Goal: Task Accomplishment & Management: Manage account settings

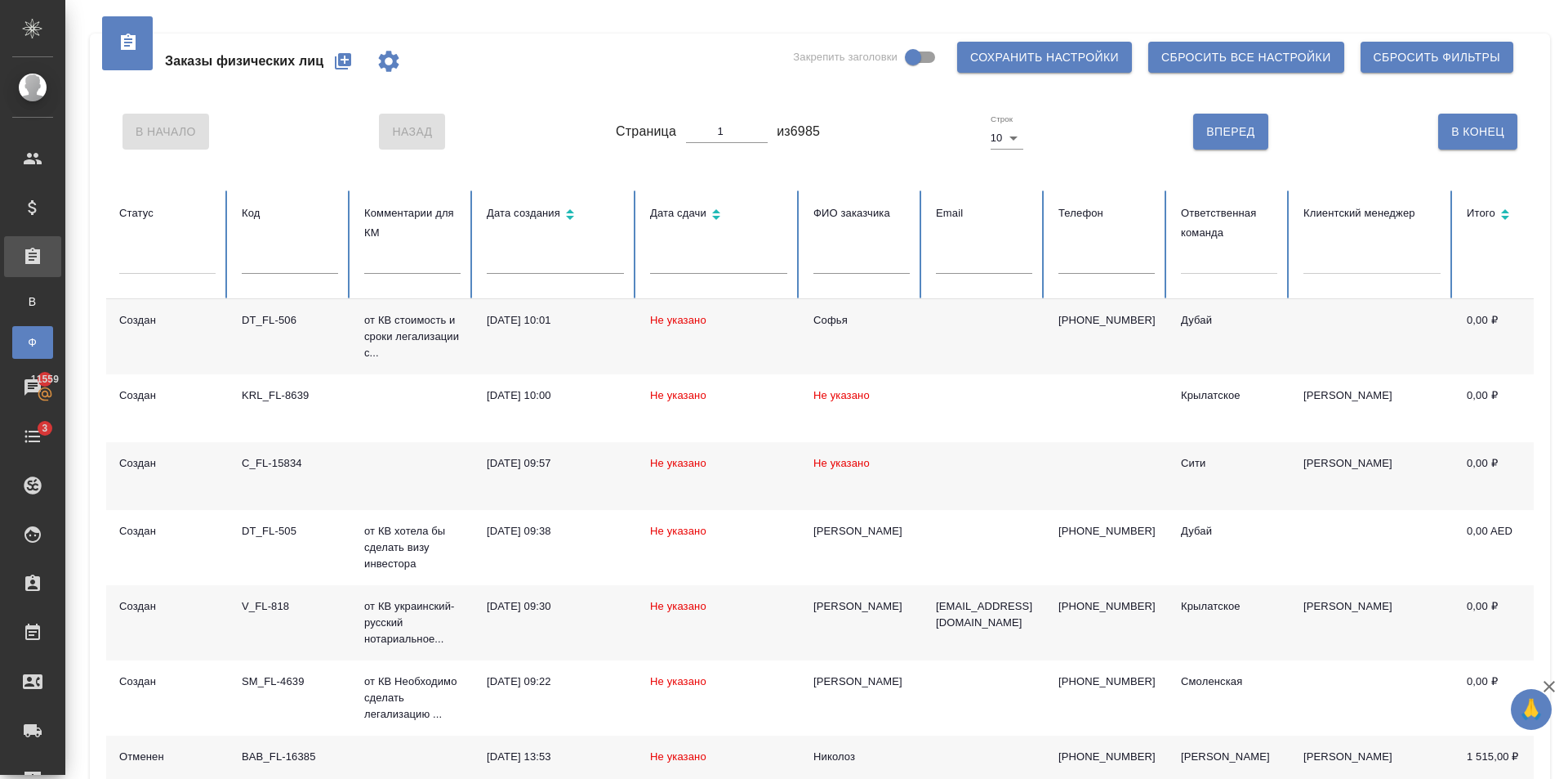
click at [337, 56] on icon "button" at bounding box center [343, 61] width 19 height 19
click at [1232, 262] on div at bounding box center [1229, 258] width 96 height 24
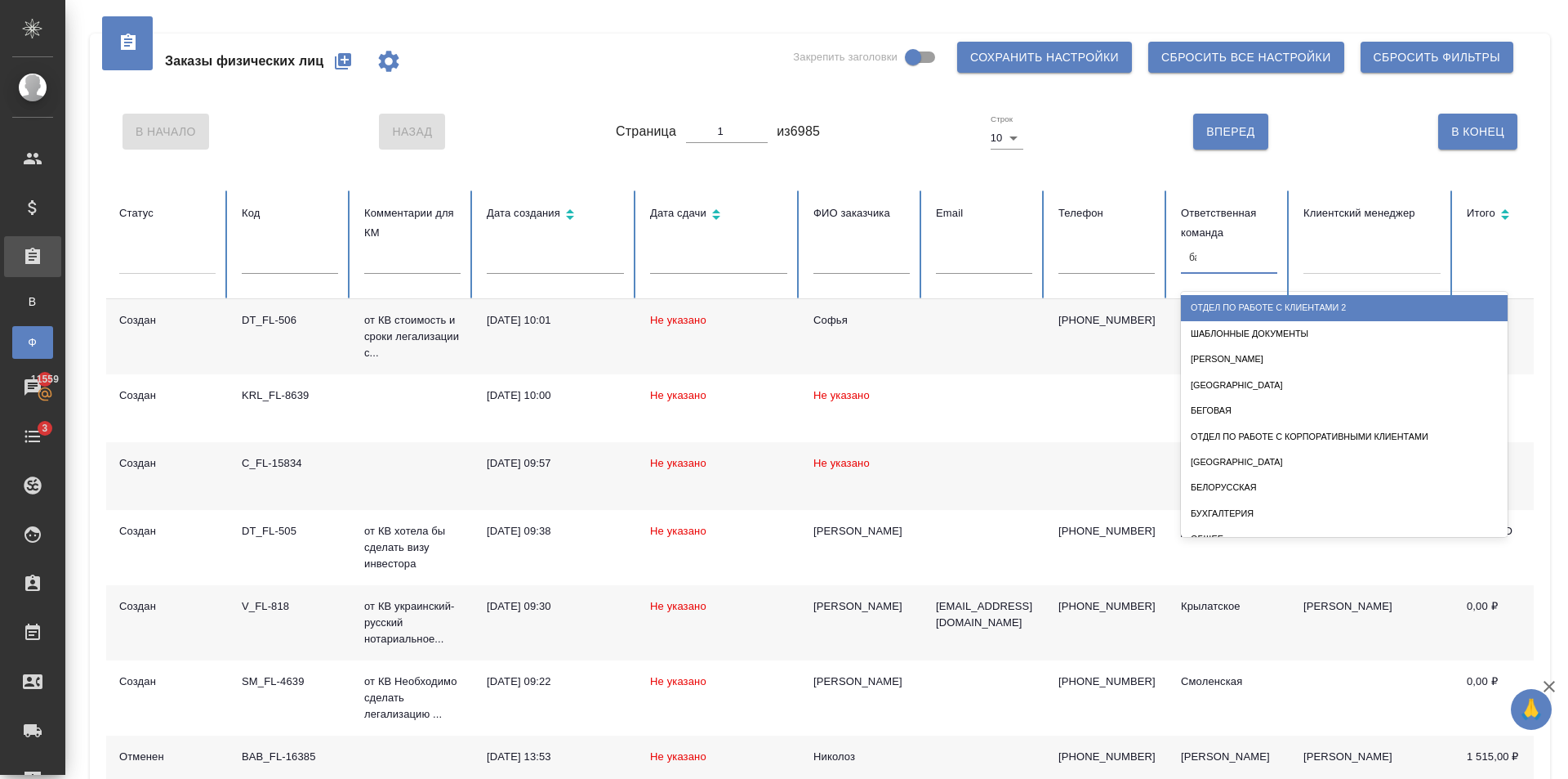
type input "баб"
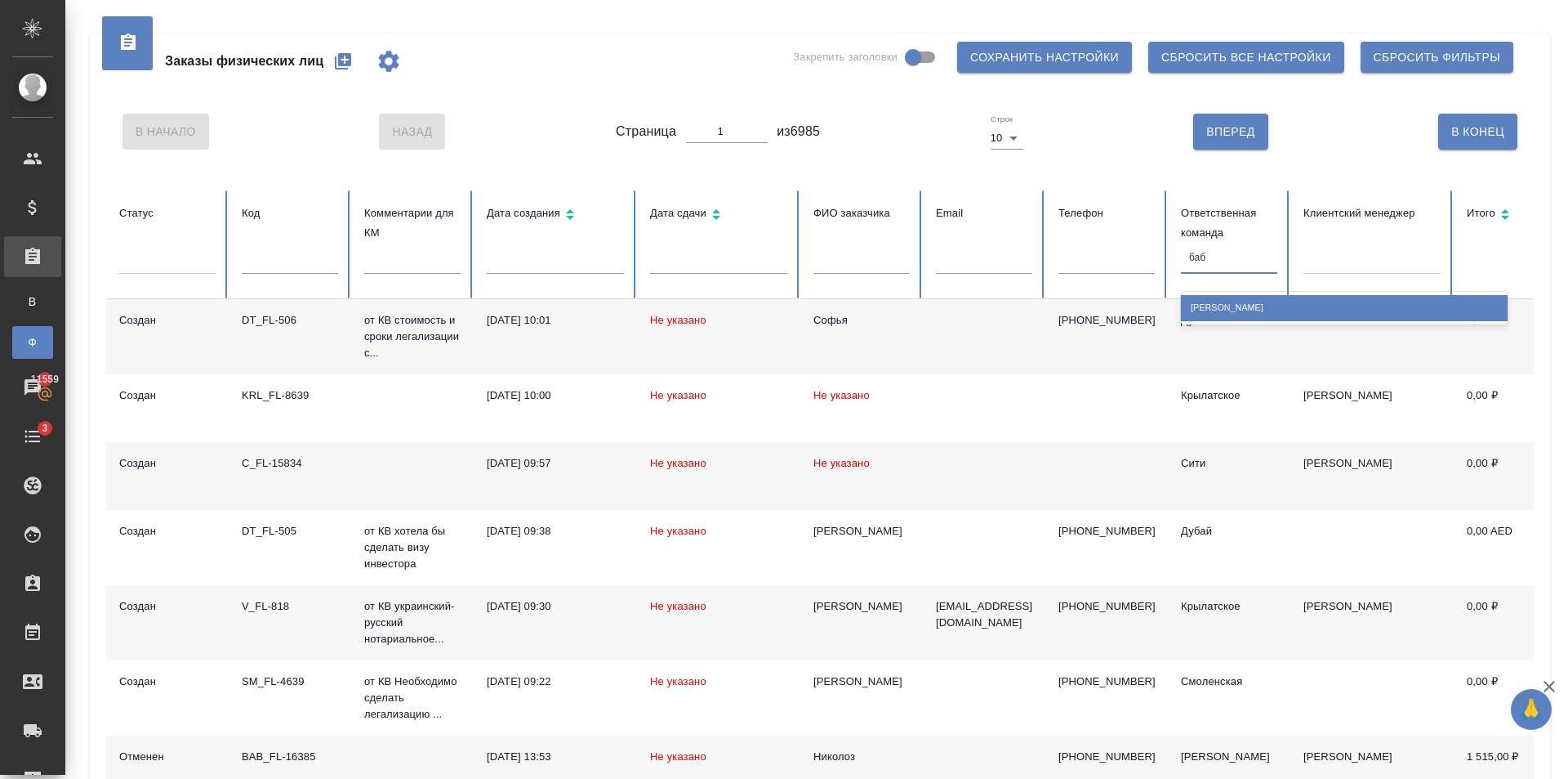
click at [1257, 309] on div "[PERSON_NAME]" at bounding box center [1344, 307] width 327 height 25
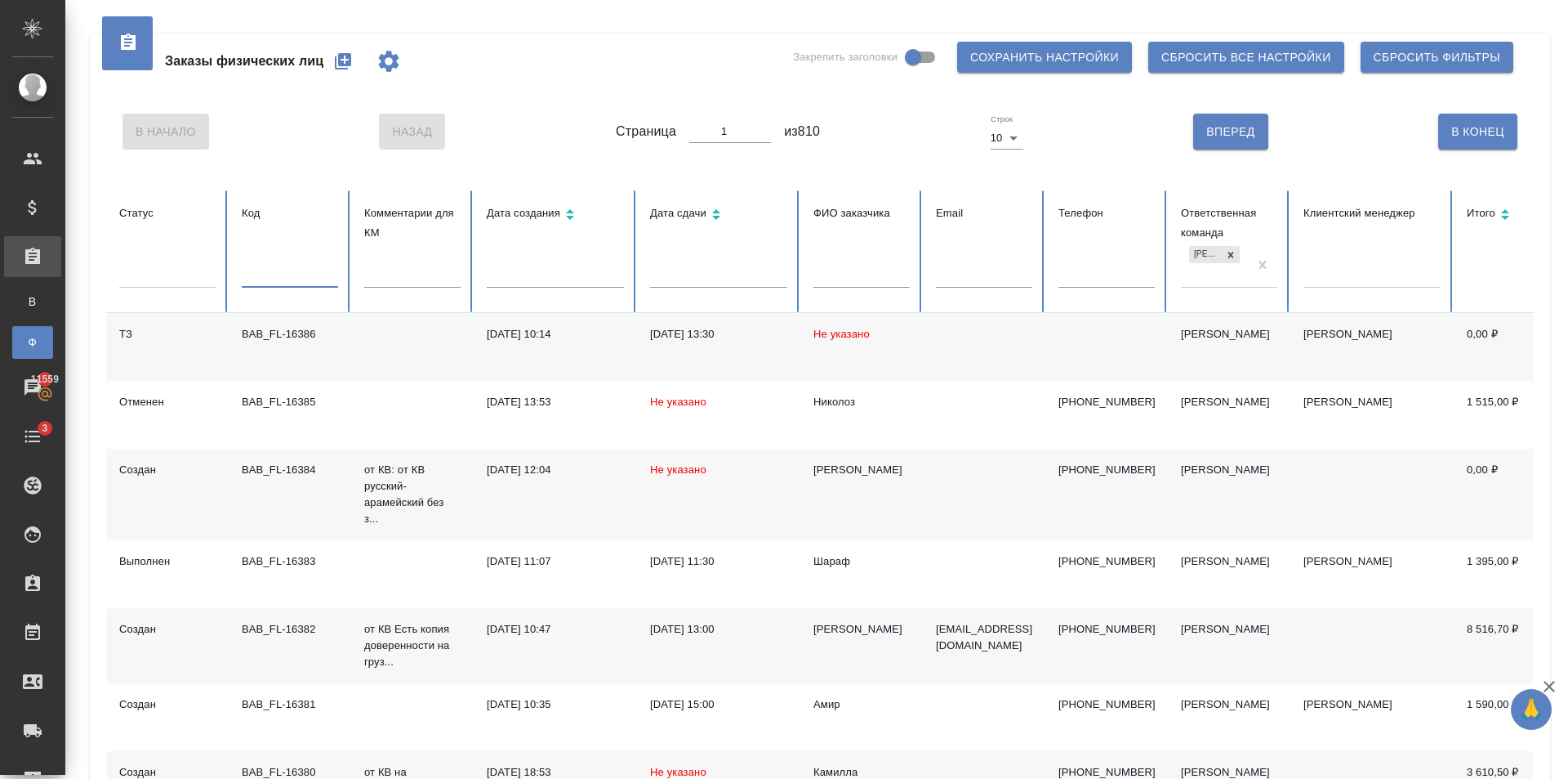
click at [292, 278] on input "text" at bounding box center [290, 275] width 96 height 23
paste input "C3_FL-8053"
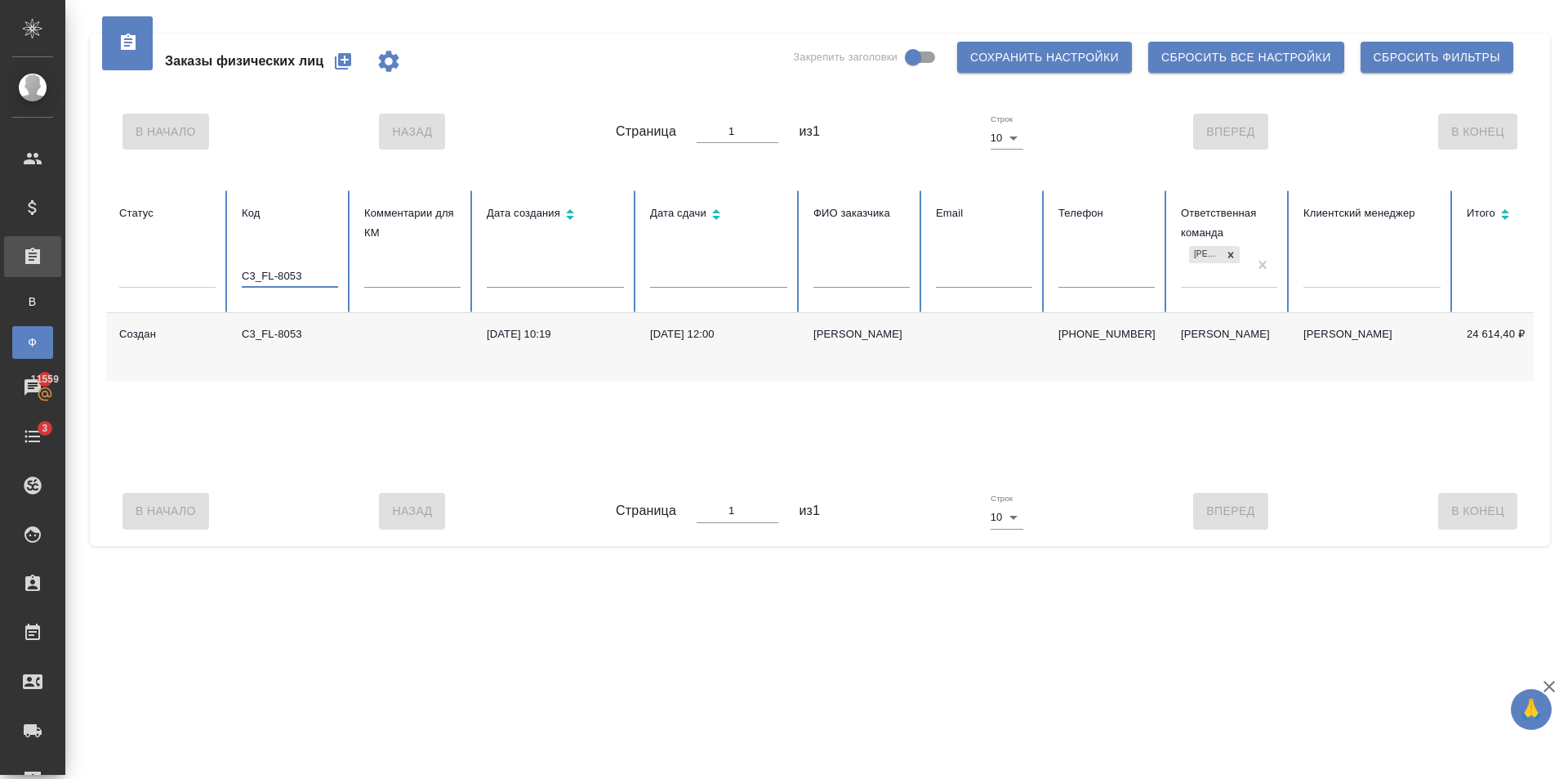
type input "C3_FL-8053"
click at [627, 349] on td "[DATE] 10:19" at bounding box center [555, 347] width 163 height 68
click at [627, 350] on td "[DATE] 10:19" at bounding box center [555, 347] width 163 height 68
drag, startPoint x: 210, startPoint y: 285, endPoint x: 302, endPoint y: 264, distance: 94.4
click at [217, 284] on tr "Статус Код C3_FL-8053 Комментарии для КМ Дата создания Дата сдачи ФИО заказчика…" at bounding box center [1024, 252] width 1837 height 123
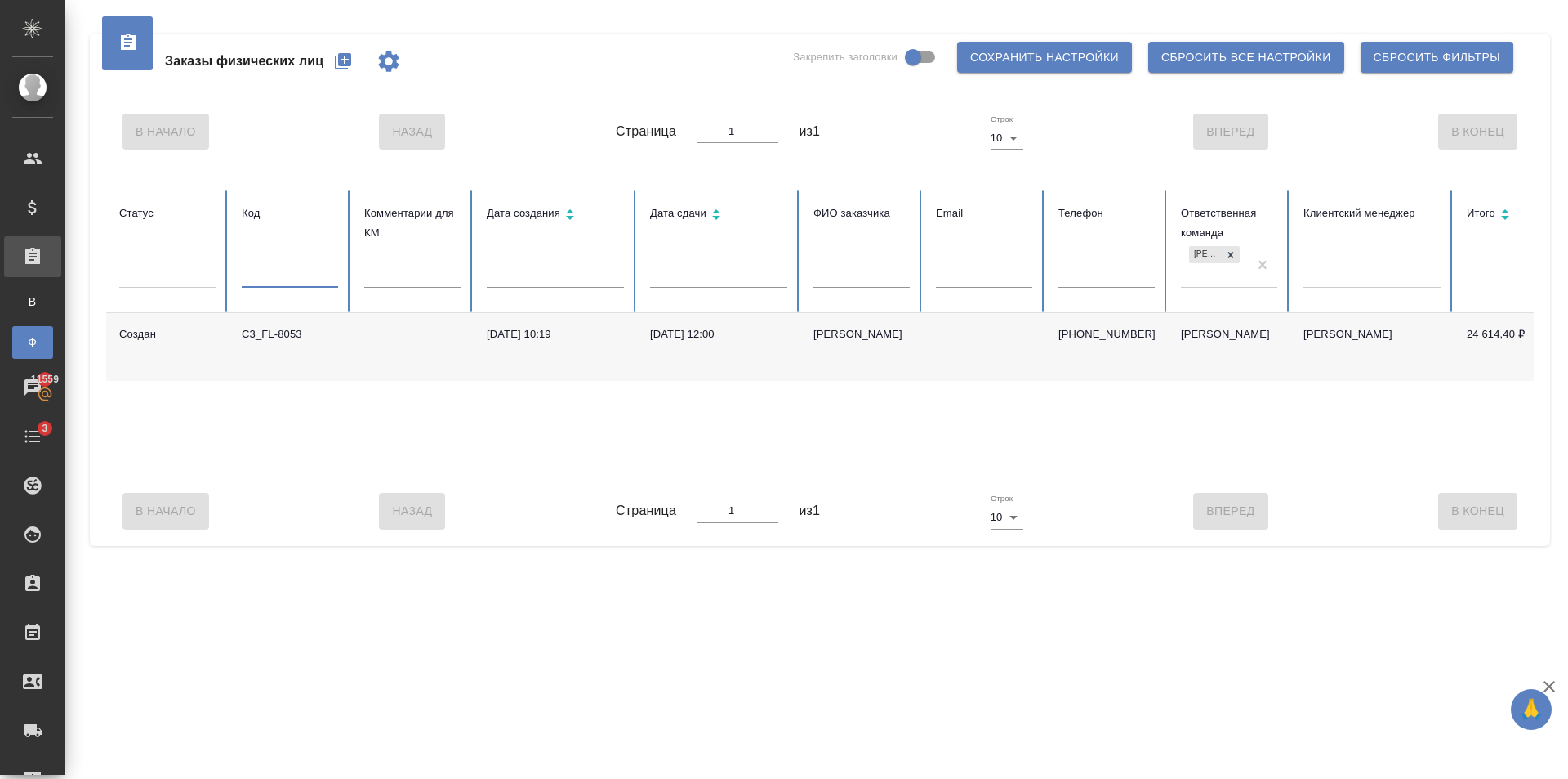
paste input "C3_FL-8041"
type input "C3_FL-8041"
click at [694, 335] on div "[DATE] 14:00" at bounding box center [718, 333] width 137 height 16
drag, startPoint x: 120, startPoint y: 275, endPoint x: 208, endPoint y: 243, distance: 93.6
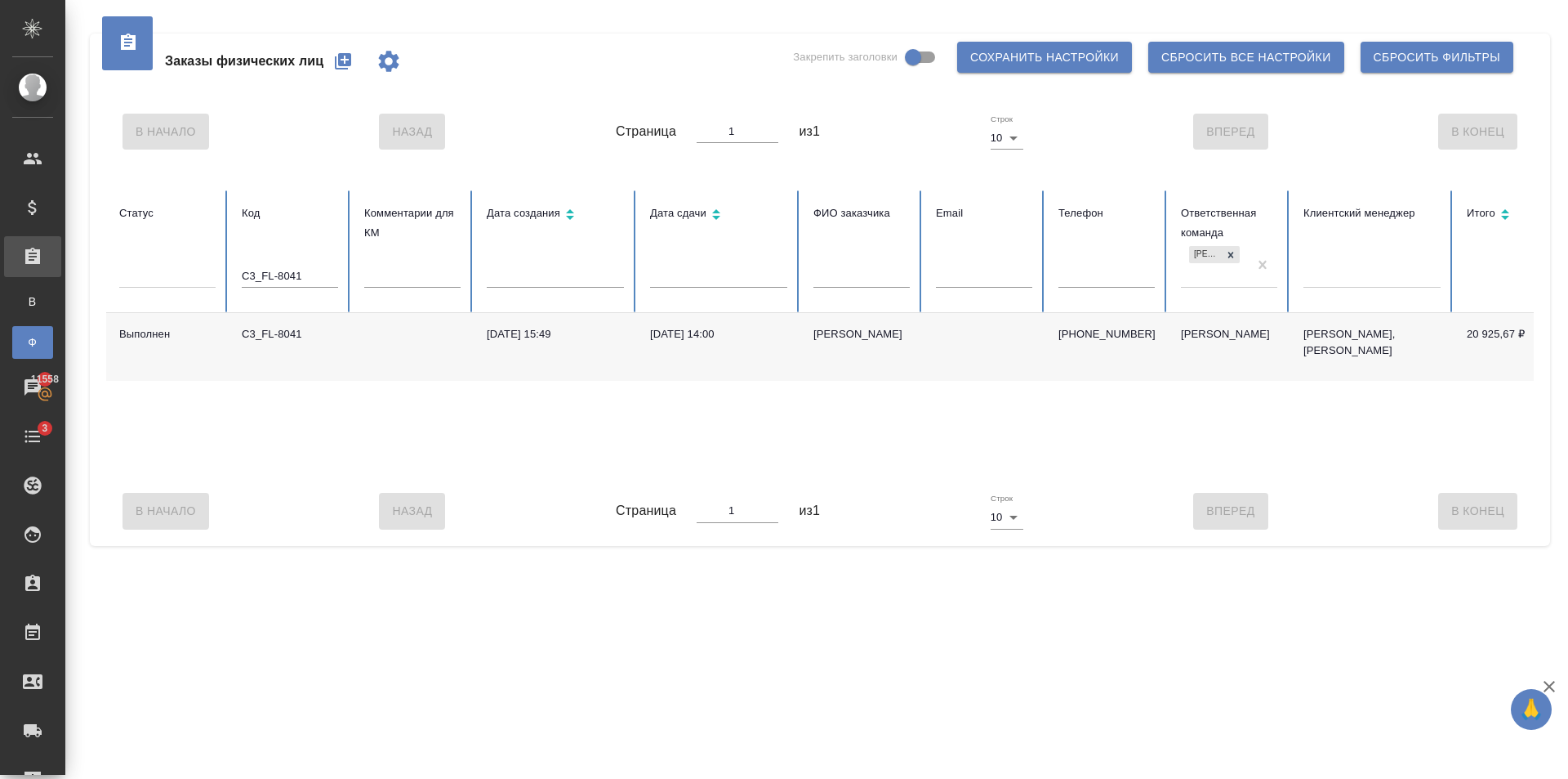
click at [146, 262] on tr "Статус Код C3_FL-8041 Комментарии для КМ Дата создания Дата сдачи ФИО заказчика…" at bounding box center [1024, 252] width 1837 height 123
paste input "BAB_FL-16374"
type input "BAB_FL-16374"
click at [478, 342] on td "22.08.2025, 11:53" at bounding box center [555, 350] width 163 height 75
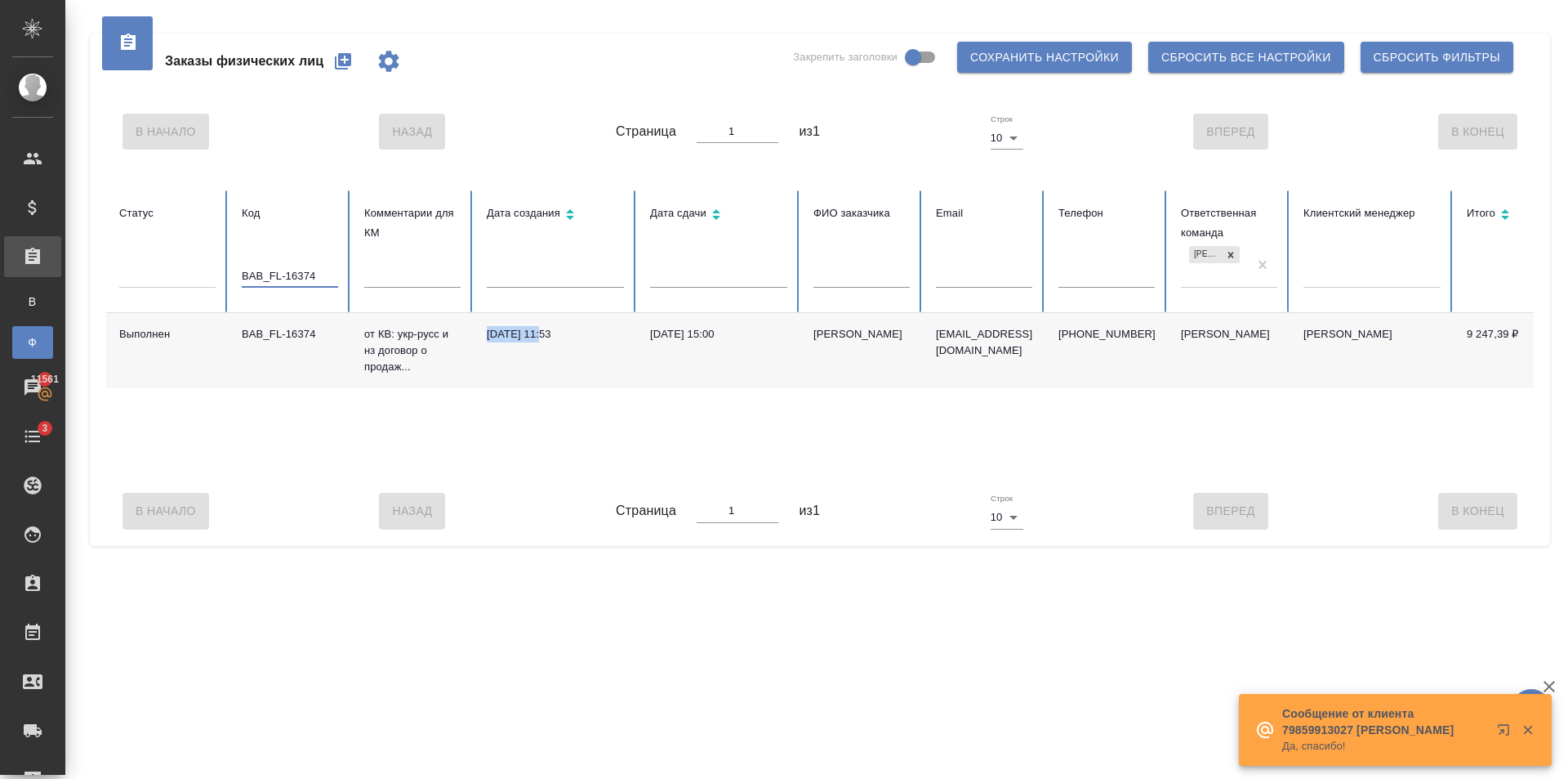
drag, startPoint x: 319, startPoint y: 273, endPoint x: 106, endPoint y: 296, distance: 214.2
click at [245, 292] on div "BAB_FL-16374" at bounding box center [290, 281] width 96 height 35
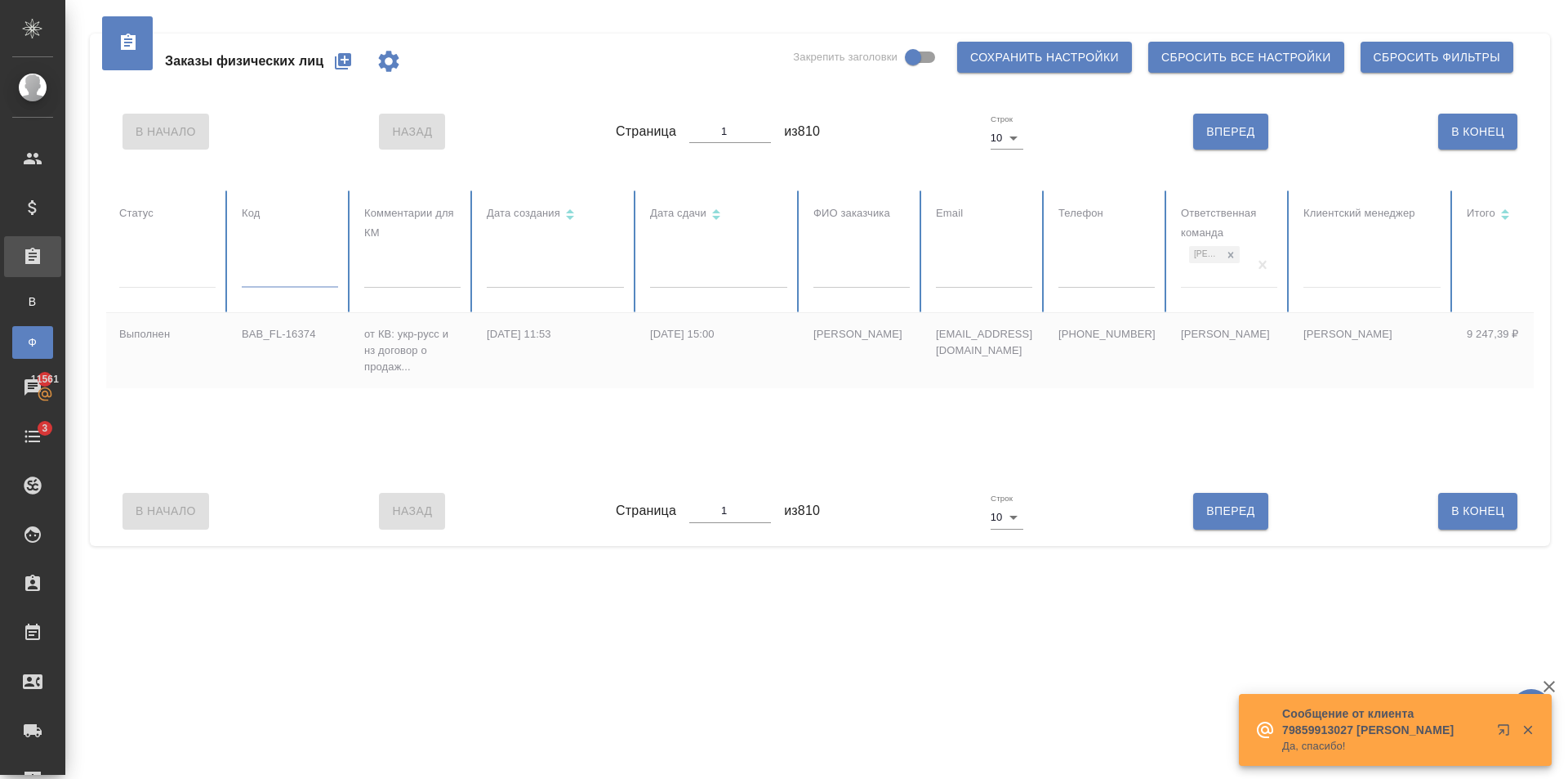
click at [845, 271] on input "text" at bounding box center [861, 275] width 96 height 23
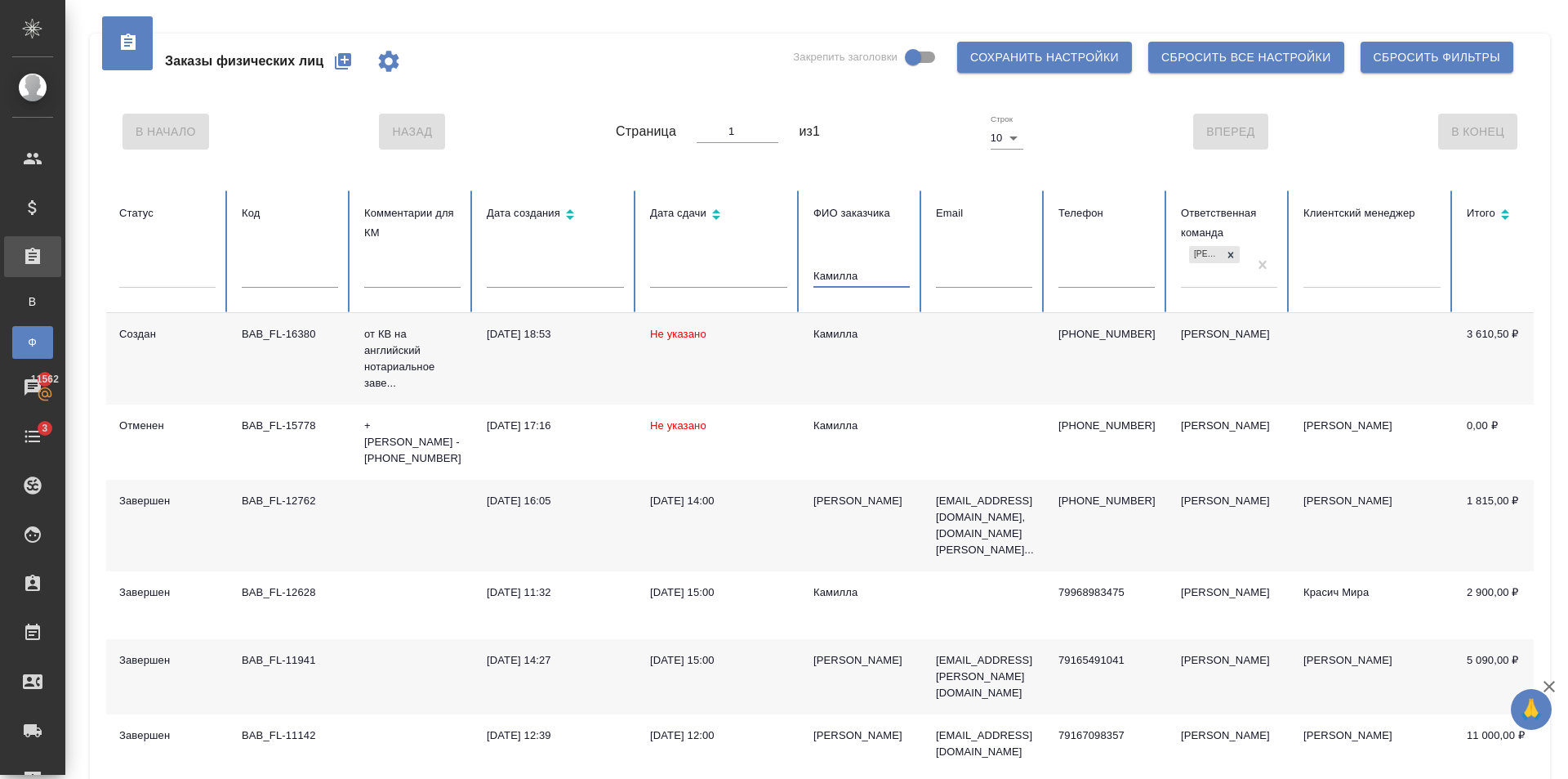
type input "Камилла"
click at [827, 351] on td "Камилла" at bounding box center [862, 359] width 123 height 92
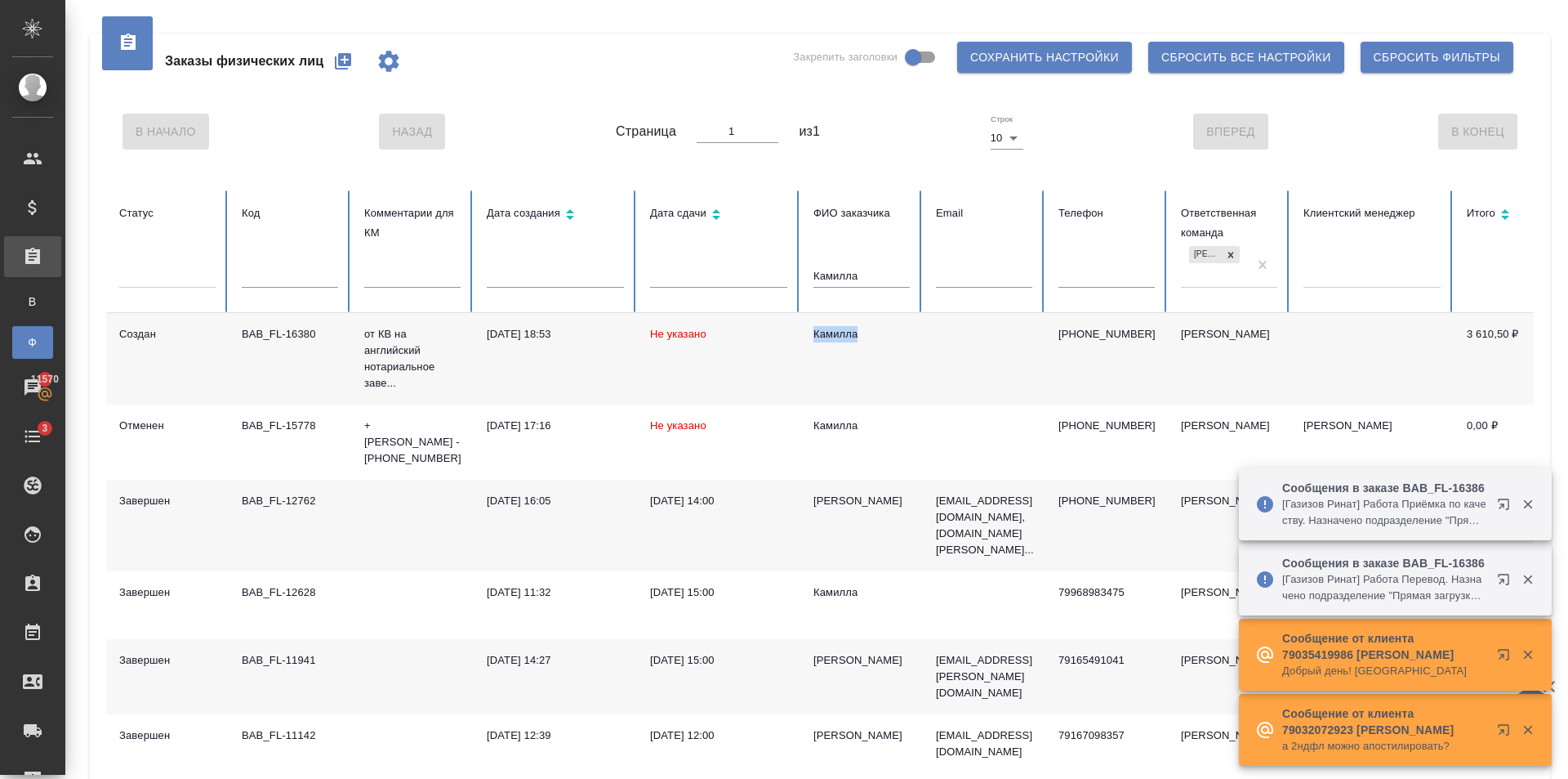
click at [285, 273] on input "text" at bounding box center [290, 275] width 96 height 23
paste input "https://drive.awatera.com/apps/files/files/10175823?dir=/Shares/FL_V/Orders/V_F…"
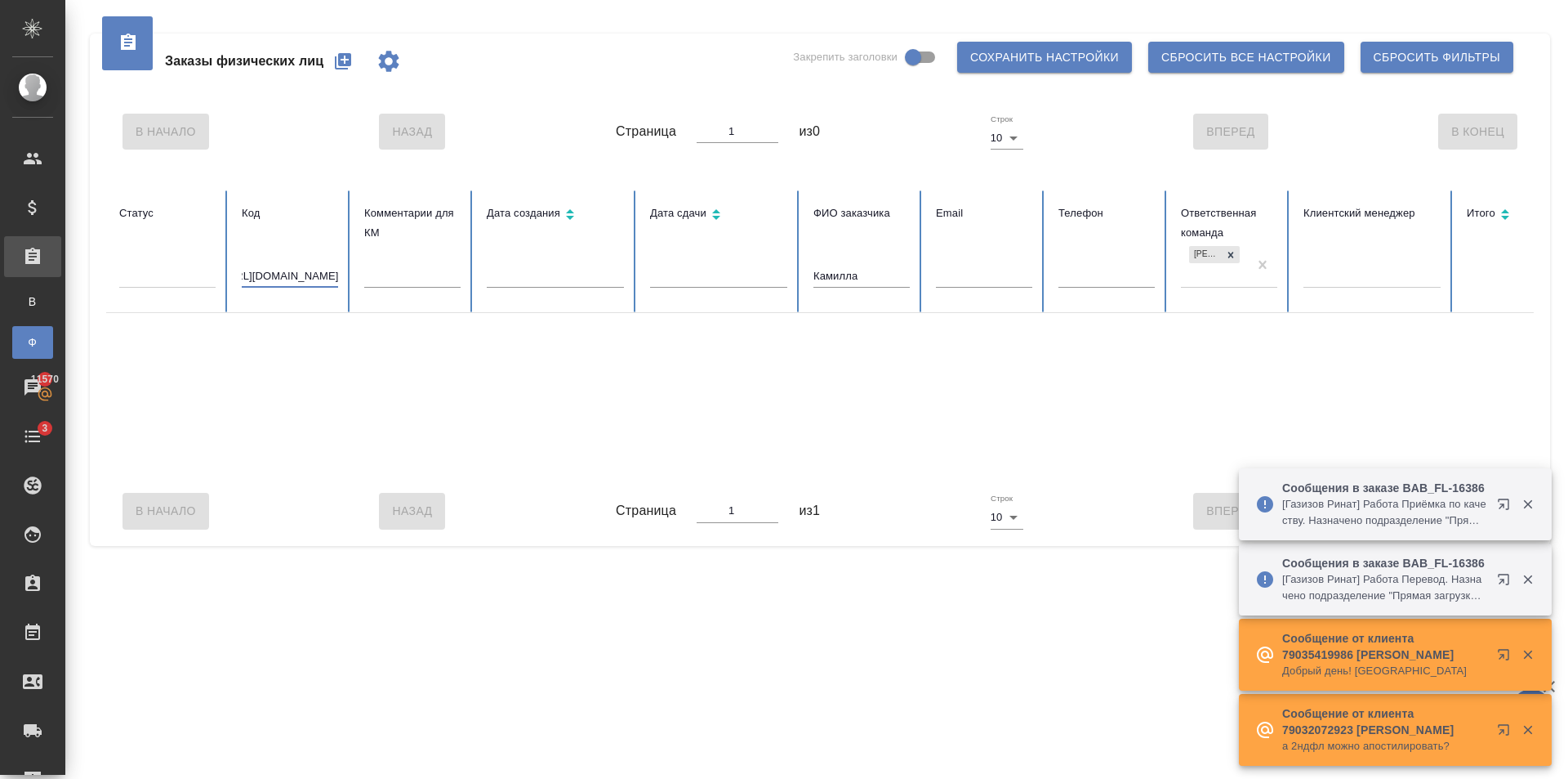
click at [292, 276] on input "https://drive.awatera.com/apps/files/files/10175823?dir=/Shares/FL_V/Orders/V_F…" at bounding box center [290, 275] width 96 height 23
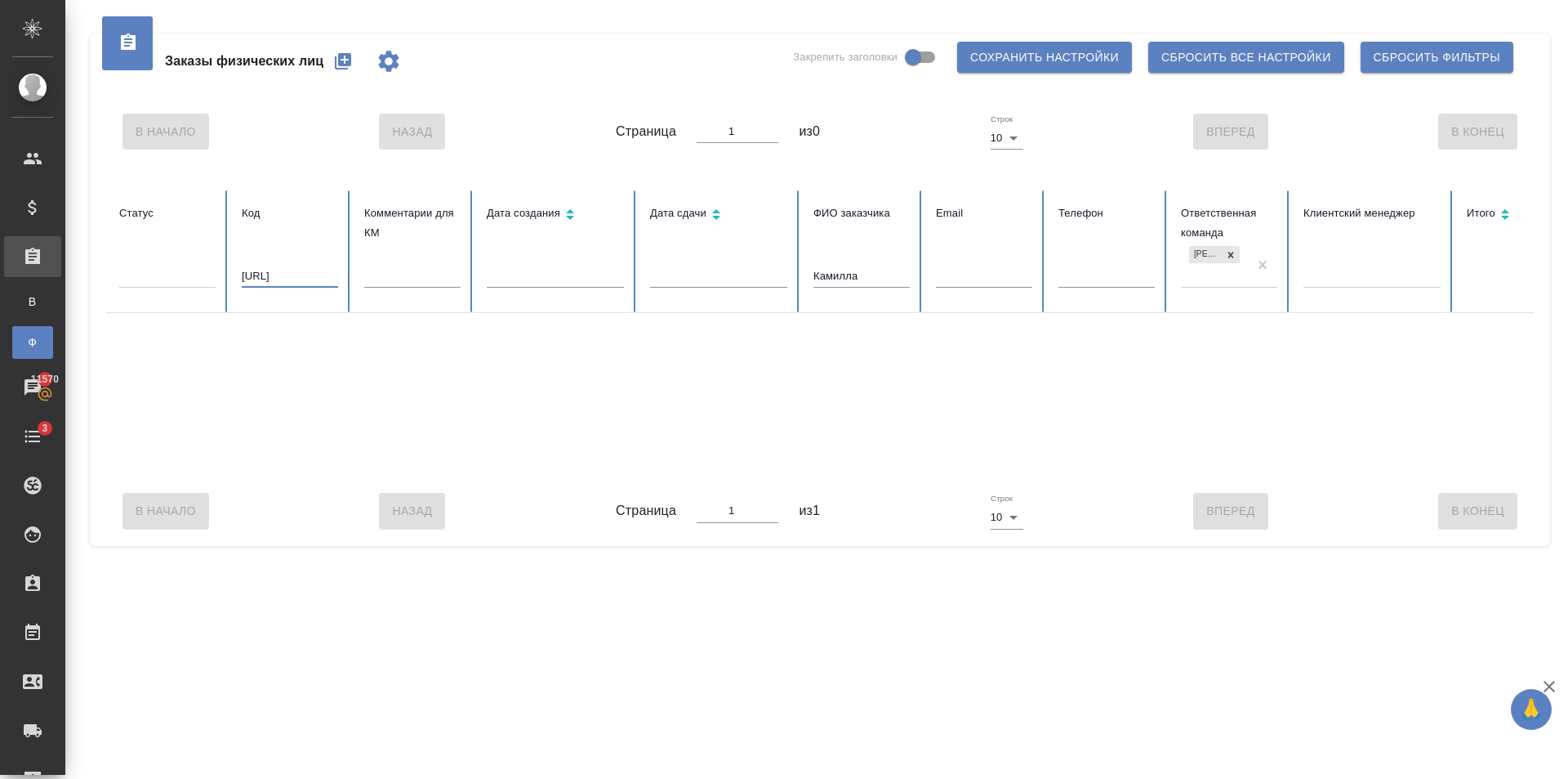
scroll to position [0, 0]
type input "V_FL-815"
click at [795, 291] on tr "Статус Код V_FL-815 Комментарии для КМ Дата создания Дата сдачи ФИО заказчика К…" at bounding box center [1024, 252] width 1837 height 123
click at [1232, 257] on icon at bounding box center [1230, 254] width 6 height 6
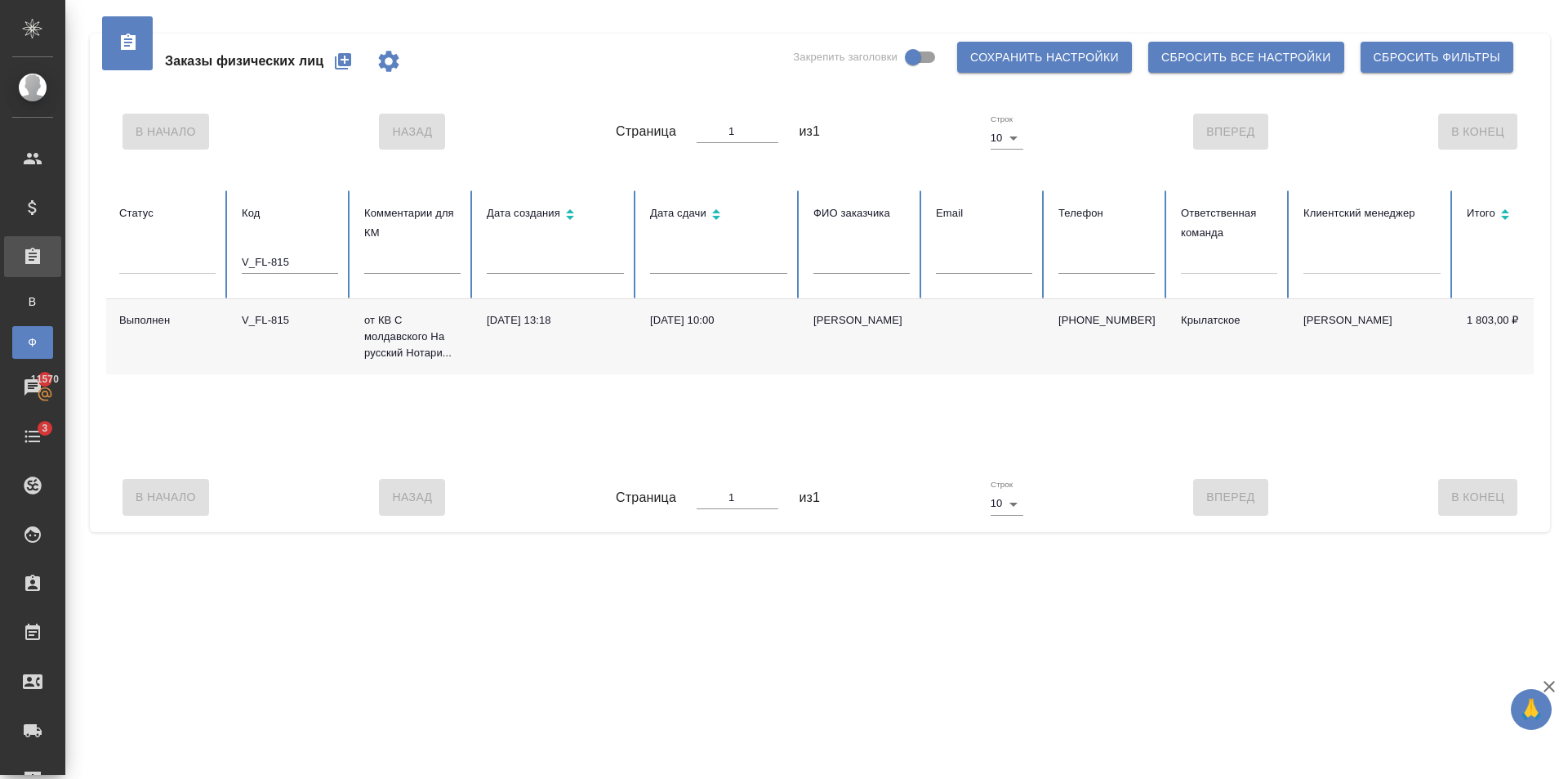
click at [682, 359] on td "23.08.2025, 10:00" at bounding box center [719, 336] width 163 height 75
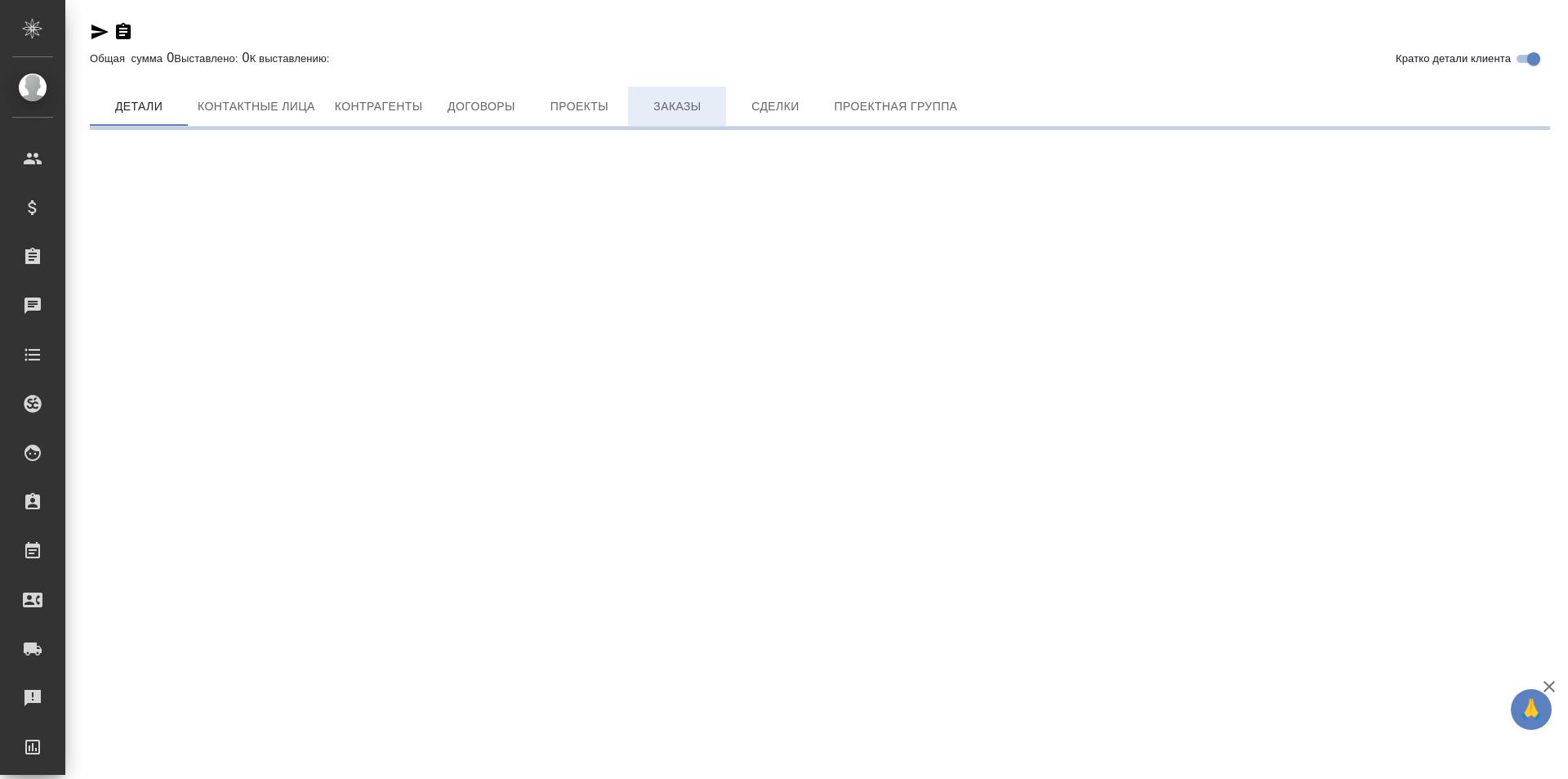
click at [674, 106] on span "Заказы" at bounding box center [677, 106] width 78 height 20
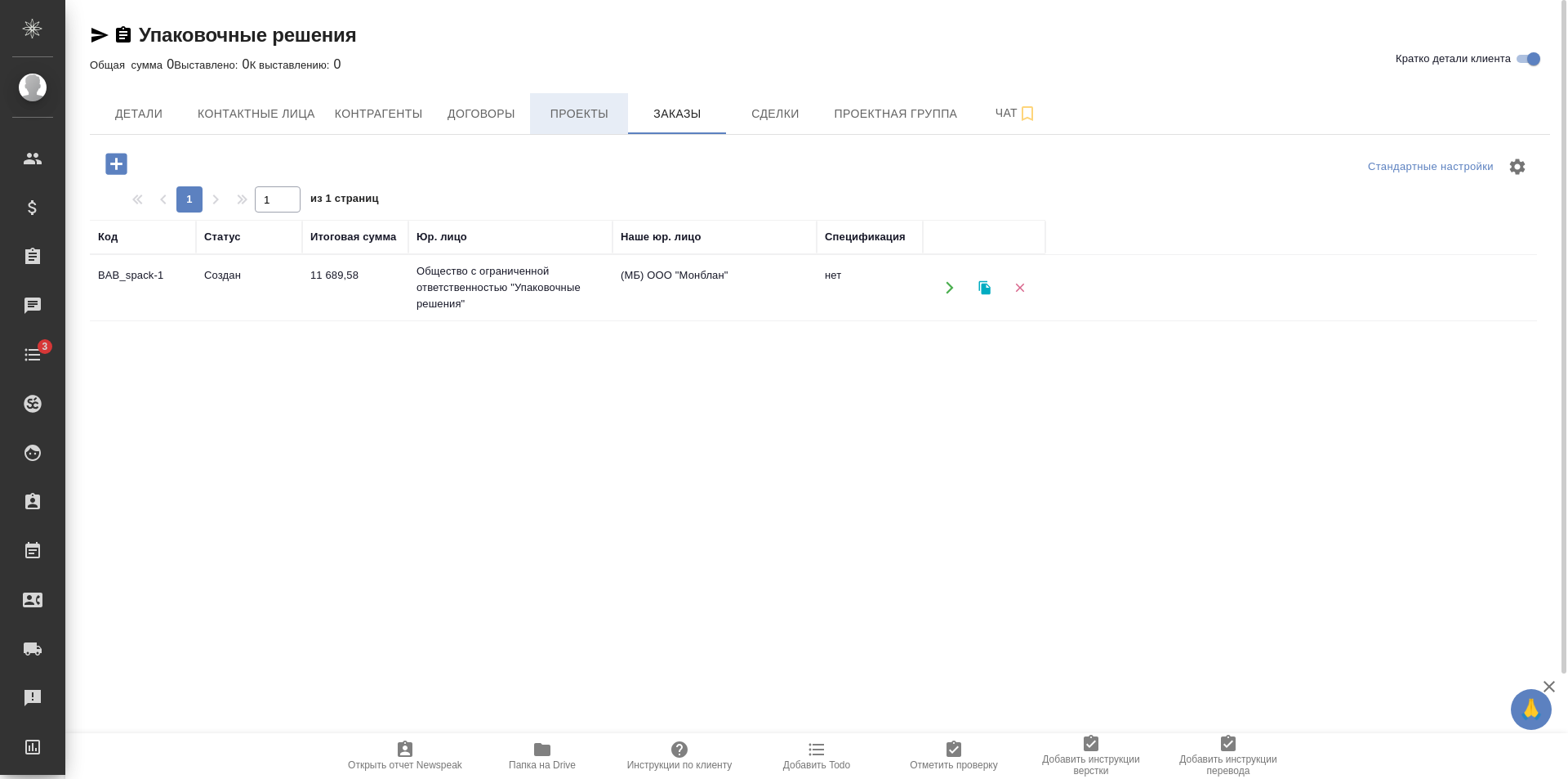
click at [593, 126] on button "Проекты" at bounding box center [579, 114] width 98 height 41
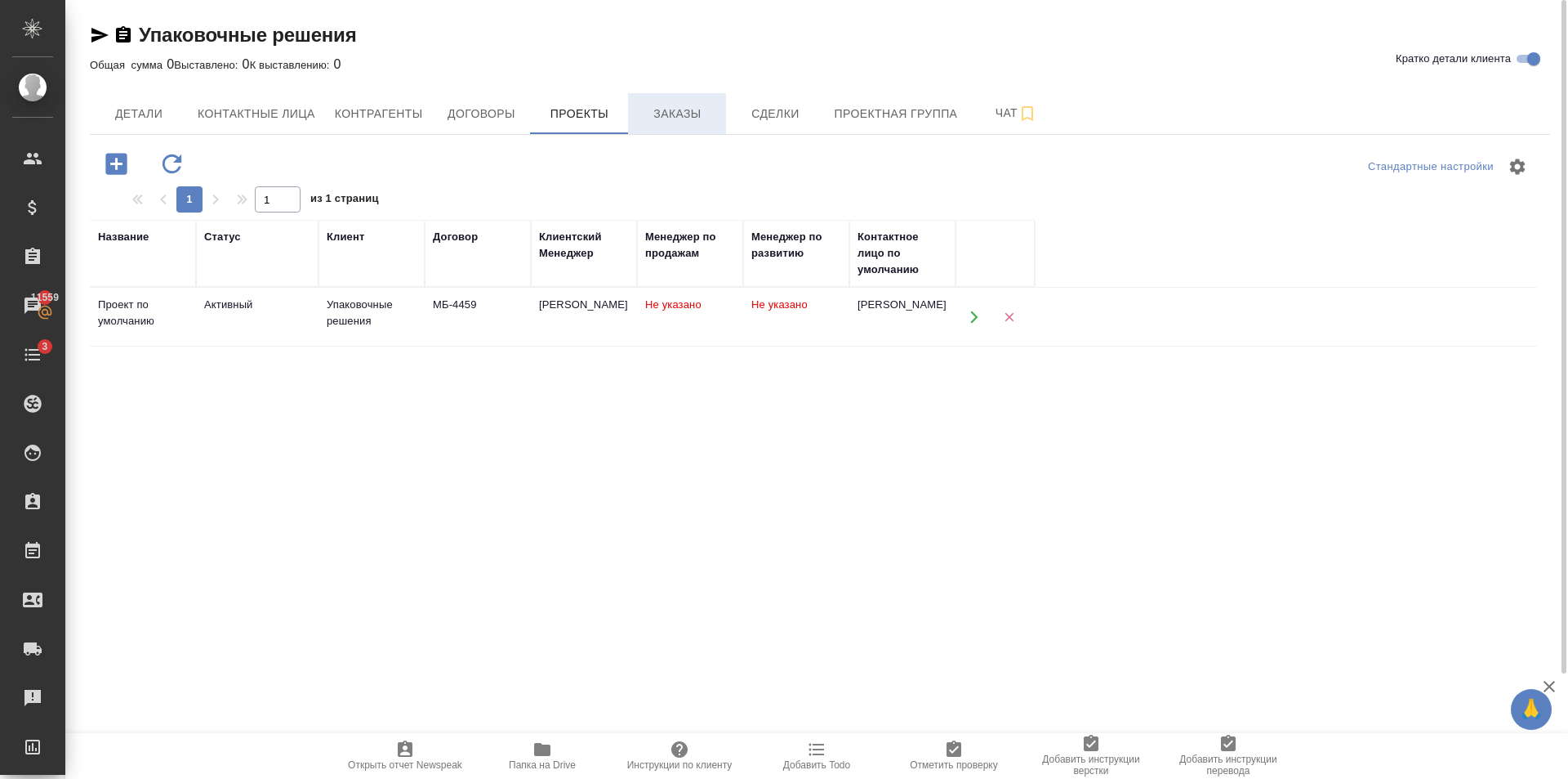
click at [665, 108] on span "Заказы" at bounding box center [677, 114] width 78 height 20
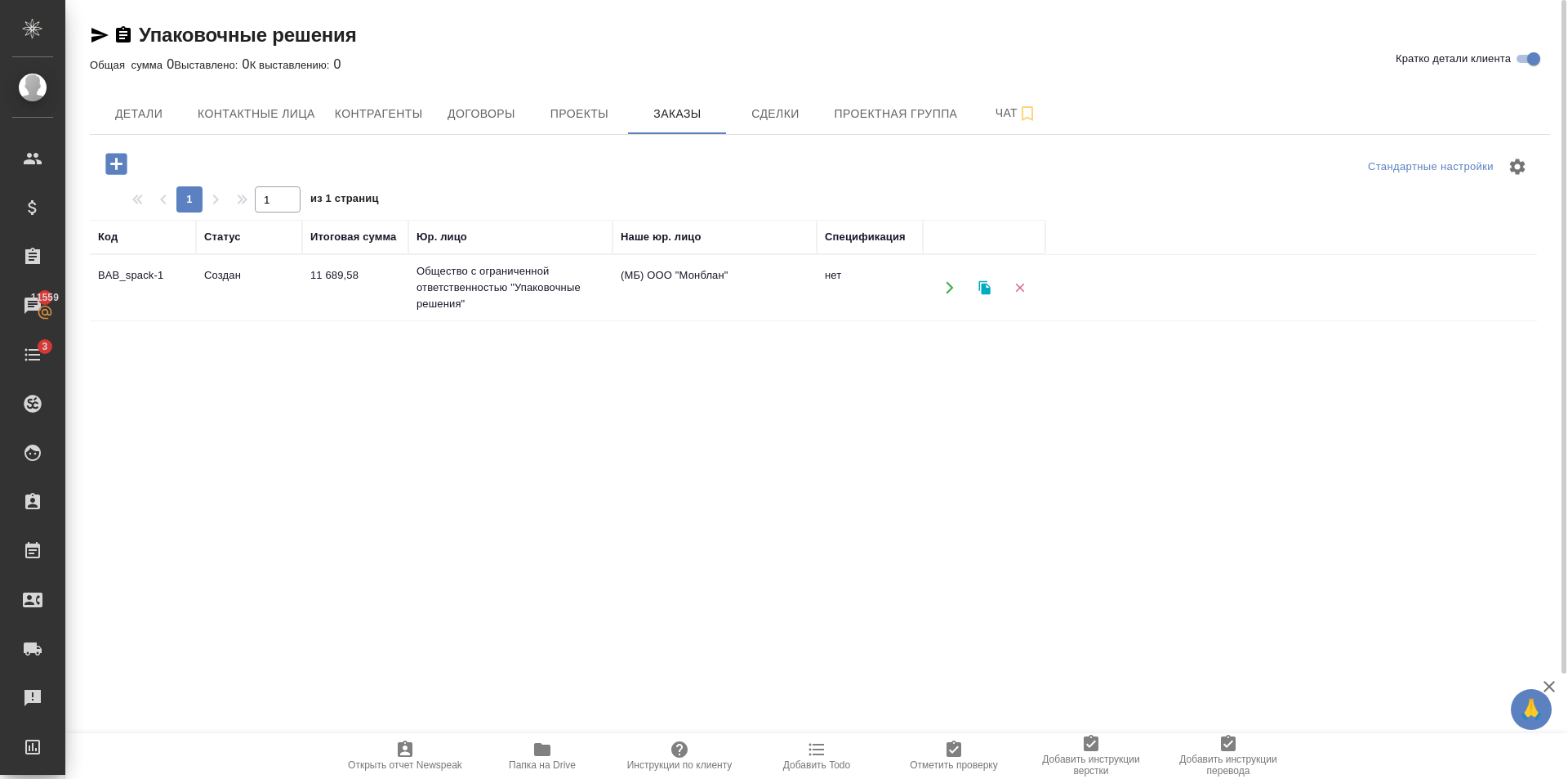
click at [499, 304] on td "Общество с ограниченной ответственностью "Упаковочные решения"" at bounding box center [510, 288] width 205 height 66
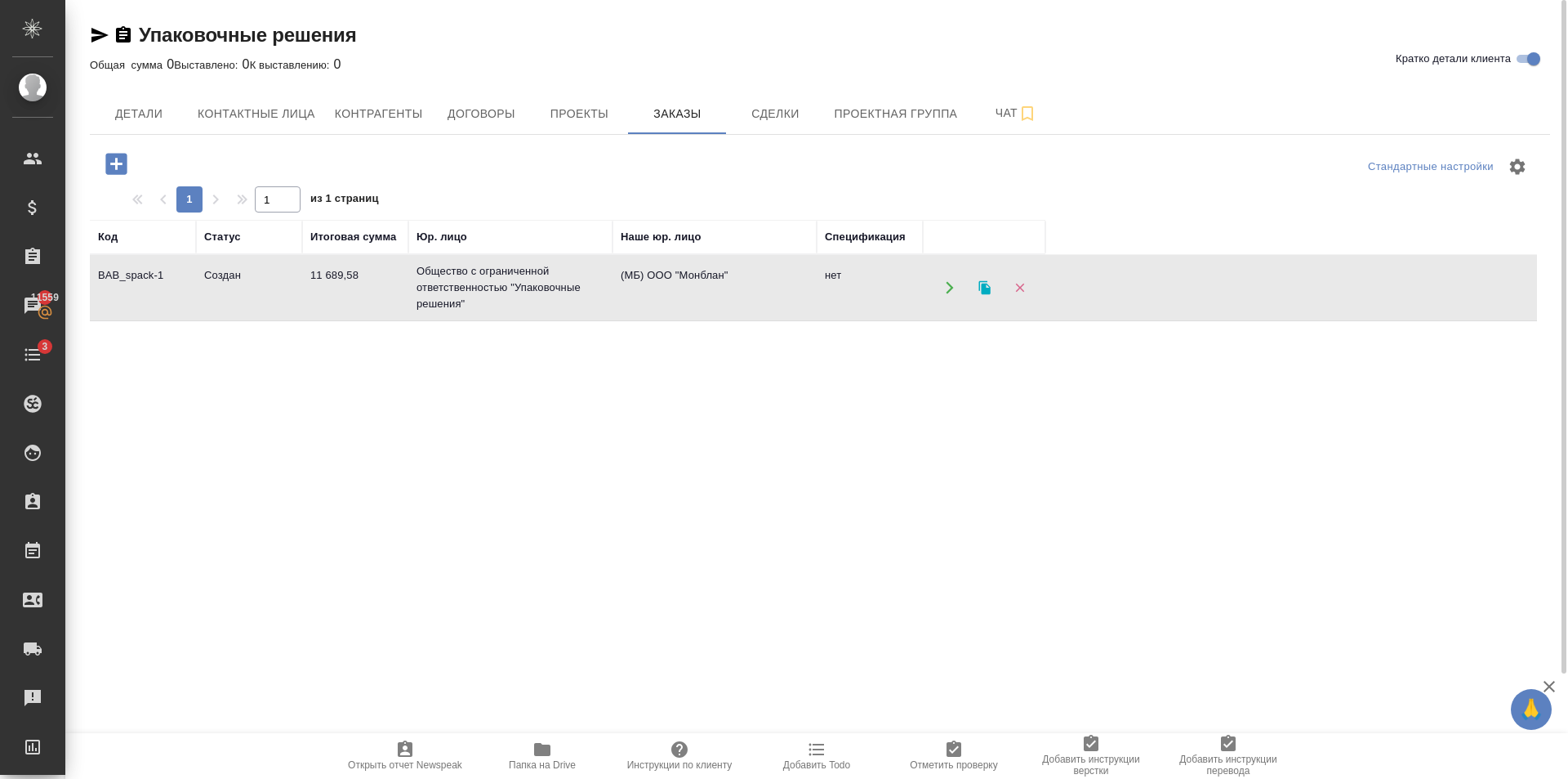
click at [499, 304] on td "Общество с ограниченной ответственностью "Упаковочные решения"" at bounding box center [510, 288] width 205 height 66
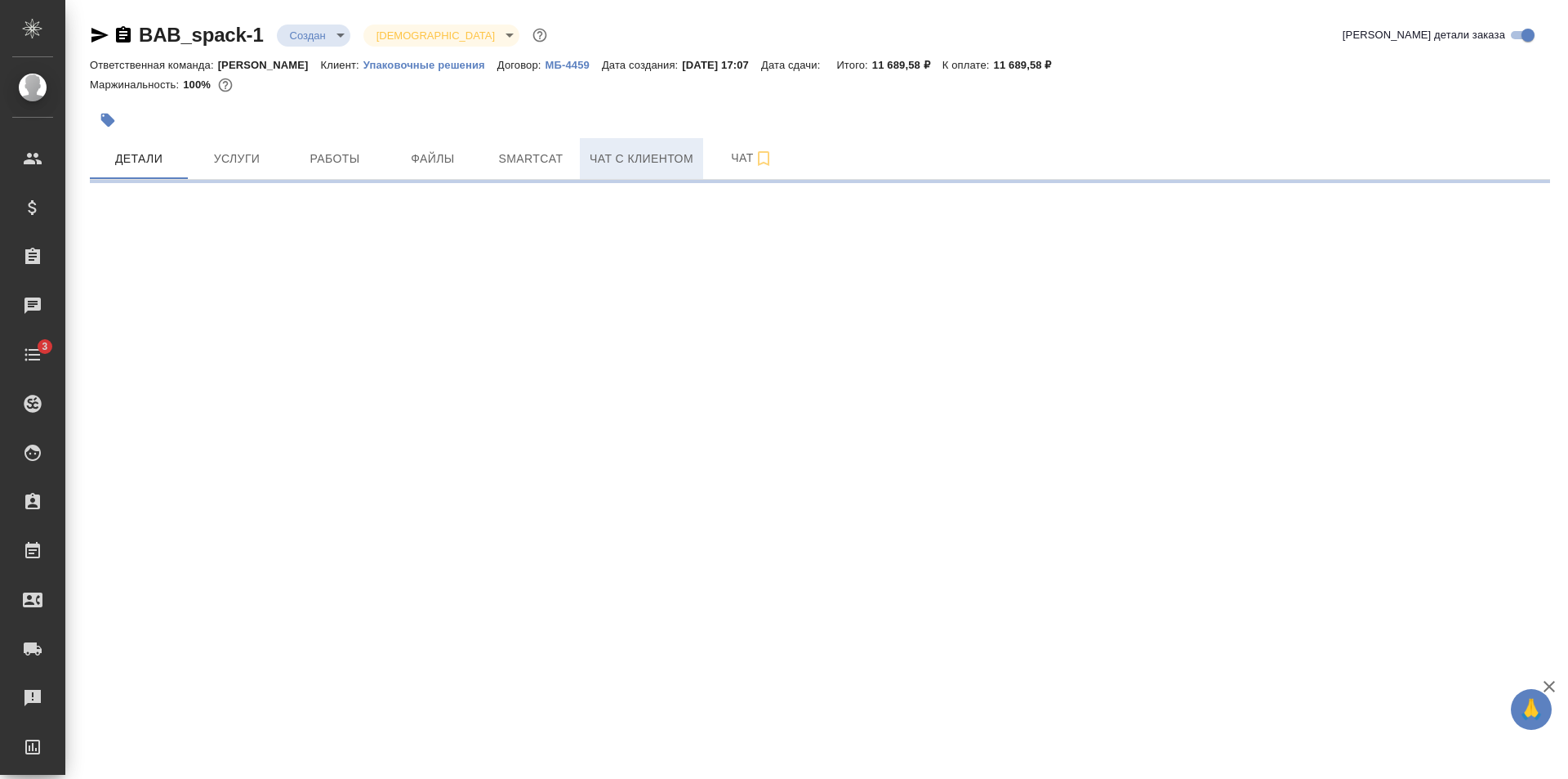
select select "RU"
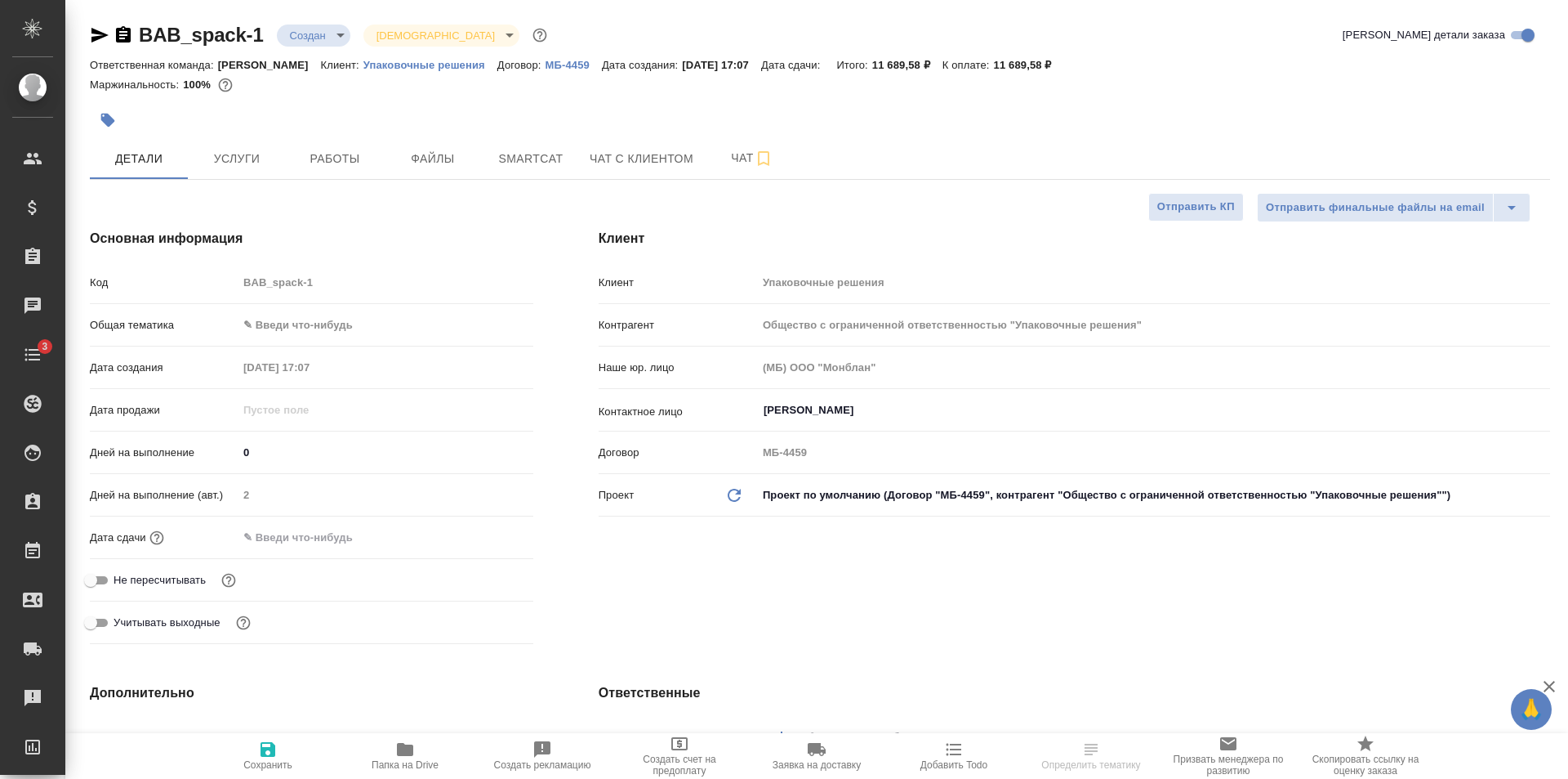
type textarea "x"
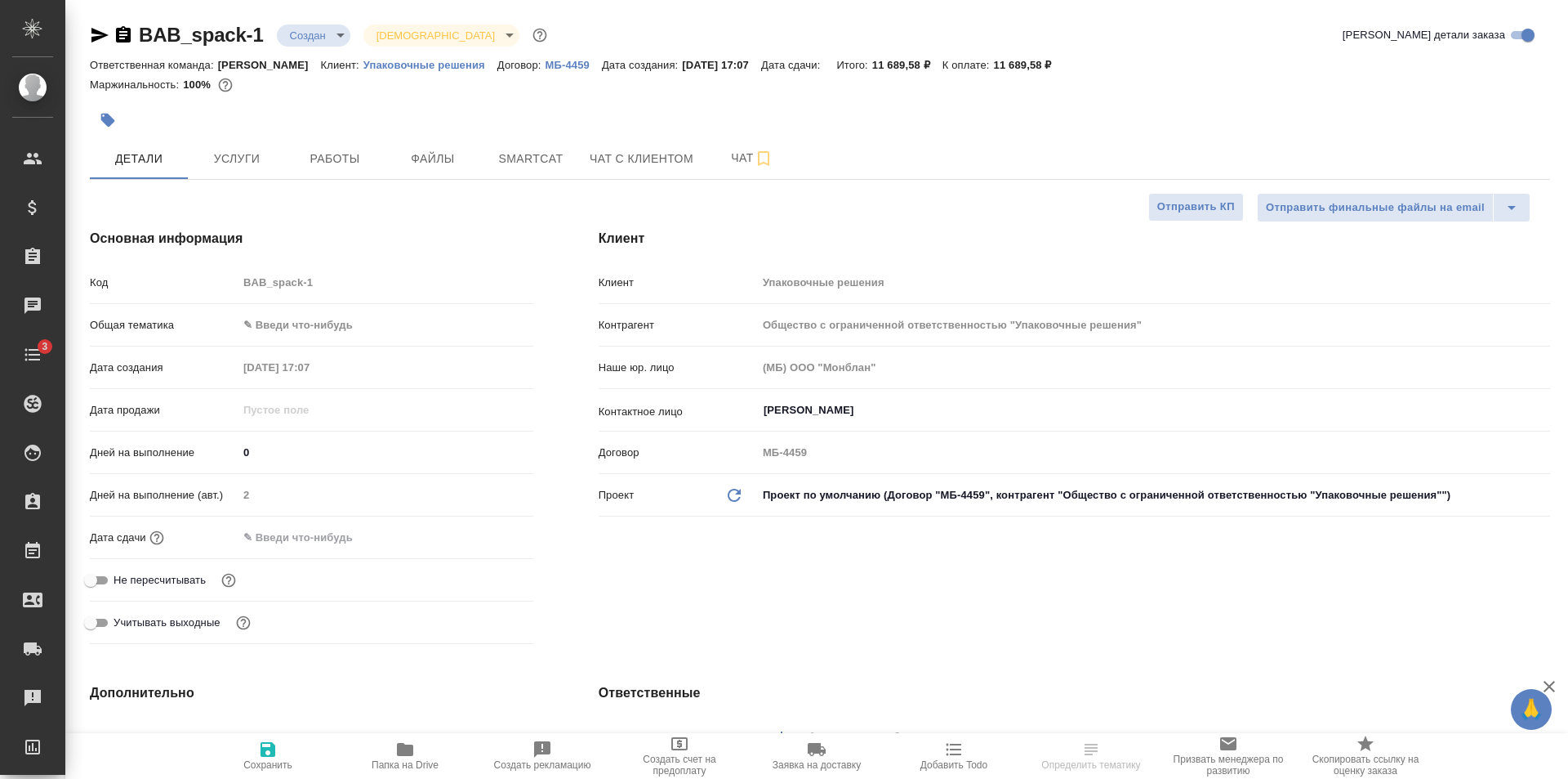
type textarea "x"
click at [721, 159] on span "Чат" at bounding box center [752, 158] width 78 height 20
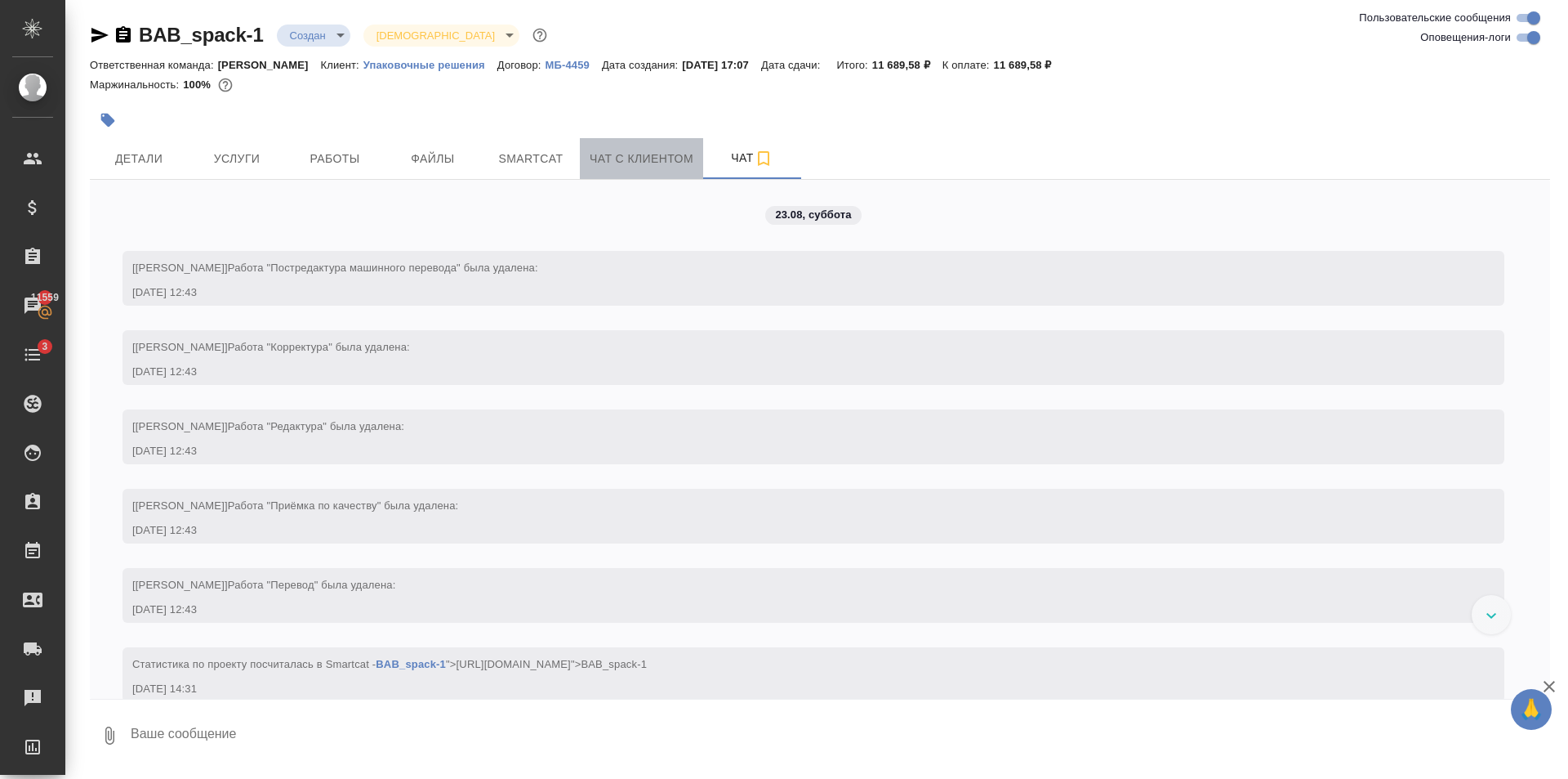
click at [660, 166] on span "Чат с клиентом" at bounding box center [641, 159] width 104 height 20
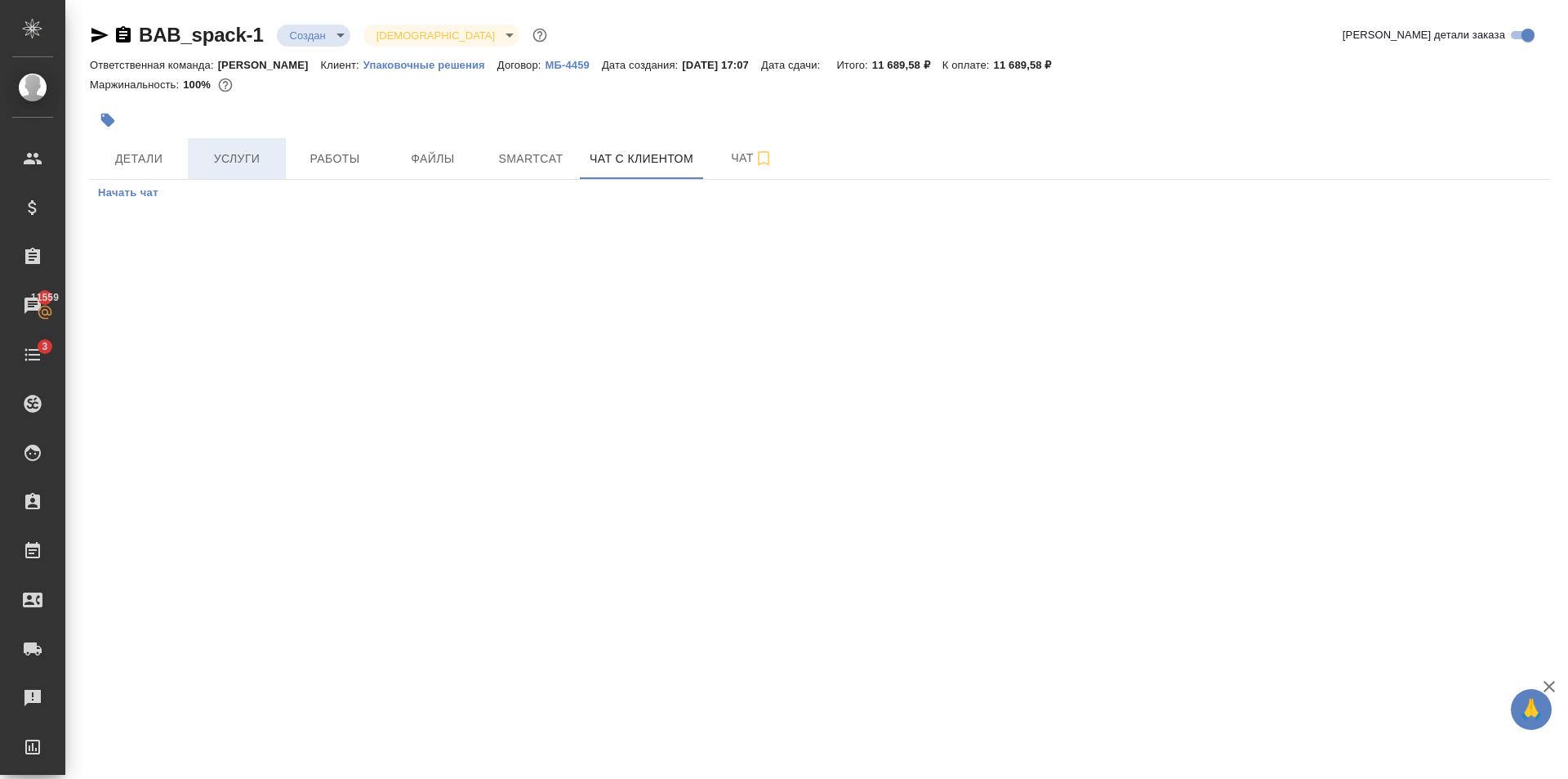
click at [268, 153] on span "Услуги" at bounding box center [237, 159] width 78 height 20
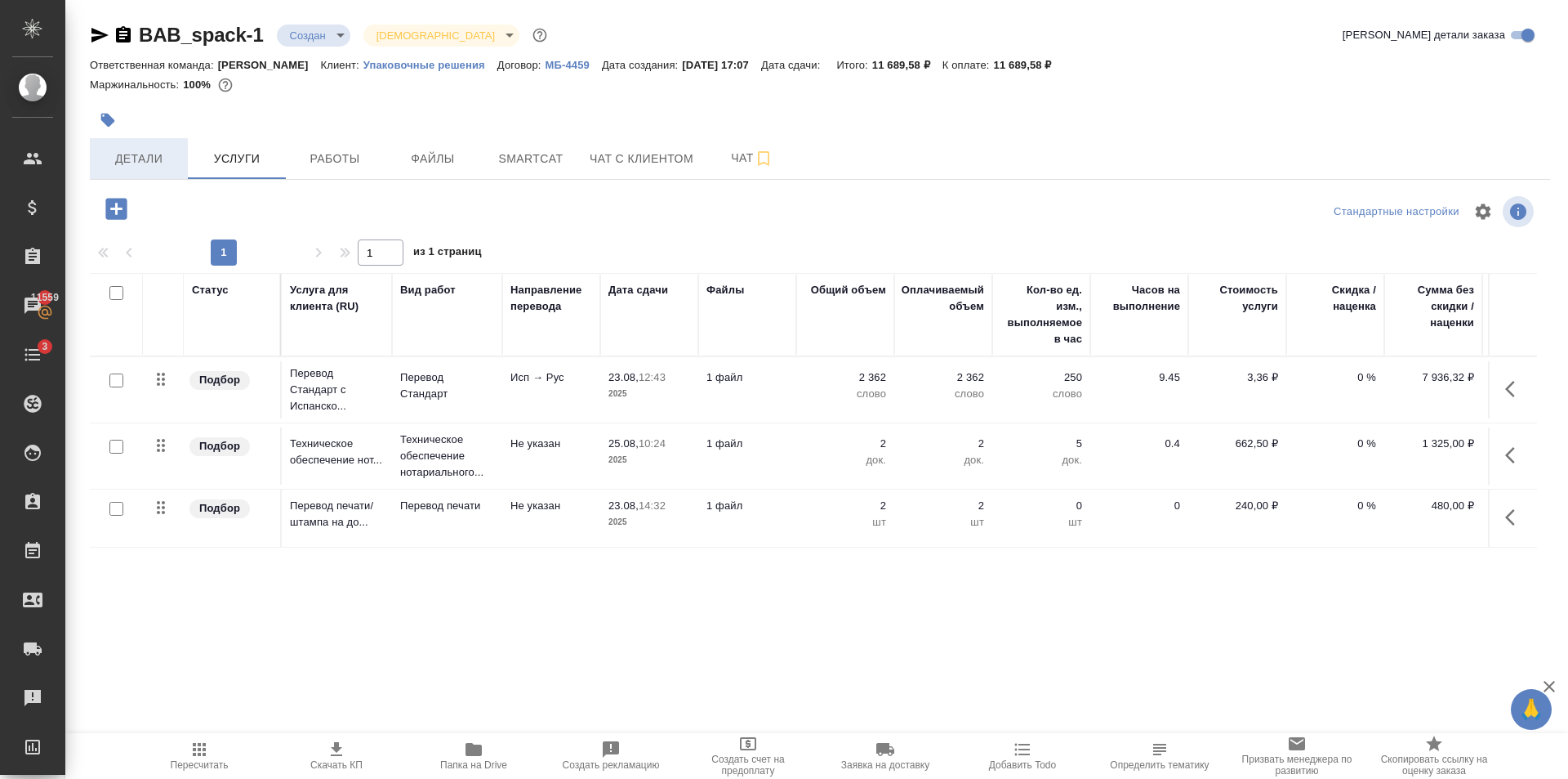
click at [137, 164] on span "Детали" at bounding box center [138, 159] width 78 height 20
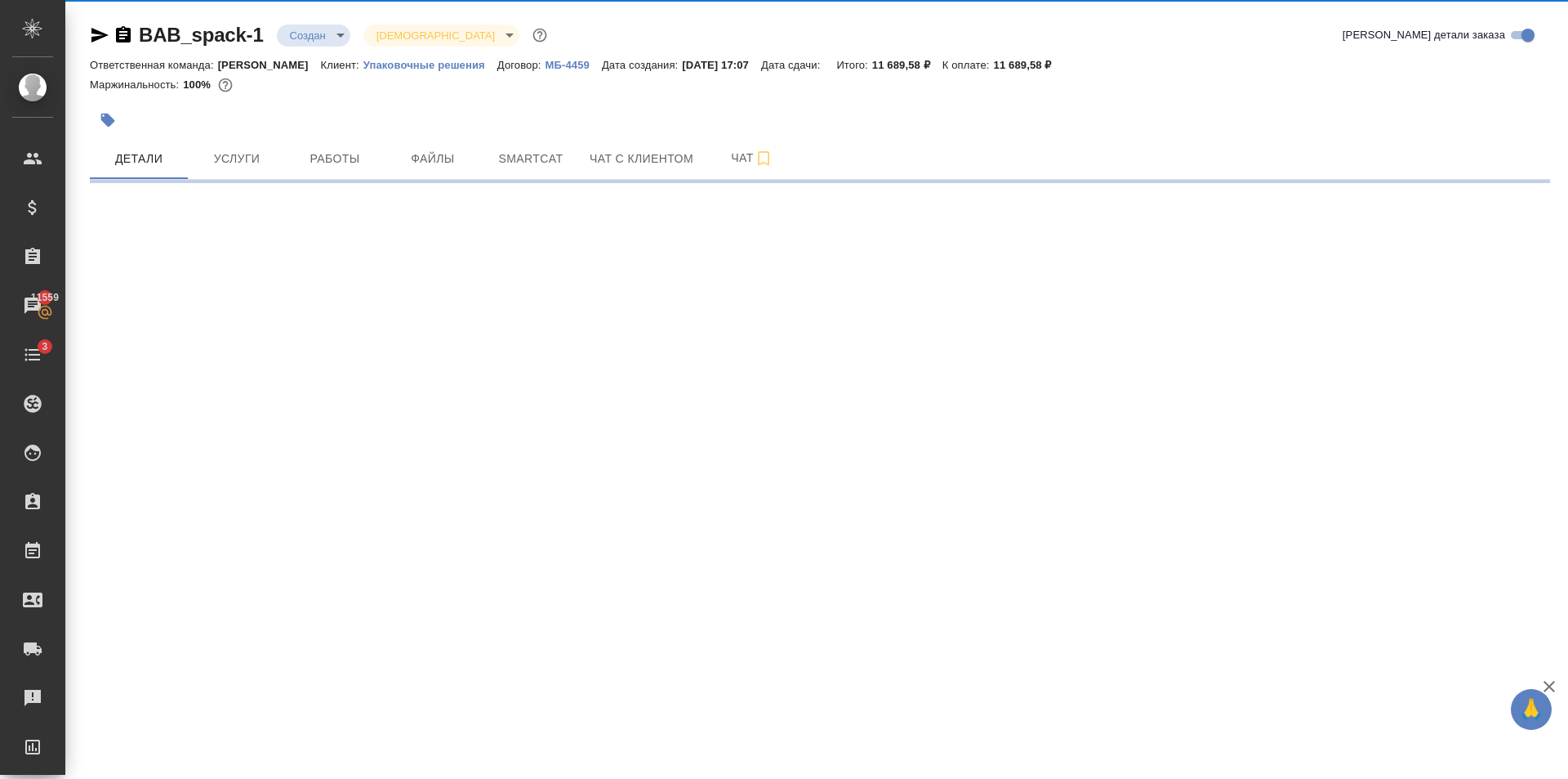
select select "RU"
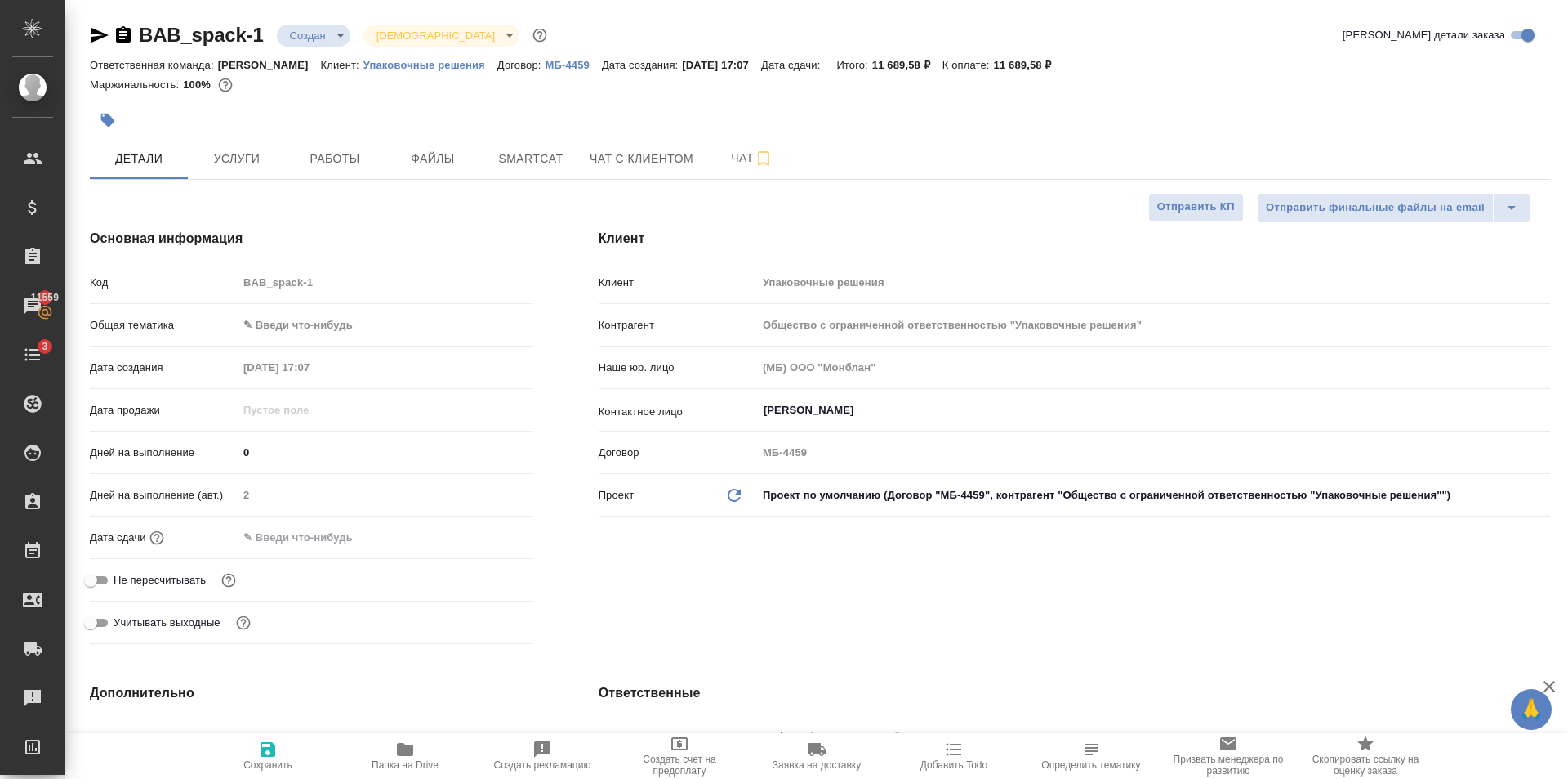
type textarea "x"
click at [230, 163] on span "Услуги" at bounding box center [237, 159] width 78 height 20
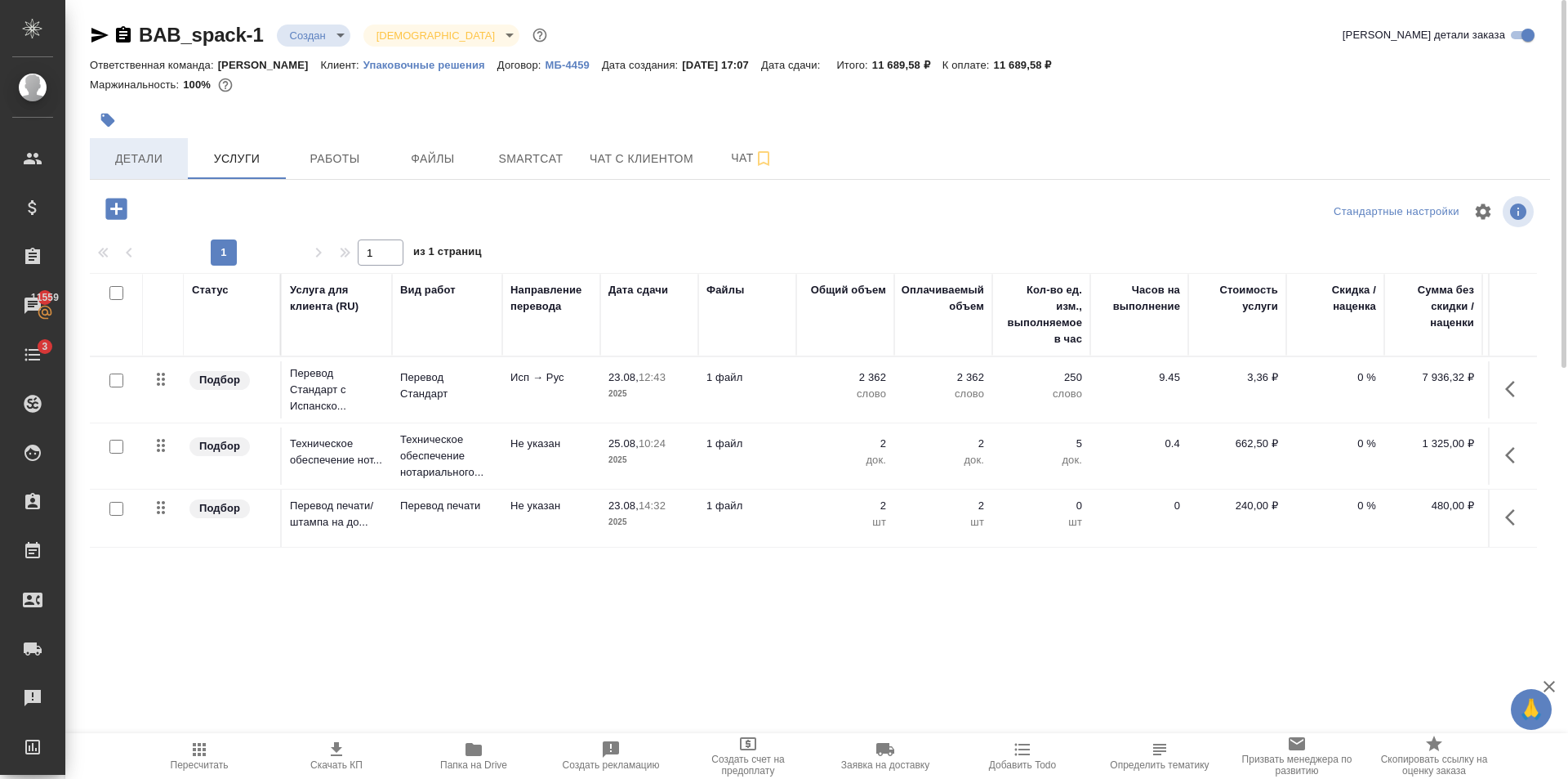
click at [157, 171] on button "Детали" at bounding box center [139, 158] width 98 height 41
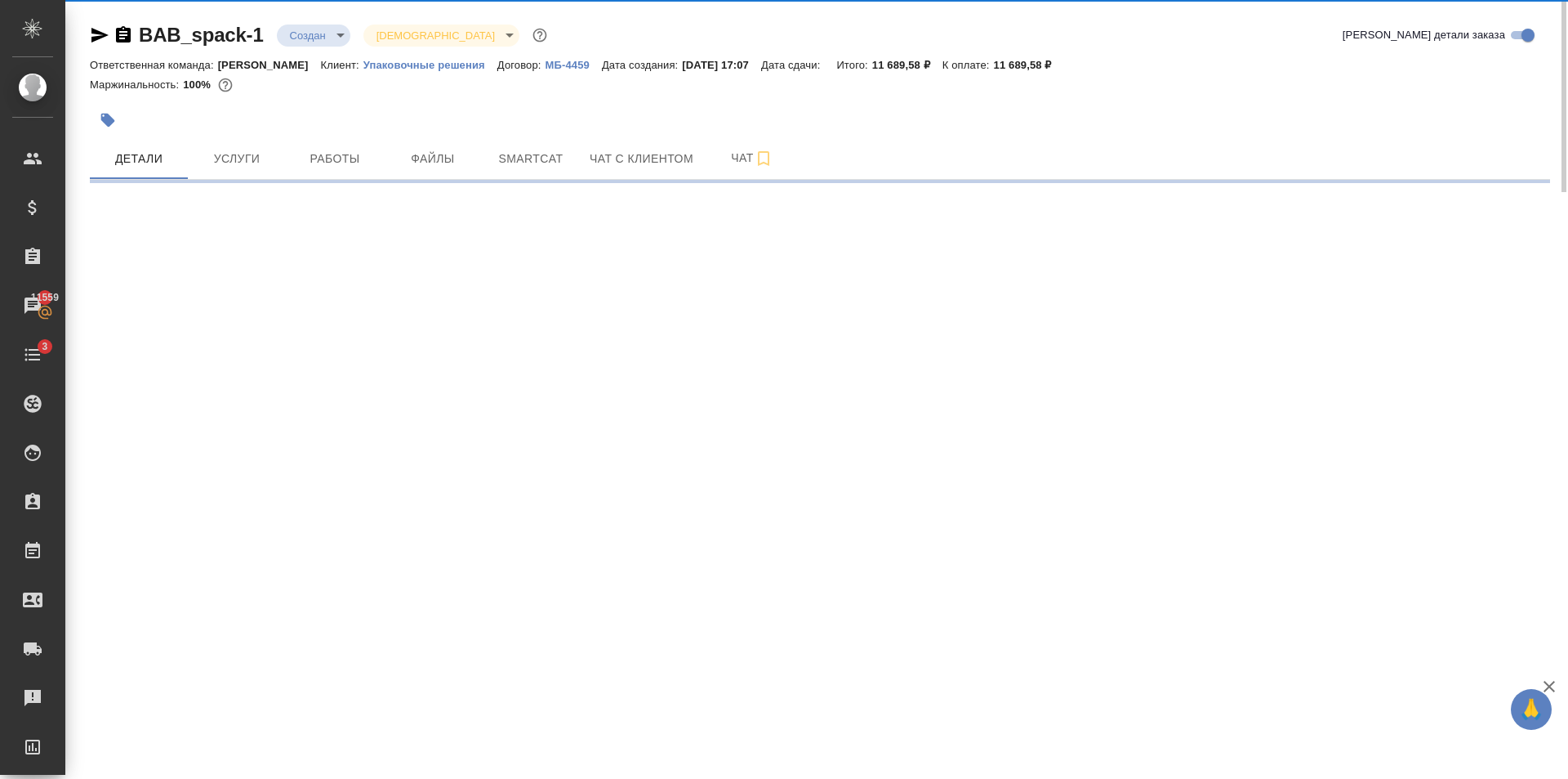
select select "RU"
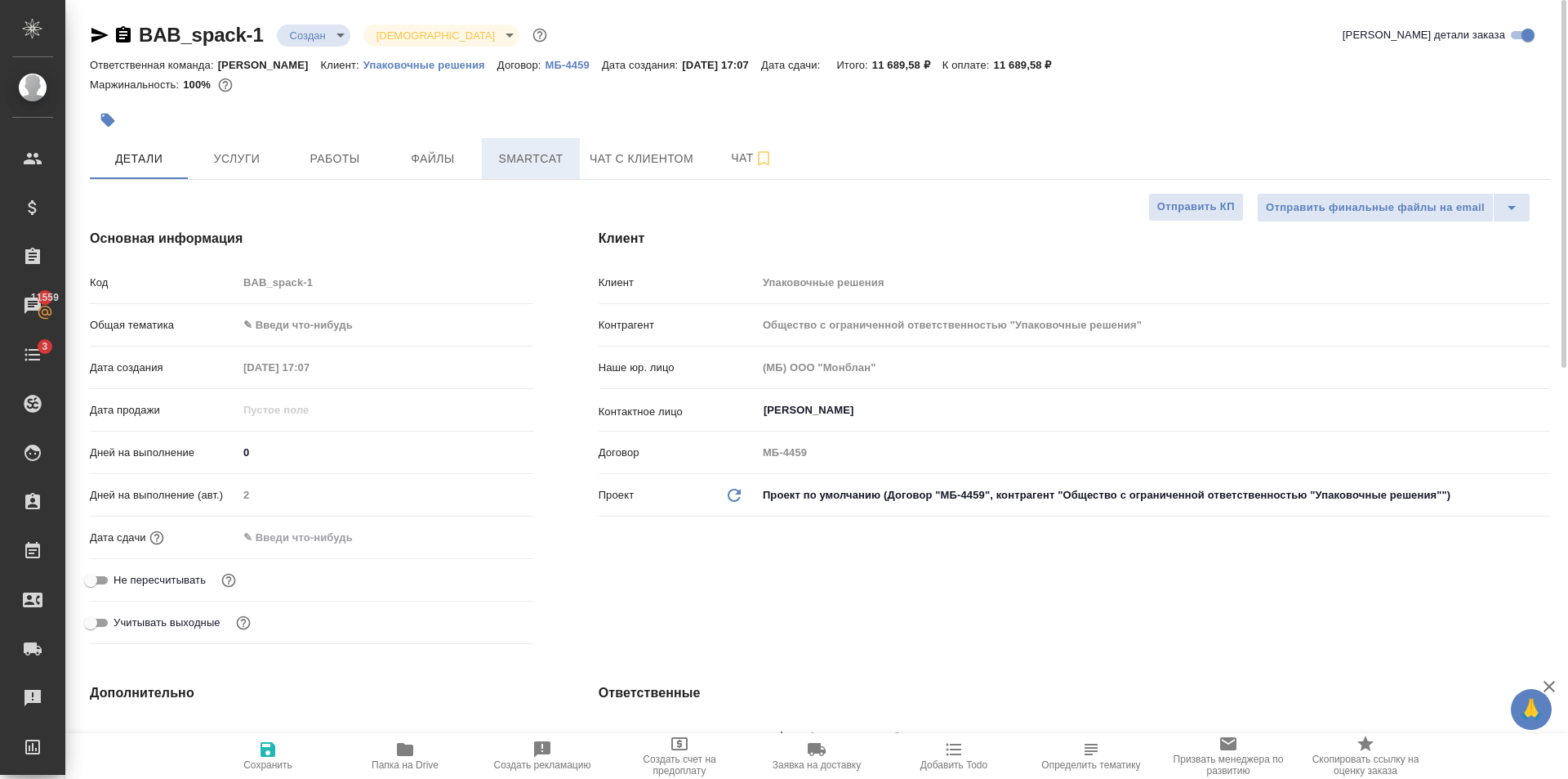
type textarea "x"
click at [349, 317] on body "🙏 .cls-1 fill:#fff; AWATERA Golubev Dmitry Клиенты Спецификации Заказы 11559 Ча…" at bounding box center [784, 389] width 1568 height 779
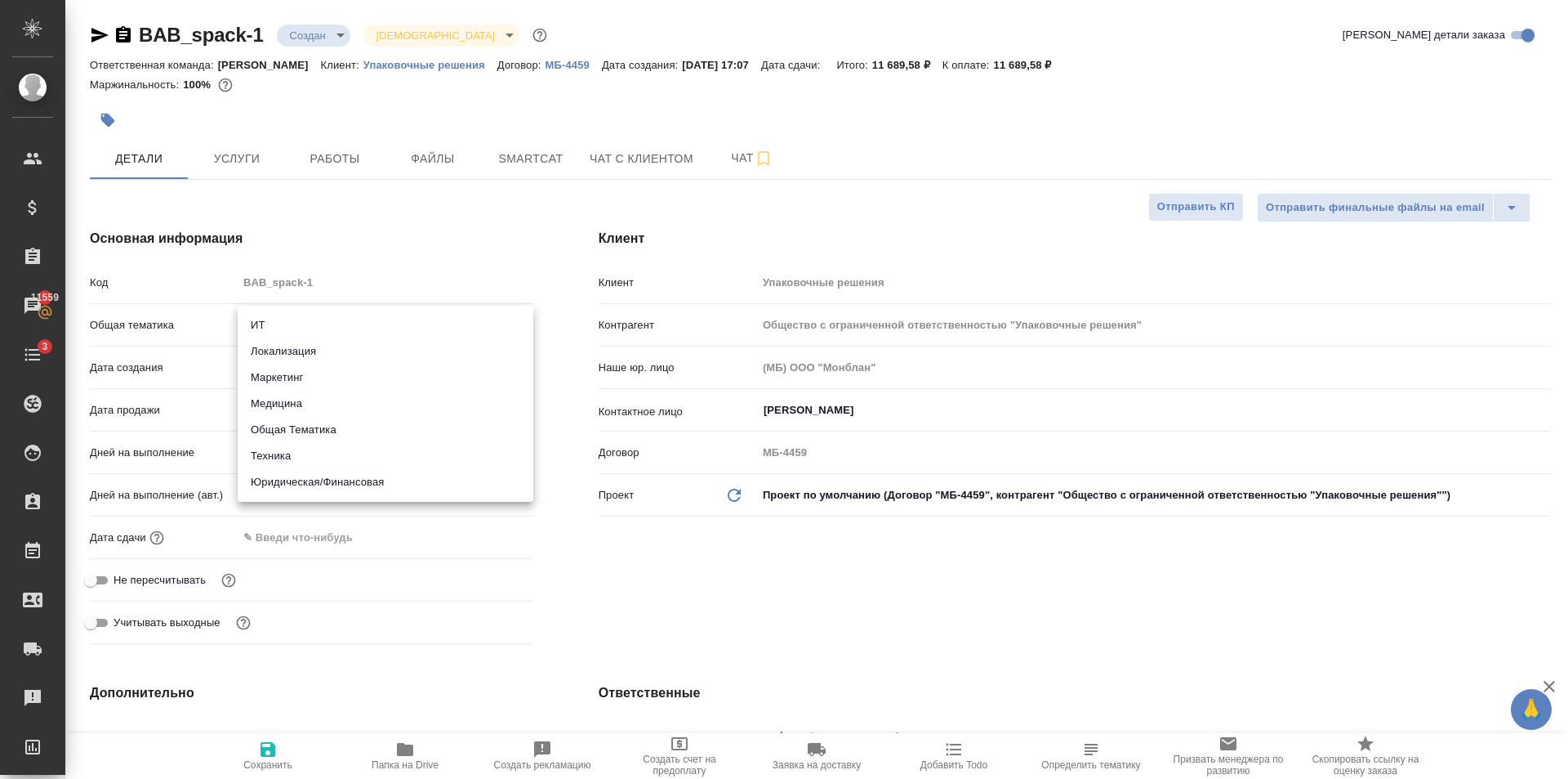
click at [365, 483] on li "Юридическая/Финансовая" at bounding box center [385, 482] width 295 height 26
type input "yr-fn"
type textarea "x"
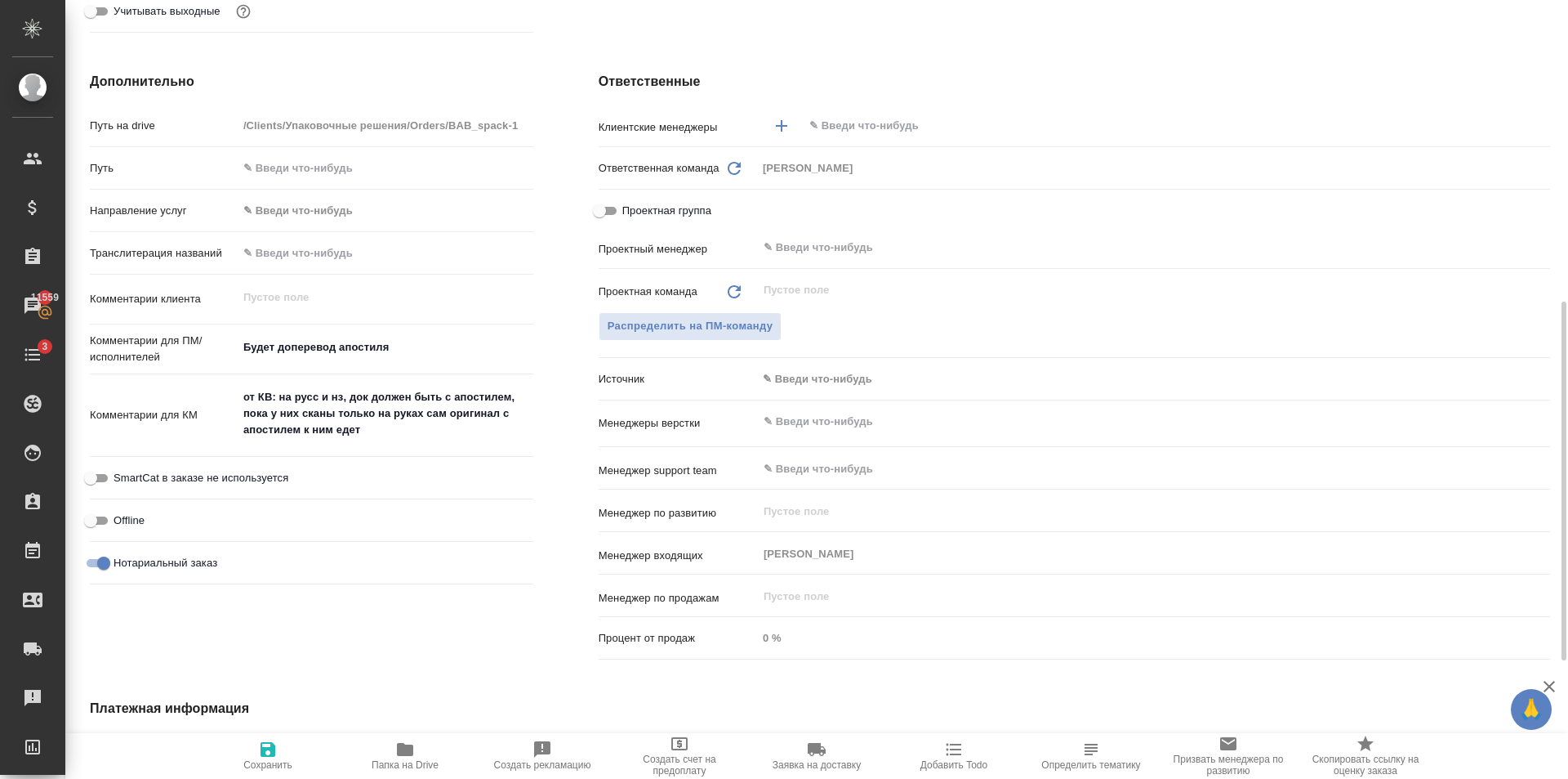
scroll to position [910, 0]
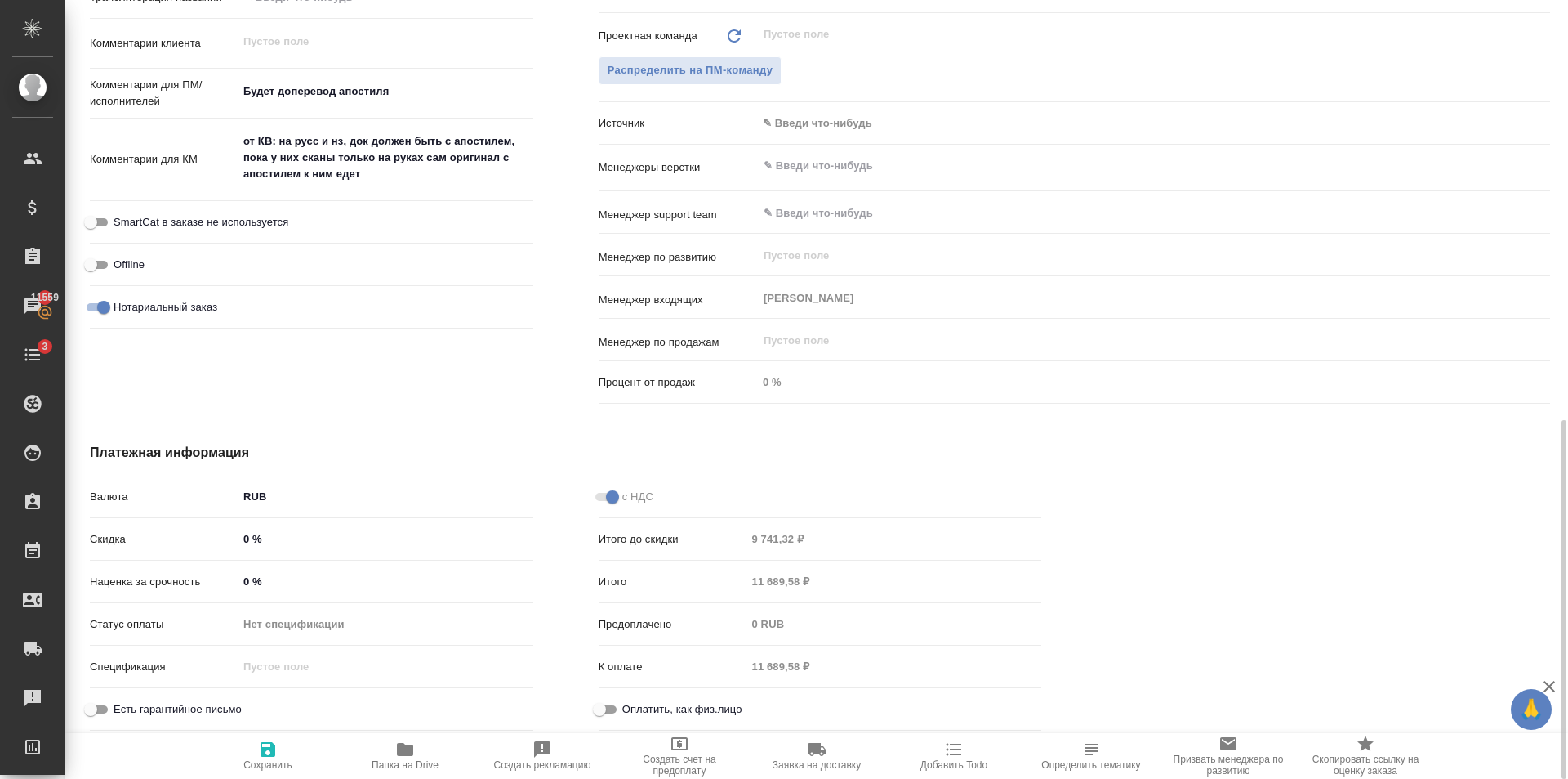
click at [286, 766] on span "Сохранить" at bounding box center [268, 765] width 49 height 12
type textarea "x"
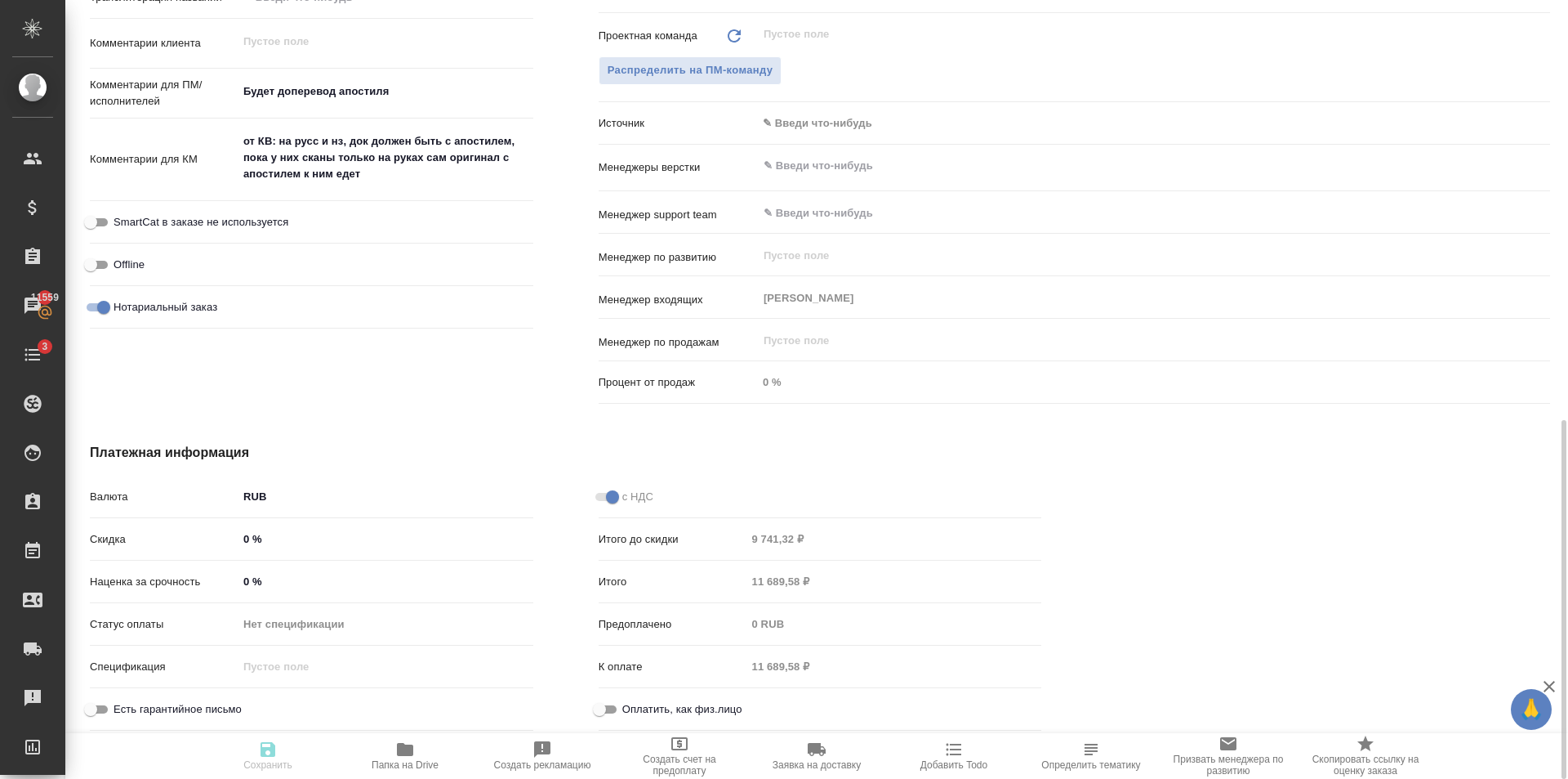
type textarea "x"
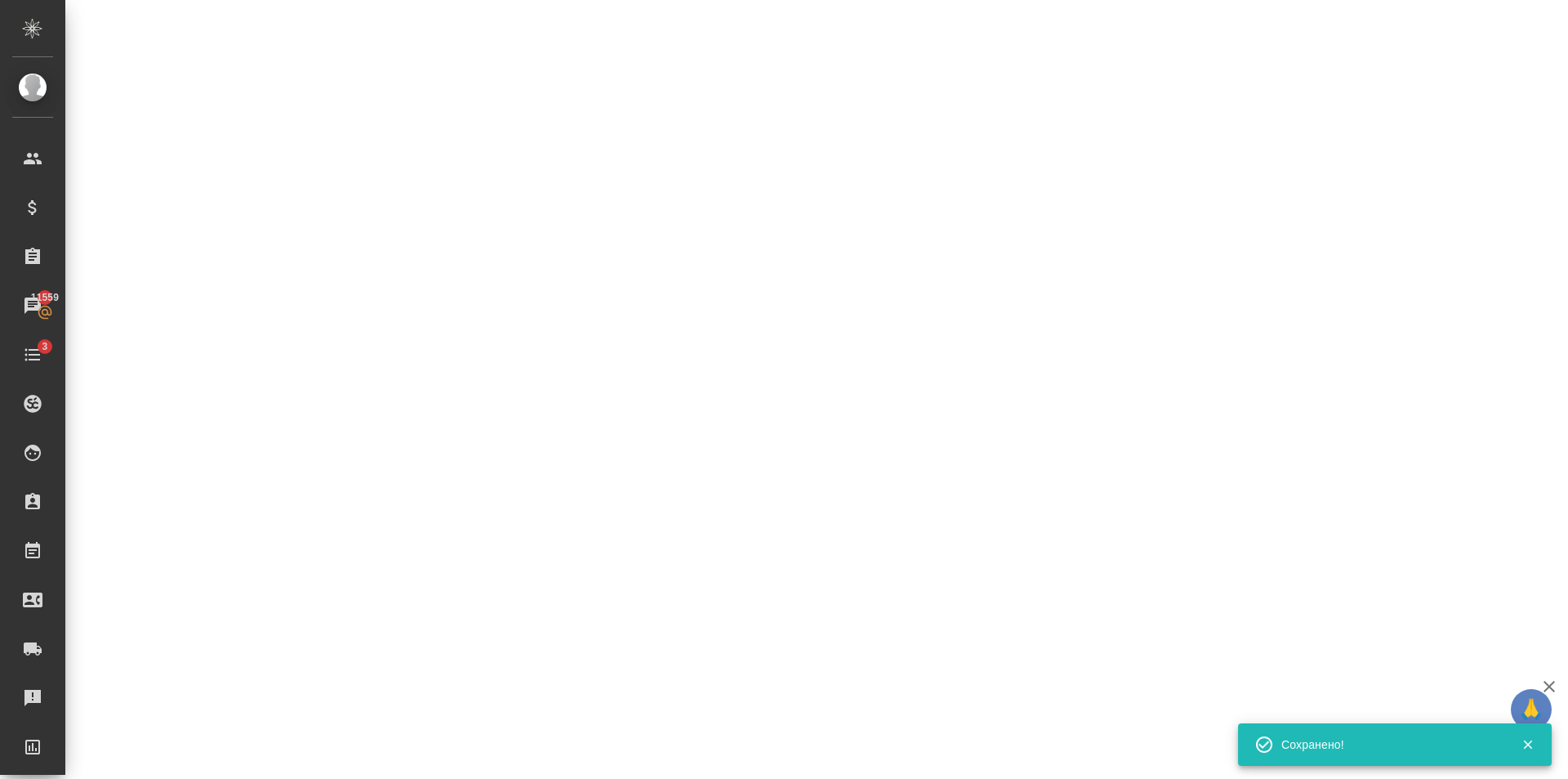
select select "RU"
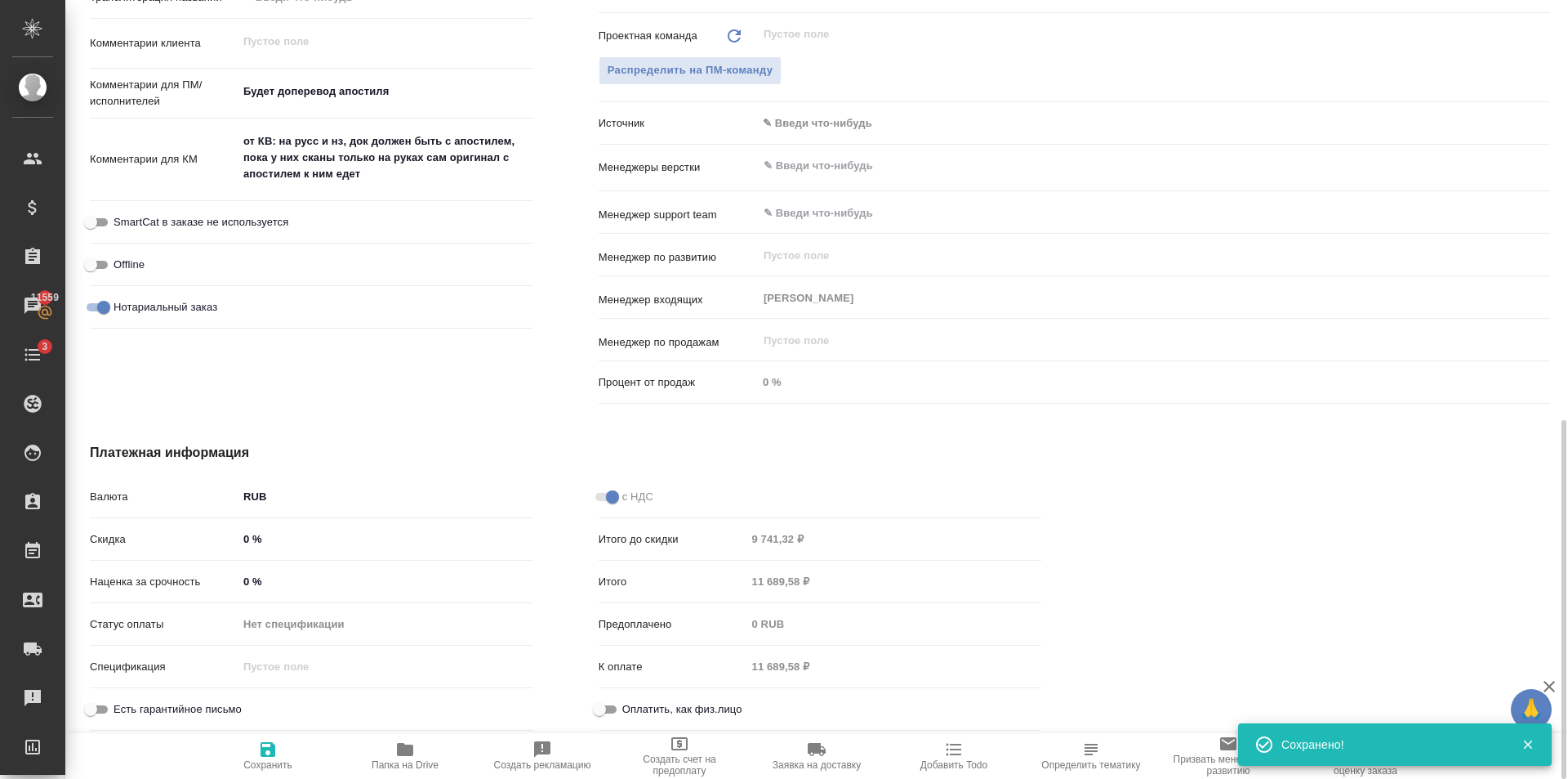
type textarea "x"
click at [250, 542] on input "0 %" at bounding box center [385, 539] width 294 height 24
type textarea "x"
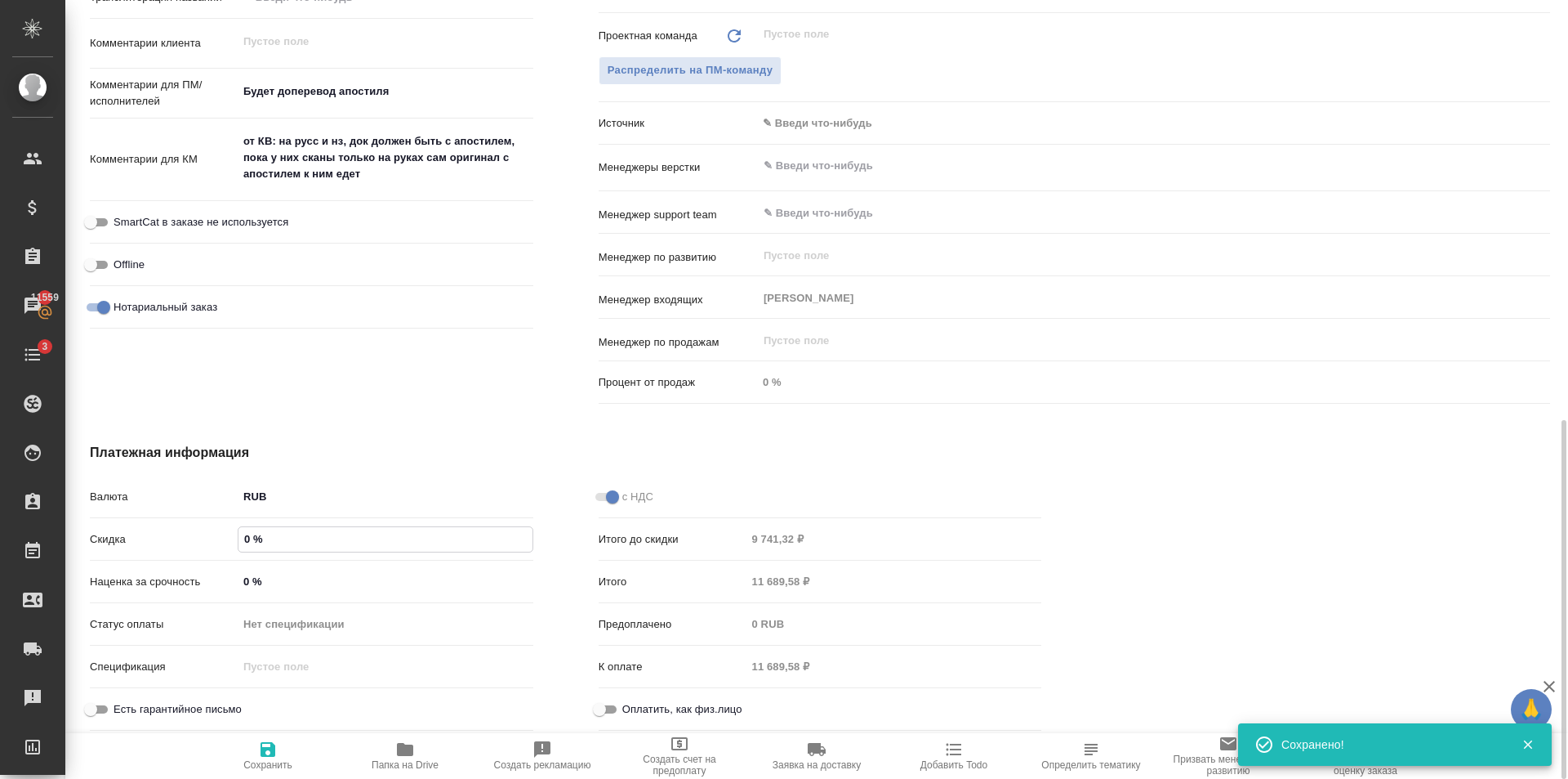
type textarea "x"
type input "5 %"
type textarea "x"
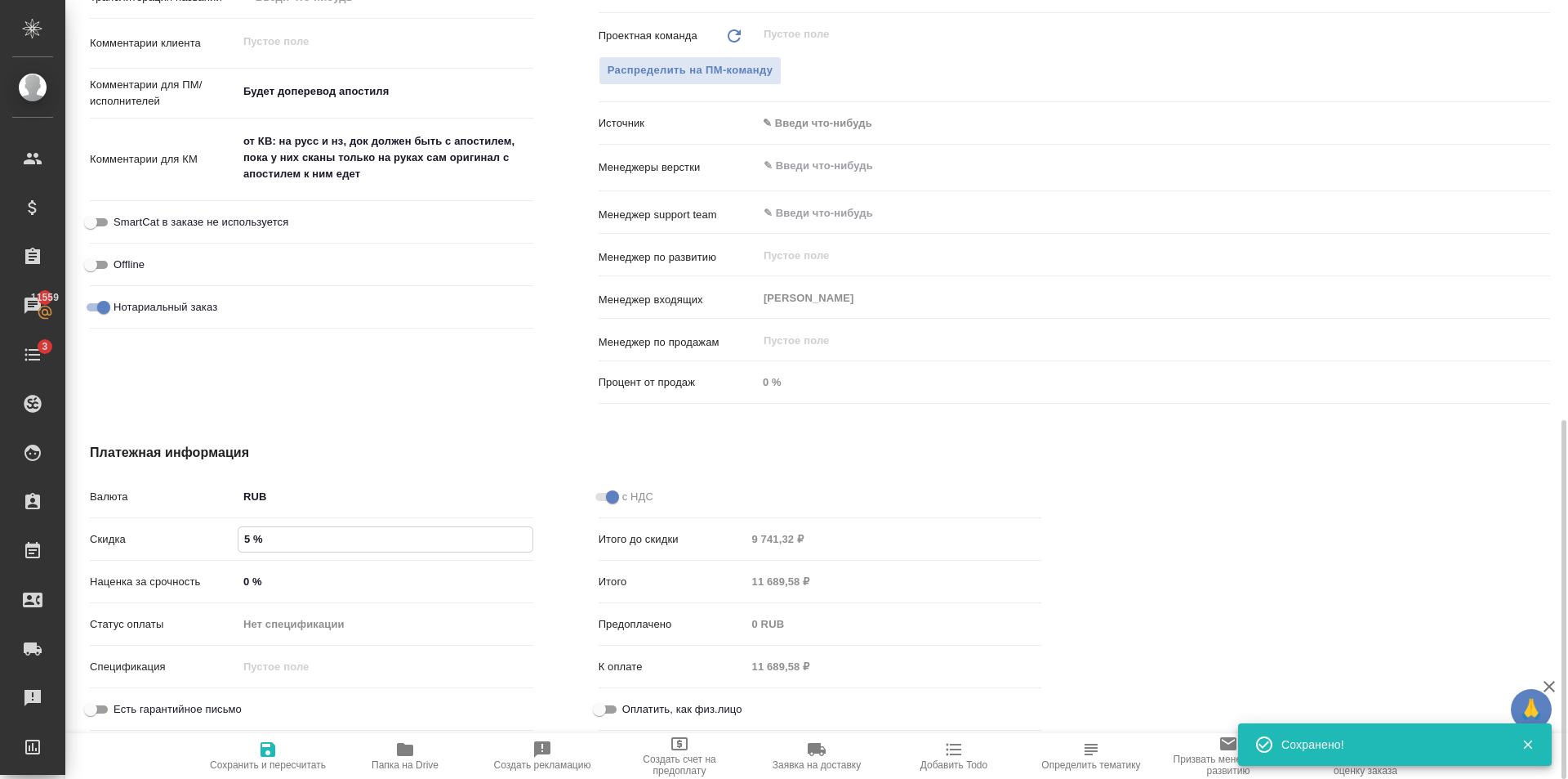
type textarea "x"
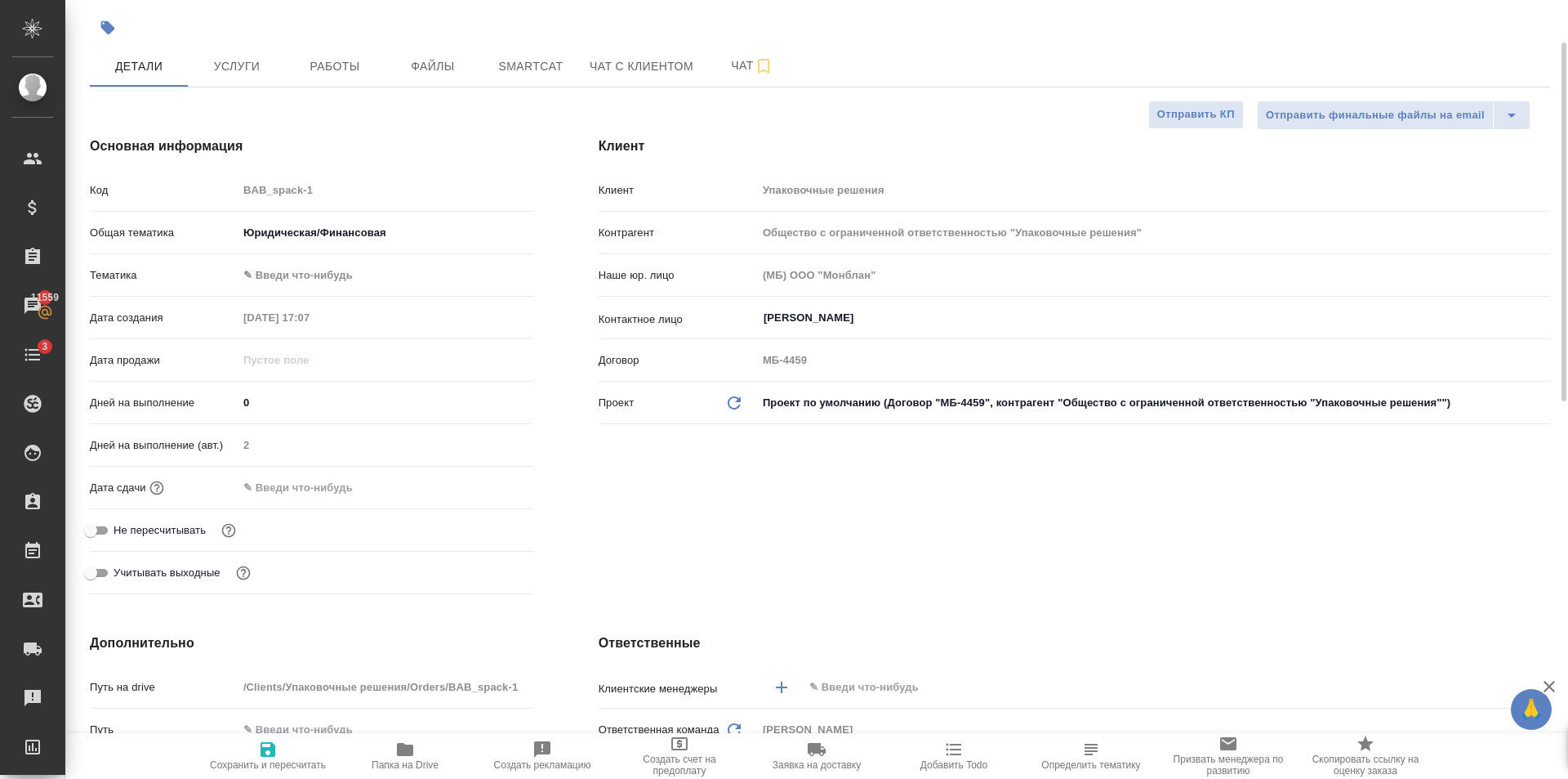
scroll to position [0, 0]
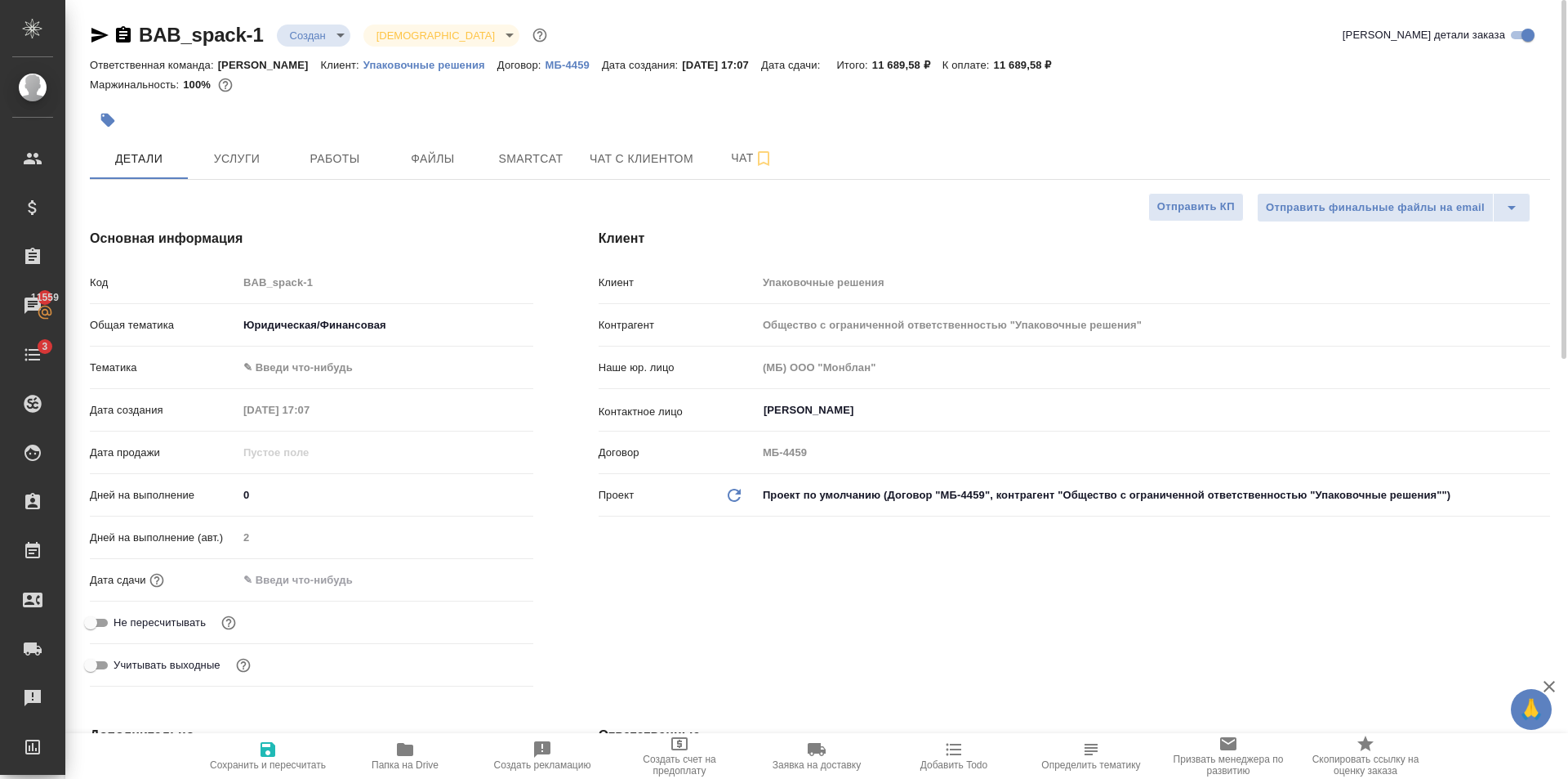
type input "5 %"
click at [278, 764] on span "Сохранить и пересчитать" at bounding box center [268, 765] width 116 height 12
type textarea "x"
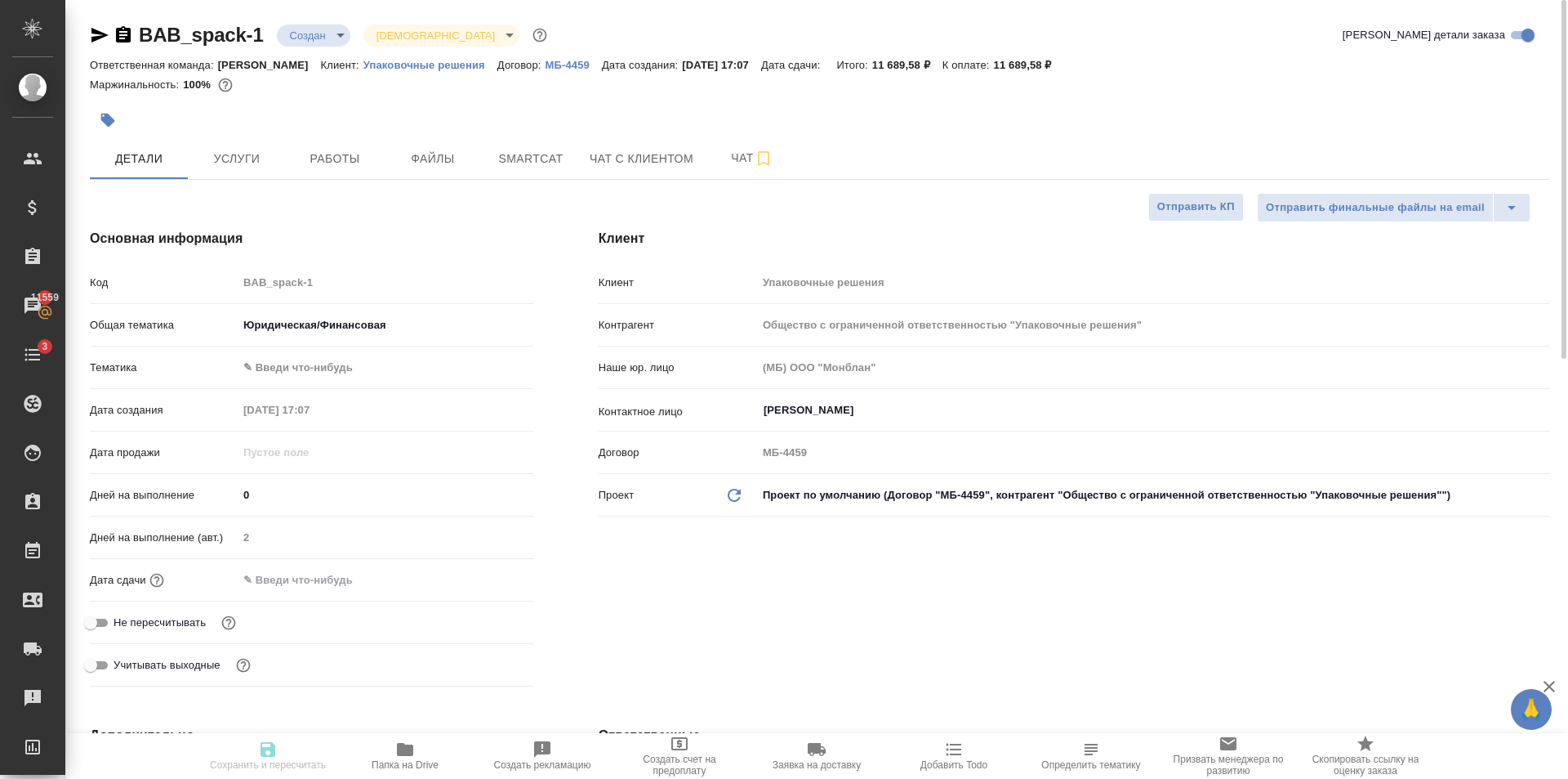
type textarea "x"
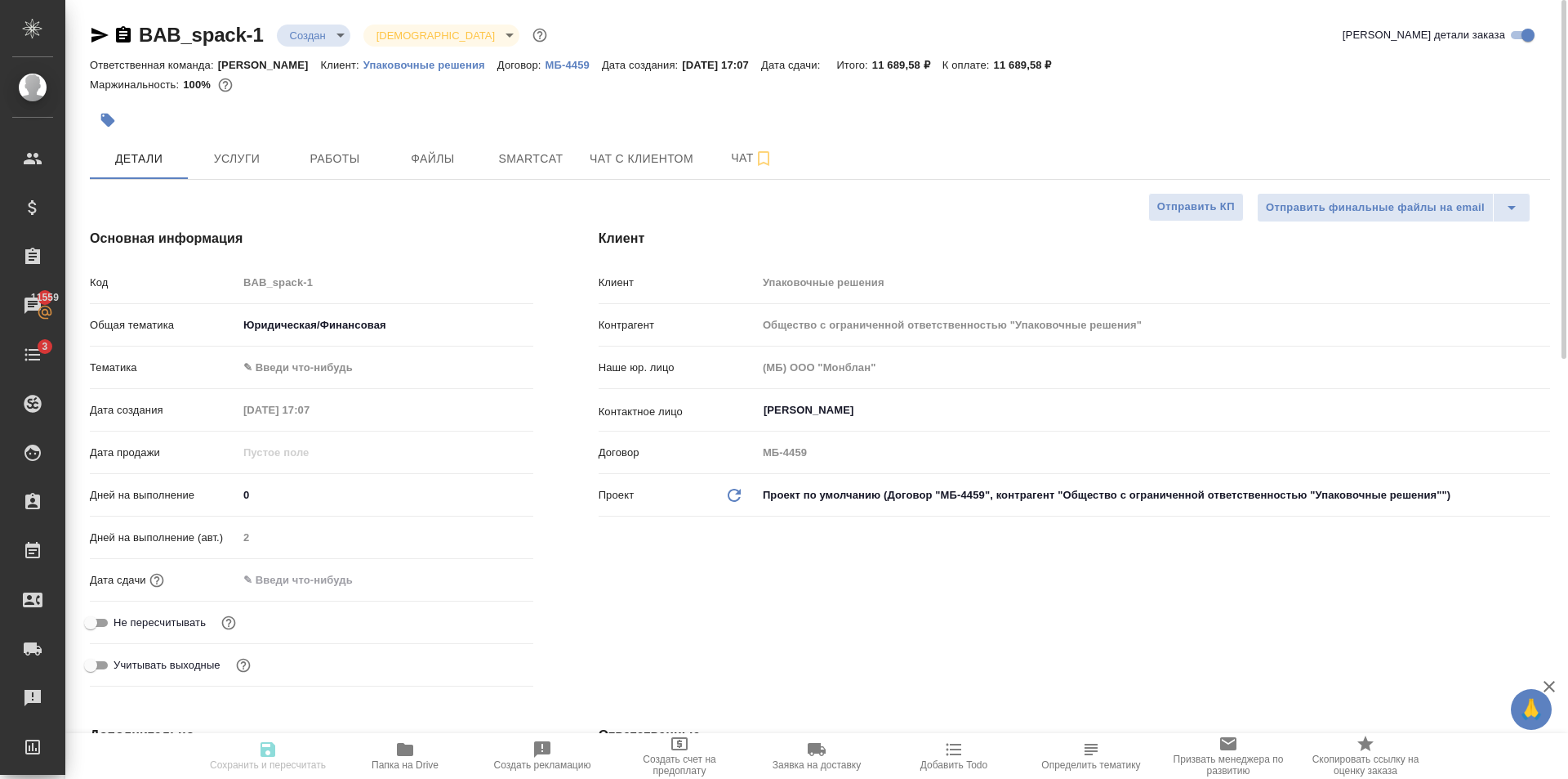
type textarea "x"
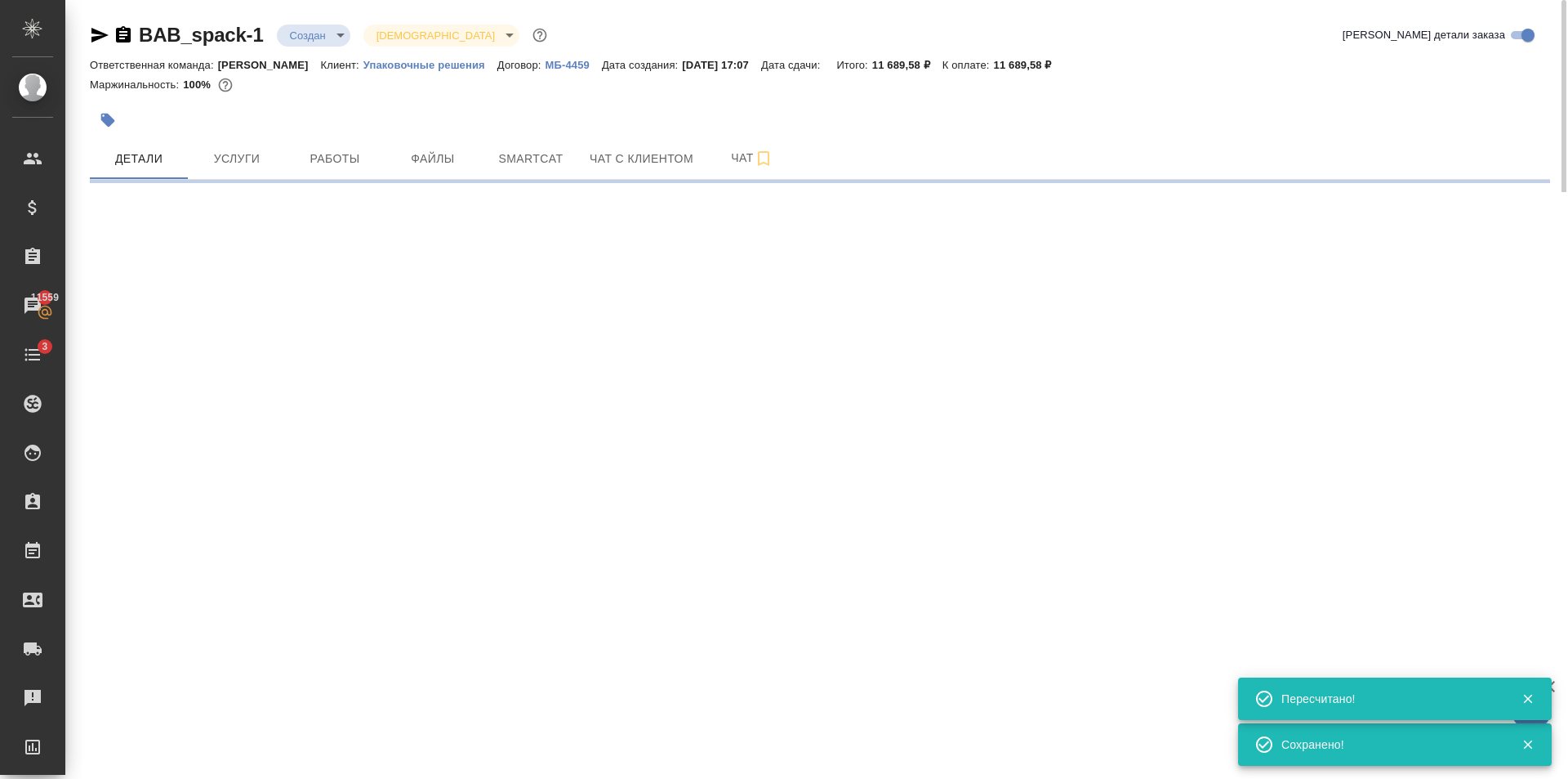
select select "RU"
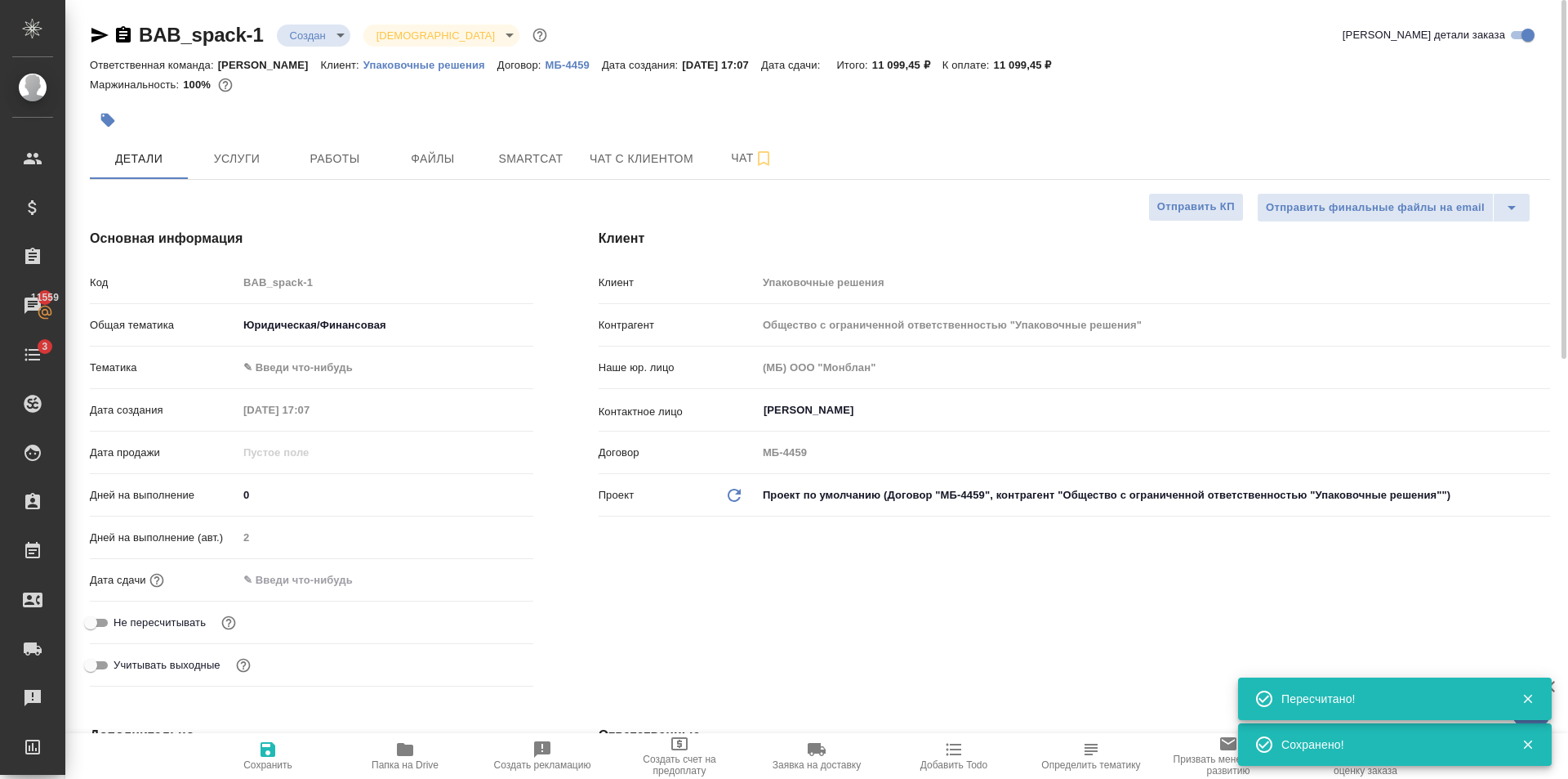
type textarea "x"
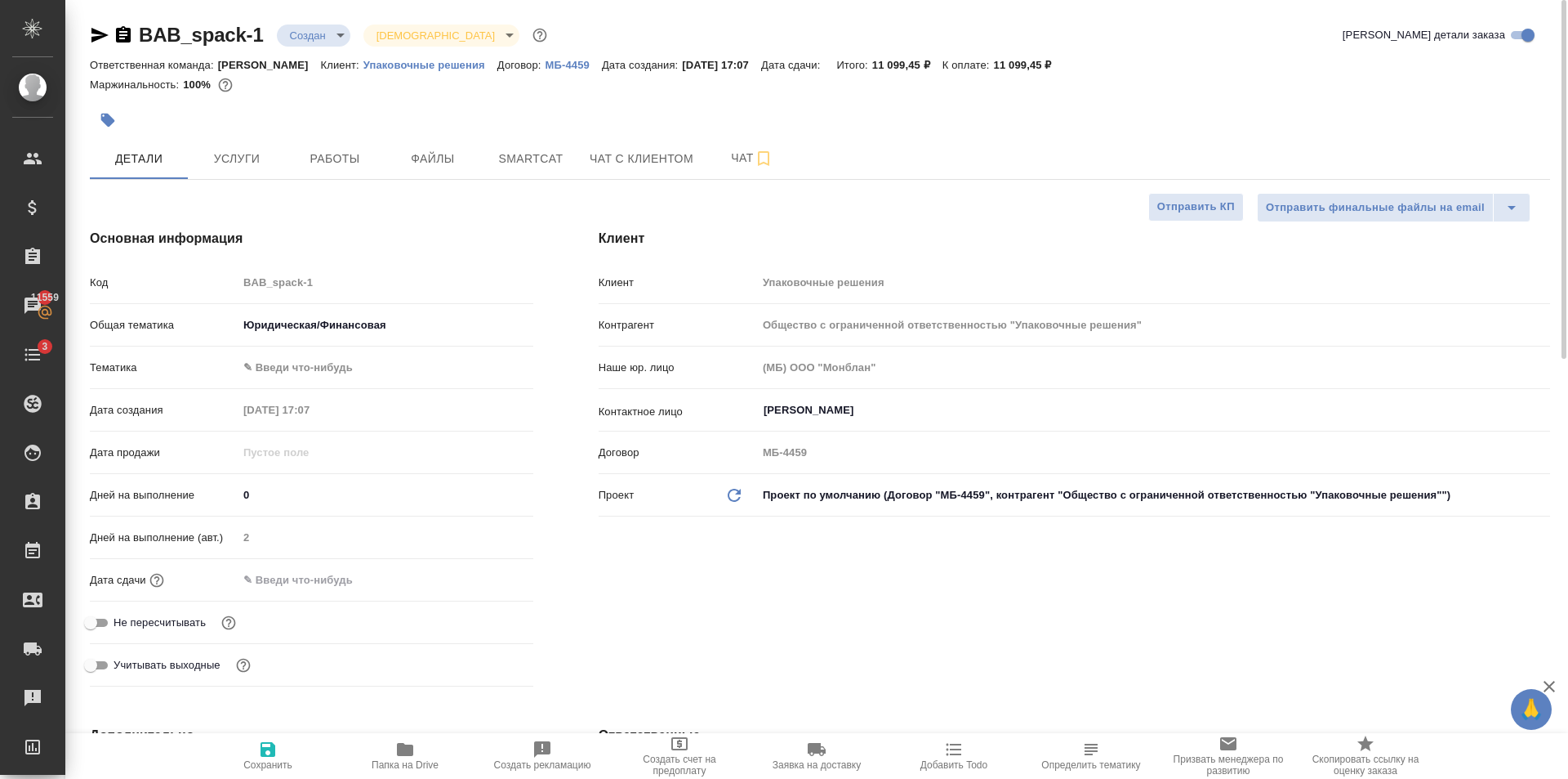
type textarea "x"
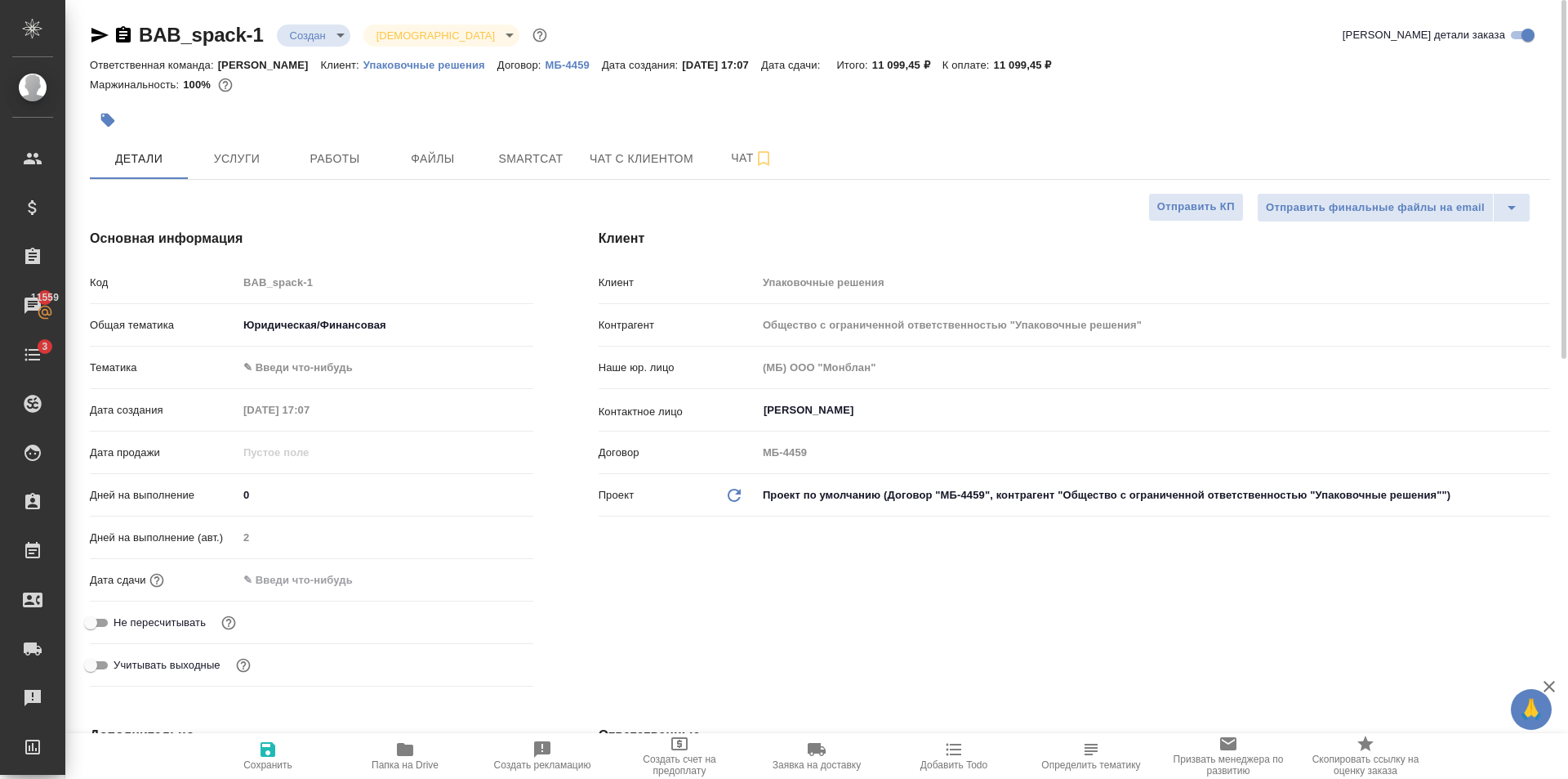
type textarea "x"
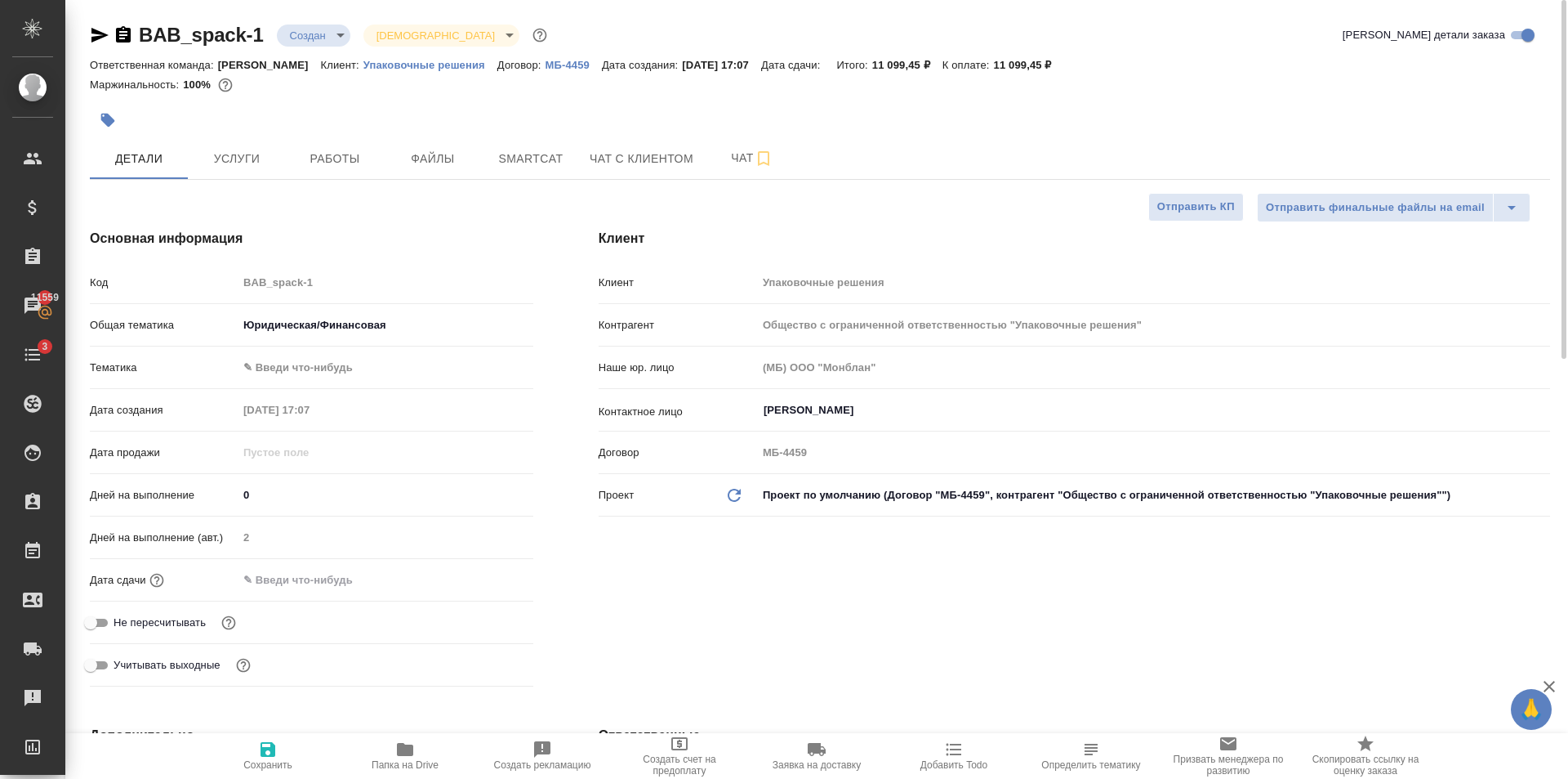
type textarea "x"
click at [247, 164] on span "Услуги" at bounding box center [237, 159] width 78 height 20
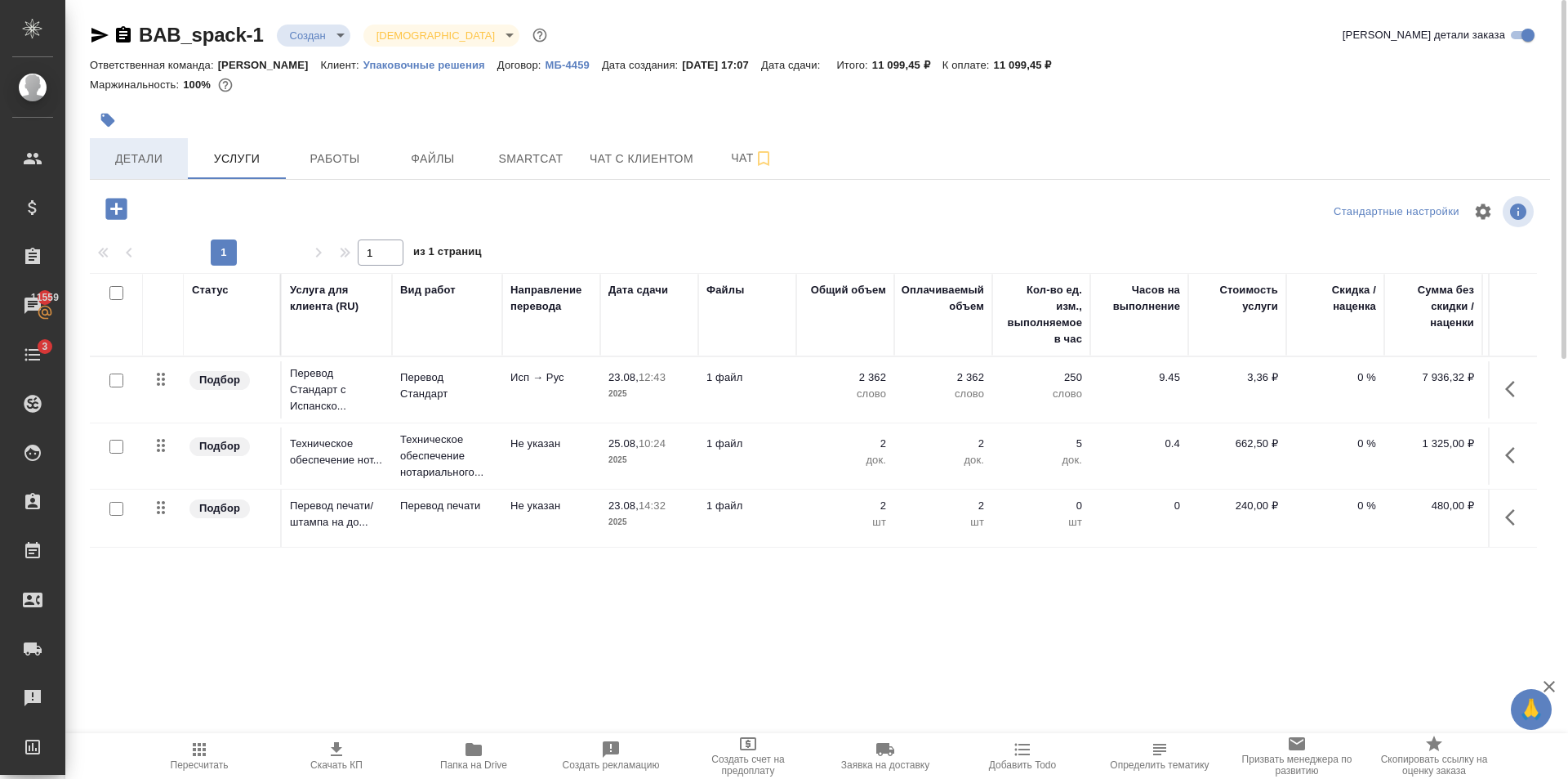
click at [158, 176] on button "Детали" at bounding box center [139, 158] width 98 height 41
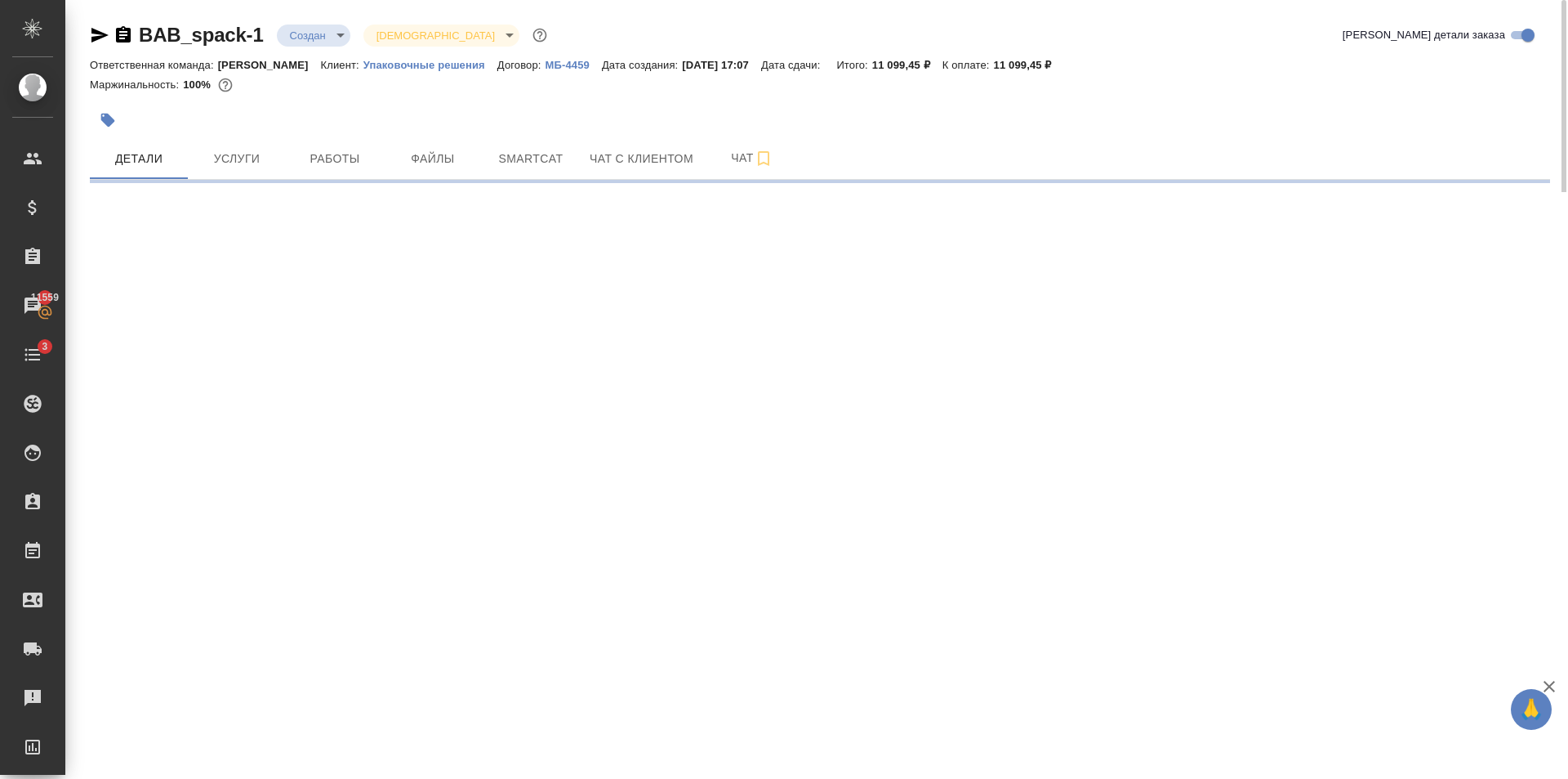
select select "RU"
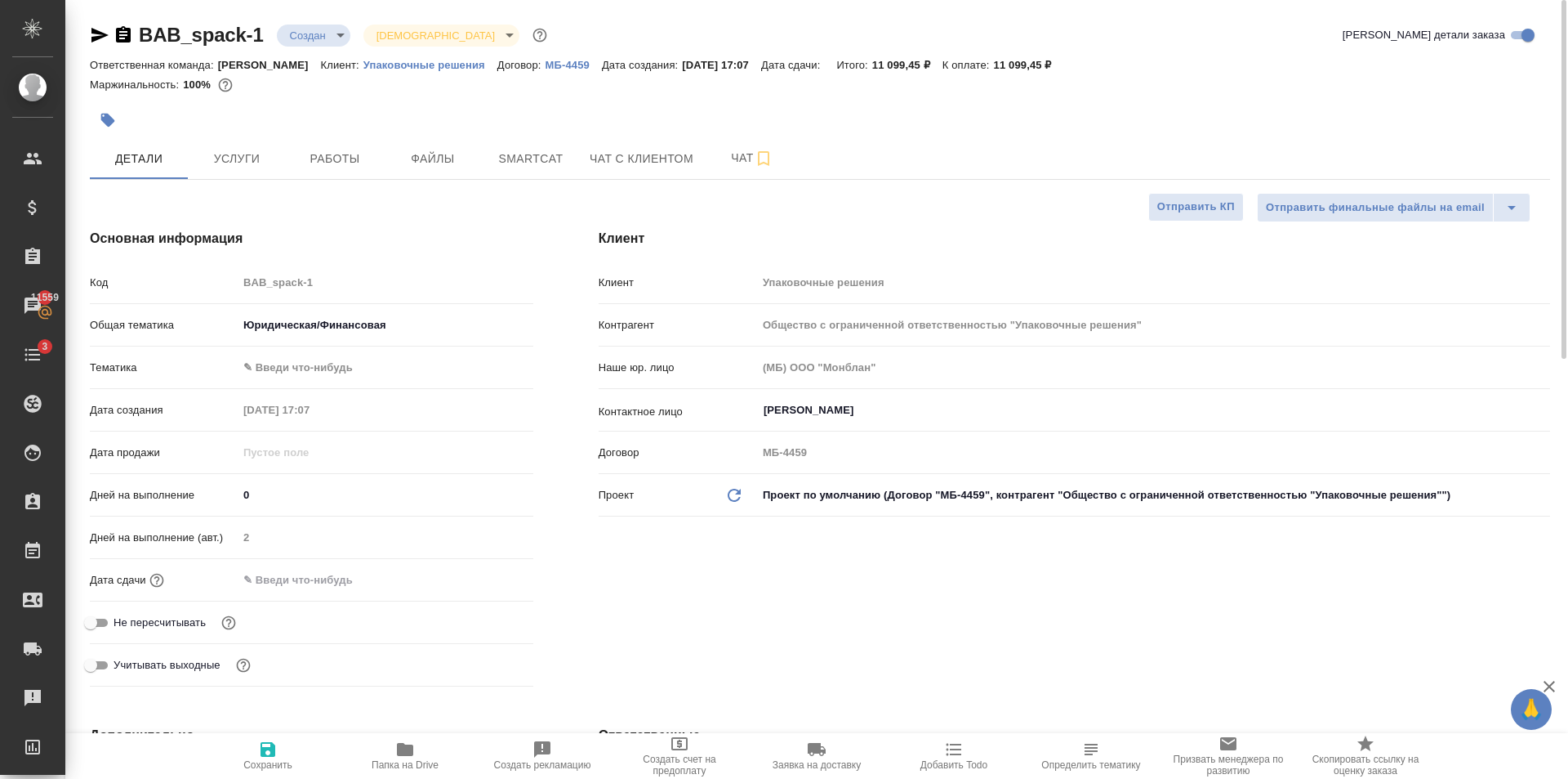
type textarea "x"
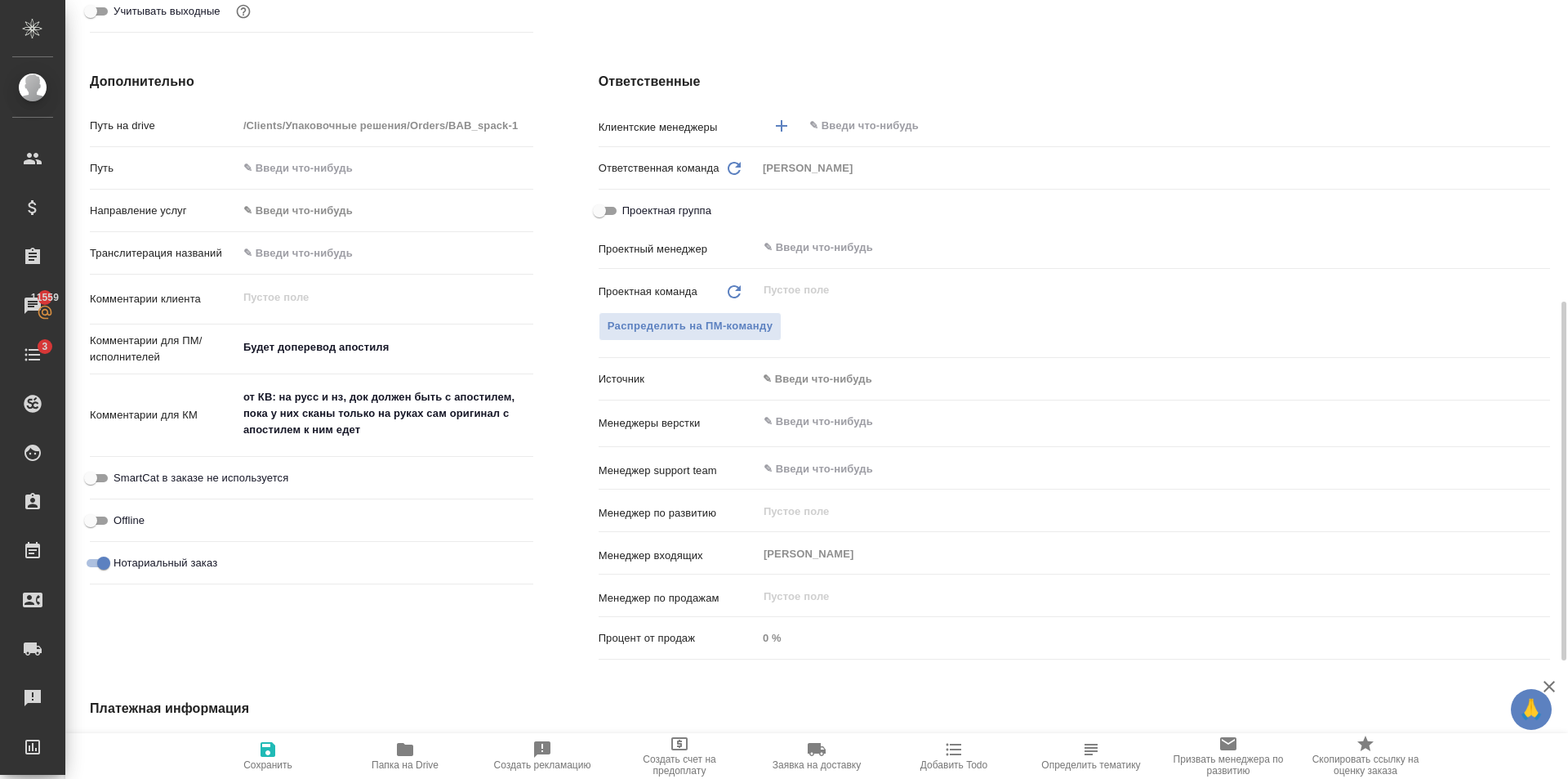
scroll to position [910, 0]
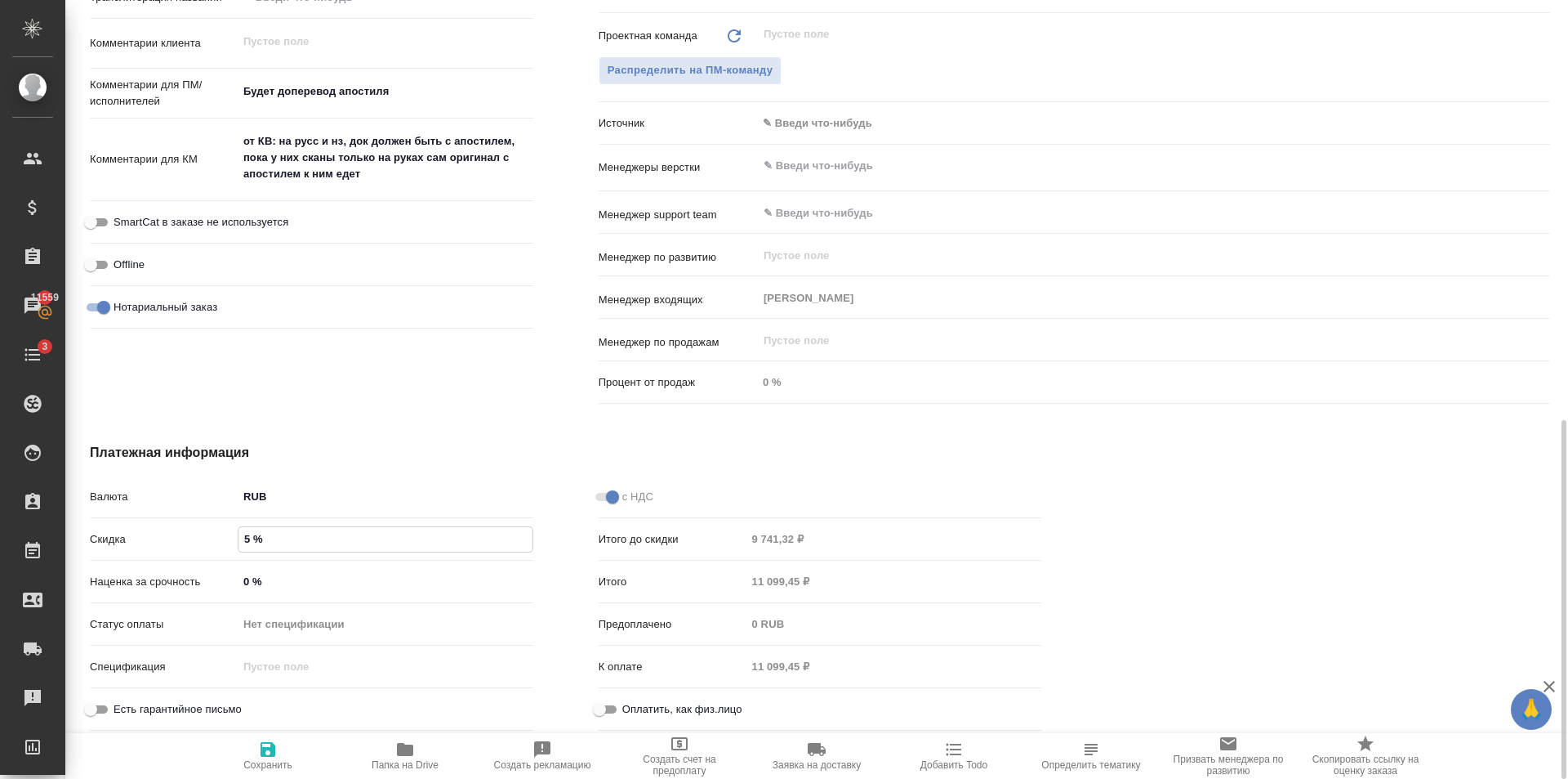
click at [247, 536] on input "5 %" at bounding box center [385, 539] width 294 height 24
type textarea "x"
type input "7 %"
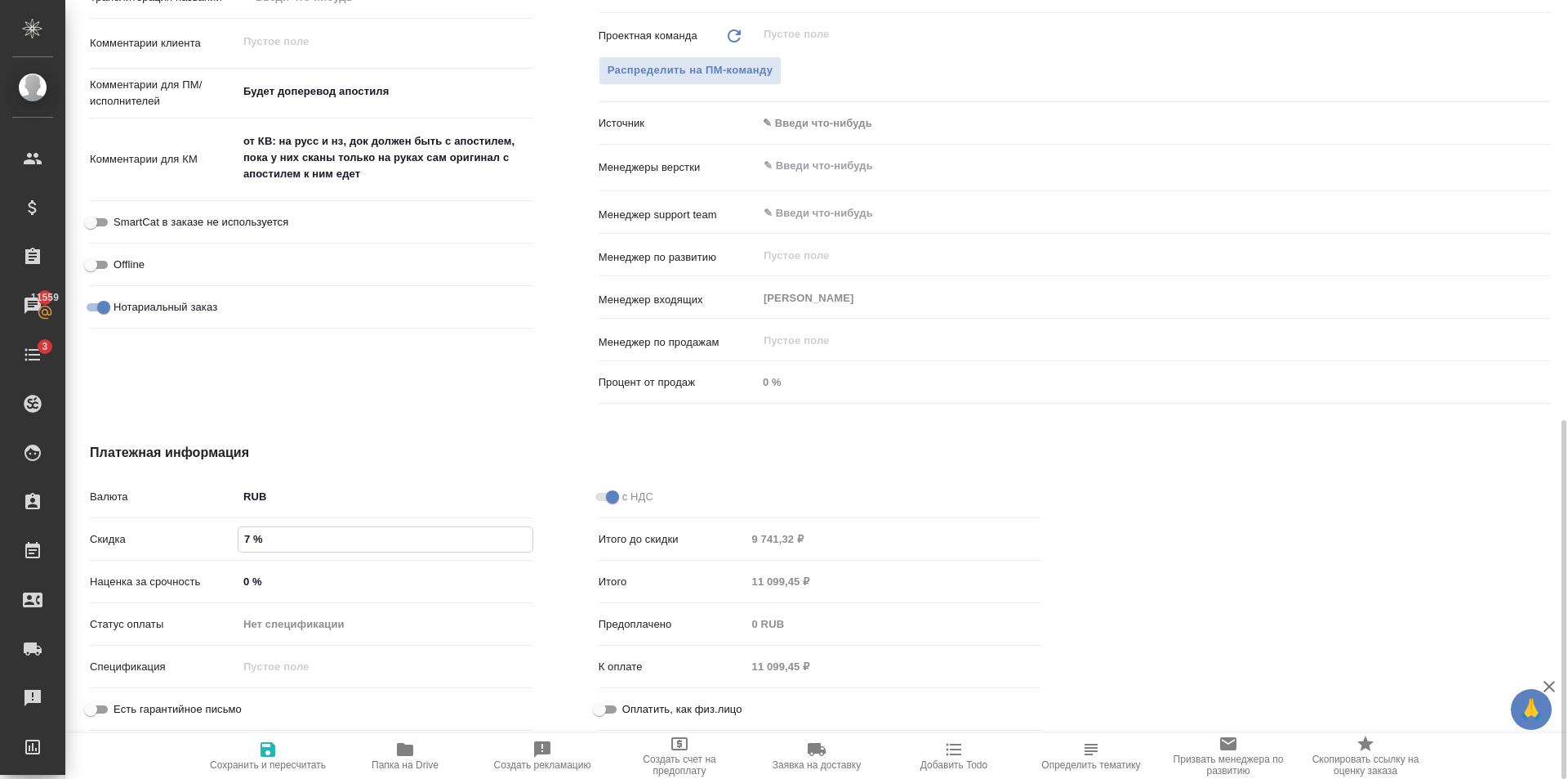
type textarea "x"
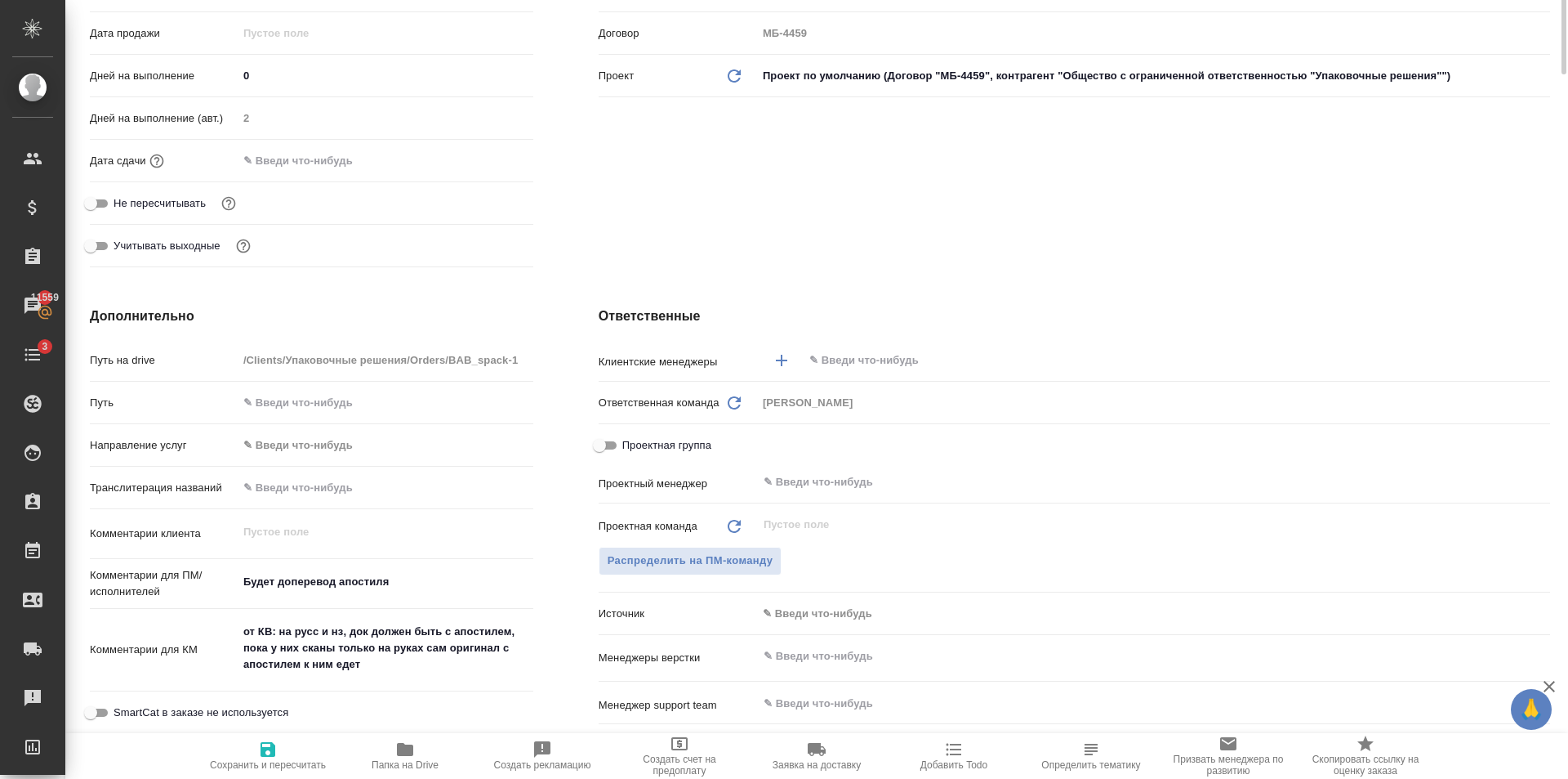
scroll to position [0, 0]
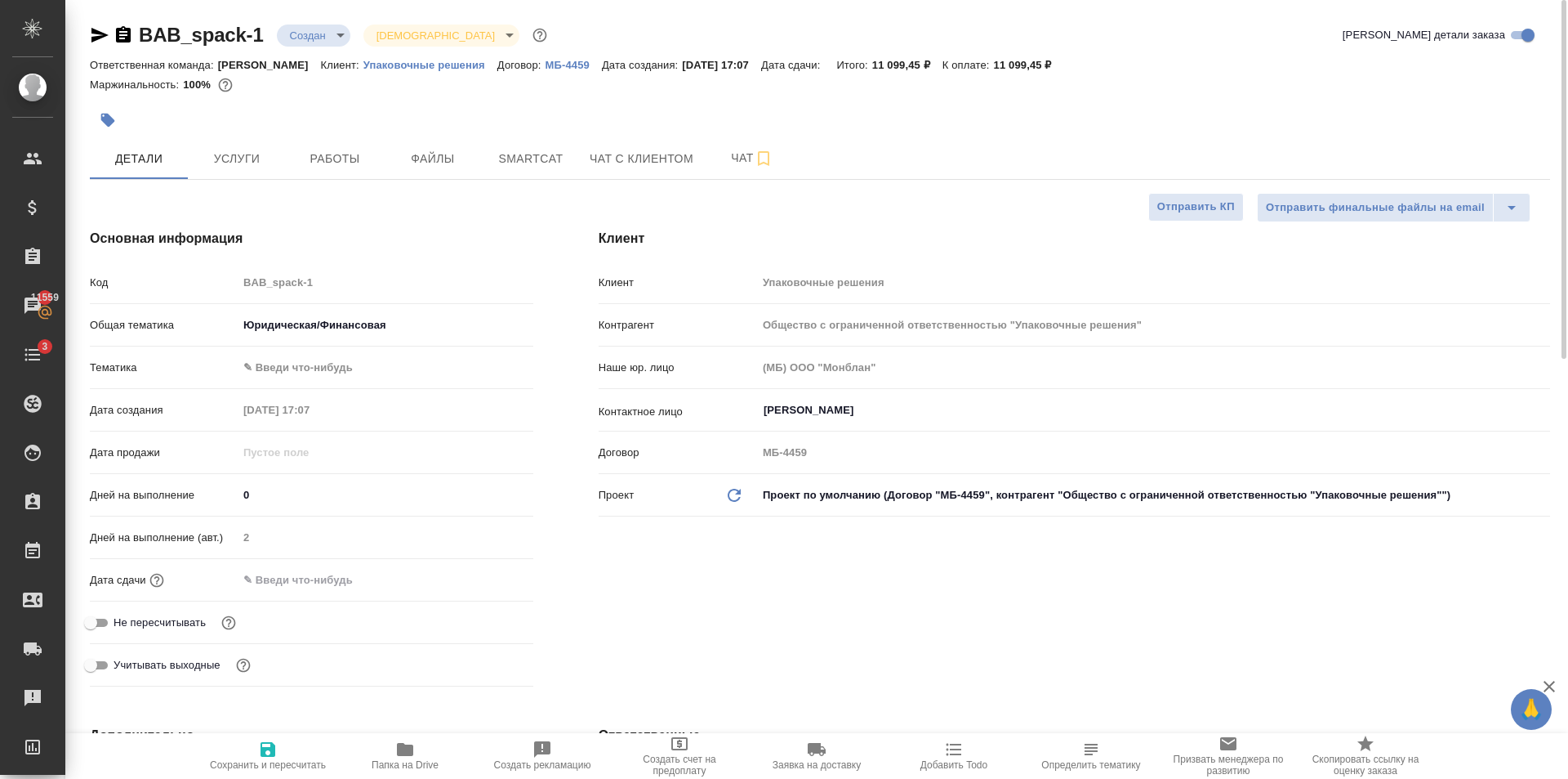
type input "7 %"
drag, startPoint x: 277, startPoint y: 768, endPoint x: 467, endPoint y: 463, distance: 359.3
click at [277, 767] on span "Сохранить и пересчитать" at bounding box center [268, 765] width 116 height 12
type textarea "x"
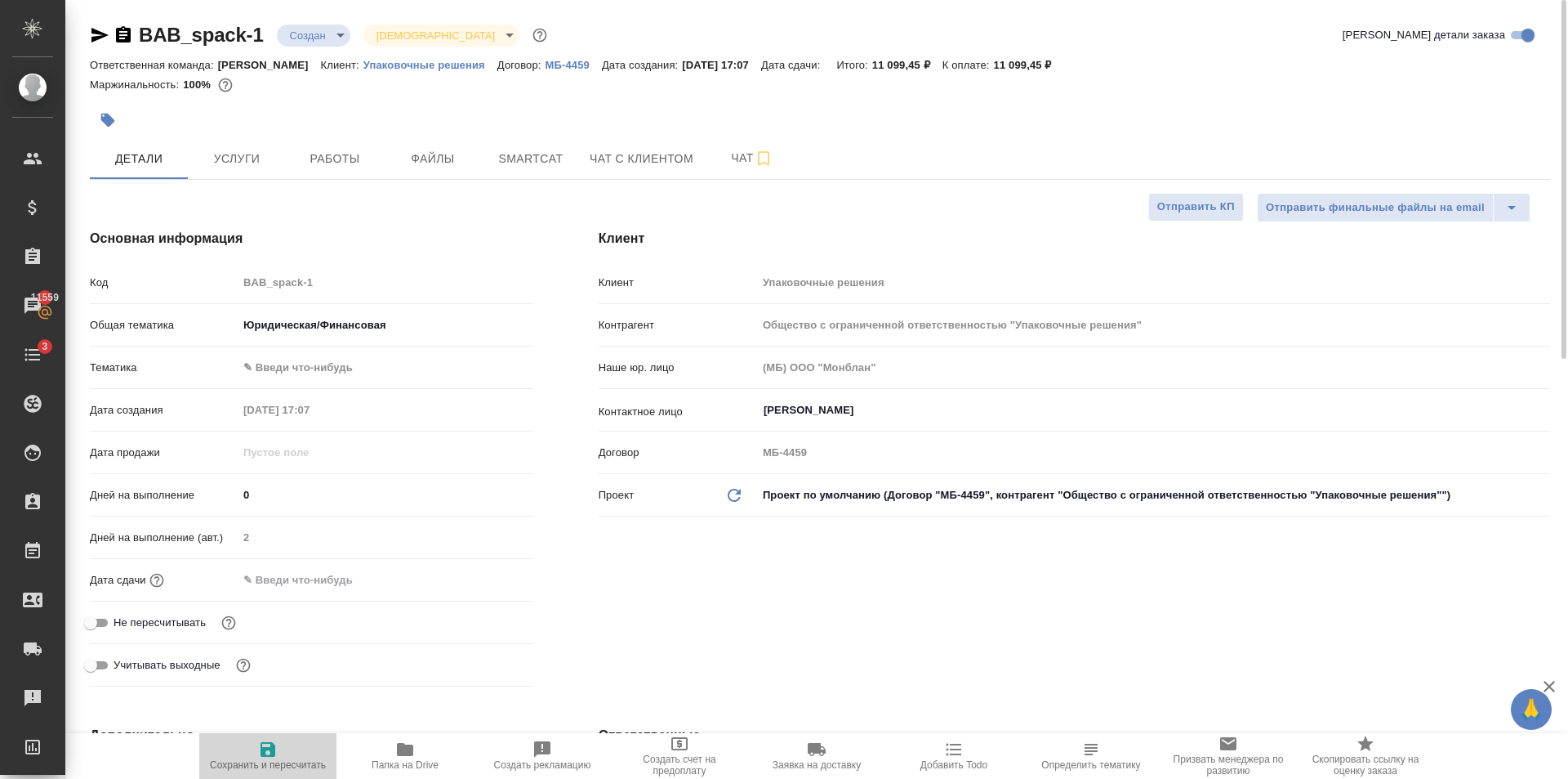
type textarea "x"
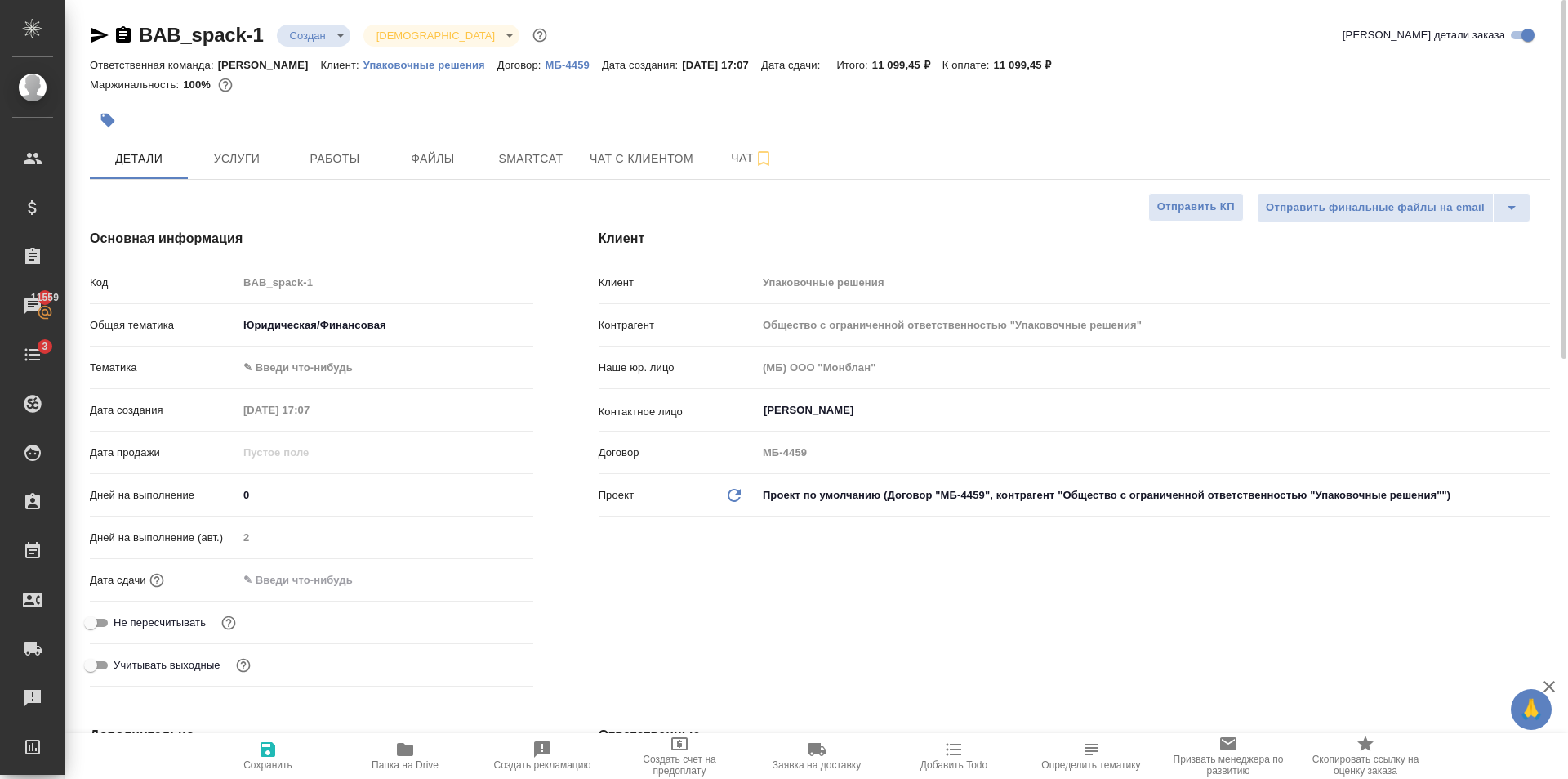
type textarea "x"
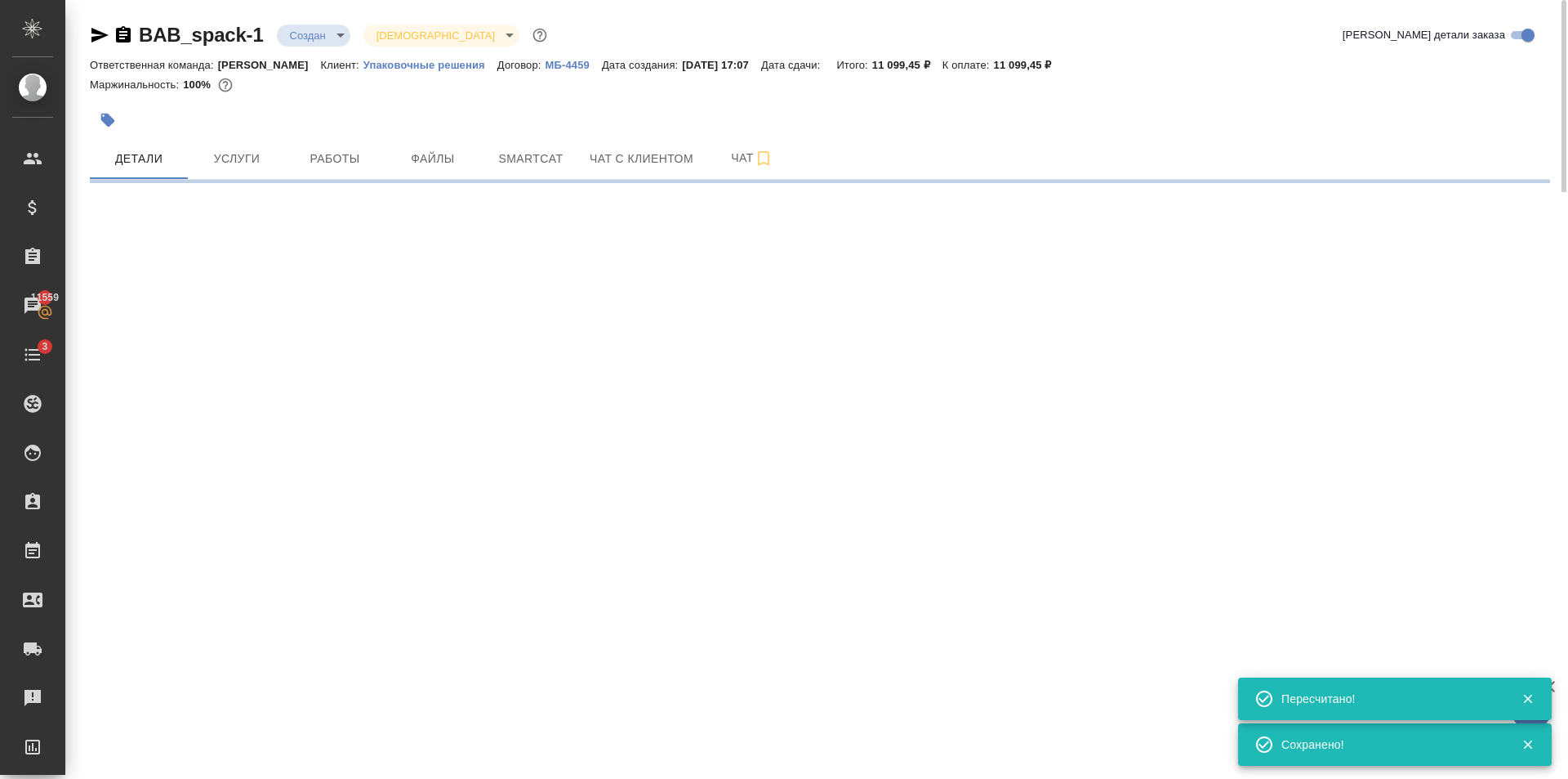
select select "RU"
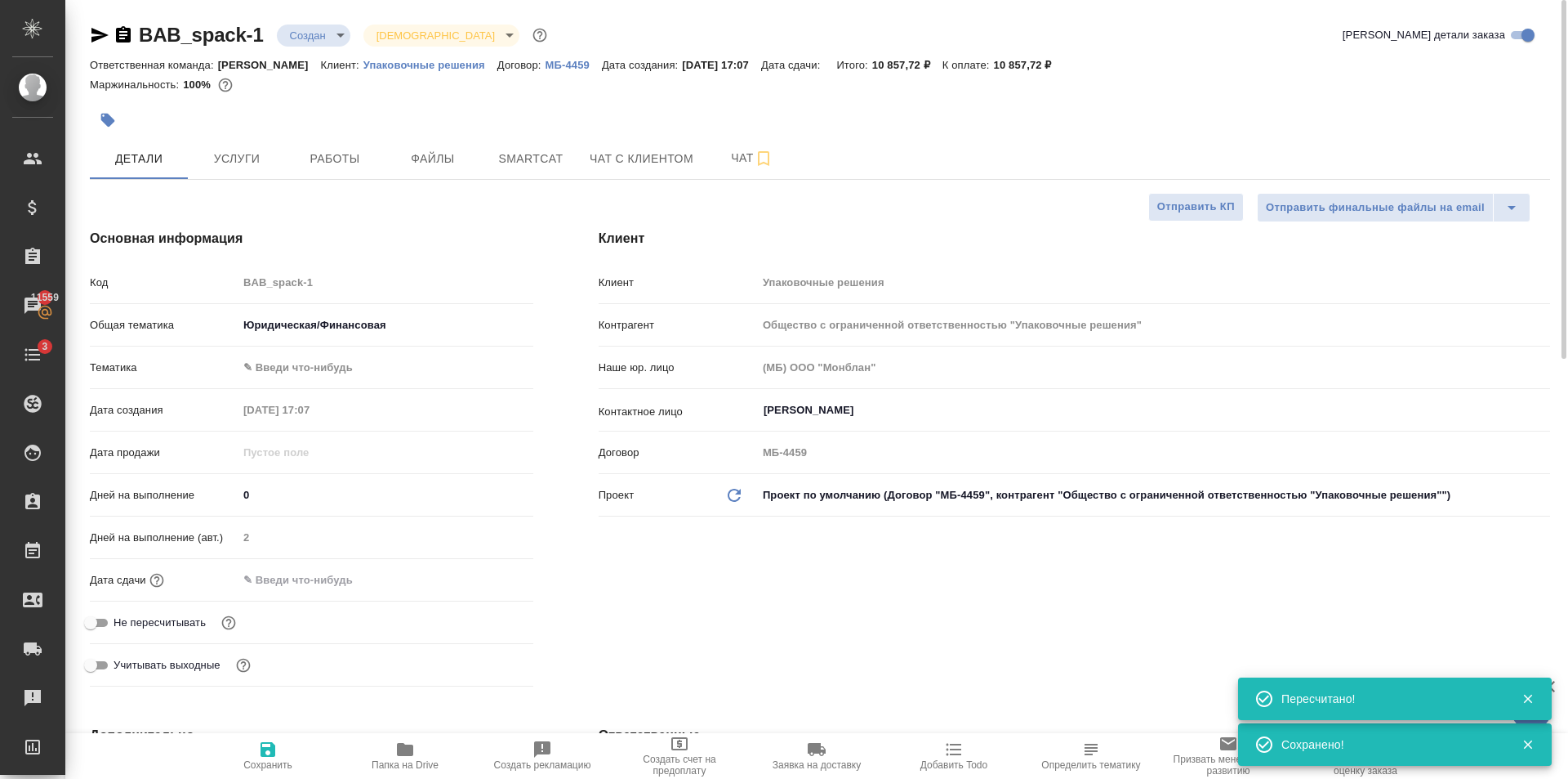
type textarea "x"
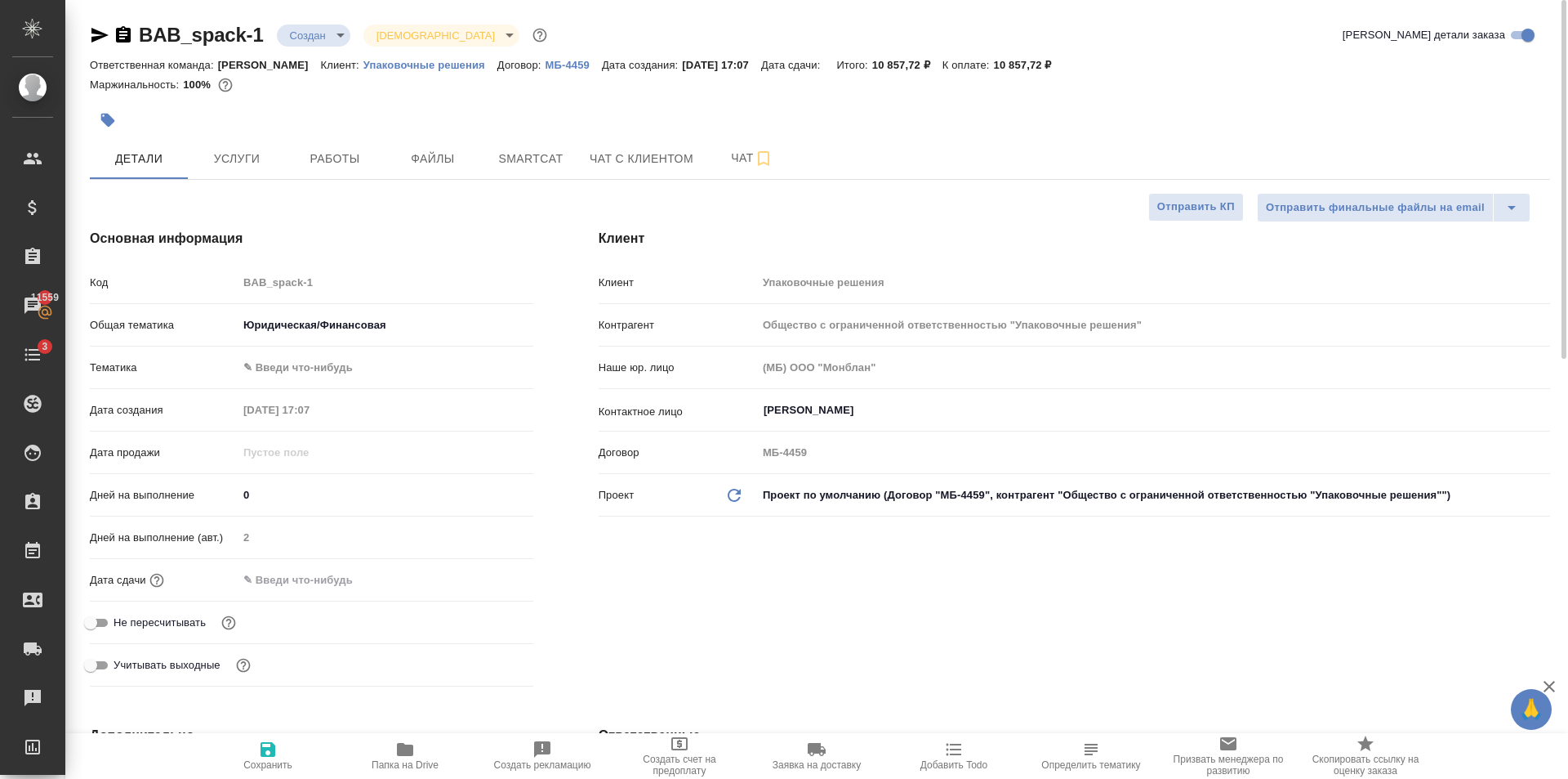
type textarea "x"
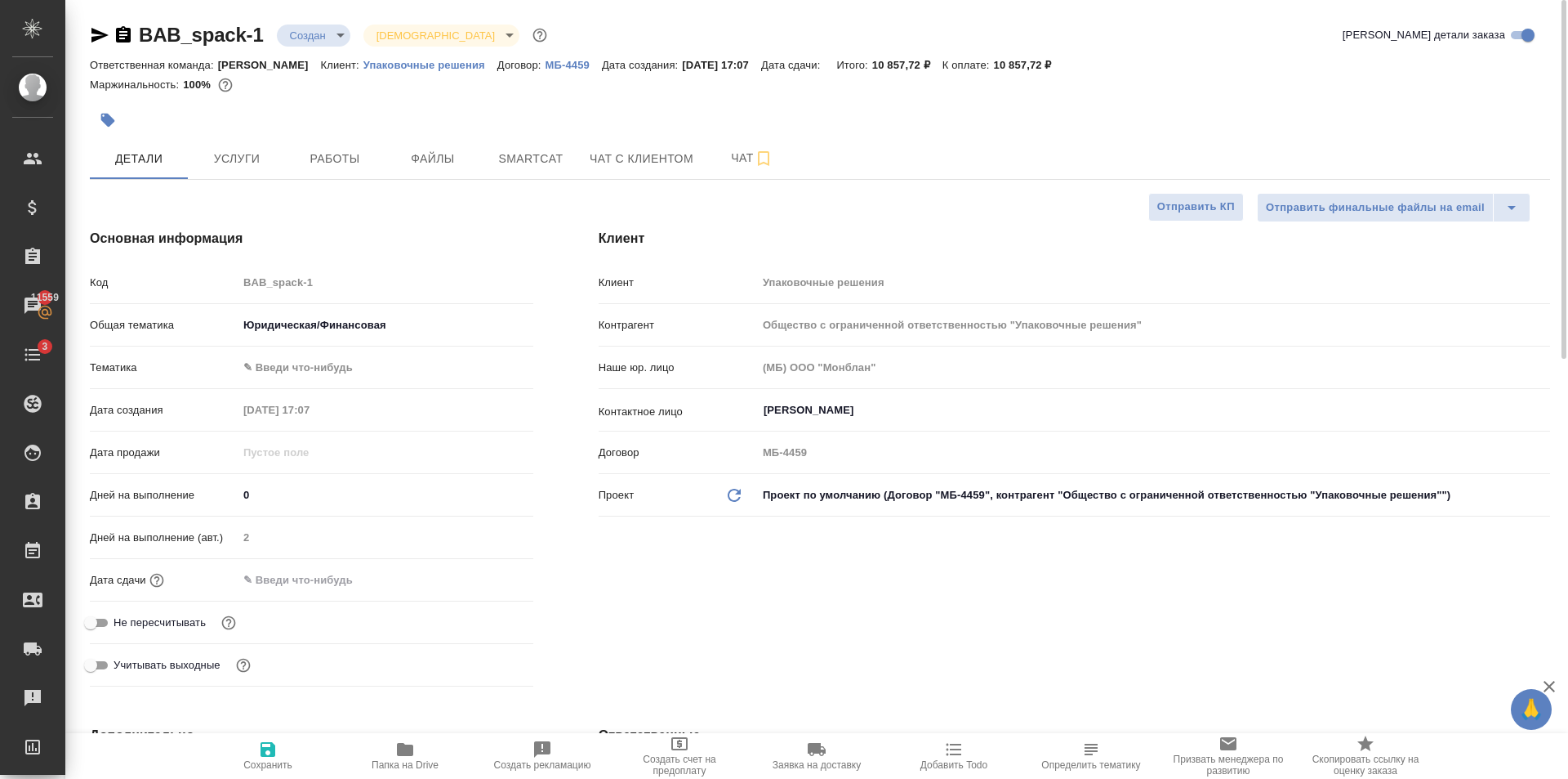
type textarea "x"
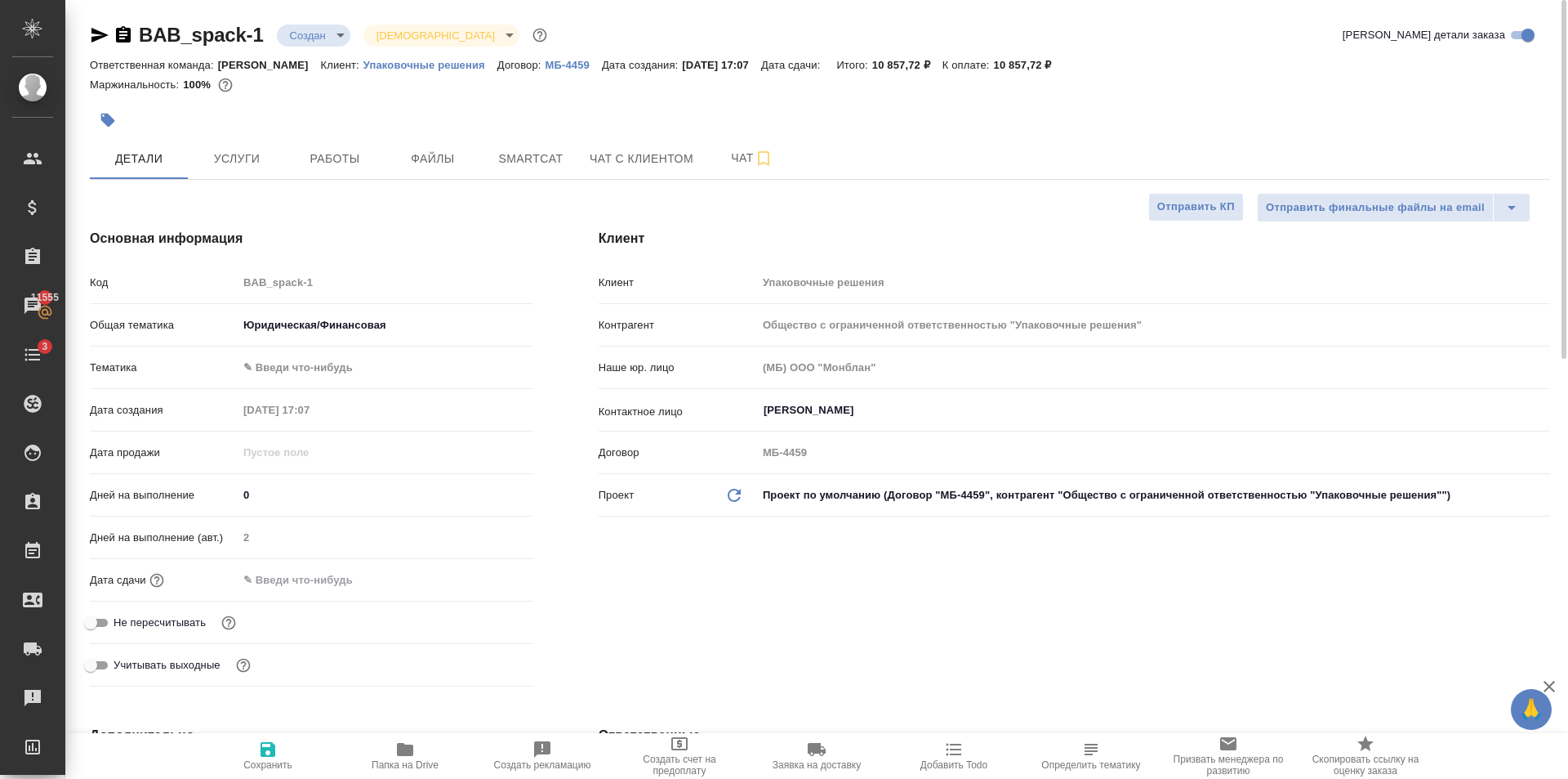
type textarea "x"
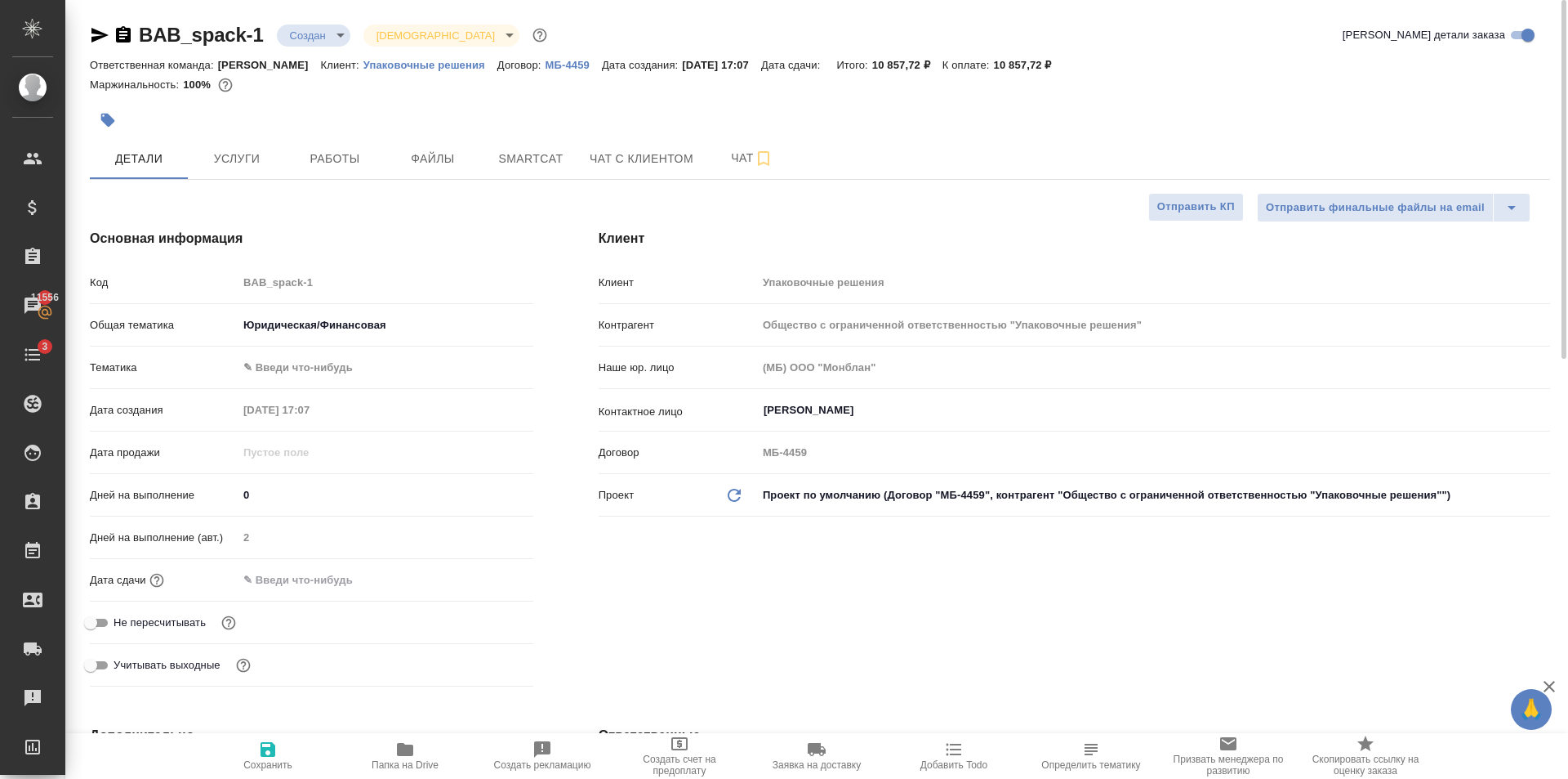
type textarea "x"
click at [274, 364] on body "🙏 .cls-1 fill:#fff; AWATERA Golubev Dmitry Клиенты Спецификации Заказы 11556 Ча…" at bounding box center [784, 389] width 1568 height 779
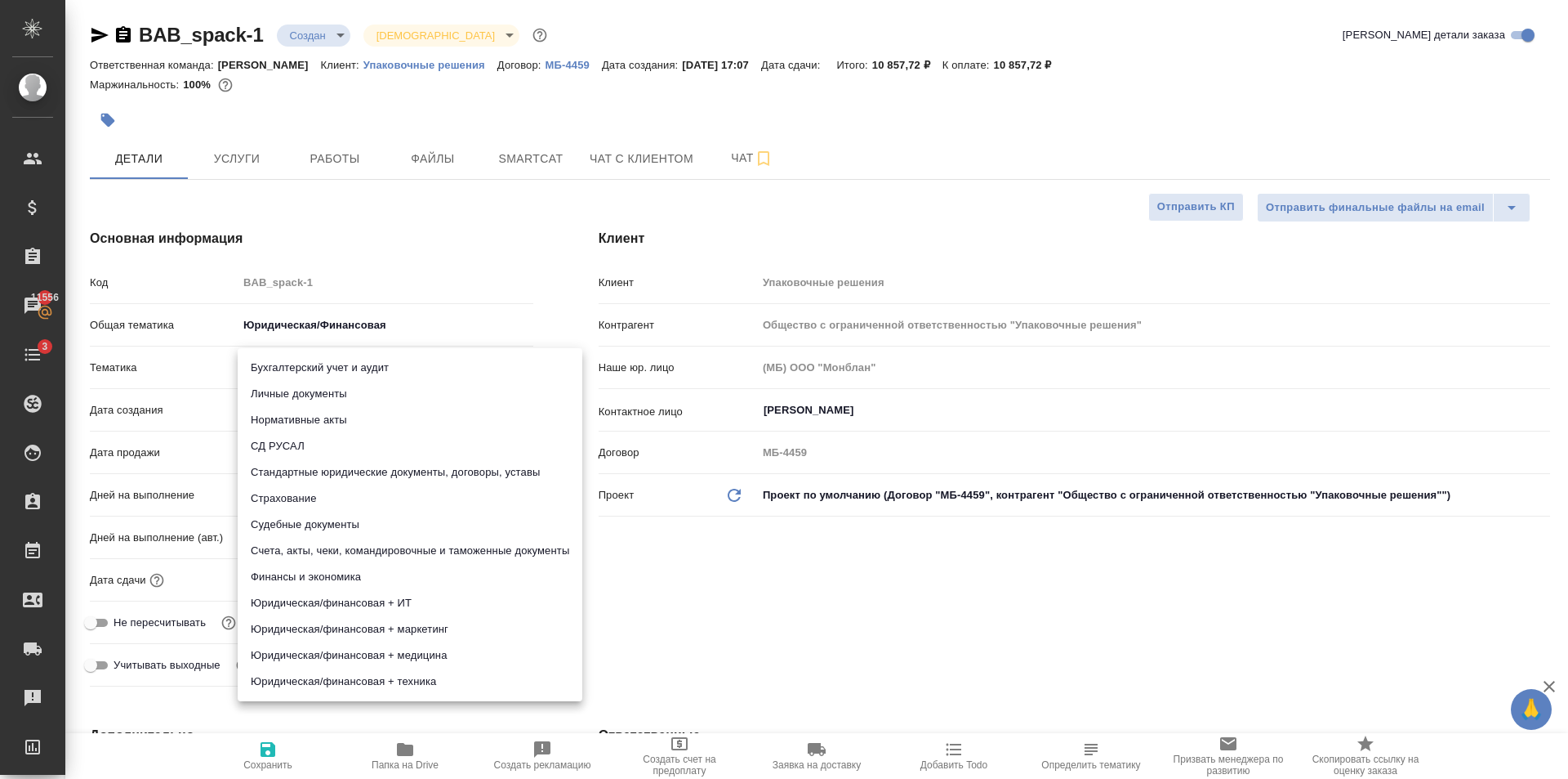
click at [536, 227] on div at bounding box center [784, 389] width 1568 height 779
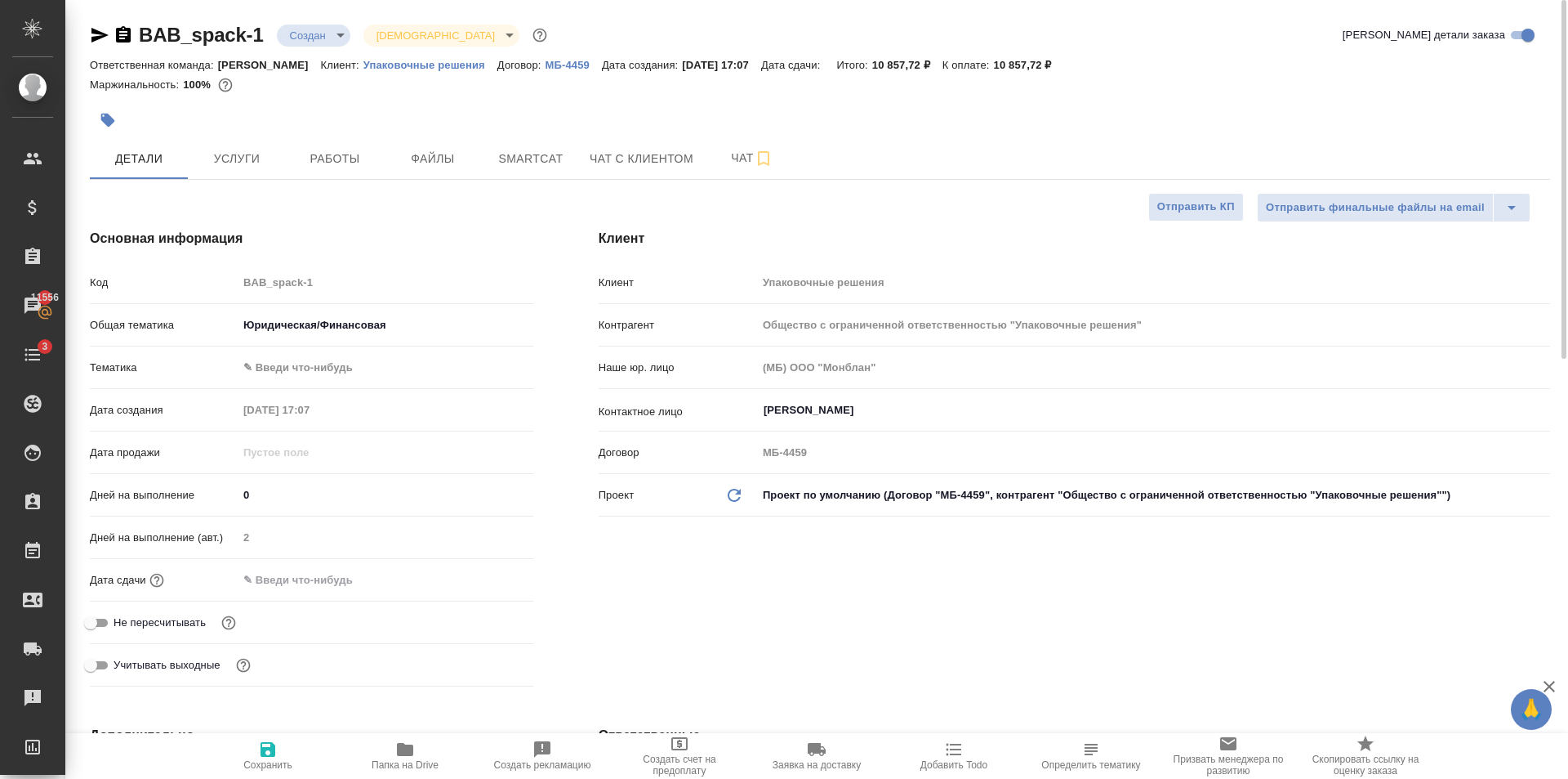
type textarea "x"
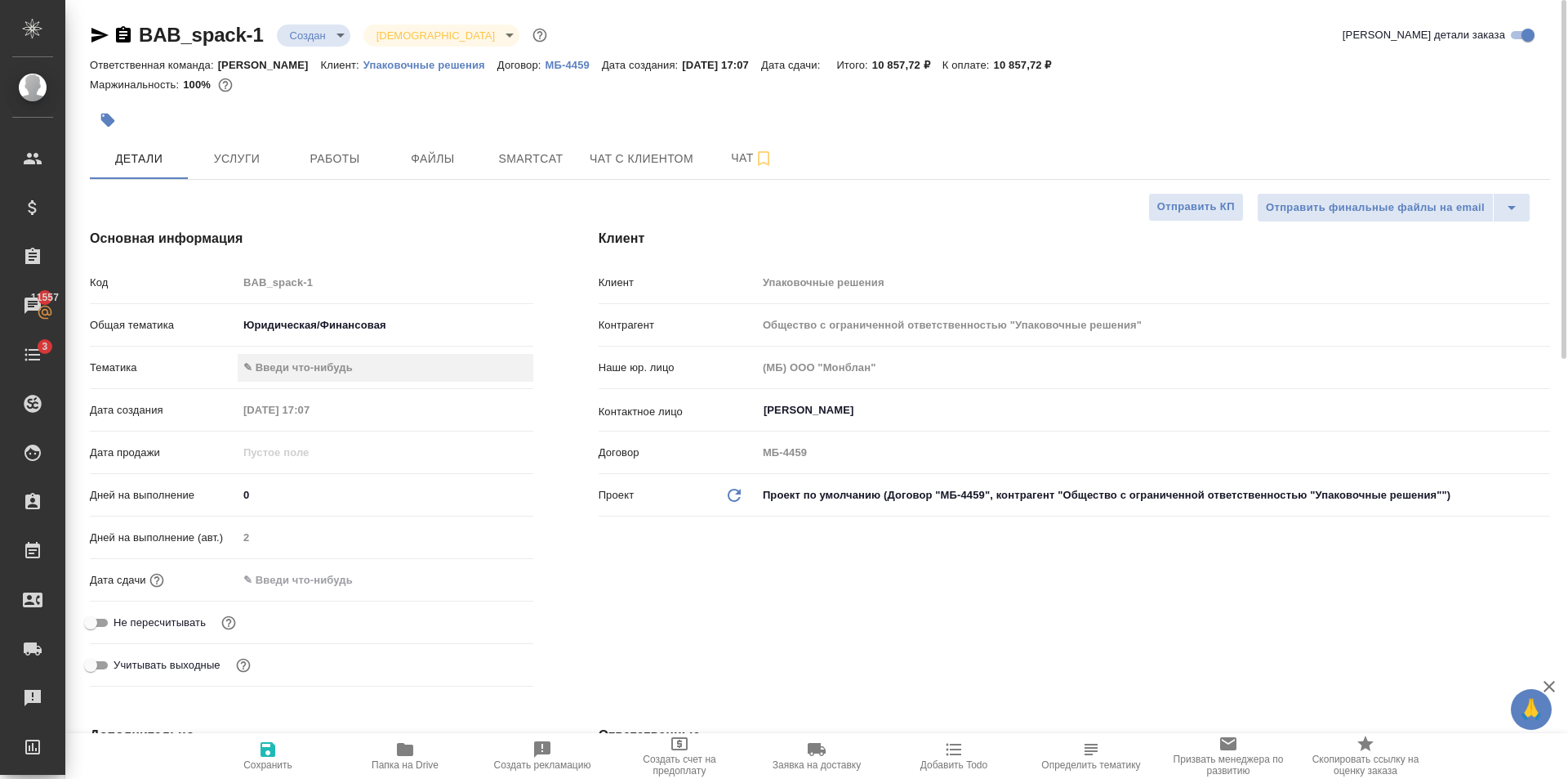
type textarea "x"
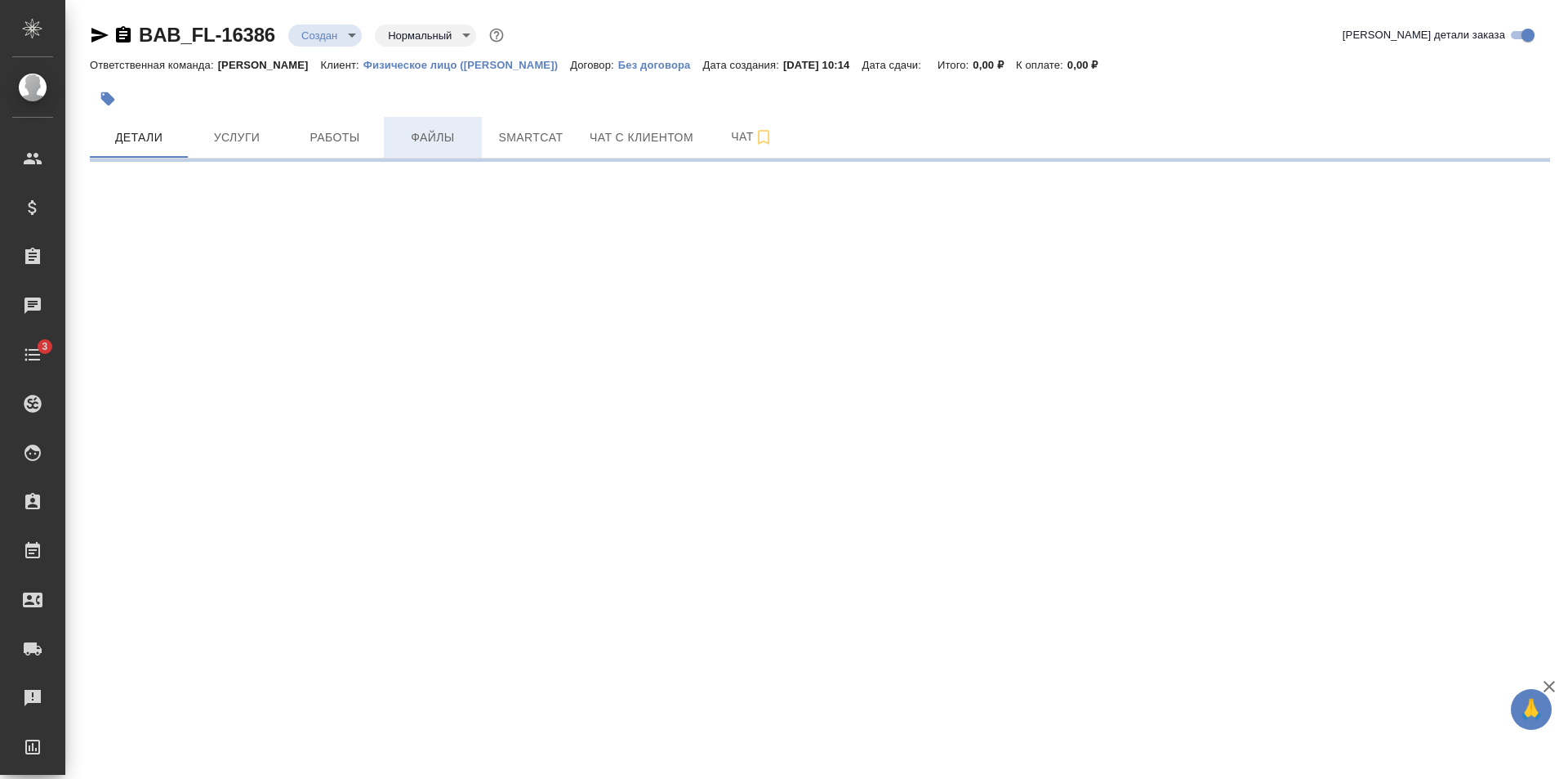
click at [437, 144] on span "Файлы" at bounding box center [433, 137] width 78 height 20
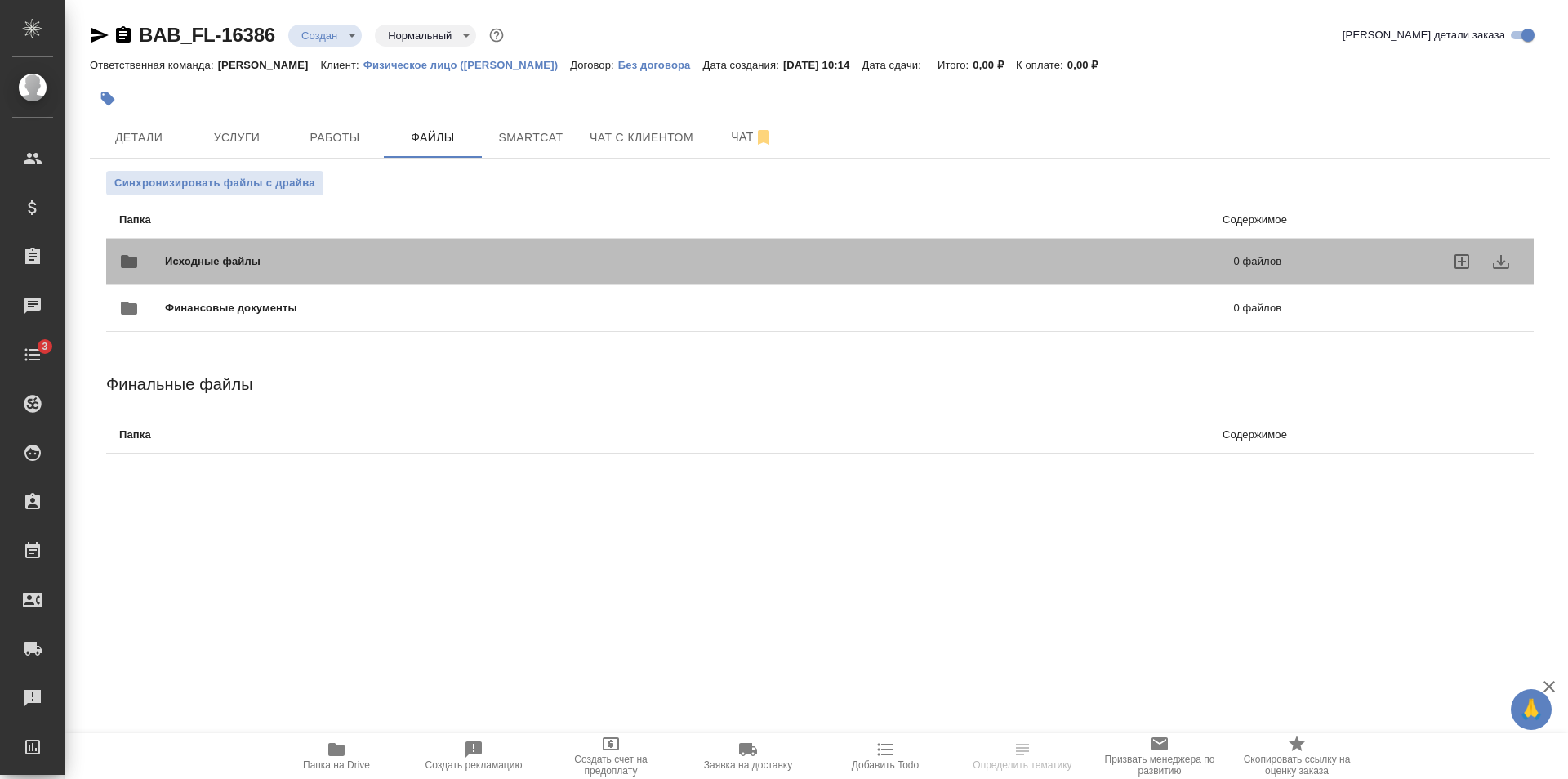
click at [157, 243] on div at bounding box center [142, 261] width 45 height 40
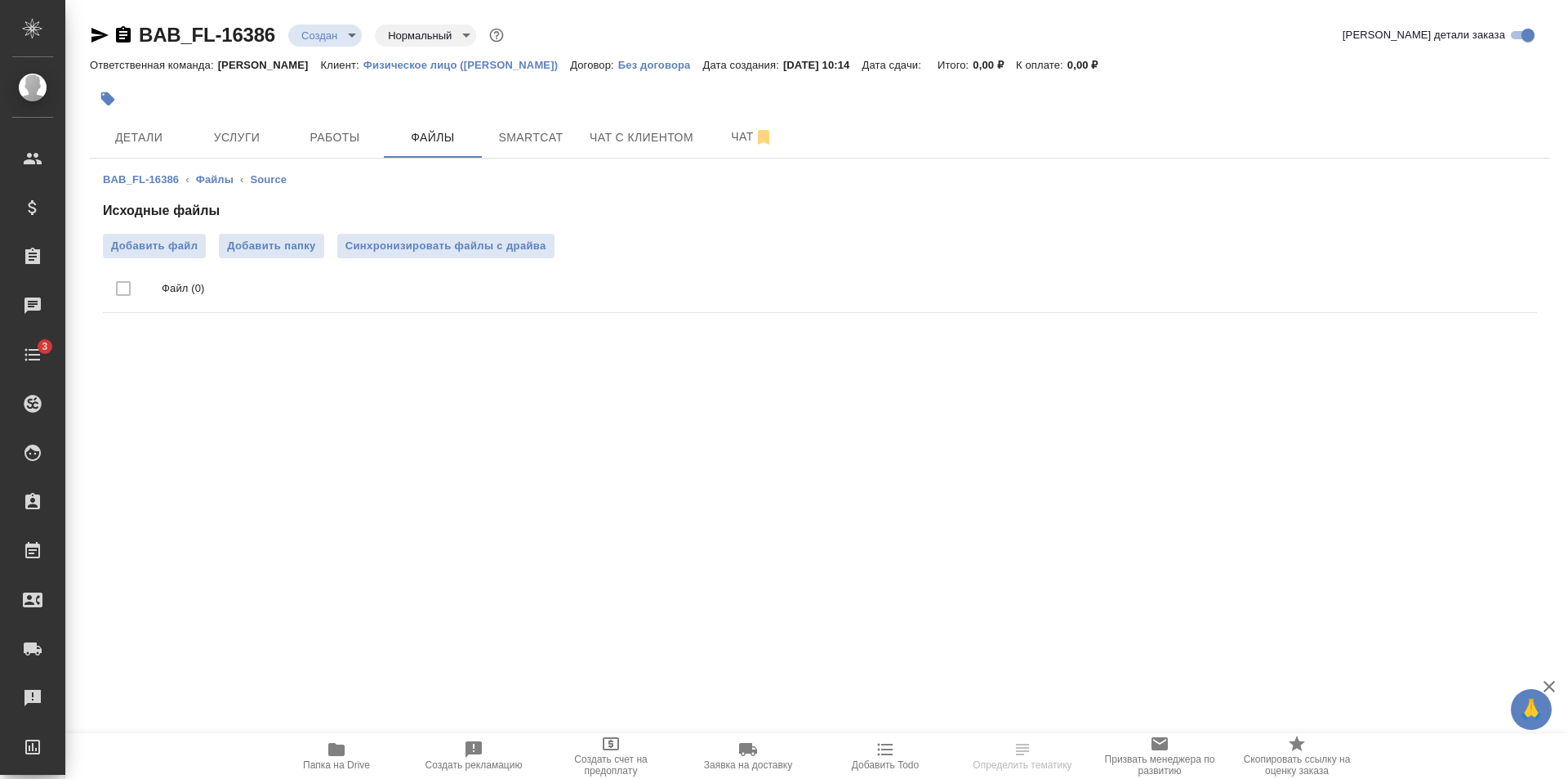
click at [157, 243] on span "Добавить файл" at bounding box center [154, 245] width 87 height 16
click at [0, 0] on input "Добавить файл" at bounding box center [0, 0] width 0 height 0
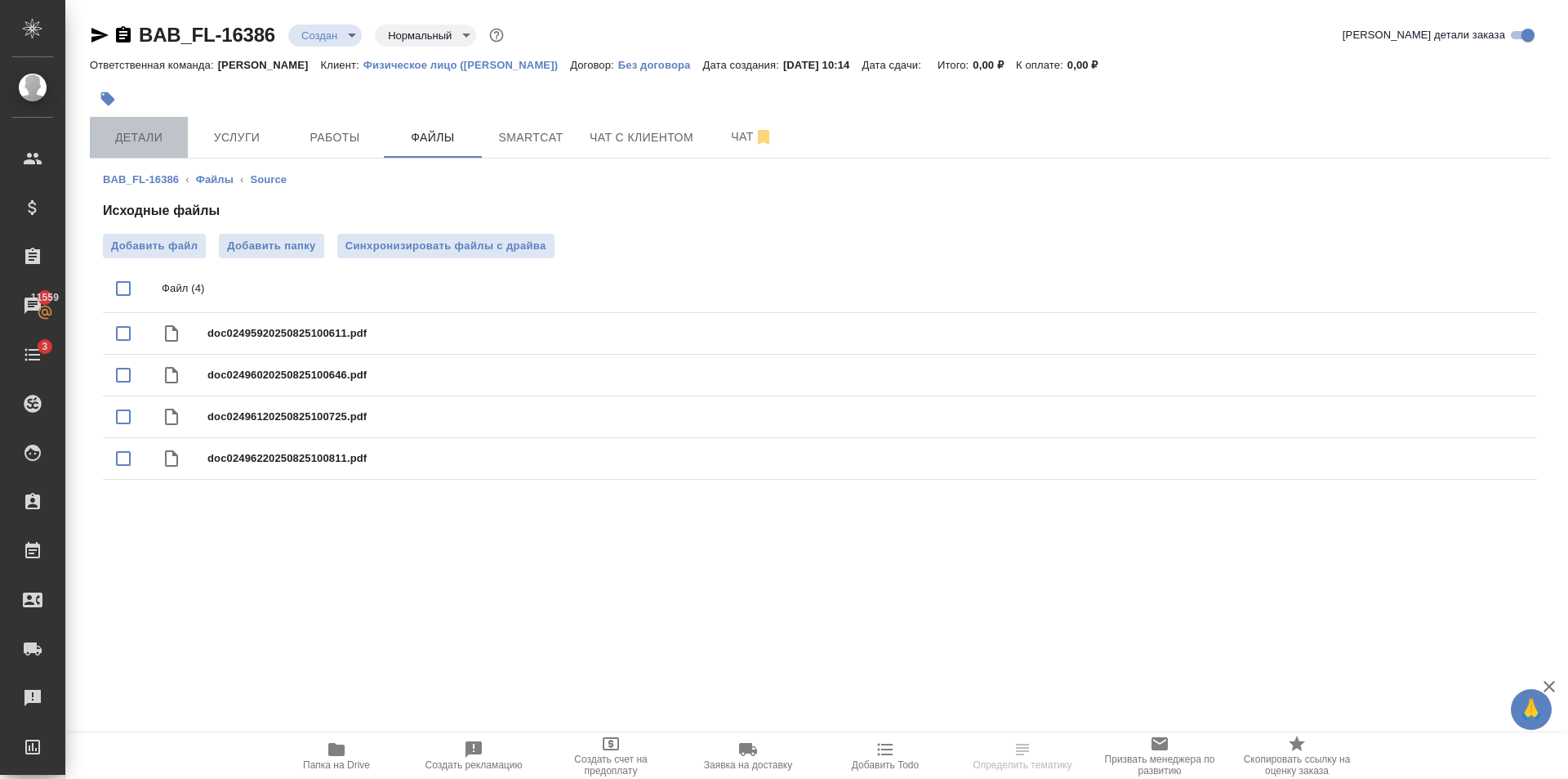
click at [160, 139] on span "Детали" at bounding box center [138, 137] width 78 height 20
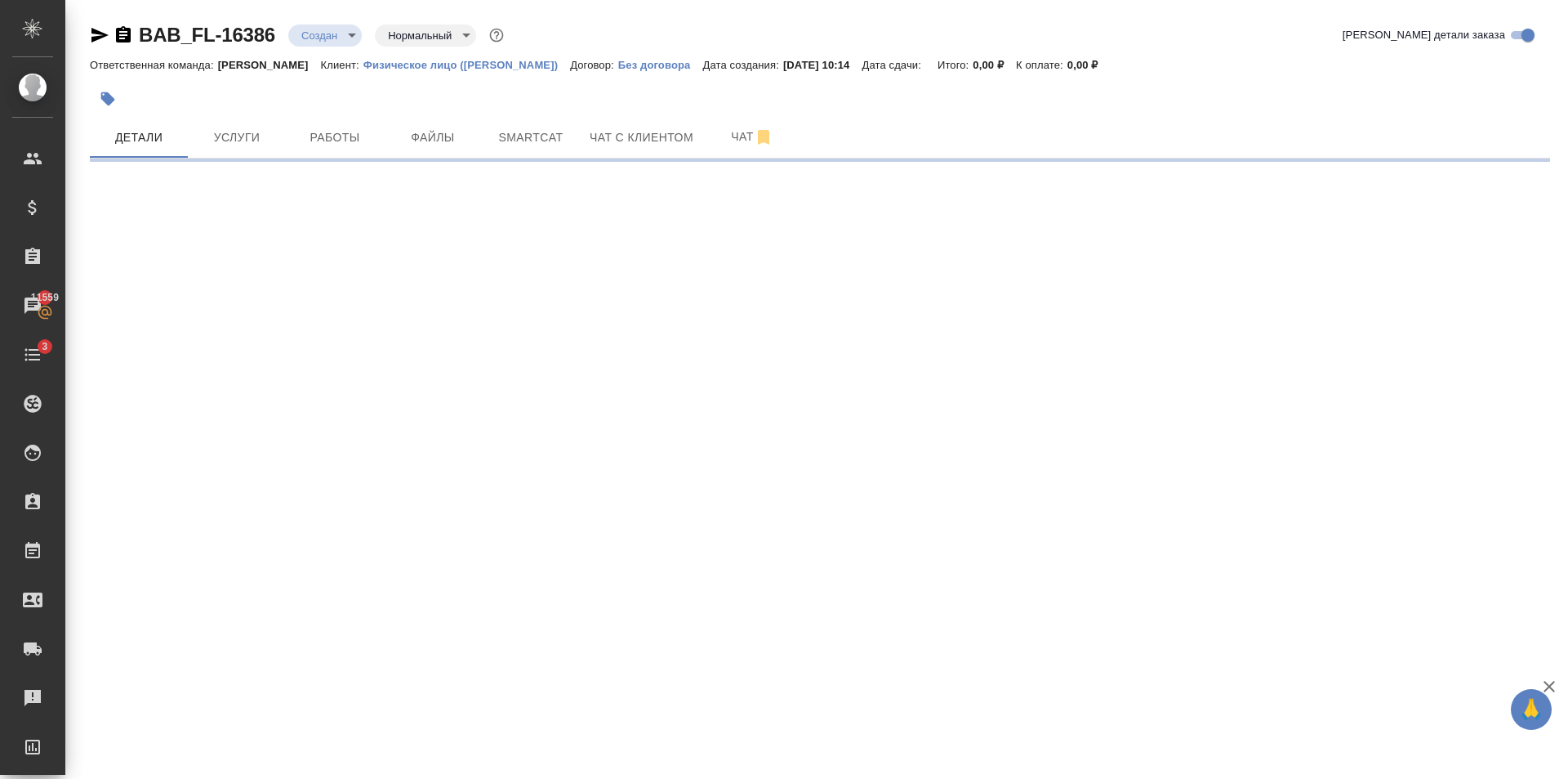
click at [332, 30] on body "🙏 .cls-1 fill:#fff; AWATERA Golubev Dmitry Клиенты Спецификации Заказы 11559 Ча…" at bounding box center [784, 389] width 1568 height 779
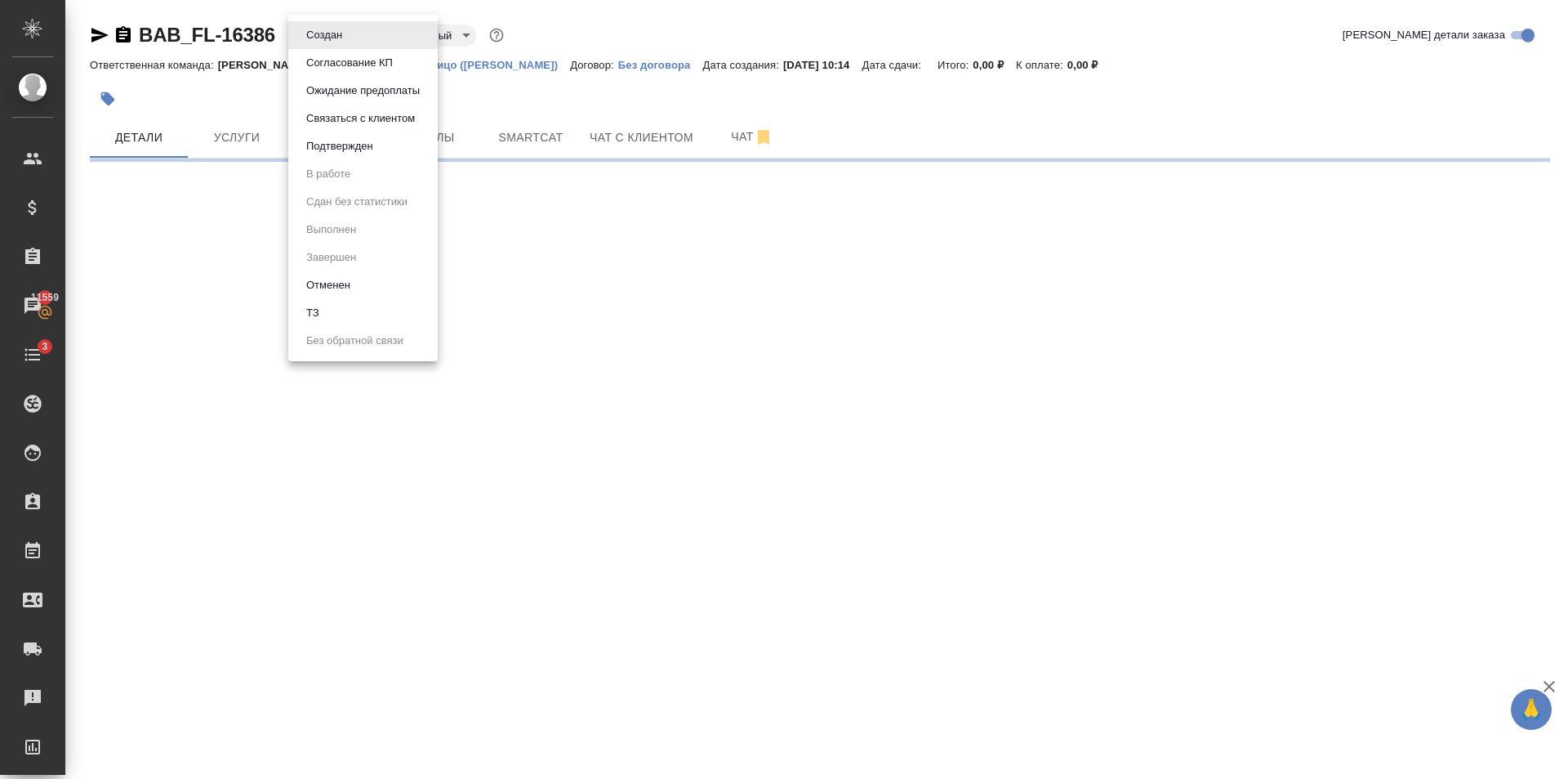
click at [355, 308] on li "ТЗ" at bounding box center [364, 312] width 150 height 28
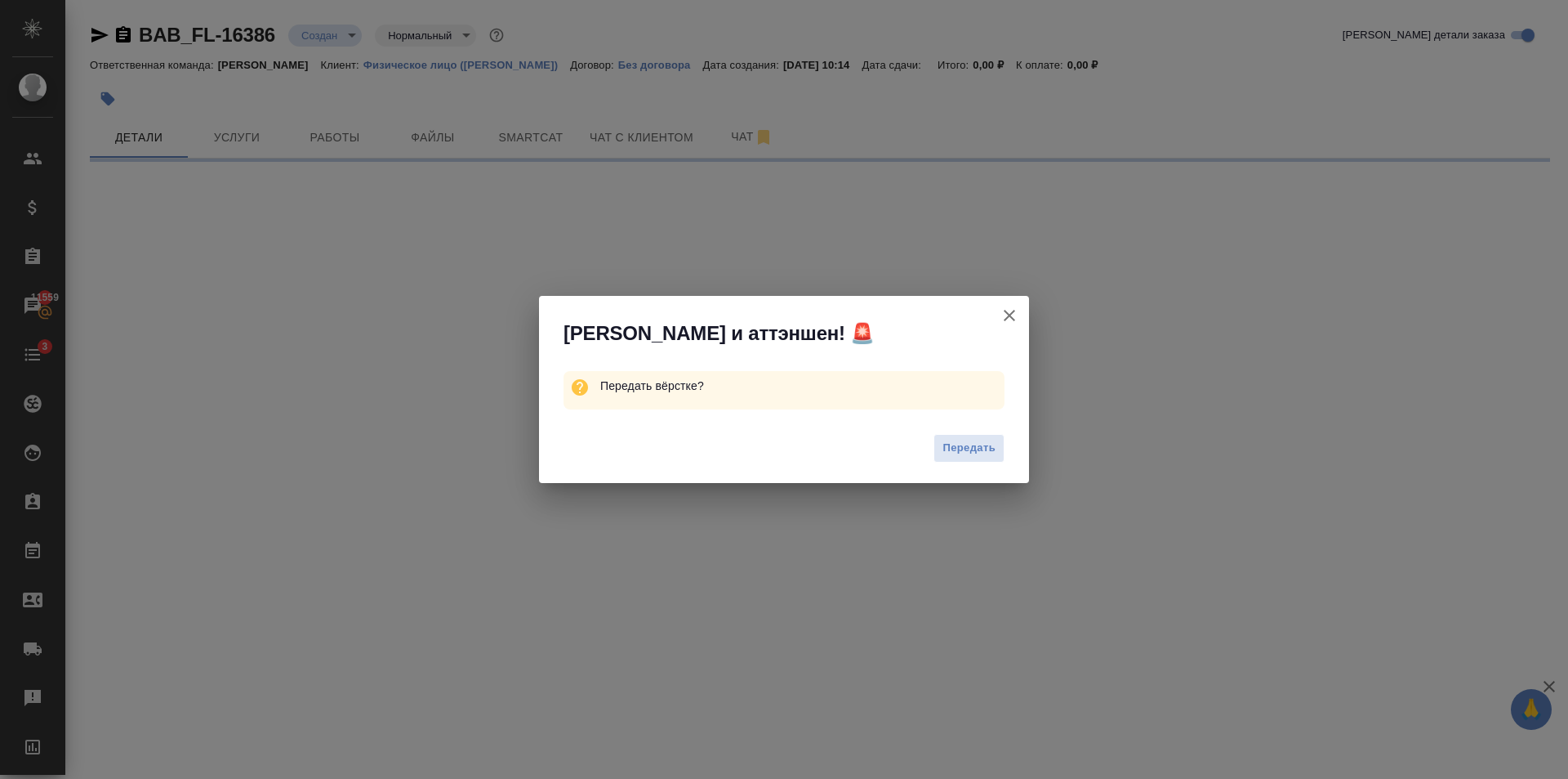
select select "RU"
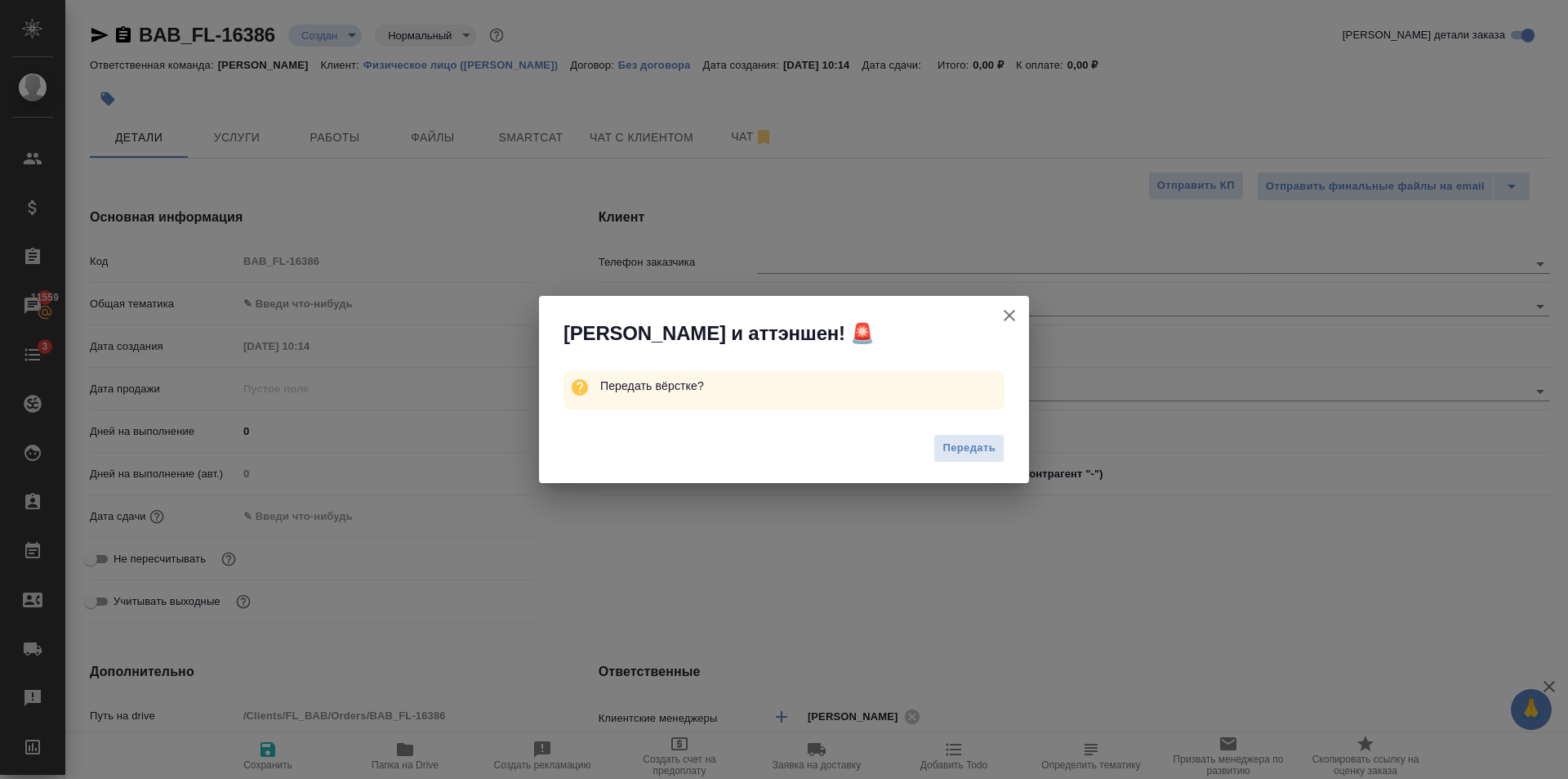
type textarea "x"
click at [962, 440] on span "Передать" at bounding box center [969, 448] width 53 height 19
type textarea "x"
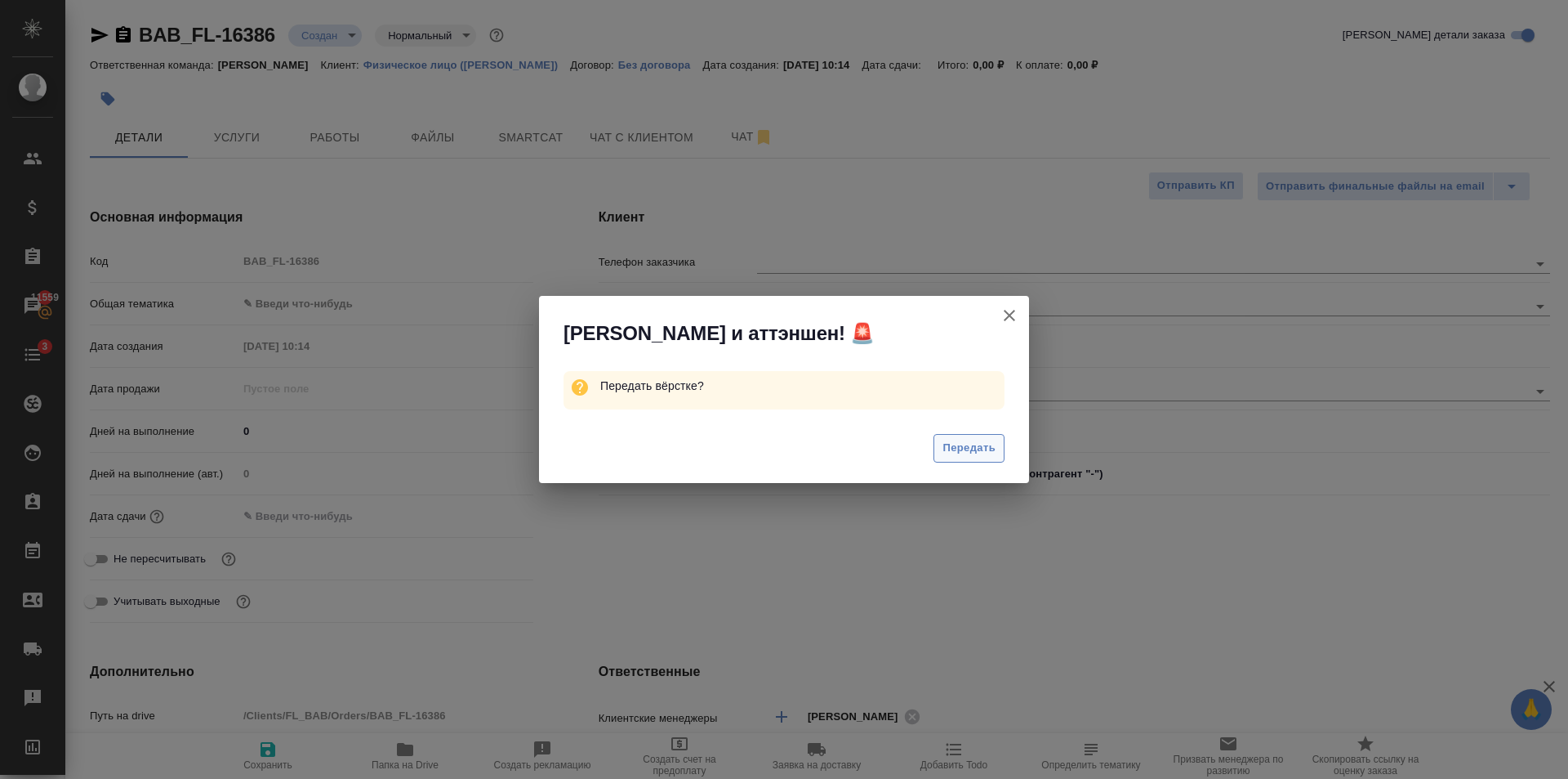
type textarea "x"
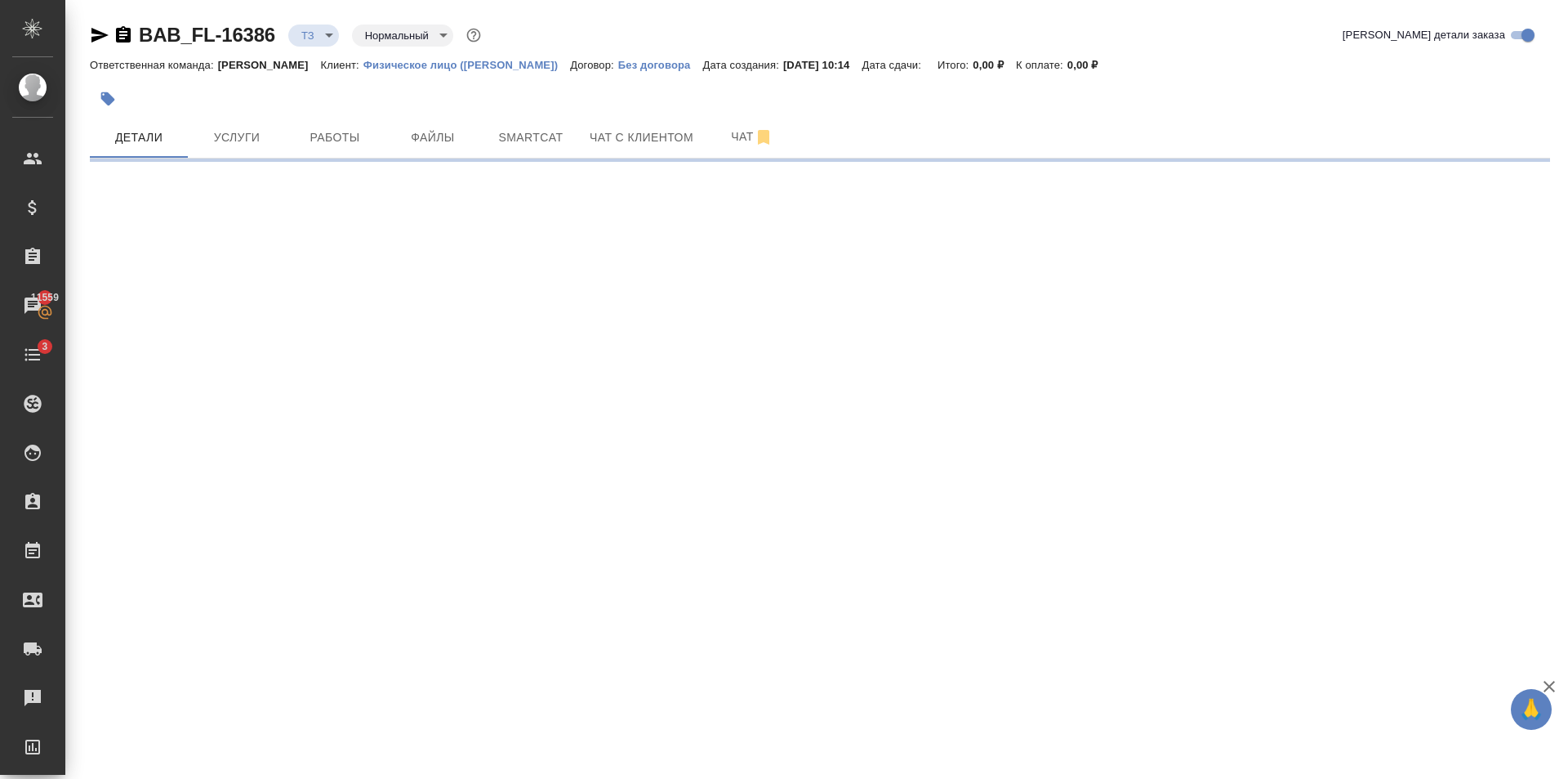
select select "RU"
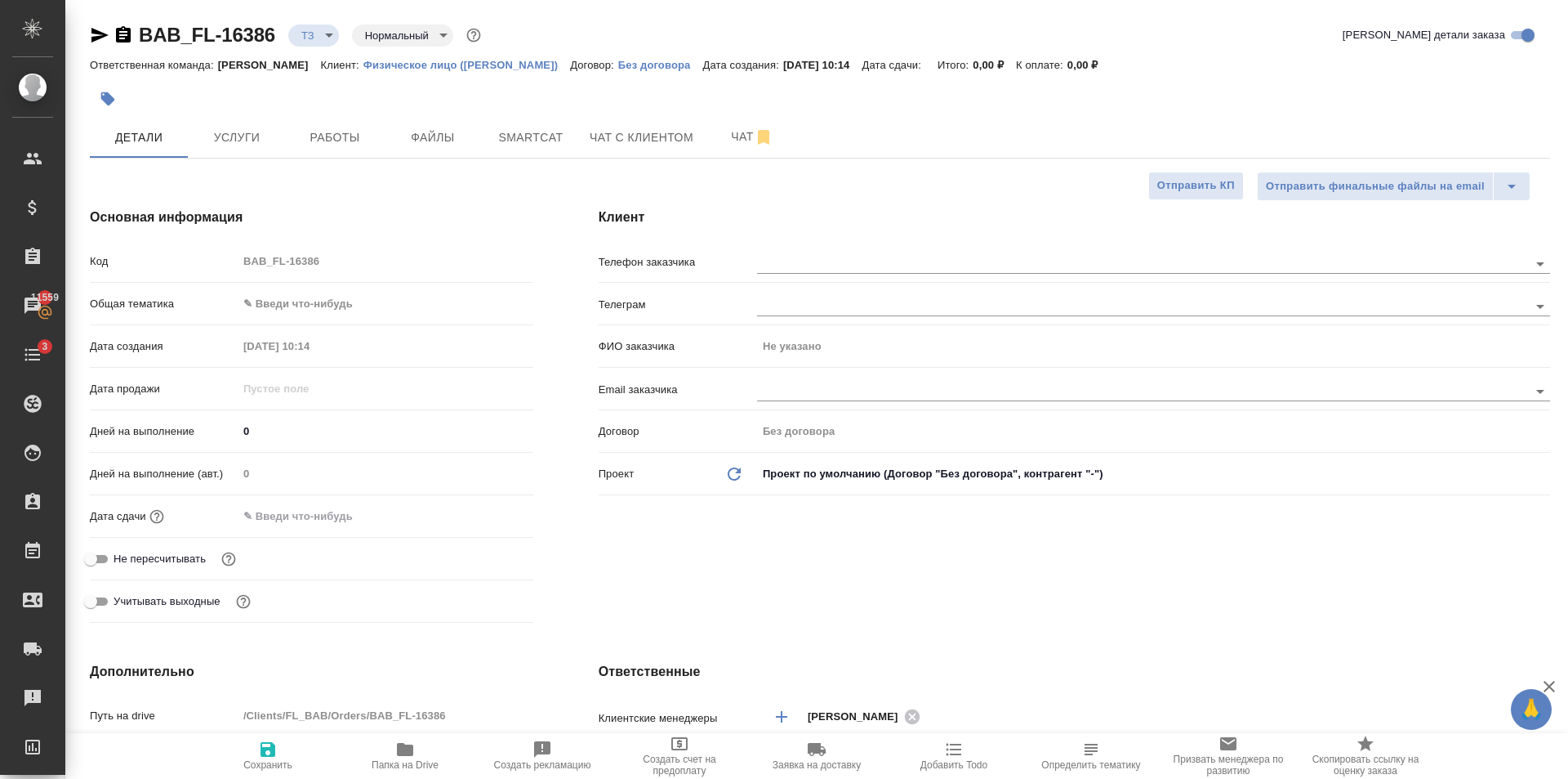
type textarea "x"
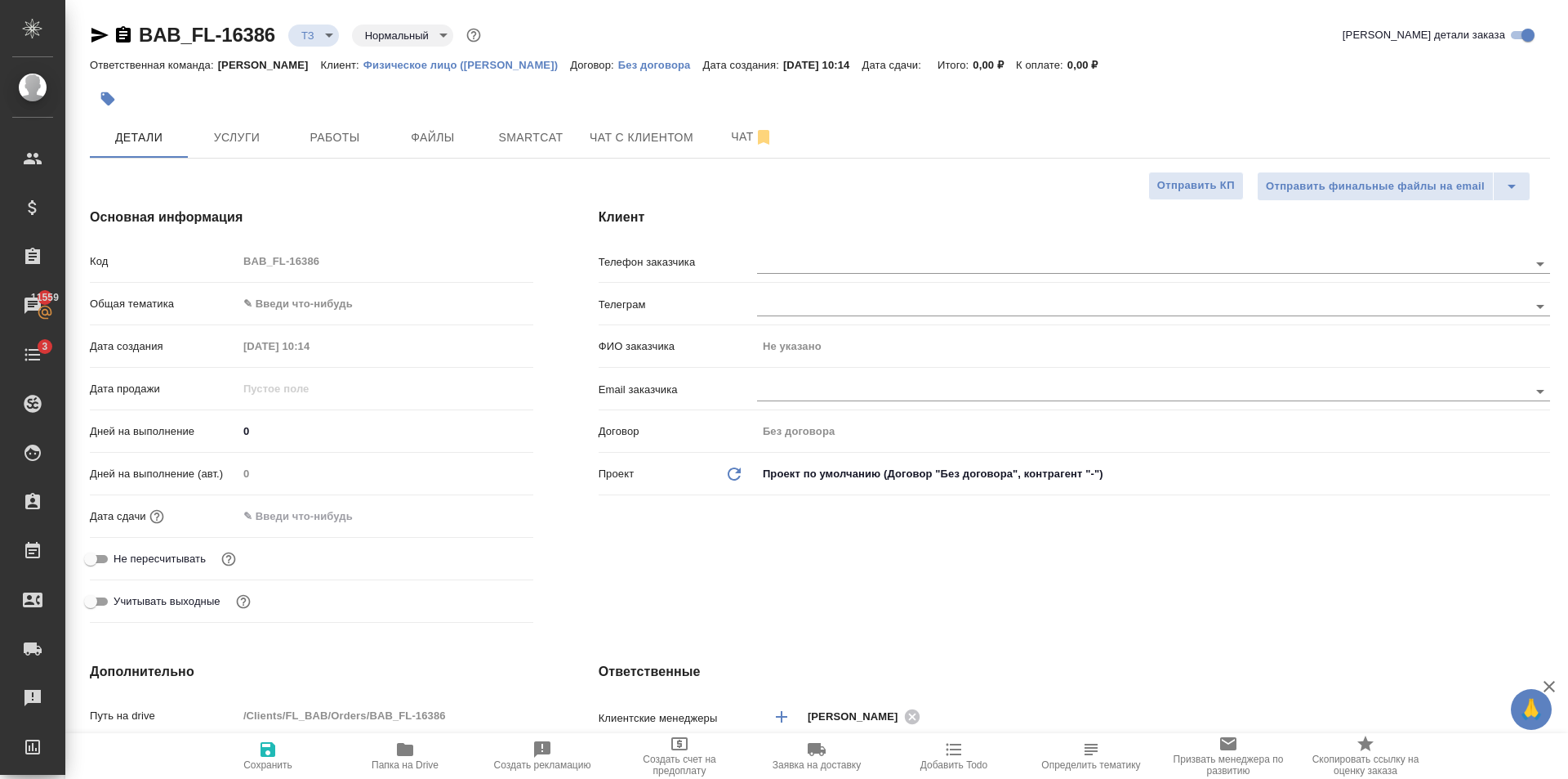
type textarea "x"
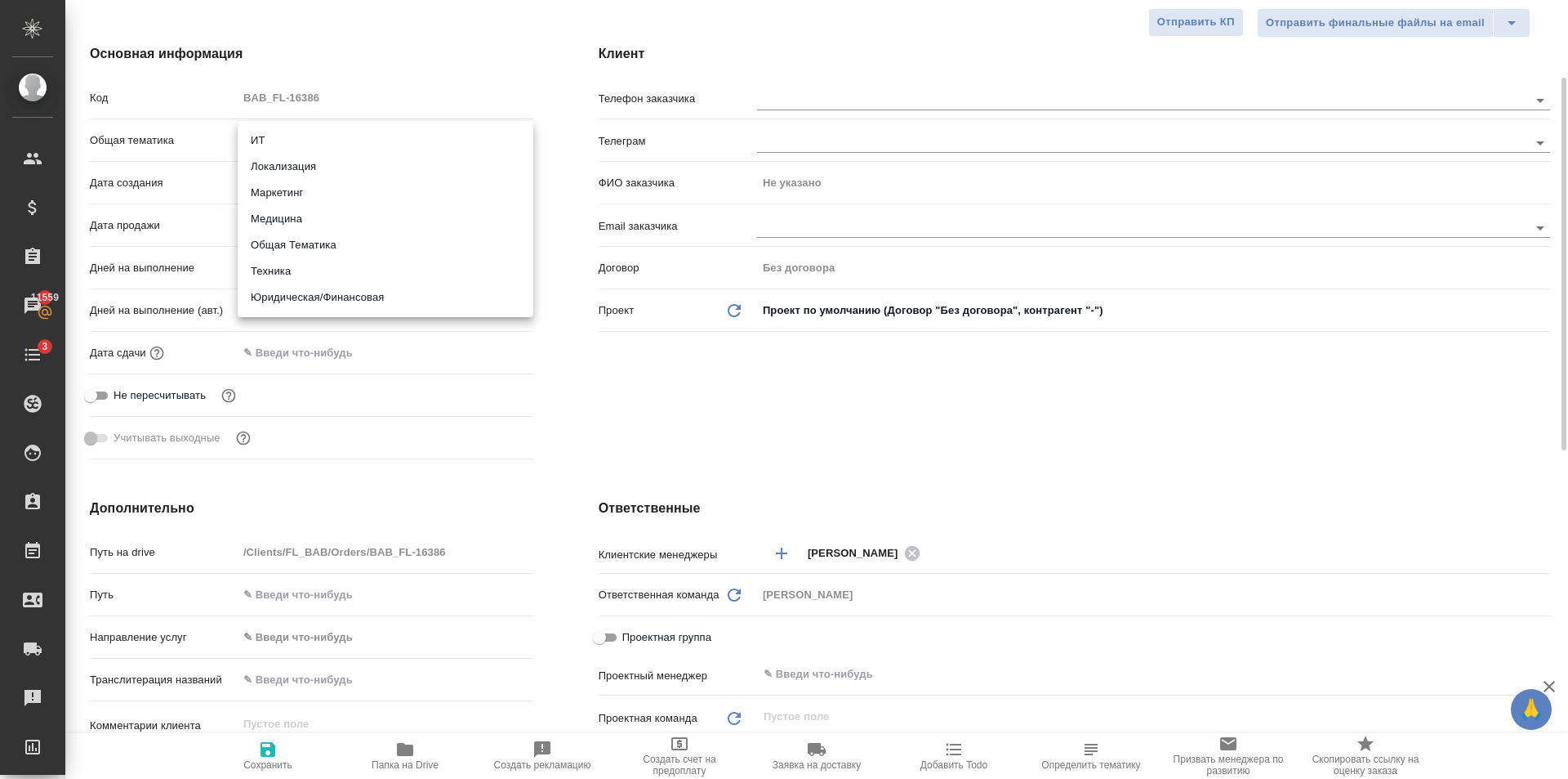
click at [312, 135] on body "🙏 .cls-1 fill:#fff; AWATERA Golubev Dmitry Клиенты Спецификации Заказы 11559 Ча…" at bounding box center [784, 389] width 1568 height 779
click at [346, 301] on li "Юридическая/Финансовая" at bounding box center [385, 297] width 295 height 26
type input "yr-fn"
type textarea "x"
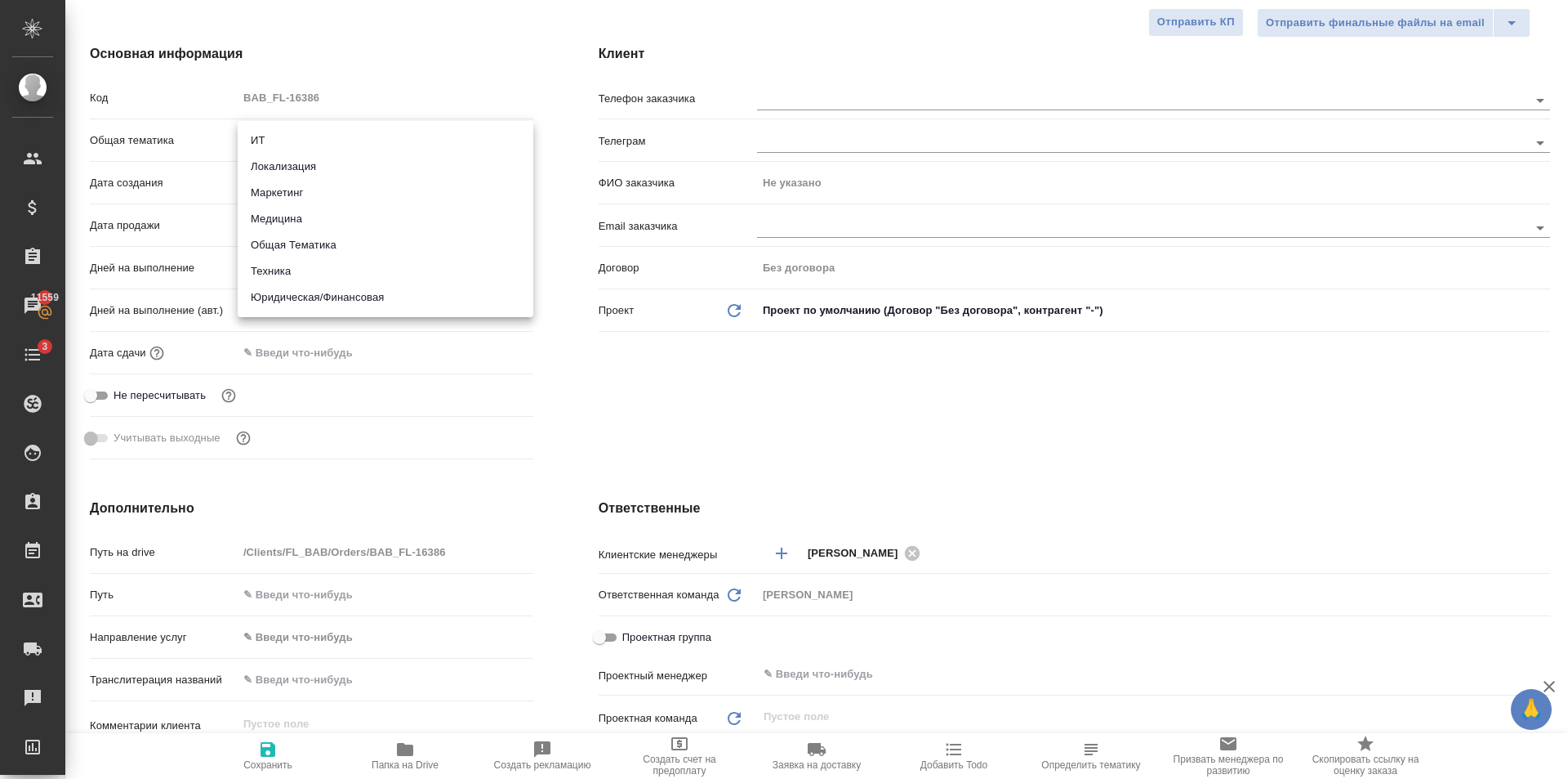
type textarea "x"
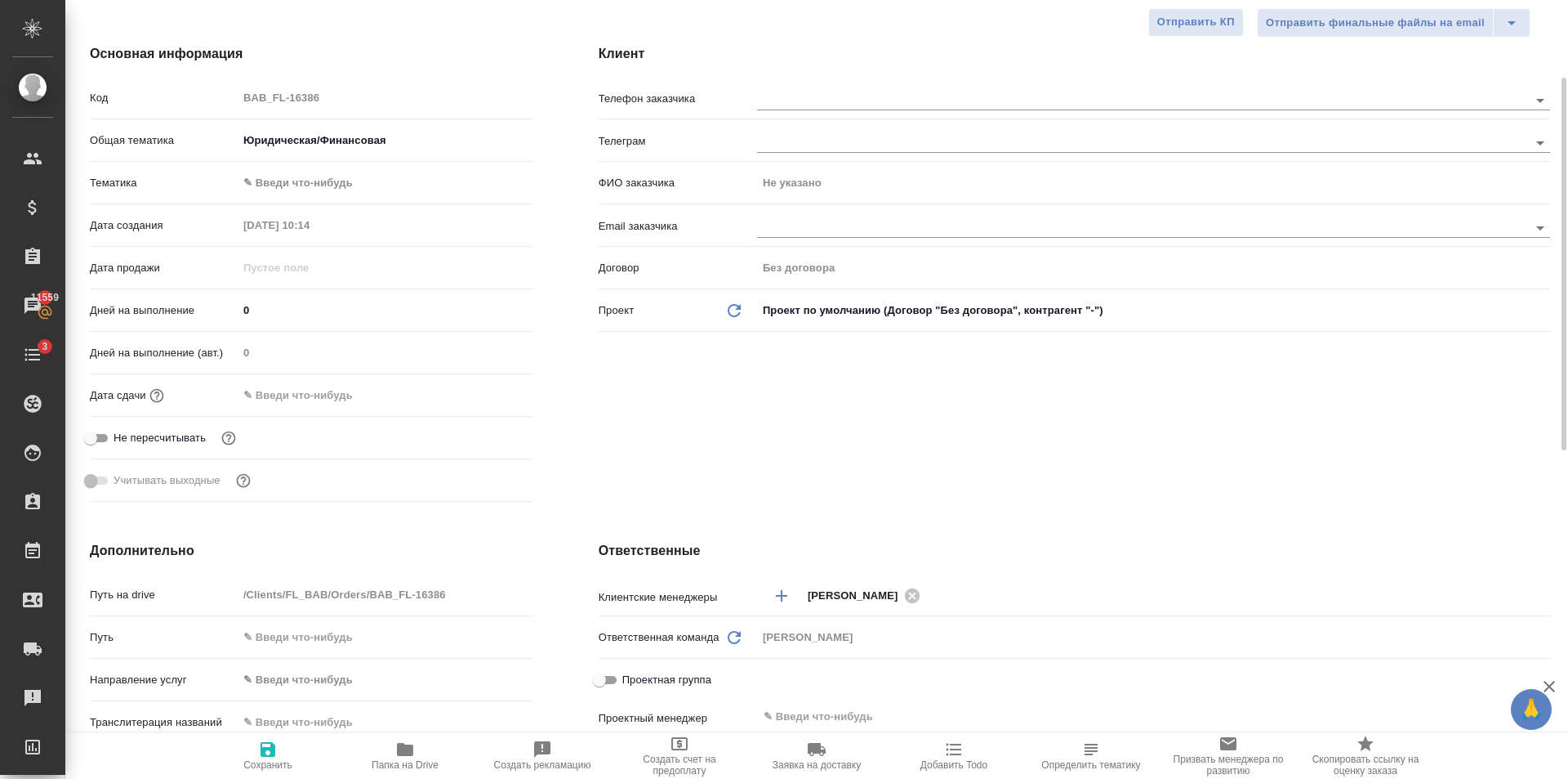
click at [346, 182] on body "🙏 .cls-1 fill:#fff; AWATERA Golubev Dmitry Клиенты Спецификации Заказы 11559 Ча…" at bounding box center [784, 389] width 1568 height 779
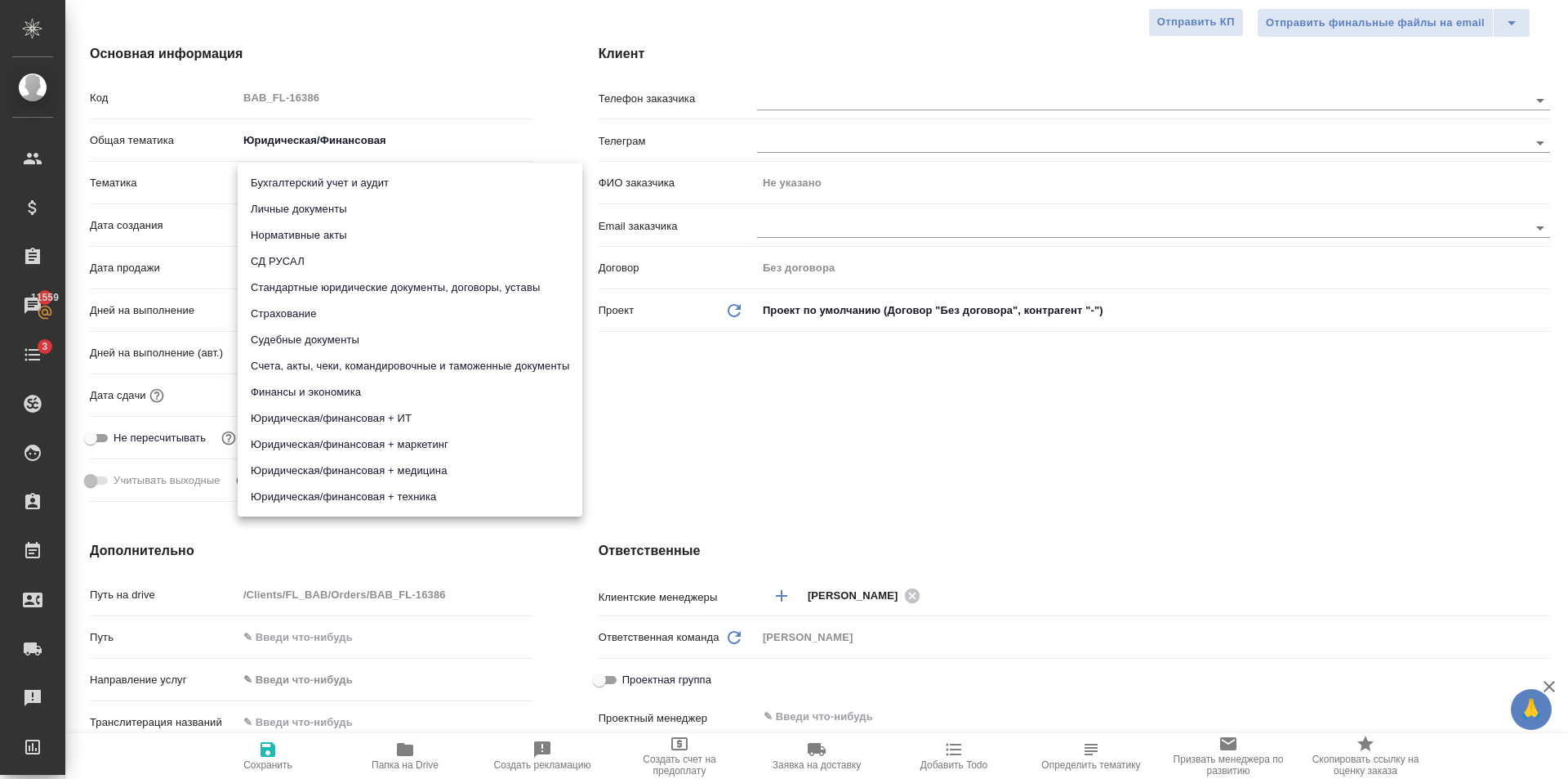
click at [347, 206] on li "Личные документы" at bounding box center [409, 209] width 344 height 26
type textarea "x"
type input "5a8b8b956a9677013d343cfe"
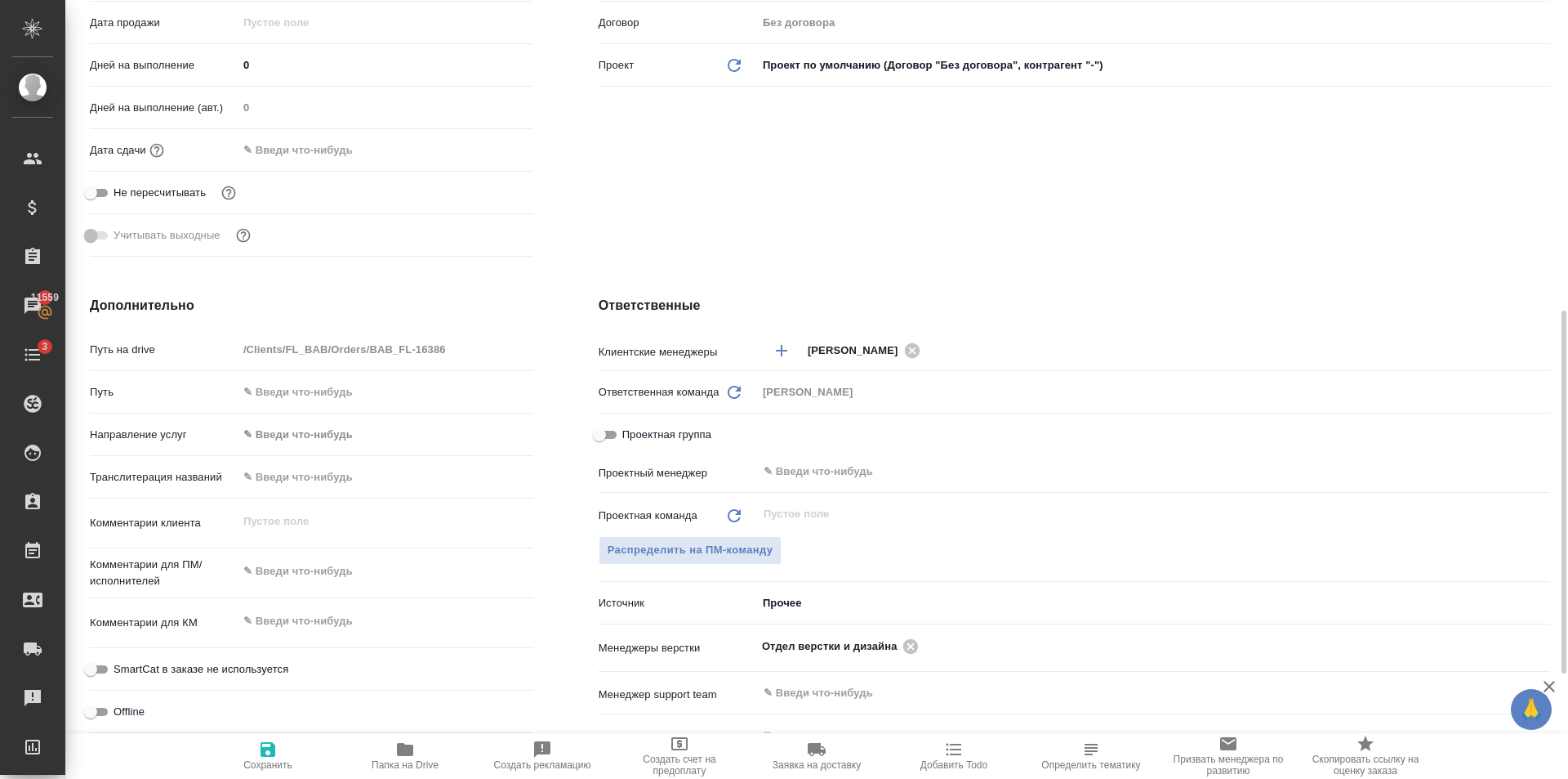
scroll to position [735, 0]
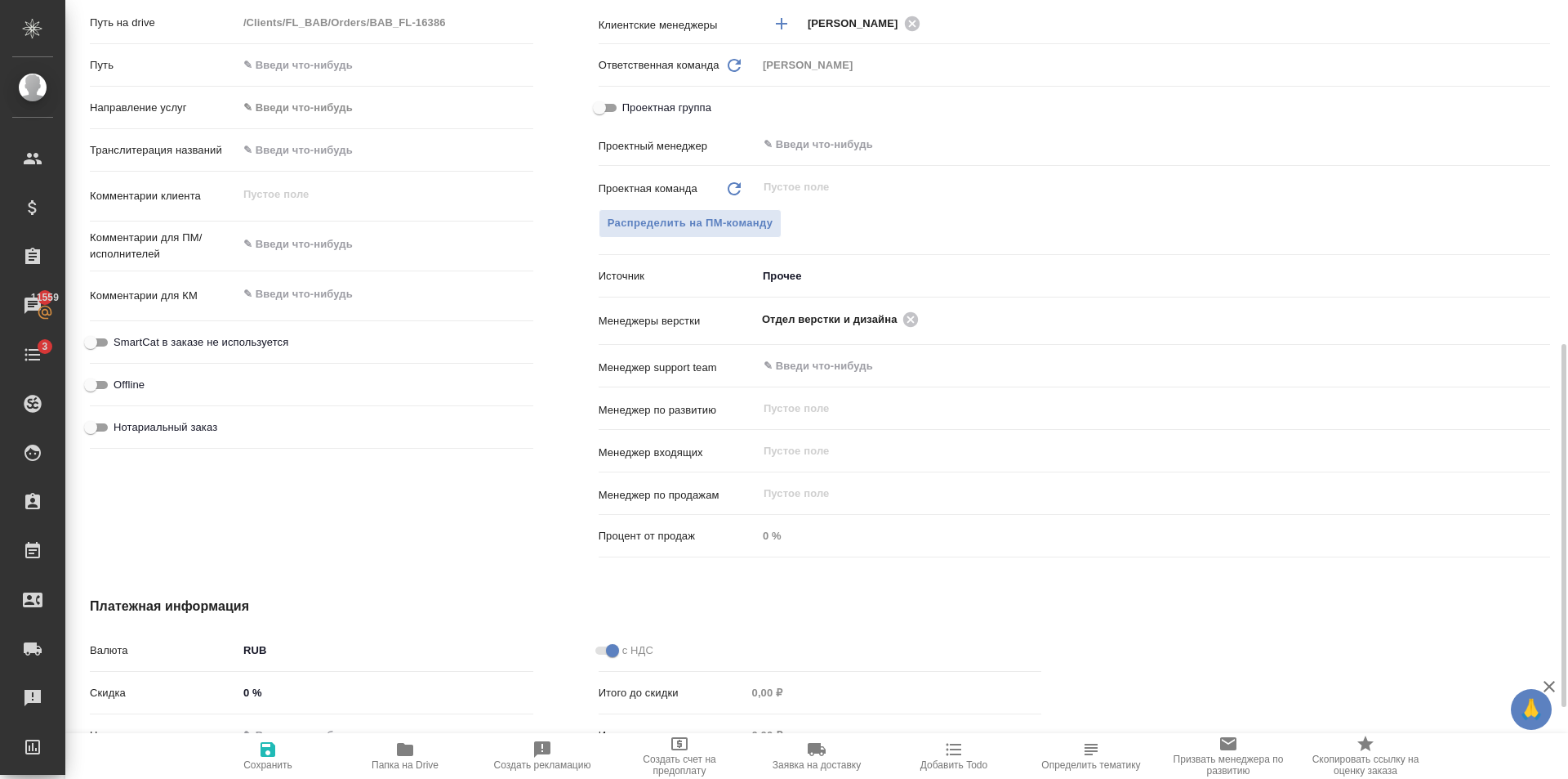
click at [111, 423] on input "Нотариальный заказ" at bounding box center [91, 427] width 59 height 19
checkbox input "true"
type textarea "x"
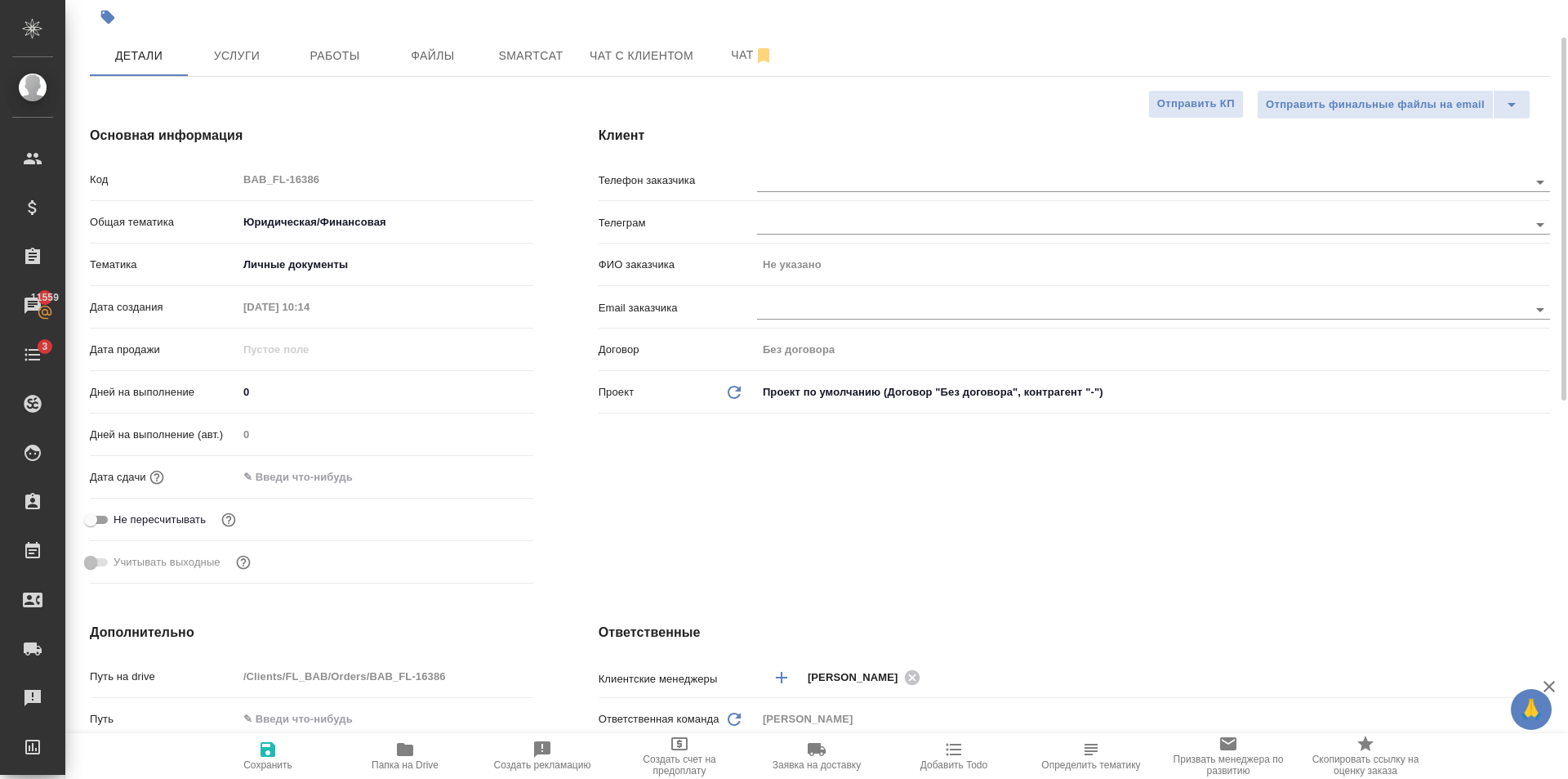
scroll to position [0, 0]
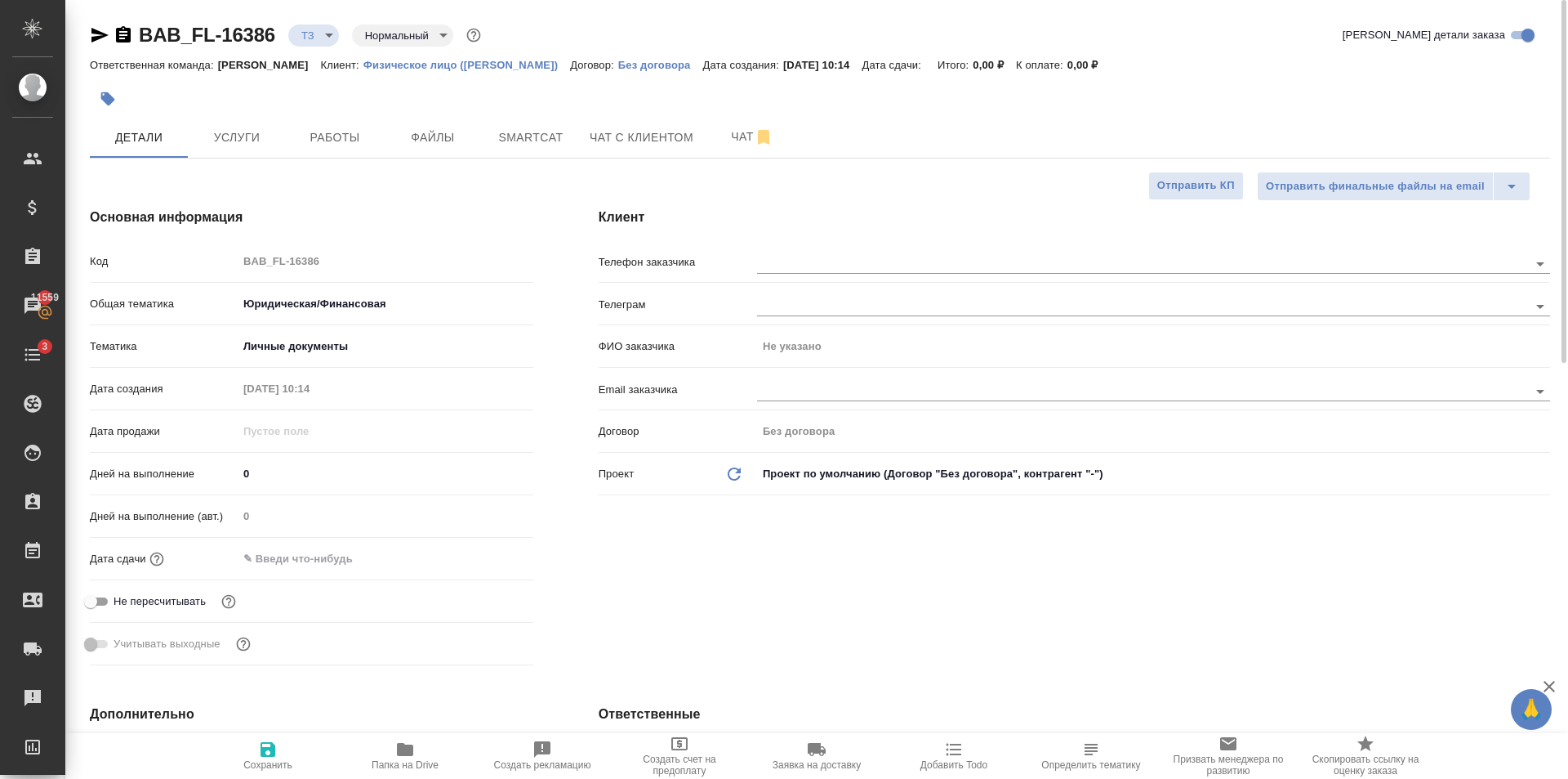
click at [271, 746] on icon "button" at bounding box center [268, 749] width 14 height 14
type textarea "x"
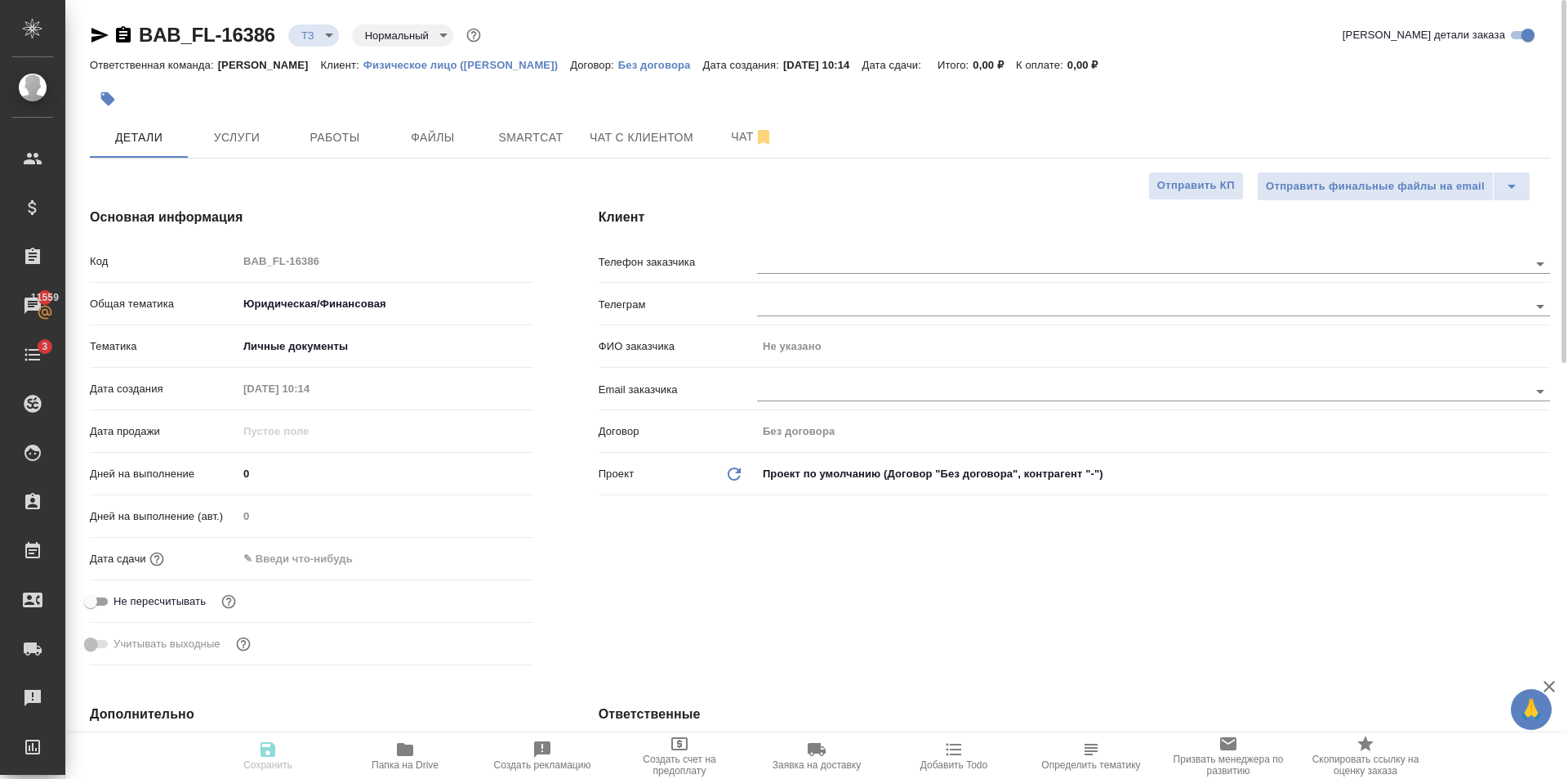
type textarea "x"
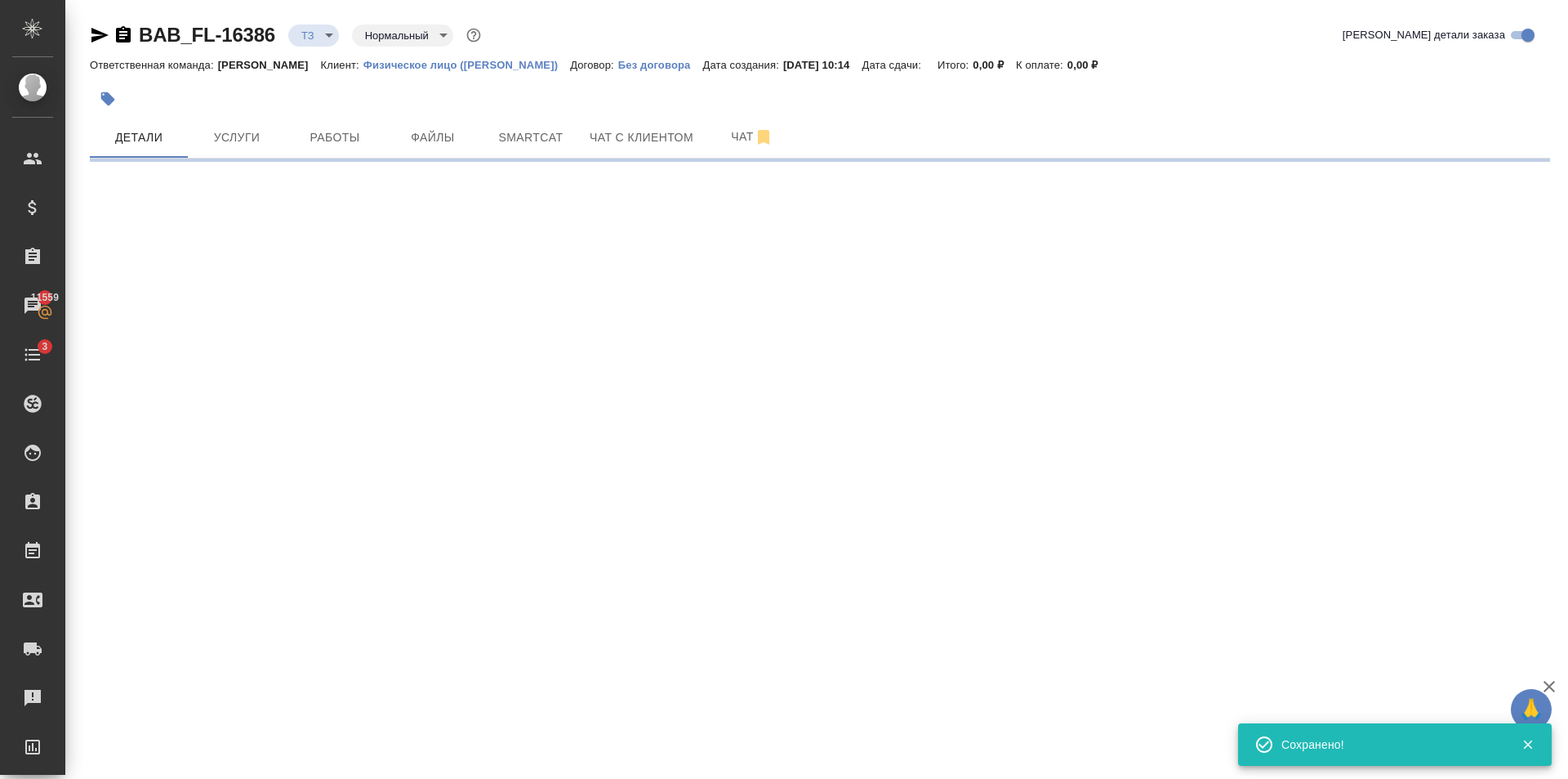
click at [97, 35] on icon "button" at bounding box center [99, 35] width 19 height 19
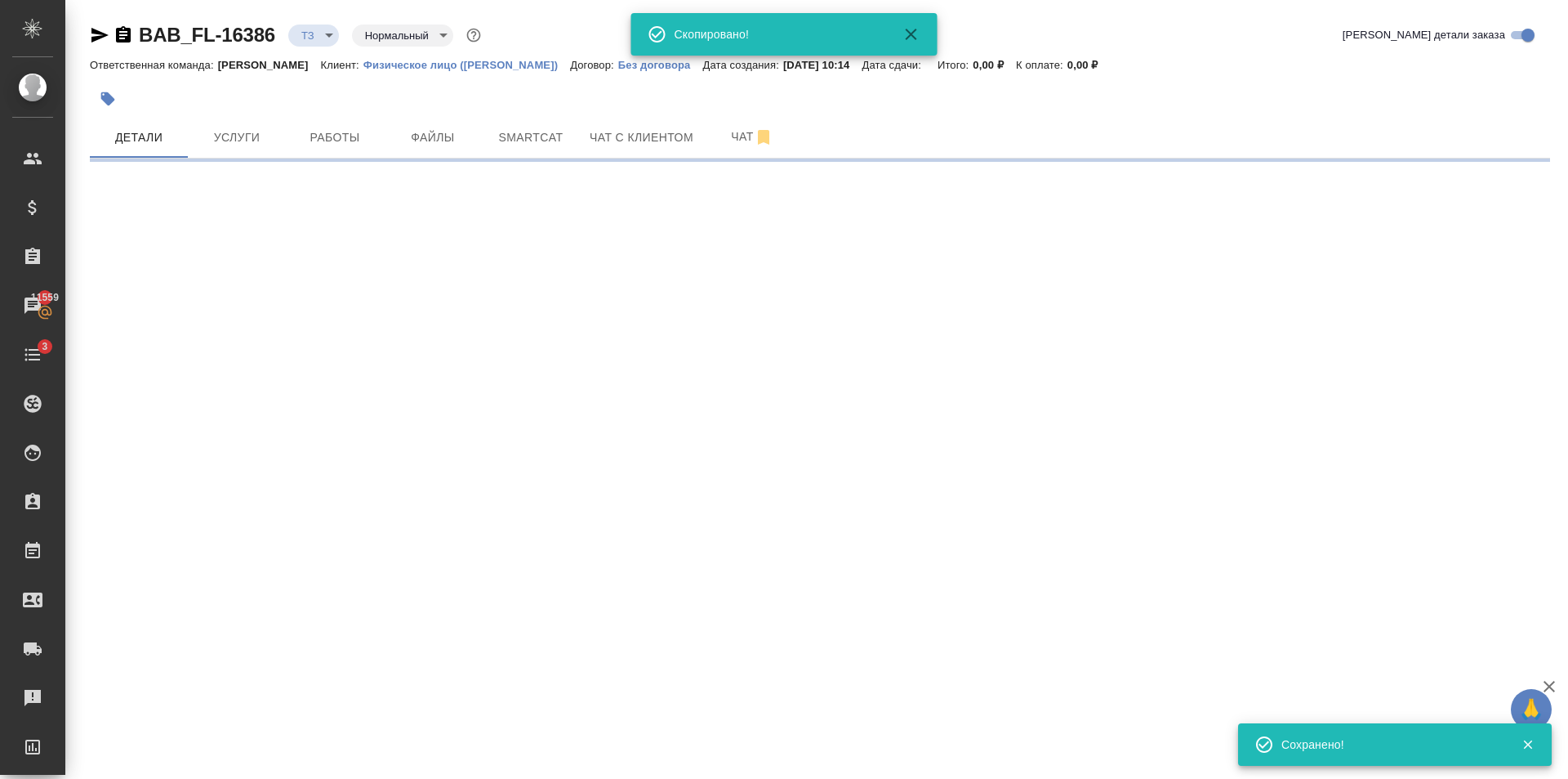
select select "RU"
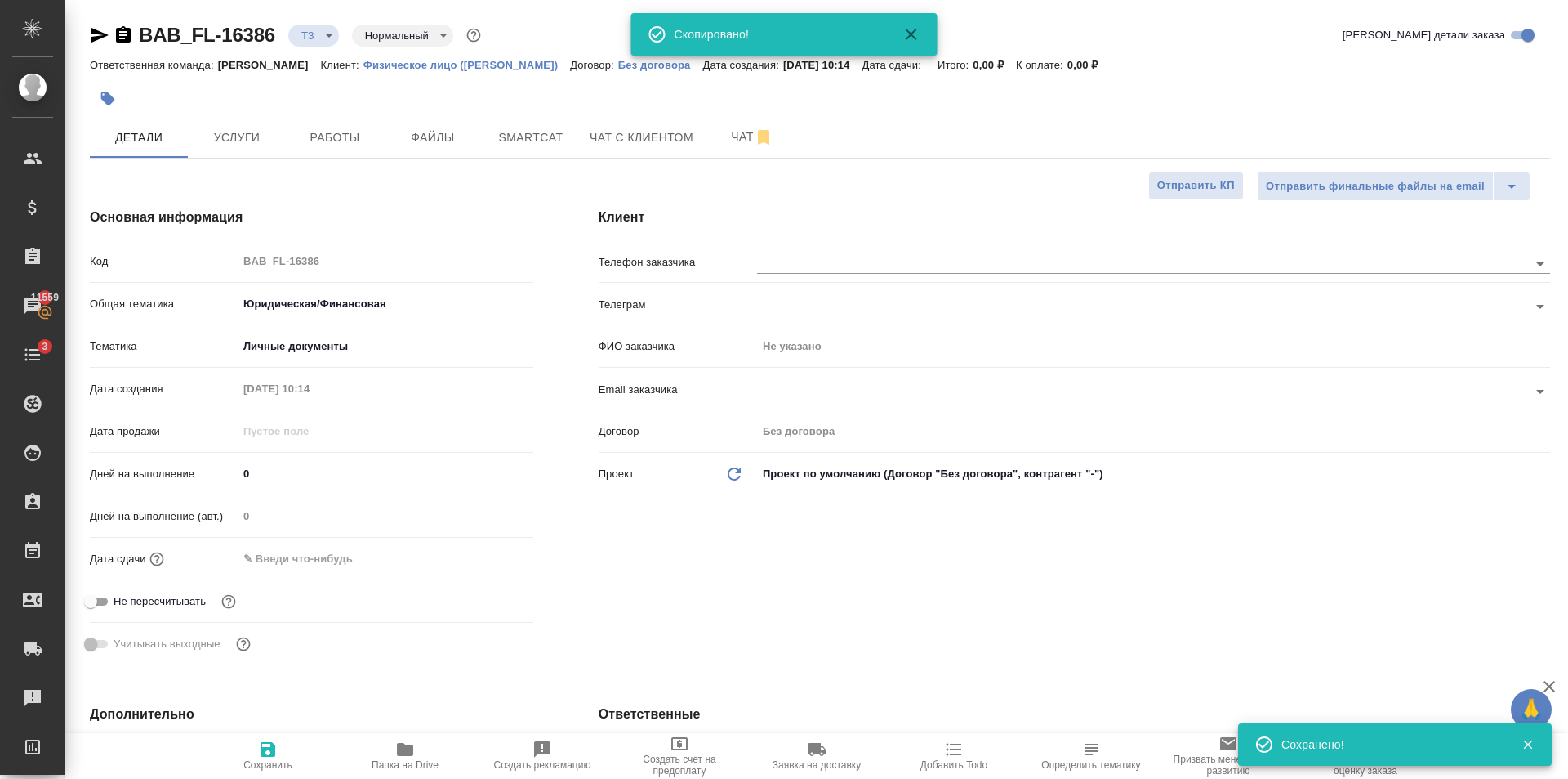
type textarea "x"
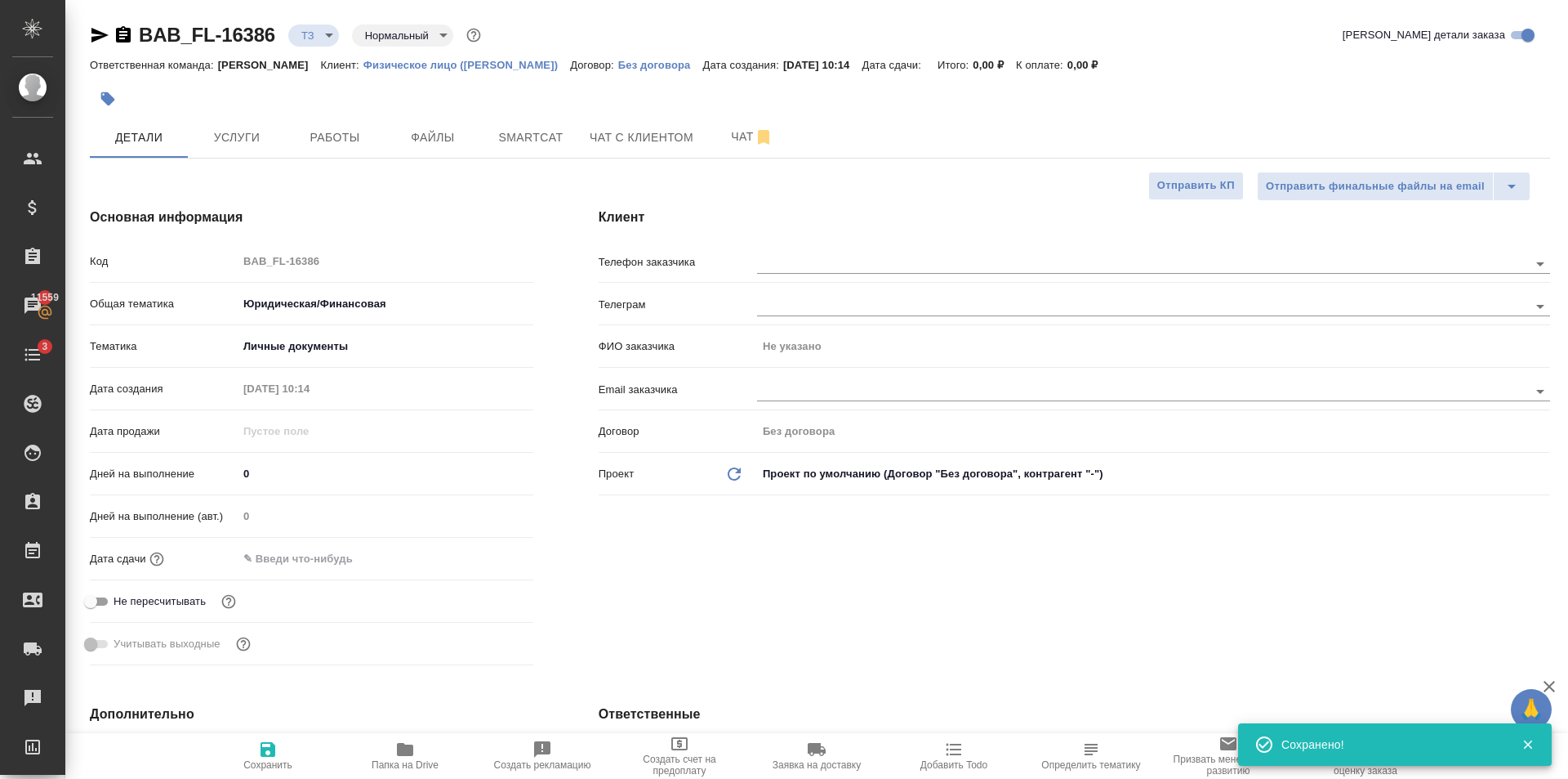
click at [344, 563] on input "text" at bounding box center [309, 558] width 143 height 24
click at [487, 564] on icon "button" at bounding box center [486, 557] width 19 height 19
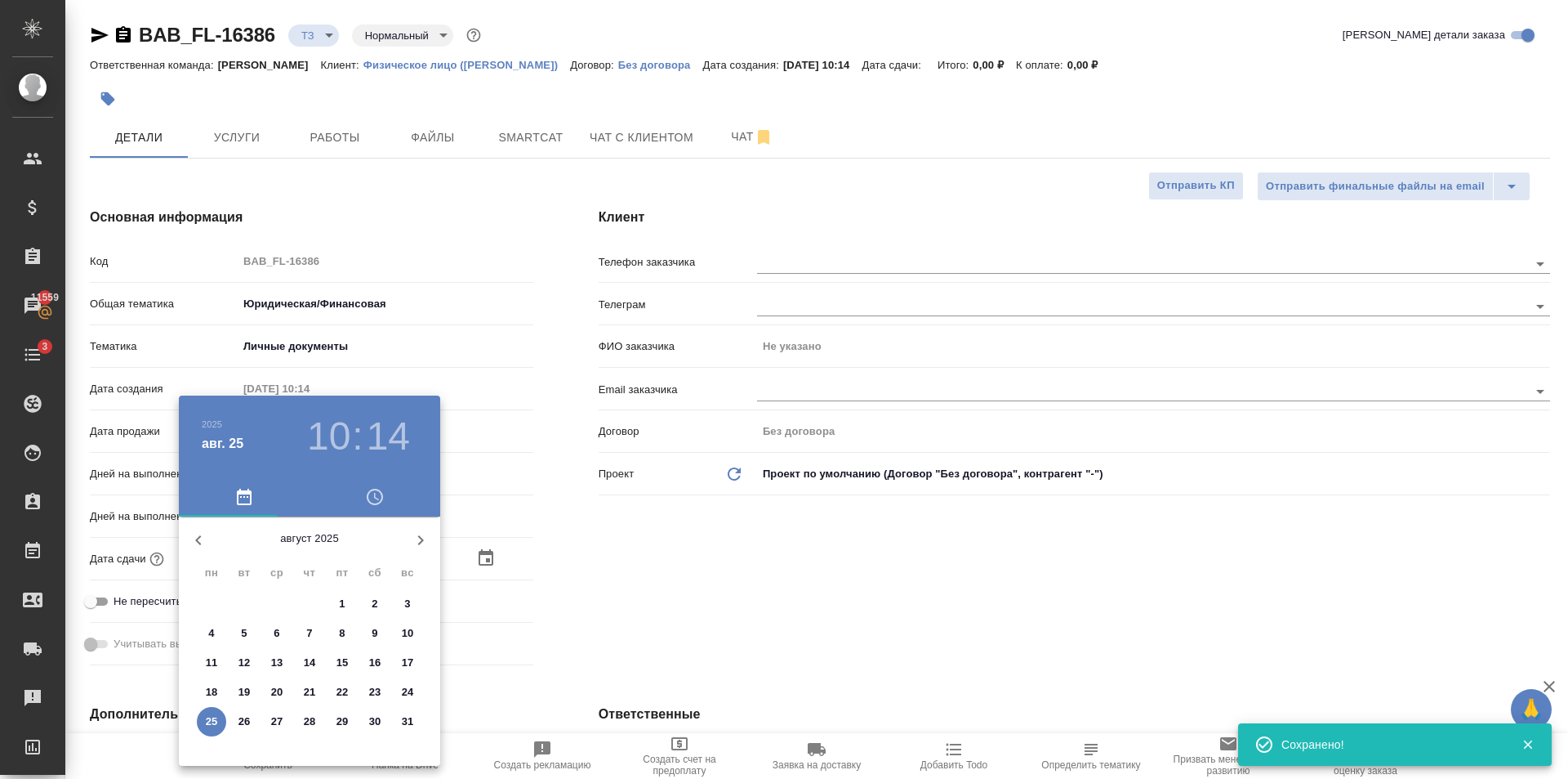
click at [325, 430] on h3 "10" at bounding box center [328, 436] width 43 height 45
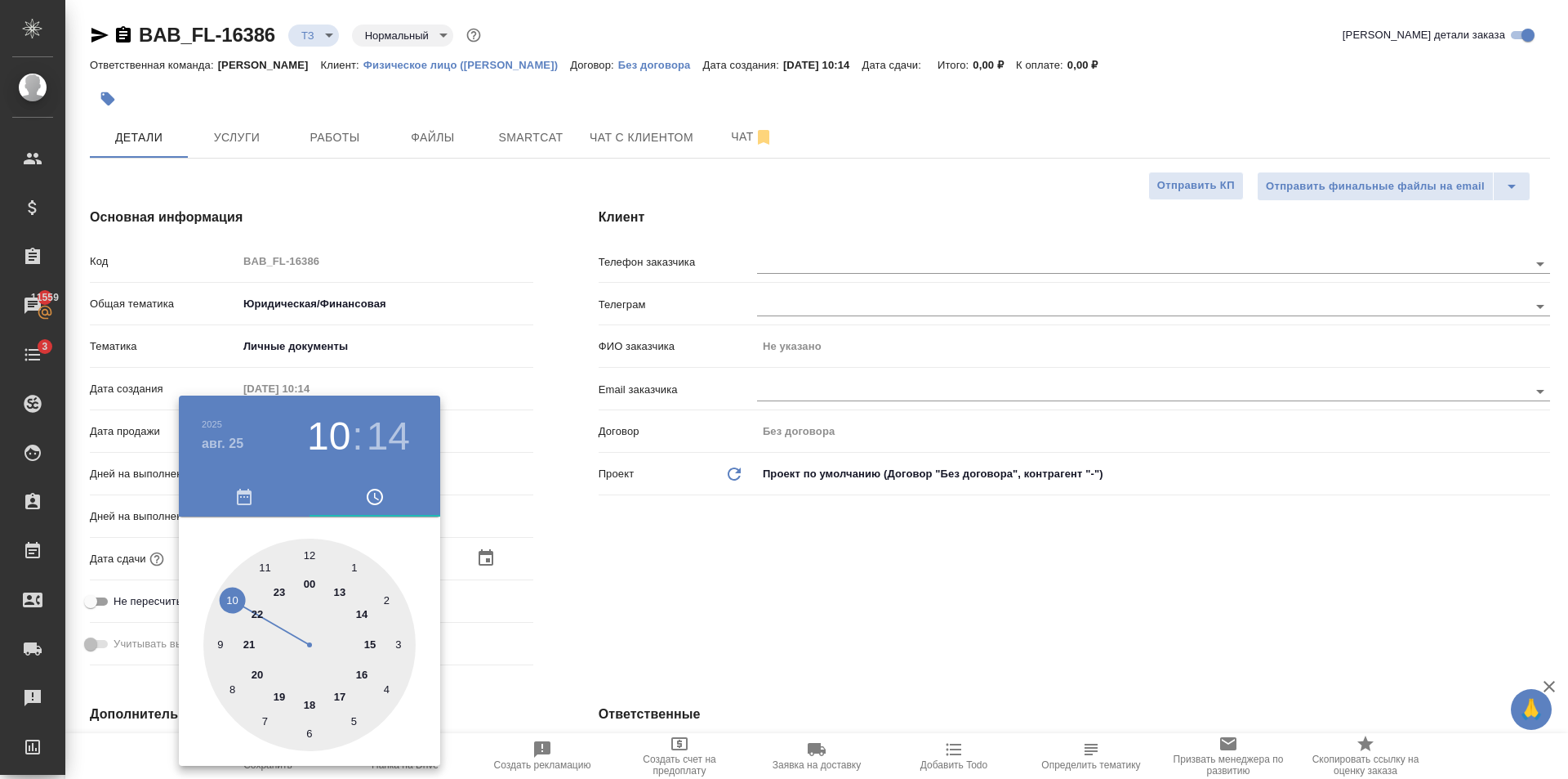
click at [341, 591] on div at bounding box center [310, 644] width 212 height 212
type input "25.08.2025 13:14"
type textarea "x"
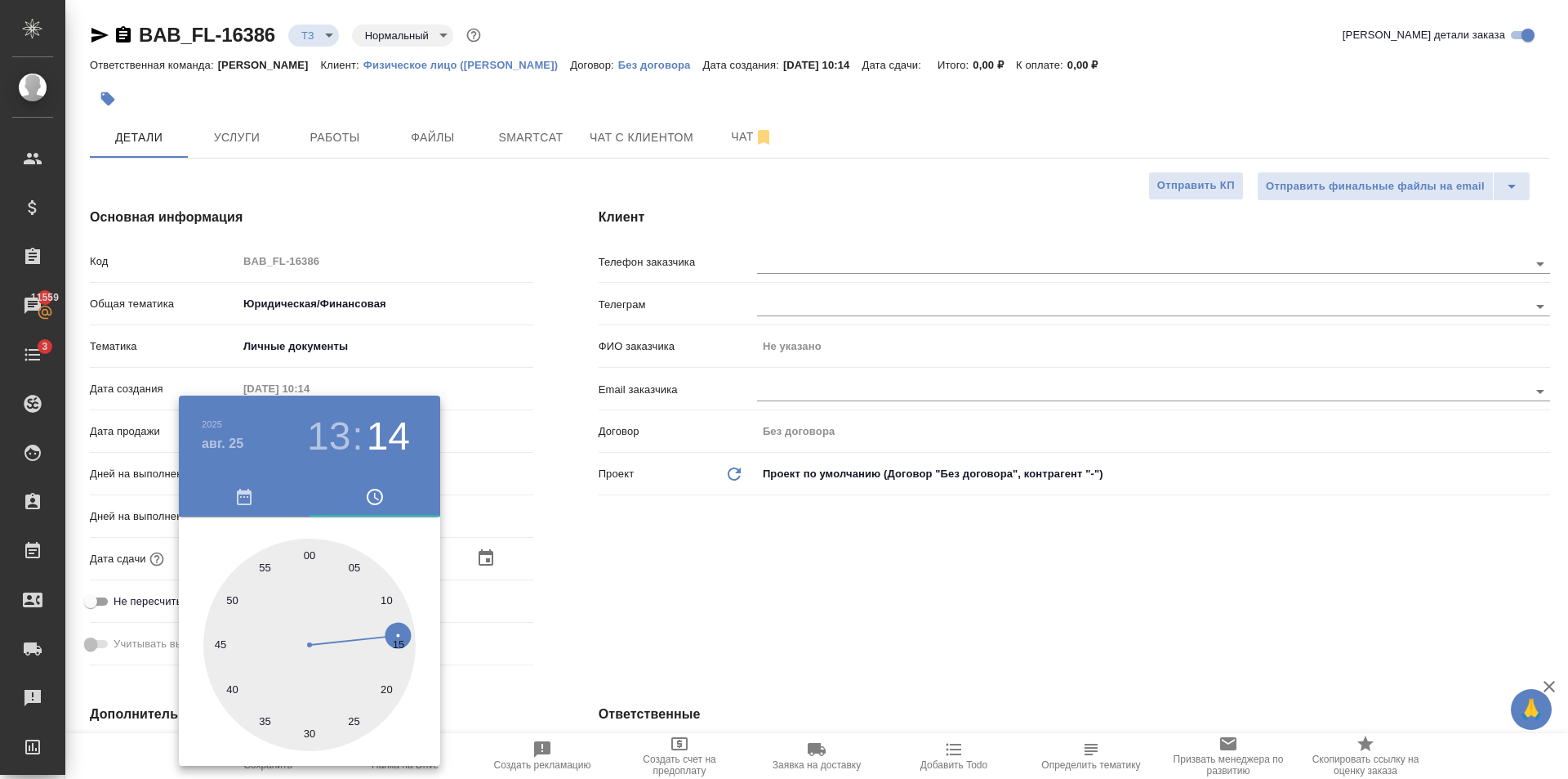
drag, startPoint x: 306, startPoint y: 733, endPoint x: 492, endPoint y: 644, distance: 206.2
click at [311, 731] on div at bounding box center [310, 644] width 212 height 212
type input "25.08.2025 13:30"
type textarea "x"
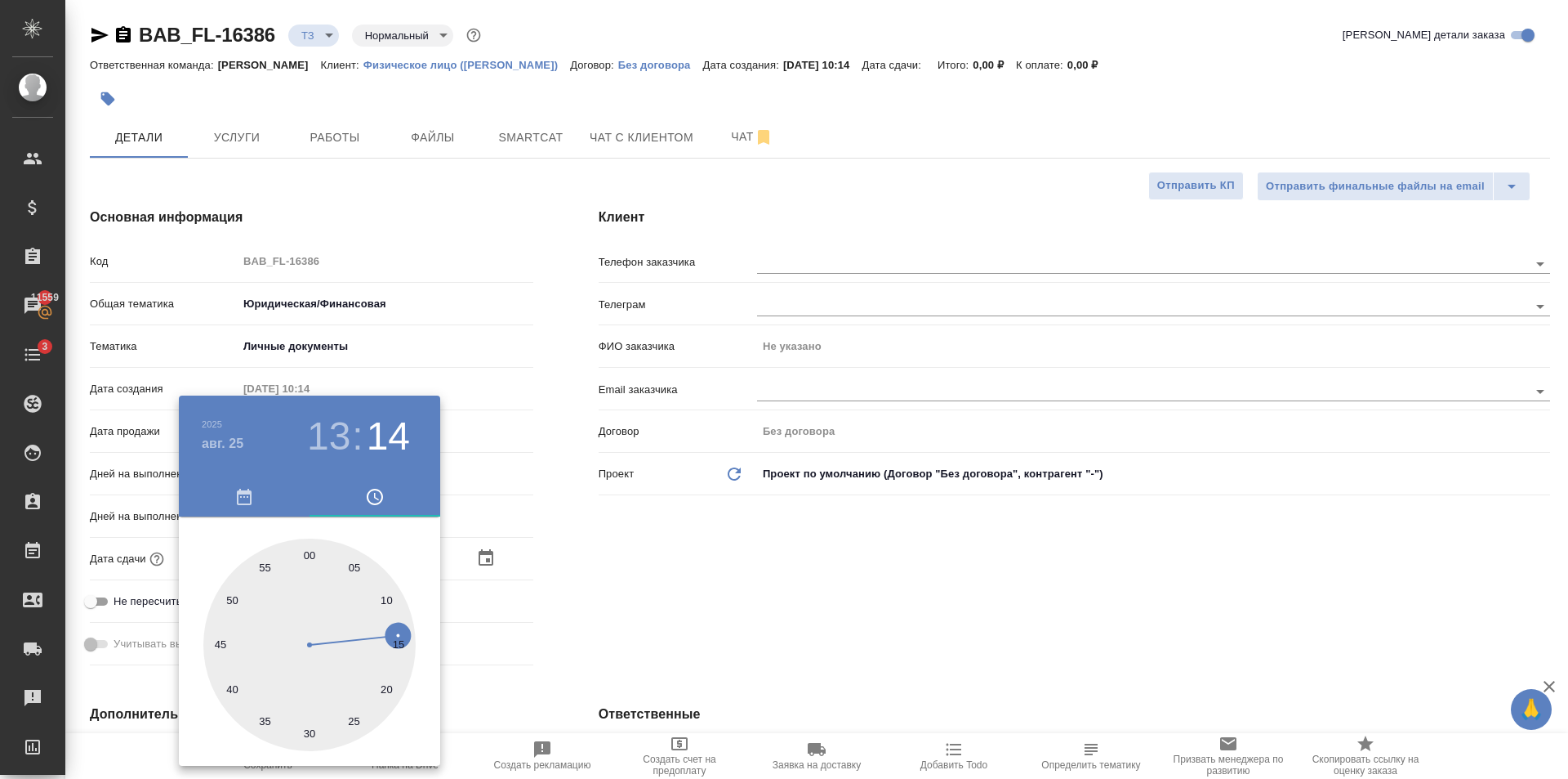
type textarea "x"
click at [553, 605] on div at bounding box center [784, 389] width 1568 height 779
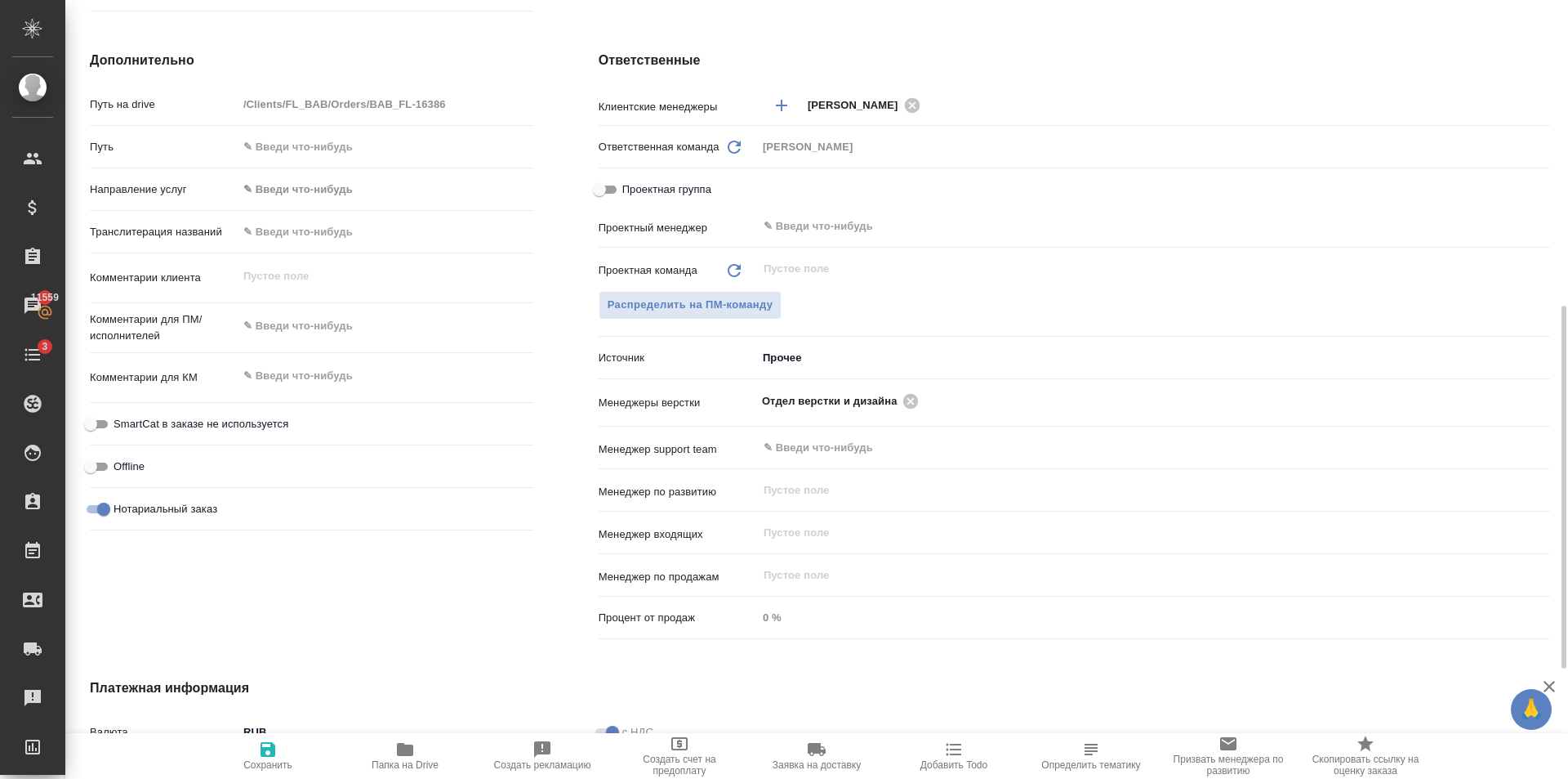
click at [242, 752] on span "Сохранить" at bounding box center [268, 755] width 118 height 31
type textarea "x"
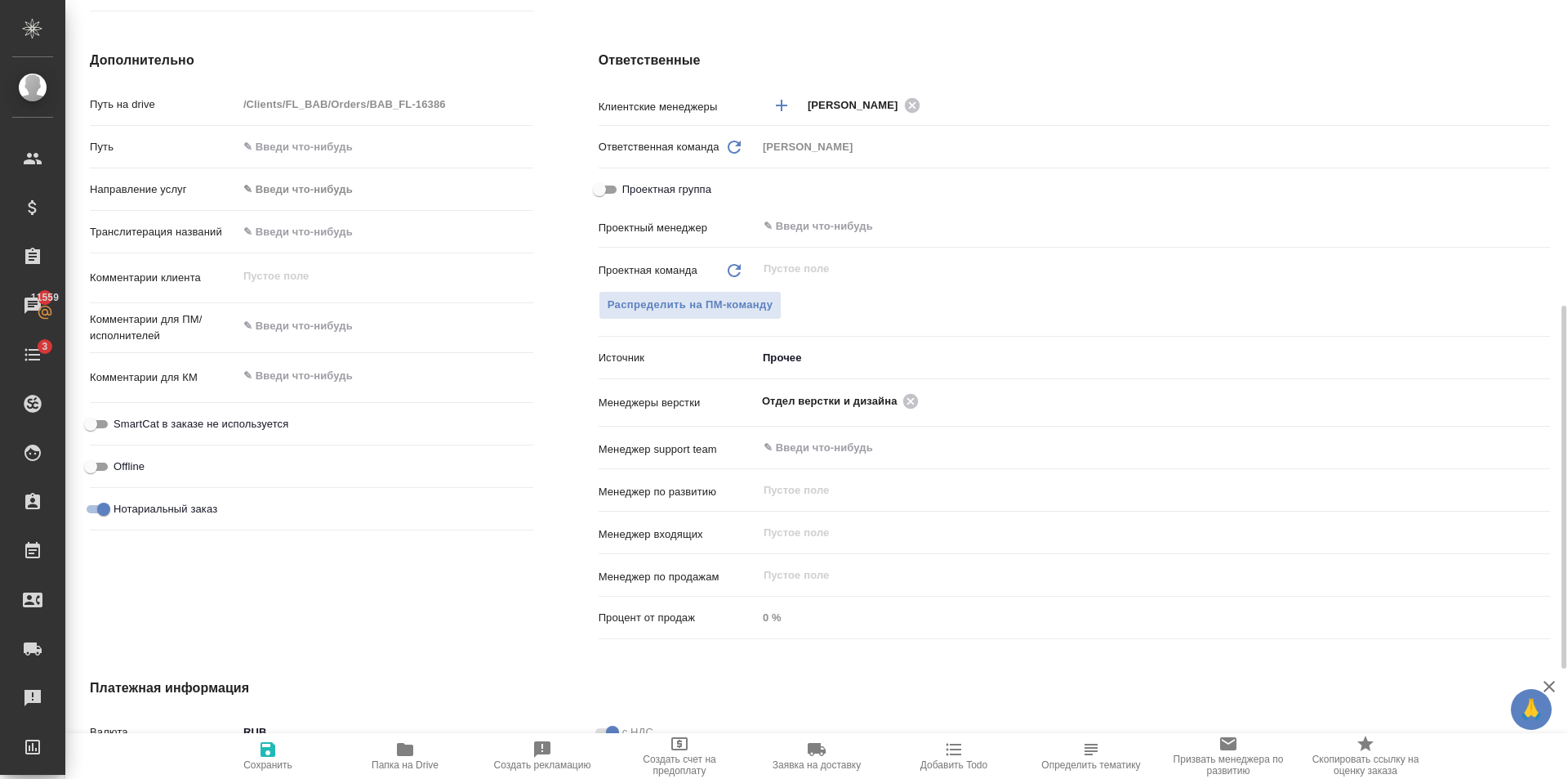
type textarea "x"
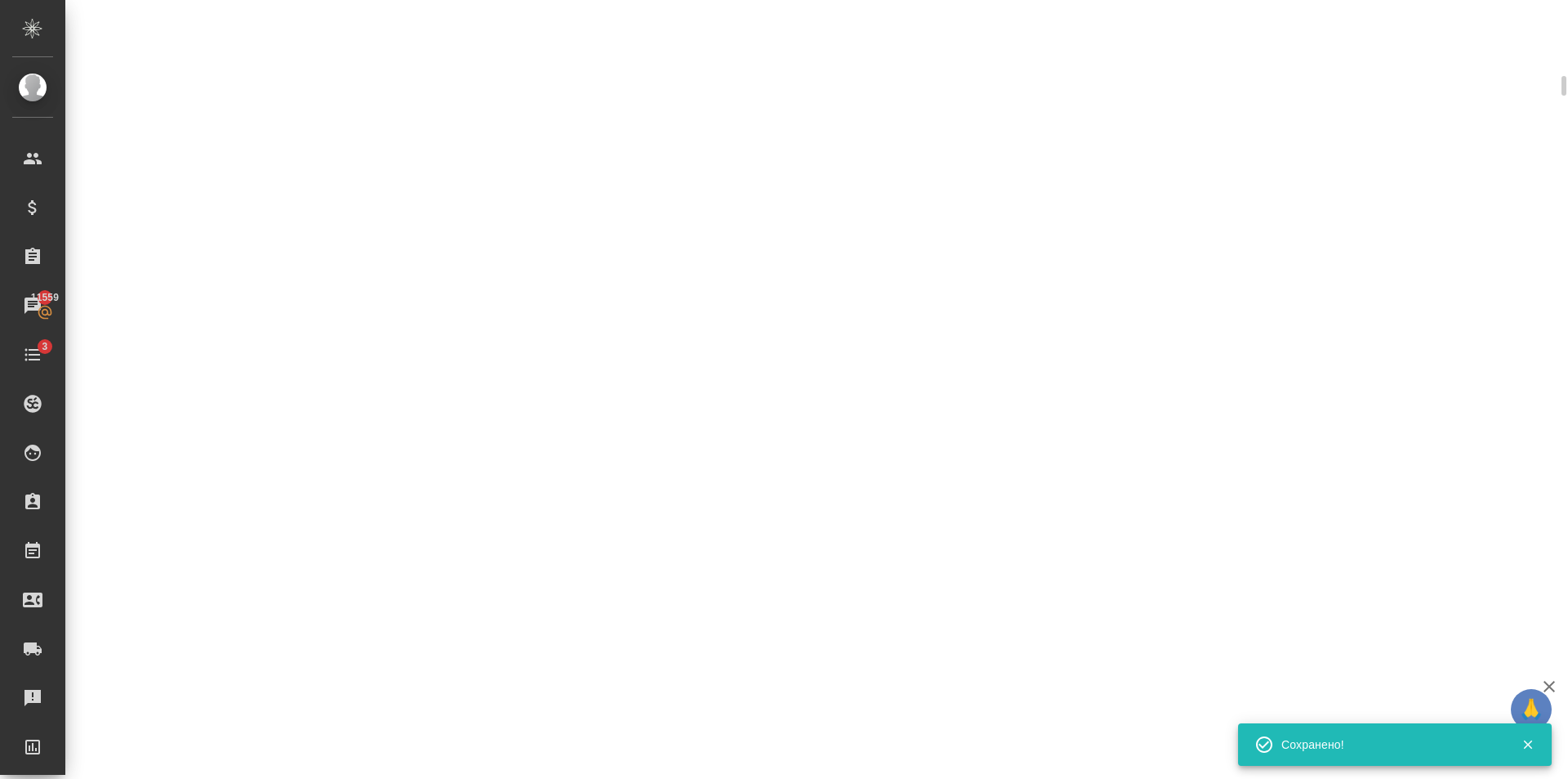
scroll to position [641, 0]
select select "RU"
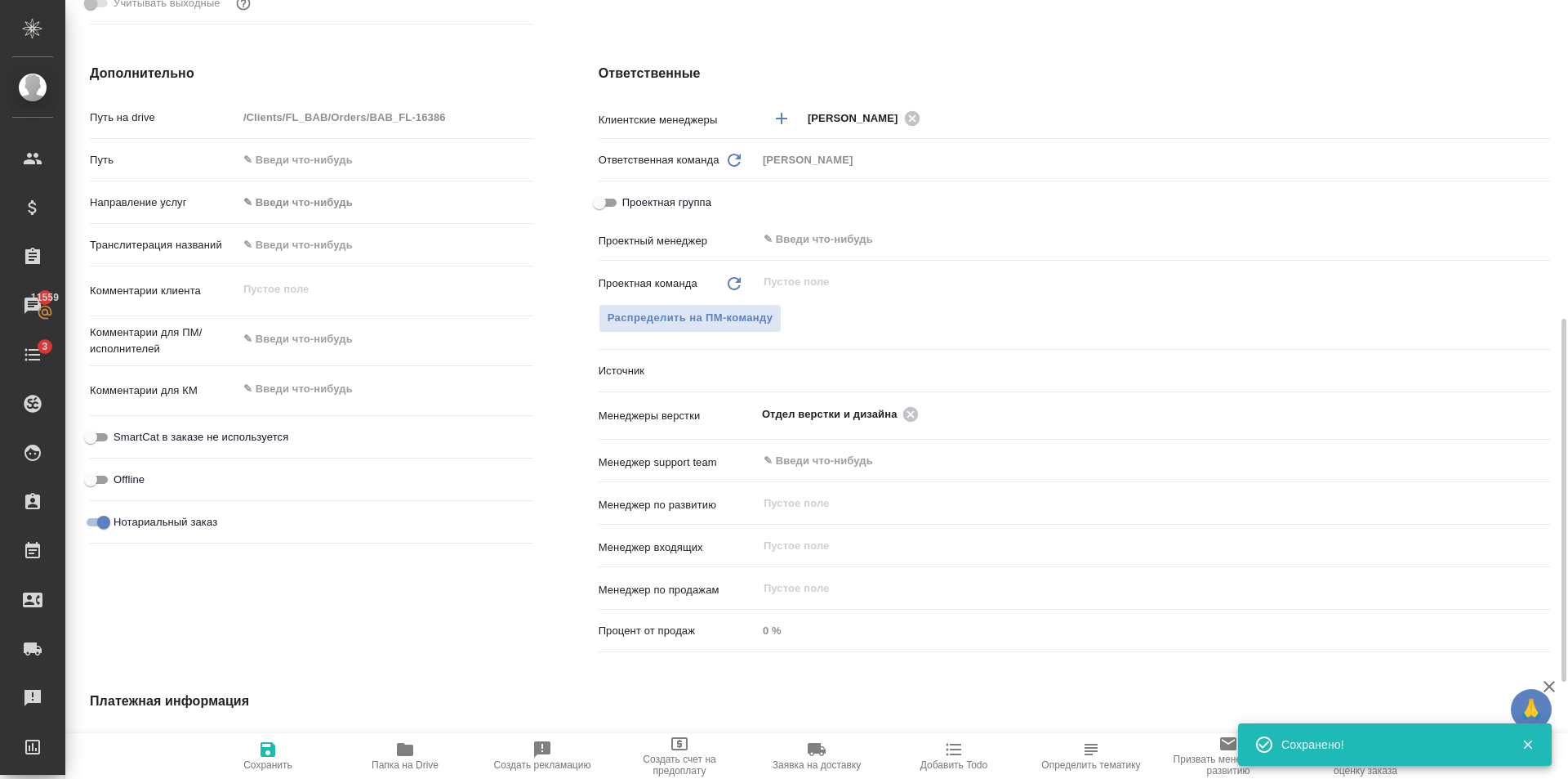
scroll to position [654, 0]
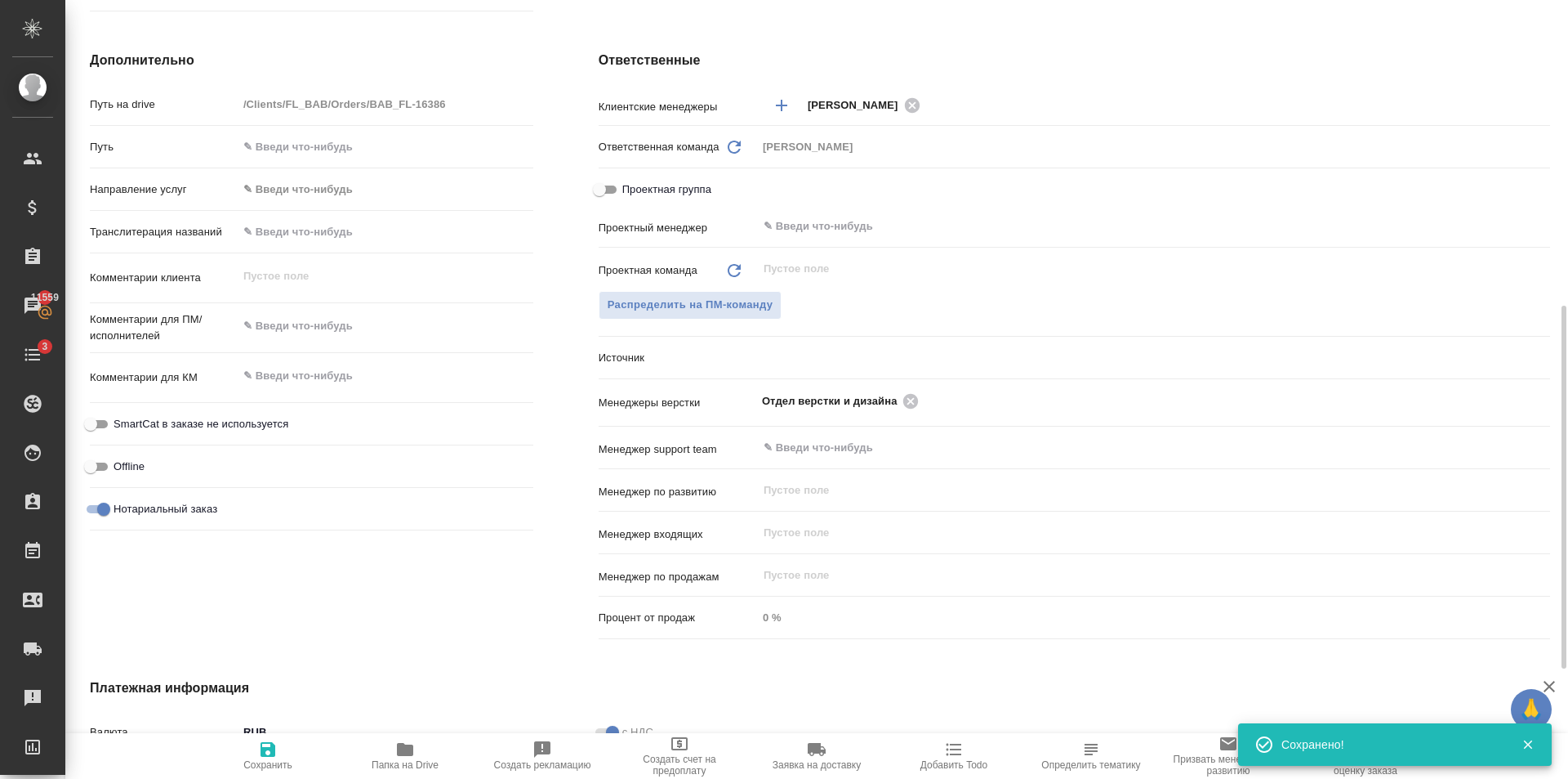
type textarea "x"
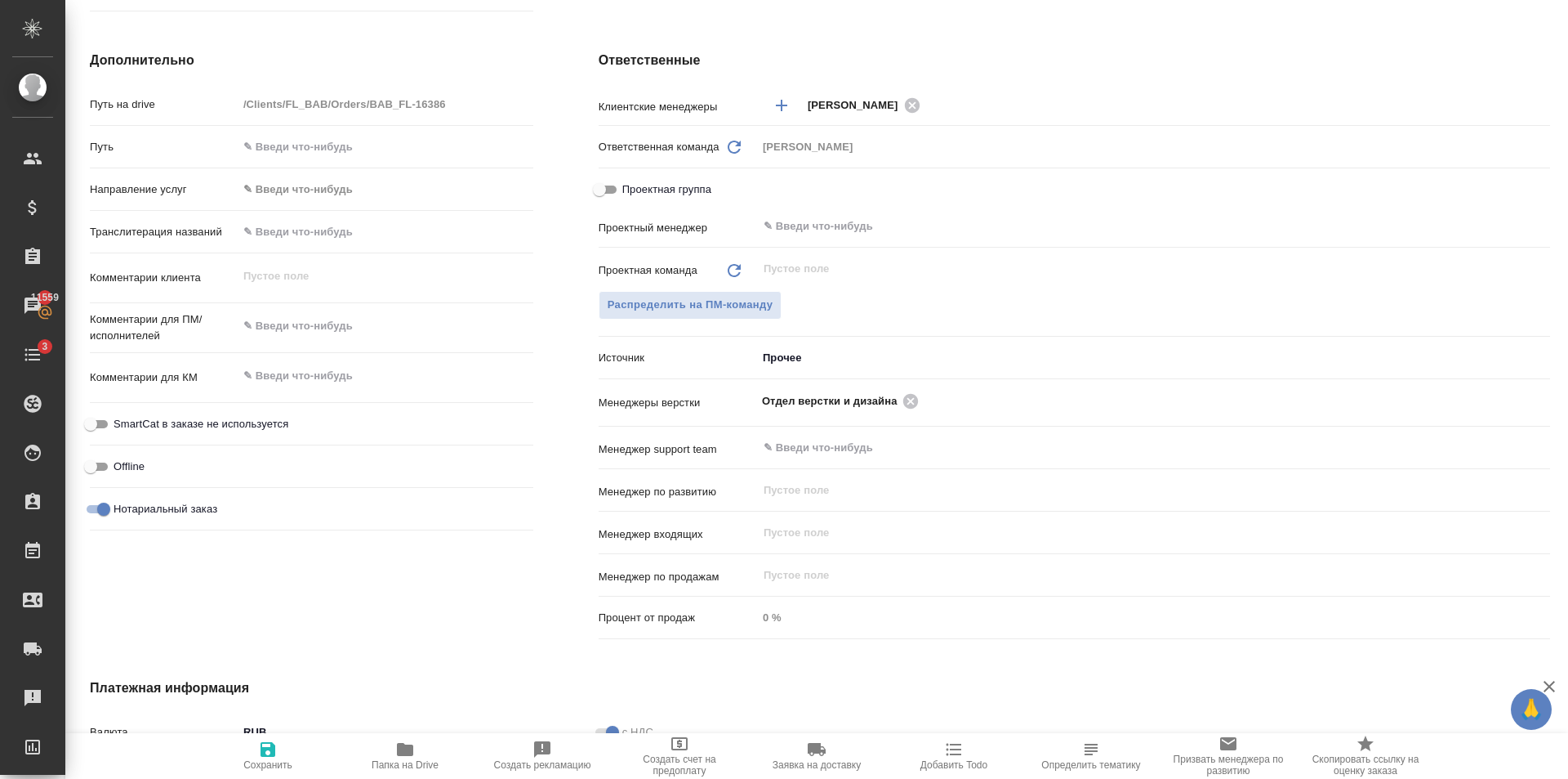
type textarea "x"
click at [320, 334] on textarea at bounding box center [385, 326] width 295 height 28
type textarea "м"
type textarea "x"
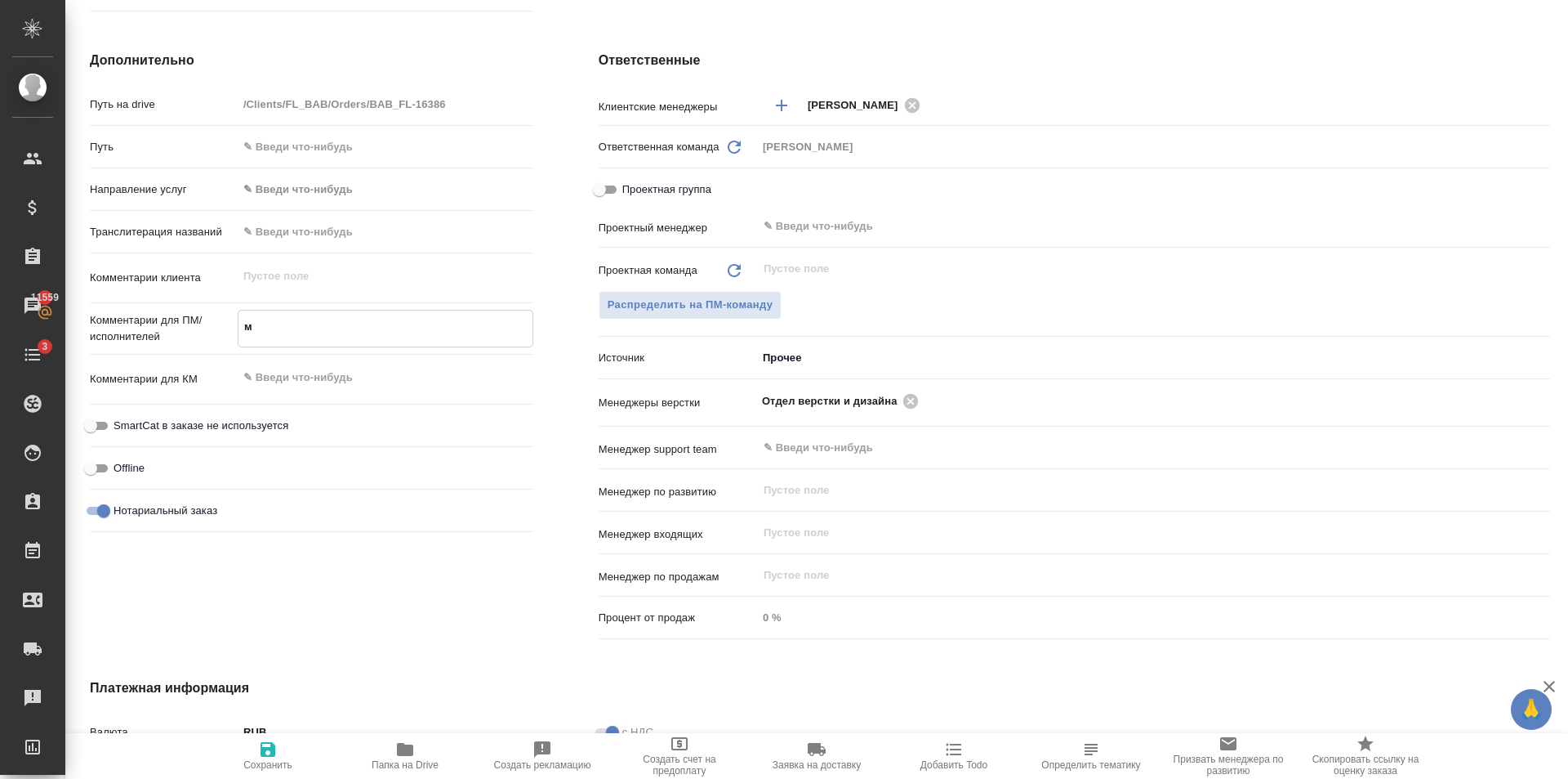
type textarea "x"
type textarea "ма"
type textarea "x"
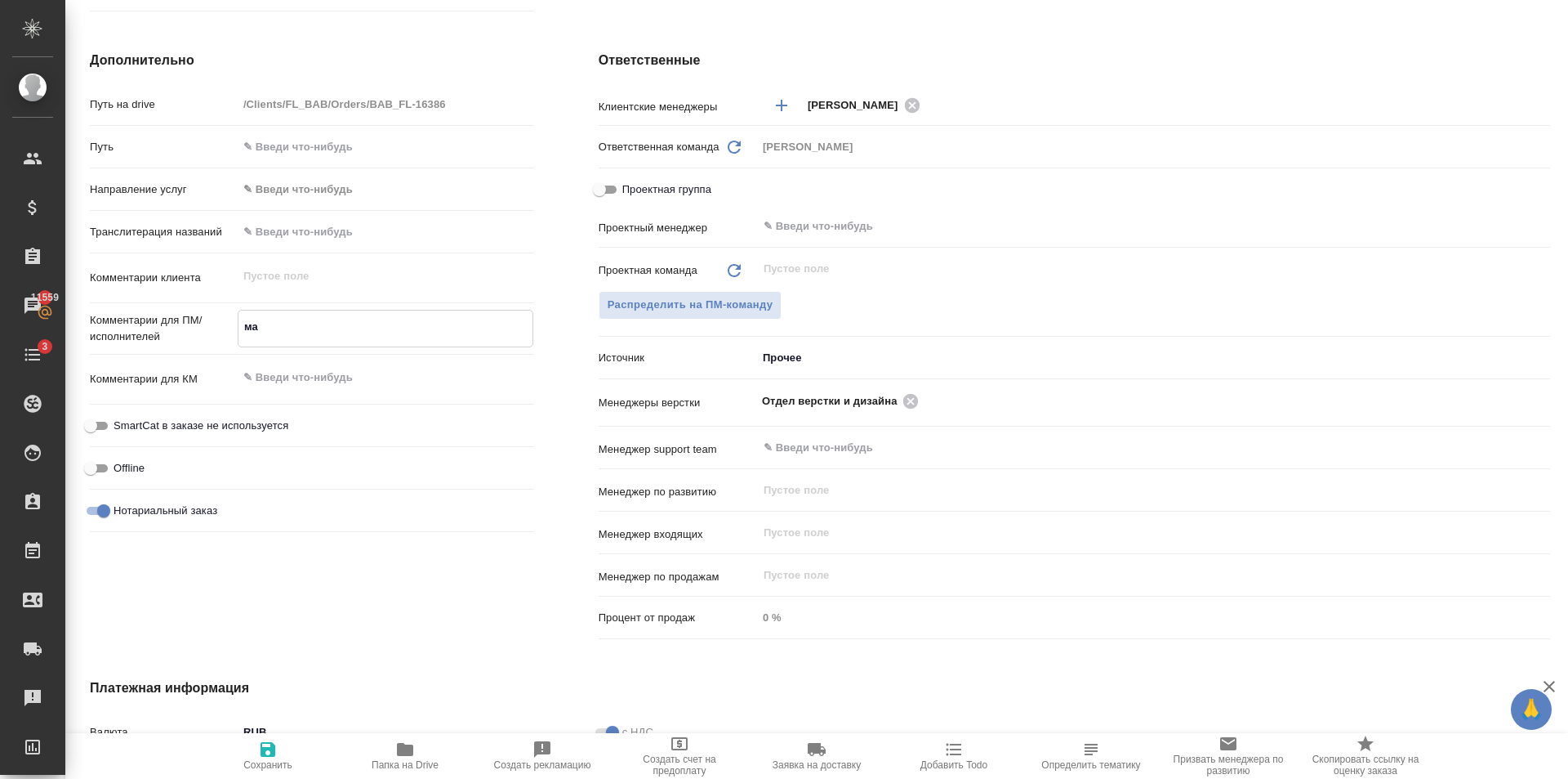
type textarea "x"
type textarea "мал"
type textarea "x"
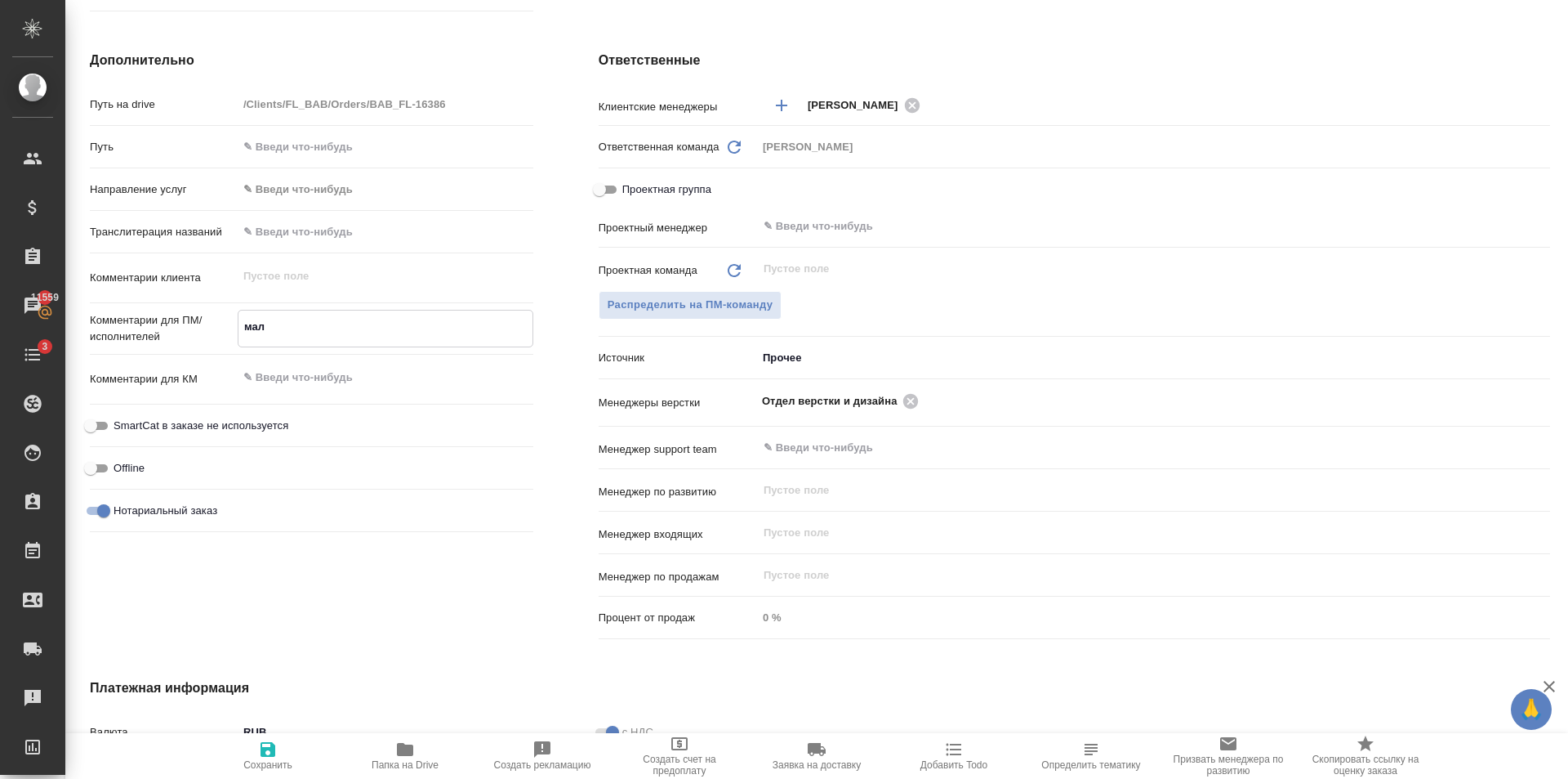
type textarea "мале"
type textarea "x"
type textarea "мален"
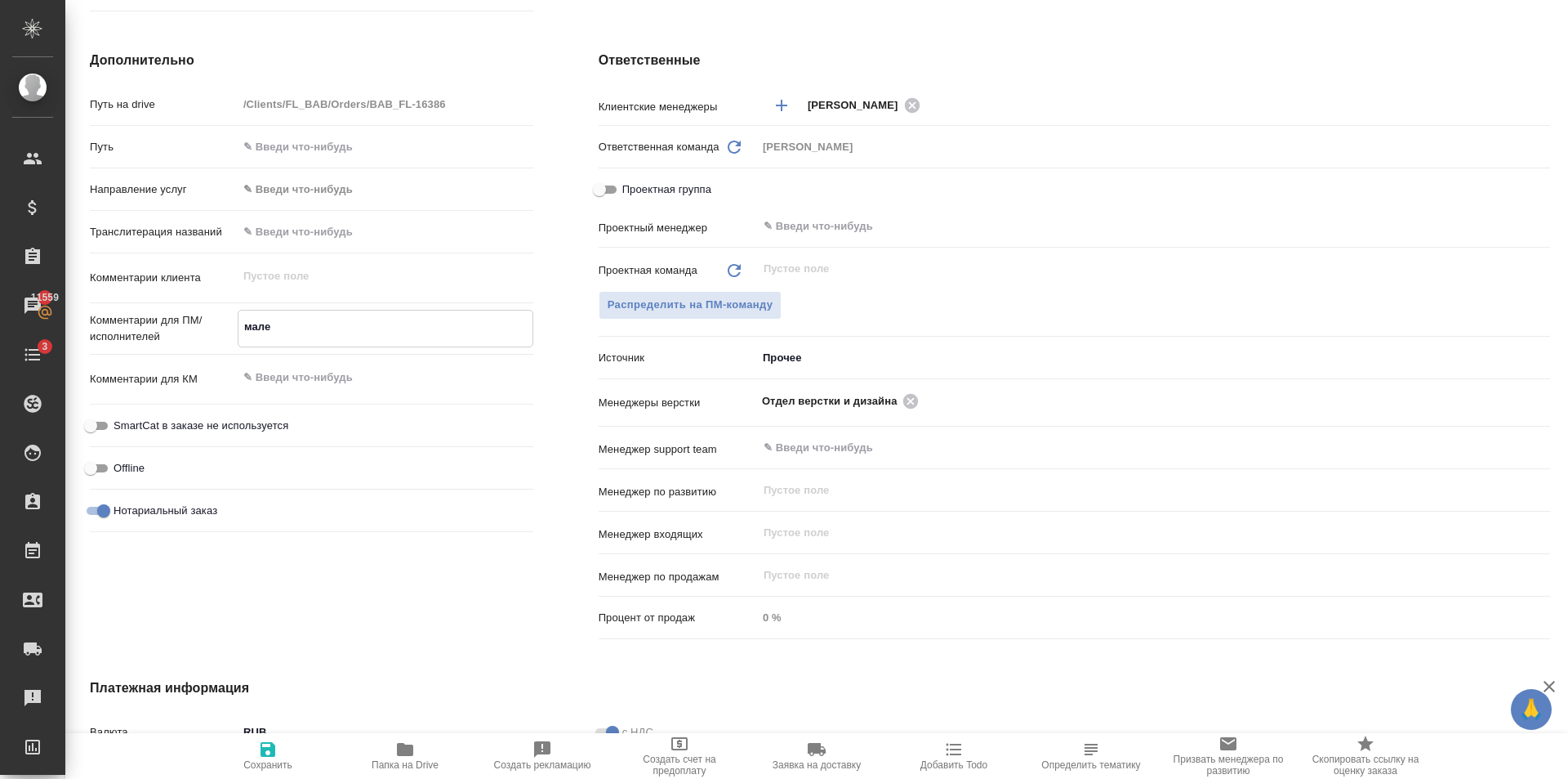
type textarea "x"
type textarea "малент"
type textarea "x"
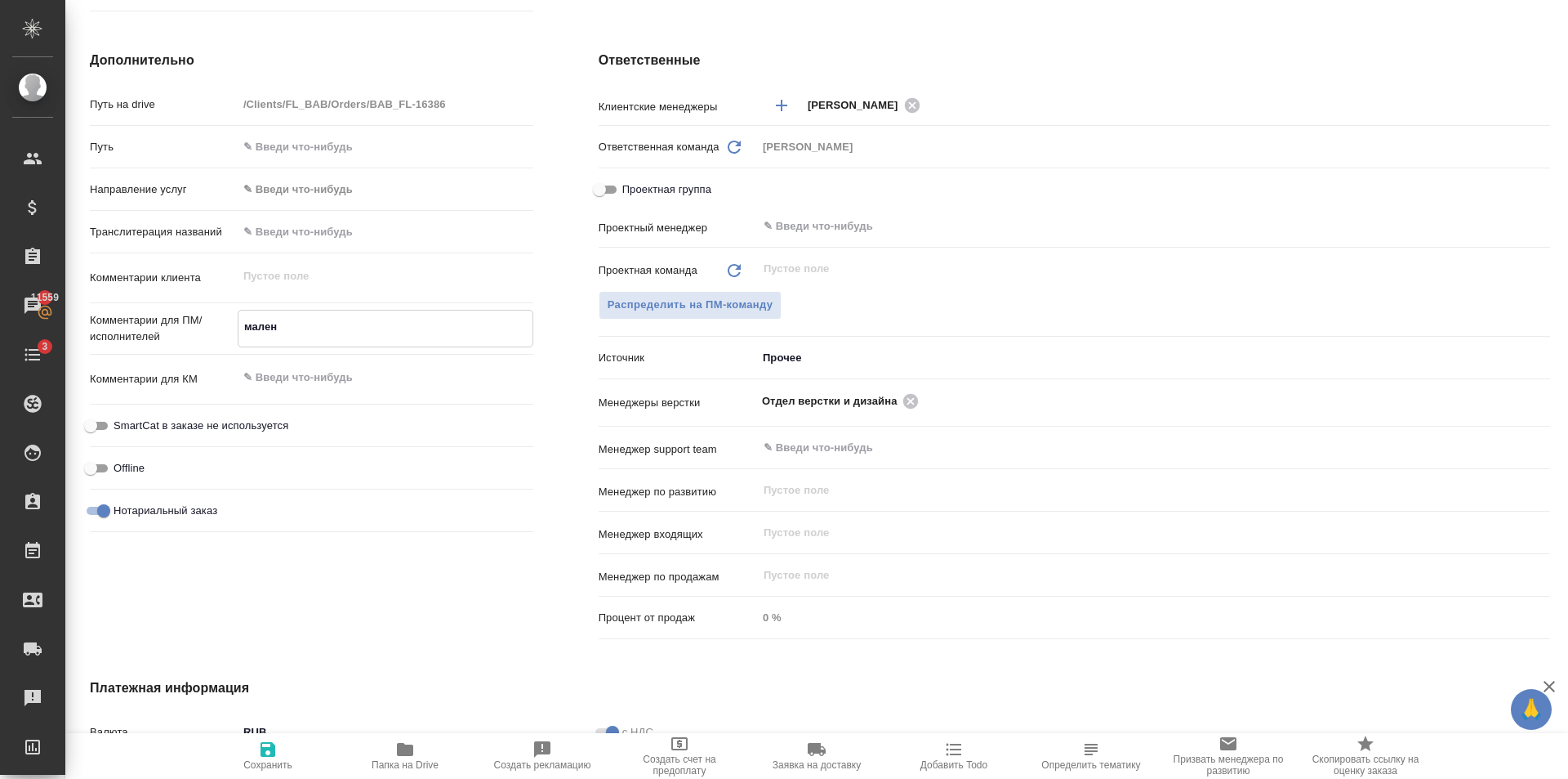
type textarea "x"
type textarea "малентк"
type textarea "x"
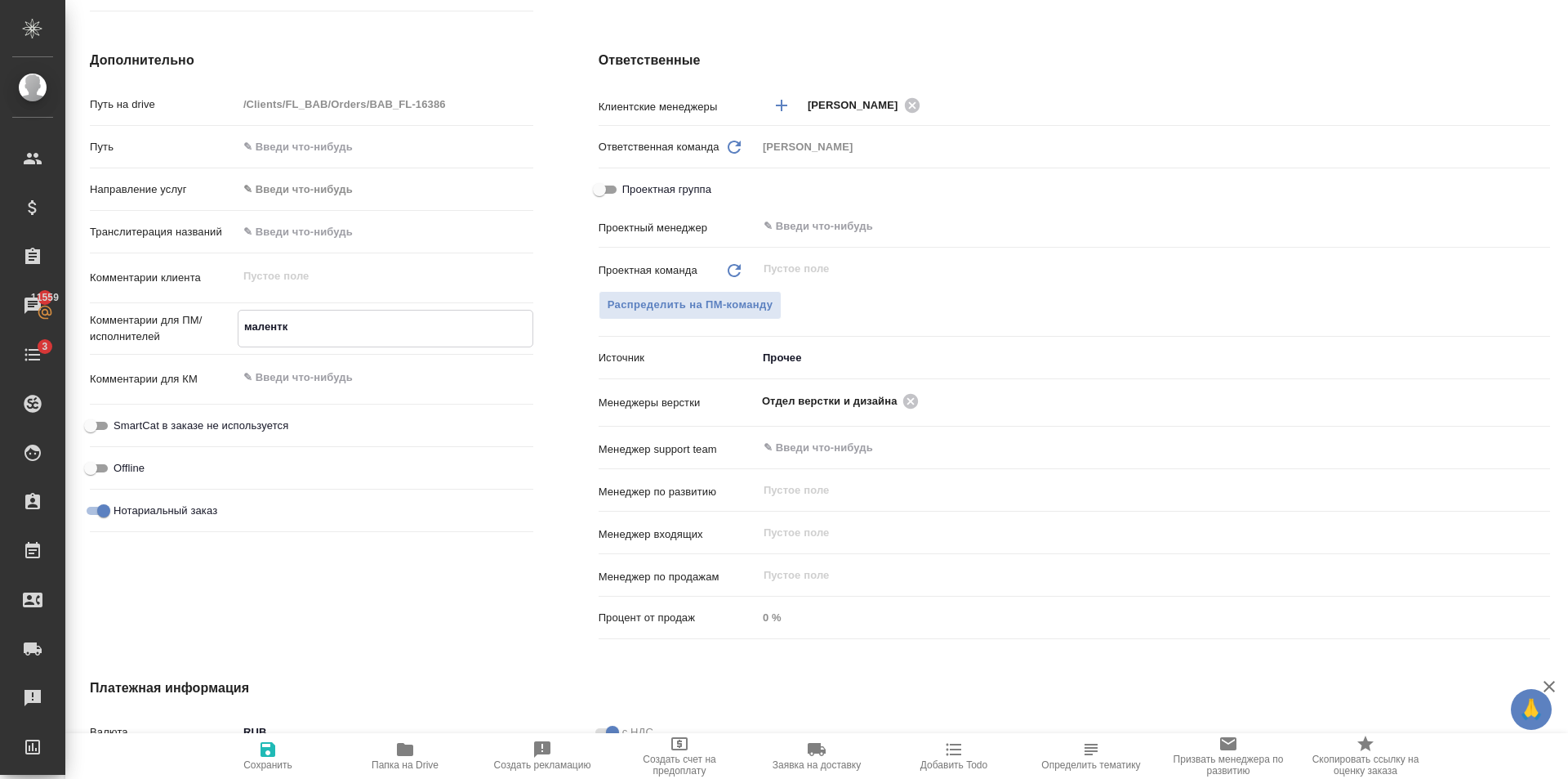
type textarea "x"
type textarea "малентки"
type textarea "x"
type textarea "маленткие"
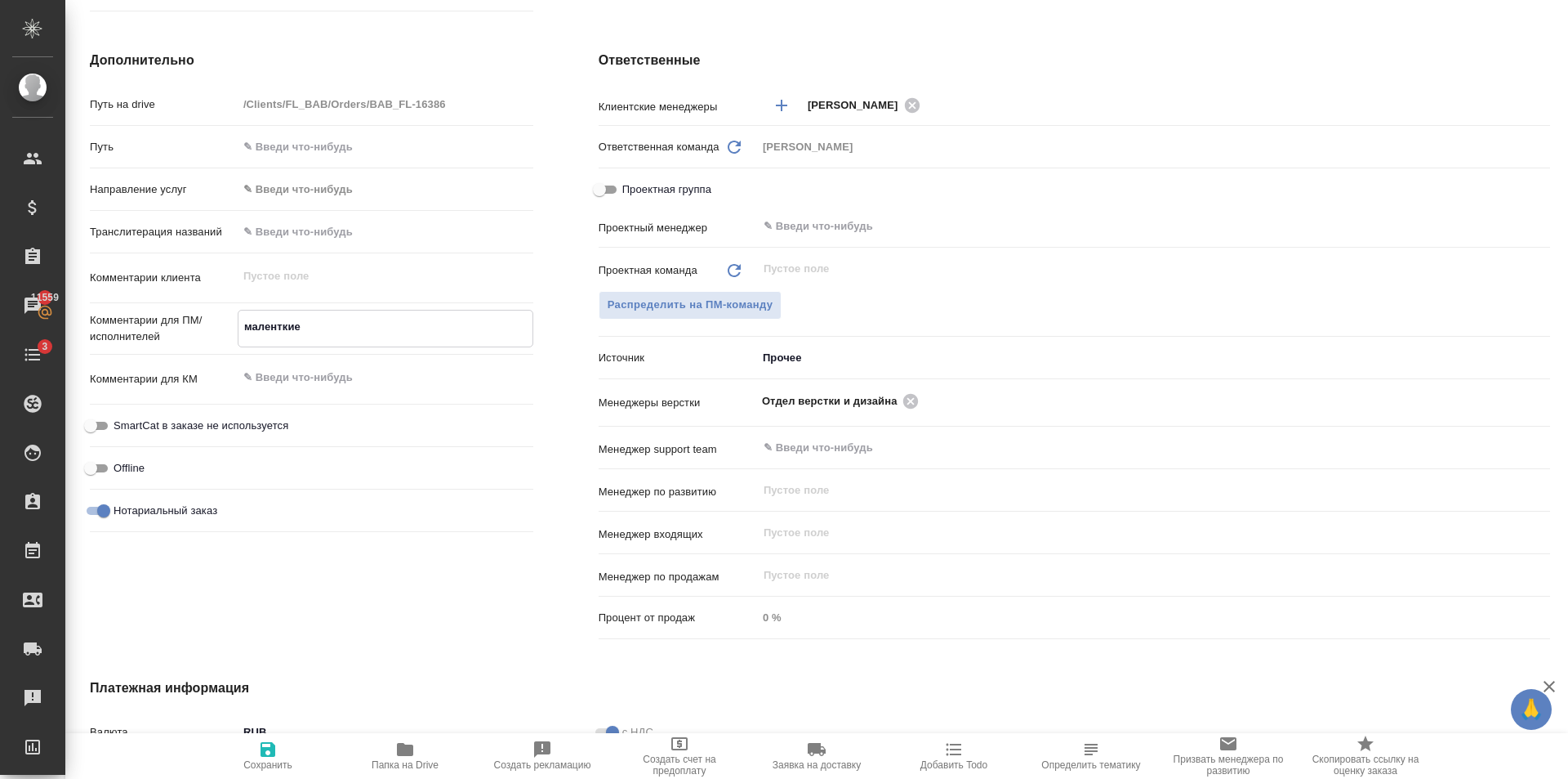
type textarea "x"
type textarea "маленткие"
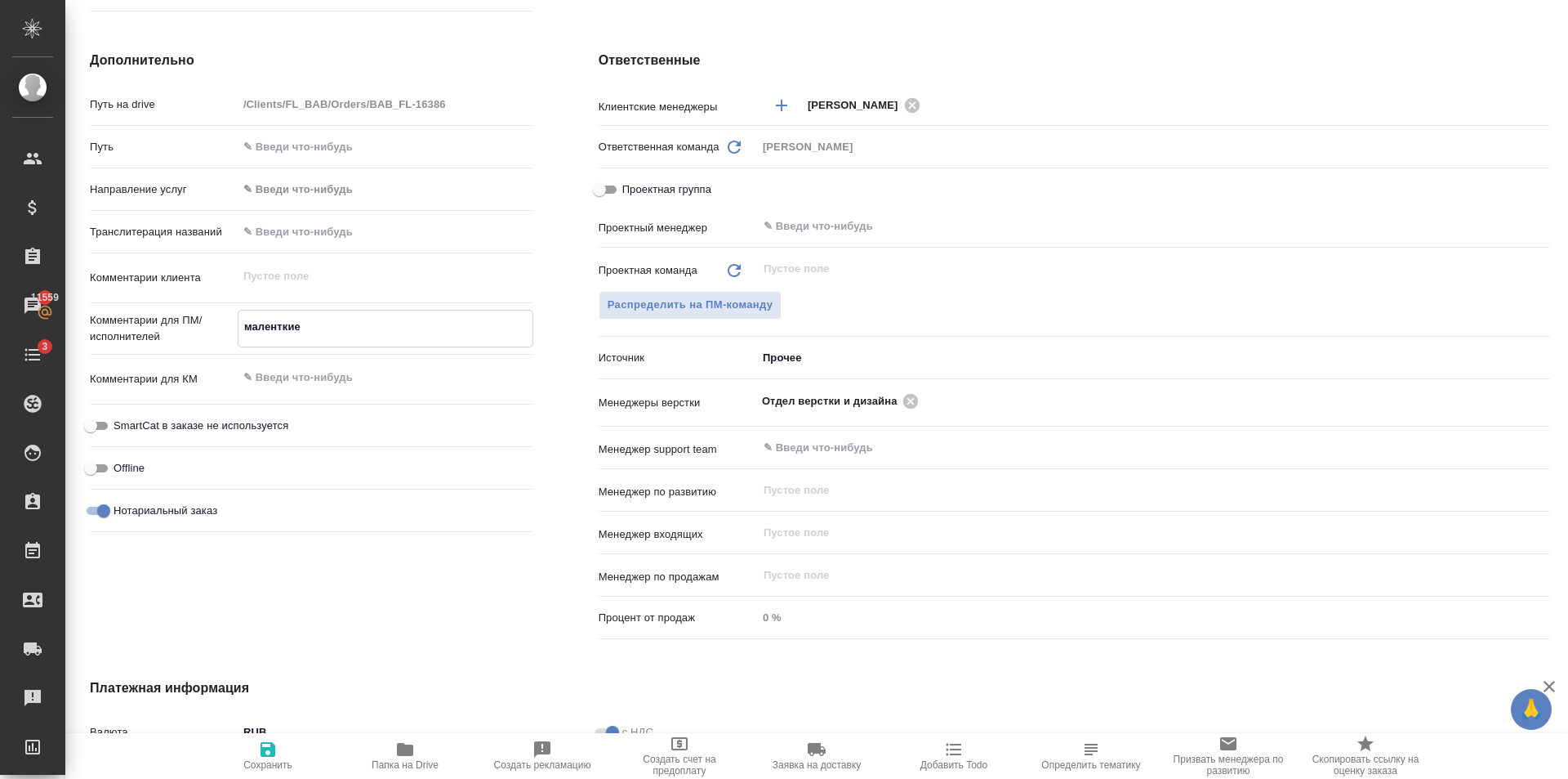
type textarea "x"
type textarea "маленткие"
type textarea "x"
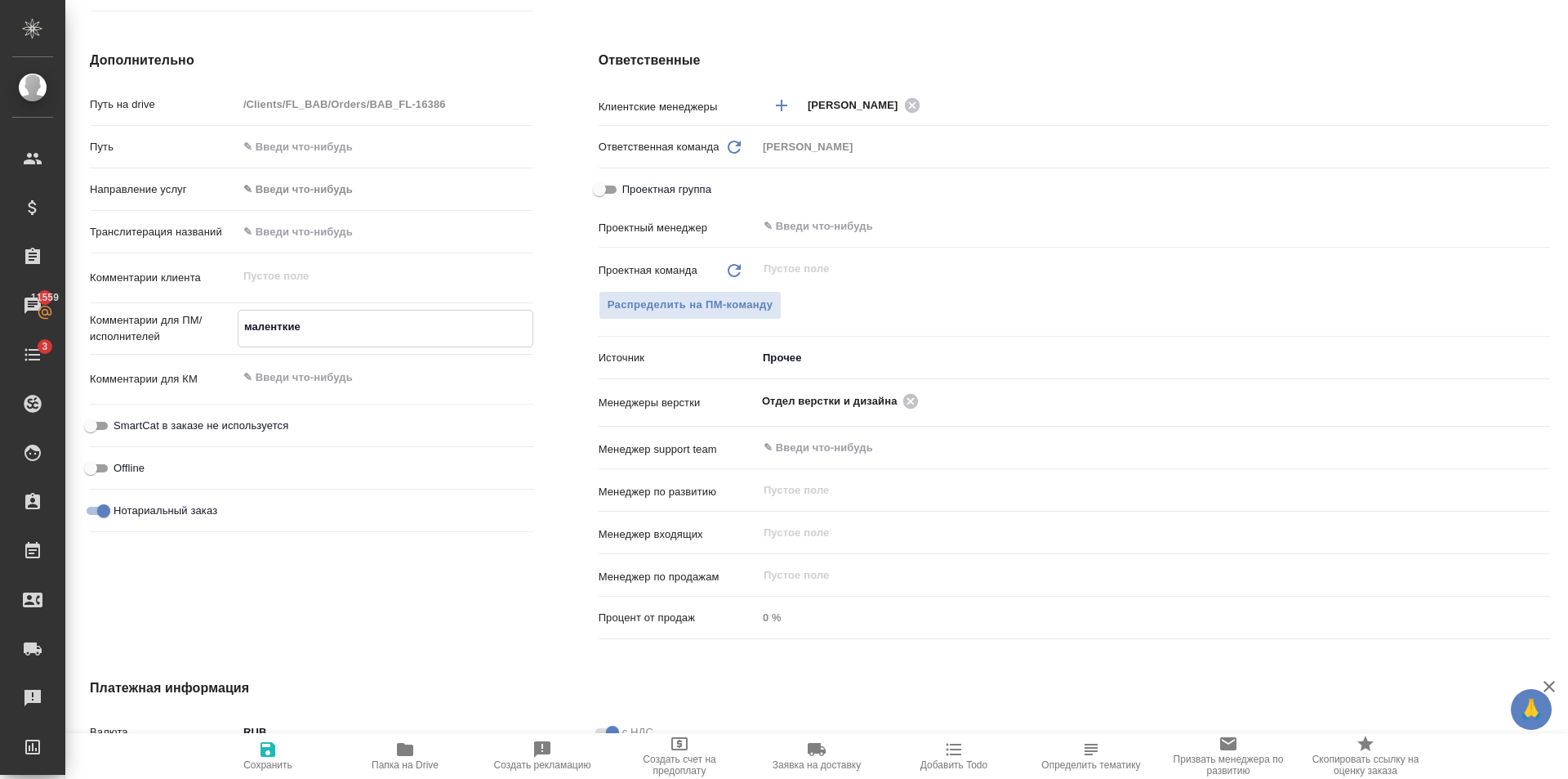
type textarea "x"
type textarea "малентки"
type textarea "x"
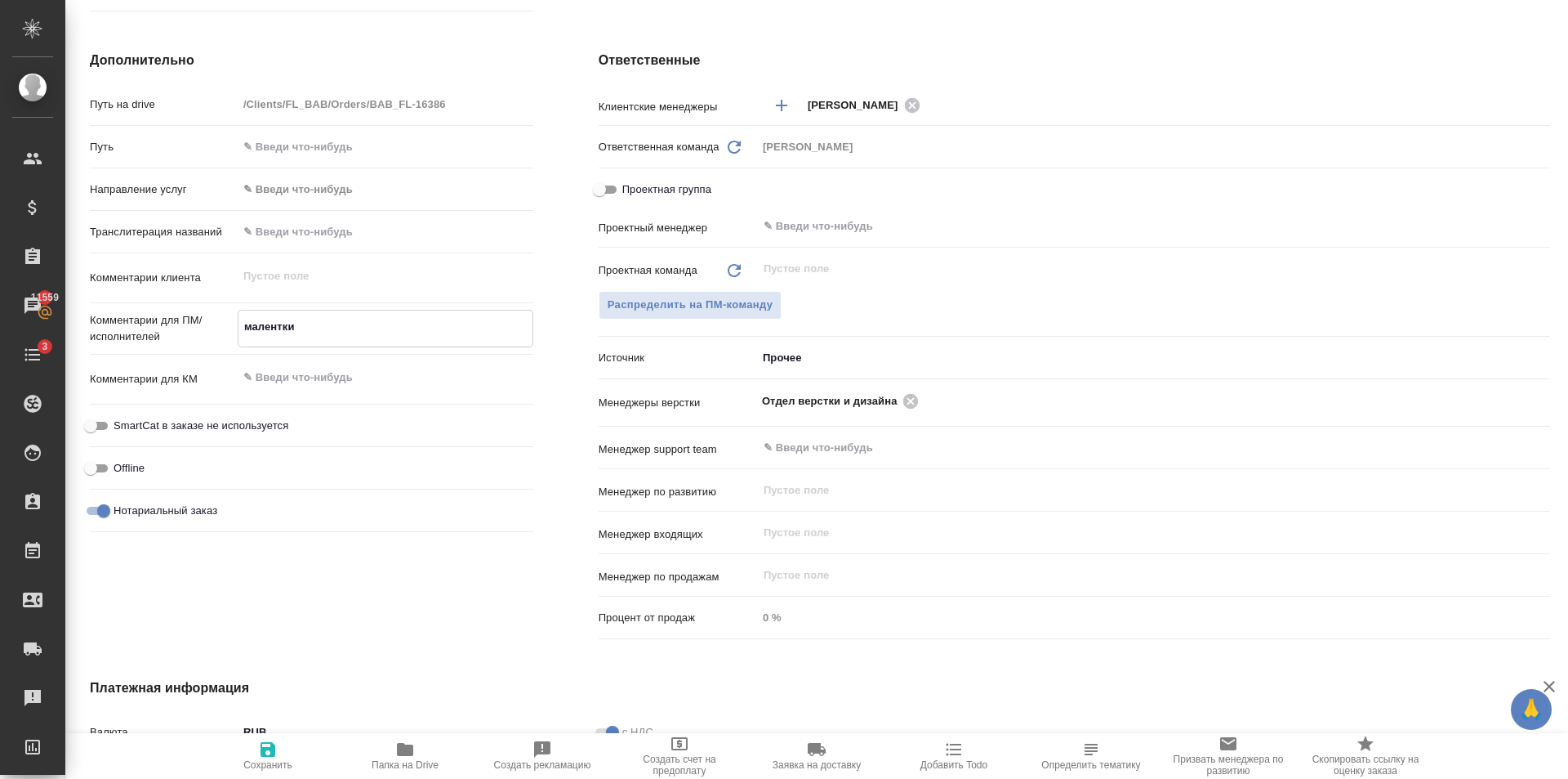
type textarea "x"
type textarea "малентк"
type textarea "x"
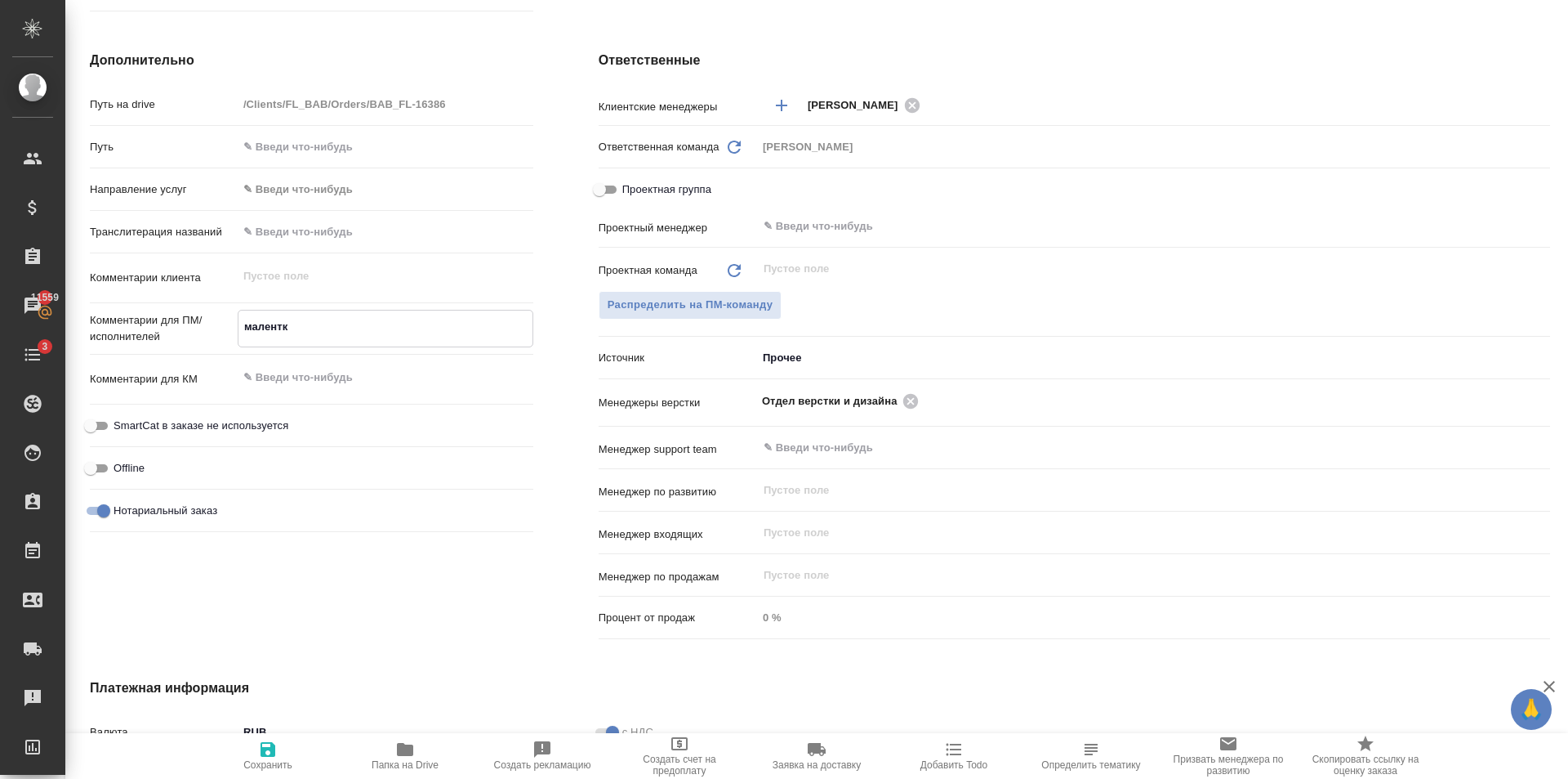
type textarea "малент"
type textarea "x"
type textarea "мален"
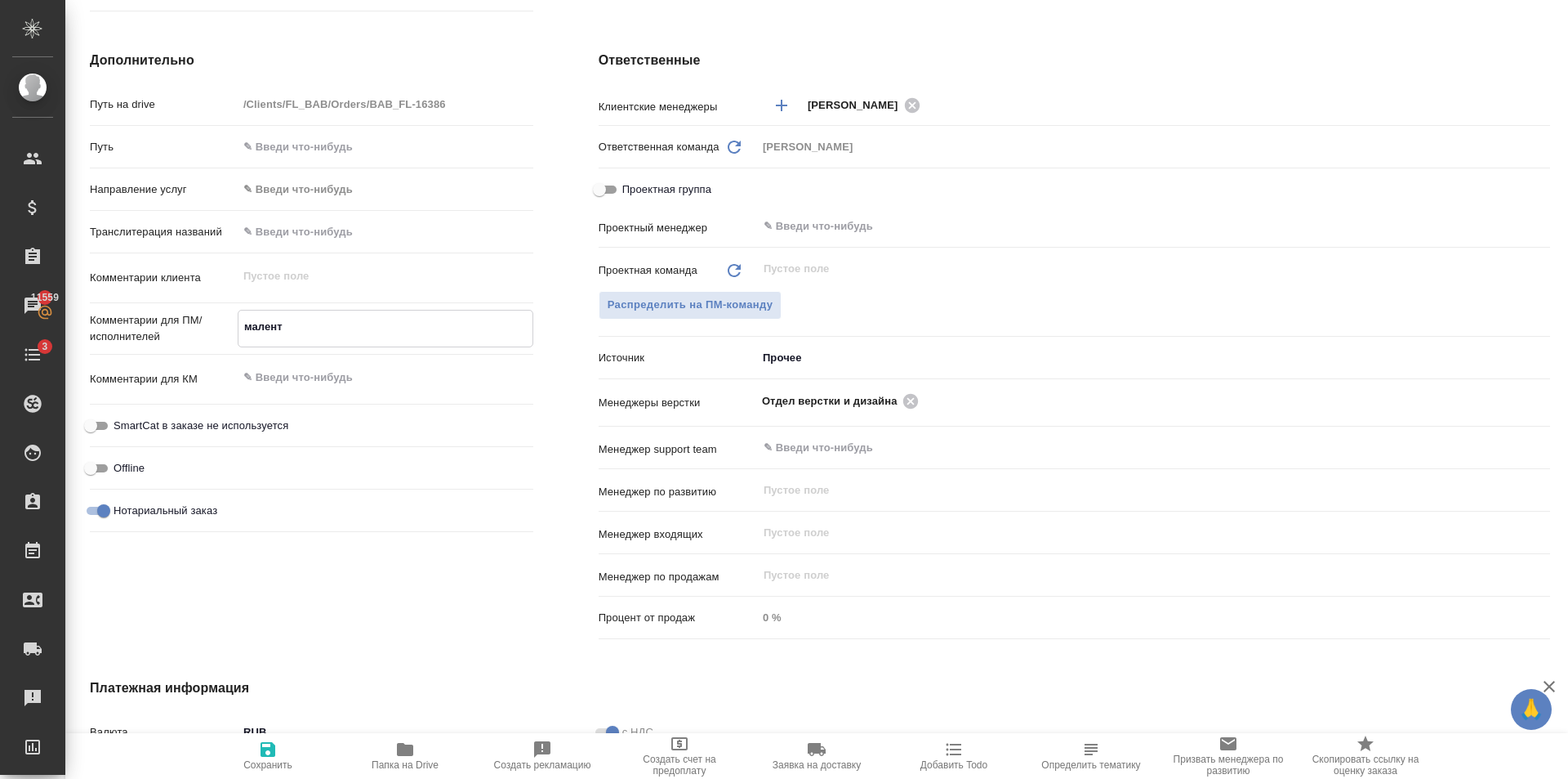
type textarea "x"
type textarea "малень"
type textarea "x"
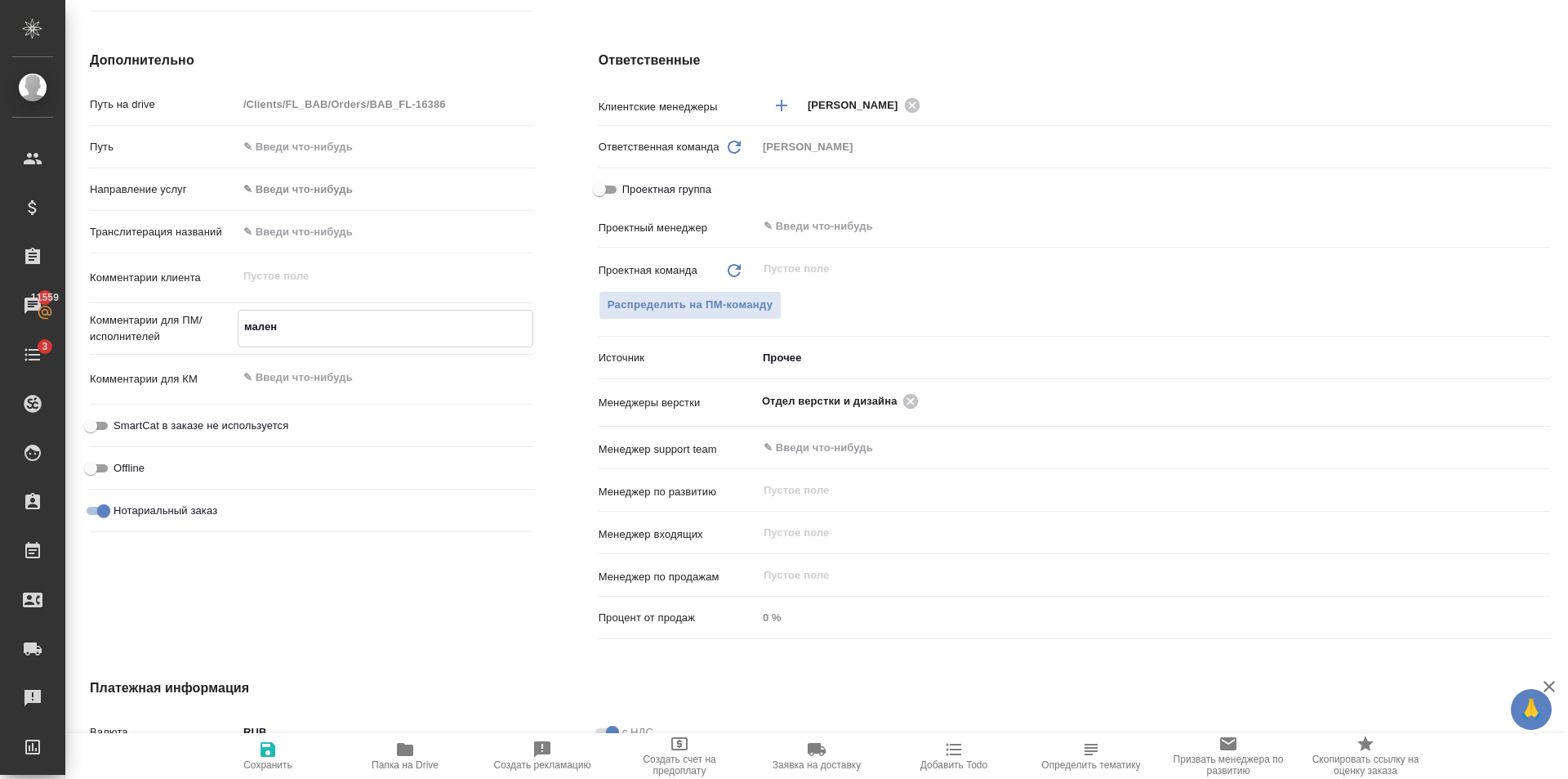
type textarea "x"
type textarea "маленьк"
type textarea "x"
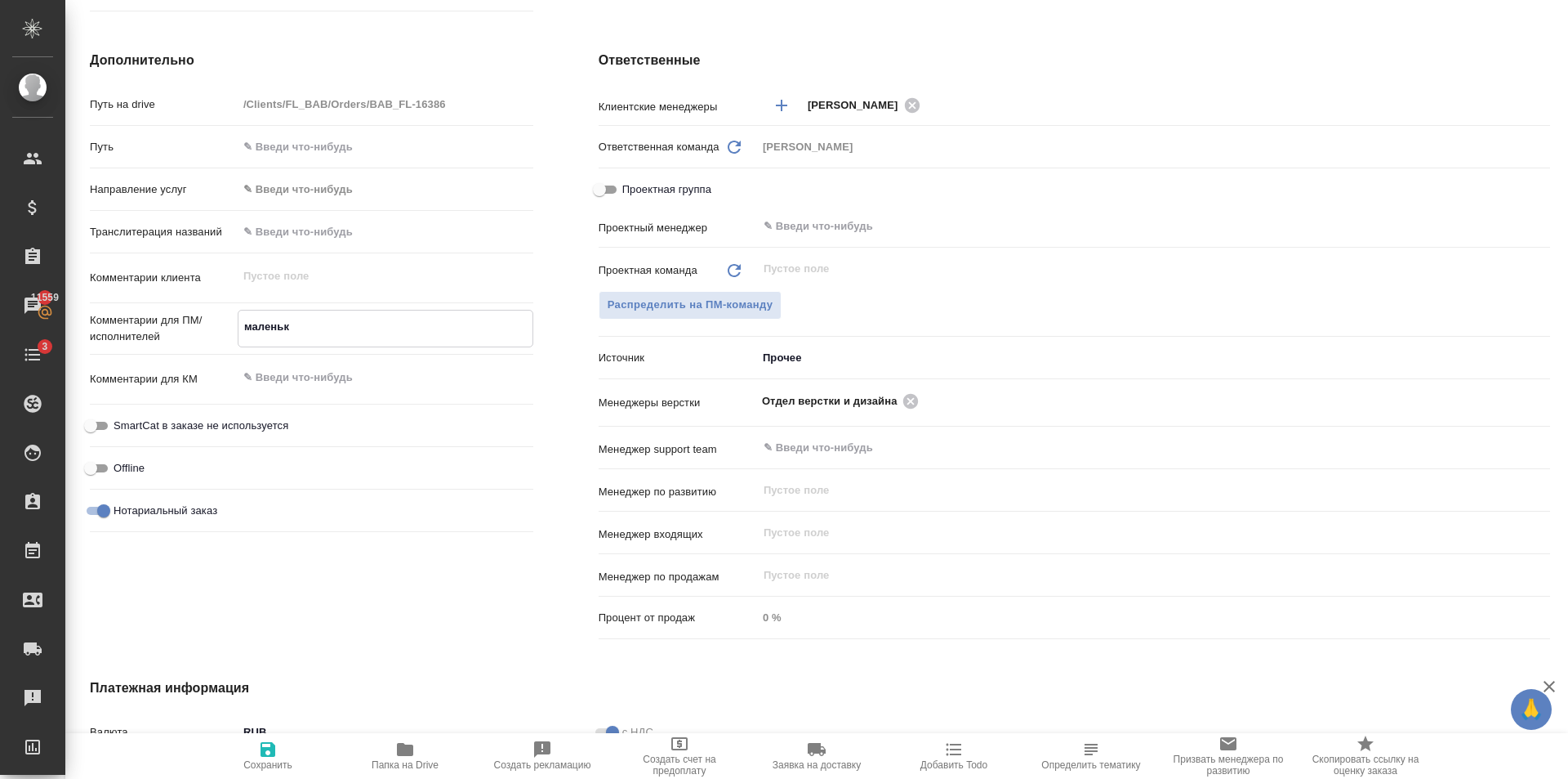
type textarea "x"
type textarea "маленьки"
type textarea "x"
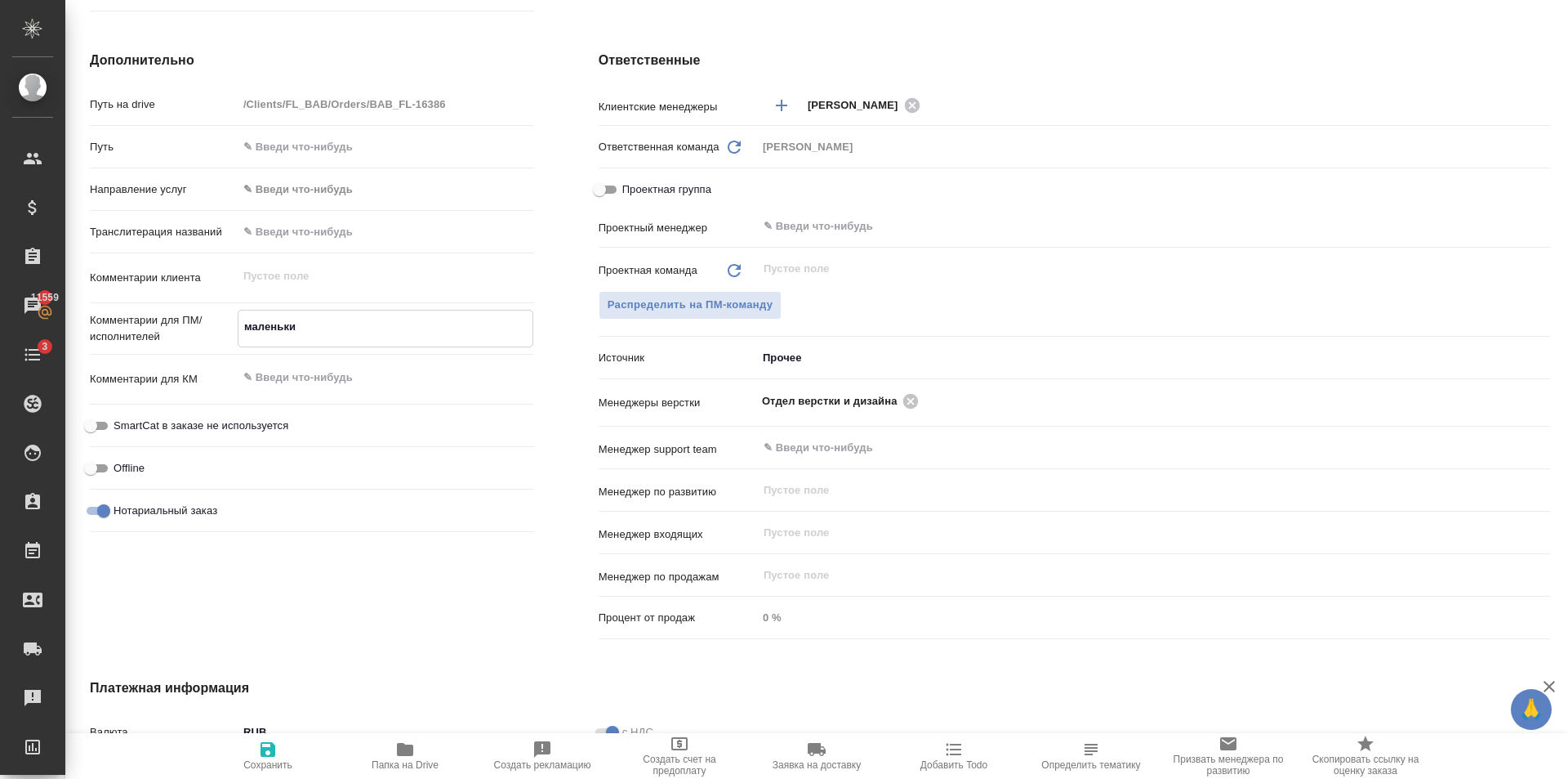
type textarea "маленькие"
type textarea "x"
type textarea "маленькие"
type textarea "x"
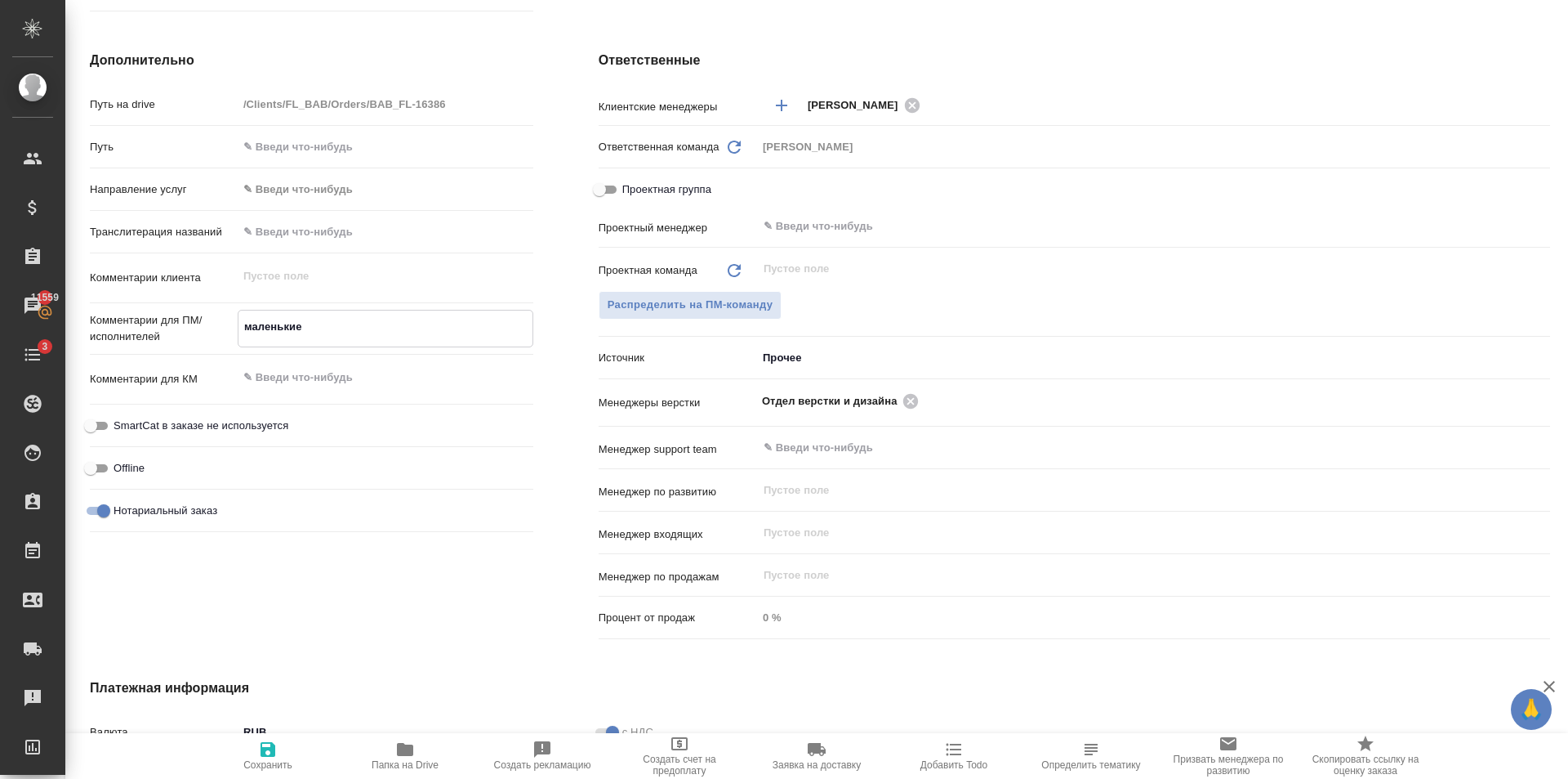
type textarea "x"
type textarea "маленькие с"
type textarea "x"
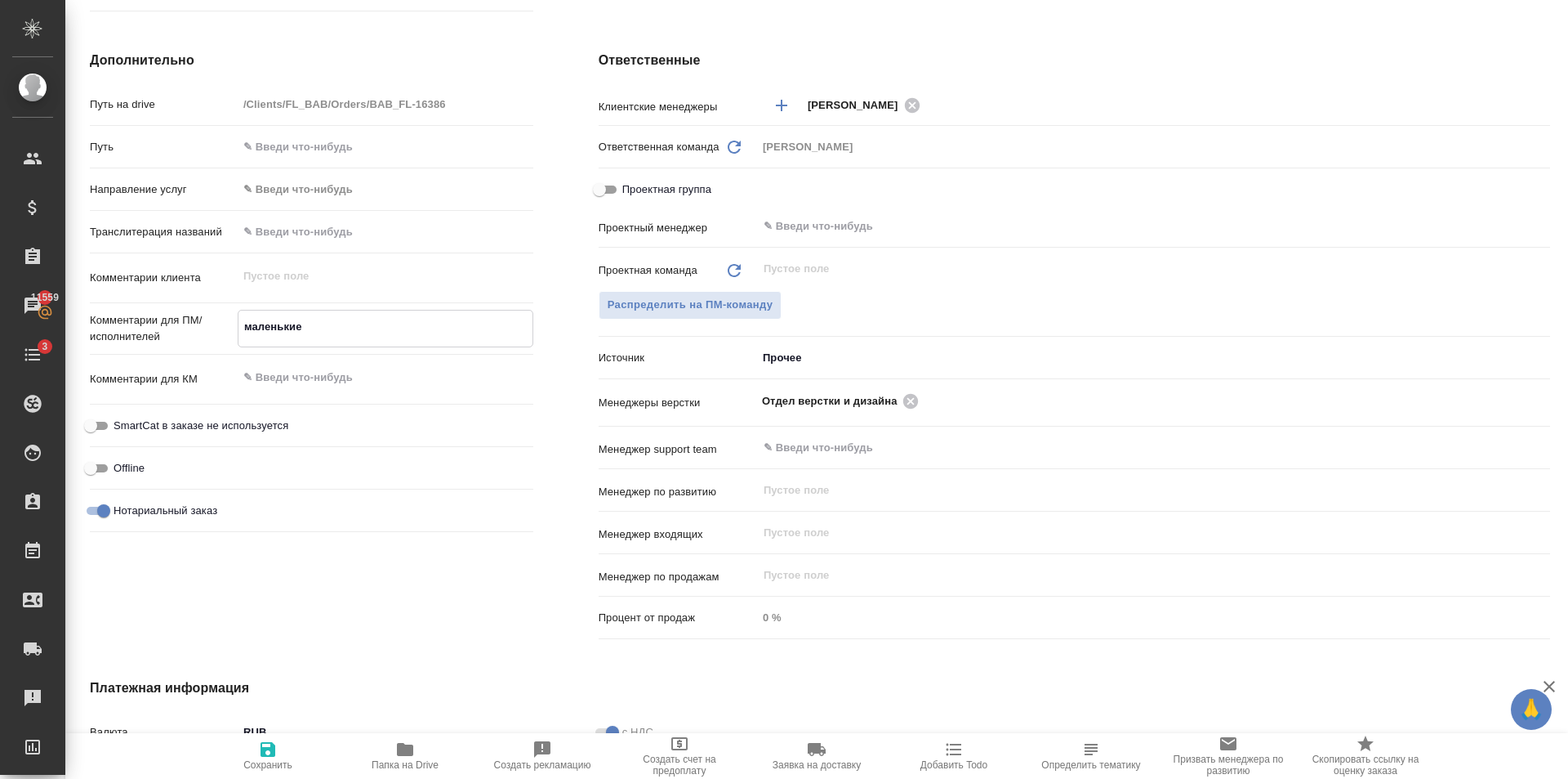
type textarea "x"
type textarea "маленькие се"
type textarea "x"
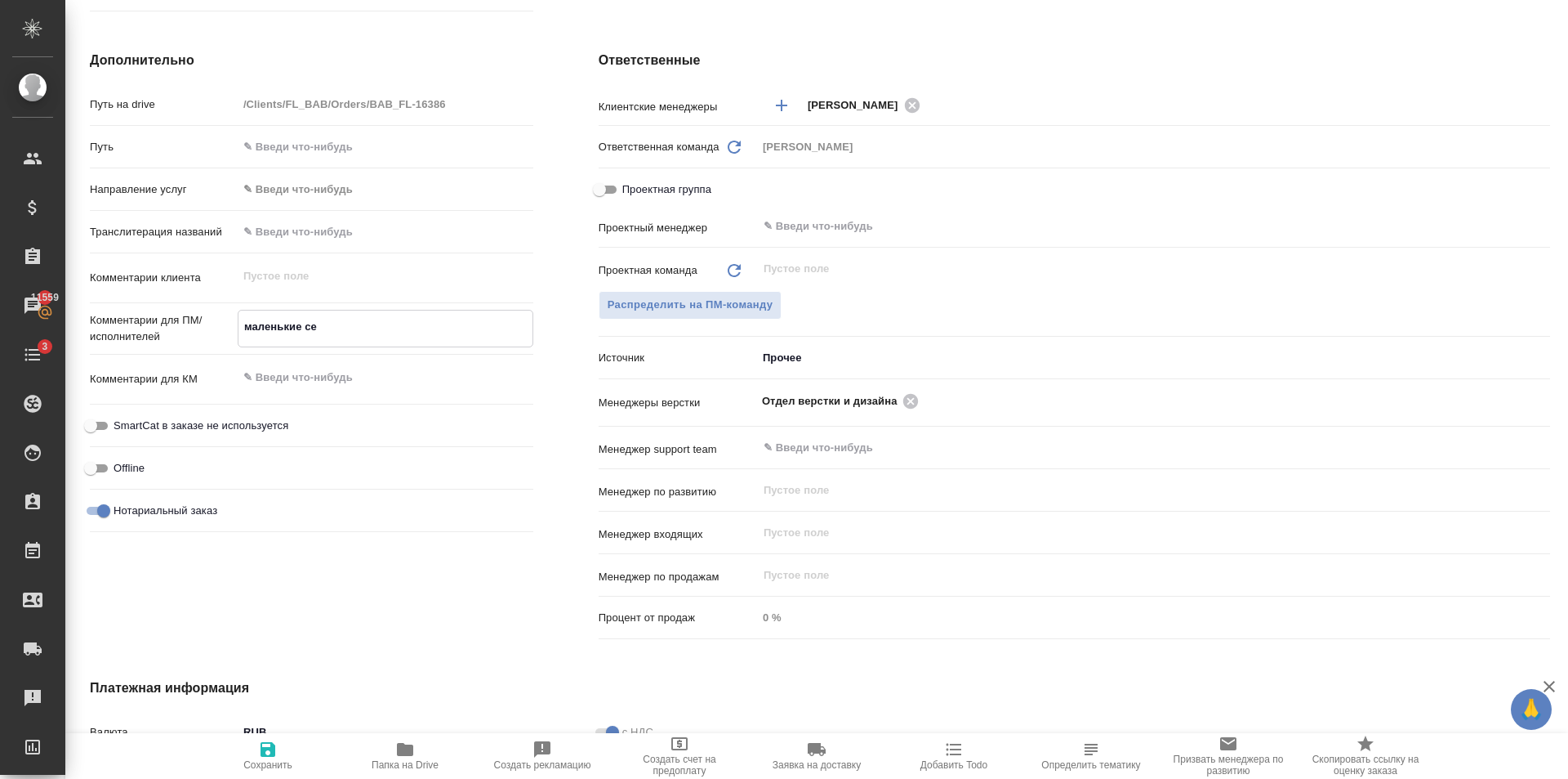
type textarea "x"
type textarea "маленькие сер"
type textarea "x"
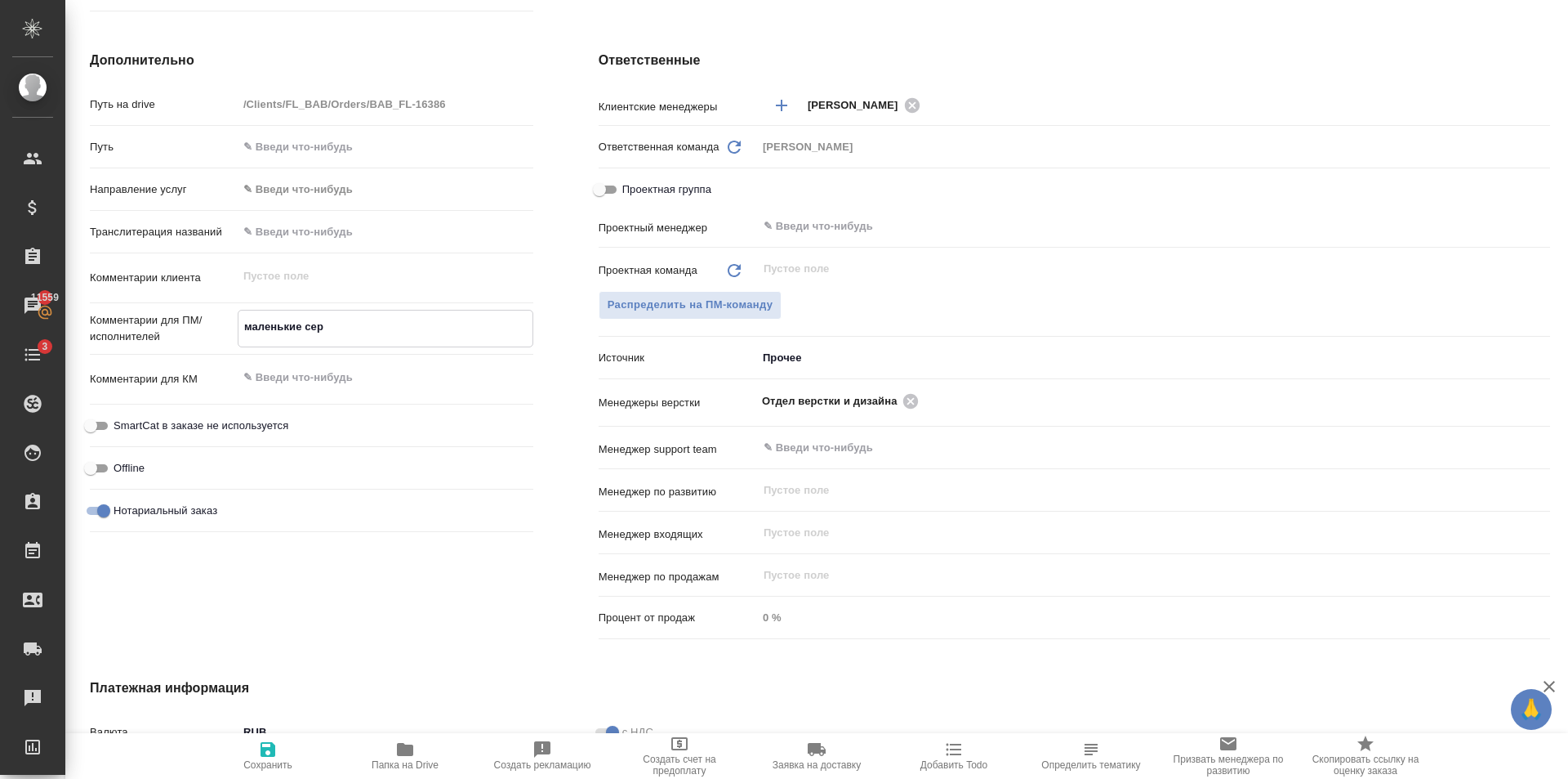
type textarea "маленькие серт"
type textarea "x"
type textarea "маленькие серти"
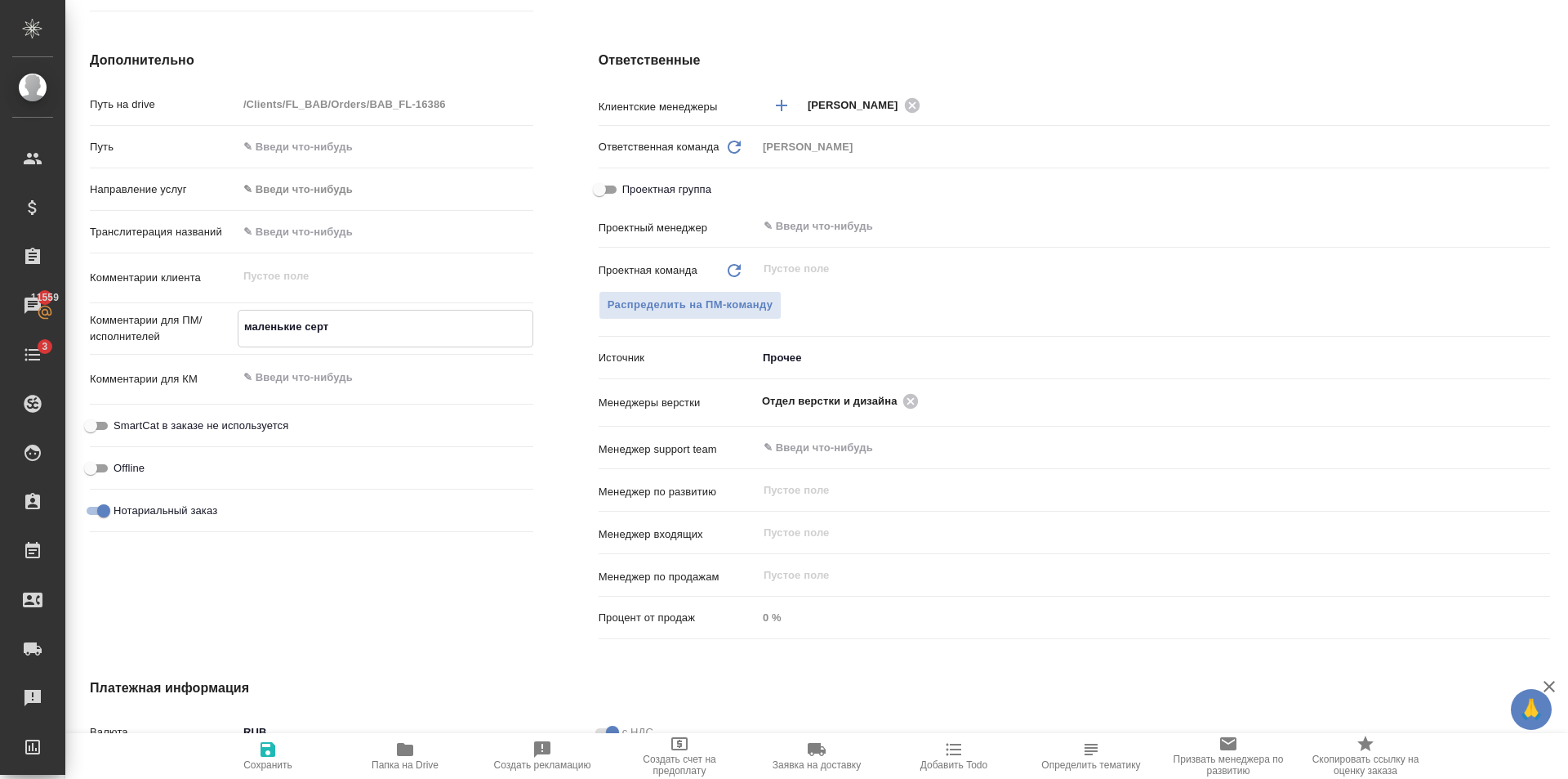
type textarea "x"
type textarea "маленькие сертиф"
type textarea "x"
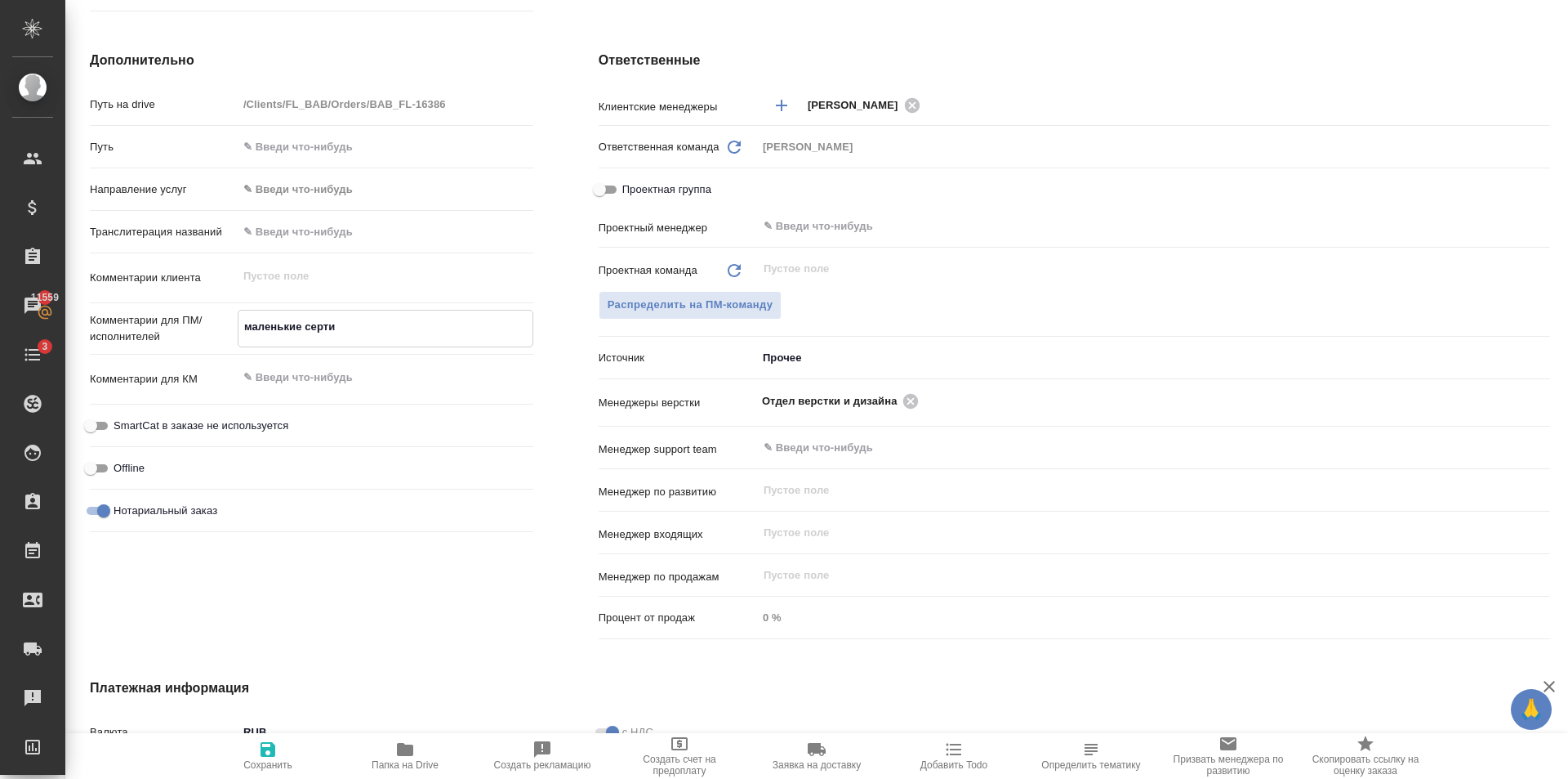
type textarea "x"
type textarea "маленькие сертифи"
type textarea "x"
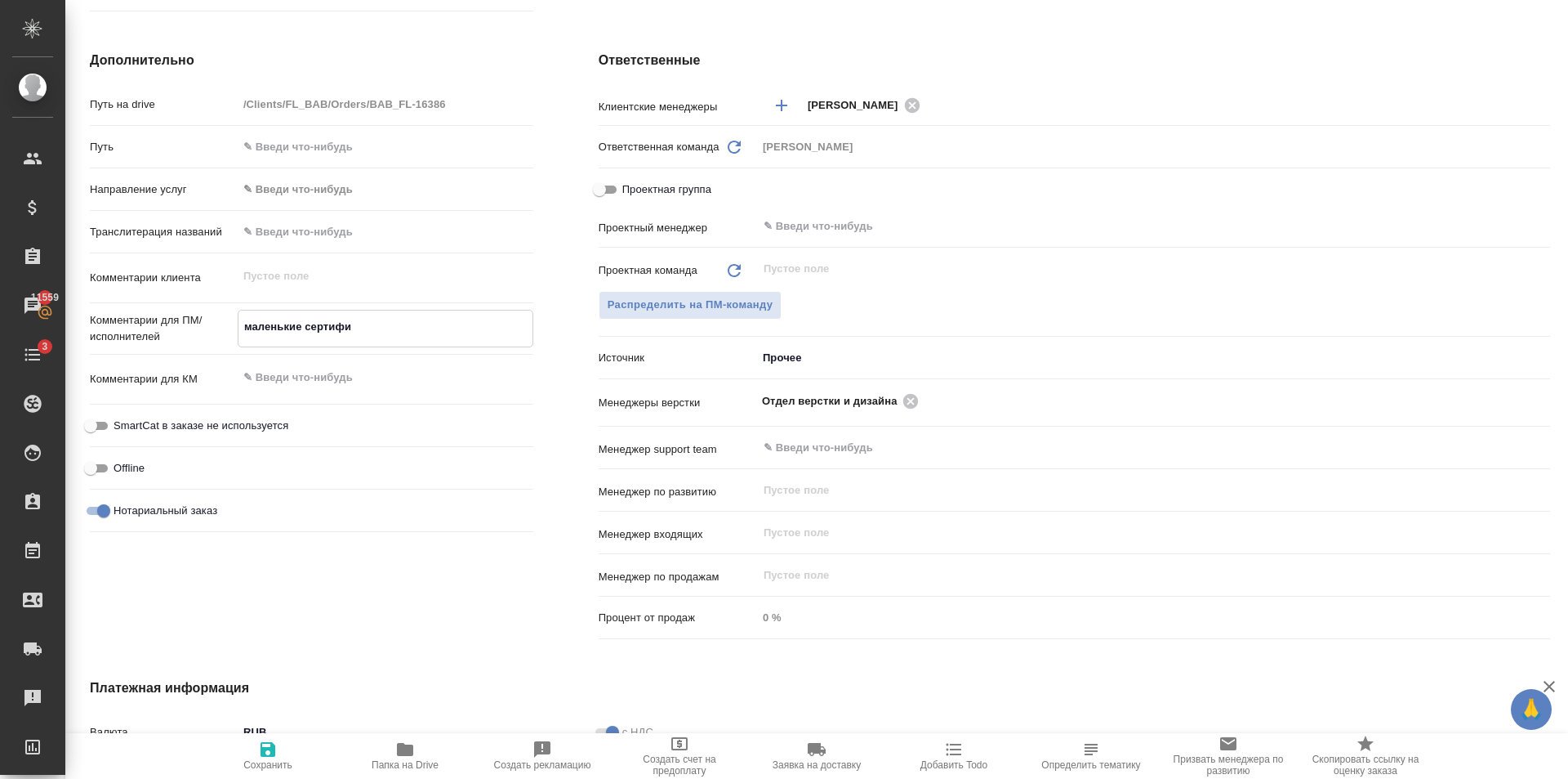
type textarea "x"
type textarea "маленькие сертифик"
type textarea "x"
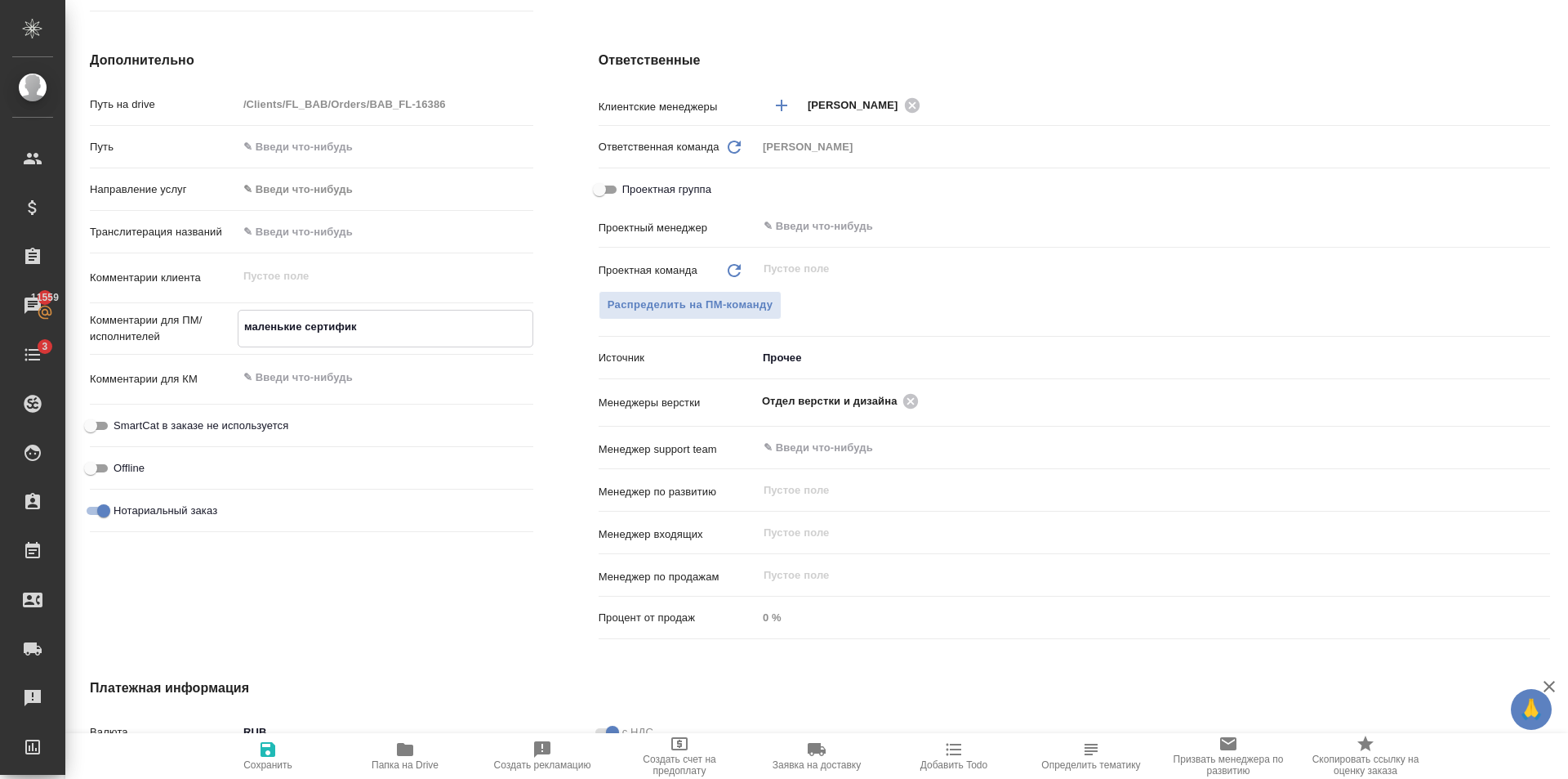
type textarea "маленькие сертифика"
type textarea "x"
type textarea "маленькие сертификат"
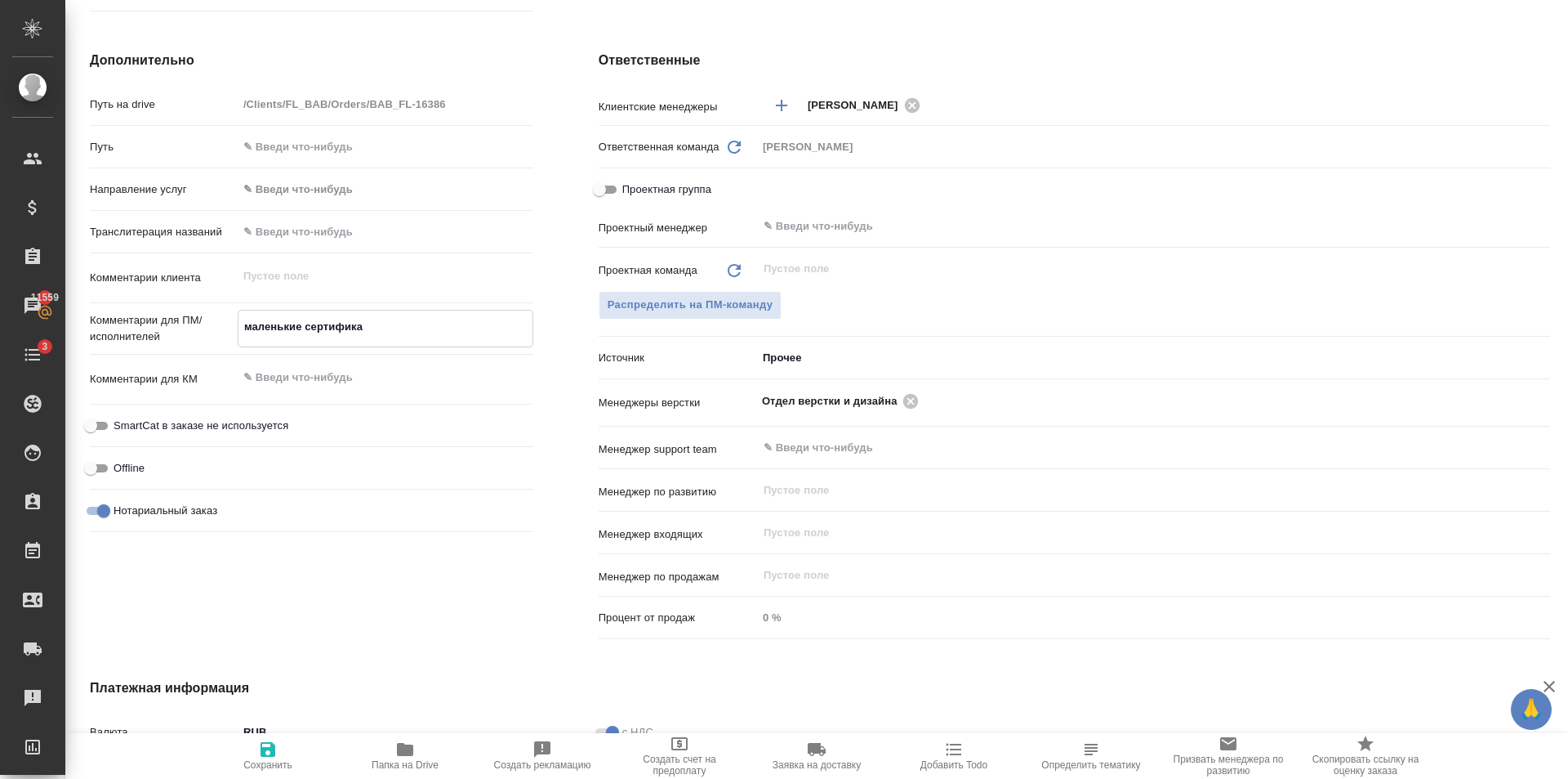
type textarea "x"
type textarea "маленькие сертификат"
type textarea "x"
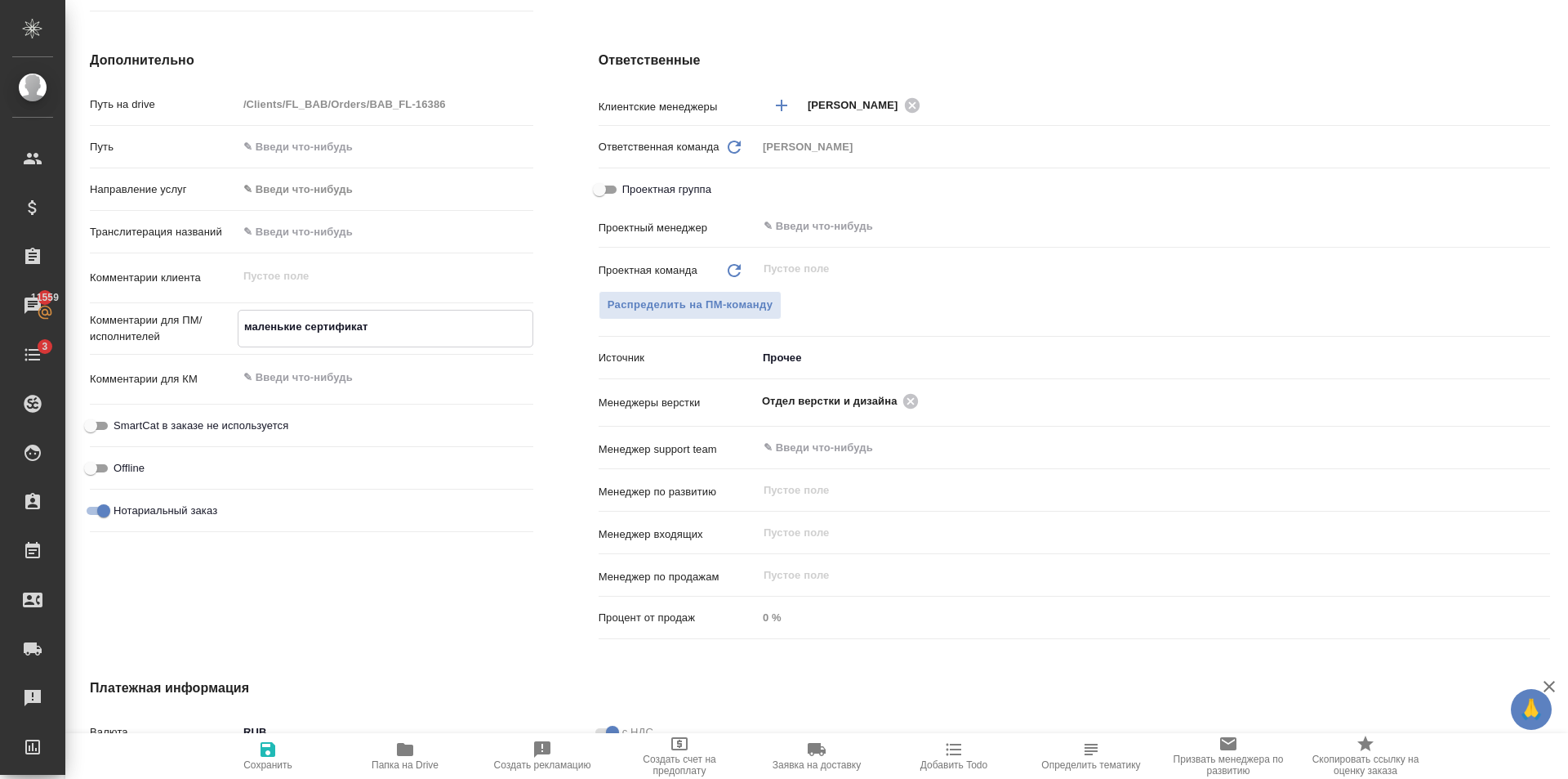
type textarea "x"
type textarea "маленькие сертификат и"
type textarea "x"
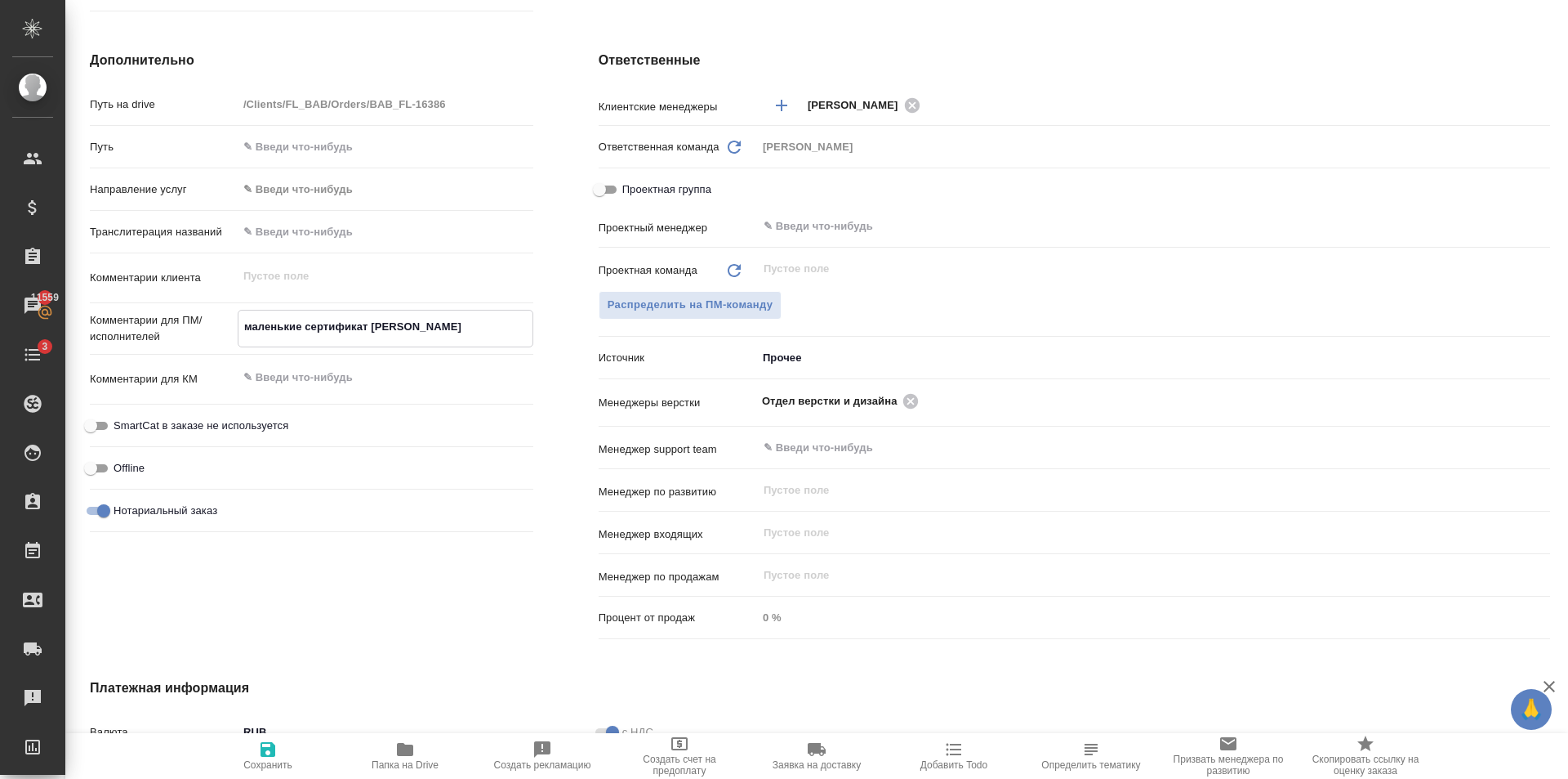
type textarea "x"
type textarea "маленькие сертификат и"
type textarea "x"
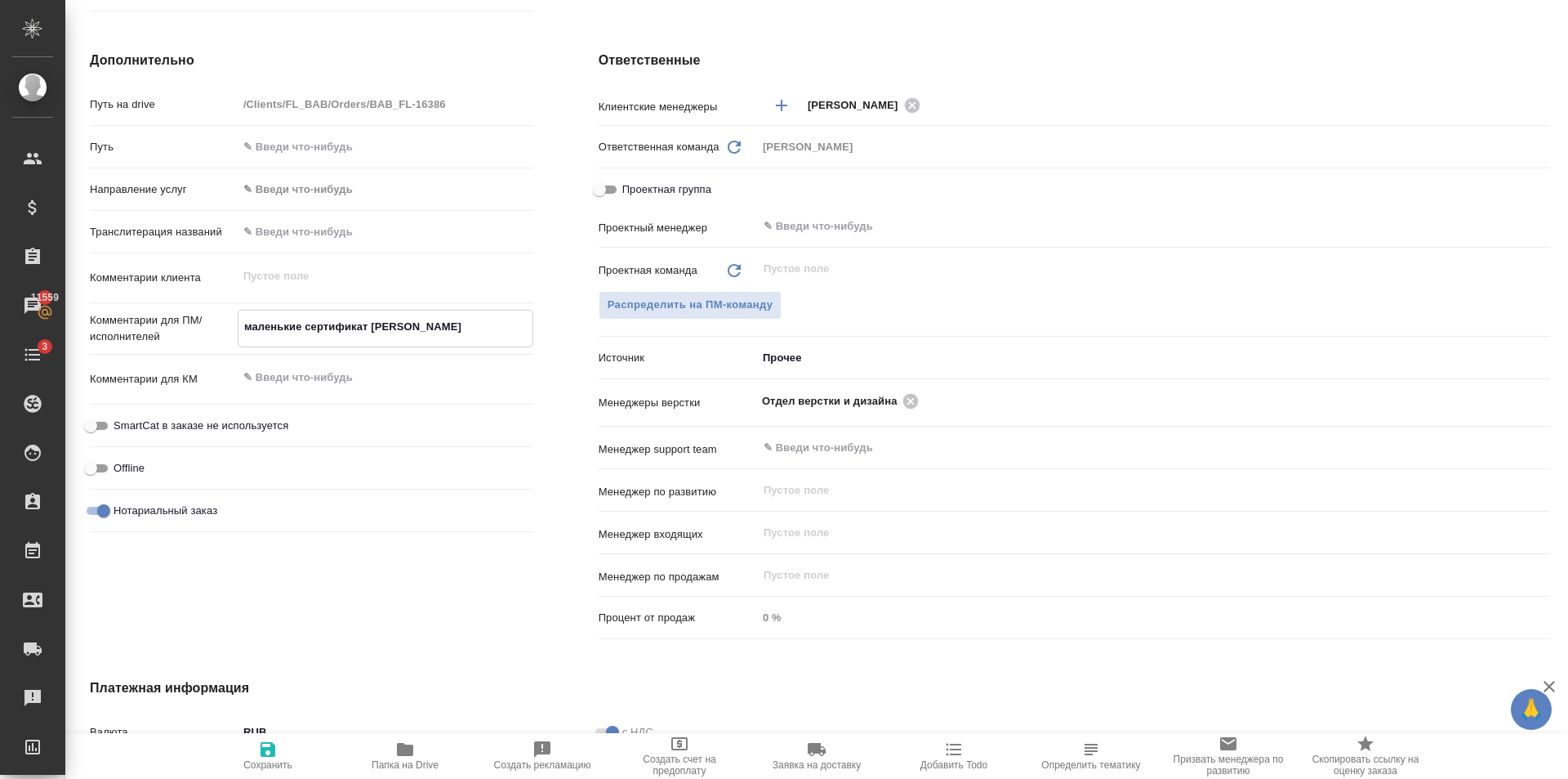
type textarea "маленькие сертификат и п"
type textarea "x"
type textarea "маленькие сертификат и пр"
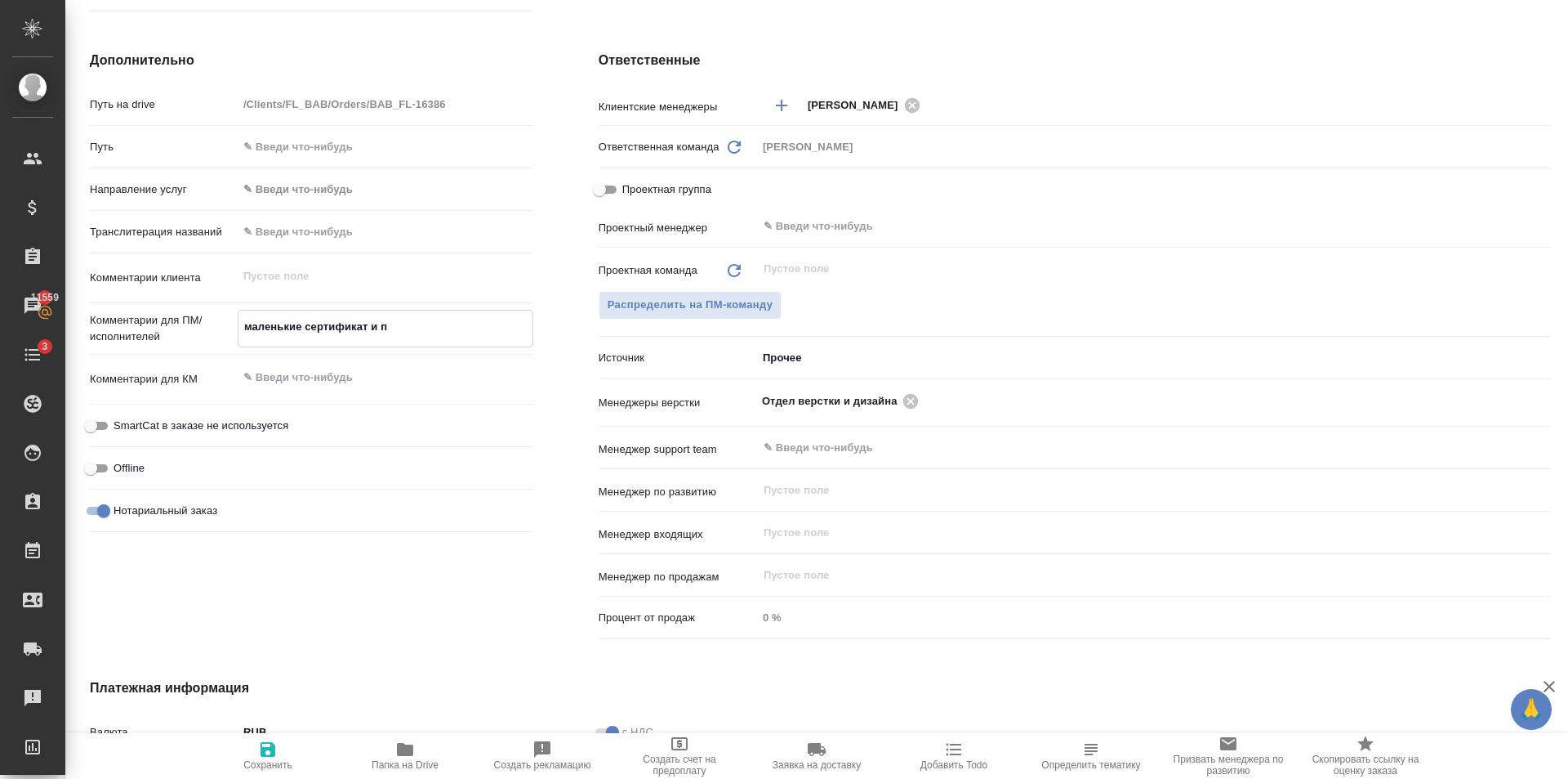
type textarea "x"
type textarea "маленькие сертификат и при"
type textarea "x"
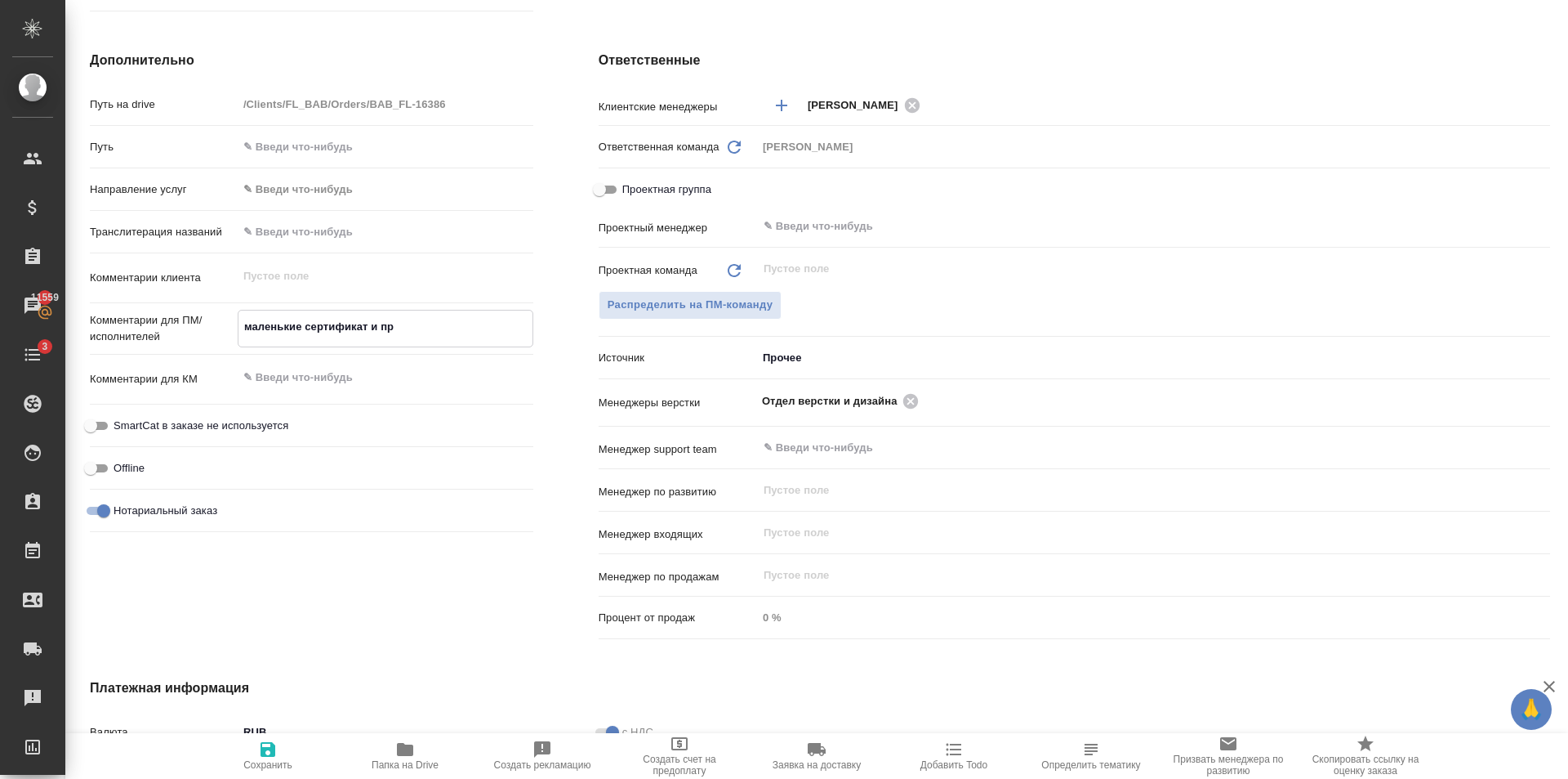
type textarea "x"
type textarea "маленькие сертификат и прил"
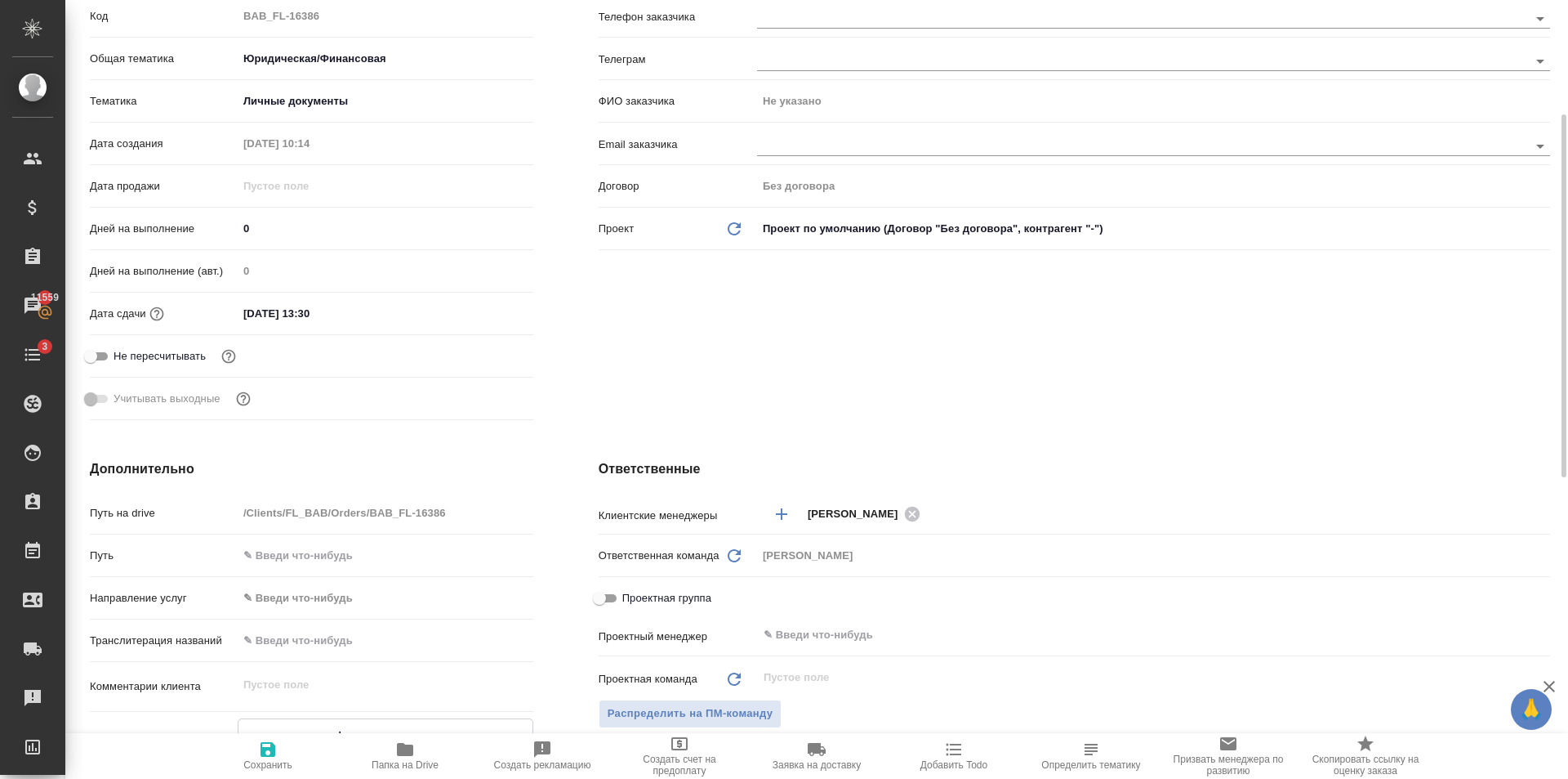
scroll to position [0, 0]
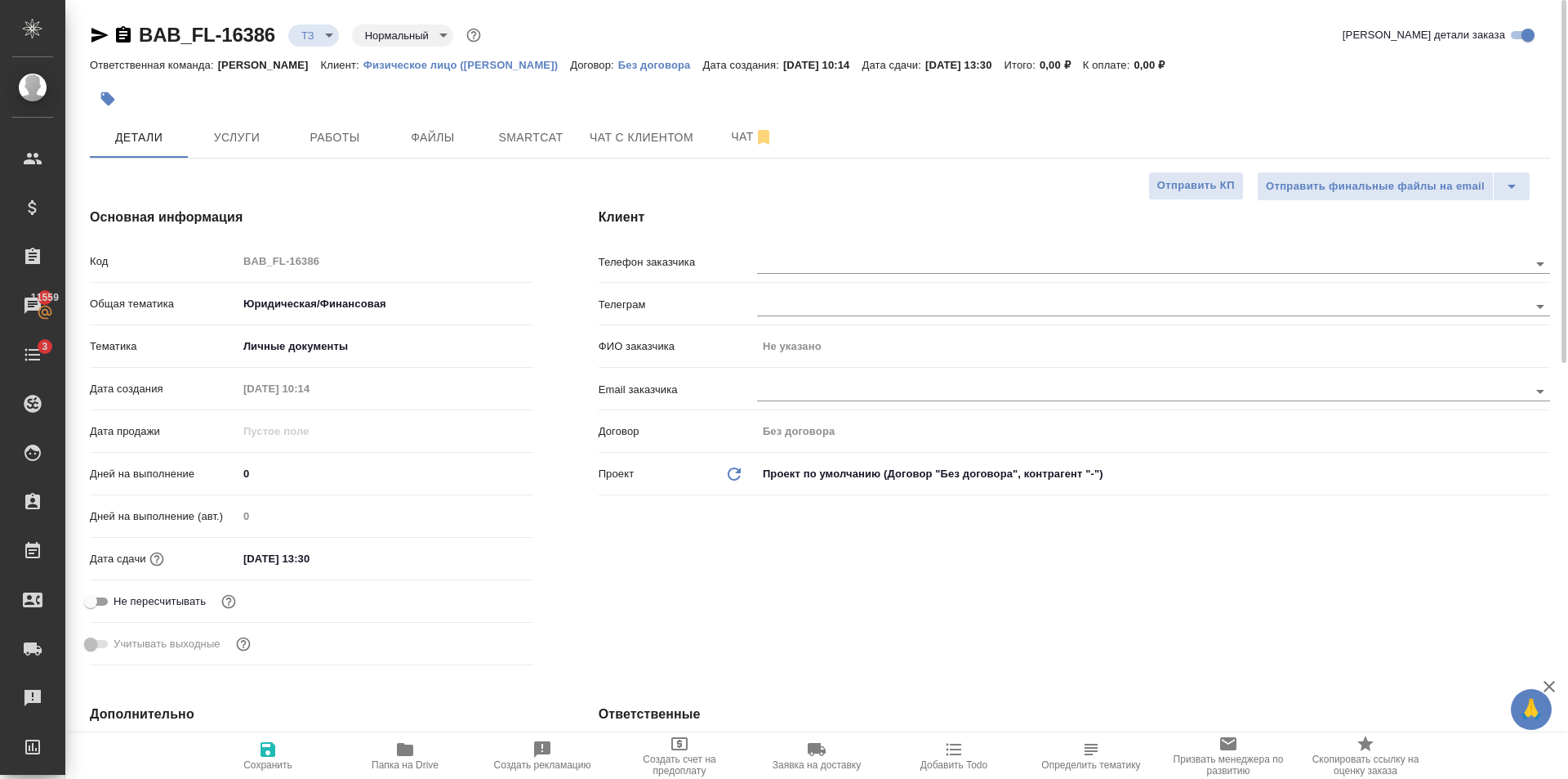
click at [278, 762] on span "Сохранить" at bounding box center [268, 765] width 49 height 12
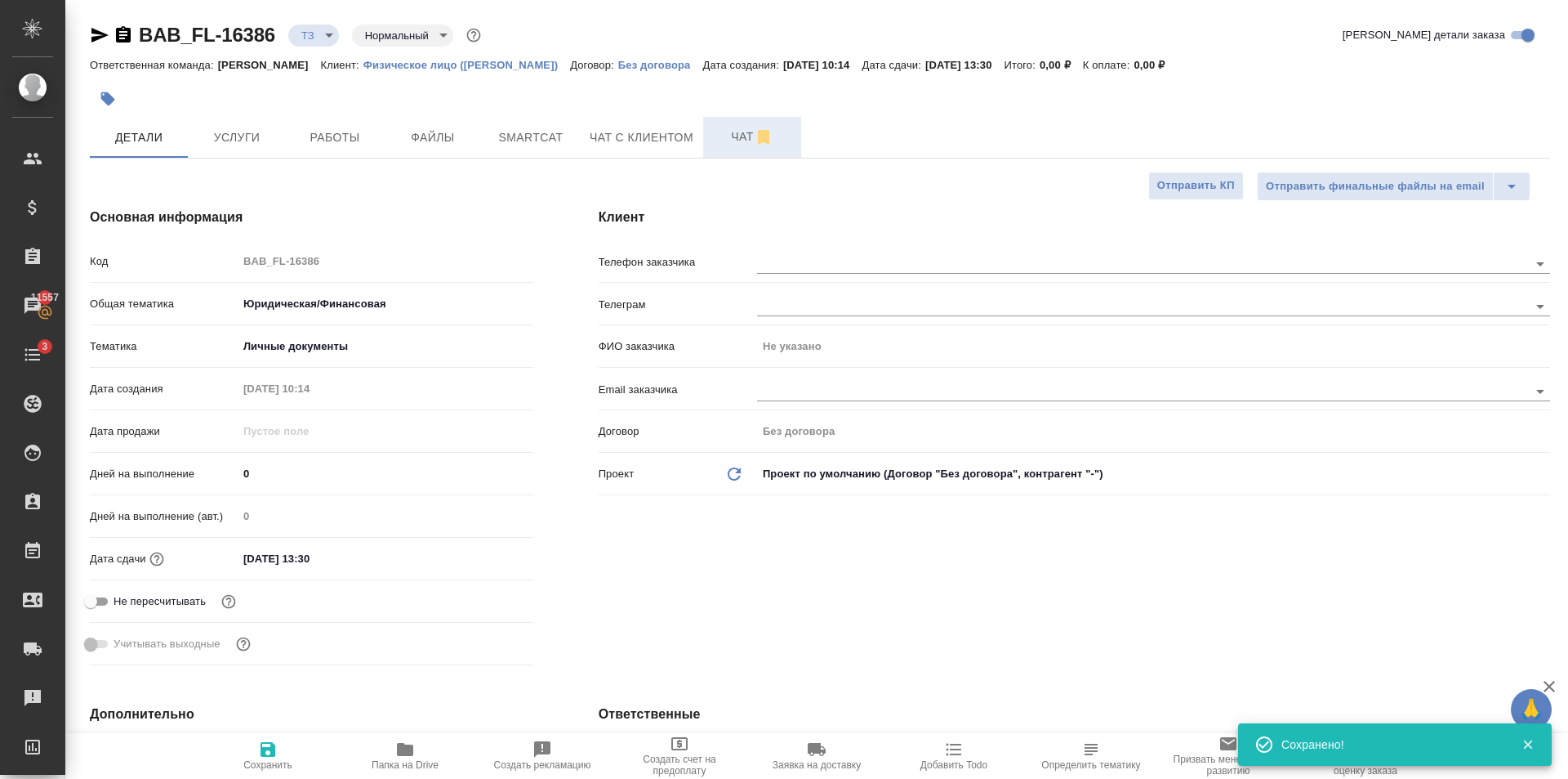
click at [731, 130] on span "Чат" at bounding box center [752, 136] width 78 height 20
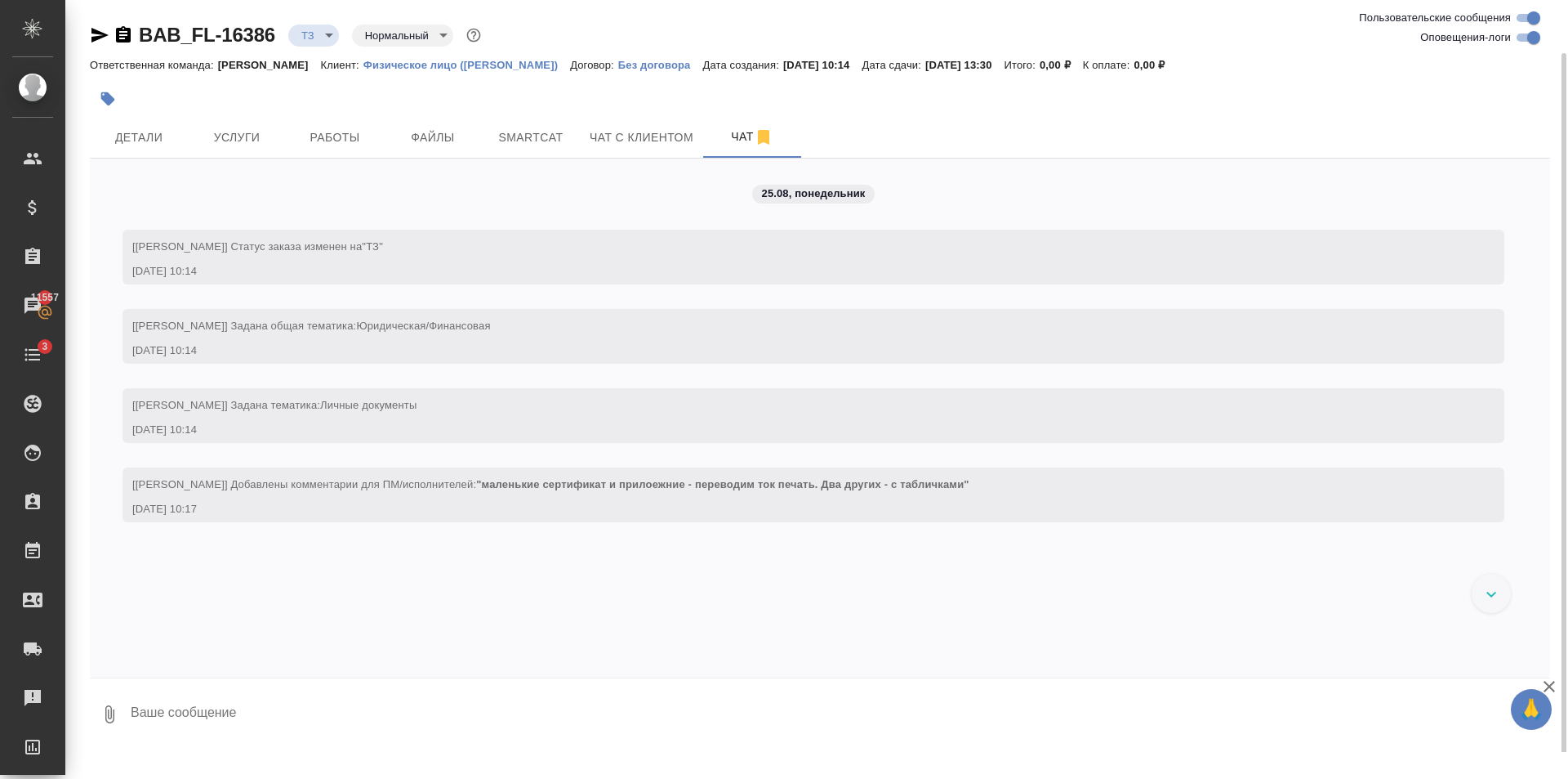
scroll to position [27, 0]
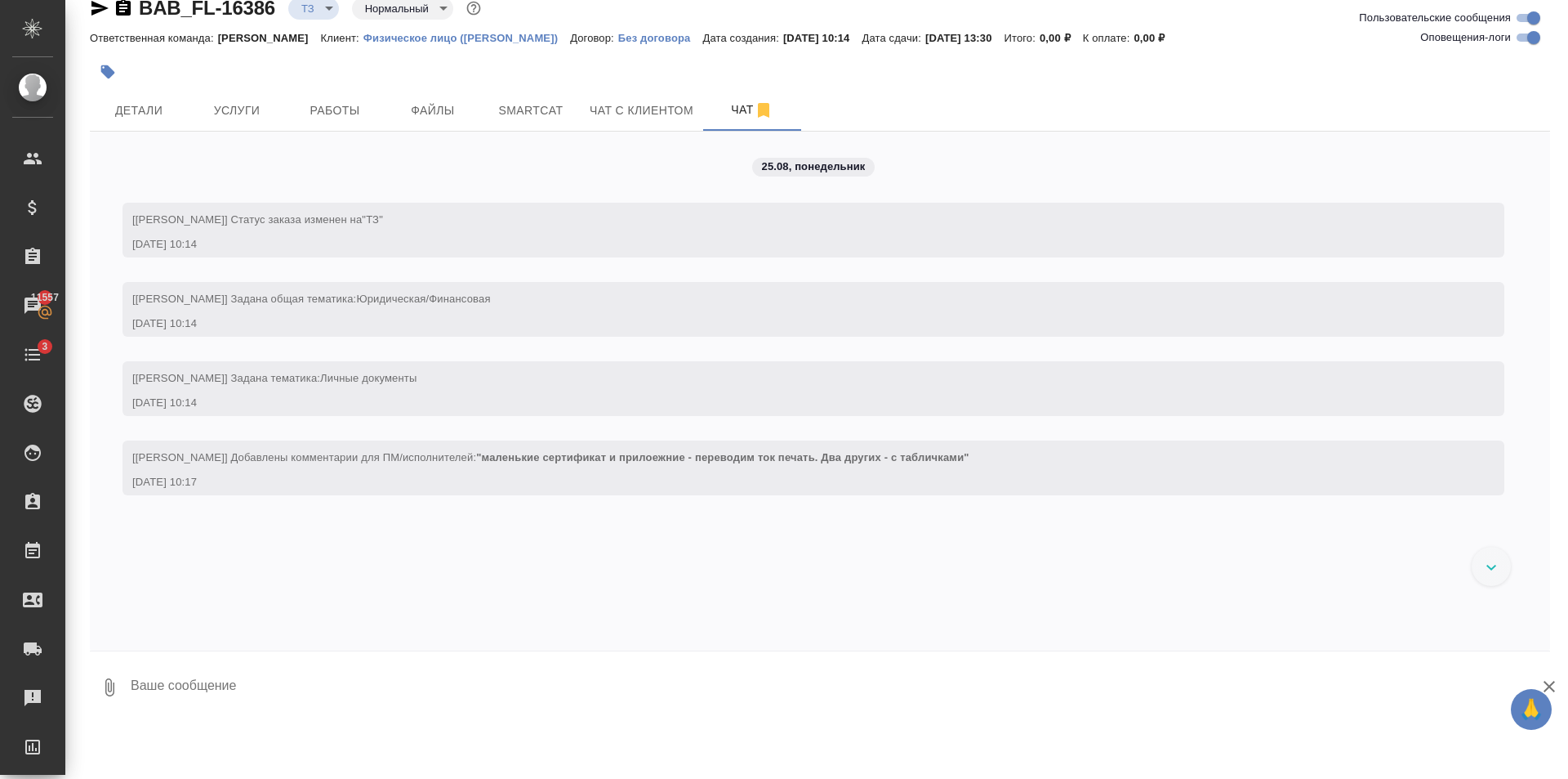
click at [355, 687] on textarea at bounding box center [839, 687] width 1421 height 56
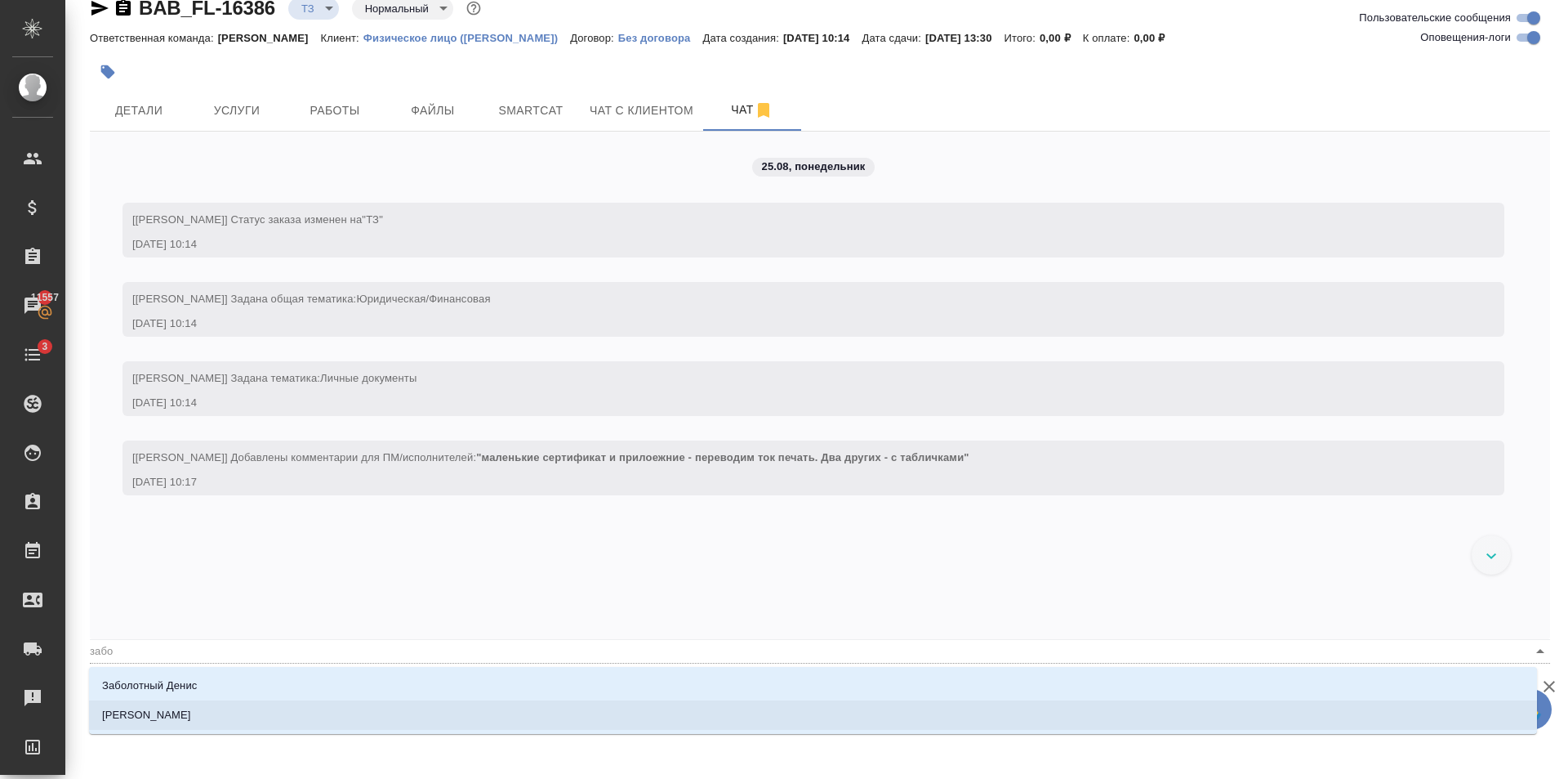
click at [134, 716] on p "Заборова Александра" at bounding box center [146, 714] width 89 height 16
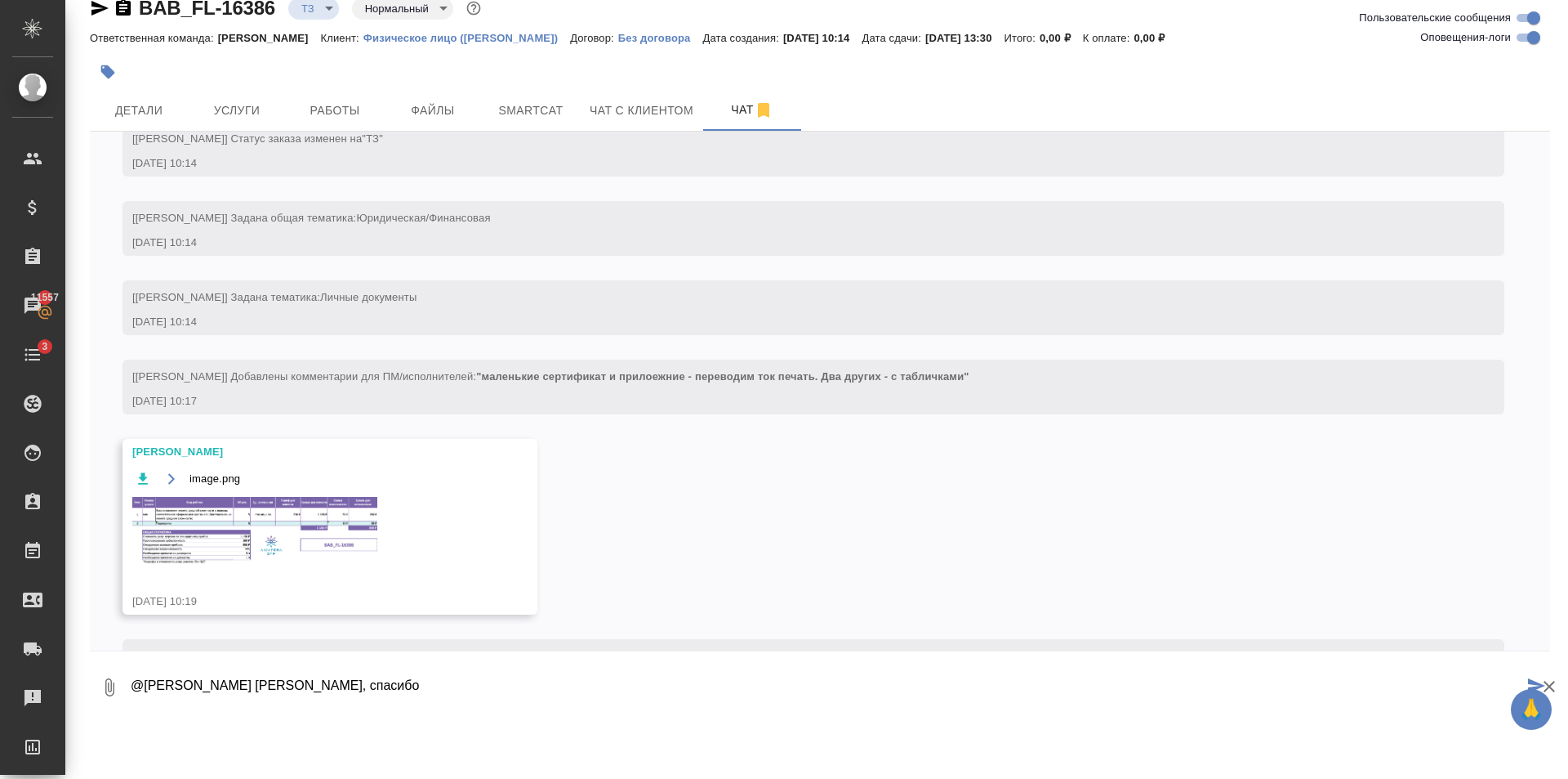
scroll to position [10, 0]
click at [277, 517] on img at bounding box center [254, 531] width 245 height 68
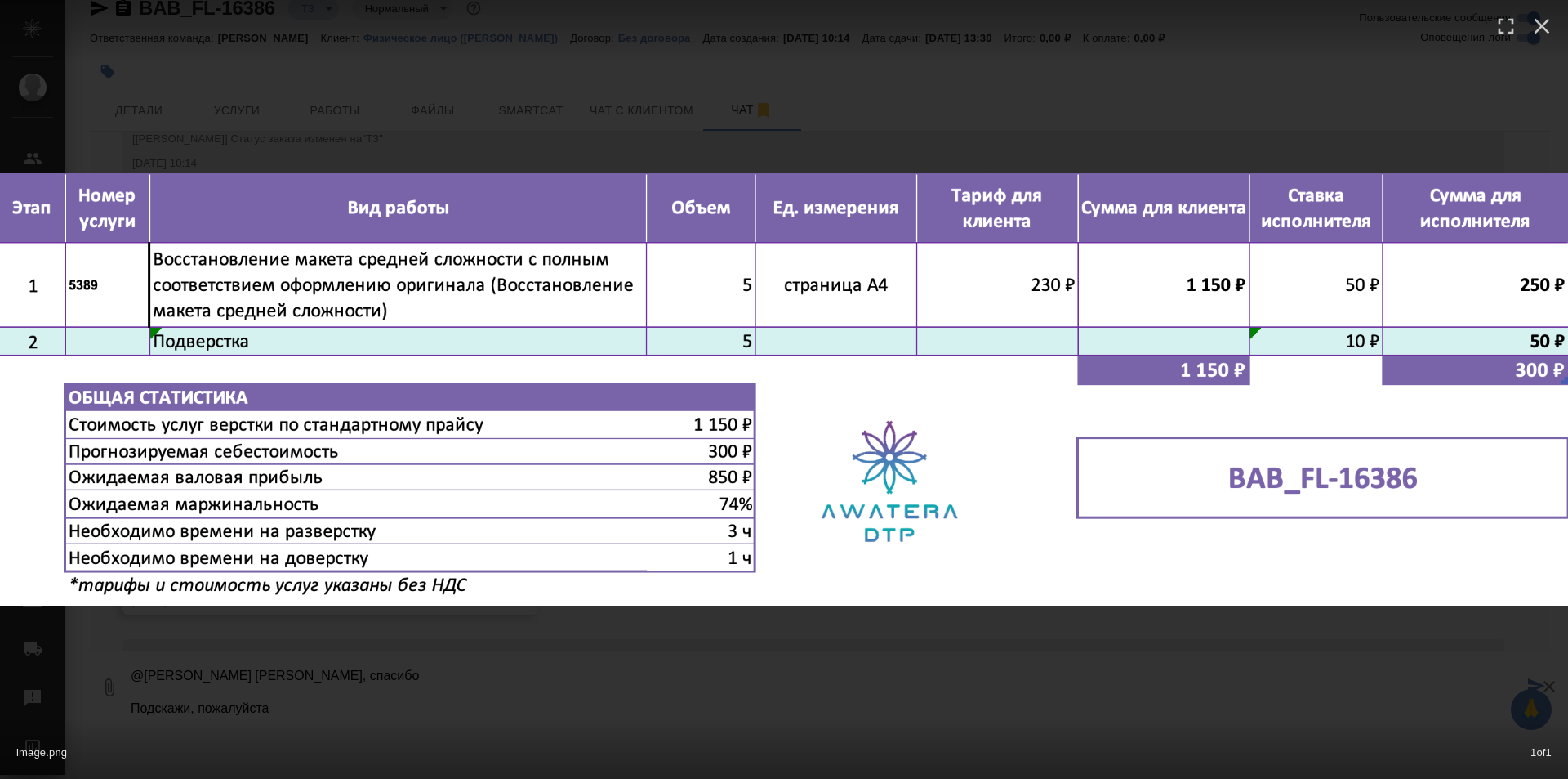
click at [740, 648] on div "image.png 1 of 1" at bounding box center [784, 389] width 1568 height 779
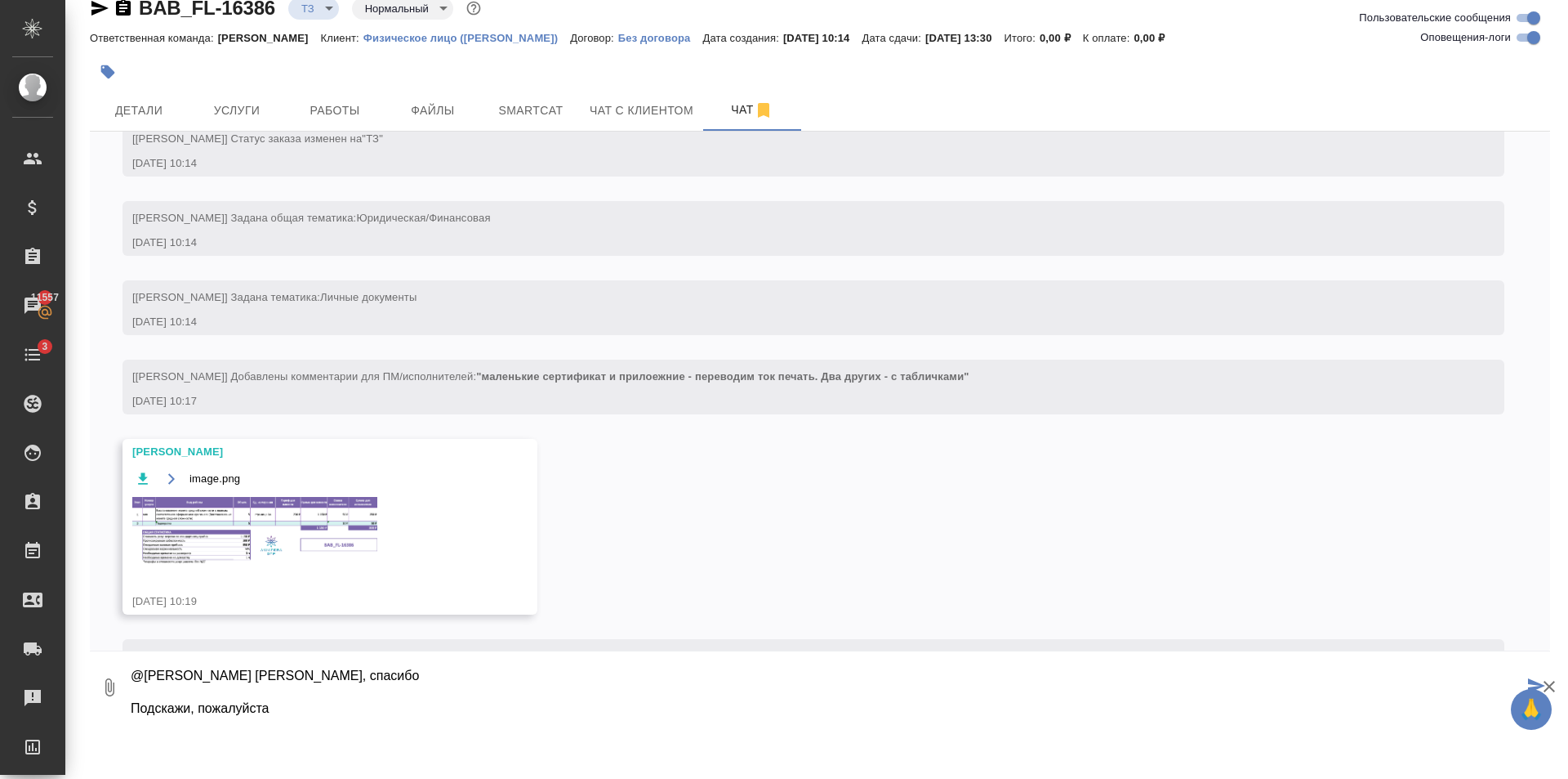
click at [353, 717] on div "BAB_FL-16386 ТЗ tz Нормальный normal Ответственная команда: Бабушкинская Клиент…" at bounding box center [820, 349] width 1478 height 752
click at [363, 713] on textarea "@Заборова Александра Саша, спасибо Подскажи, пожалуйста" at bounding box center [826, 687] width 1394 height 56
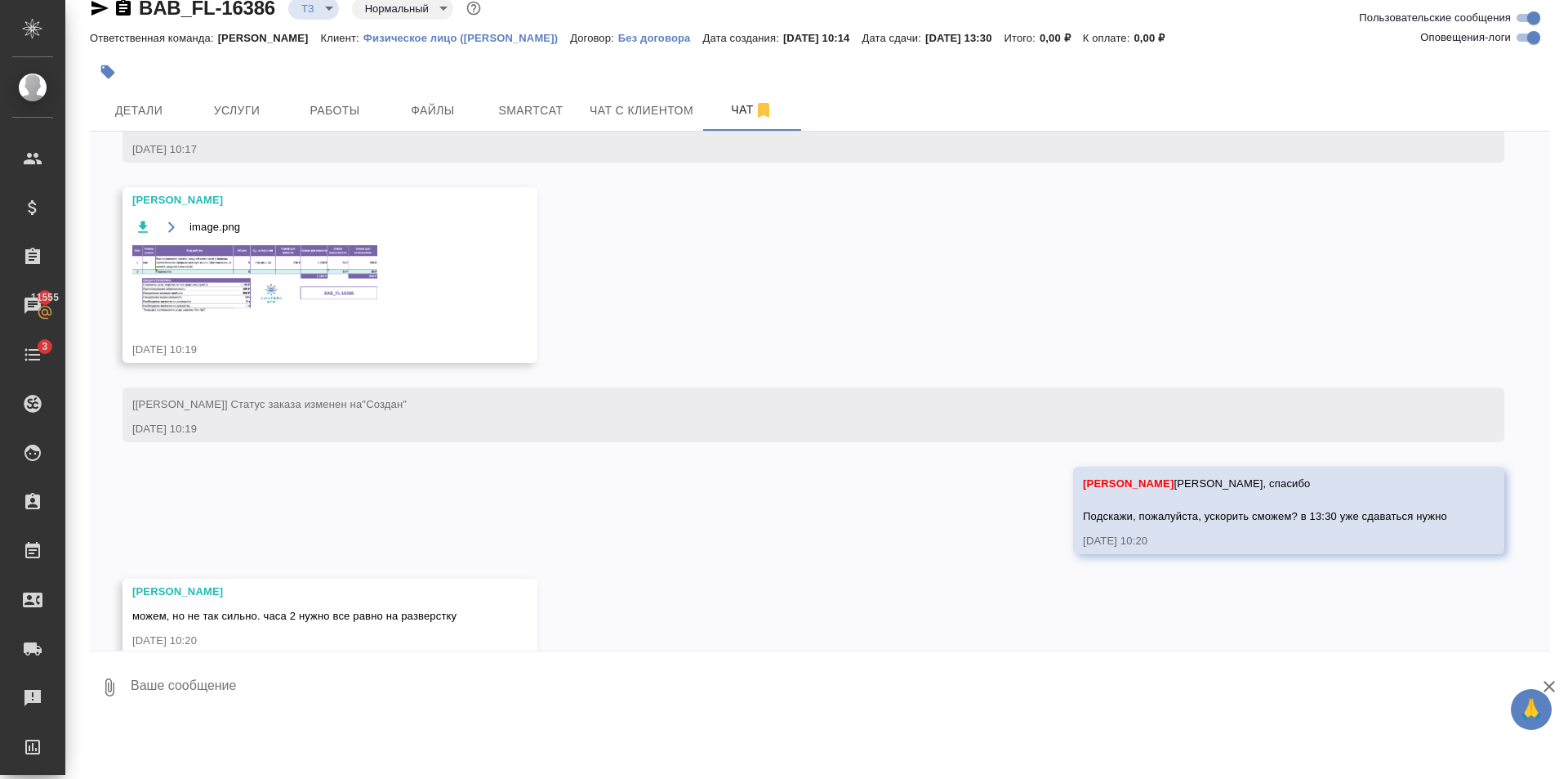
scroll to position [360, 0]
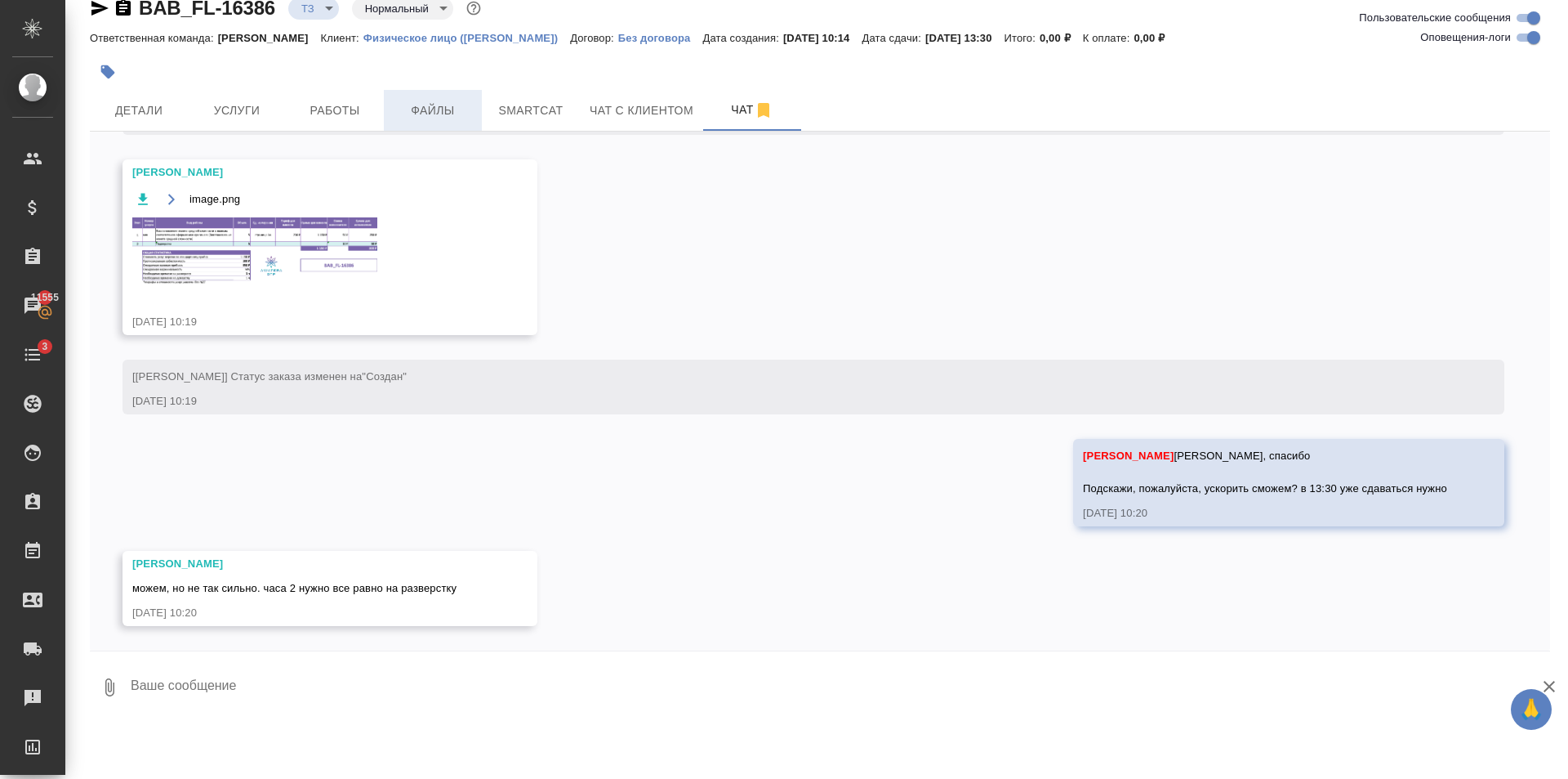
click at [436, 101] on span "Файлы" at bounding box center [433, 110] width 78 height 20
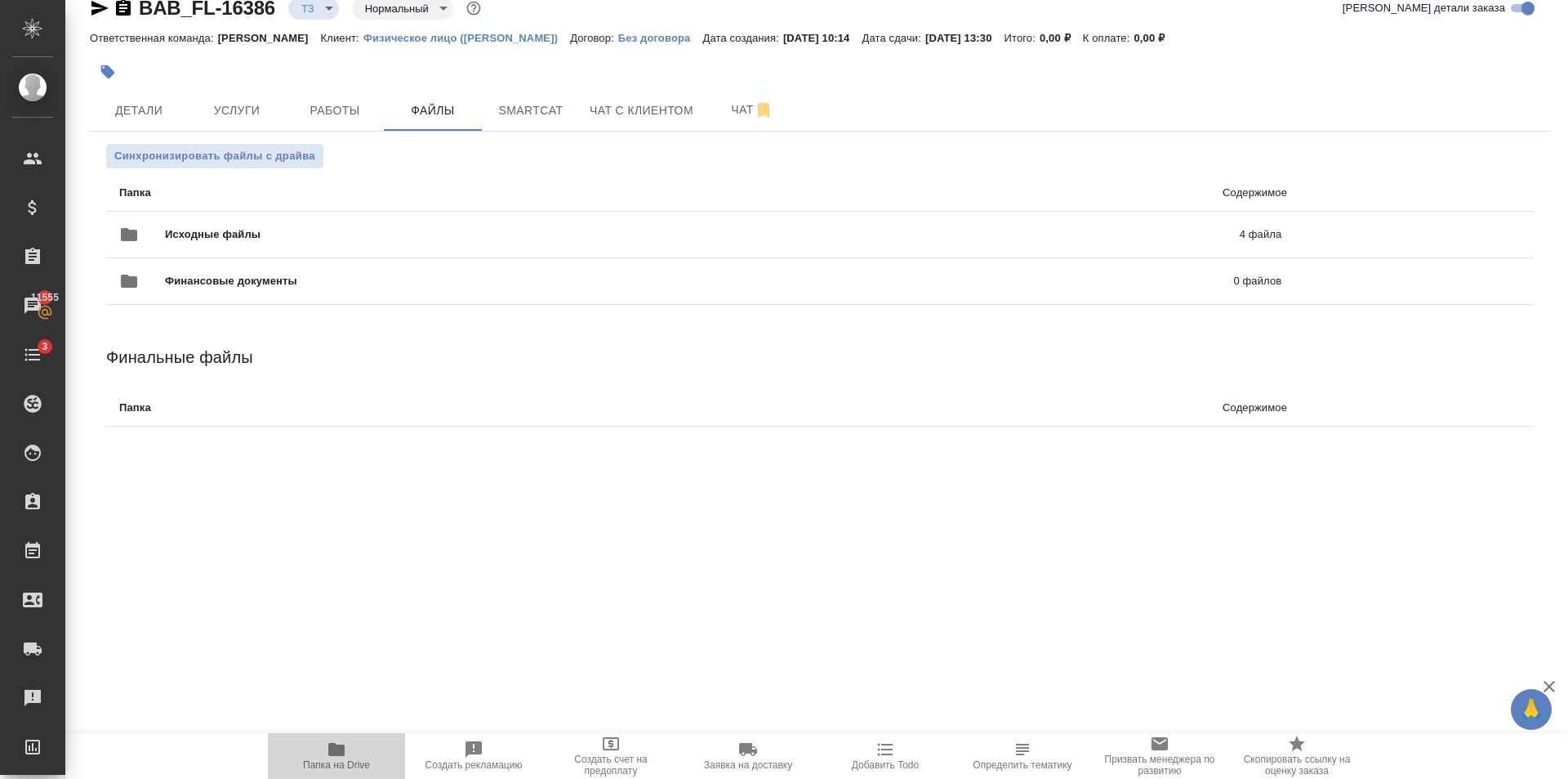
click at [351, 758] on span "Папка на Drive" at bounding box center [337, 755] width 118 height 31
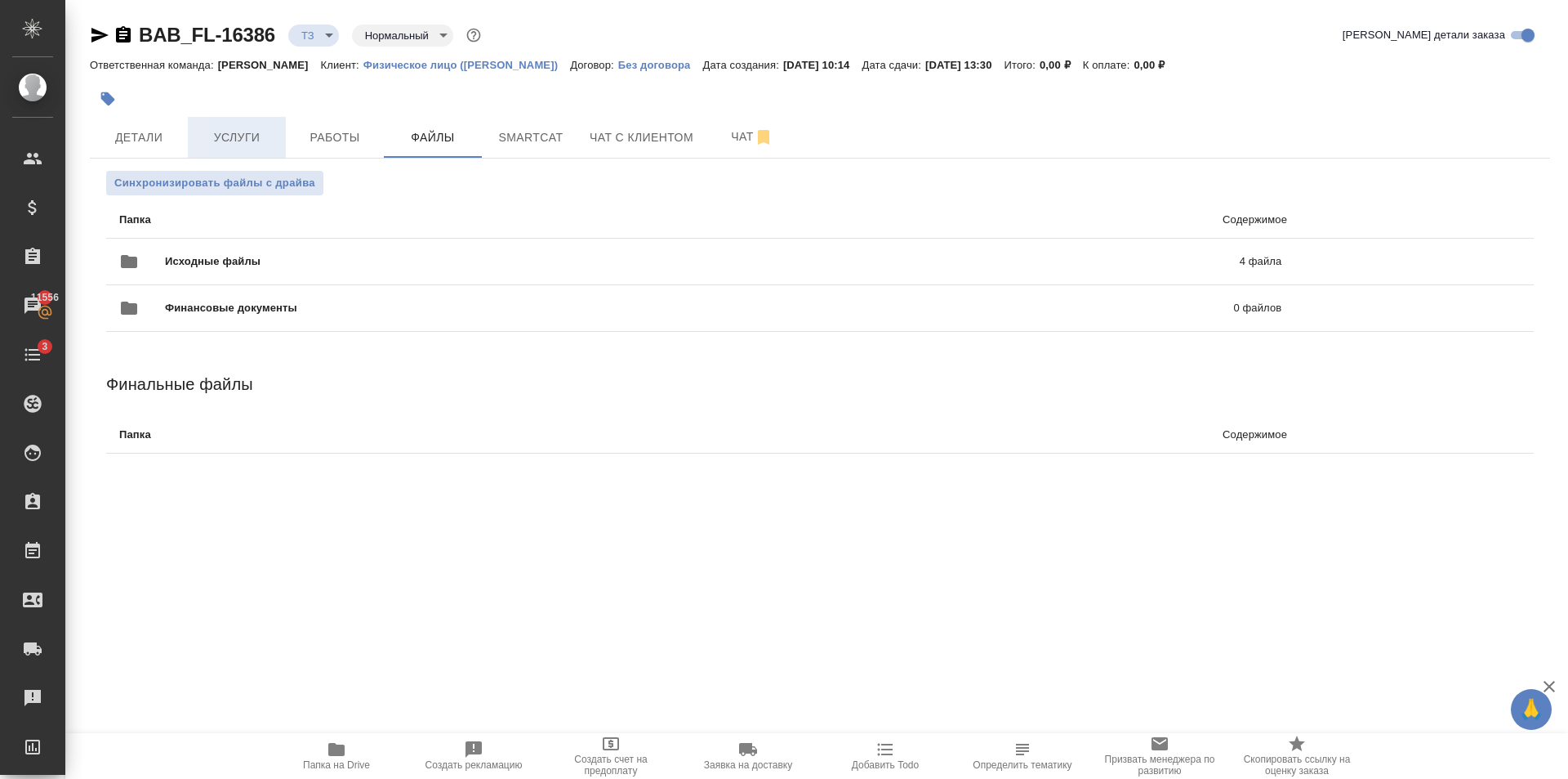
click at [252, 141] on span "Услуги" at bounding box center [237, 137] width 78 height 20
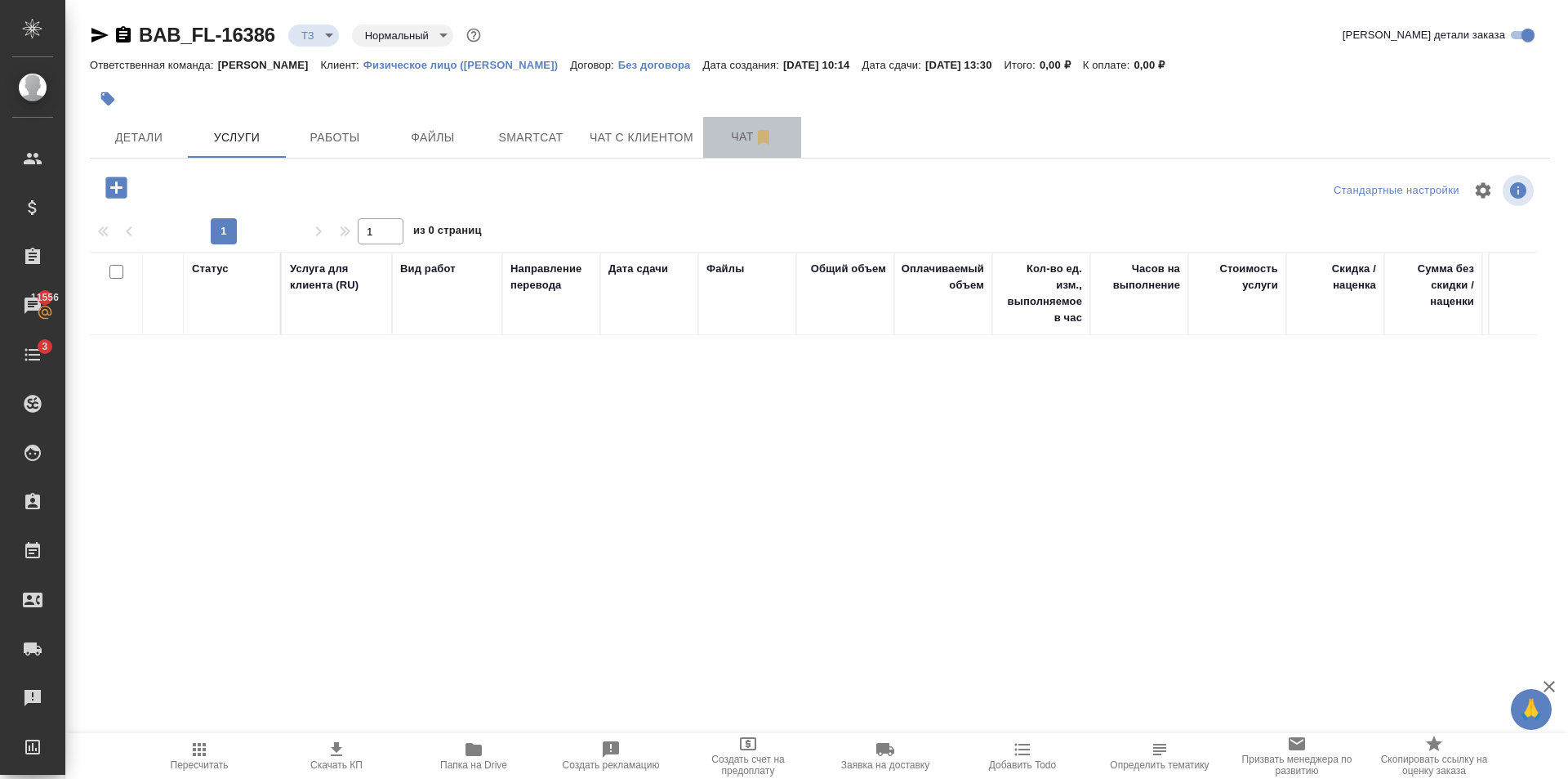
click at [726, 148] on button "Чат" at bounding box center [752, 137] width 98 height 41
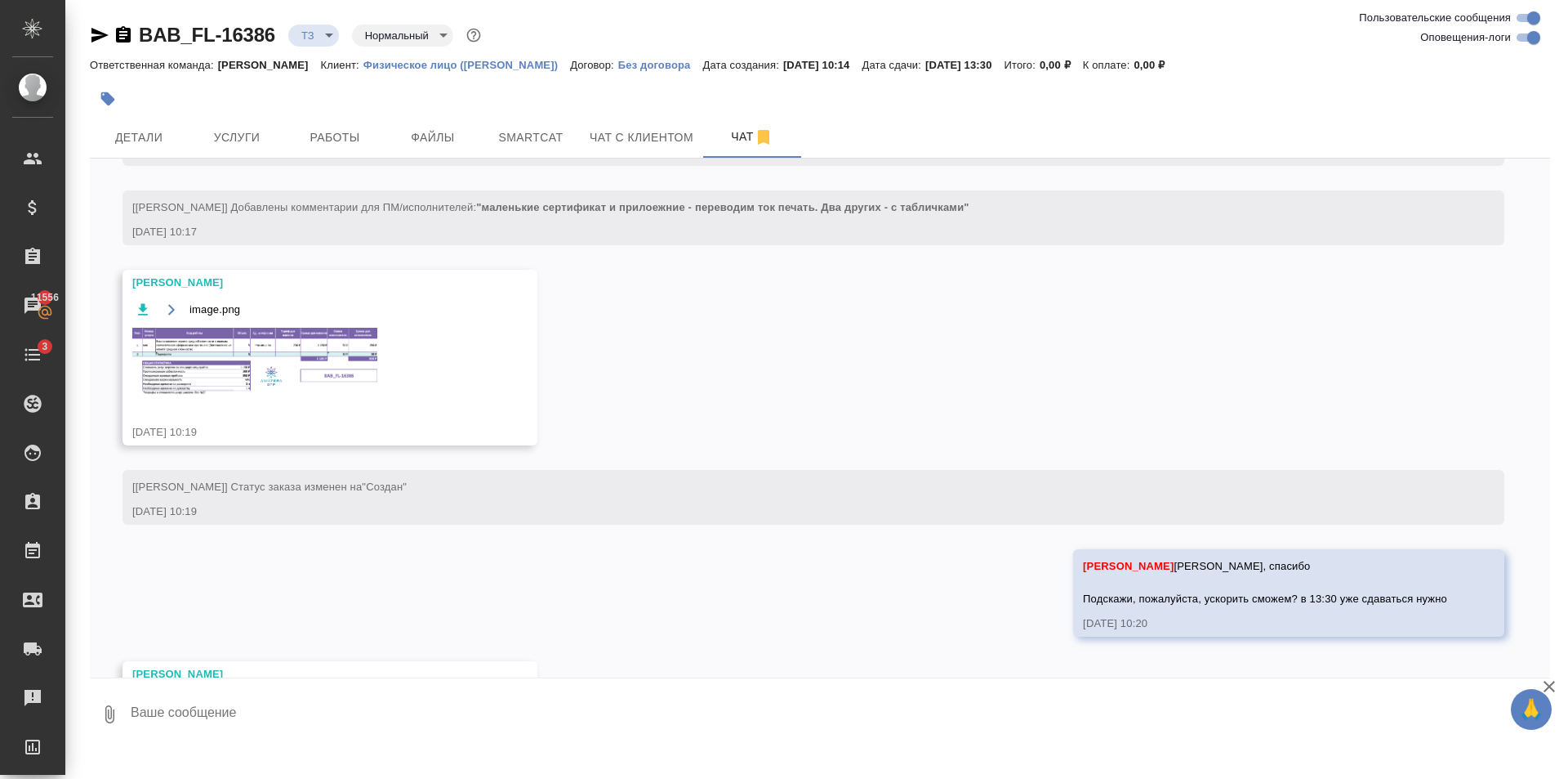
scroll to position [360, 0]
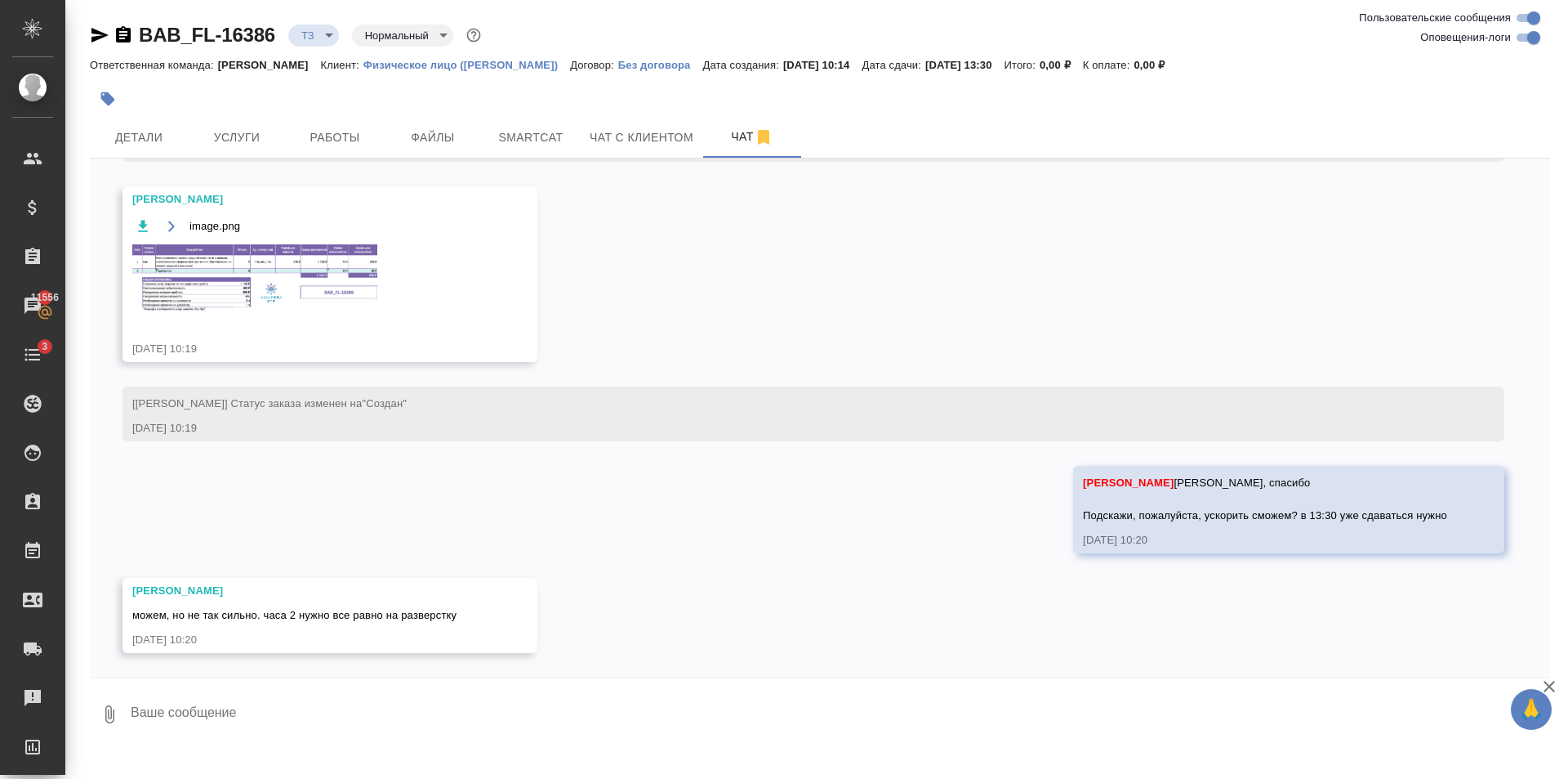
click at [293, 283] on img at bounding box center [254, 278] width 245 height 68
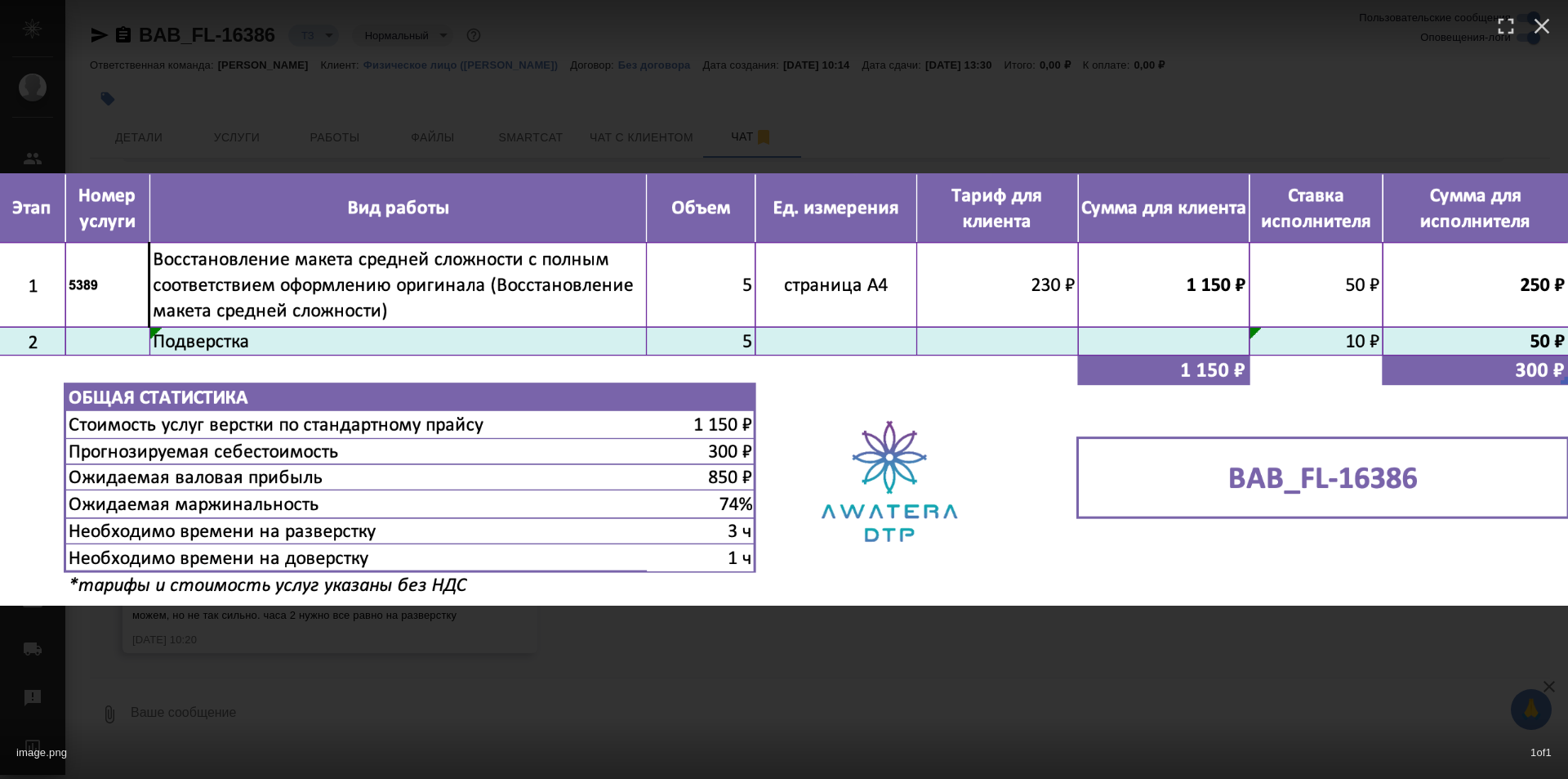
click at [634, 690] on div "image.png 1 of 1" at bounding box center [784, 389] width 1568 height 779
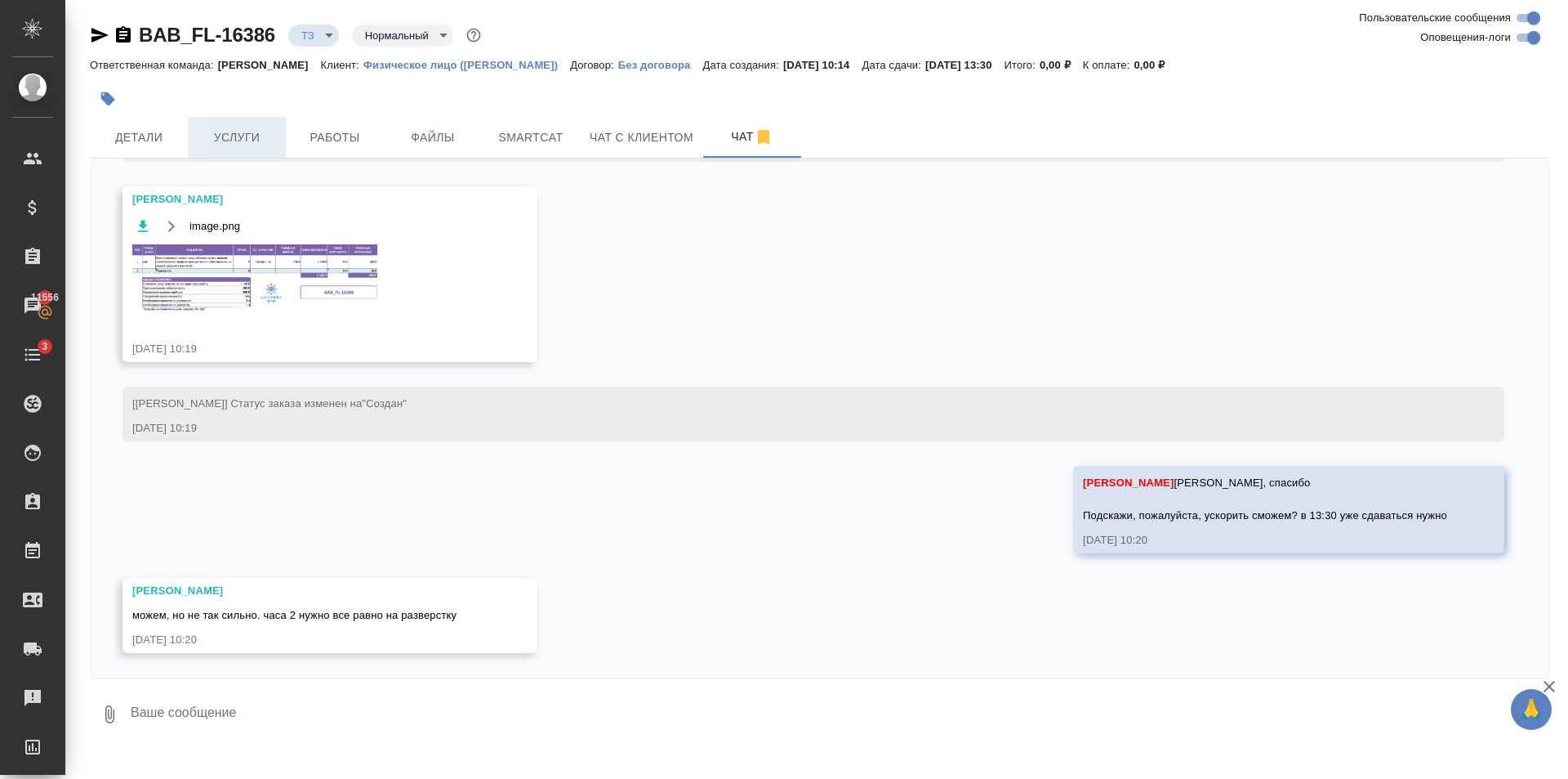
click at [223, 140] on span "Услуги" at bounding box center [237, 137] width 78 height 20
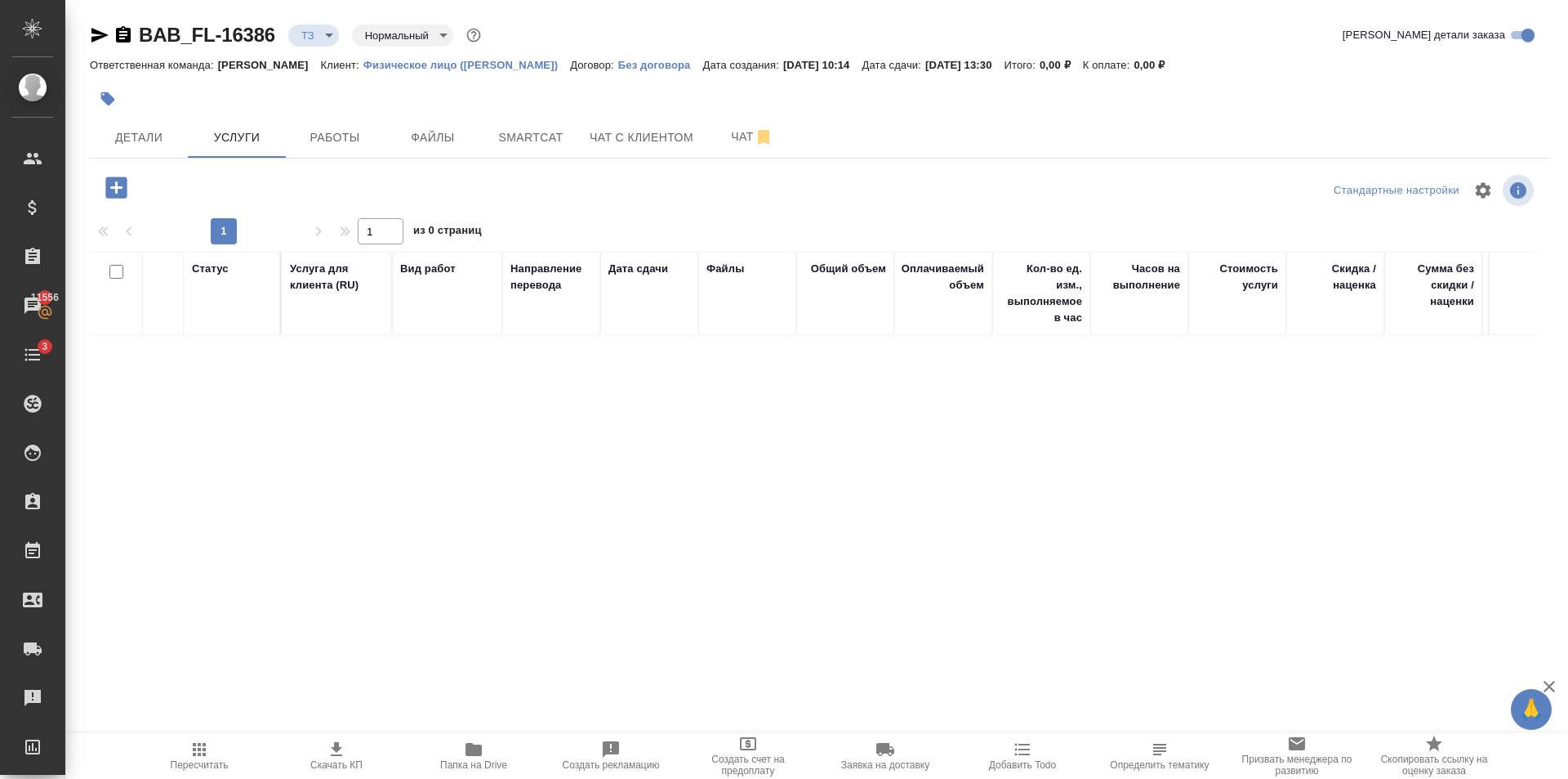
click at [105, 186] on icon "button" at bounding box center [116, 188] width 29 height 29
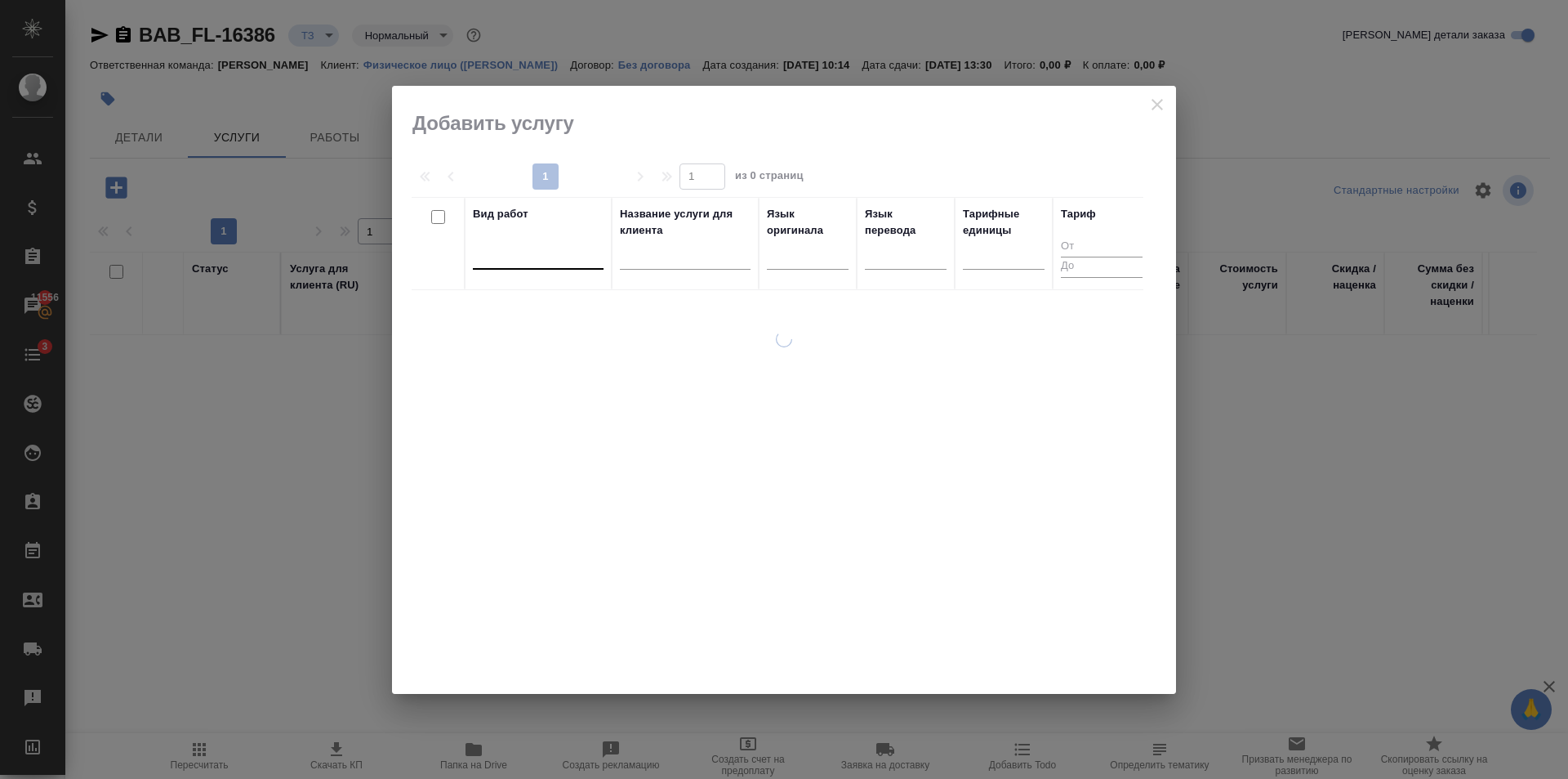
click at [558, 259] on div at bounding box center [538, 253] width 130 height 24
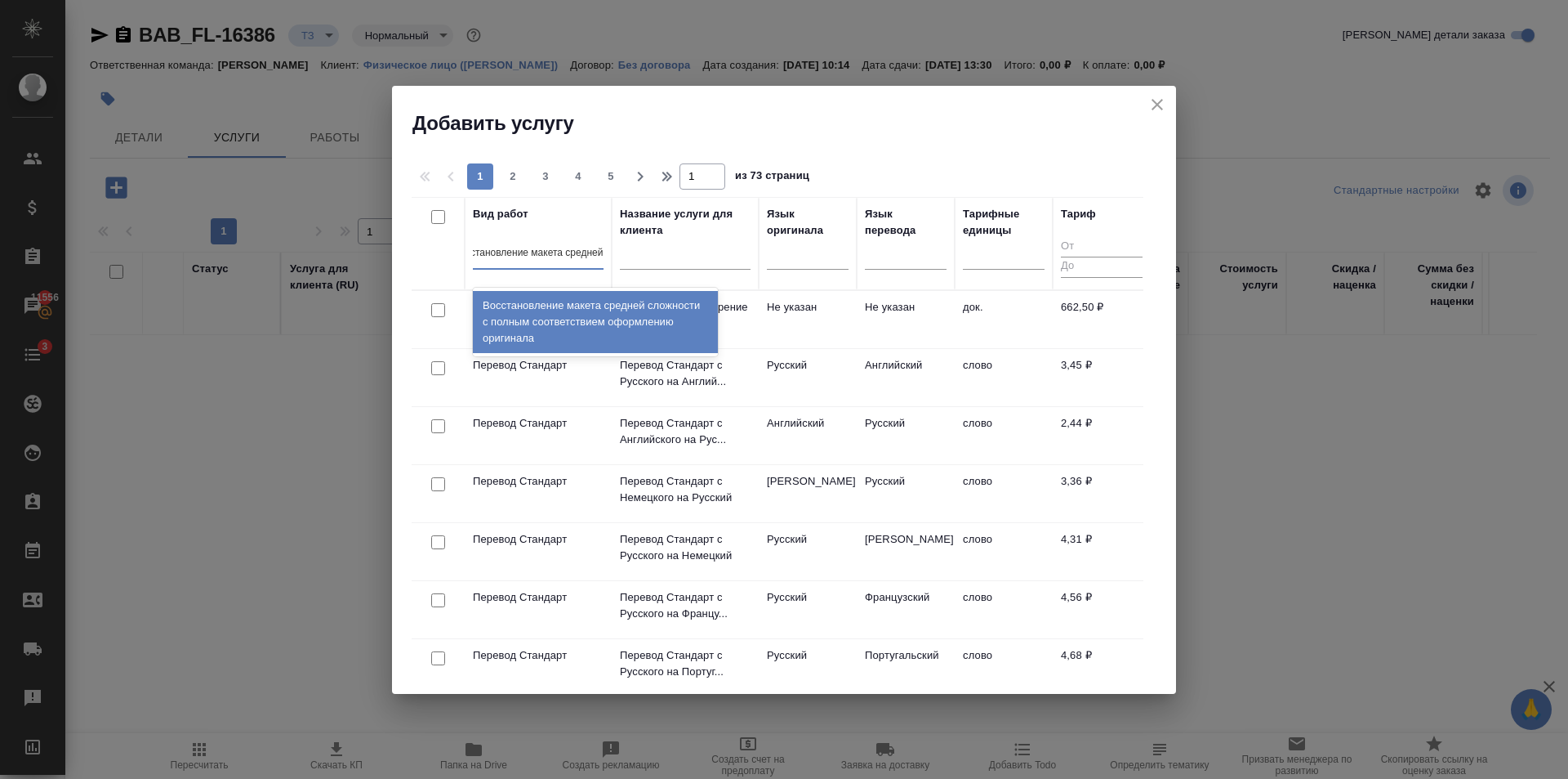
click at [551, 295] on div "Восстановление макета средней сложности с полным соответствием оформлению ориги…" at bounding box center [595, 322] width 245 height 62
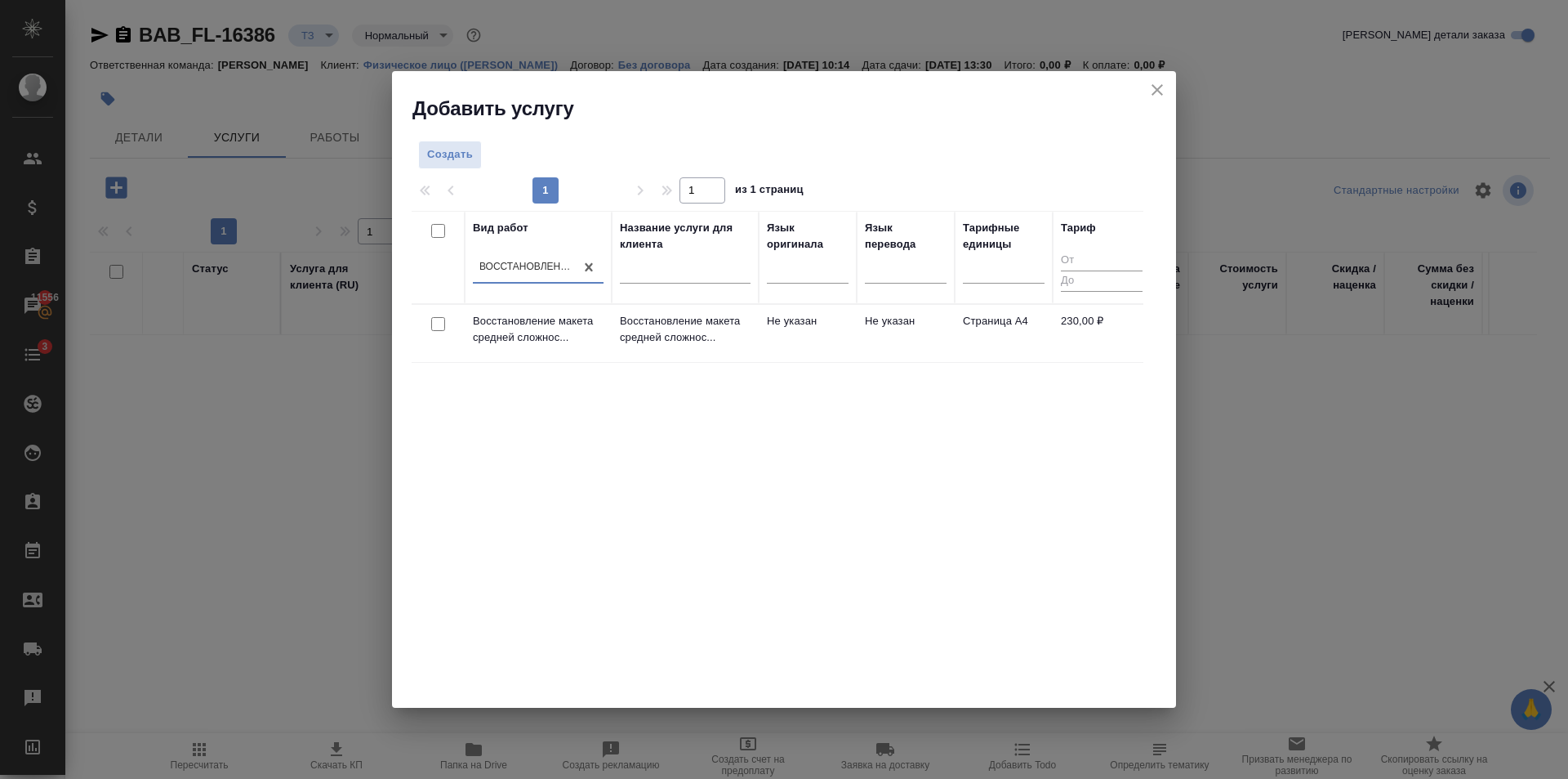
click at [815, 344] on td "Не указан" at bounding box center [807, 333] width 98 height 57
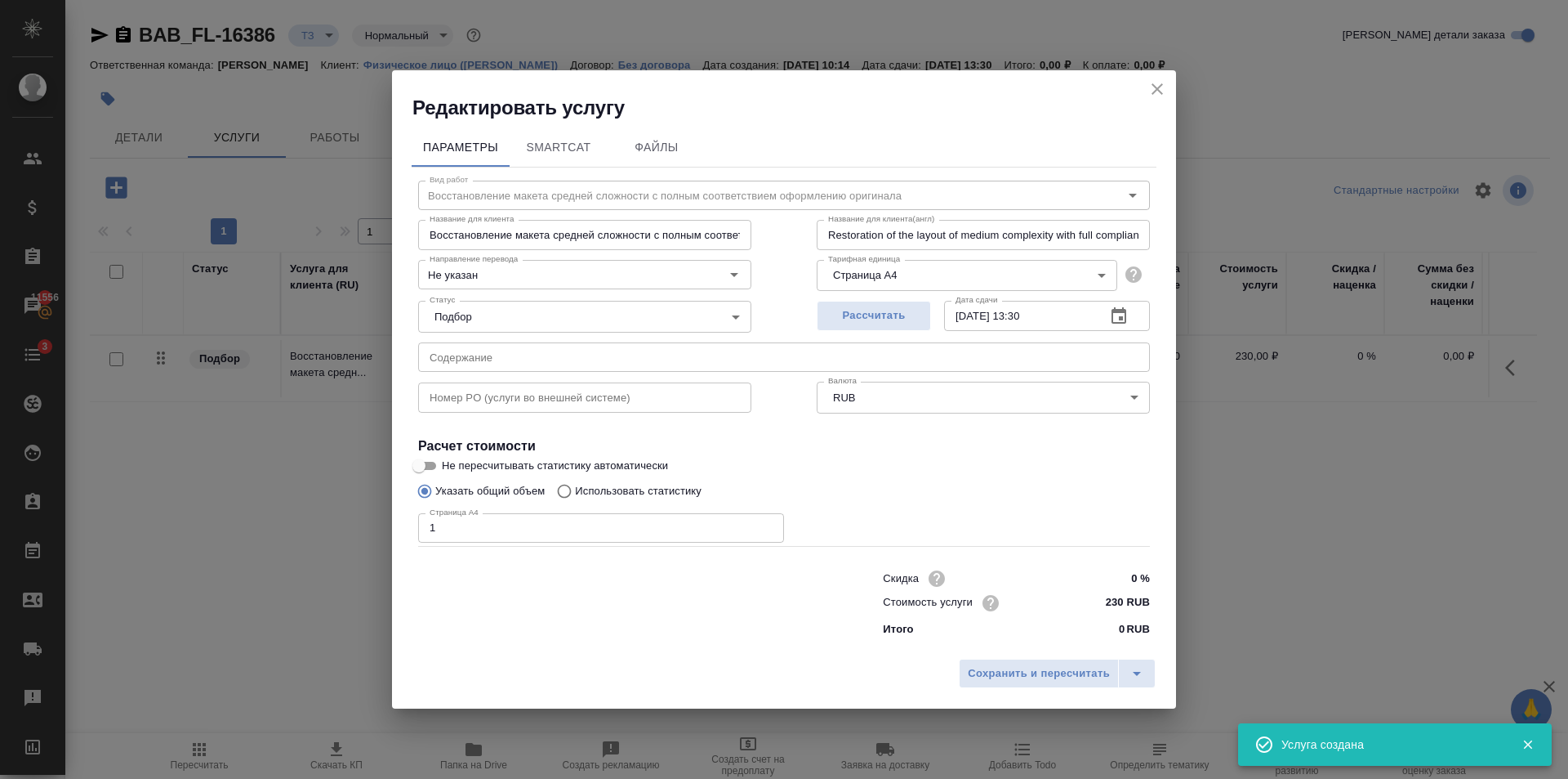
click at [763, 521] on input "1" at bounding box center [601, 527] width 366 height 29
click at [763, 521] on input "2" at bounding box center [601, 527] width 366 height 29
click at [763, 521] on input "3" at bounding box center [601, 527] width 366 height 29
click at [763, 521] on input "4" at bounding box center [601, 527] width 366 height 29
click at [763, 521] on input "5" at bounding box center [601, 527] width 366 height 29
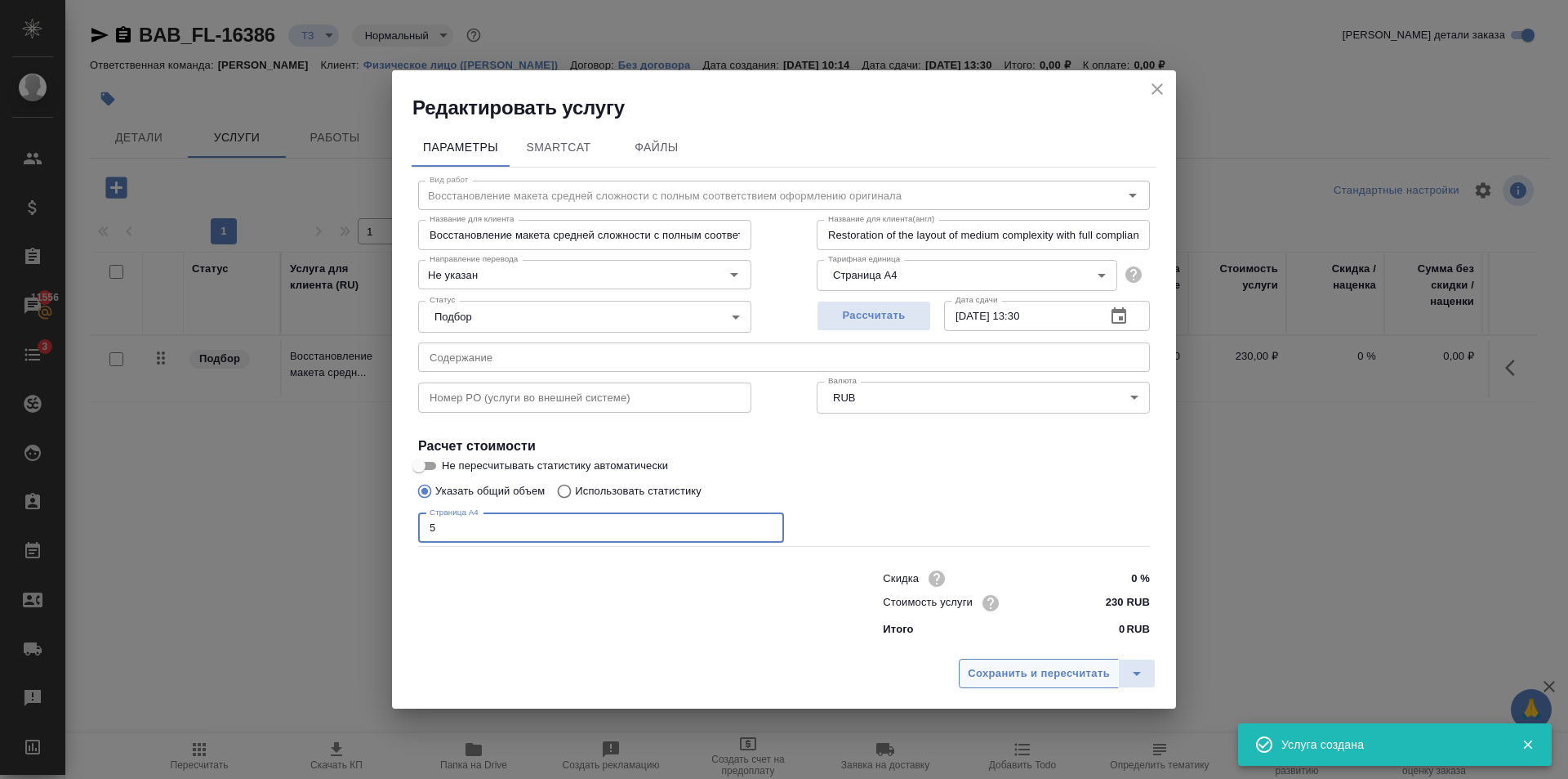
click at [1044, 675] on span "Сохранить и пересчитать" at bounding box center [1039, 674] width 142 height 19
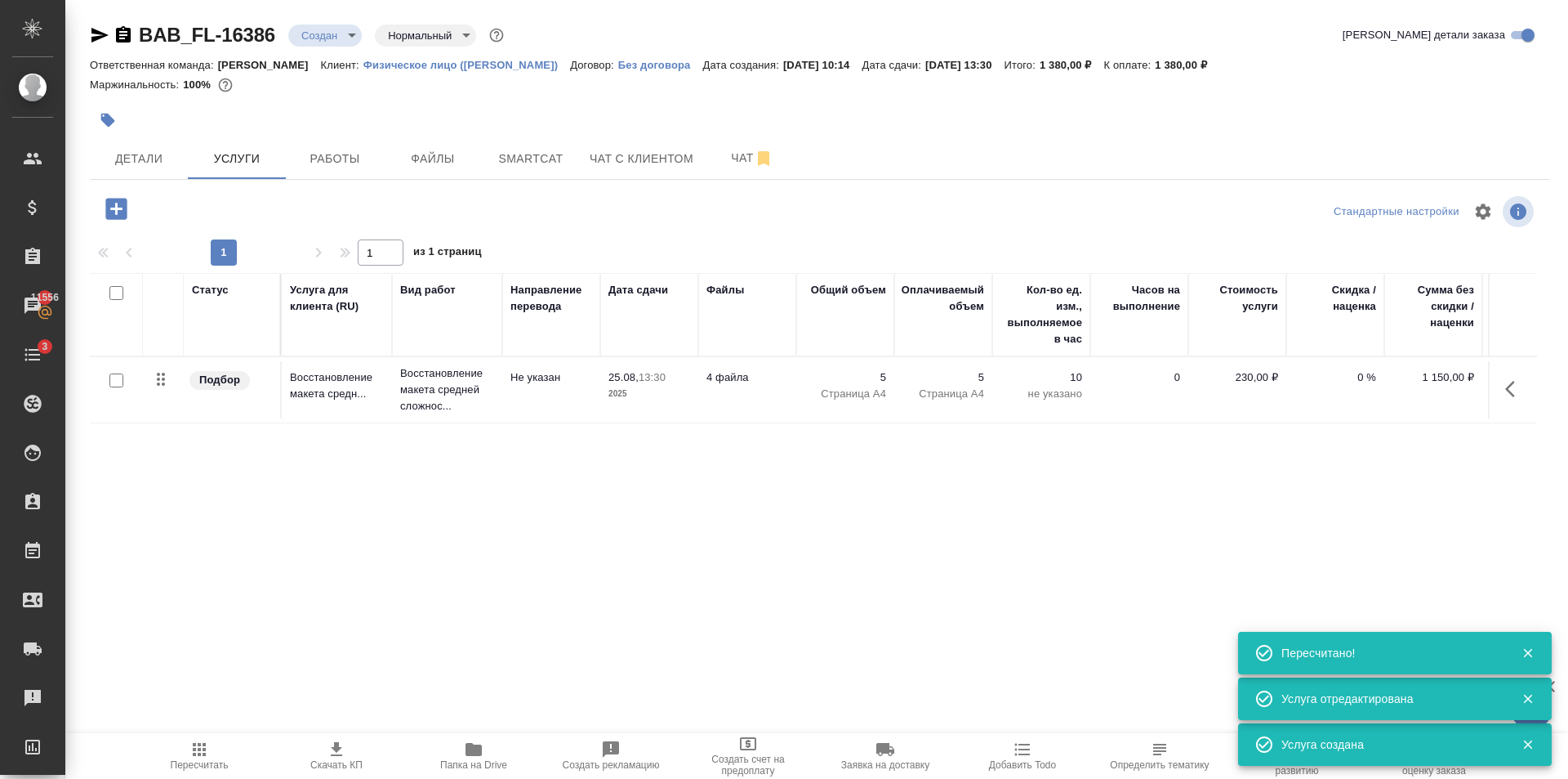
click at [118, 207] on icon "button" at bounding box center [115, 208] width 21 height 21
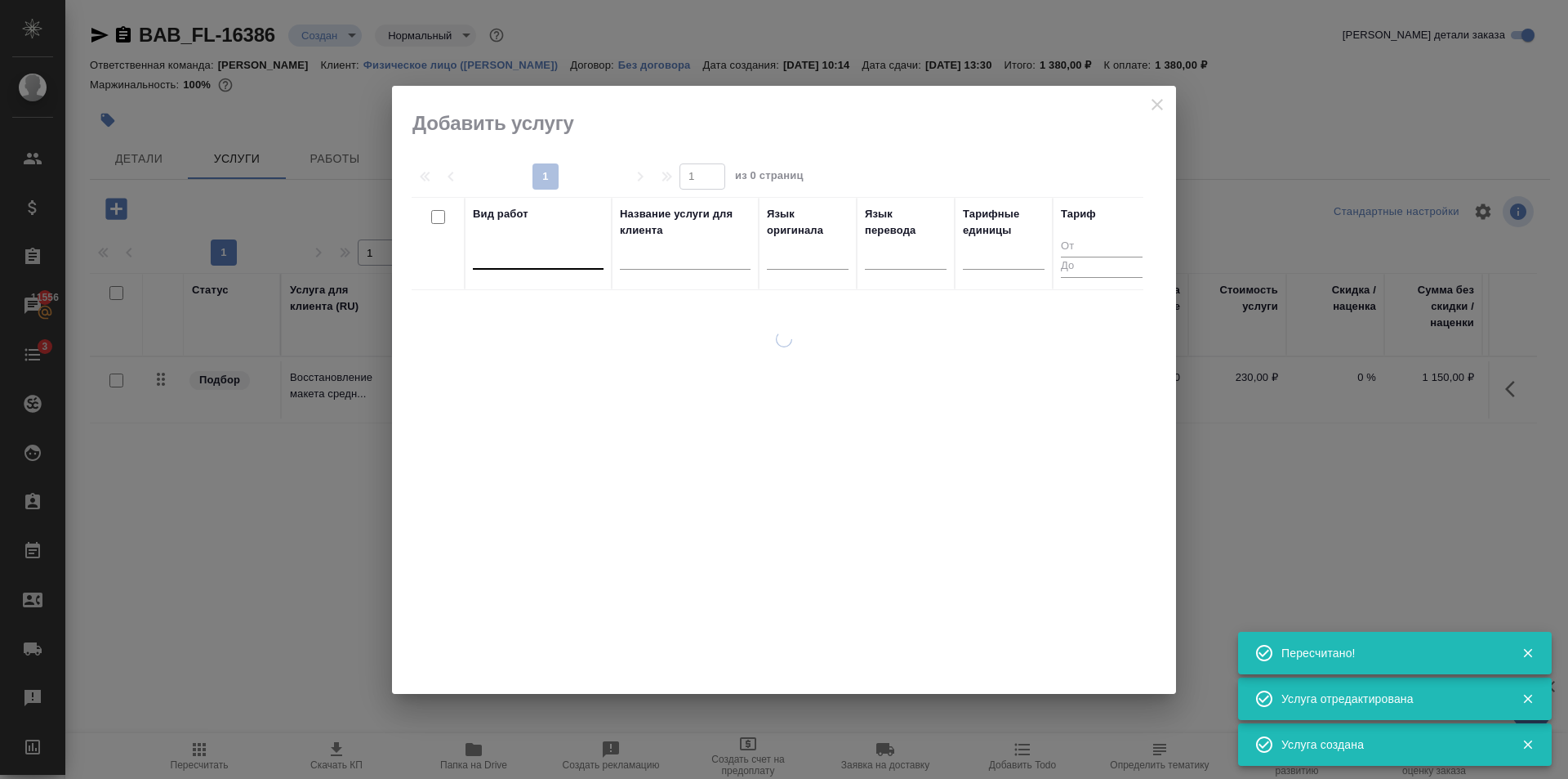
click at [557, 256] on div at bounding box center [538, 253] width 130 height 24
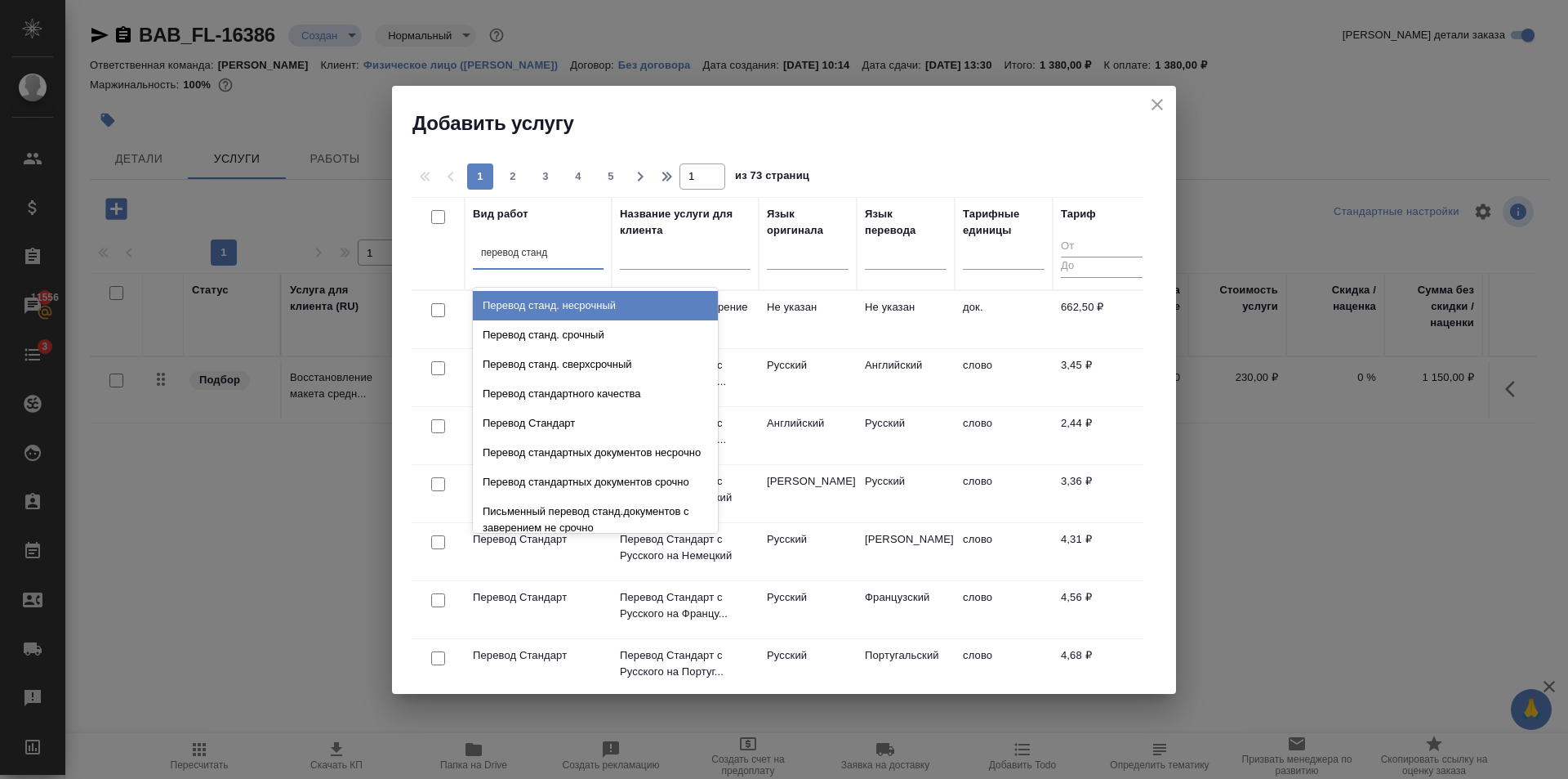
click at [571, 309] on div "Перевод станд. несрочный" at bounding box center [595, 305] width 245 height 29
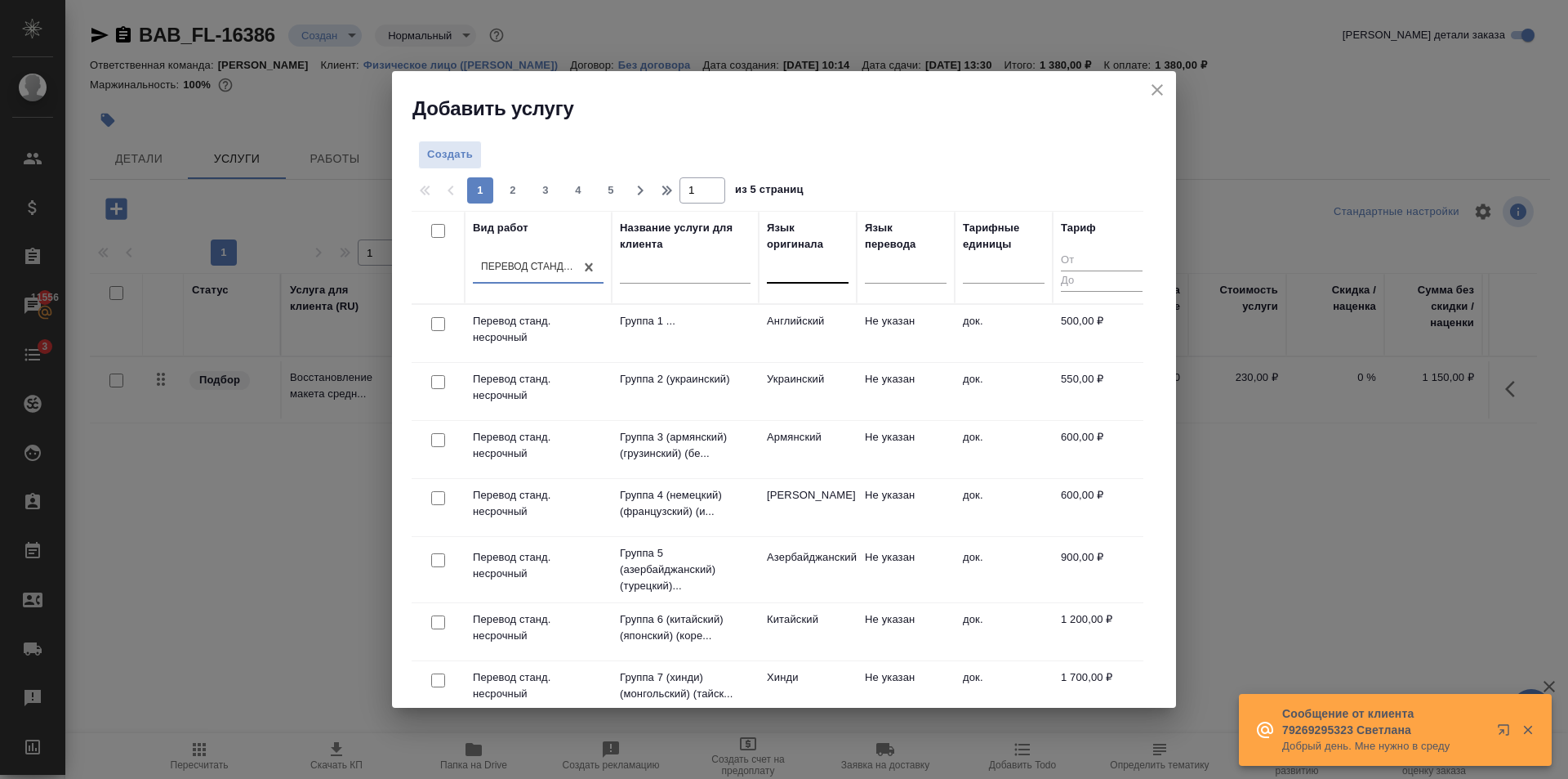
click at [795, 273] on div at bounding box center [807, 267] width 82 height 24
click at [823, 274] on div at bounding box center [807, 267] width 82 height 24
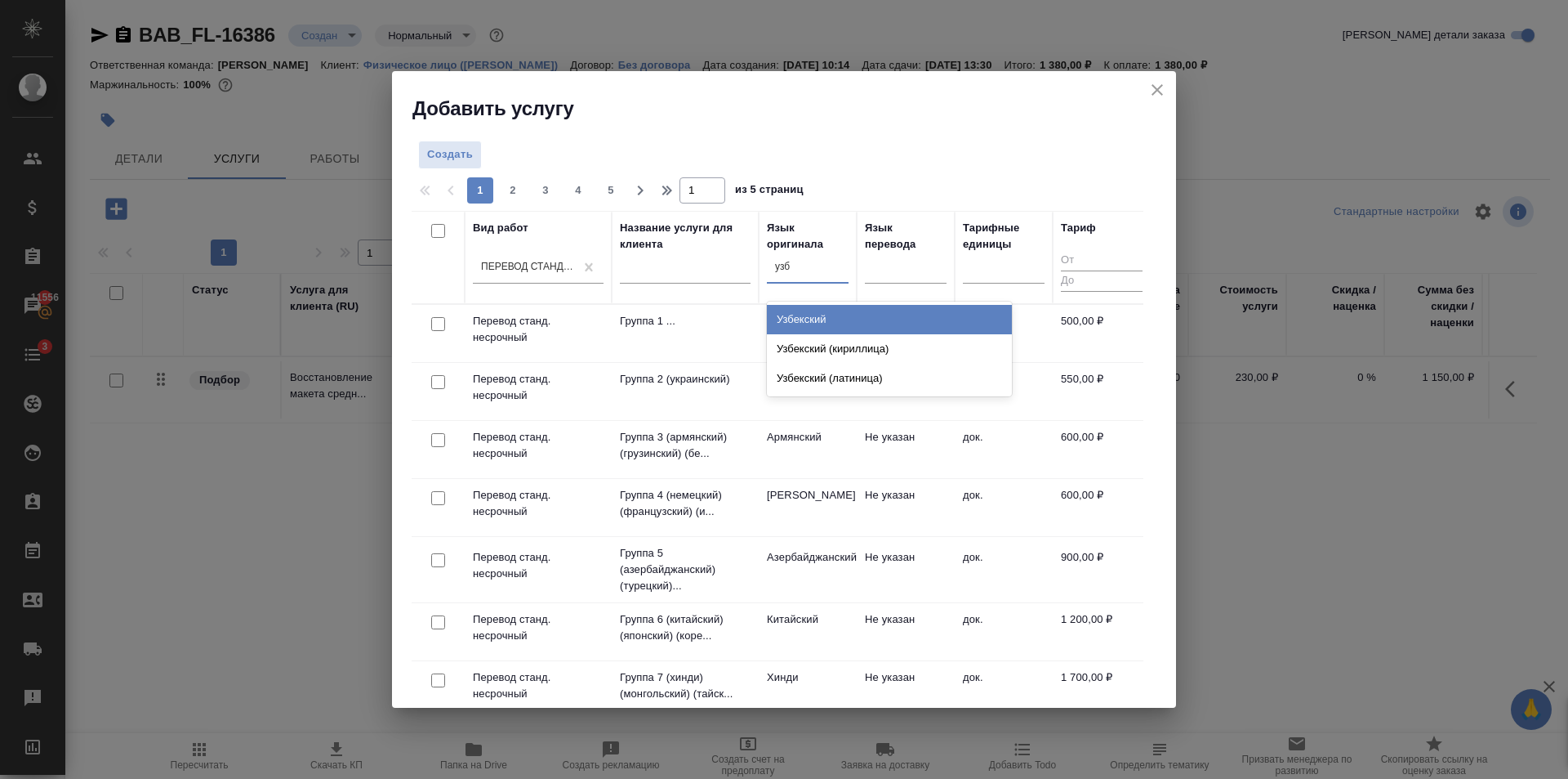
click at [822, 324] on div "Узбекский" at bounding box center [889, 319] width 245 height 29
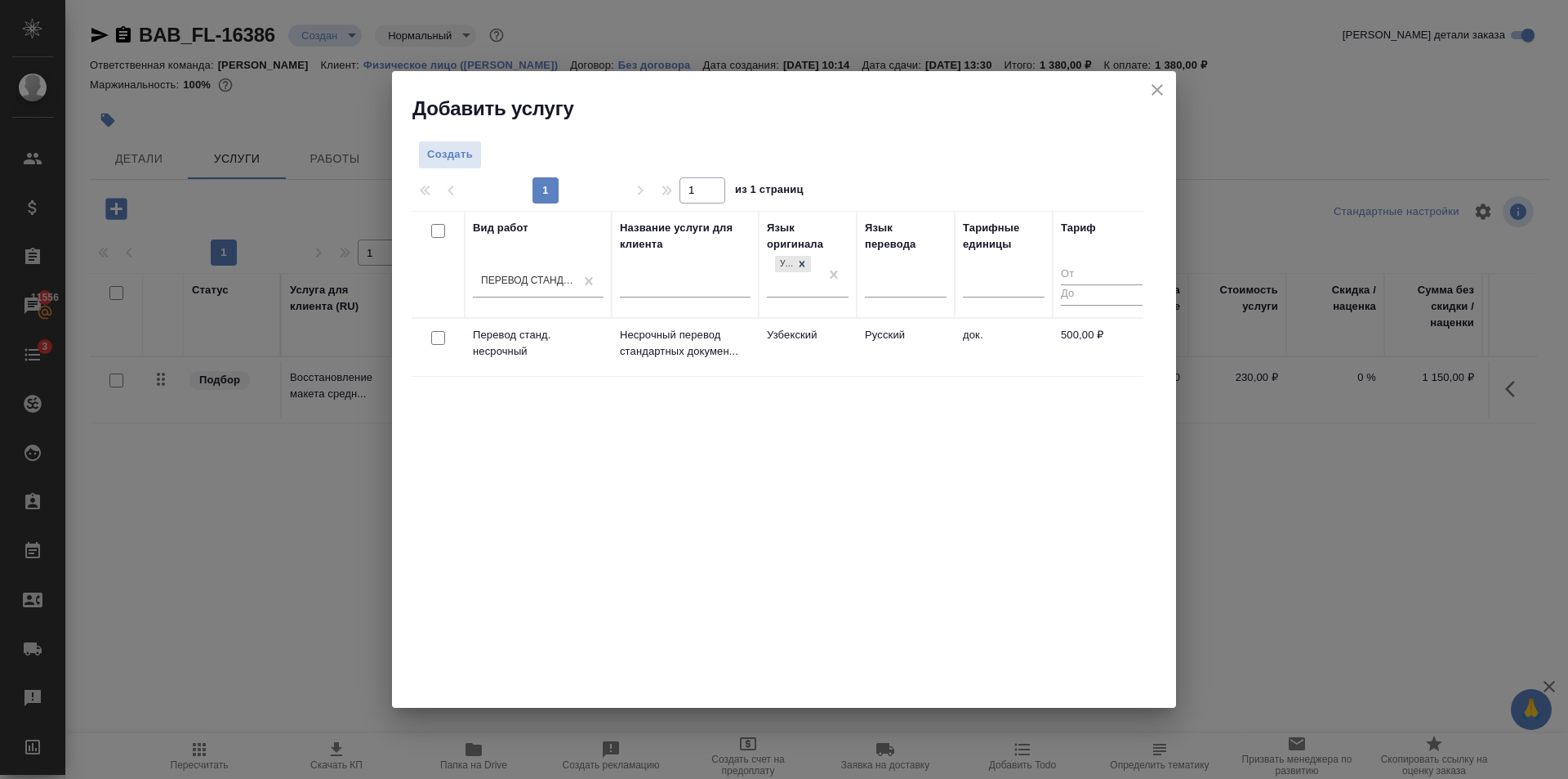
click at [915, 365] on td "Русский" at bounding box center [906, 347] width 98 height 57
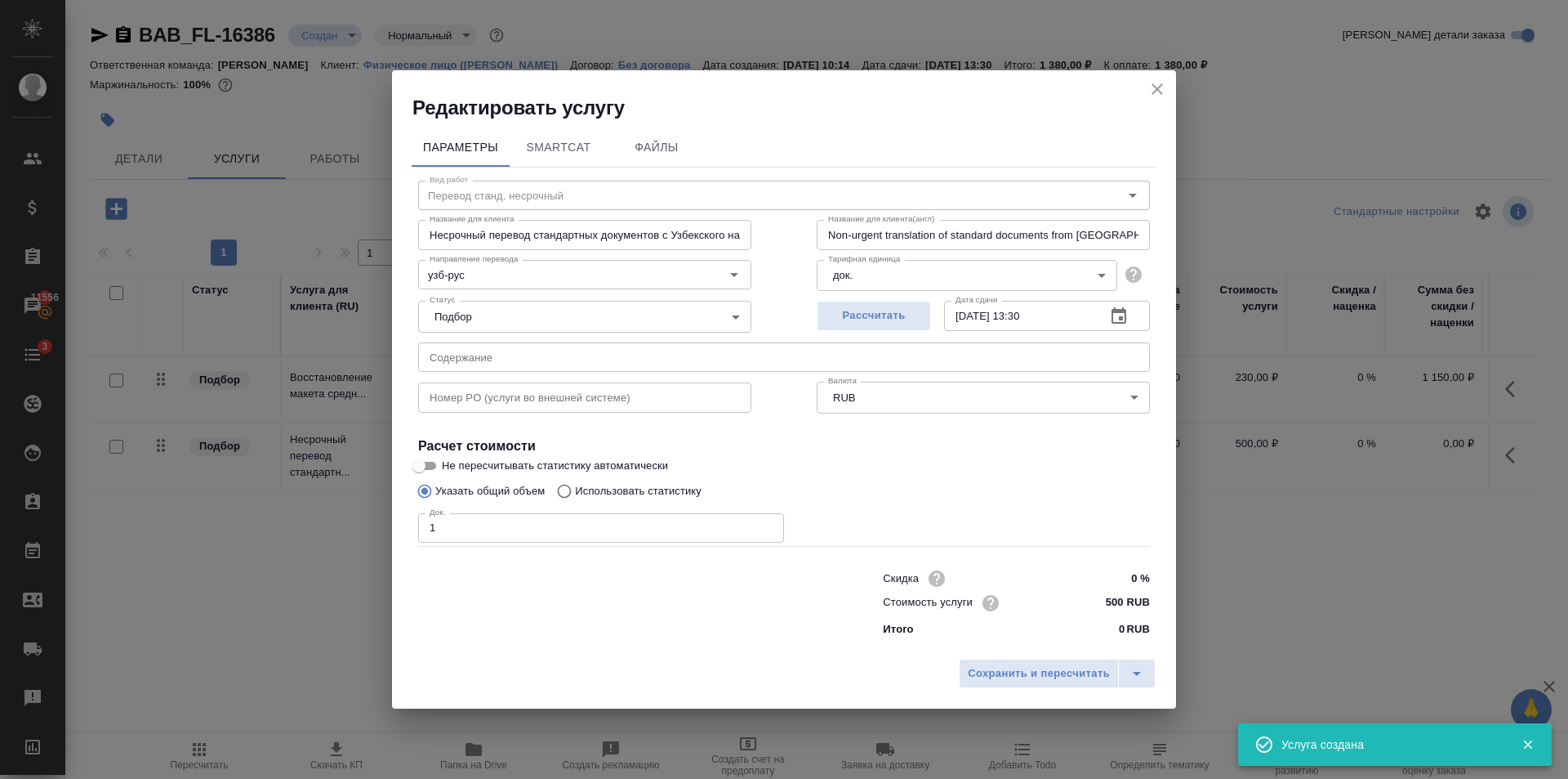
click at [768, 525] on input "1" at bounding box center [601, 527] width 366 height 29
click at [768, 525] on input "2" at bounding box center [601, 527] width 366 height 29
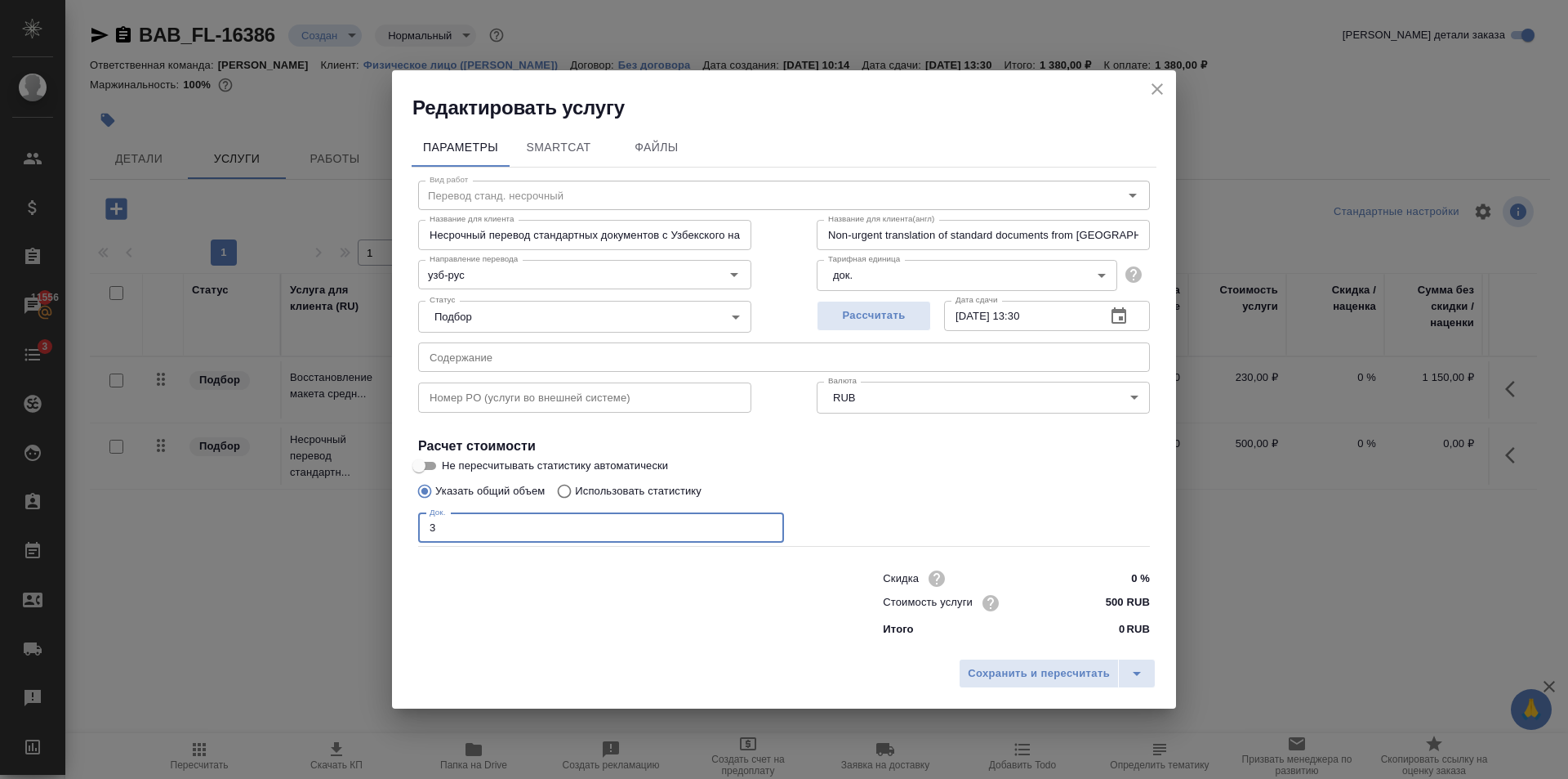
click at [768, 523] on input "3" at bounding box center [601, 527] width 366 height 29
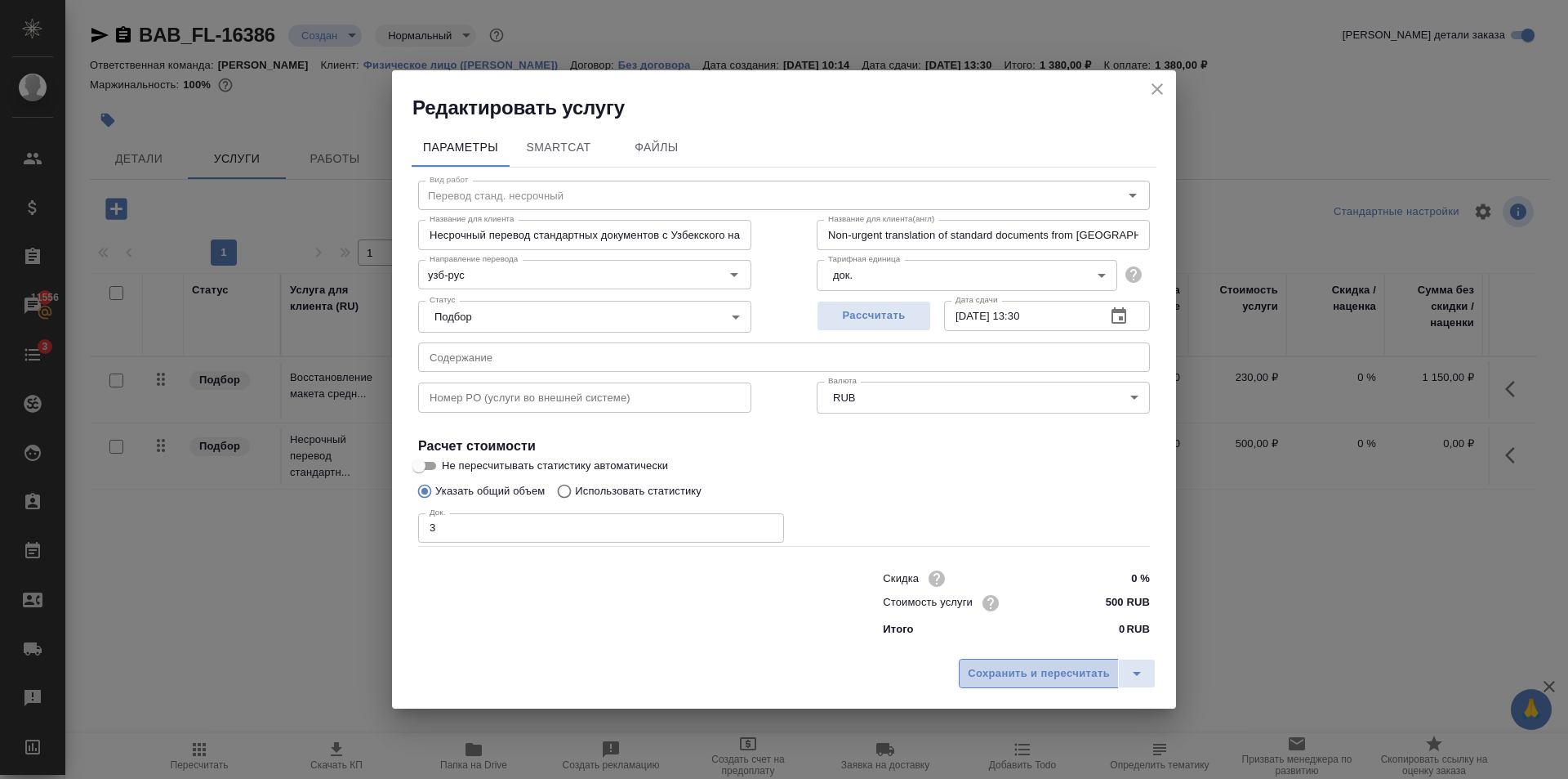
click at [1032, 680] on span "Сохранить и пересчитать" at bounding box center [1039, 674] width 142 height 19
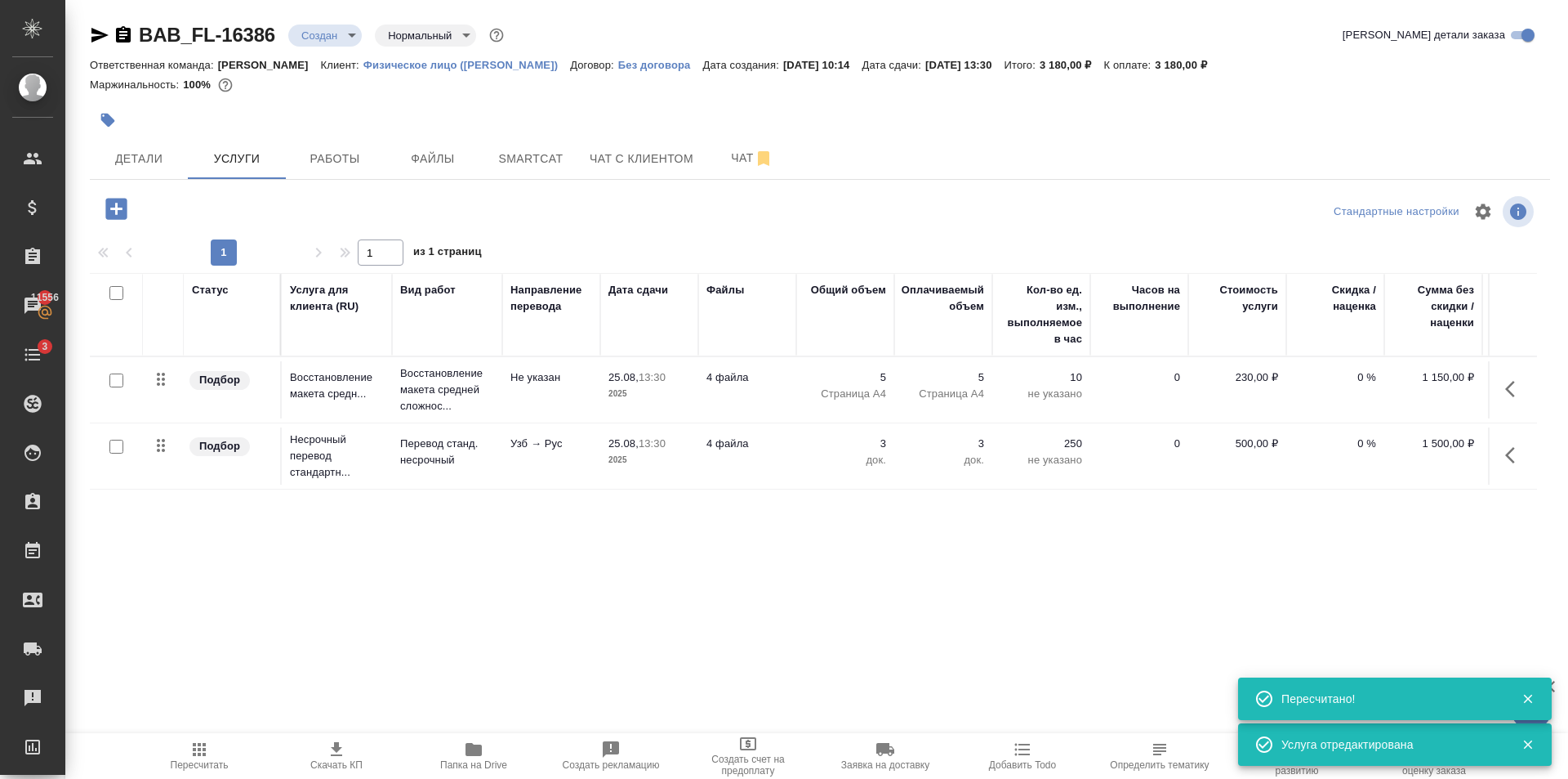
click at [120, 214] on icon "button" at bounding box center [115, 208] width 21 height 21
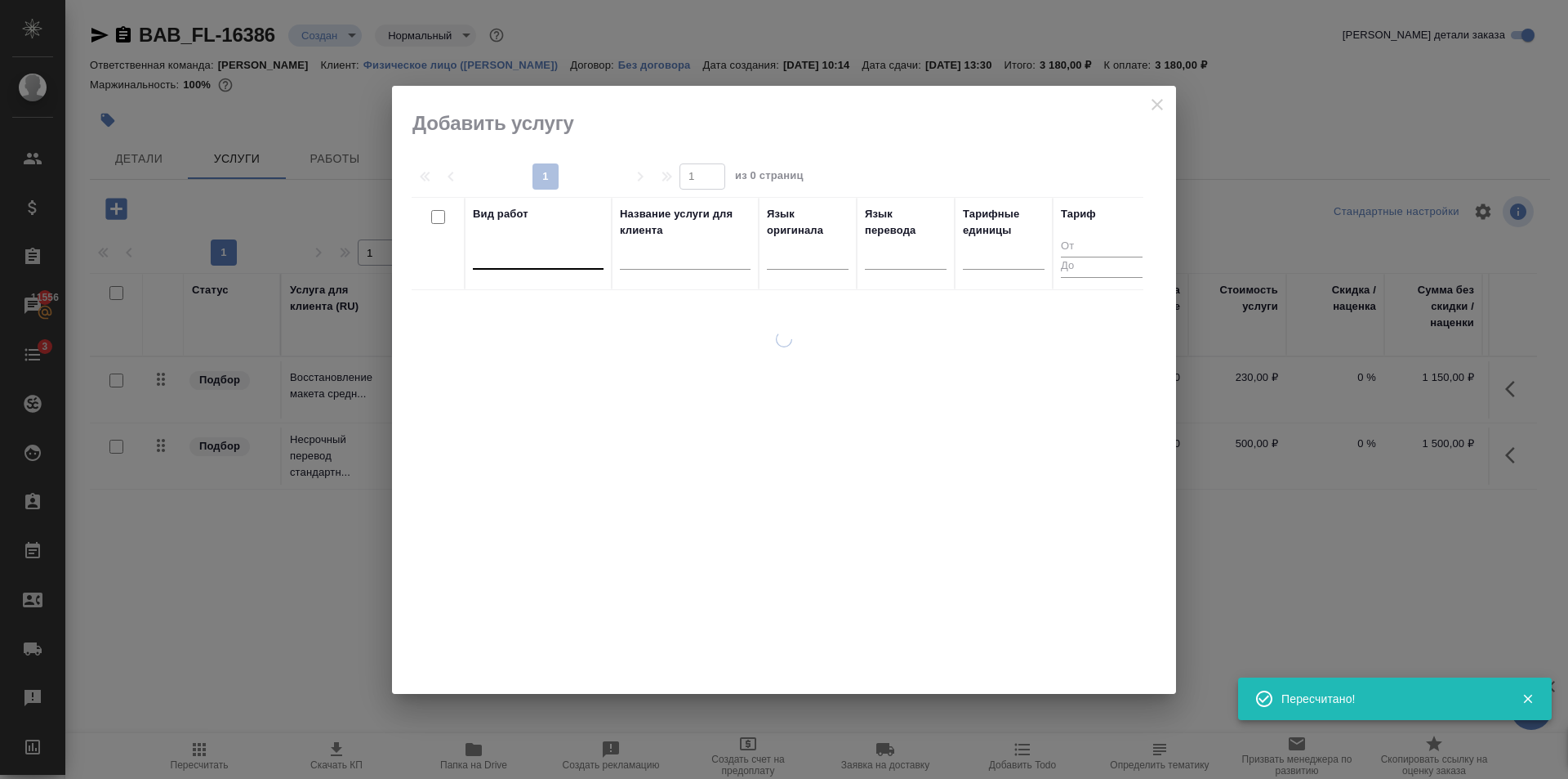
click at [580, 262] on div at bounding box center [538, 253] width 130 height 24
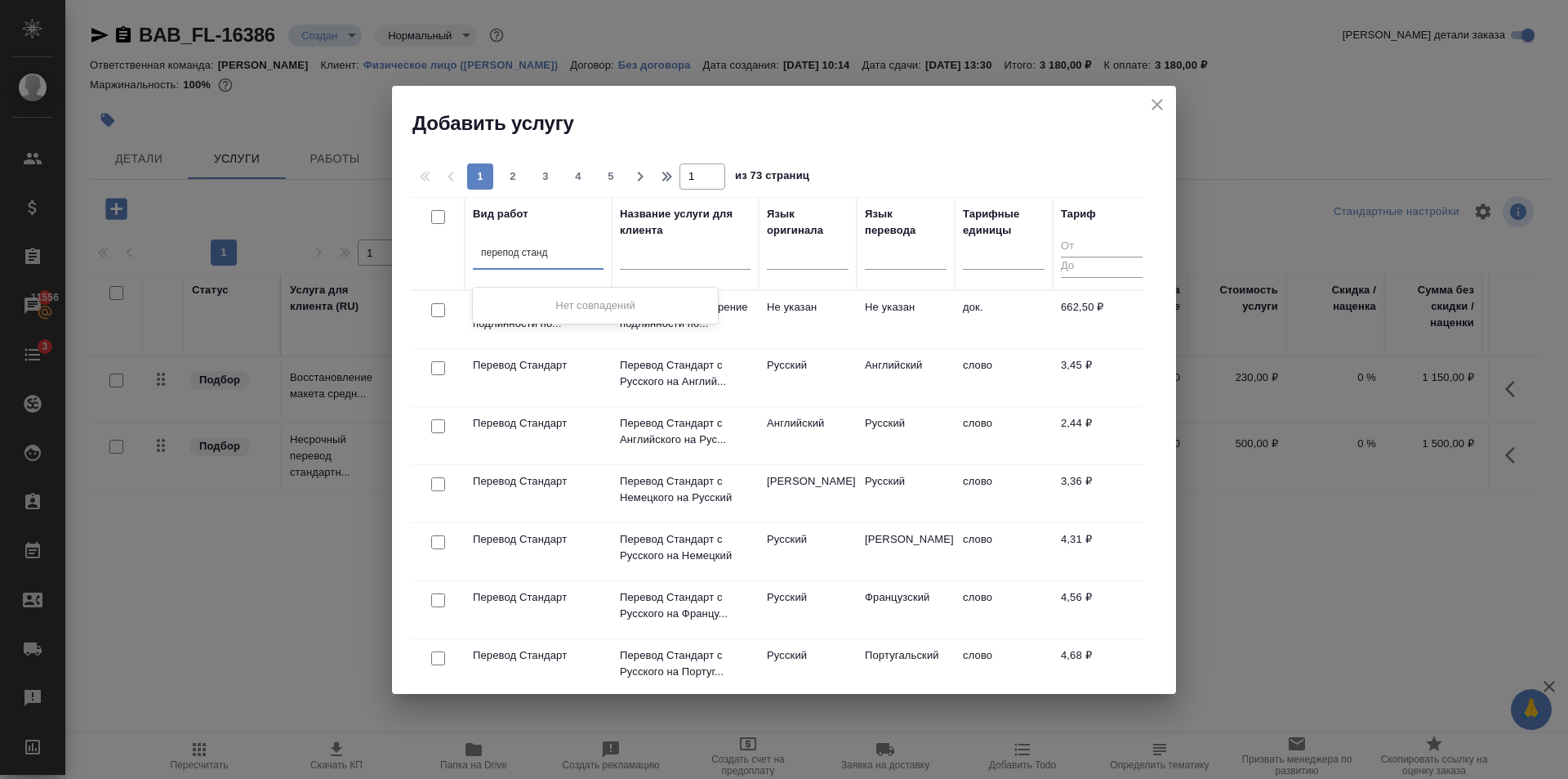
click at [512, 253] on input "перепод станд" at bounding box center [515, 253] width 68 height 12
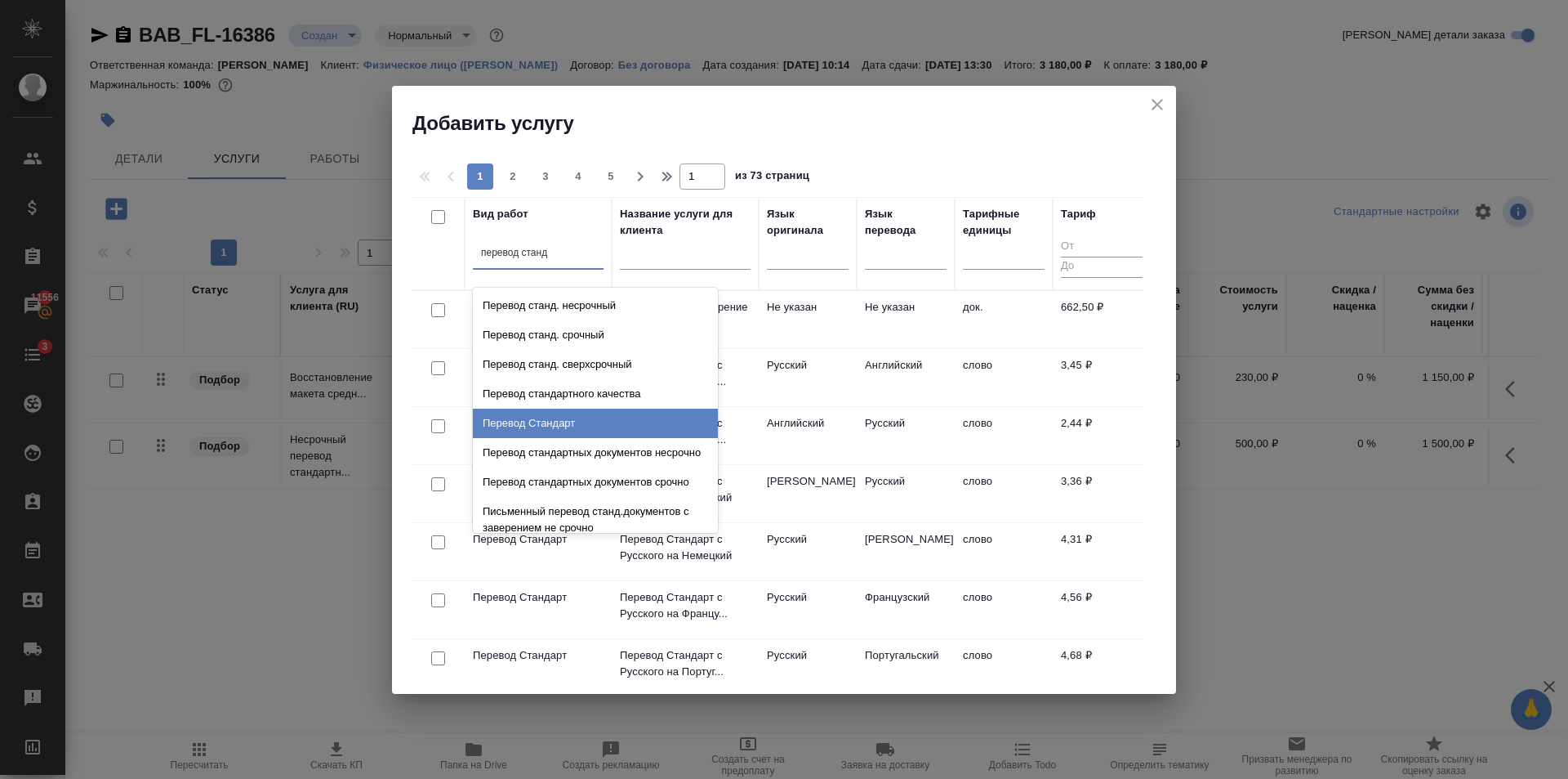
click at [587, 418] on div "Перевод Стандарт" at bounding box center [595, 423] width 245 height 29
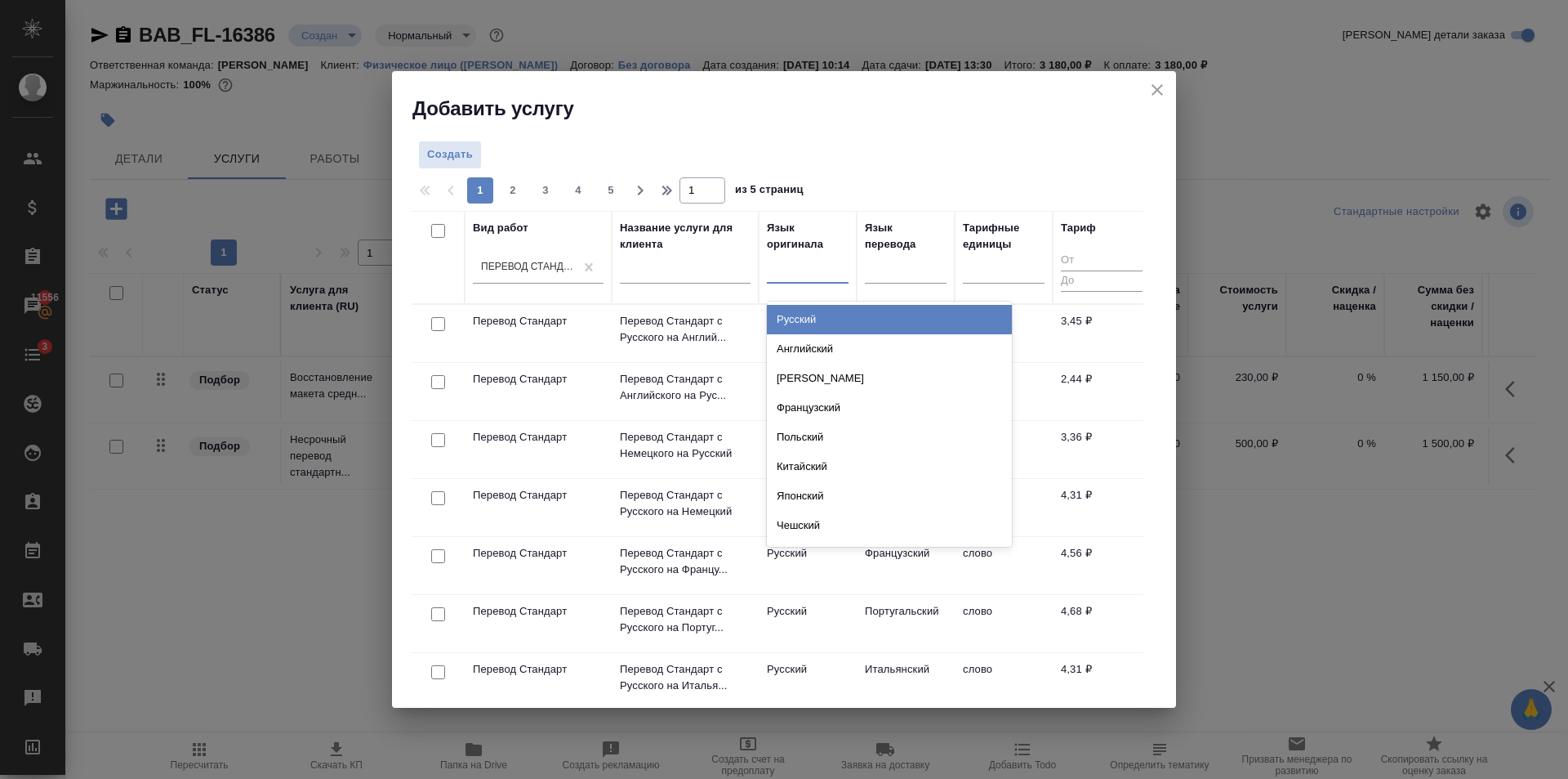
click at [820, 265] on div at bounding box center [807, 267] width 82 height 24
click at [821, 313] on div "Узбекский" at bounding box center [889, 319] width 245 height 29
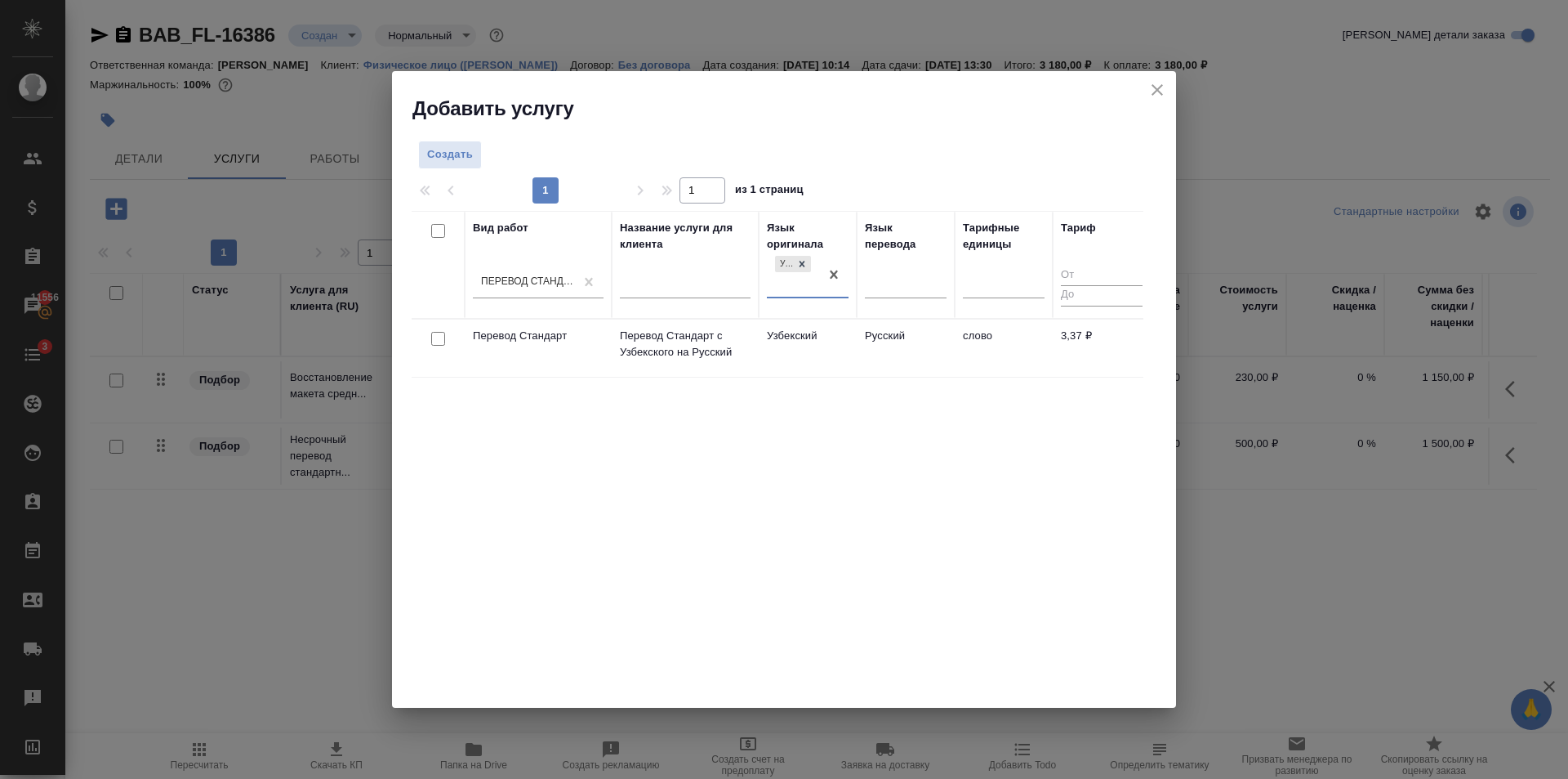
click at [836, 344] on td "Узбекский" at bounding box center [807, 348] width 98 height 57
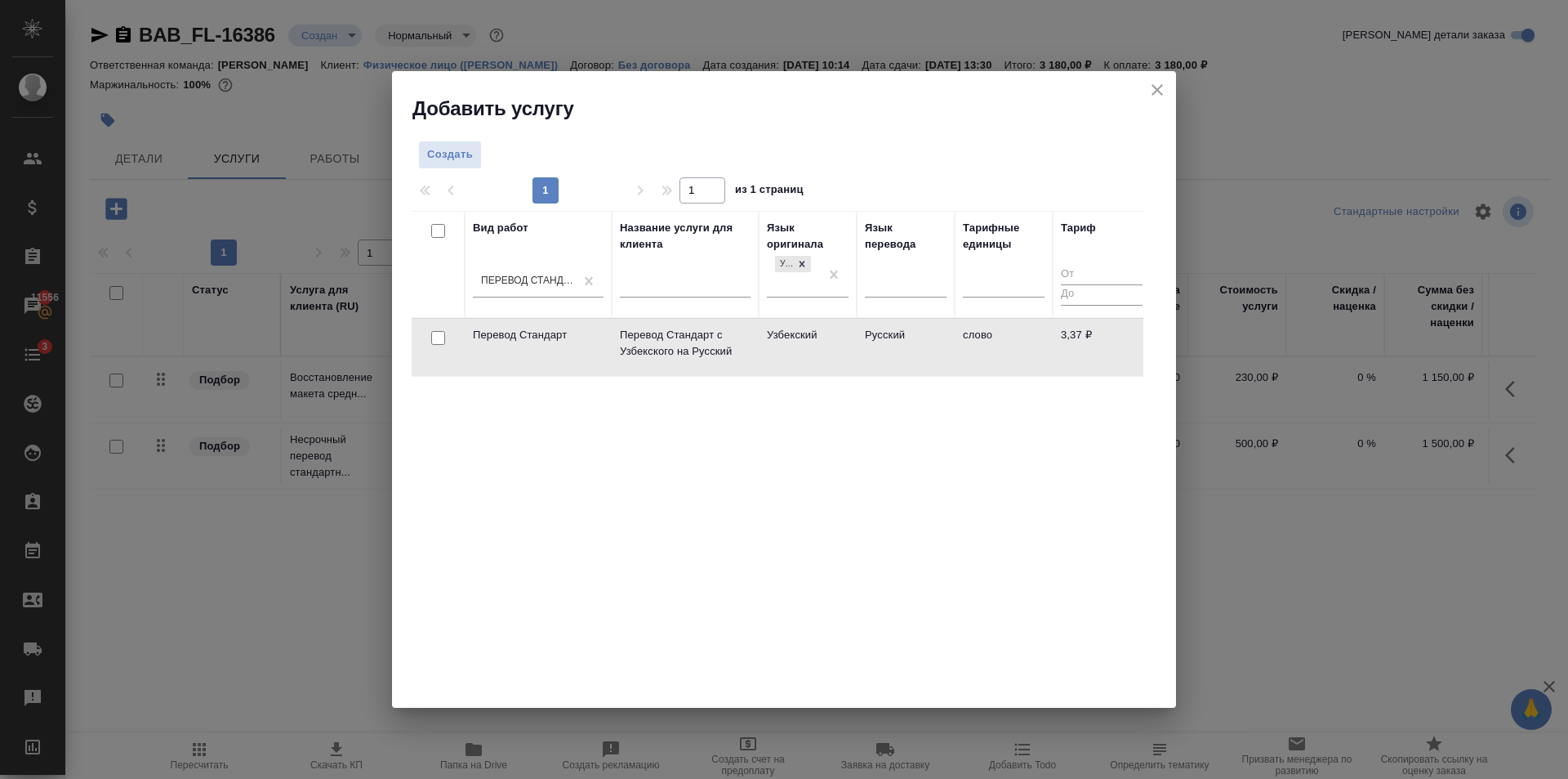
click at [836, 344] on td "Узбекский" at bounding box center [807, 347] width 98 height 57
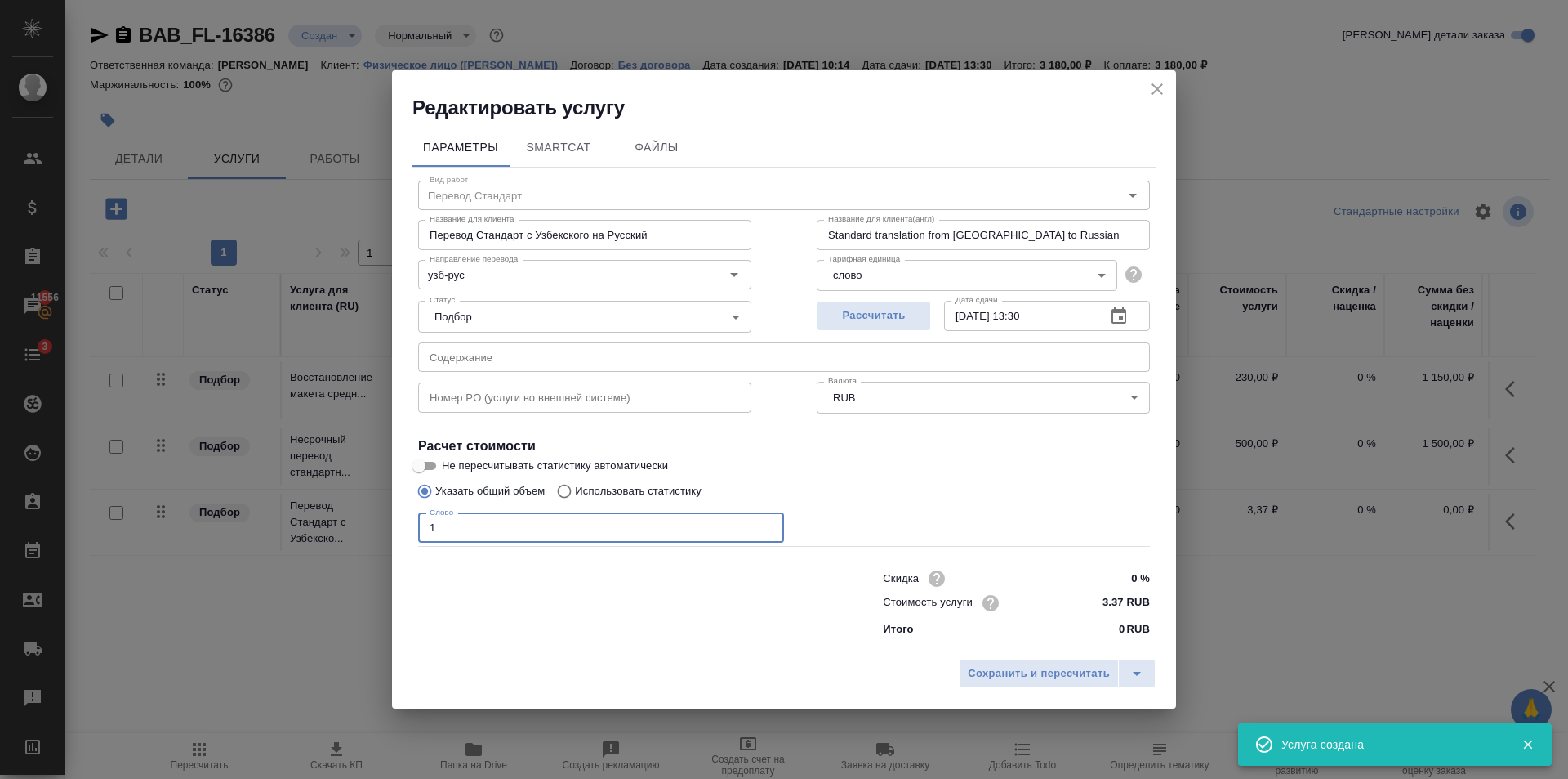
click at [766, 523] on input "1" at bounding box center [601, 527] width 366 height 29
click at [1068, 654] on div "Сохранить и пересчитать" at bounding box center [784, 679] width 784 height 58
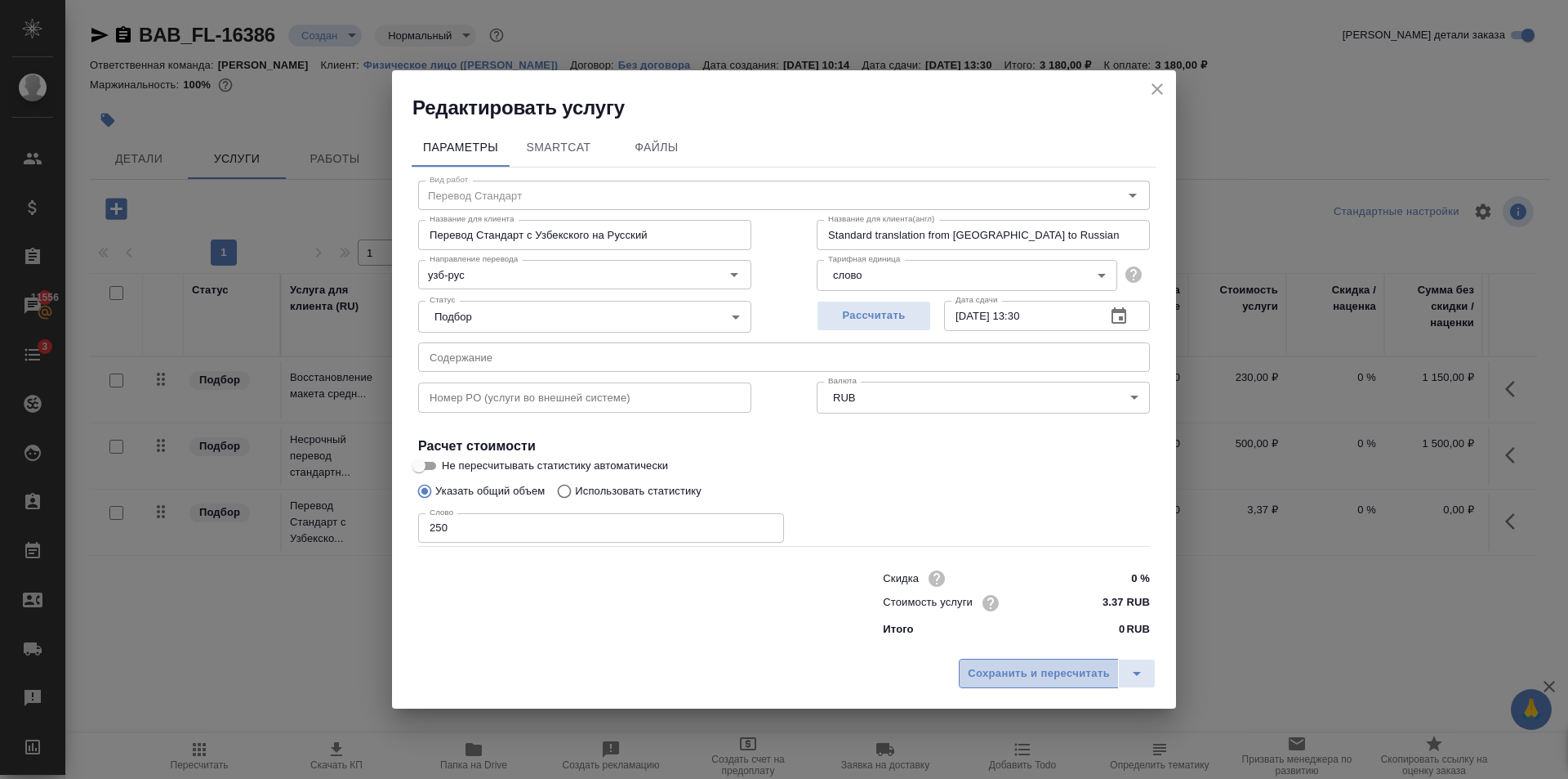
click at [1063, 664] on span "Сохранить и пересчитать" at bounding box center [1039, 674] width 142 height 19
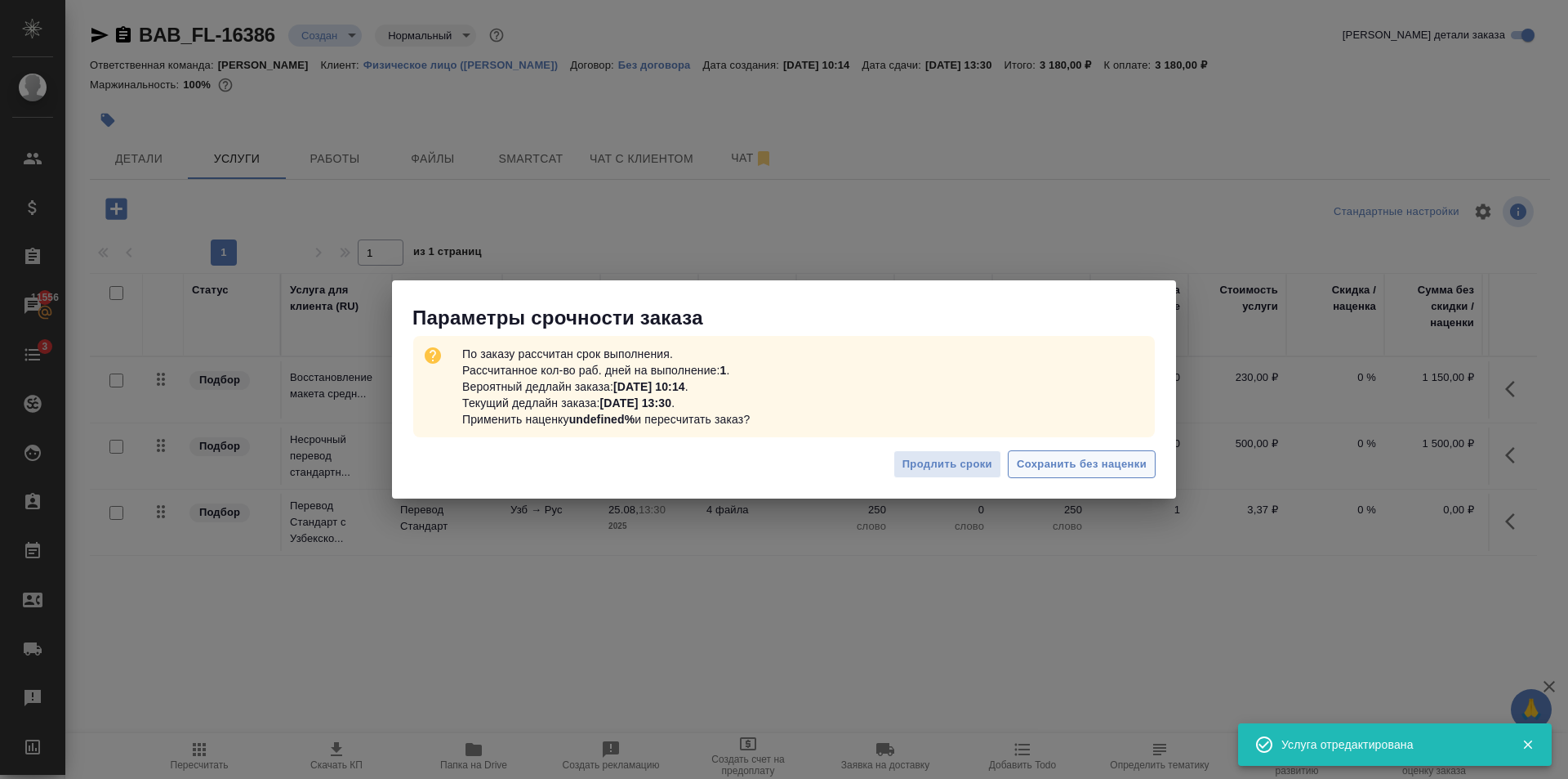
click at [1072, 467] on span "Сохранить без наценки" at bounding box center [1082, 464] width 130 height 19
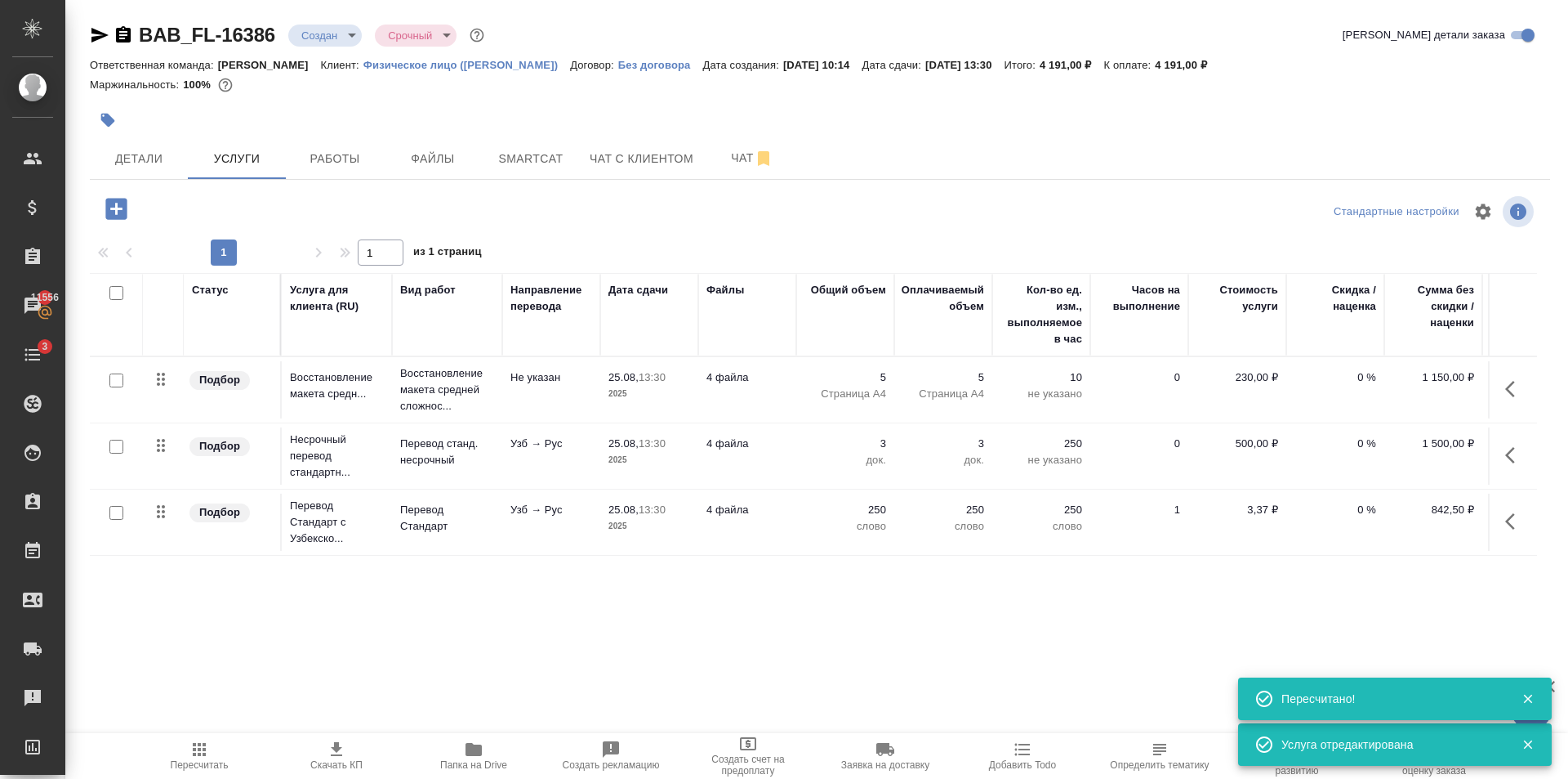
click at [684, 459] on p "2025" at bounding box center [649, 460] width 82 height 16
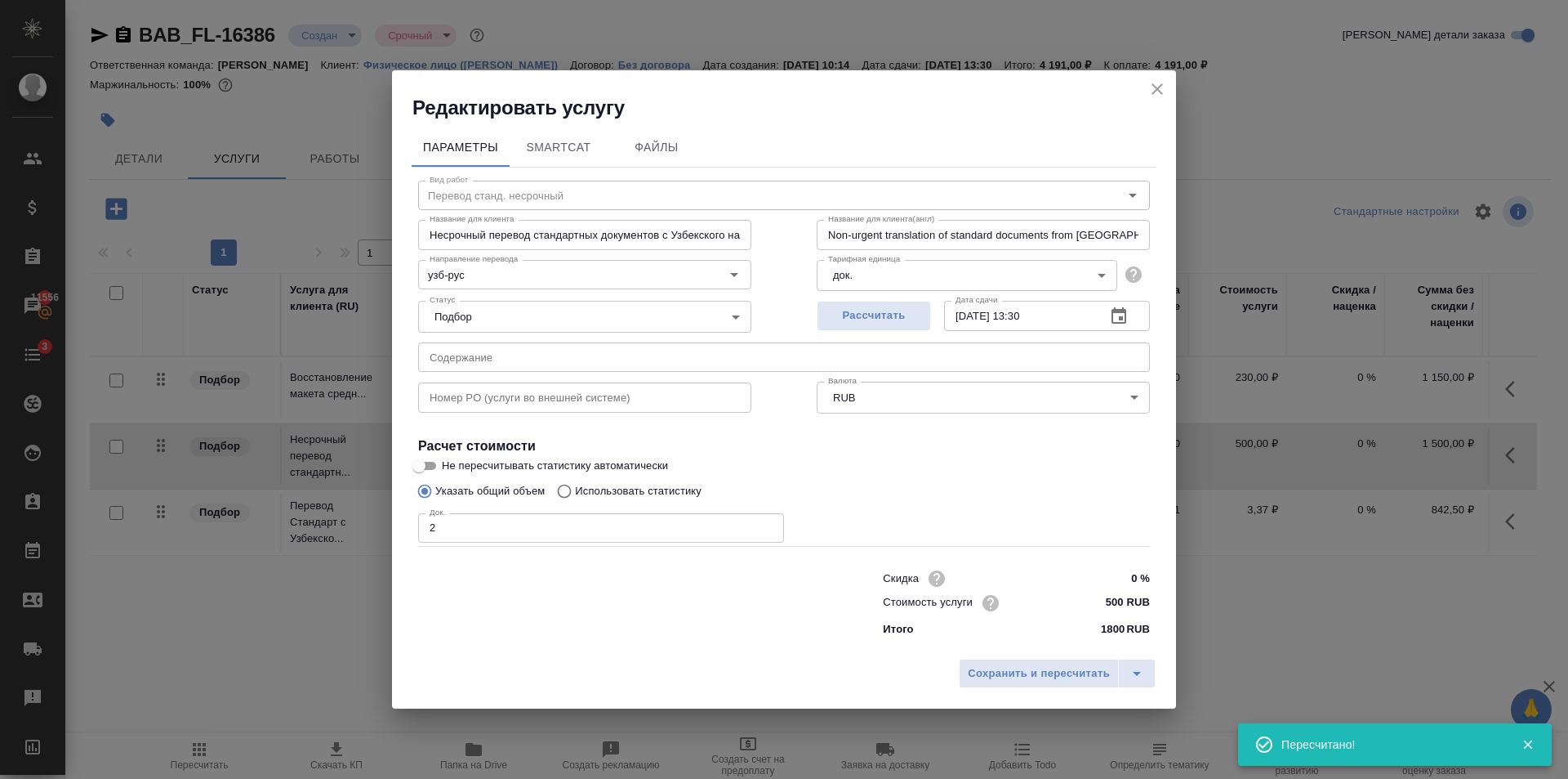
click at [769, 529] on input "2" at bounding box center [601, 527] width 366 height 29
click at [1009, 684] on button "Сохранить и пересчитать" at bounding box center [1039, 673] width 160 height 29
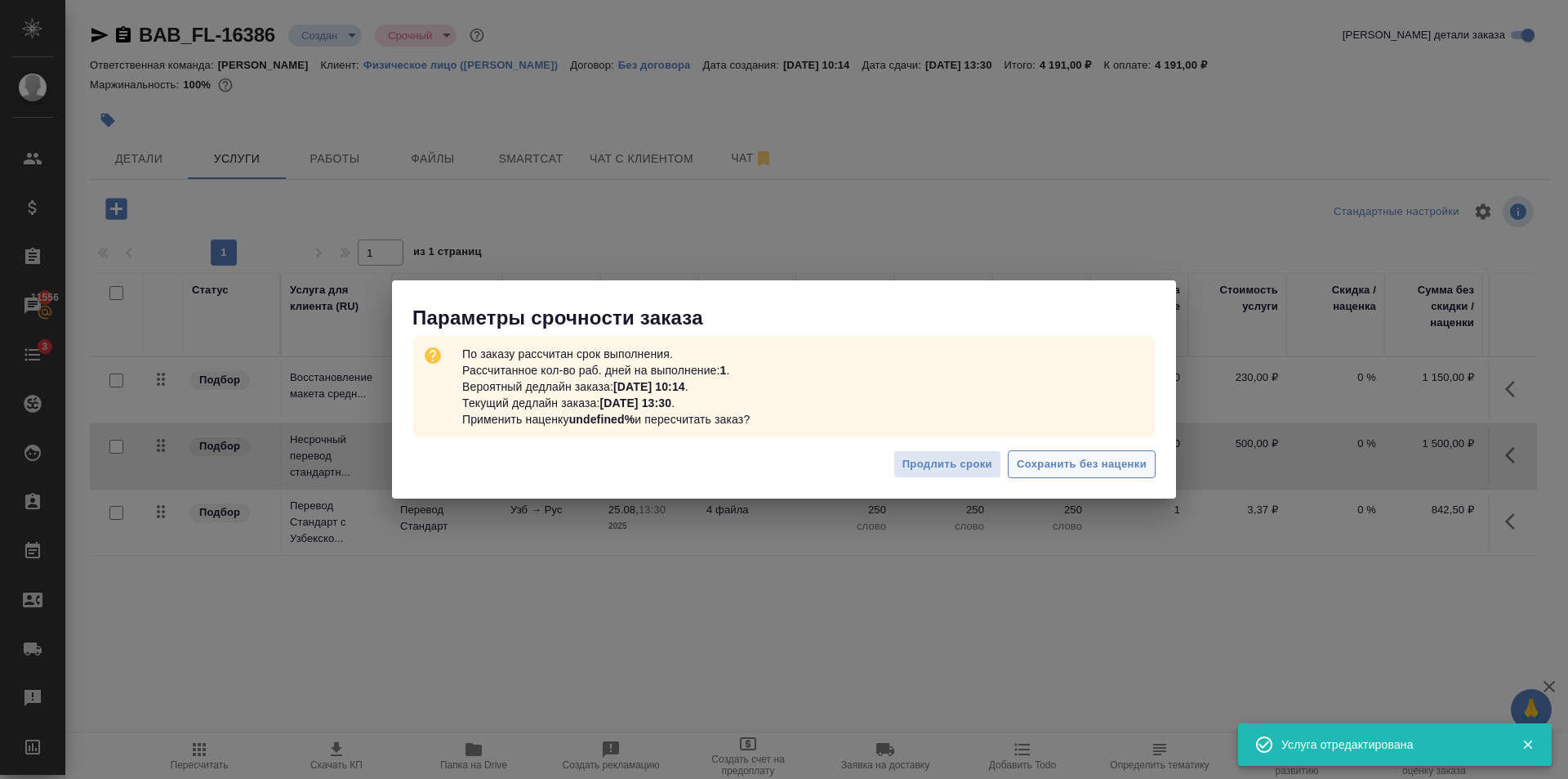
click at [1138, 465] on span "Сохранить без наценки" at bounding box center [1082, 464] width 130 height 19
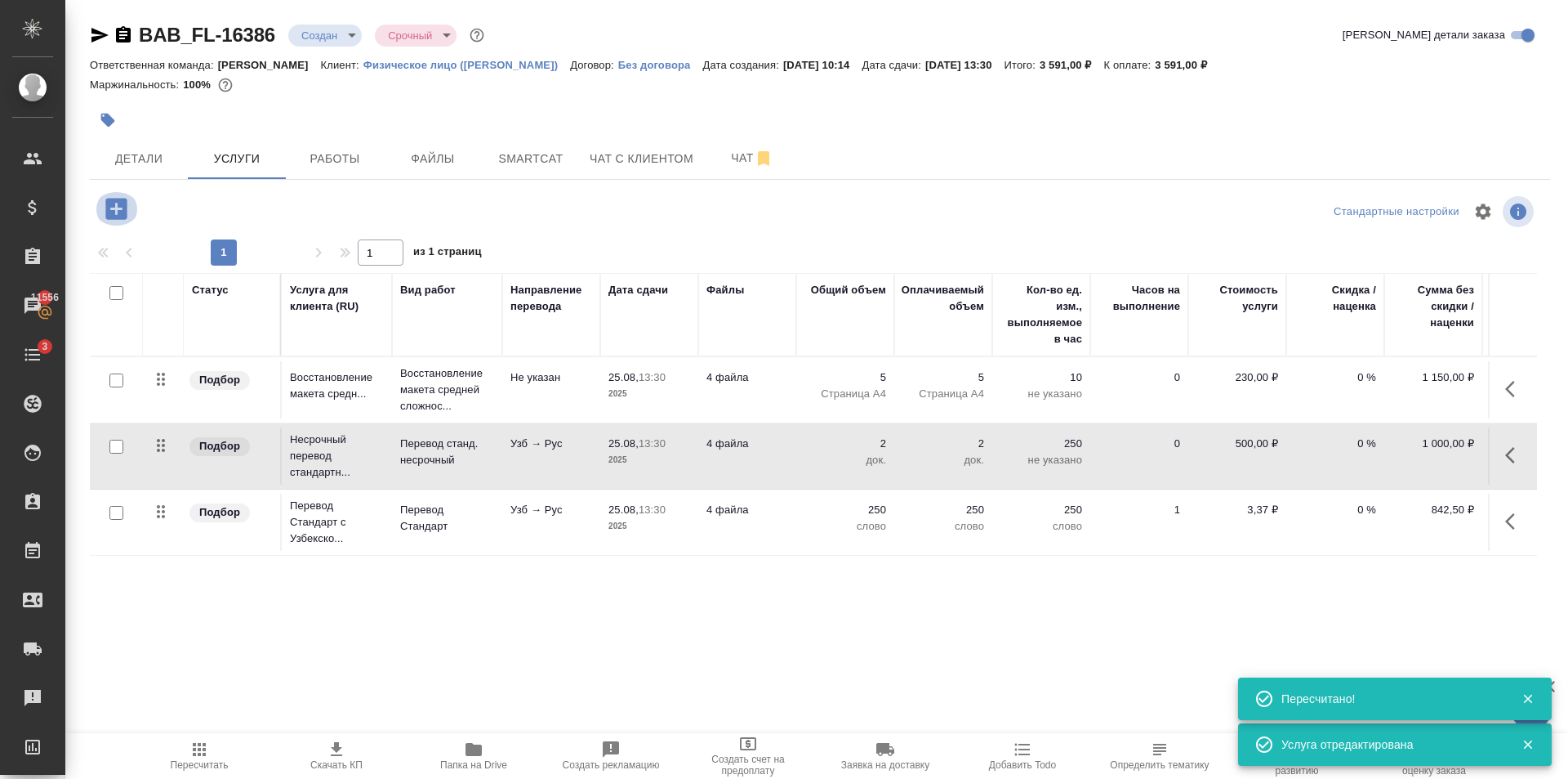
click at [114, 213] on icon "button" at bounding box center [115, 208] width 21 height 21
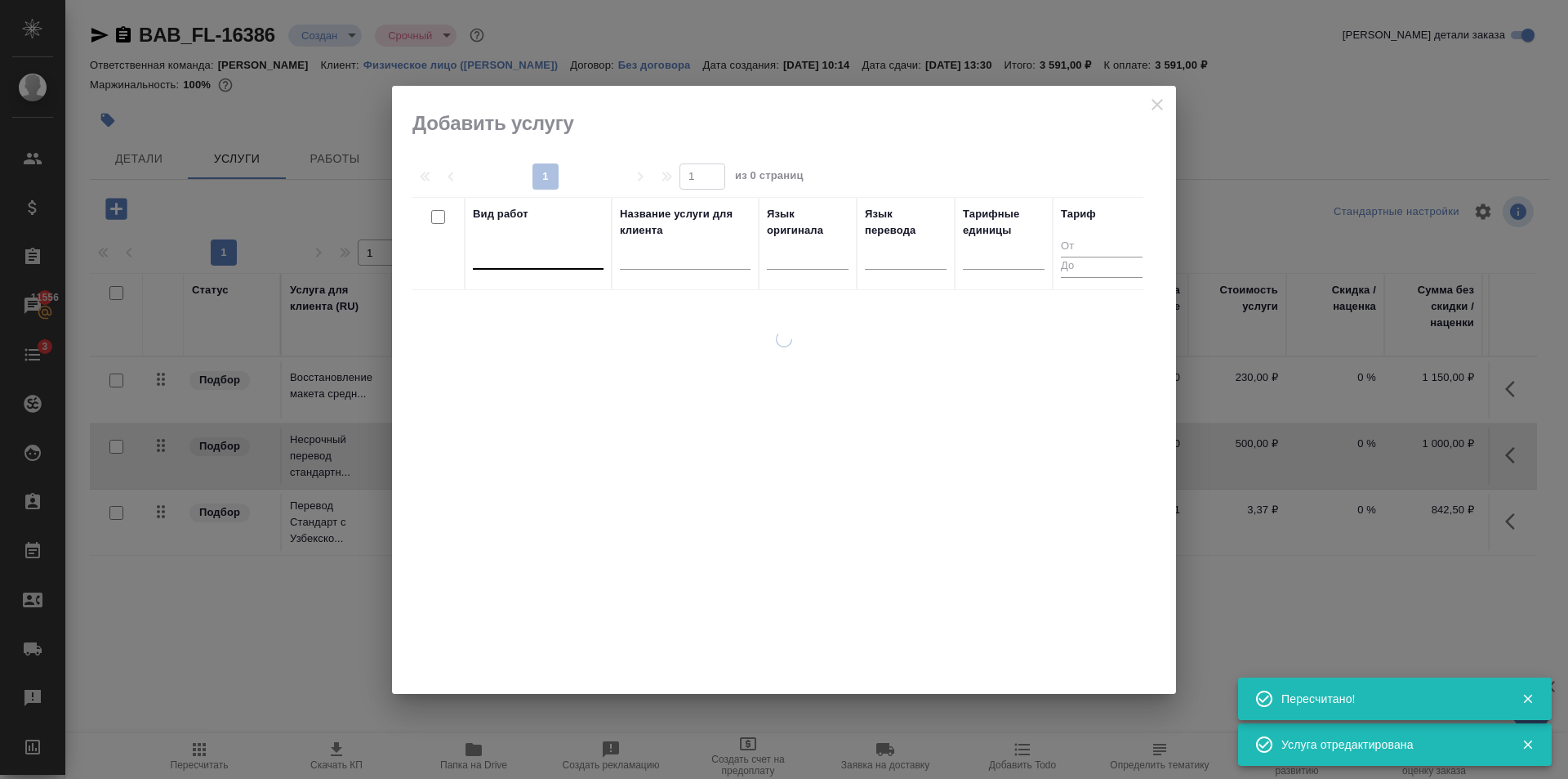
click at [555, 262] on div at bounding box center [538, 253] width 130 height 24
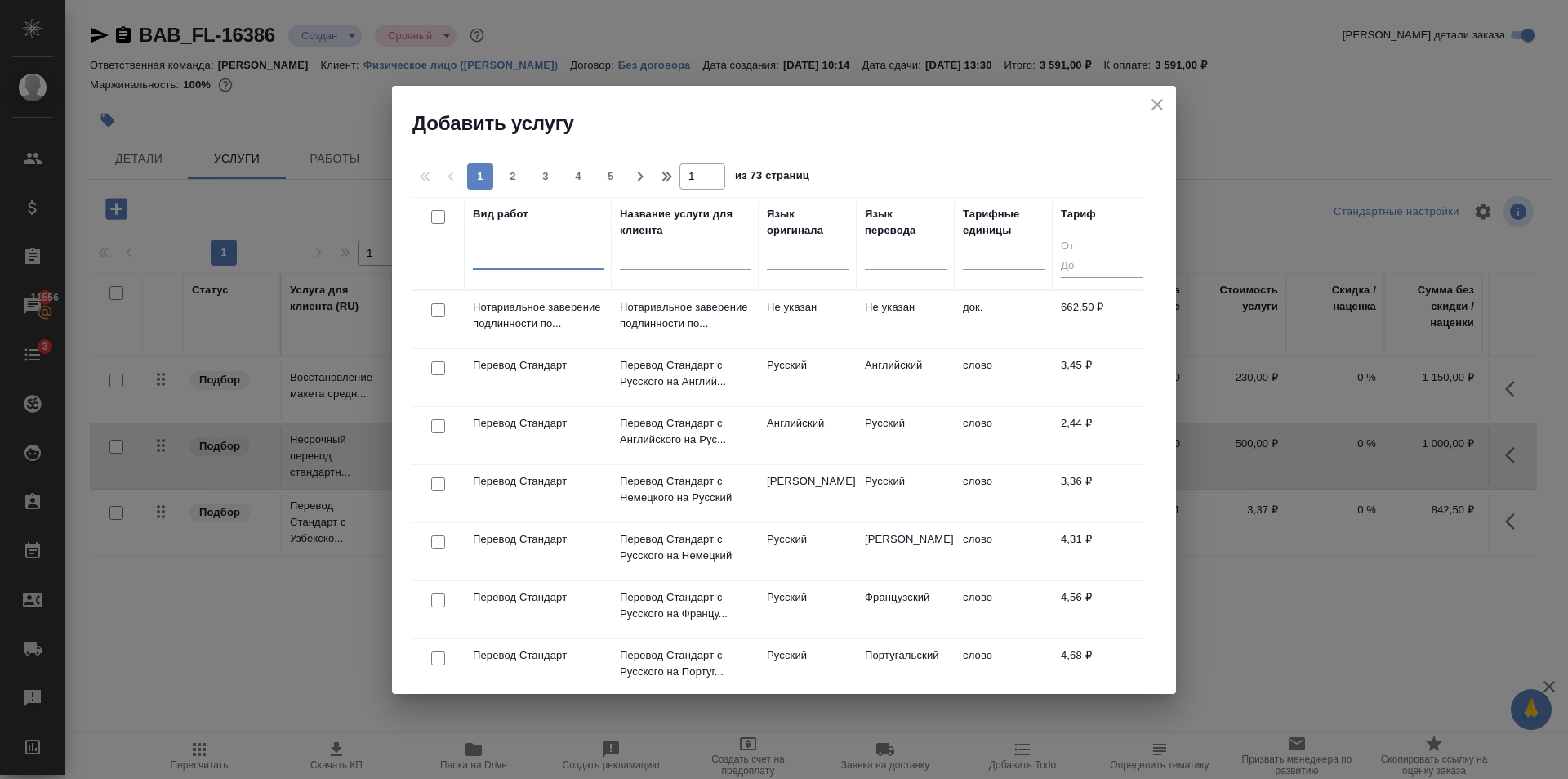
click at [569, 254] on div at bounding box center [538, 253] width 130 height 24
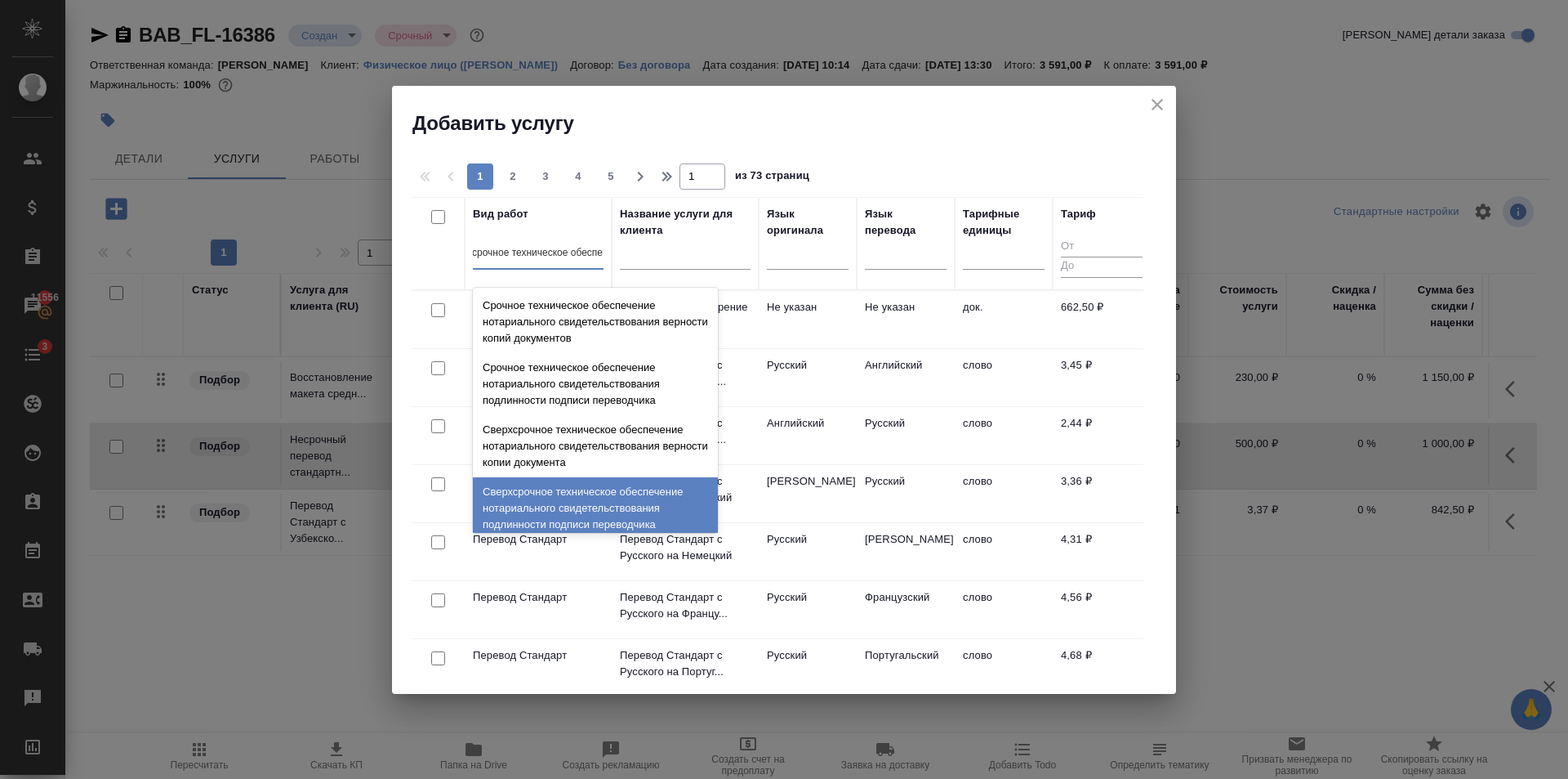
scroll to position [72, 0]
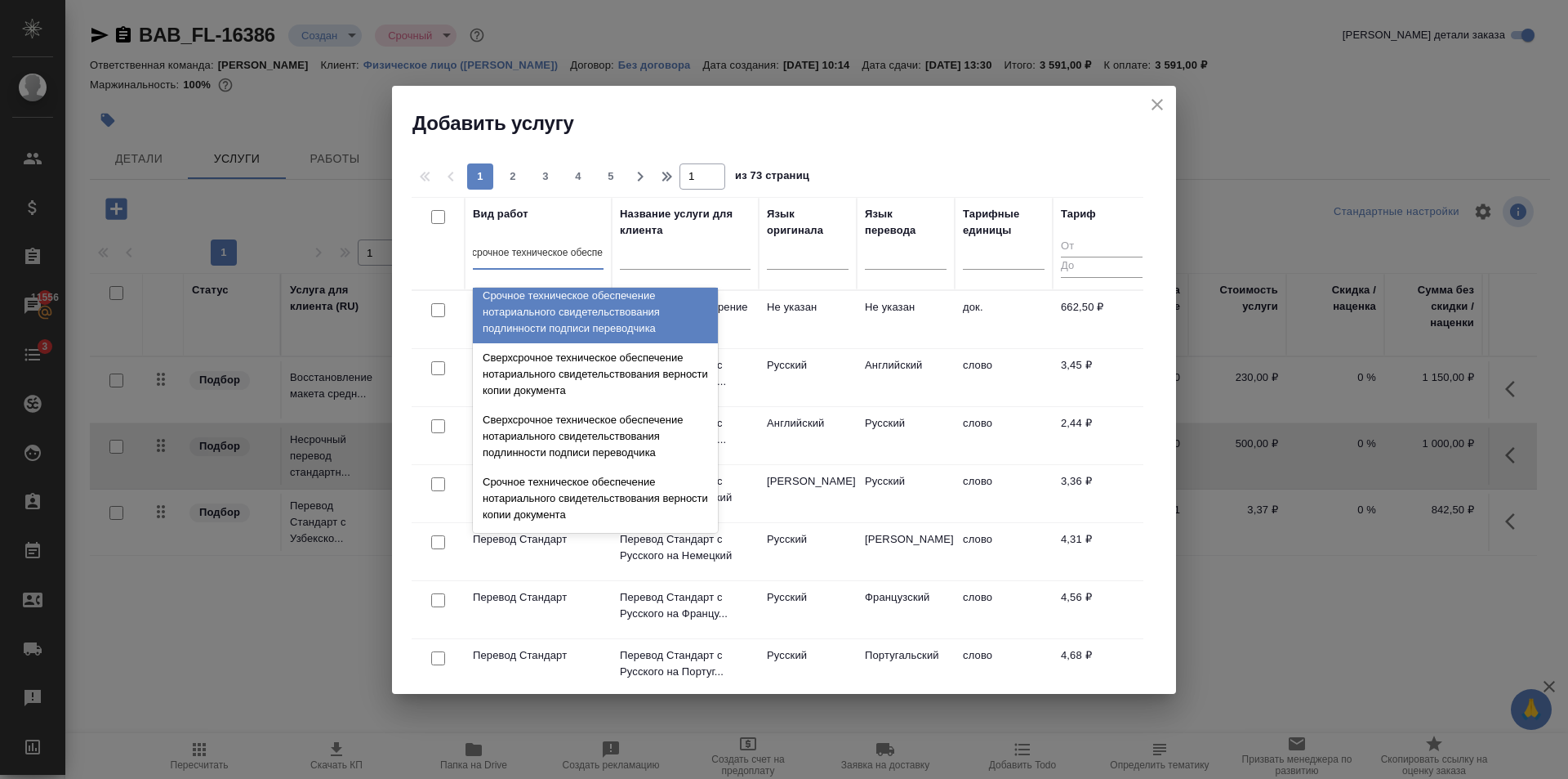
click at [619, 325] on div "Срочное техническое обеспечение нотариального свидетельствования подлинности по…" at bounding box center [595, 312] width 245 height 62
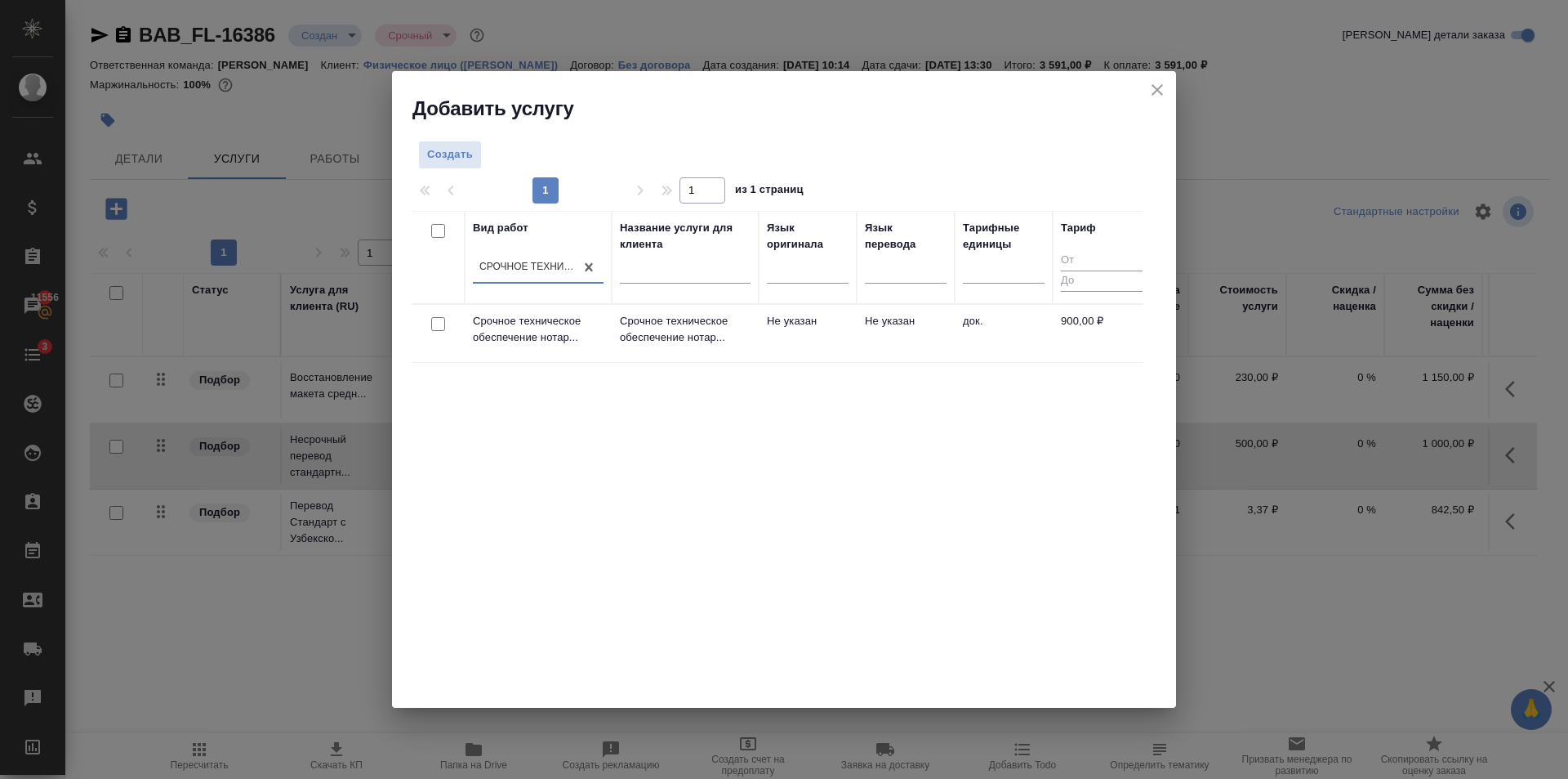
click at [786, 339] on td "Не указан" at bounding box center [807, 333] width 98 height 57
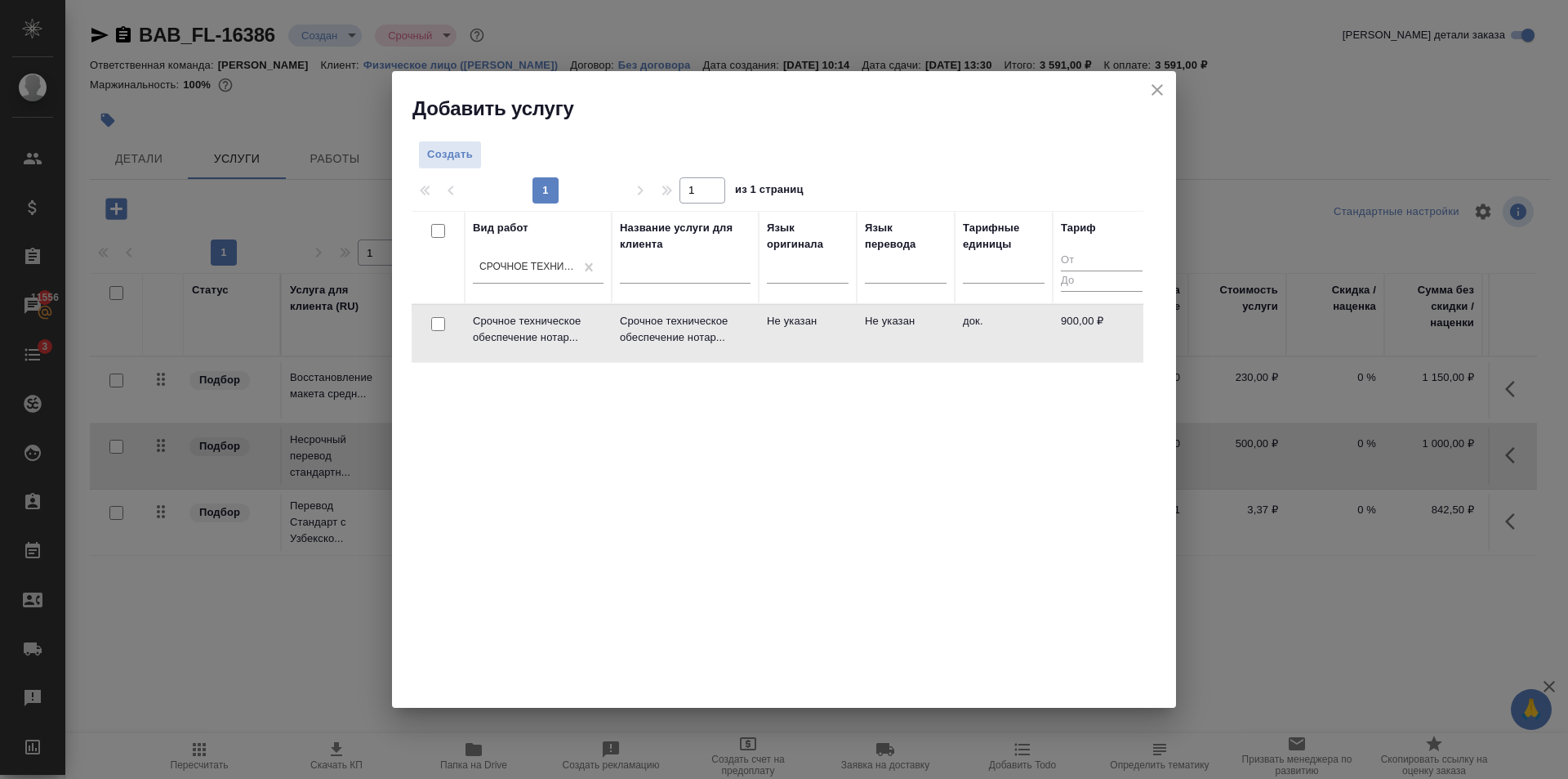
click at [786, 339] on td "Не указан" at bounding box center [807, 333] width 98 height 57
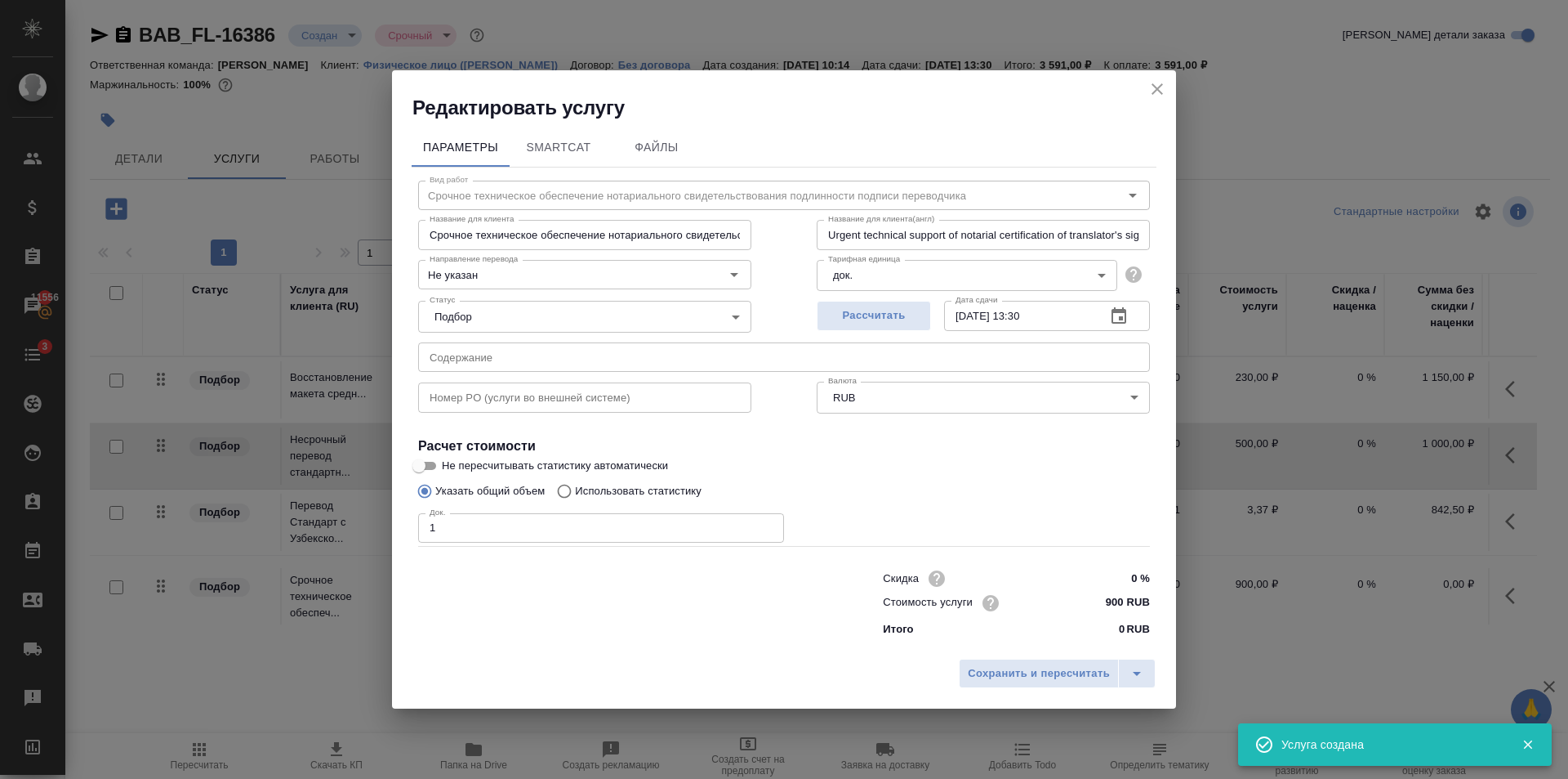
click at [764, 524] on input "1" at bounding box center [601, 527] width 366 height 29
click at [764, 524] on input "2" at bounding box center [601, 527] width 366 height 29
click at [764, 524] on input "3" at bounding box center [601, 527] width 366 height 29
click at [764, 524] on input "4" at bounding box center [601, 527] width 366 height 29
click at [1033, 670] on span "Сохранить и пересчитать" at bounding box center [1039, 674] width 142 height 19
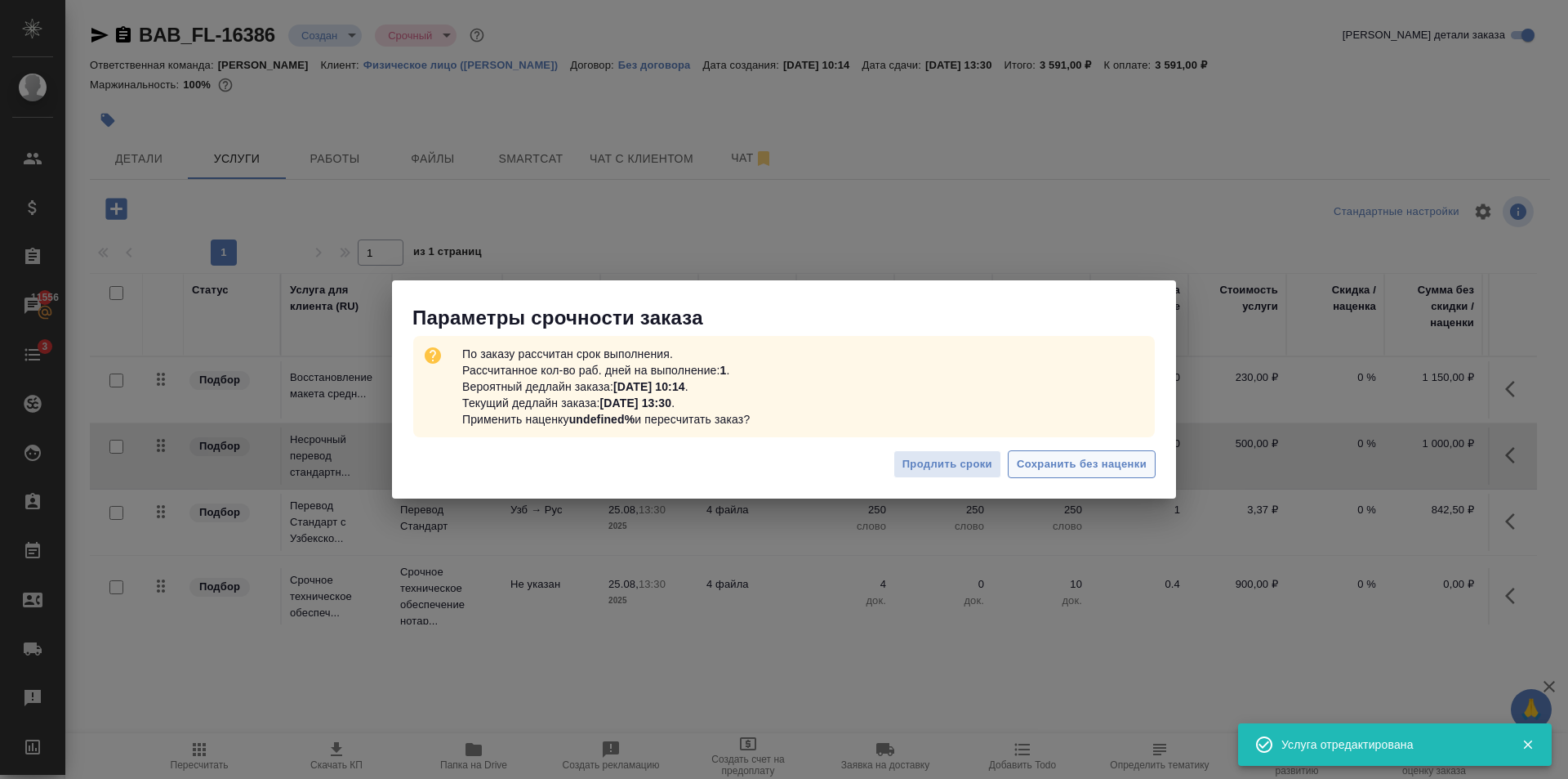
click at [1115, 464] on span "Сохранить без наценки" at bounding box center [1082, 464] width 130 height 19
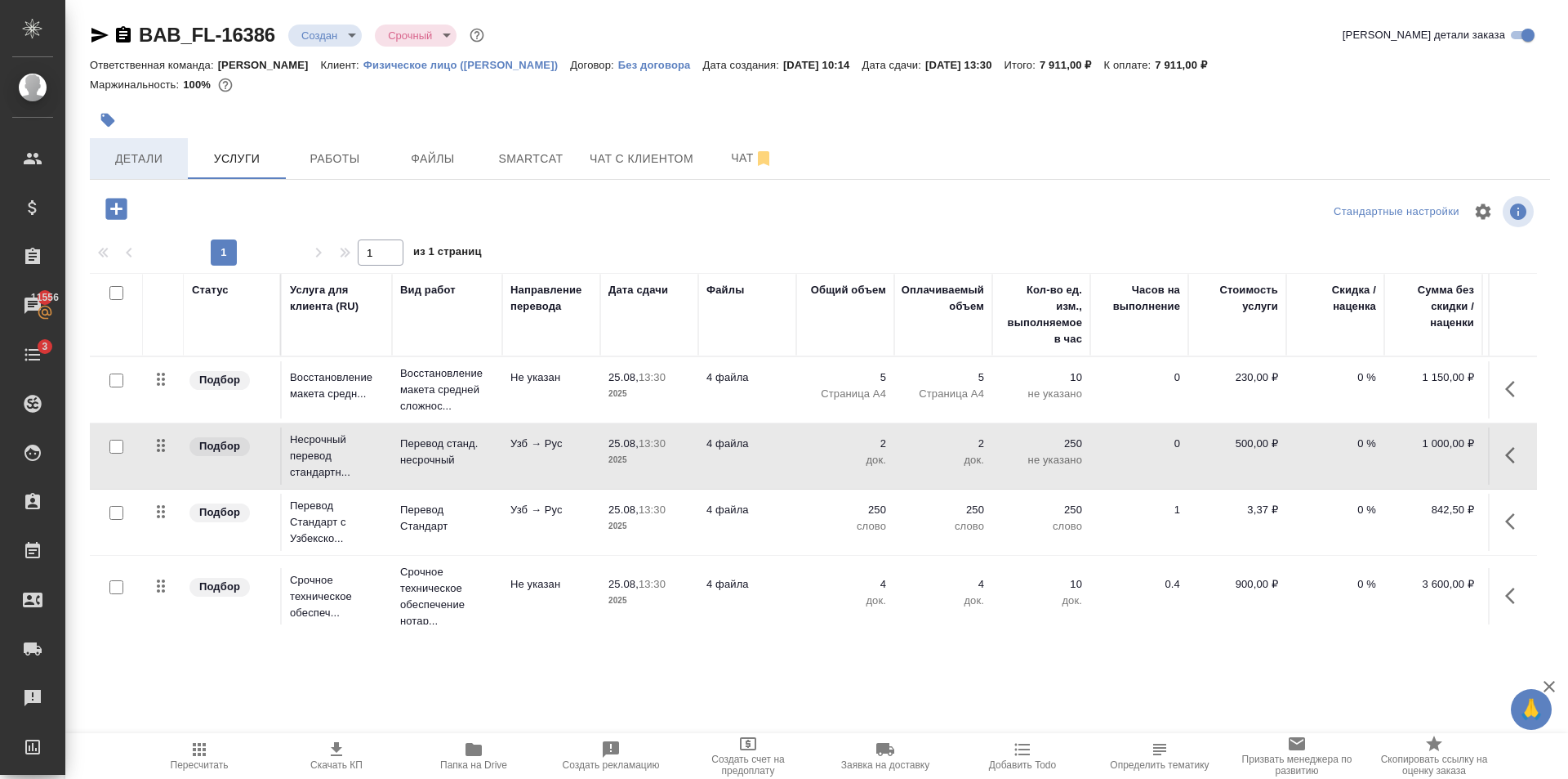
click at [141, 157] on span "Детали" at bounding box center [138, 159] width 78 height 20
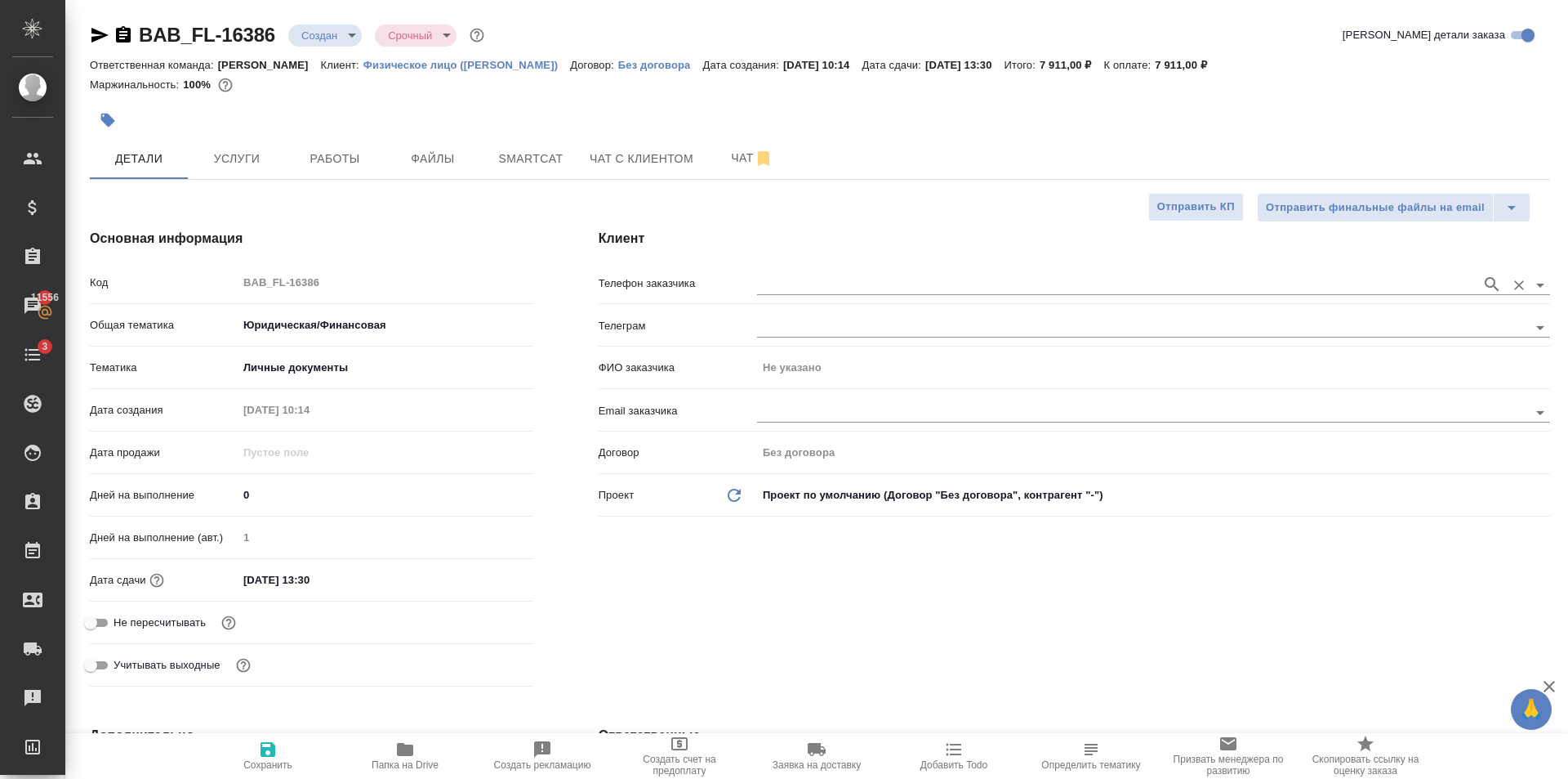
click at [807, 290] on input "text" at bounding box center [1114, 284] width 716 height 19
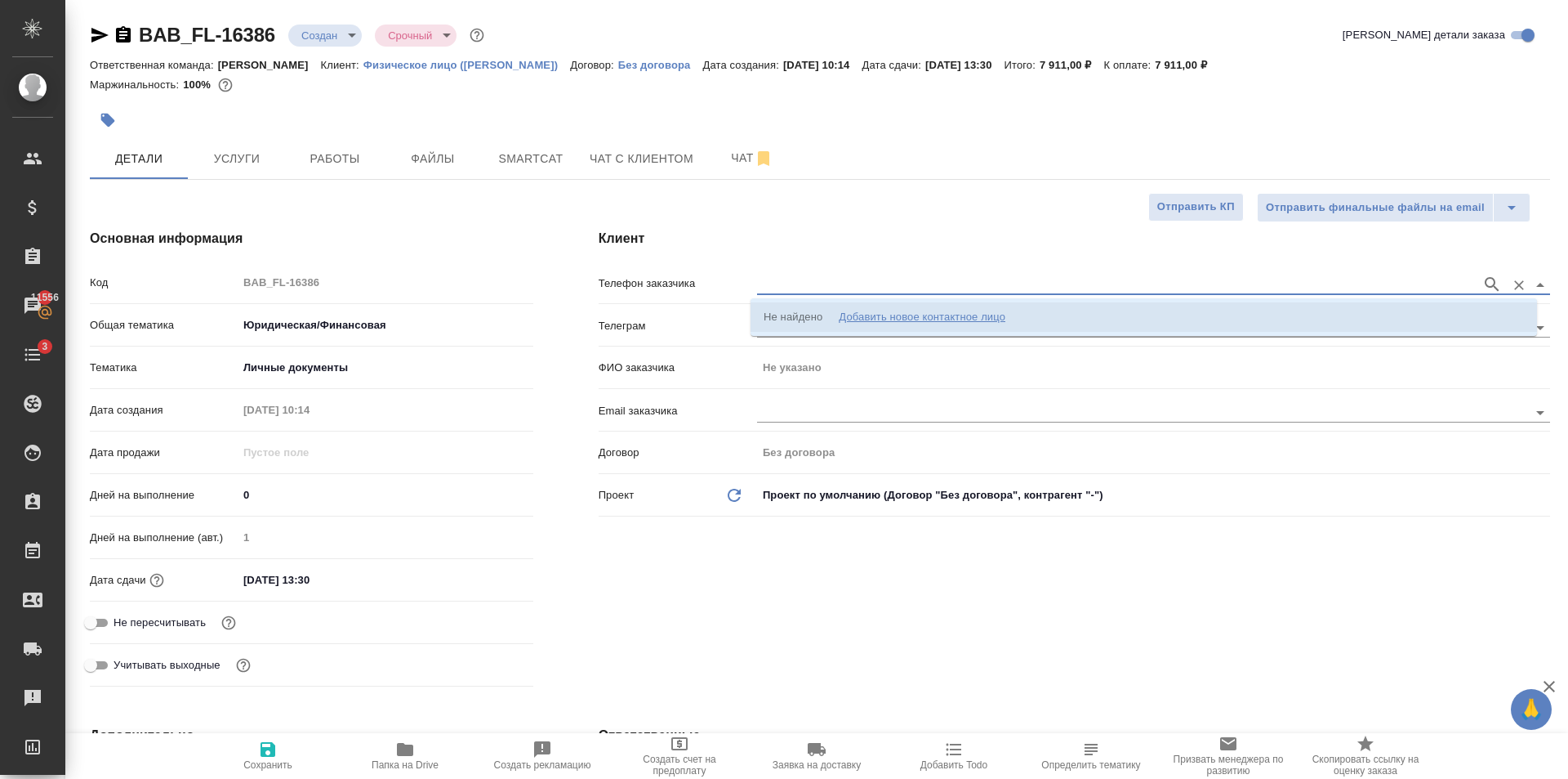
click at [875, 324] on div "Добавить новое контактное лицо" at bounding box center [922, 317] width 167 height 16
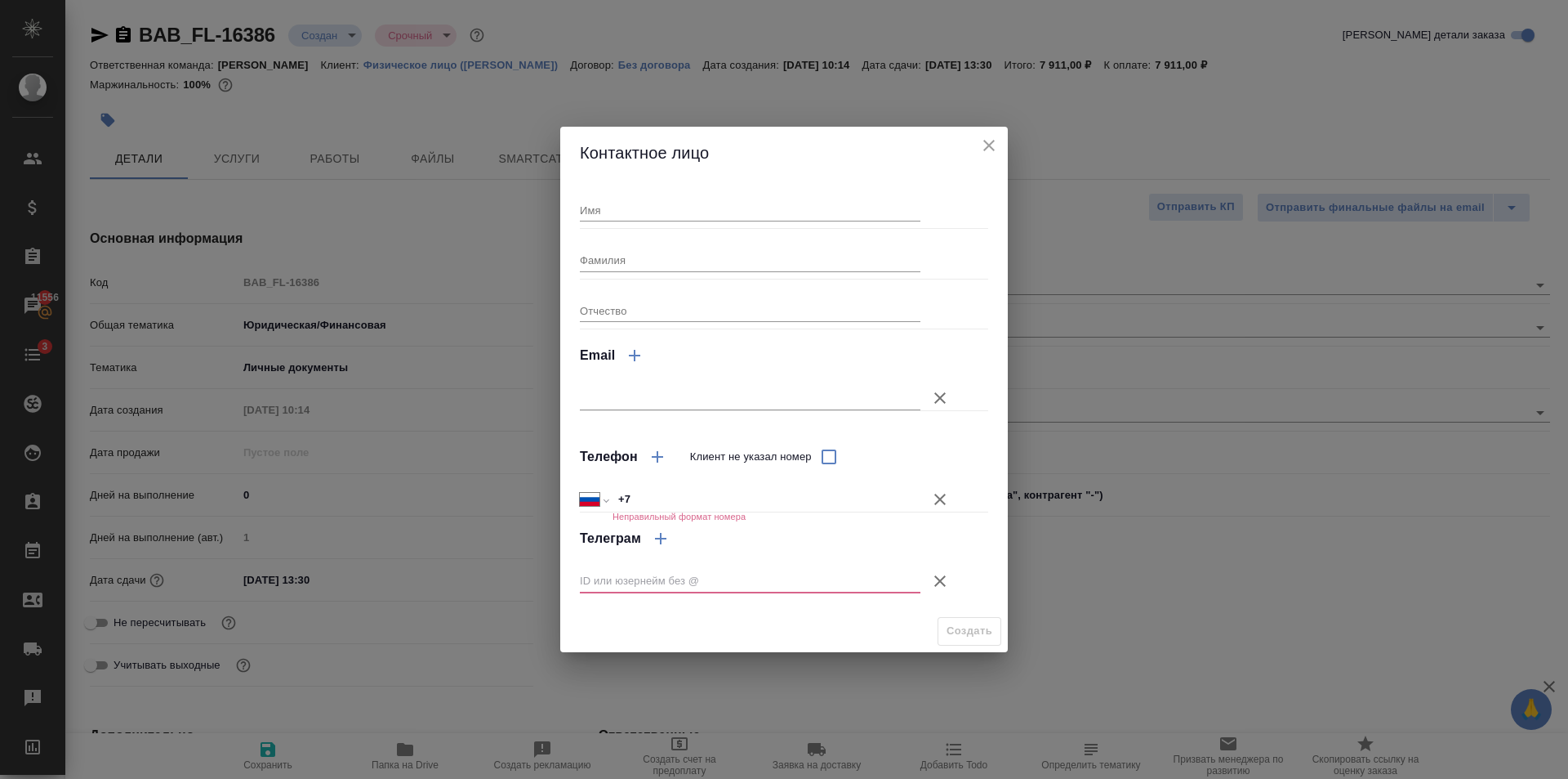
click at [946, 583] on icon "button" at bounding box center [939, 580] width 19 height 19
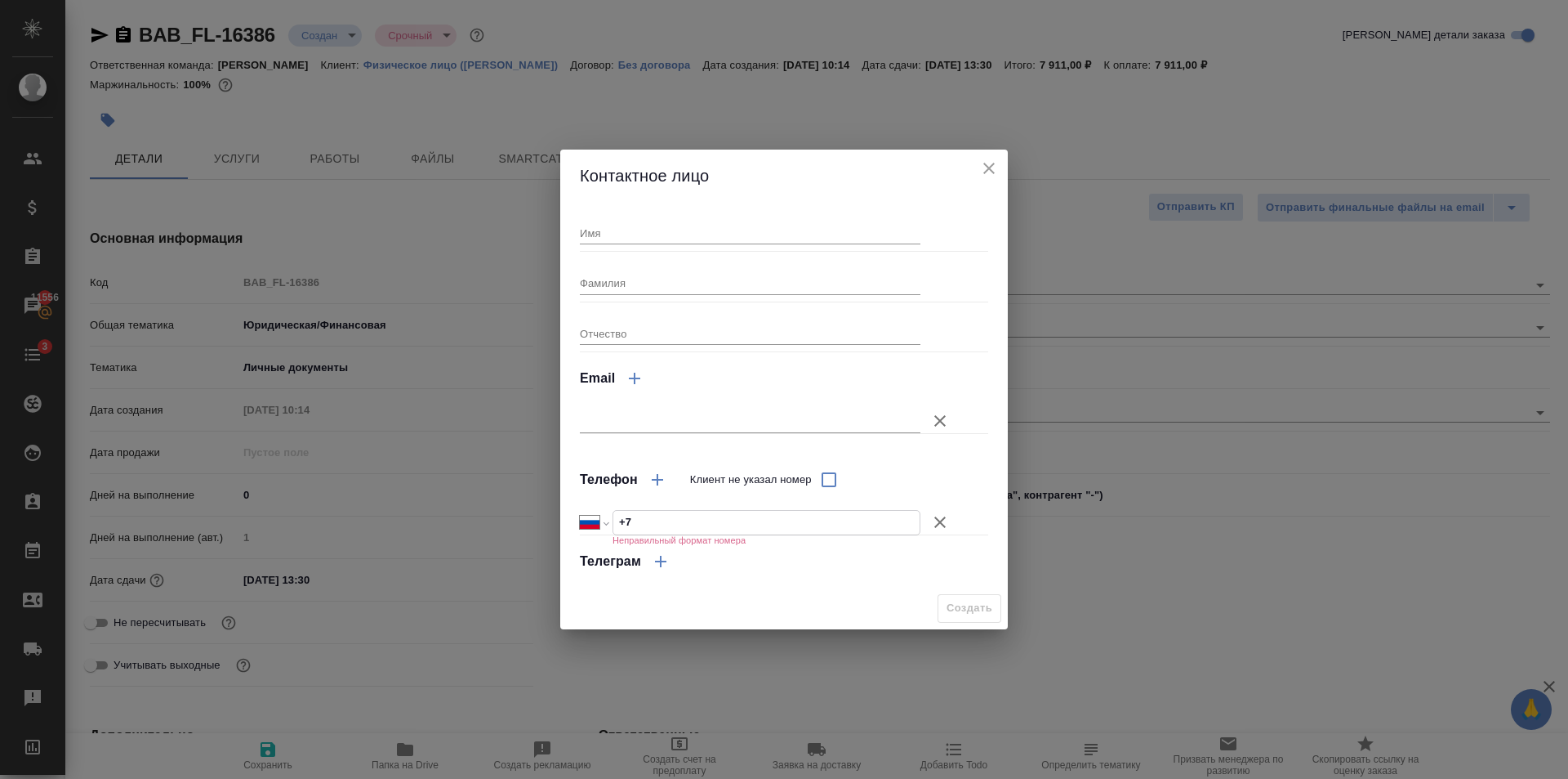
click at [760, 519] on input "+7" at bounding box center [767, 522] width 306 height 24
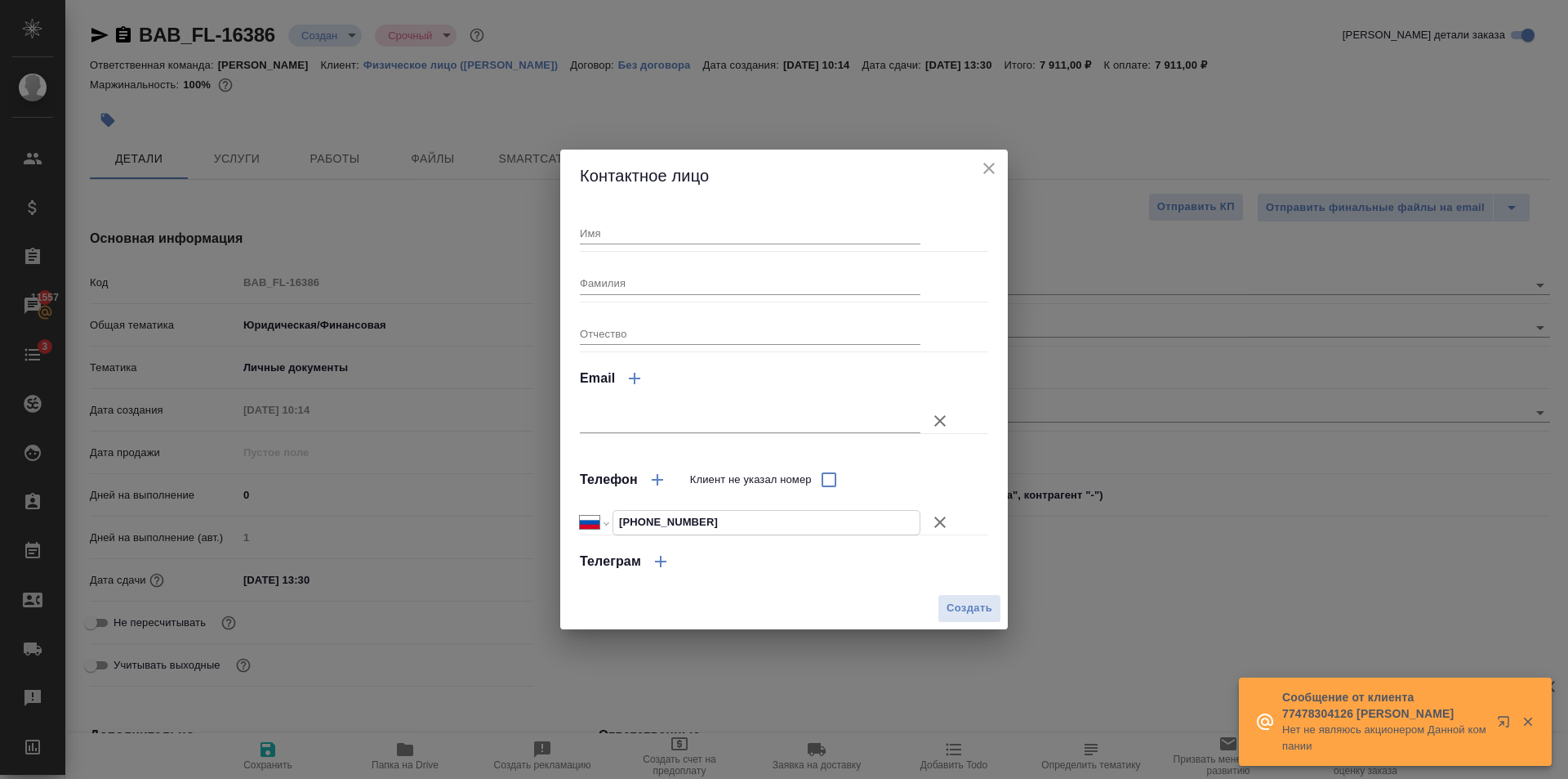
drag, startPoint x: 632, startPoint y: 232, endPoint x: 663, endPoint y: 245, distance: 33.6
click at [632, 232] on input "Имя" at bounding box center [750, 232] width 341 height 23
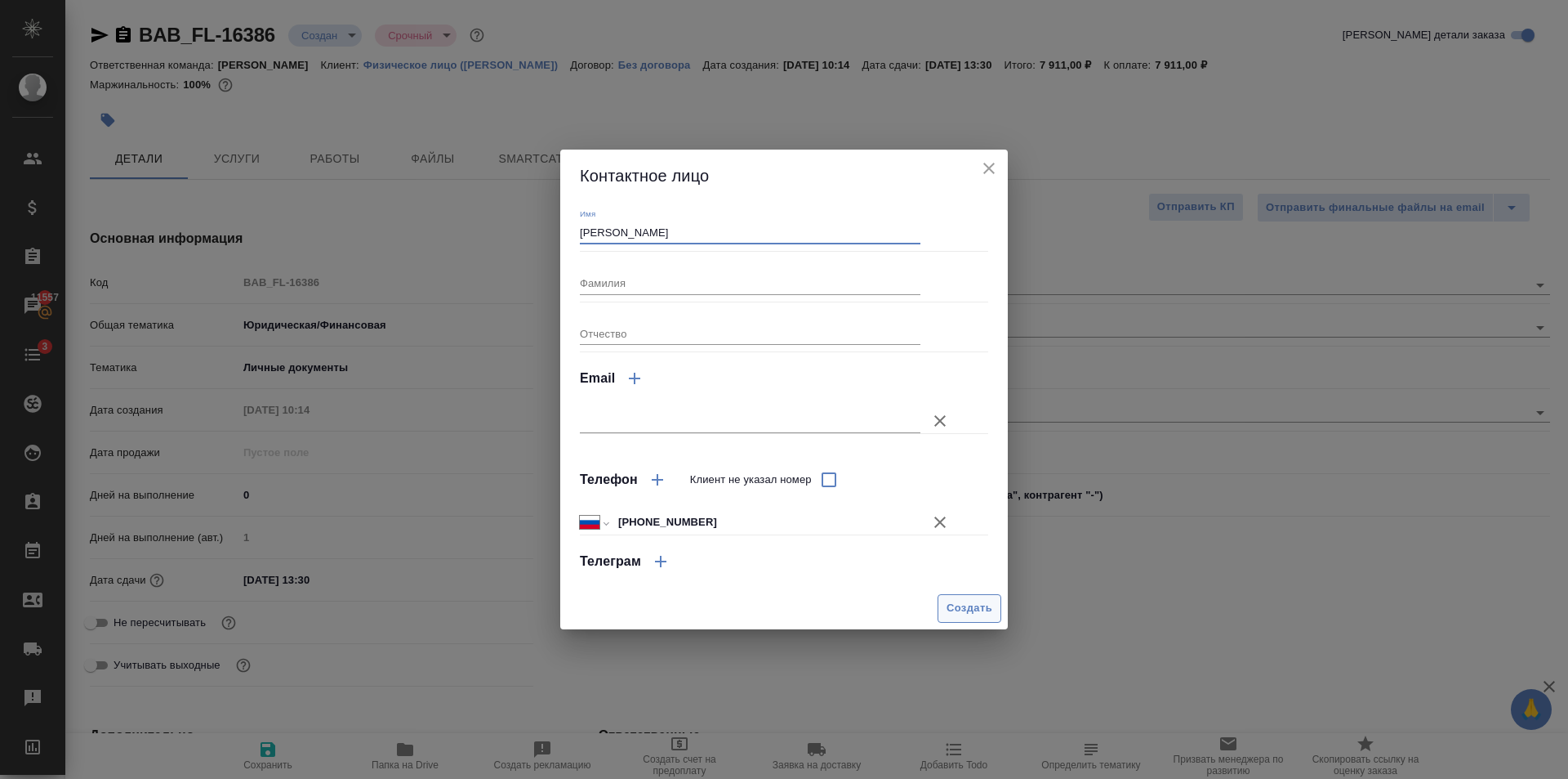
click at [981, 605] on span "Создать" at bounding box center [970, 608] width 45 height 19
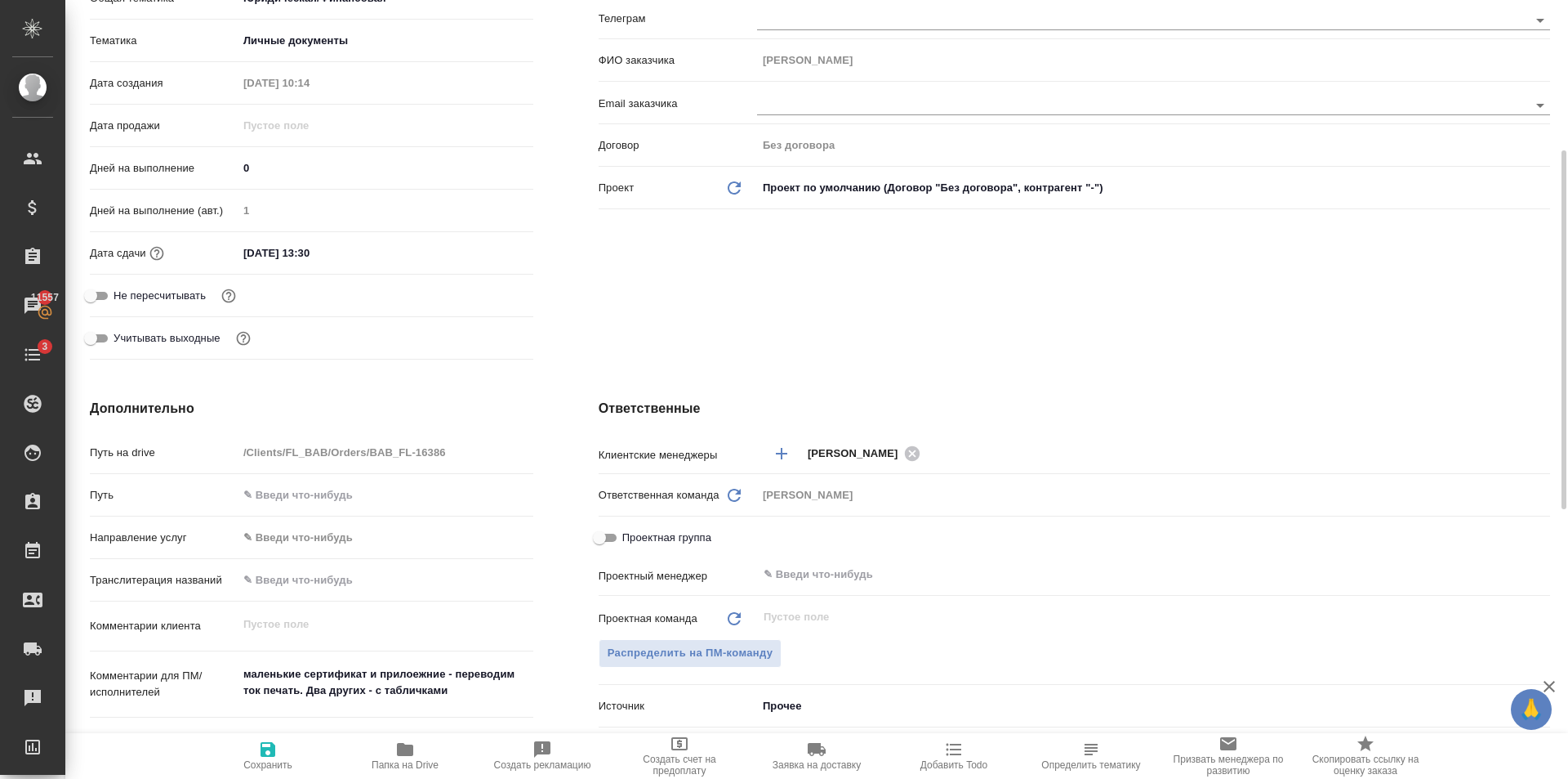
scroll to position [654, 0]
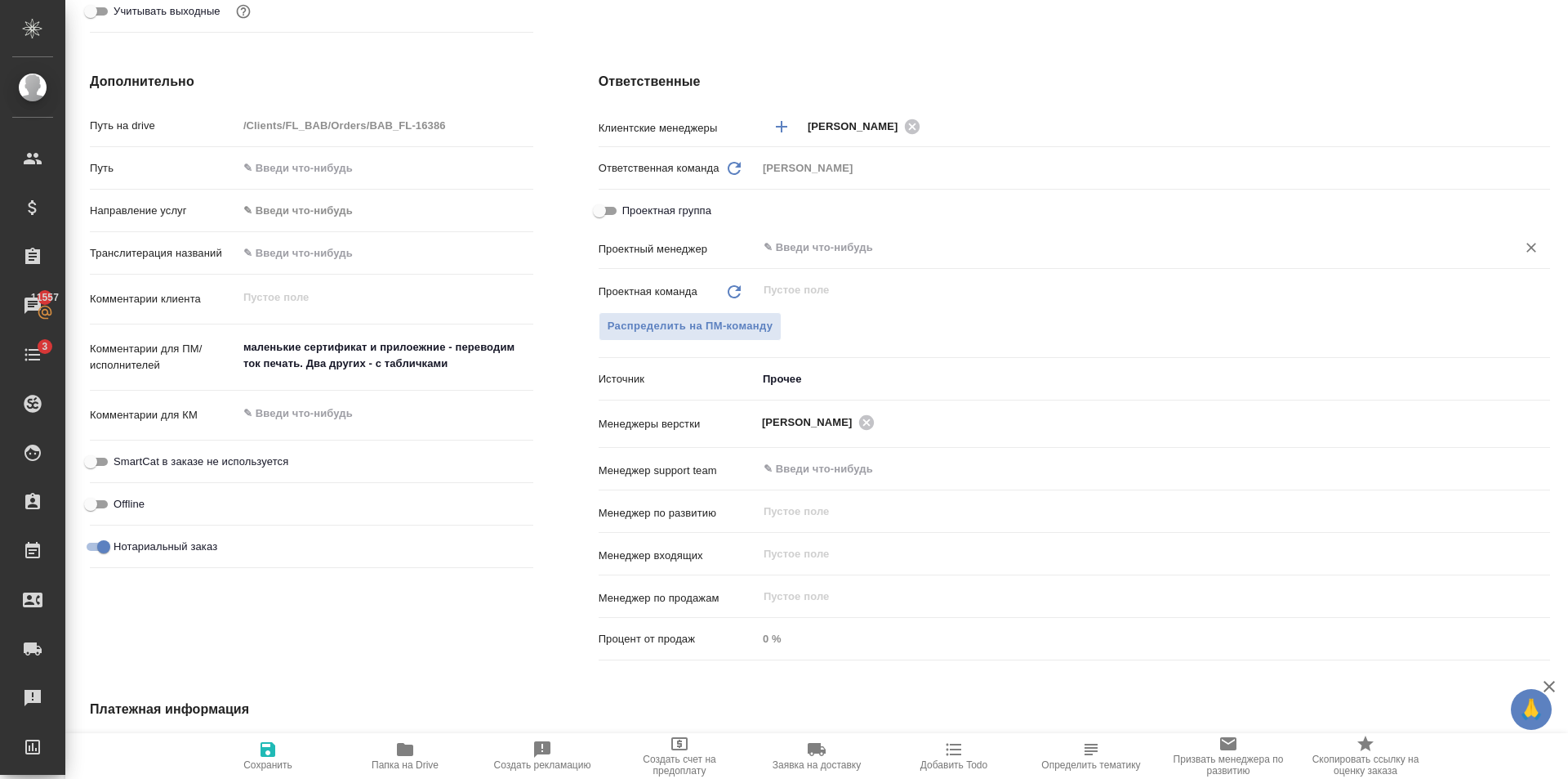
click at [813, 235] on div "​" at bounding box center [1153, 248] width 793 height 29
click at [813, 239] on input "text" at bounding box center [1126, 247] width 729 height 19
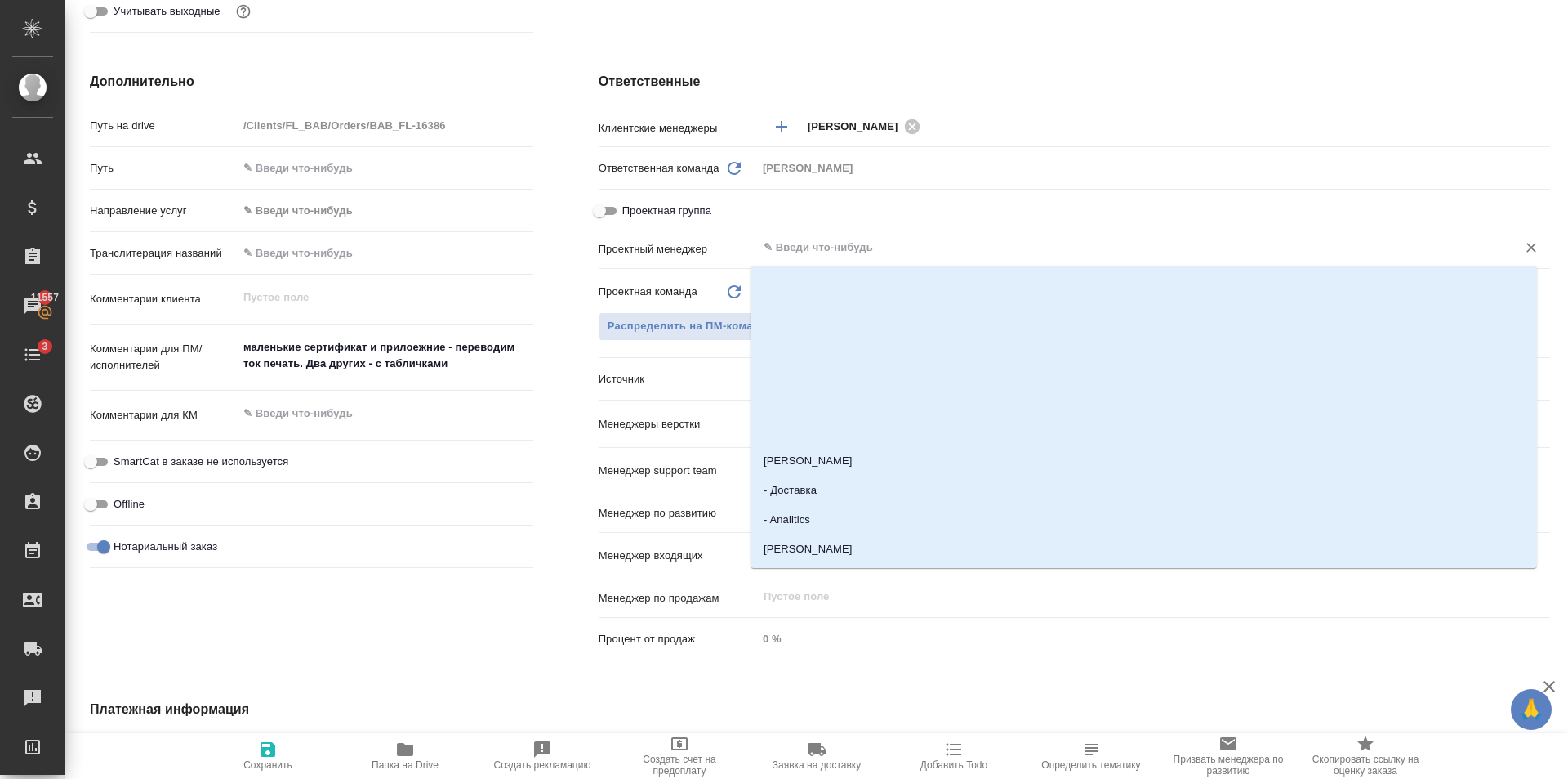
click at [610, 207] on input "Проектная группа" at bounding box center [599, 211] width 59 height 19
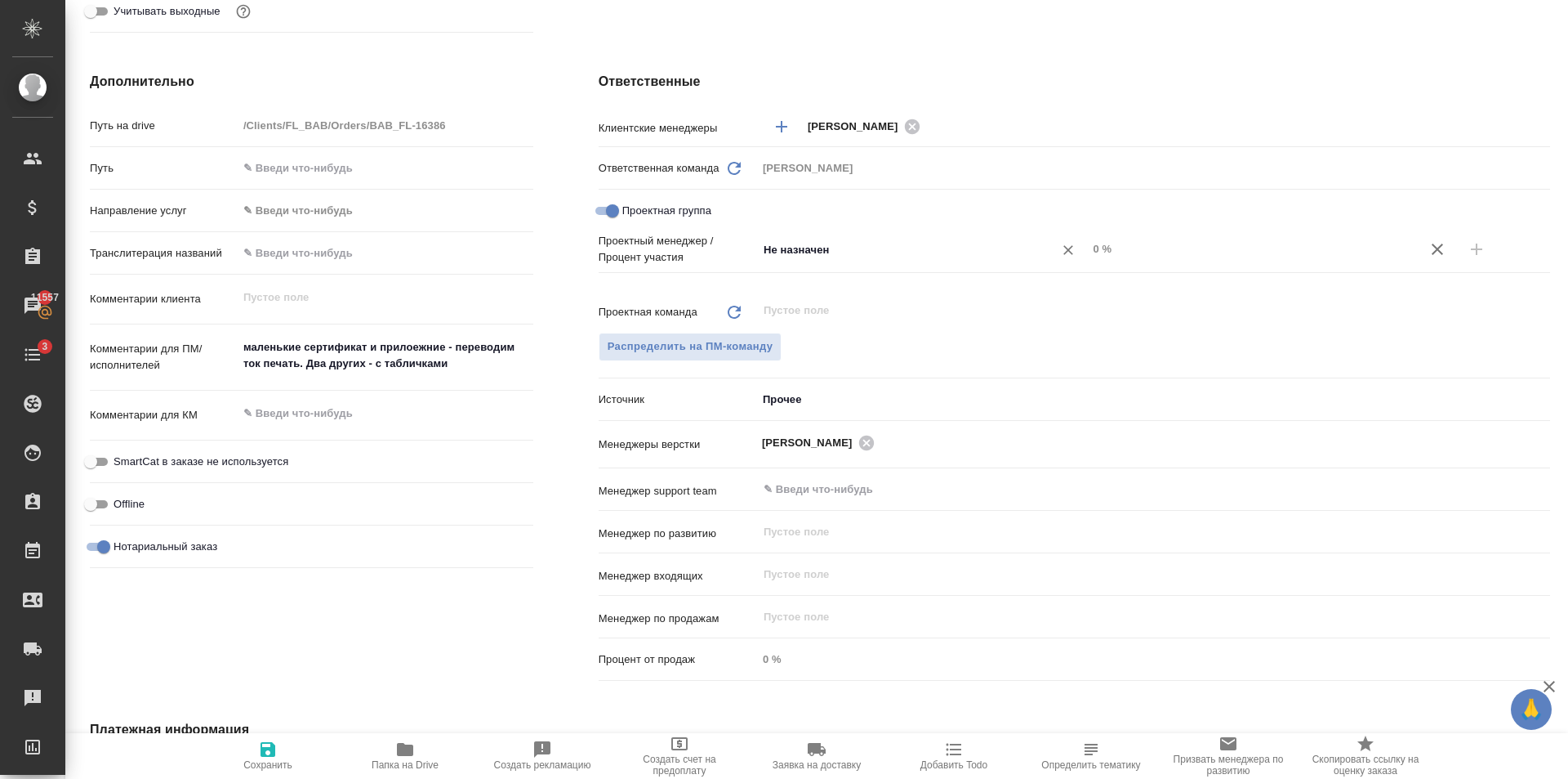
click at [841, 243] on input "Не назначен" at bounding box center [895, 248] width 266 height 19
click at [921, 281] on li "Газизов Ринат" at bounding box center [914, 286] width 327 height 29
drag, startPoint x: 1106, startPoint y: 231, endPoint x: 1100, endPoint y: 238, distance: 9.2
click at [1105, 232] on div "Проектная группа" at bounding box center [1074, 215] width 951 height 37
click at [1092, 241] on input "0 %" at bounding box center [1252, 248] width 331 height 24
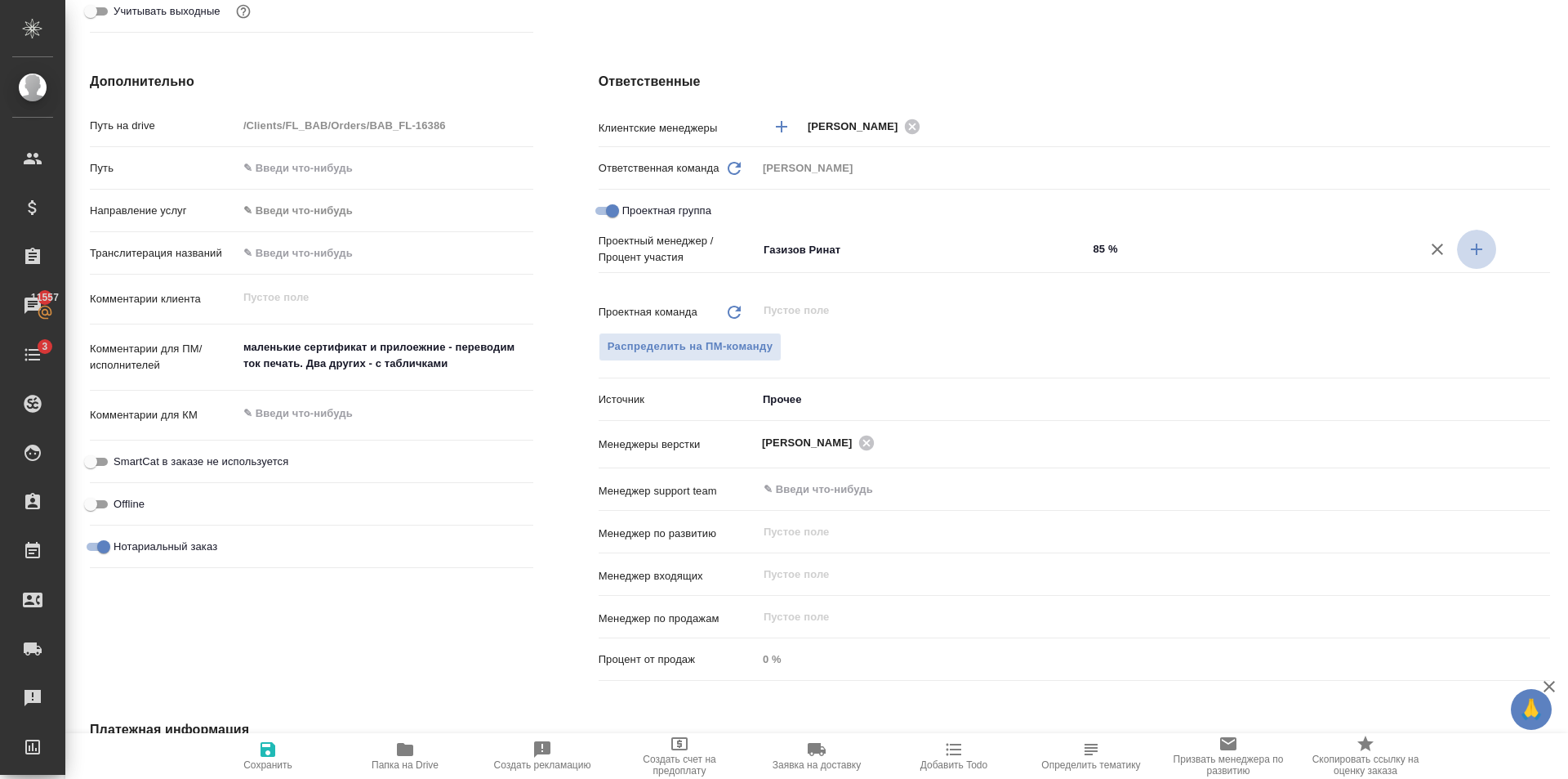
click at [1477, 248] on button "button" at bounding box center [1476, 249] width 40 height 40
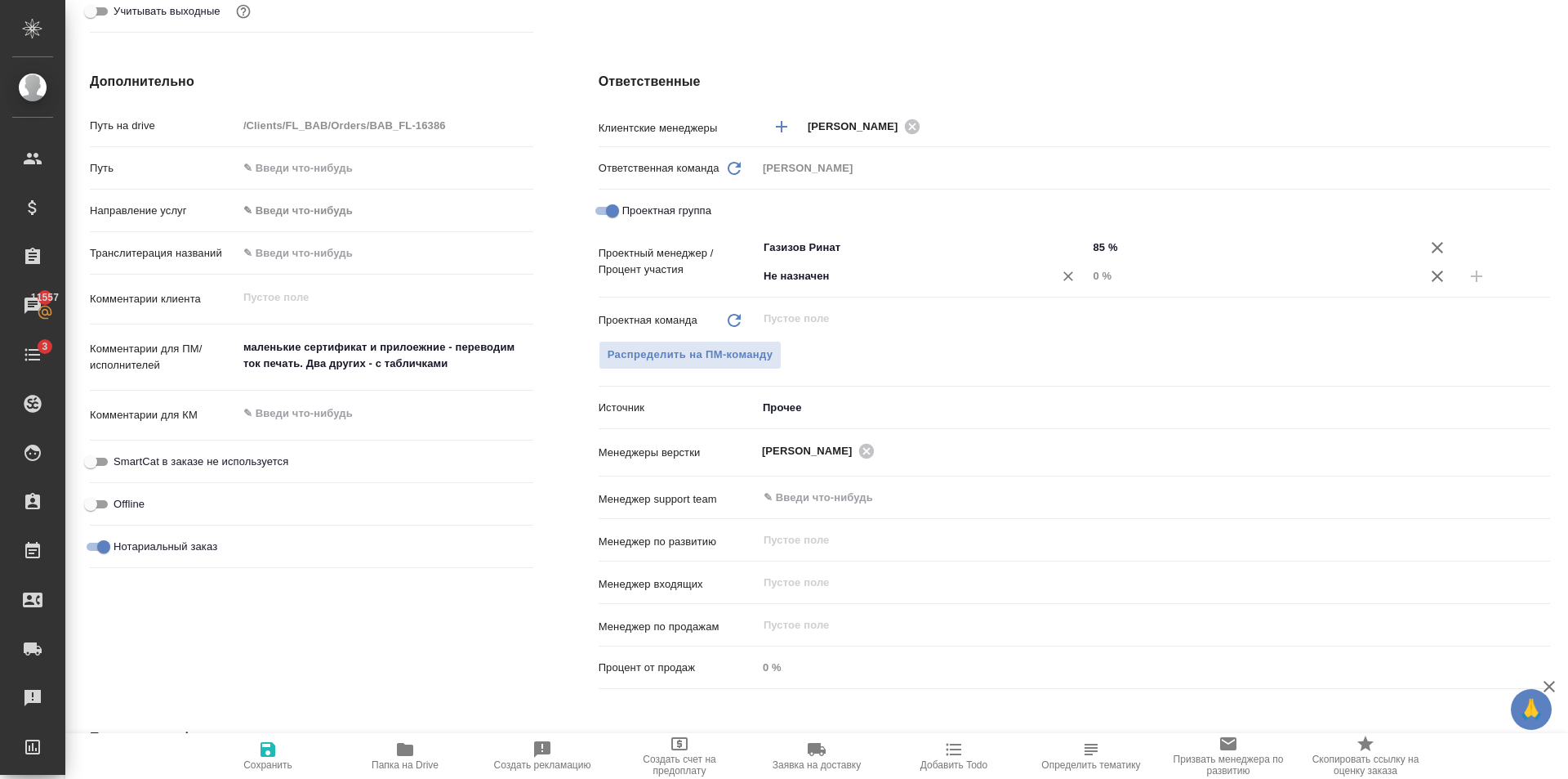
click at [917, 285] on input "Не назначен" at bounding box center [895, 275] width 266 height 19
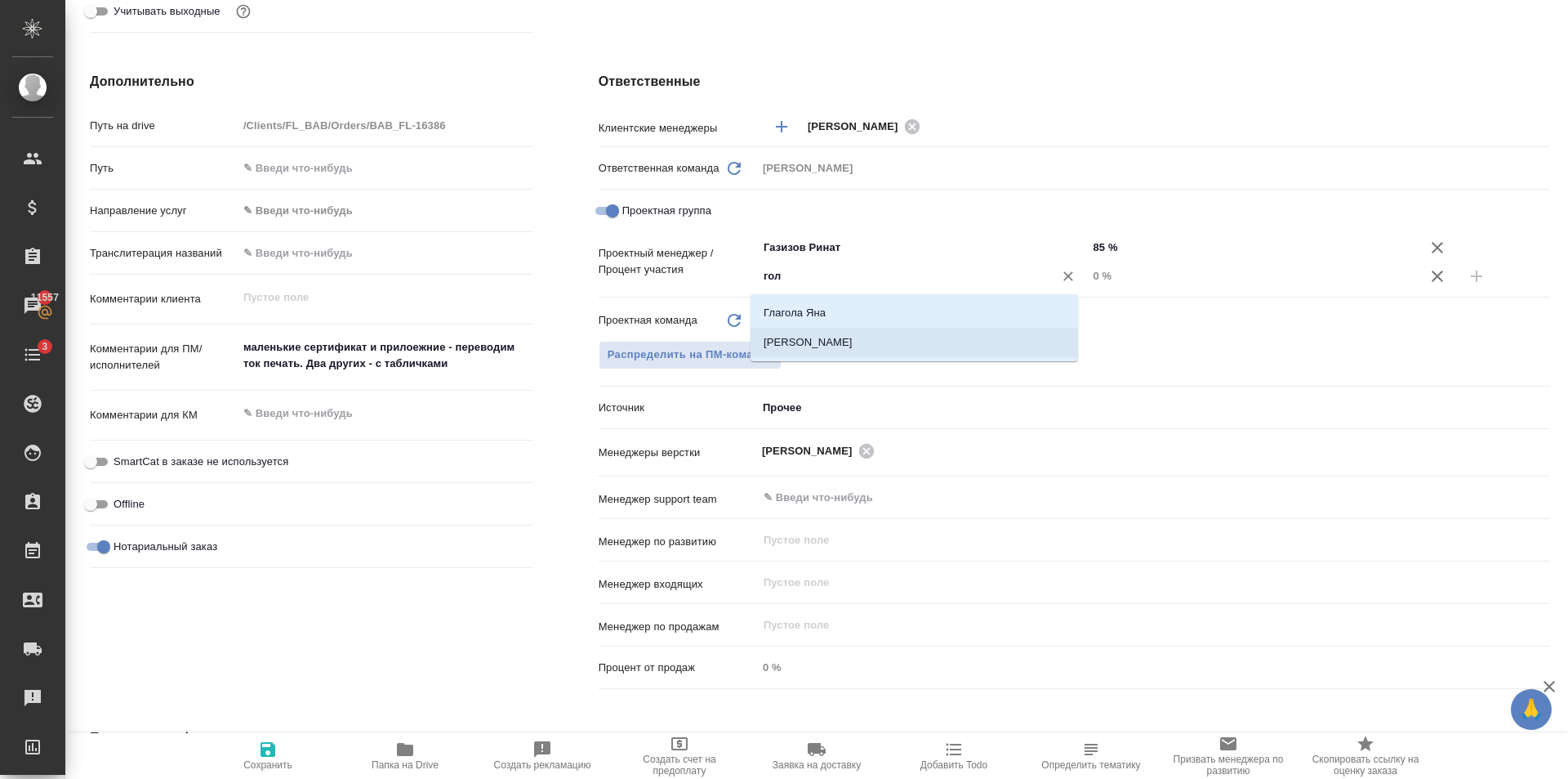
click at [869, 336] on li "[PERSON_NAME]" at bounding box center [914, 342] width 327 height 29
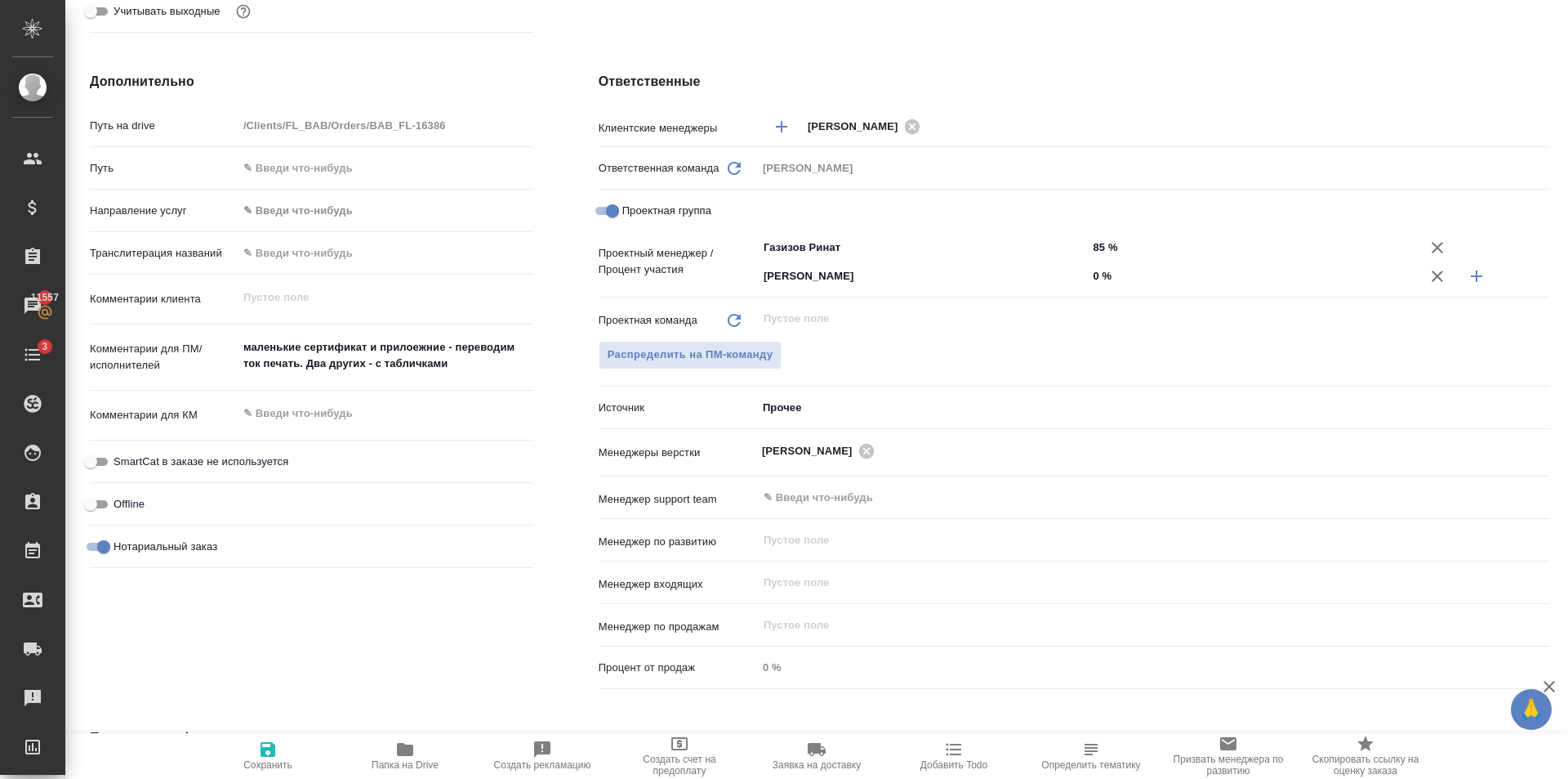
click at [1114, 275] on input "0 %" at bounding box center [1252, 275] width 331 height 24
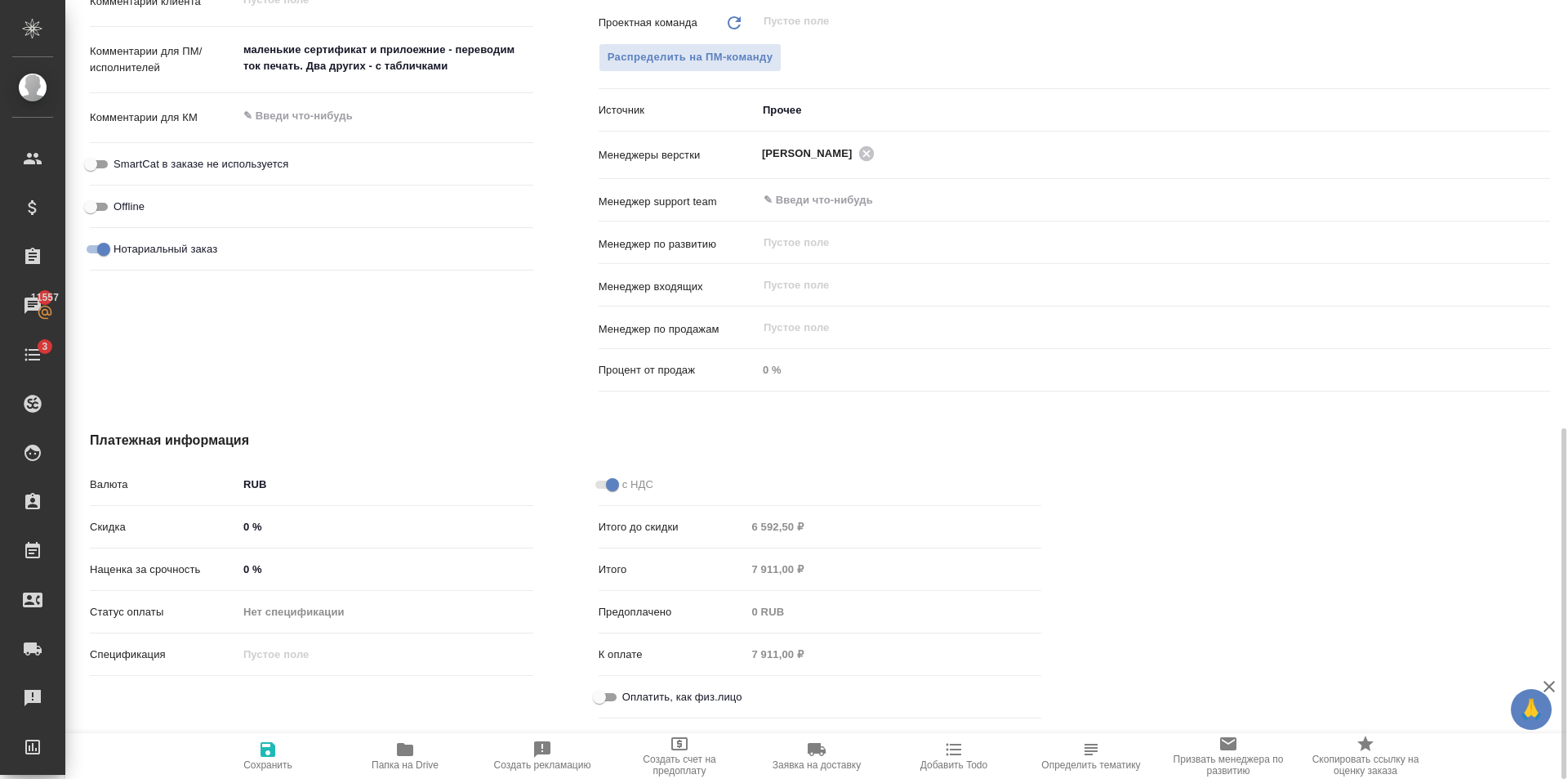
scroll to position [1000, 0]
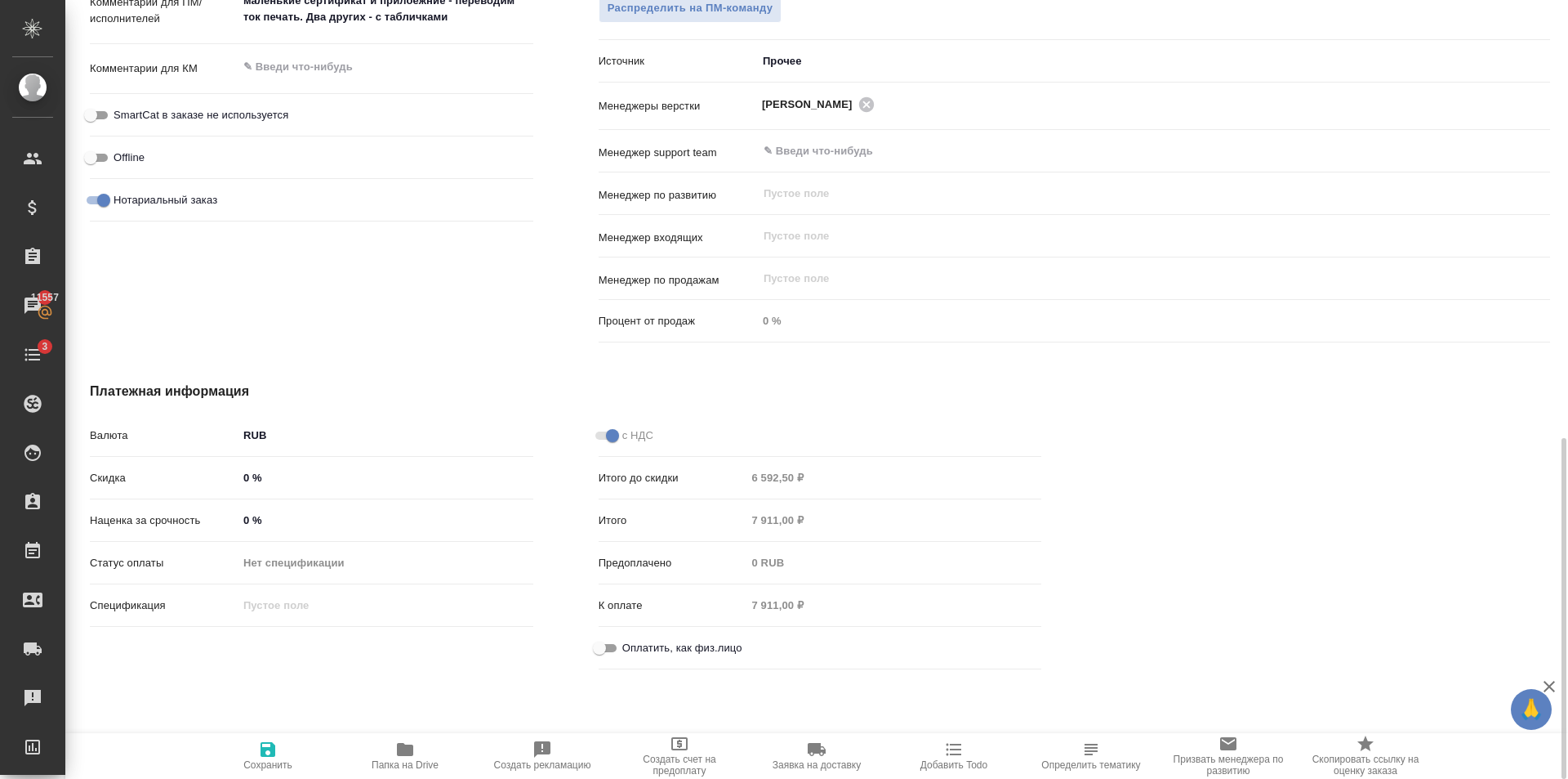
click at [614, 640] on input "Оплатить, как физ.лицо" at bounding box center [599, 648] width 59 height 19
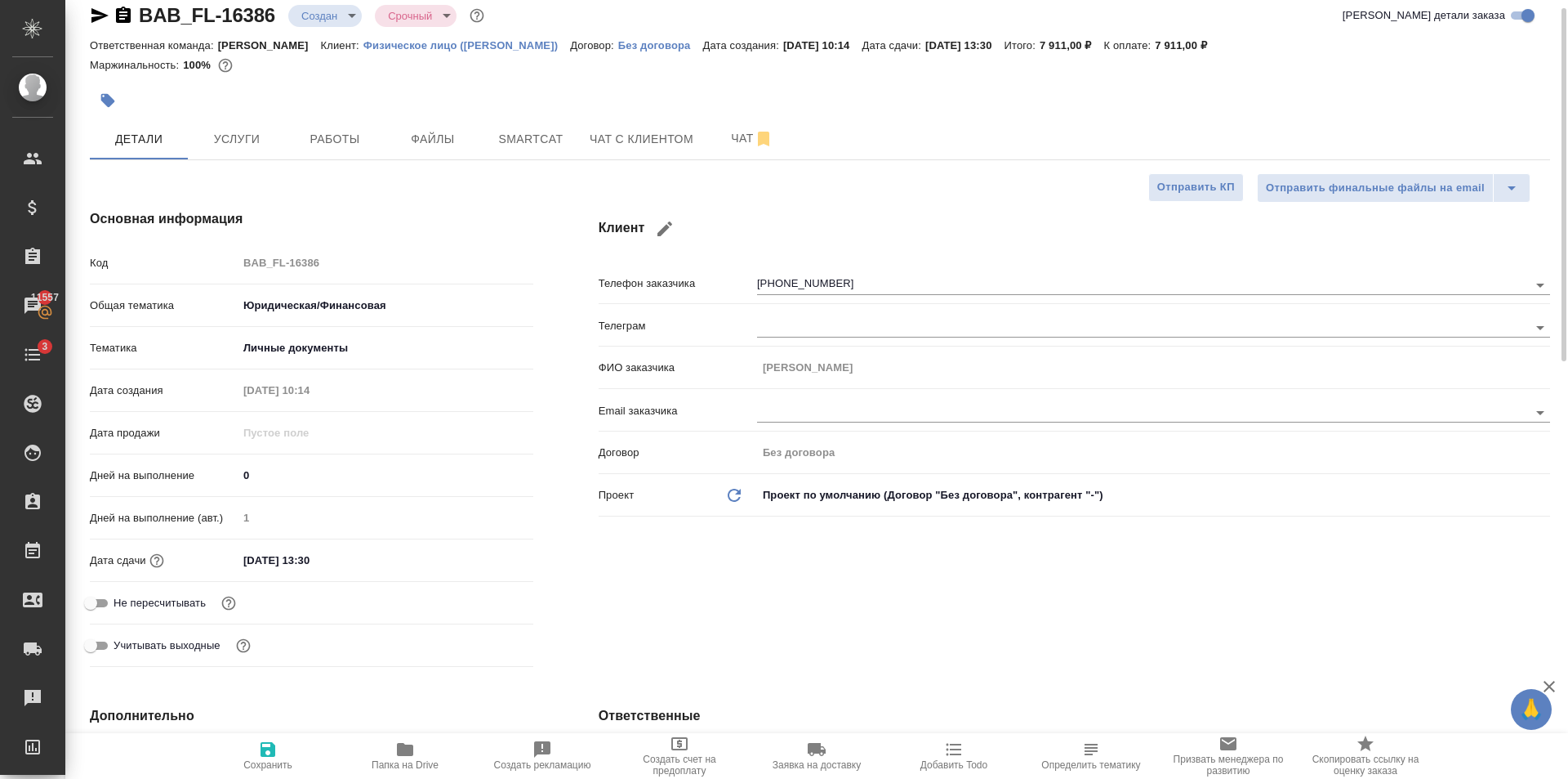
scroll to position [0, 0]
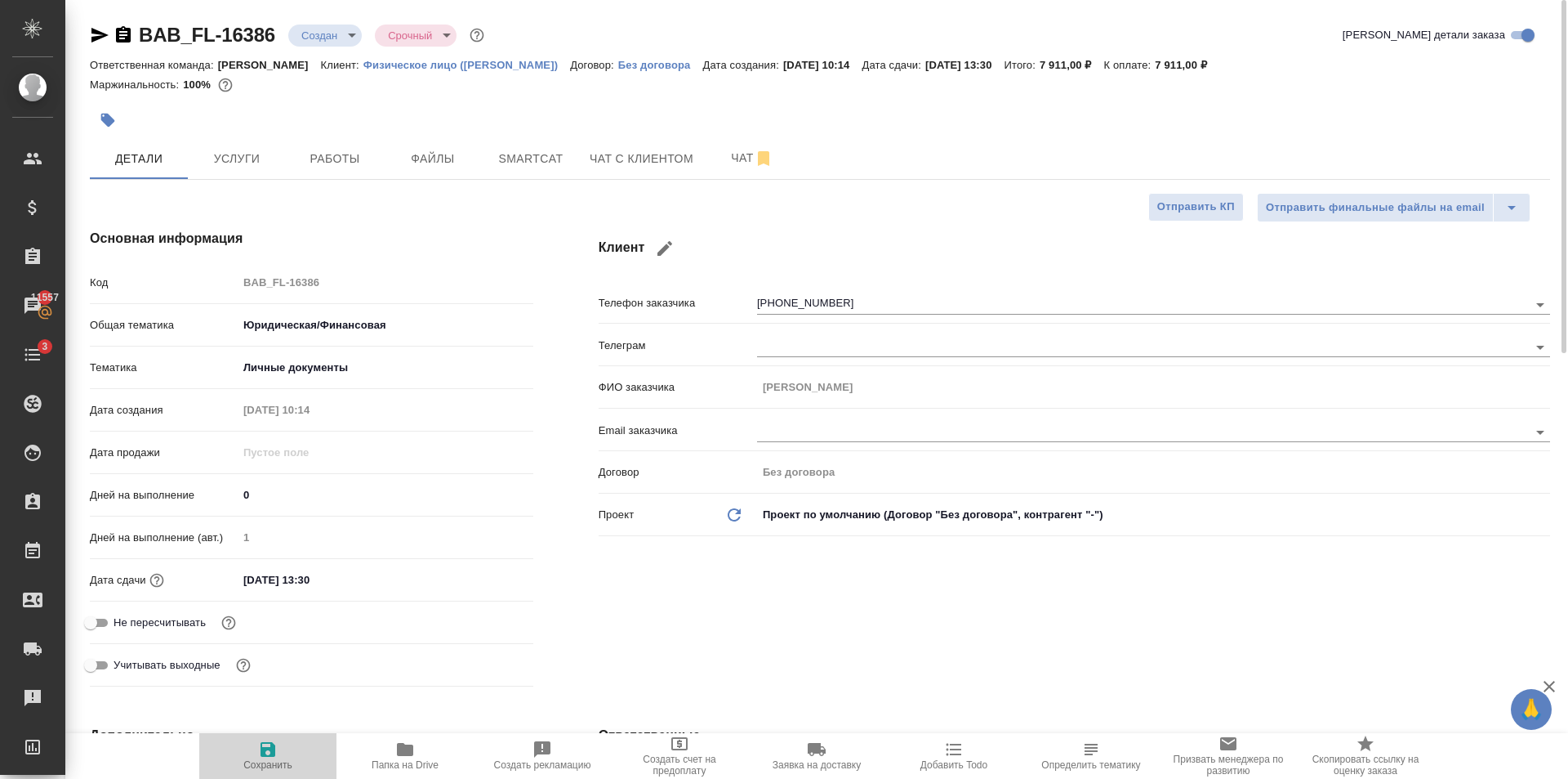
click at [253, 750] on span "Сохранить" at bounding box center [268, 755] width 118 height 31
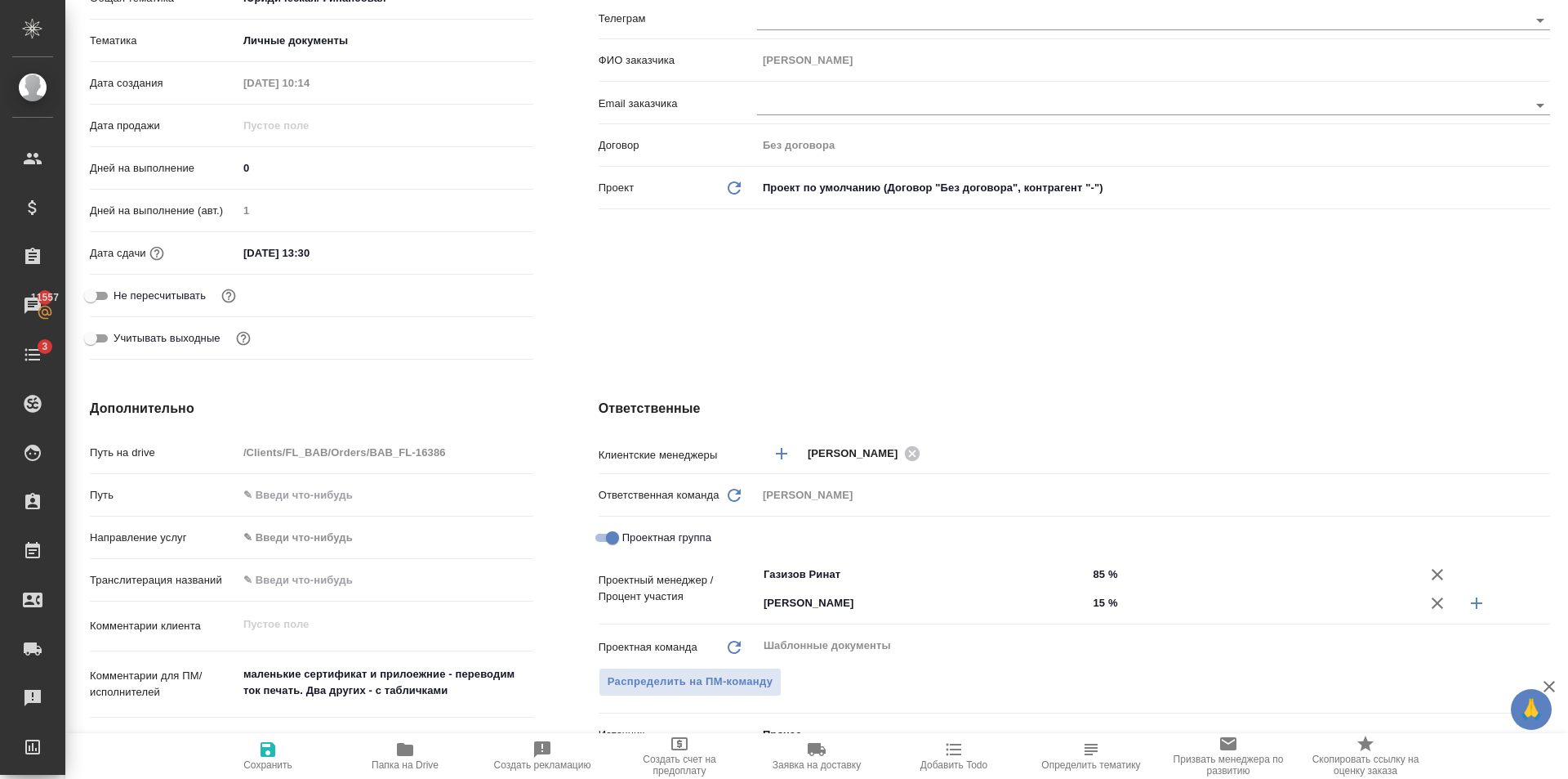
click at [315, 248] on input "25.08.2025 13:30" at bounding box center [309, 253] width 143 height 24
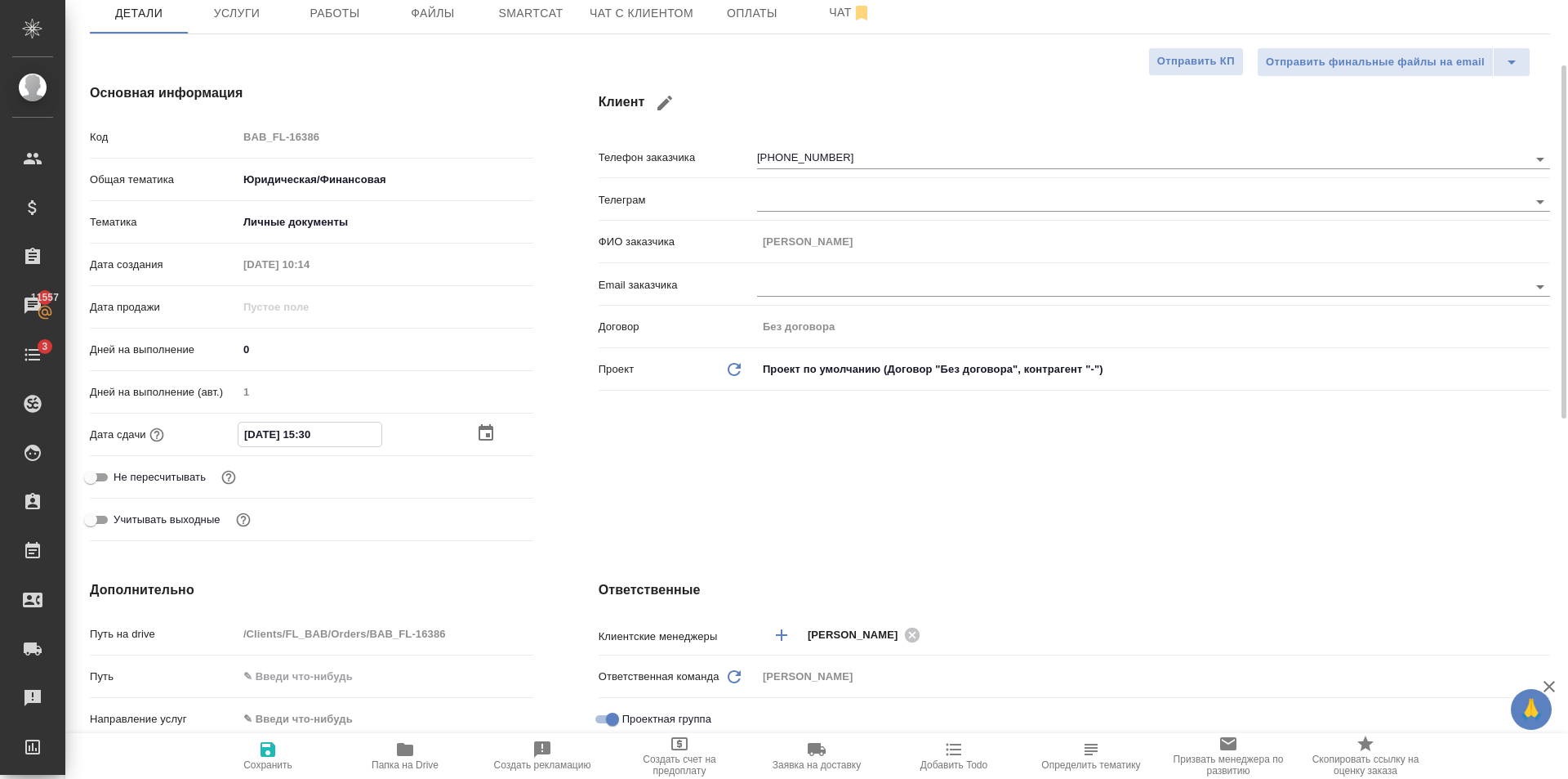
scroll to position [0, 0]
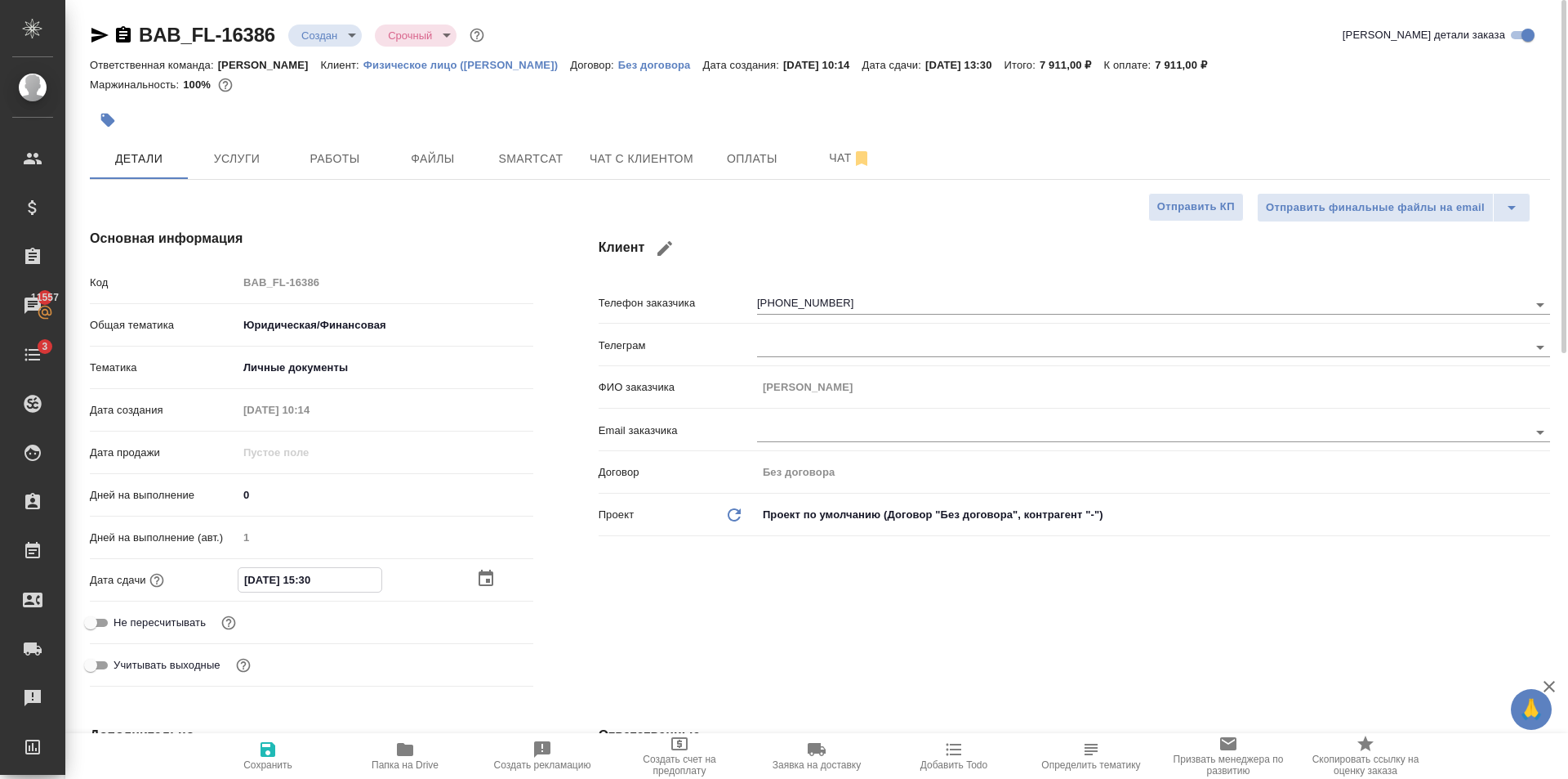
click at [274, 751] on icon "button" at bounding box center [268, 749] width 14 height 14
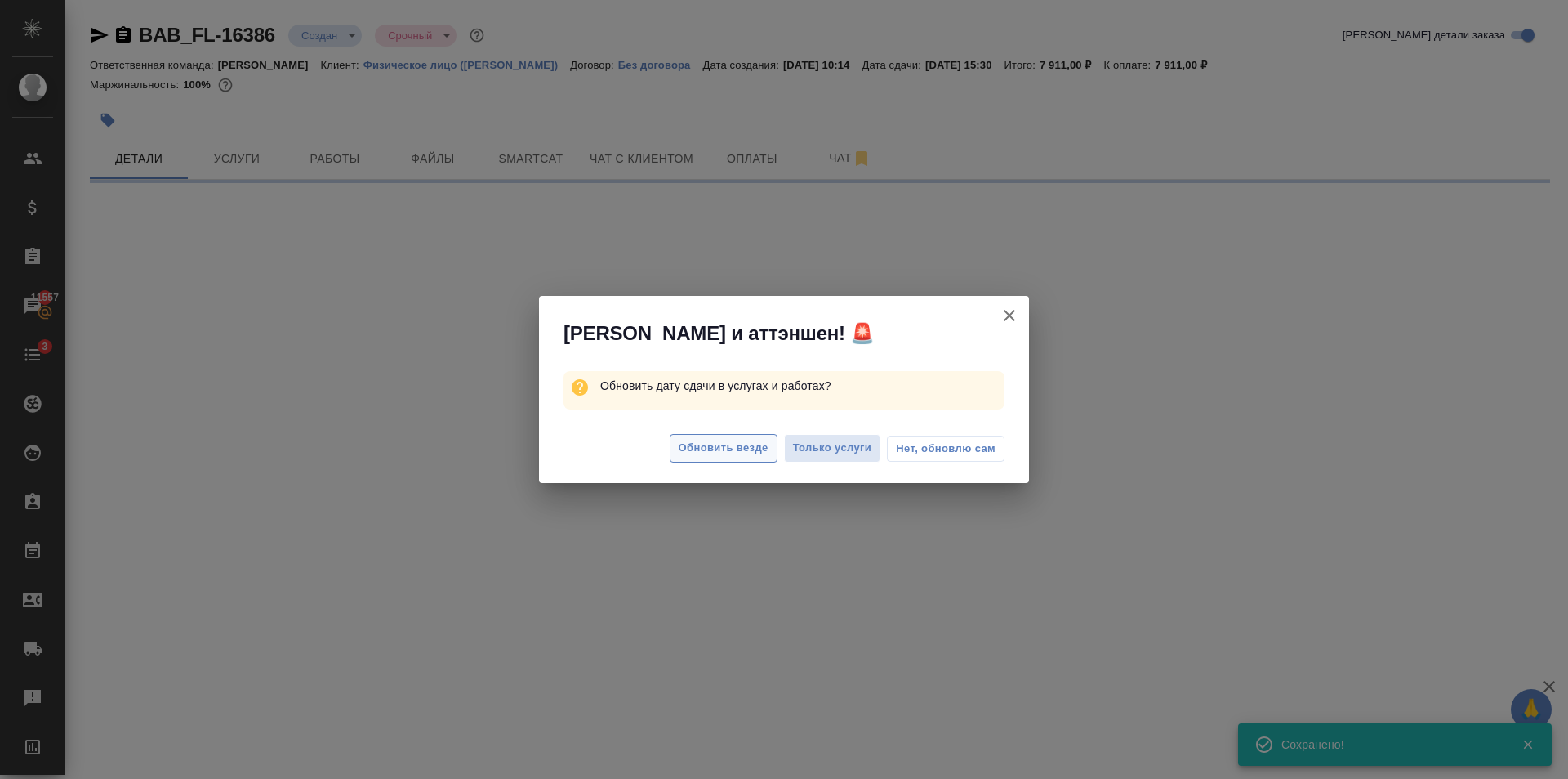
click at [748, 455] on span "Обновить везде" at bounding box center [723, 448] width 90 height 19
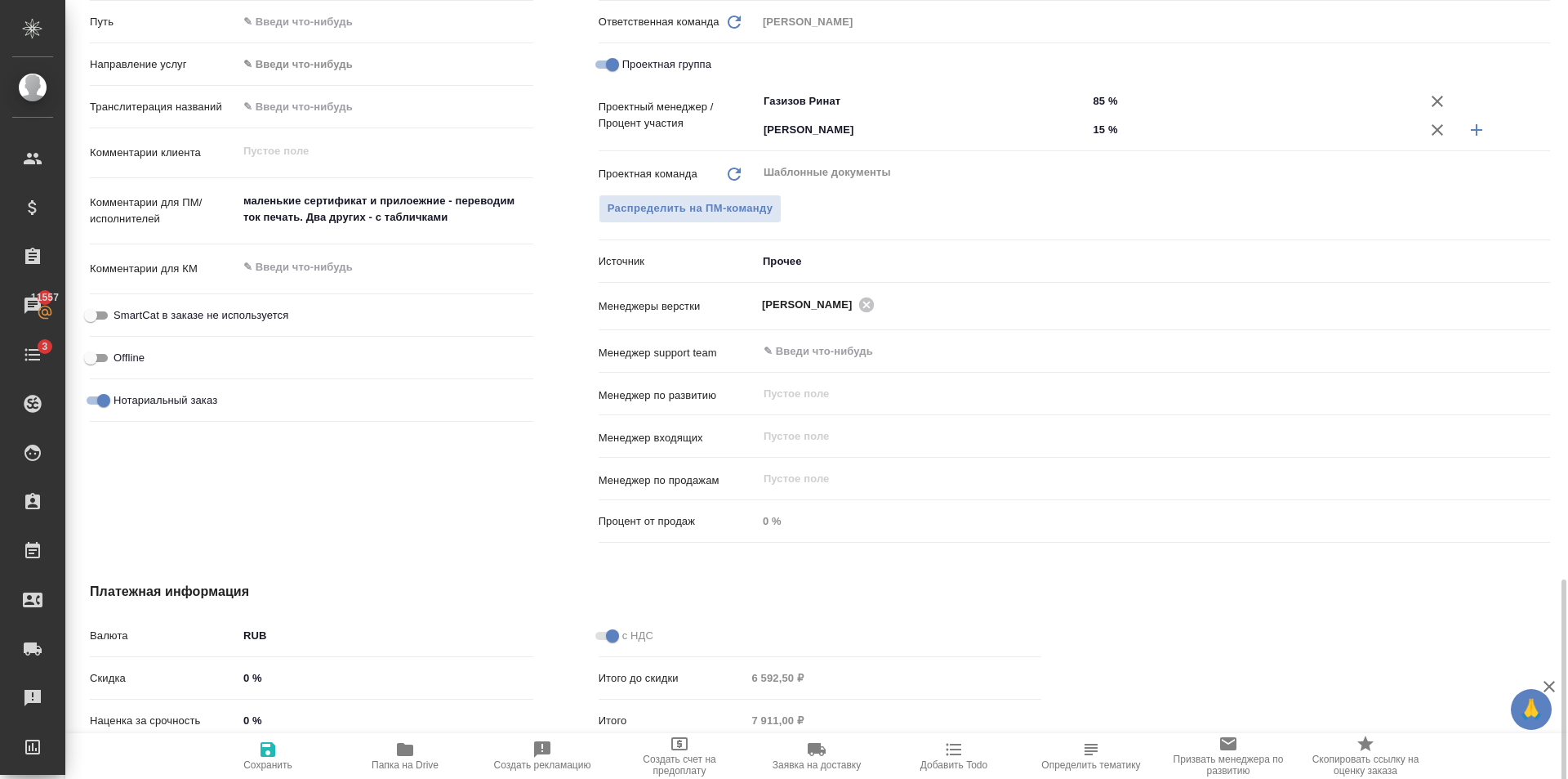
scroll to position [951, 0]
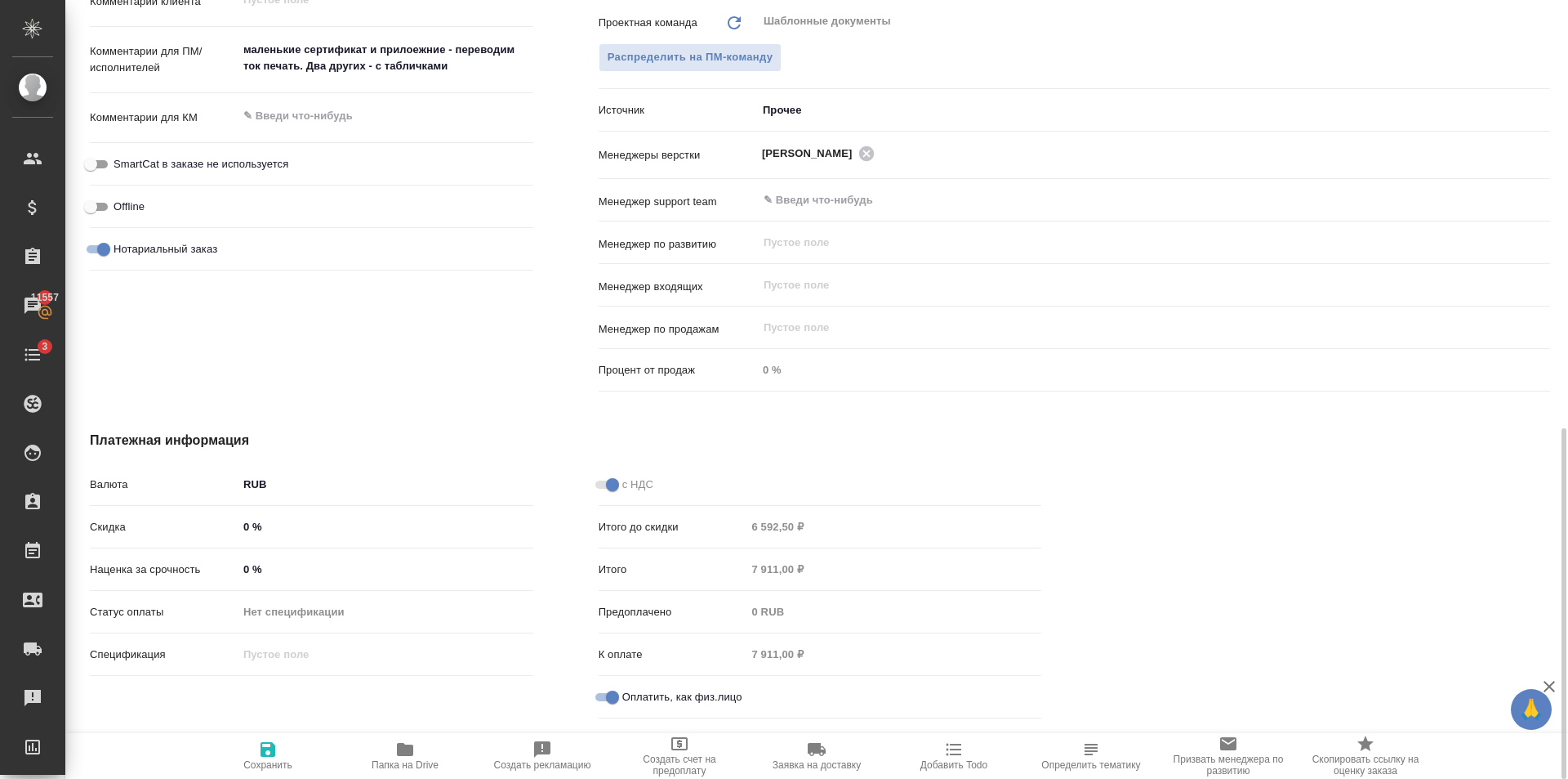
click at [247, 527] on input "0 %" at bounding box center [385, 526] width 295 height 24
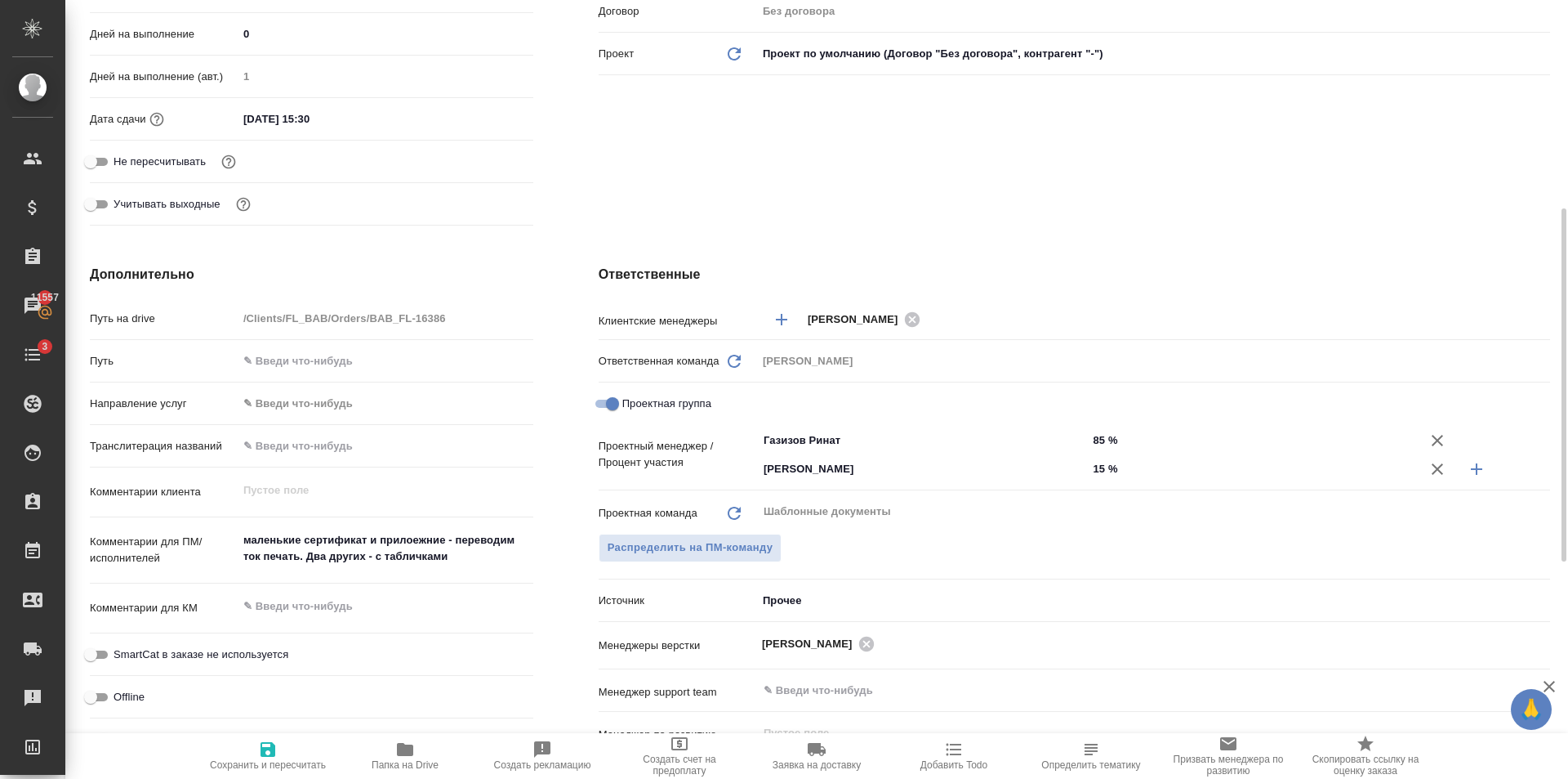
scroll to position [0, 0]
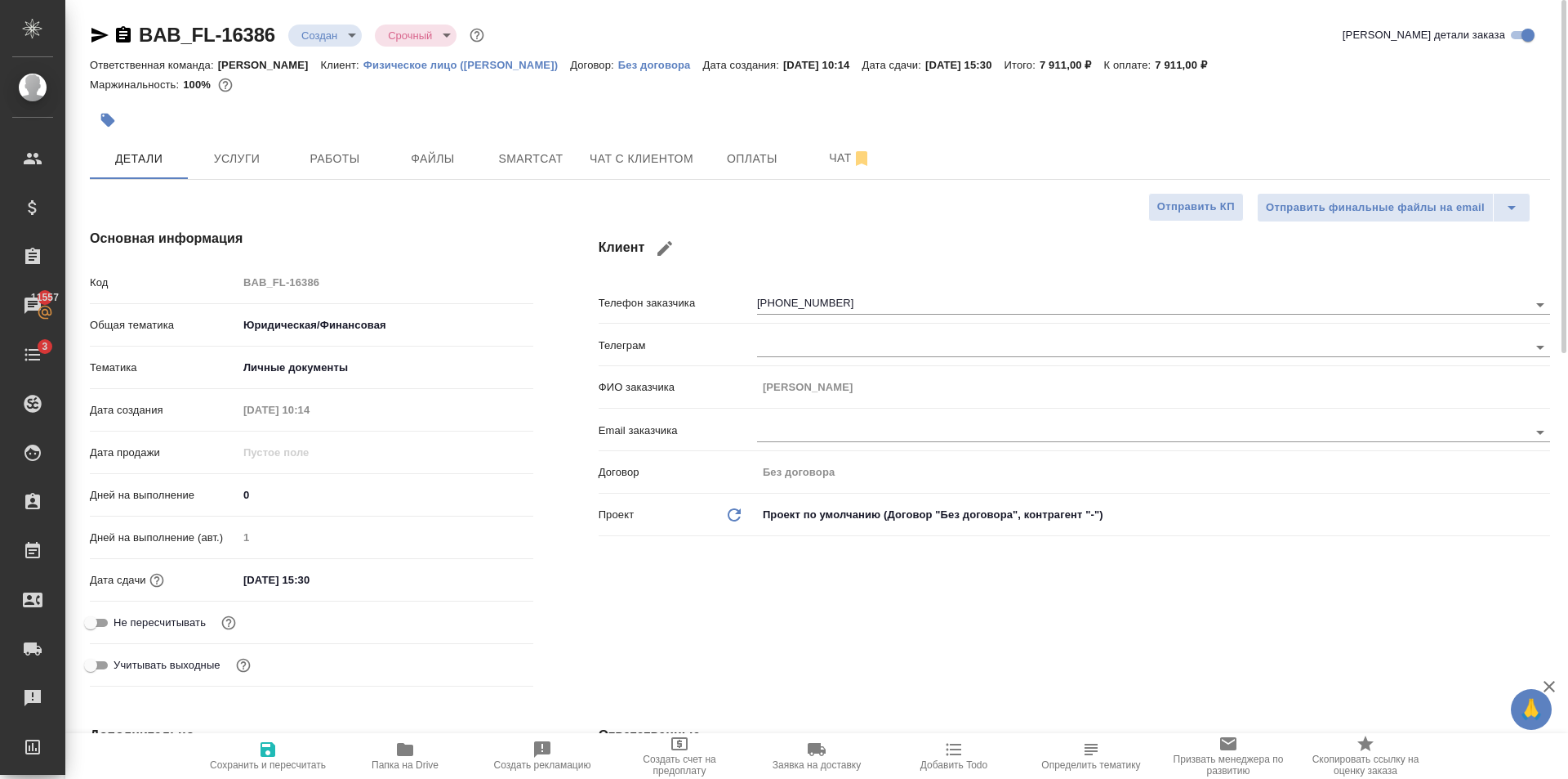
drag, startPoint x: 273, startPoint y: 757, endPoint x: 291, endPoint y: 719, distance: 42.0
click at [274, 751] on icon "button" at bounding box center [268, 749] width 14 height 14
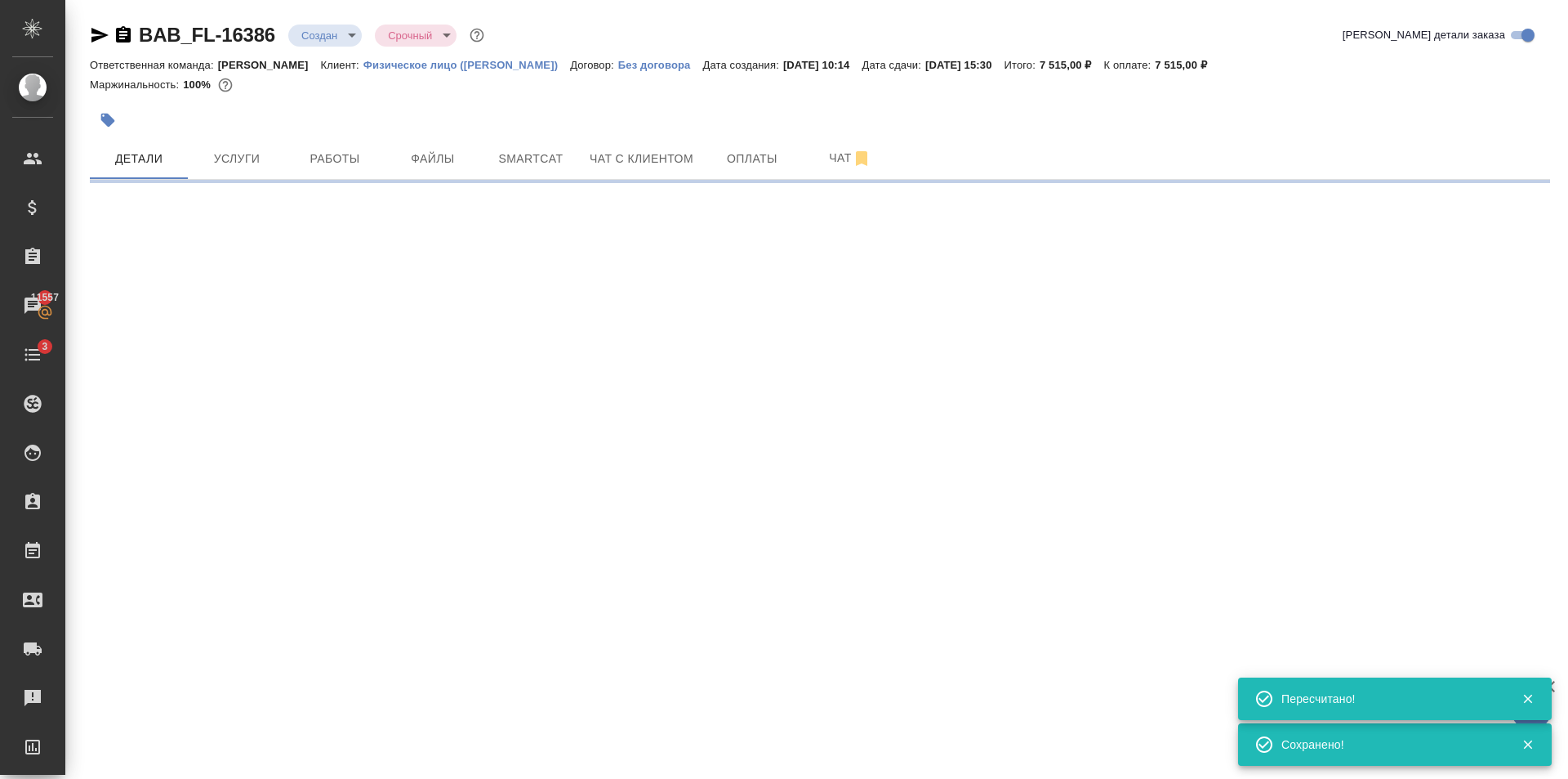
click at [243, 188] on div "BAB_FL-16386 Создан new Срочный urgent Кратко детали заказа Ответственная коман…" at bounding box center [820, 96] width 1478 height 192
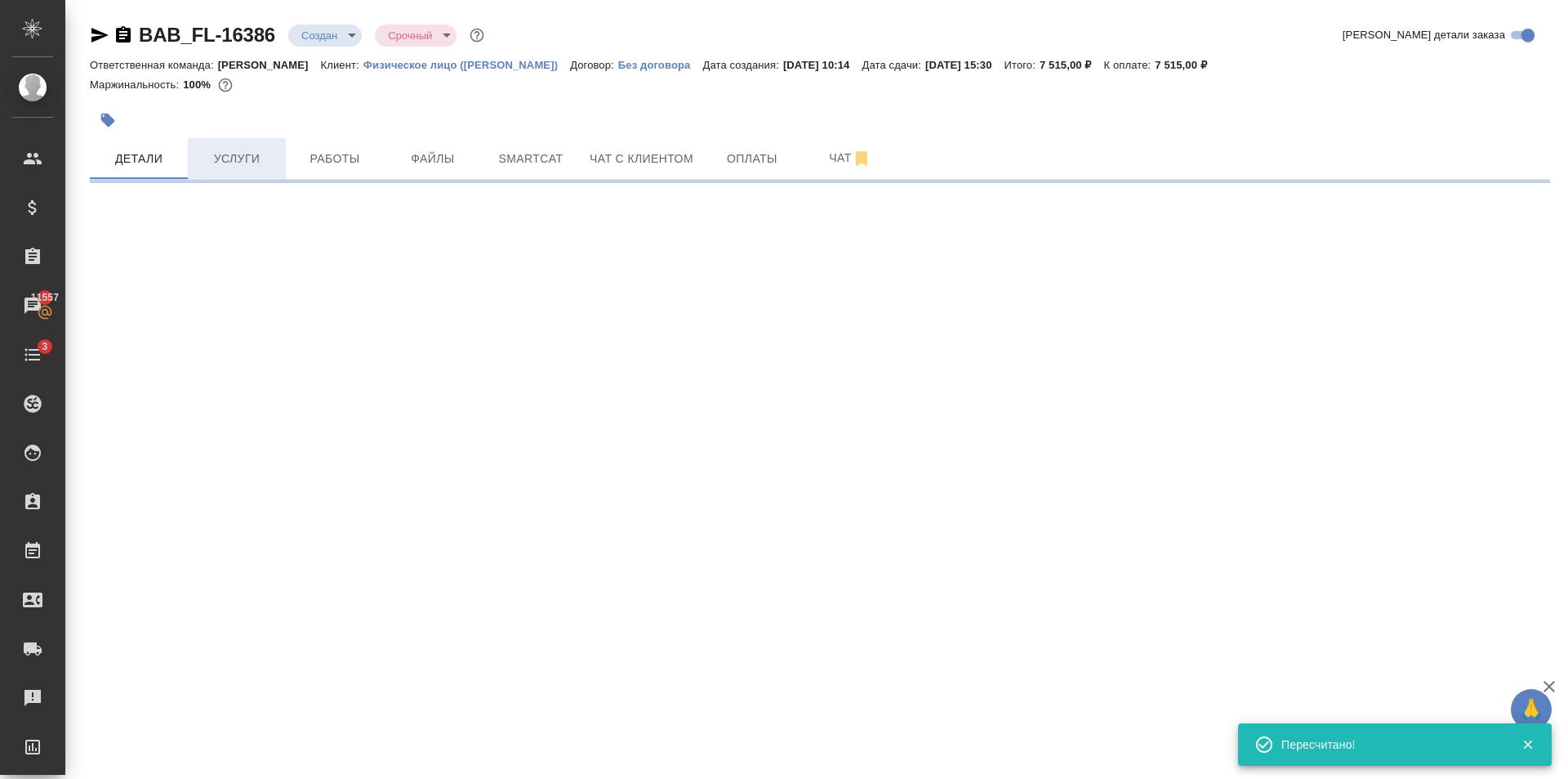
click at [242, 172] on button "Услуги" at bounding box center [237, 158] width 98 height 41
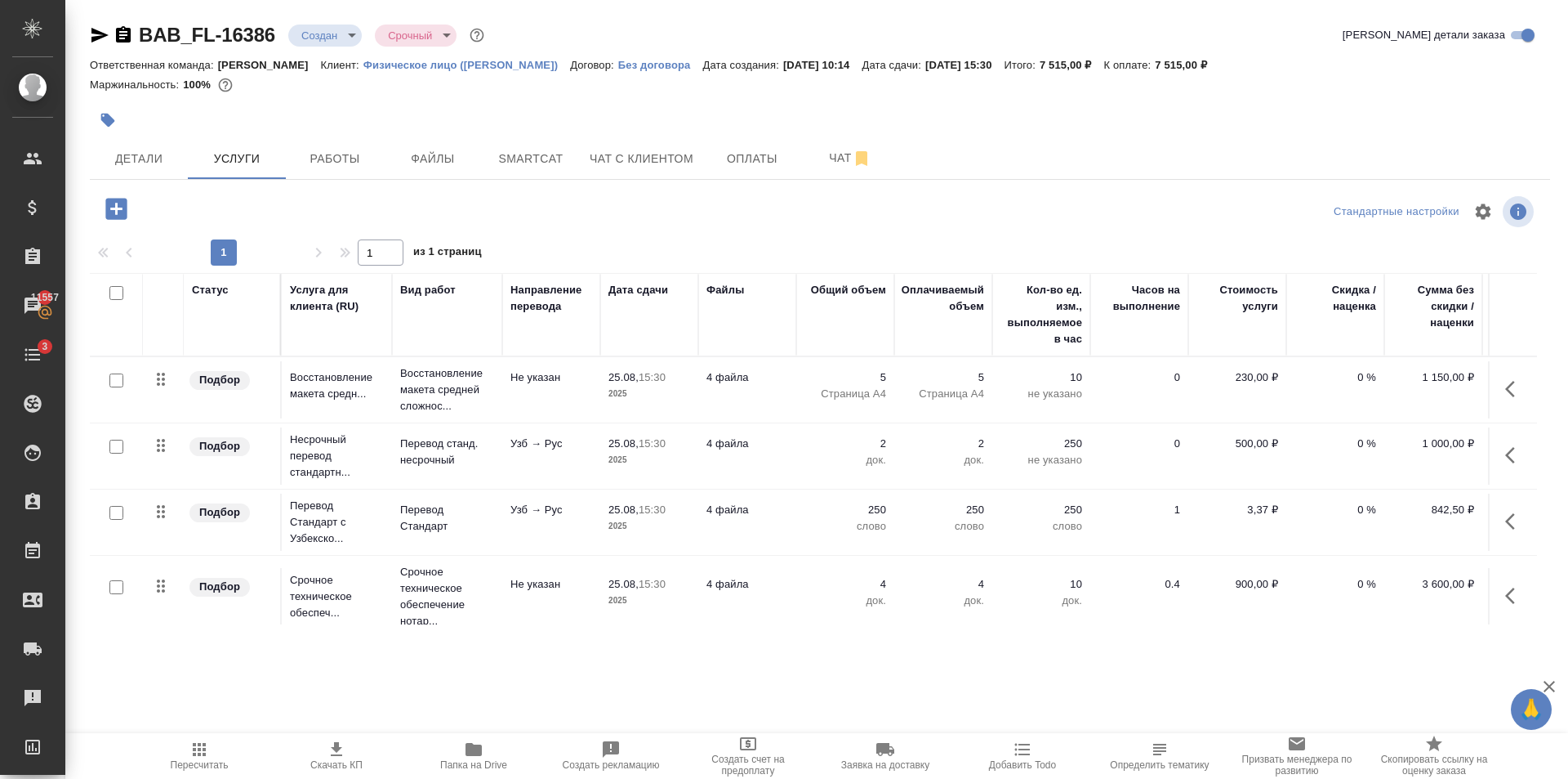
click at [109, 121] on icon "button" at bounding box center [108, 120] width 13 height 13
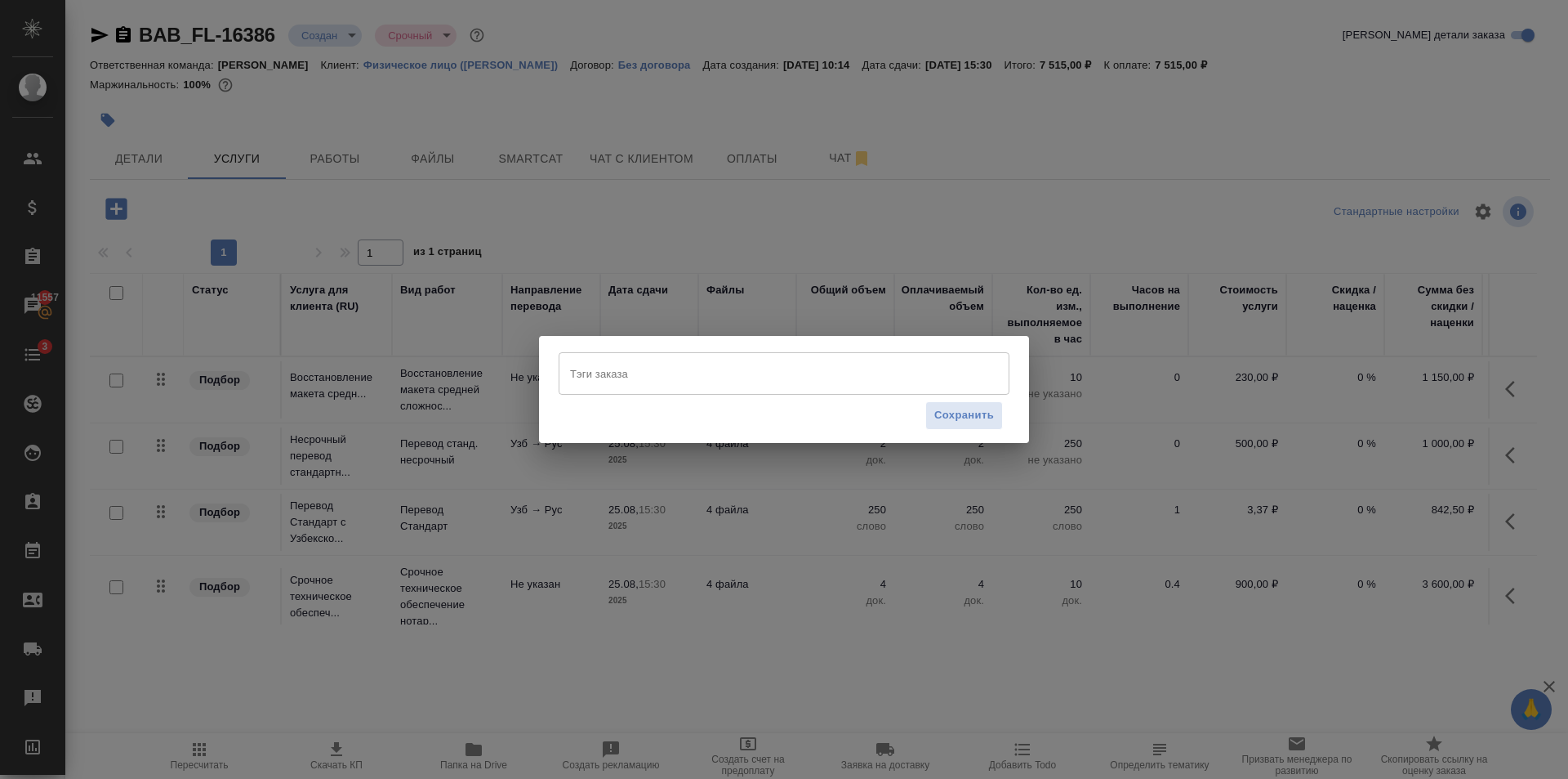
drag, startPoint x: 684, startPoint y: 377, endPoint x: 704, endPoint y: 355, distance: 29.7
click at [685, 377] on input "Тэги заказа" at bounding box center [768, 373] width 405 height 28
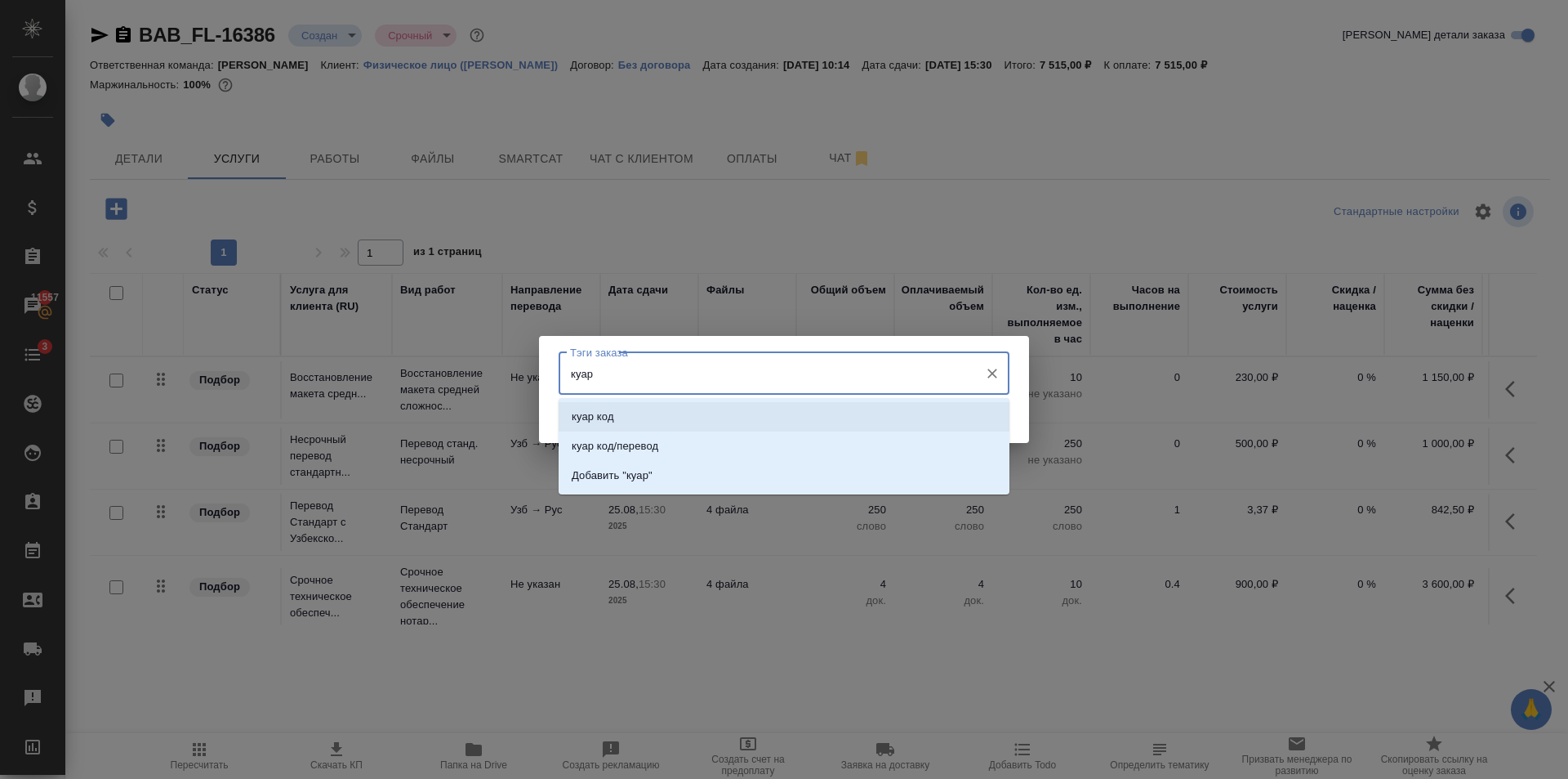
click at [715, 410] on li "куар код" at bounding box center [784, 416] width 451 height 29
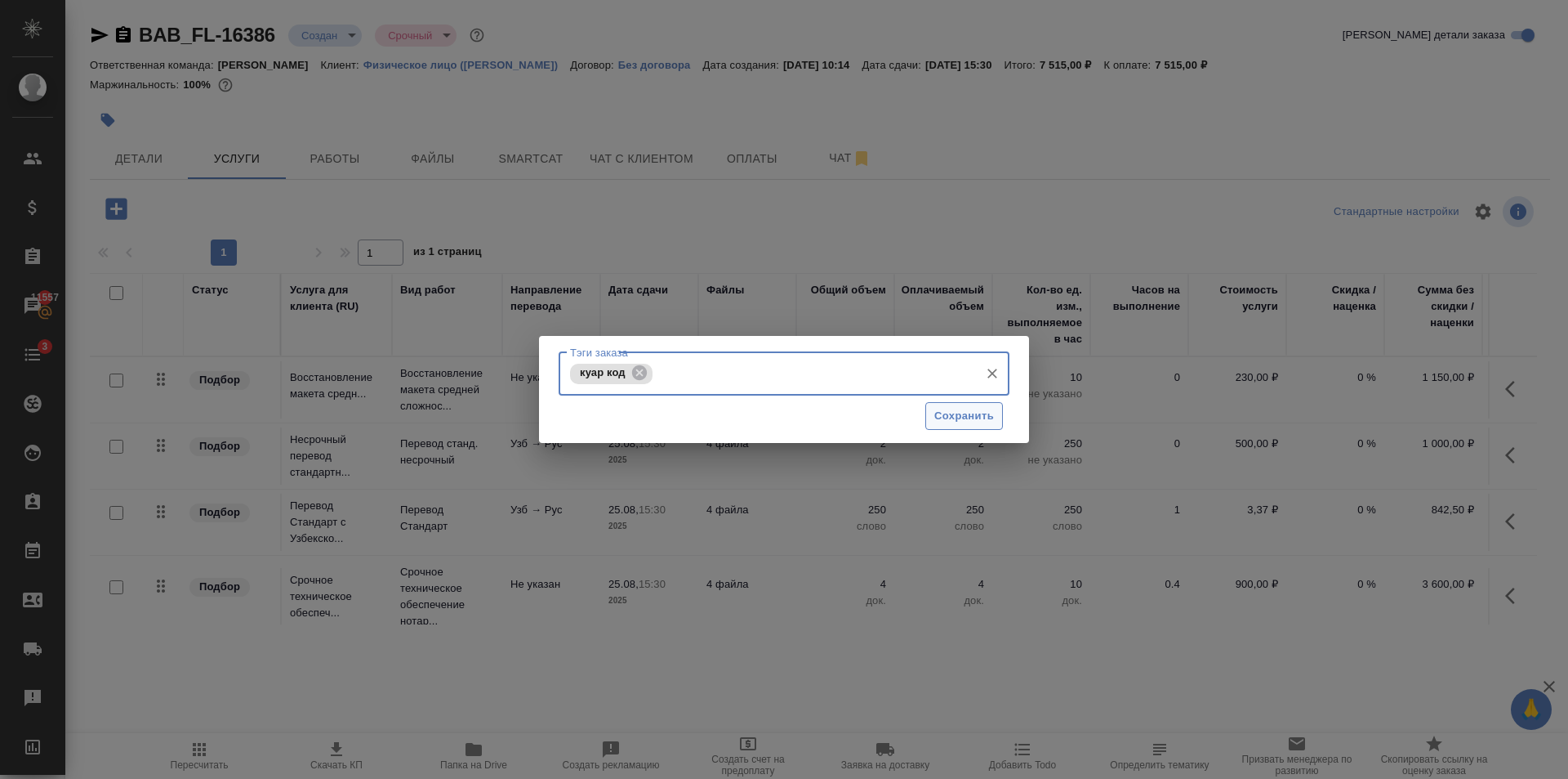
click at [977, 417] on span "Сохранить" at bounding box center [964, 416] width 60 height 19
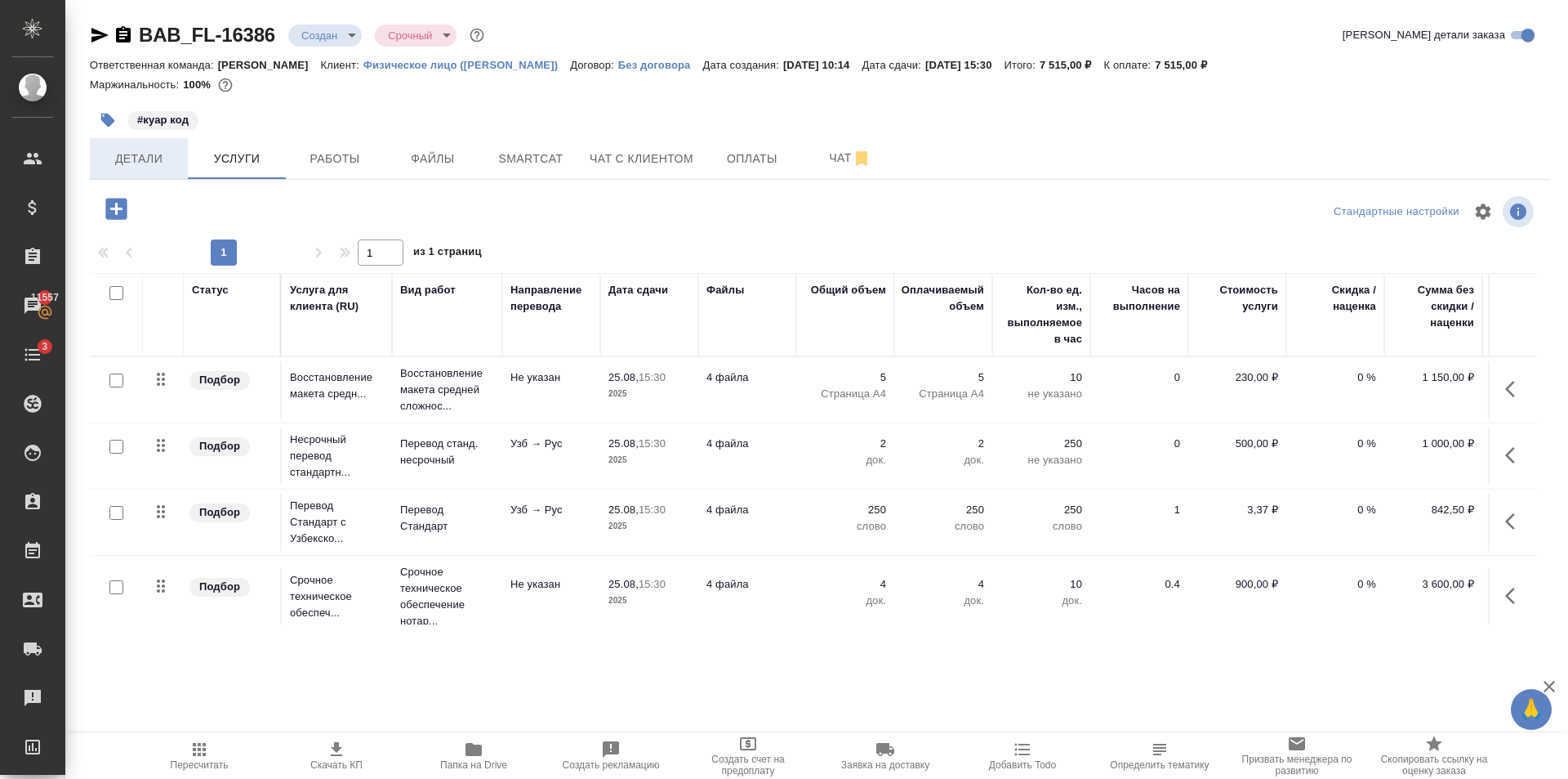
click at [126, 157] on span "Детали" at bounding box center [138, 159] width 78 height 20
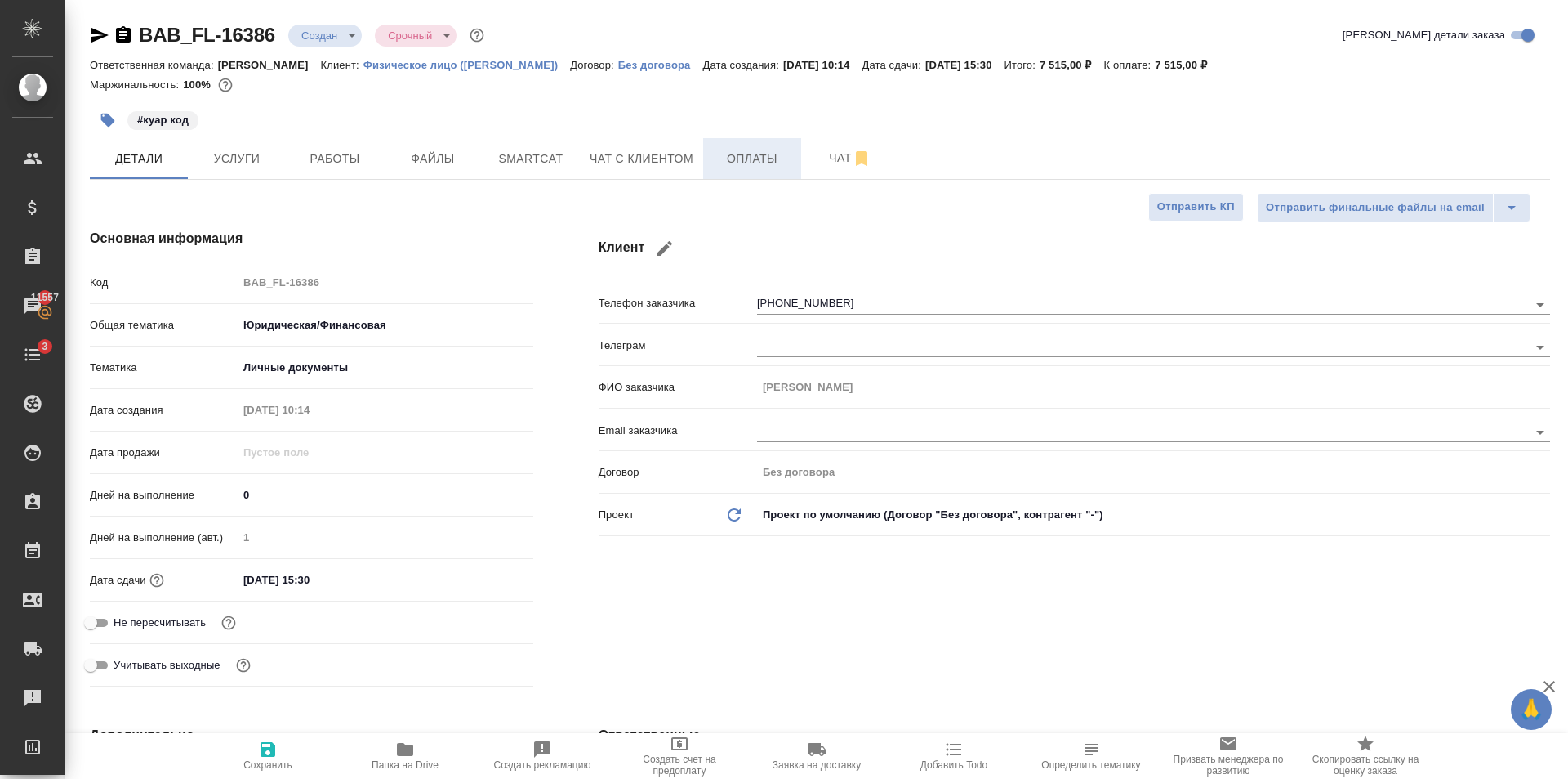
click at [774, 157] on span "Оплаты" at bounding box center [752, 159] width 78 height 20
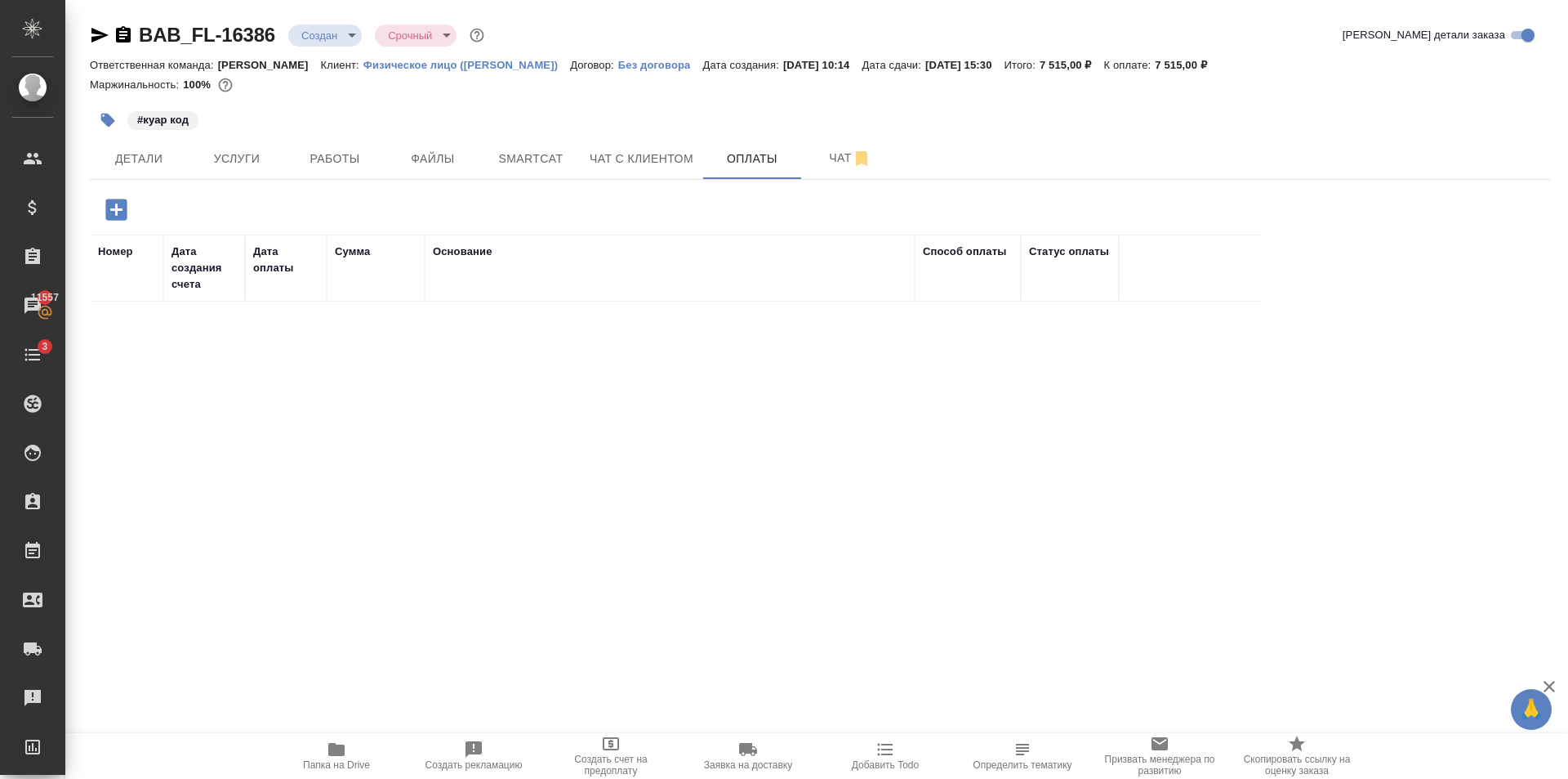
click at [131, 215] on button "button" at bounding box center [116, 210] width 45 height 34
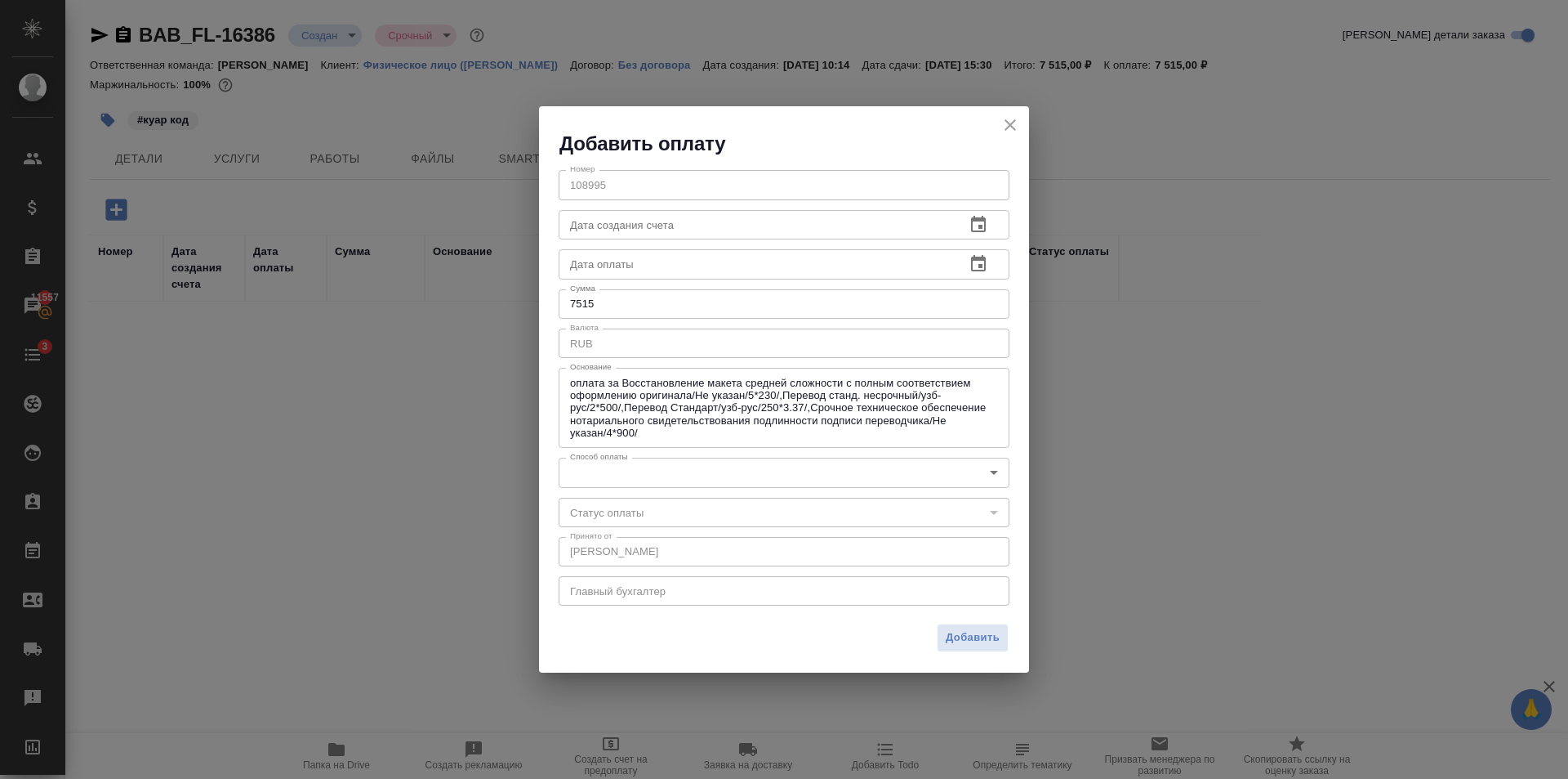
click at [630, 459] on body "🙏 .cls-1 fill:#fff; AWATERA Golubev Dmitry Клиенты Спецификации Заказы 11557 Ча…" at bounding box center [784, 389] width 1568 height 779
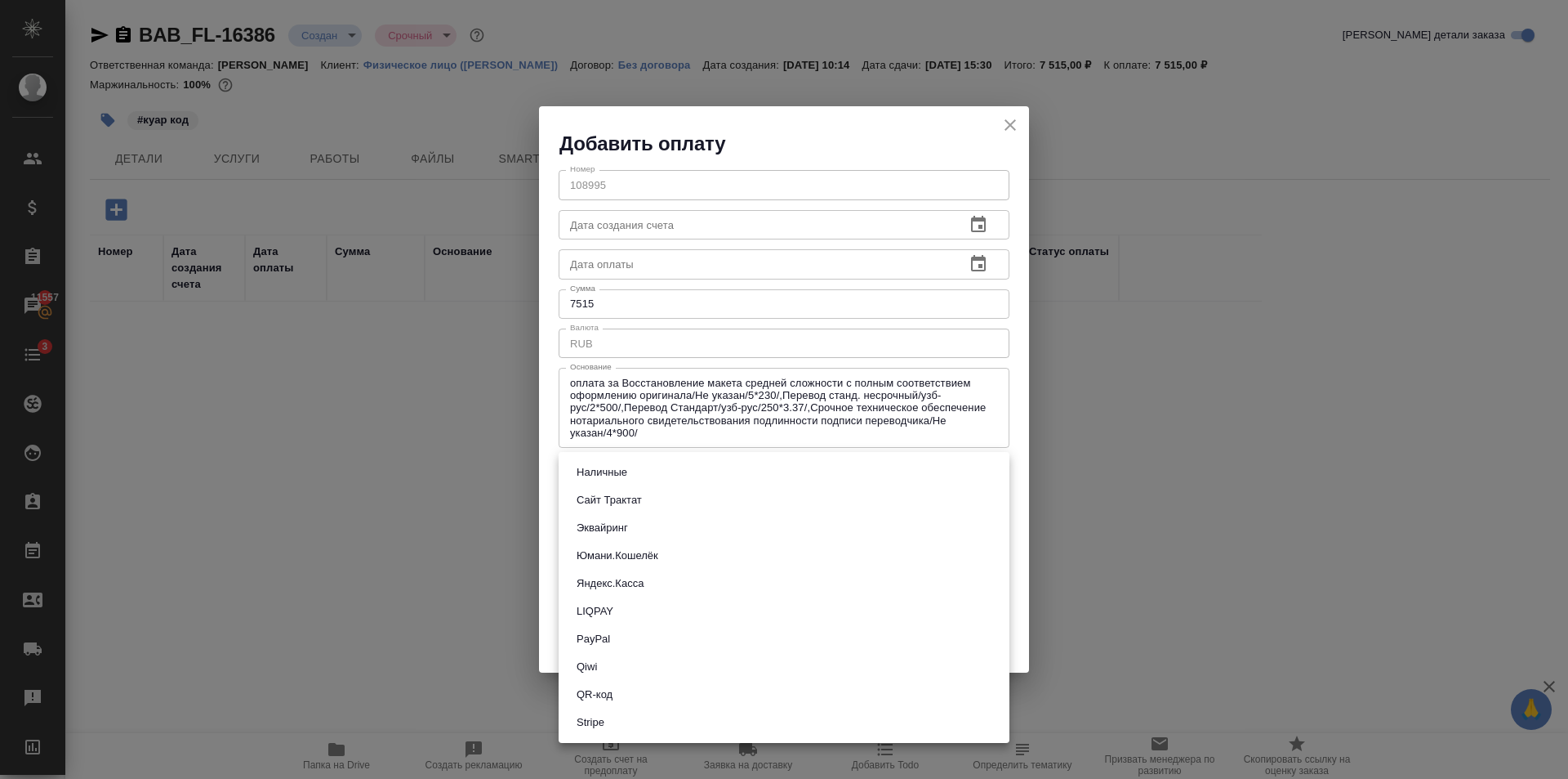
click at [609, 701] on button "QR-код" at bounding box center [594, 694] width 45 height 18
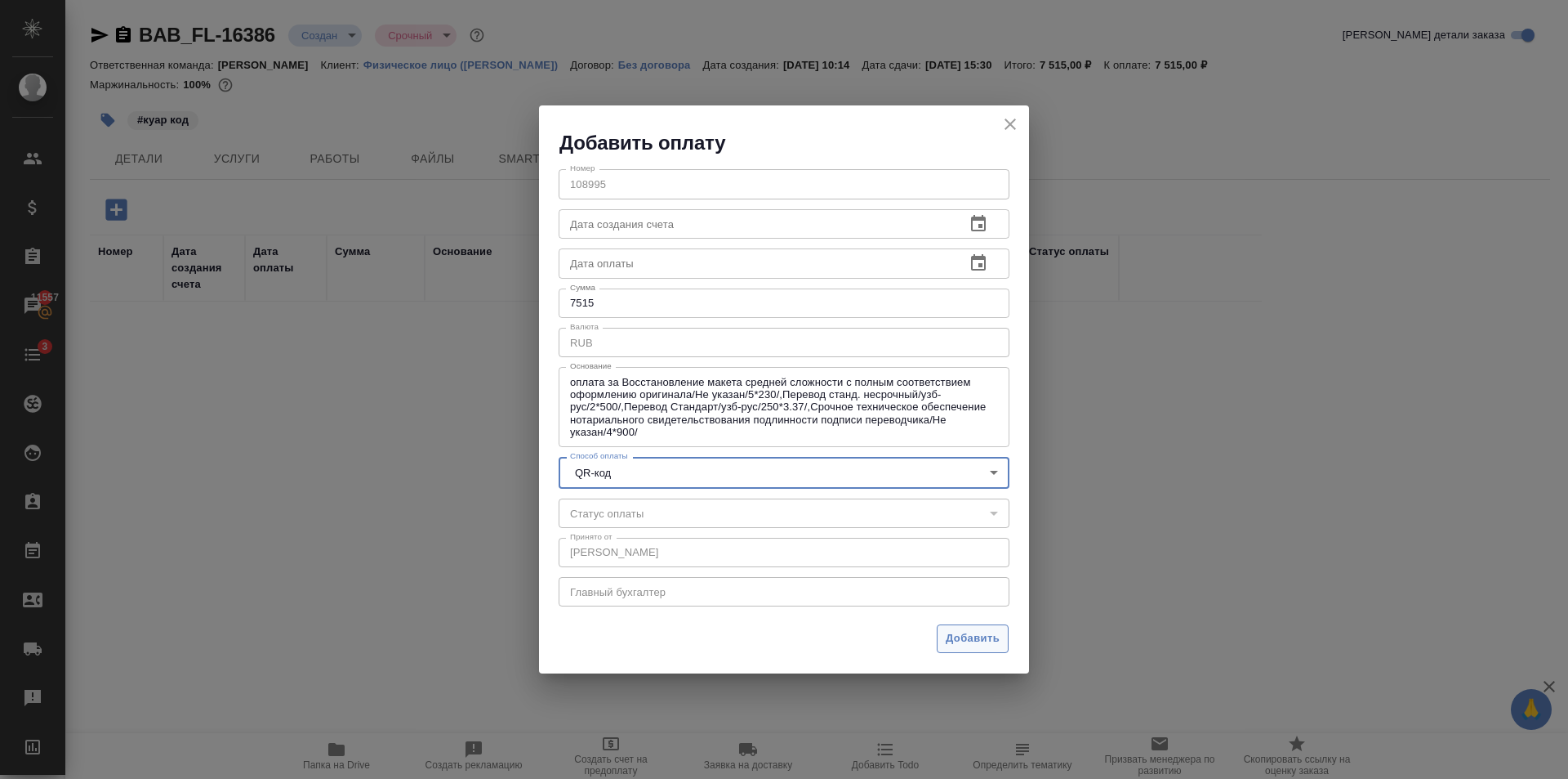
click at [980, 632] on span "Добавить" at bounding box center [973, 638] width 54 height 19
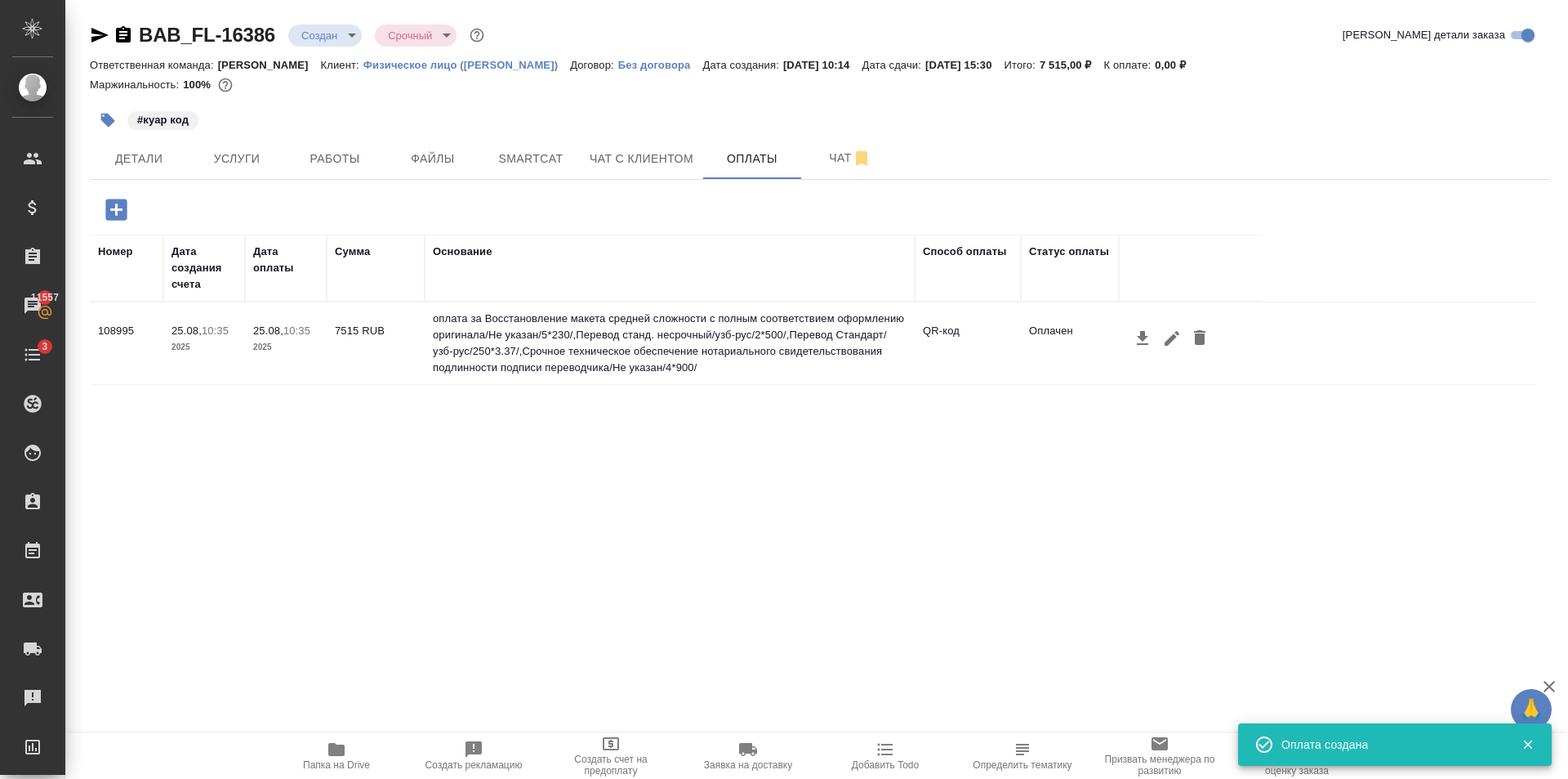
click at [333, 41] on body "🙏 .cls-1 fill:#fff; AWATERA Golubev Dmitry Клиенты Спецификации Заказы 11557 Ча…" at bounding box center [784, 389] width 1568 height 779
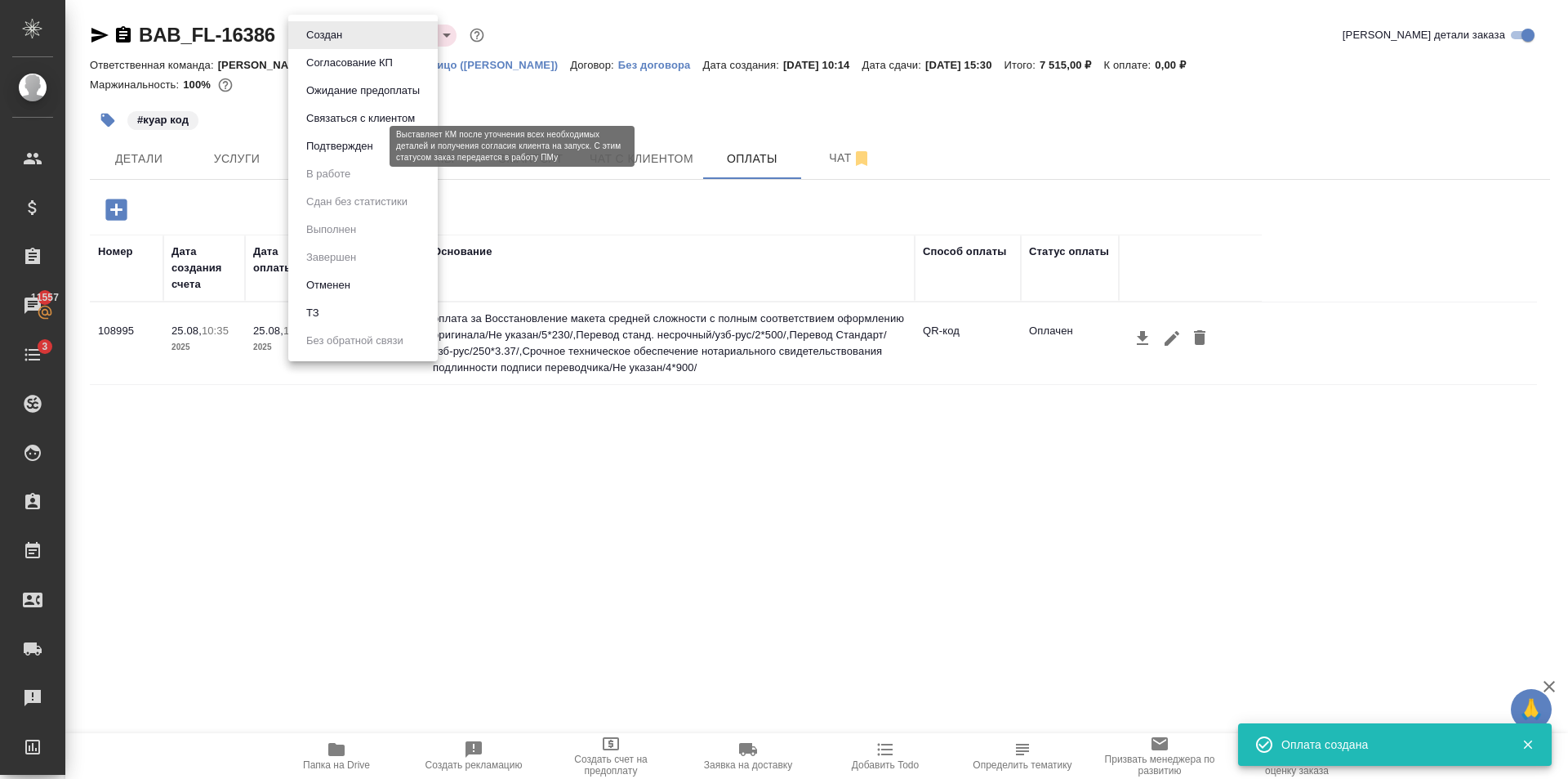
click at [363, 141] on button "Подтвержден" at bounding box center [339, 146] width 77 height 18
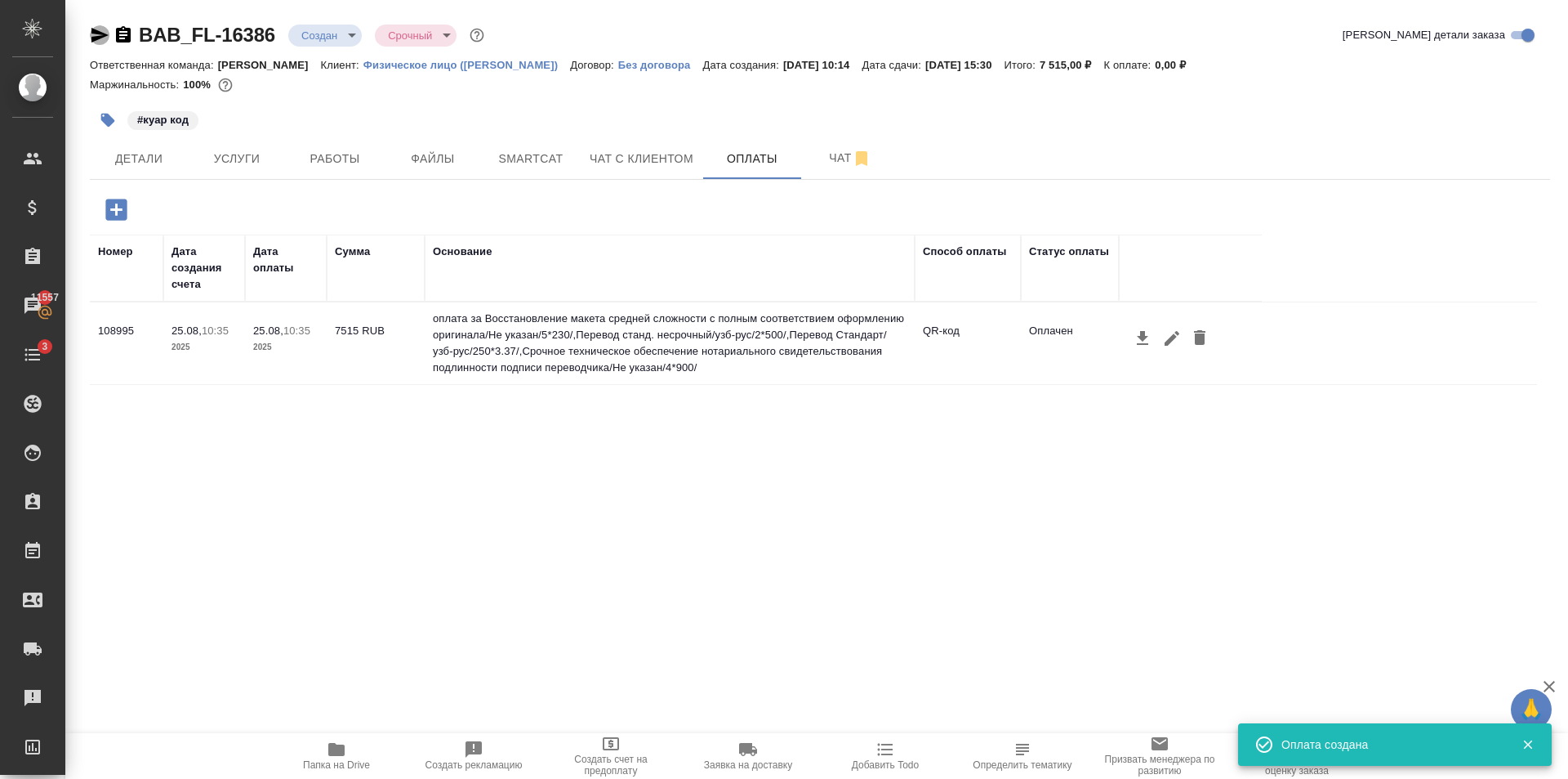
click at [95, 35] on icon "button" at bounding box center [99, 35] width 19 height 19
click at [115, 160] on span "Детали" at bounding box center [138, 159] width 78 height 20
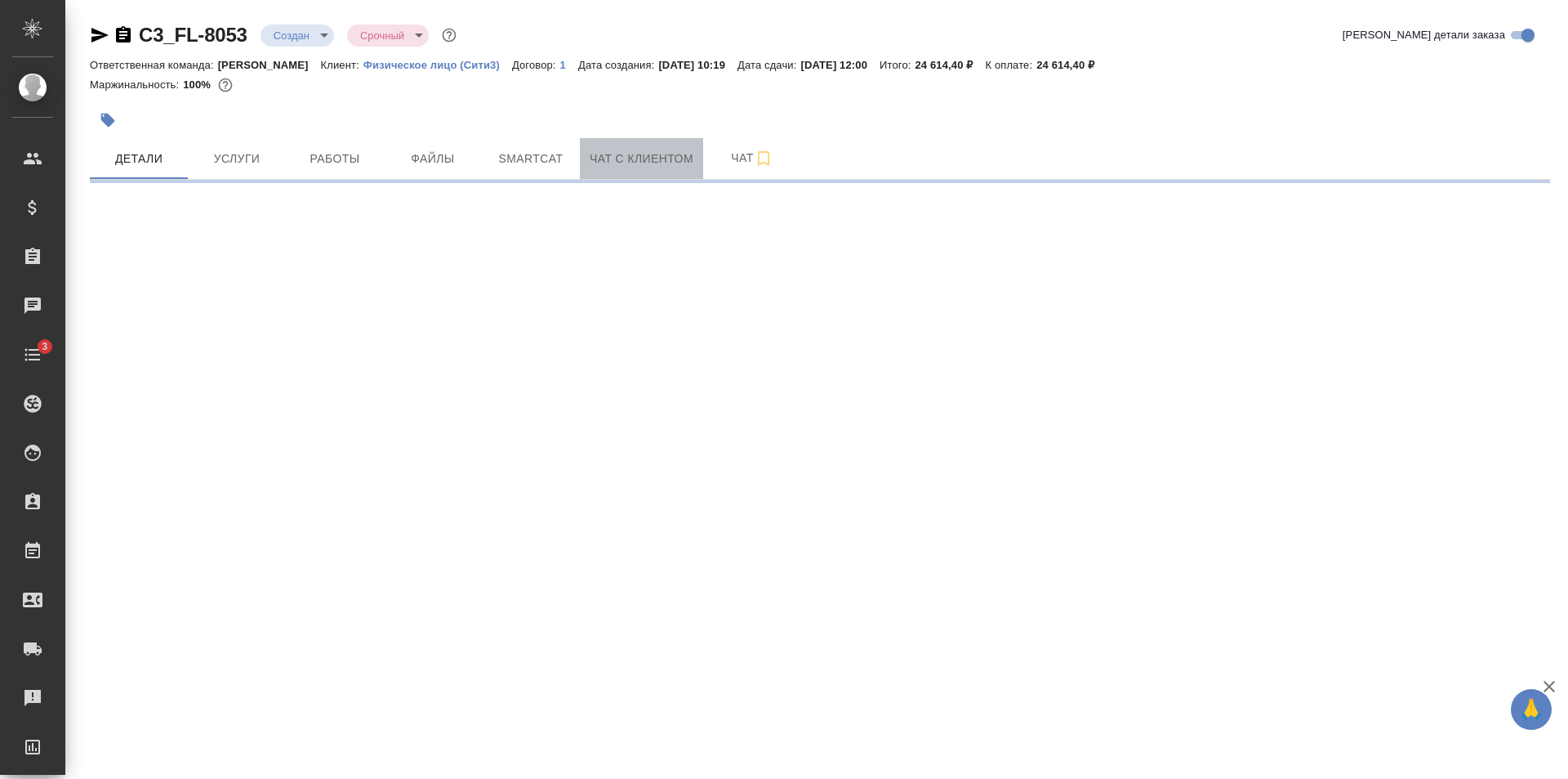
click at [633, 162] on span "Чат с клиентом" at bounding box center [641, 159] width 104 height 20
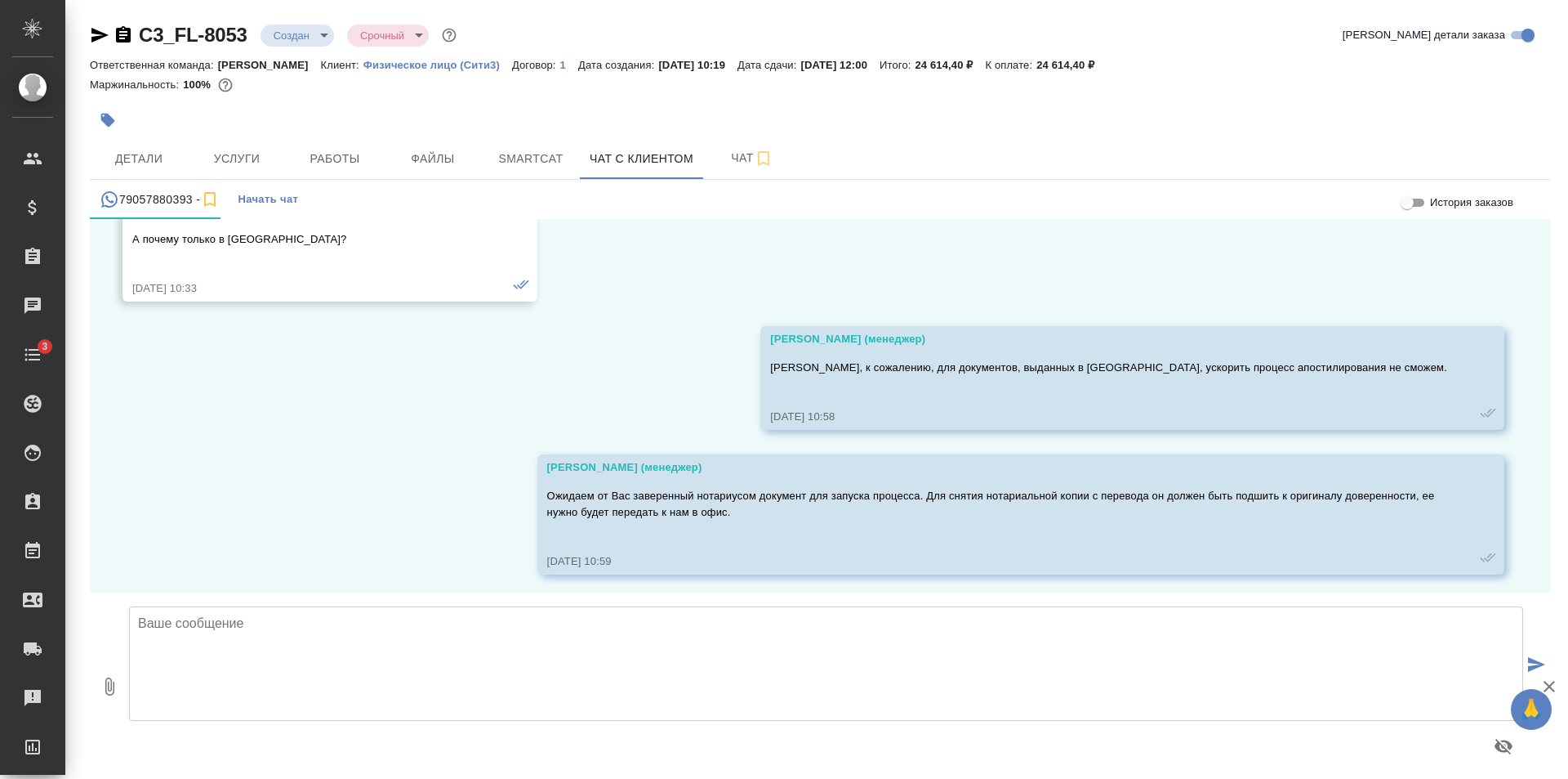
scroll to position [1235, 0]
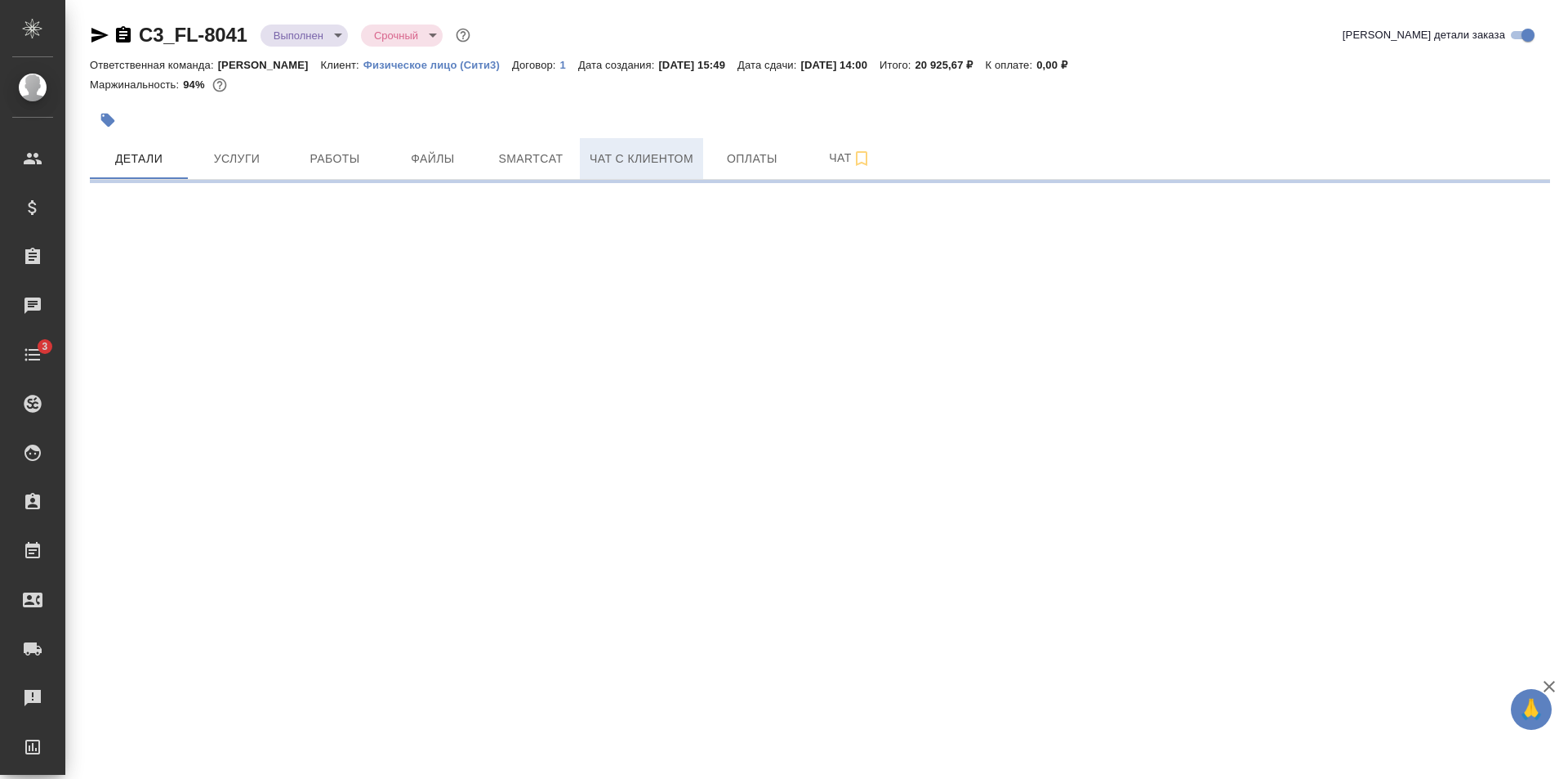
click at [633, 163] on span "Чат с клиентом" at bounding box center [641, 159] width 104 height 20
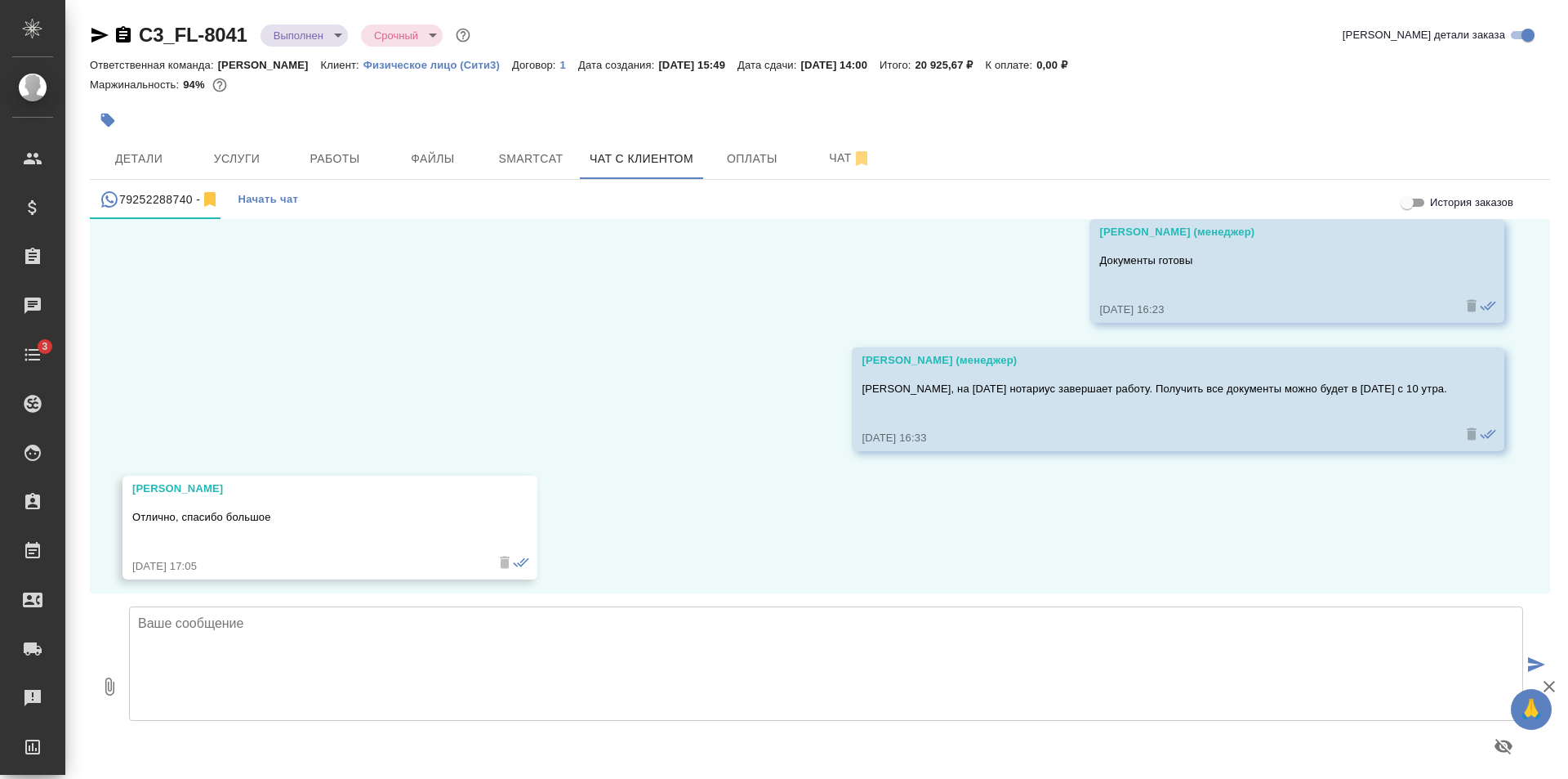
scroll to position [1885, 0]
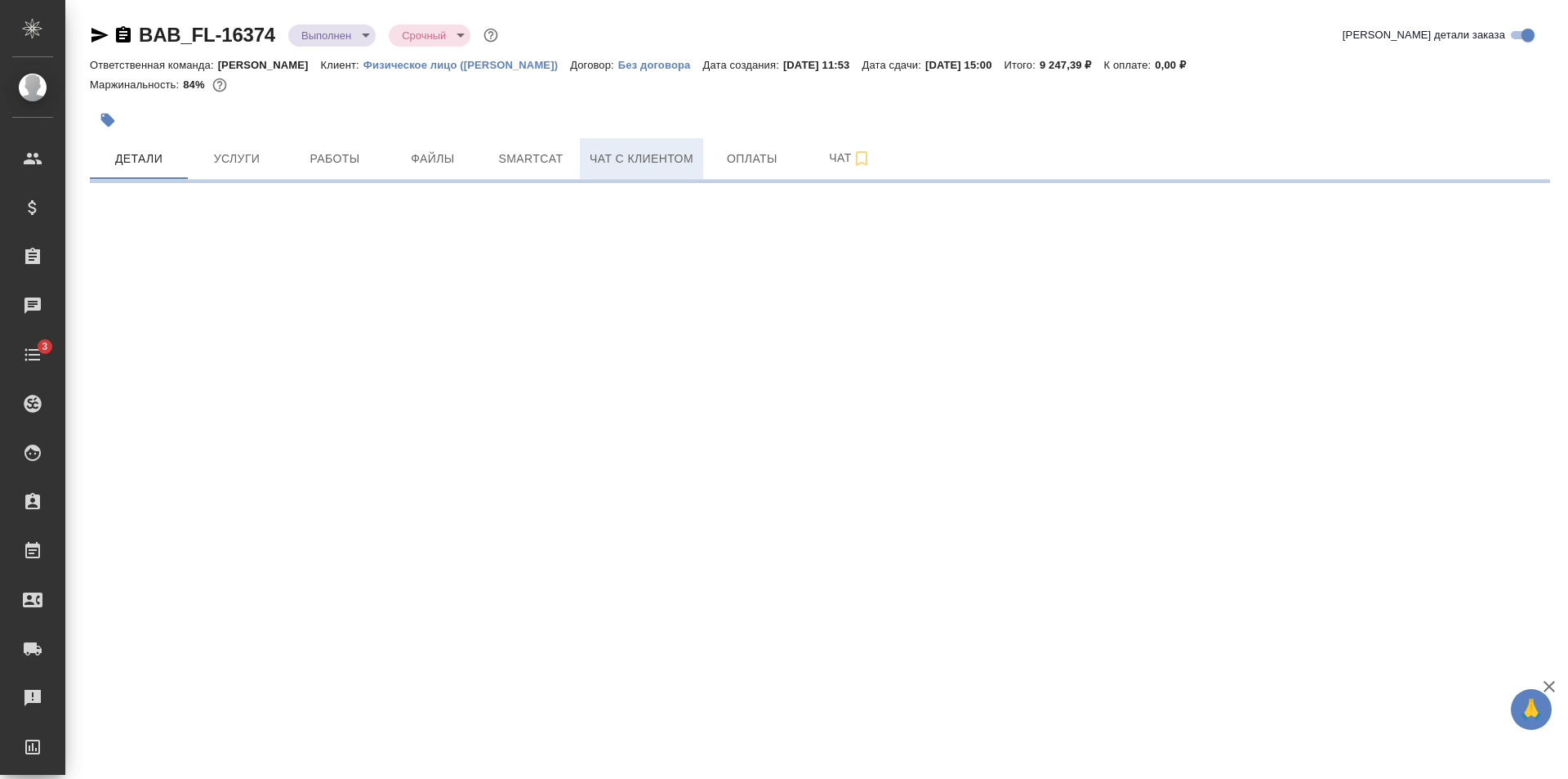
click at [640, 163] on span "Чат с клиентом" at bounding box center [641, 159] width 104 height 20
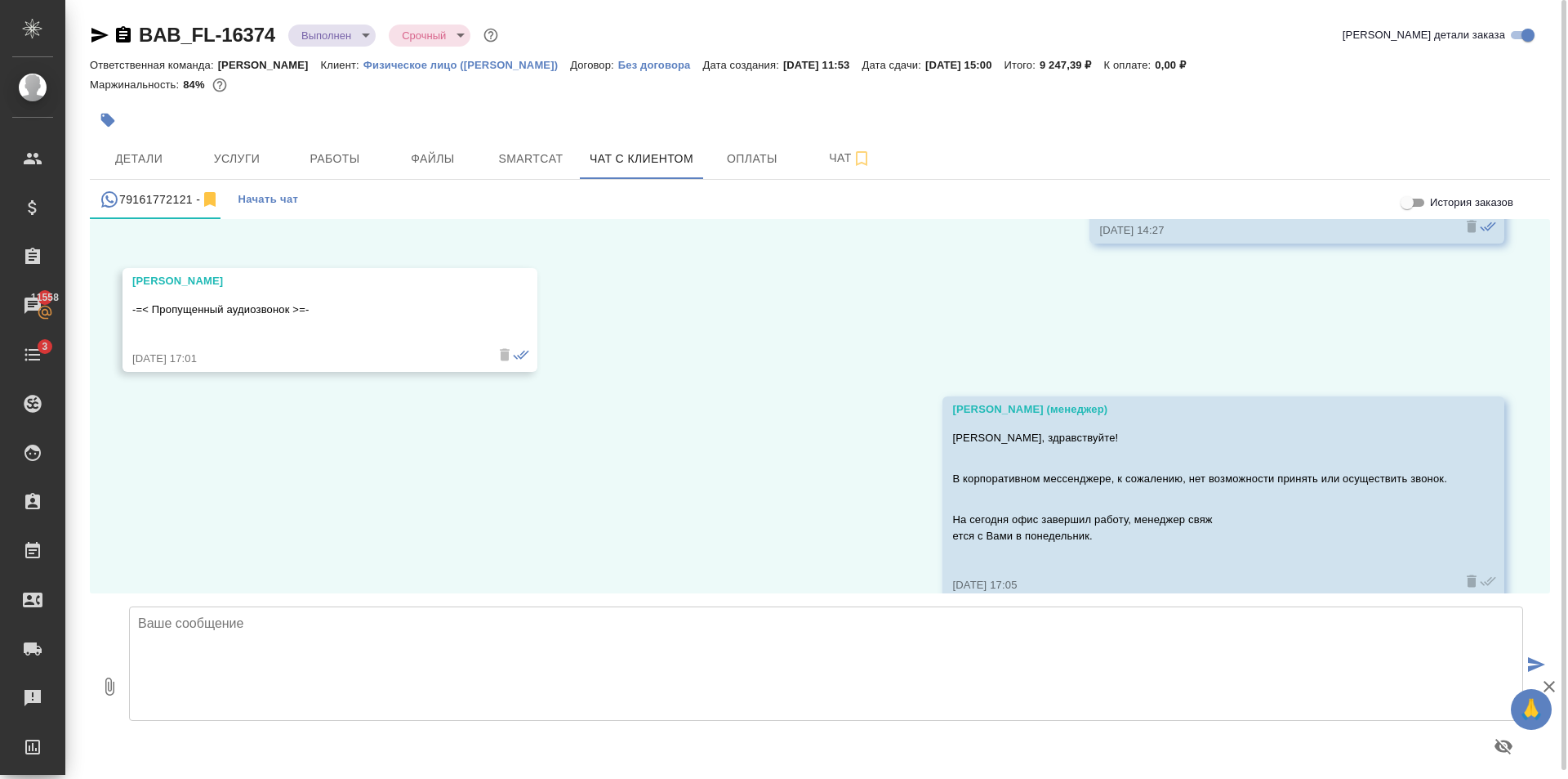
scroll to position [597, 0]
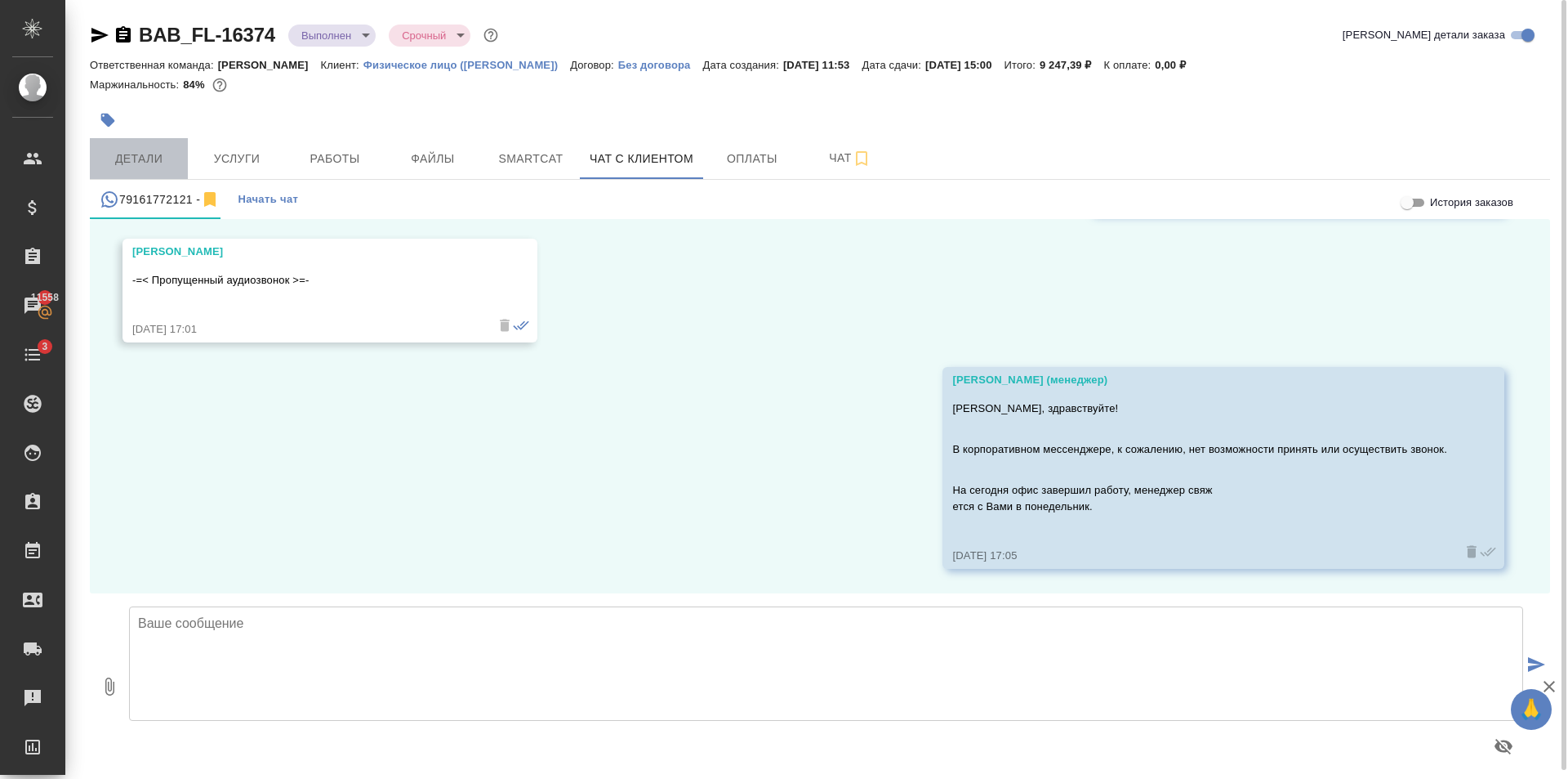
click at [132, 146] on button "Детали" at bounding box center [139, 158] width 98 height 41
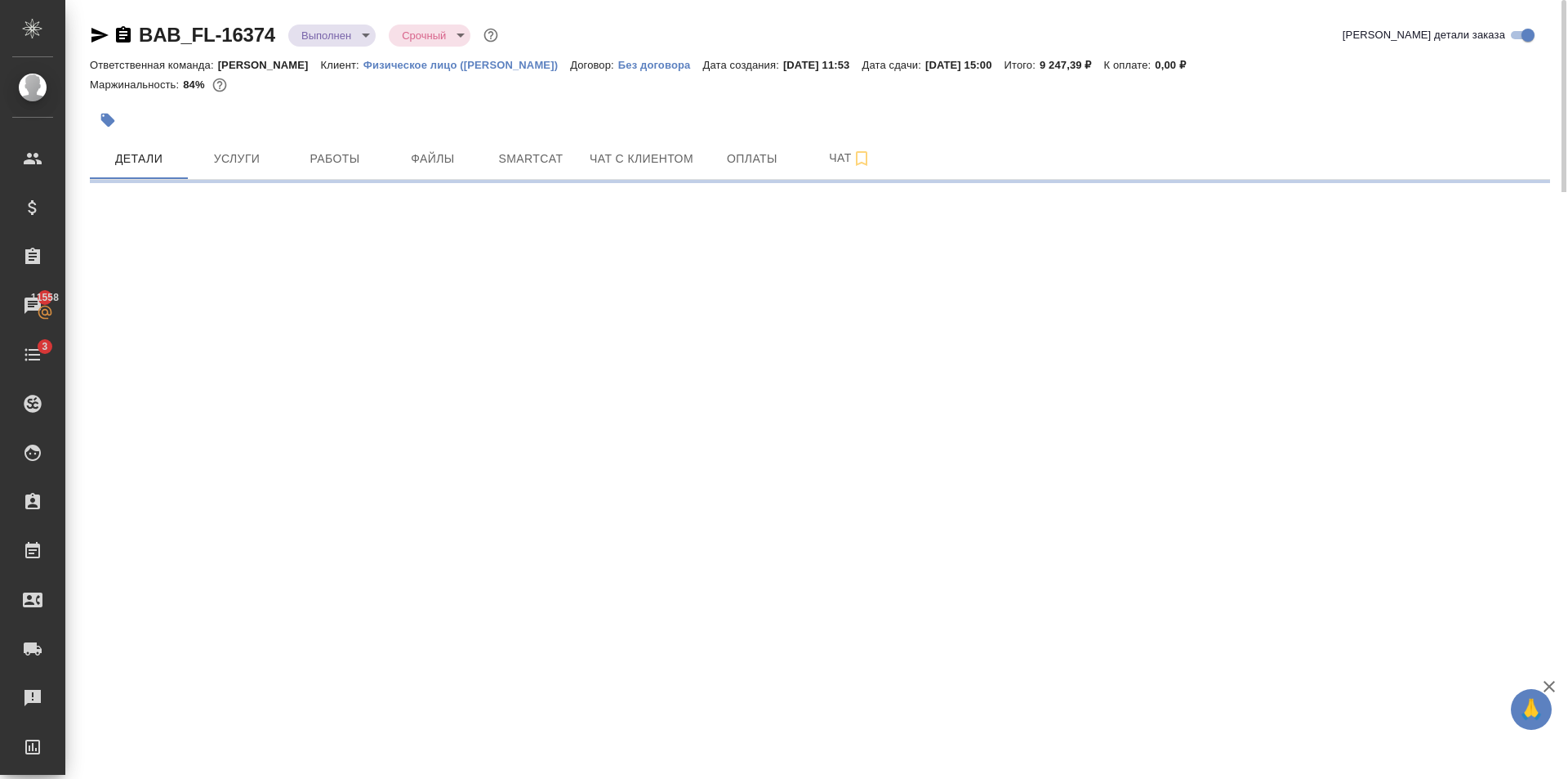
select select "RU"
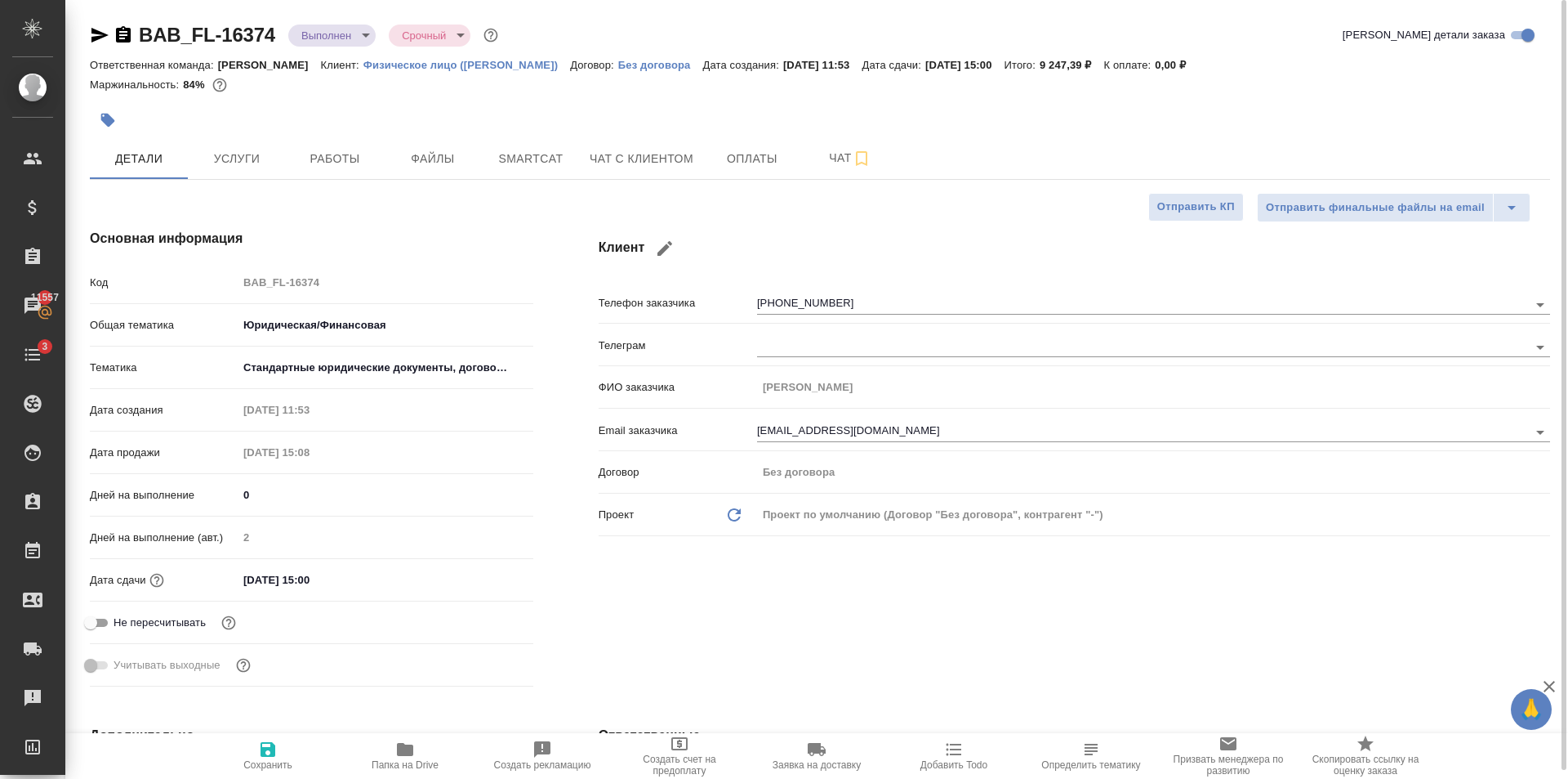
type textarea "x"
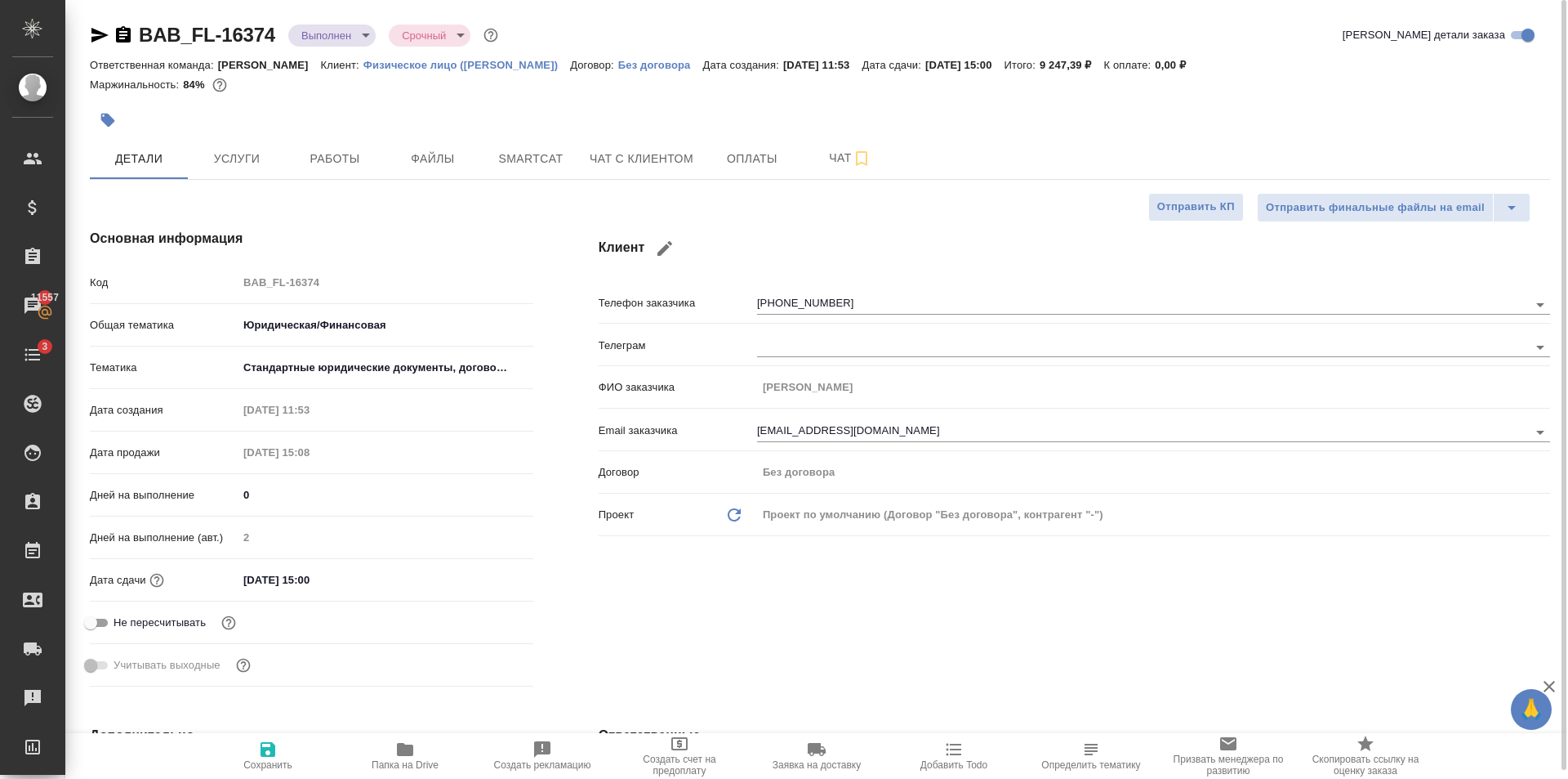
type textarea "x"
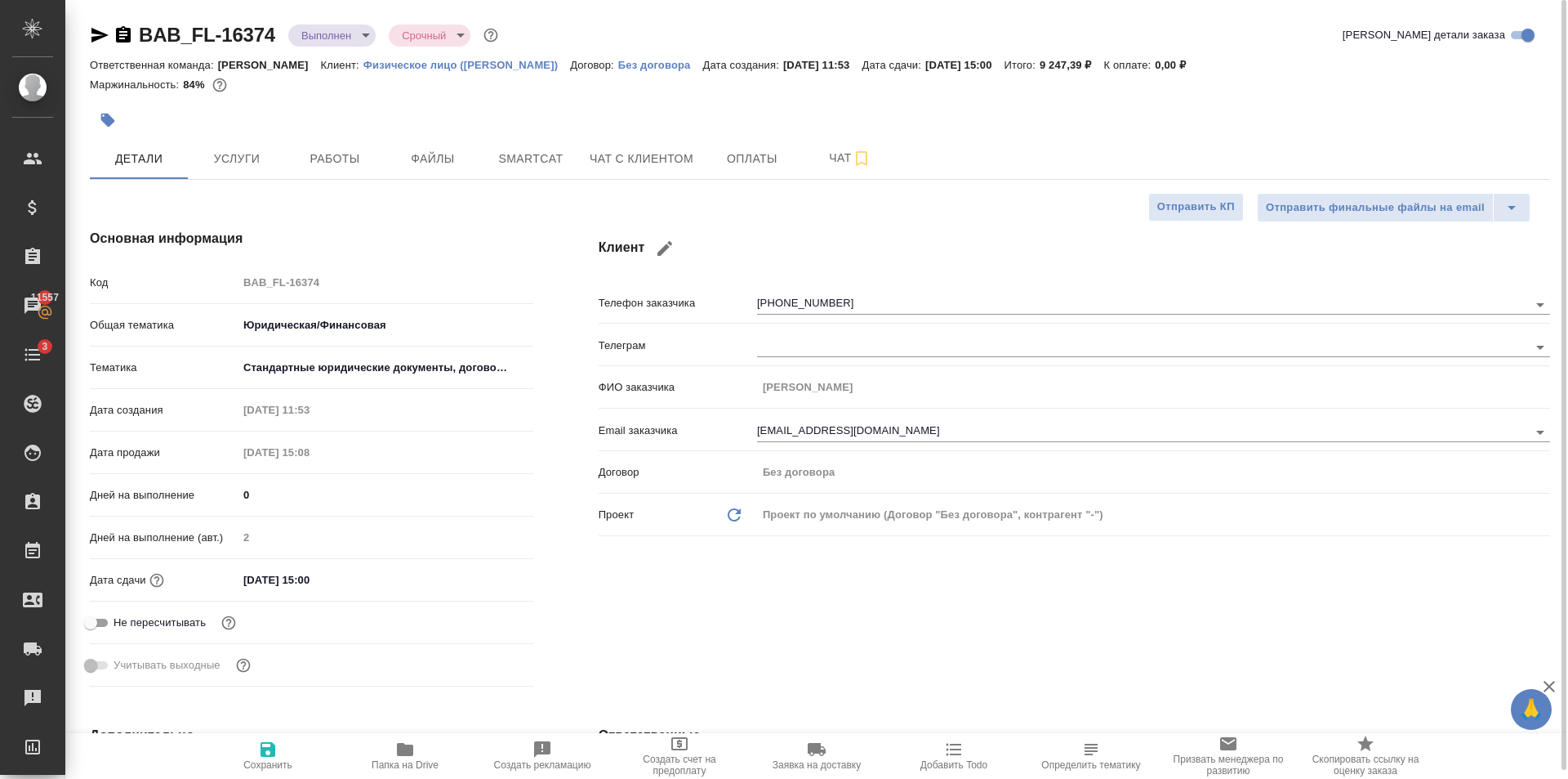
type textarea "x"
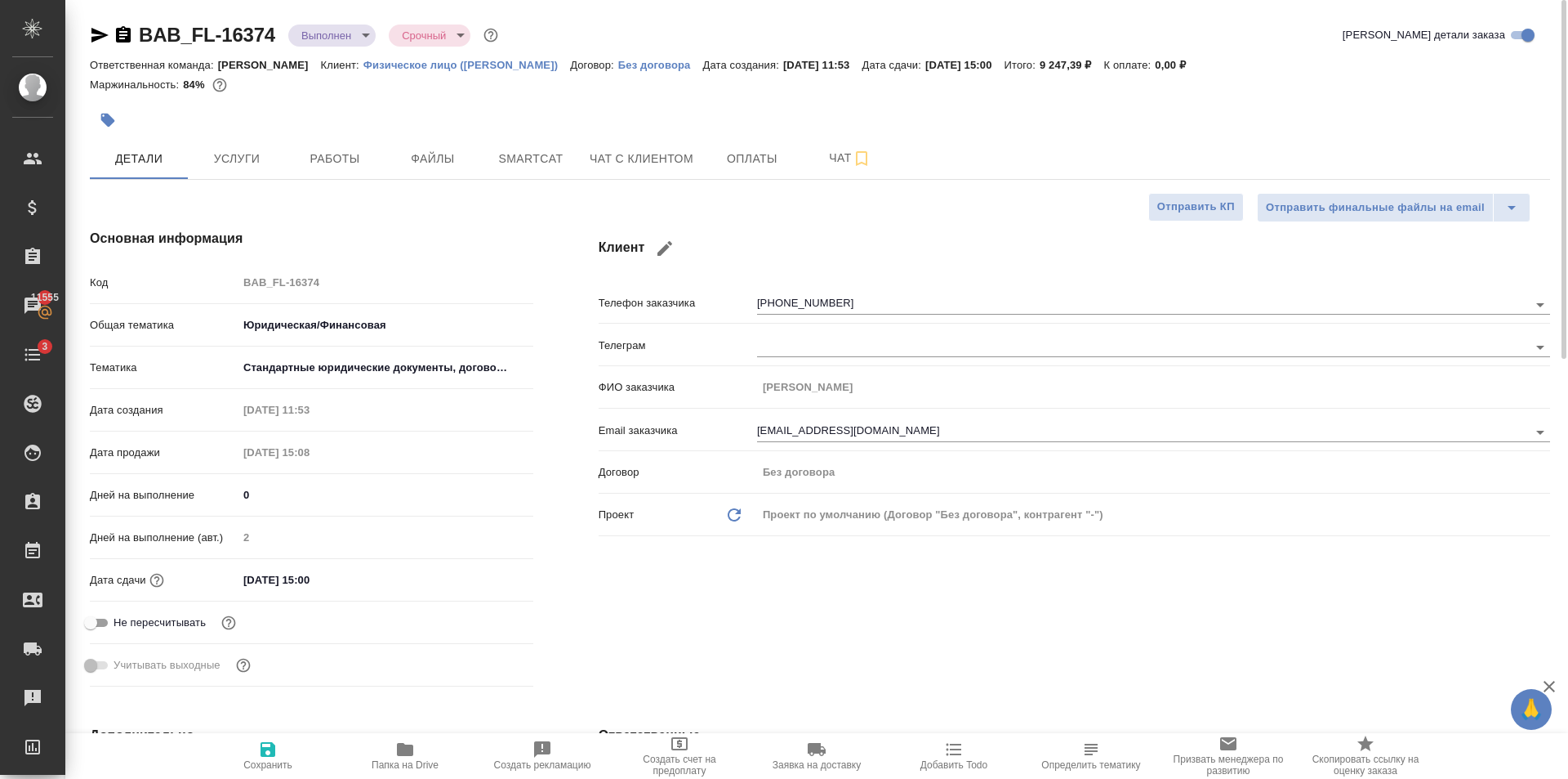
type textarea "x"
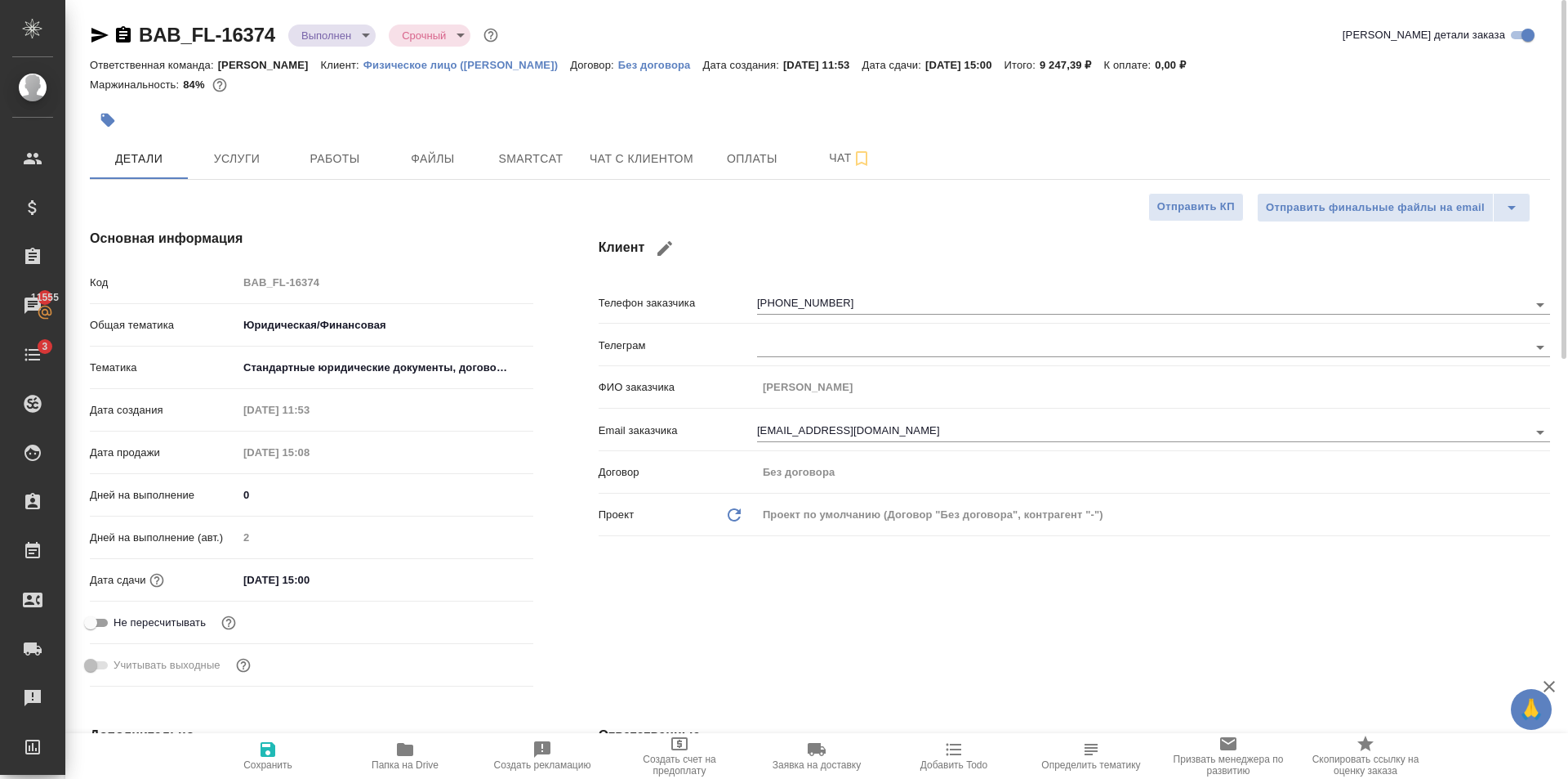
type textarea "x"
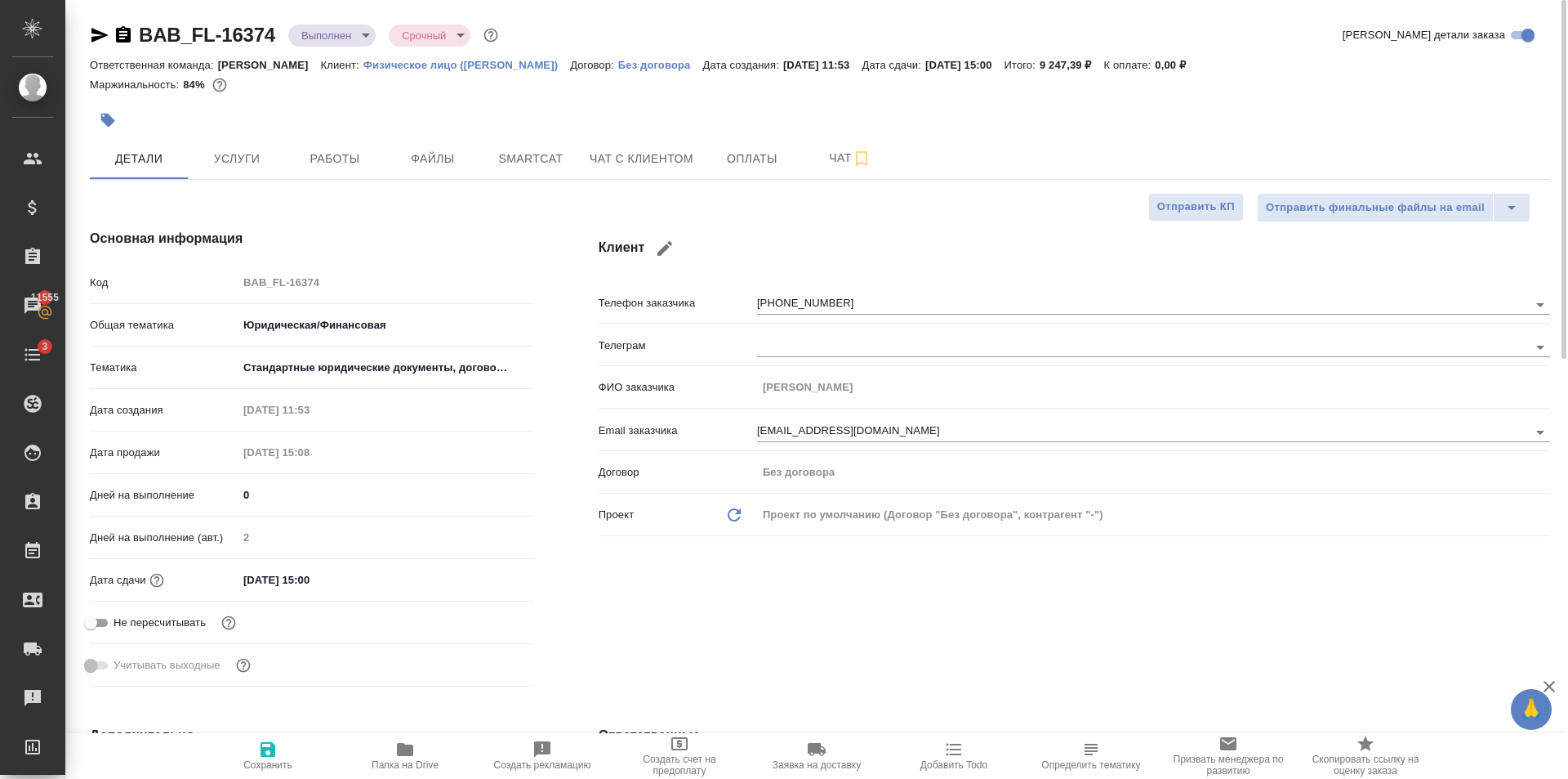
type textarea "x"
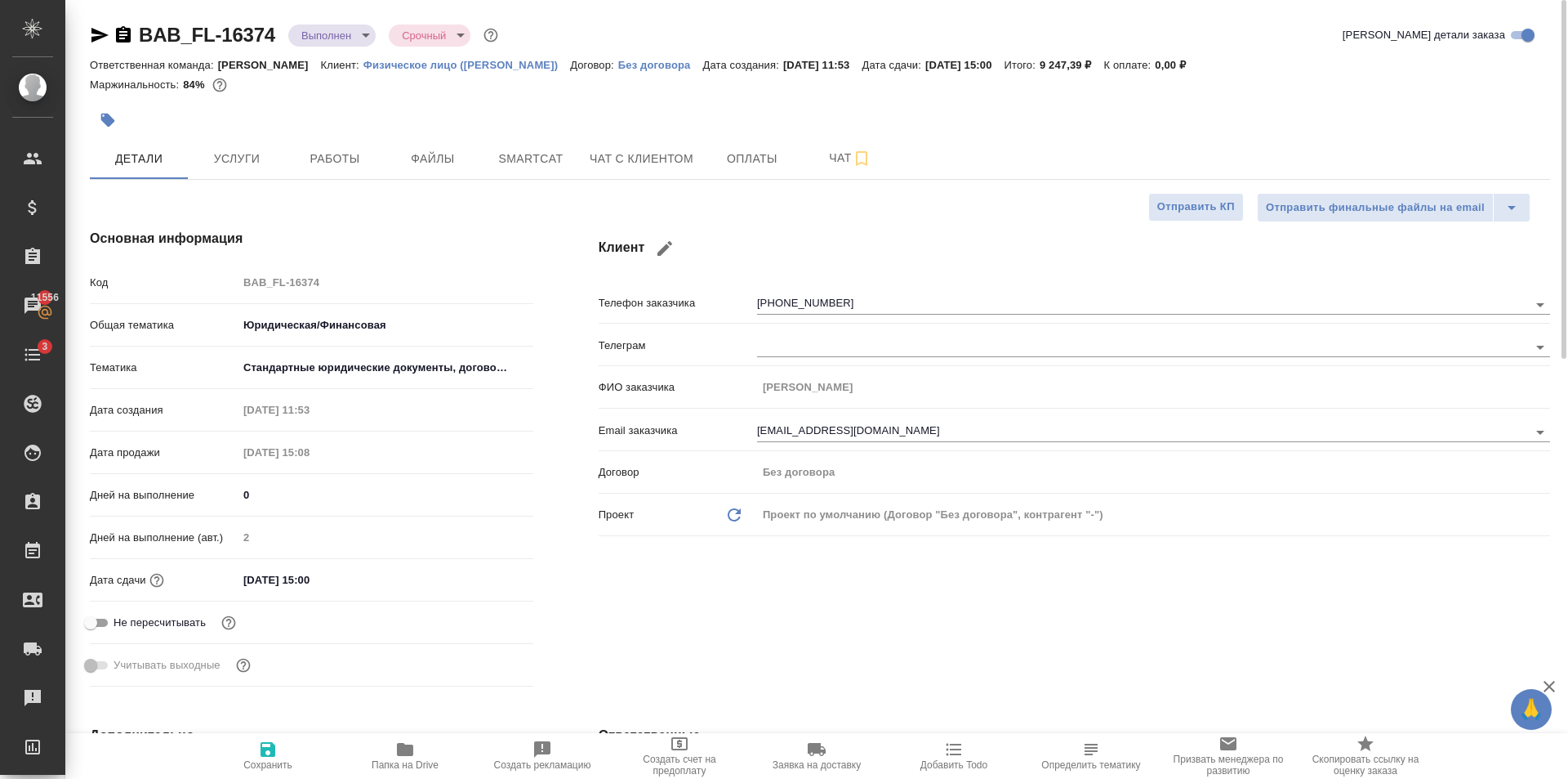
type textarea "x"
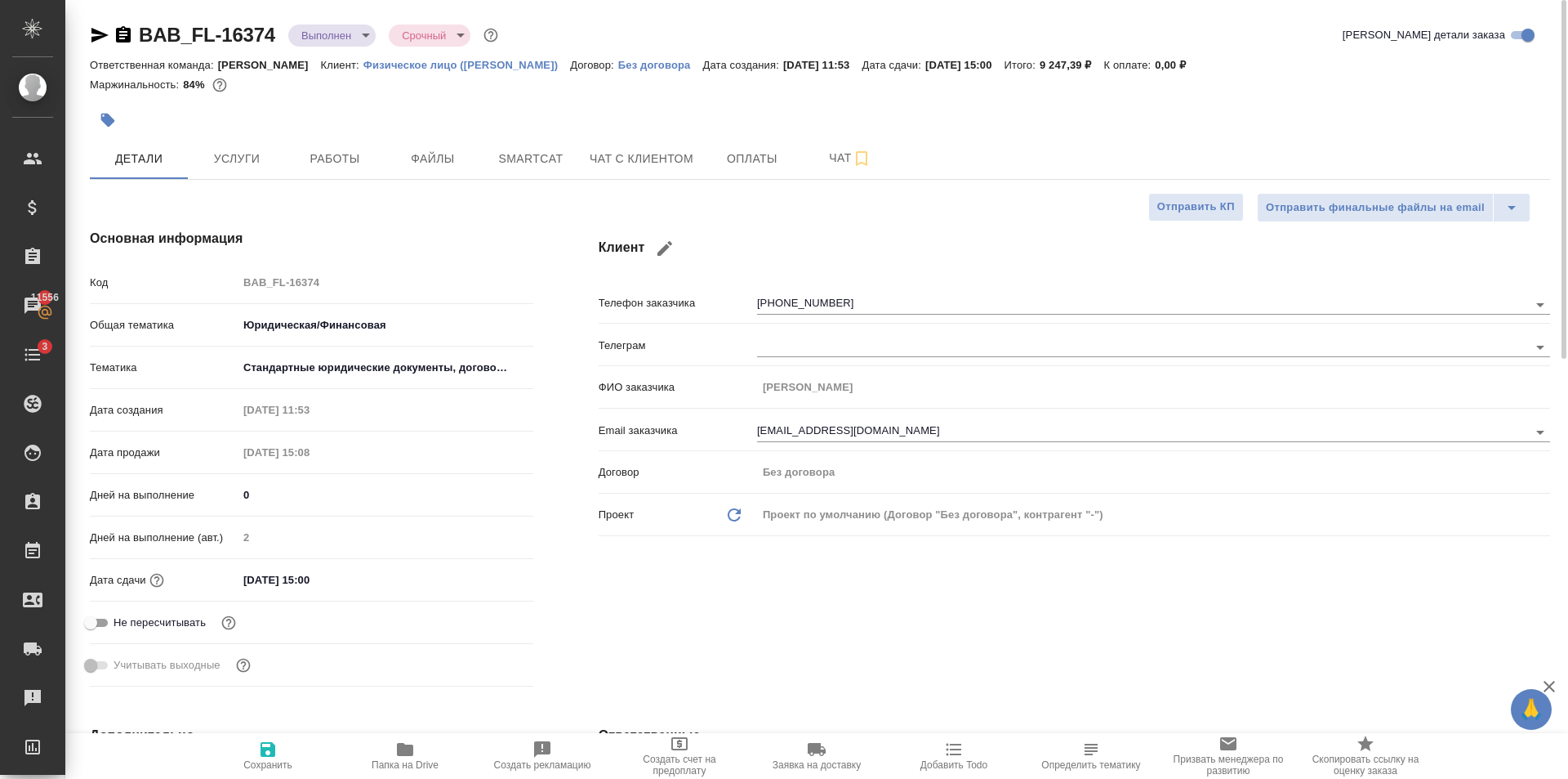
type textarea "x"
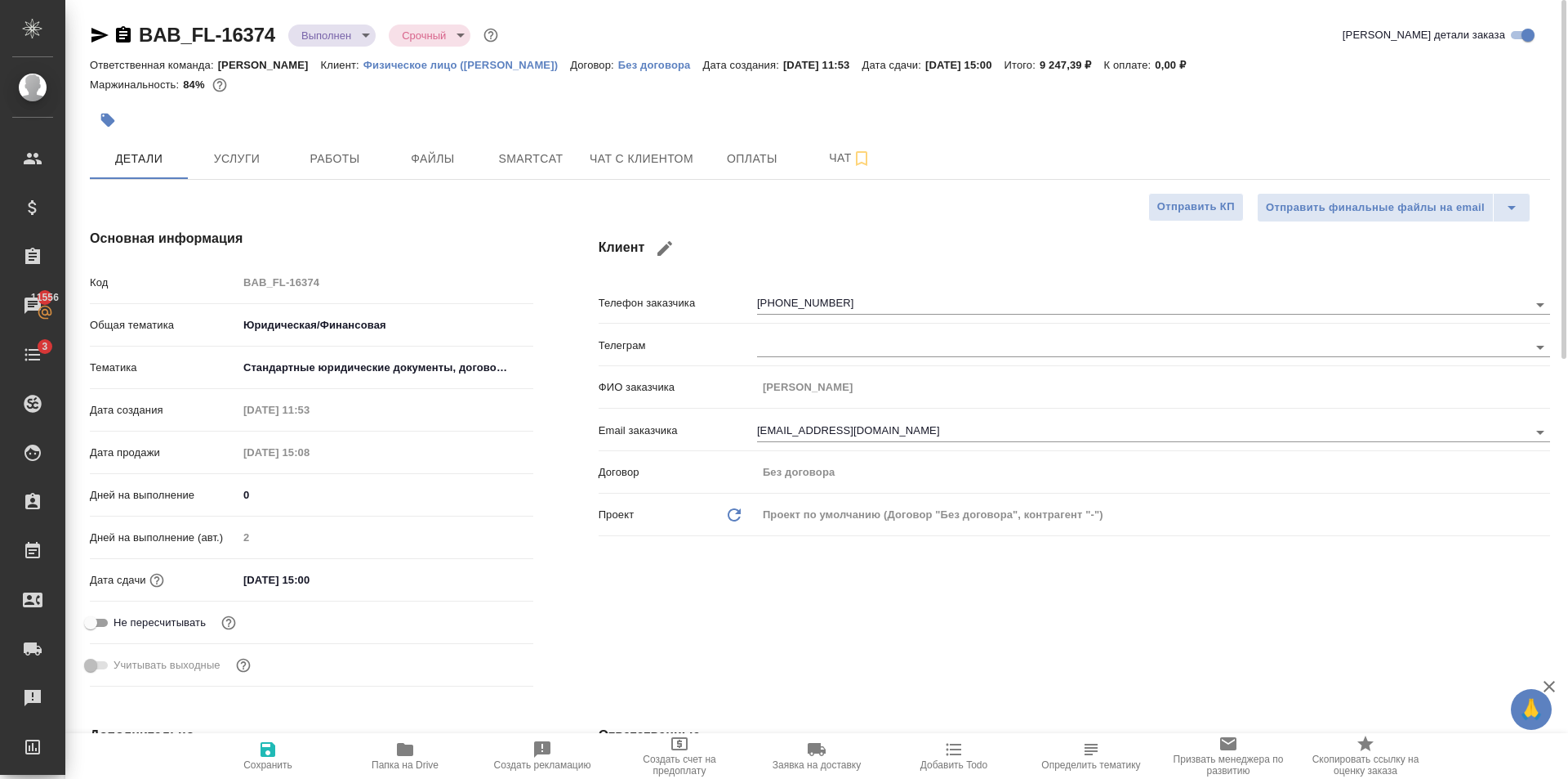
type textarea "x"
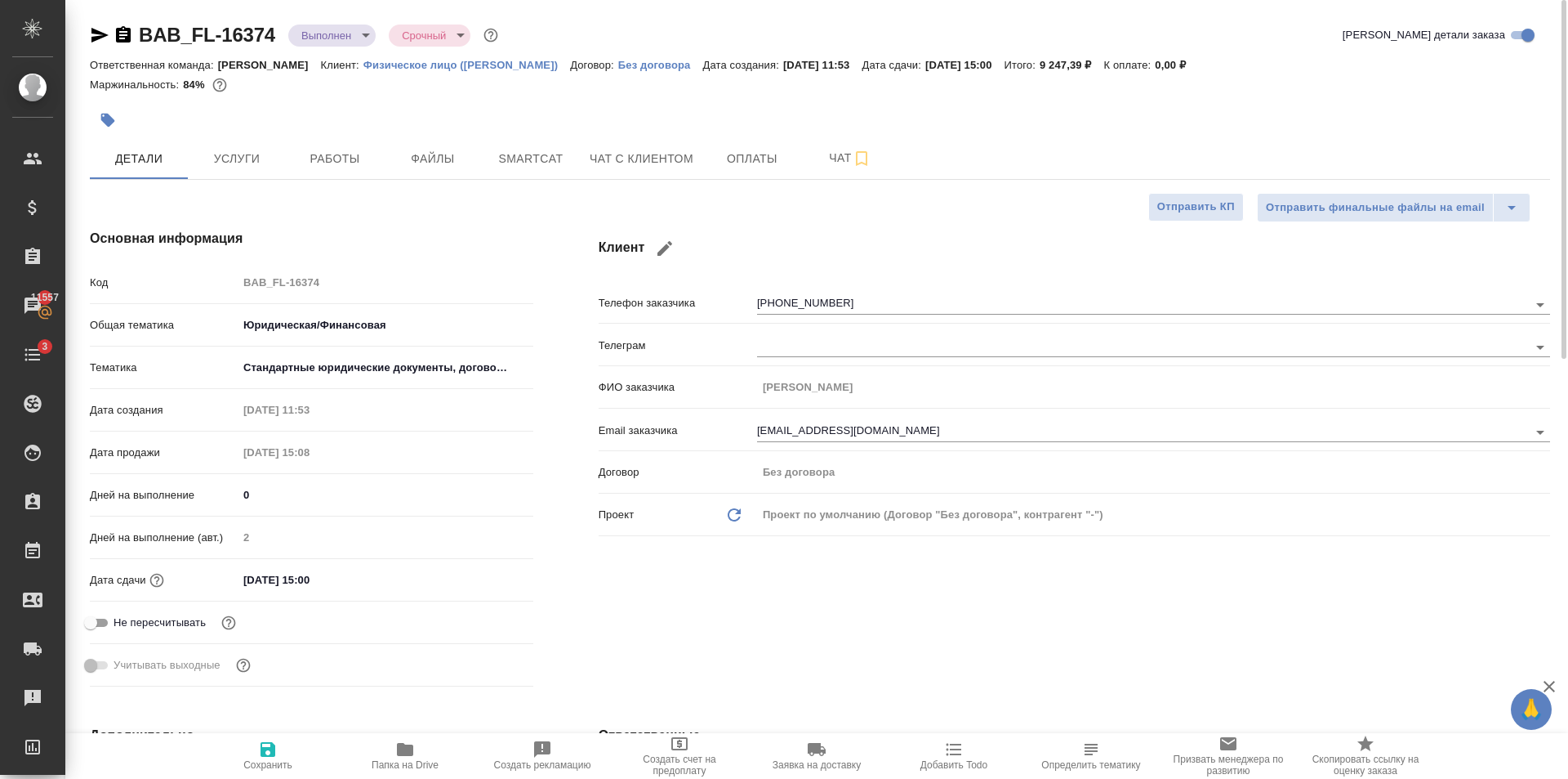
type textarea "x"
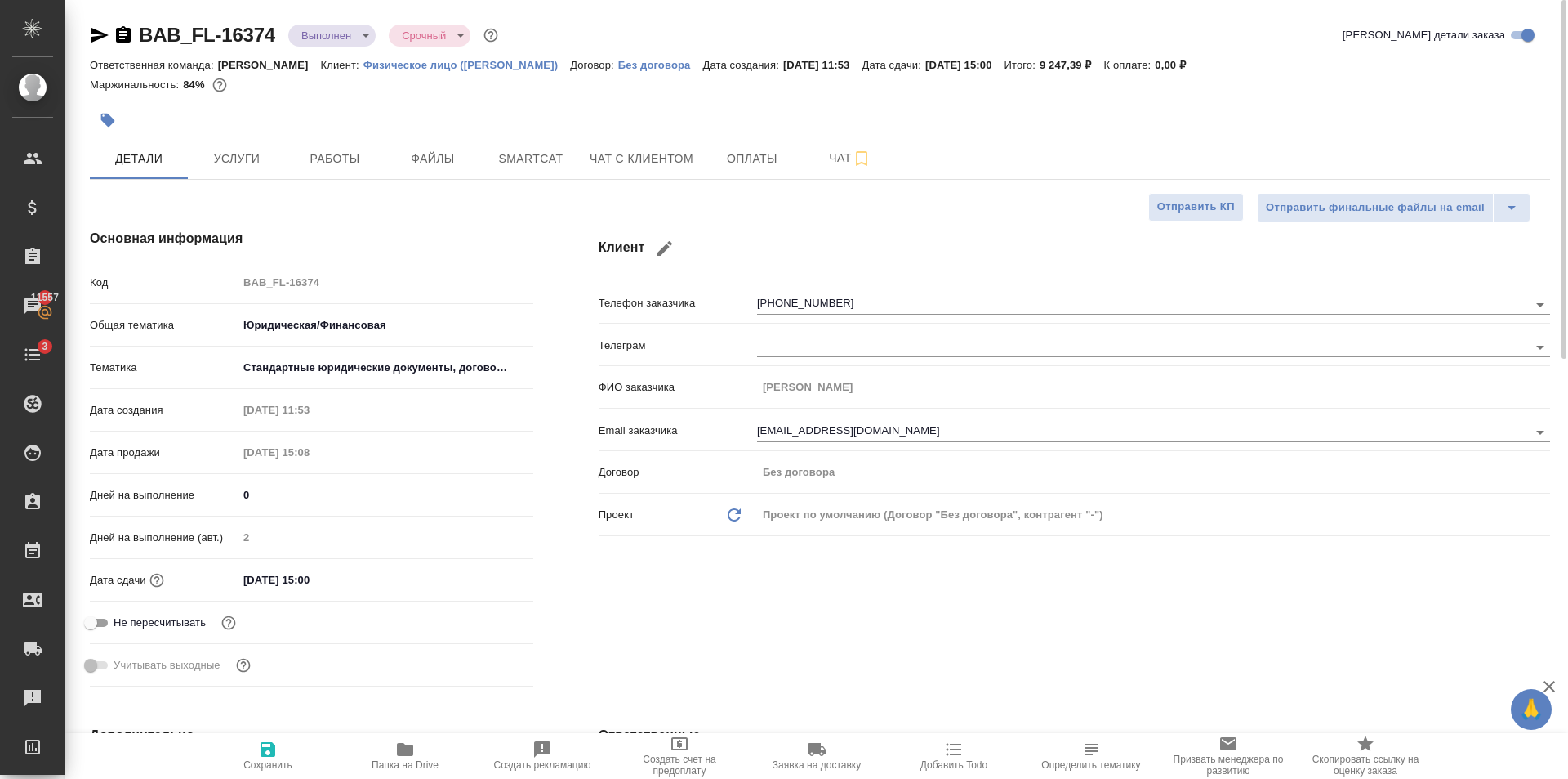
type textarea "x"
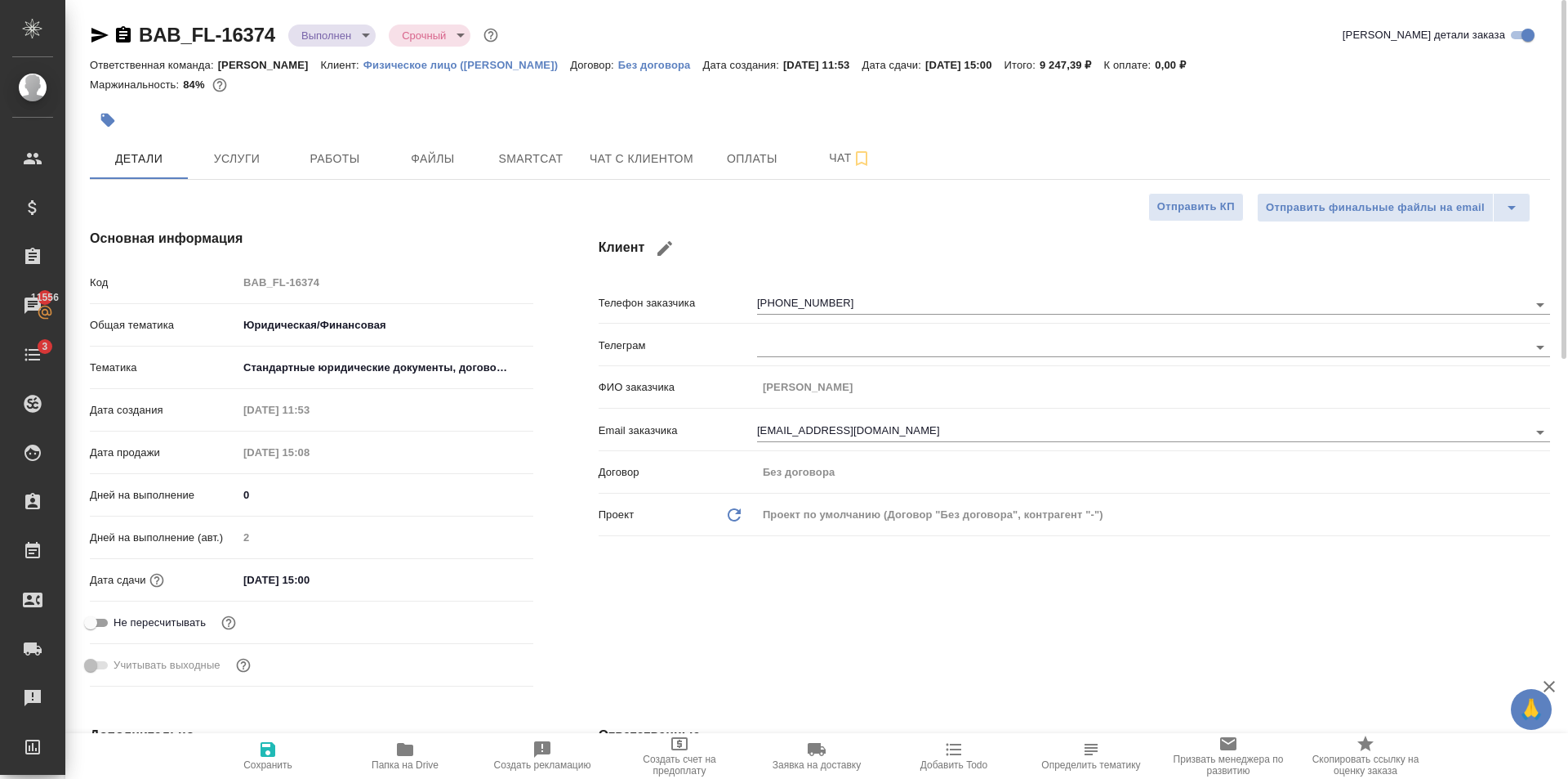
type textarea "x"
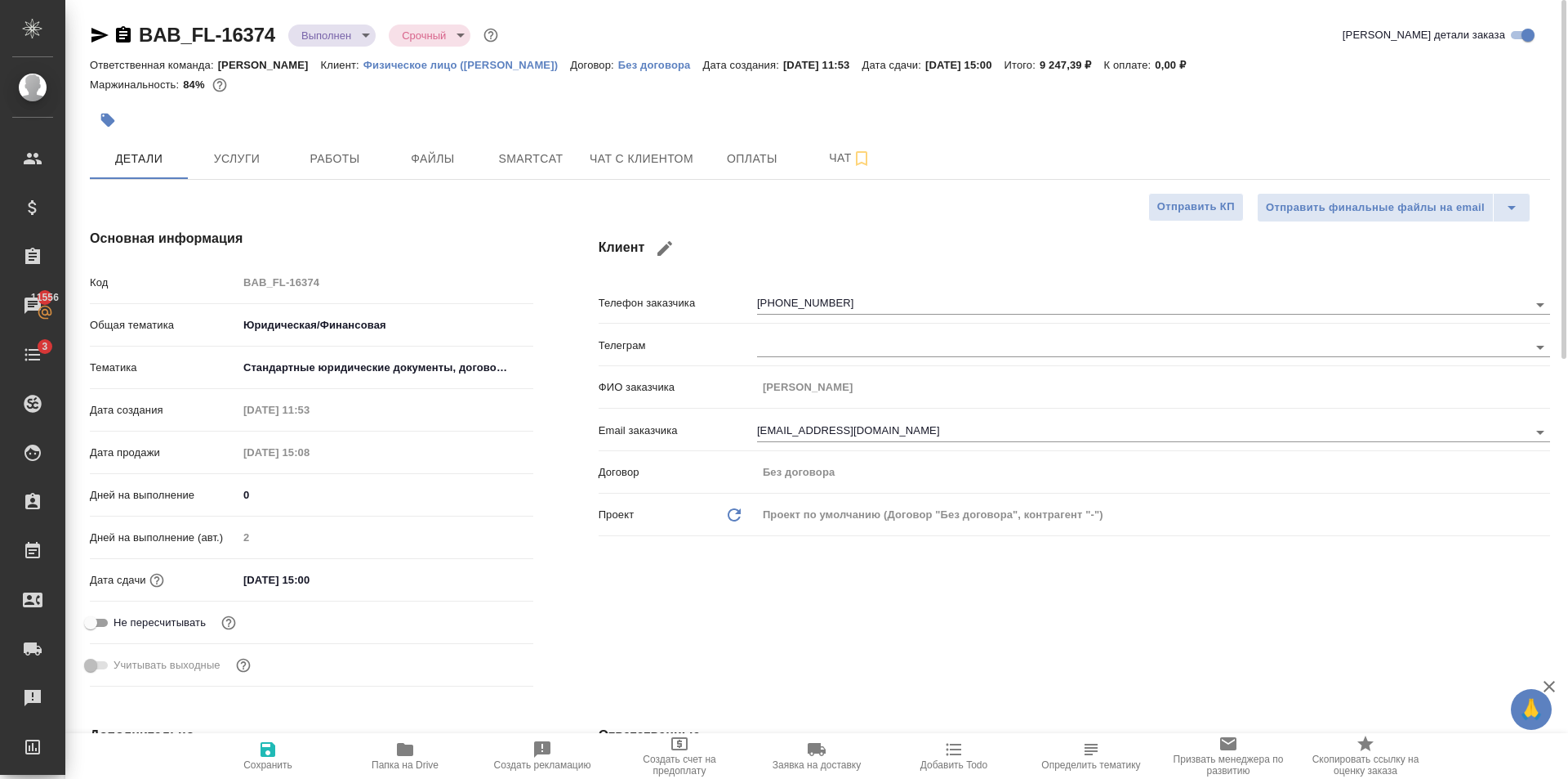
type textarea "x"
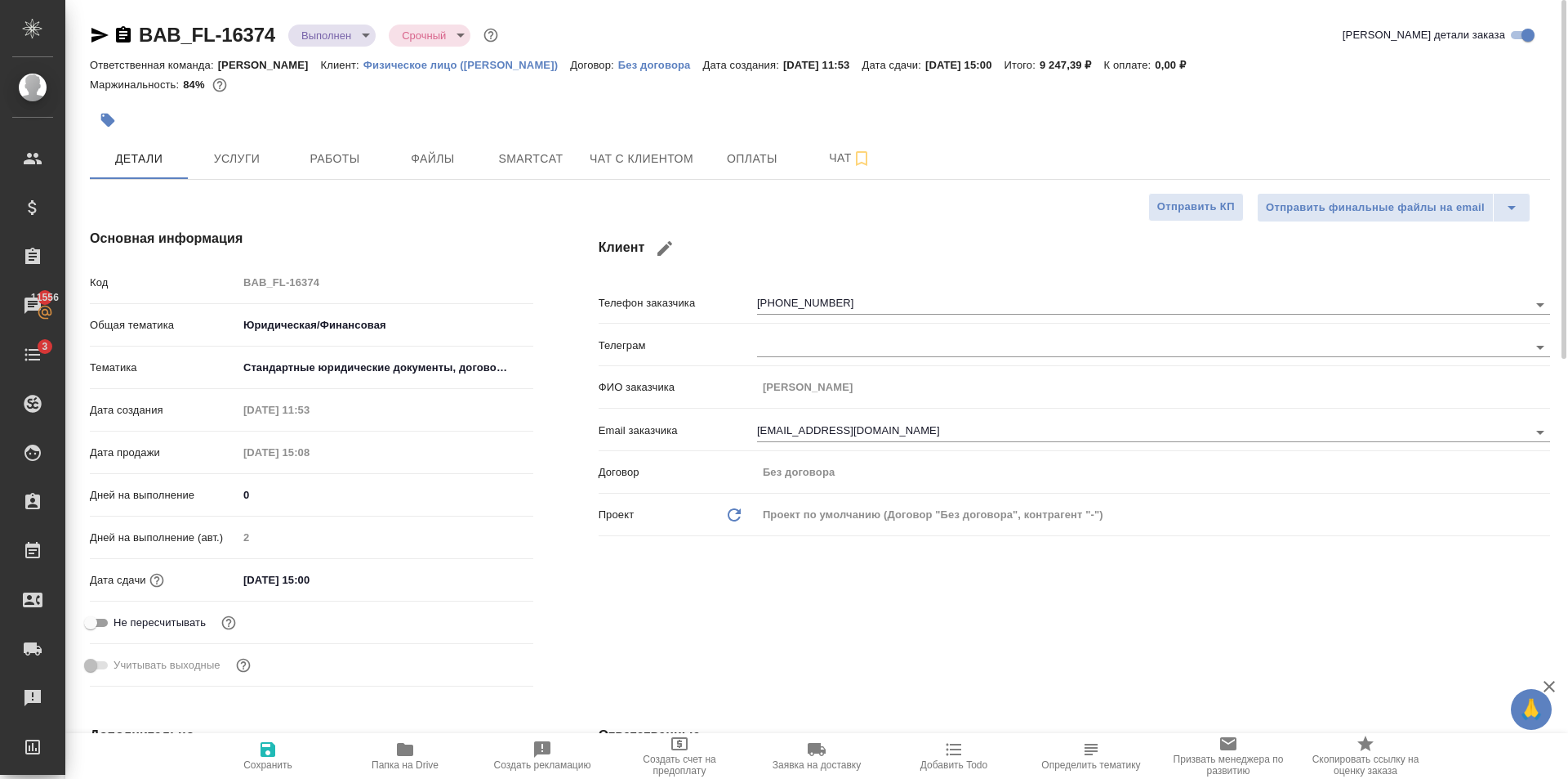
type textarea "x"
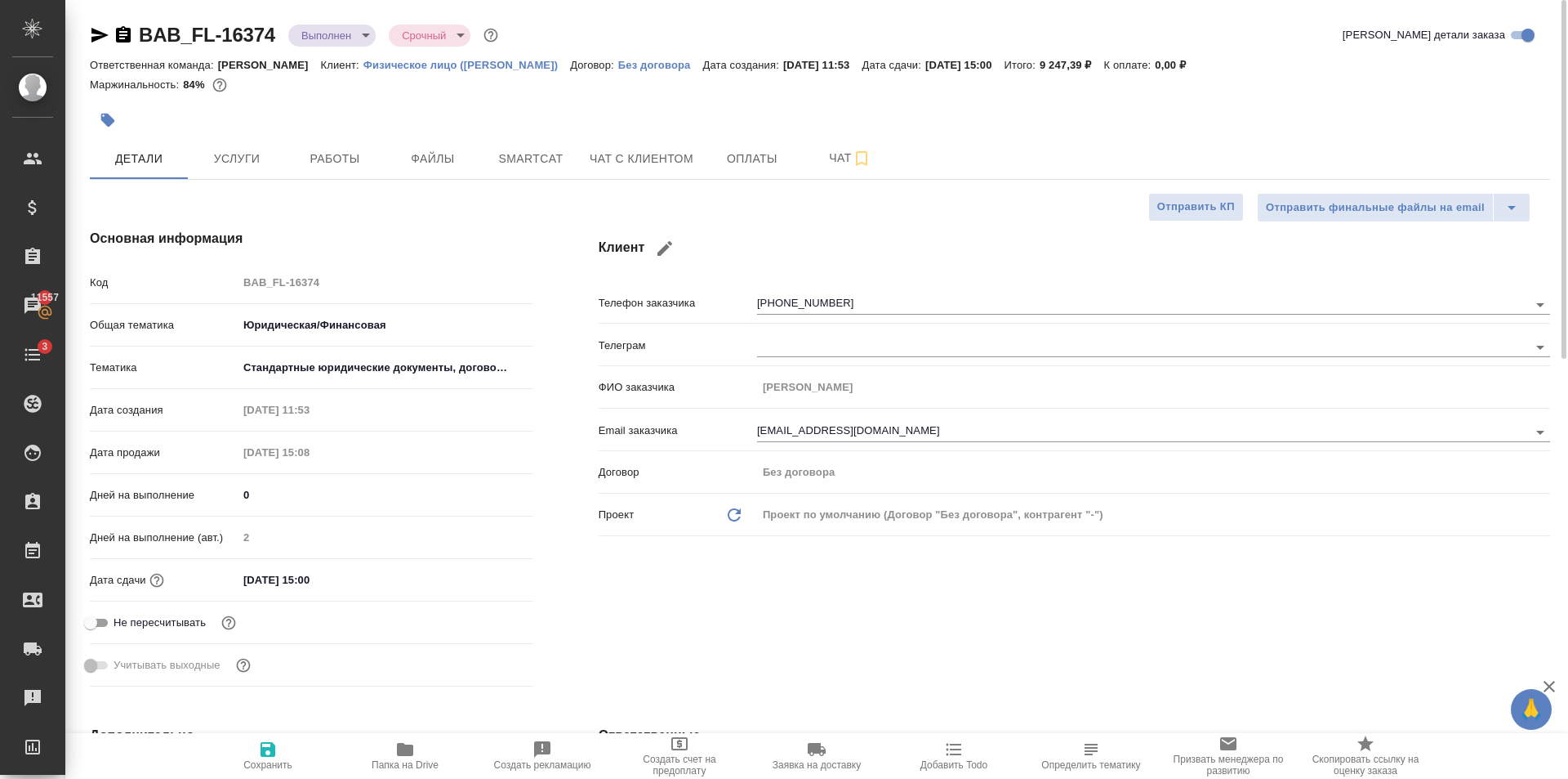
type textarea "x"
click at [637, 151] on span "Чат с клиентом" at bounding box center [641, 159] width 104 height 20
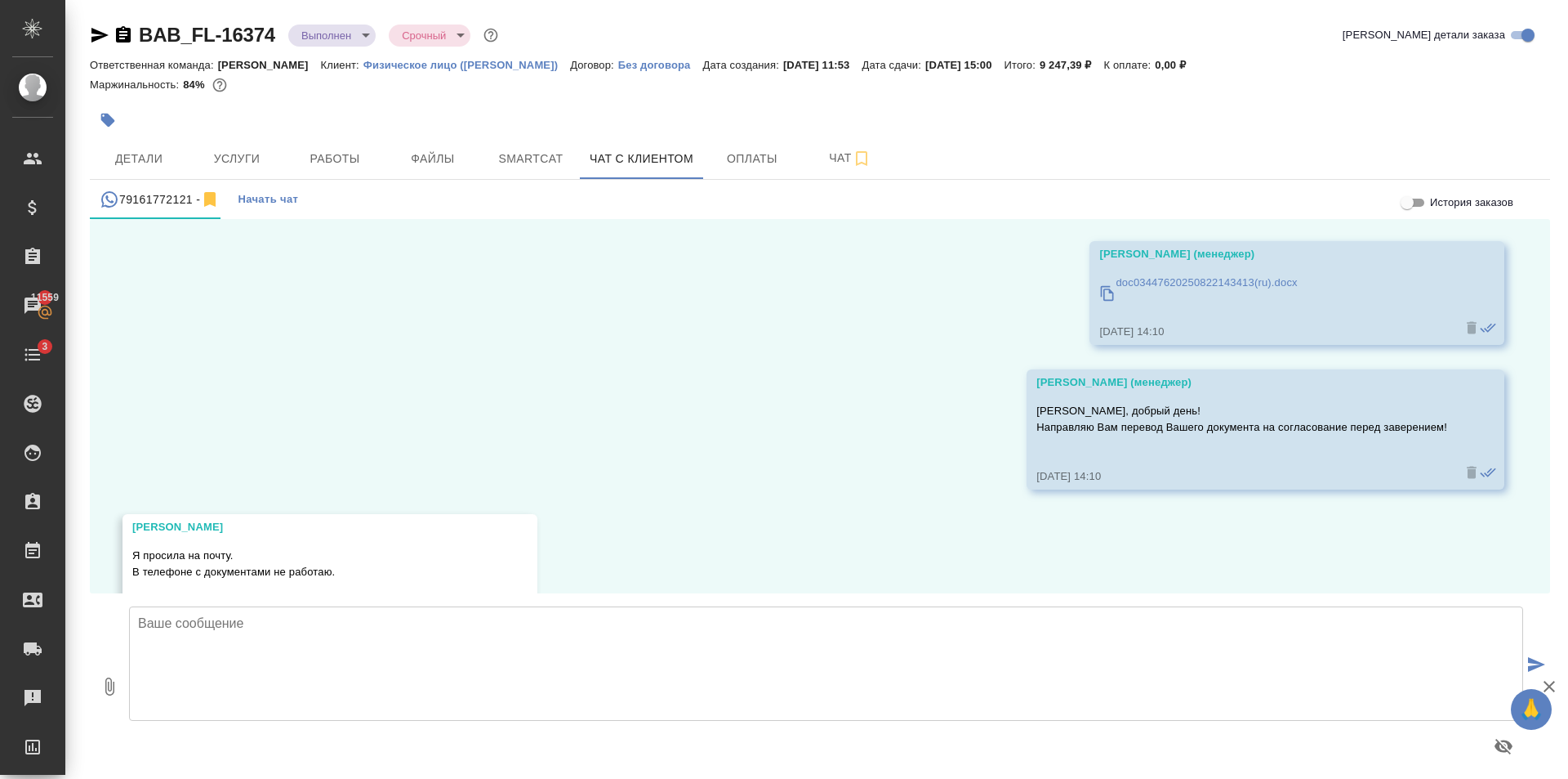
scroll to position [25, 0]
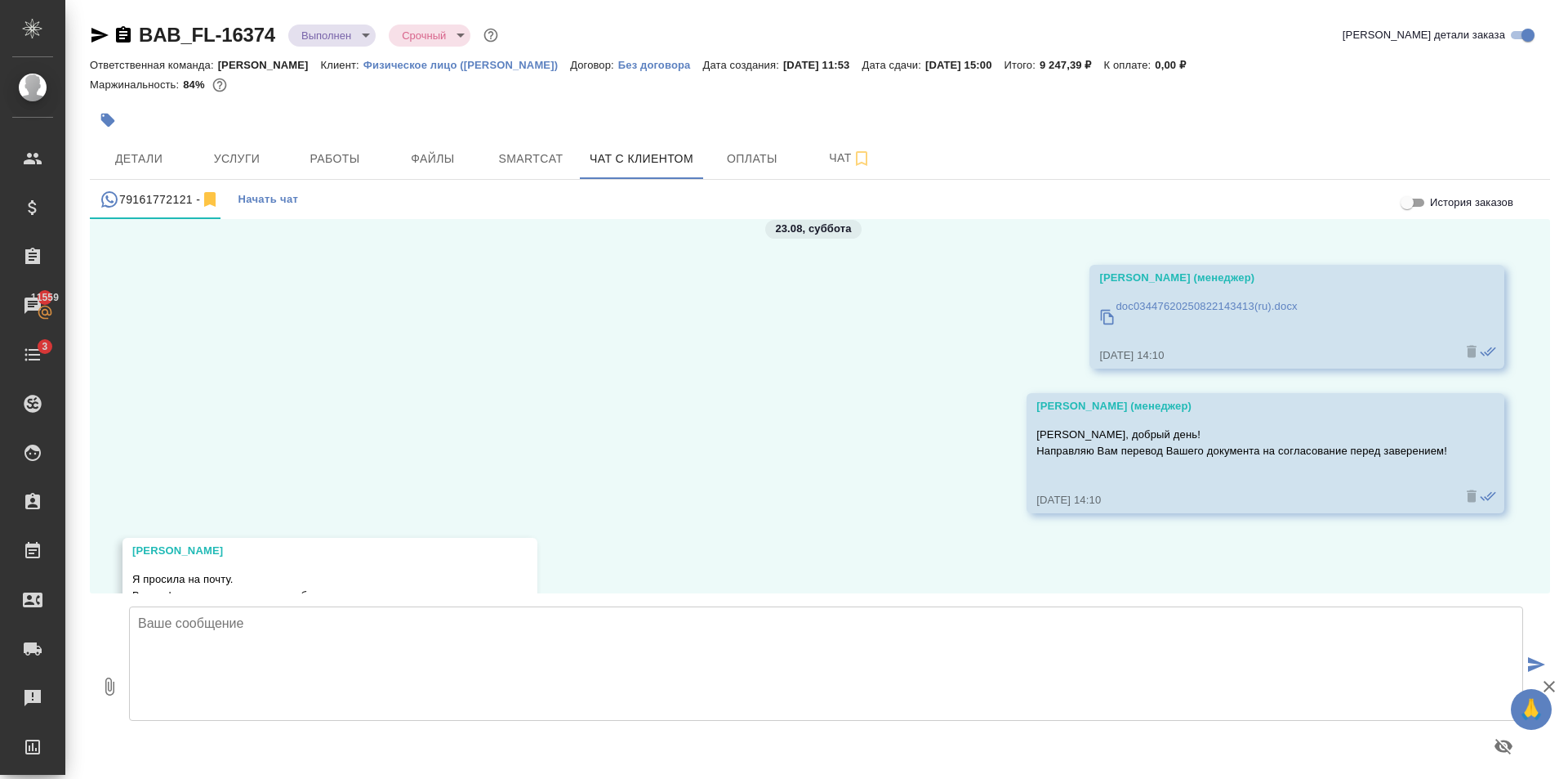
click at [1193, 306] on p "doc03447620250822143413(ru).docx" at bounding box center [1205, 306] width 181 height 16
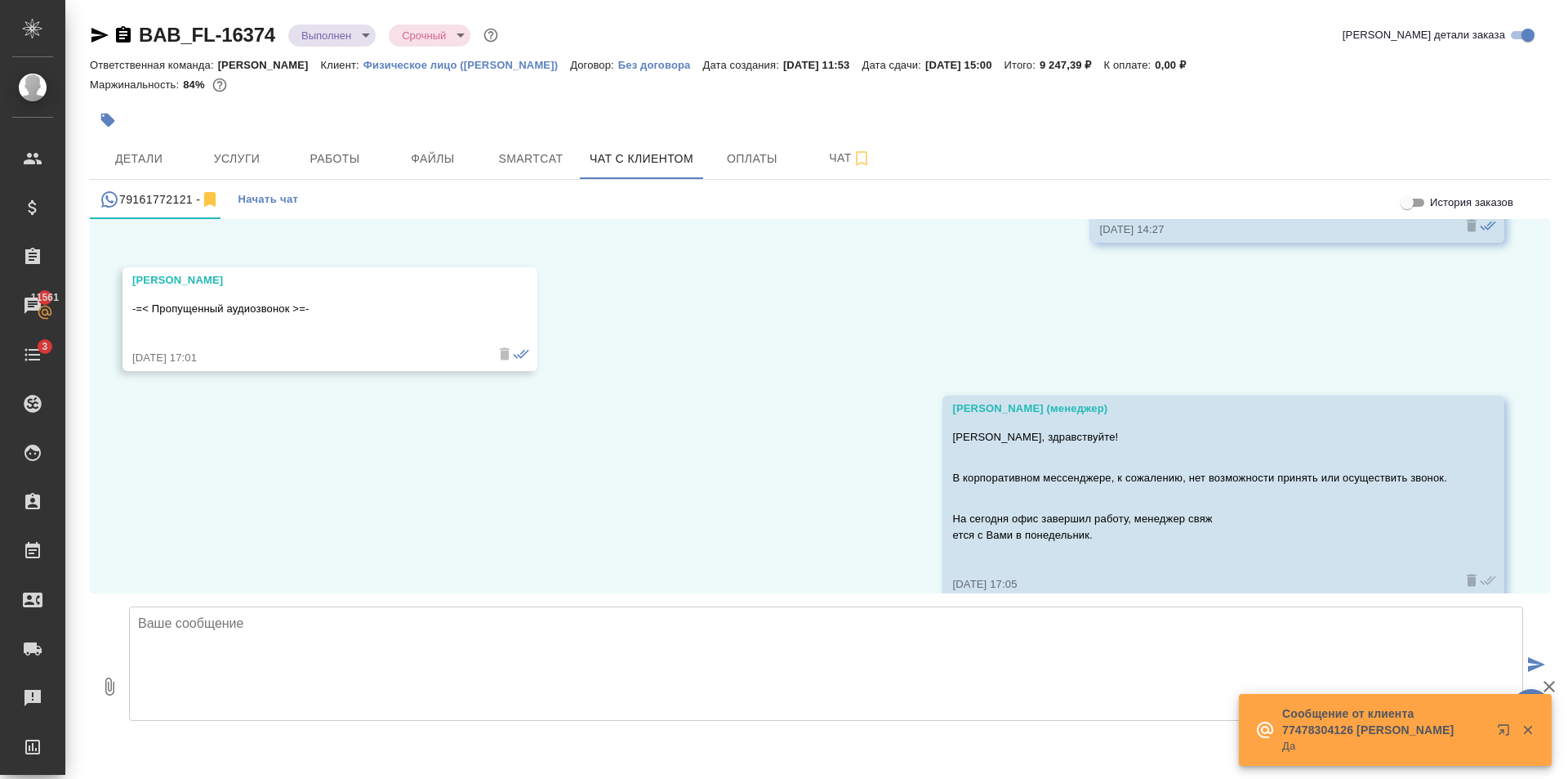
scroll to position [597, 0]
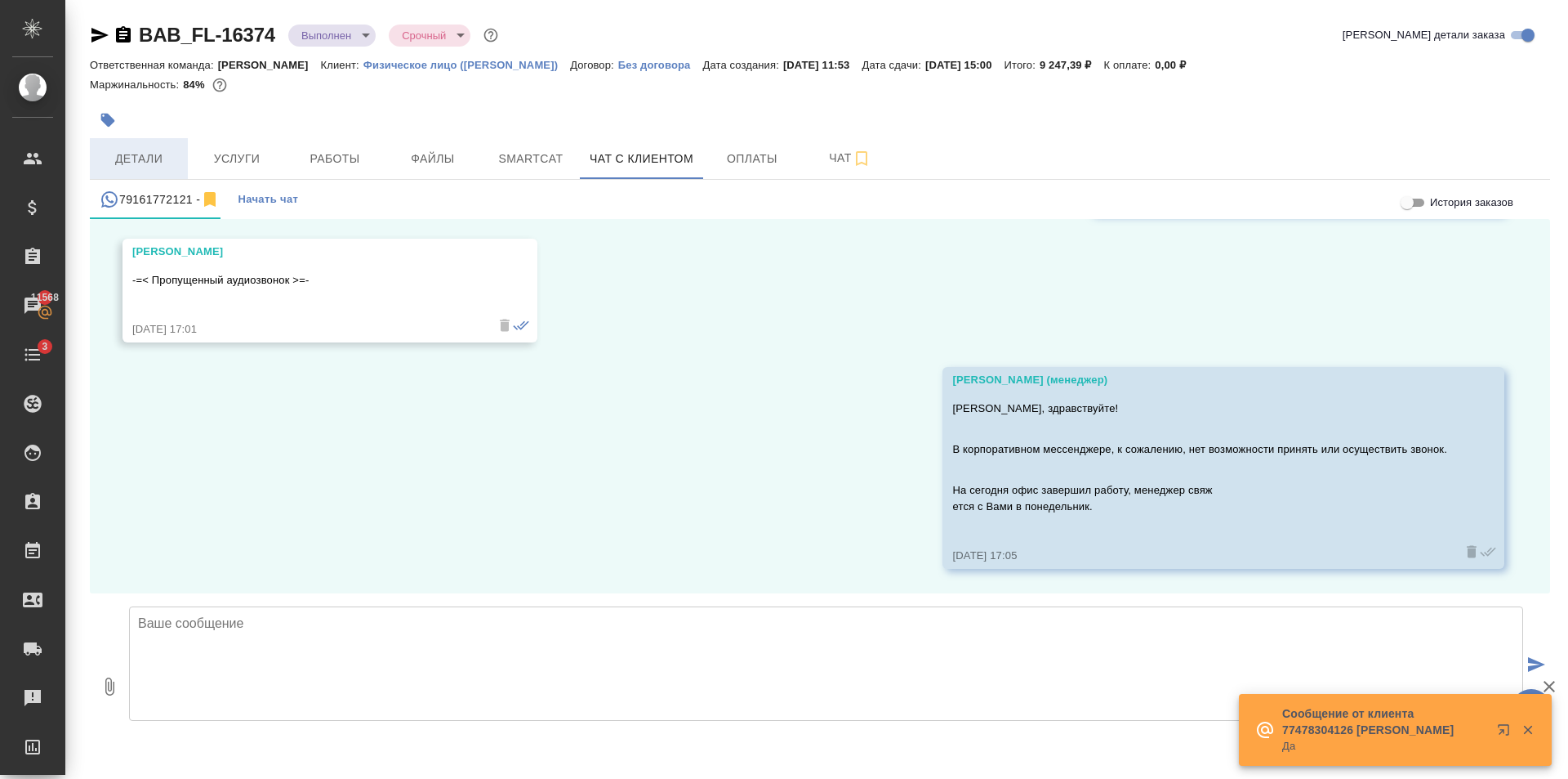
click at [152, 158] on span "Детали" at bounding box center [138, 159] width 78 height 20
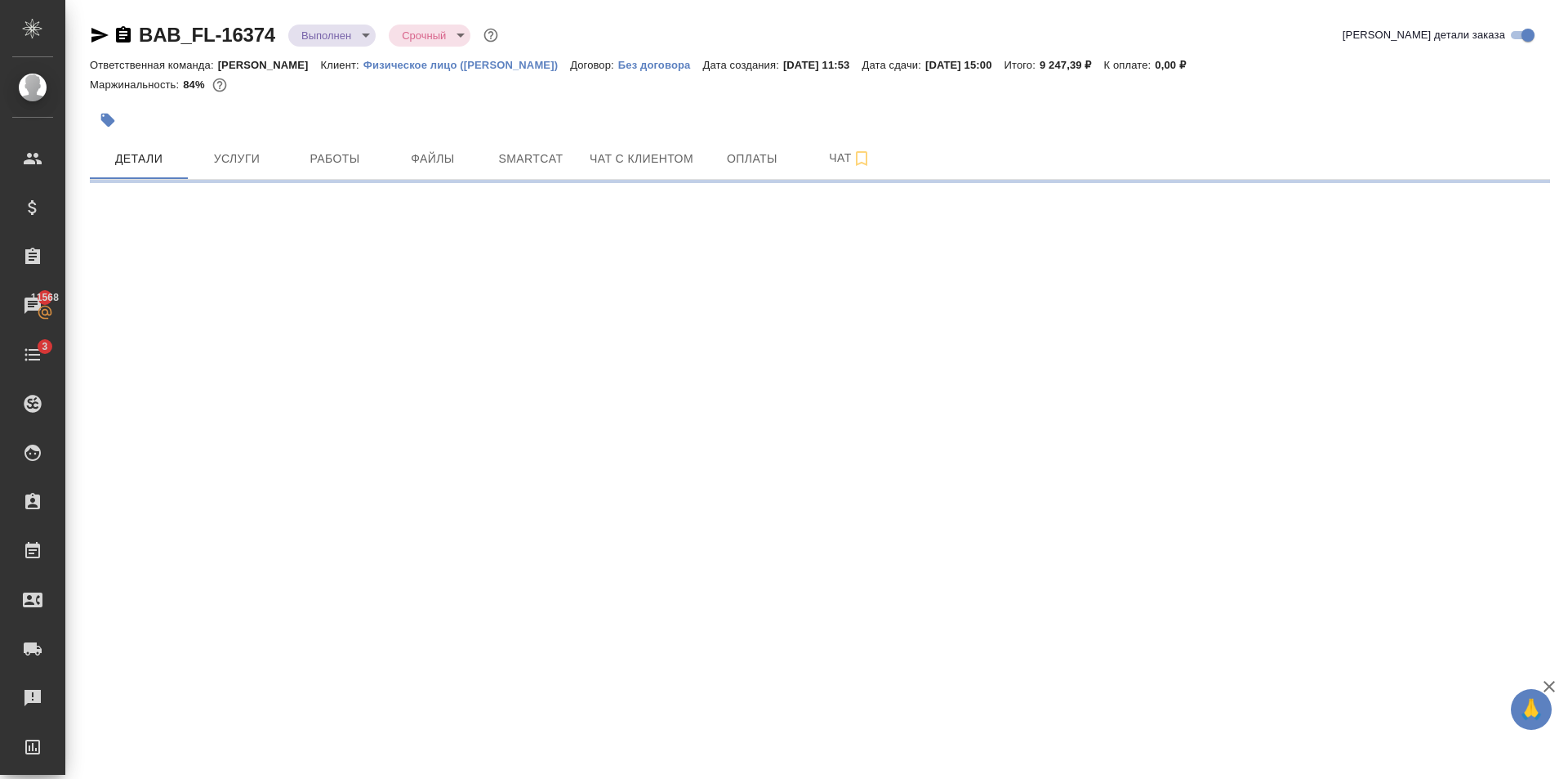
select select "RU"
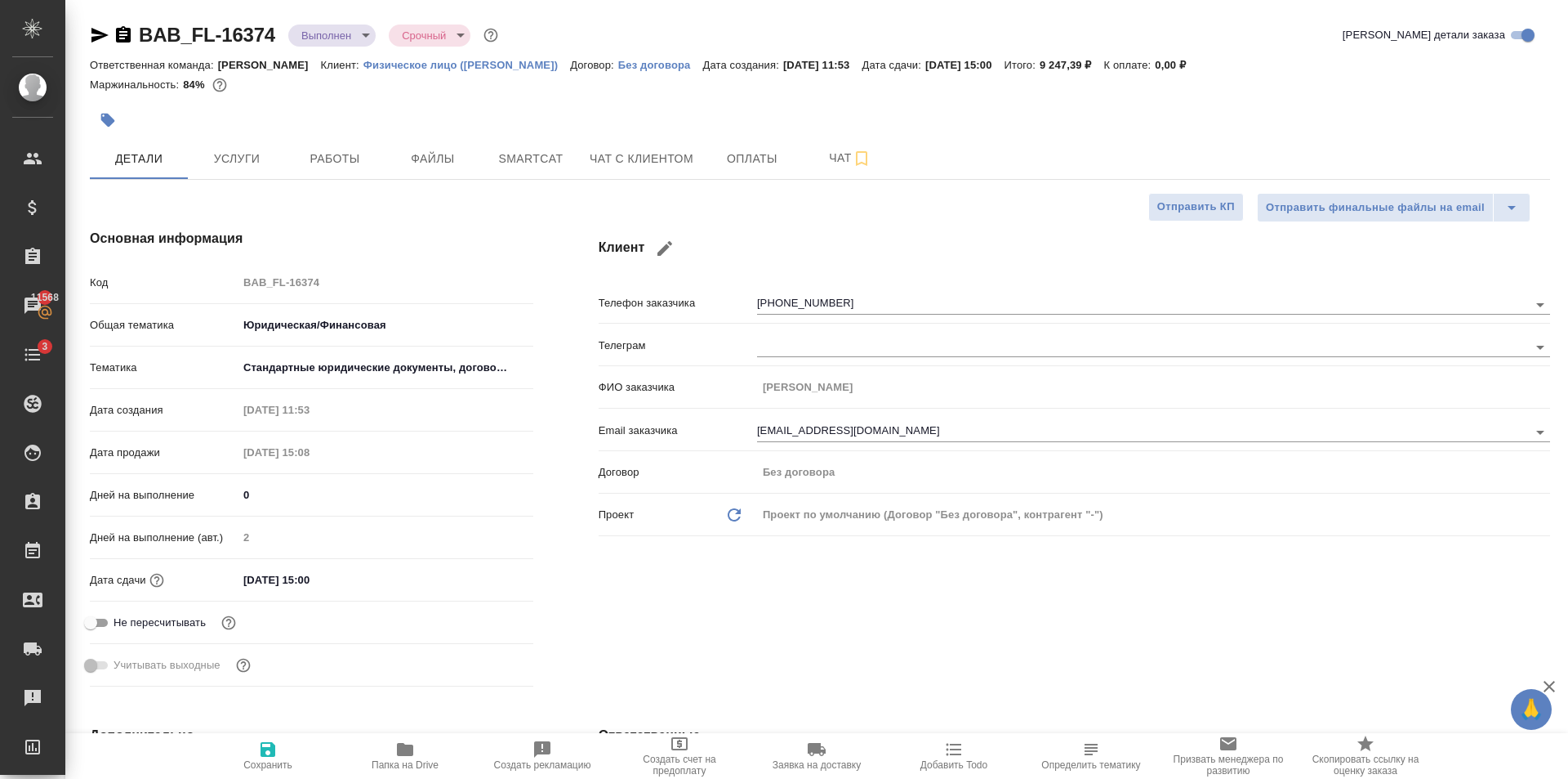
type textarea "x"
click at [349, 144] on button "Работы" at bounding box center [335, 158] width 98 height 41
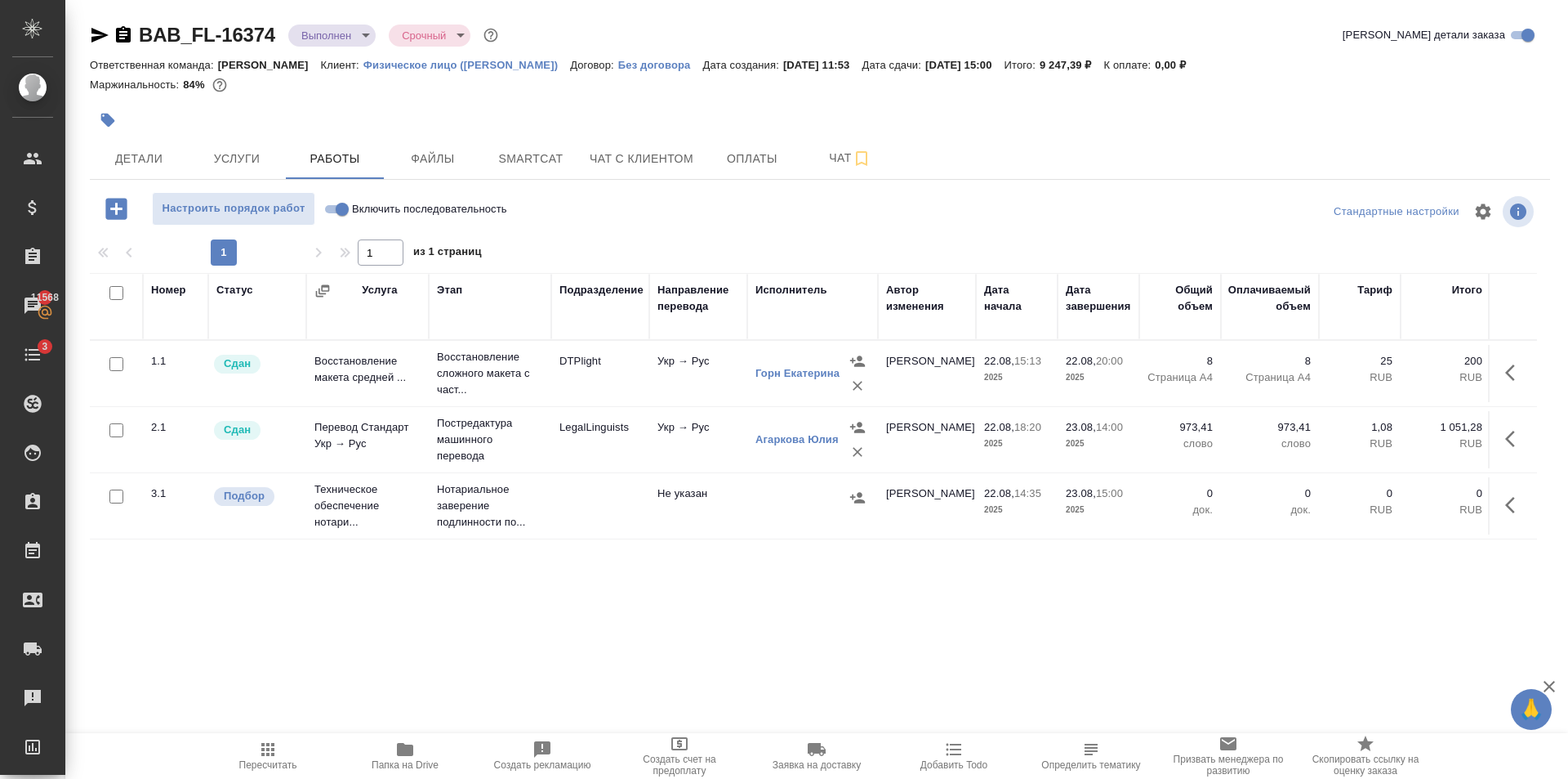
click at [94, 29] on icon "button" at bounding box center [100, 35] width 17 height 14
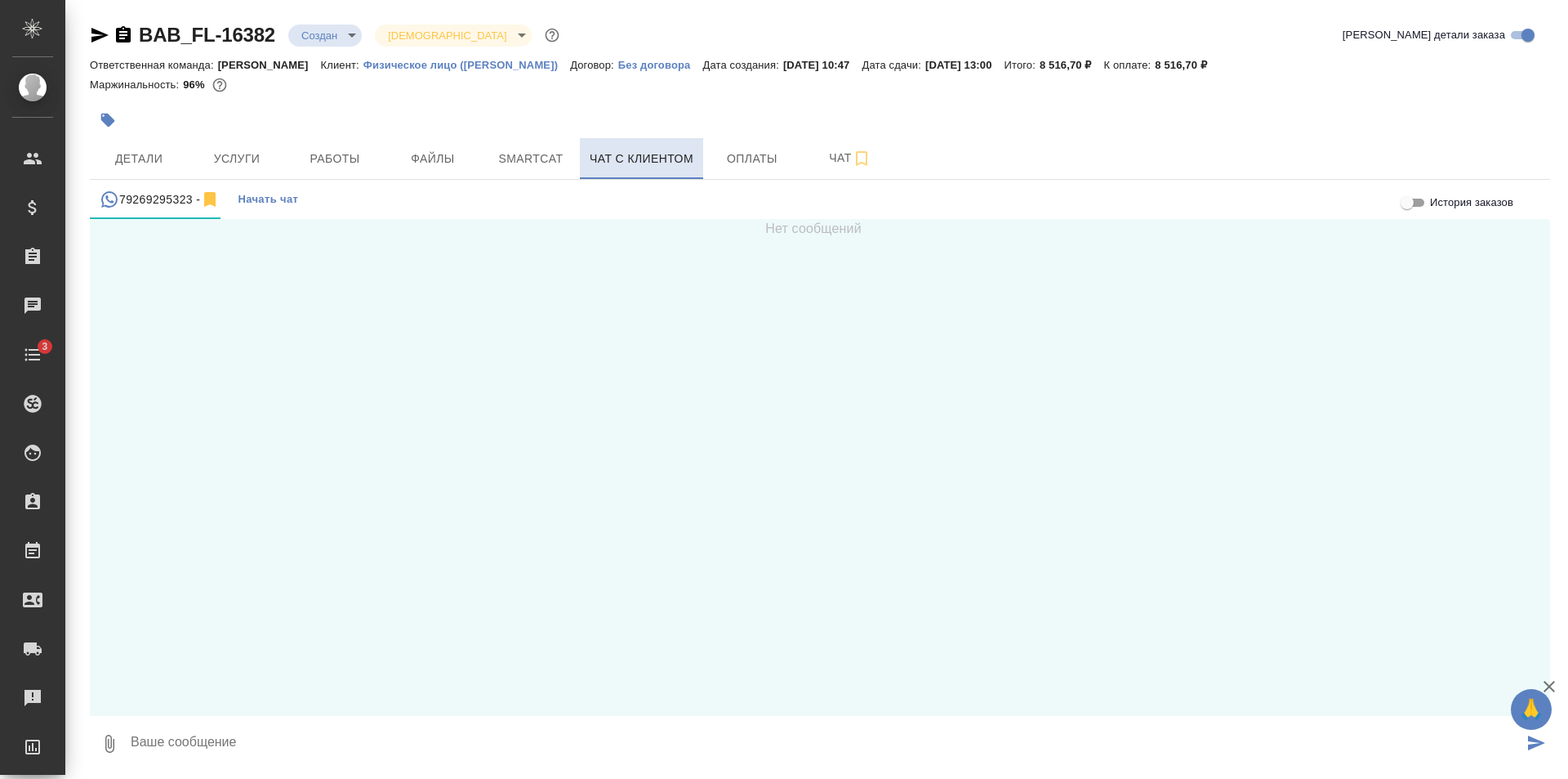
click at [678, 159] on span "Чат с клиентом" at bounding box center [641, 159] width 104 height 20
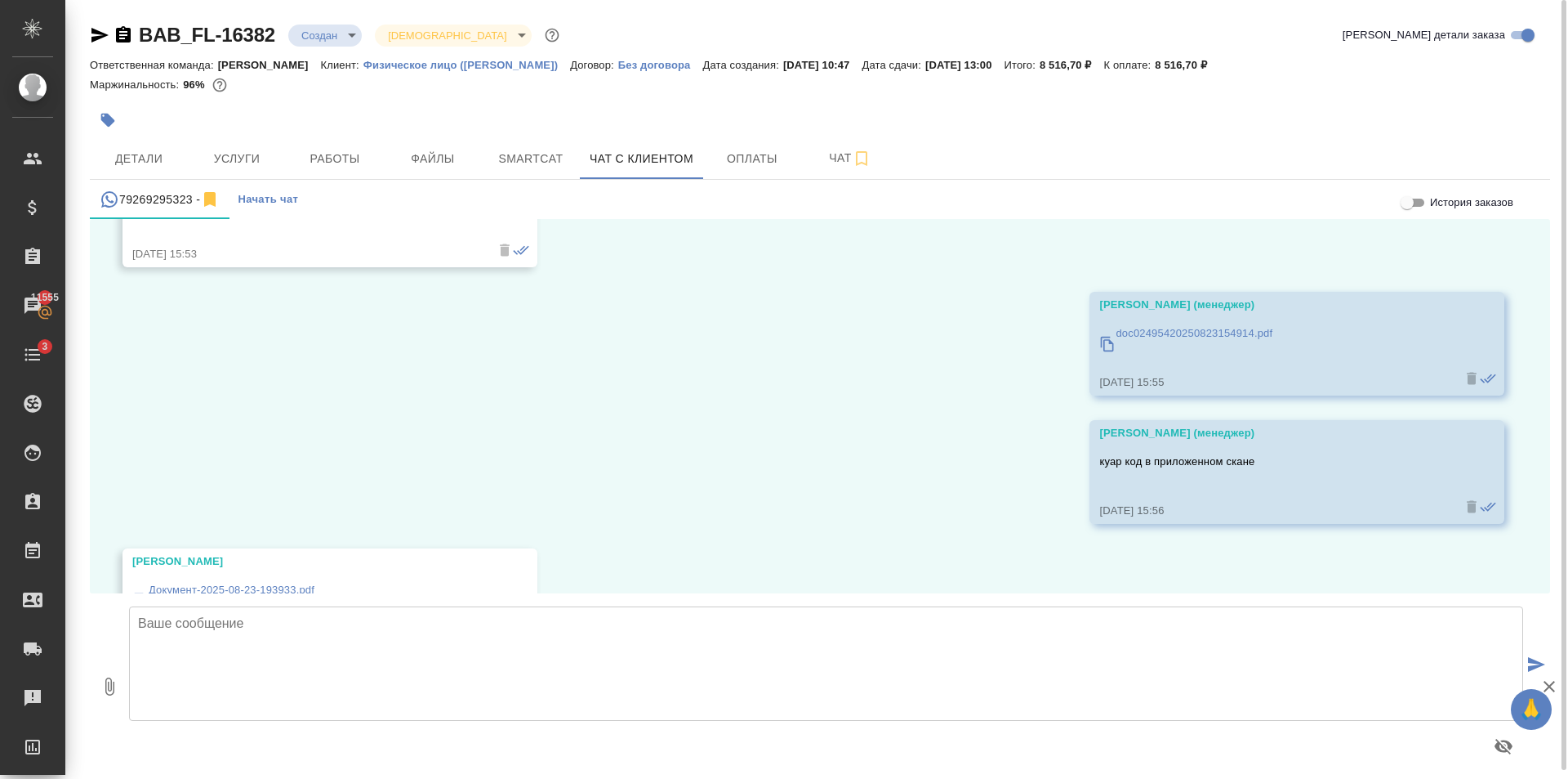
scroll to position [5200, 0]
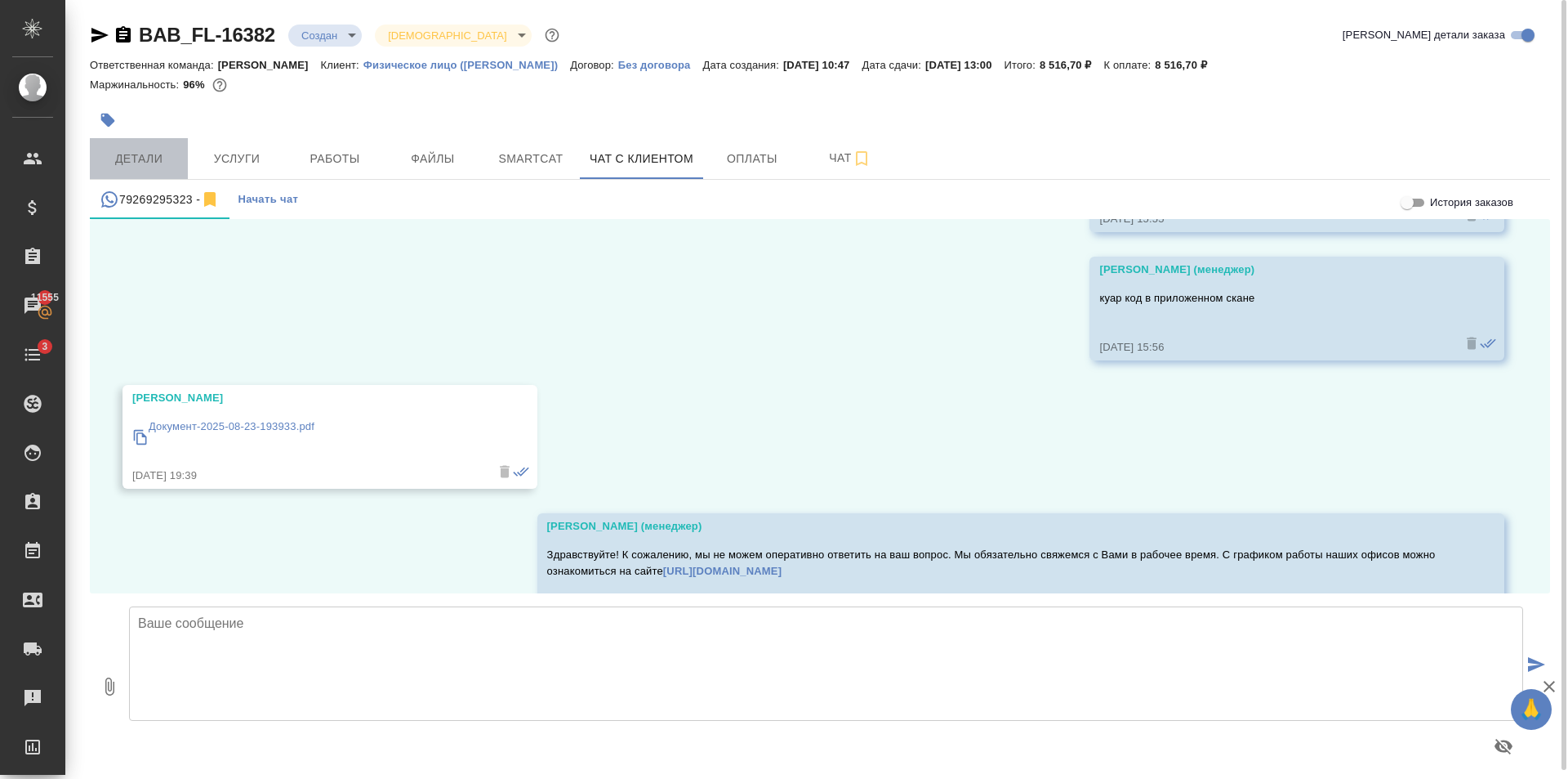
click at [131, 153] on span "Детали" at bounding box center [138, 159] width 78 height 20
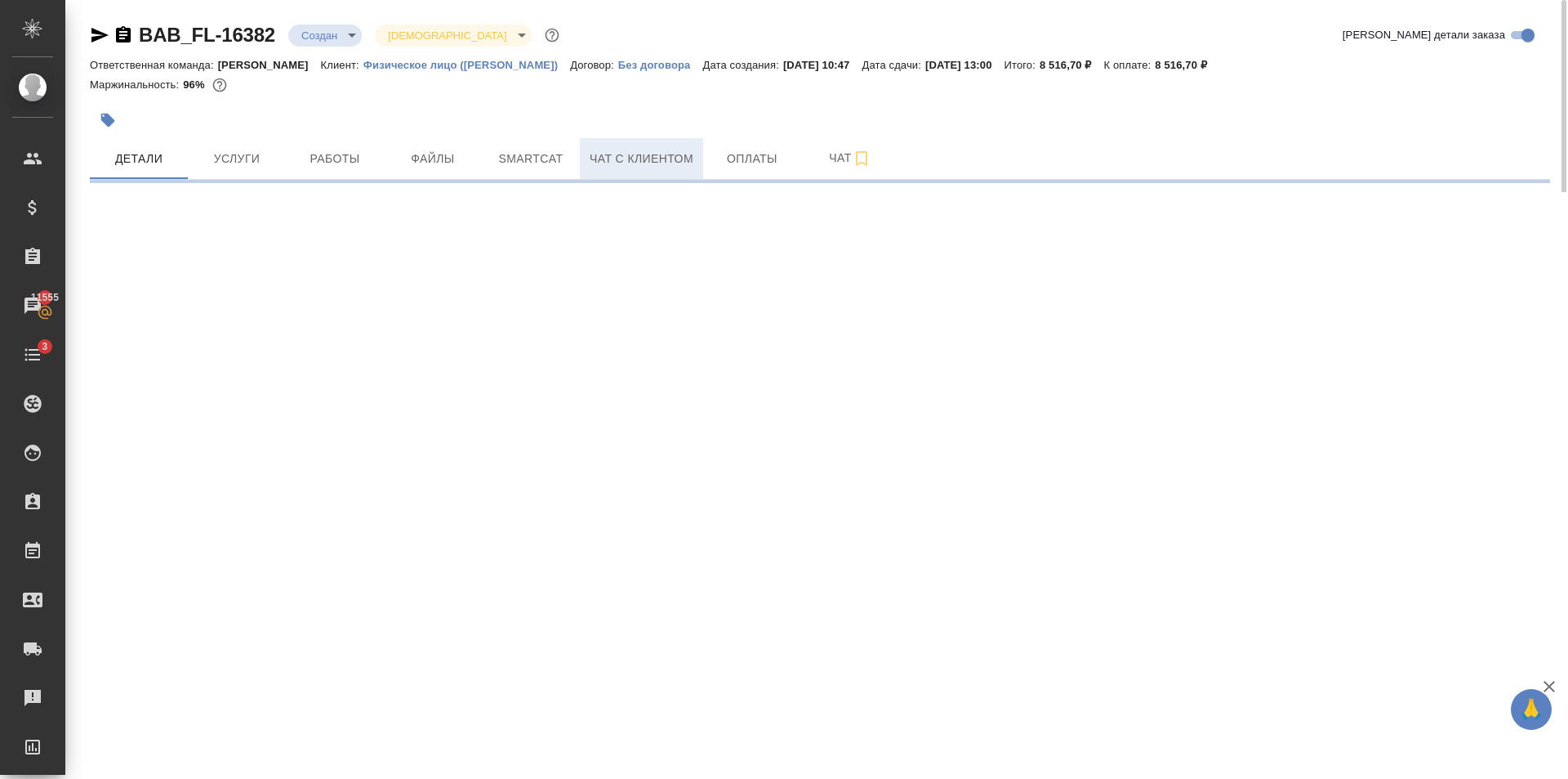
click at [652, 163] on span "Чат с клиентом" at bounding box center [641, 159] width 104 height 20
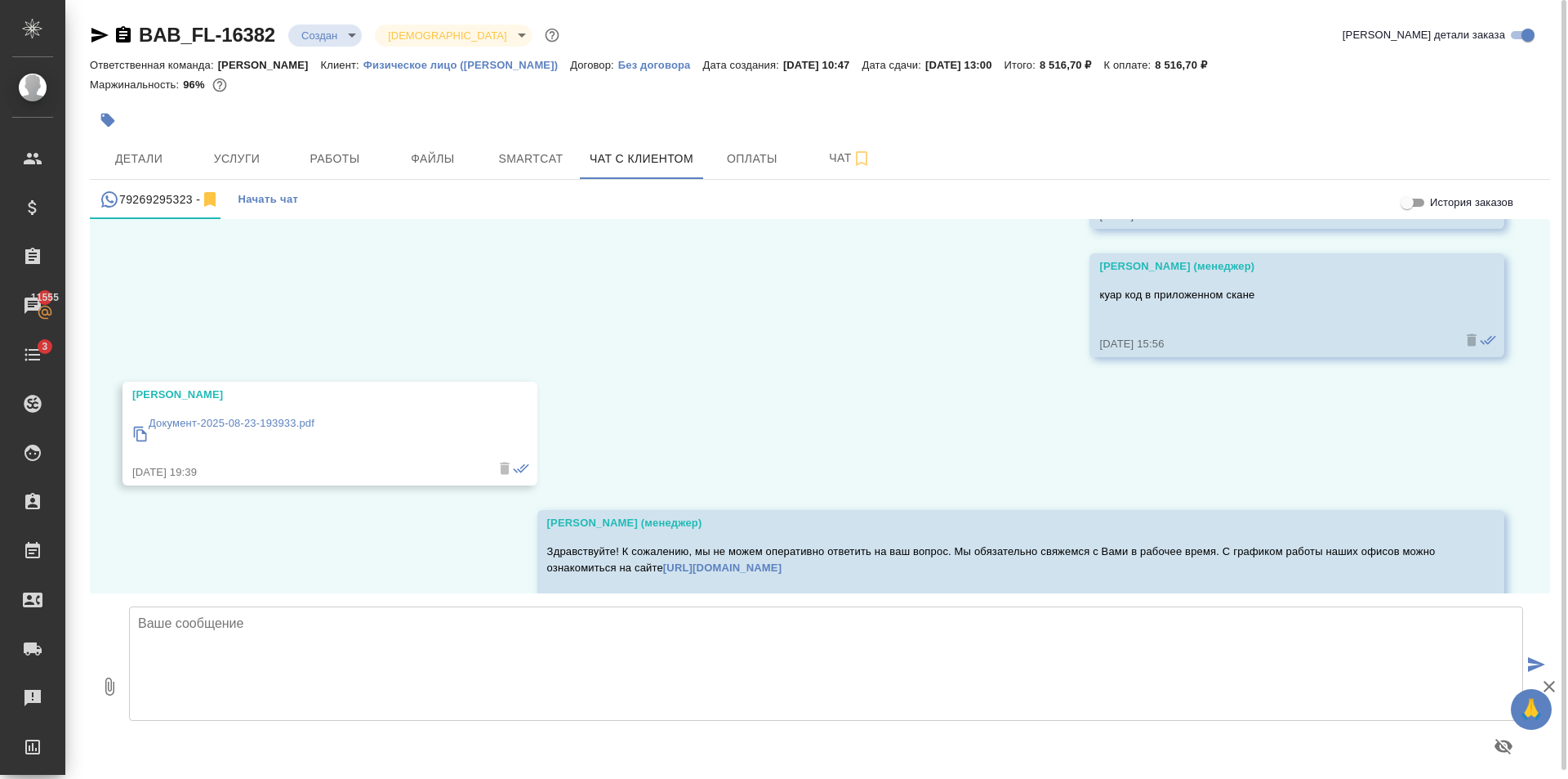
scroll to position [5118, 0]
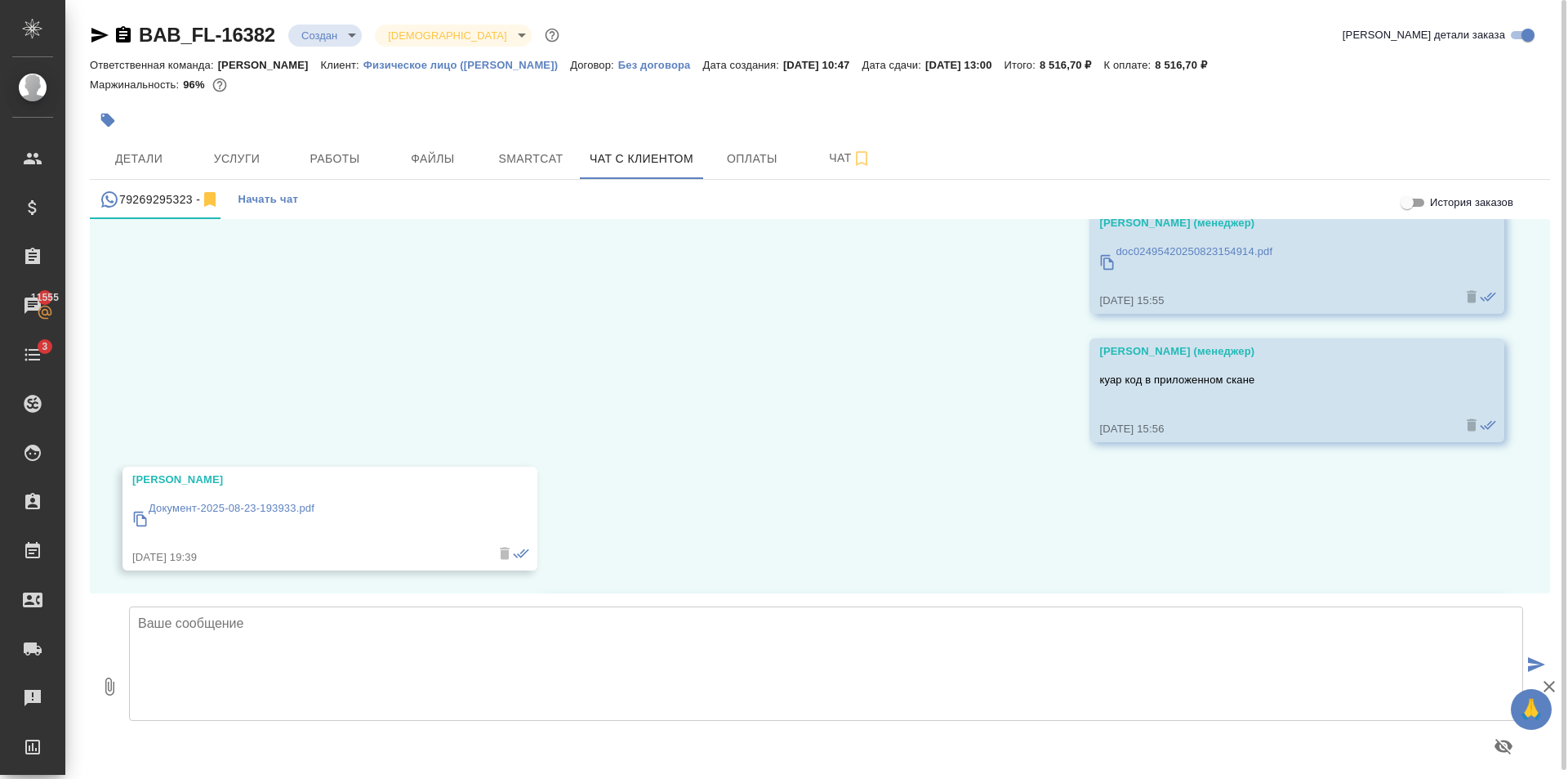
click at [271, 499] on div "Документ-2025-08-23-193933.pdf" at bounding box center [231, 518] width 166 height 45
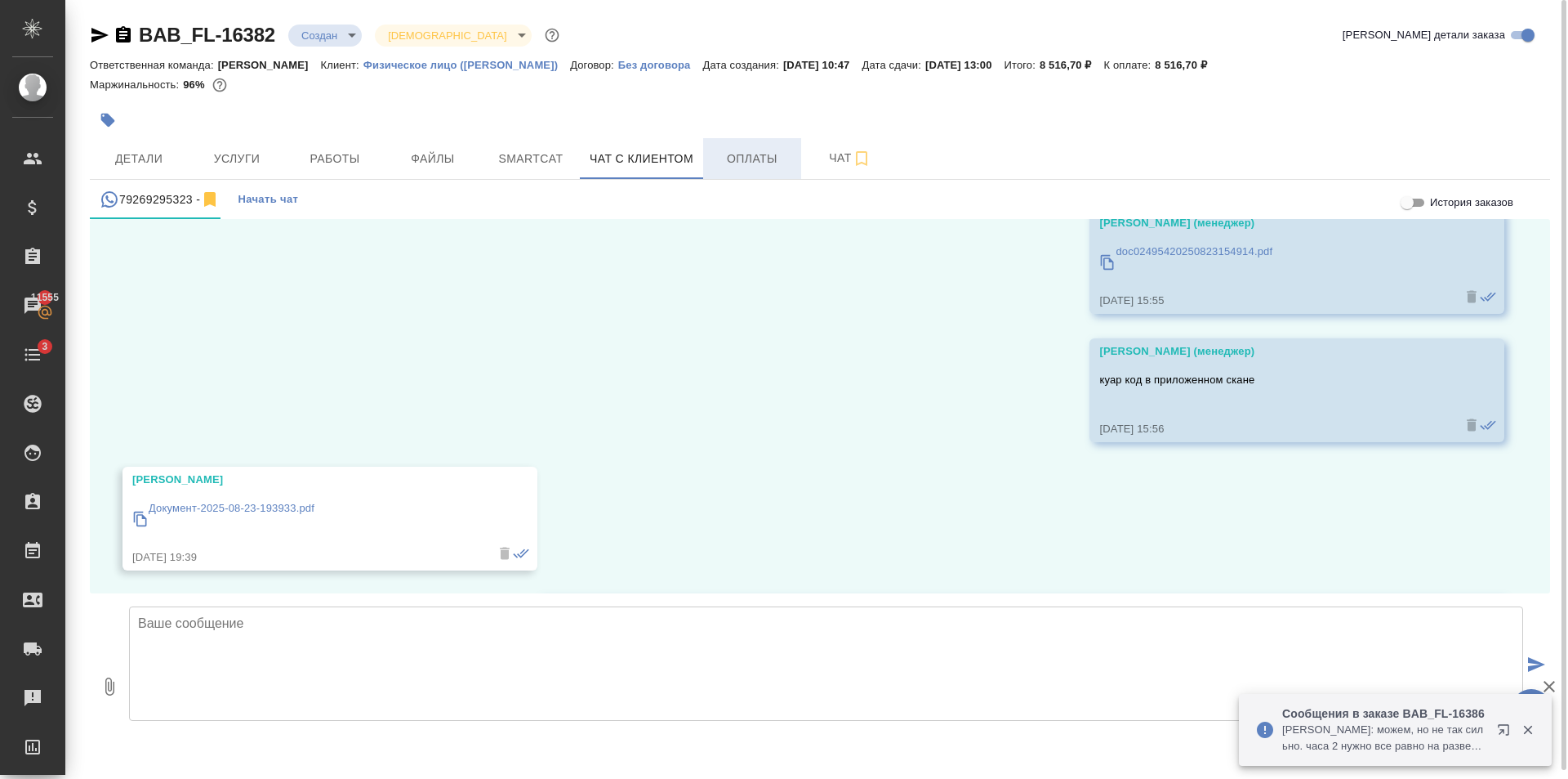
click at [747, 156] on span "Оплаты" at bounding box center [752, 159] width 78 height 20
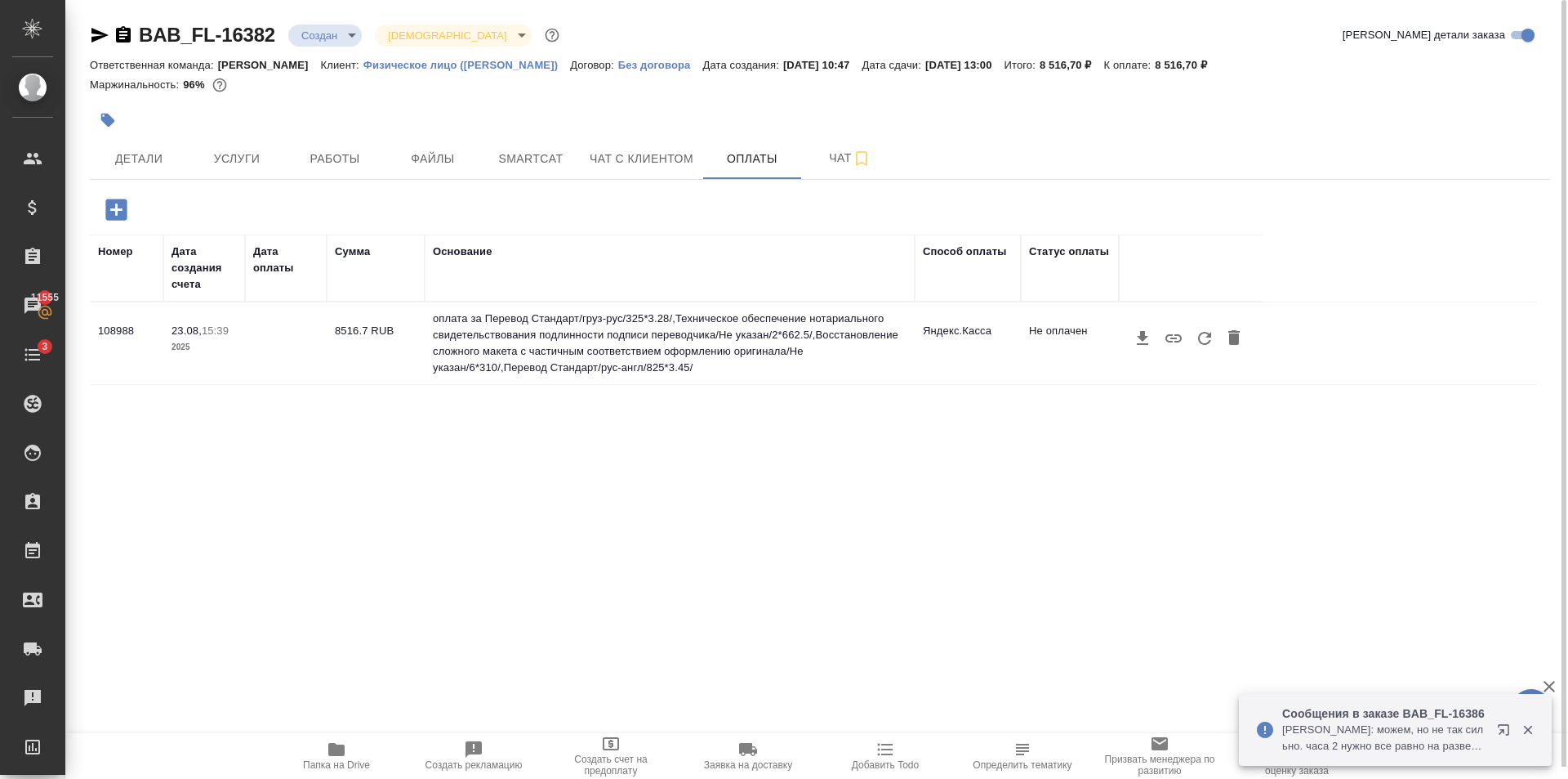
click at [121, 211] on icon "button" at bounding box center [115, 209] width 21 height 21
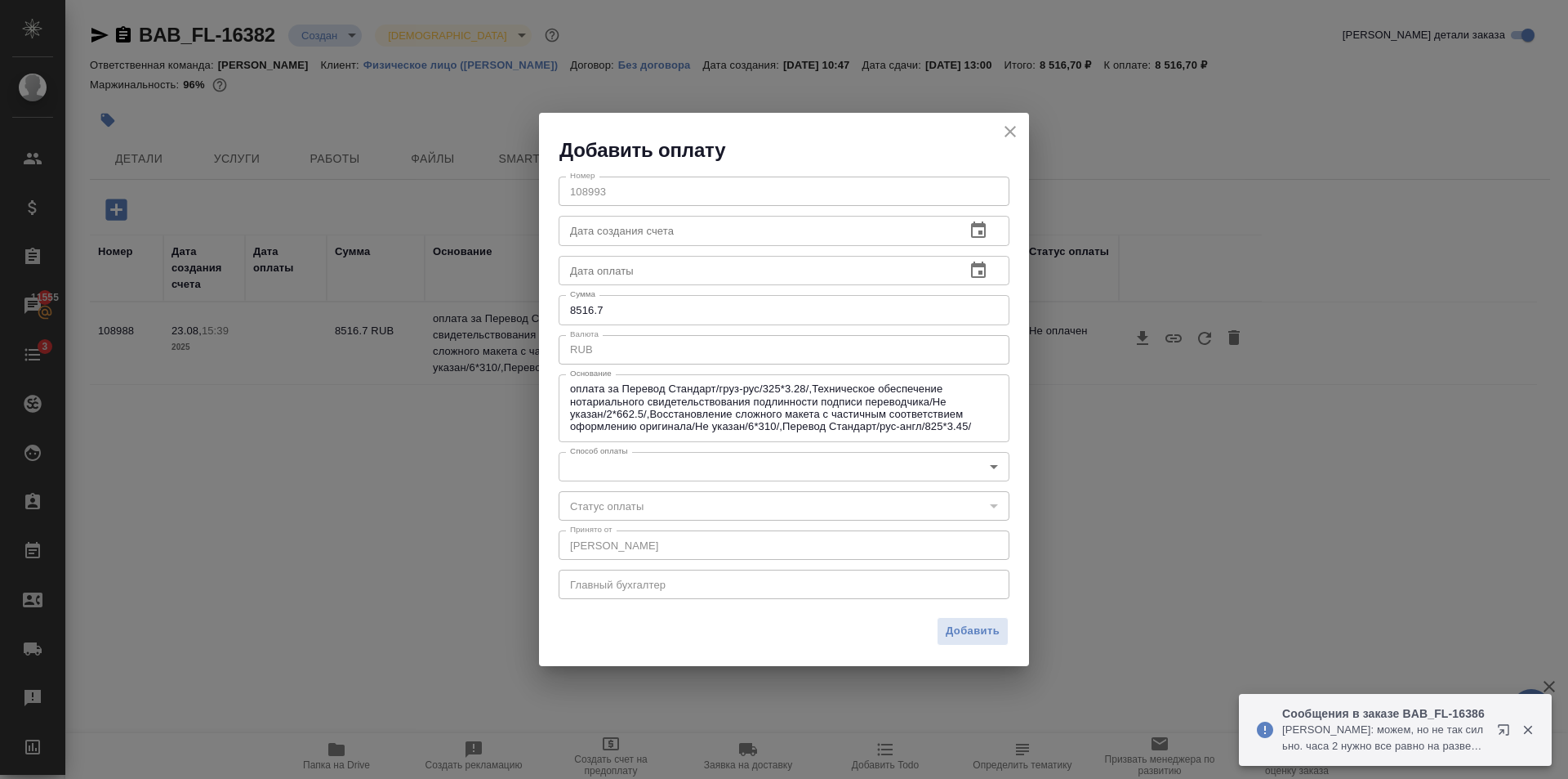
drag, startPoint x: 1117, startPoint y: 453, endPoint x: 1179, endPoint y: 366, distance: 106.8
click at [1120, 448] on div "Добавить оплату Номер 108993 Номер Дата создания счета Дата создания счета Дата…" at bounding box center [784, 389] width 1568 height 779
click at [1209, 333] on div "Добавить оплату Номер 108993 Номер Дата создания счета Дата создания счета Дата…" at bounding box center [784, 389] width 1568 height 779
click at [997, 125] on div "Добавить оплату" at bounding box center [784, 138] width 490 height 51
click at [1010, 129] on icon "close" at bounding box center [1010, 131] width 19 height 19
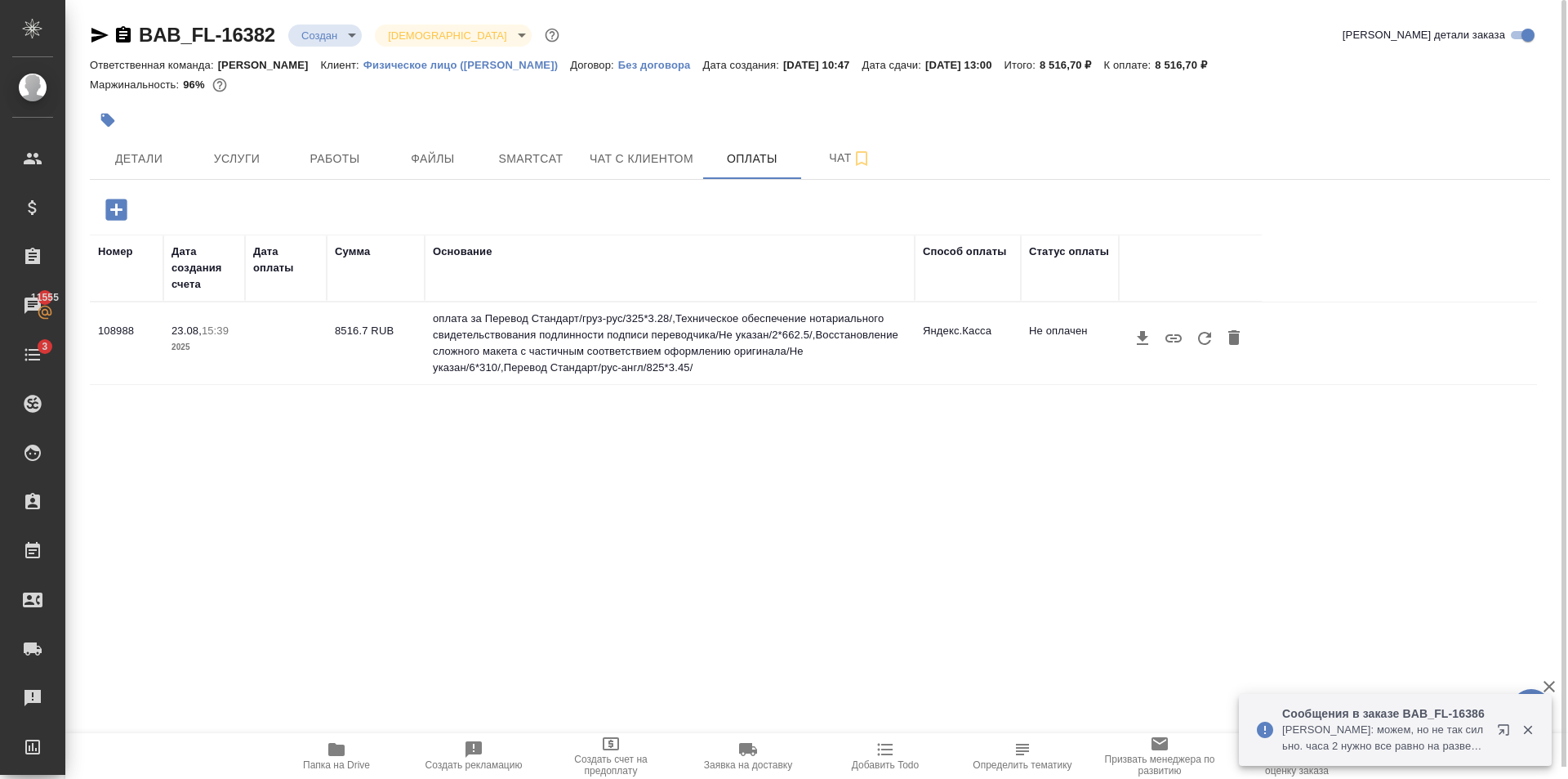
click at [1208, 328] on button "button" at bounding box center [1204, 338] width 31 height 31
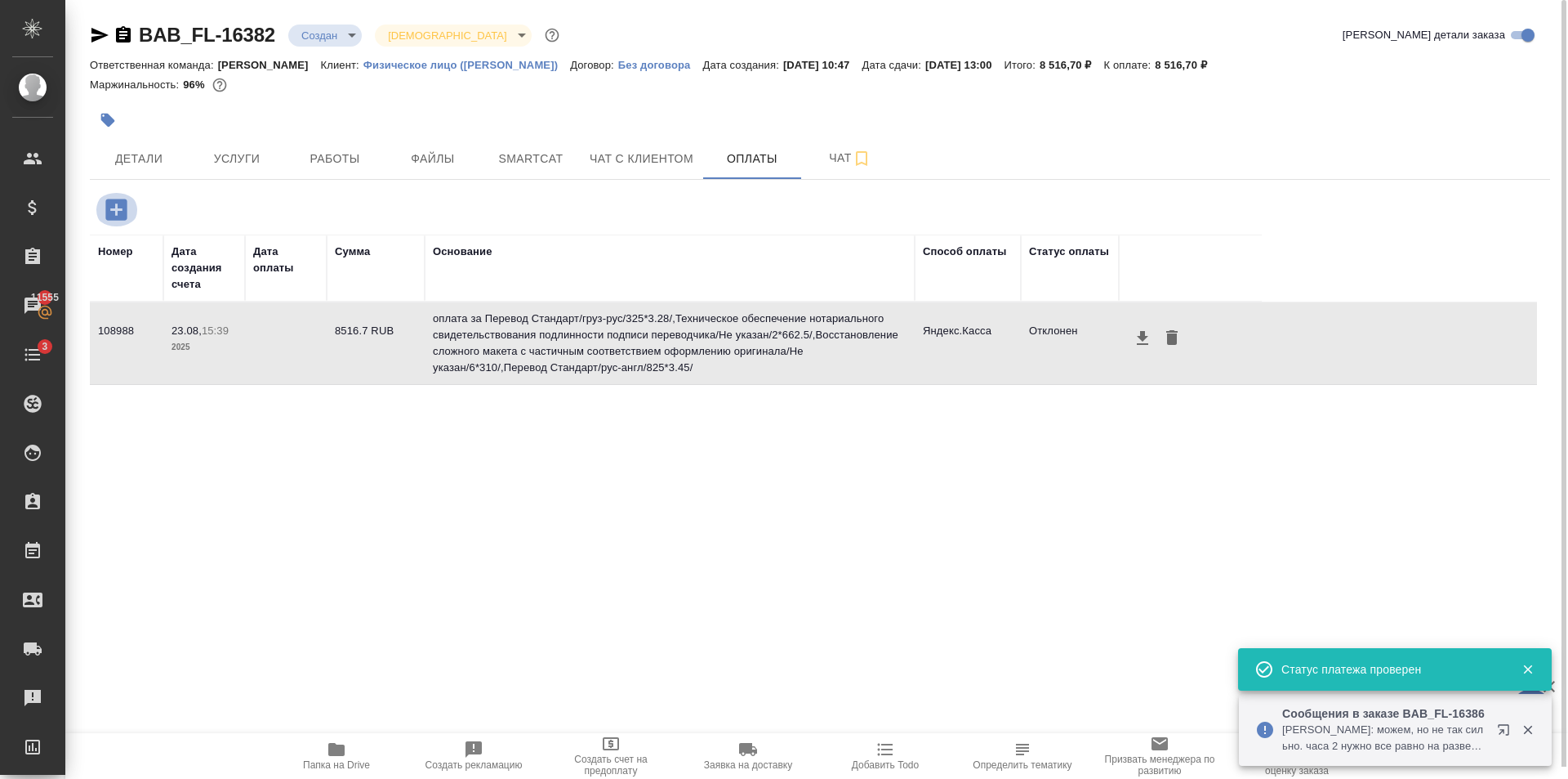
click at [119, 209] on icon "button" at bounding box center [116, 210] width 29 height 29
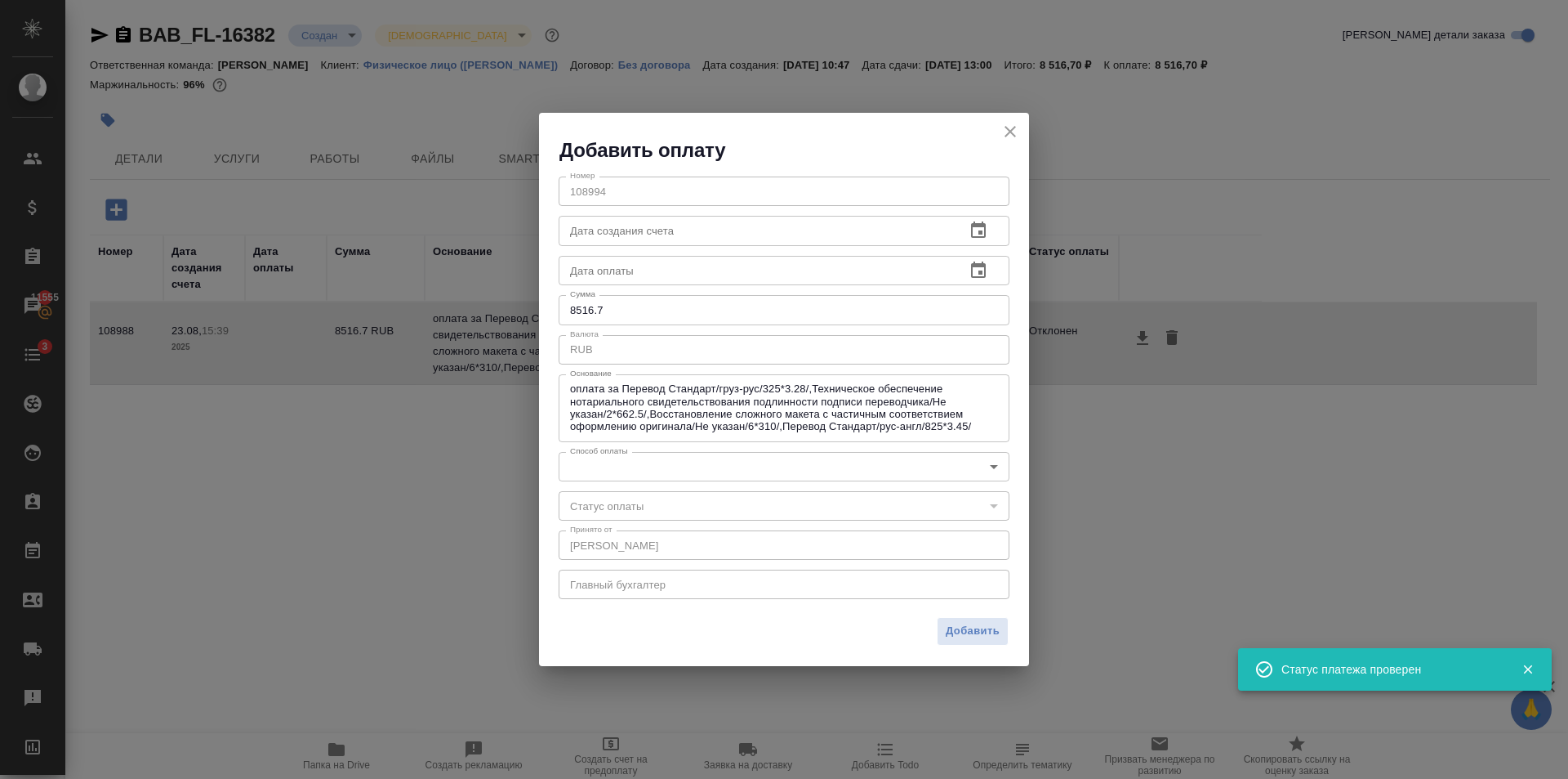
click at [648, 461] on body "🙏 .cls-1 fill:#fff; AWATERA [PERSON_NAME] Клиенты Спецификации Заказы 11555 Чат…" at bounding box center [784, 389] width 1568 height 779
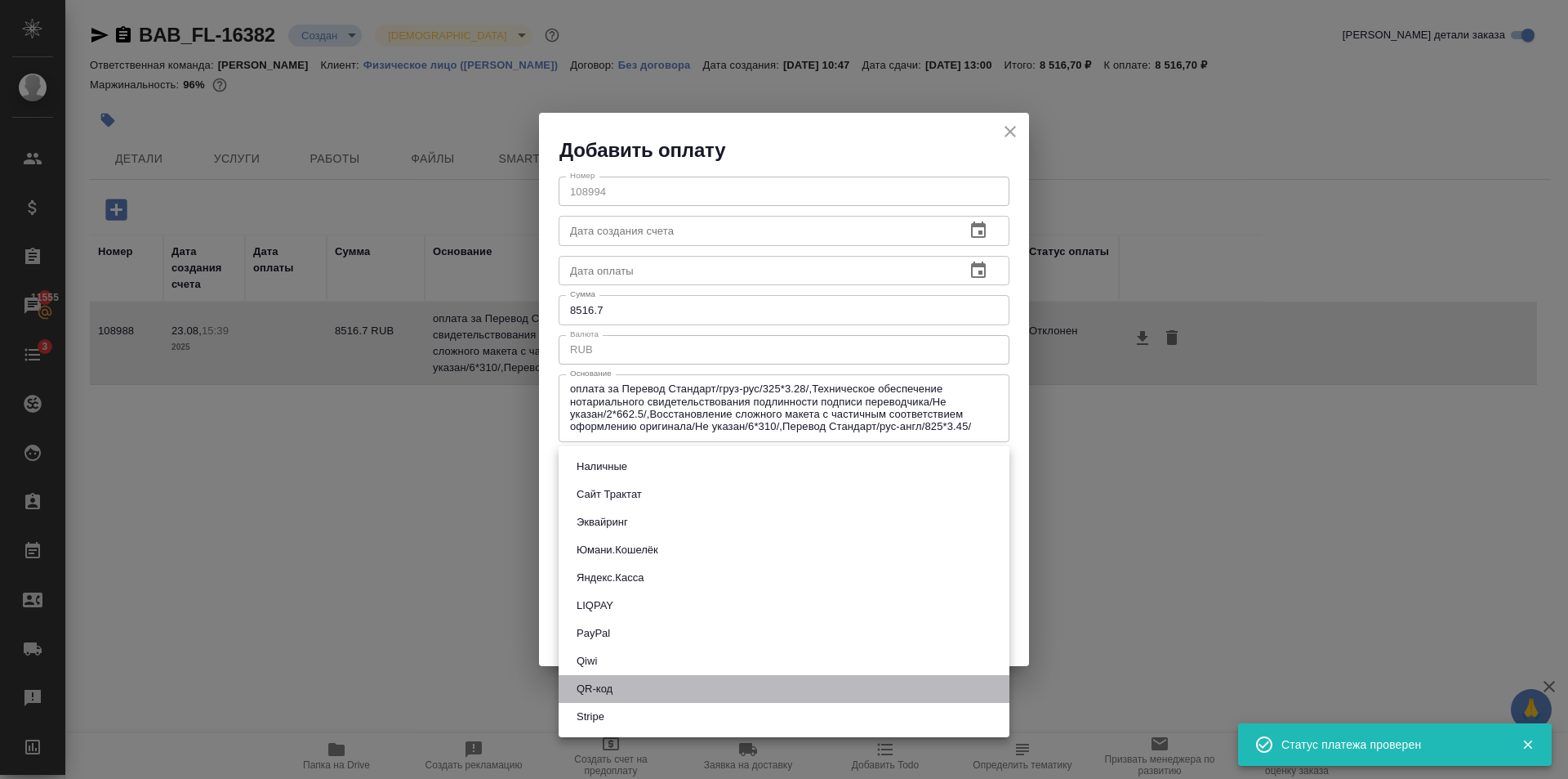
click at [633, 694] on li "QR-код" at bounding box center [784, 688] width 451 height 28
type input "60e5684acae83f185c96e013"
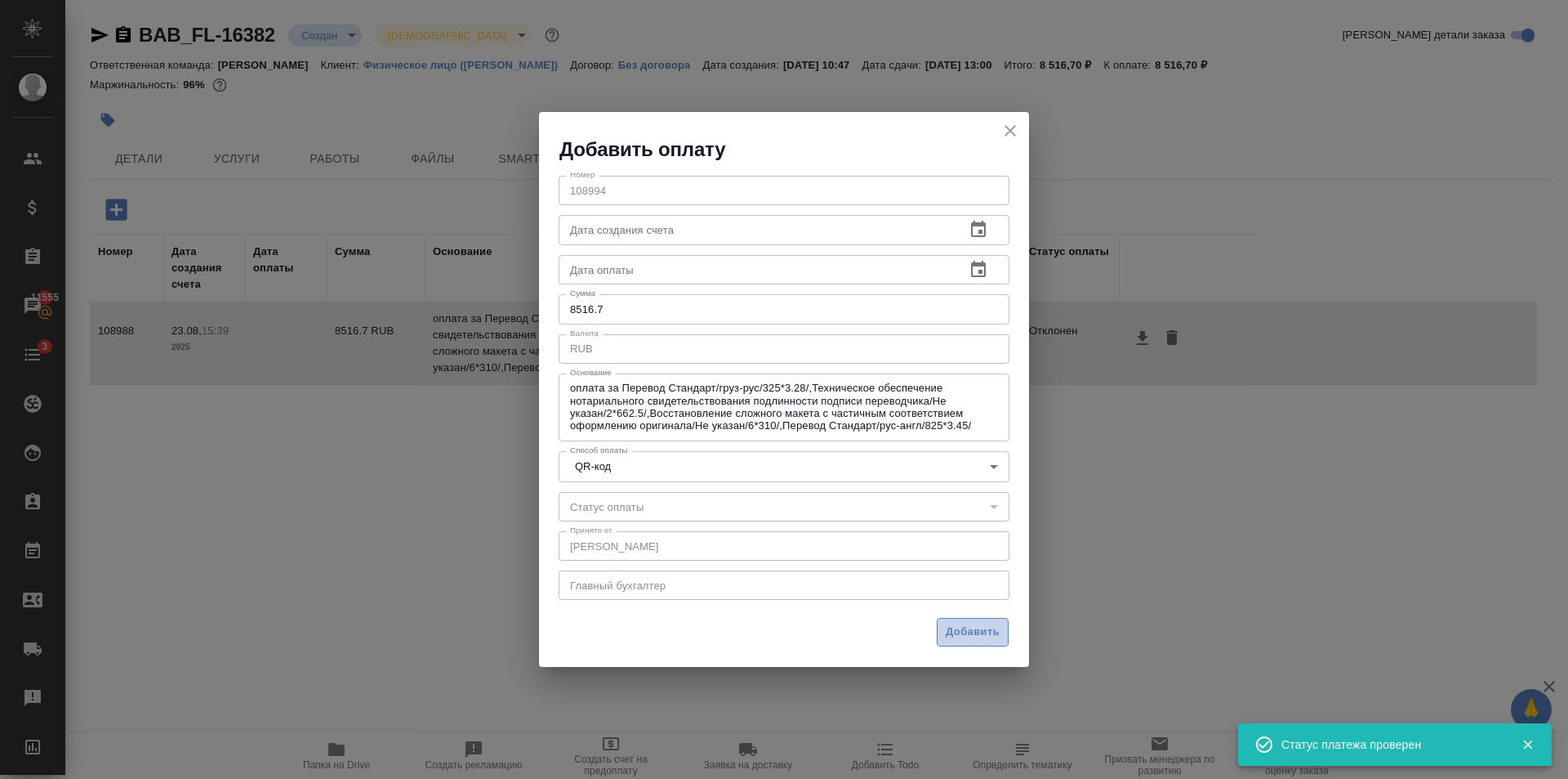
click at [979, 632] on span "Добавить" at bounding box center [973, 632] width 54 height 19
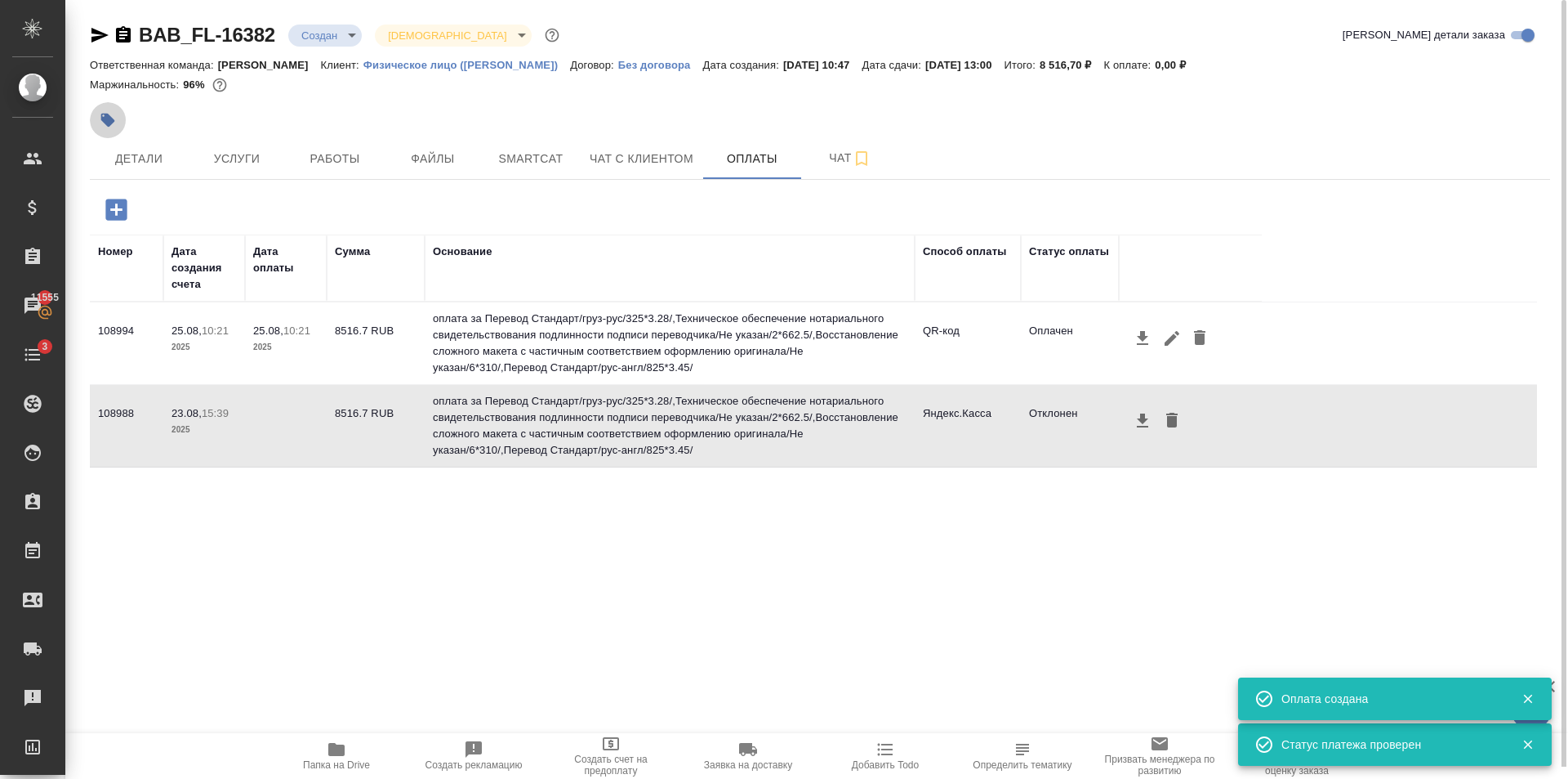
click at [107, 124] on icon "button" at bounding box center [108, 120] width 13 height 13
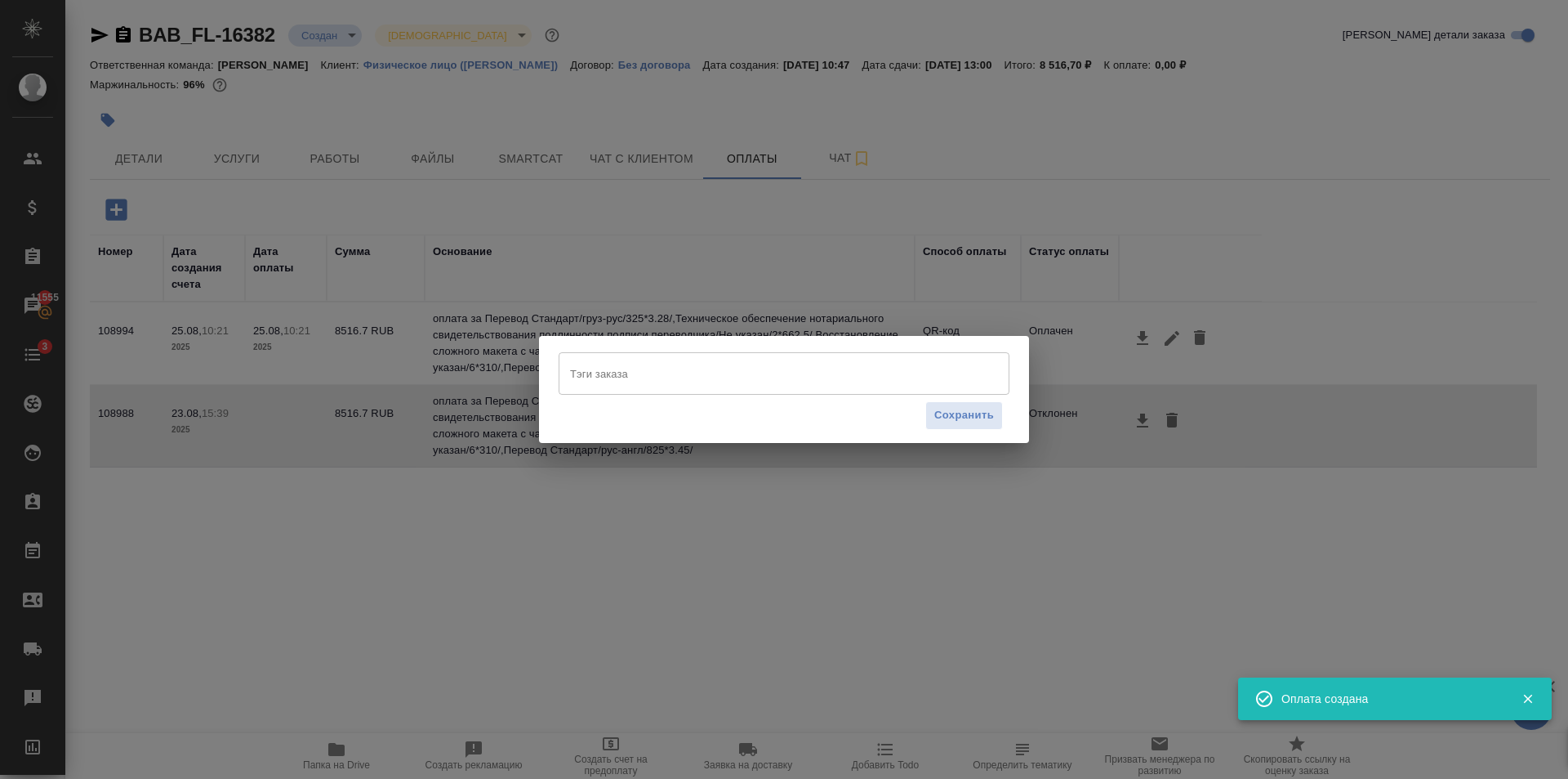
click at [609, 387] on input "Тэги заказа" at bounding box center [768, 373] width 405 height 28
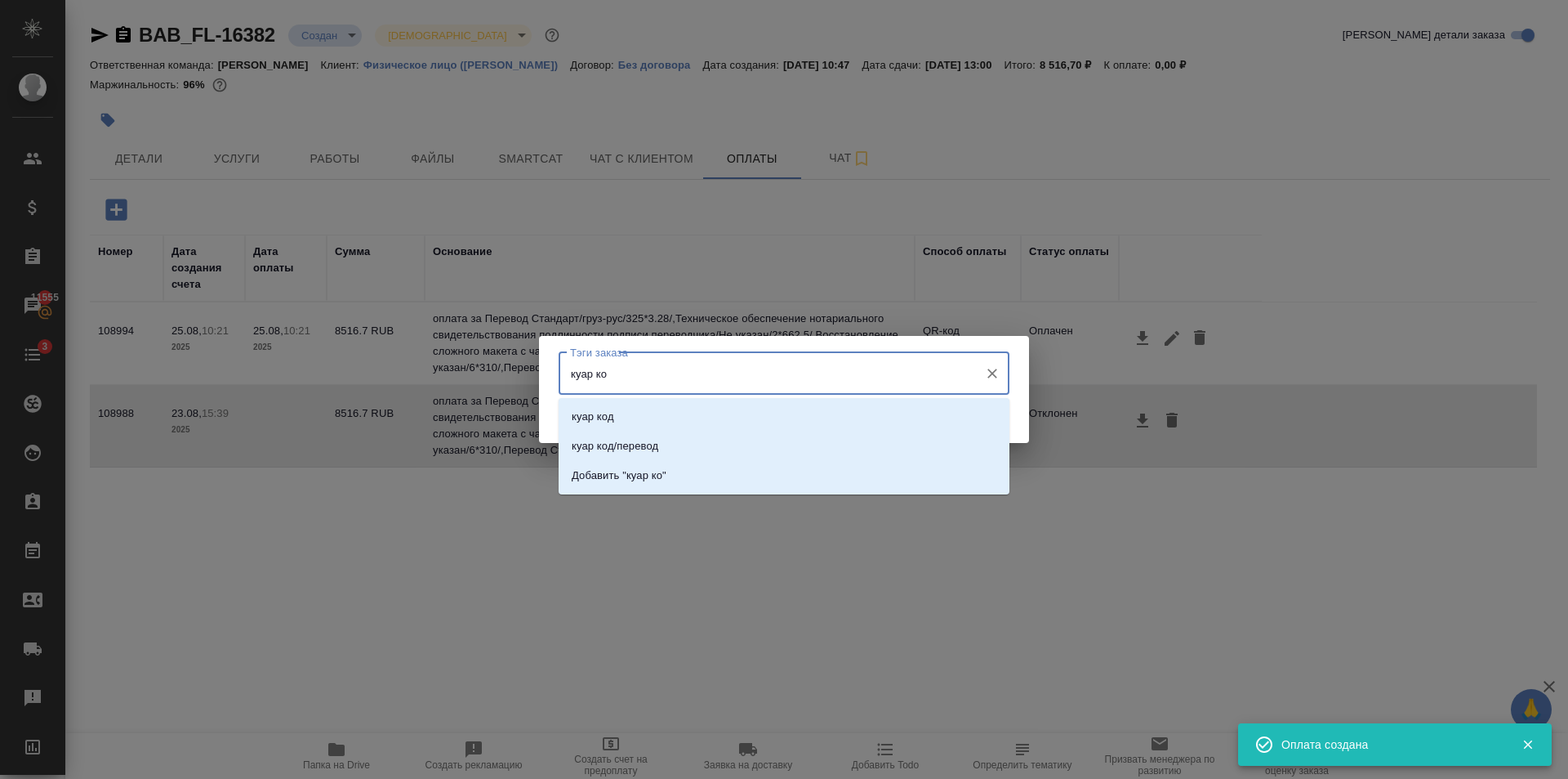
type input "куар код"
click at [605, 411] on p "куар код" at bounding box center [593, 416] width 42 height 16
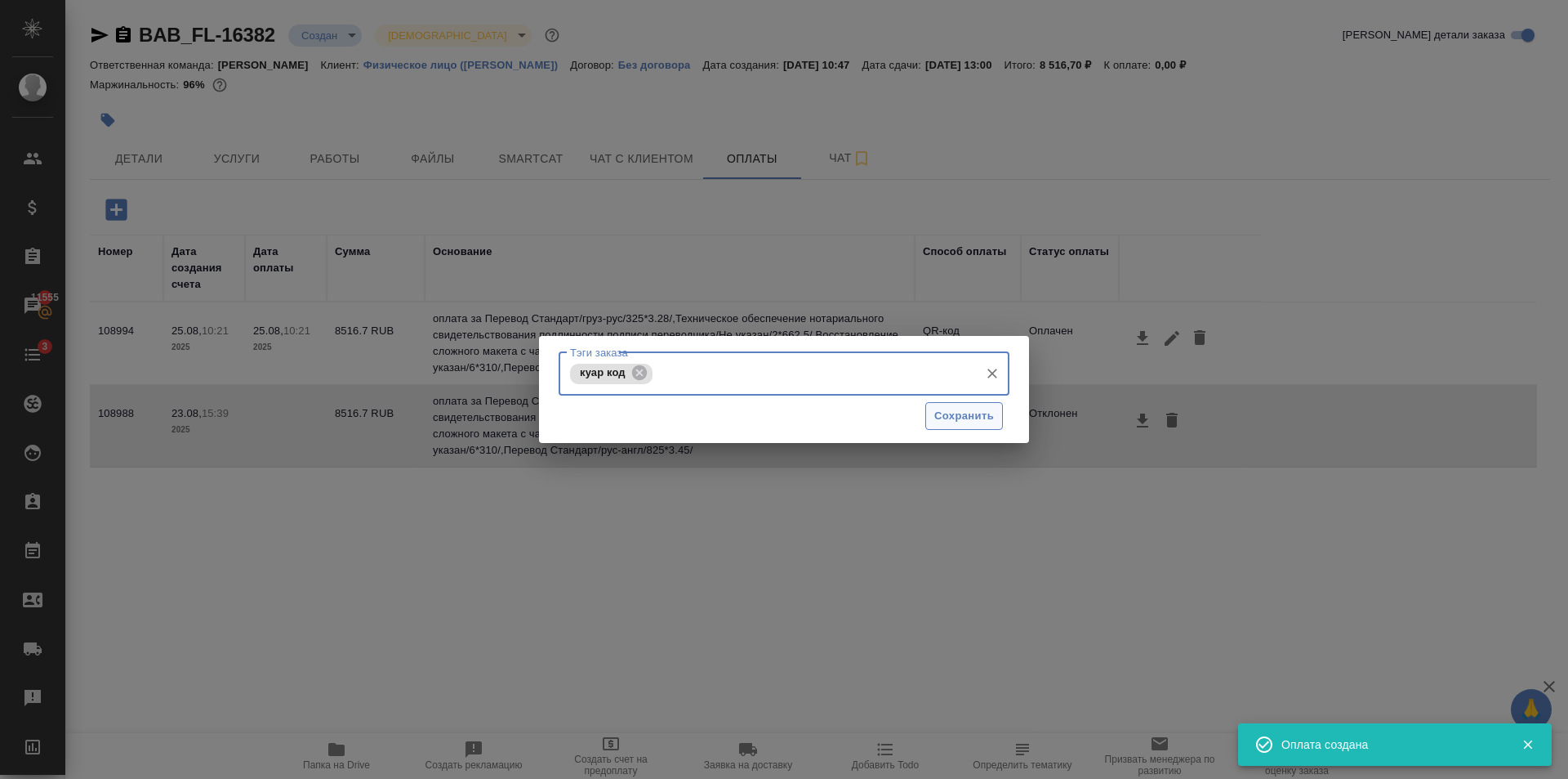
click at [974, 415] on span "Сохранить" at bounding box center [964, 416] width 60 height 19
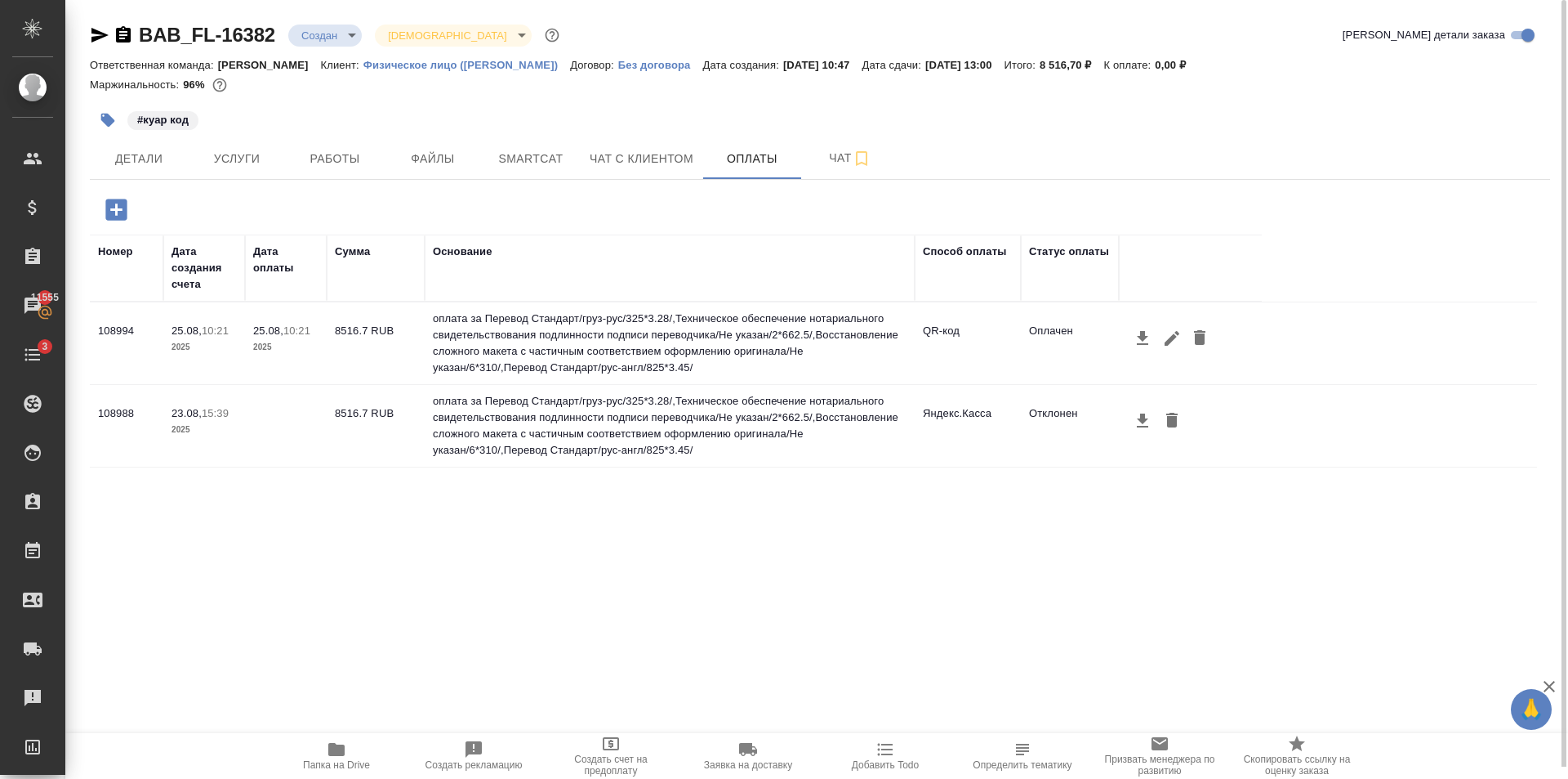
click at [100, 41] on icon "button" at bounding box center [99, 35] width 19 height 19
click at [126, 156] on span "Детали" at bounding box center [138, 159] width 78 height 20
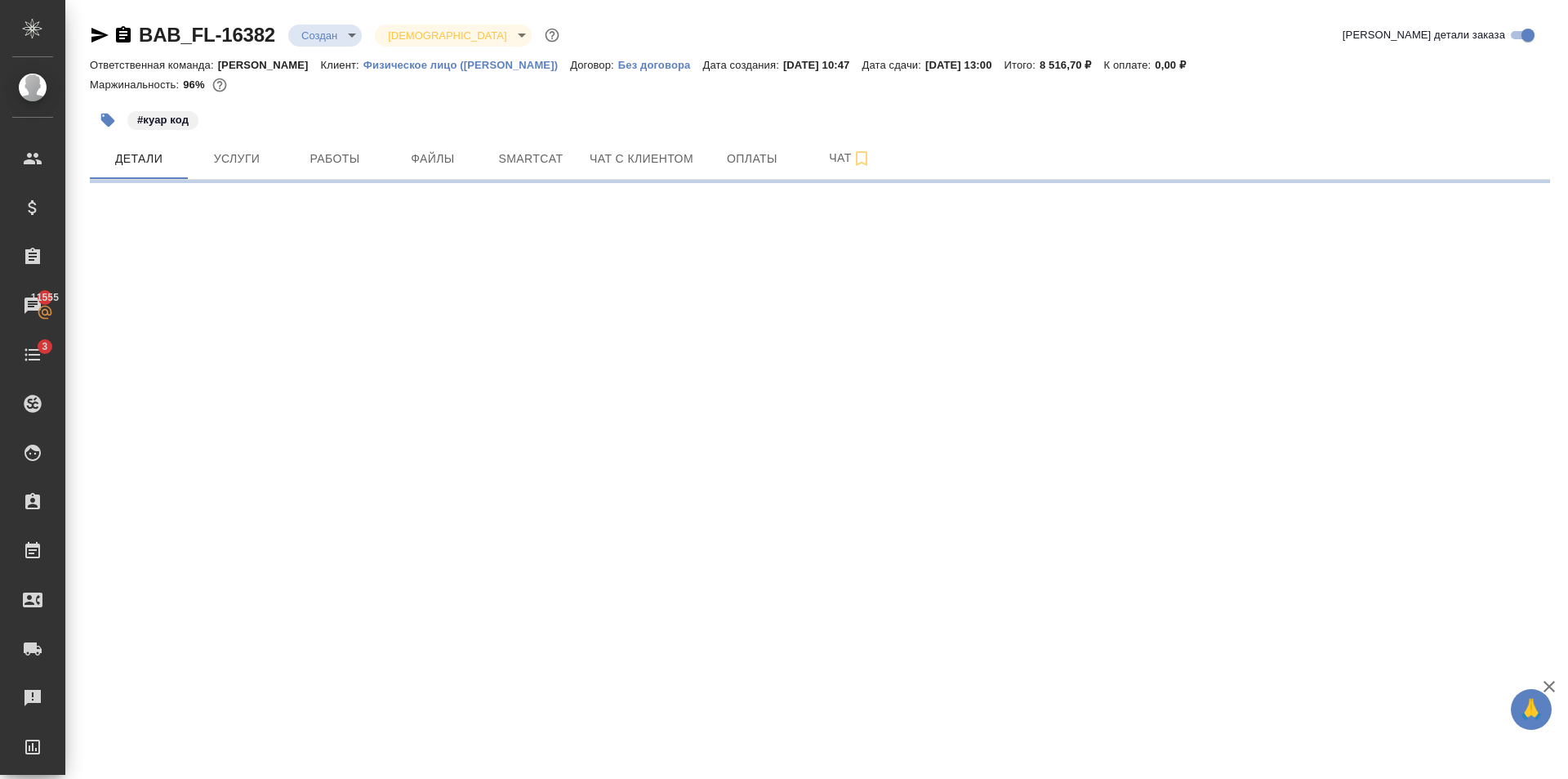
select select "RU"
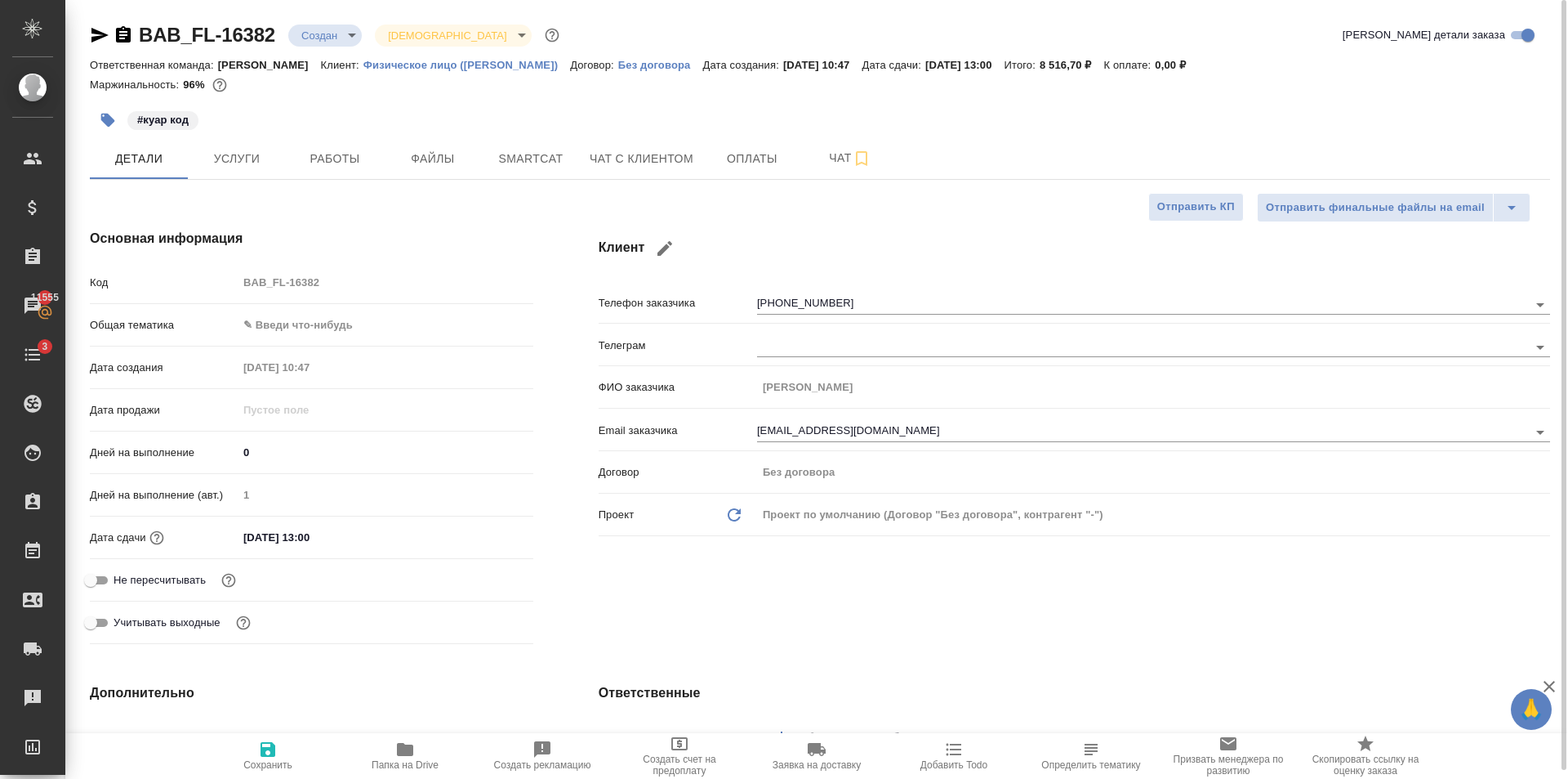
type textarea "x"
click at [313, 536] on input "[DATE] 13:00" at bounding box center [309, 537] width 143 height 24
type input "[DATE] 10:0_"
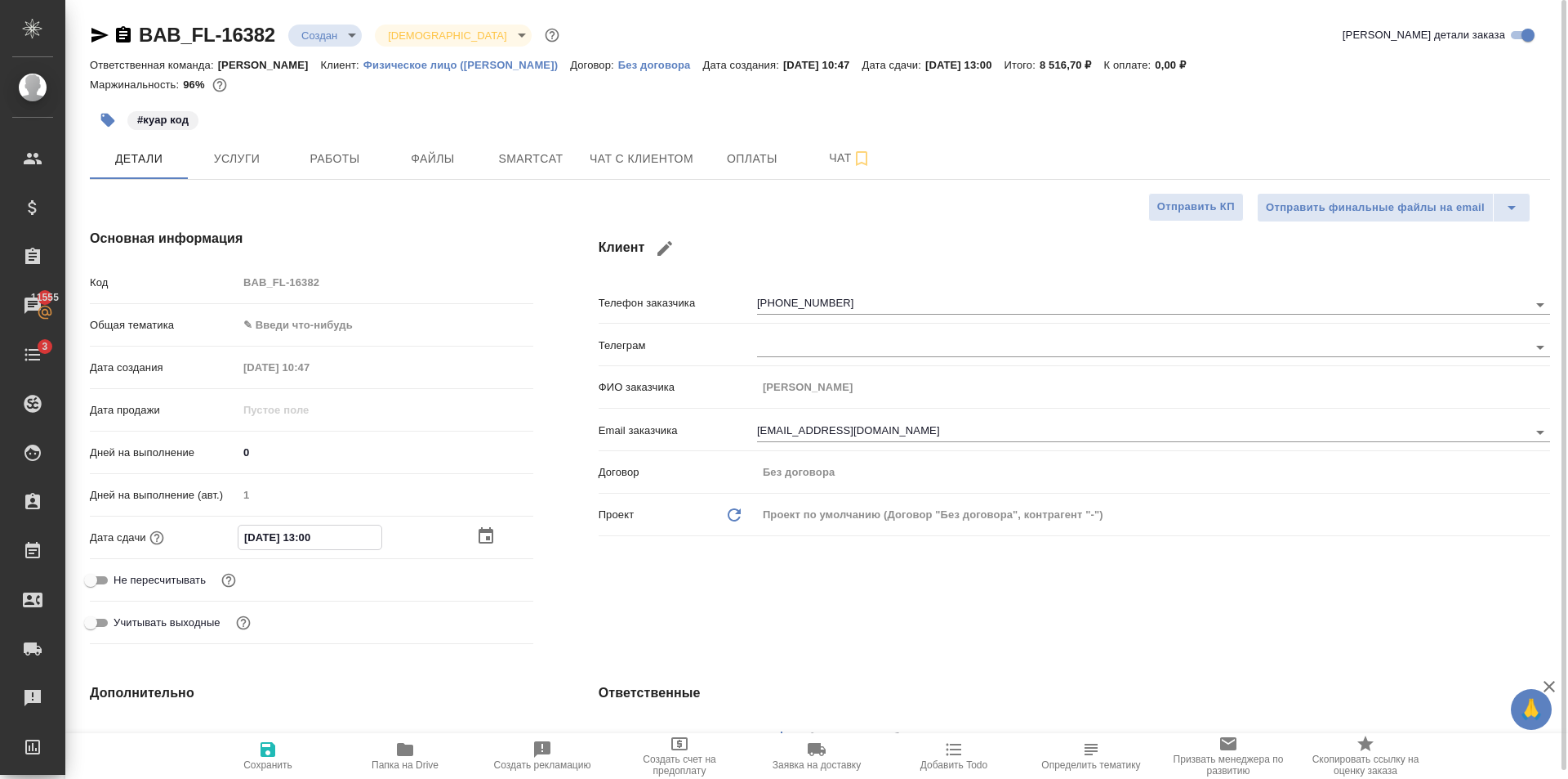
type textarea "x"
type input "[DATE] 14:00"
type textarea "x"
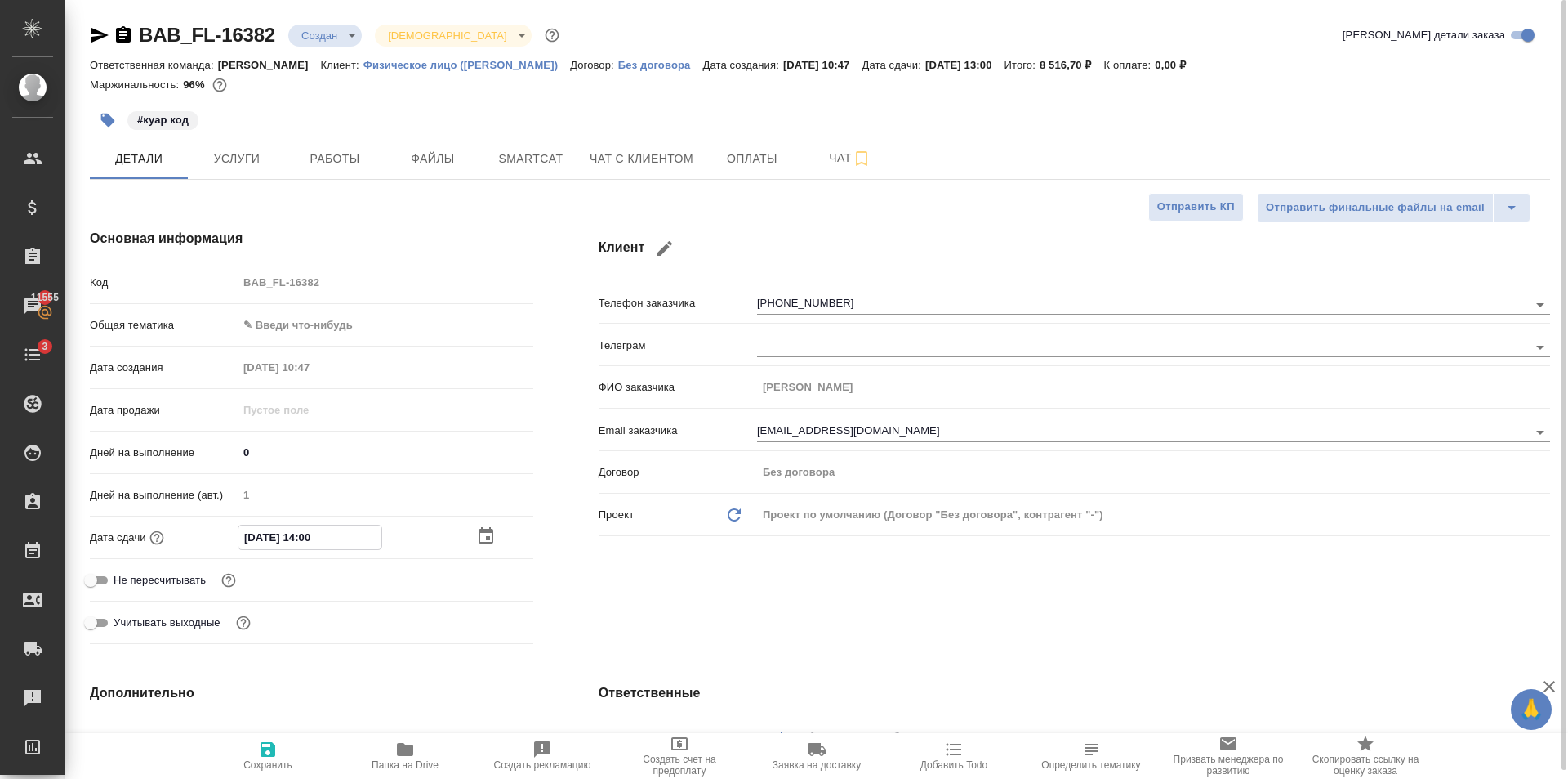
type textarea "x"
type input "[DATE] 14:00"
click at [279, 766] on span "Сохранить" at bounding box center [268, 765] width 49 height 12
type textarea "x"
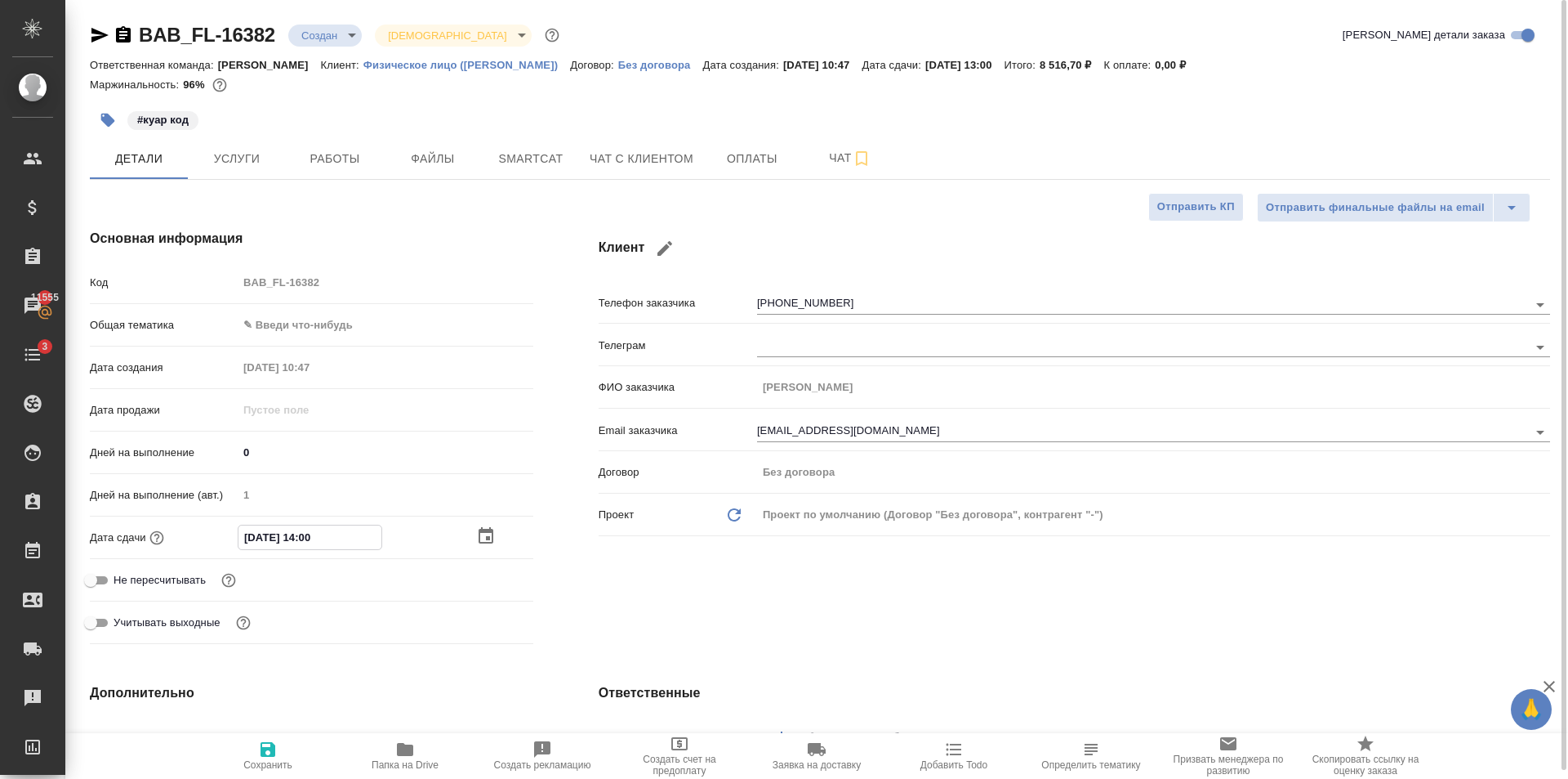
type textarea "x"
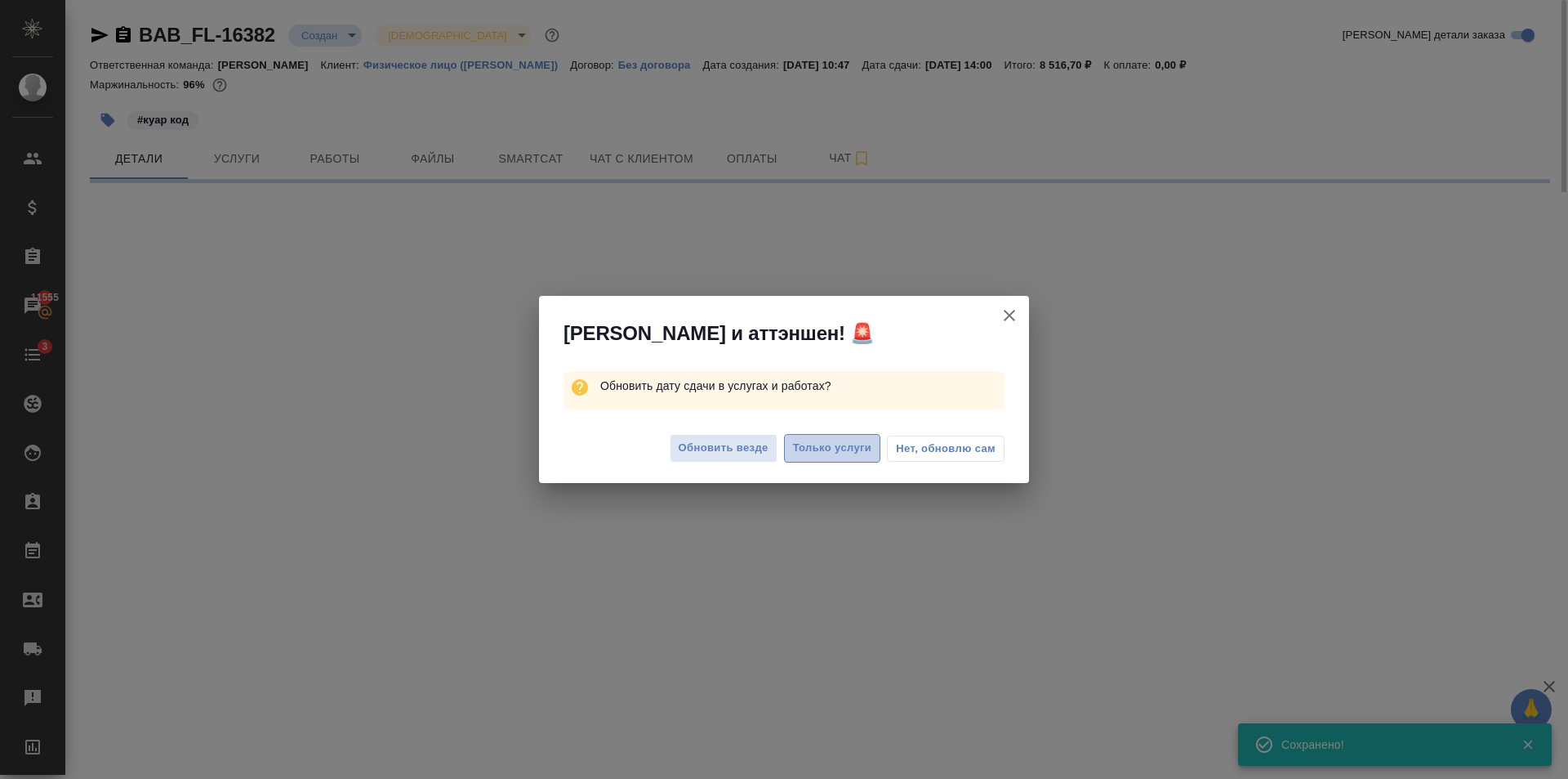
click at [809, 446] on span "Только услуги" at bounding box center [832, 448] width 79 height 19
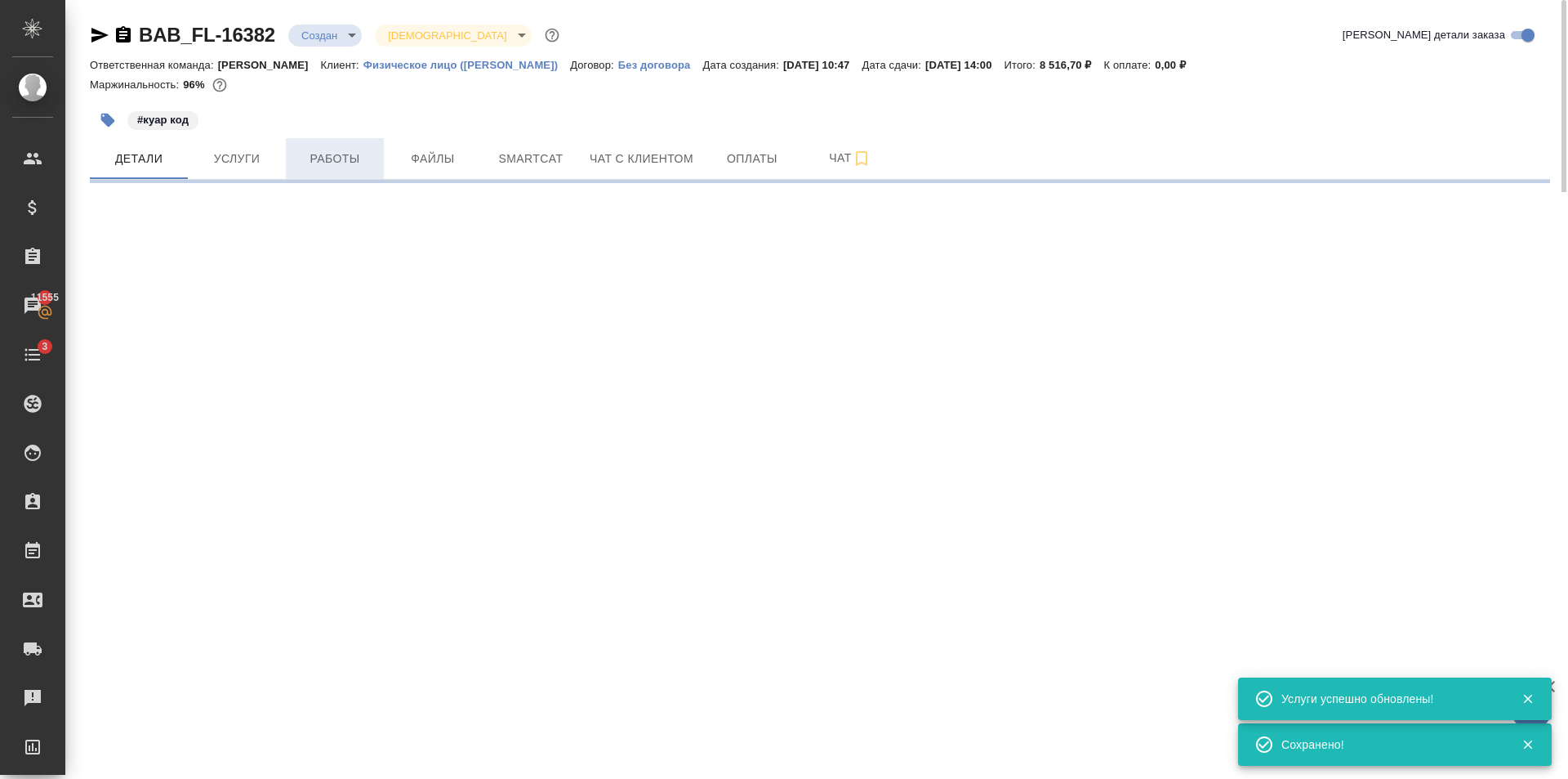
click at [338, 157] on span "Работы" at bounding box center [334, 159] width 78 height 20
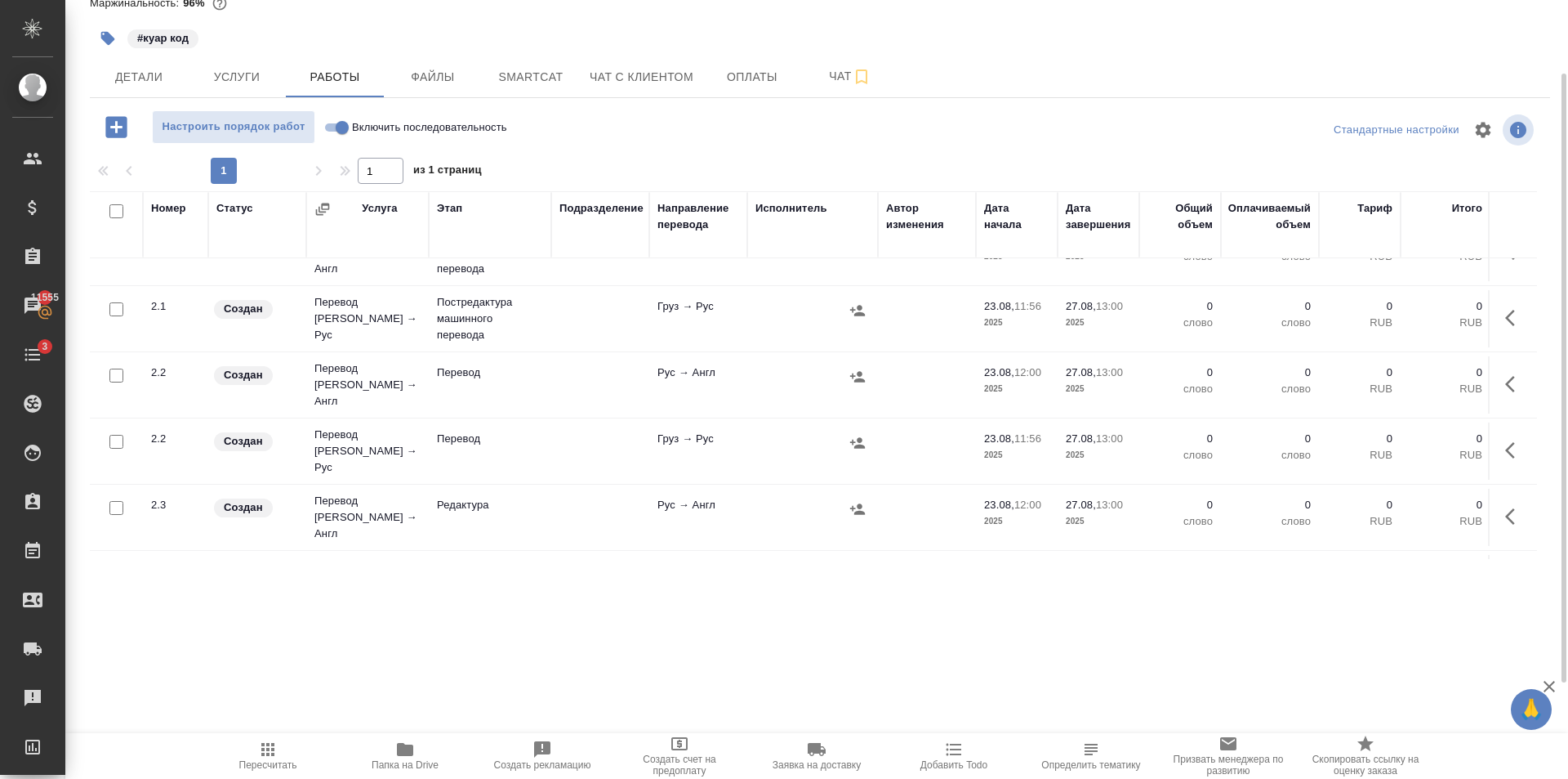
scroll to position [82, 0]
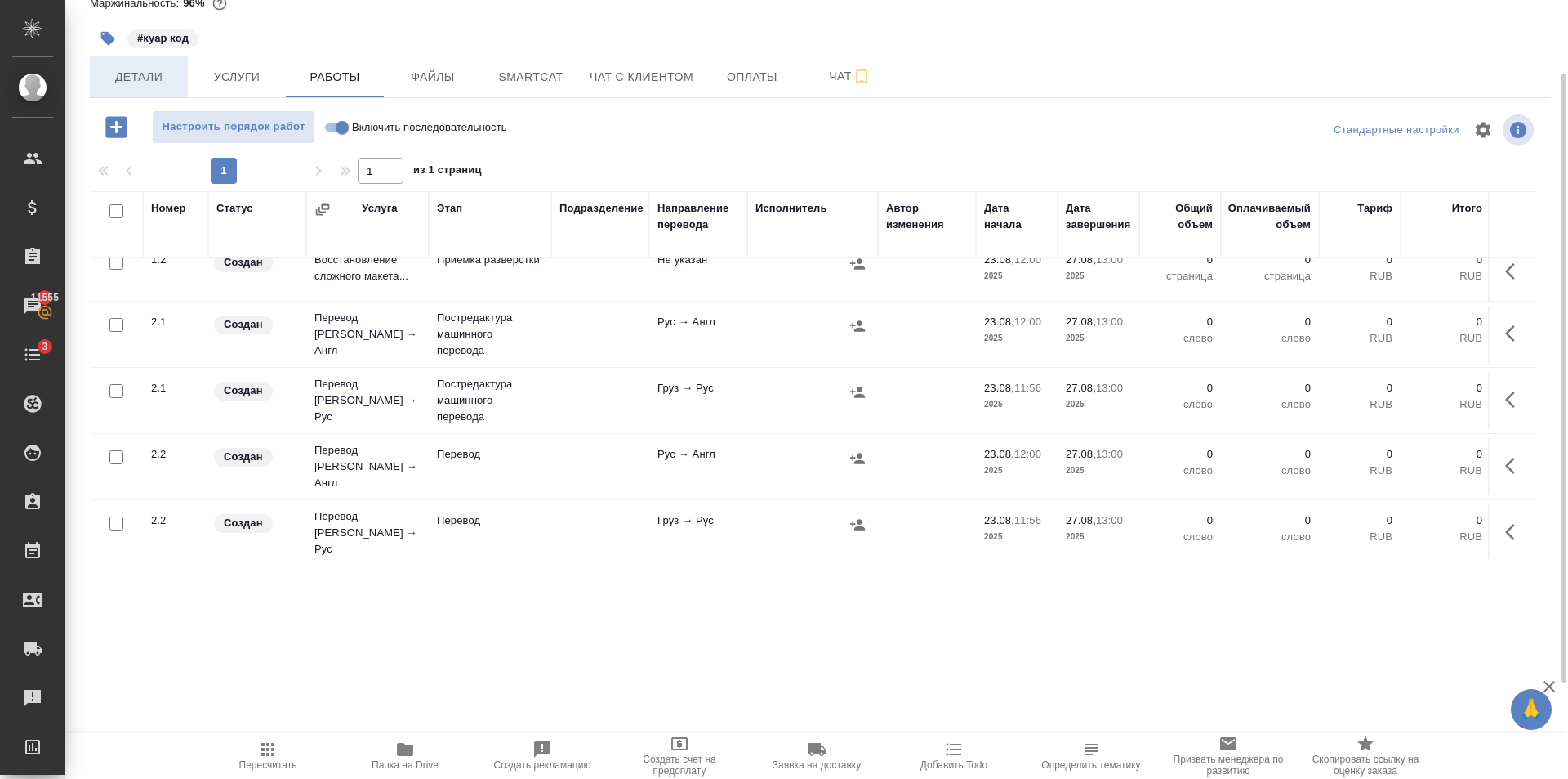
click at [138, 73] on span "Детали" at bounding box center [138, 77] width 78 height 20
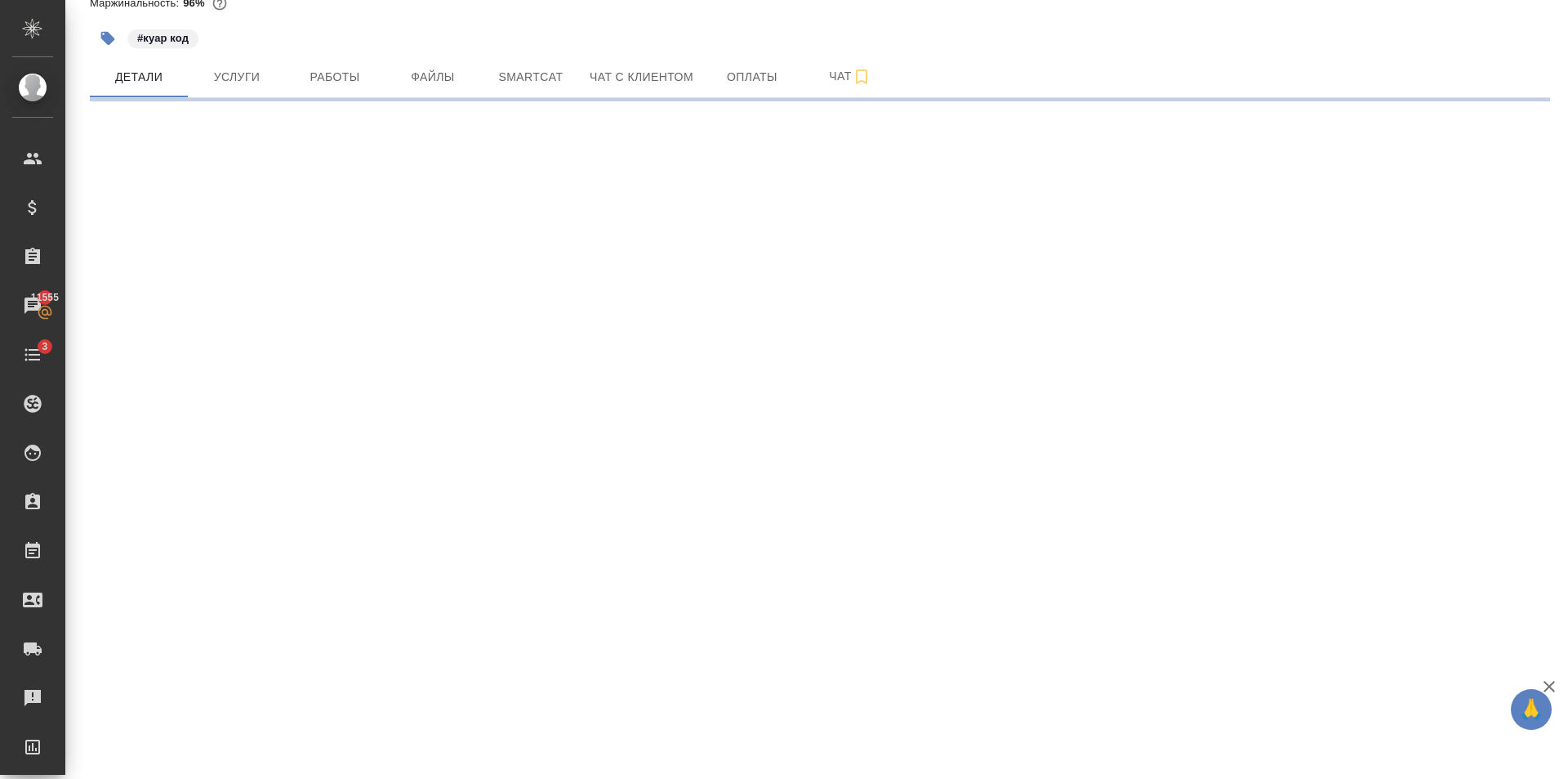
click at [356, 489] on div ".cls-1 fill:#fff; AWATERA [PERSON_NAME] Клиенты Спецификации Заказы 11555 Чаты …" at bounding box center [784, 389] width 1568 height 779
select select "RU"
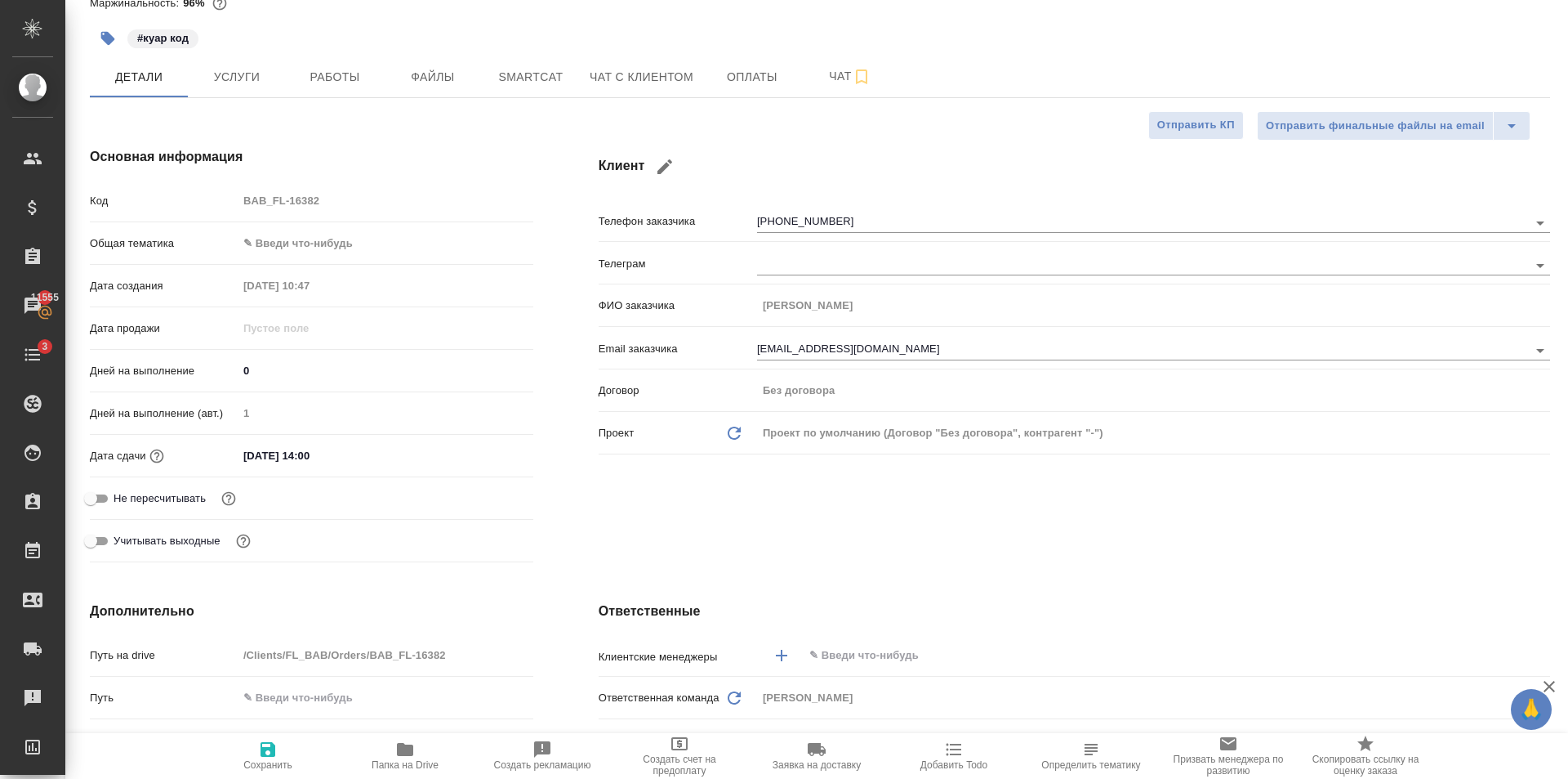
click at [368, 477] on hr at bounding box center [311, 477] width 444 height 1
type textarea "x"
click at [253, 456] on input "[DATE] 14:00" at bounding box center [309, 456] width 143 height 24
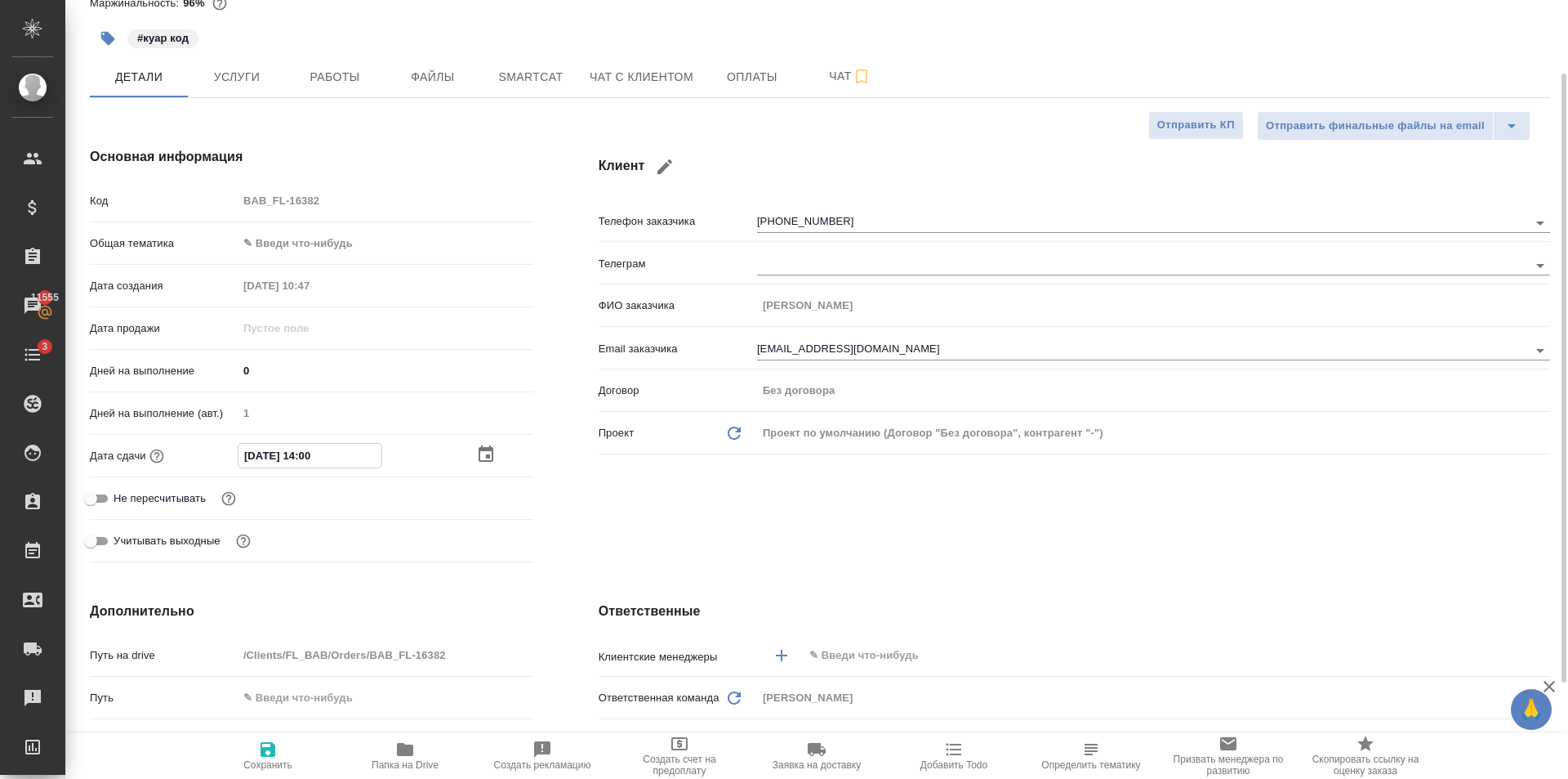
type input "20.82.0251 40:0_"
type textarea "x"
type input "[DATE] 14:00"
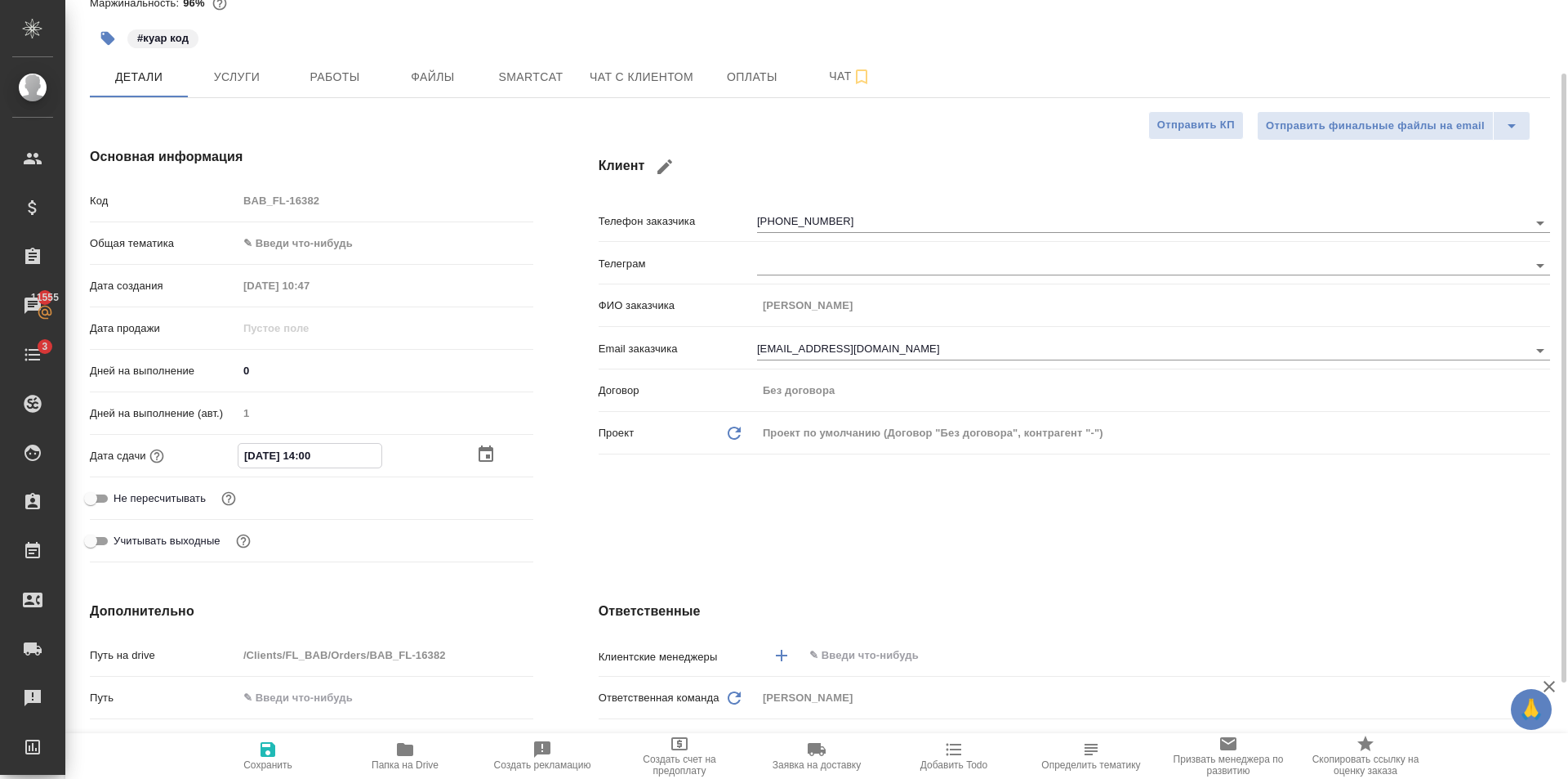
type textarea "x"
type input "[DATE] 14:00"
click at [486, 450] on icon "button" at bounding box center [486, 453] width 14 height 16
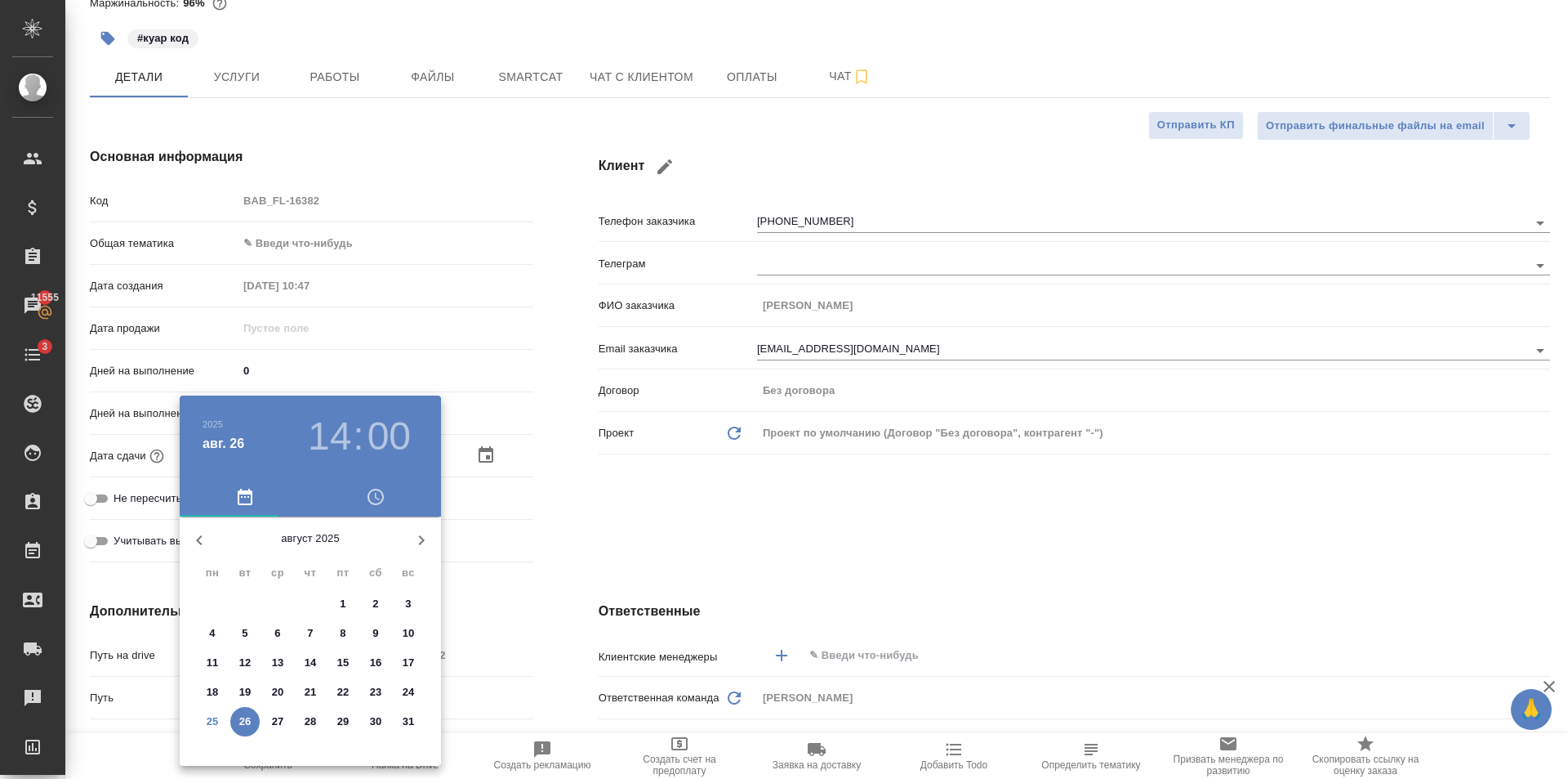
click at [252, 719] on span "26" at bounding box center [245, 721] width 29 height 16
type textarea "x"
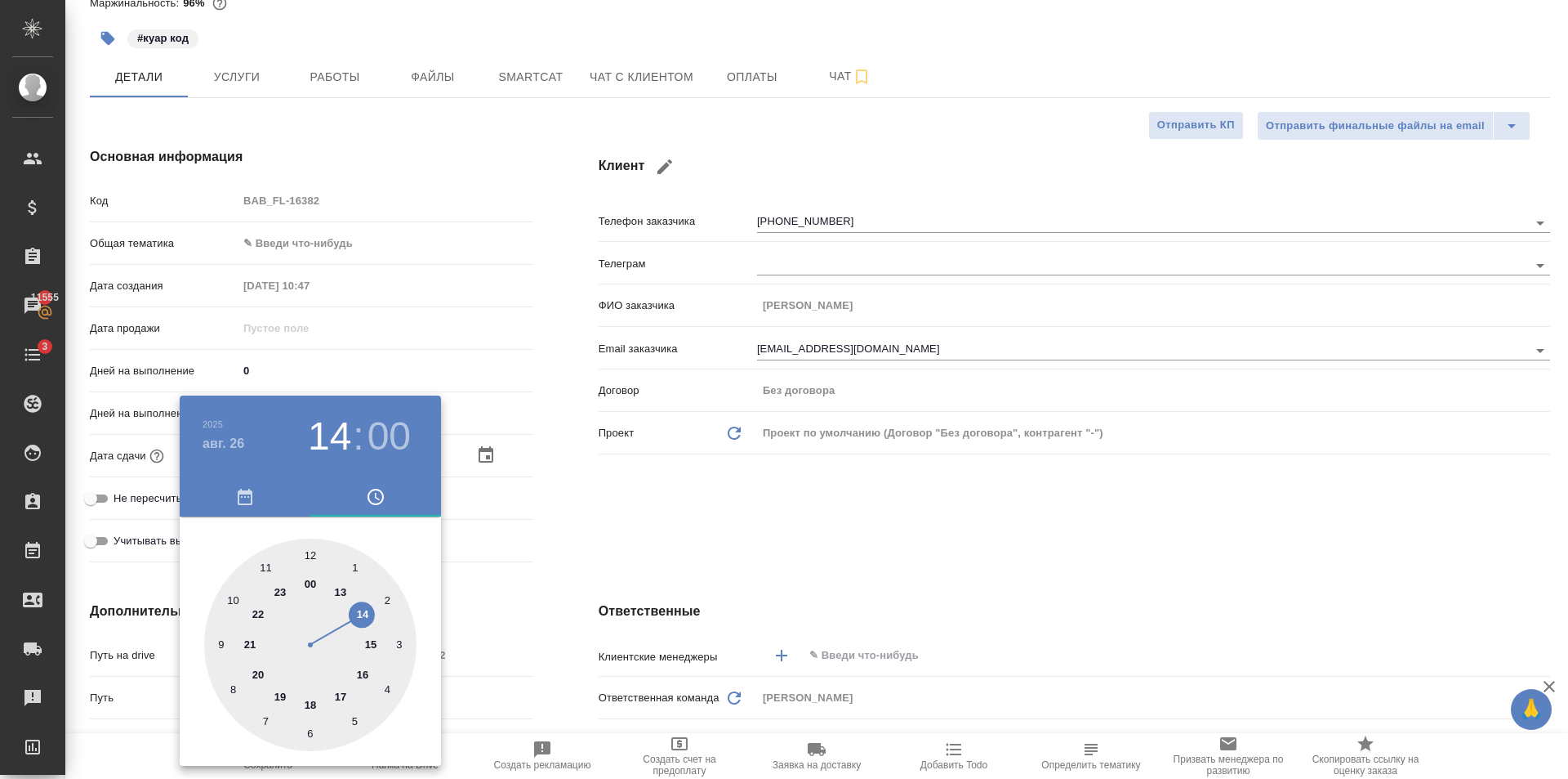
click at [365, 675] on div at bounding box center [311, 644] width 212 height 212
type input "[DATE] 16:00"
type textarea "x"
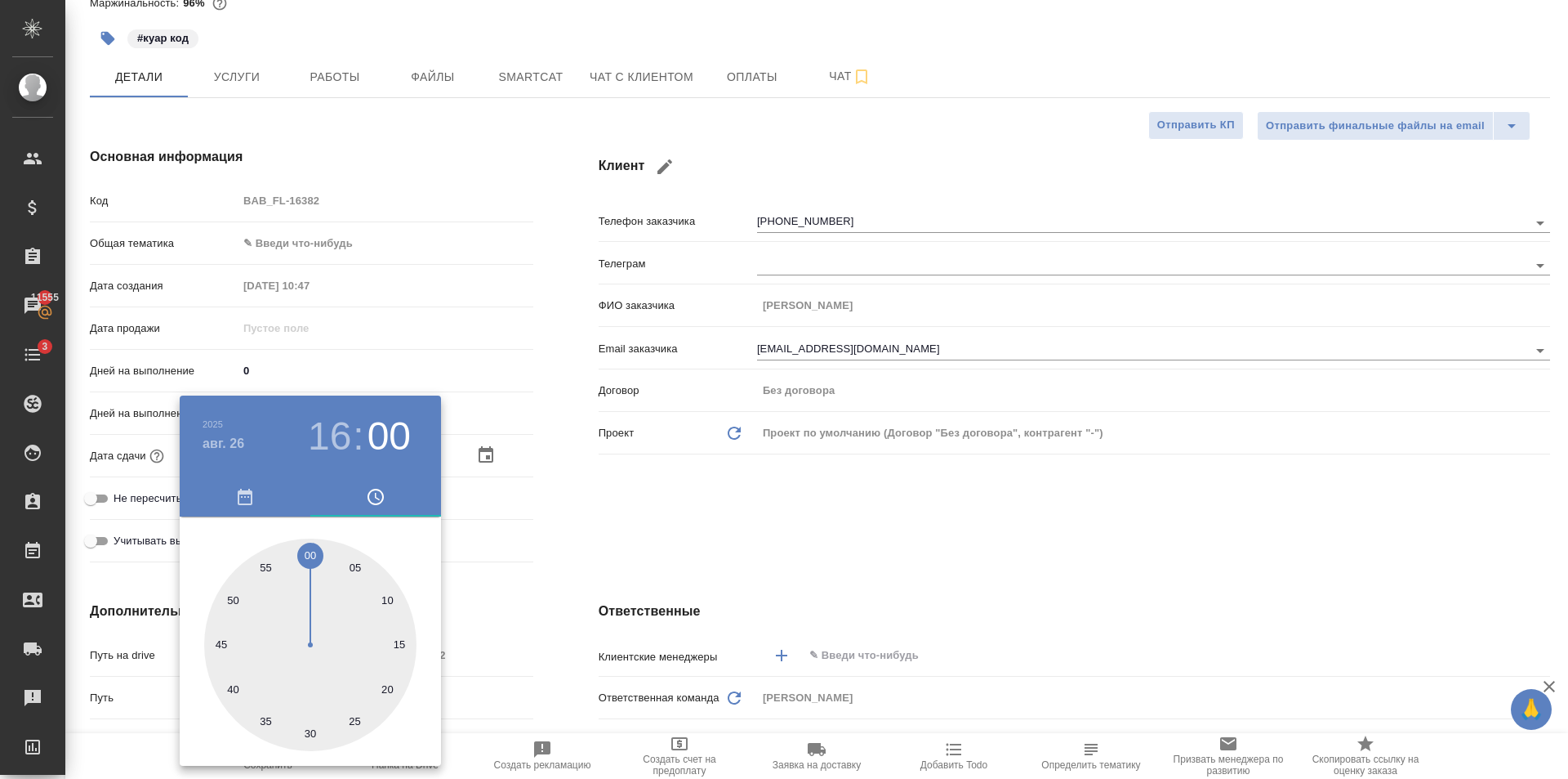
click at [311, 727] on div at bounding box center [311, 644] width 212 height 212
type input "[DATE] 16:30"
type textarea "x"
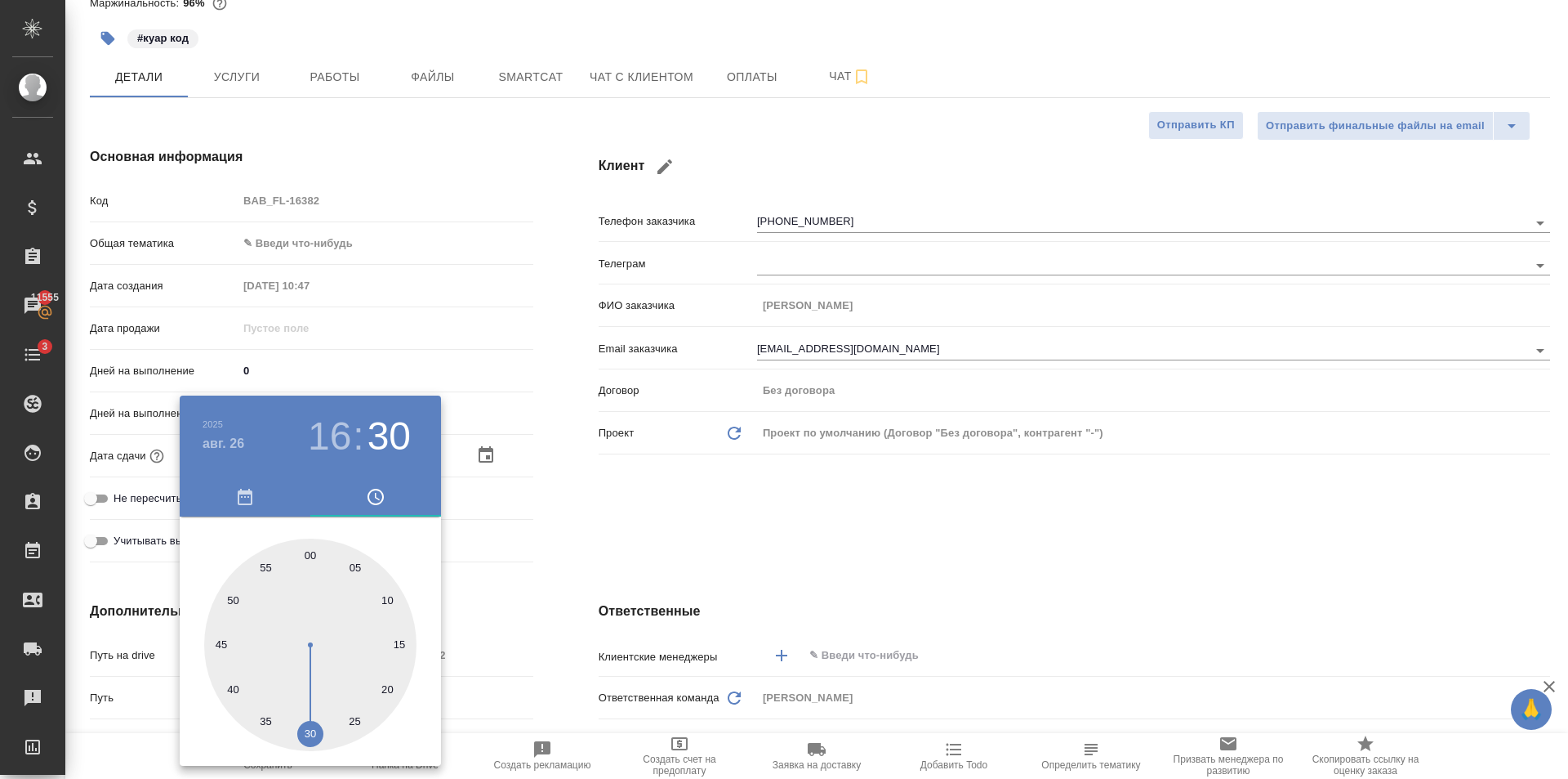
click at [311, 554] on div at bounding box center [311, 644] width 212 height 212
type input "[DATE] 16:00"
type textarea "x"
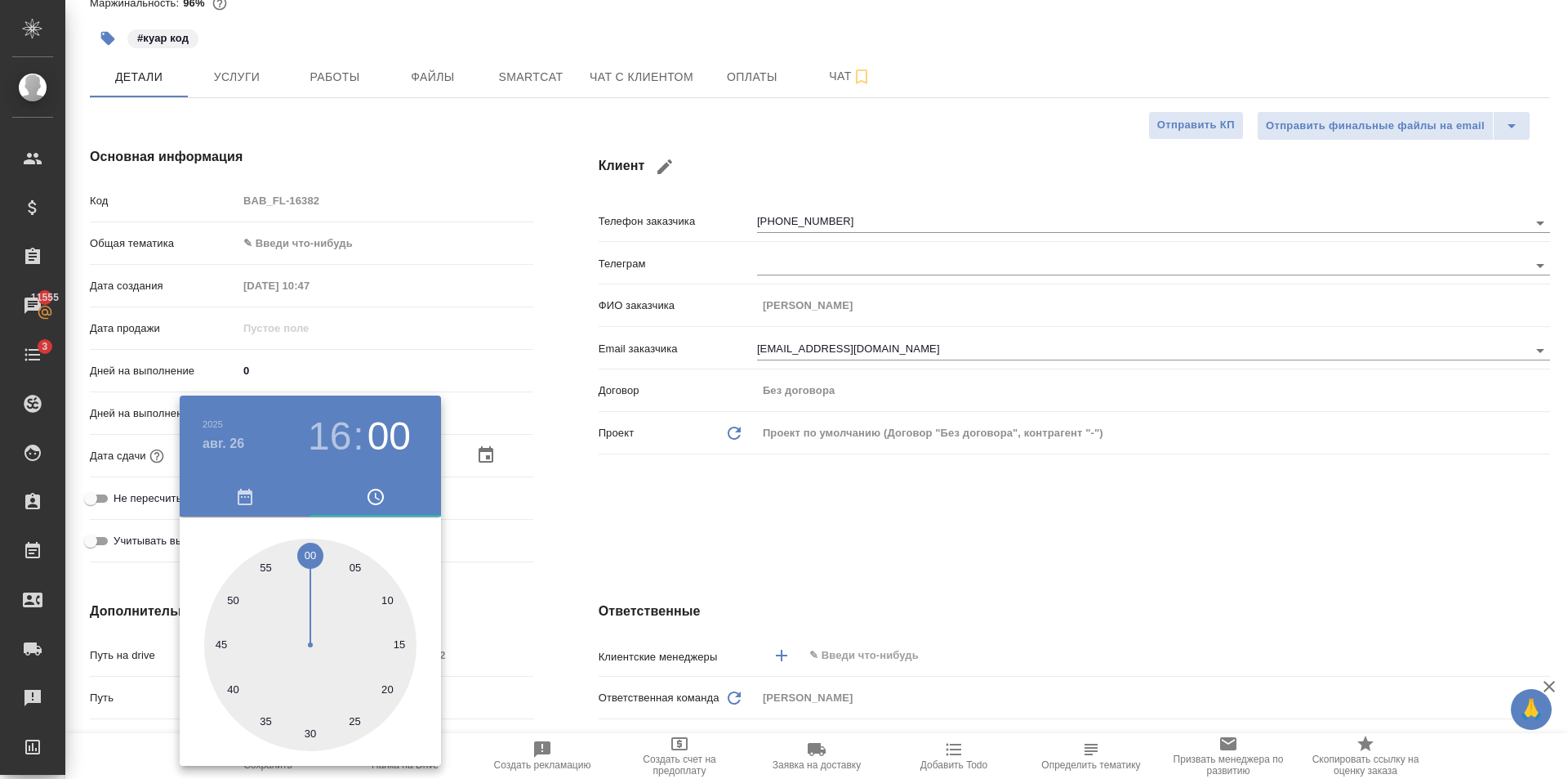
drag, startPoint x: 748, startPoint y: 532, endPoint x: 630, endPoint y: 565, distance: 122.5
click at [743, 533] on div at bounding box center [784, 389] width 1568 height 779
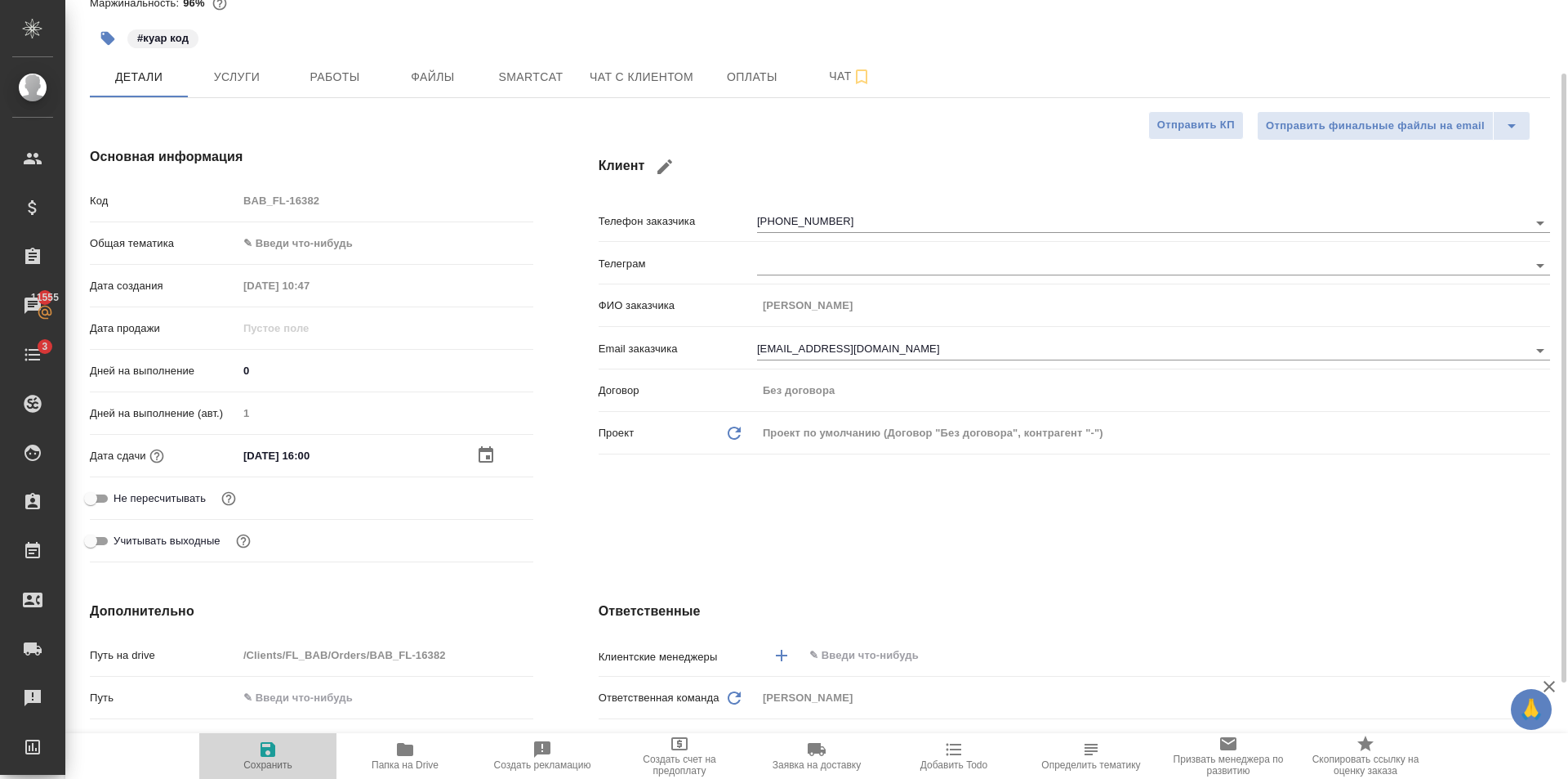
click at [278, 758] on span "Сохранить" at bounding box center [268, 755] width 118 height 31
type textarea "x"
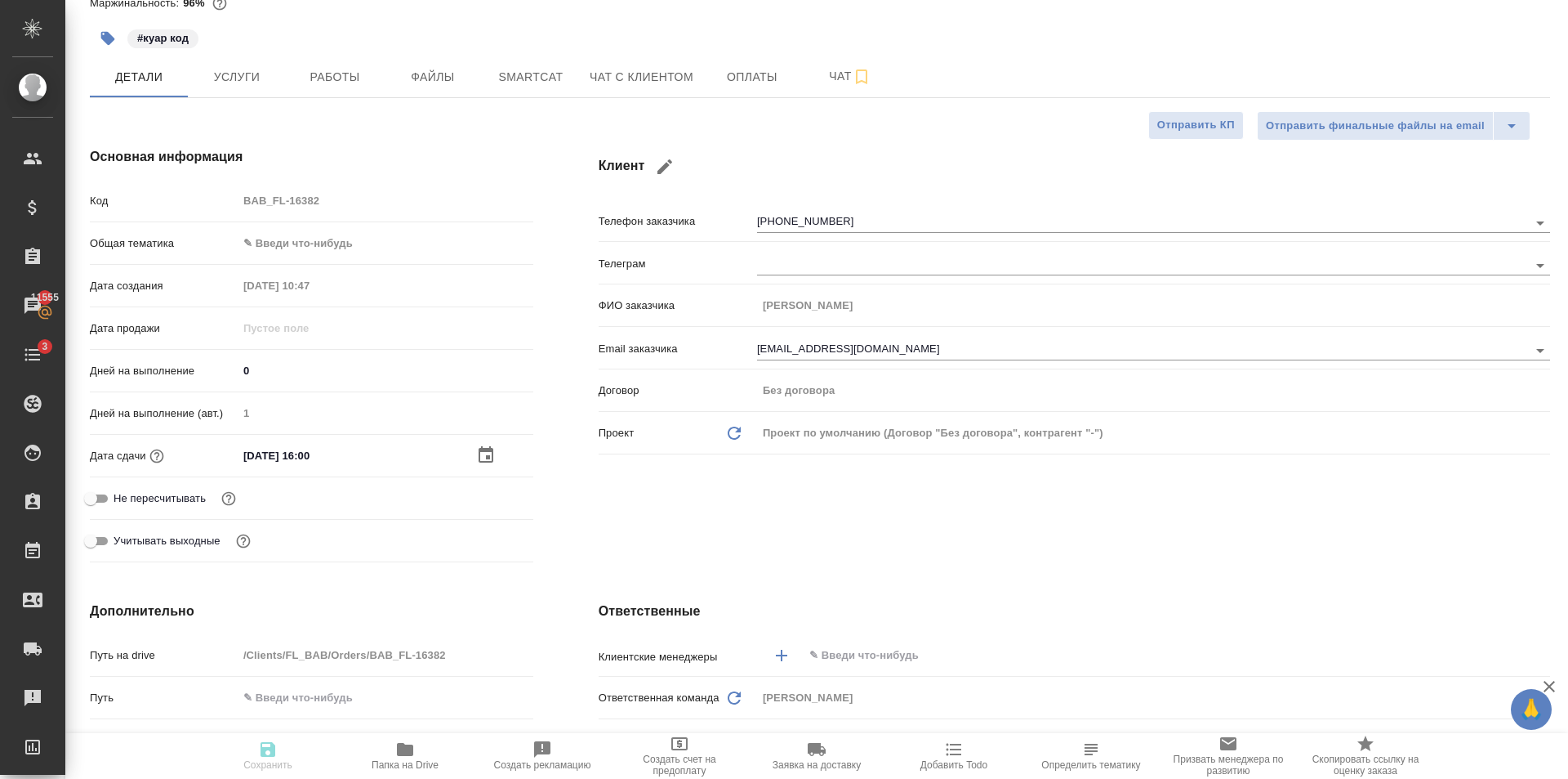
type textarea "x"
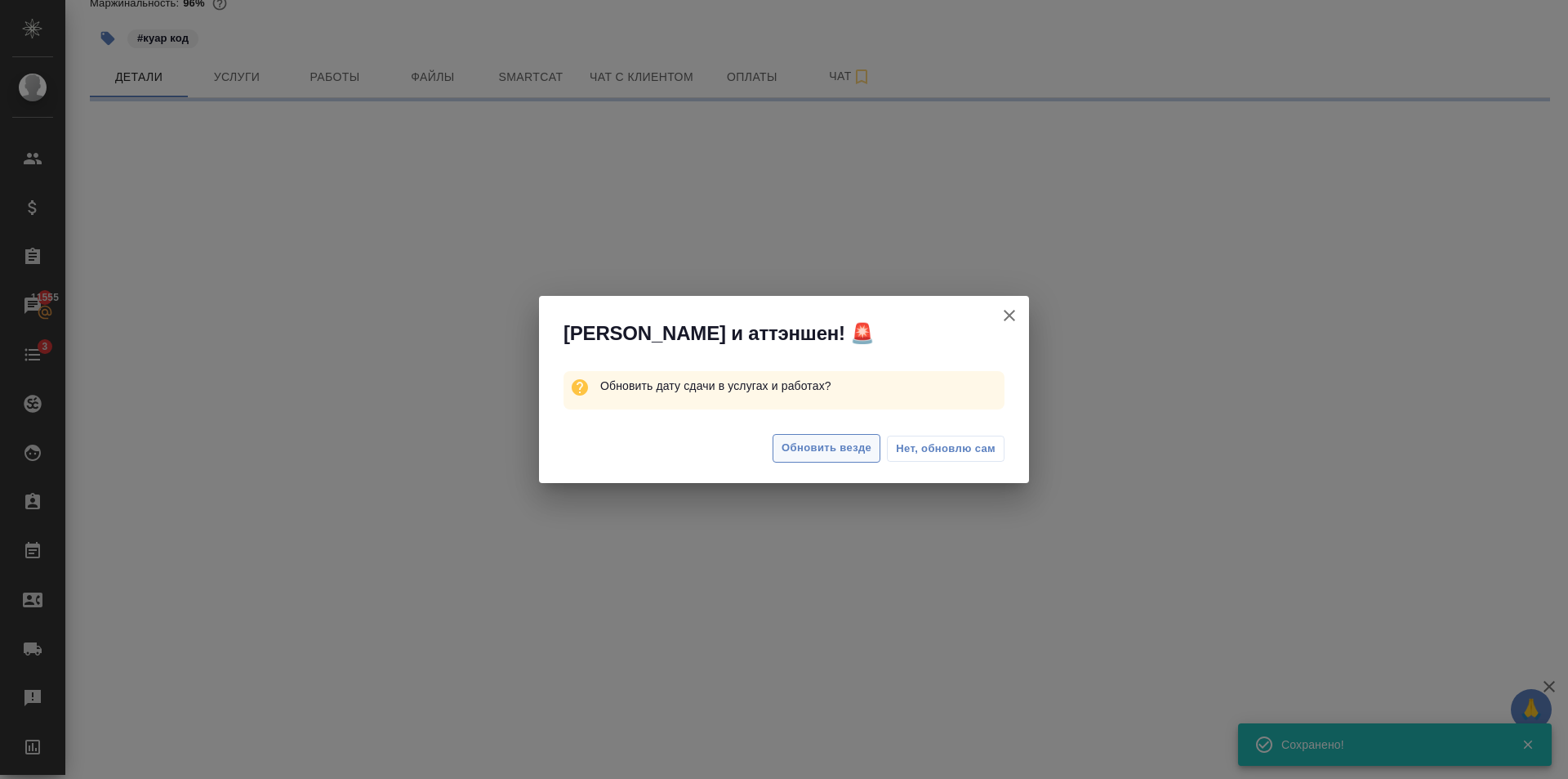
click at [815, 446] on span "Обновить везде" at bounding box center [827, 448] width 90 height 19
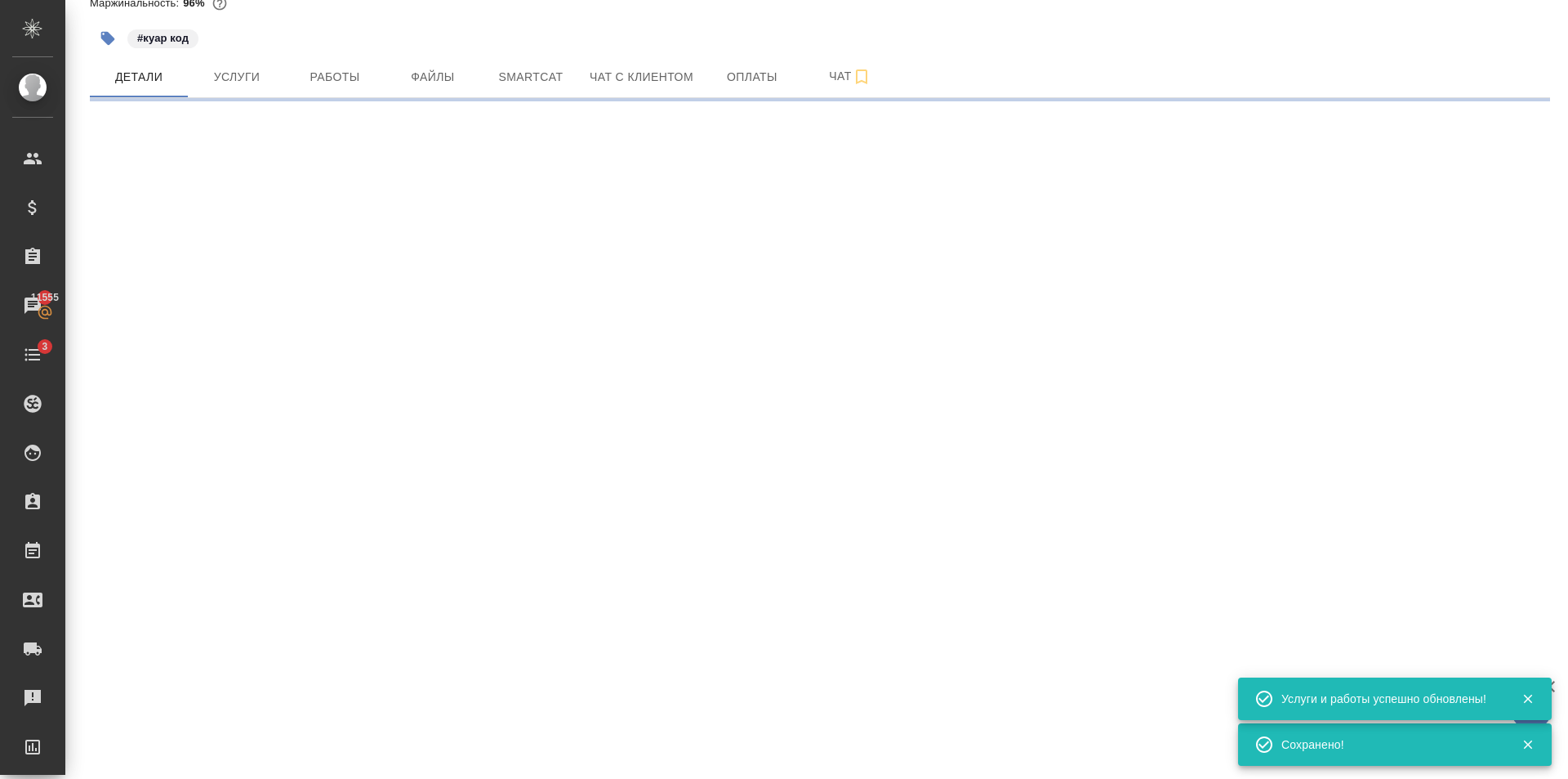
select select "RU"
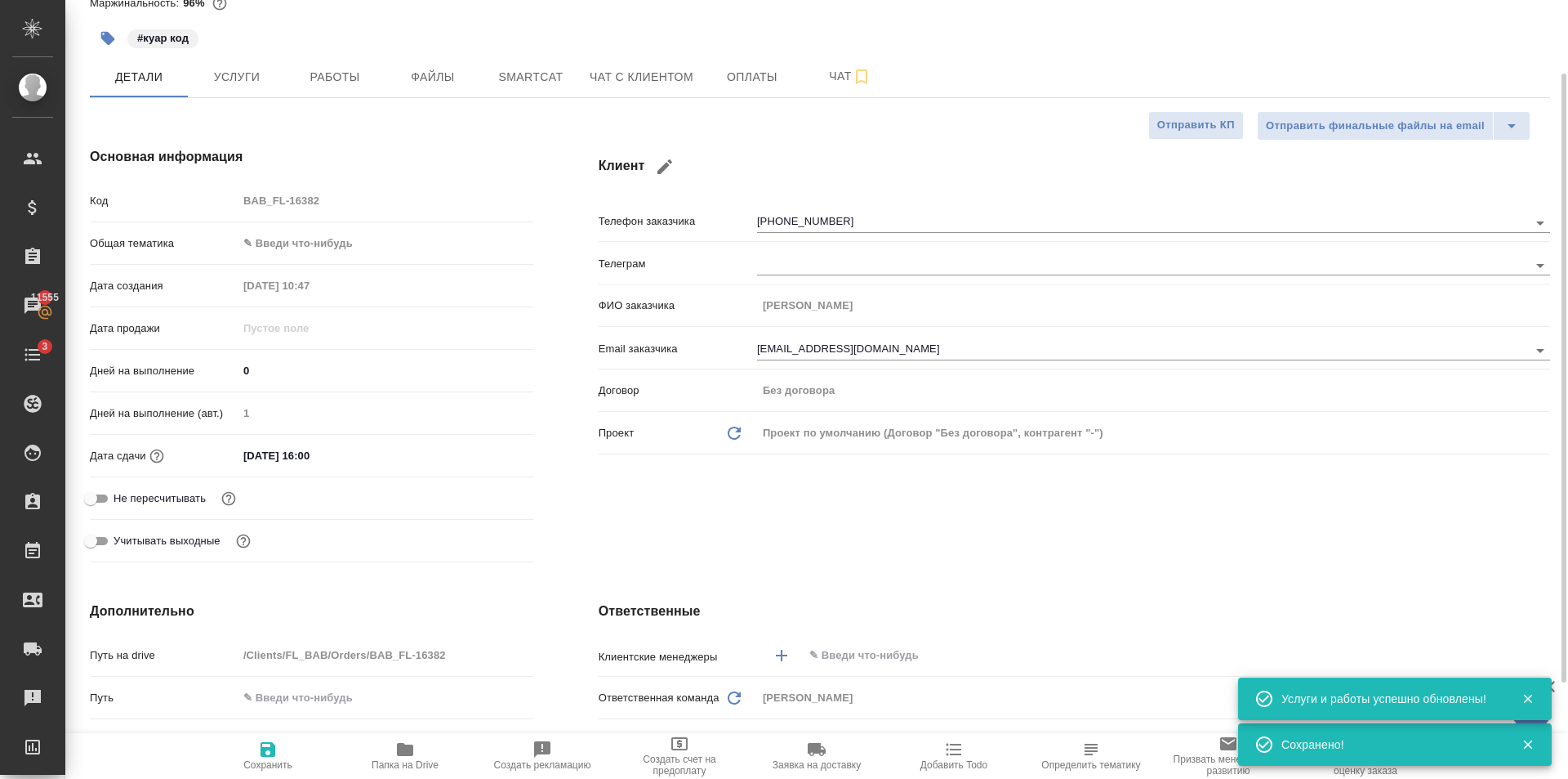
type textarea "x"
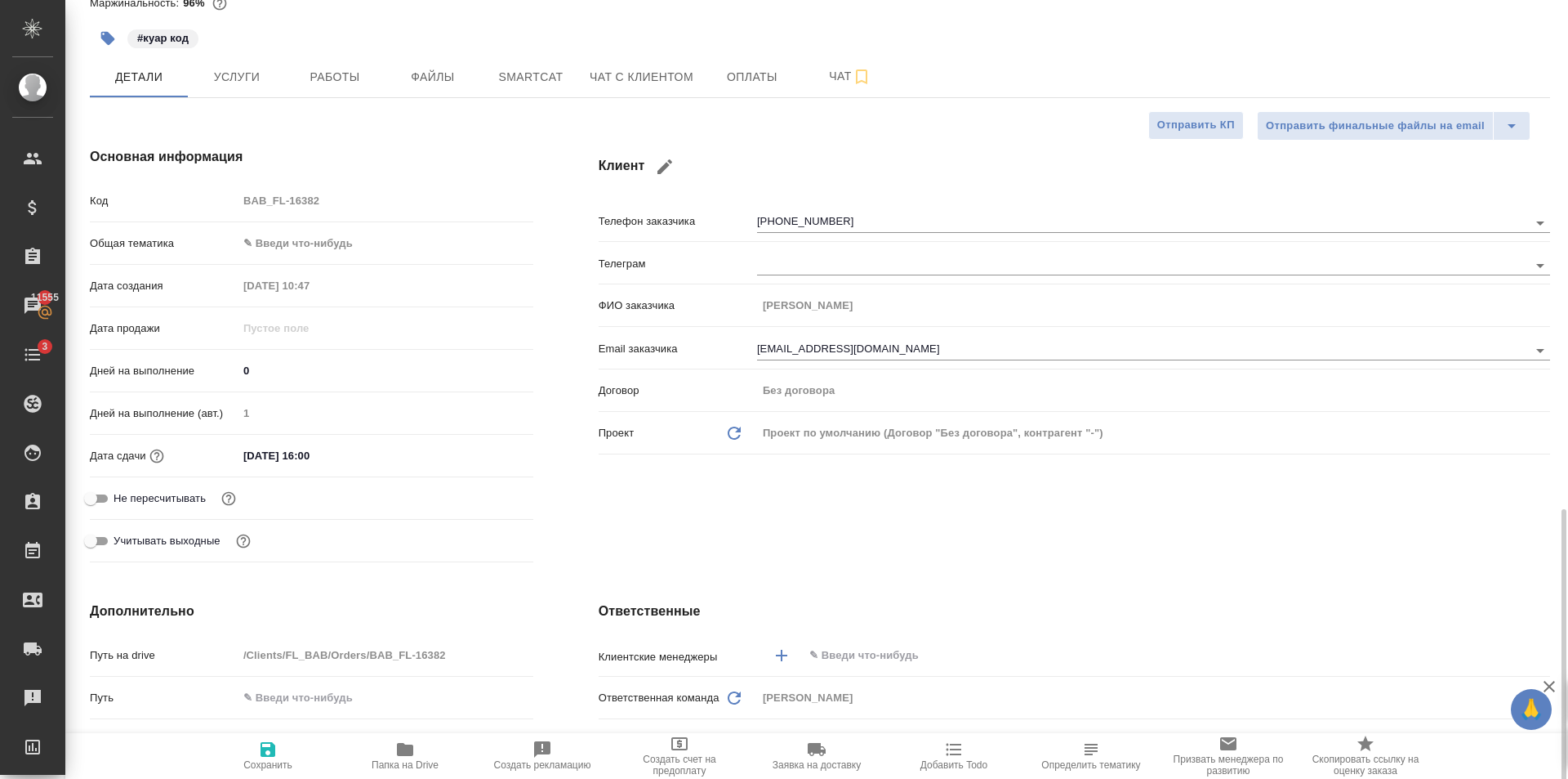
scroll to position [408, 0]
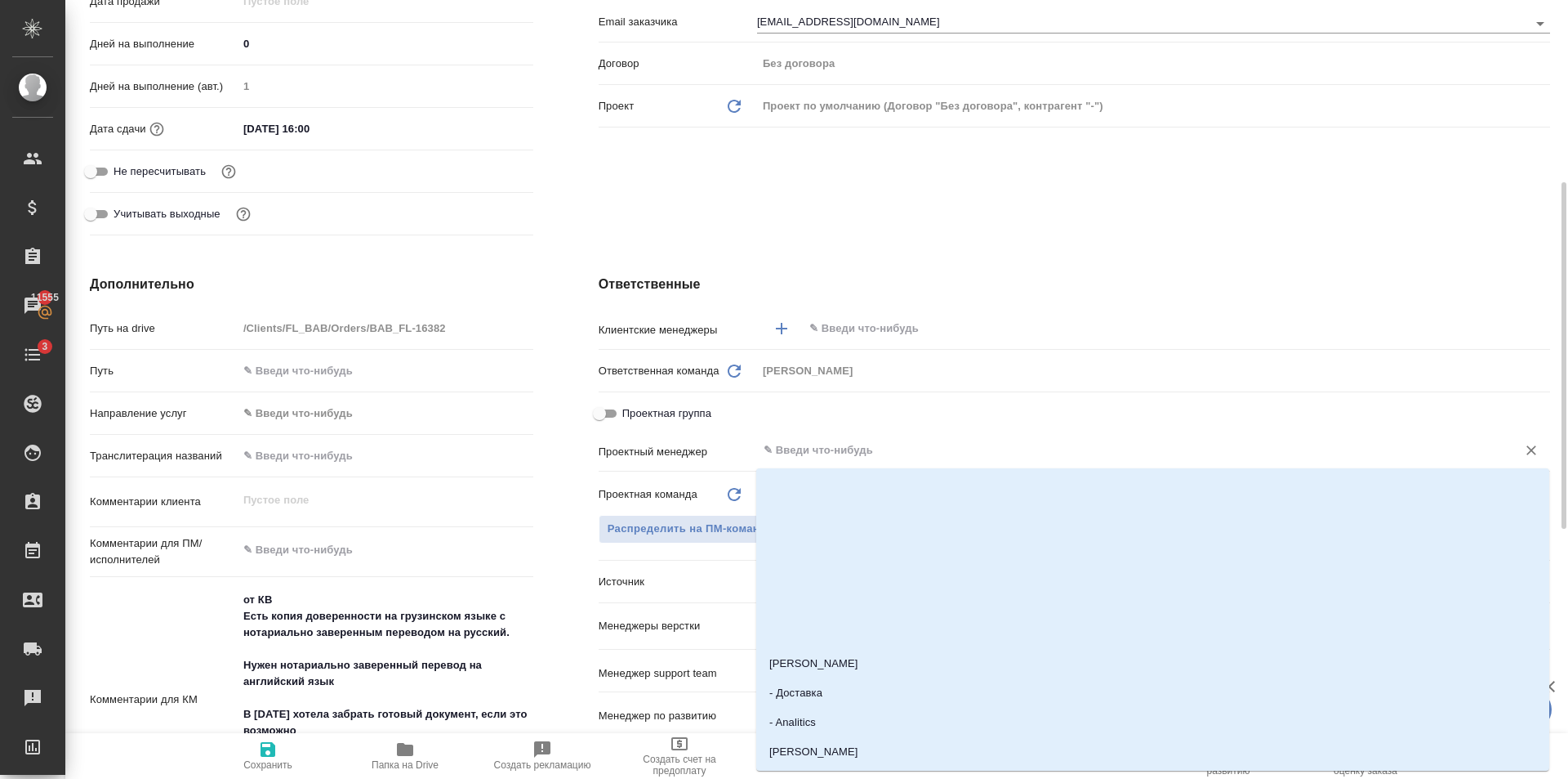
click at [801, 449] on input "text" at bounding box center [1126, 450] width 729 height 19
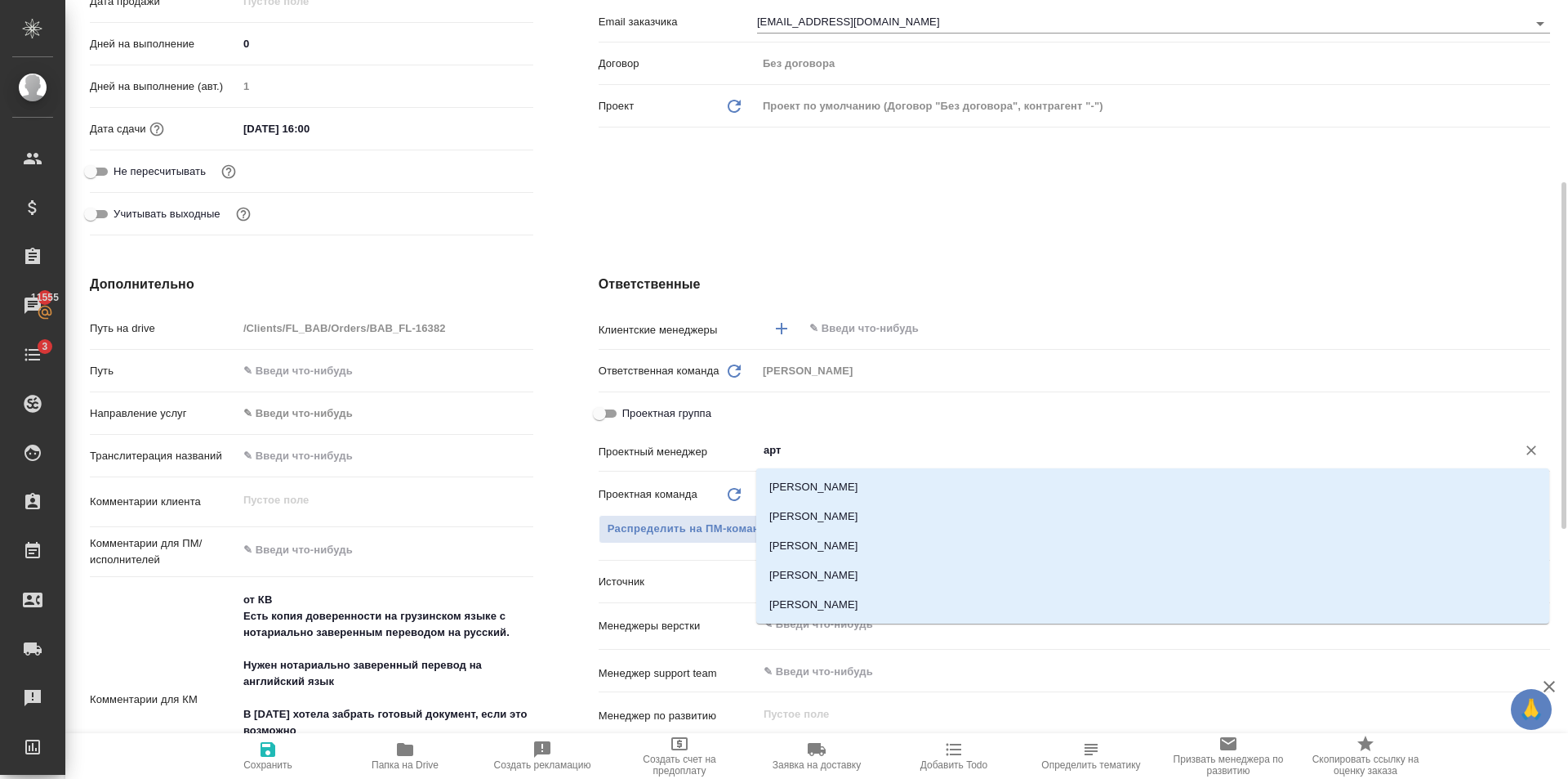
type input "арта"
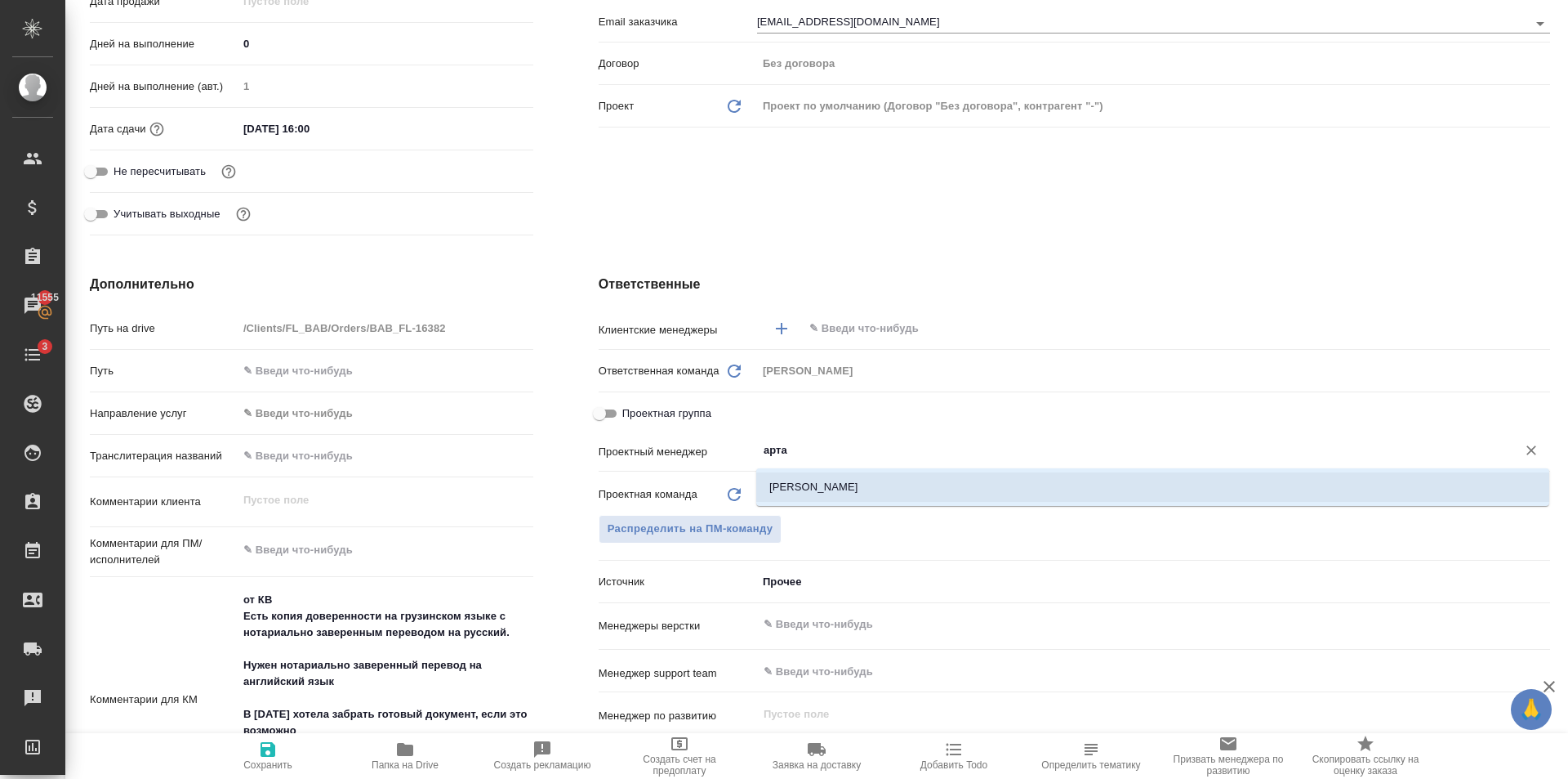
click at [833, 483] on li "[PERSON_NAME]" at bounding box center [1153, 487] width 793 height 29
type textarea "x"
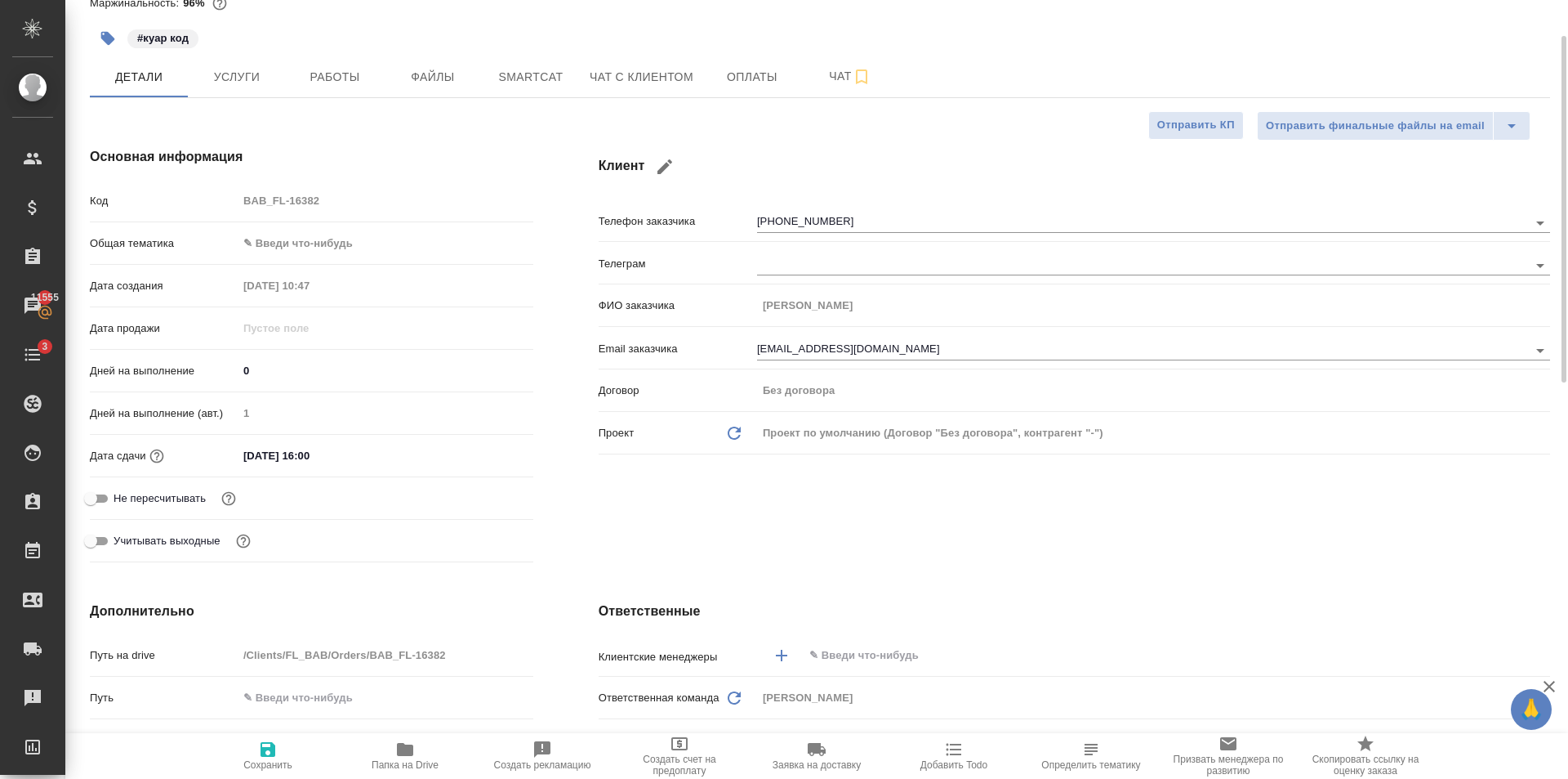
scroll to position [0, 0]
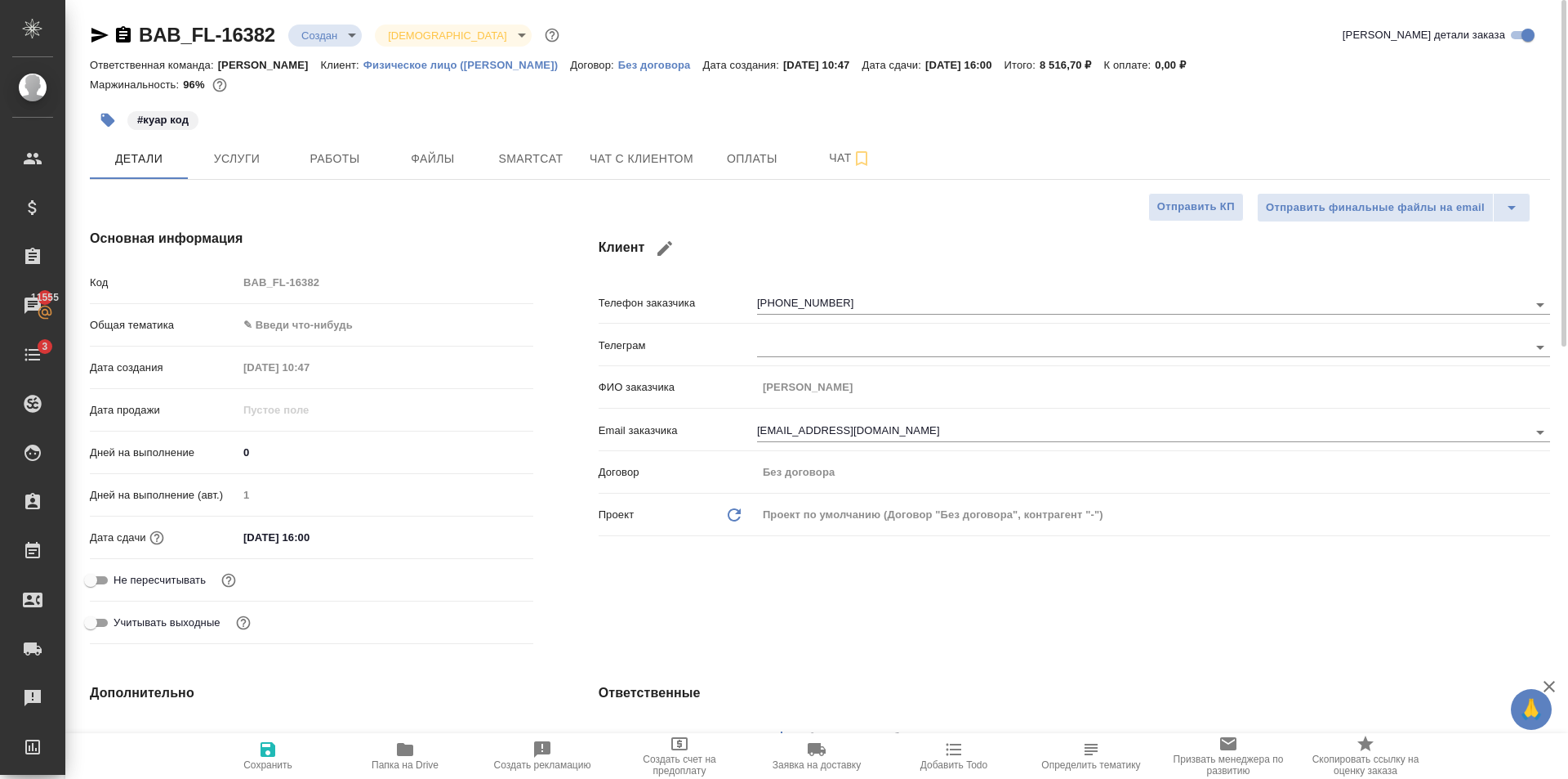
type input "[PERSON_NAME]"
drag, startPoint x: 279, startPoint y: 749, endPoint x: 296, endPoint y: 667, distance: 83.7
click at [280, 749] on span "Сохранить" at bounding box center [268, 755] width 118 height 31
type textarea "x"
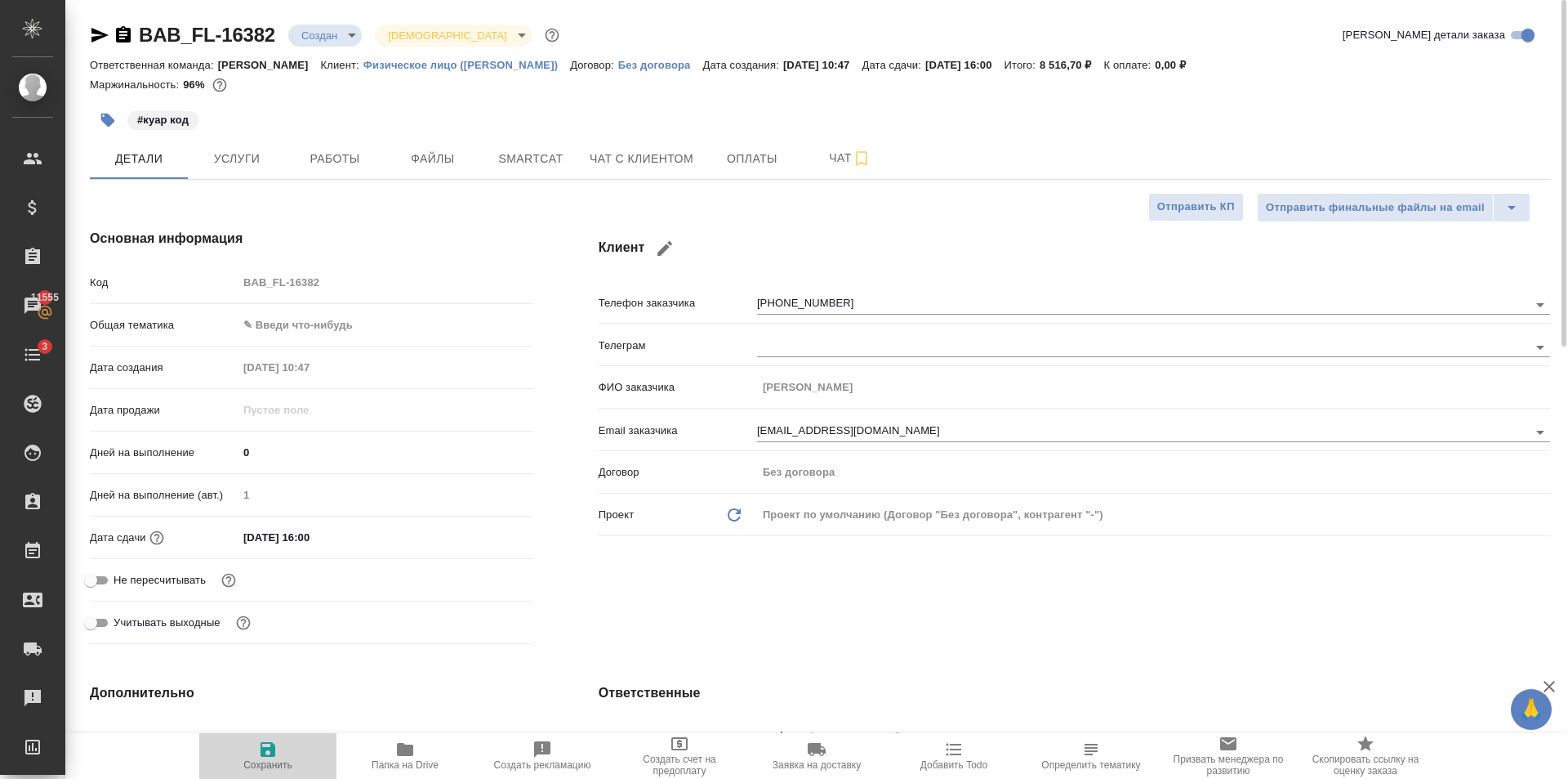
type textarea "x"
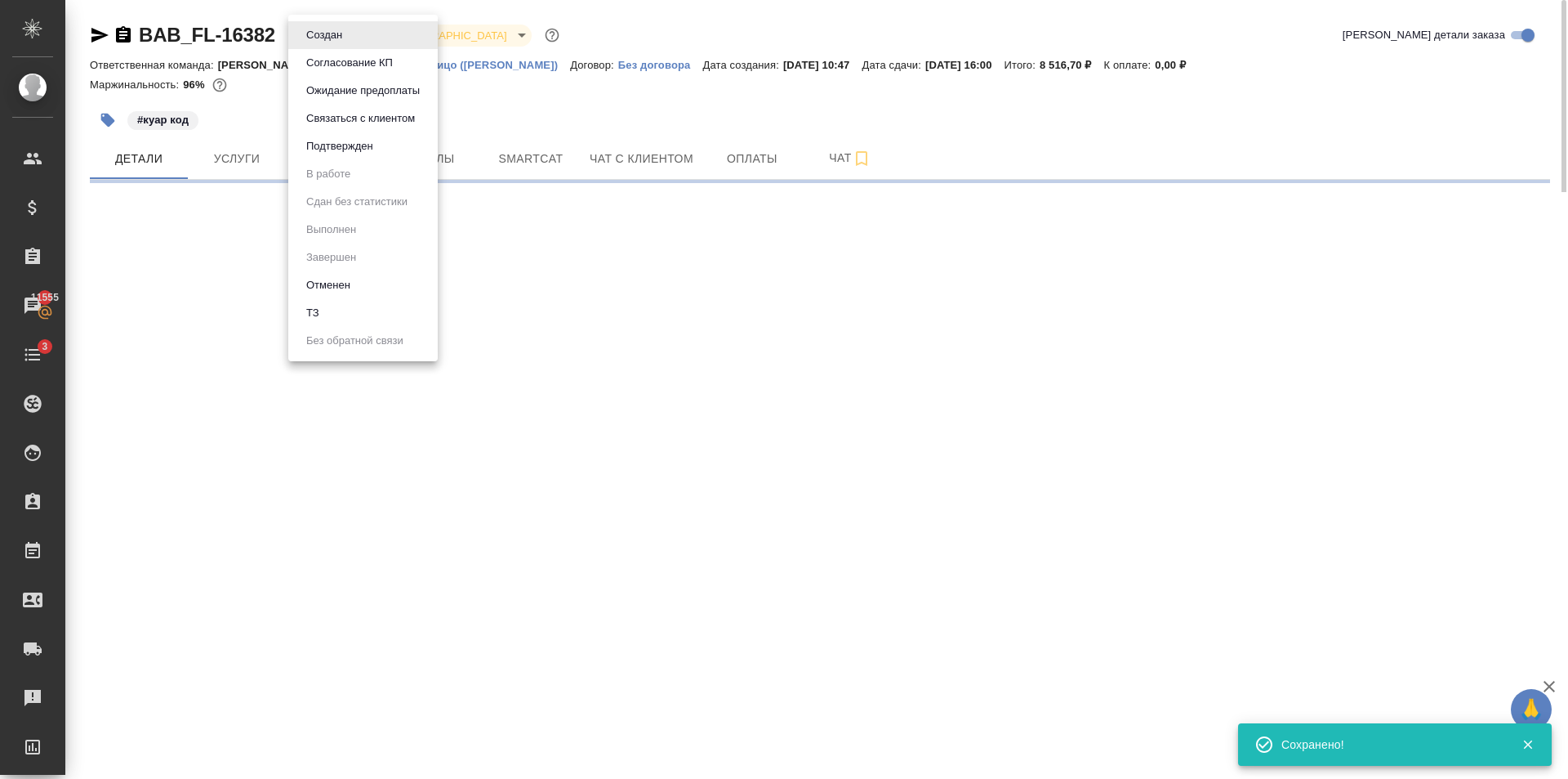
click at [349, 37] on body "🙏 .cls-1 fill:#fff; AWATERA Golubev Dmitry Клиенты Спецификации Заказы 11555 Ча…" at bounding box center [784, 389] width 1568 height 779
click at [378, 147] on li "Подтвержден" at bounding box center [364, 146] width 150 height 28
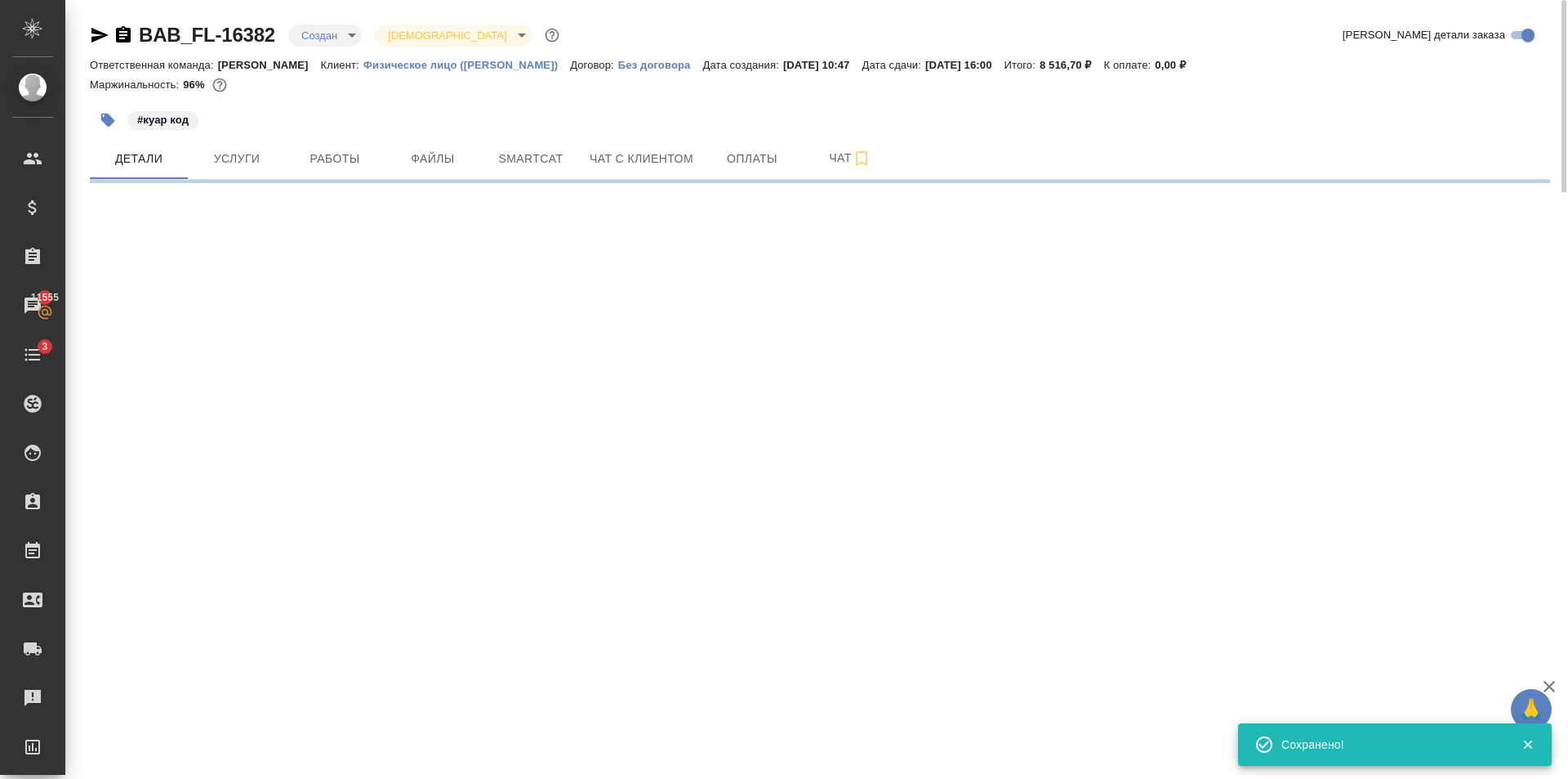
select select "RU"
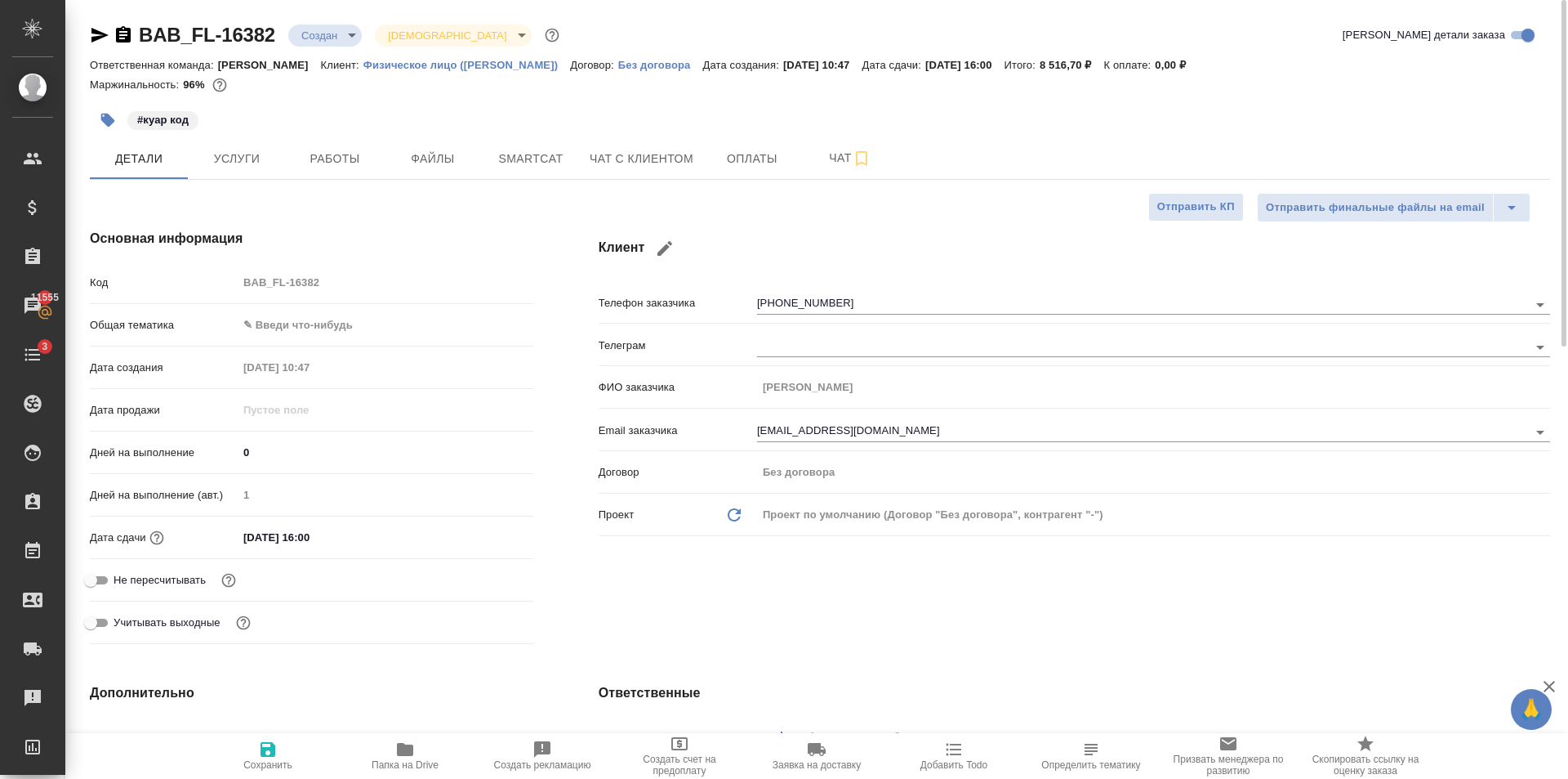
type textarea "x"
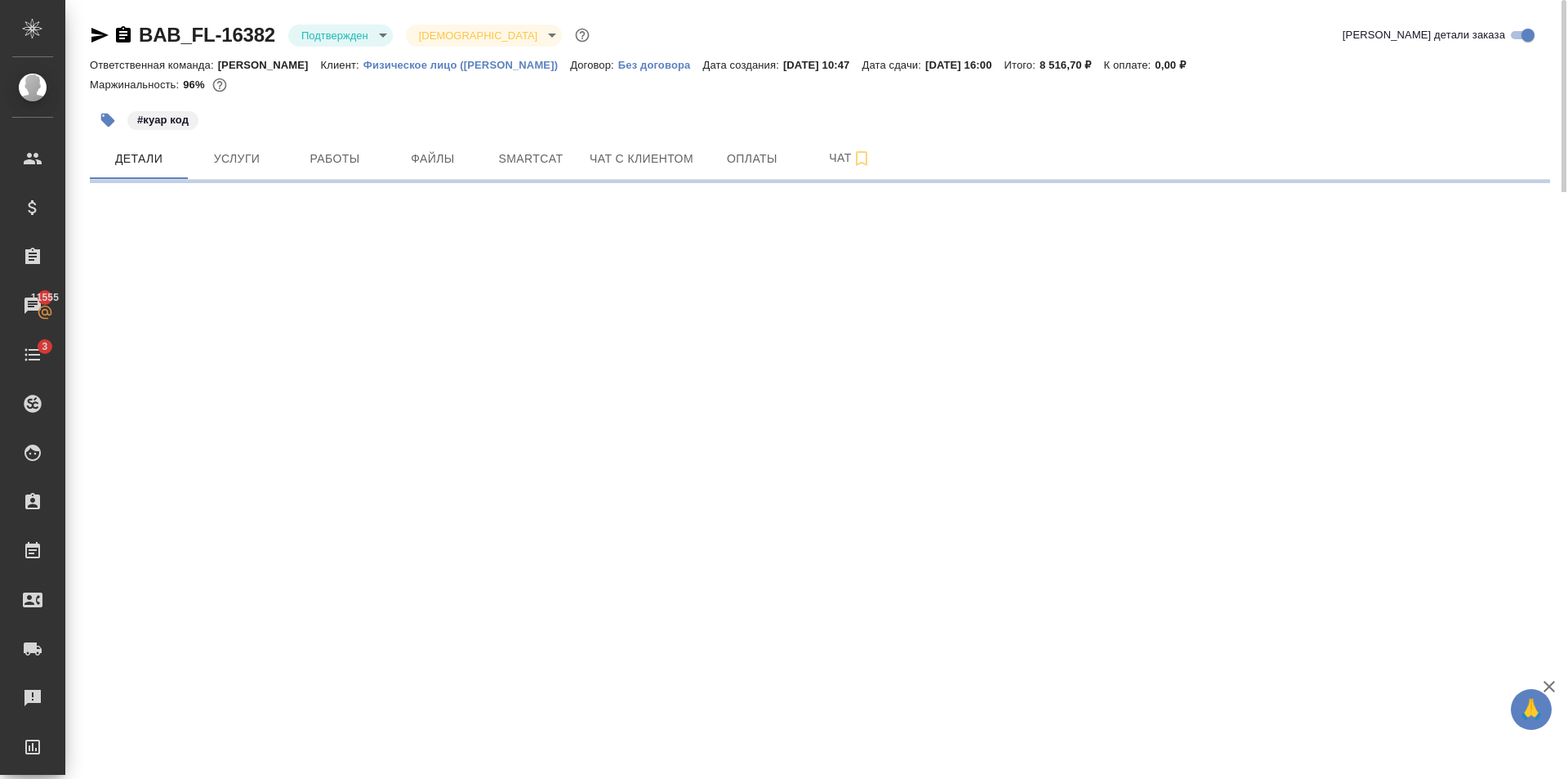
select select "RU"
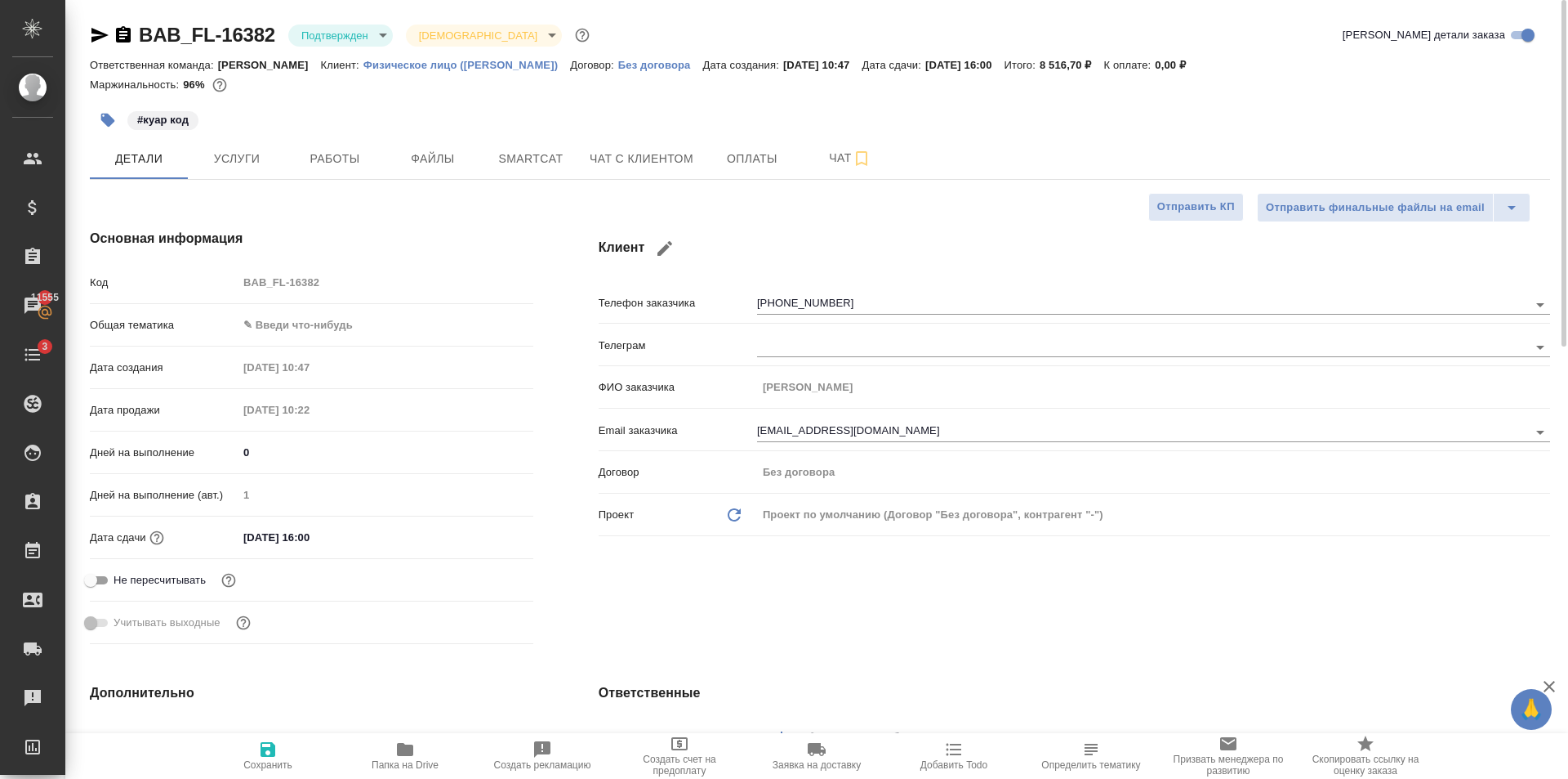
type textarea "x"
click at [678, 163] on span "Чат с клиентом" at bounding box center [641, 159] width 104 height 20
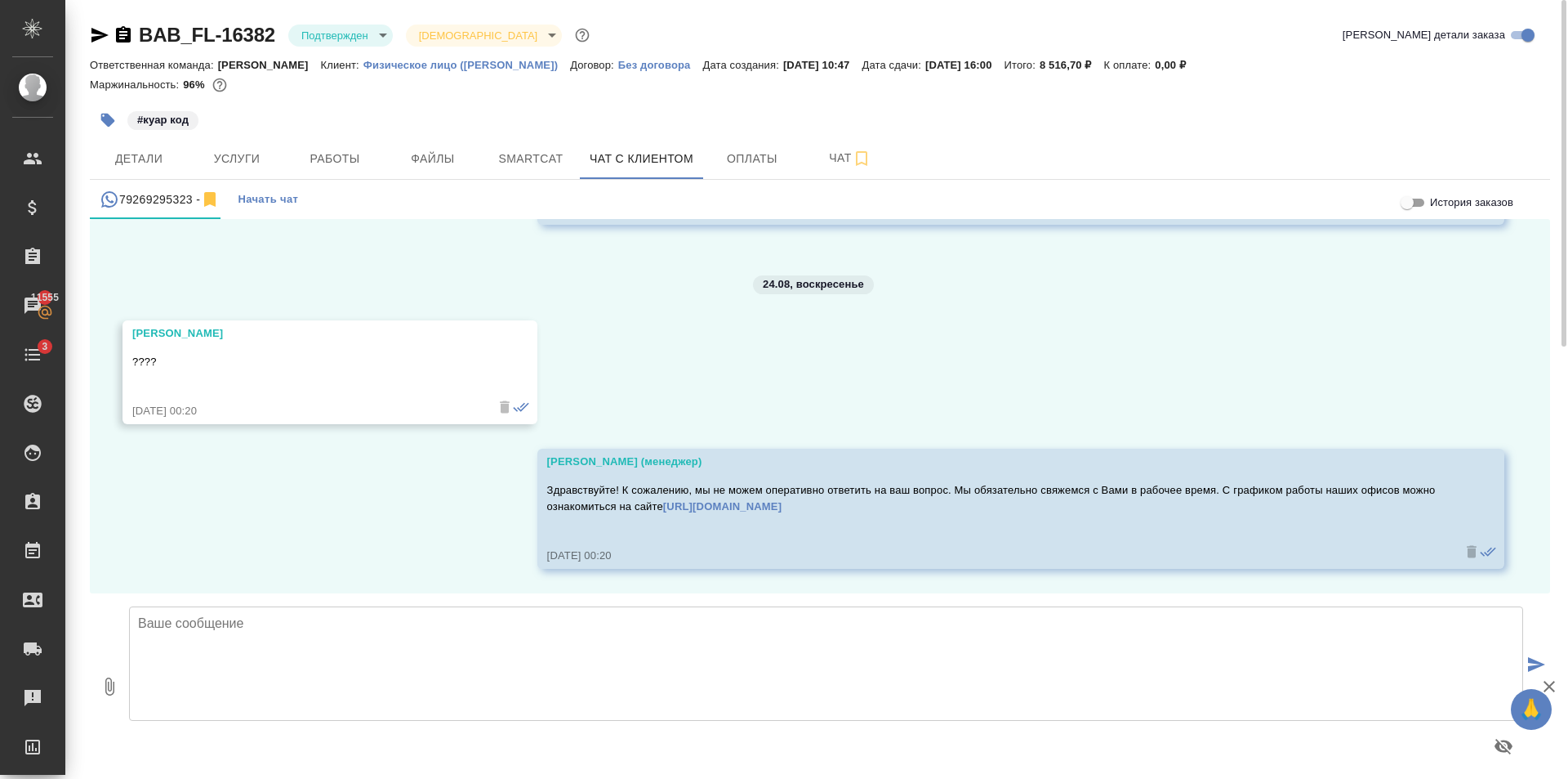
scroll to position [9, 0]
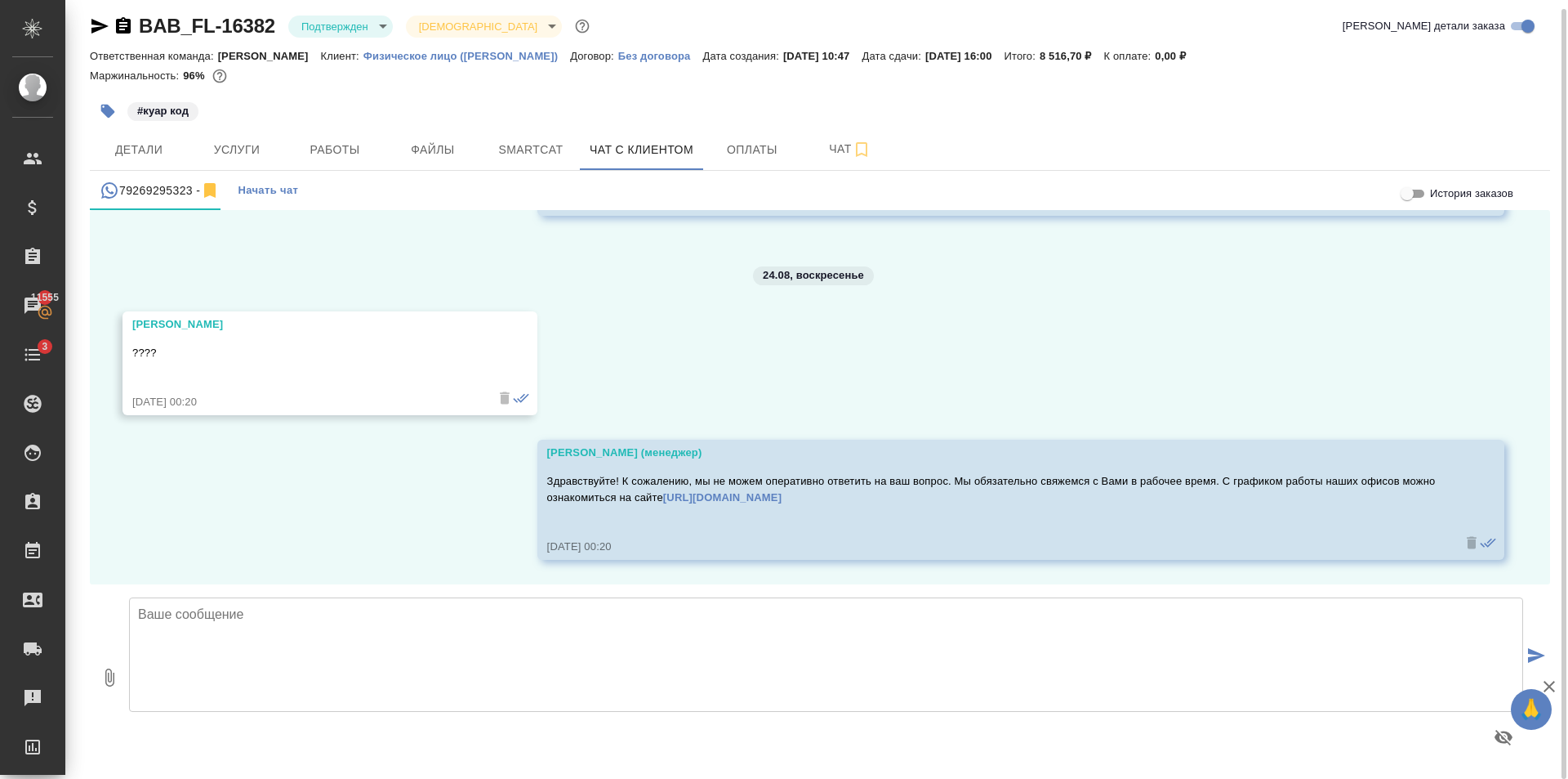
click at [388, 643] on textarea at bounding box center [826, 654] width 1394 height 115
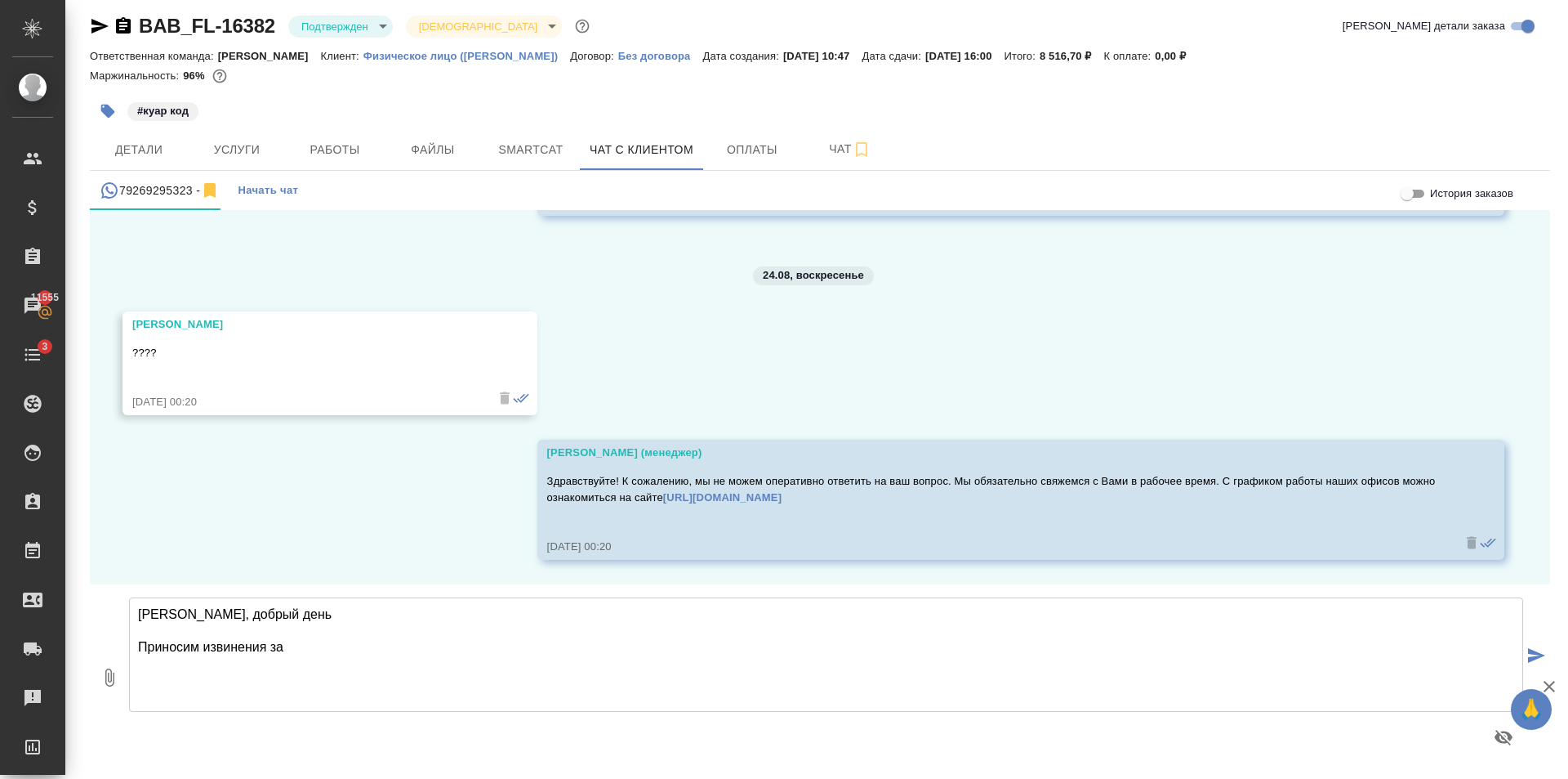
scroll to position [5625, 0]
type textarea "Светлана, добрый день Приносим извинения за долгий ответ Заказ в работе, по гот…"
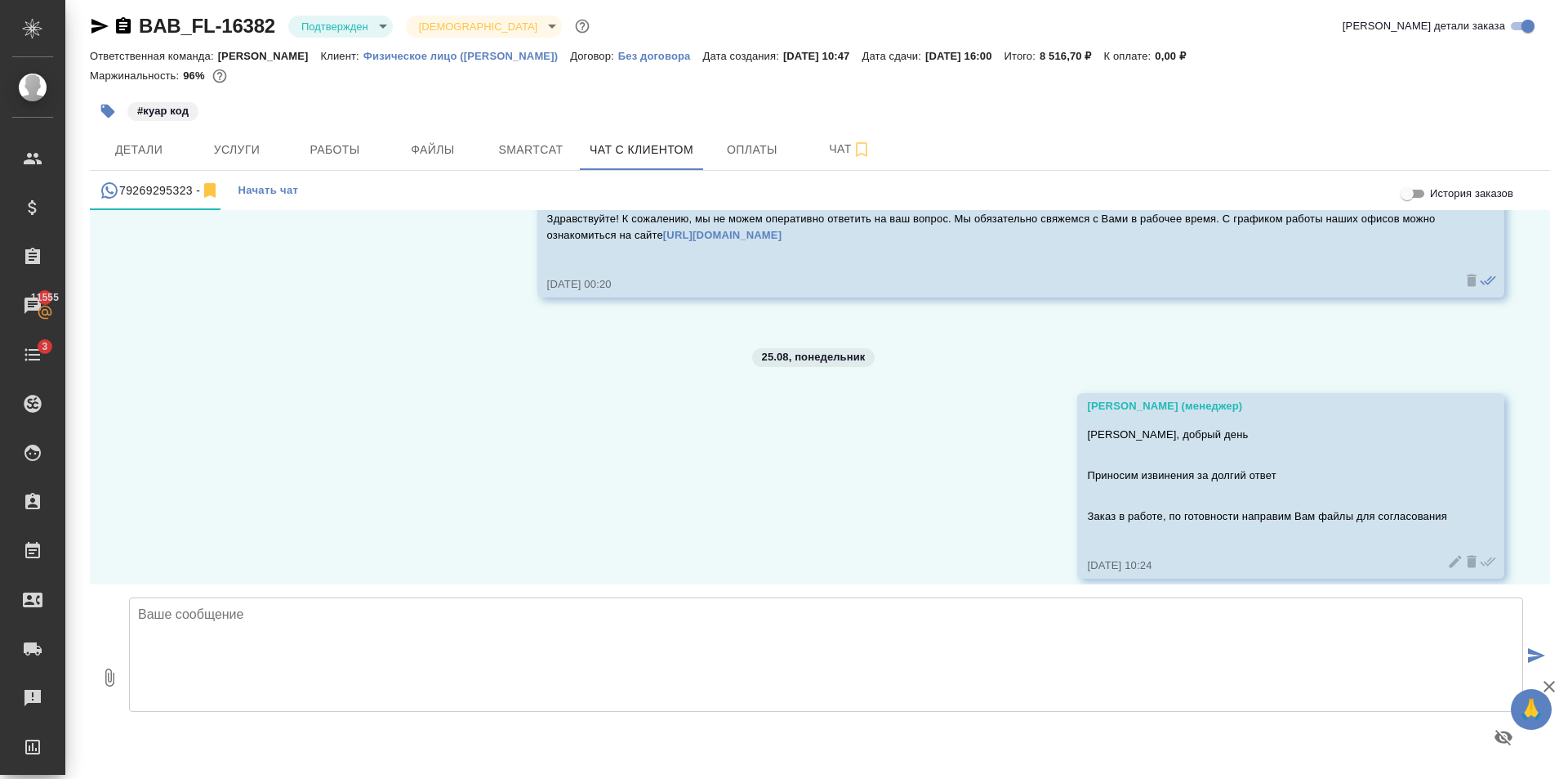
scroll to position [5906, 0]
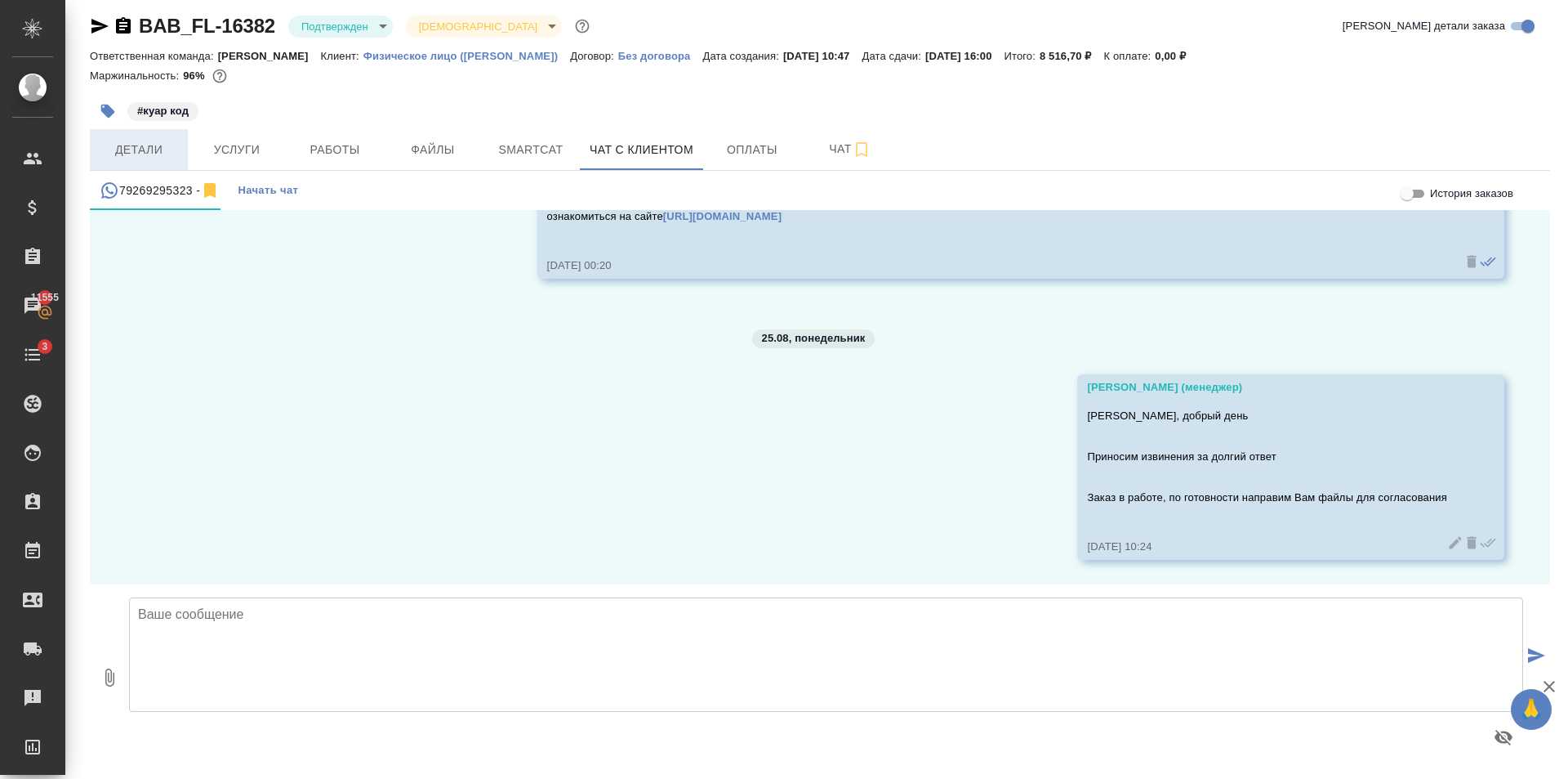
click at [152, 146] on span "Детали" at bounding box center [138, 150] width 78 height 20
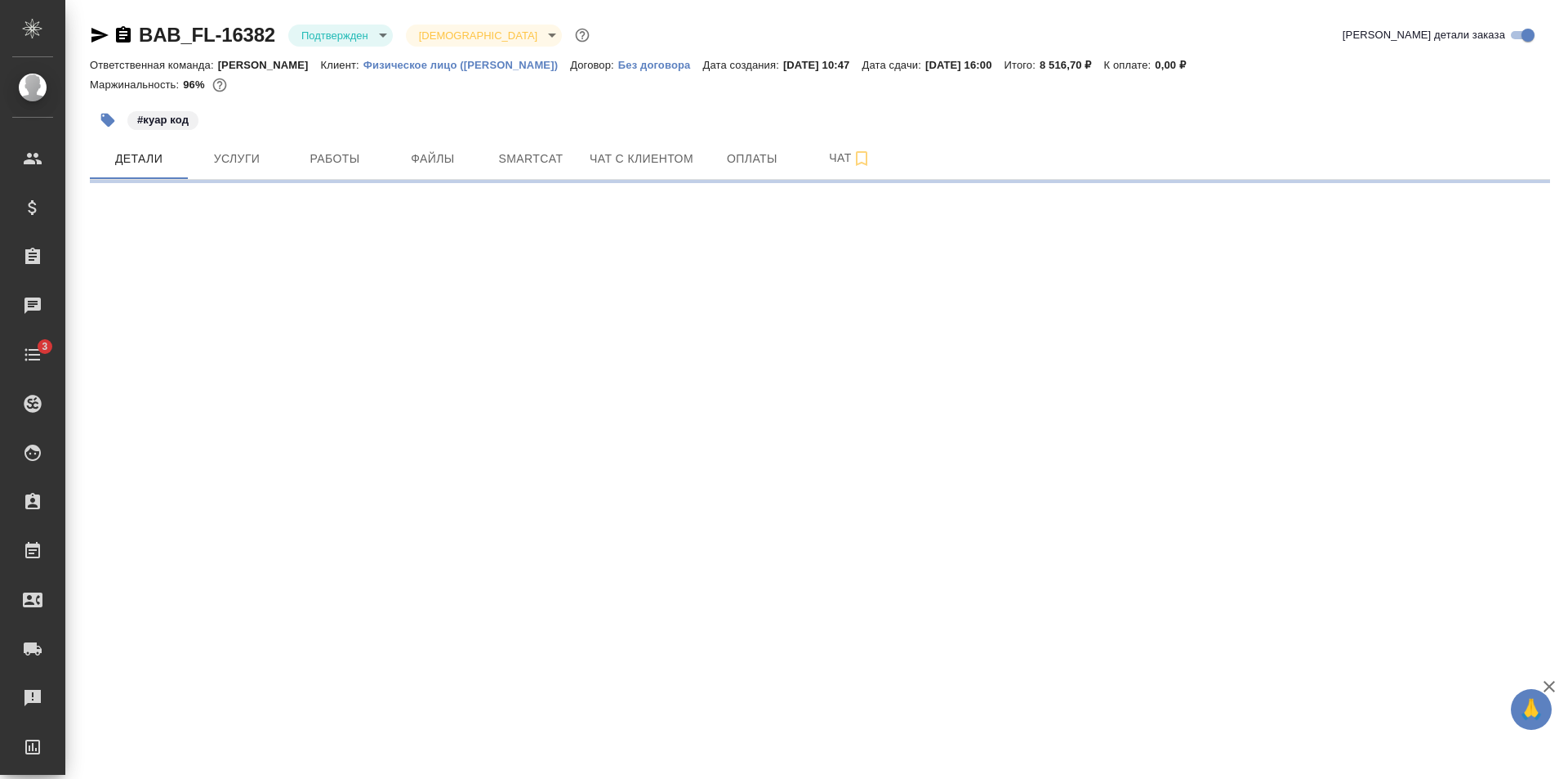
select select "RU"
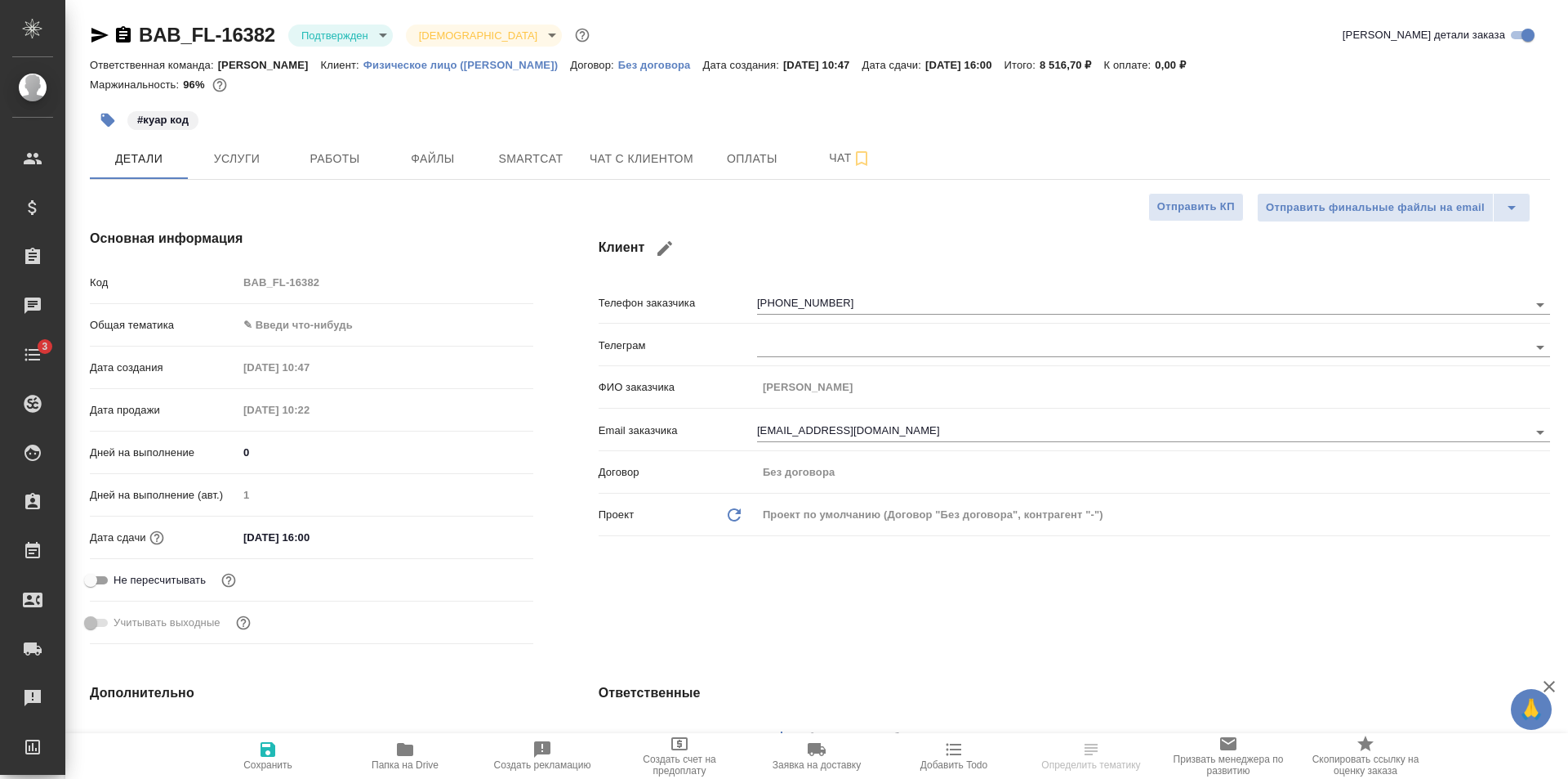
type textarea "x"
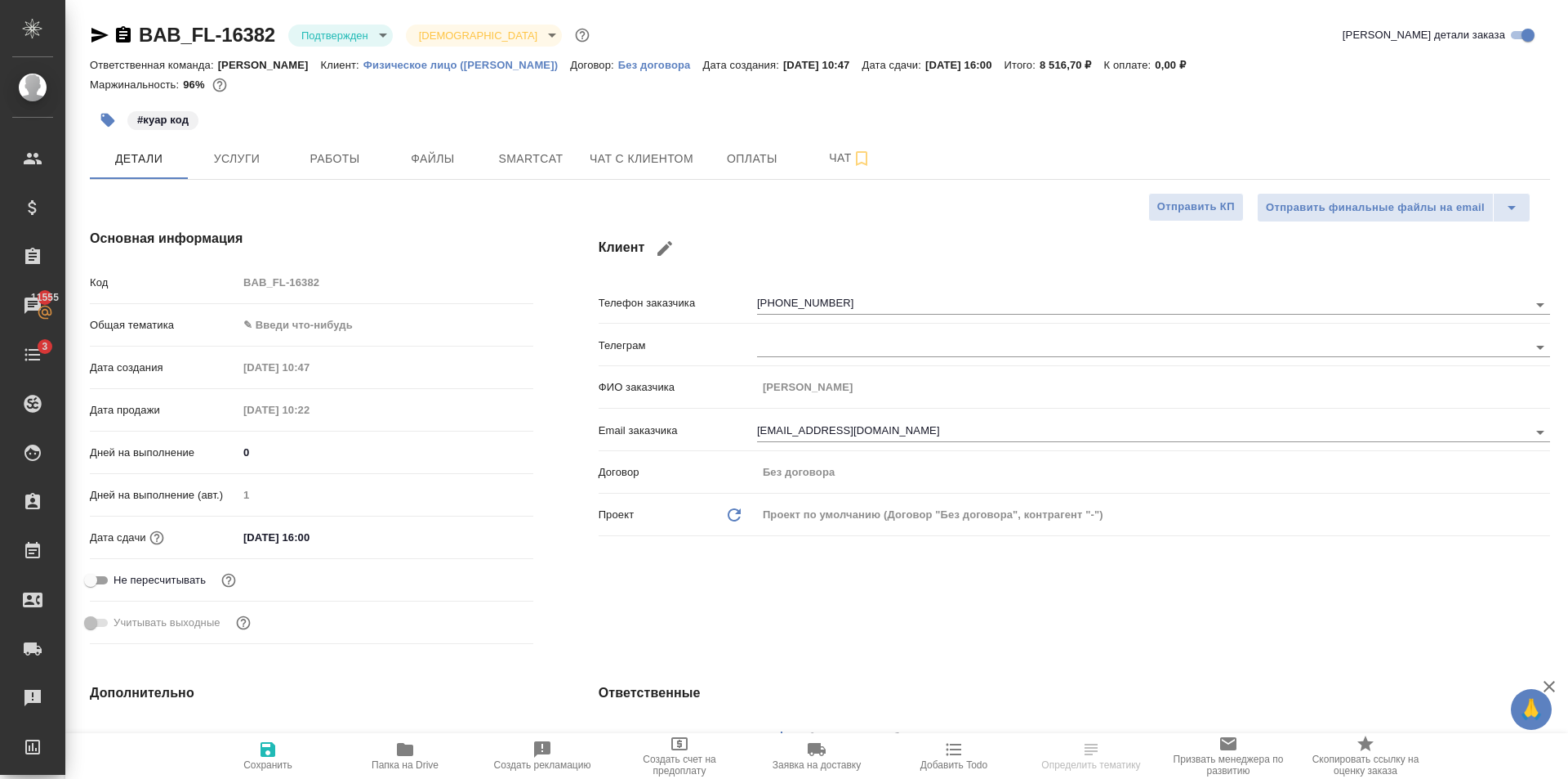
type textarea "x"
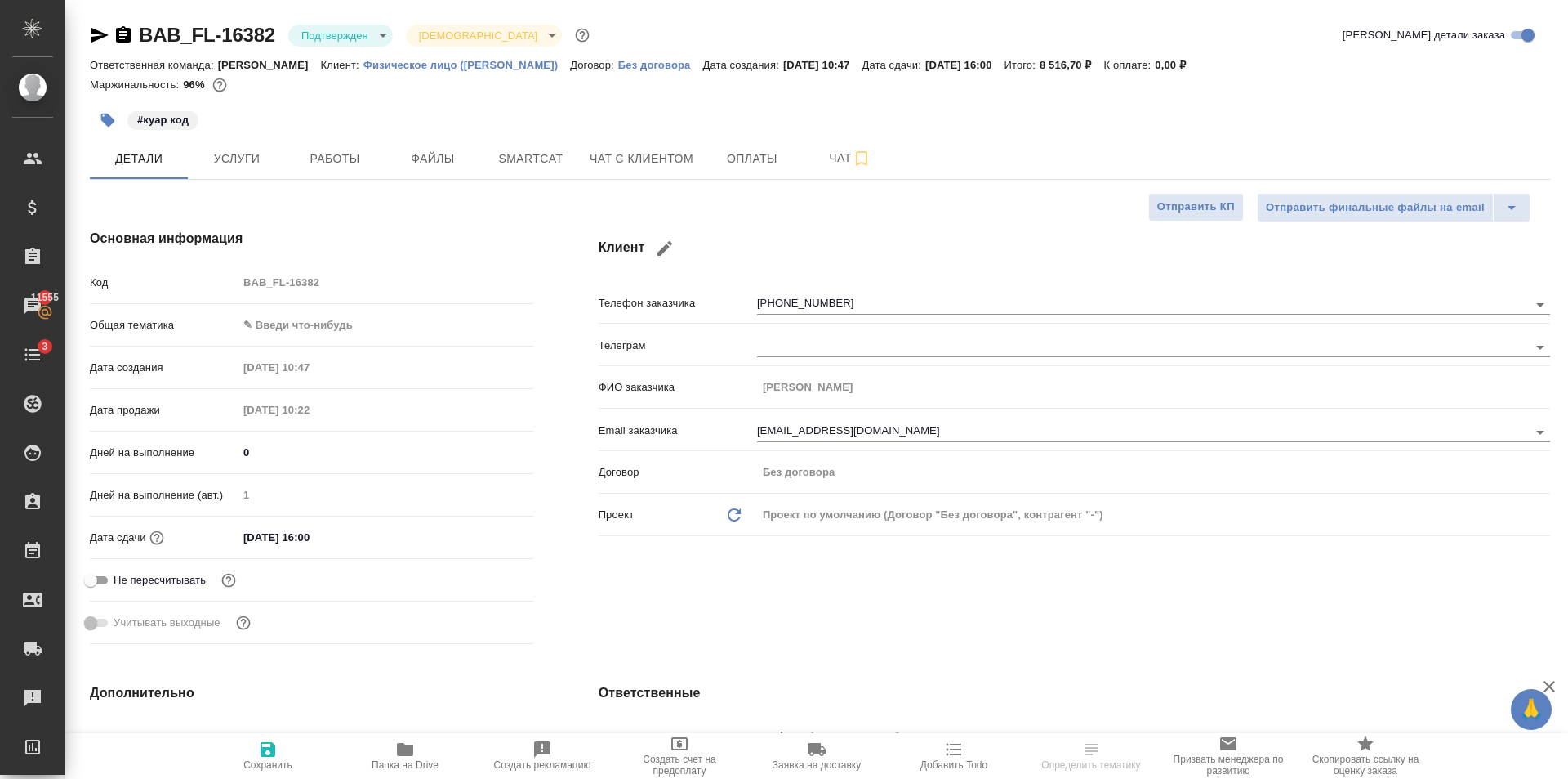
type textarea "x"
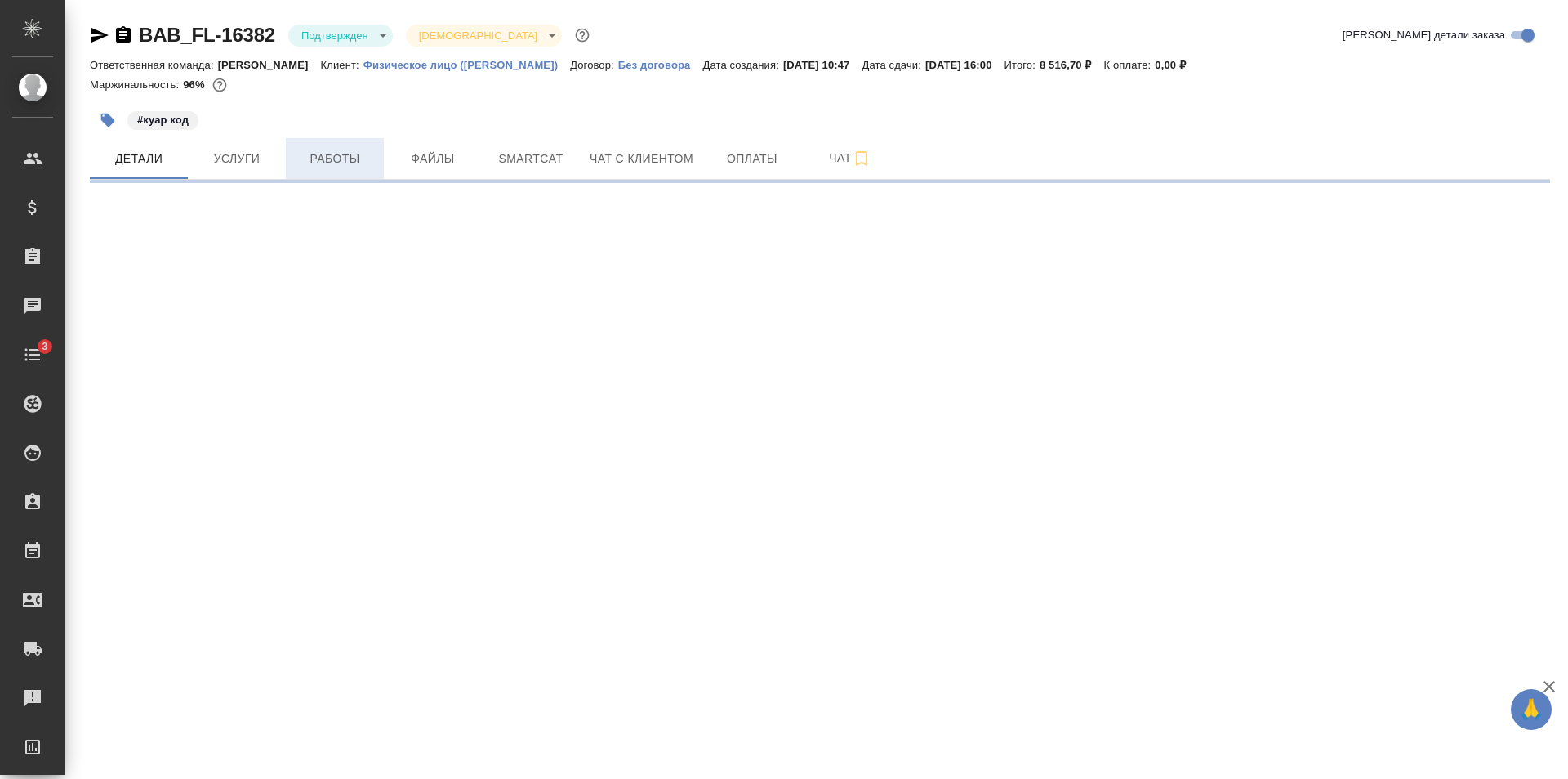
click at [364, 154] on span "Работы" at bounding box center [334, 159] width 78 height 20
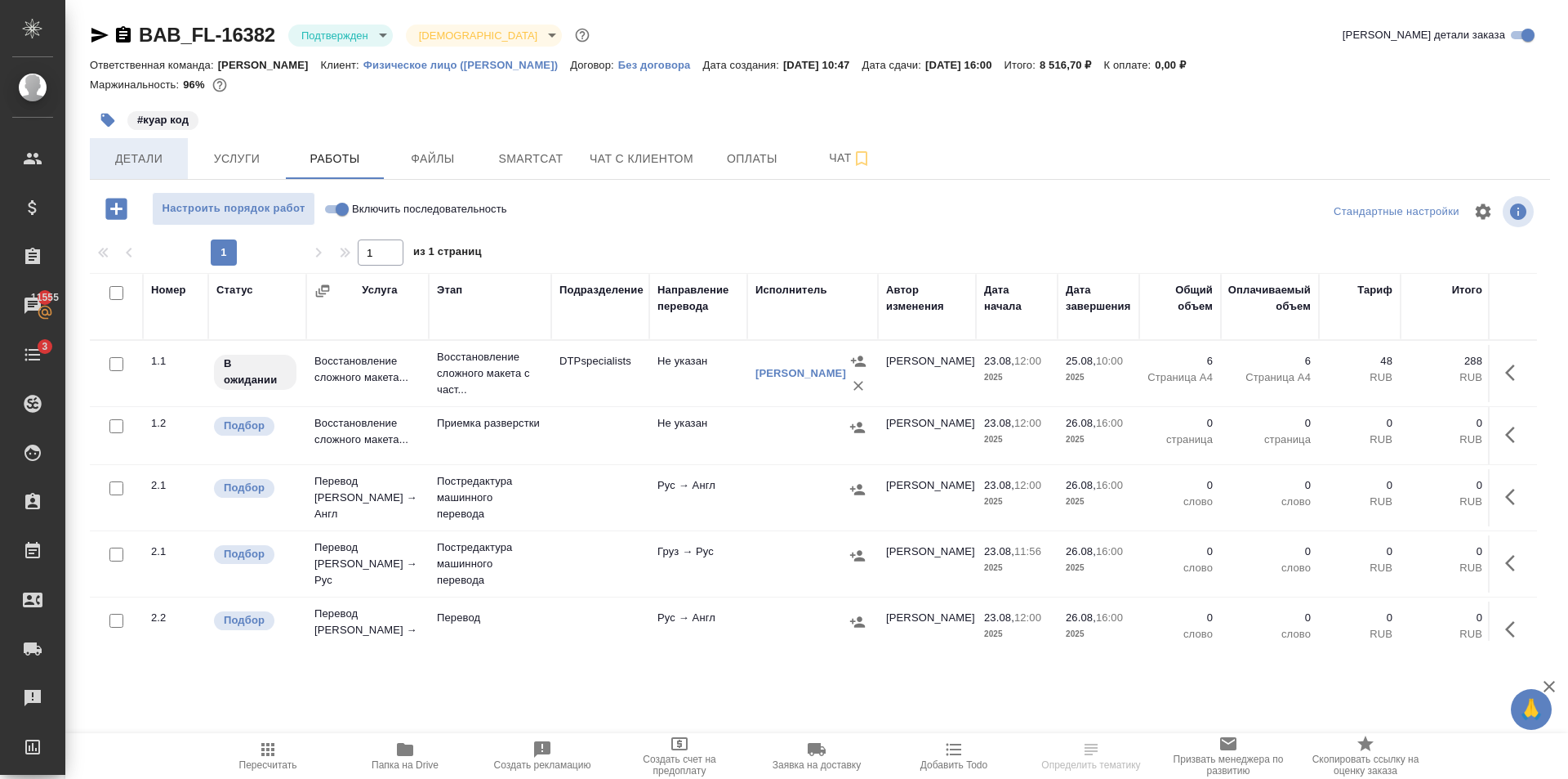
click at [157, 161] on span "Детали" at bounding box center [138, 159] width 78 height 20
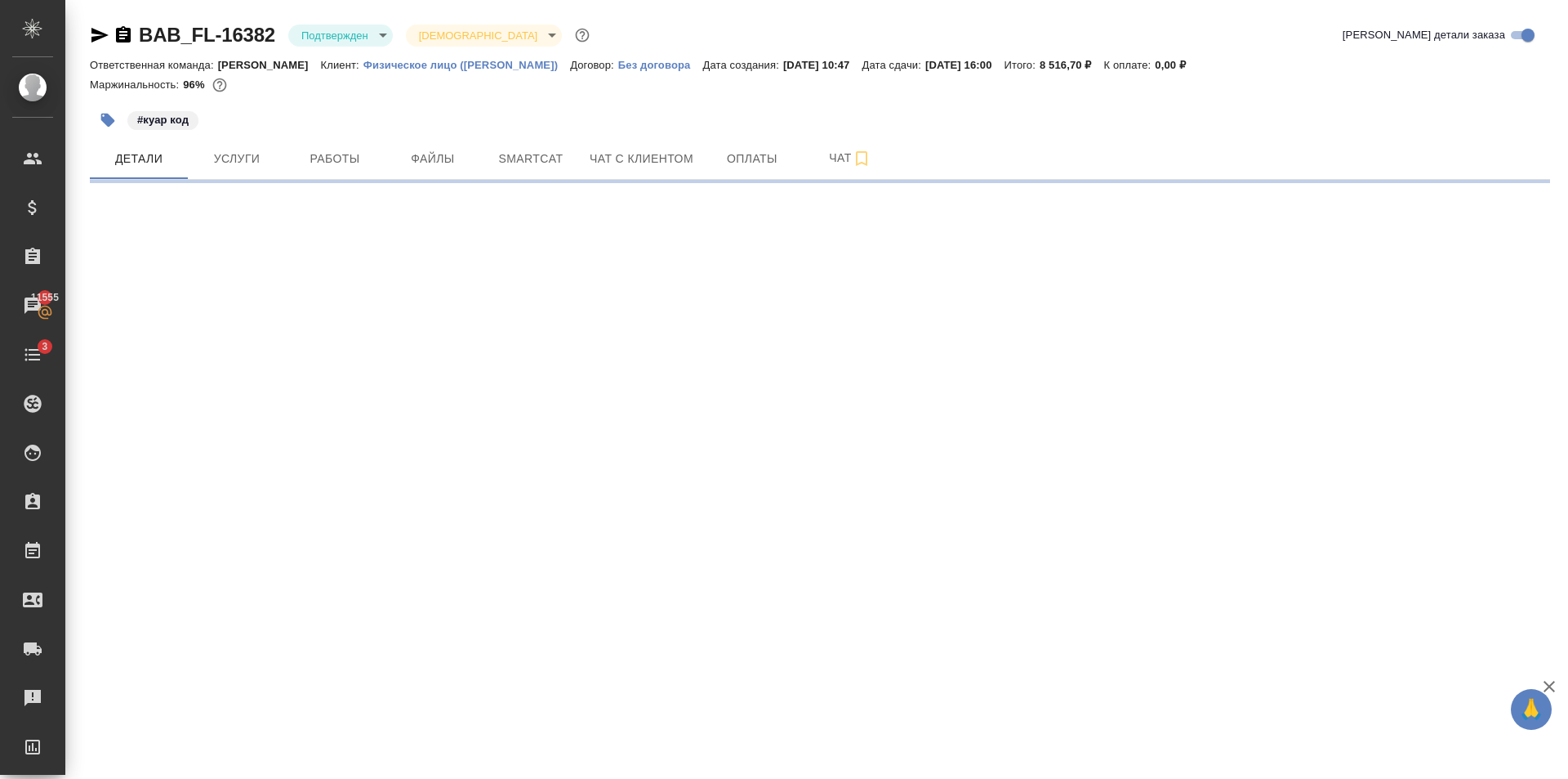
select select "RU"
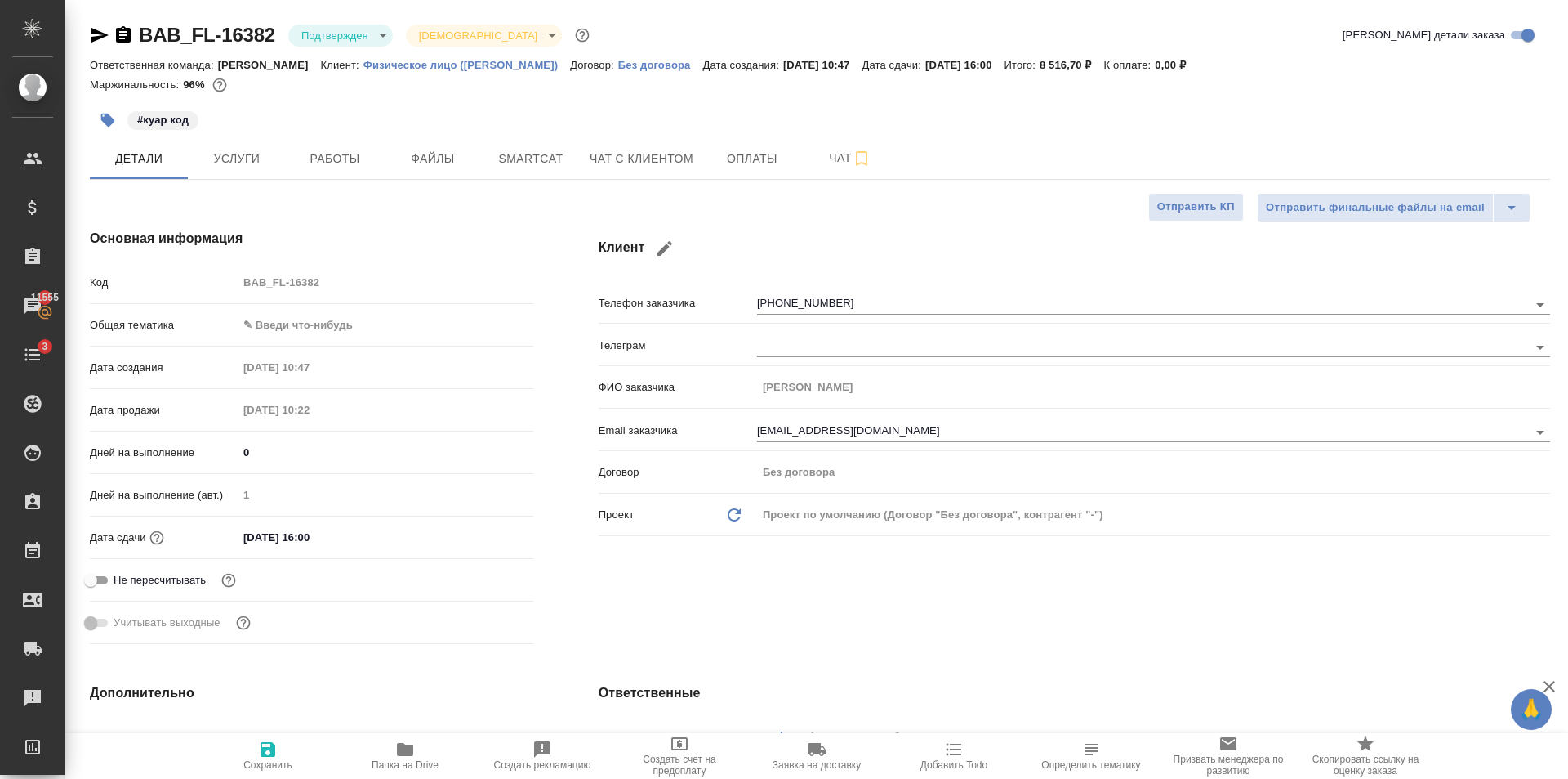
type textarea "x"
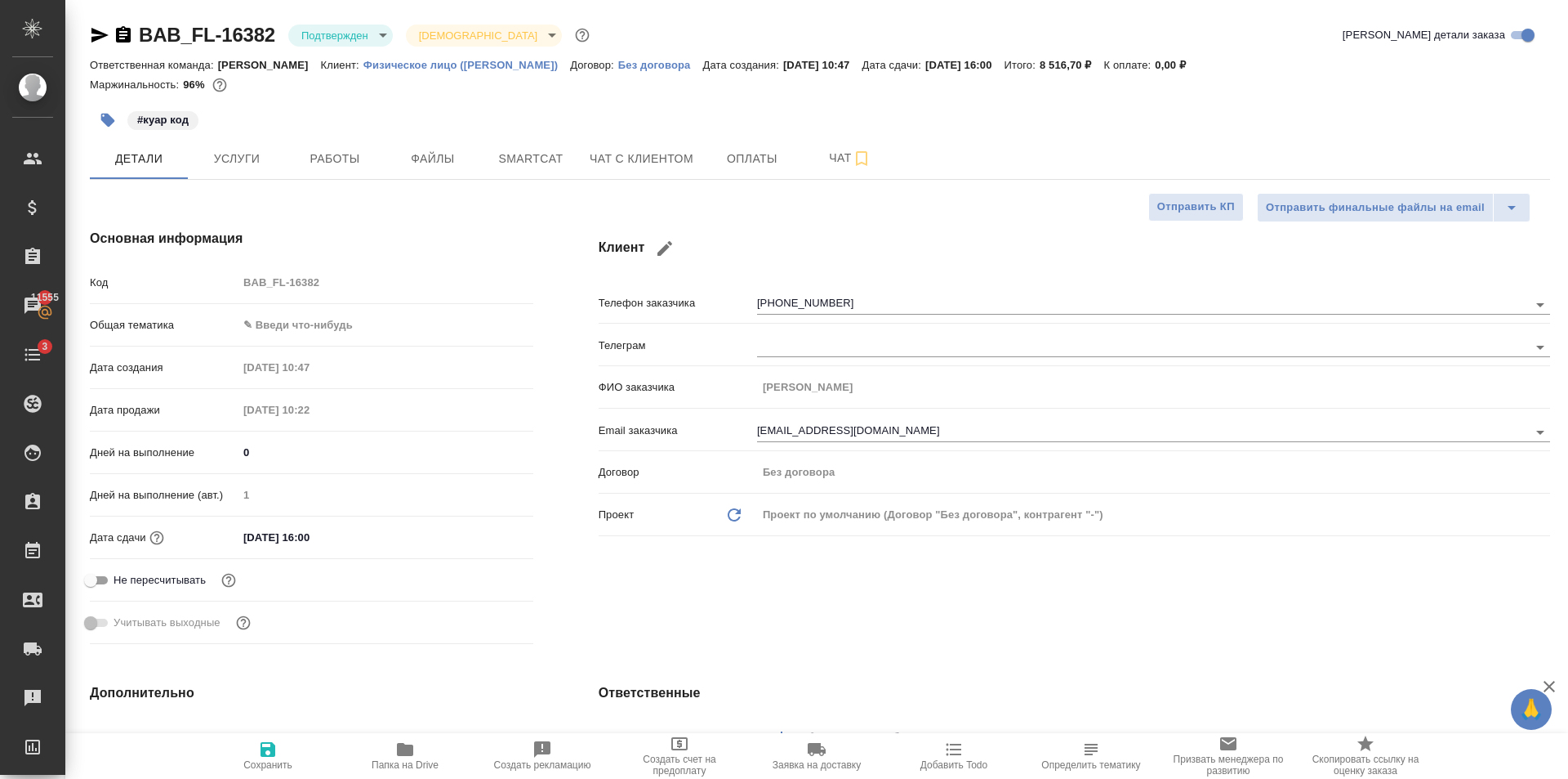
type textarea "x"
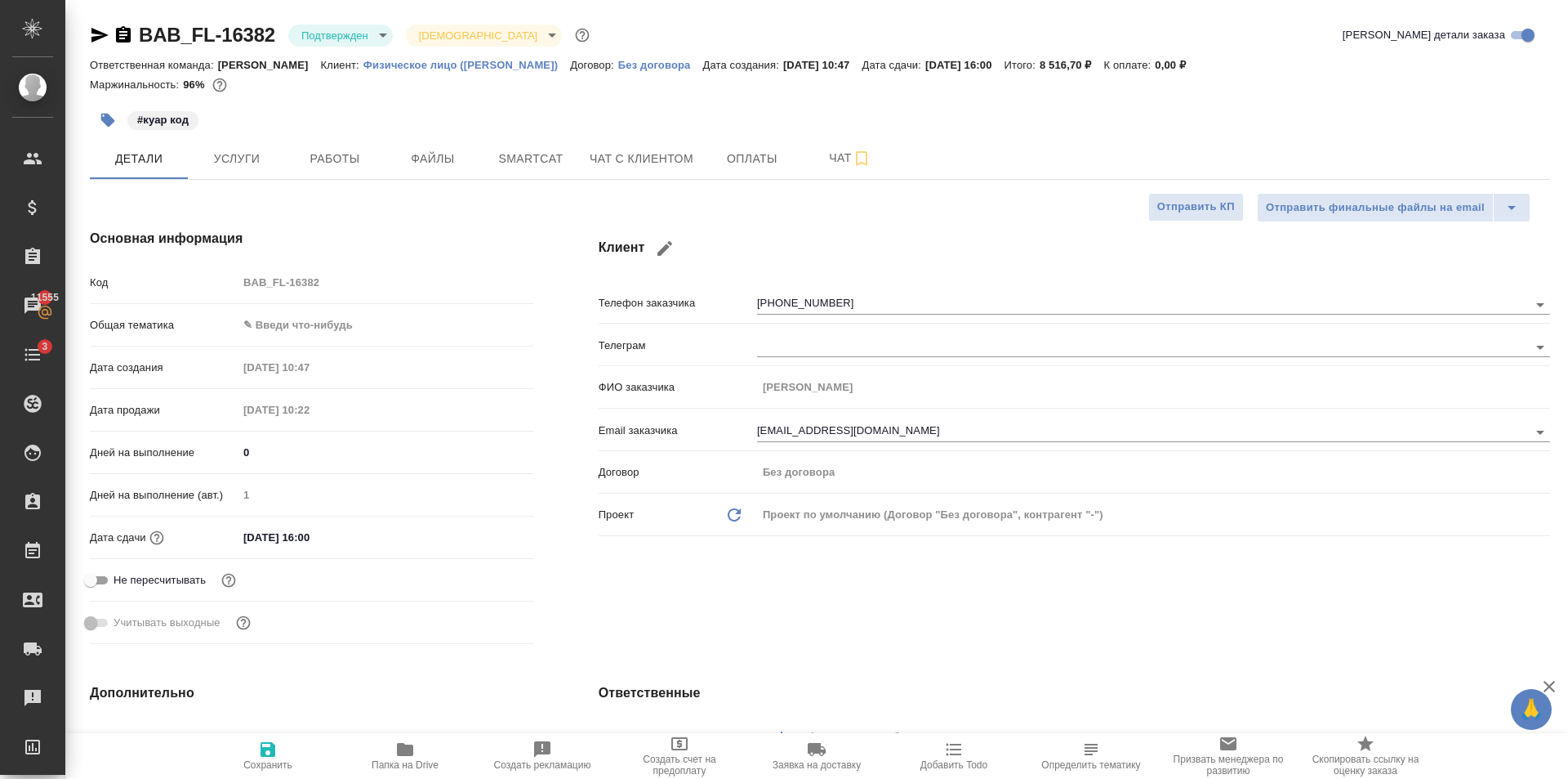
type textarea "x"
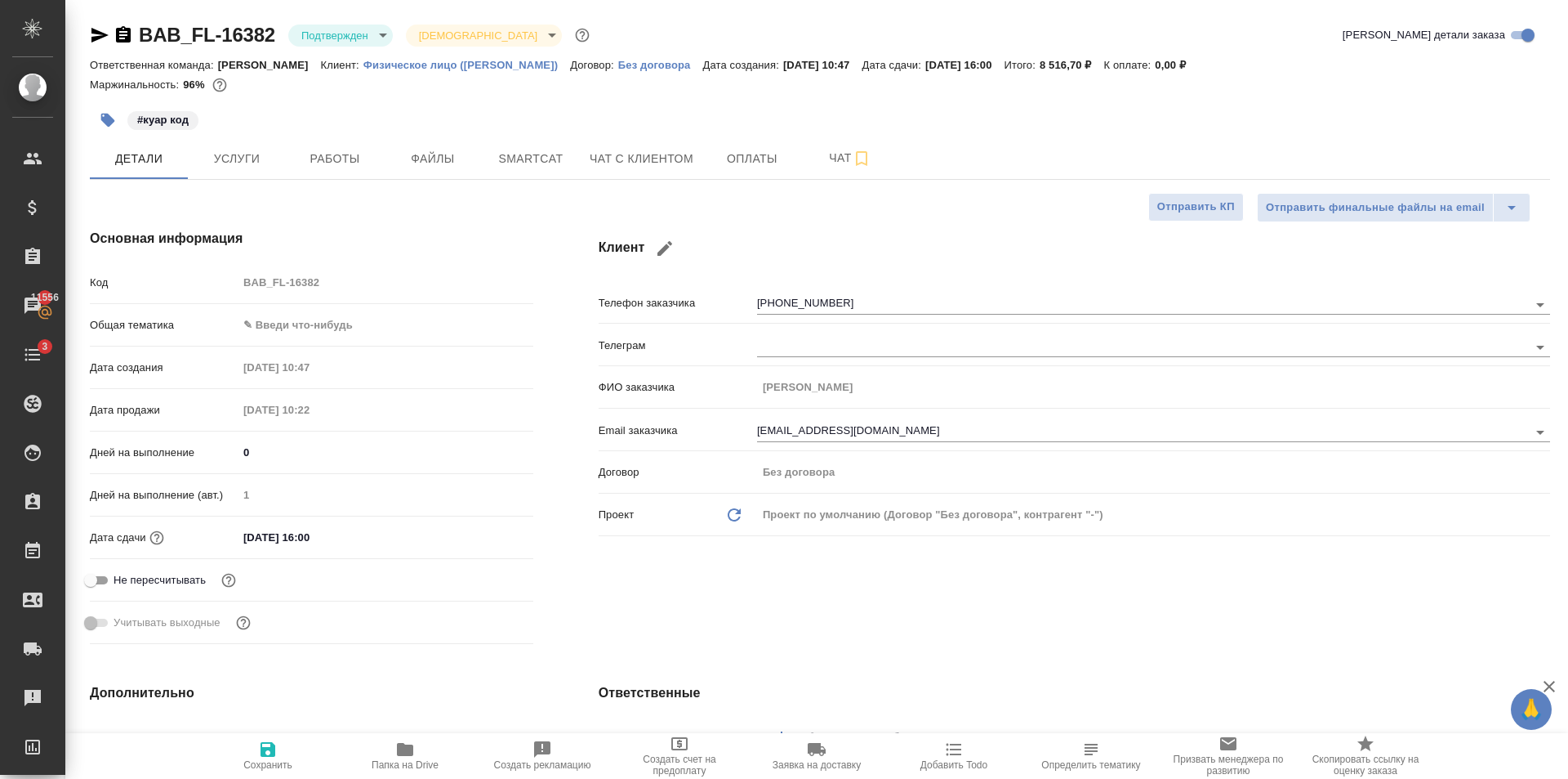
type textarea "x"
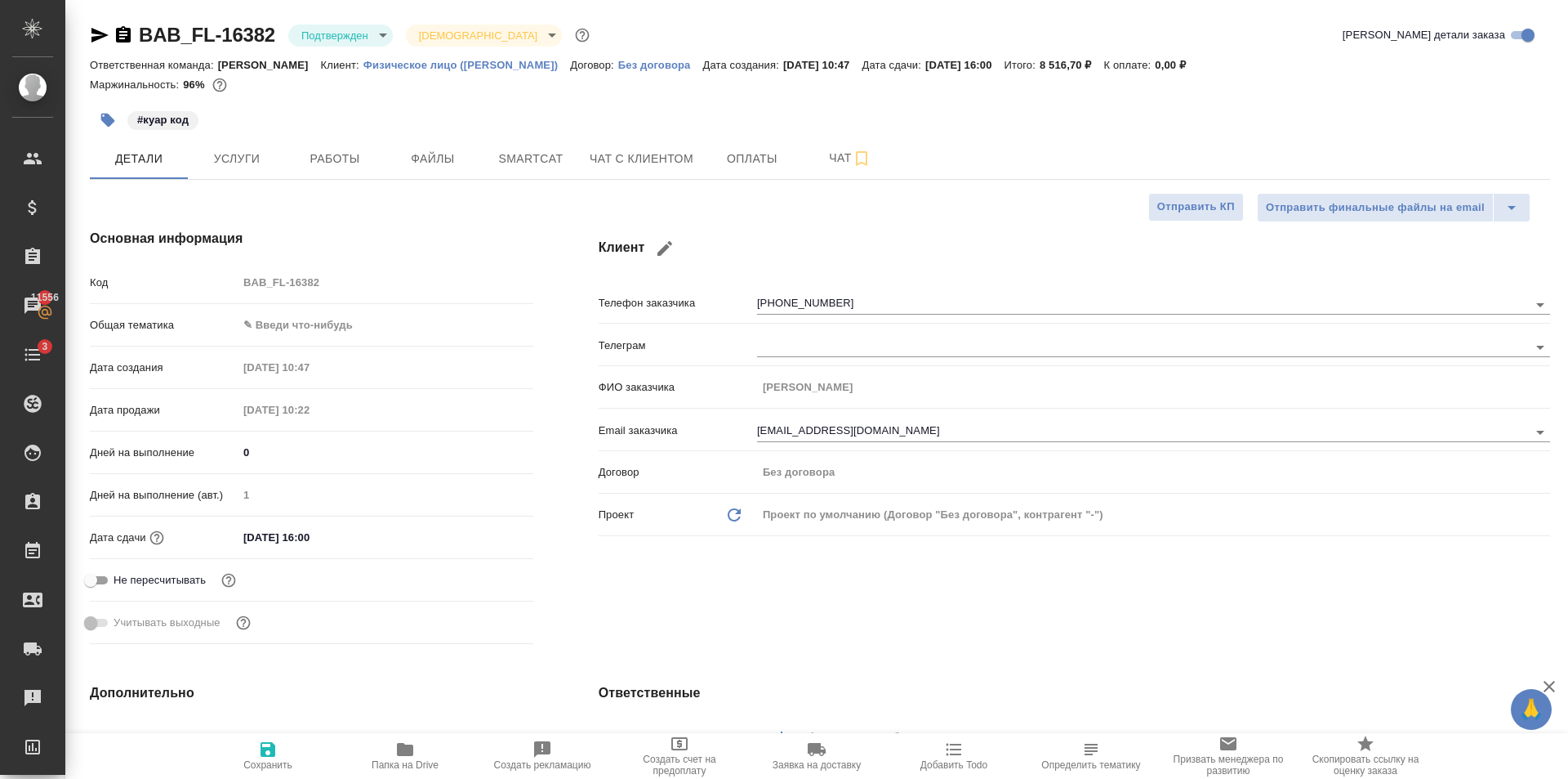
type textarea "x"
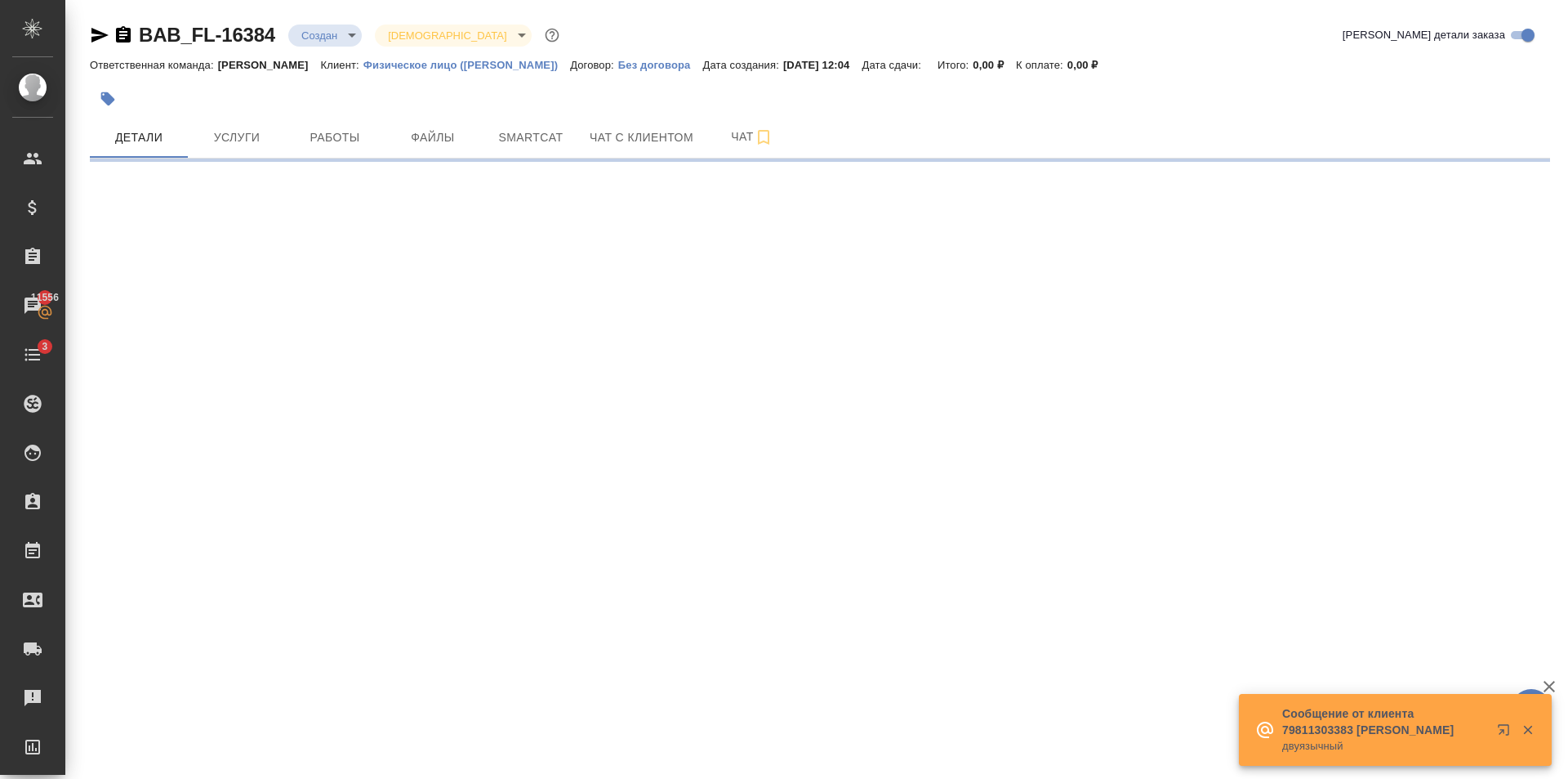
select select "RU"
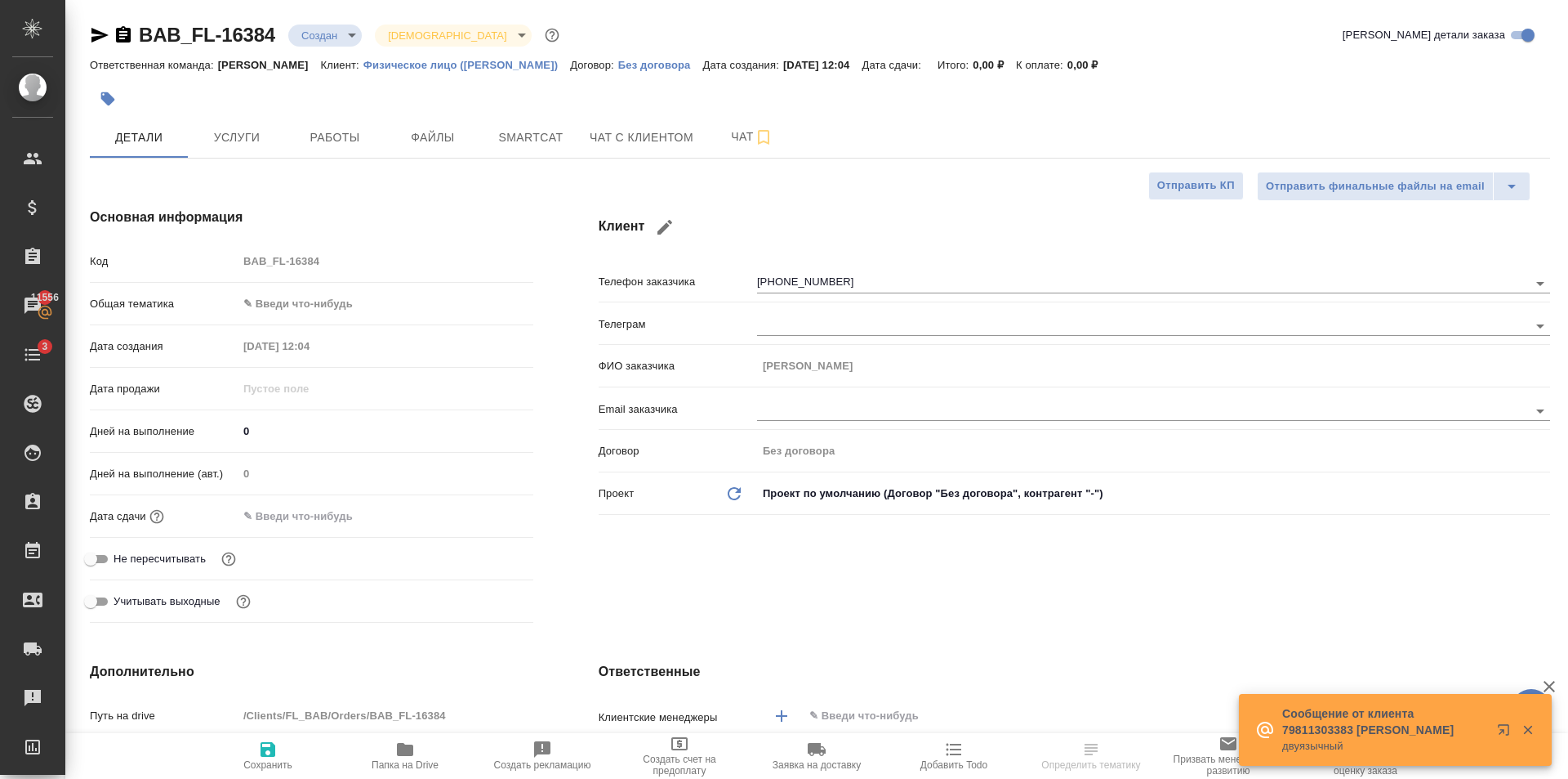
type textarea "x"
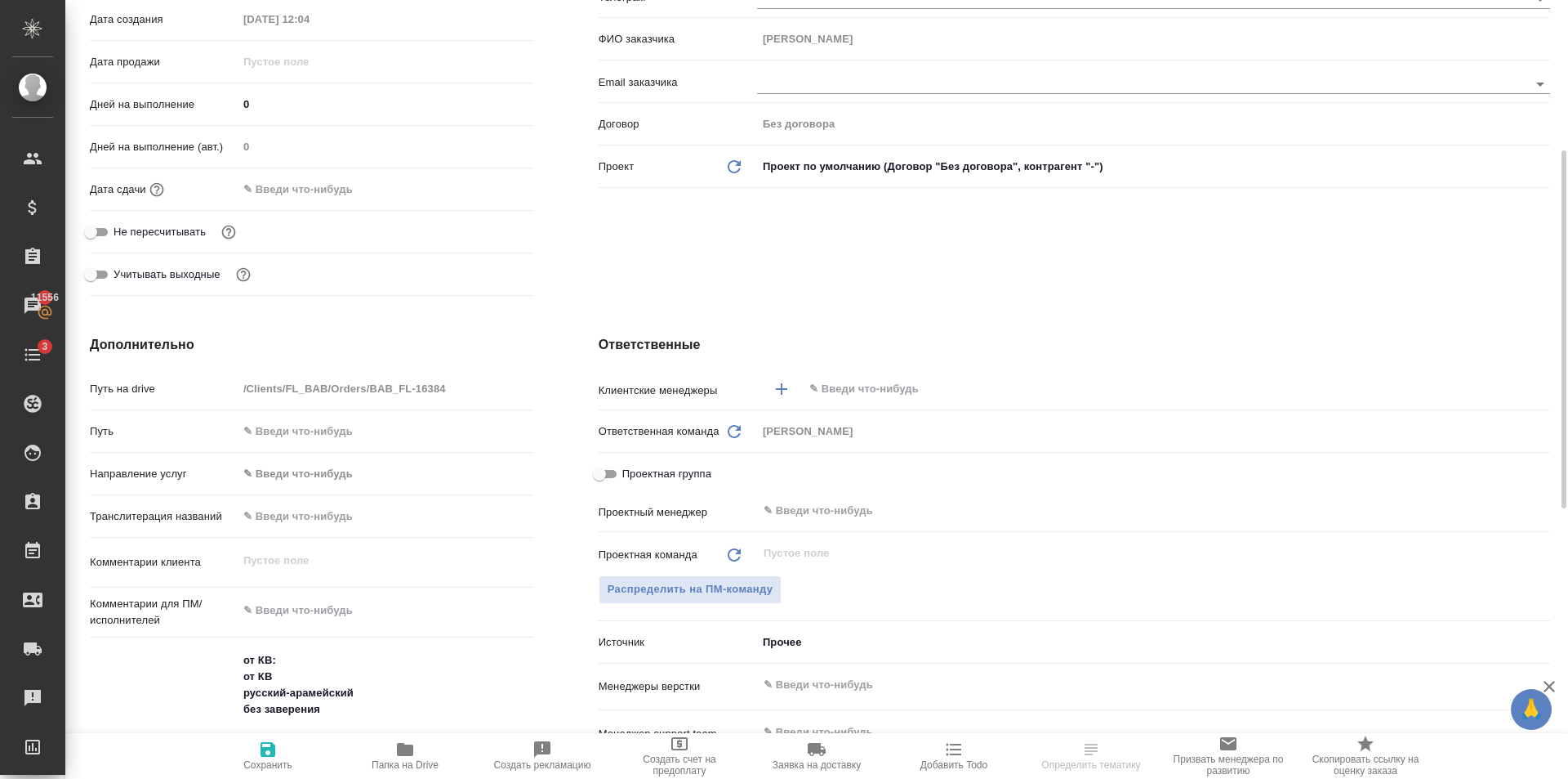
scroll to position [654, 0]
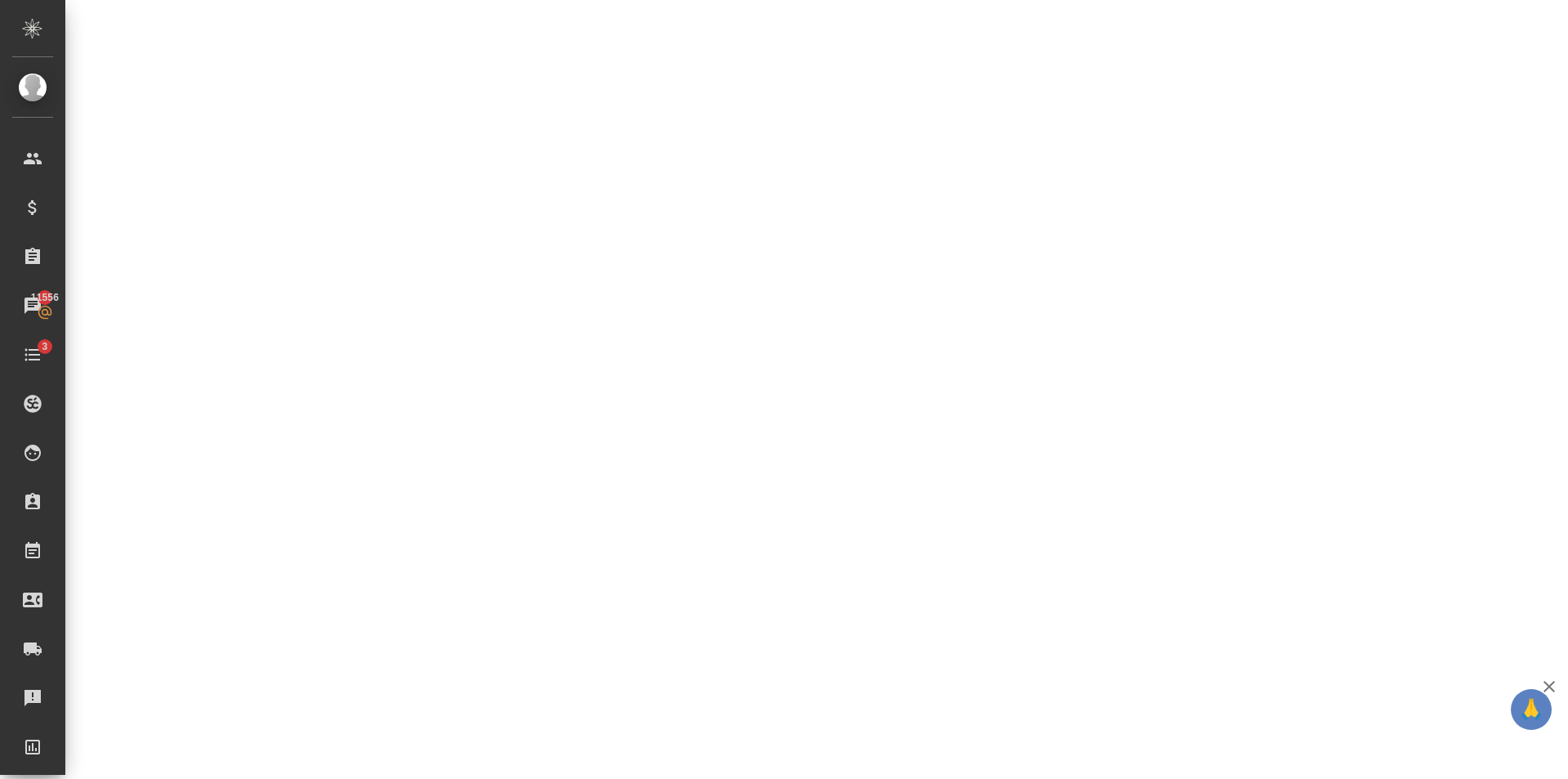
click at [242, 369] on div ".cls-1 fill:#fff; AWATERA [PERSON_NAME] Клиенты Спецификации Заказы 11556 Чаты …" at bounding box center [784, 389] width 1568 height 779
select select "RU"
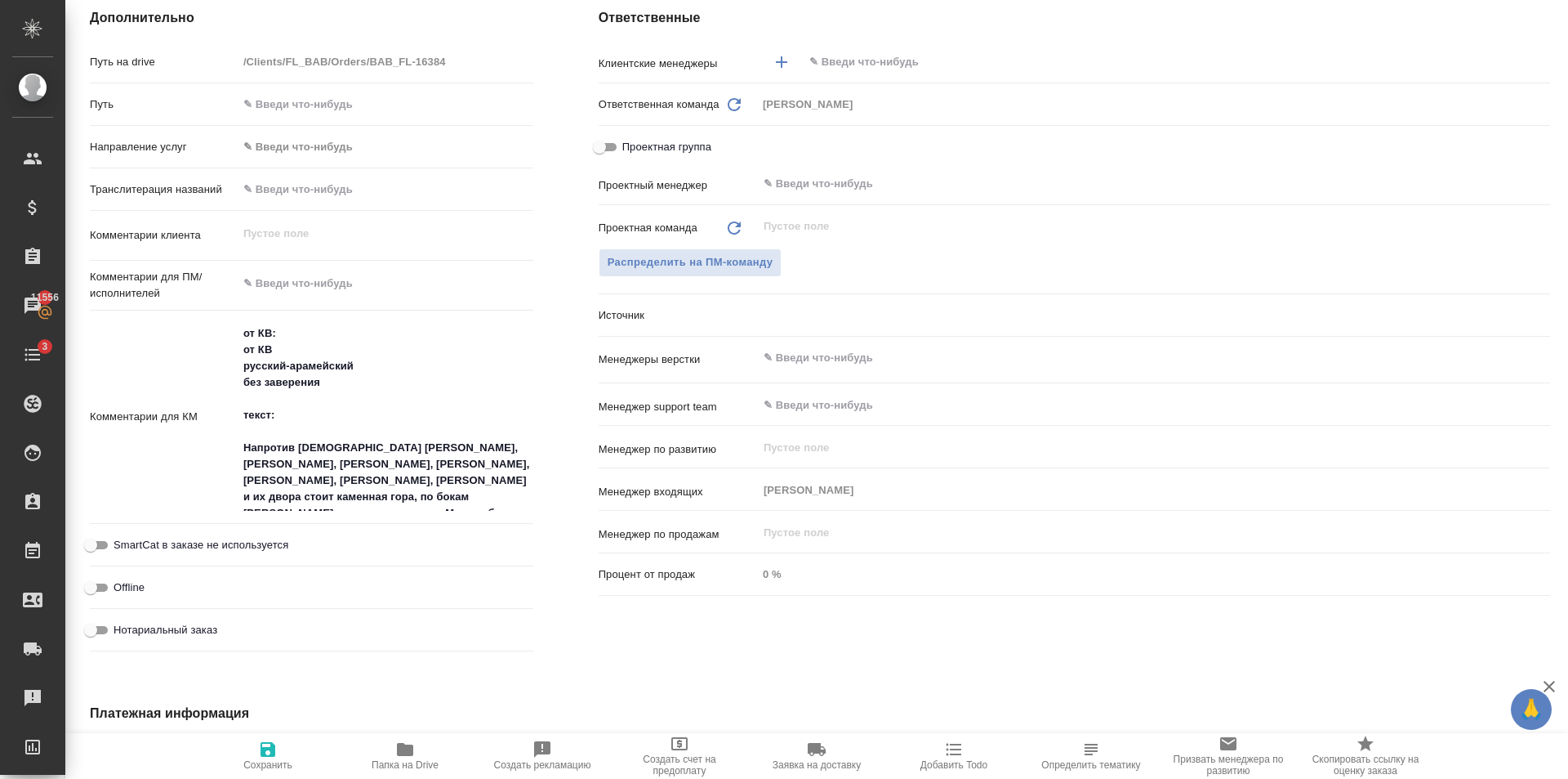
type textarea "x"
drag, startPoint x: 242, startPoint y: 366, endPoint x: 503, endPoint y: 492, distance: 289.8
click at [503, 492] on textarea "от КВ: от КВ русский-арамейский без заверения текст: Напротив [DEMOGRAPHIC_DATA…" at bounding box center [385, 415] width 294 height 191
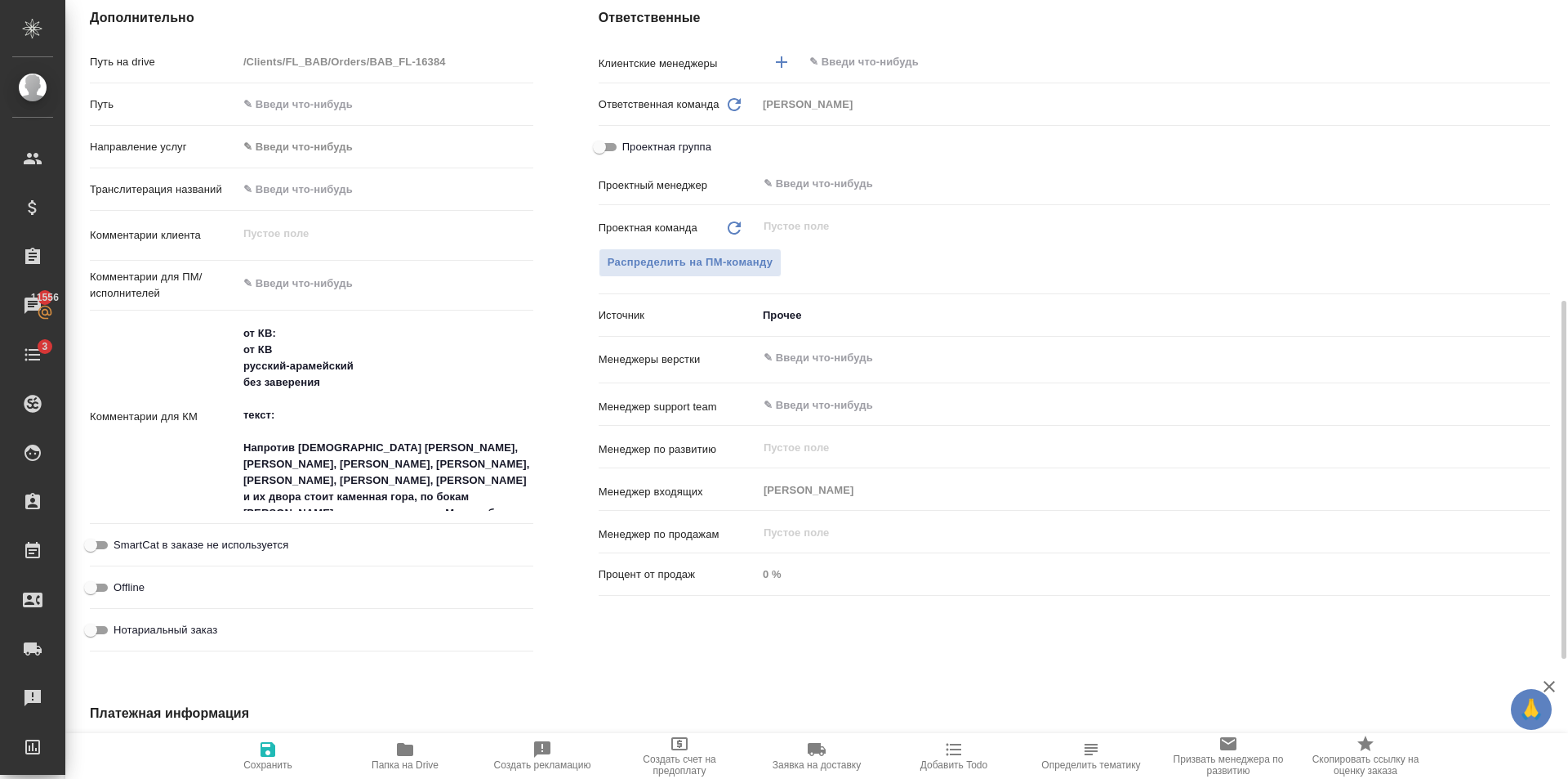
type textarea "x"
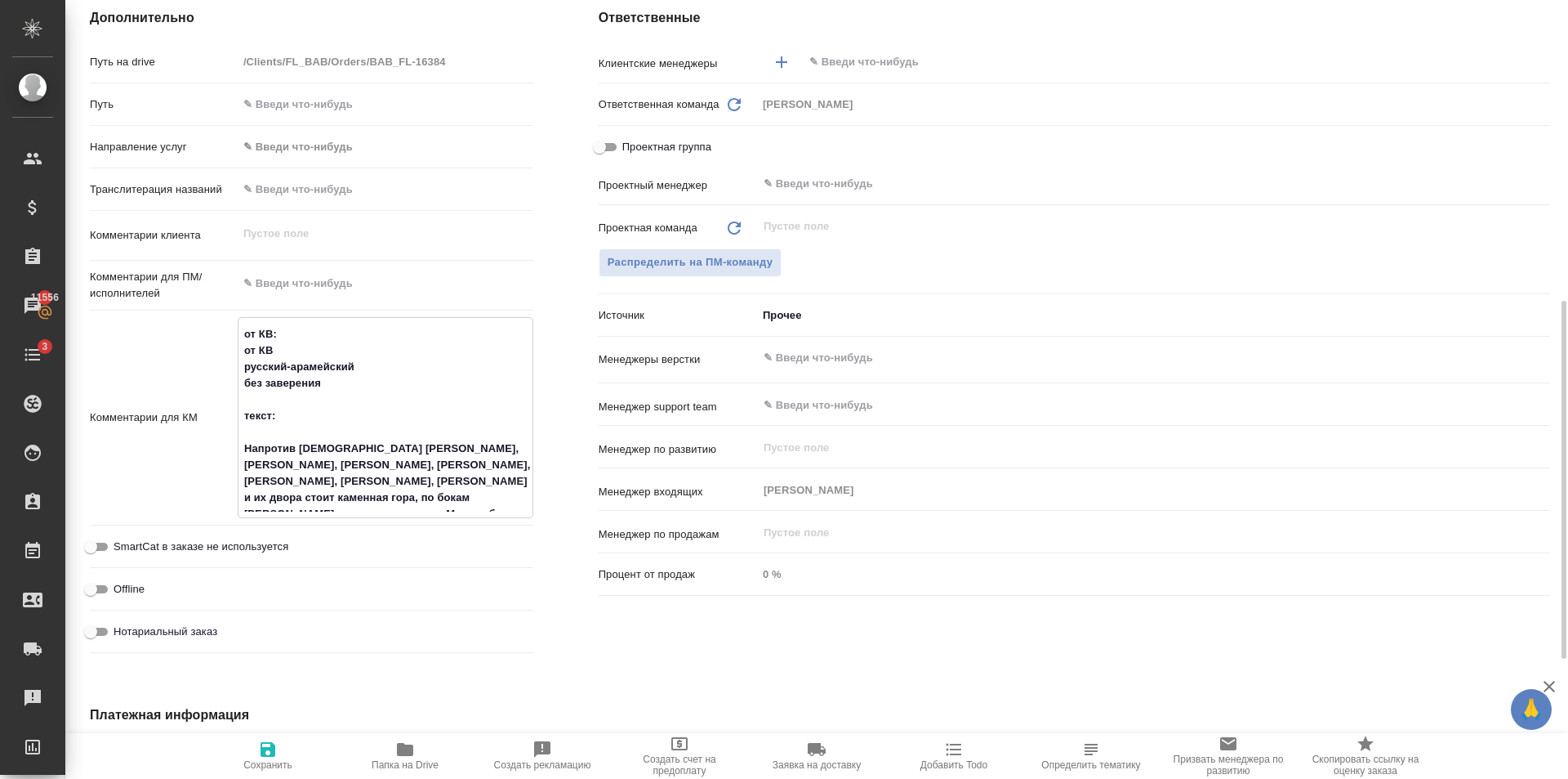
type textarea "x"
click at [499, 248] on div "x" at bounding box center [385, 235] width 295 height 36
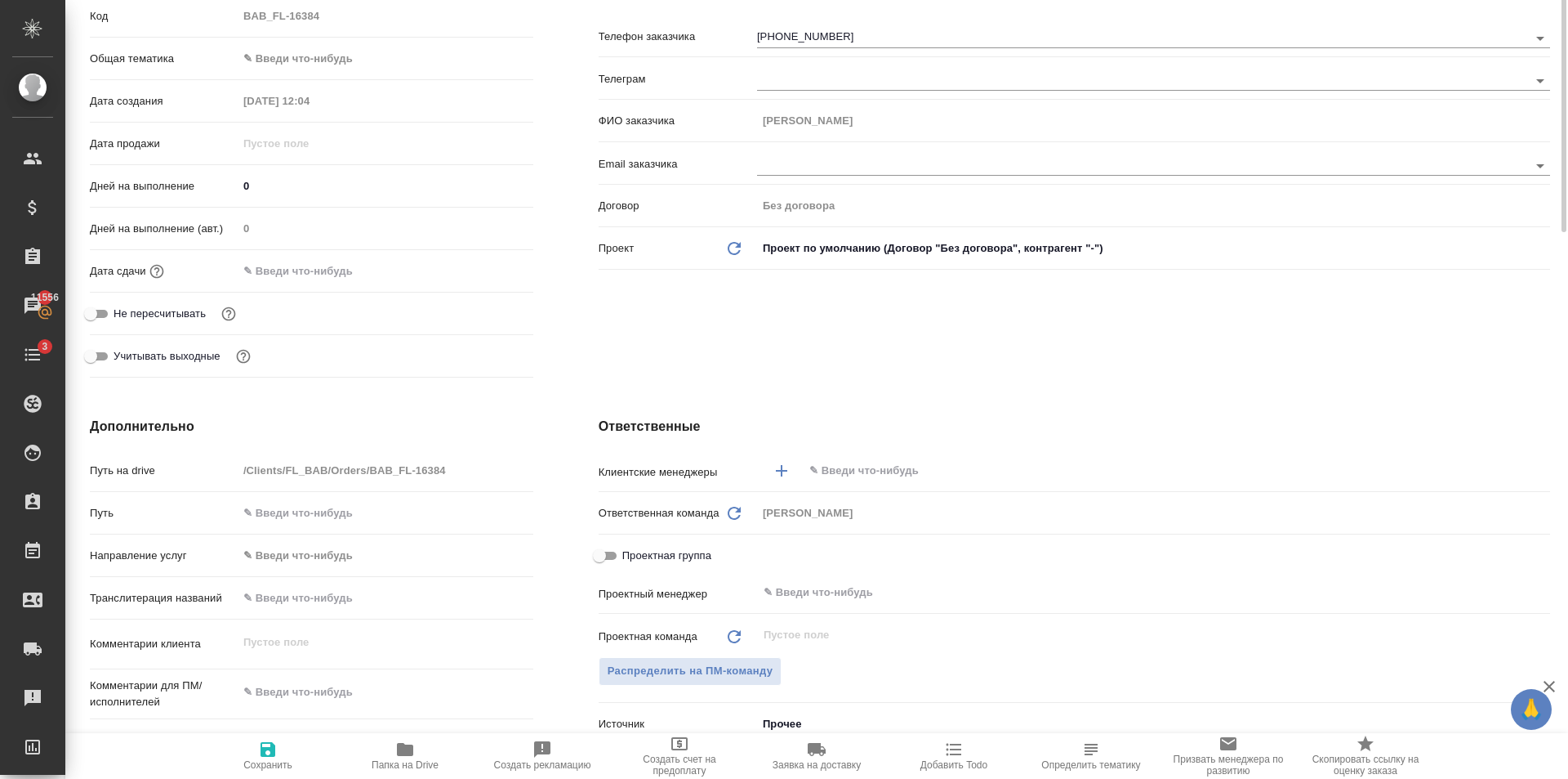
scroll to position [0, 0]
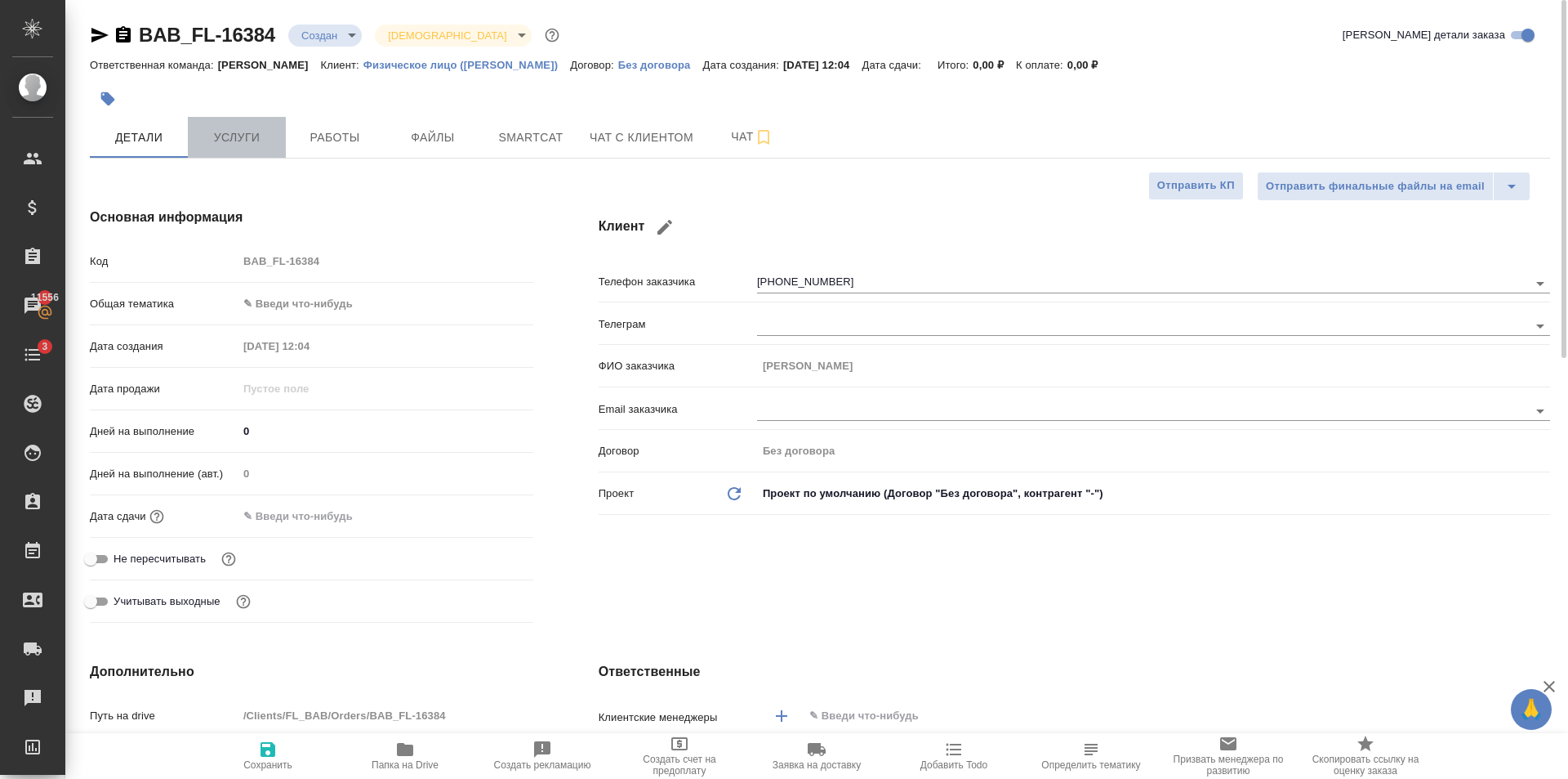
click at [221, 125] on button "Услуги" at bounding box center [237, 137] width 98 height 41
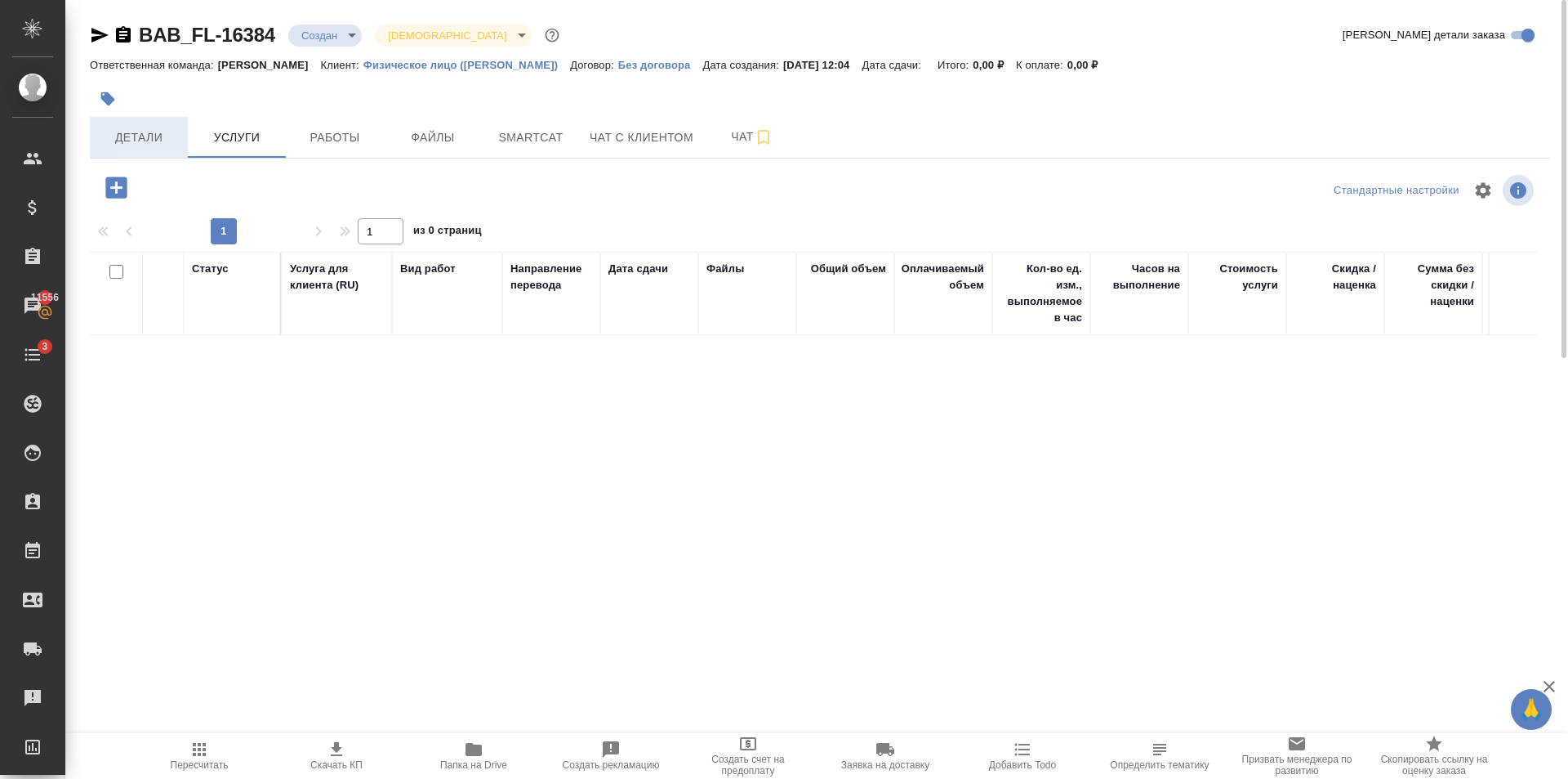
click at [141, 135] on span "Детали" at bounding box center [138, 137] width 78 height 20
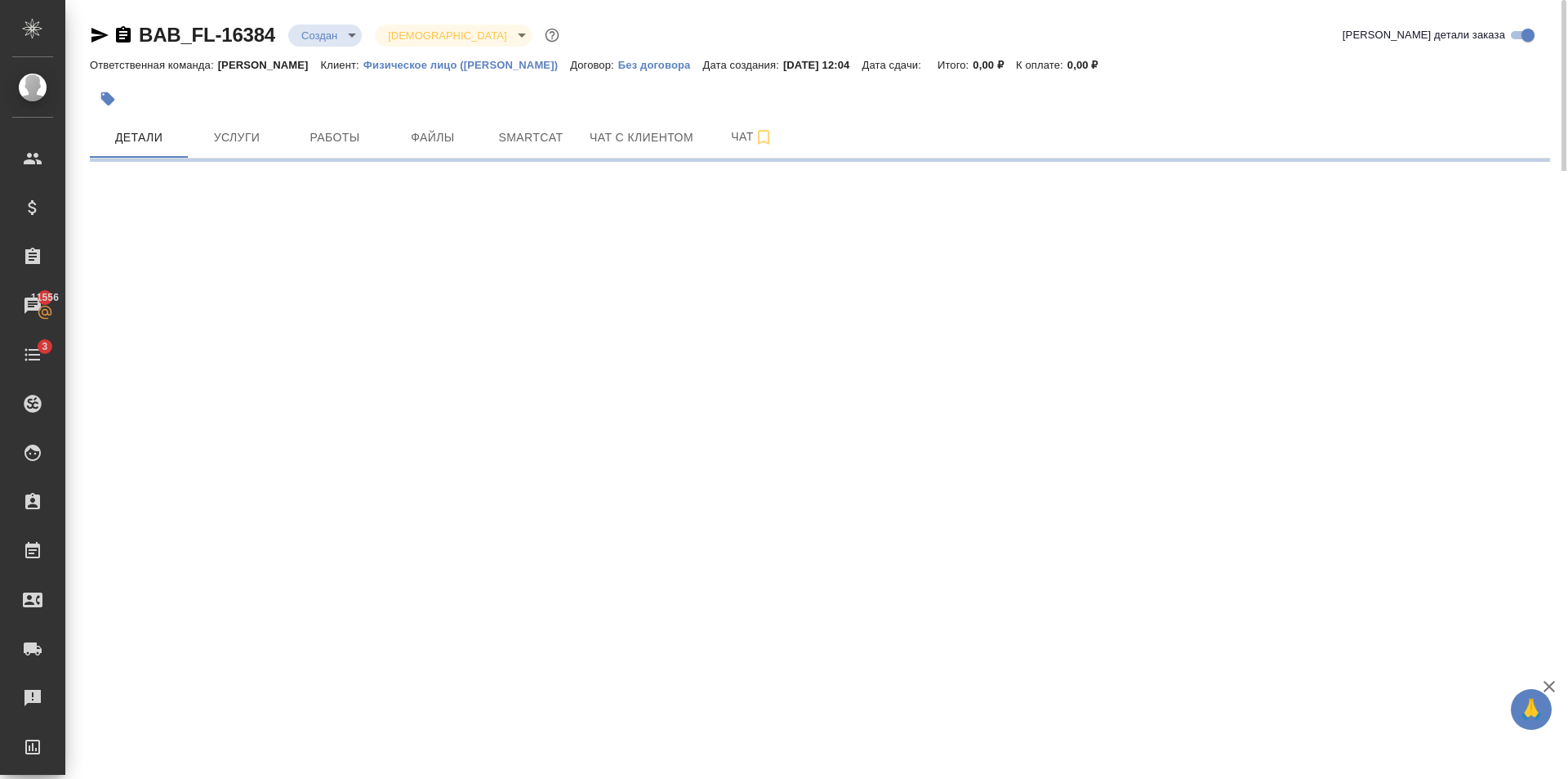
click at [602, 87] on div at bounding box center [577, 99] width 974 height 36
select select "RU"
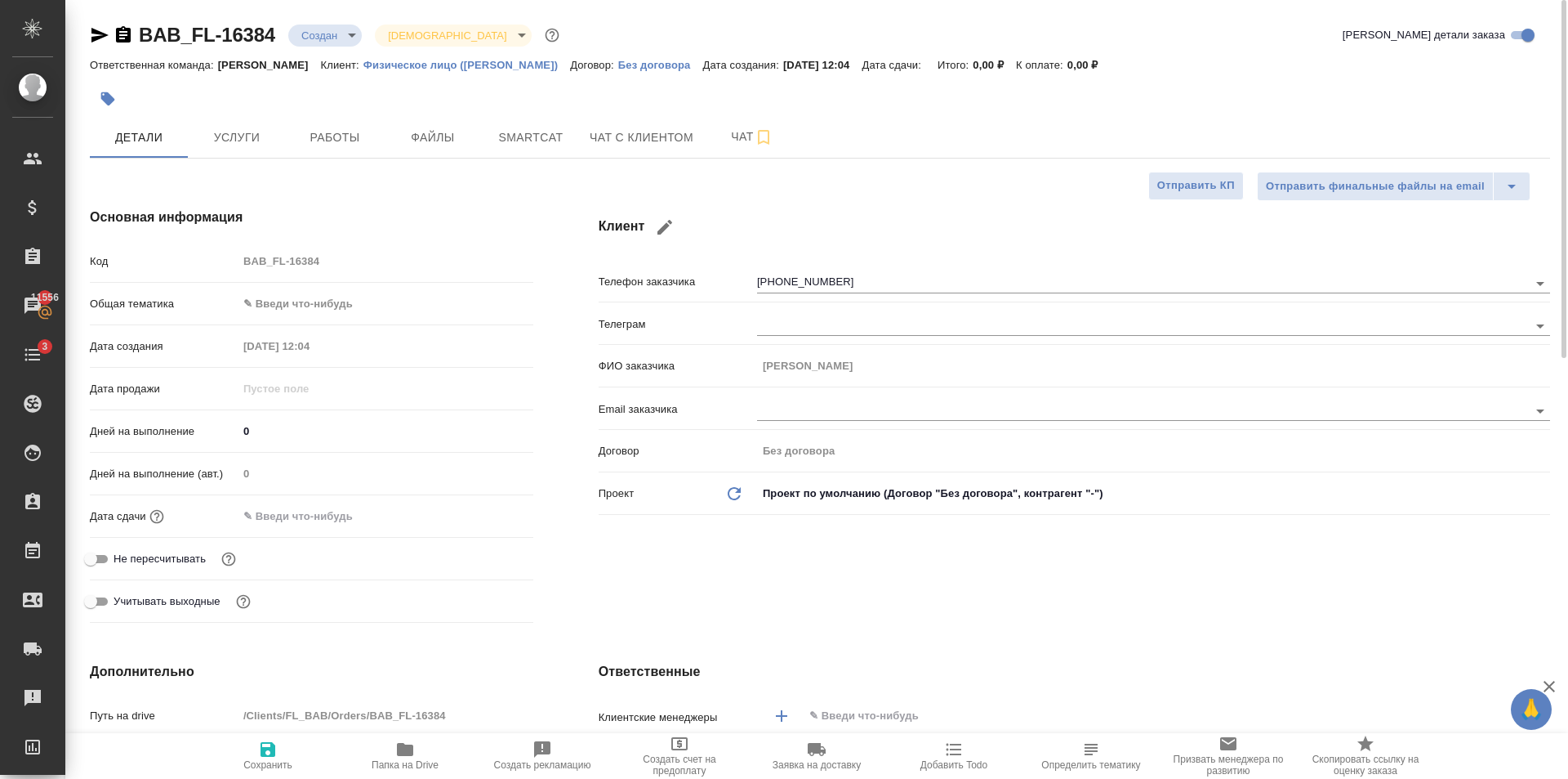
type textarea "x"
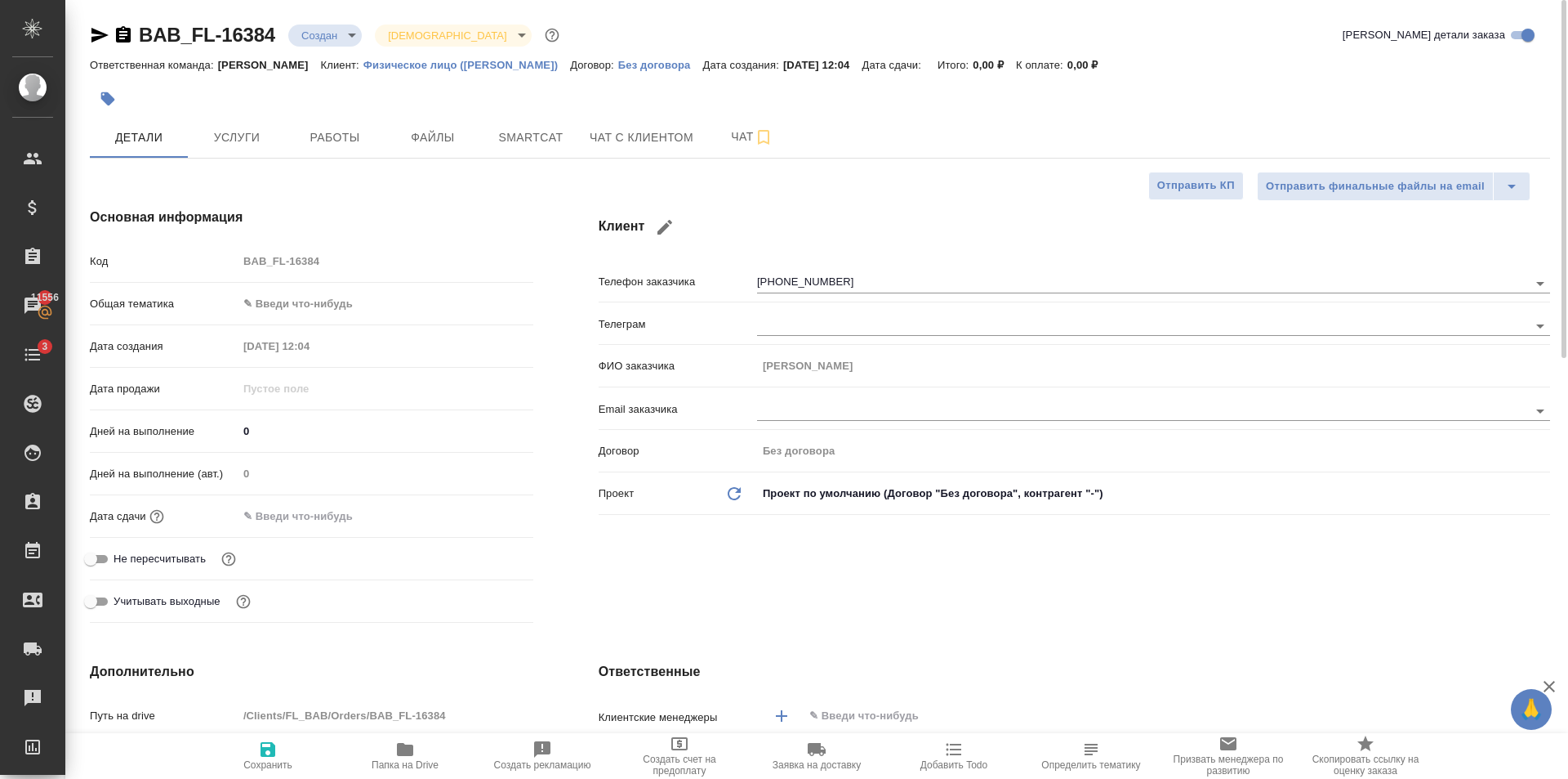
type textarea "x"
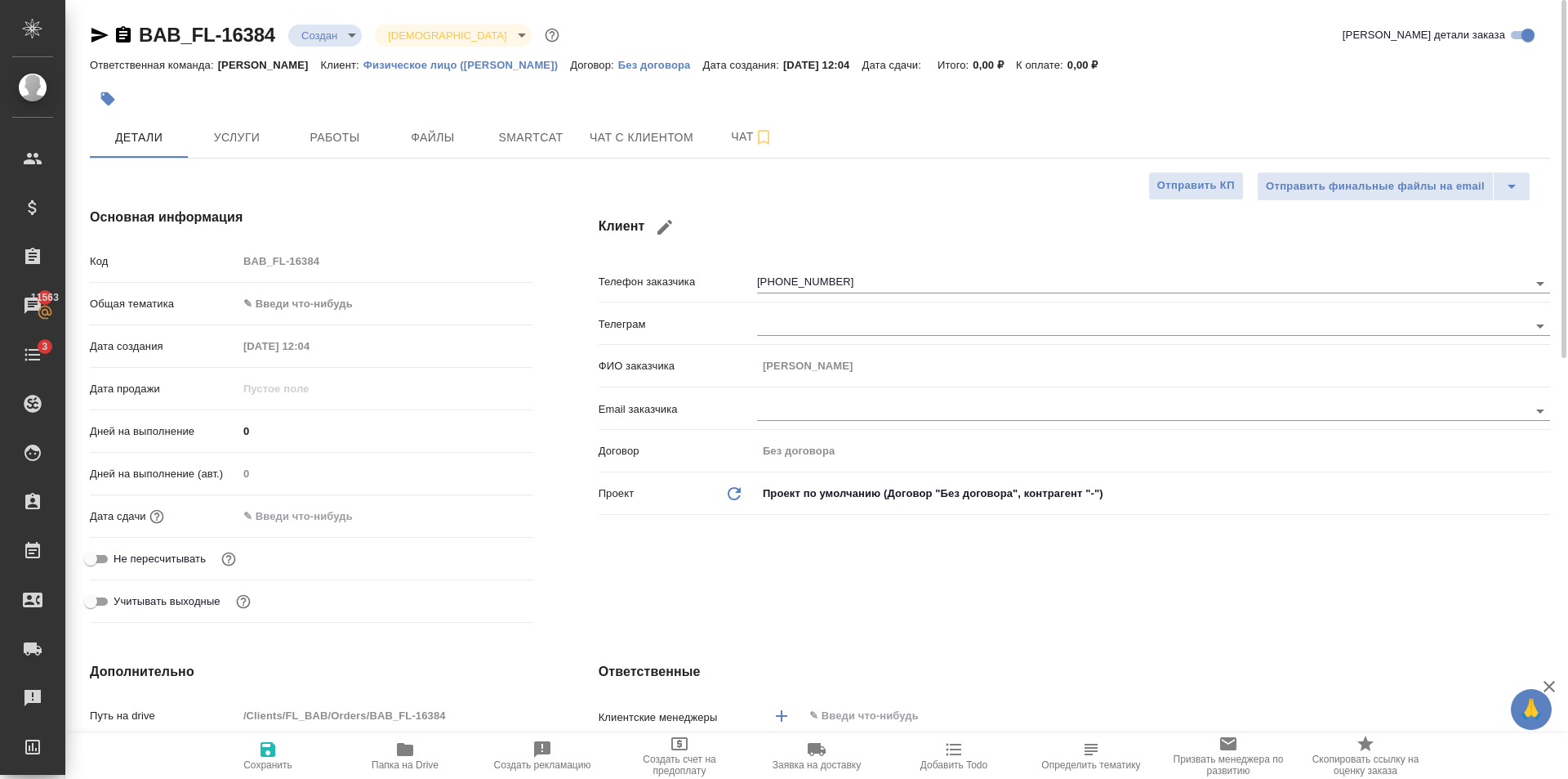
type textarea "x"
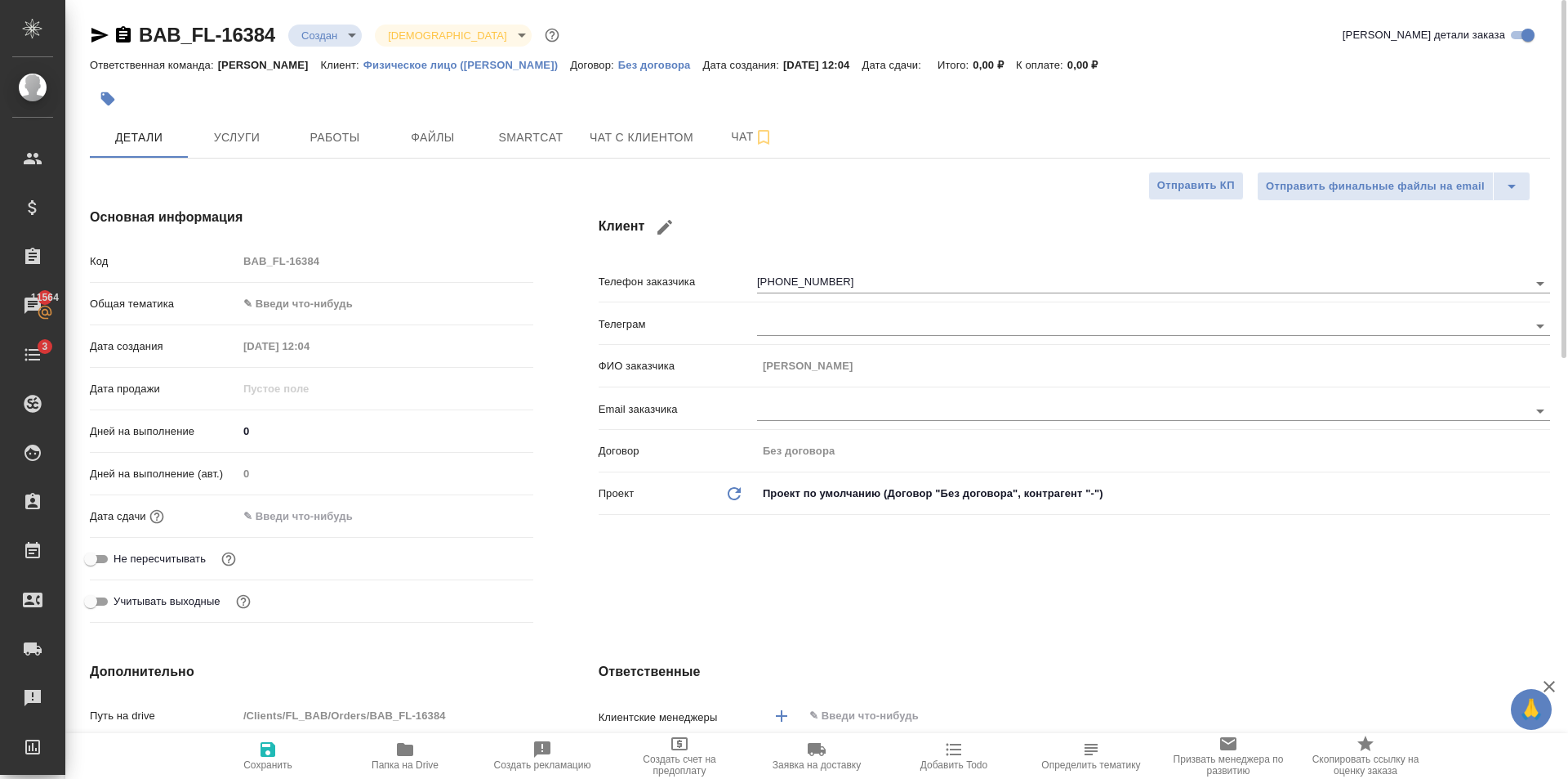
type textarea "x"
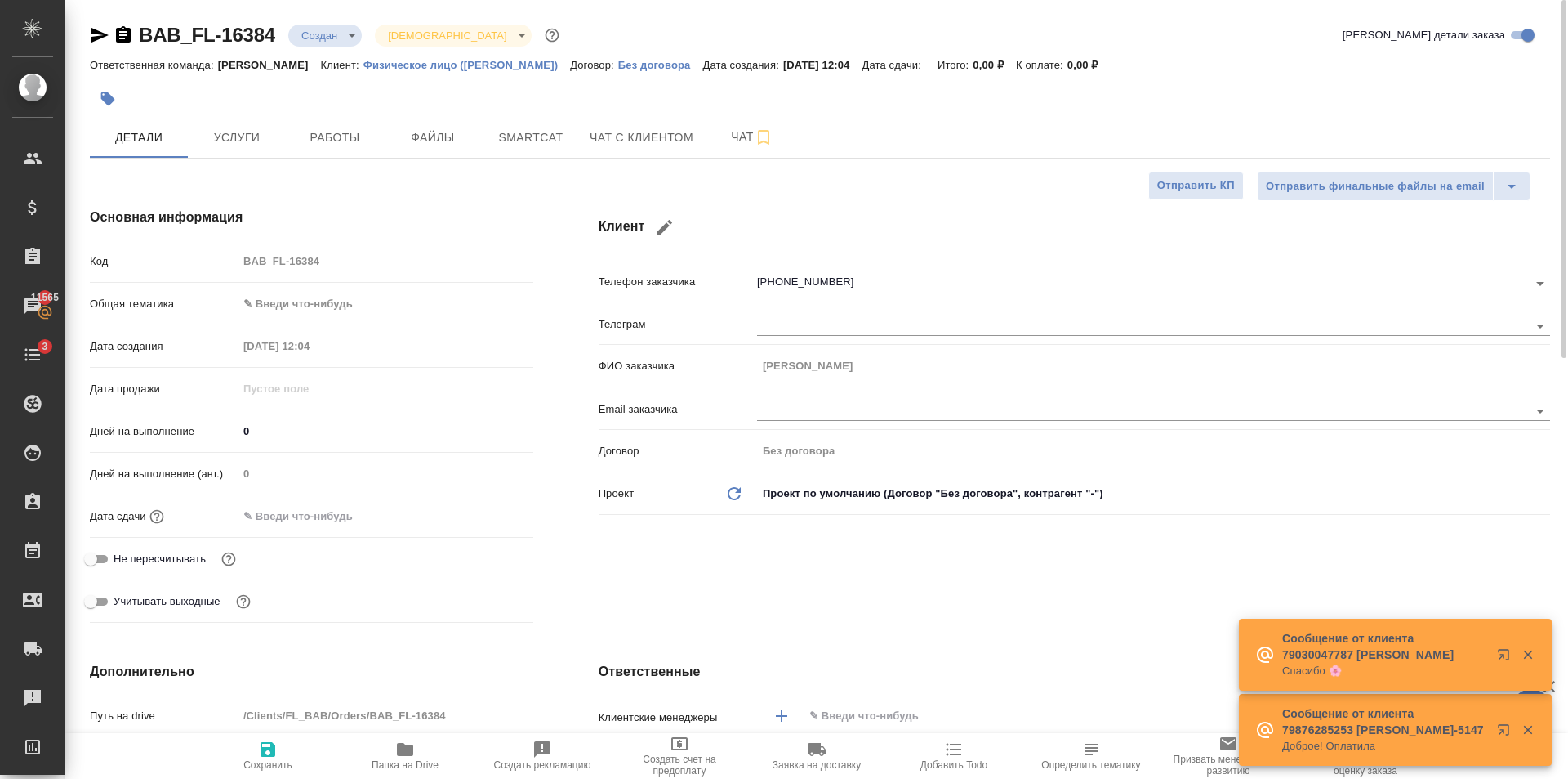
type textarea "x"
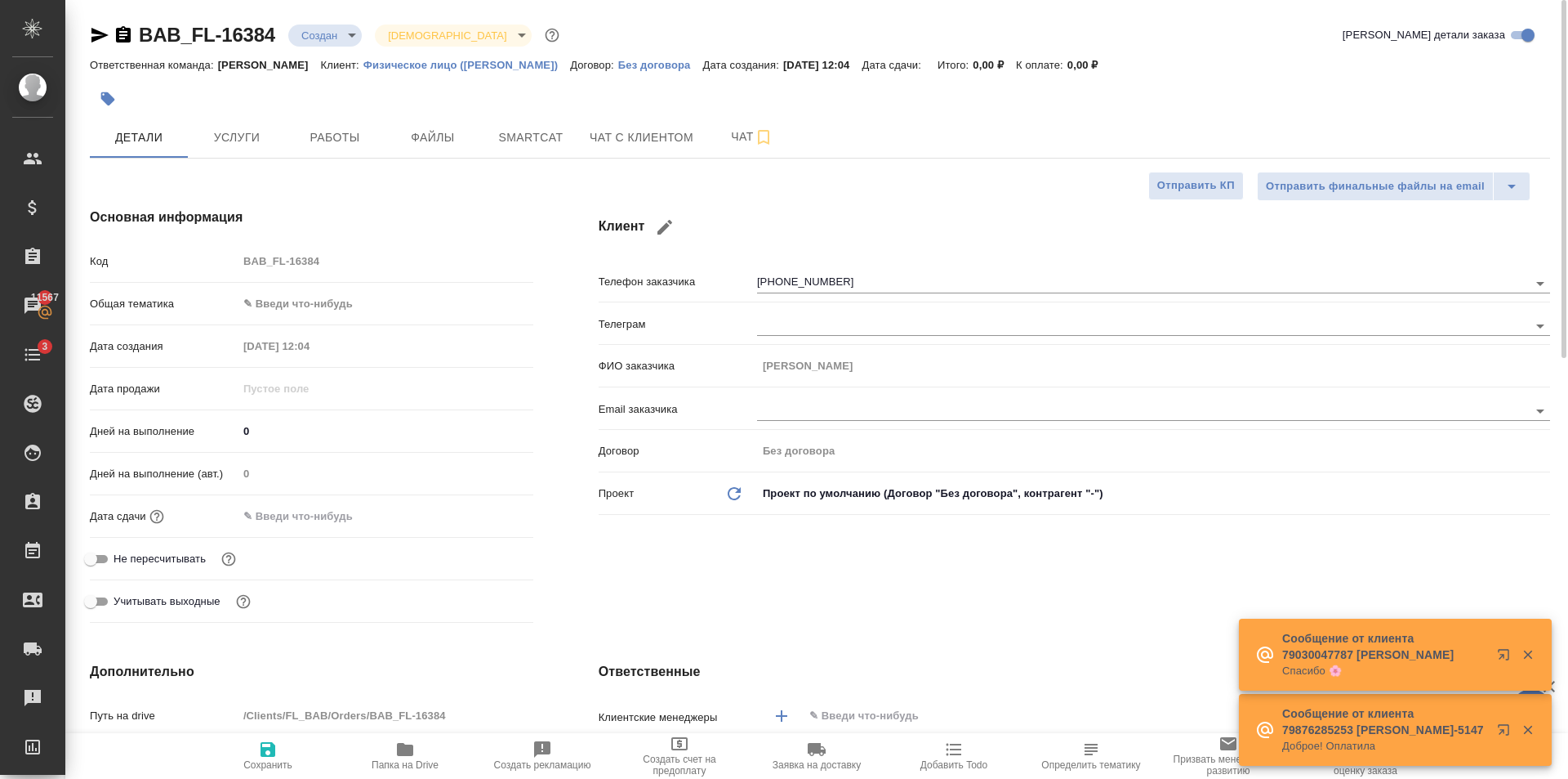
type textarea "x"
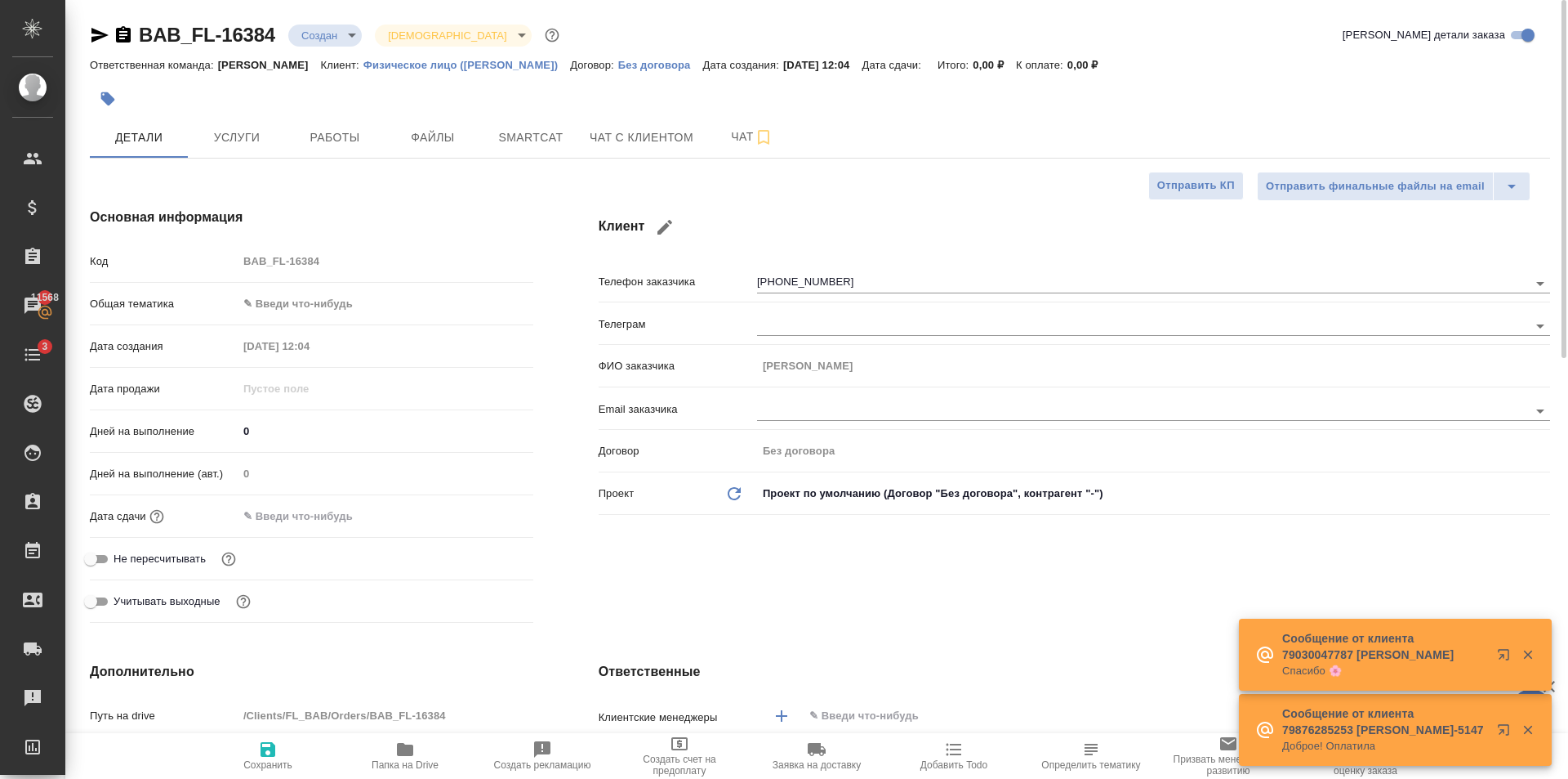
type textarea "x"
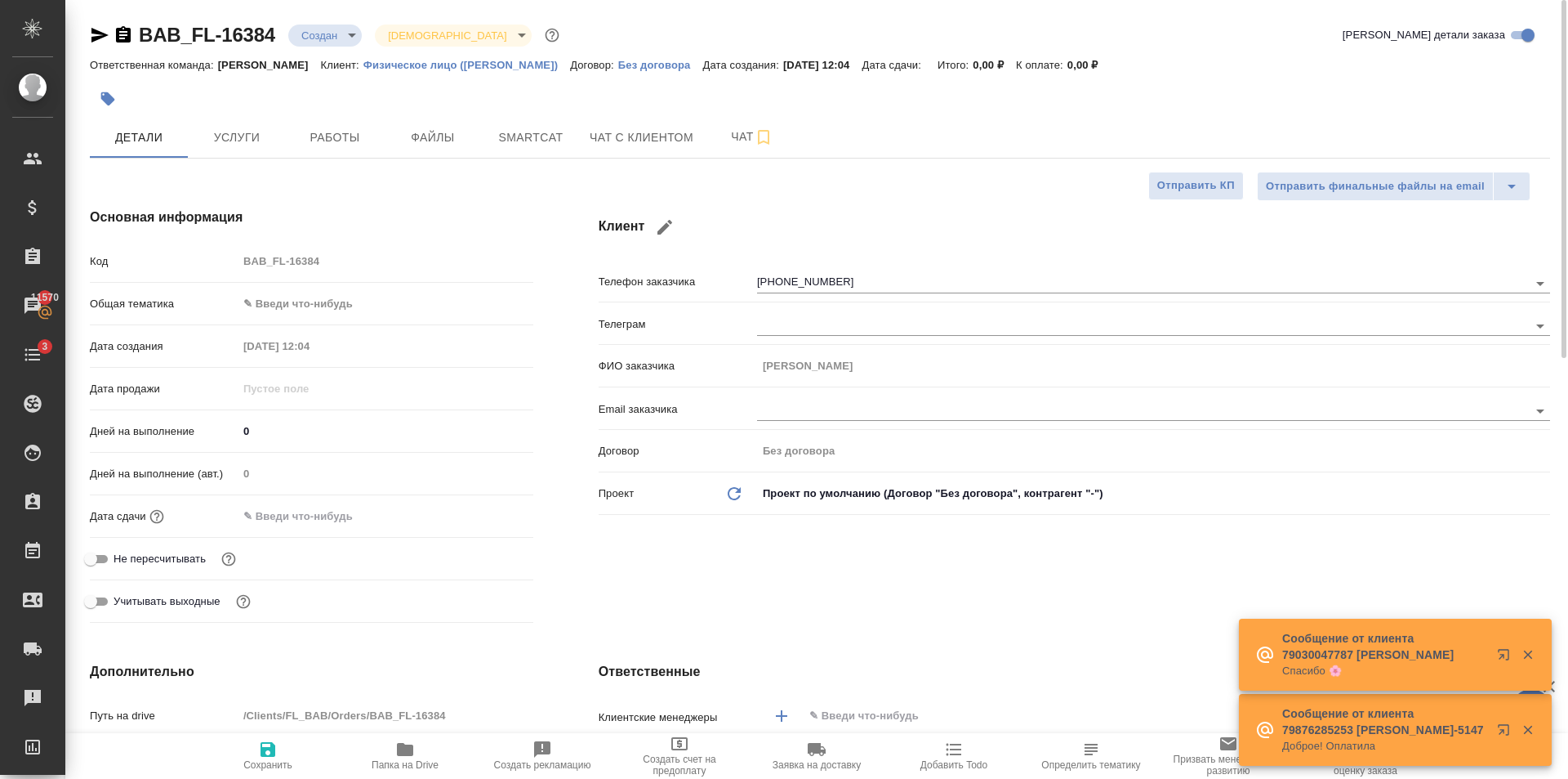
type textarea "x"
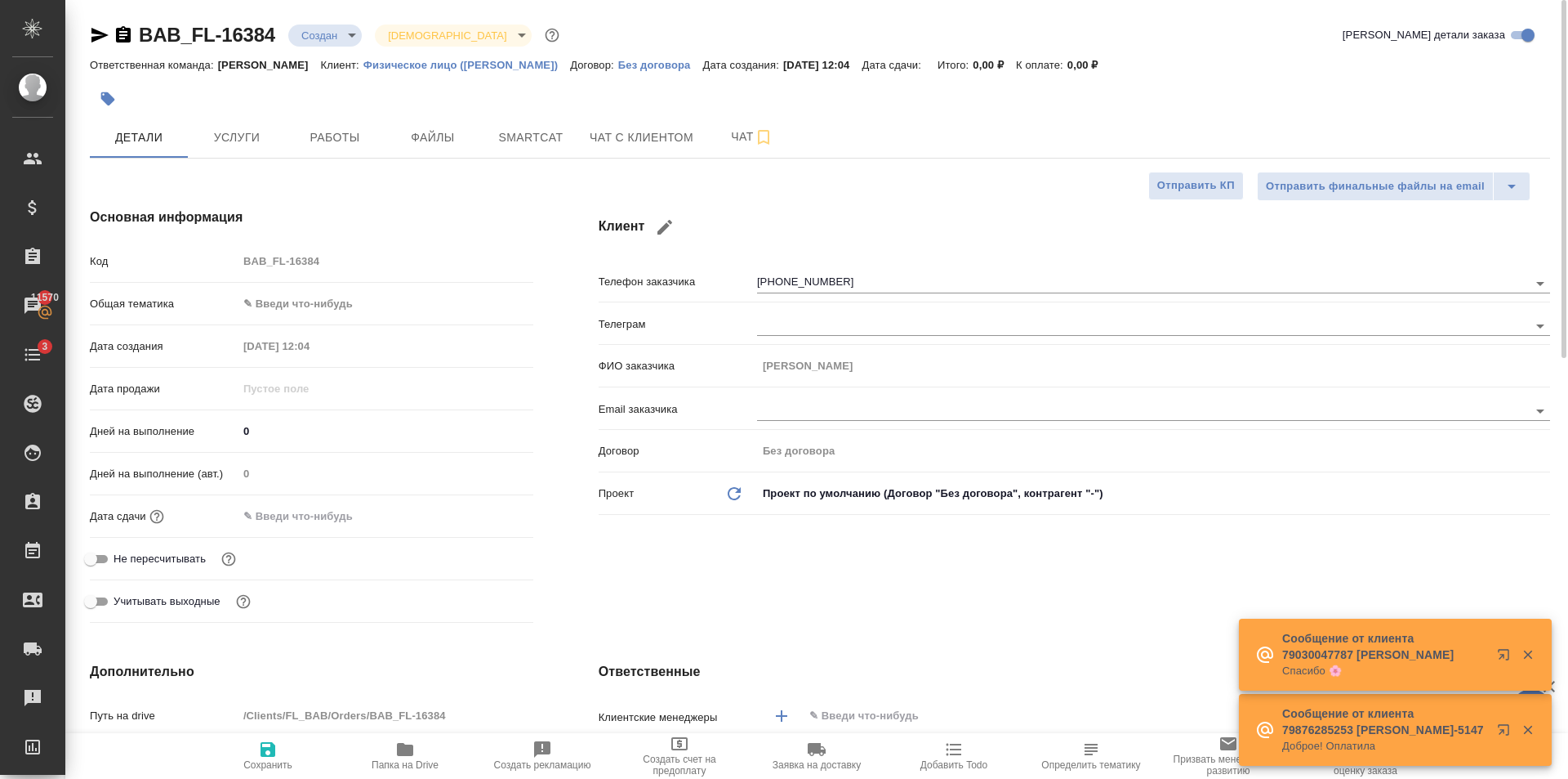
type textarea "x"
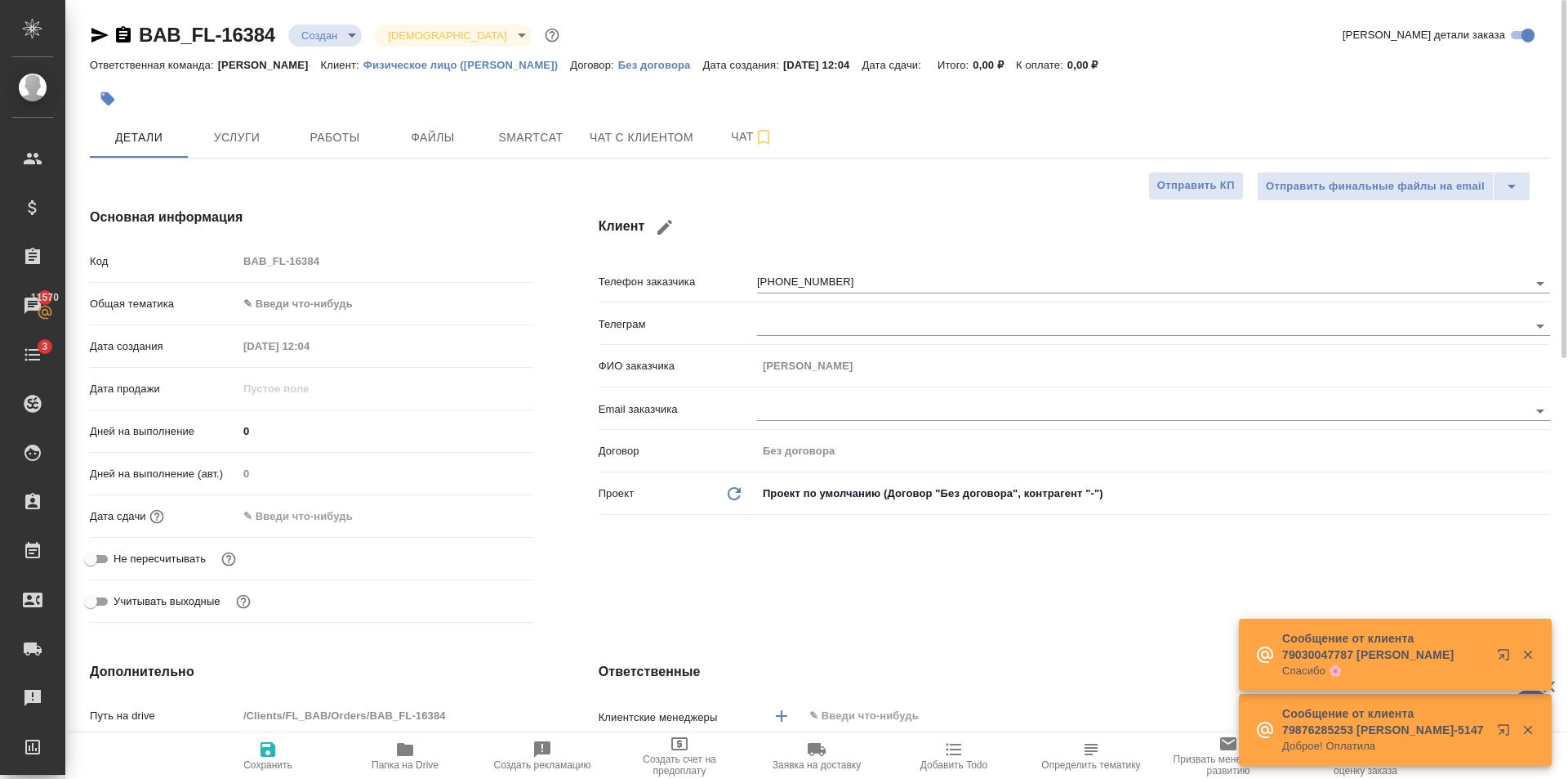
type textarea "x"
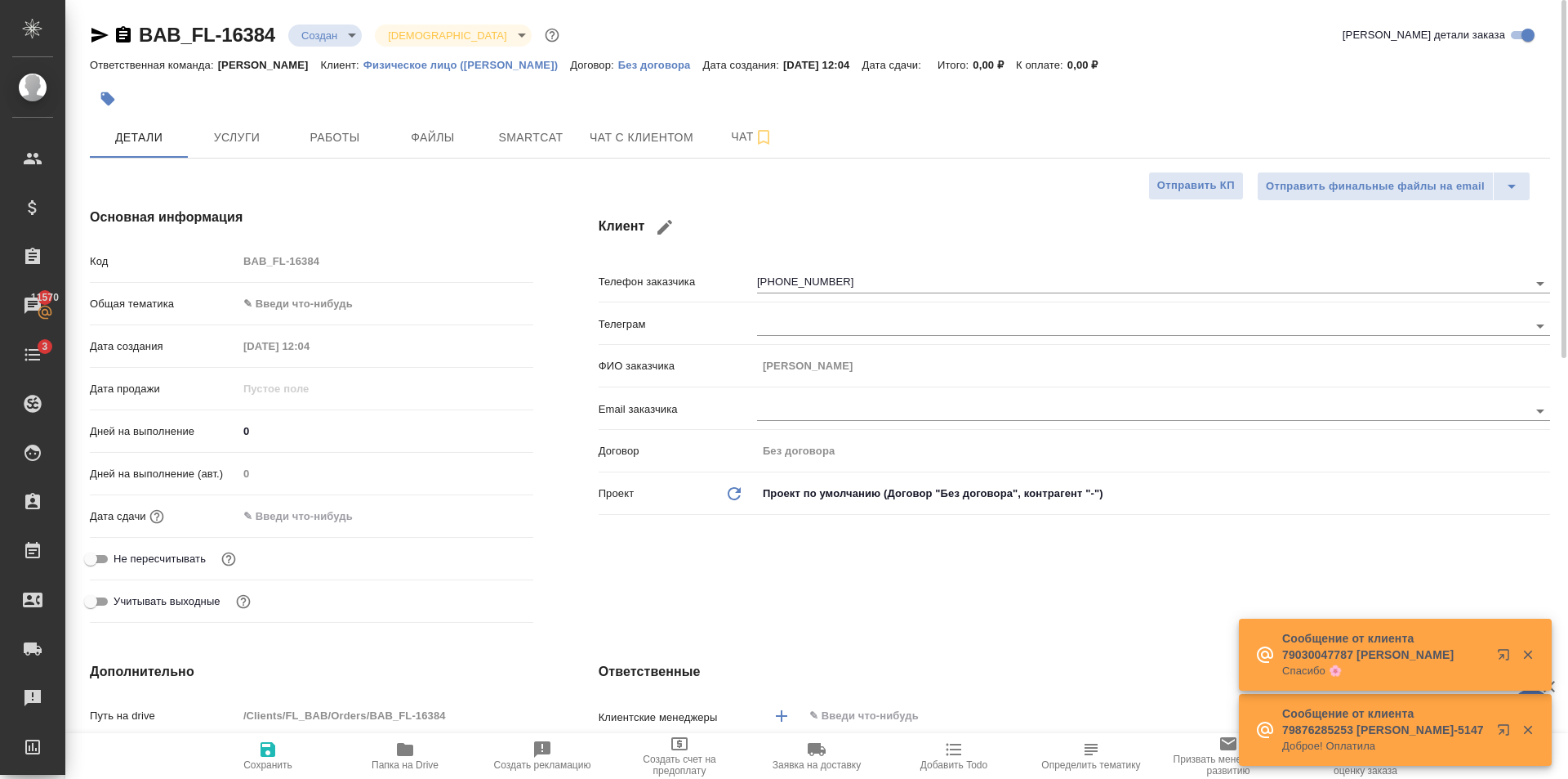
type textarea "x"
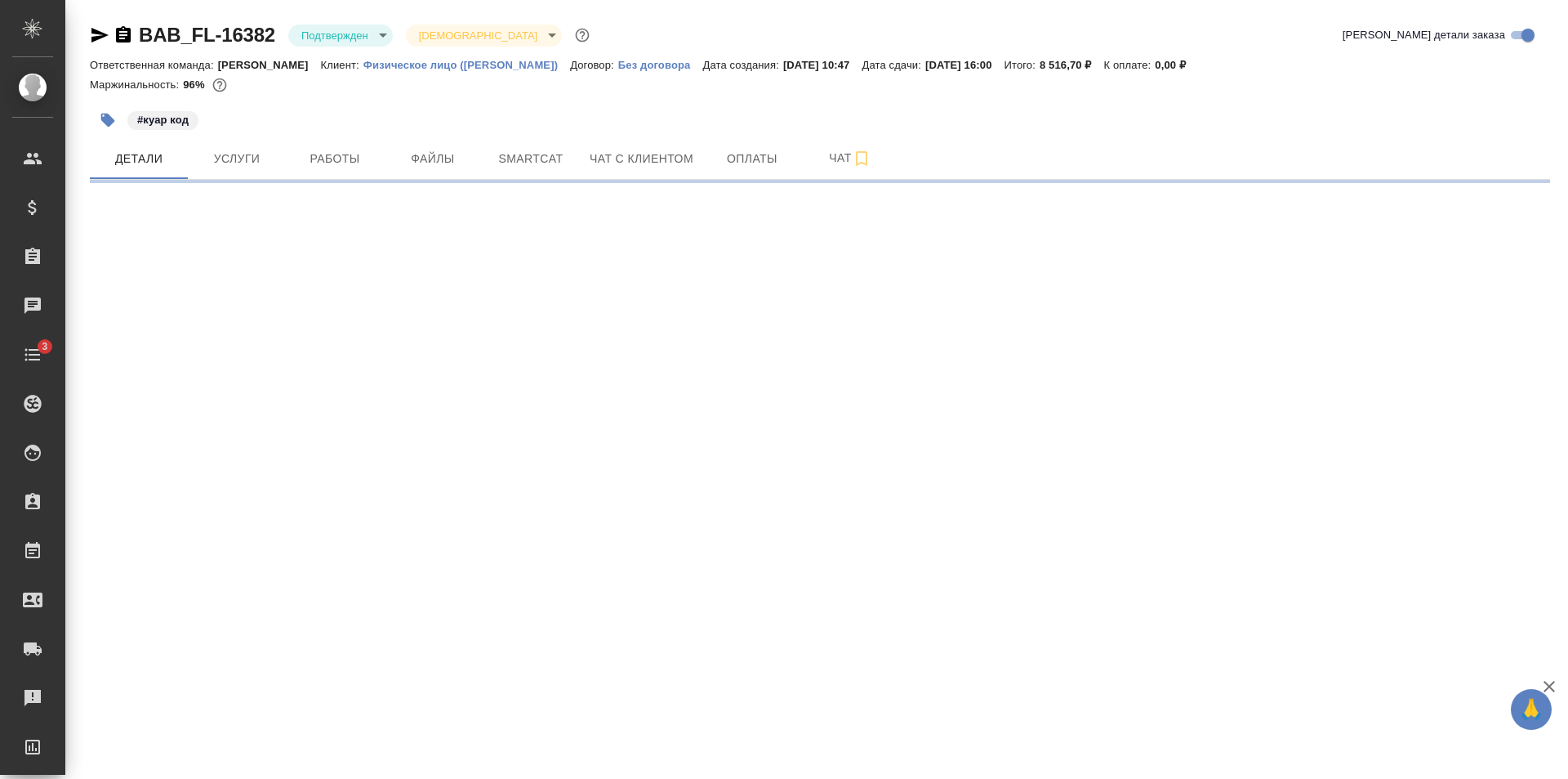
select select "RU"
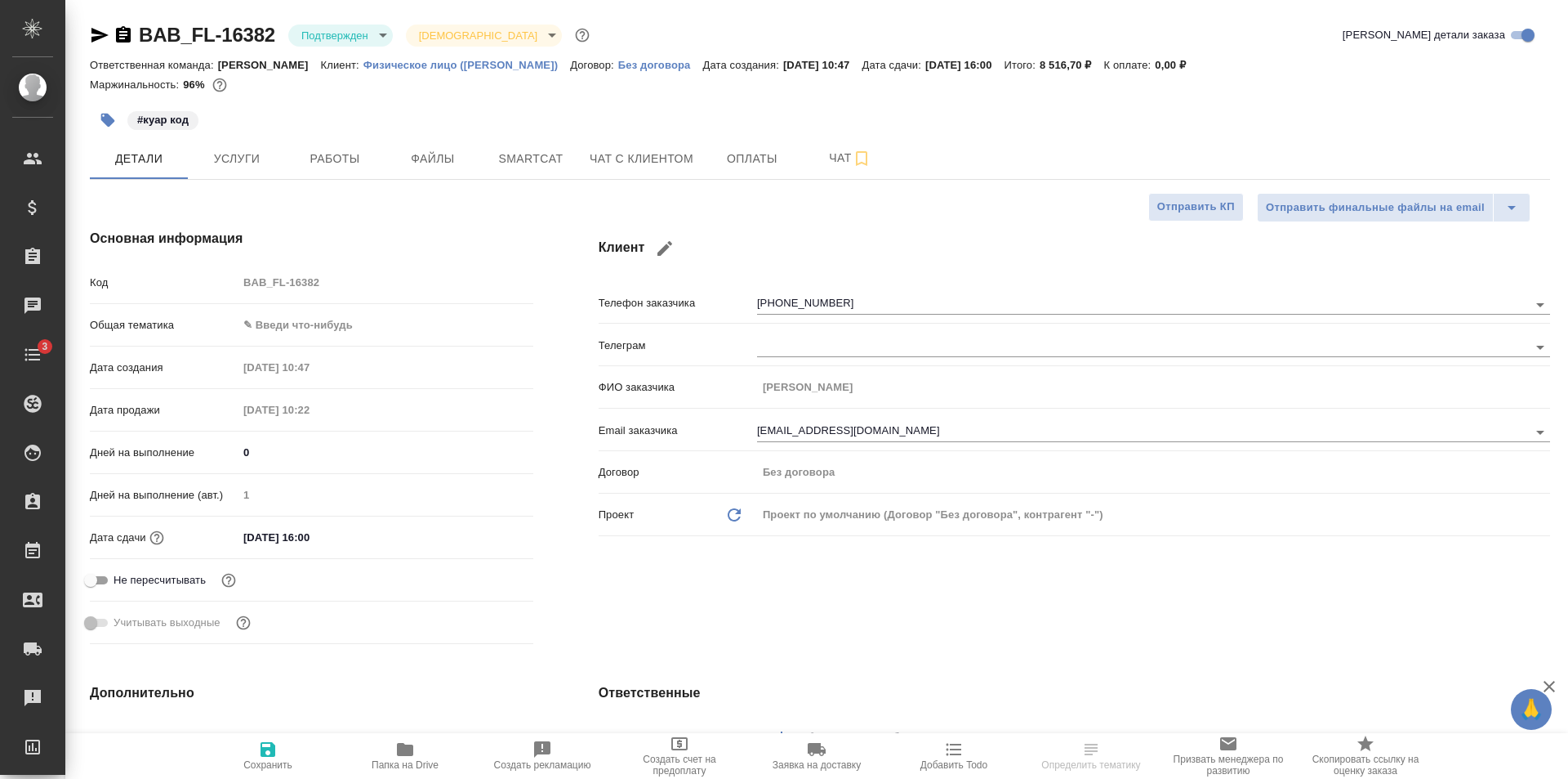
type textarea "x"
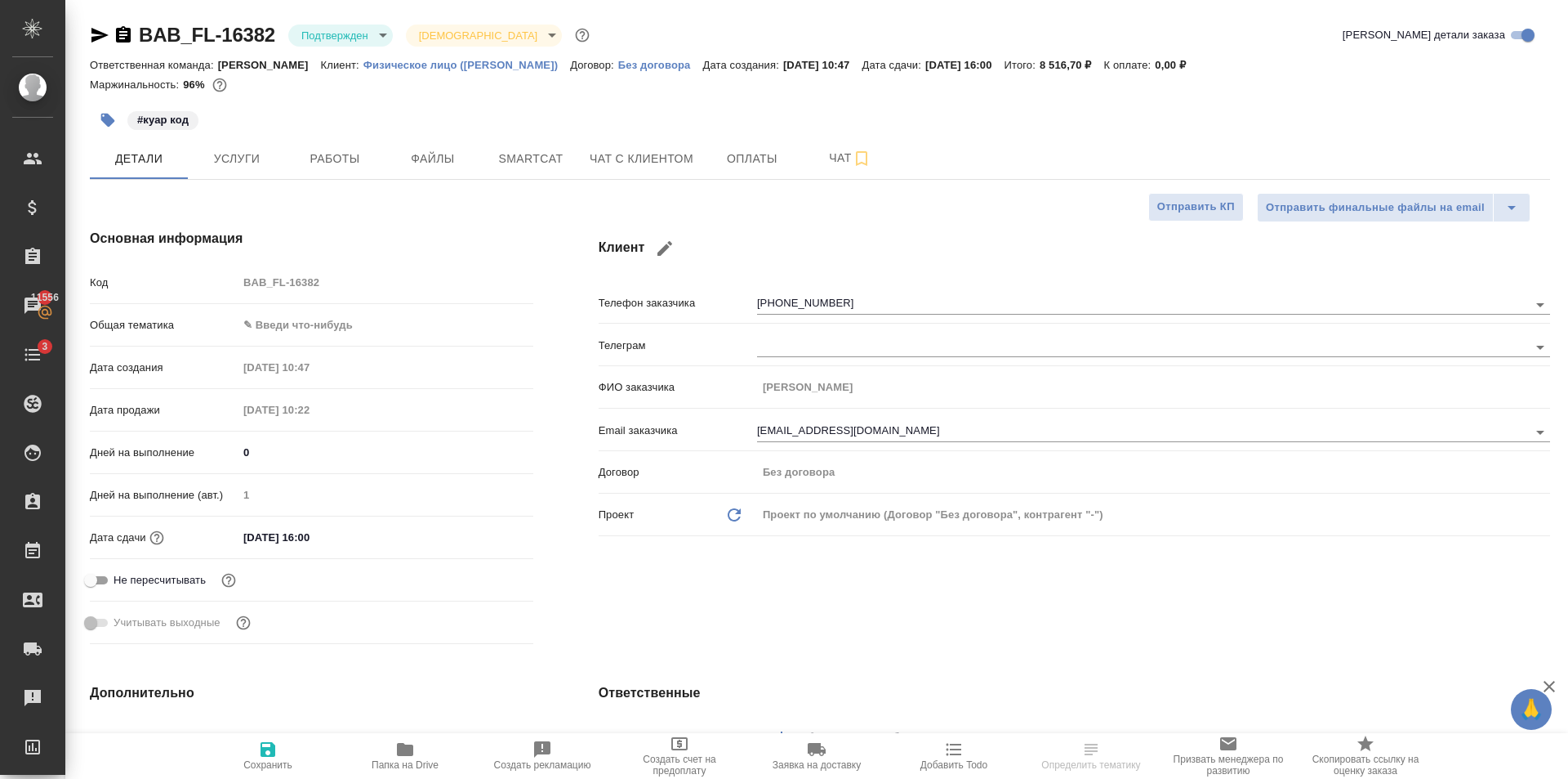
type textarea "x"
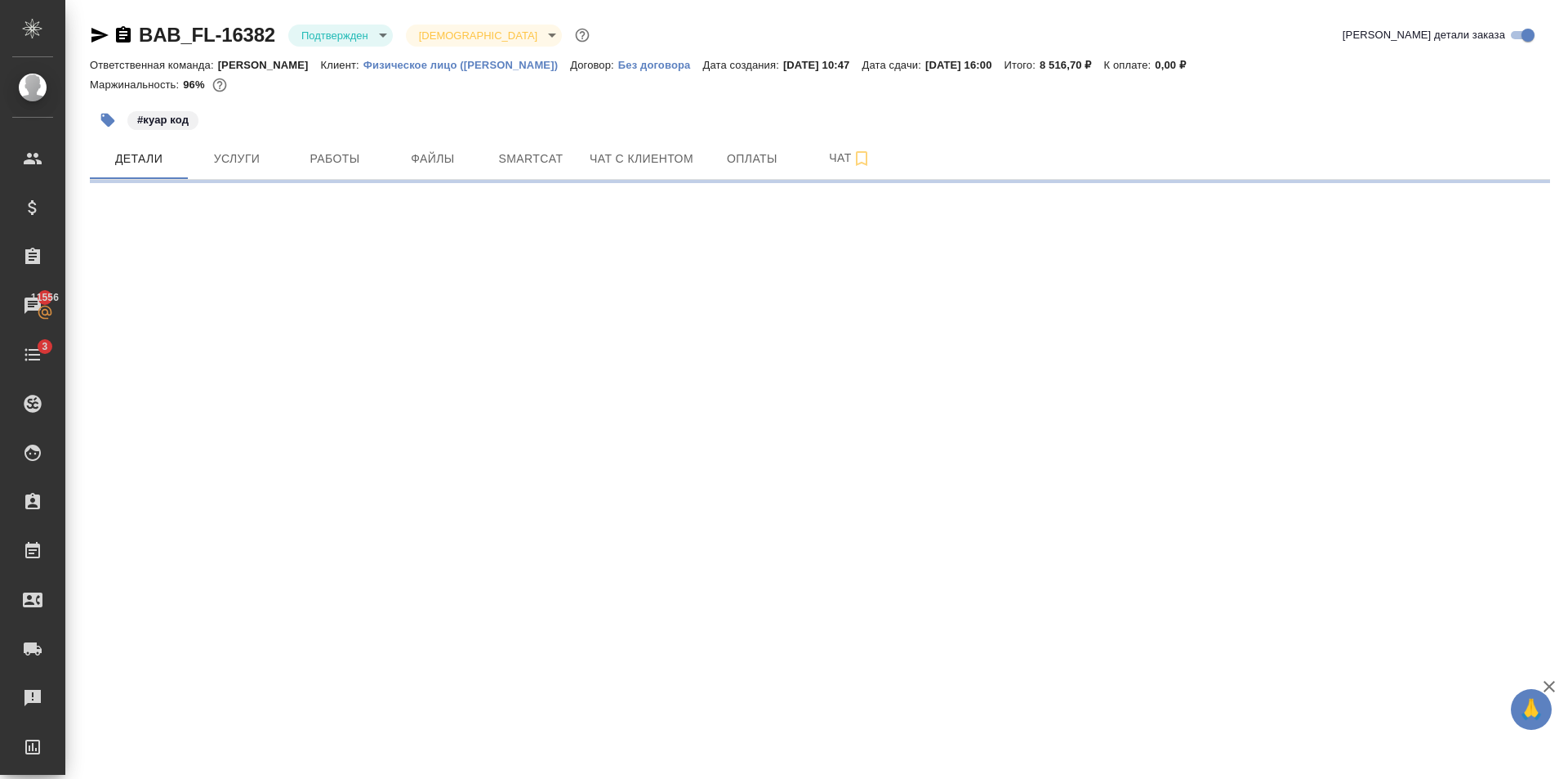
select select "RU"
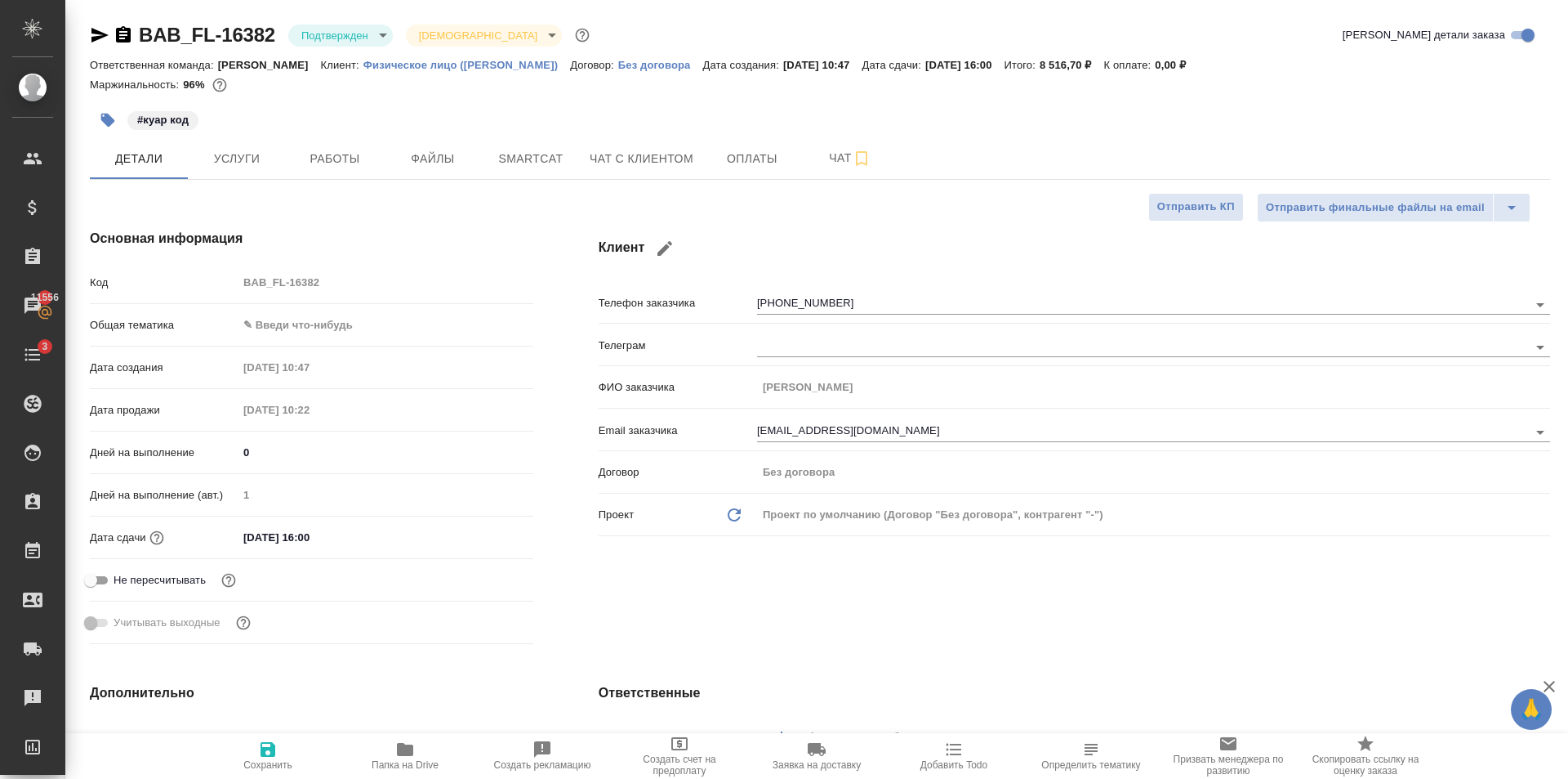
type textarea "x"
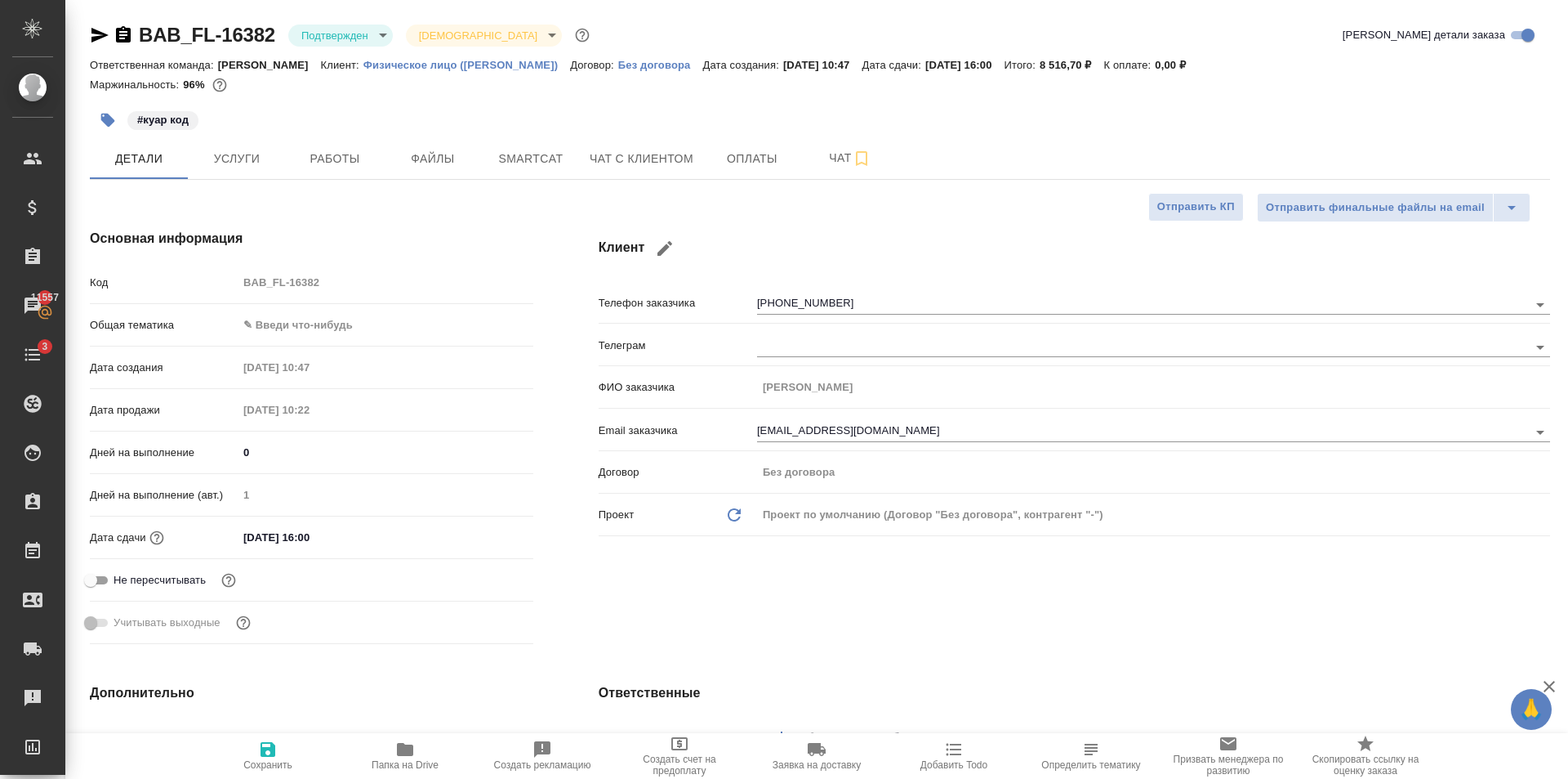
type textarea "x"
click at [619, 163] on span "Чат с клиентом" at bounding box center [641, 159] width 104 height 20
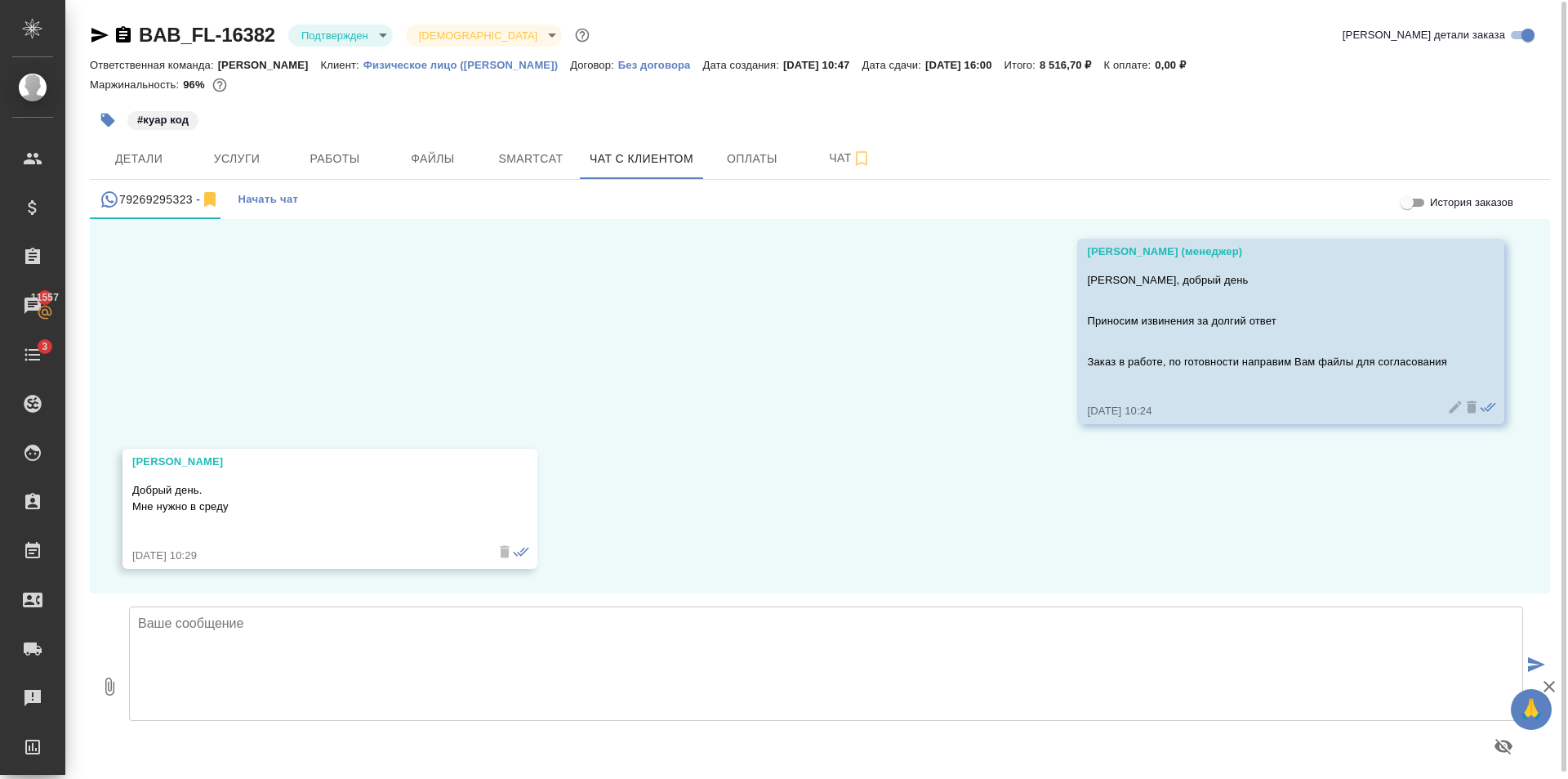
scroll to position [9, 0]
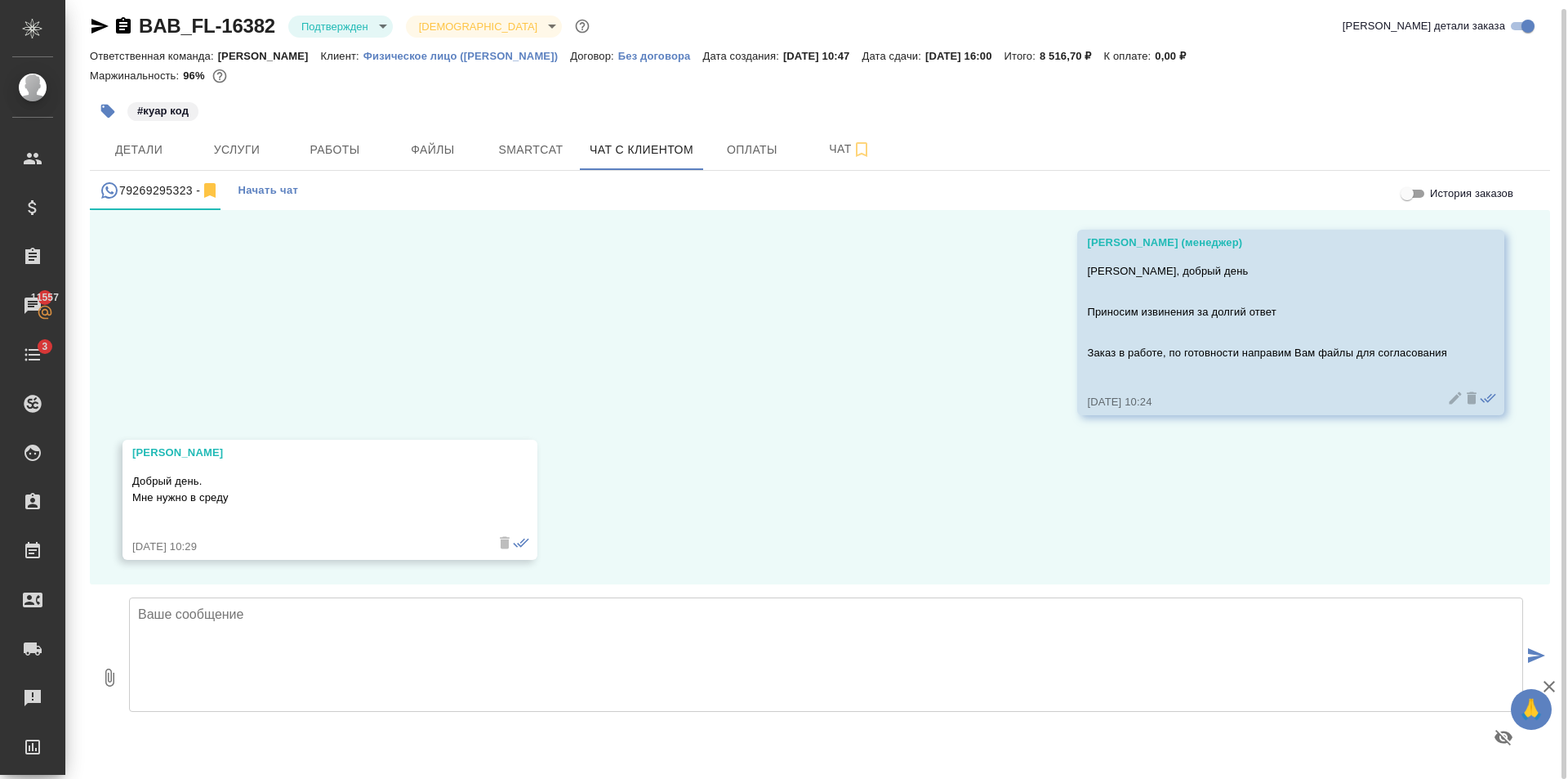
click at [375, 659] on textarea at bounding box center [826, 654] width 1394 height 115
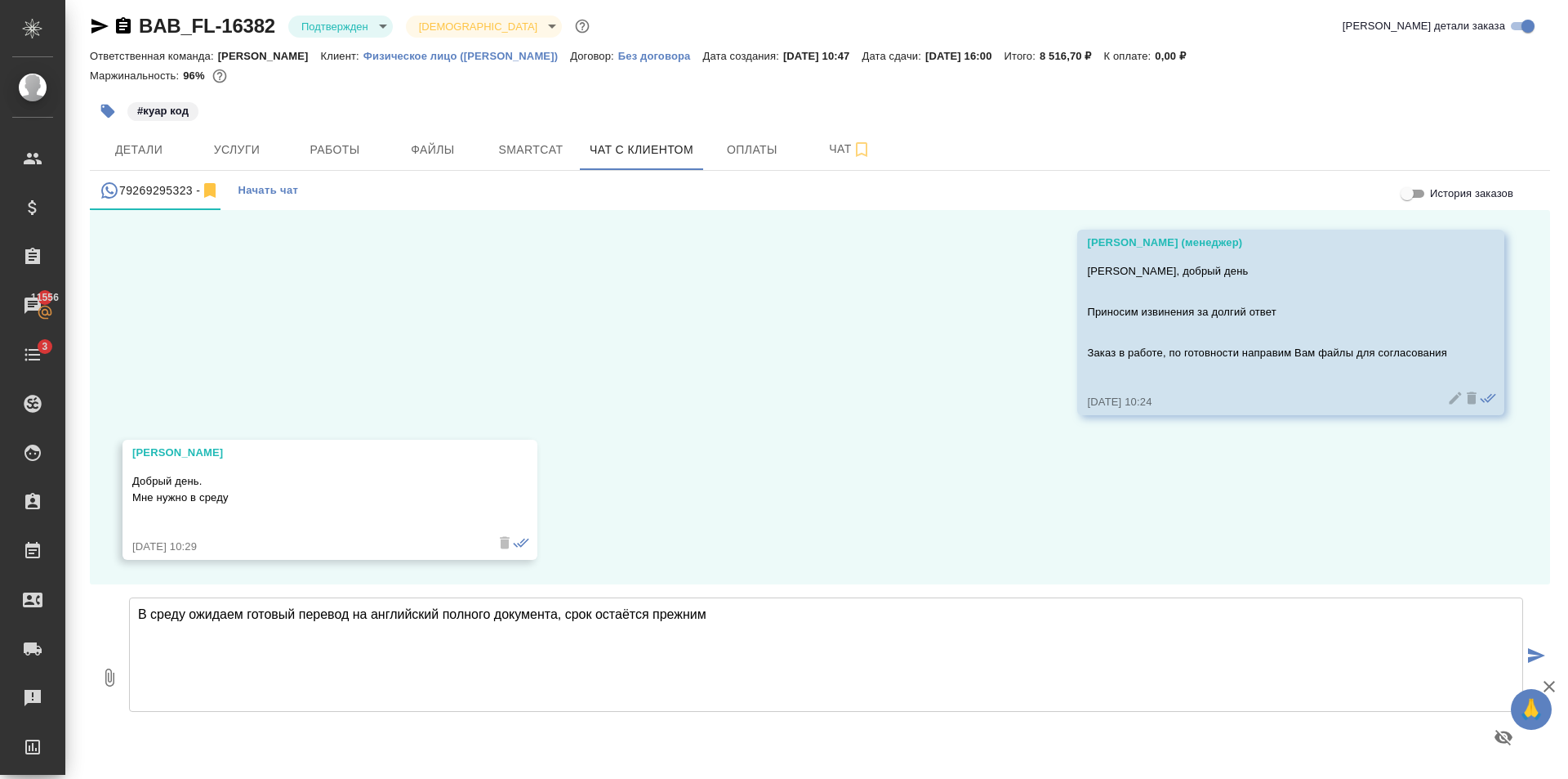
type textarea "В среду ожидаем готовый перевод на английский полного документа, срок остаётся …"
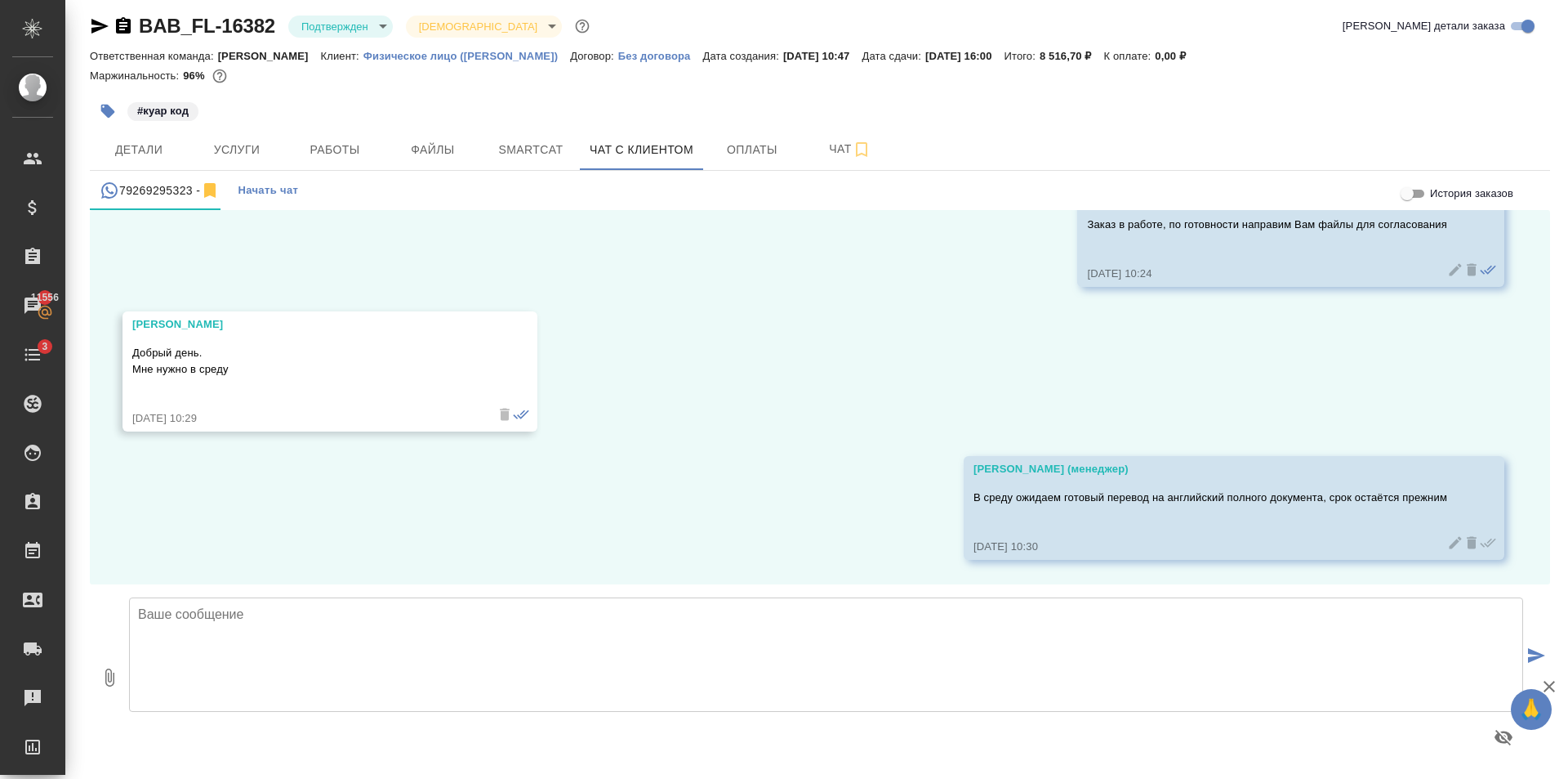
scroll to position [6179, 0]
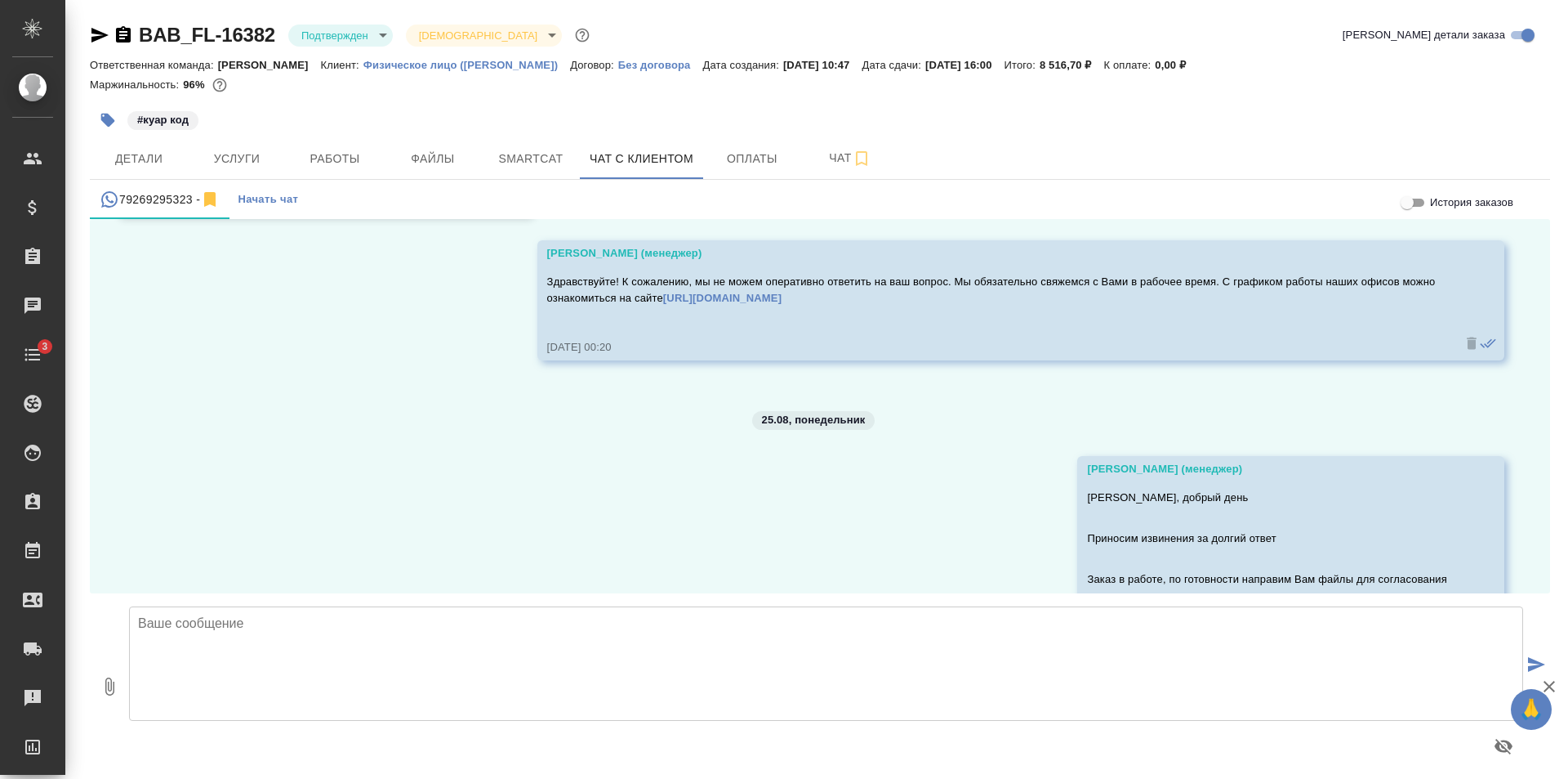
scroll to position [6162, 0]
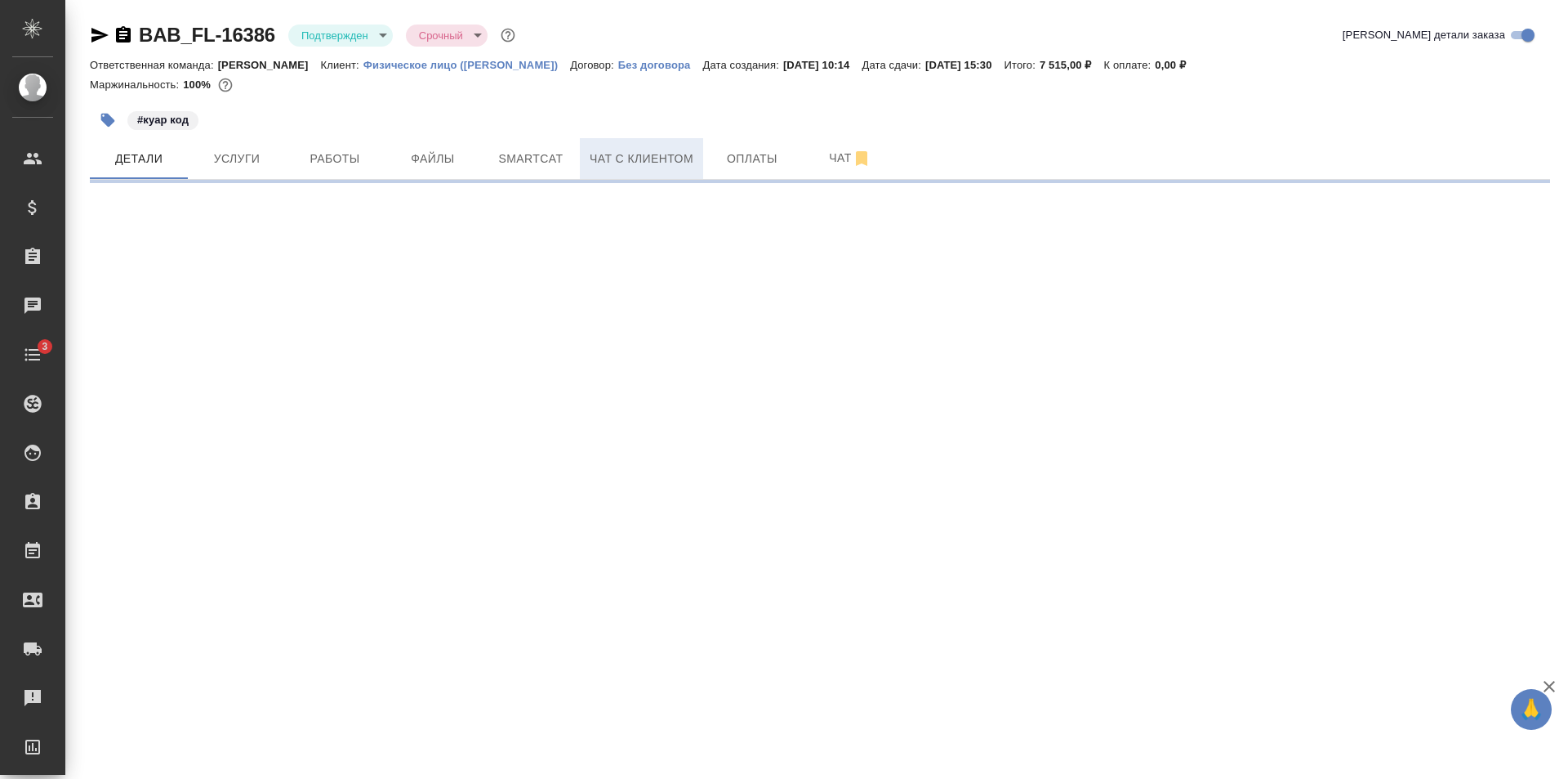
click at [688, 152] on span "Чат с клиентом" at bounding box center [641, 159] width 104 height 20
click at [162, 154] on span "Детали" at bounding box center [138, 159] width 78 height 20
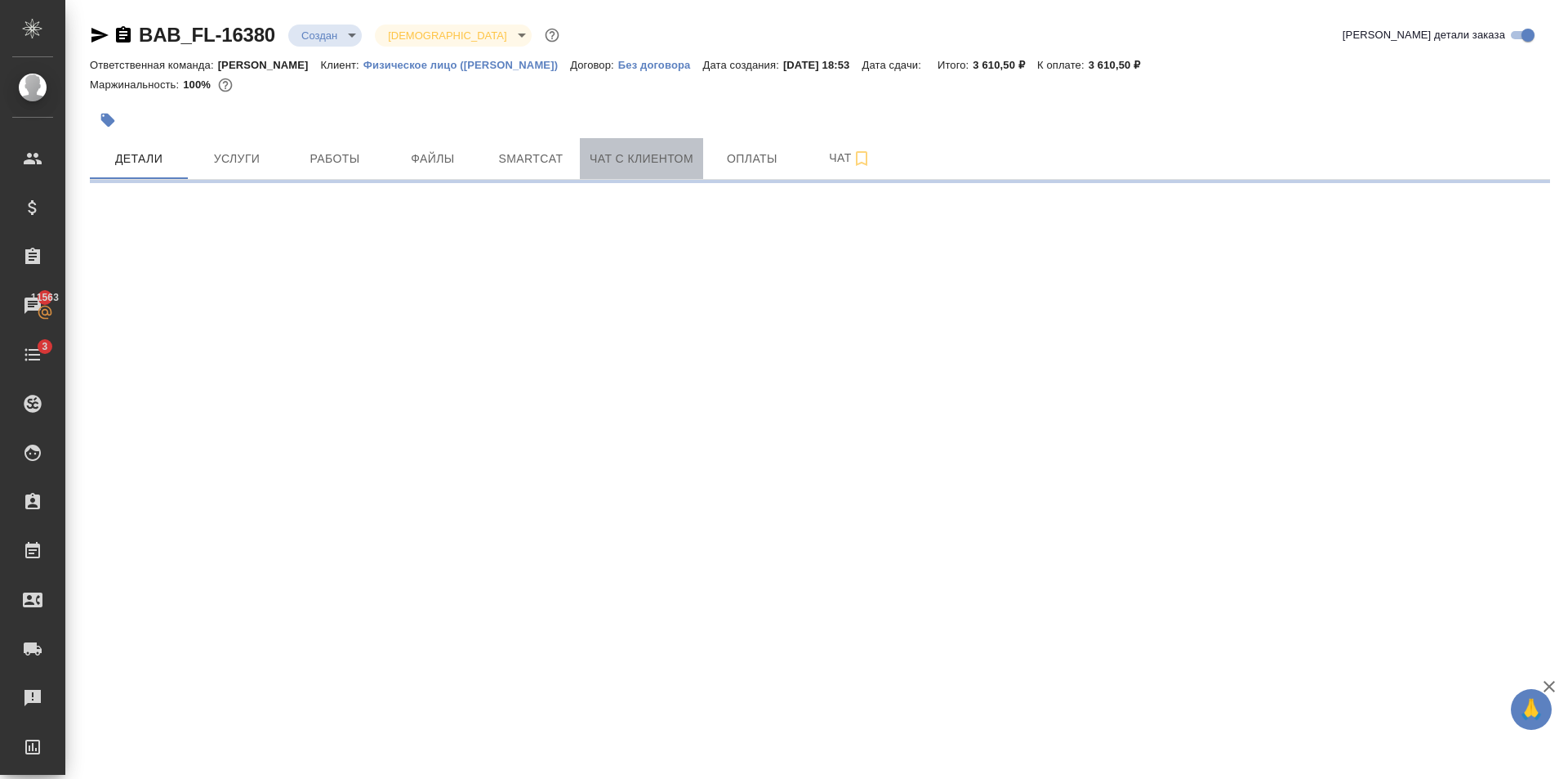
click at [618, 151] on span "Чат с клиентом" at bounding box center [641, 159] width 104 height 20
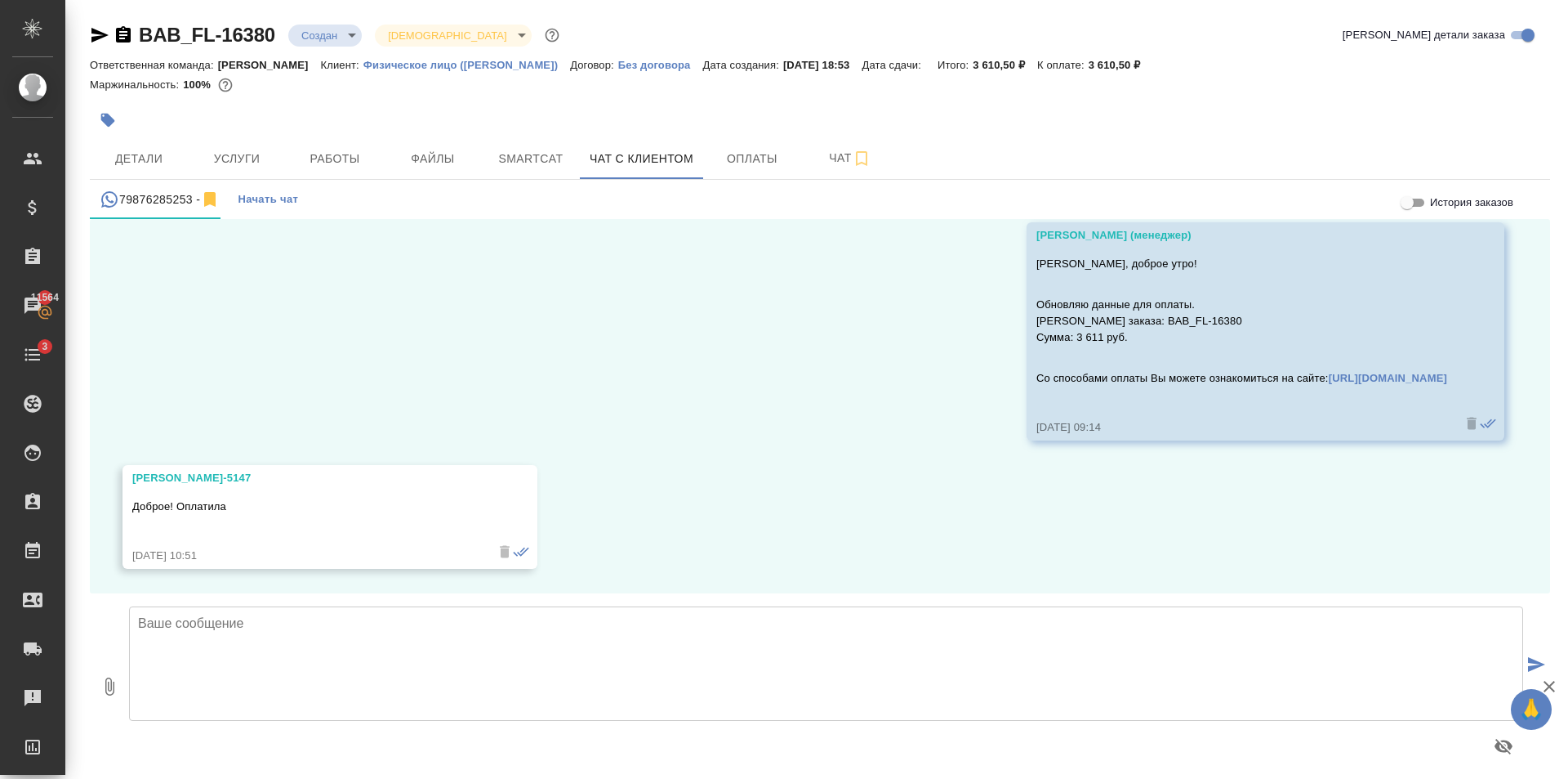
scroll to position [10002, 0]
drag, startPoint x: 275, startPoint y: 677, endPoint x: 293, endPoint y: 666, distance: 21.1
click at [291, 668] on textarea at bounding box center [826, 664] width 1394 height 115
type textarea "Принято в работу. Большое спасибо! Хорошего Вам дня!"
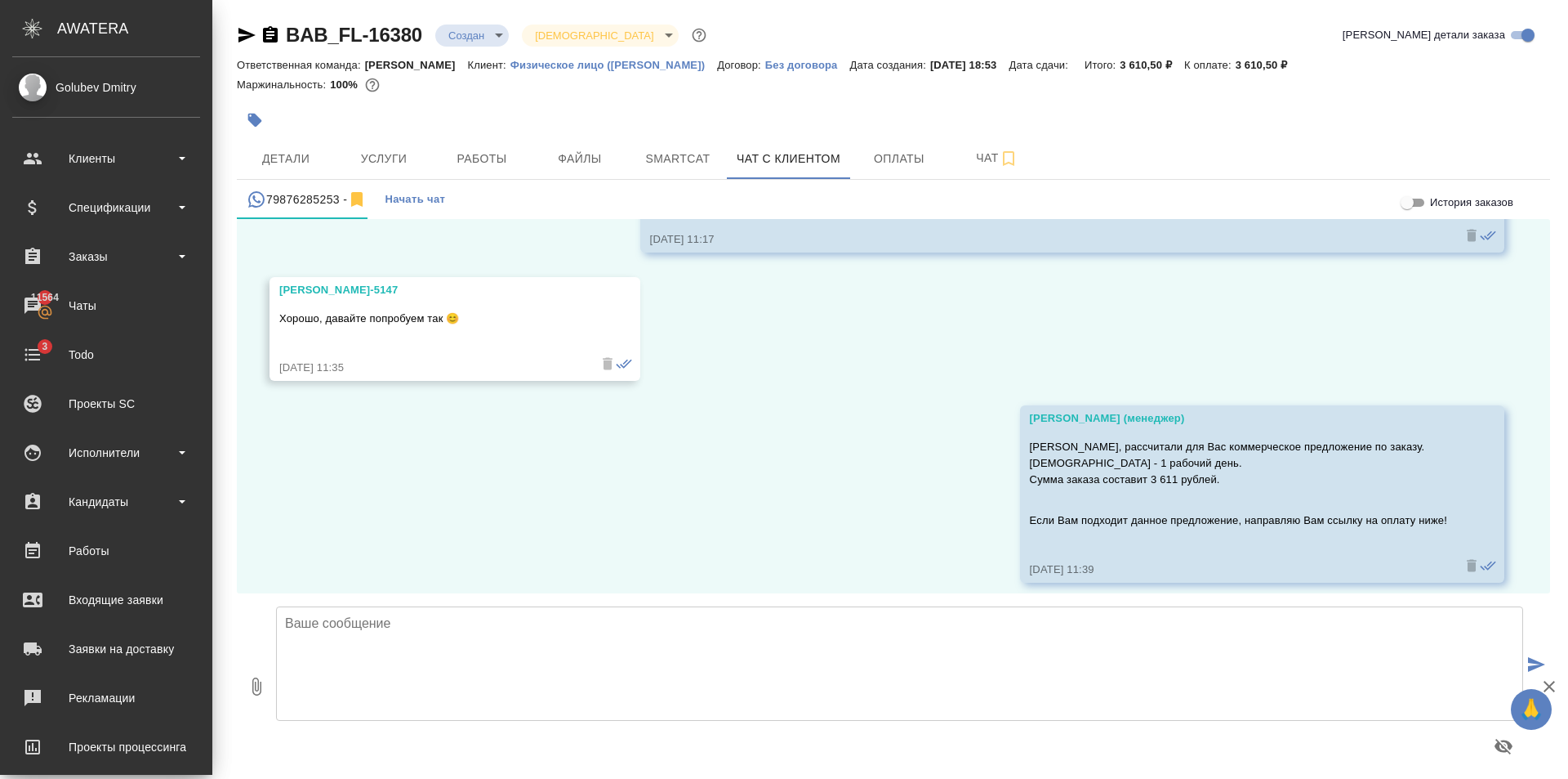
scroll to position [8904, 0]
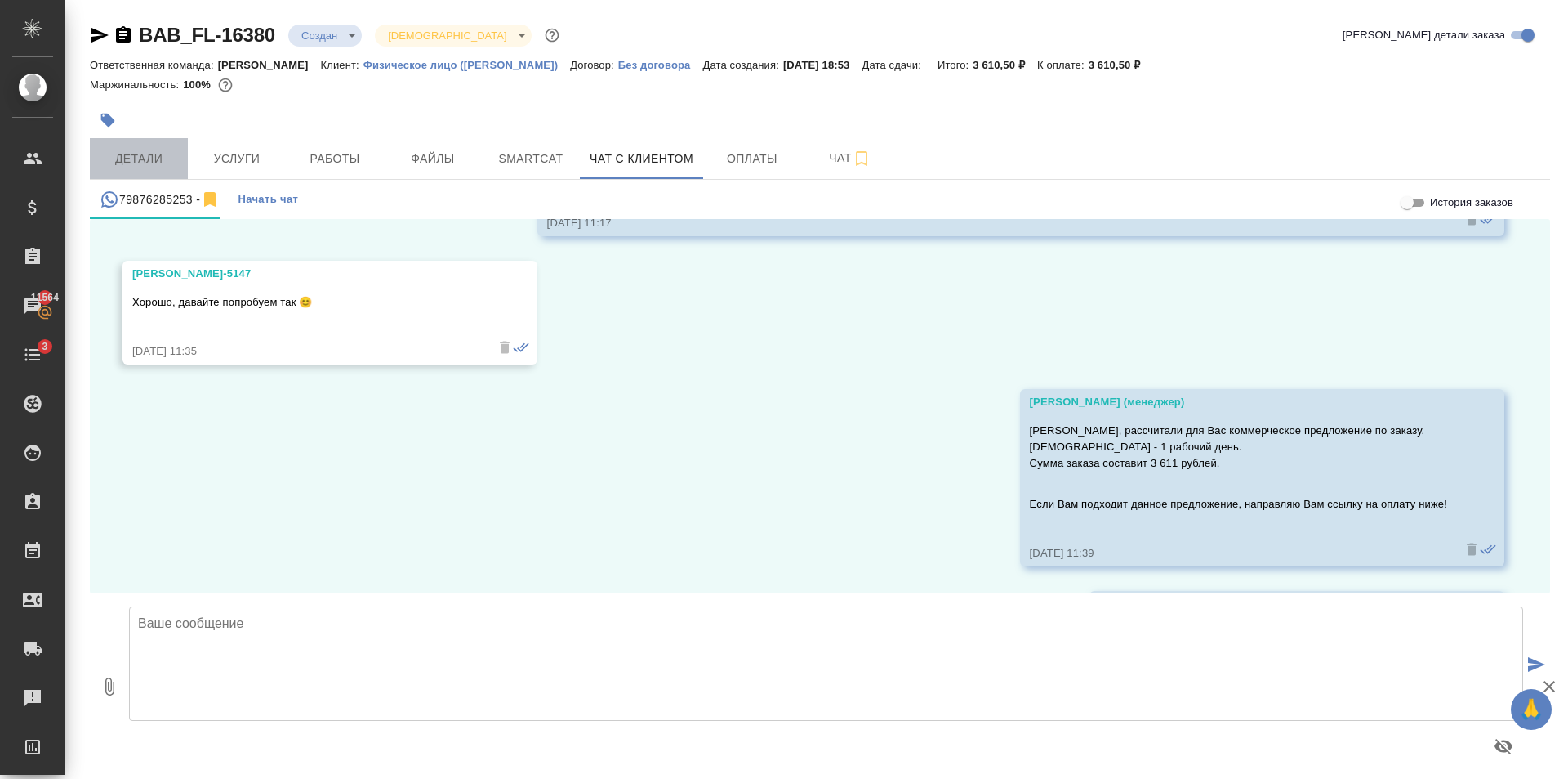
click at [151, 155] on span "Детали" at bounding box center [138, 159] width 78 height 20
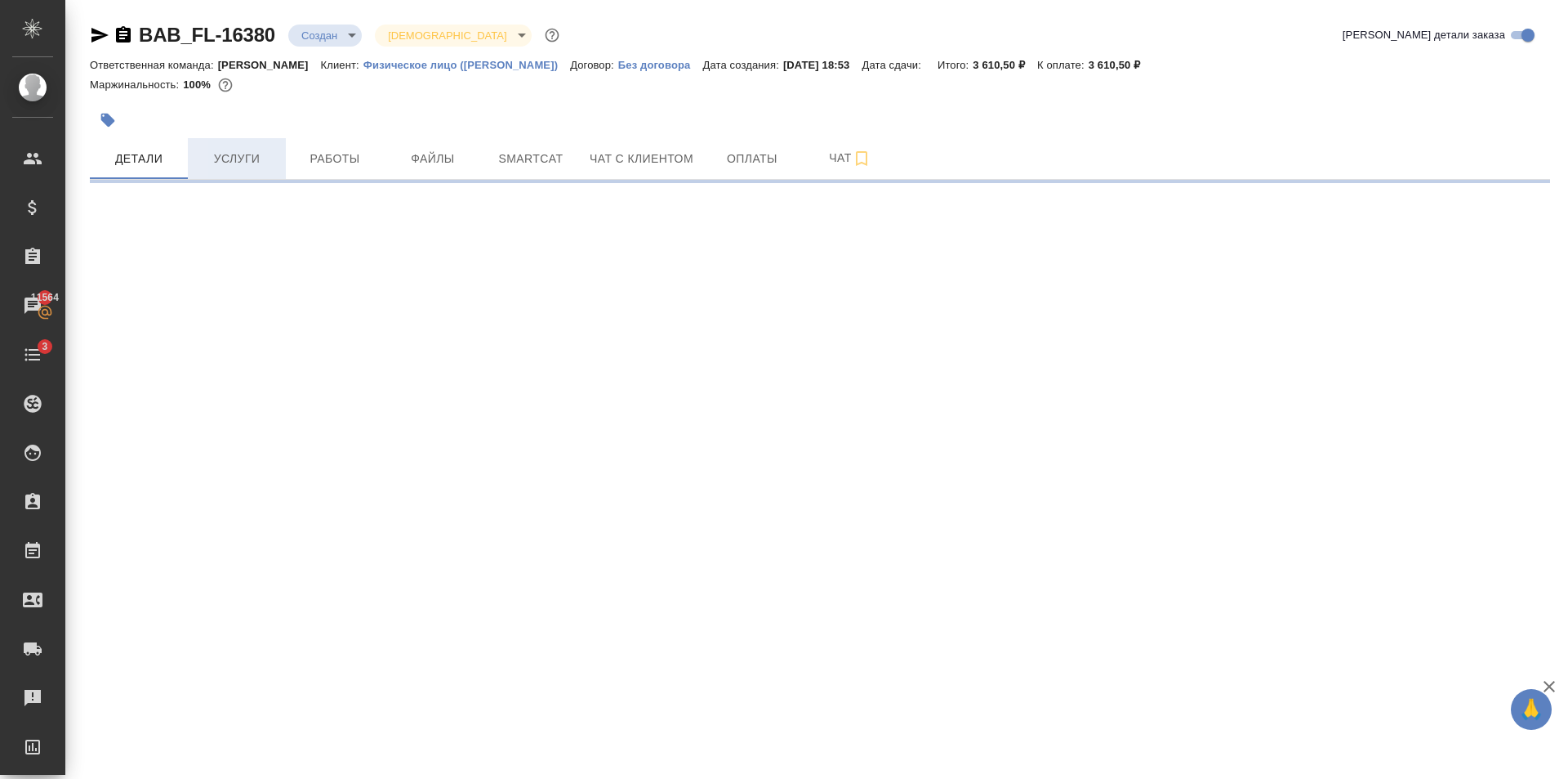
click at [220, 151] on span "Услуги" at bounding box center [237, 159] width 78 height 20
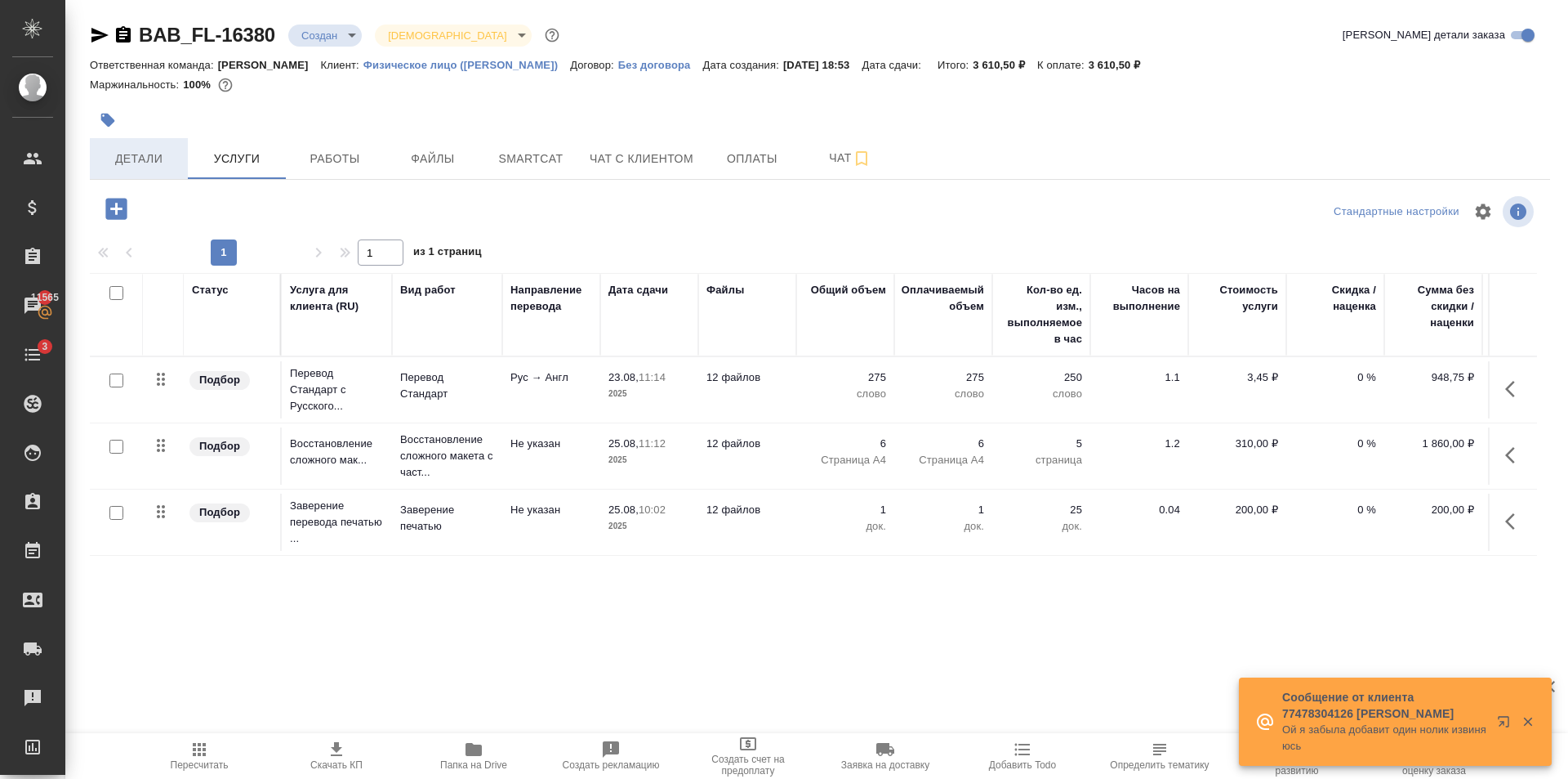
click at [157, 164] on span "Детали" at bounding box center [138, 159] width 78 height 20
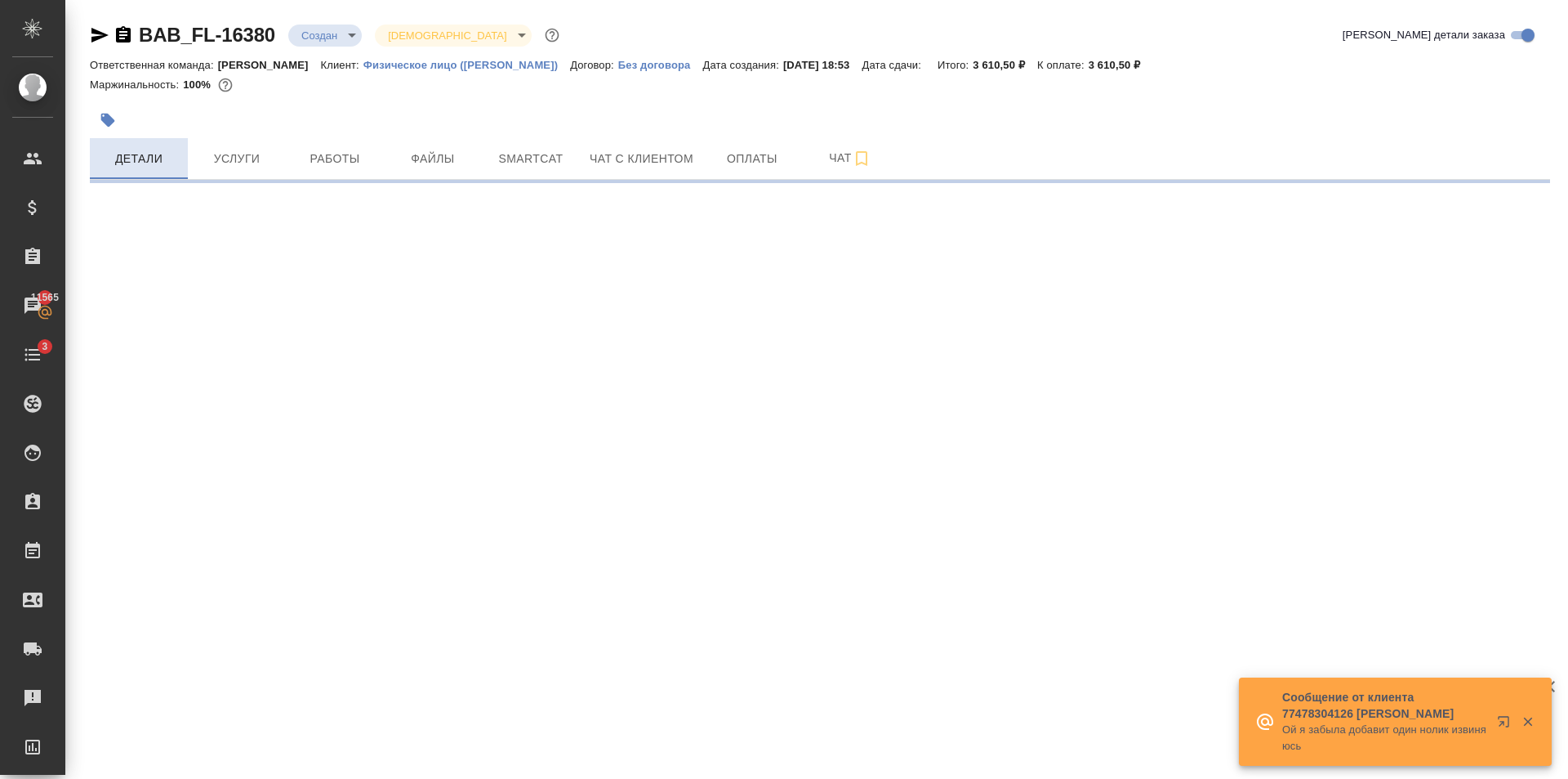
select select "RU"
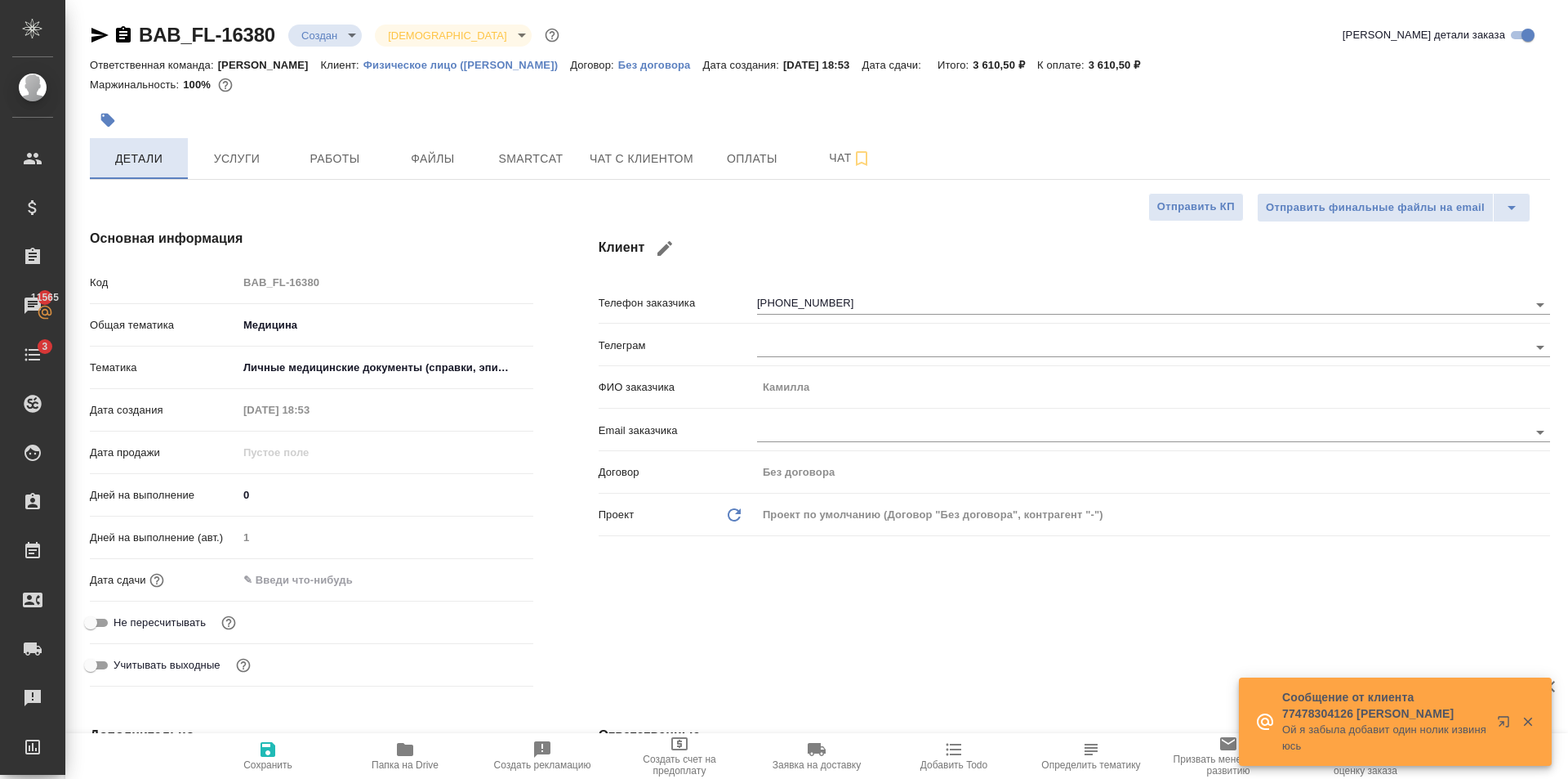
type textarea "x"
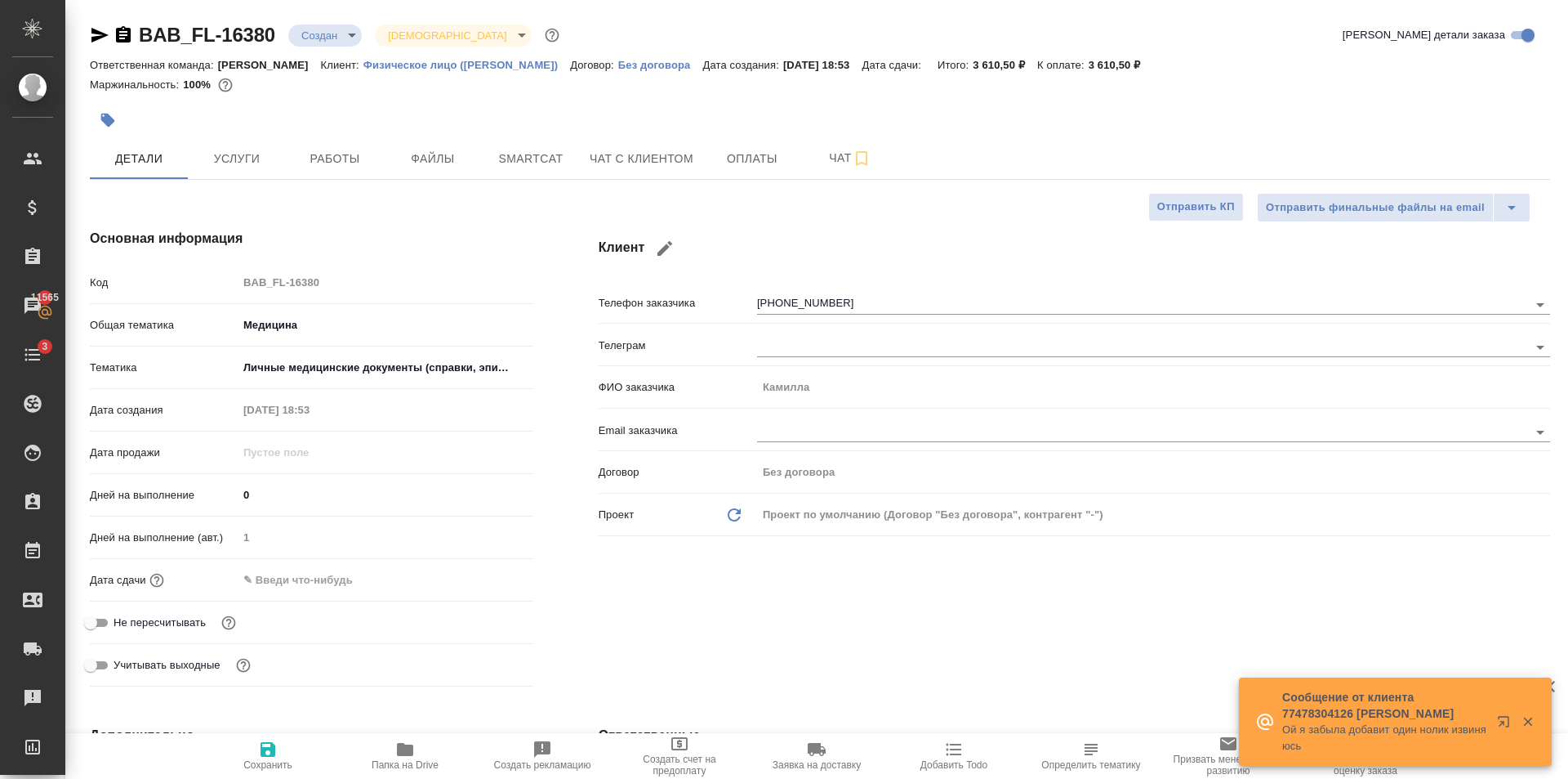
type textarea "x"
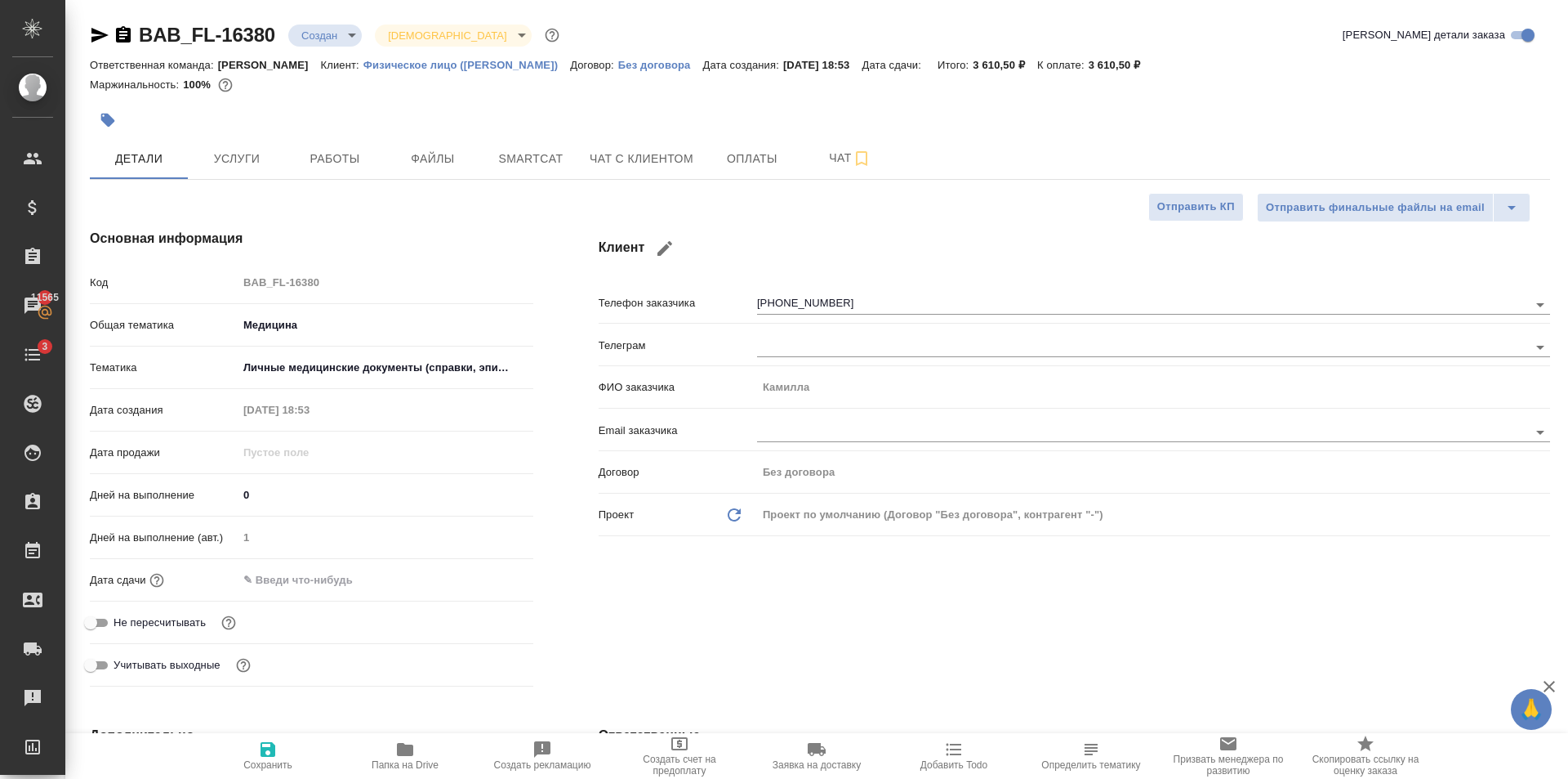
click at [352, 580] on input "text" at bounding box center [309, 579] width 143 height 24
type textarea "x"
click at [486, 573] on icon "button" at bounding box center [486, 577] width 14 height 16
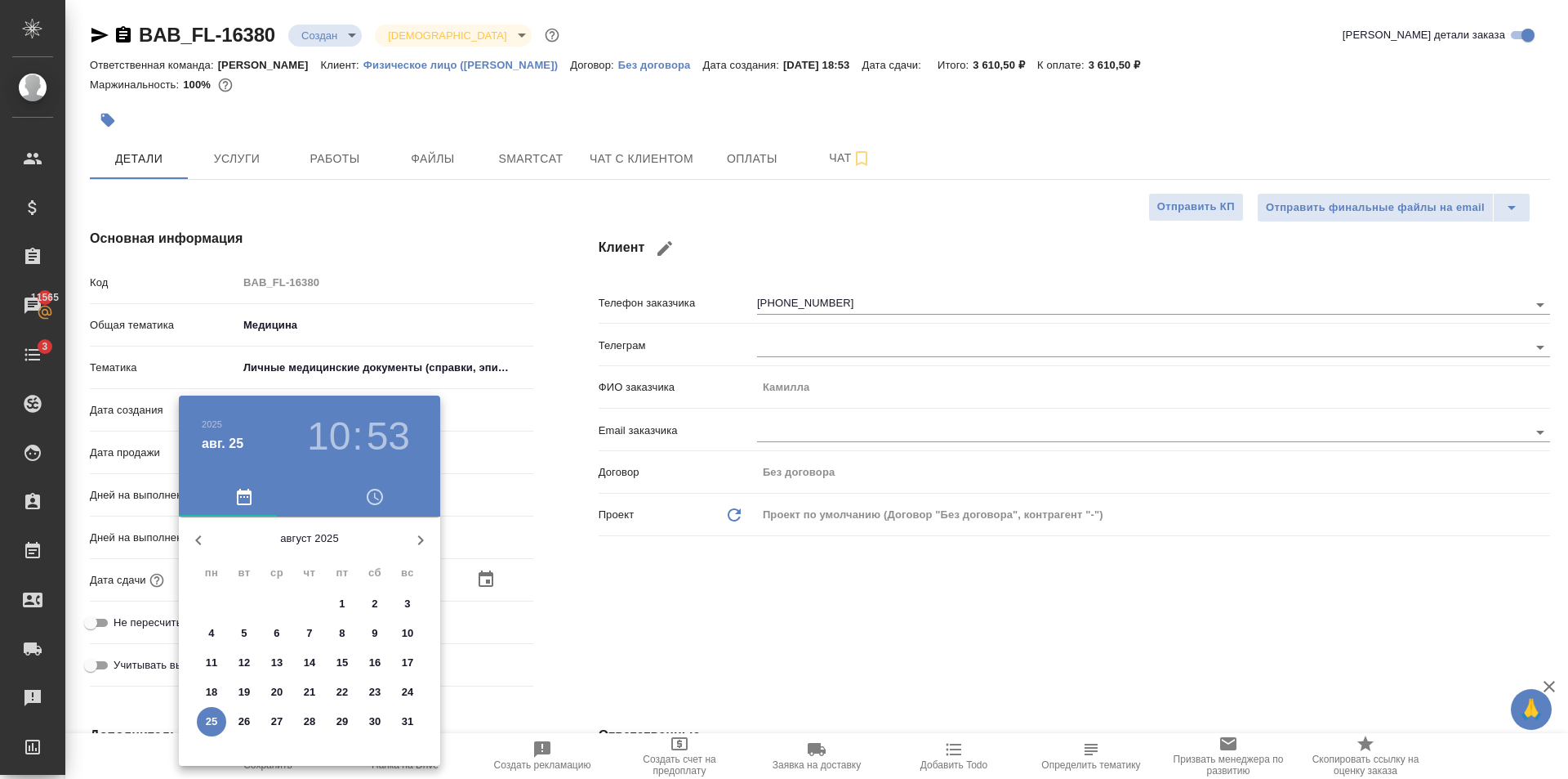
click at [245, 723] on p "26" at bounding box center [244, 721] width 13 height 16
type input "26.08.2025 10:53"
type textarea "x"
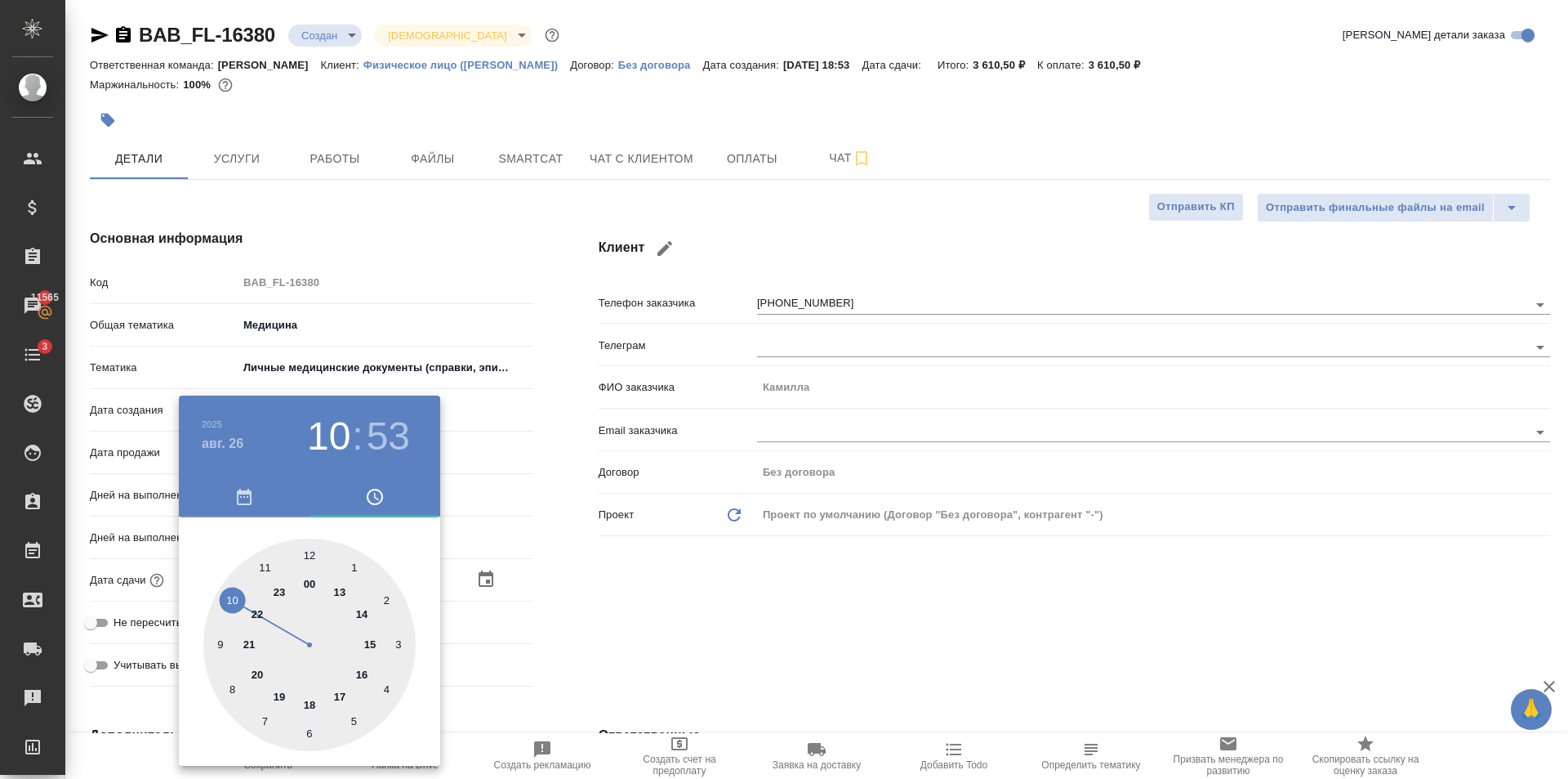
click at [235, 601] on div at bounding box center [310, 644] width 212 height 212
type textarea "x"
click at [315, 550] on div at bounding box center [310, 644] width 212 height 212
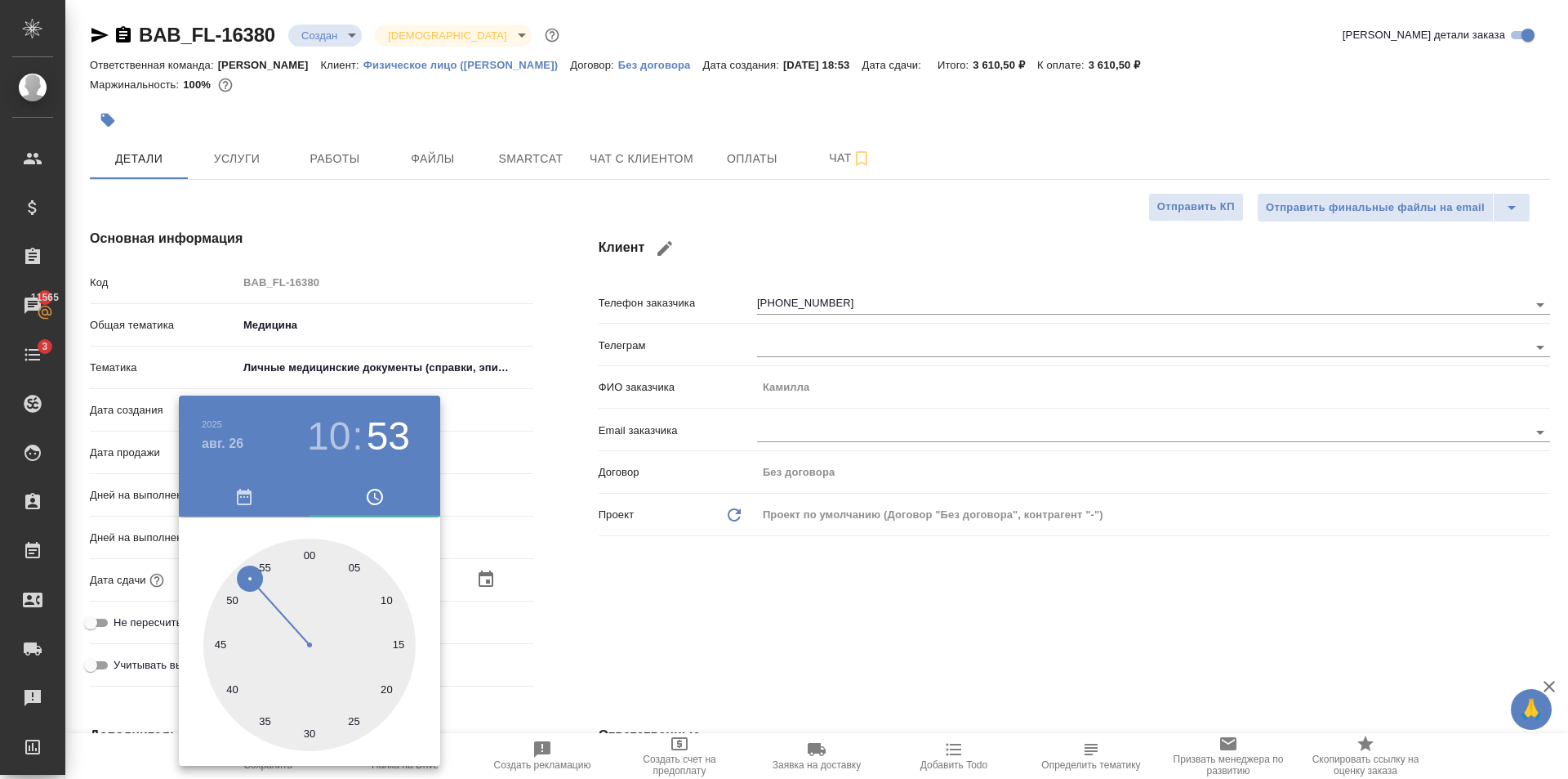
type input "26.08.2025 10:00"
type textarea "x"
click at [746, 580] on div at bounding box center [784, 389] width 1568 height 779
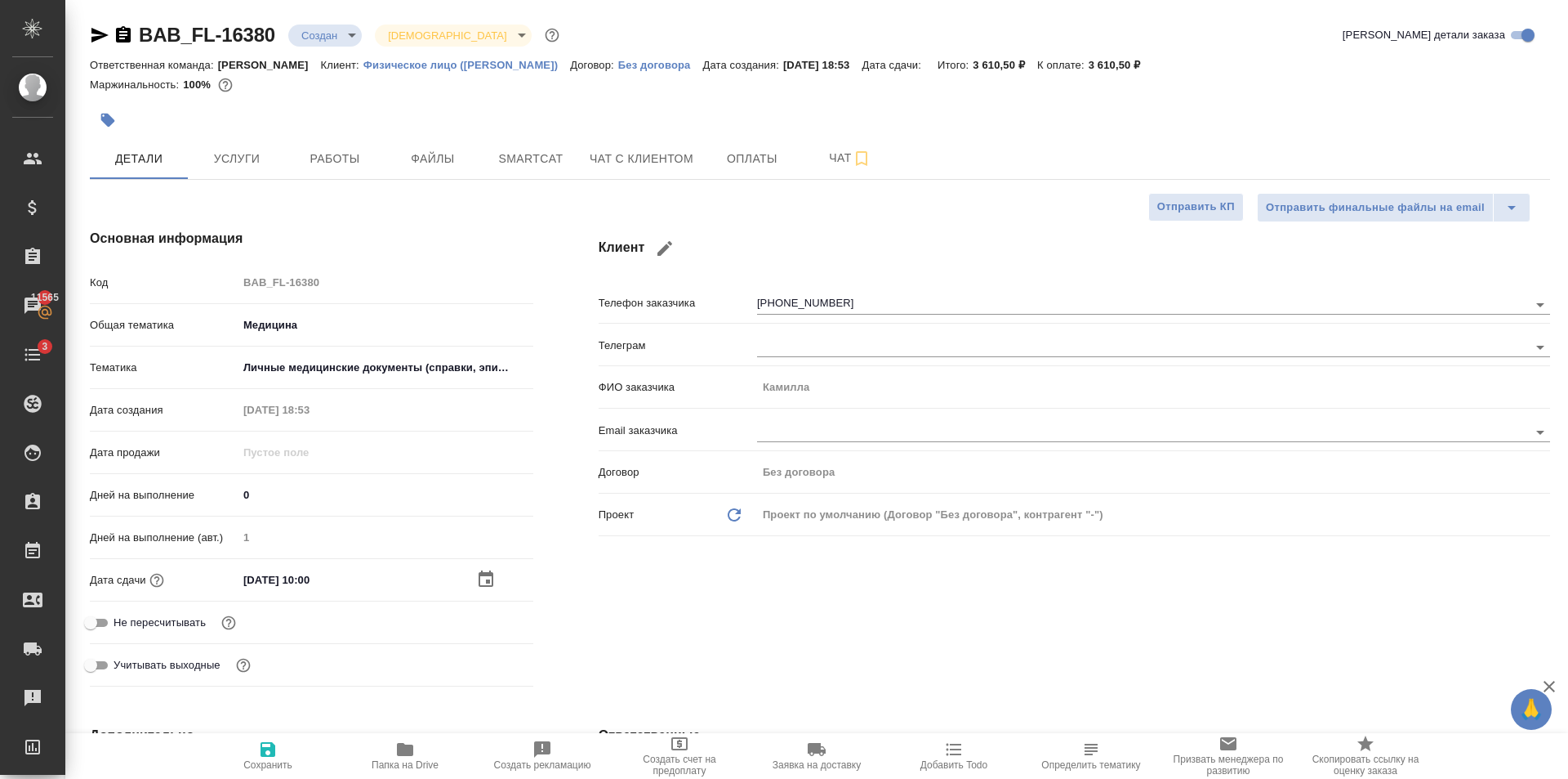
click at [275, 766] on span "Сохранить" at bounding box center [268, 765] width 49 height 12
type textarea "x"
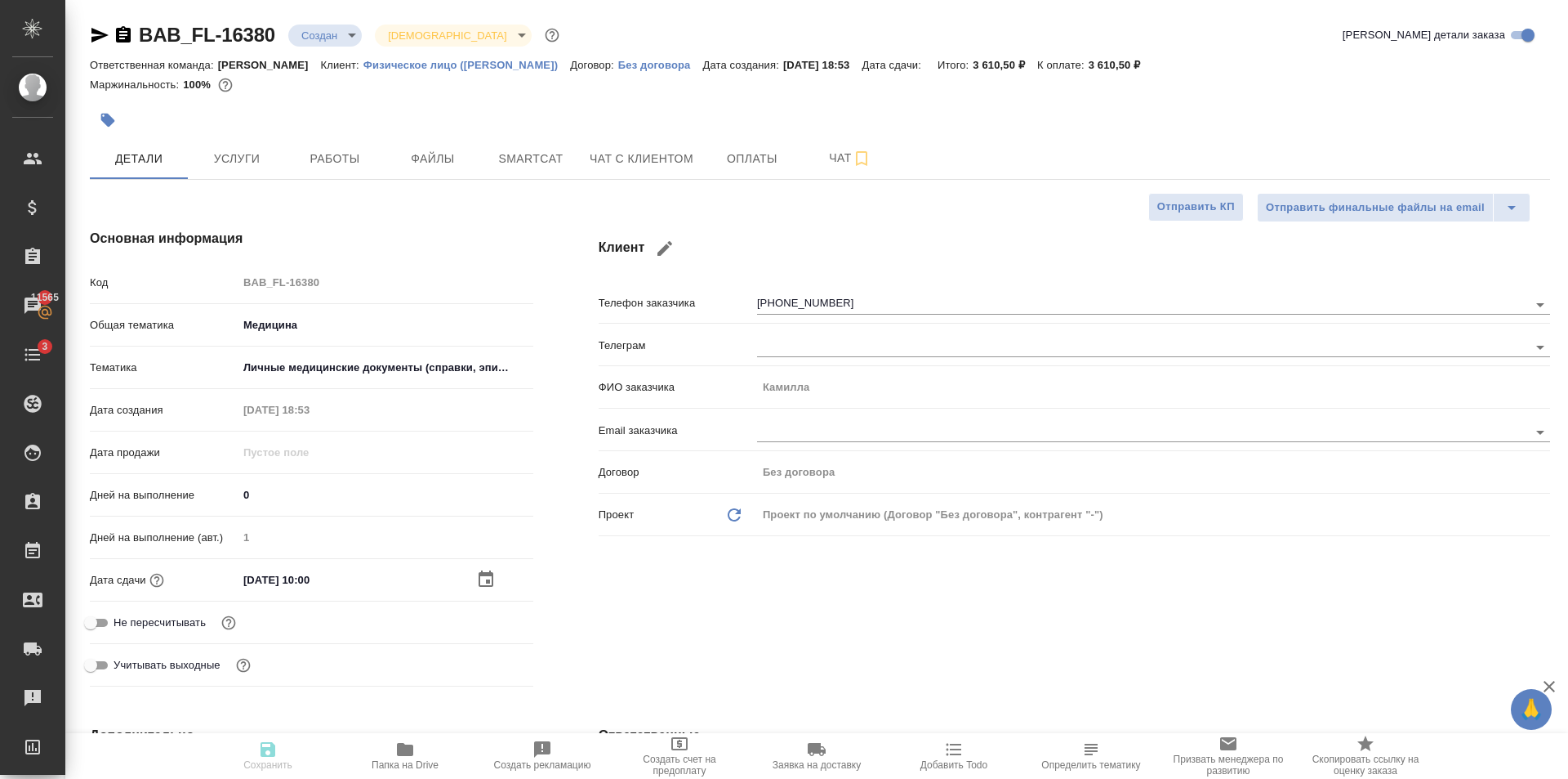
type textarea "x"
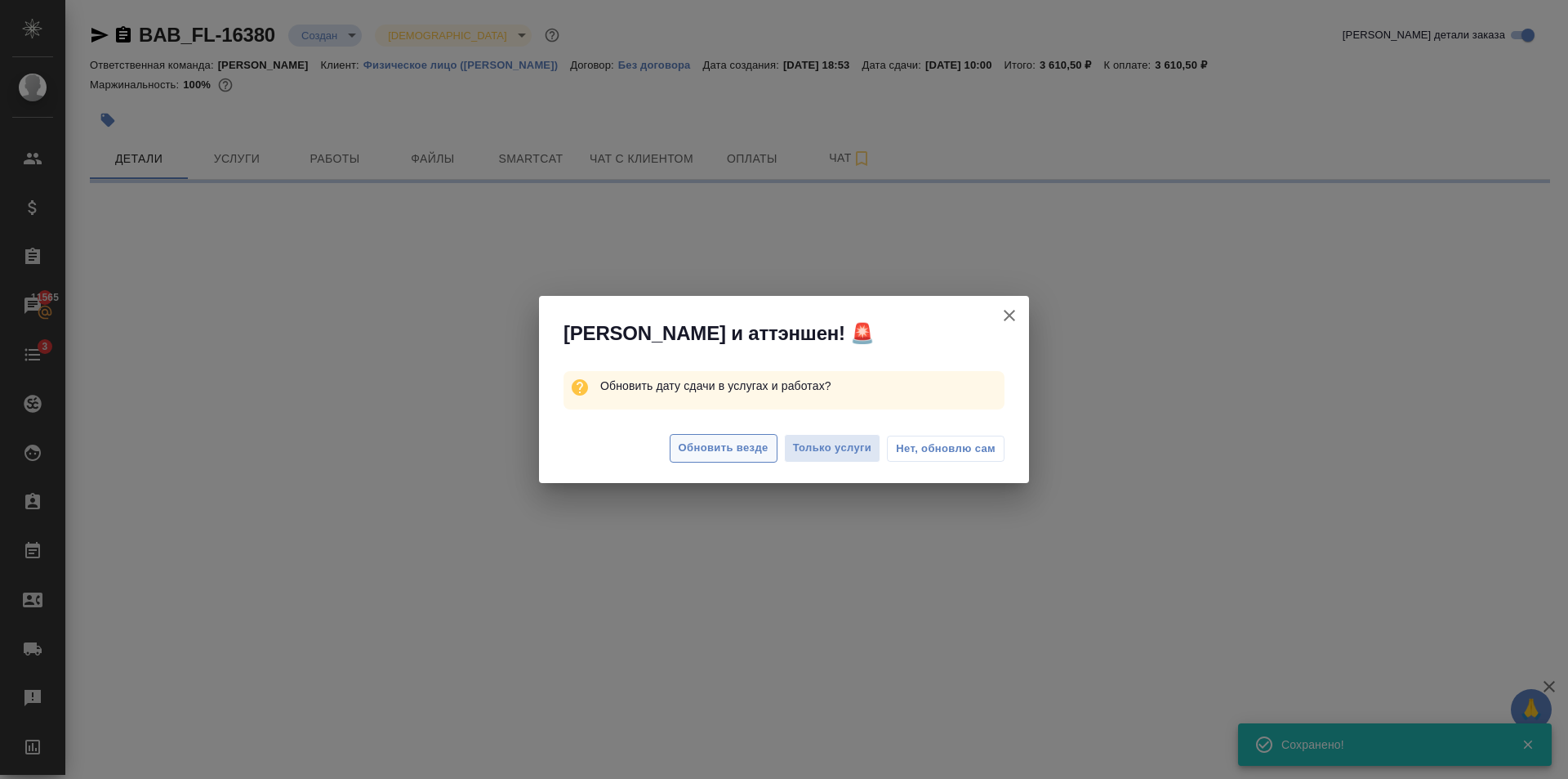
click at [752, 446] on span "Обновить везде" at bounding box center [723, 448] width 90 height 19
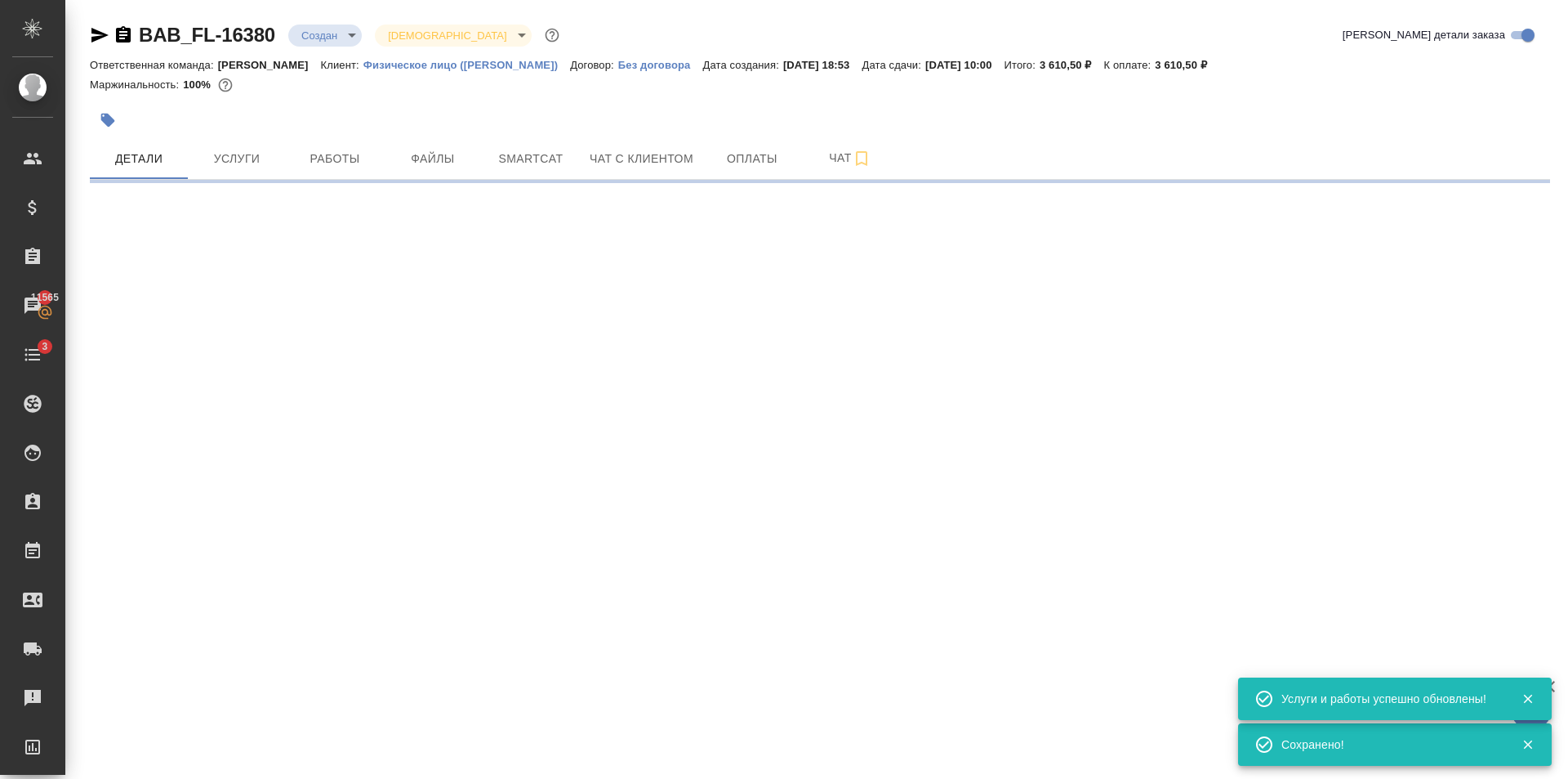
select select "RU"
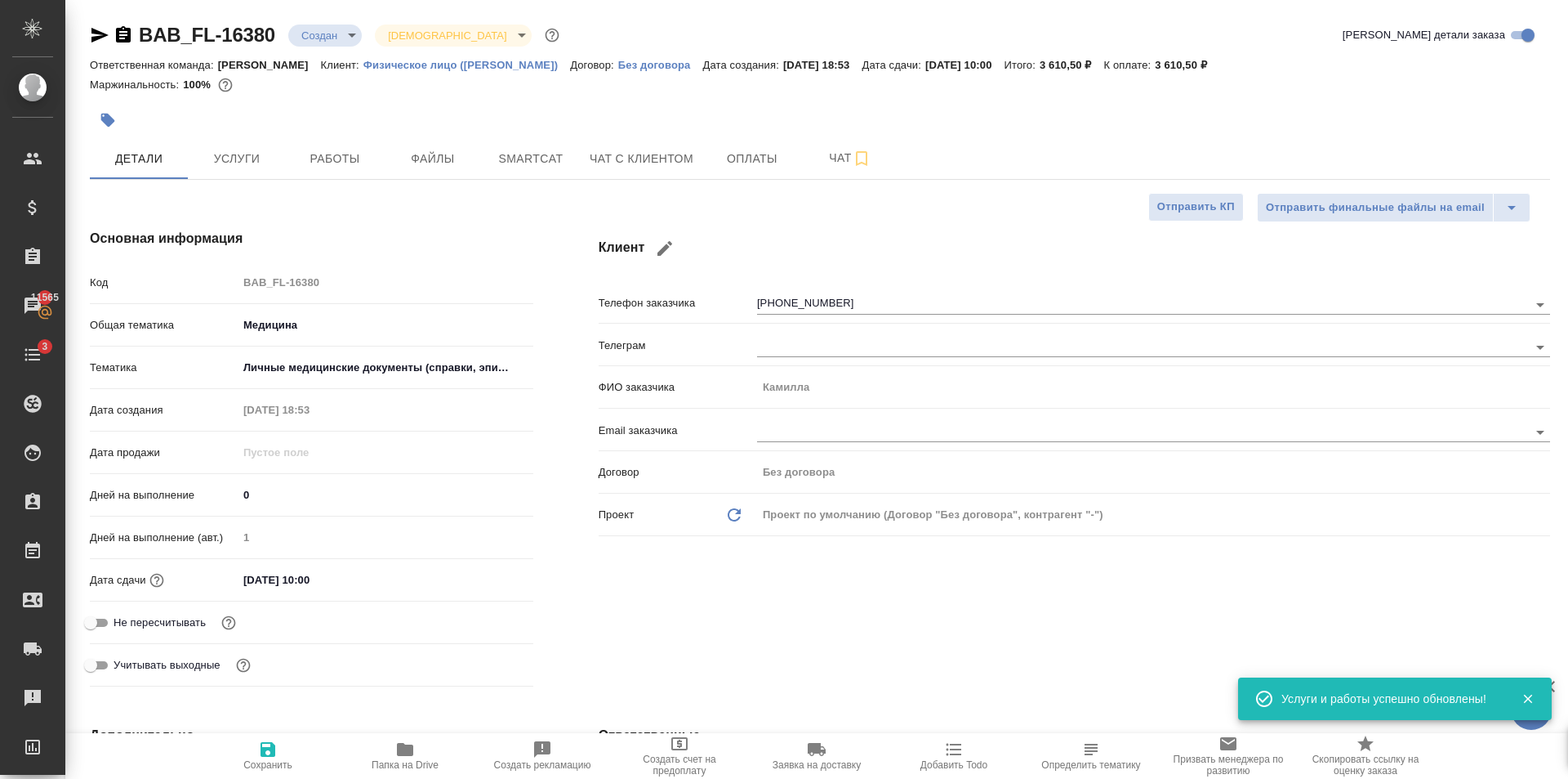
type textarea "x"
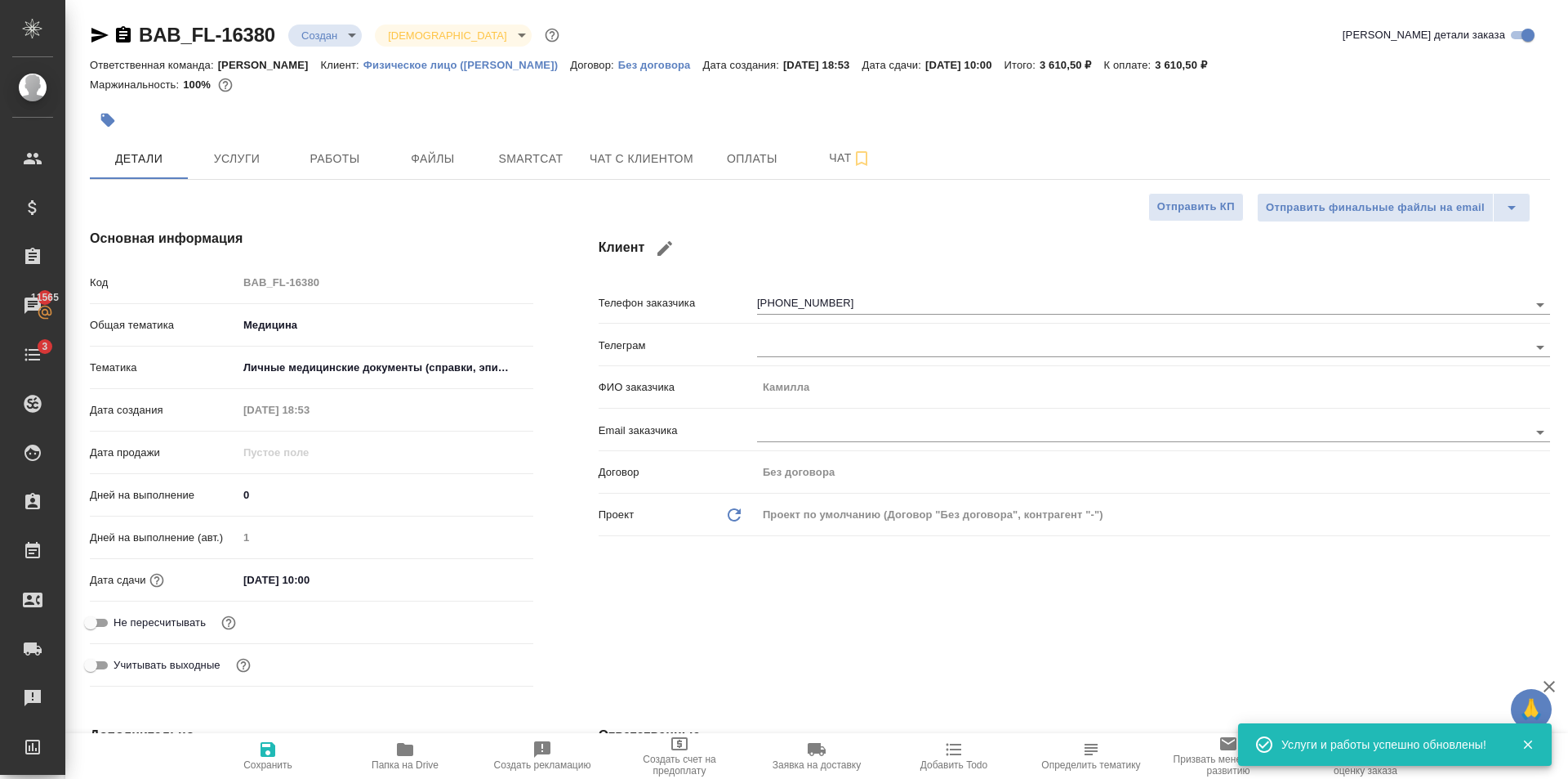
click at [312, 580] on input "26.08.2025 10:00" at bounding box center [309, 579] width 143 height 24
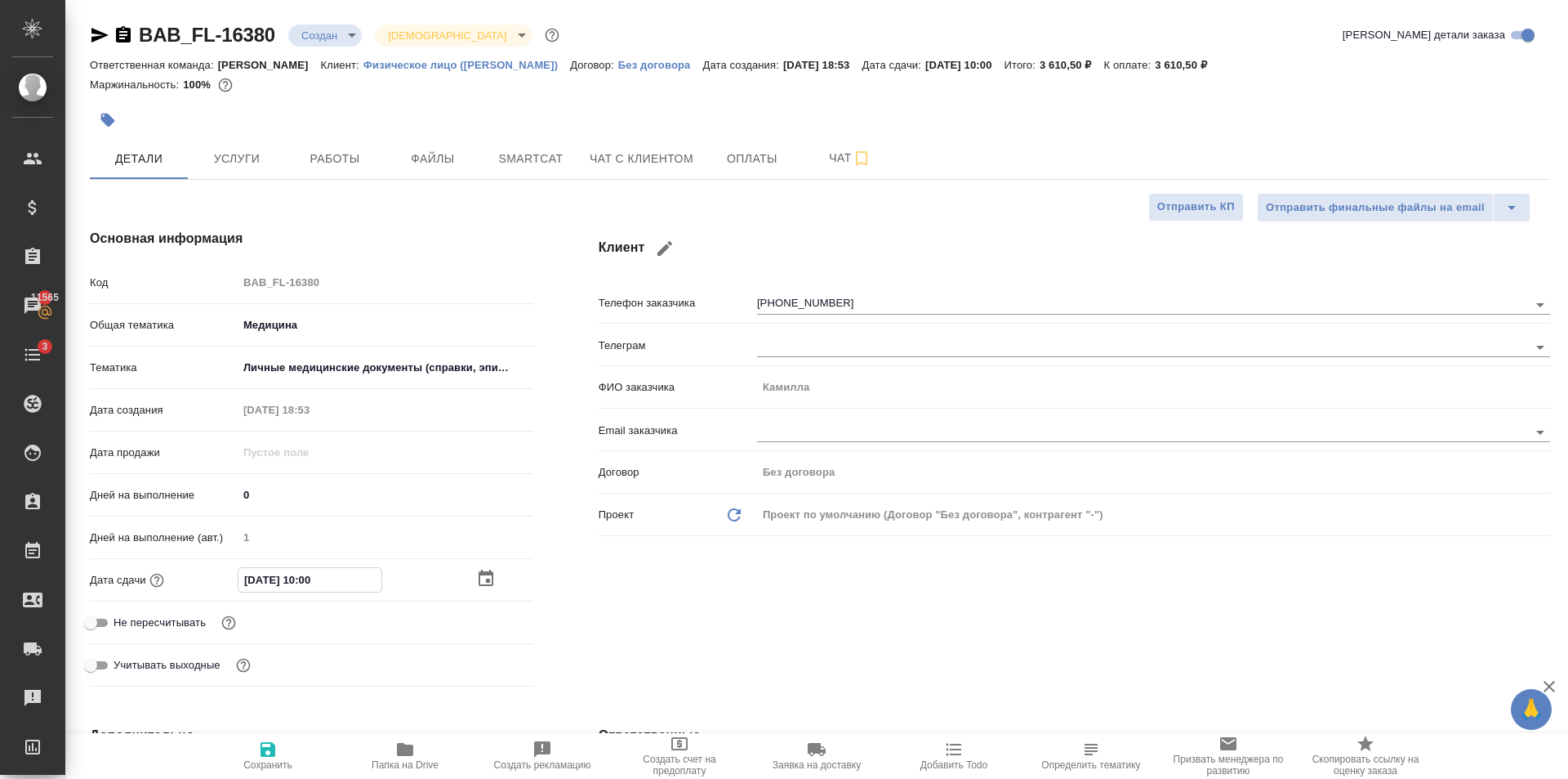
click at [483, 577] on icon "button" at bounding box center [486, 578] width 19 height 19
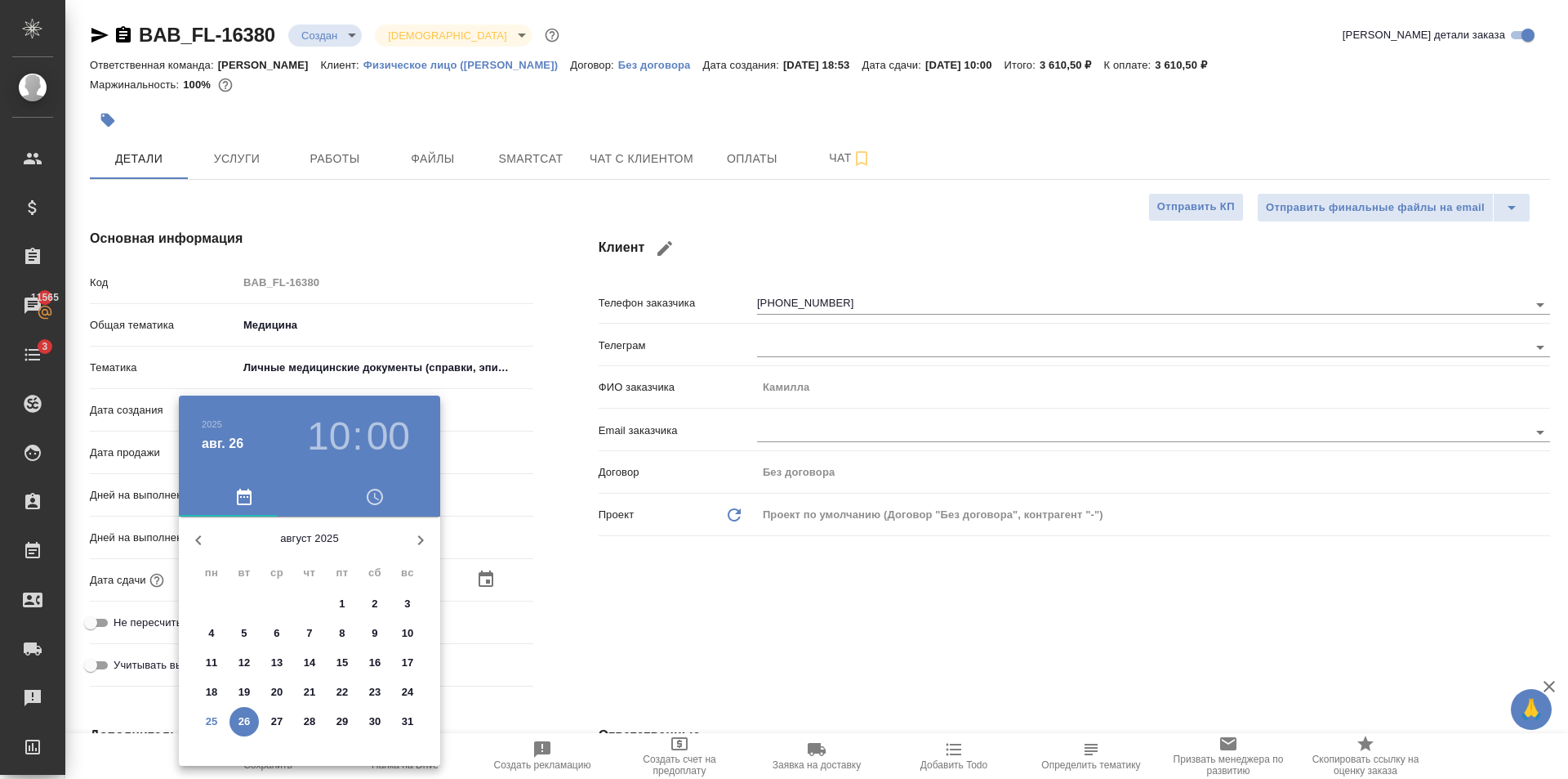
click at [204, 728] on span "25" at bounding box center [211, 721] width 29 height 16
type input "25.08.2025 10:00"
type textarea "x"
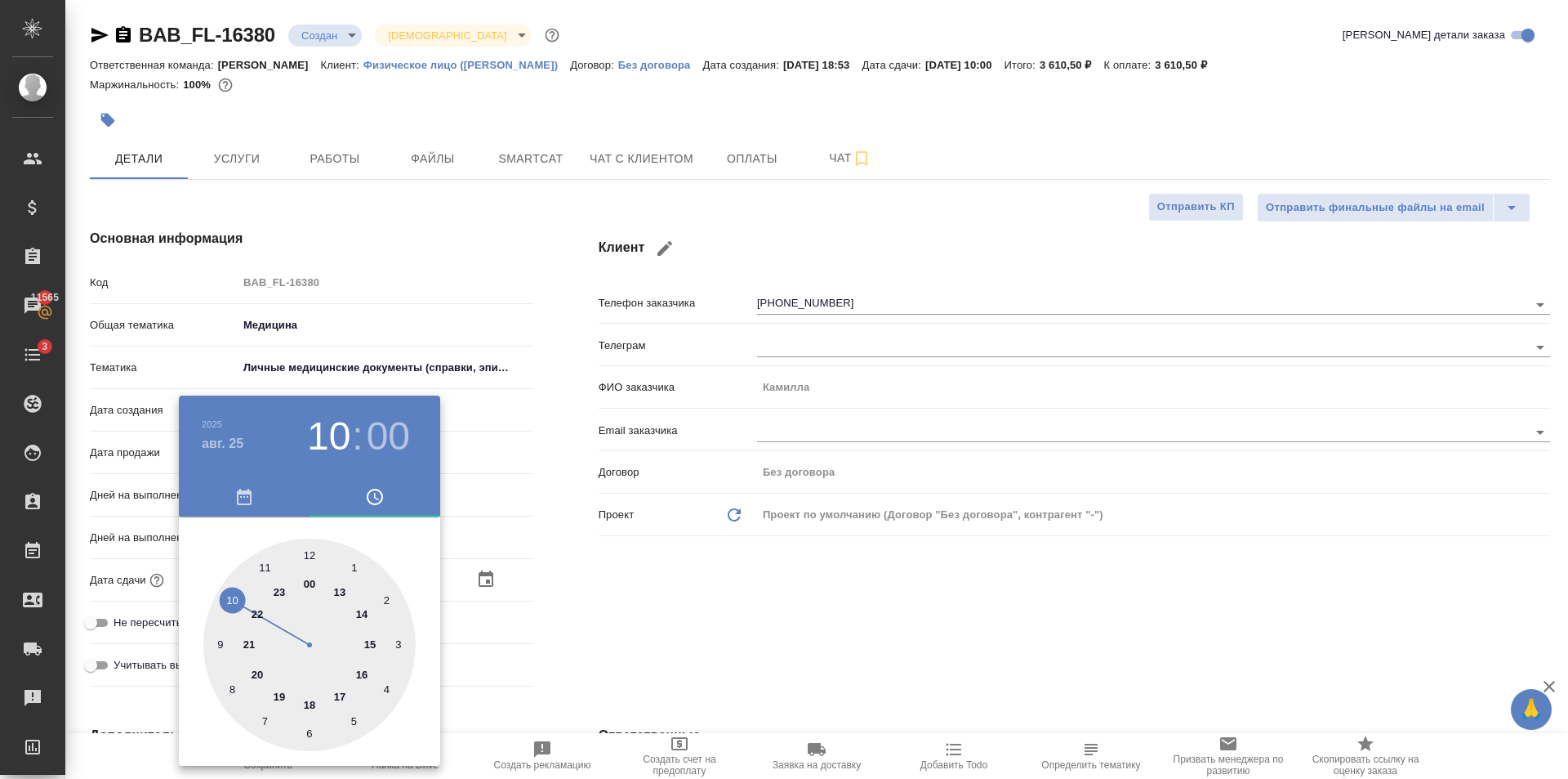
click at [338, 694] on div at bounding box center [310, 644] width 212 height 212
type input "25.08.2025 17:00"
type textarea "x"
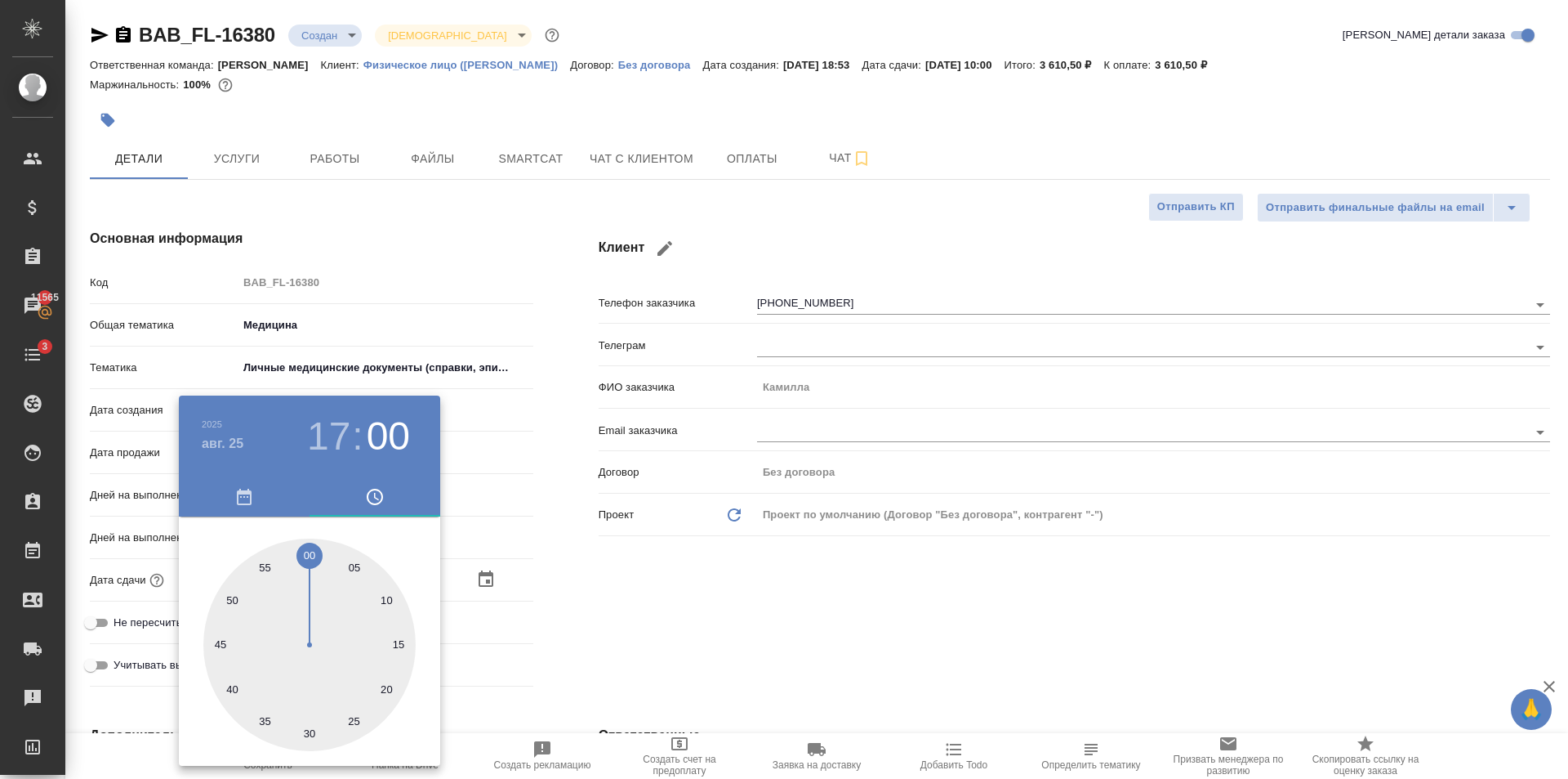
click at [309, 558] on div at bounding box center [310, 644] width 212 height 212
type textarea "x"
click at [693, 573] on div at bounding box center [784, 389] width 1568 height 779
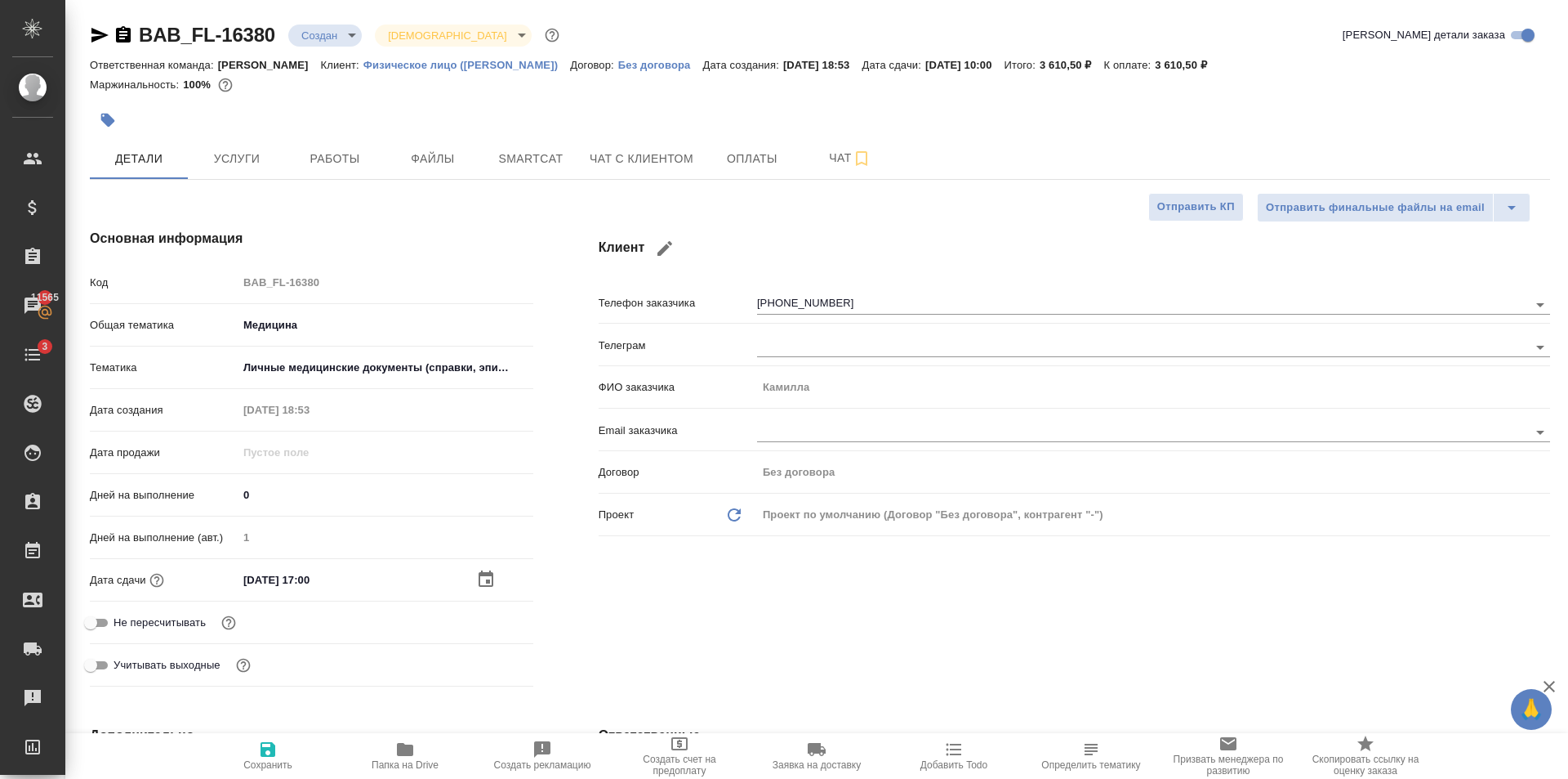
click at [288, 758] on span "Сохранить" at bounding box center [268, 755] width 118 height 31
type textarea "x"
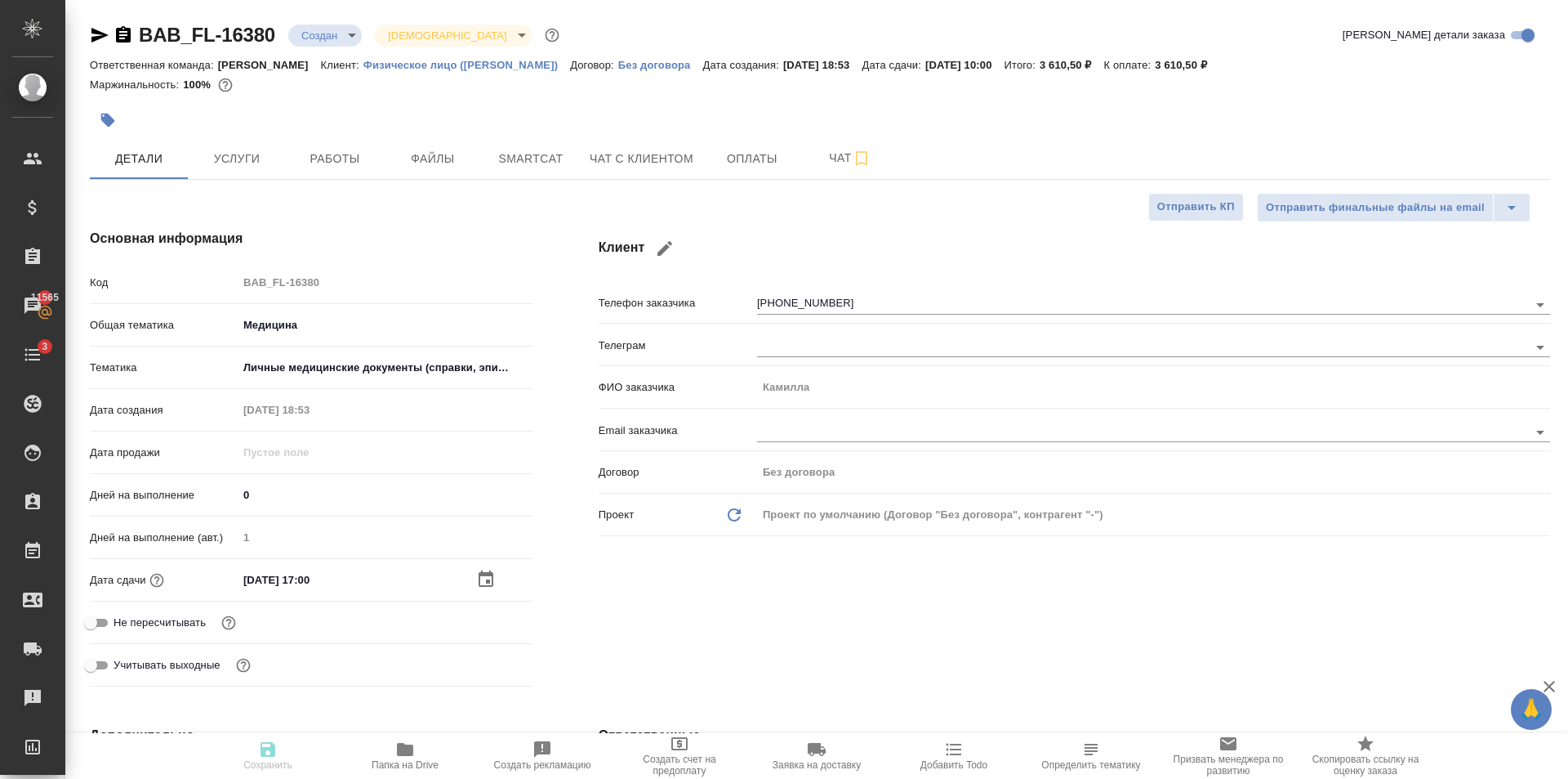
type textarea "x"
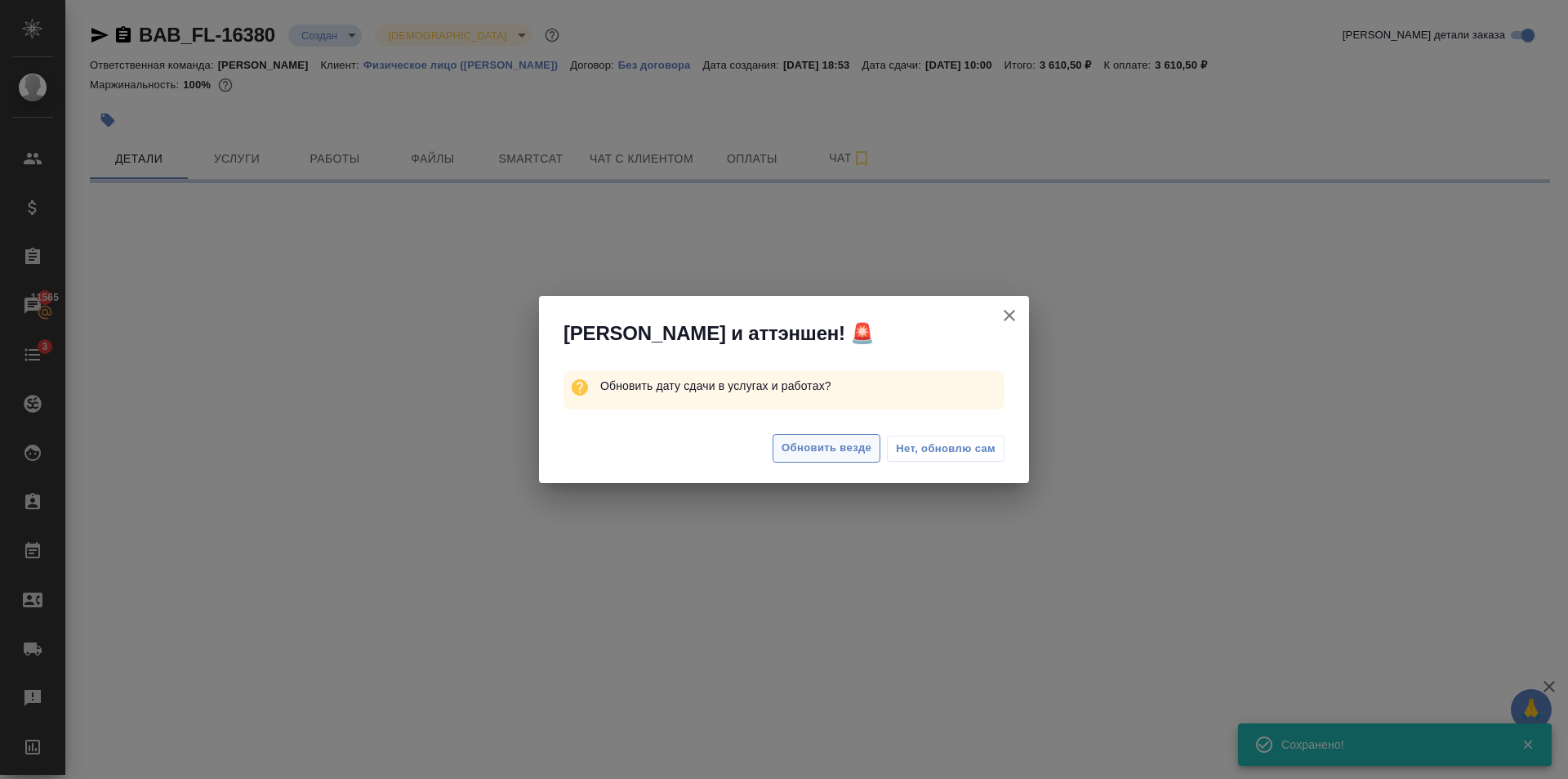
click at [825, 437] on button "Обновить везде" at bounding box center [827, 448] width 108 height 29
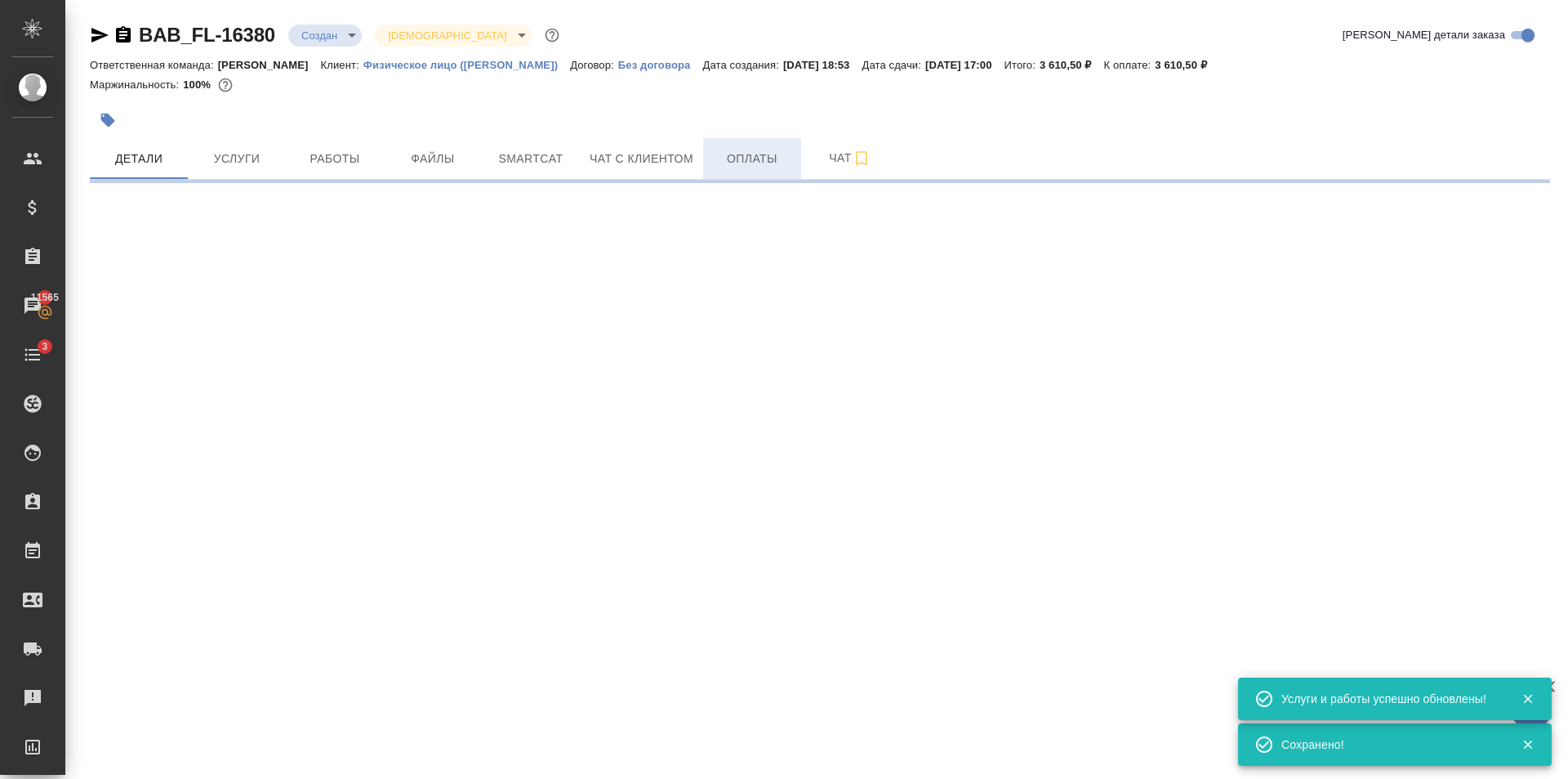
click at [768, 157] on span "Оплаты" at bounding box center [752, 159] width 78 height 20
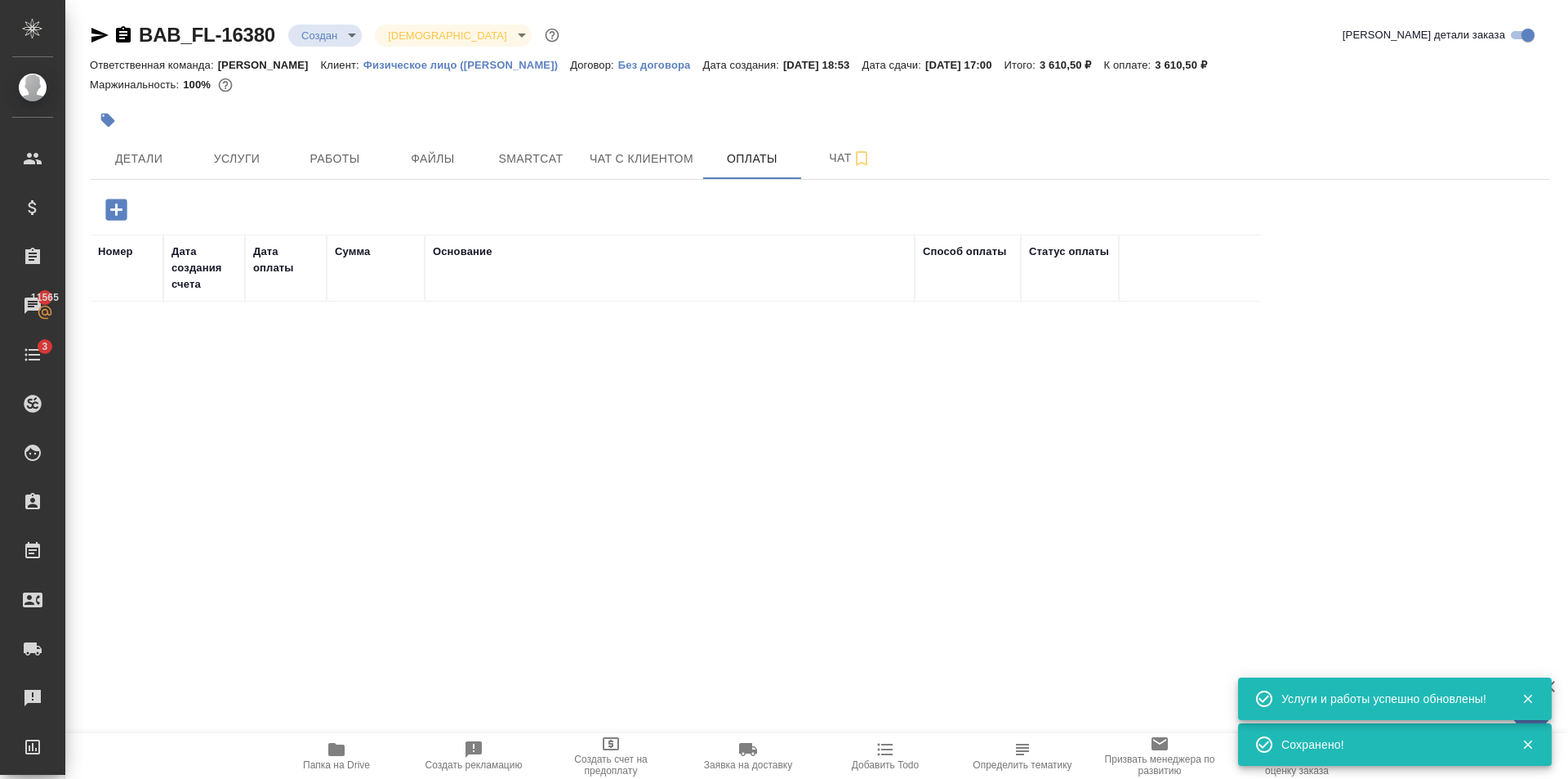
click at [122, 203] on icon "button" at bounding box center [115, 209] width 21 height 21
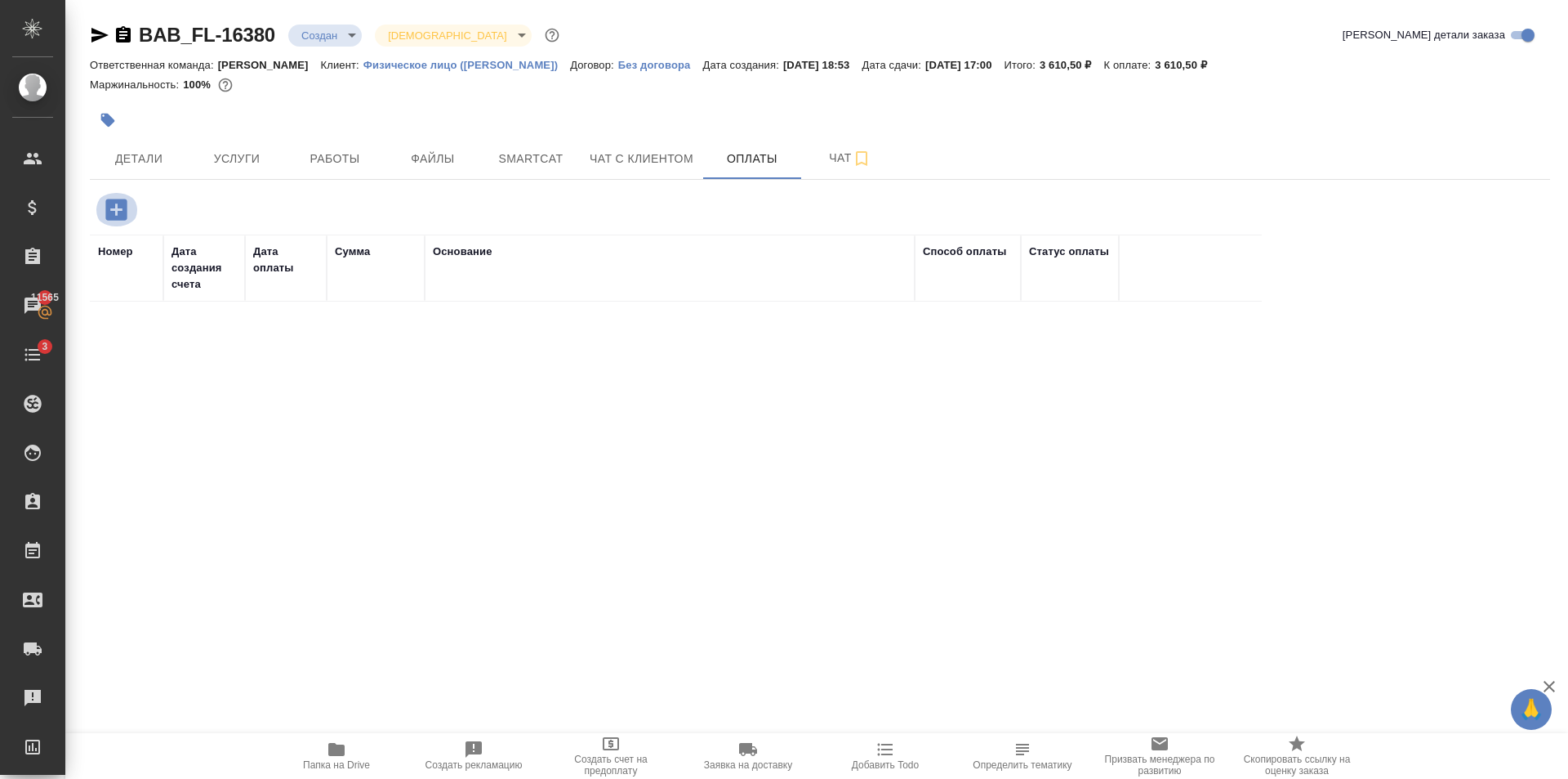
click at [118, 211] on icon "button" at bounding box center [115, 209] width 21 height 21
click at [107, 204] on icon "button" at bounding box center [115, 209] width 21 height 21
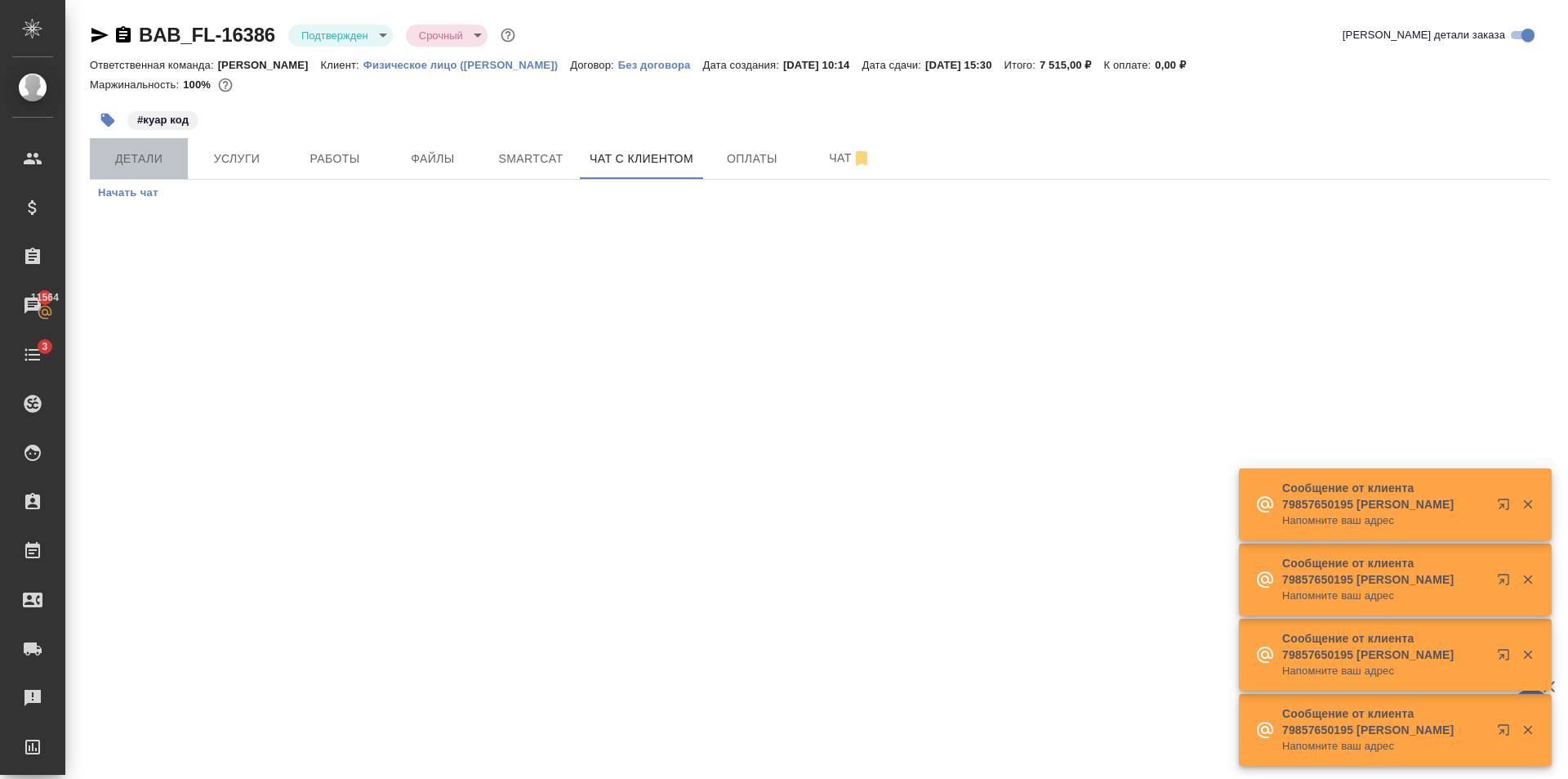
click at [141, 165] on span "Детали" at bounding box center [138, 159] width 78 height 20
click at [316, 161] on span "Работы" at bounding box center [334, 159] width 78 height 20
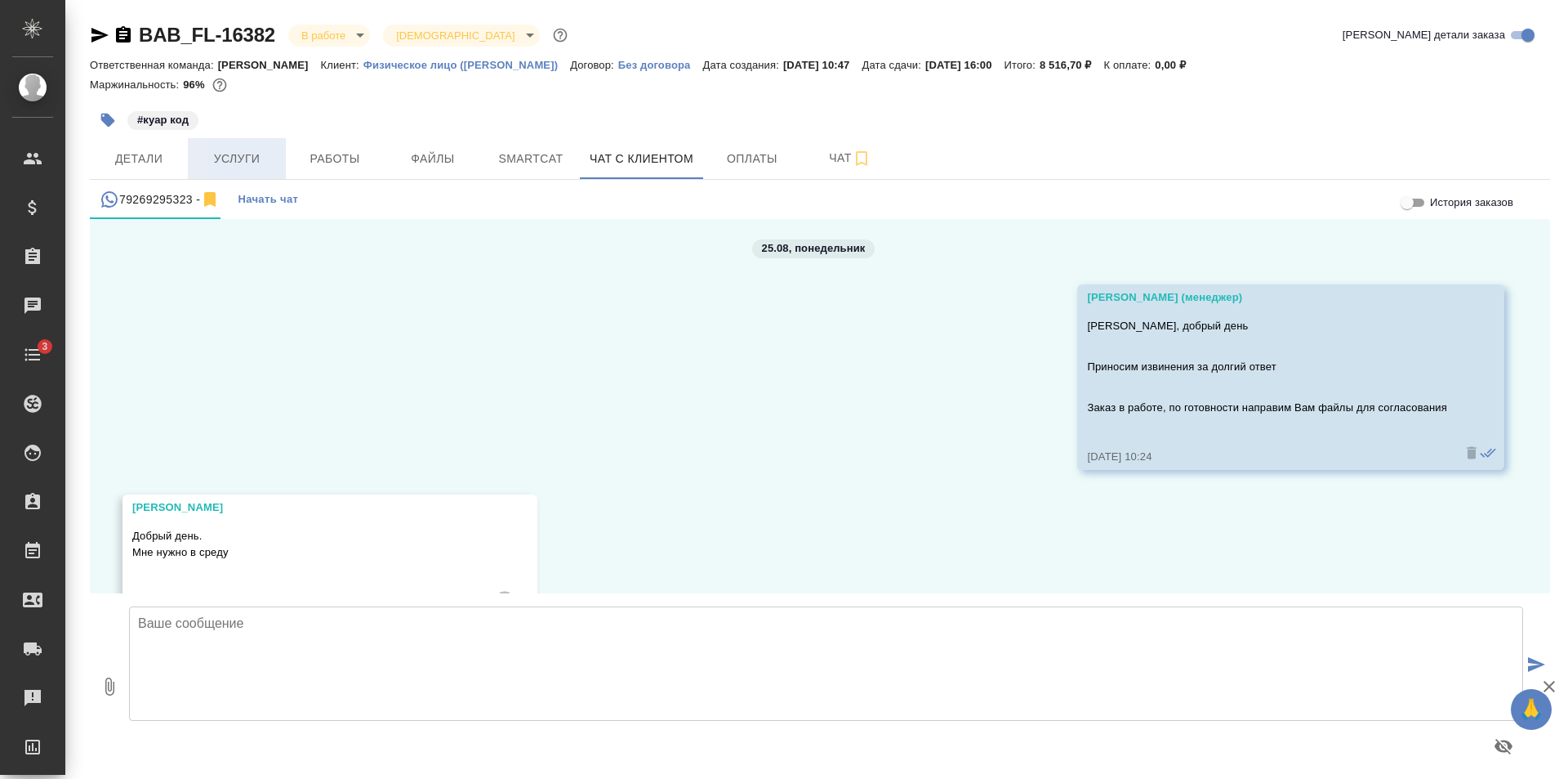
scroll to position [6162, 0]
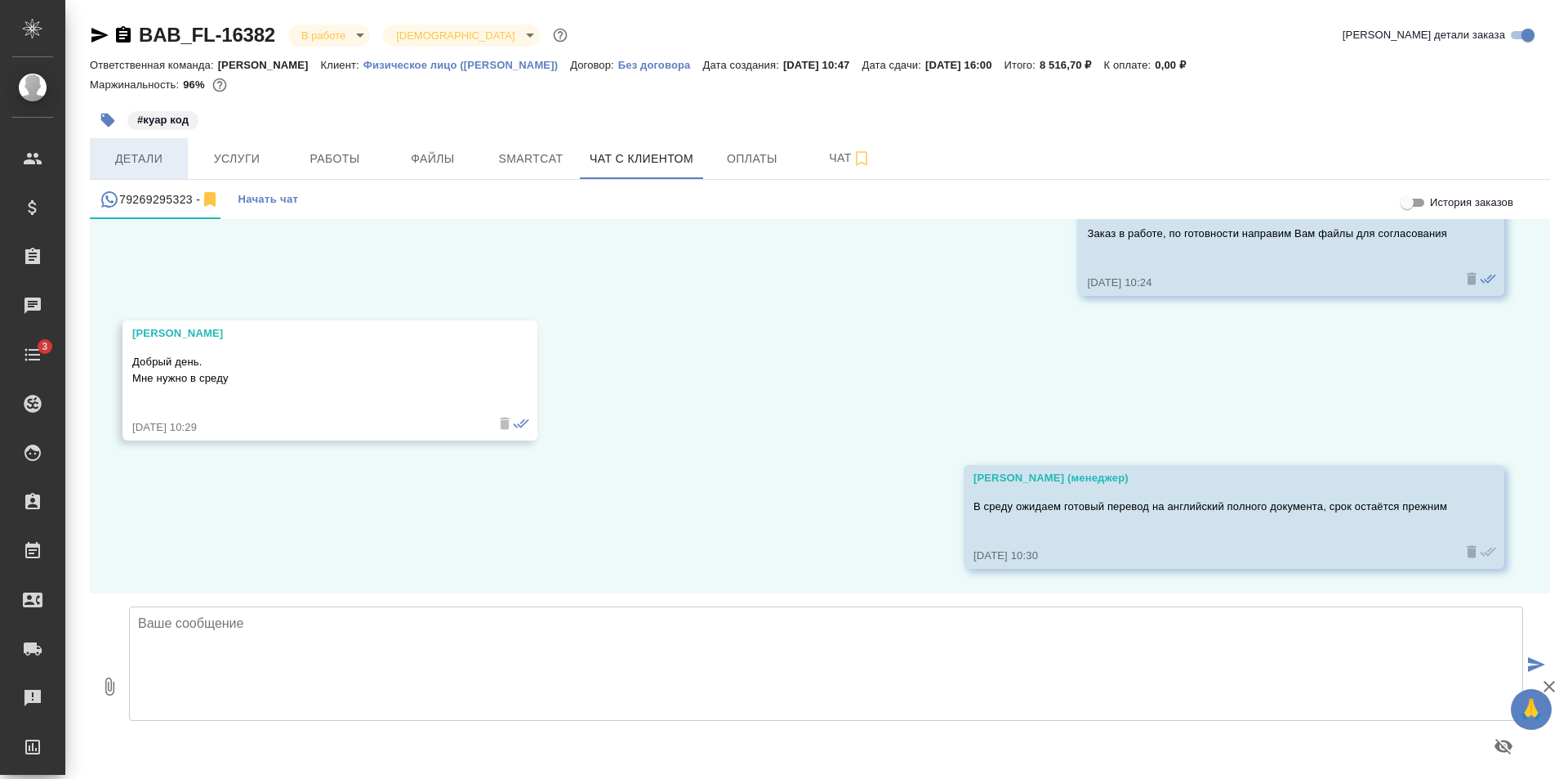
click at [137, 163] on span "Детали" at bounding box center [138, 159] width 78 height 20
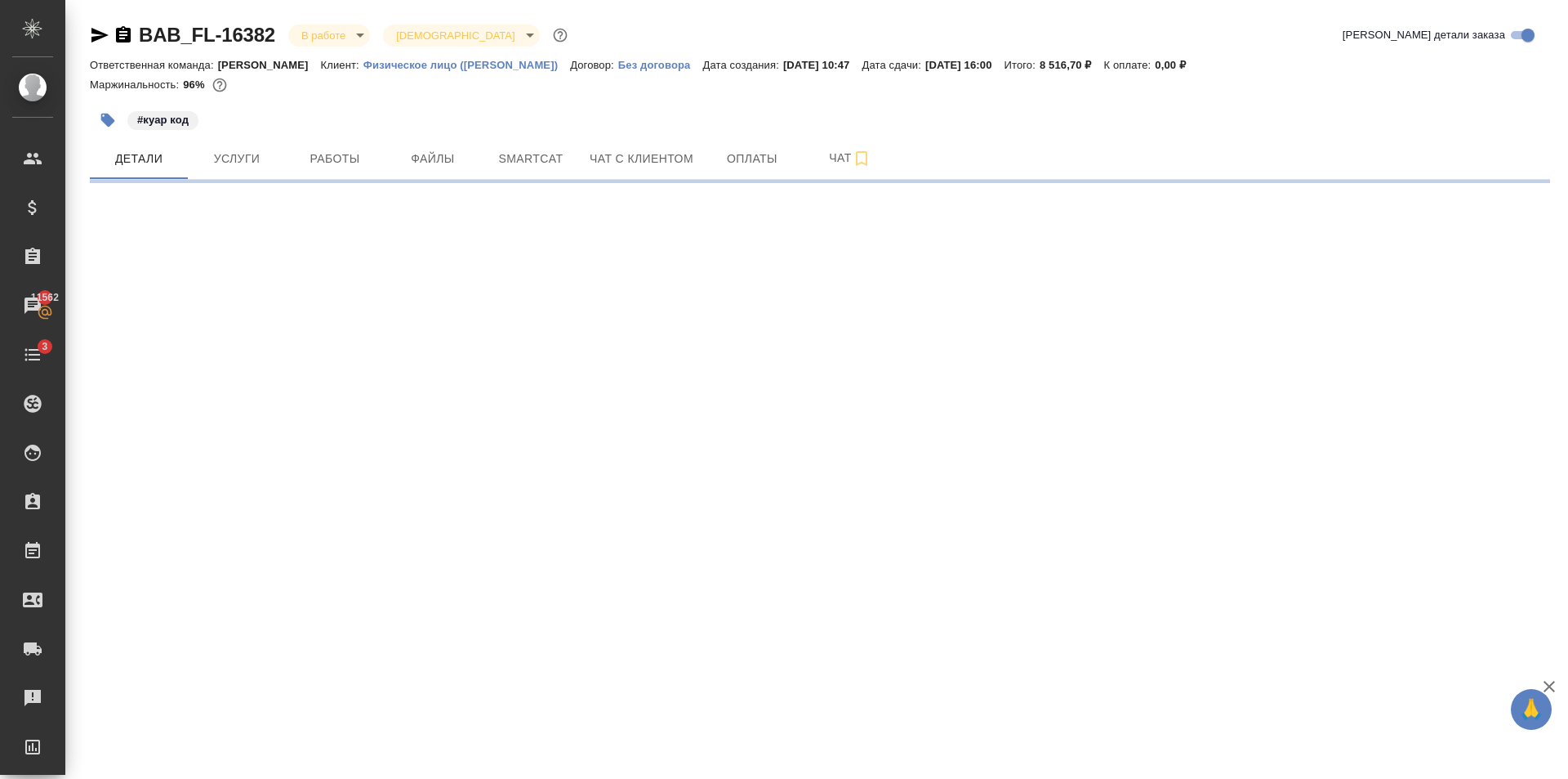
select select "RU"
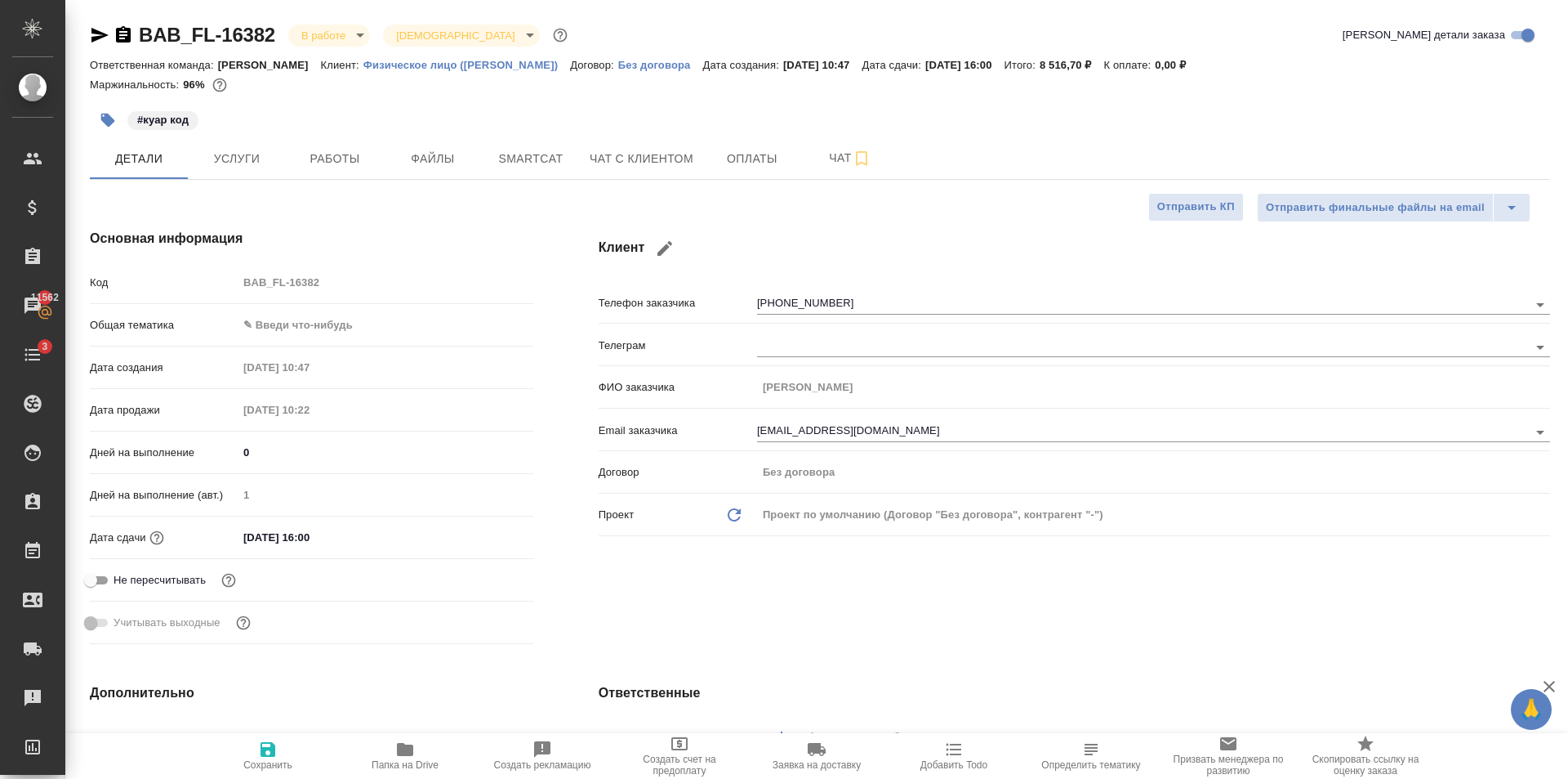
type textarea "x"
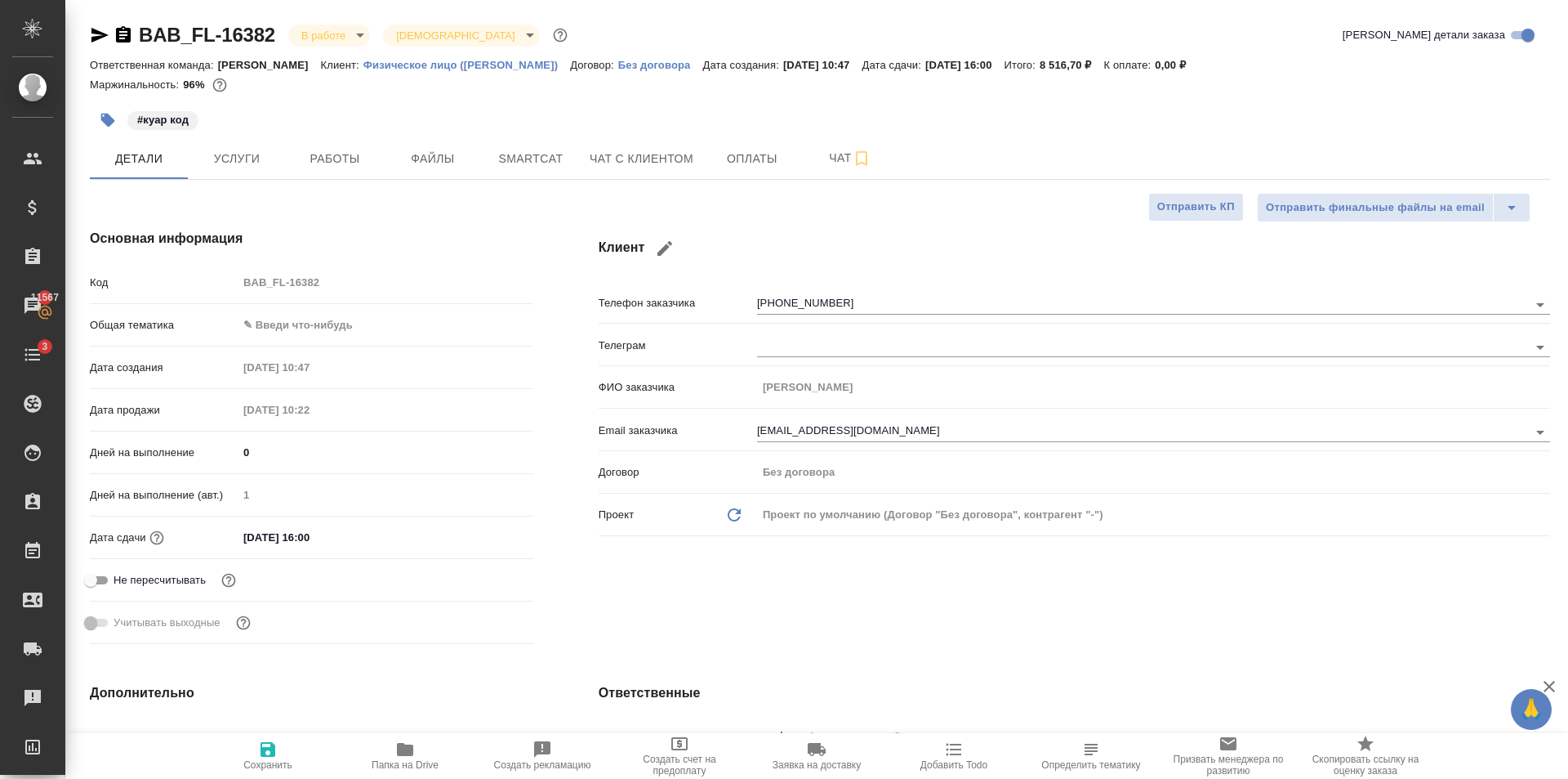
type textarea "x"
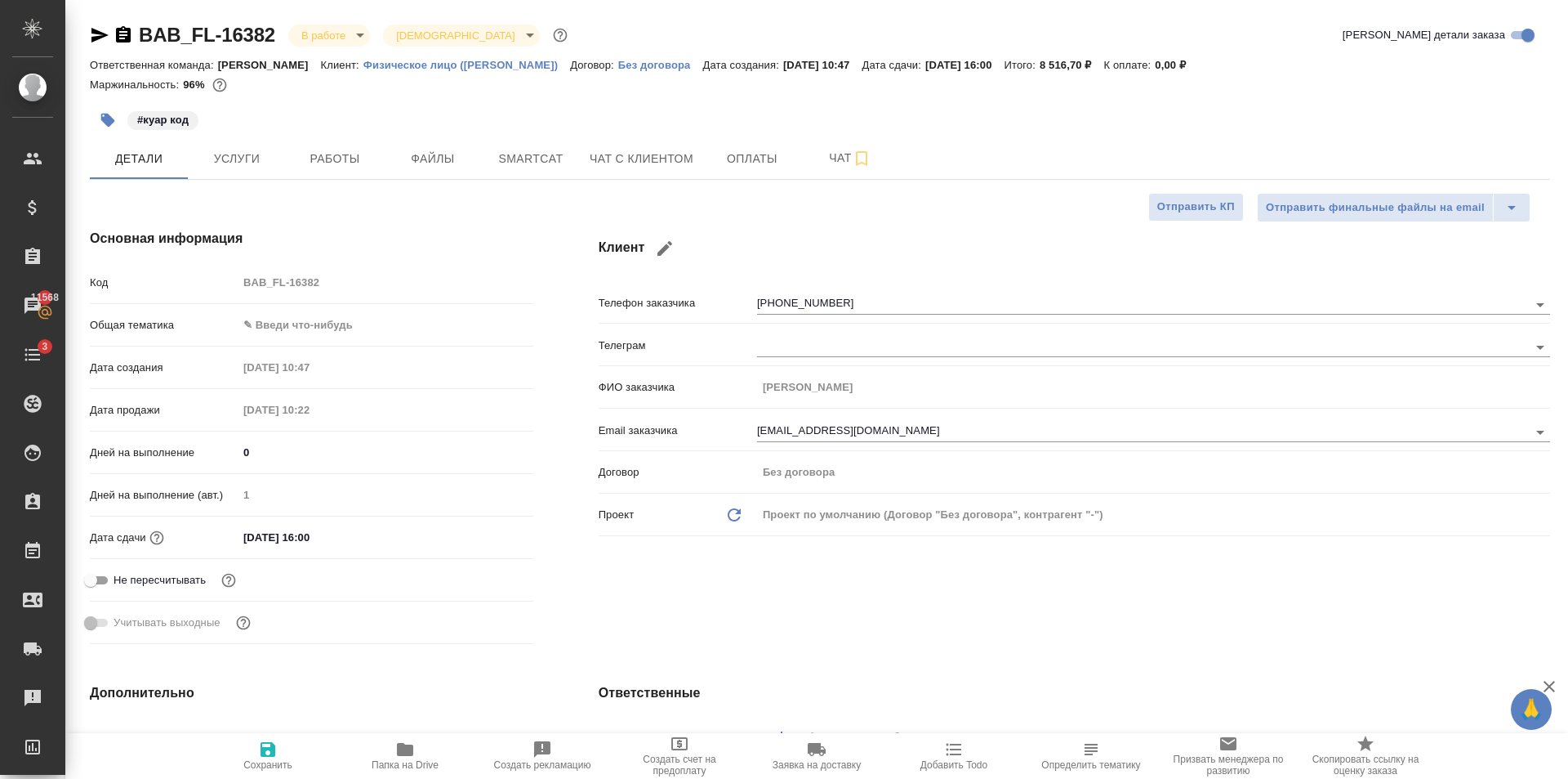
type textarea "x"
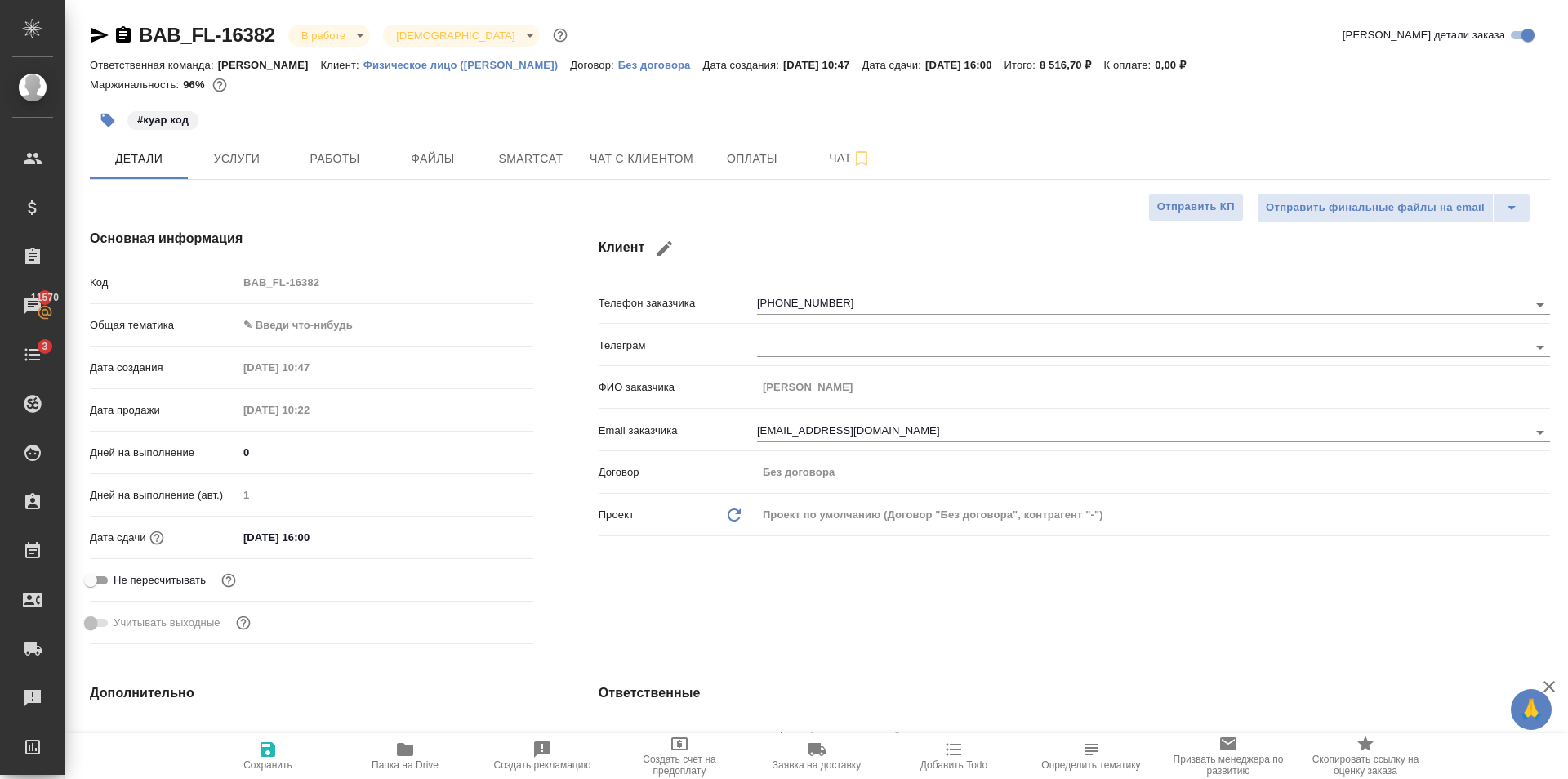
type textarea "x"
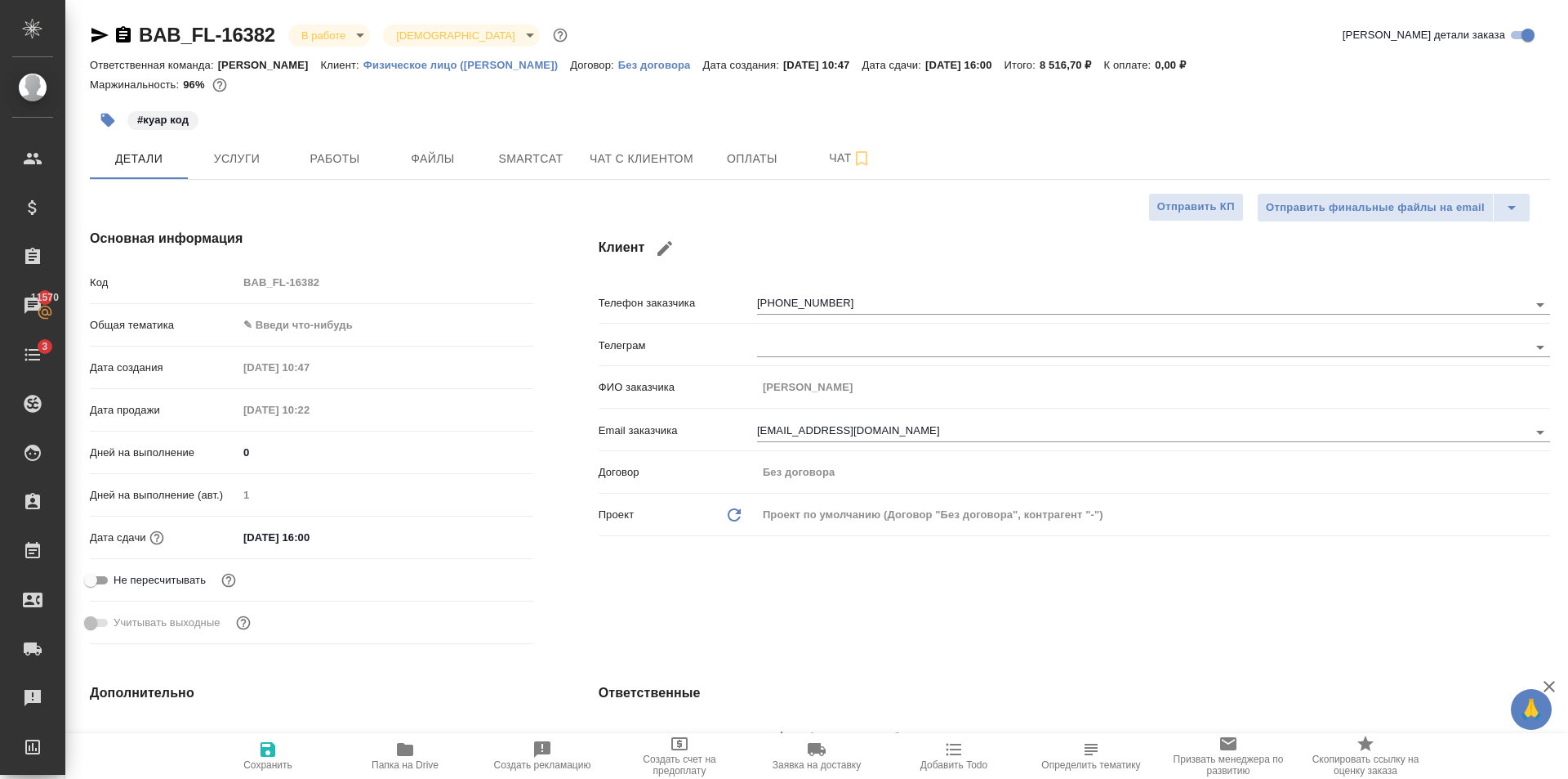
type textarea "x"
click at [417, 337] on body "🙏 .cls-1 fill:#fff; AWATERA [PERSON_NAME] Клиенты Спецификации Заказы 11570 Чат…" at bounding box center [784, 389] width 1568 height 779
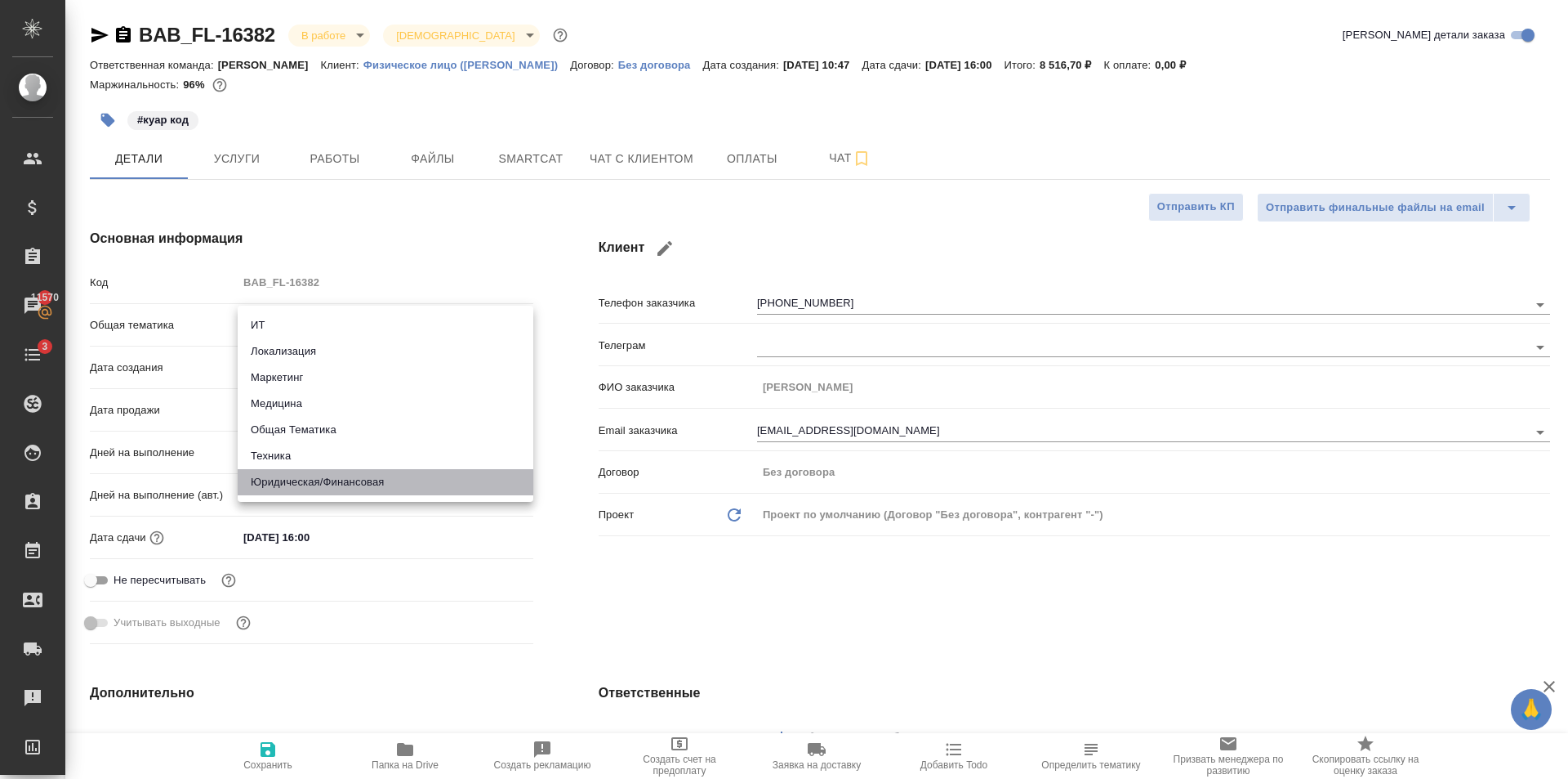
click at [381, 478] on li "Юридическая/Финансовая" at bounding box center [385, 482] width 295 height 26
type input "yr-fn"
type textarea "x"
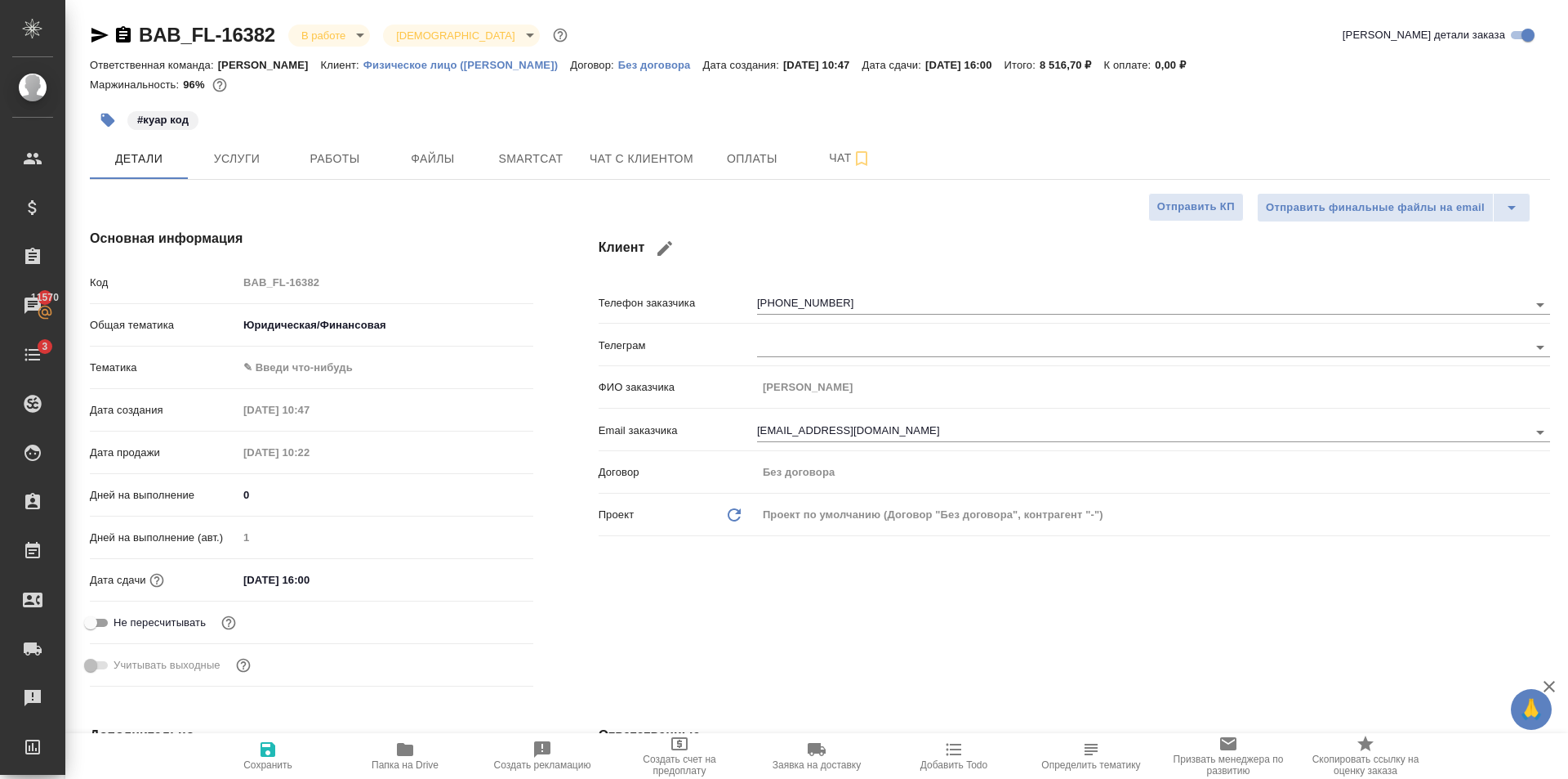
click at [288, 363] on body "🙏 .cls-1 fill:#fff; AWATERA [PERSON_NAME] Клиенты Спецификации Заказы 11570 Чат…" at bounding box center [784, 389] width 1568 height 779
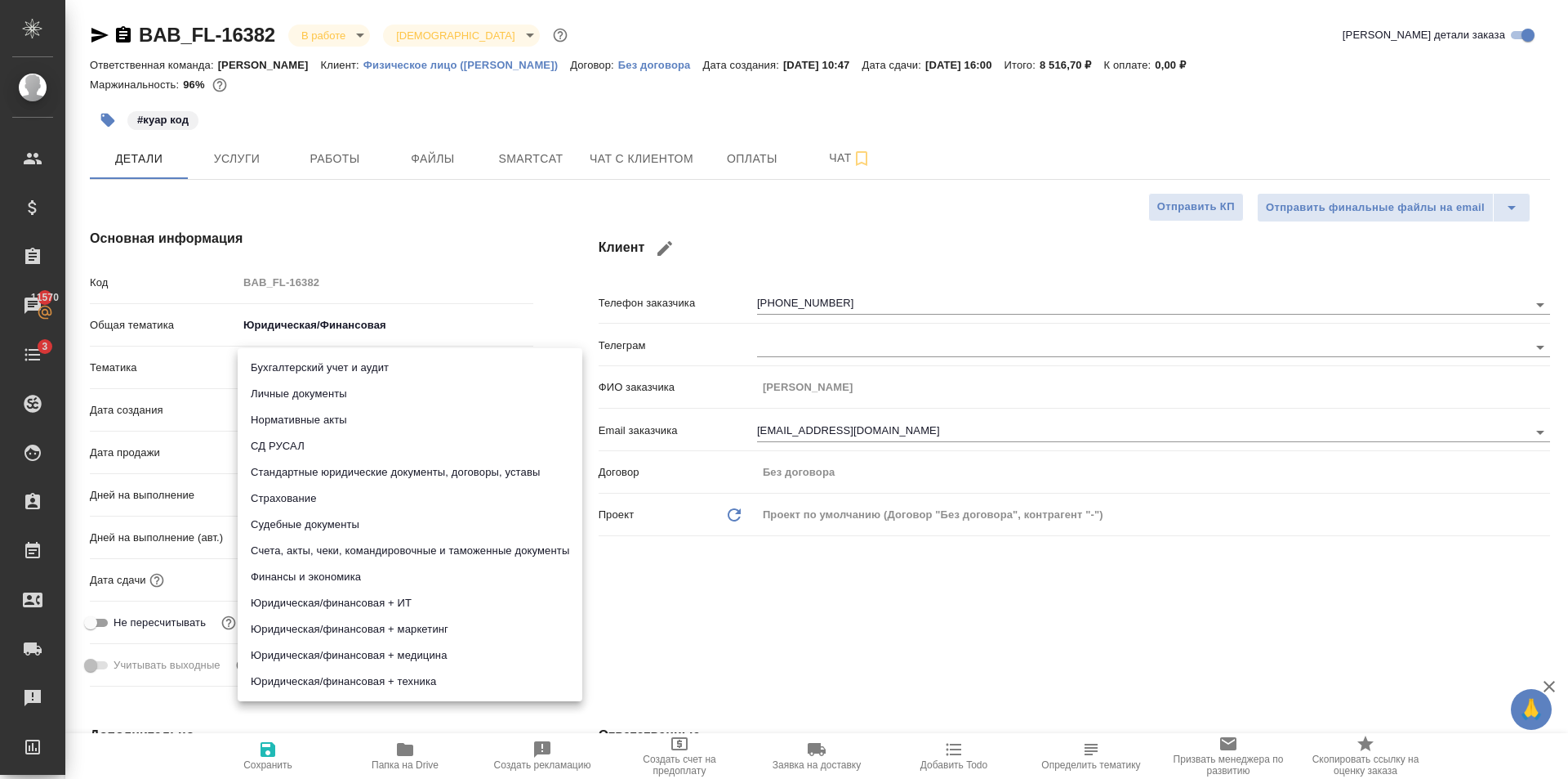
click at [434, 472] on li "Стандартные юридические документы, договоры, уставы" at bounding box center [409, 472] width 344 height 26
type textarea "x"
type input "5f647205b73bc97568ca66bf"
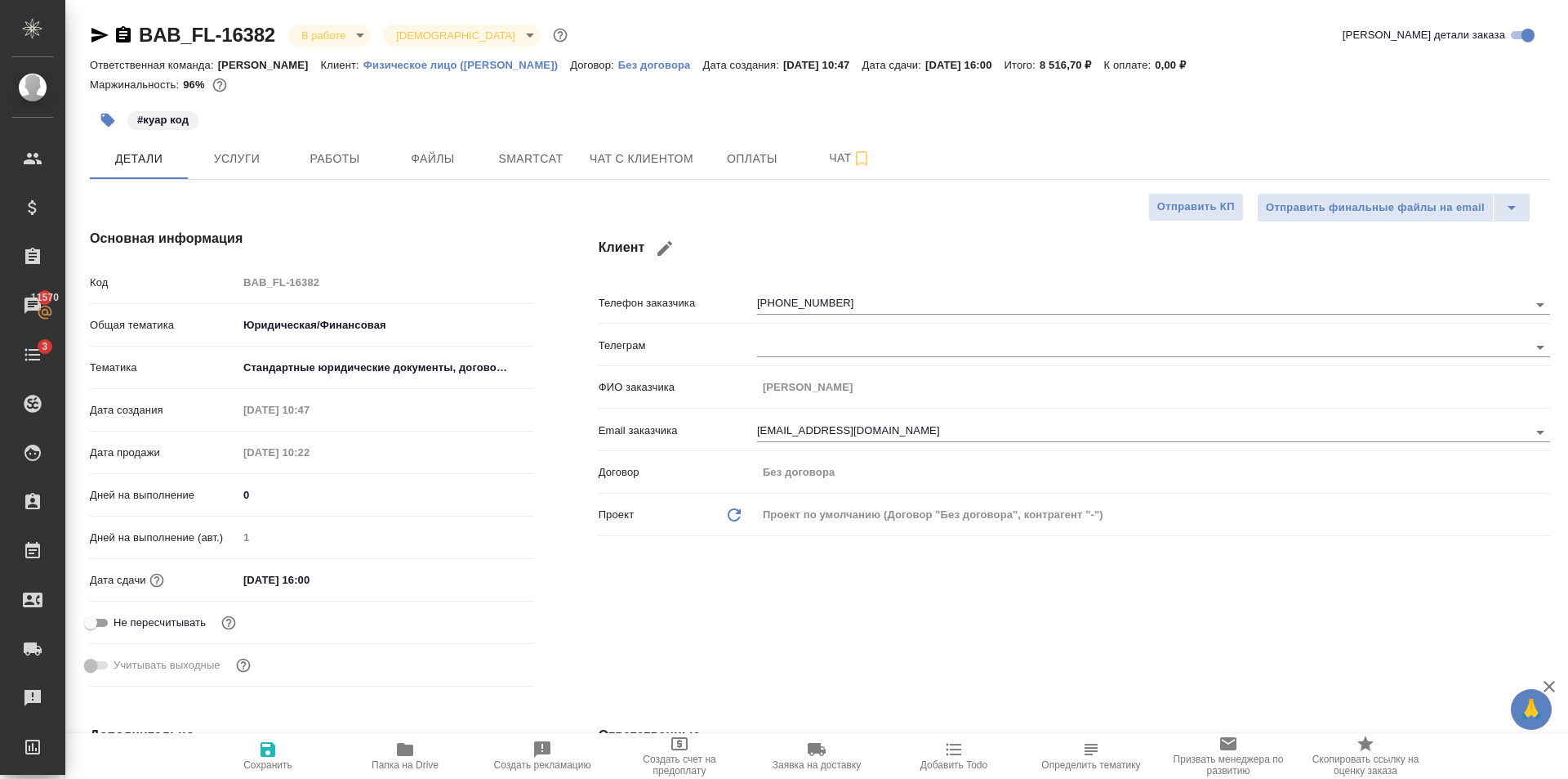
click at [289, 753] on span "Сохранить" at bounding box center [268, 755] width 118 height 31
type textarea "x"
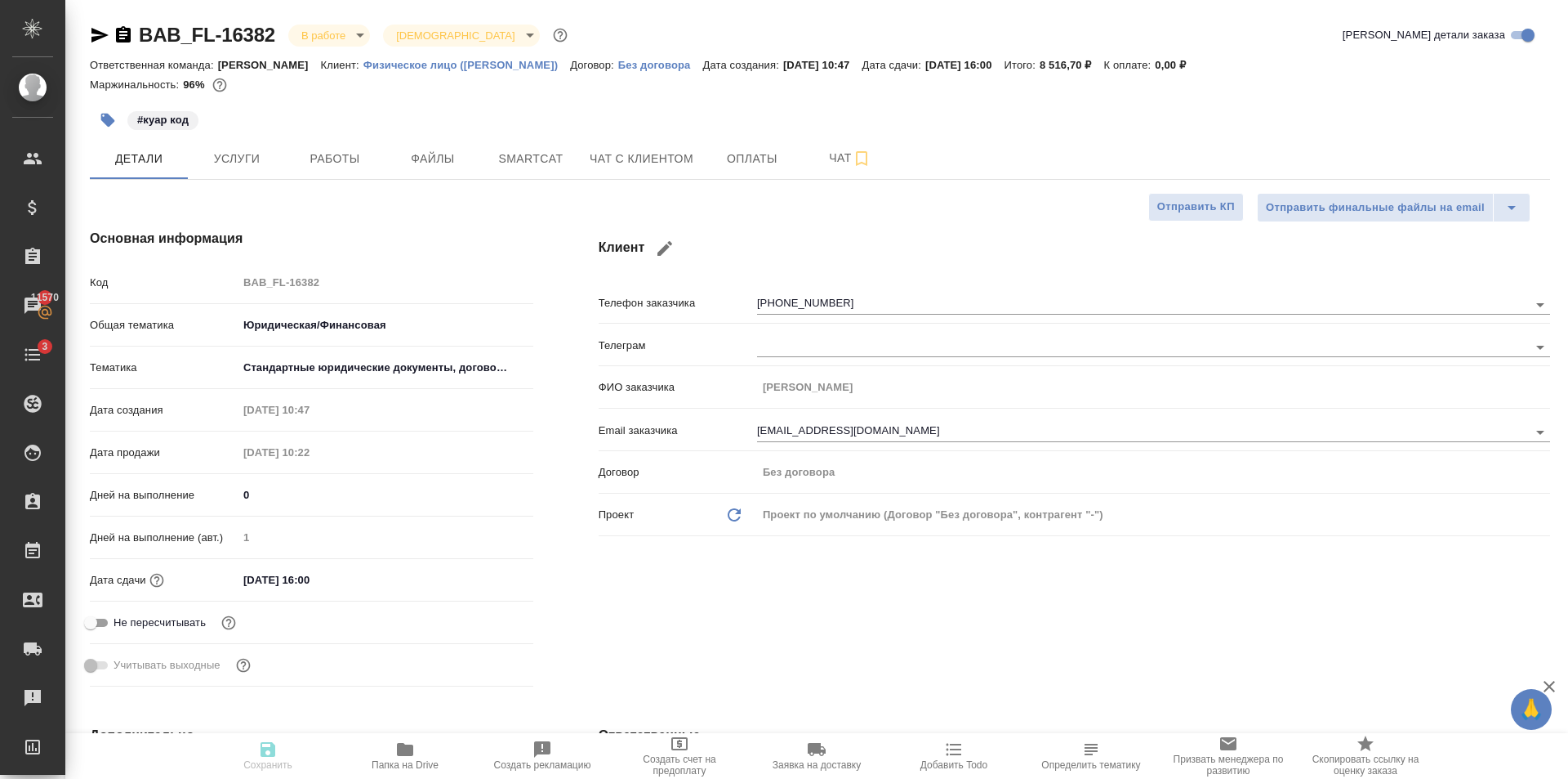
type textarea "x"
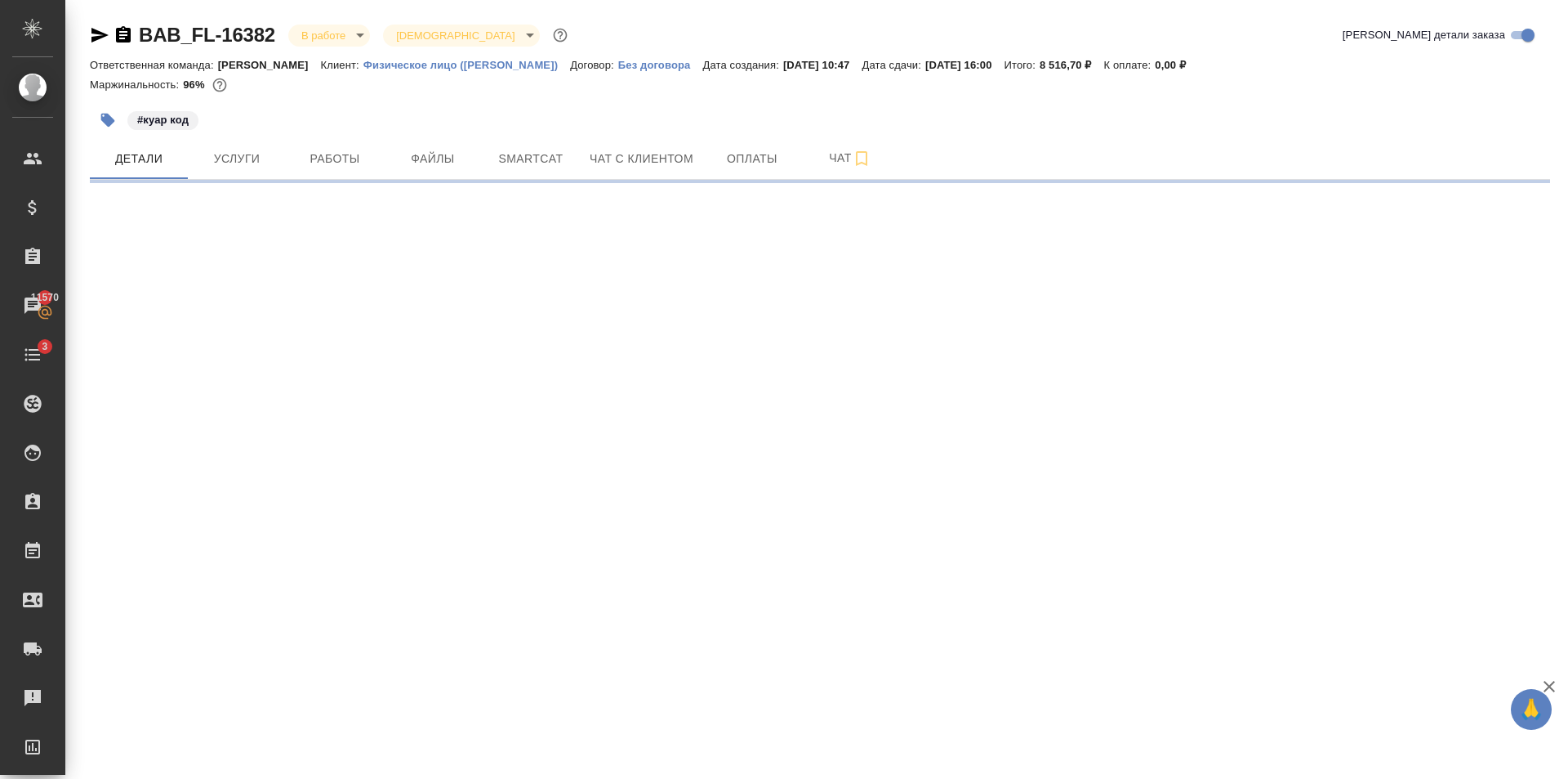
select select "RU"
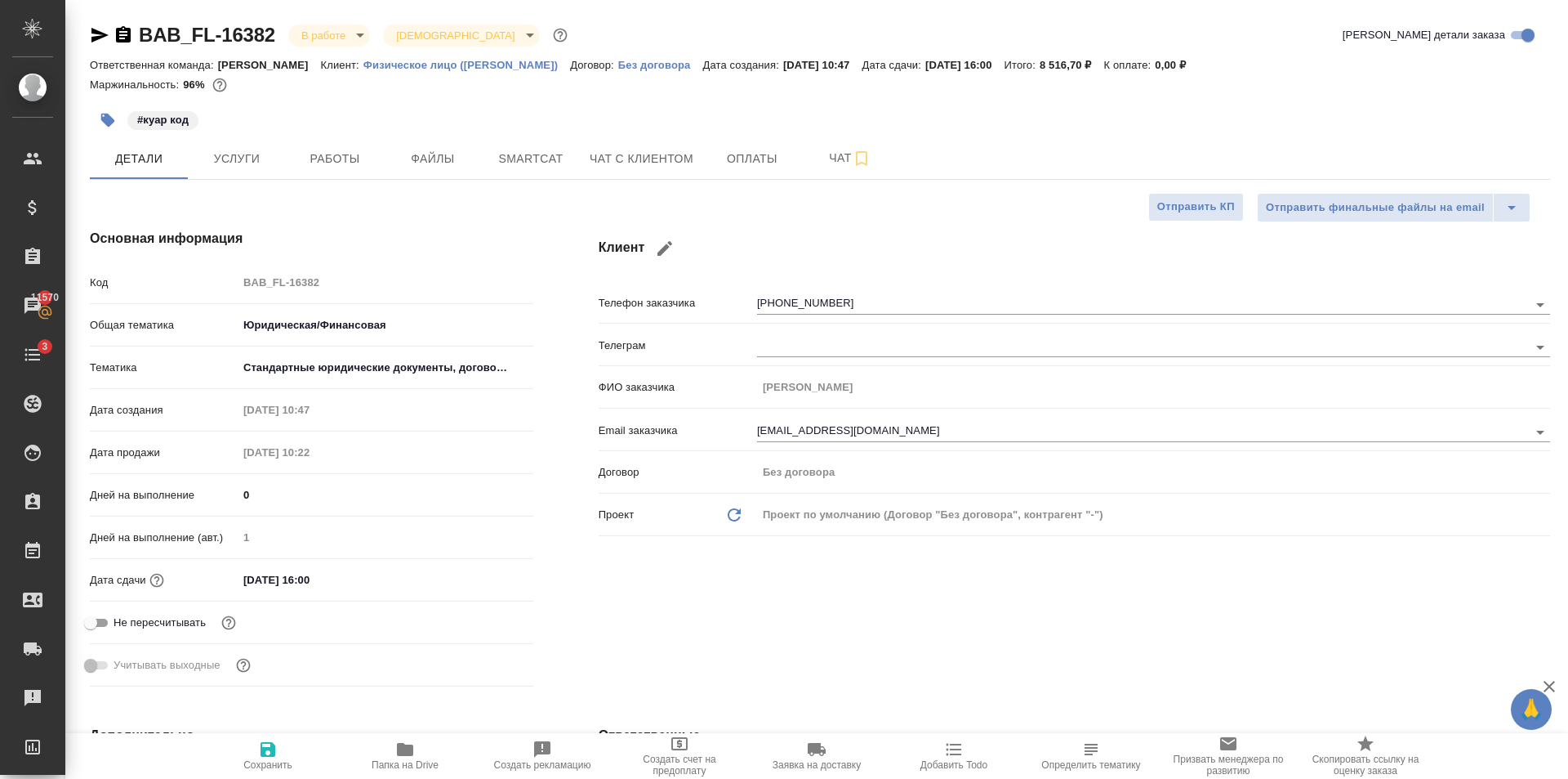
type textarea "x"
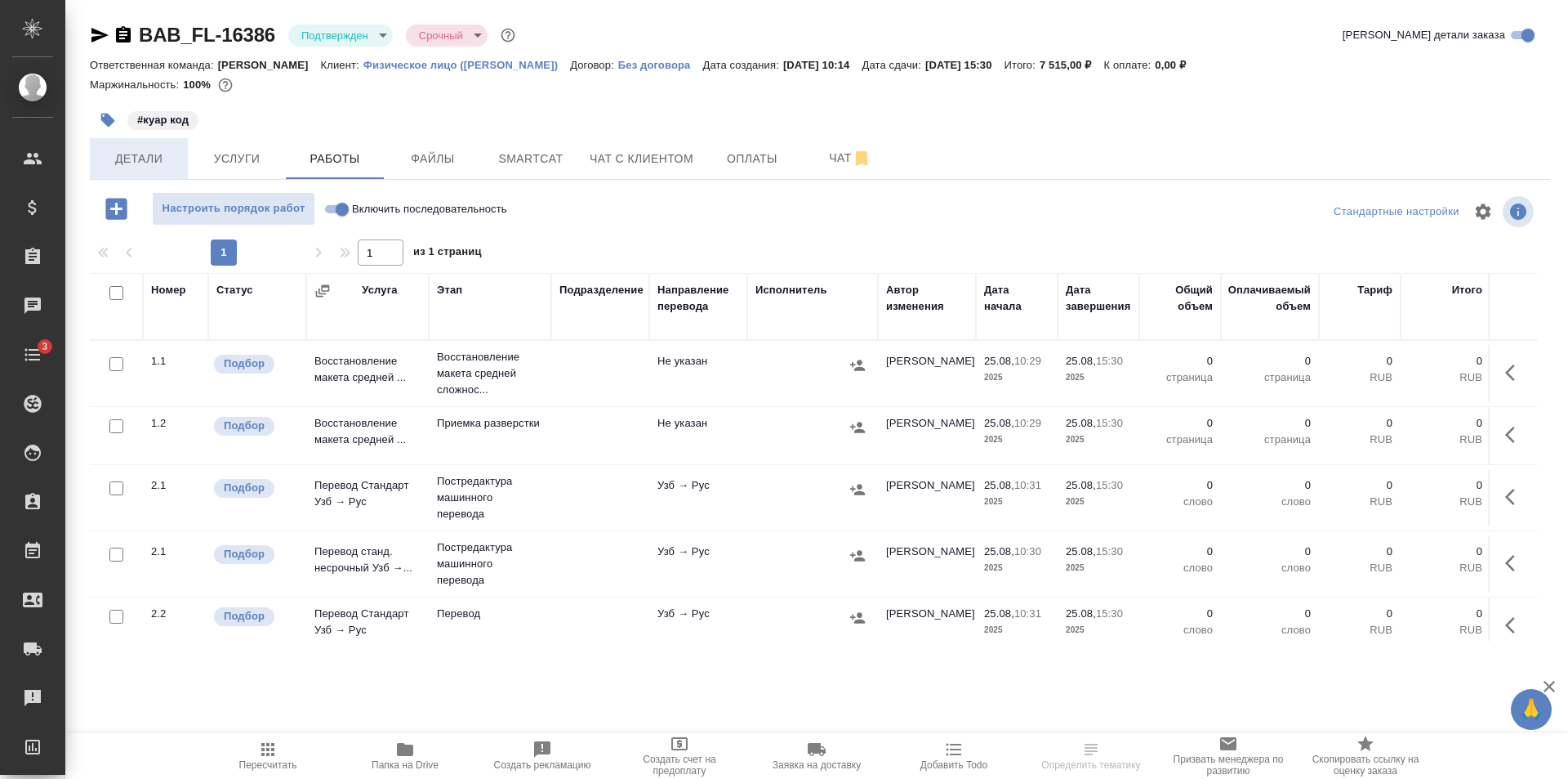
click at [164, 161] on span "Детали" at bounding box center [138, 159] width 78 height 20
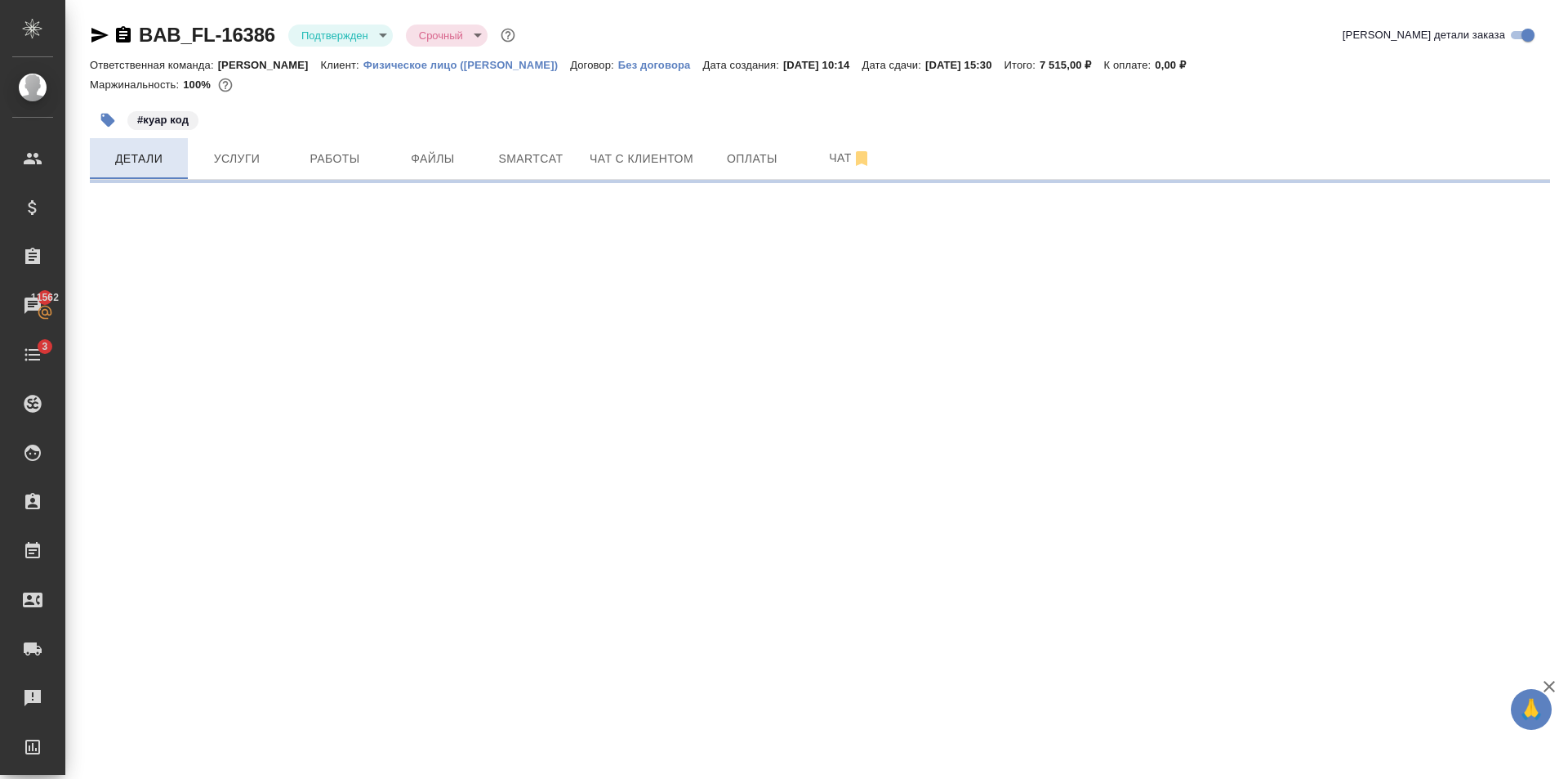
select select "RU"
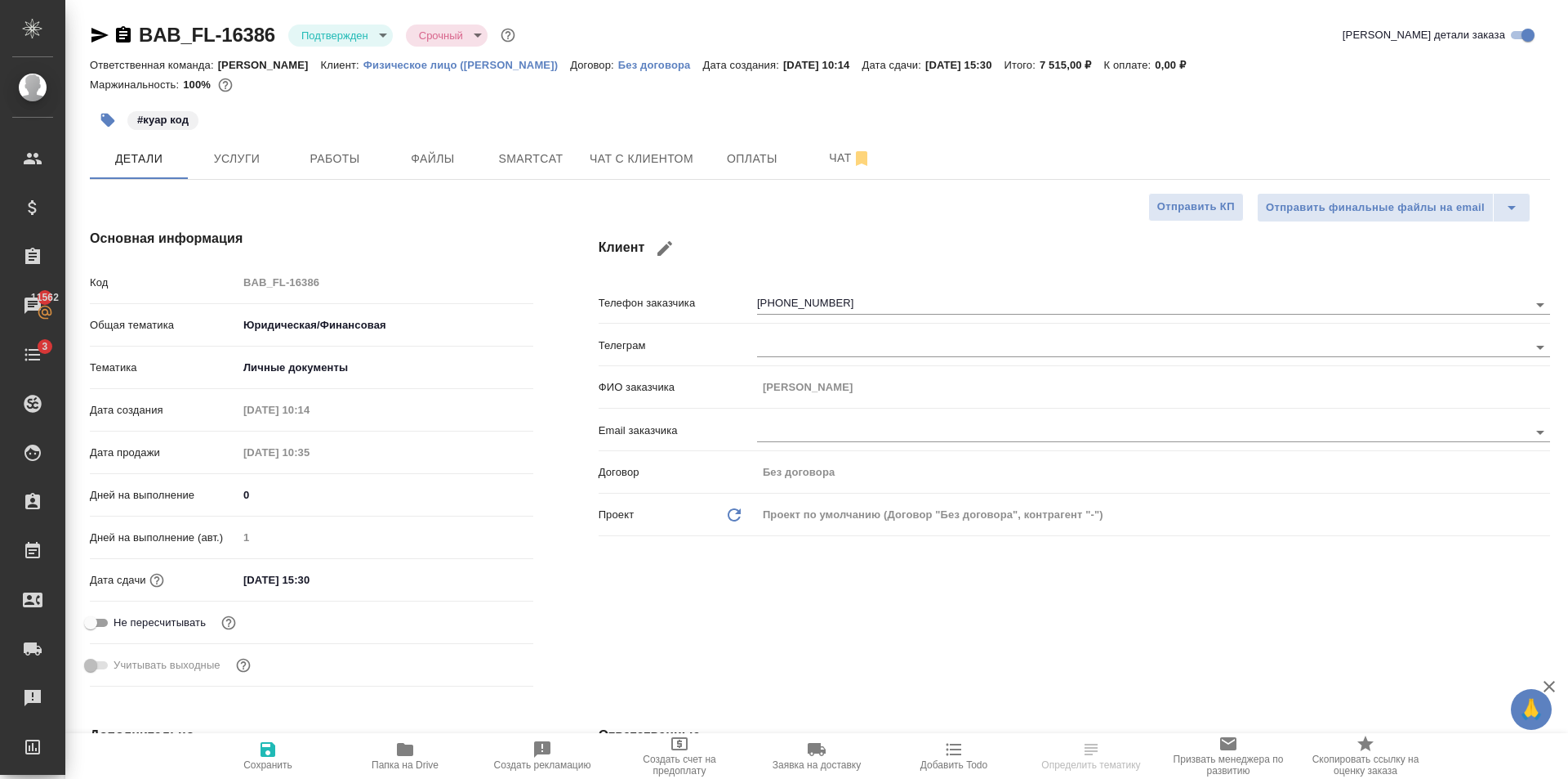
type textarea "x"
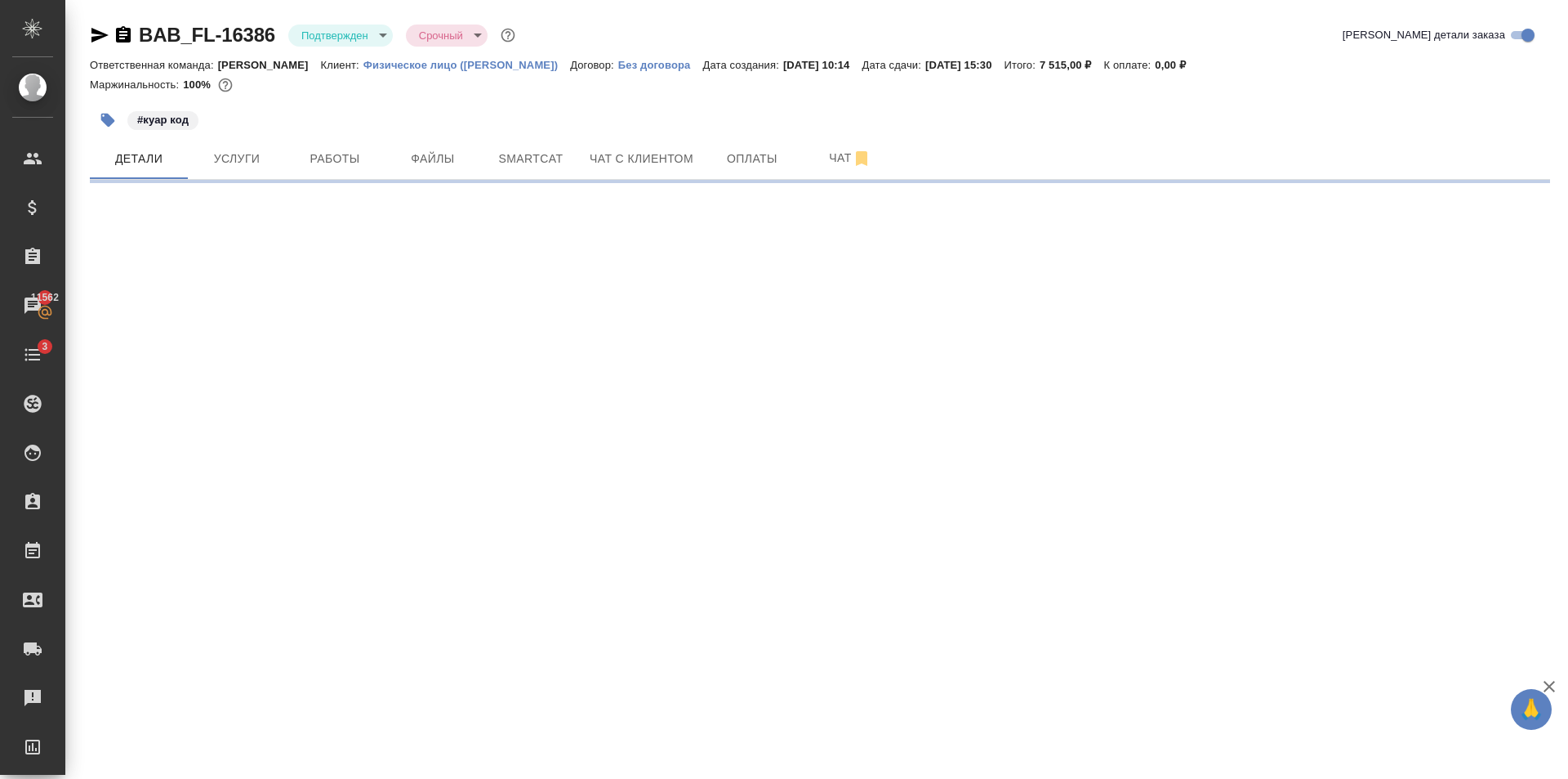
select select "RU"
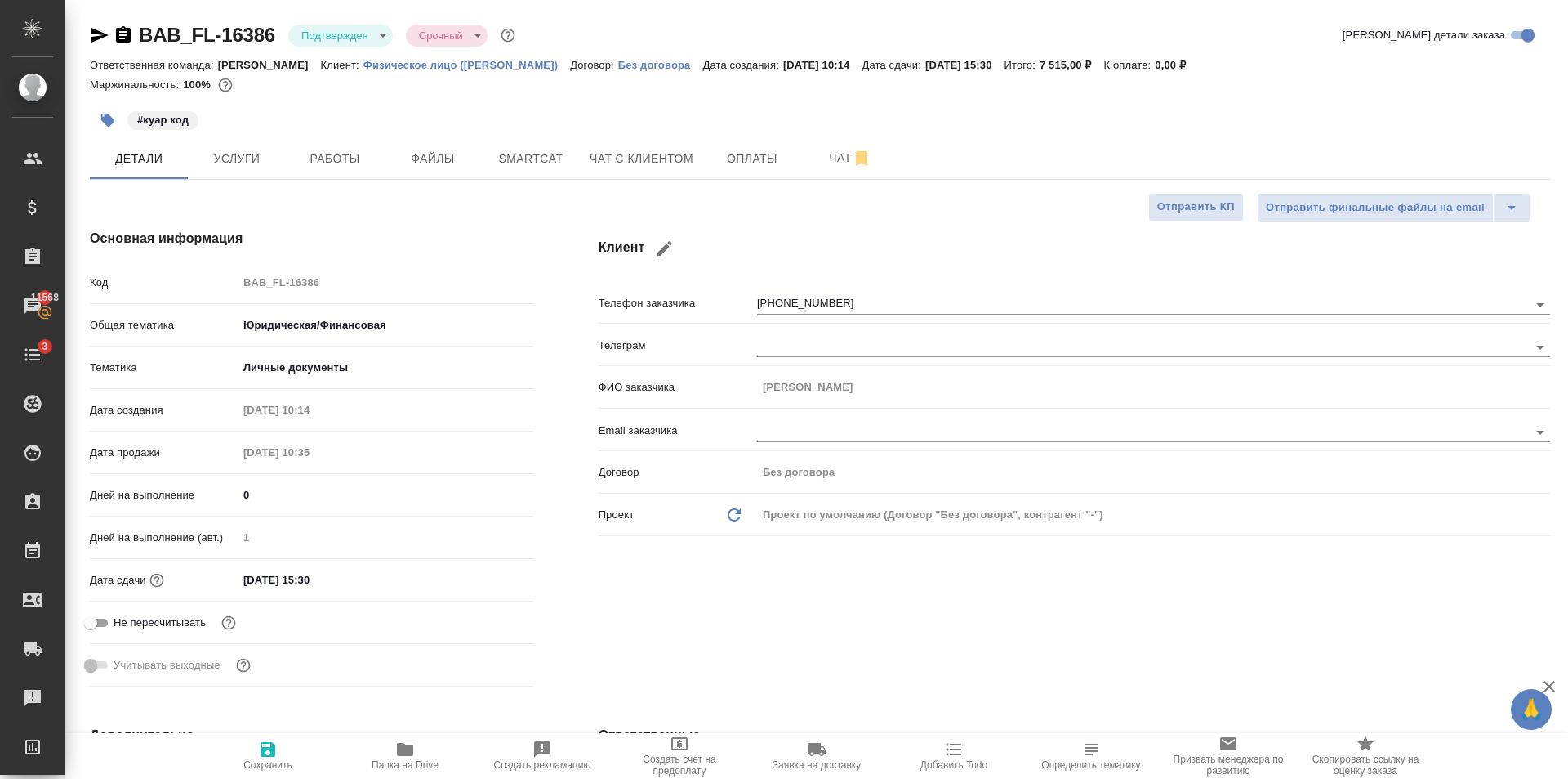
type textarea "x"
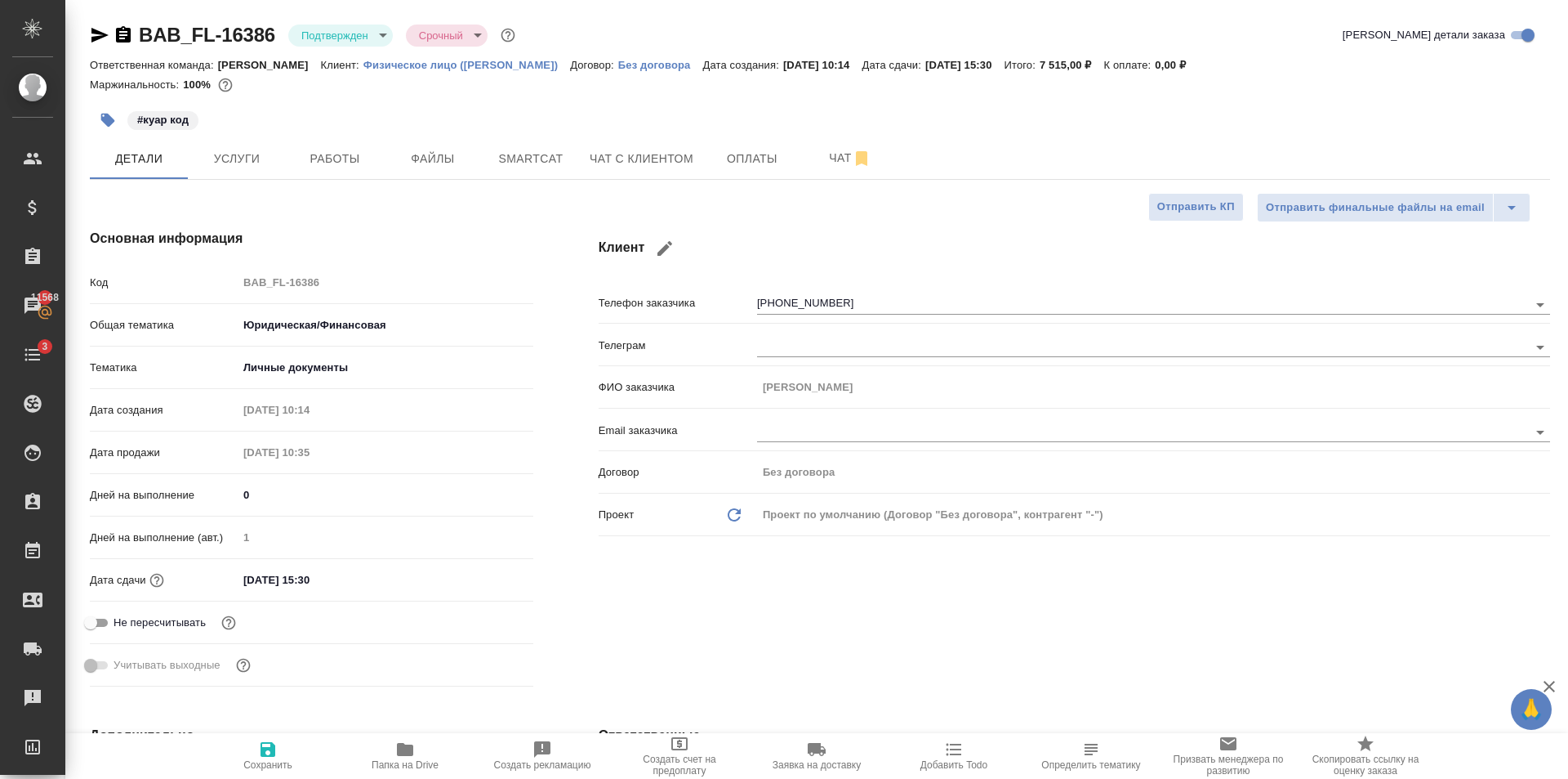
type textarea "x"
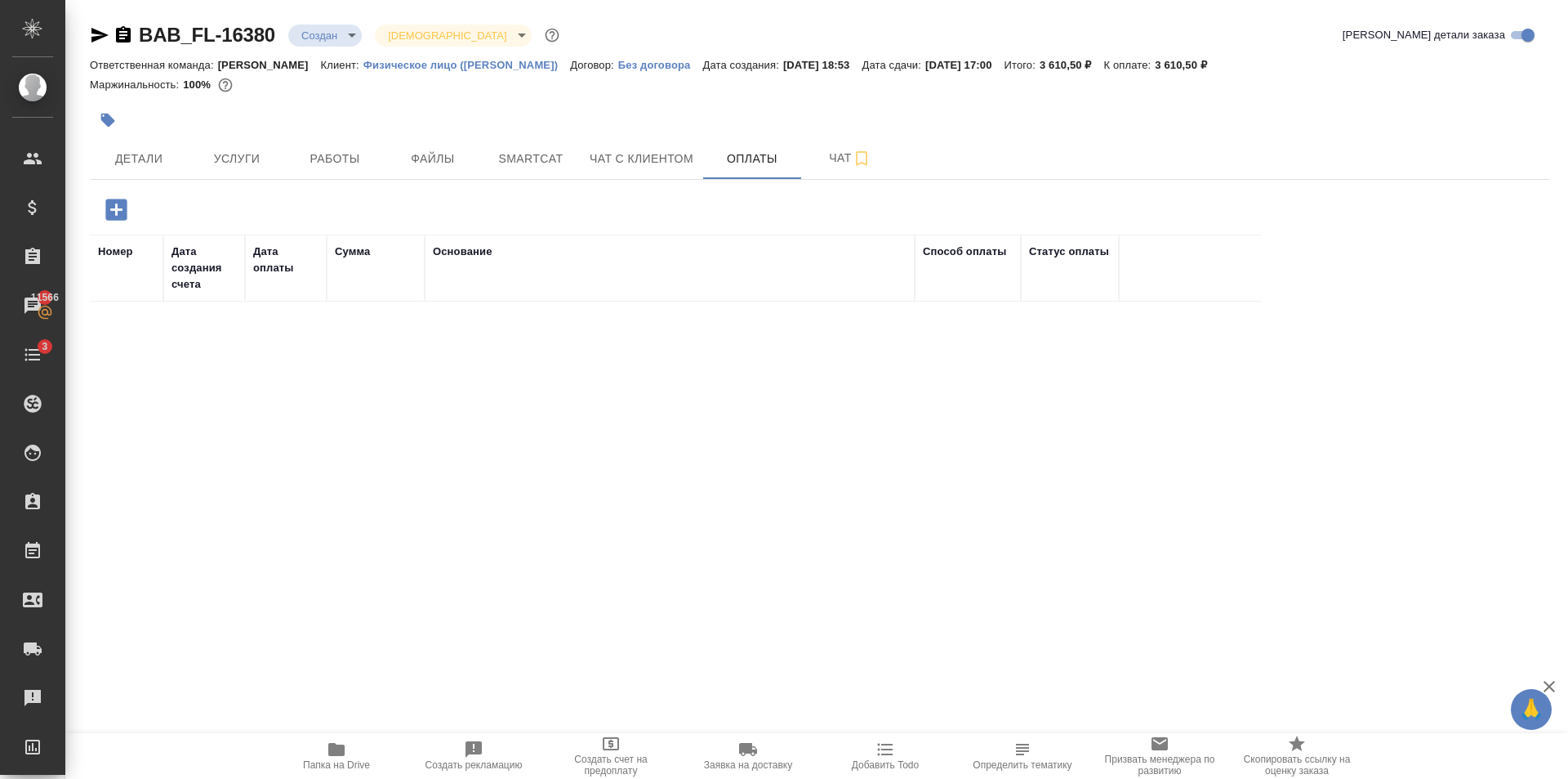
click at [131, 215] on button "button" at bounding box center [116, 210] width 45 height 34
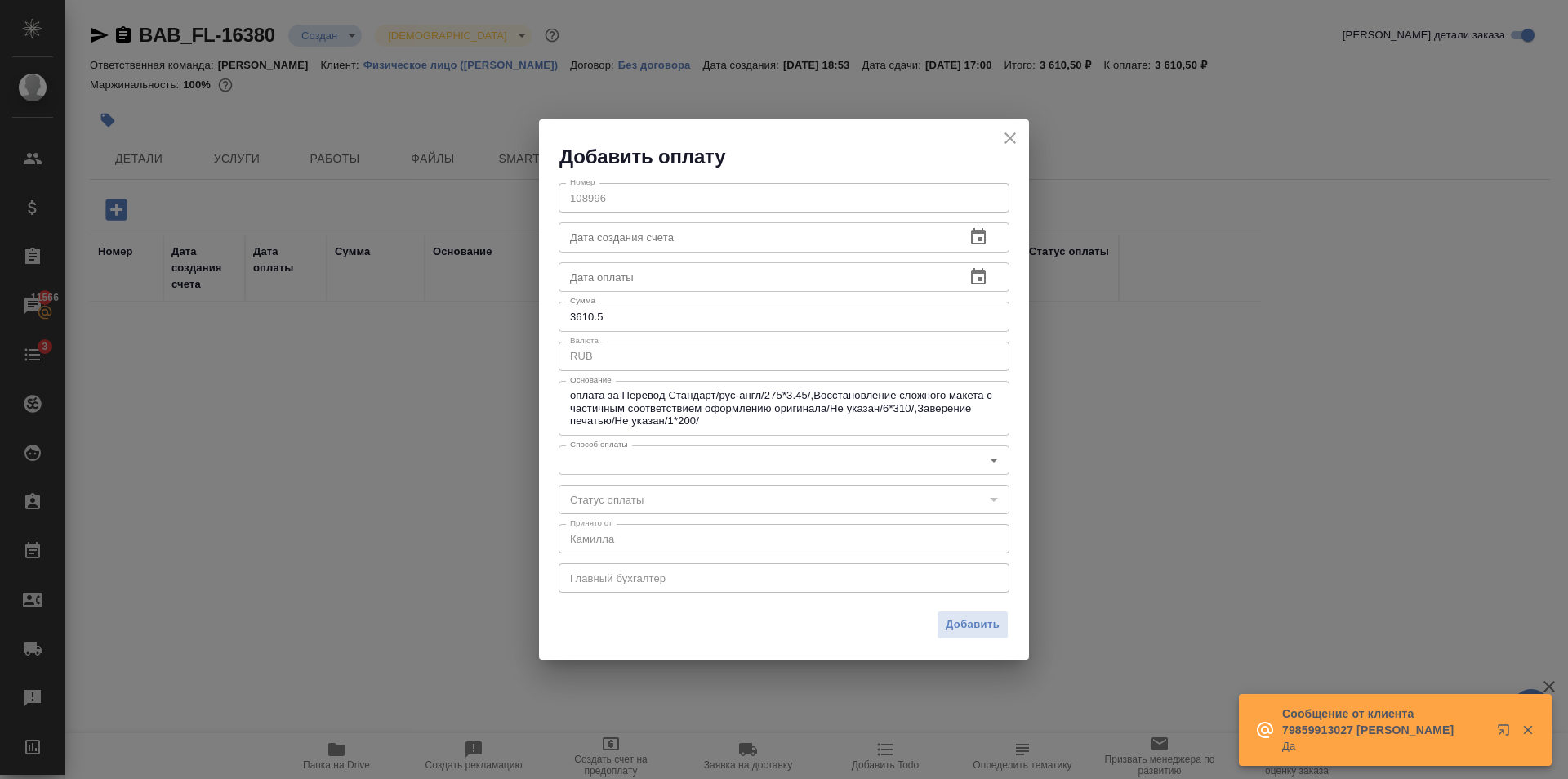
click at [699, 468] on body "🙏 .cls-1 fill:#fff; AWATERA [PERSON_NAME] Клиенты Спецификации Заказы 11566 Чат…" at bounding box center [784, 389] width 1568 height 779
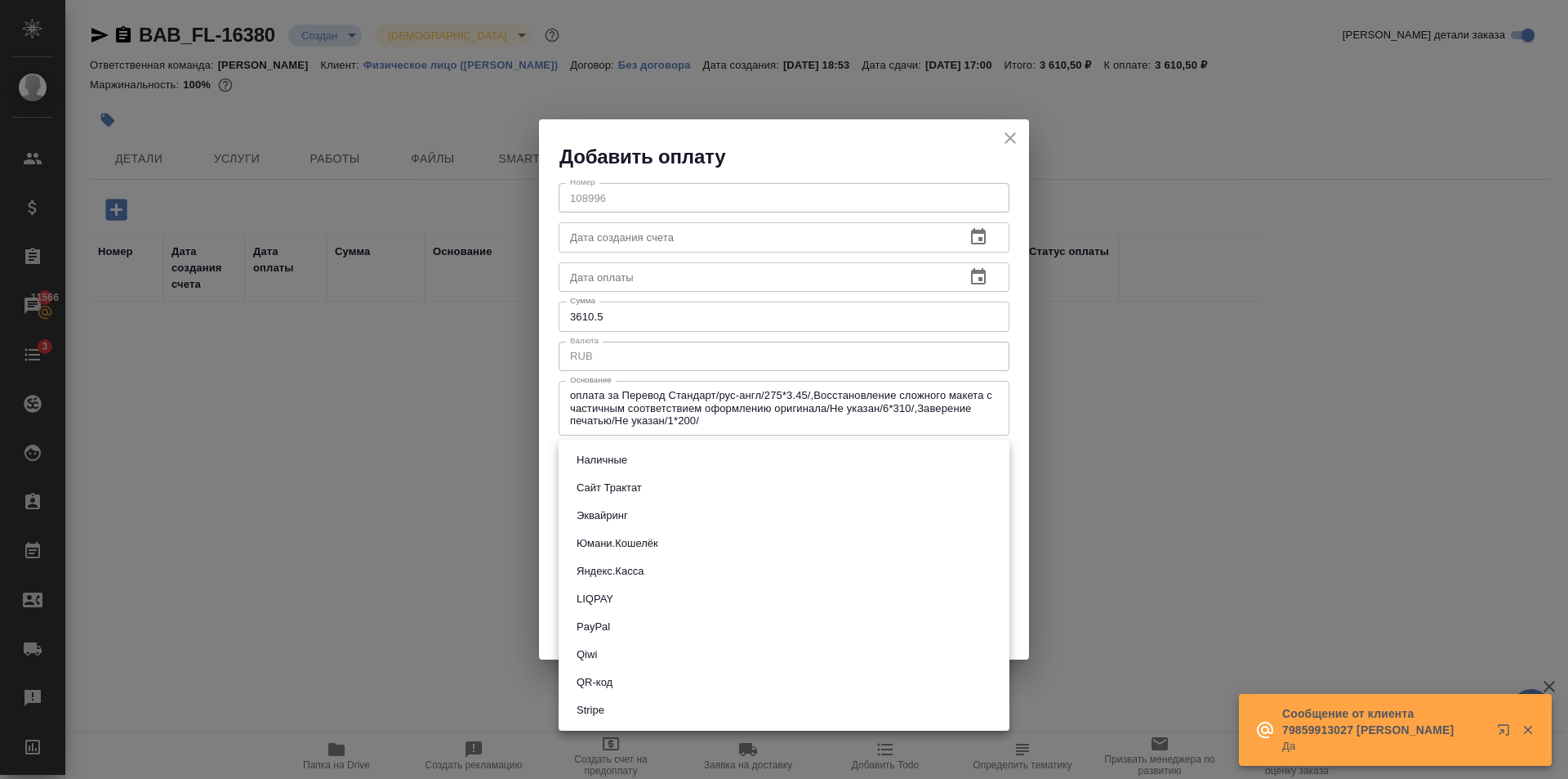
click at [664, 493] on li "Сайт Трактат" at bounding box center [784, 488] width 451 height 28
type input "site-traktat"
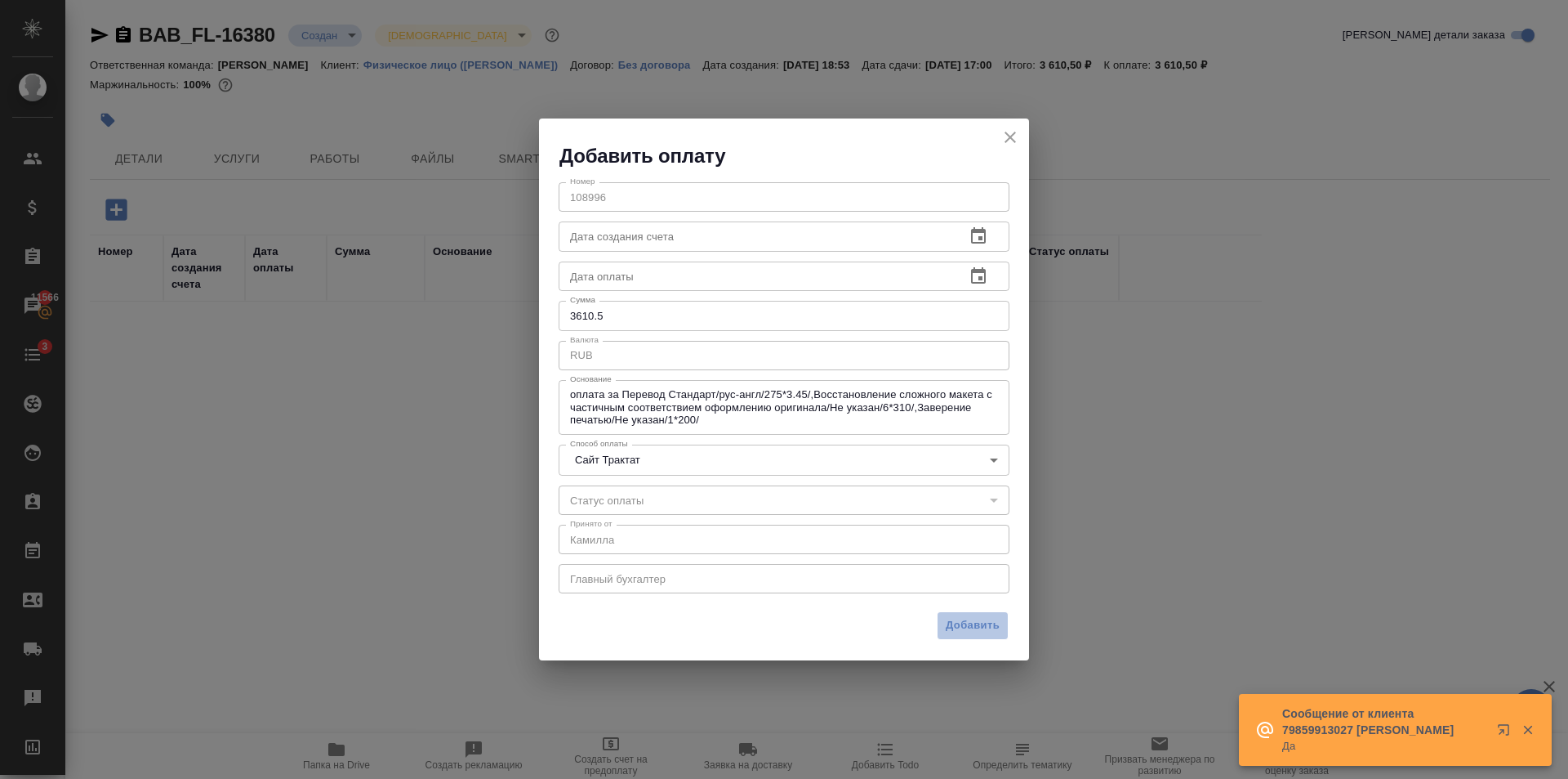
click at [982, 630] on span "Добавить" at bounding box center [973, 626] width 54 height 19
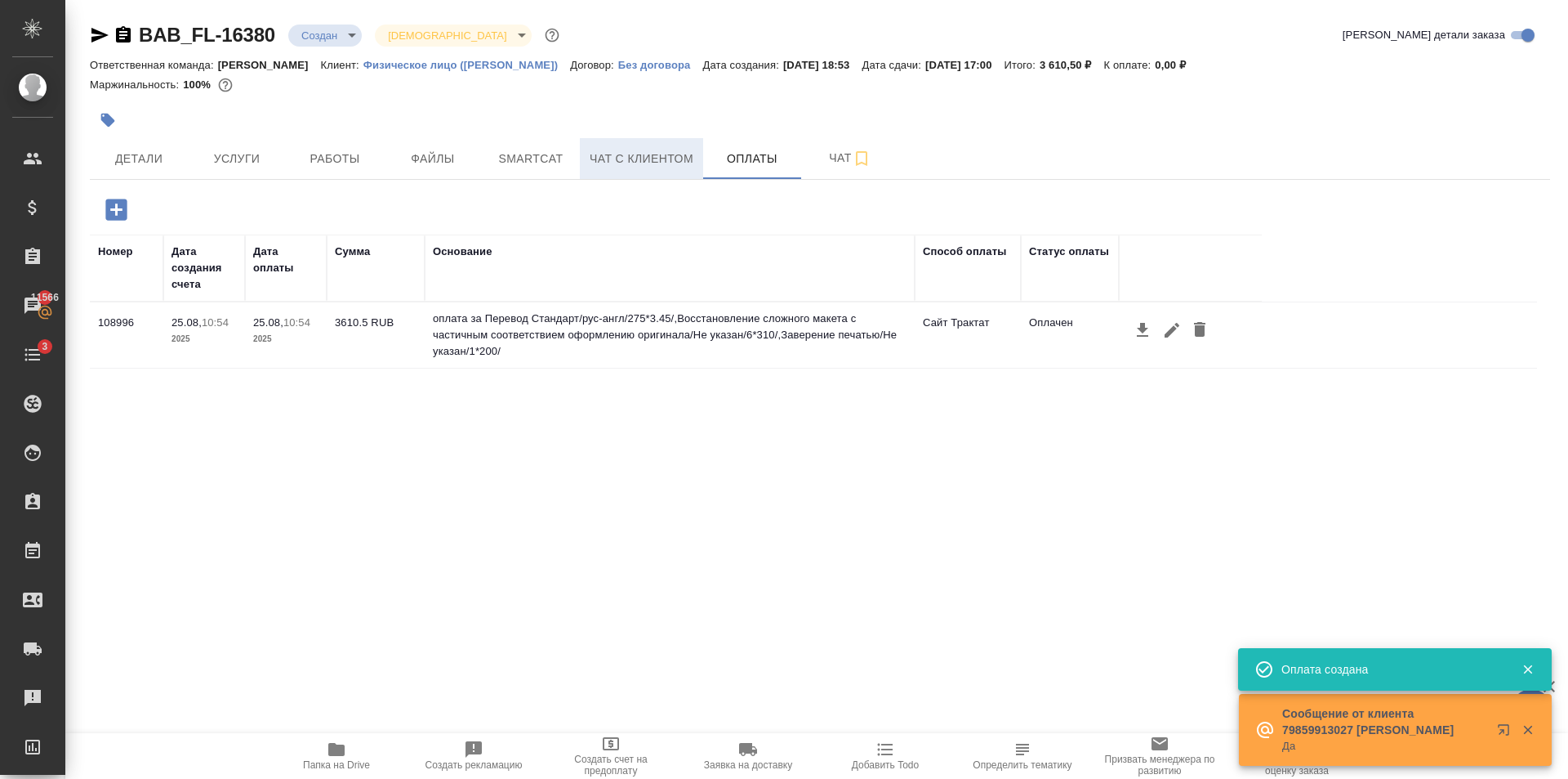
click at [662, 173] on button "Чат с клиентом" at bounding box center [641, 158] width 124 height 41
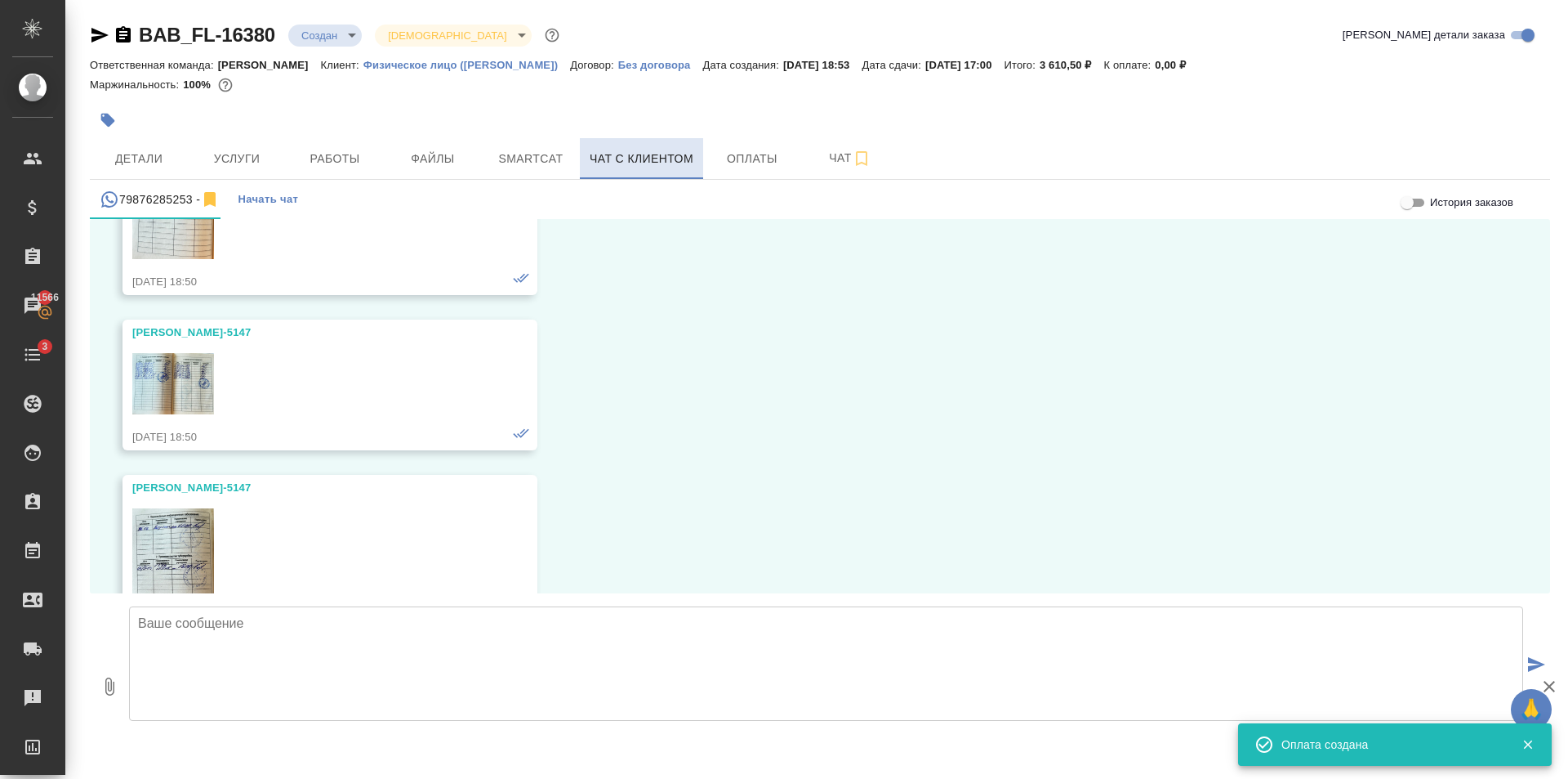
scroll to position [10130, 0]
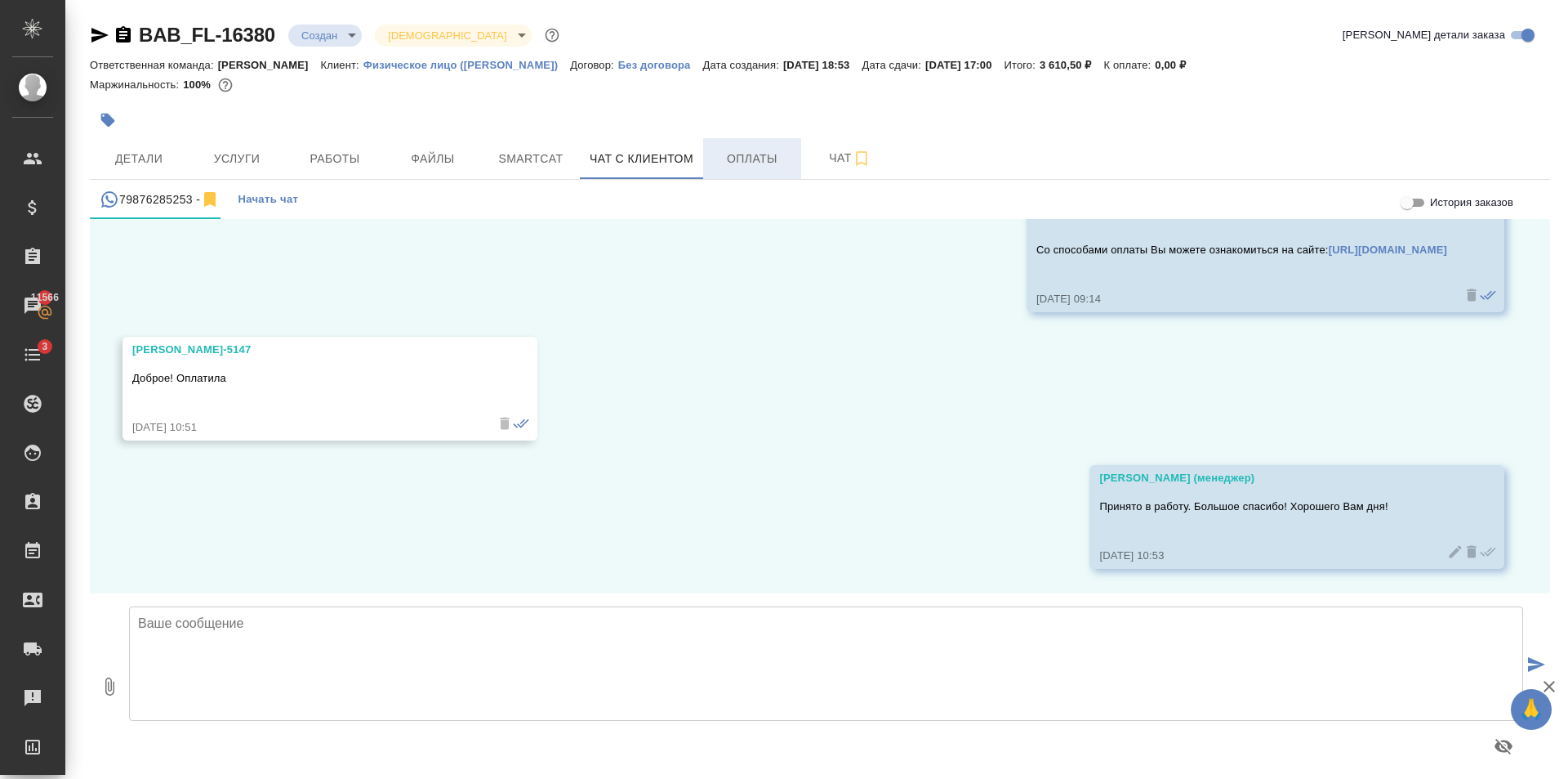
click at [747, 157] on span "Оплаты" at bounding box center [752, 159] width 78 height 20
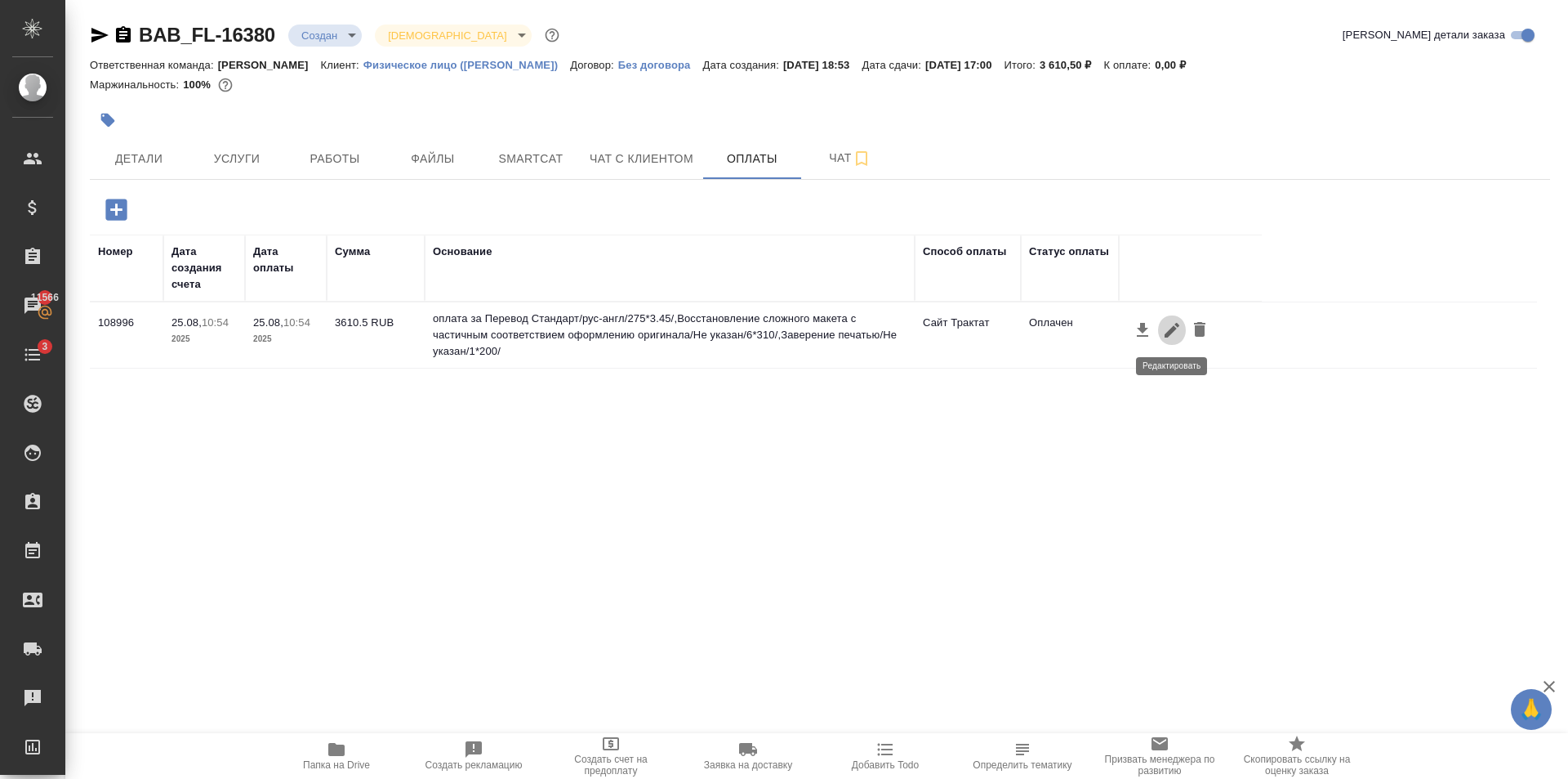
click at [1172, 335] on icon "button" at bounding box center [1172, 329] width 19 height 19
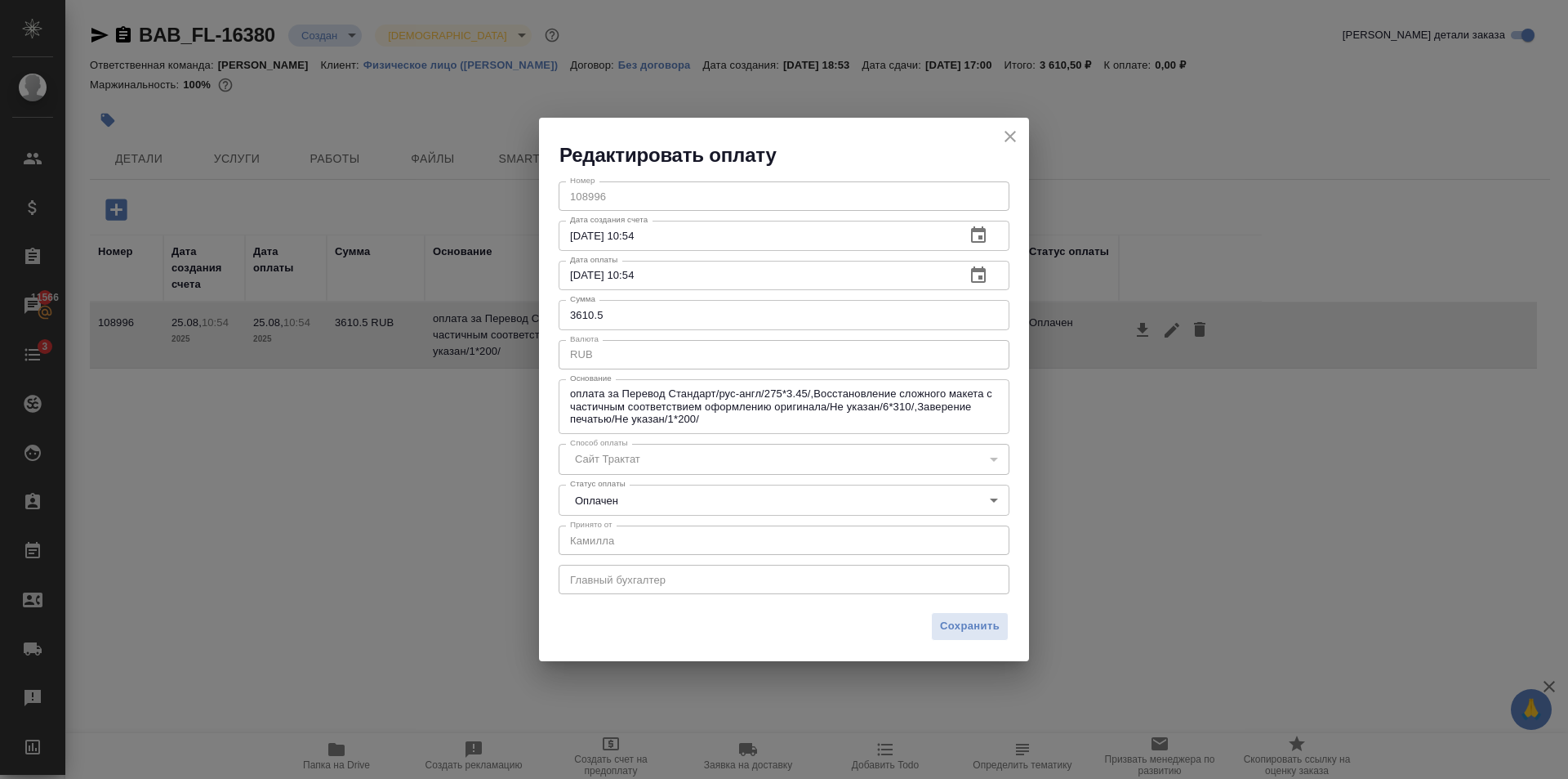
click at [667, 308] on input "3610.5" at bounding box center [784, 314] width 451 height 29
type input "3611"
click at [995, 626] on span "Сохранить" at bounding box center [970, 627] width 60 height 19
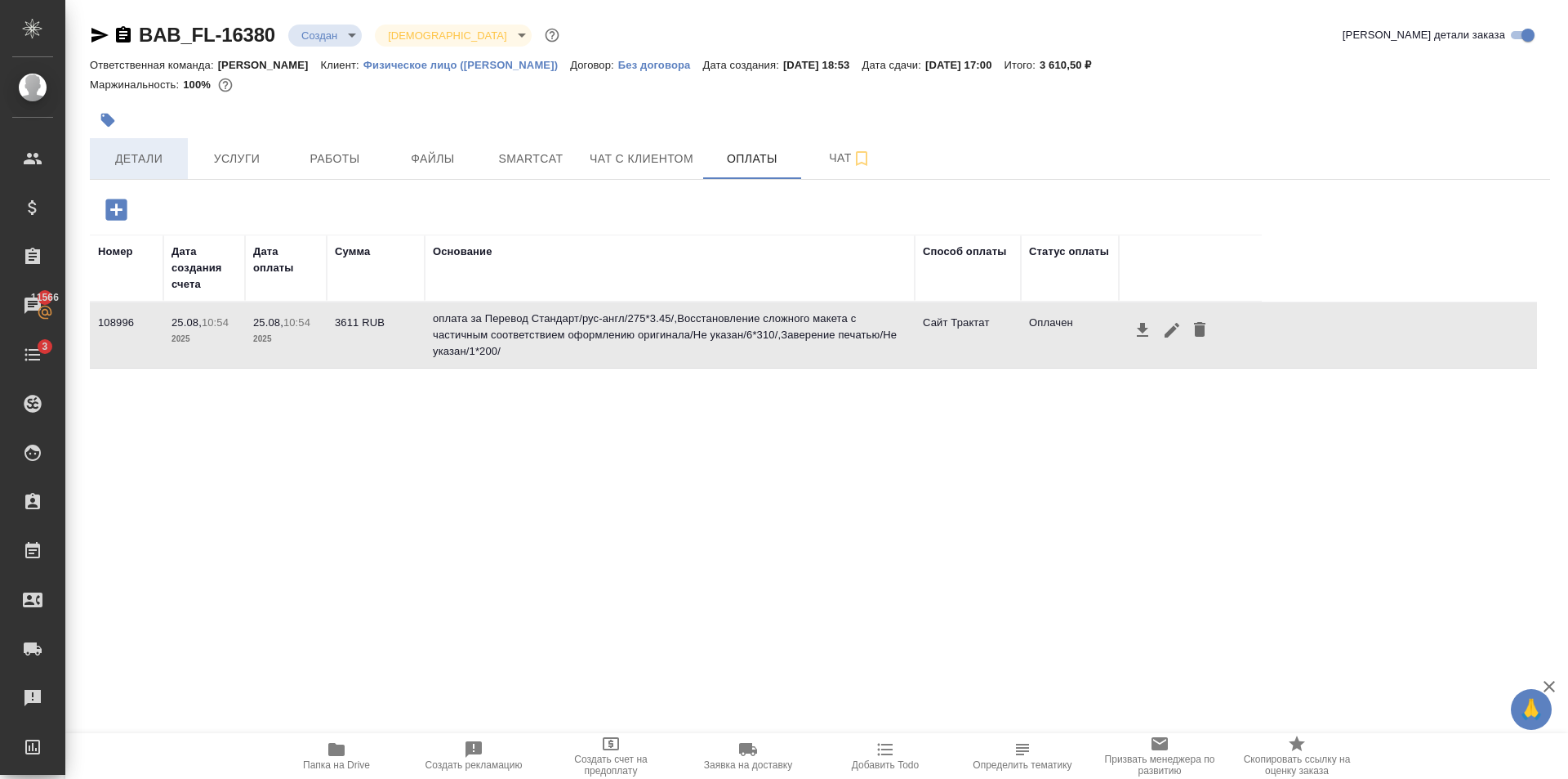
click at [151, 155] on span "Детали" at bounding box center [138, 159] width 78 height 20
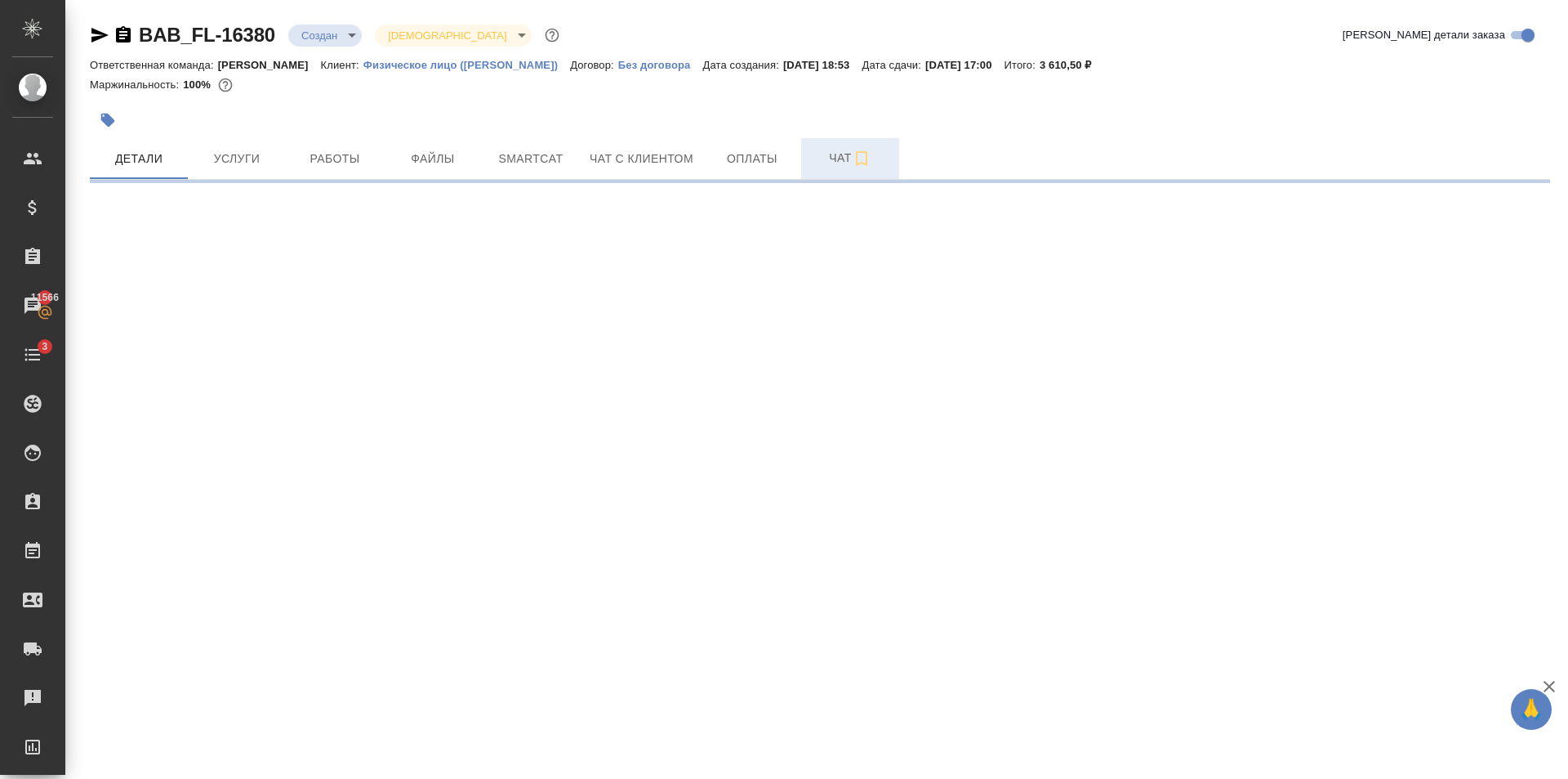
select select "RU"
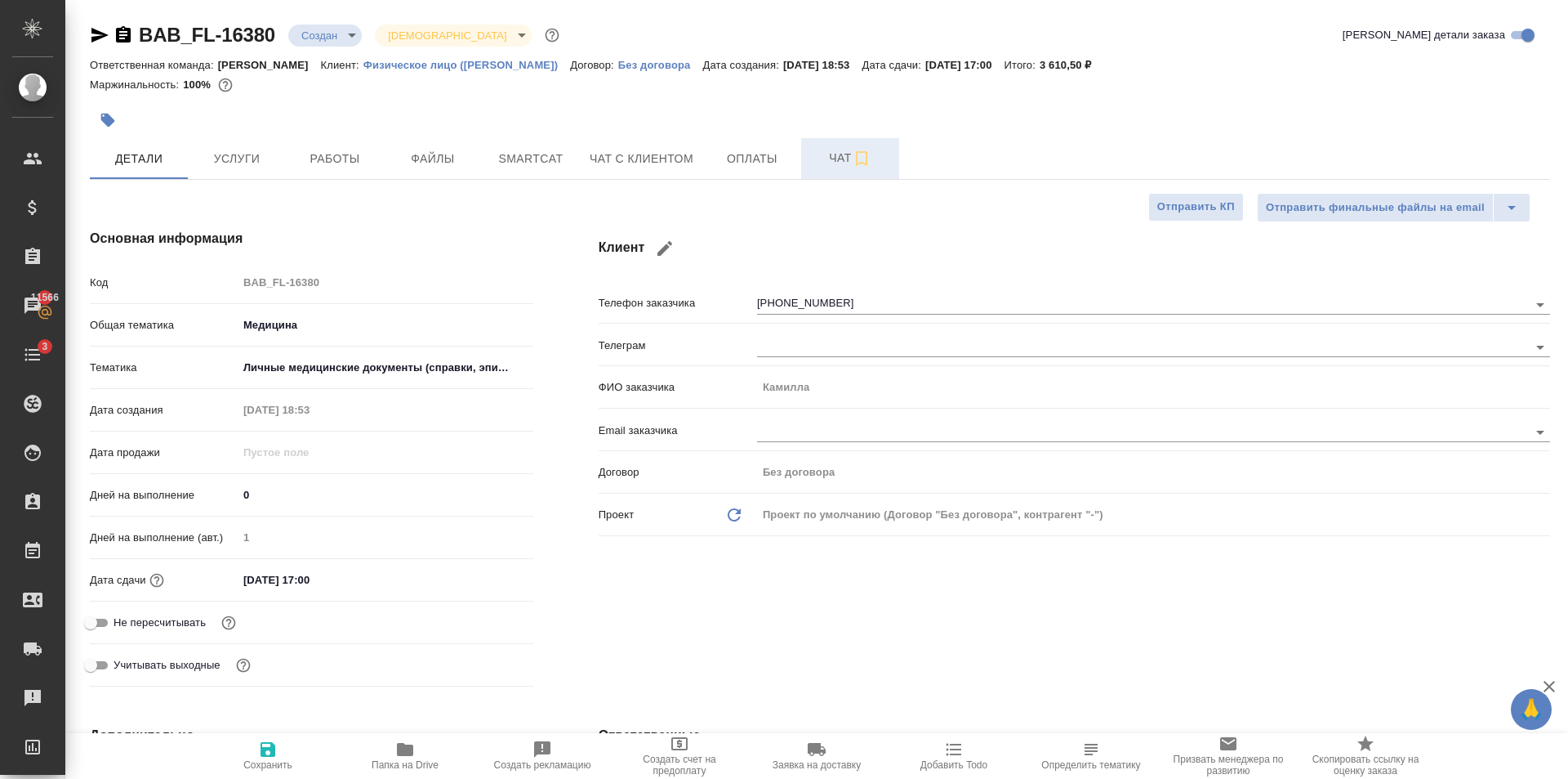
type textarea "x"
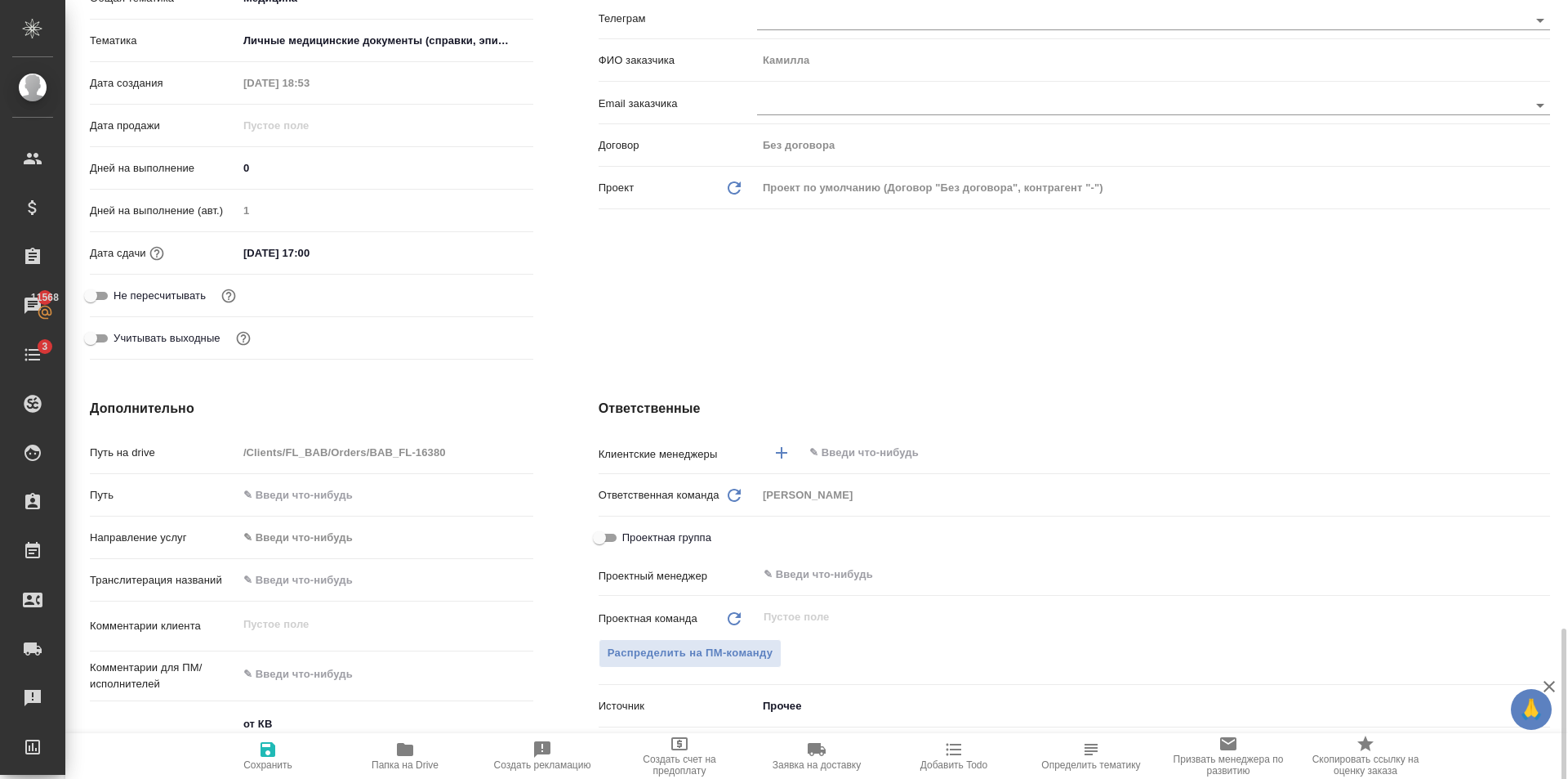
scroll to position [654, 0]
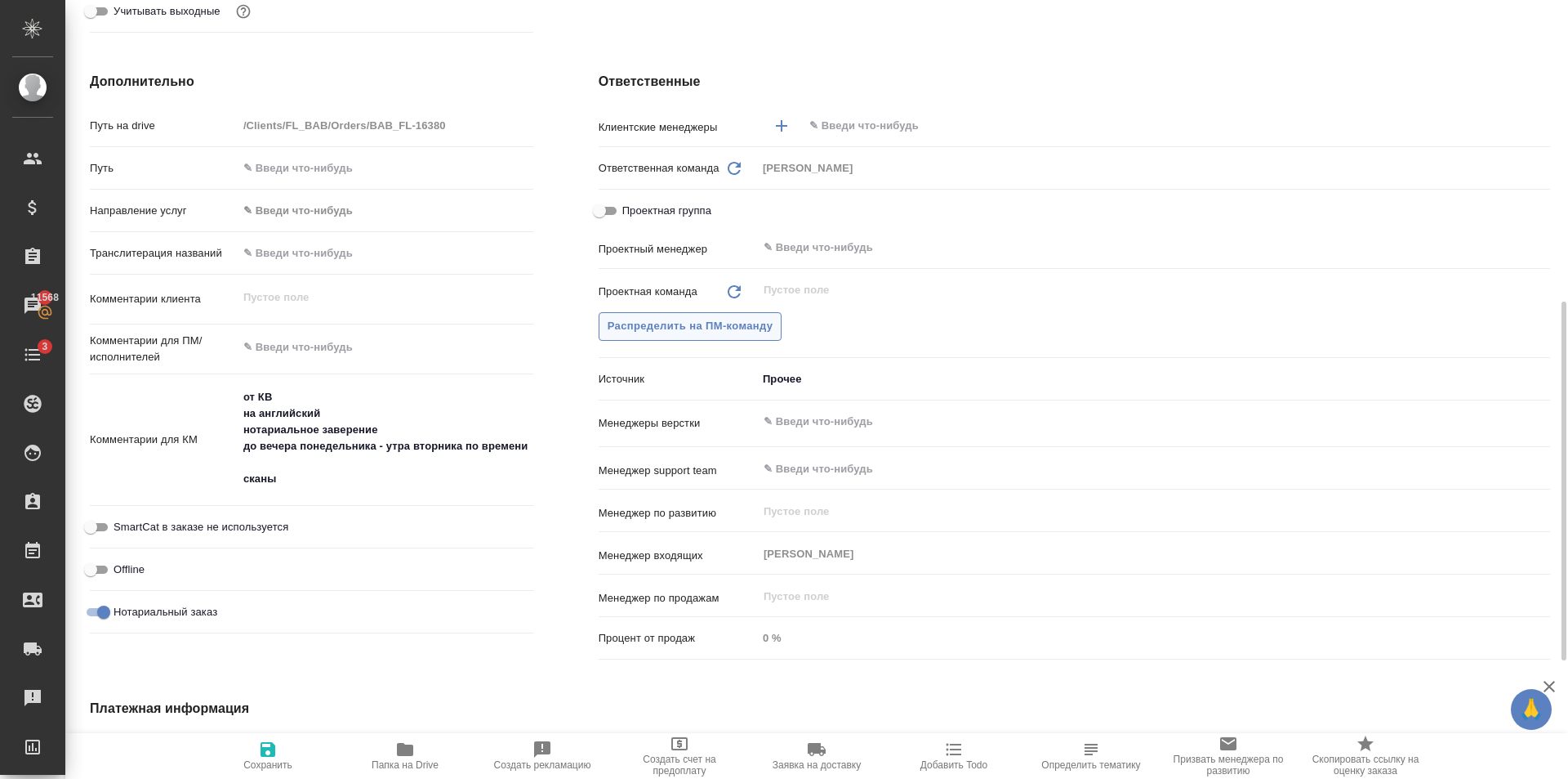
click at [673, 329] on span "Распределить на ПМ-команду" at bounding box center [690, 326] width 166 height 19
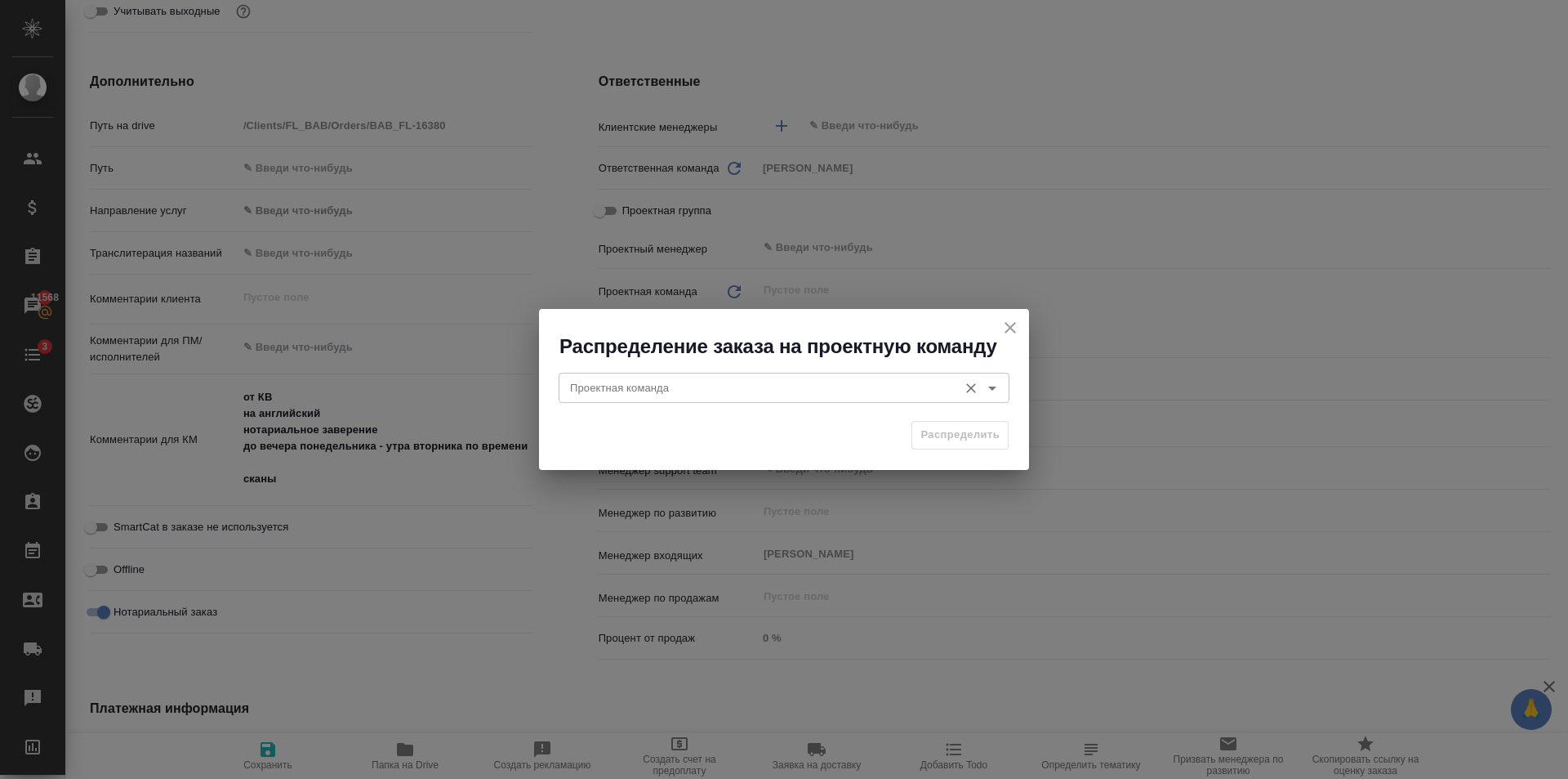
click at [651, 399] on div "Проектная команда" at bounding box center [784, 387] width 451 height 29
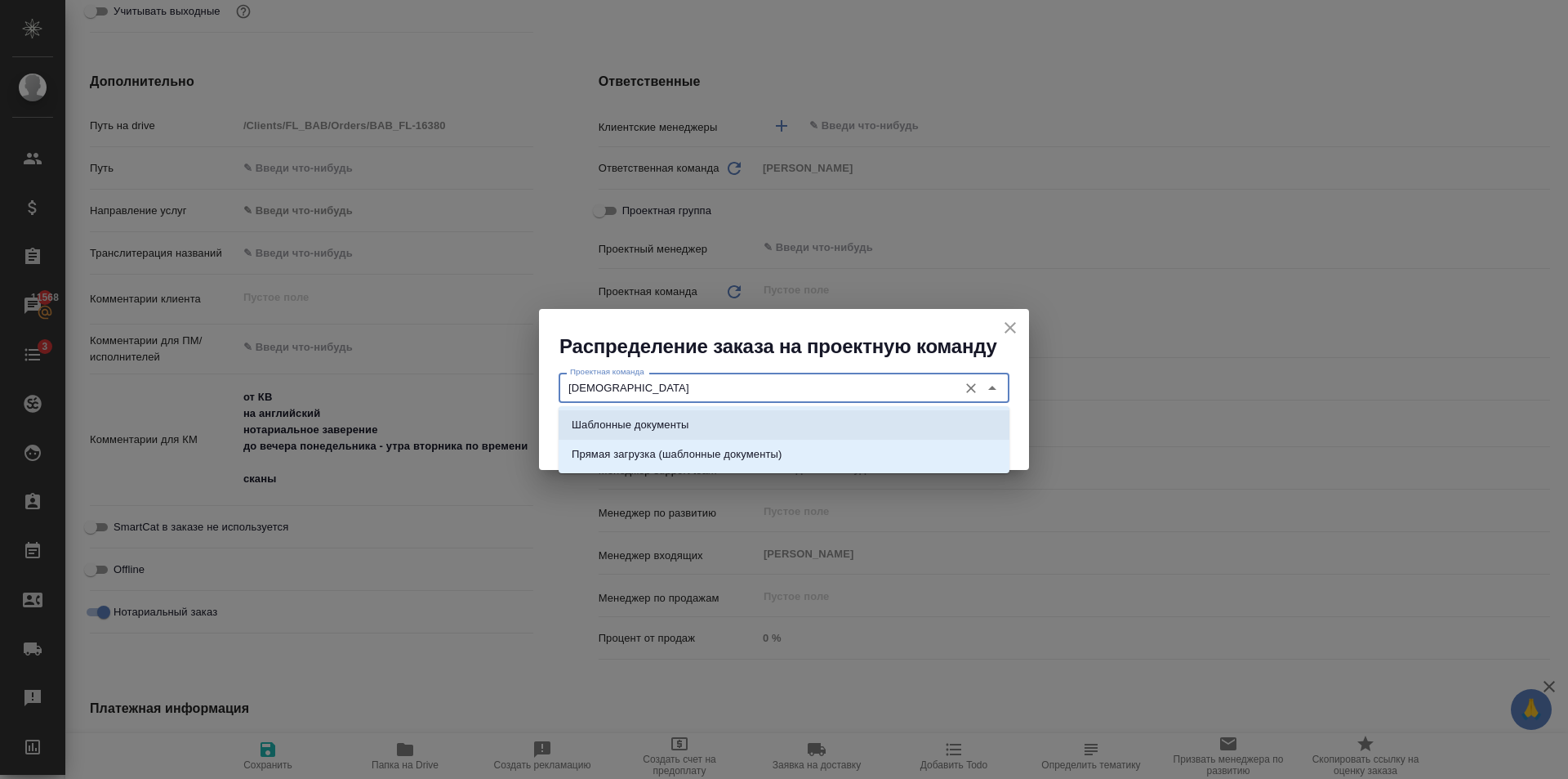
click at [657, 423] on p "Шаблонные документы" at bounding box center [630, 424] width 117 height 16
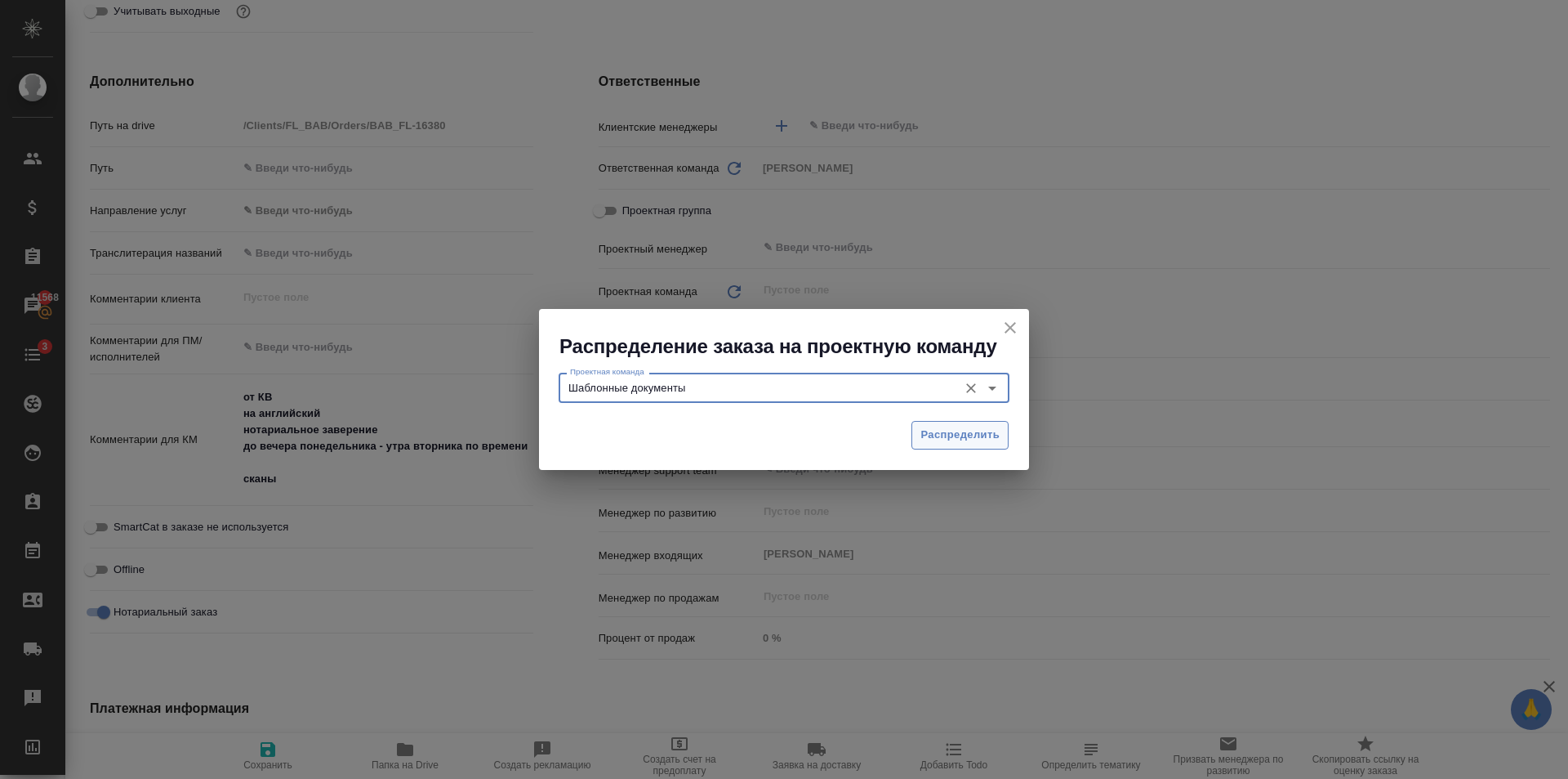
type input "Шаблонные документы"
click at [929, 430] on span "Распределить" at bounding box center [960, 435] width 79 height 19
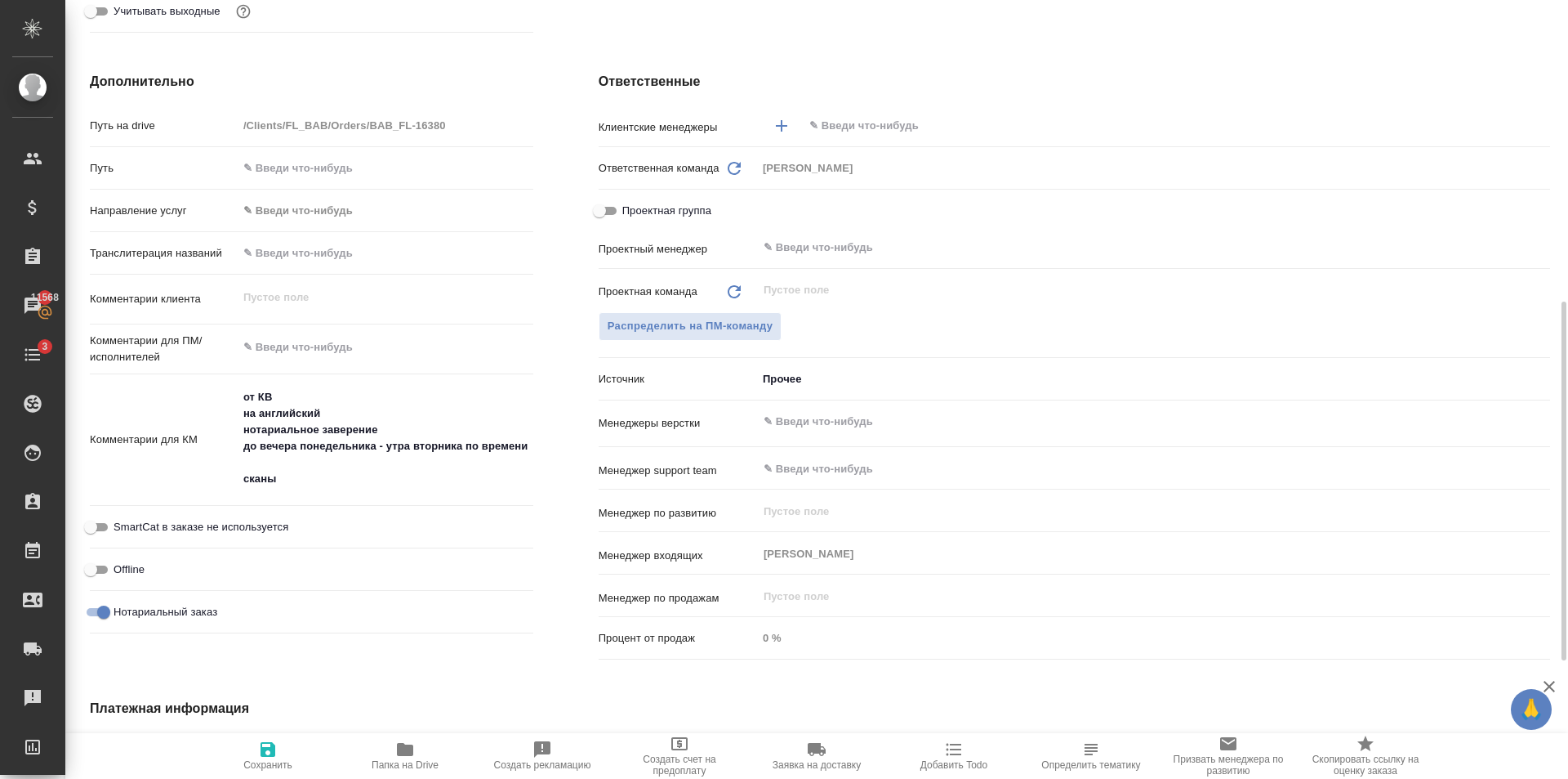
type textarea "x"
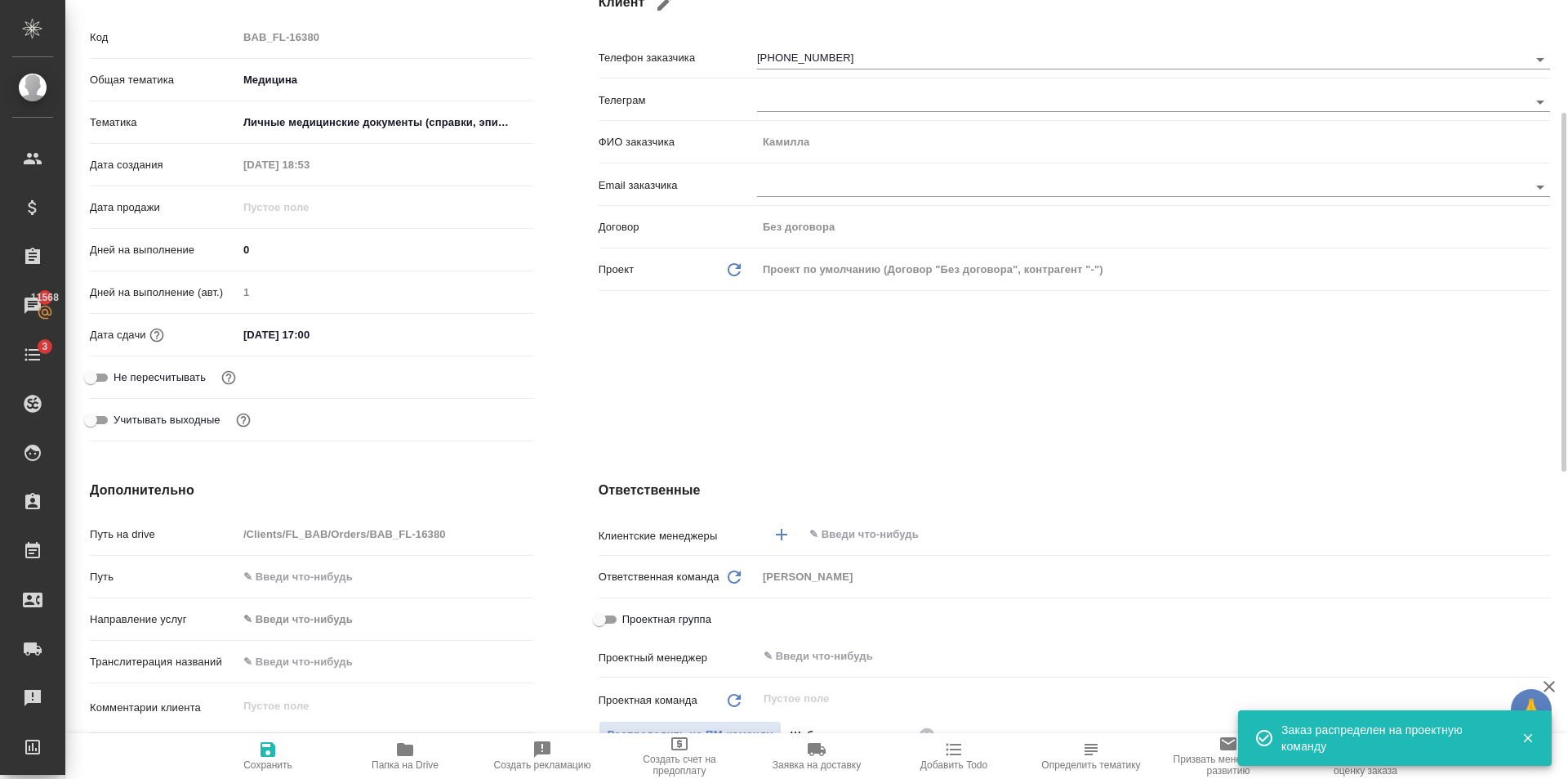
scroll to position [0, 0]
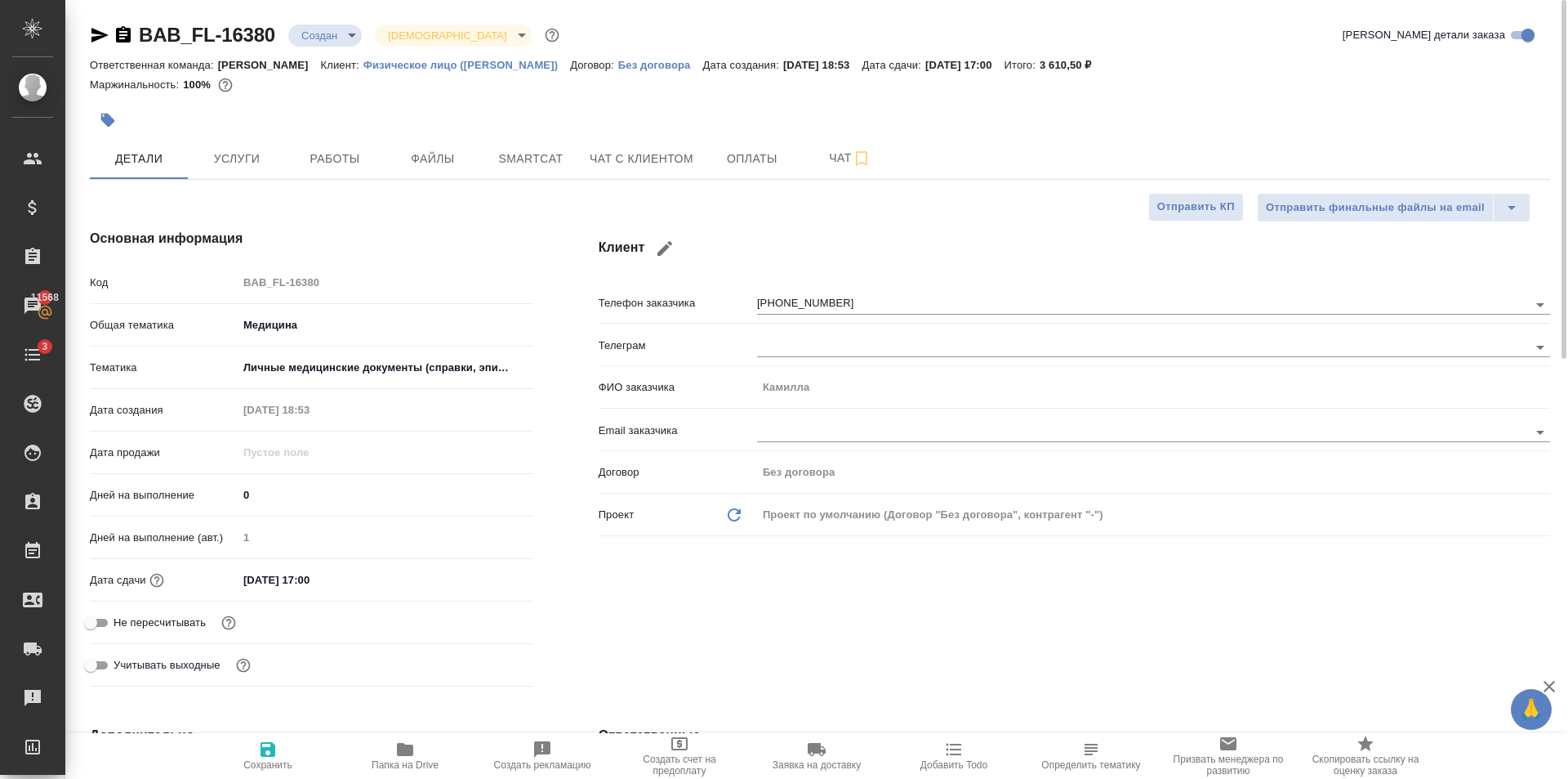
click at [267, 755] on icon "button" at bounding box center [268, 749] width 14 height 14
type textarea "x"
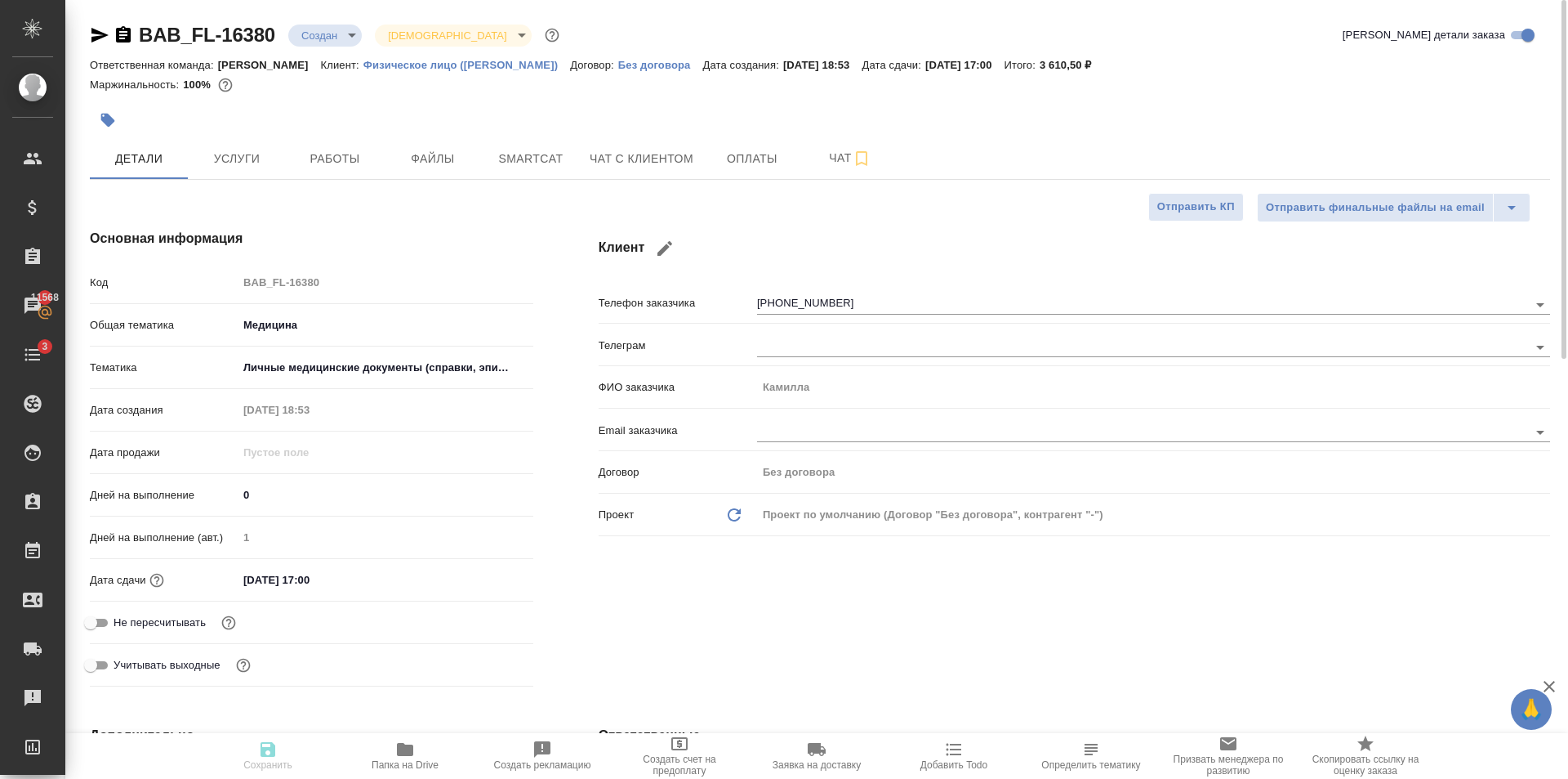
type textarea "x"
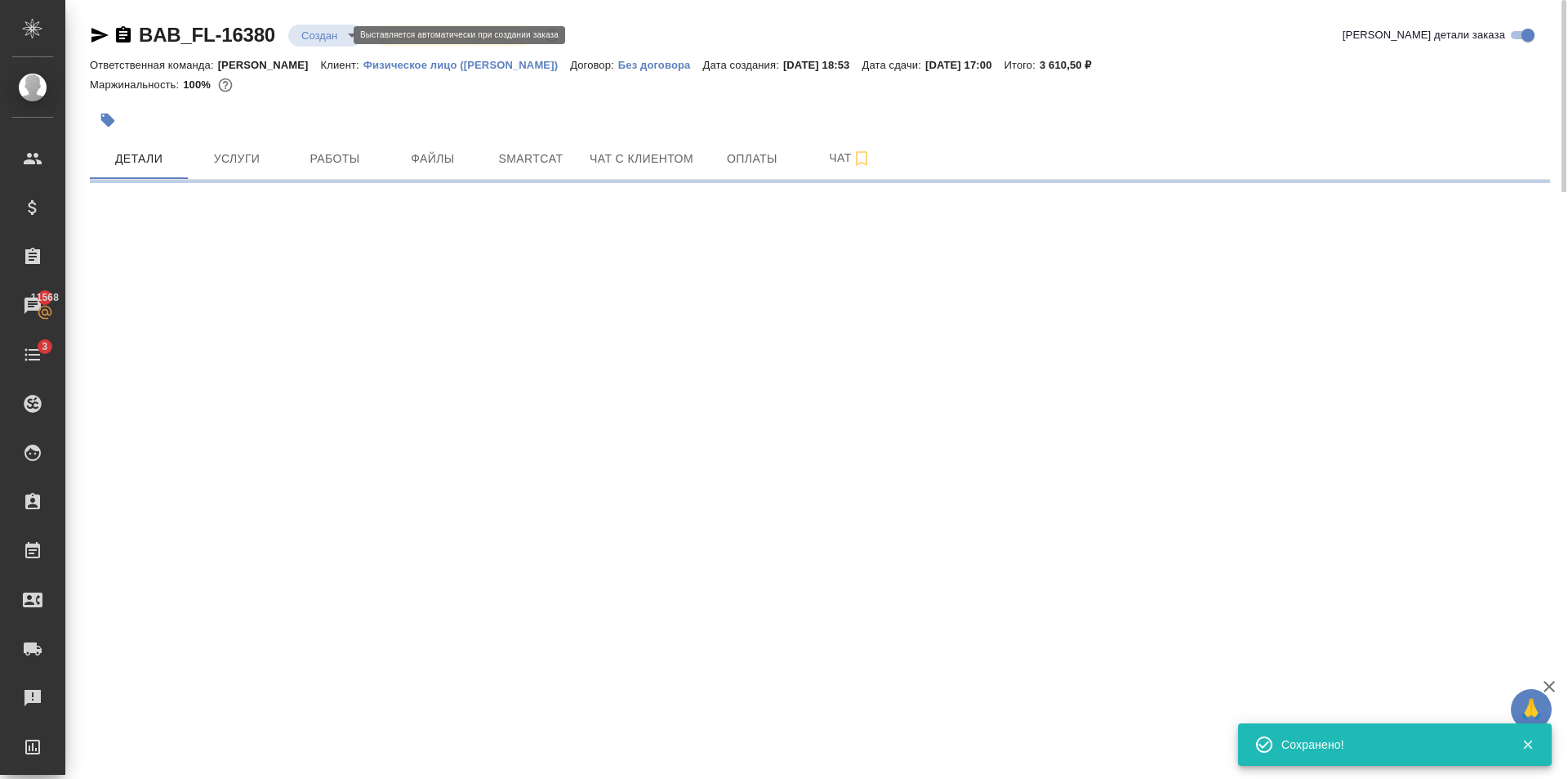
click at [330, 34] on body "🙏 .cls-1 fill:#fff; AWATERA Golubev Dmitry Клиенты Спецификации Заказы 11568 Ча…" at bounding box center [784, 389] width 1568 height 779
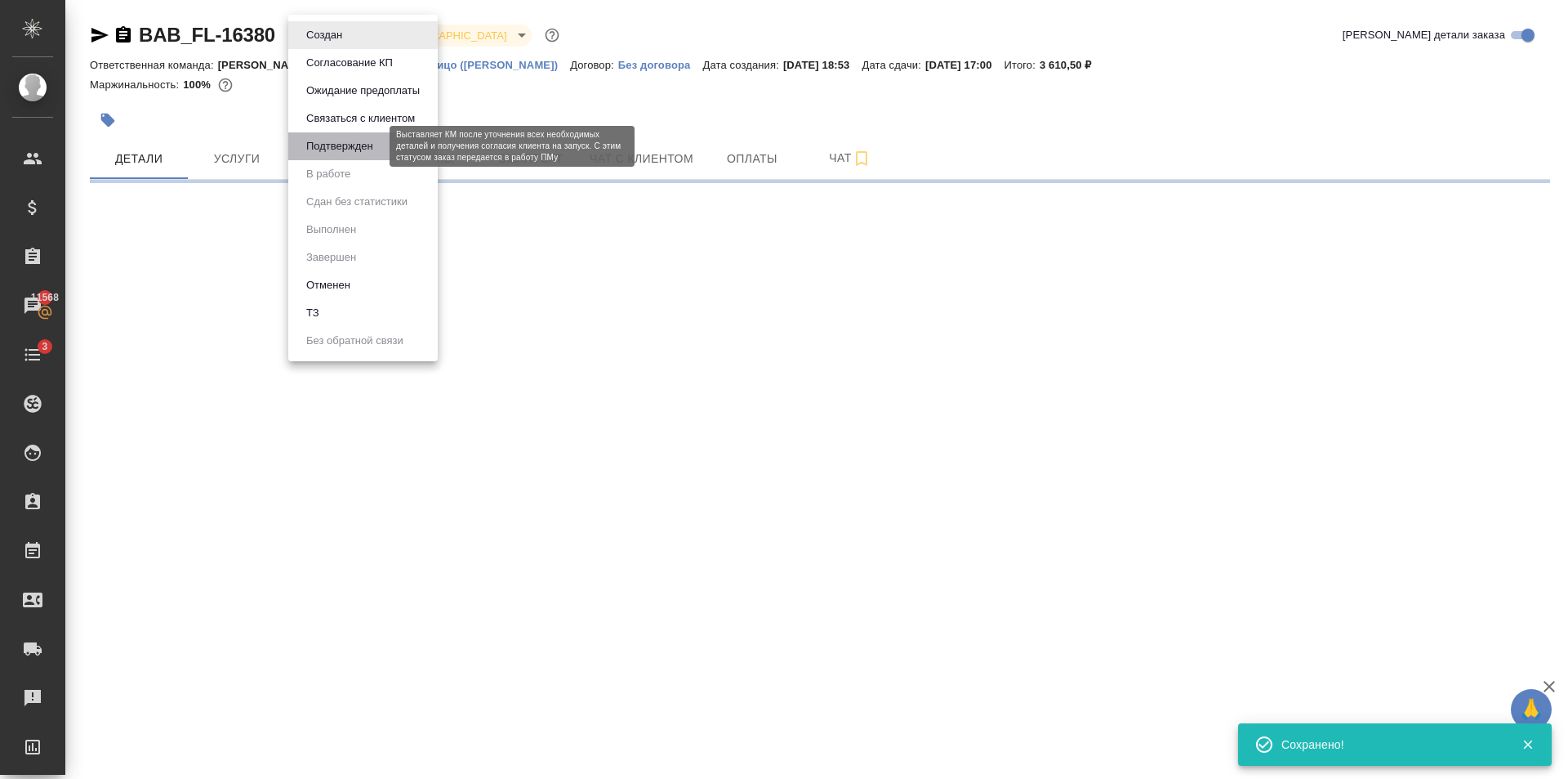
click at [343, 153] on button "Подтвержден" at bounding box center [339, 146] width 77 height 18
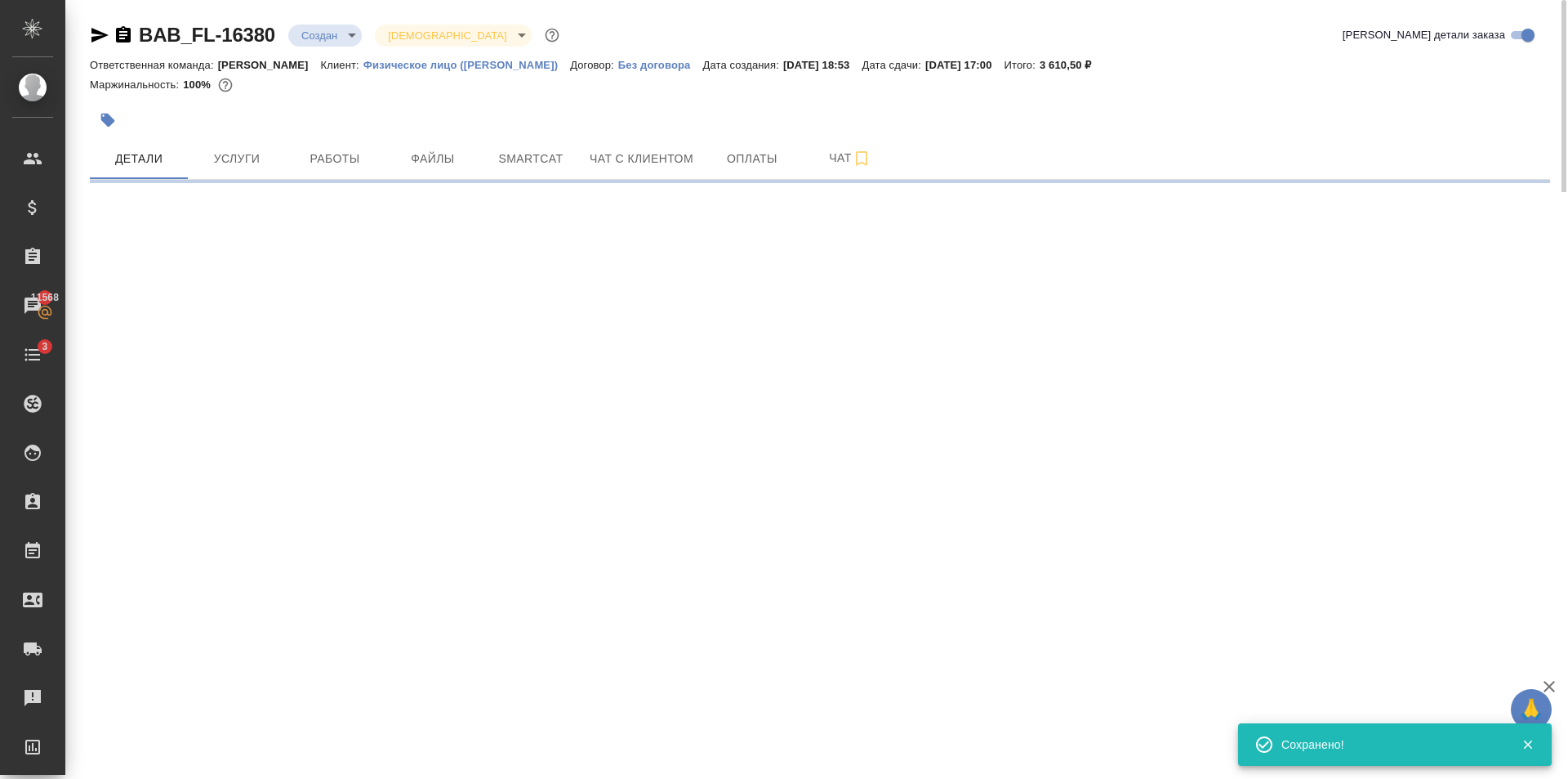
select select "RU"
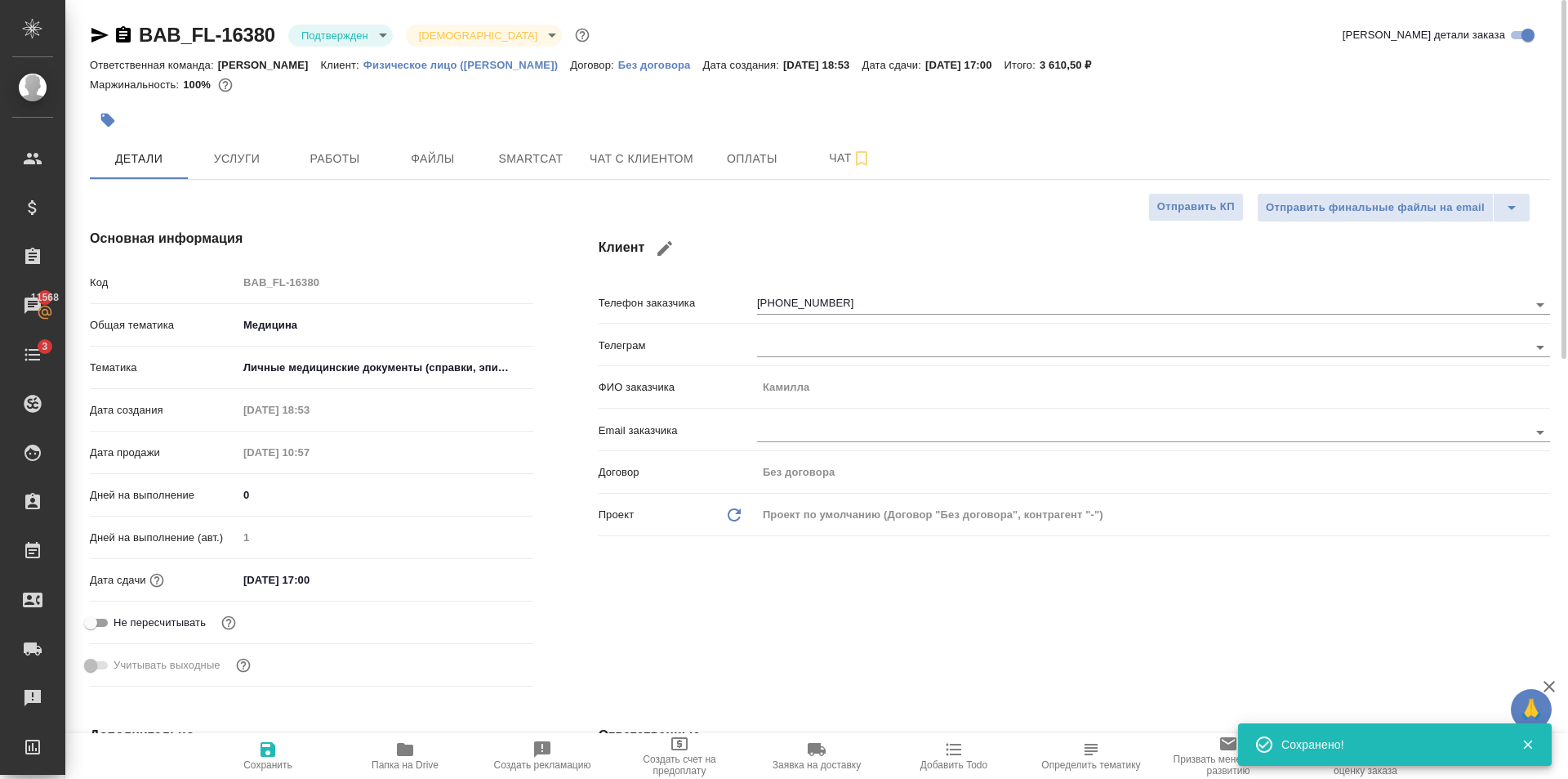
type textarea "x"
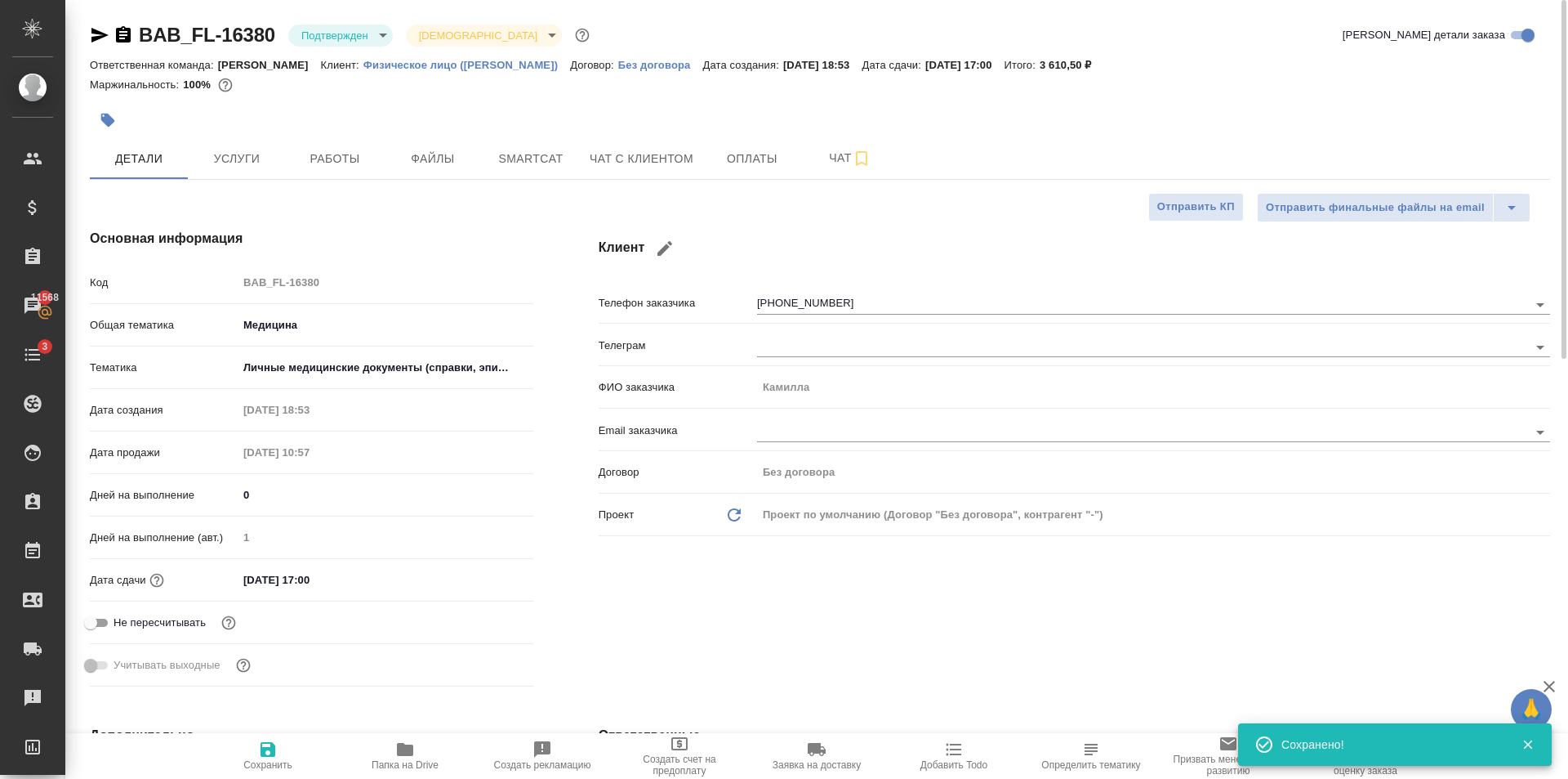
type textarea "x"
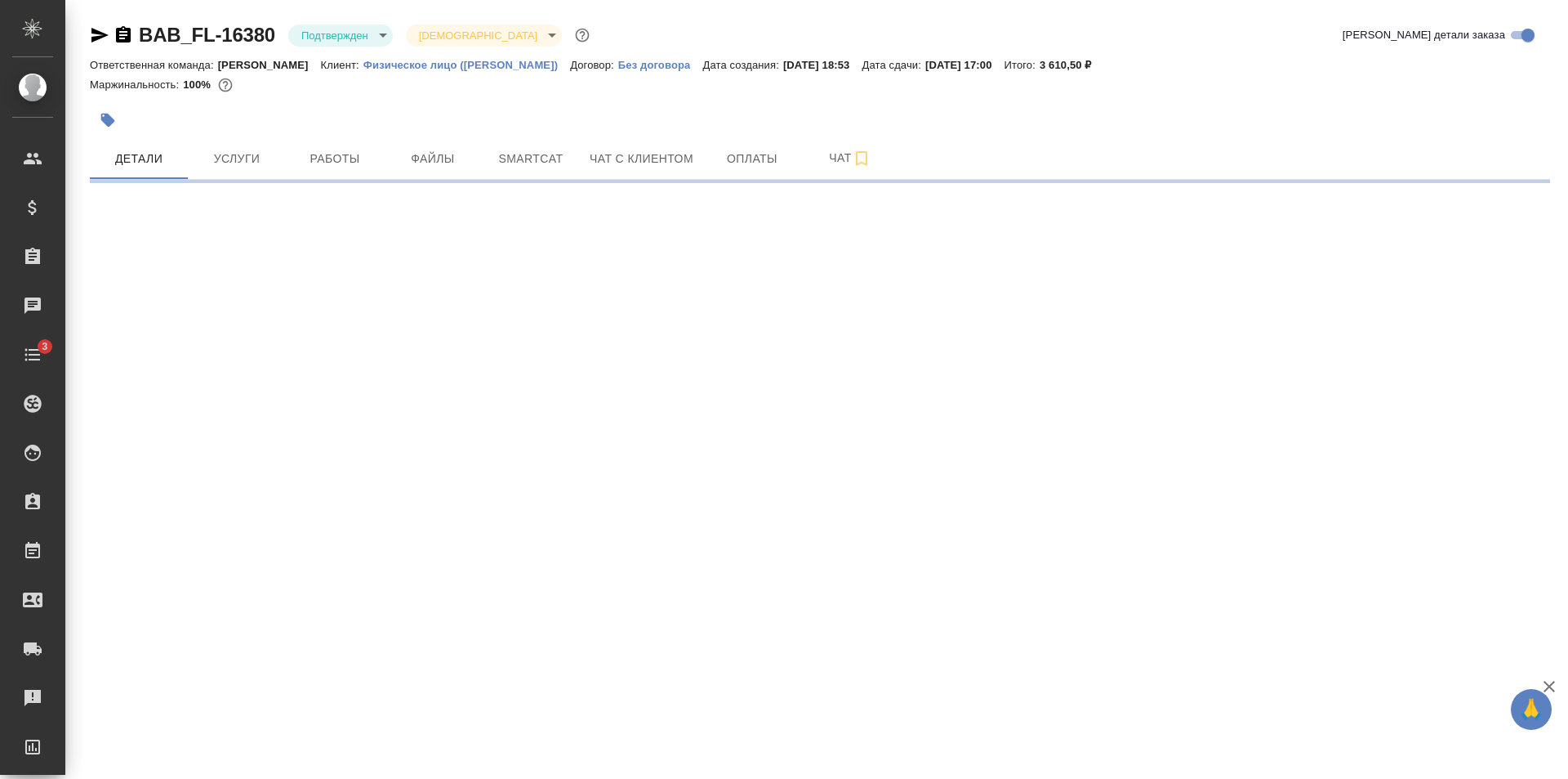
select select "RU"
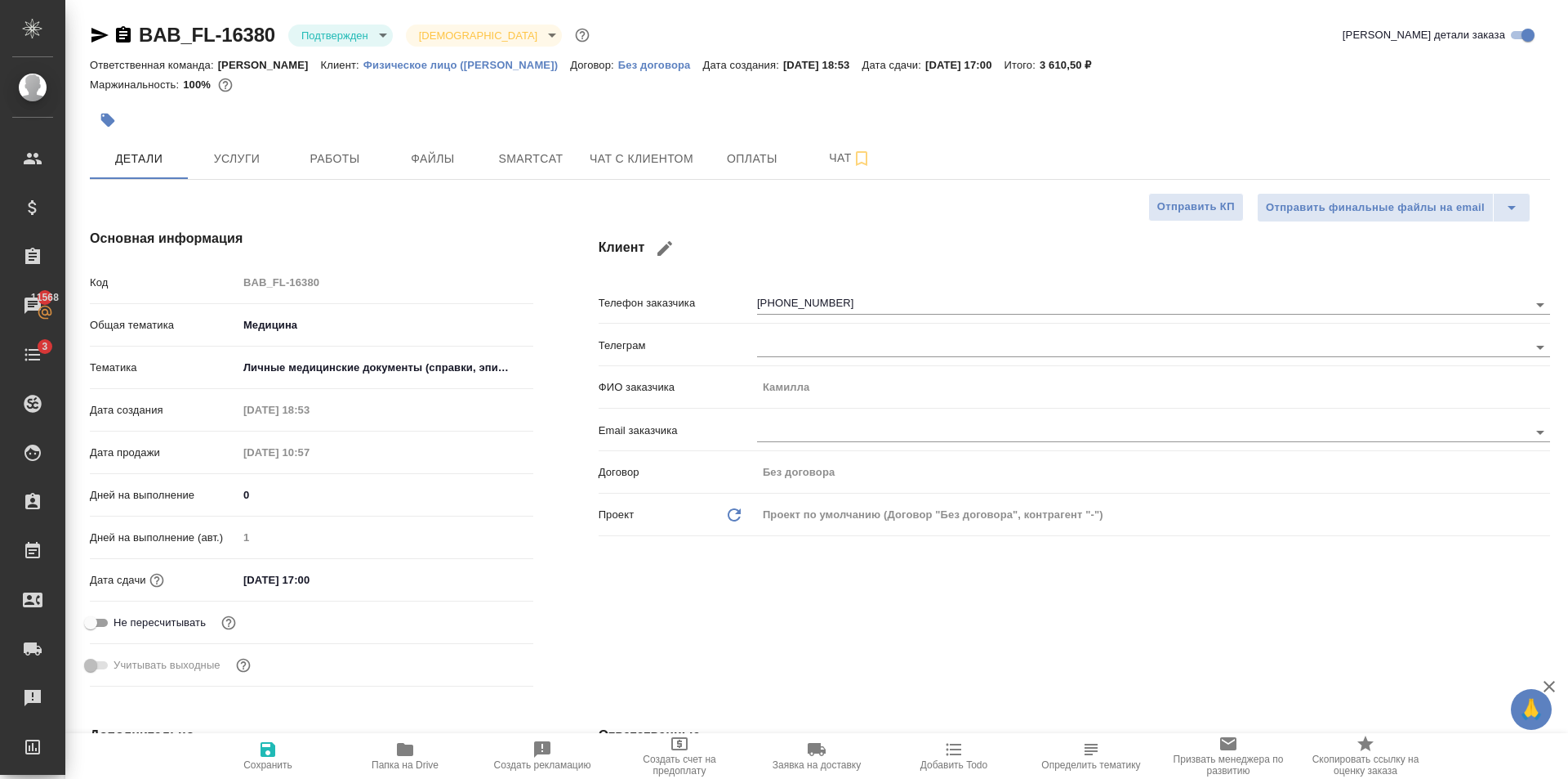
type textarea "x"
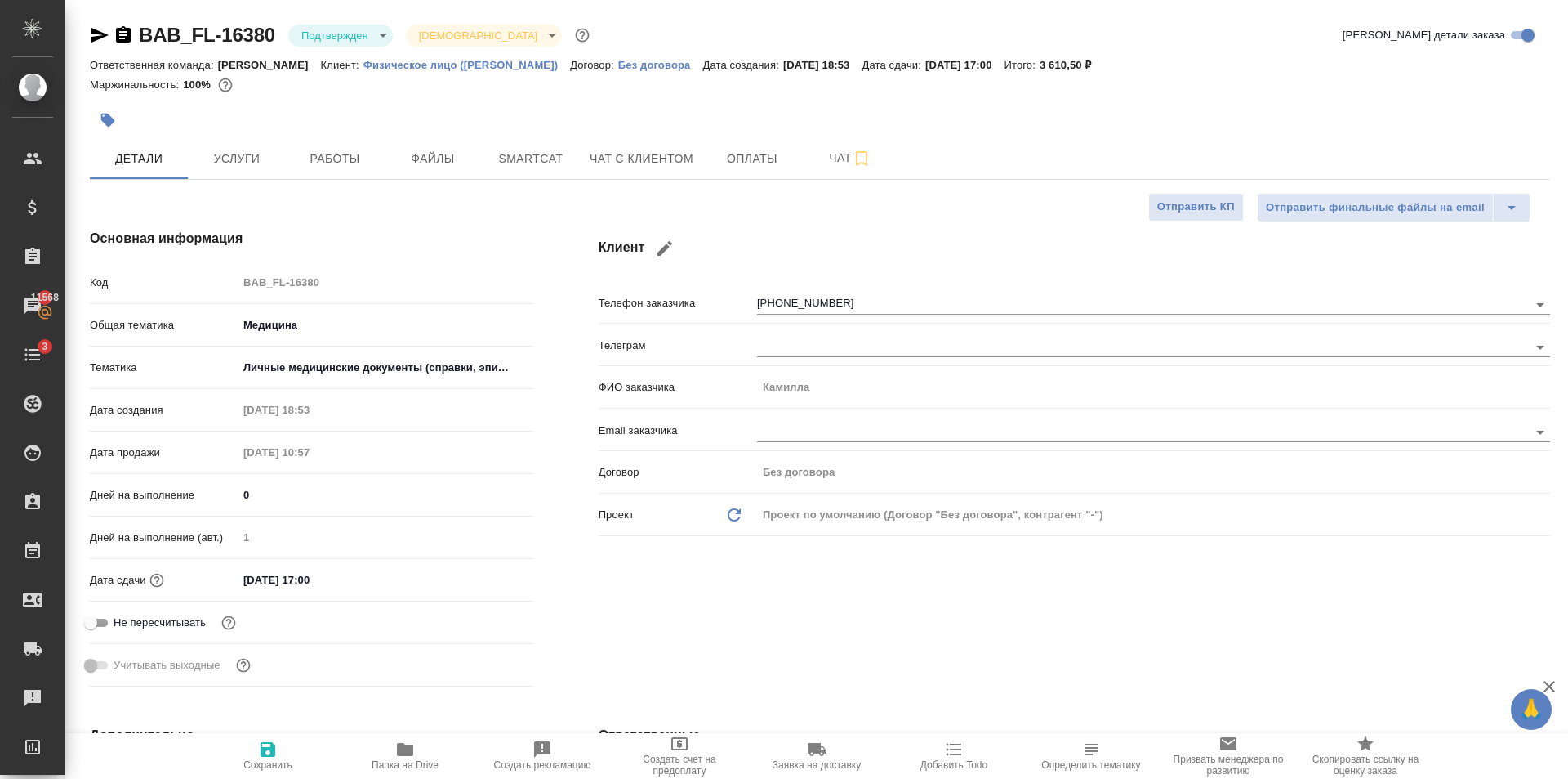
type textarea "x"
click at [356, 571] on input "25.08.2025 17:00" at bounding box center [309, 579] width 143 height 24
click at [487, 574] on icon "button" at bounding box center [486, 577] width 14 height 16
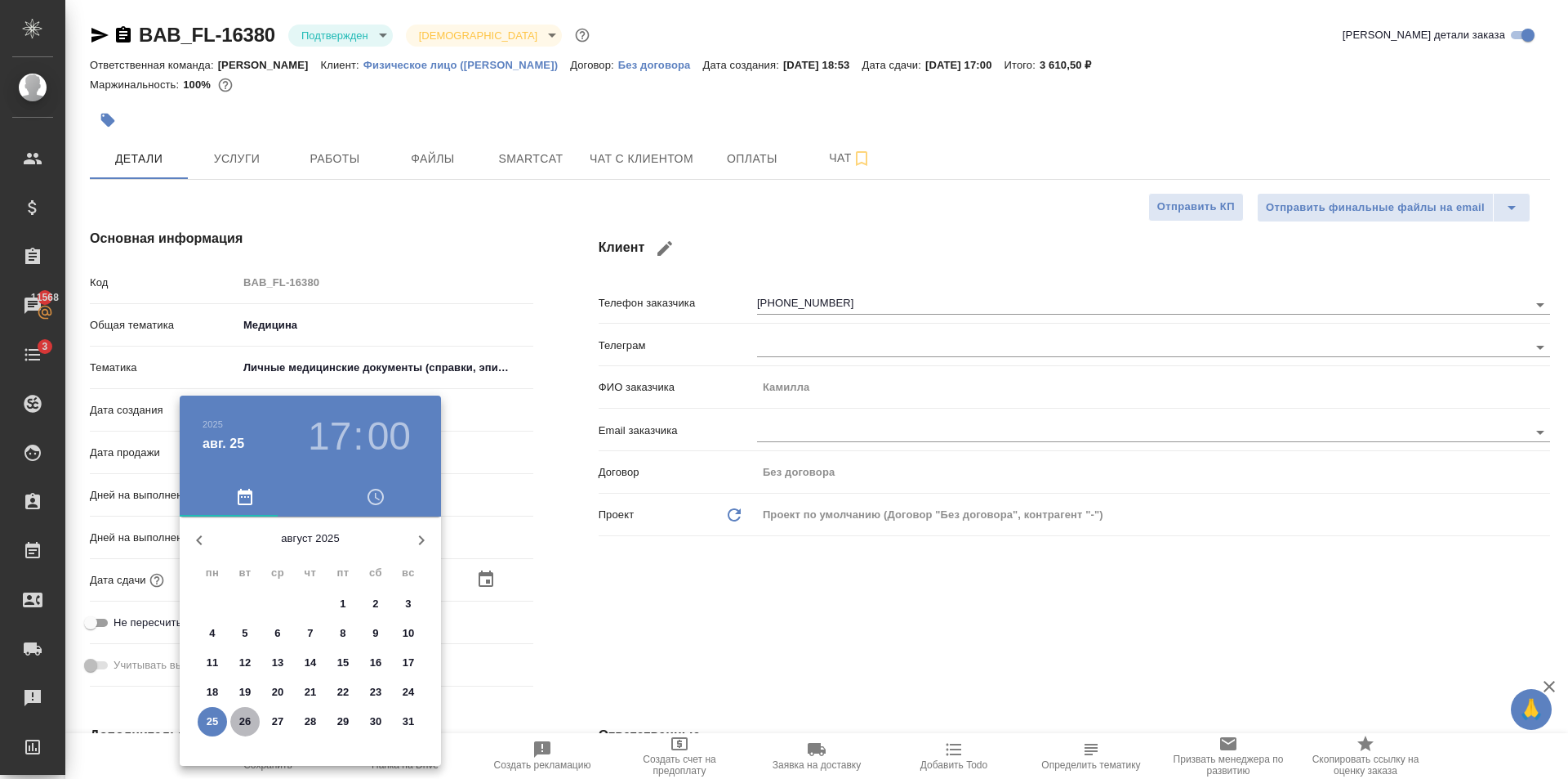
click at [247, 720] on p "26" at bounding box center [245, 721] width 13 height 16
type input "26.08.2025 17:00"
type textarea "x"
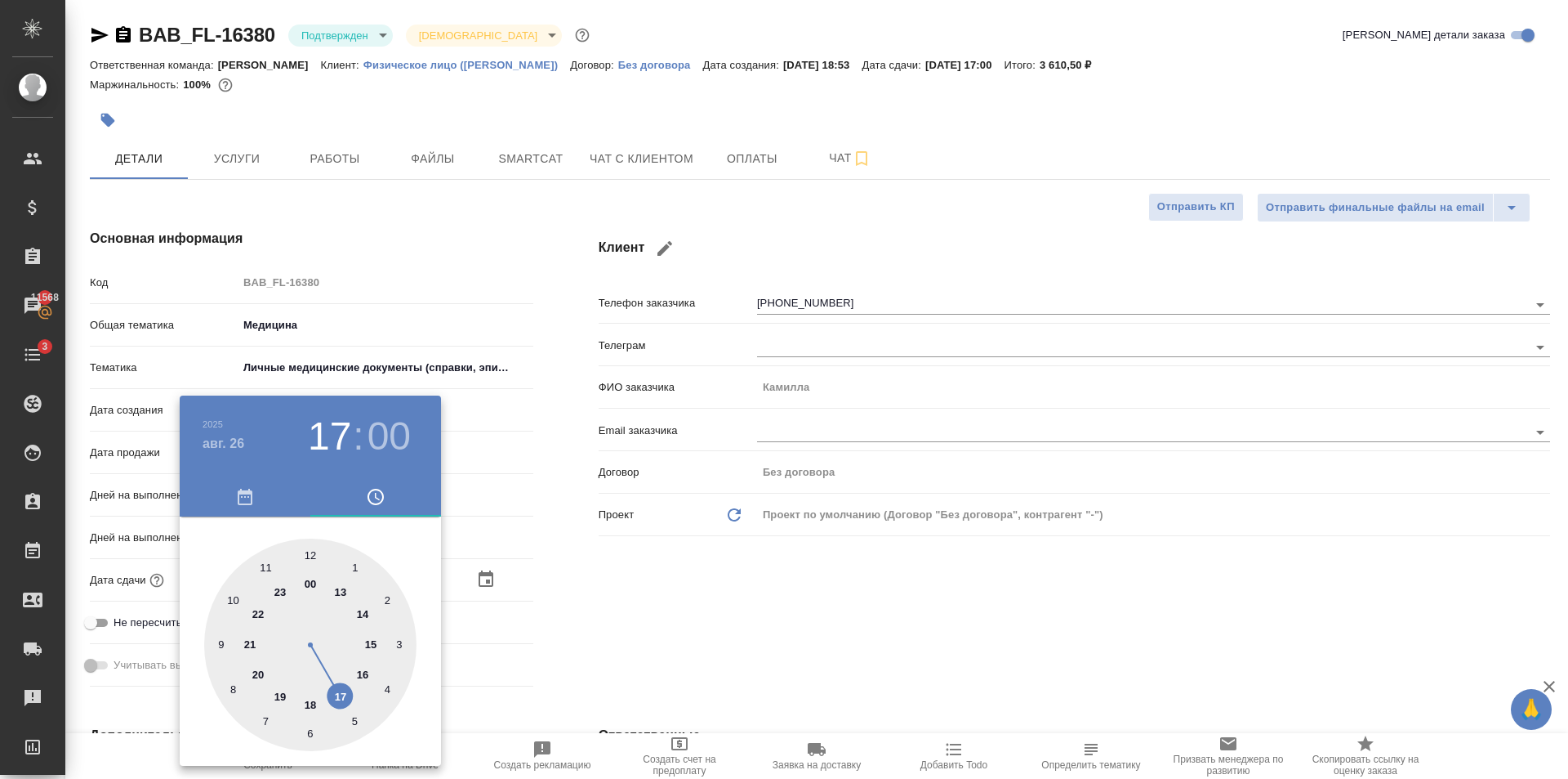
click at [236, 600] on div at bounding box center [311, 644] width 212 height 212
type input "26.08.2025 10:00"
type textarea "x"
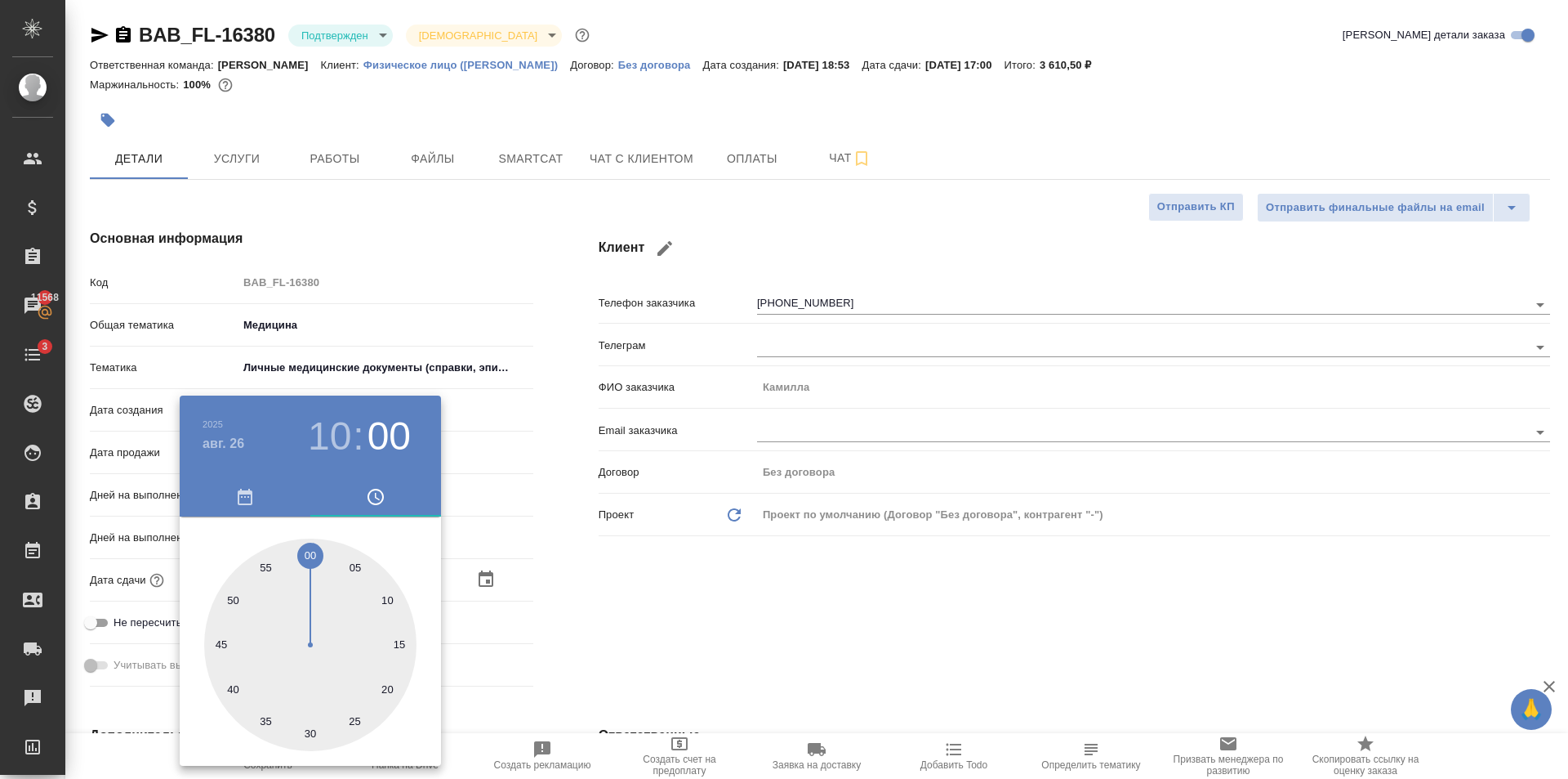
click at [716, 608] on div at bounding box center [784, 389] width 1568 height 779
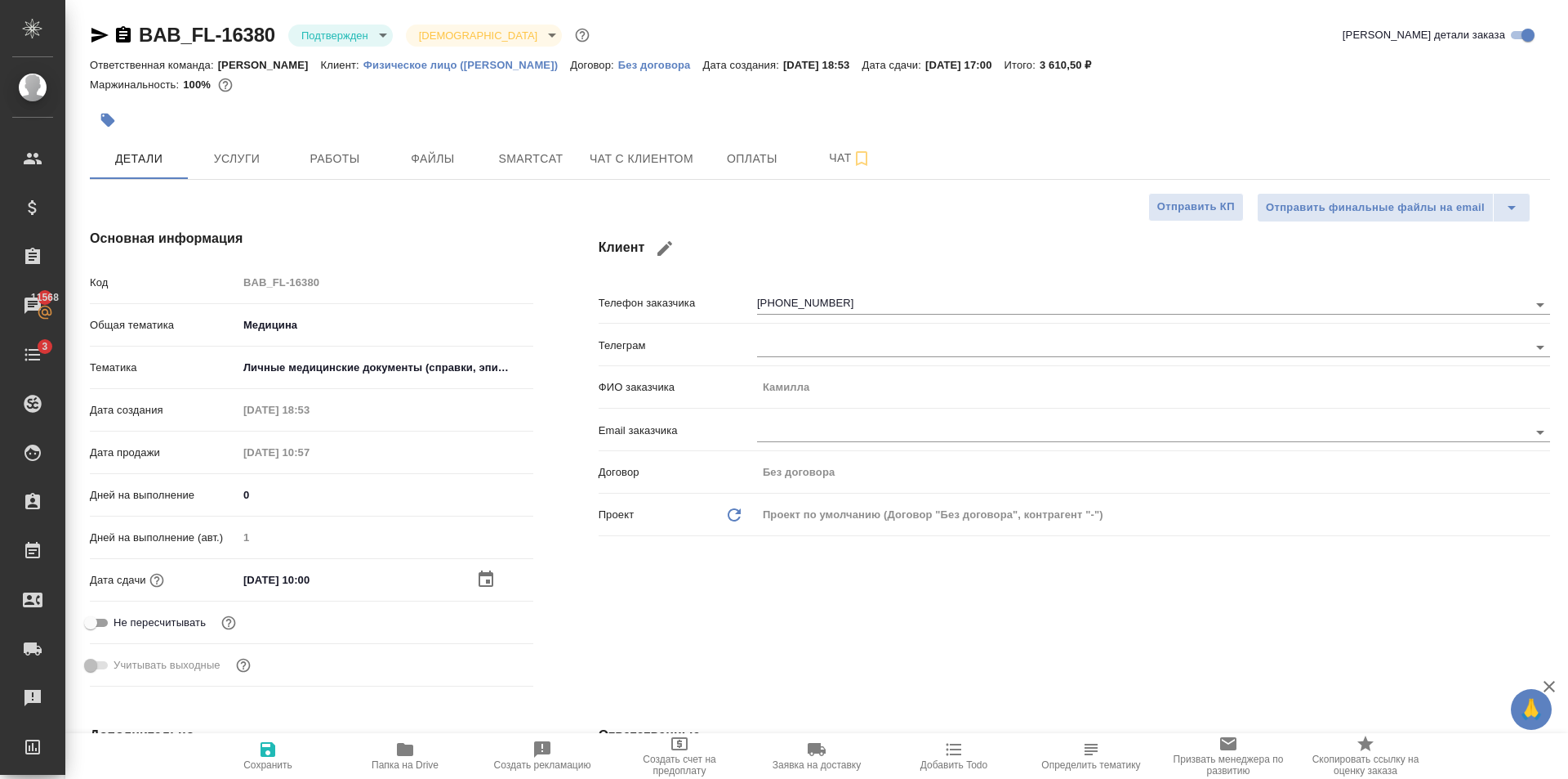
click at [276, 753] on icon "button" at bounding box center [268, 749] width 19 height 19
type textarea "x"
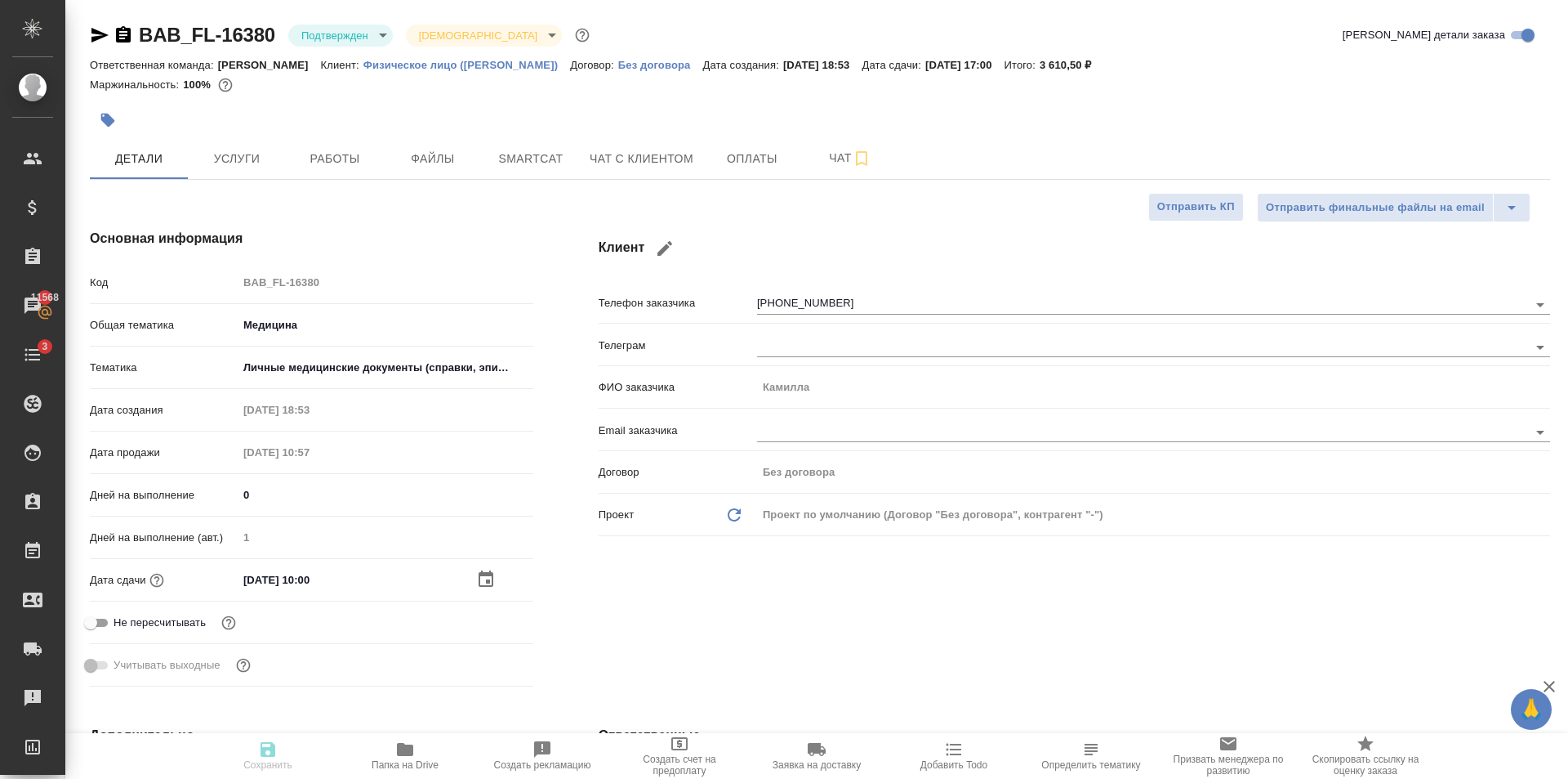
type textarea "x"
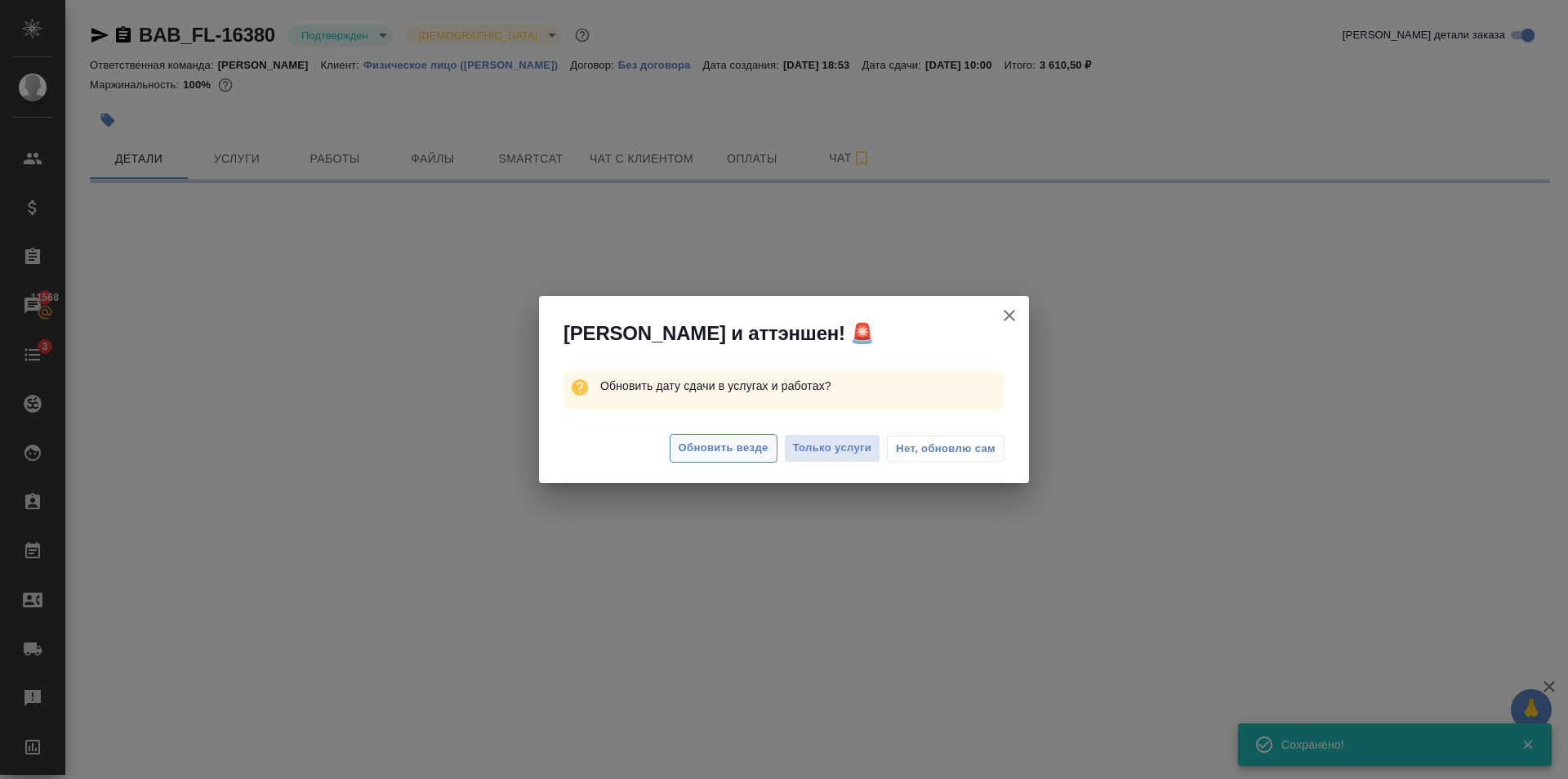
click at [755, 447] on span "Обновить везде" at bounding box center [723, 448] width 90 height 19
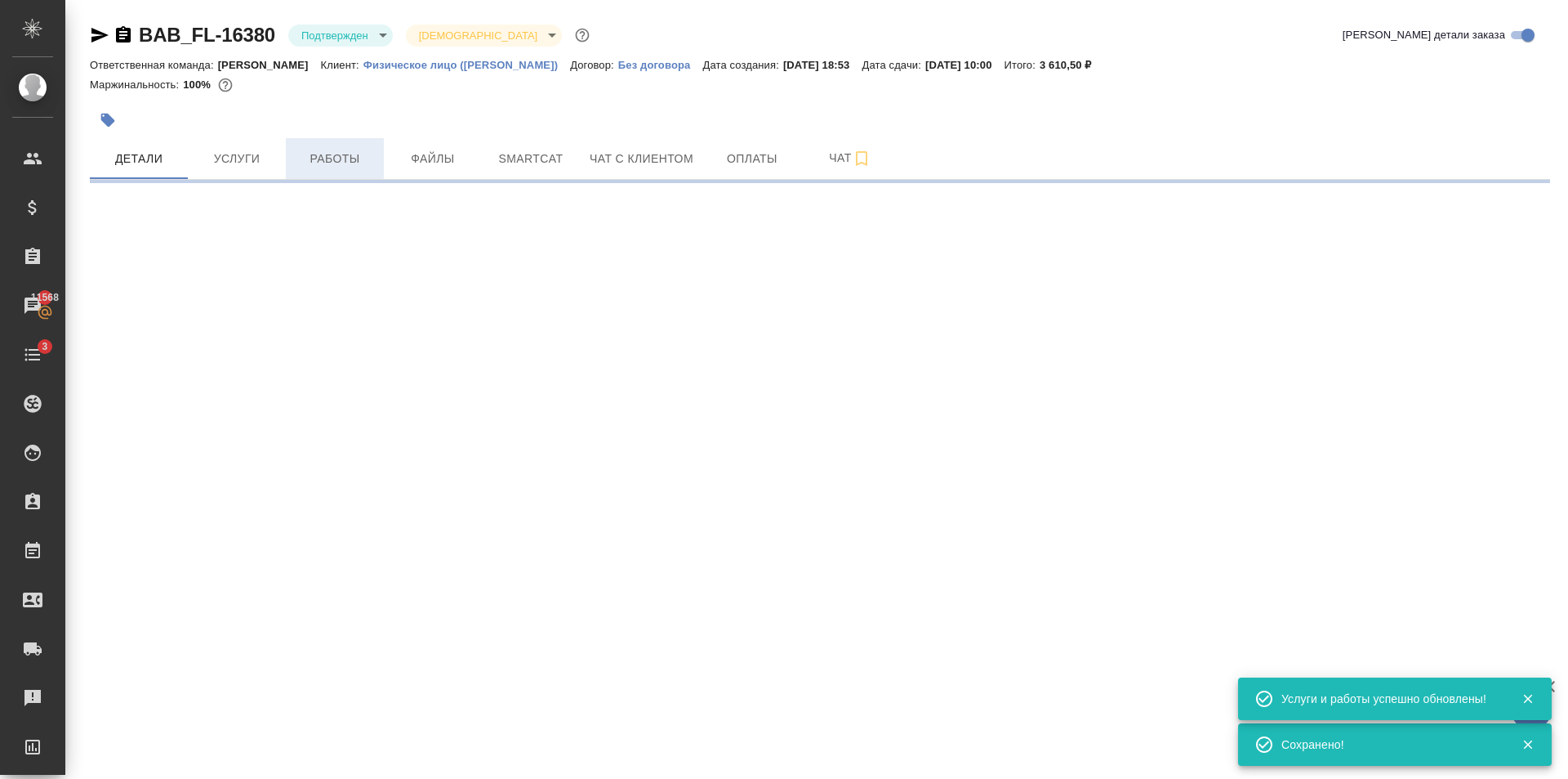
click at [335, 152] on span "Работы" at bounding box center [334, 159] width 78 height 20
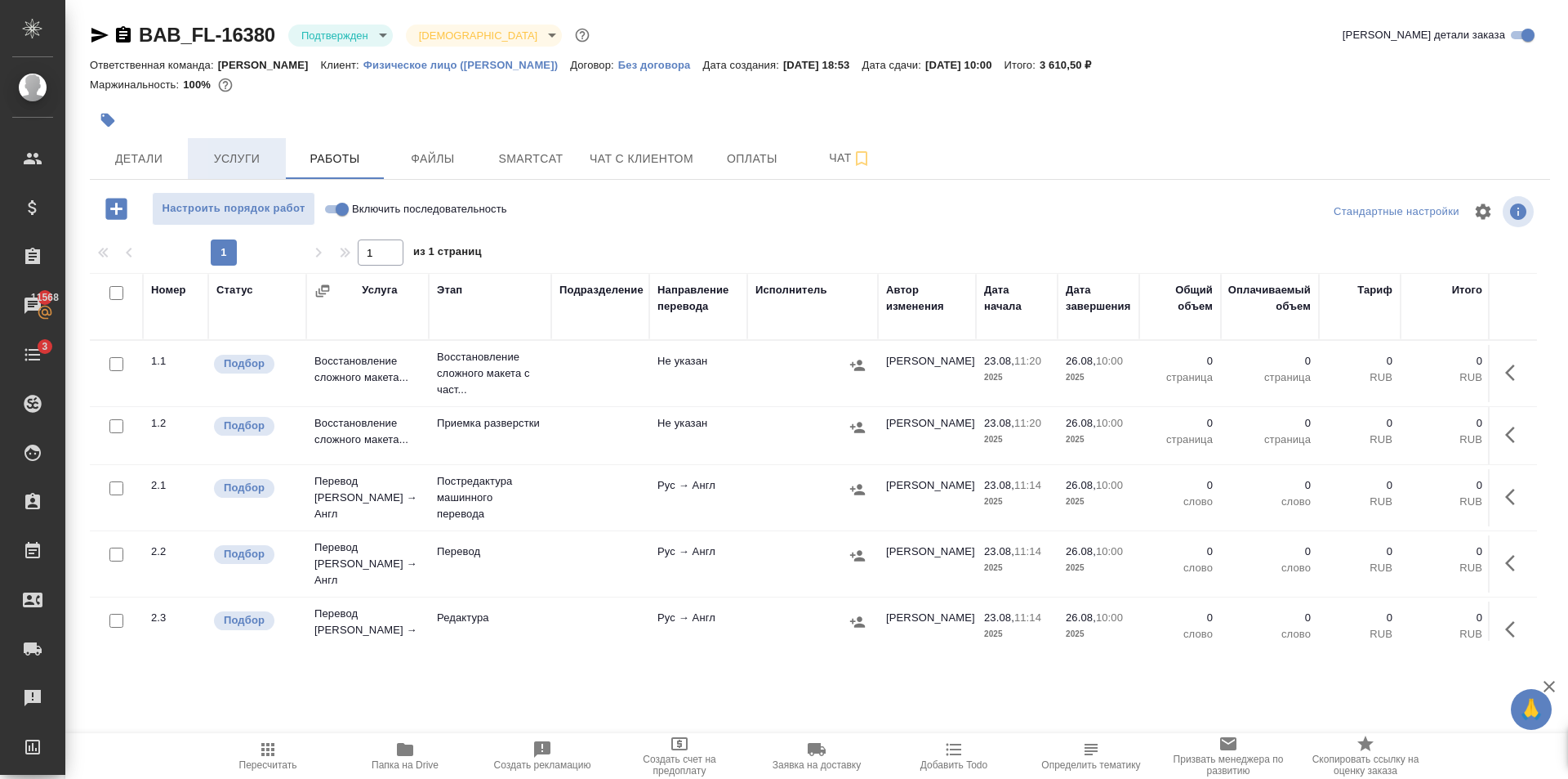
click at [238, 174] on button "Услуги" at bounding box center [237, 158] width 98 height 41
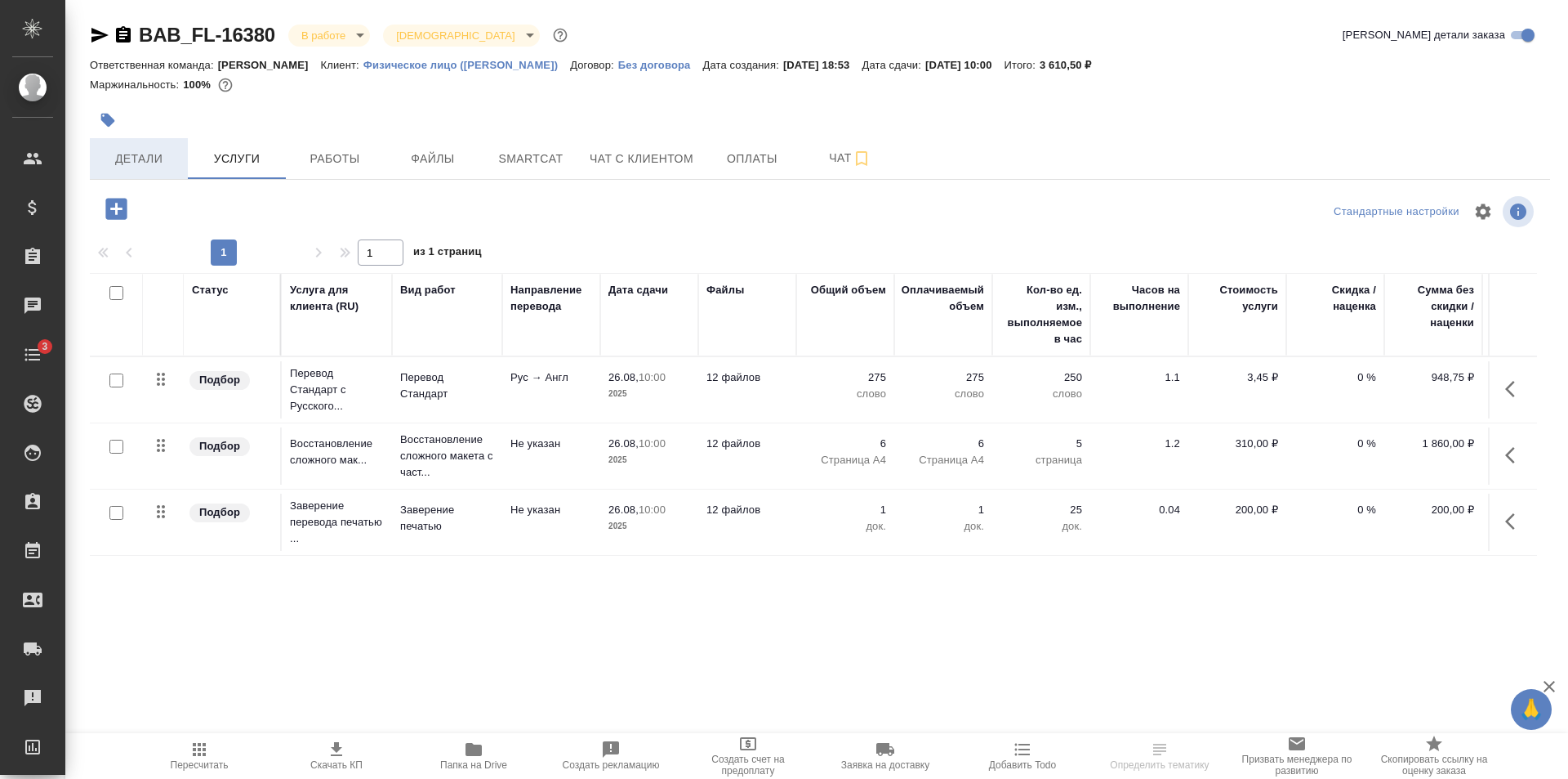
click at [126, 156] on span "Детали" at bounding box center [138, 159] width 78 height 20
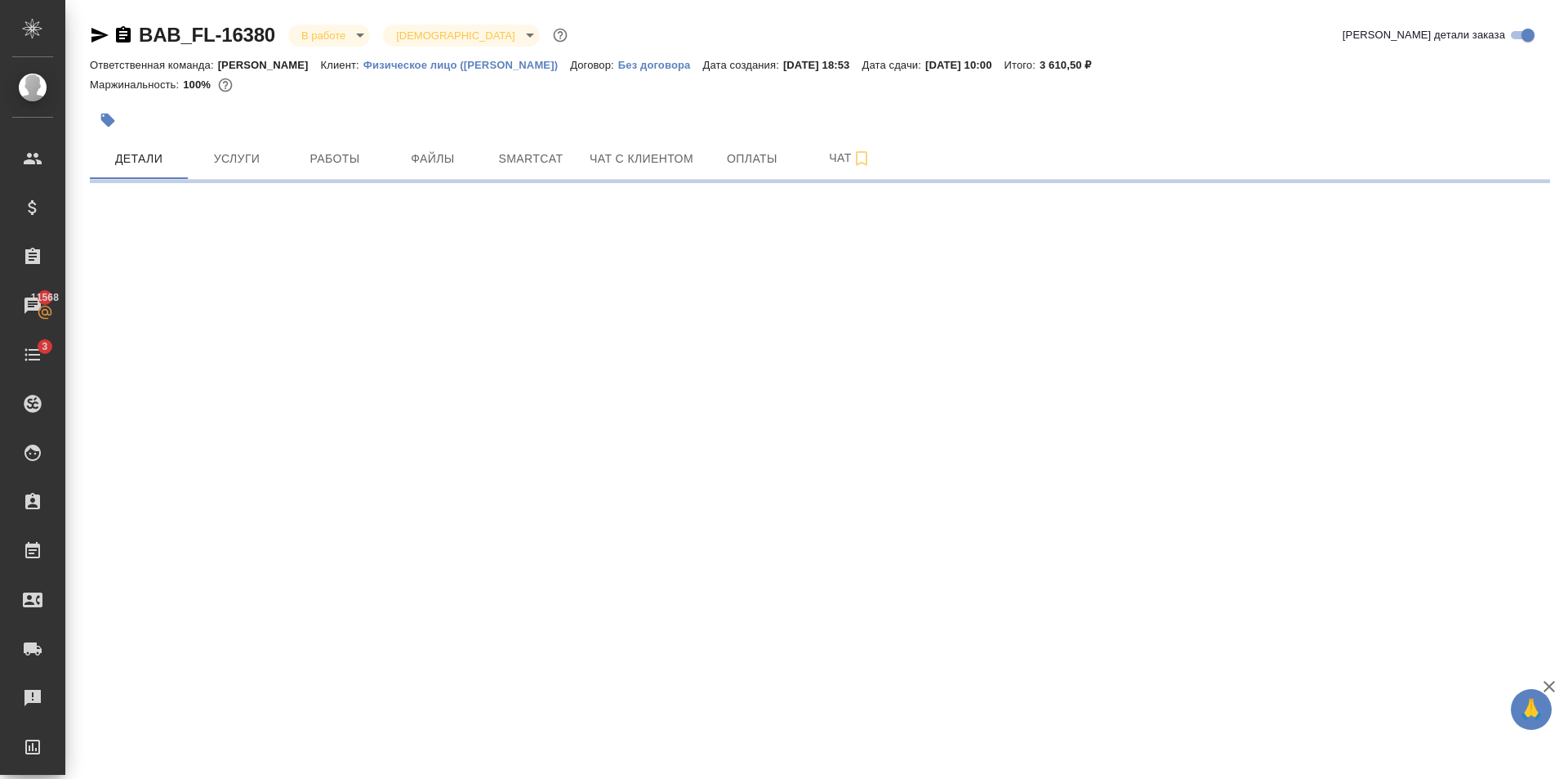
select select "RU"
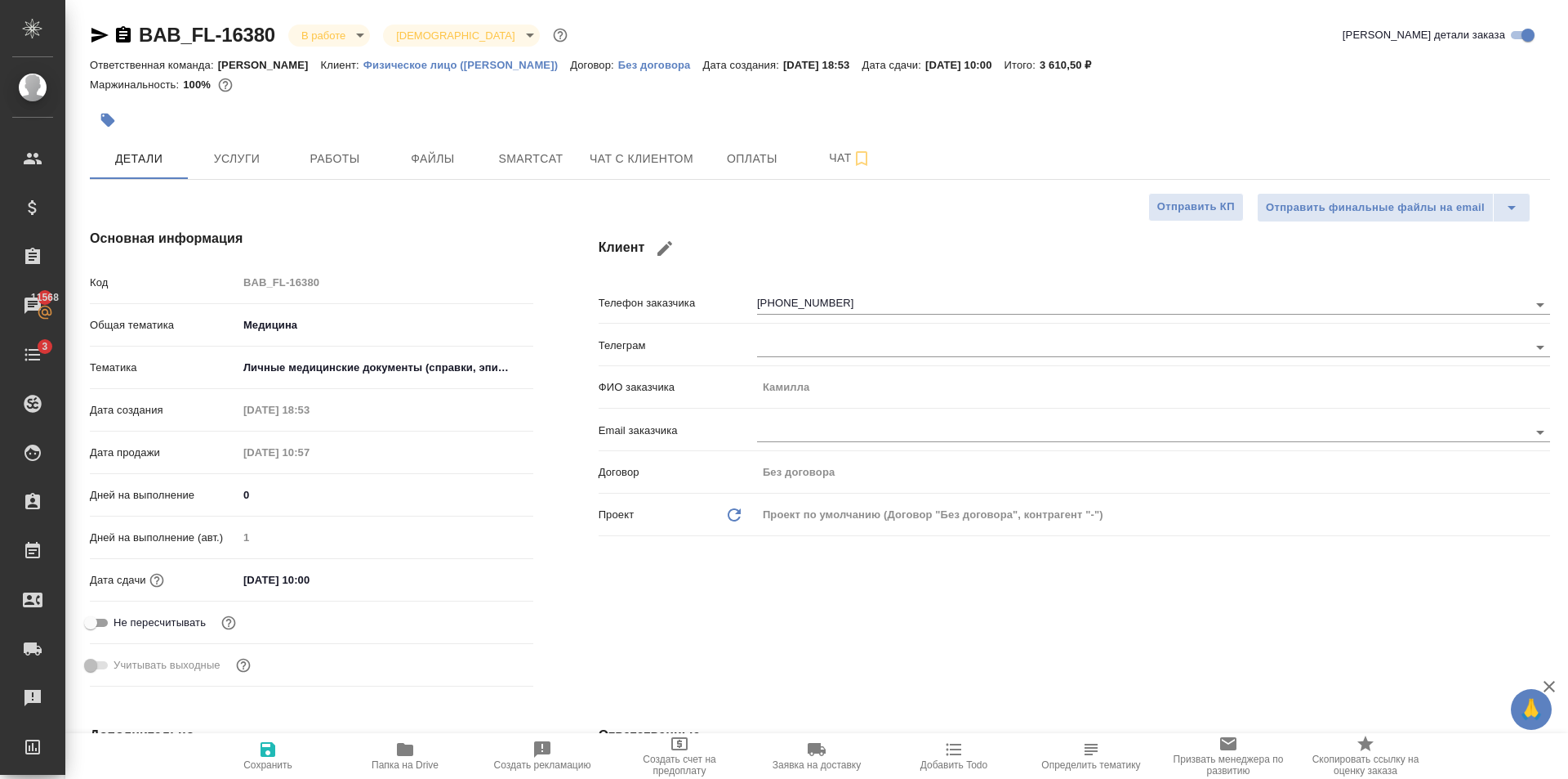
type textarea "x"
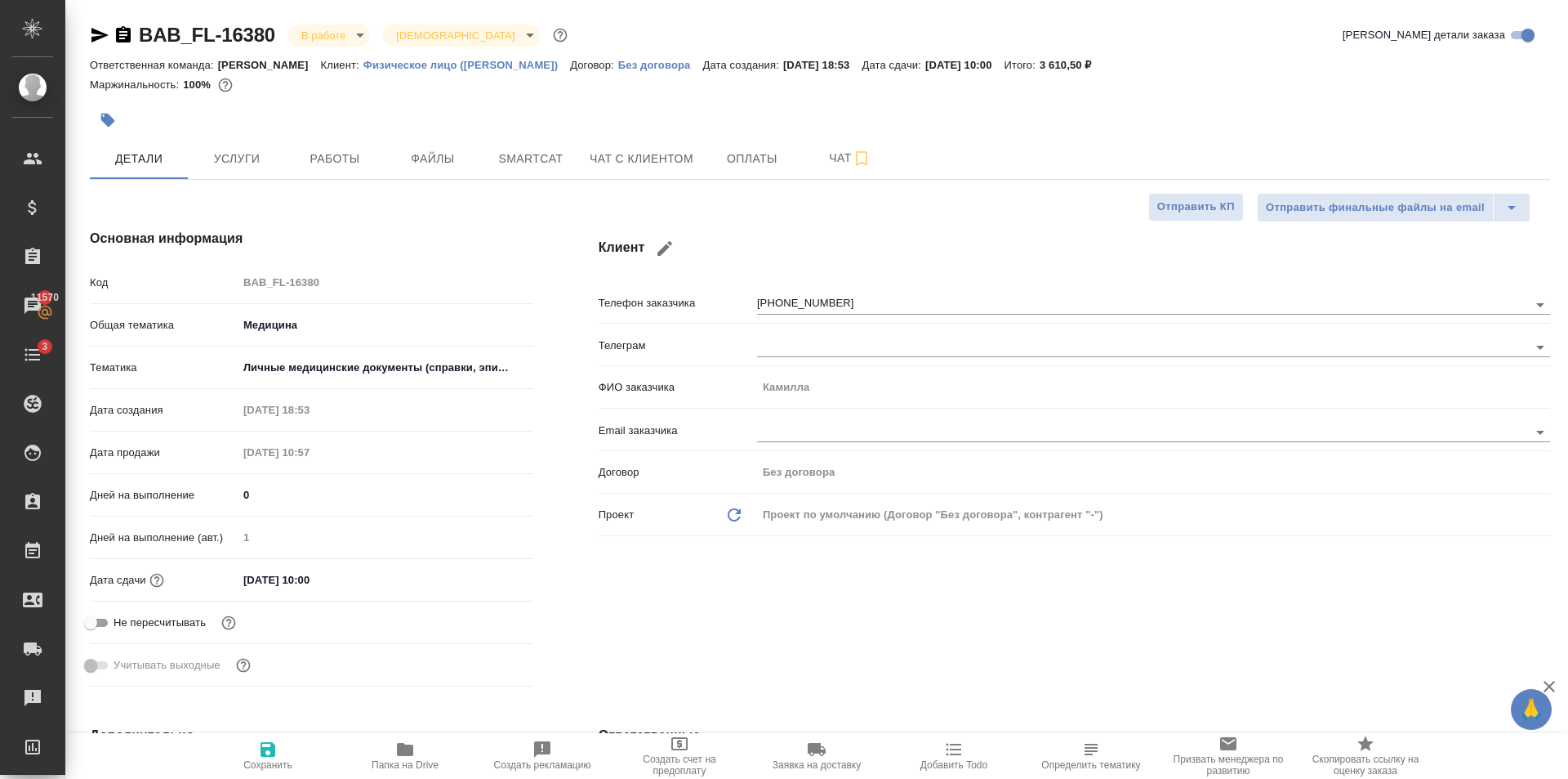
type textarea "x"
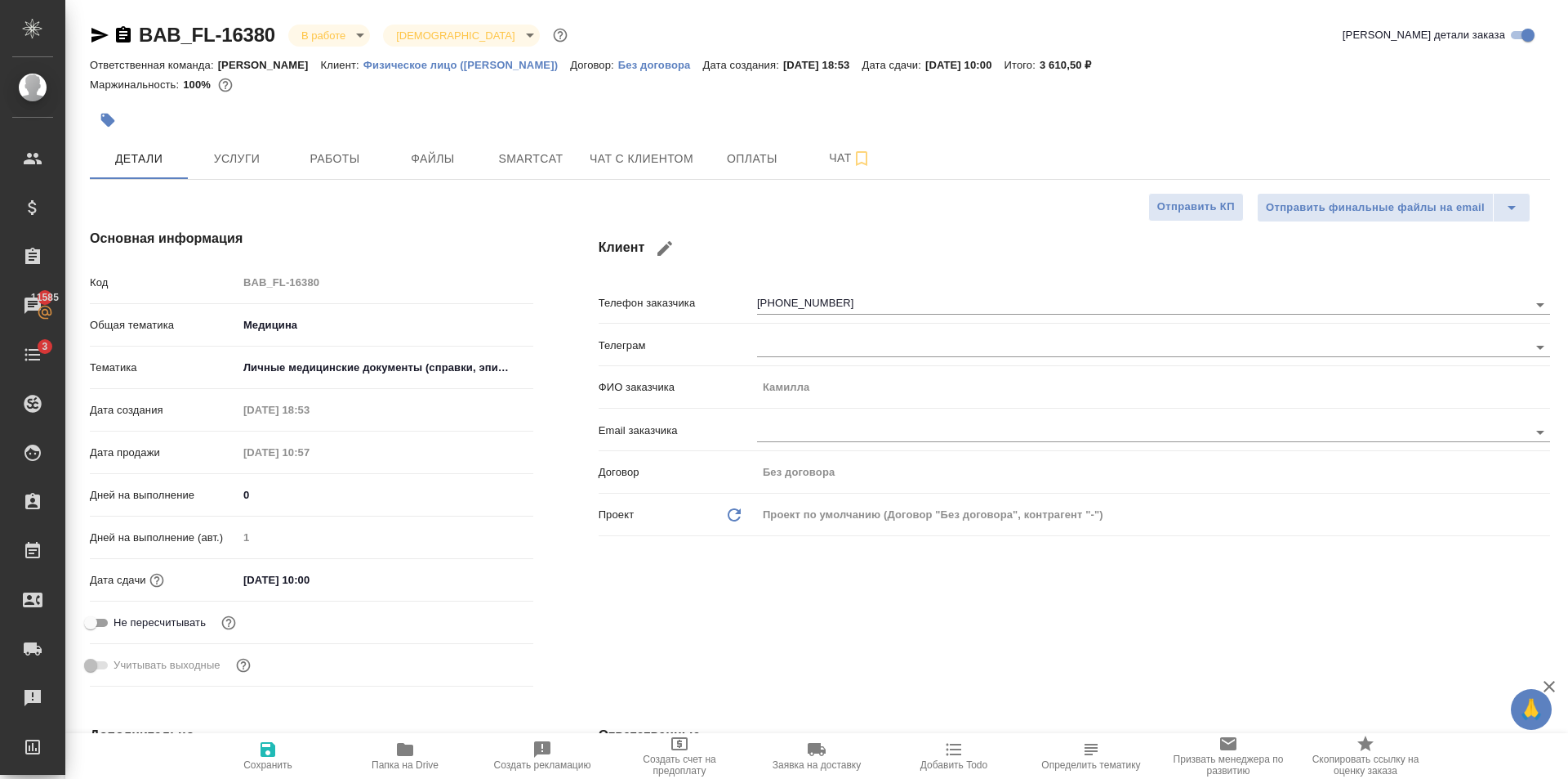
type textarea "x"
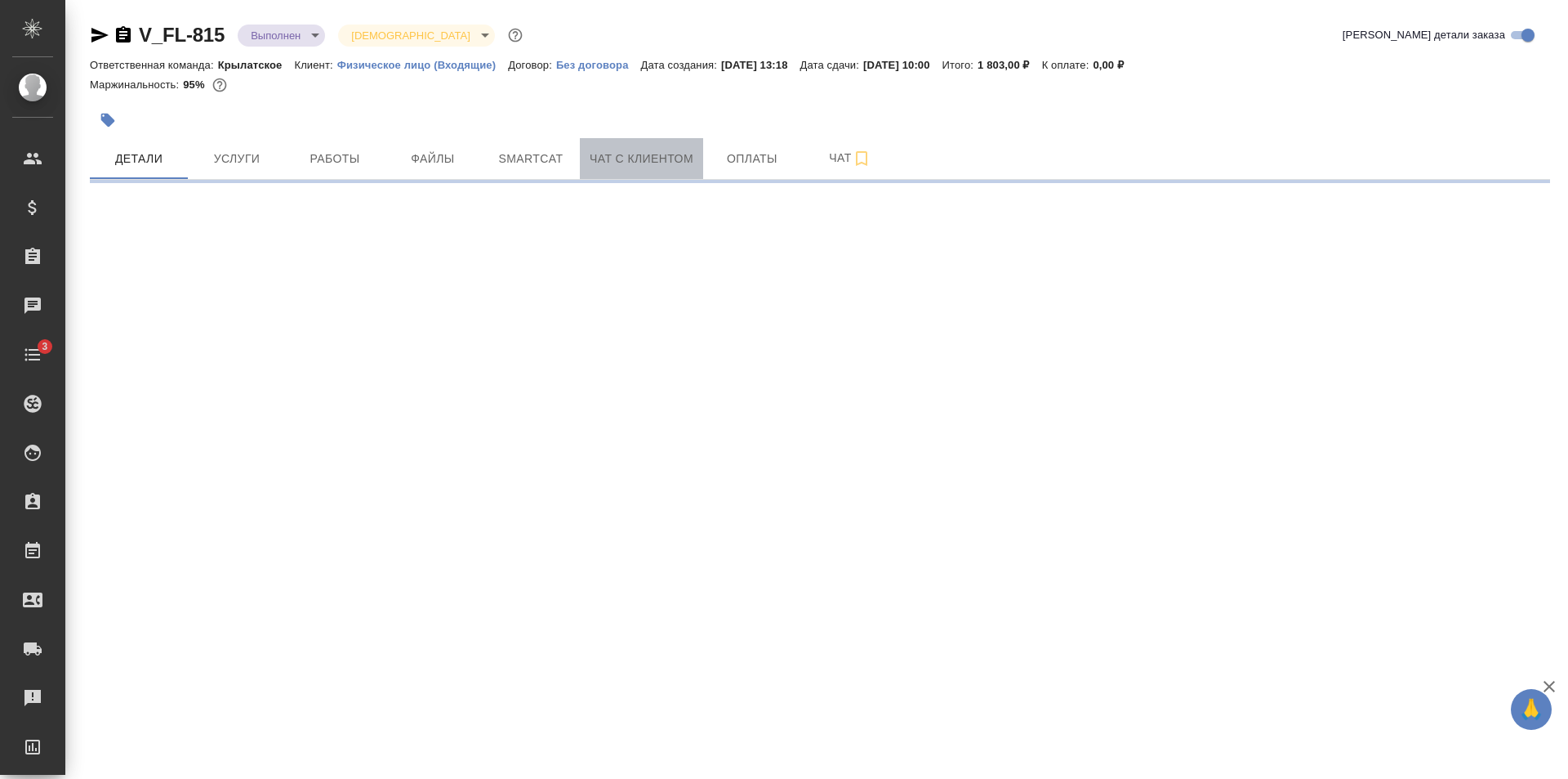
click at [648, 164] on span "Чат с клиентом" at bounding box center [641, 159] width 104 height 20
select select "RU"
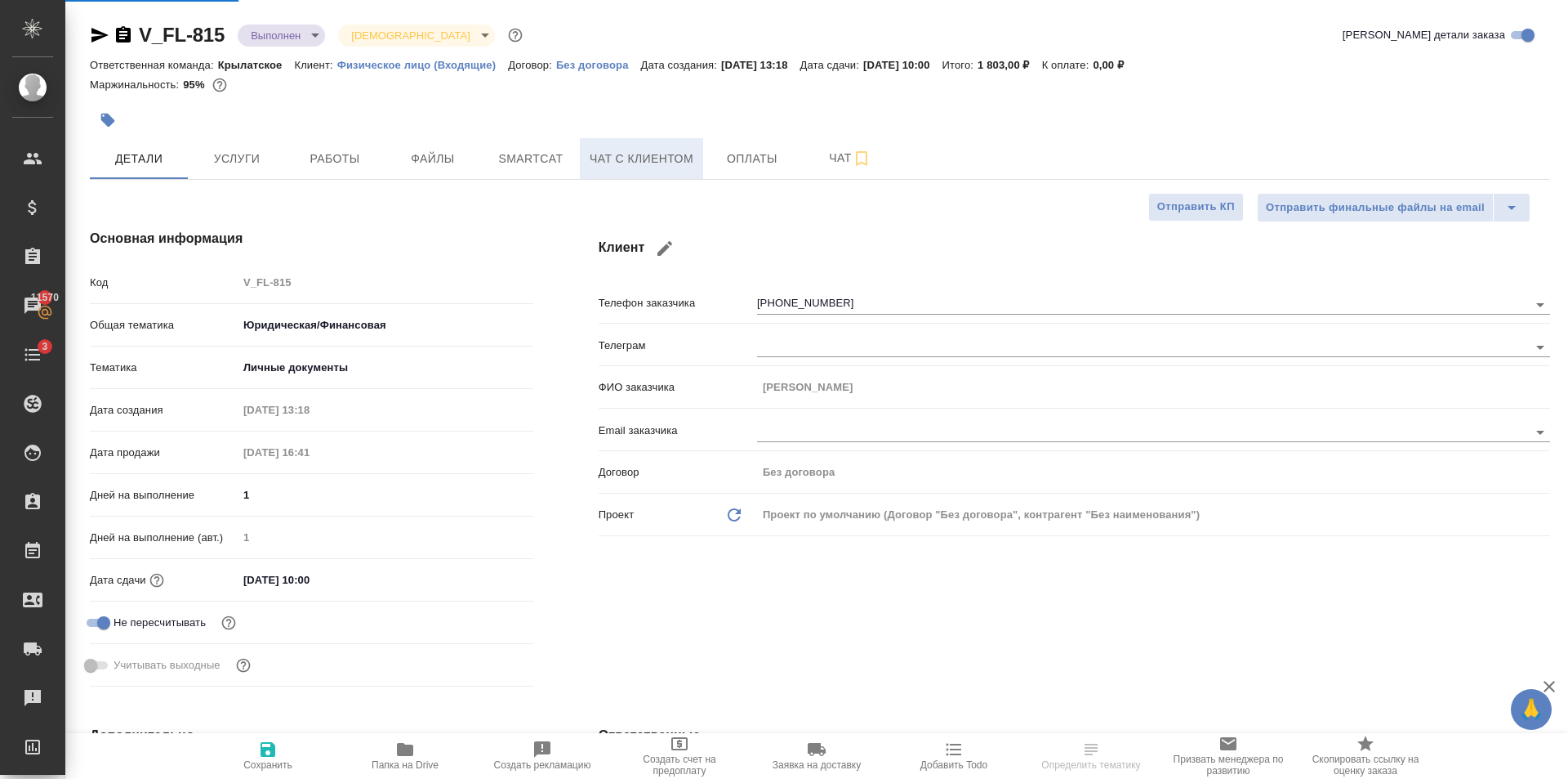
type textarea "x"
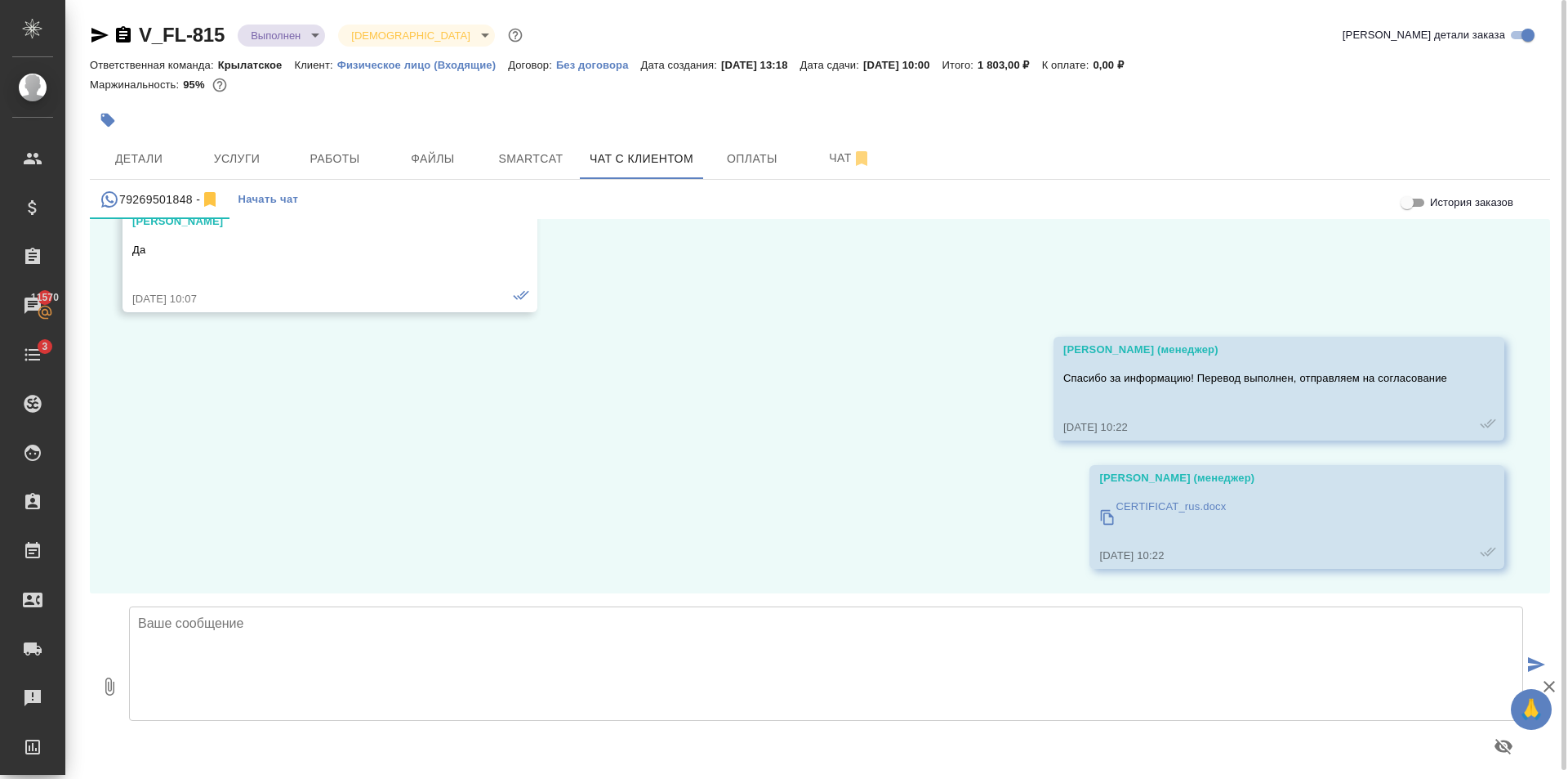
scroll to position [6016, 0]
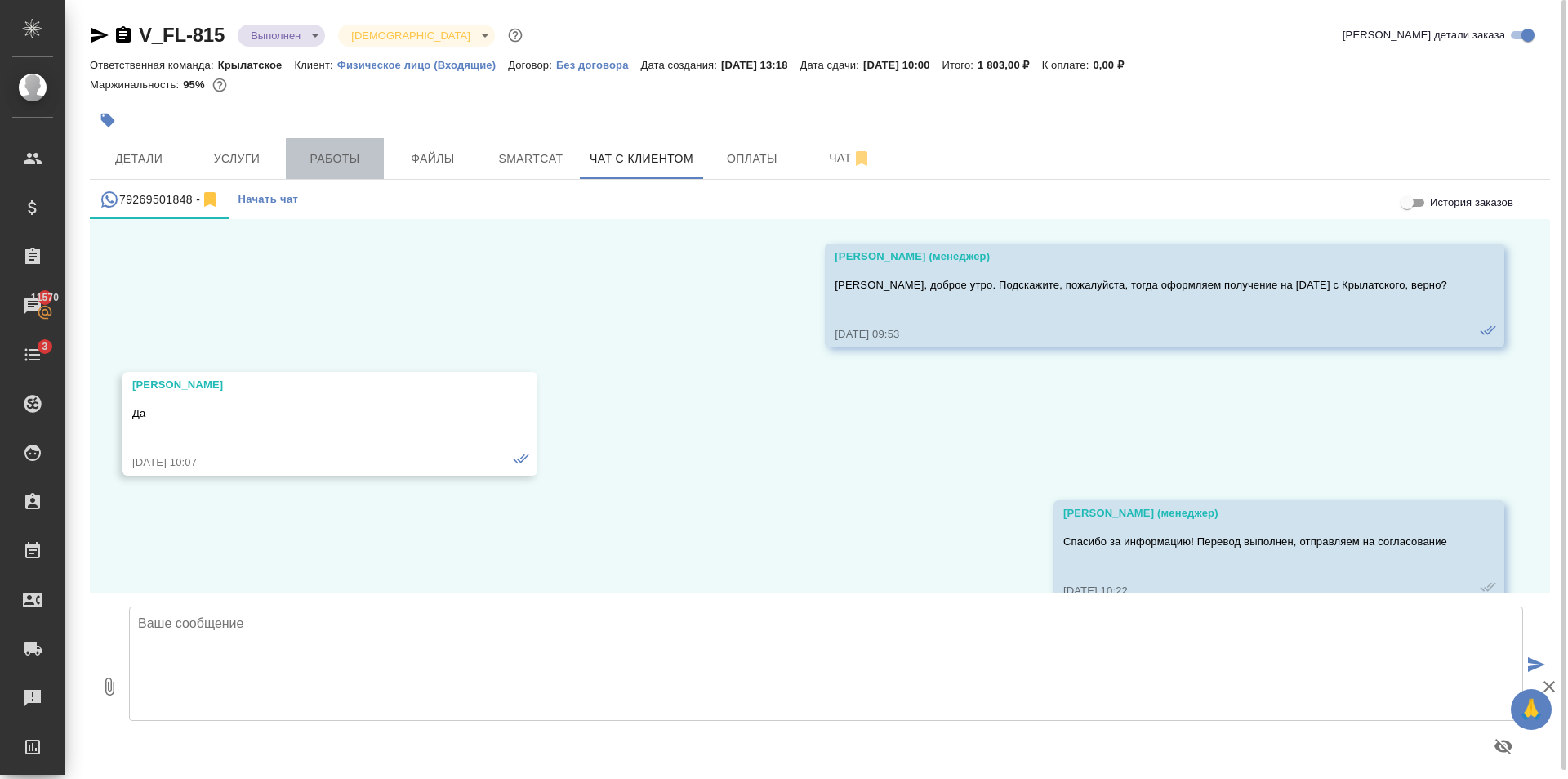
click at [348, 168] on span "Работы" at bounding box center [334, 159] width 78 height 20
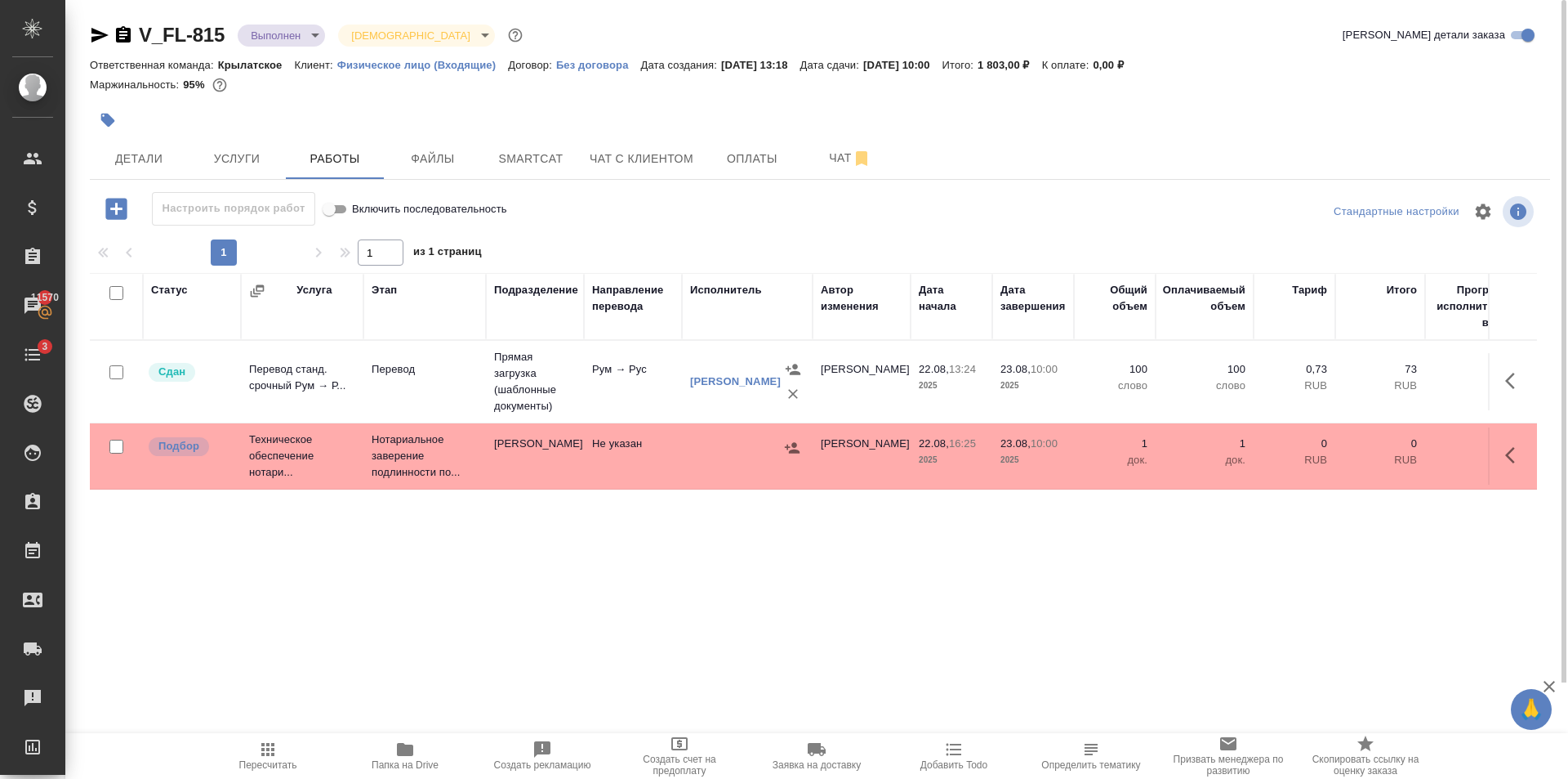
click at [401, 740] on icon "button" at bounding box center [405, 749] width 19 height 19
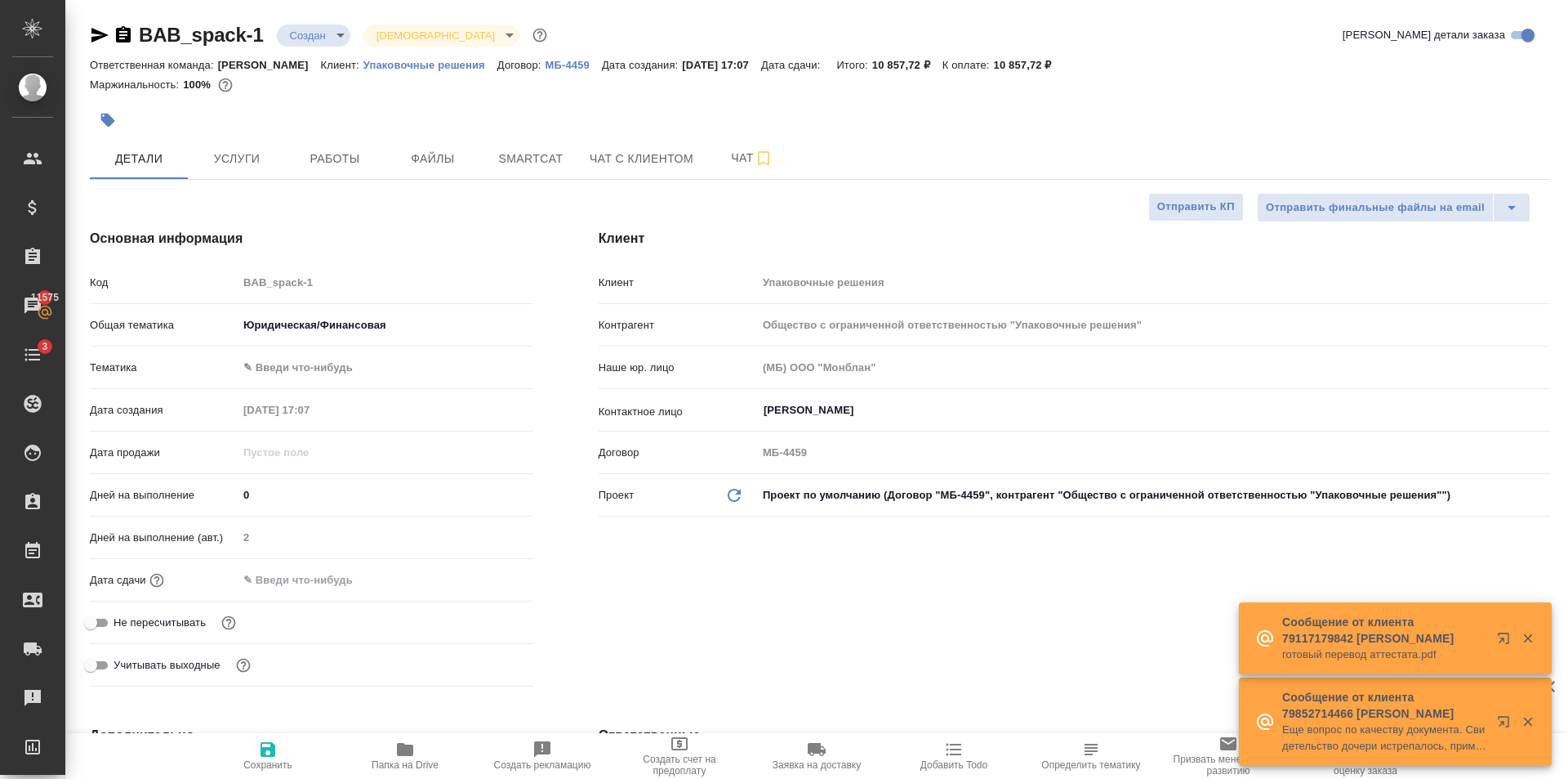
select select "RU"
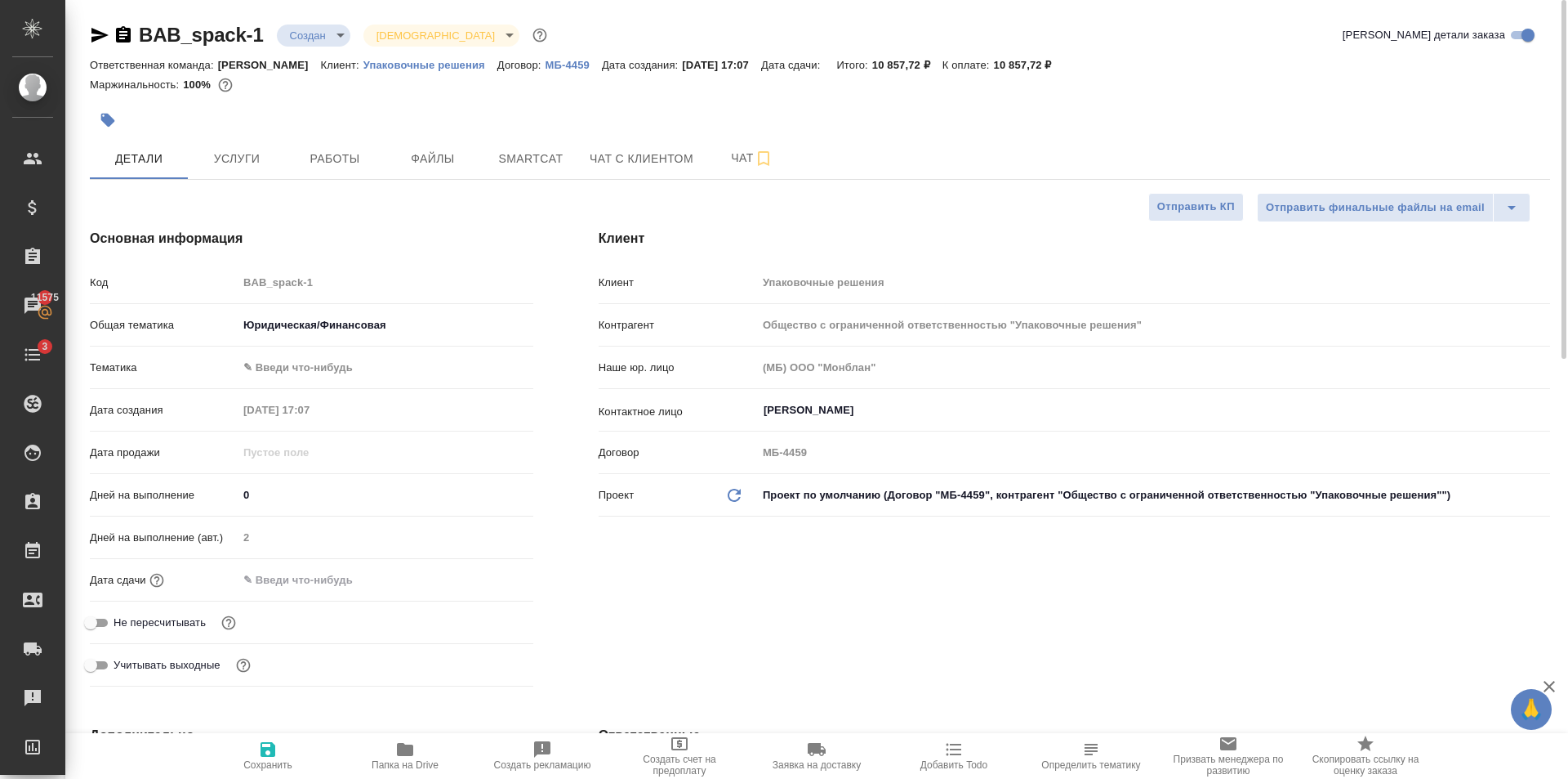
click at [351, 377] on body "🙏 .cls-1 fill:#fff; AWATERA [PERSON_NAME] Клиенты Спецификации Заказы 11575 Чат…" at bounding box center [784, 389] width 1568 height 779
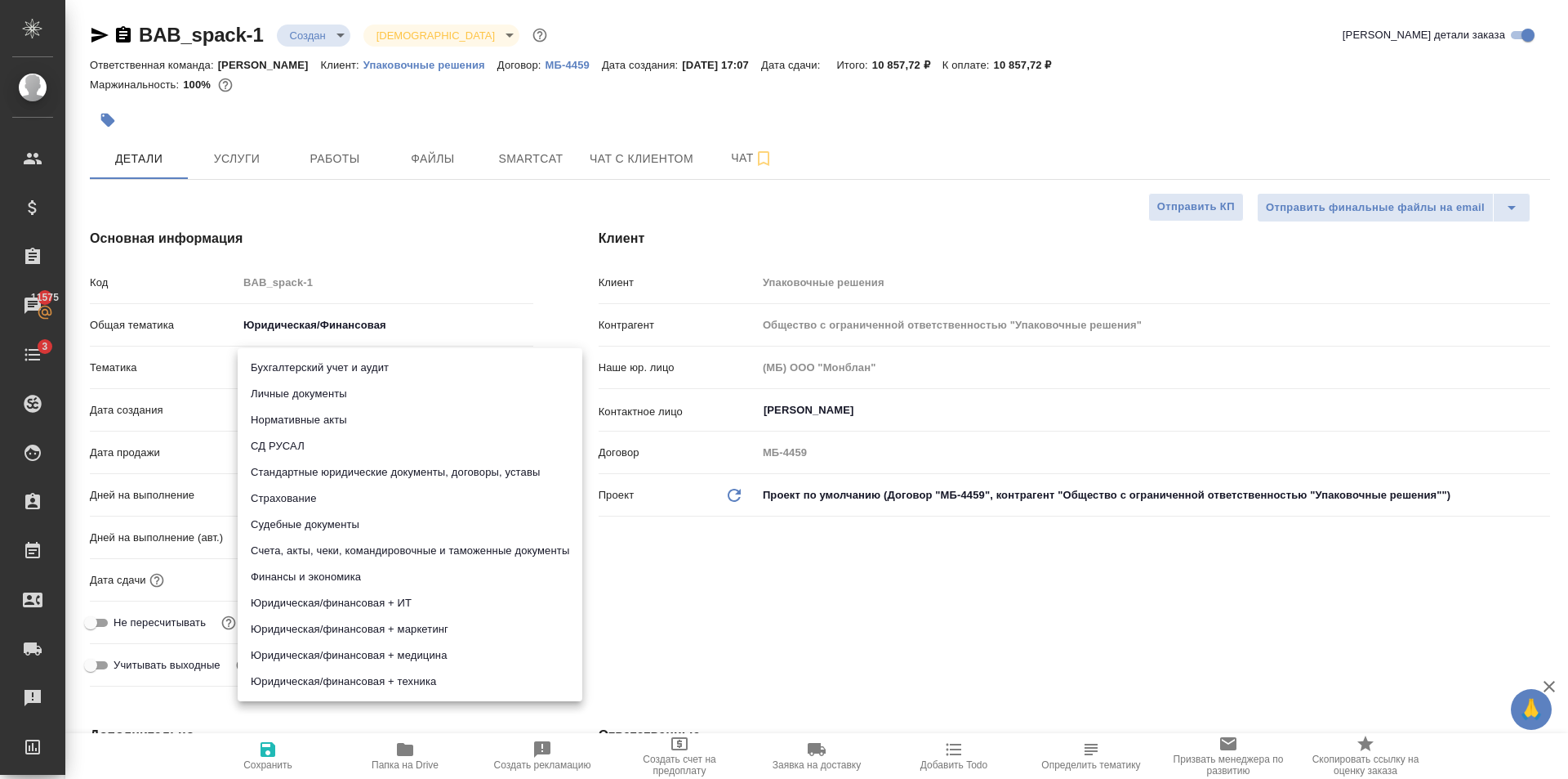
drag, startPoint x: 507, startPoint y: 288, endPoint x: 413, endPoint y: 350, distance: 112.6
click at [508, 288] on div at bounding box center [784, 389] width 1568 height 779
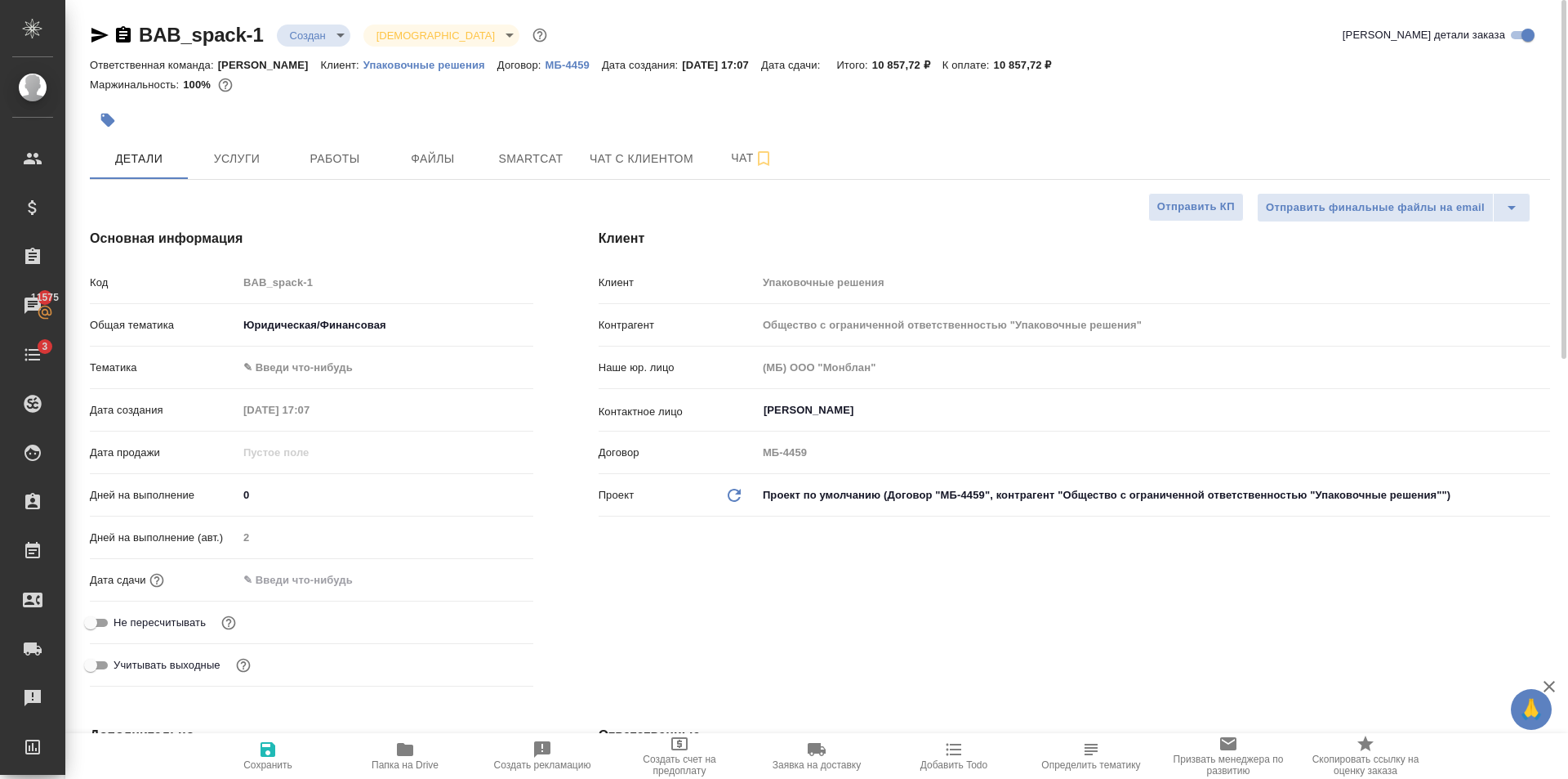
click at [294, 752] on span "Сохранить" at bounding box center [268, 755] width 118 height 31
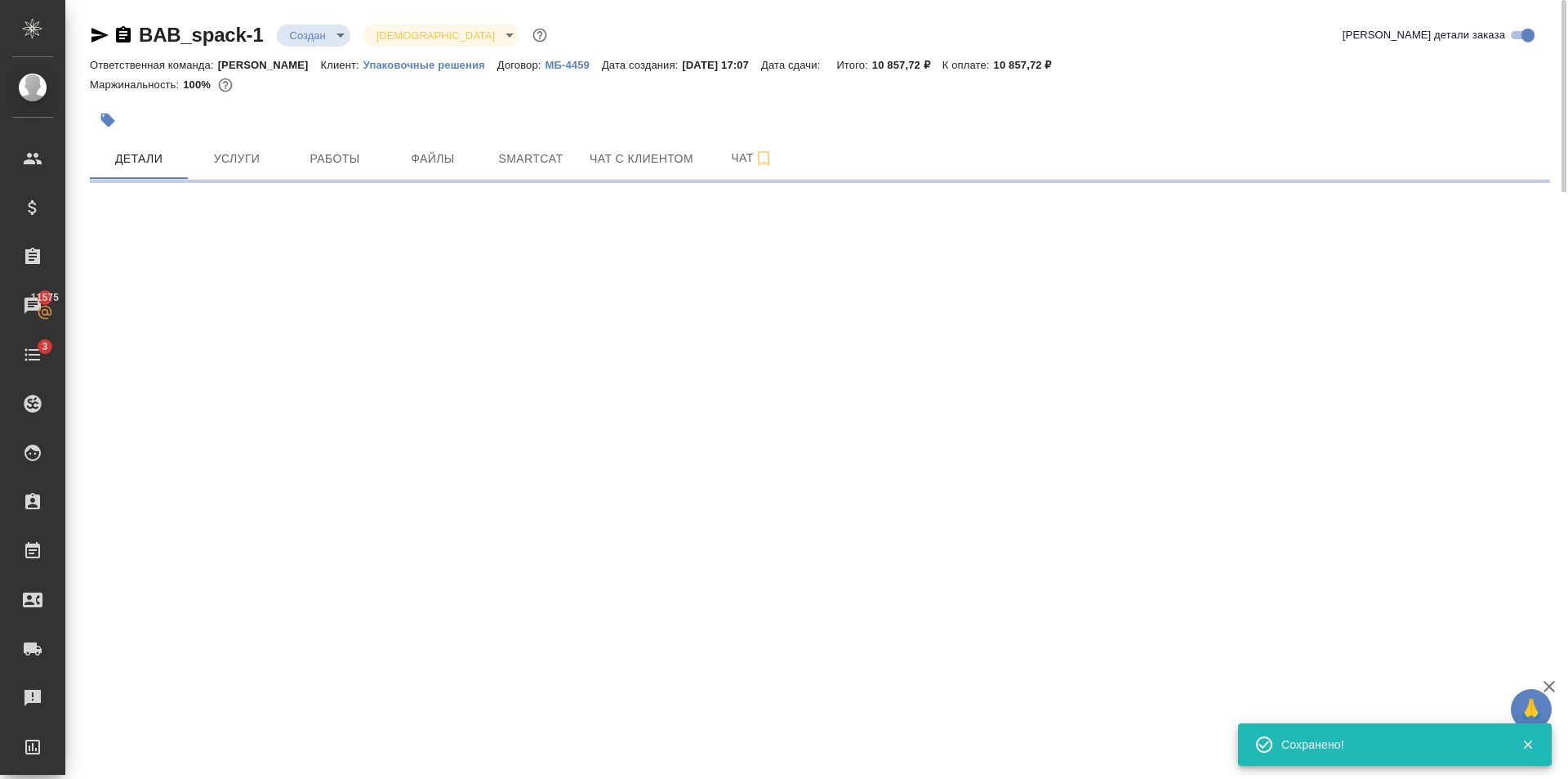
select select "RU"
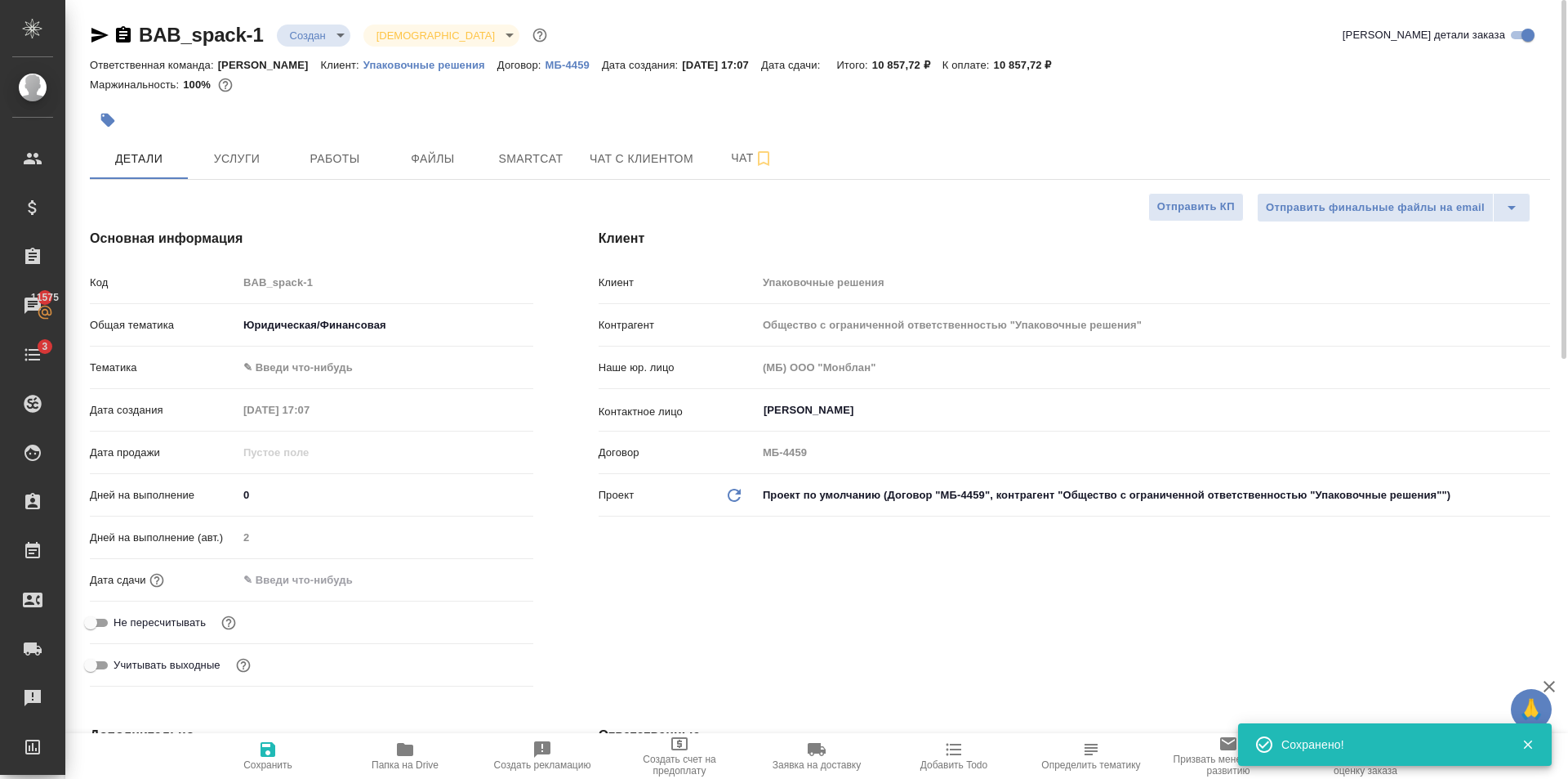
type textarea "x"
click at [333, 365] on body "🙏 .cls-1 fill:#fff; AWATERA [PERSON_NAME] Клиенты Спецификации Заказы 11575 Чат…" at bounding box center [784, 389] width 1568 height 779
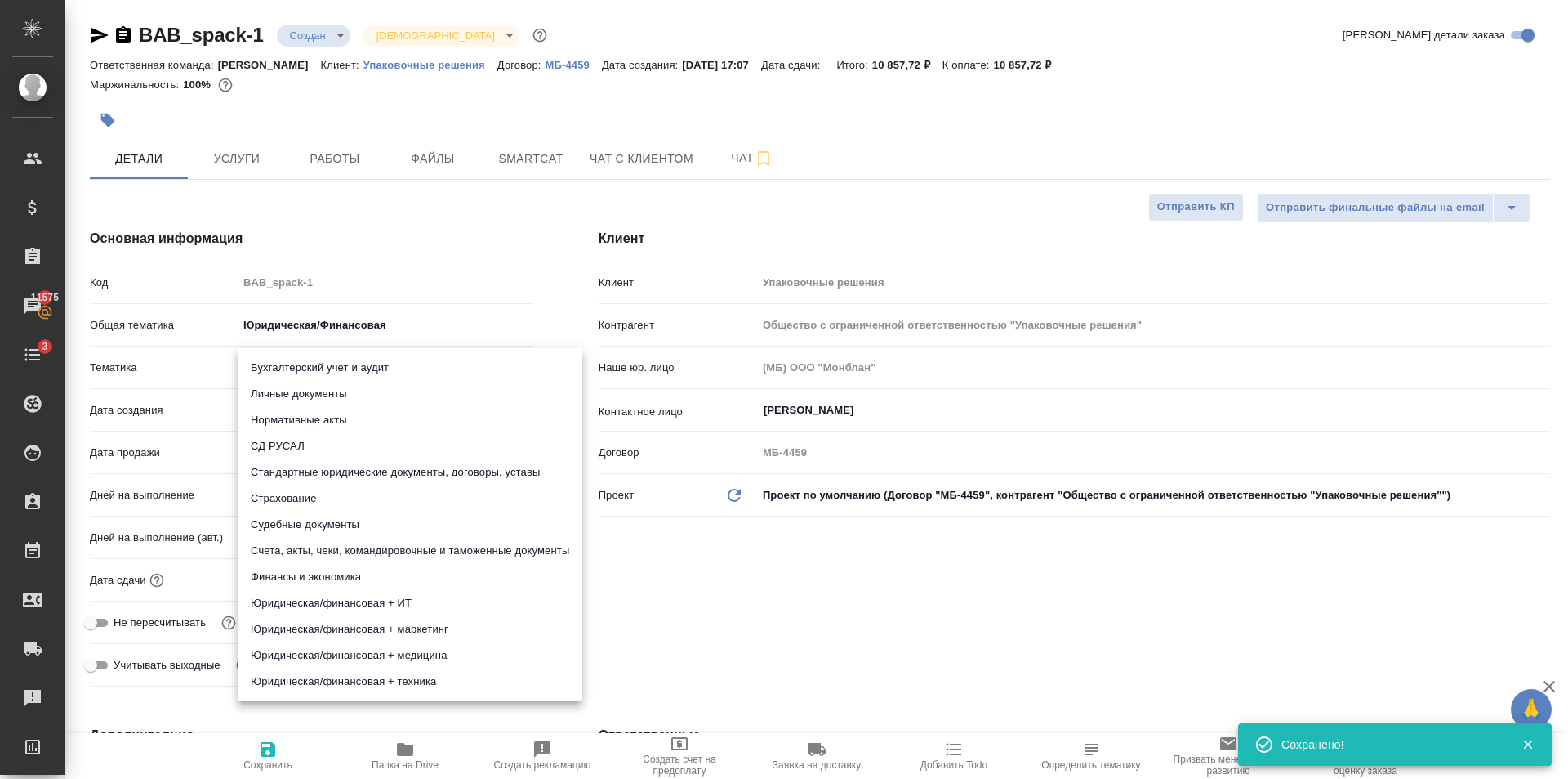
click at [508, 472] on li "Стандартные юридические документы, договоры, уставы" at bounding box center [409, 472] width 344 height 26
type input "5f647205b73bc97568ca66bf"
type textarea "x"
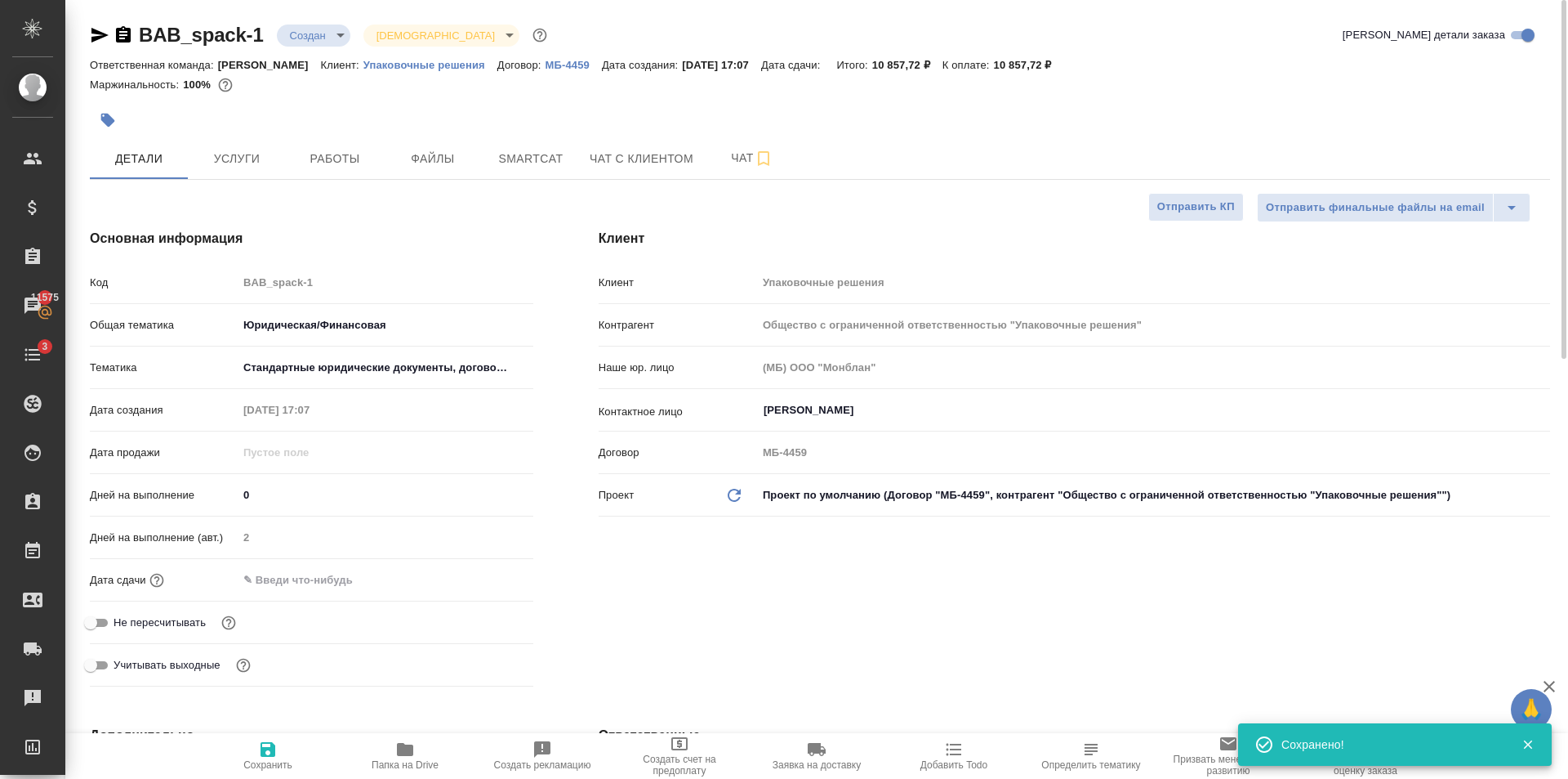
click at [260, 769] on span "Сохранить" at bounding box center [268, 765] width 49 height 12
type textarea "x"
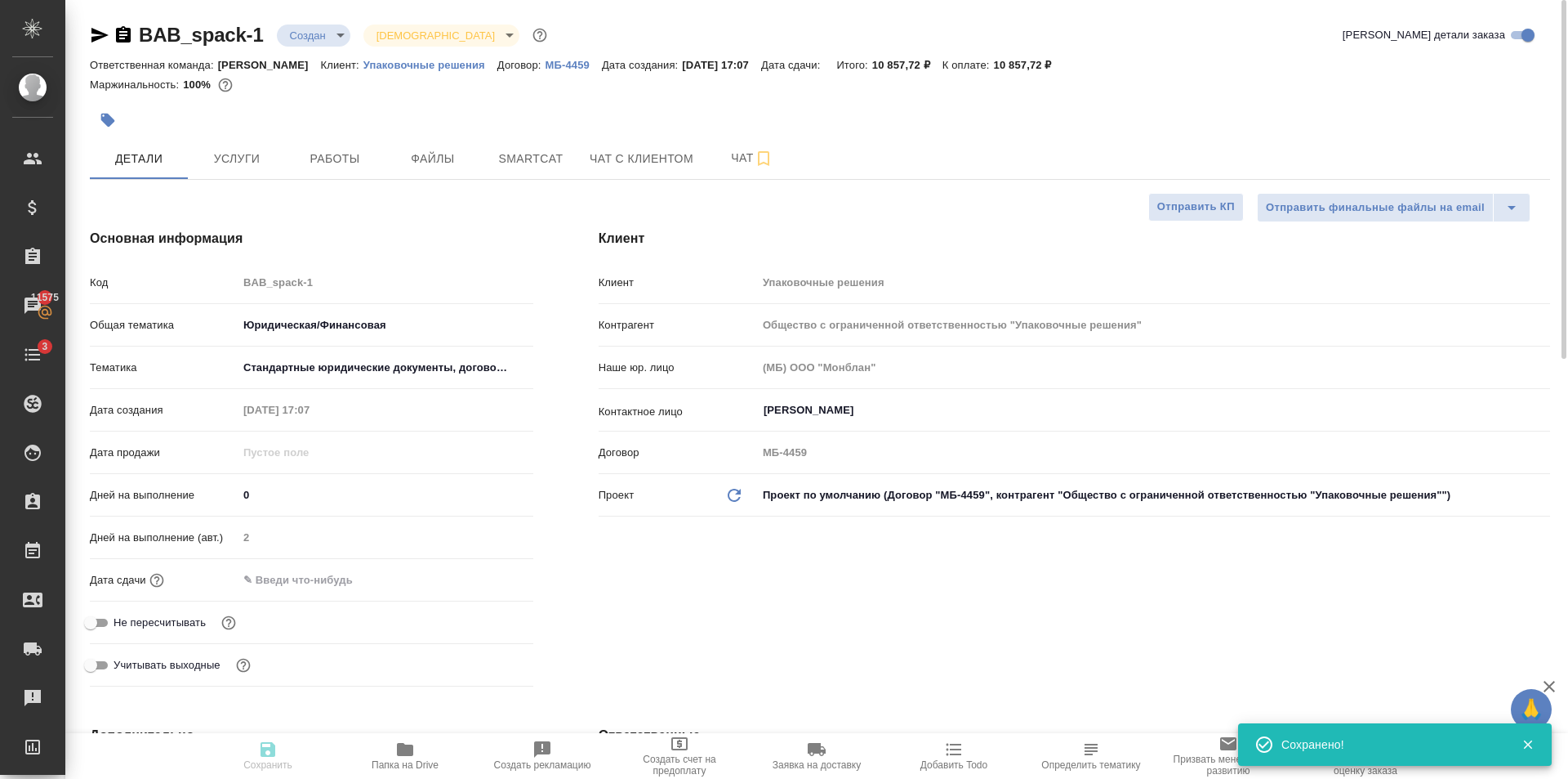
type textarea "x"
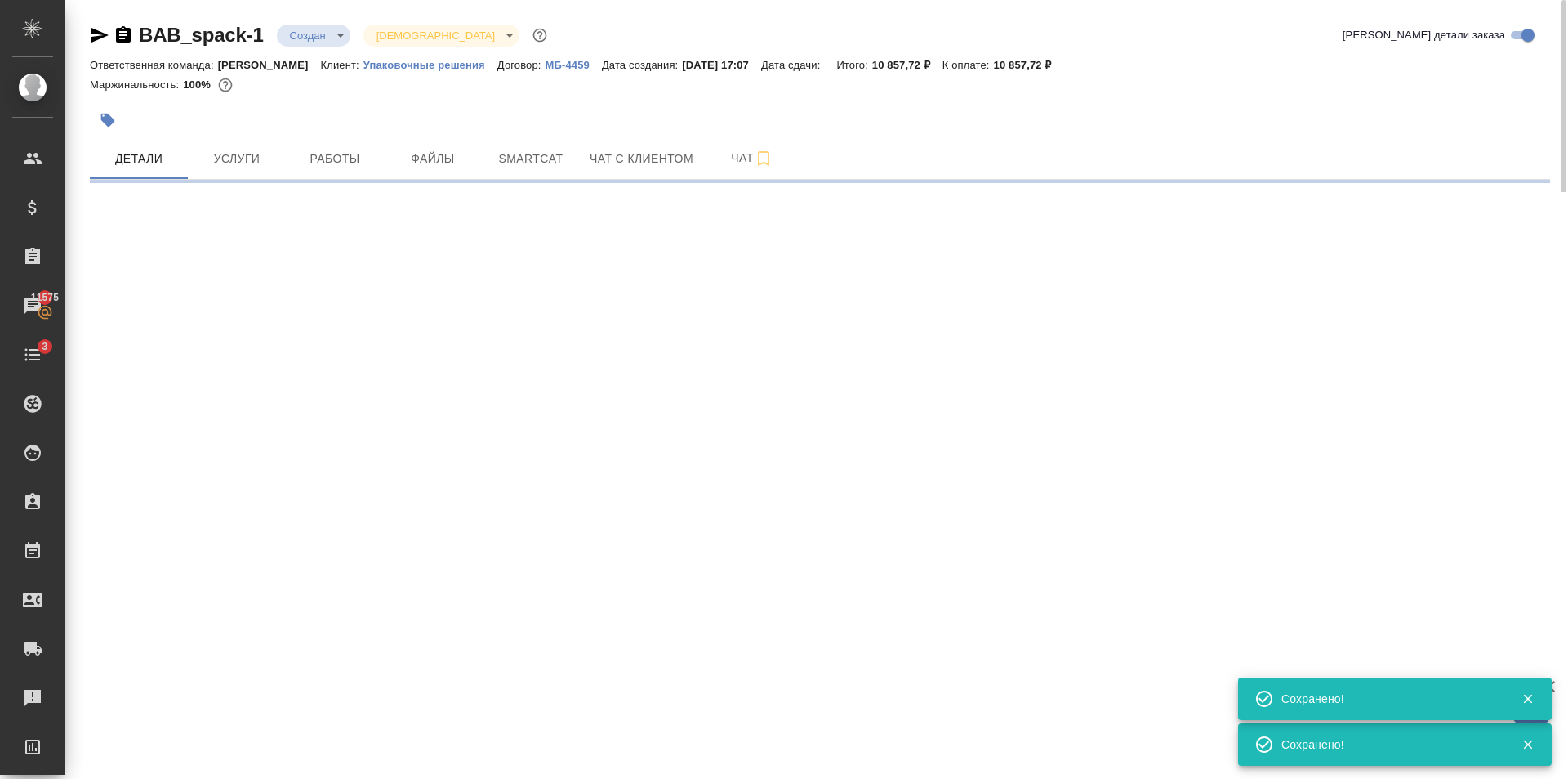
select select "RU"
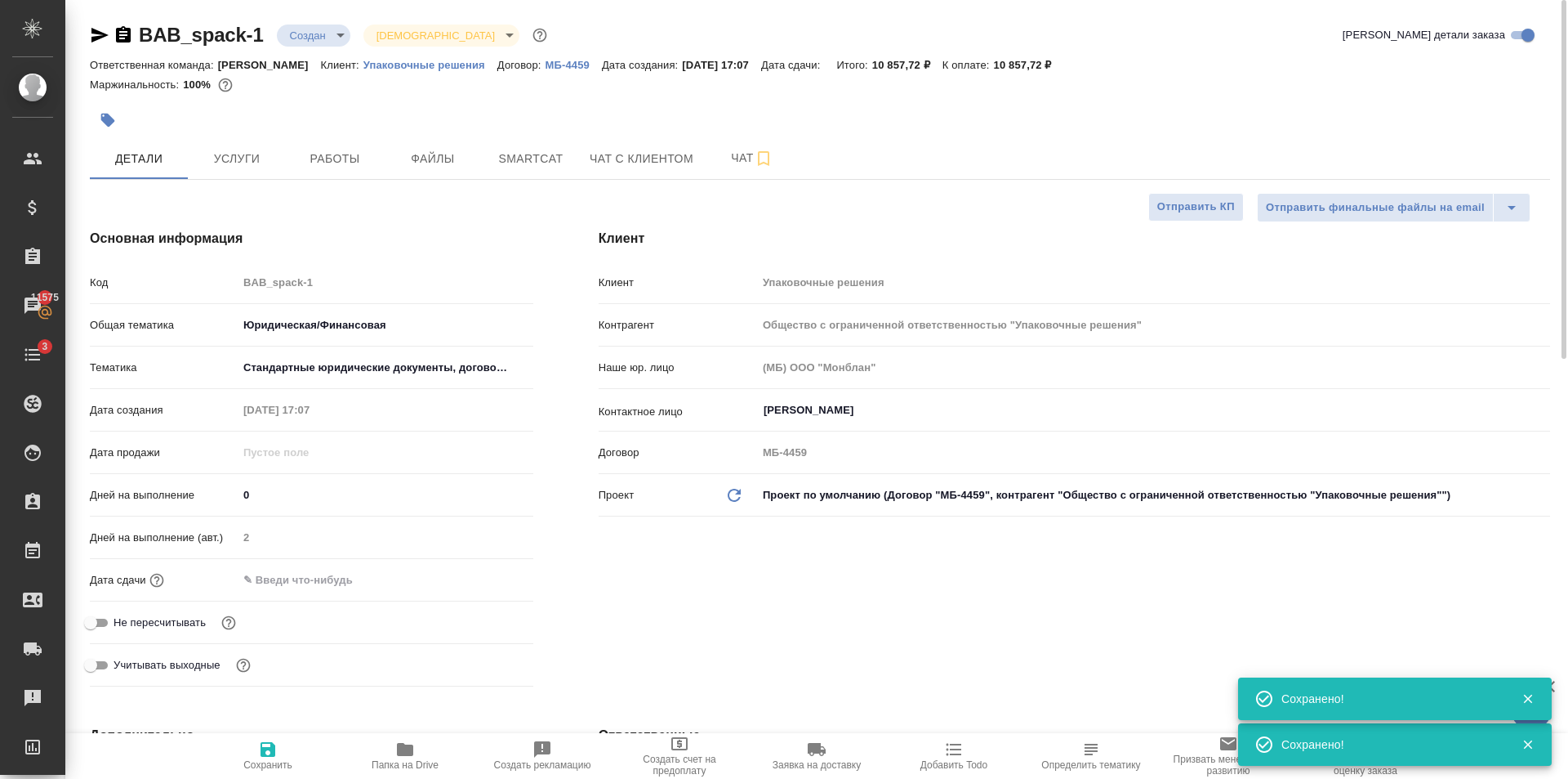
type textarea "x"
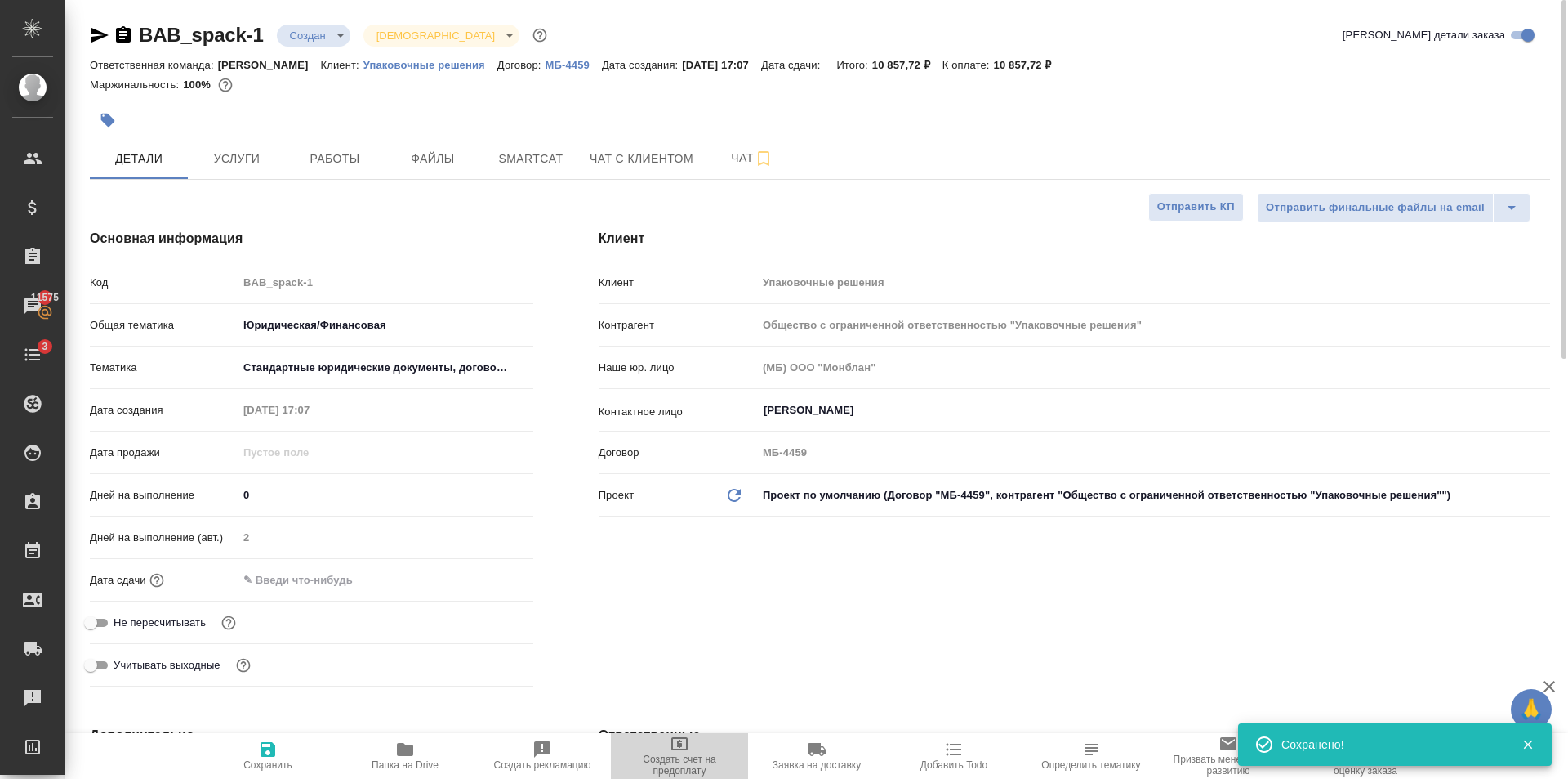
click at [700, 772] on span "Создать счет на предоплату" at bounding box center [679, 765] width 118 height 23
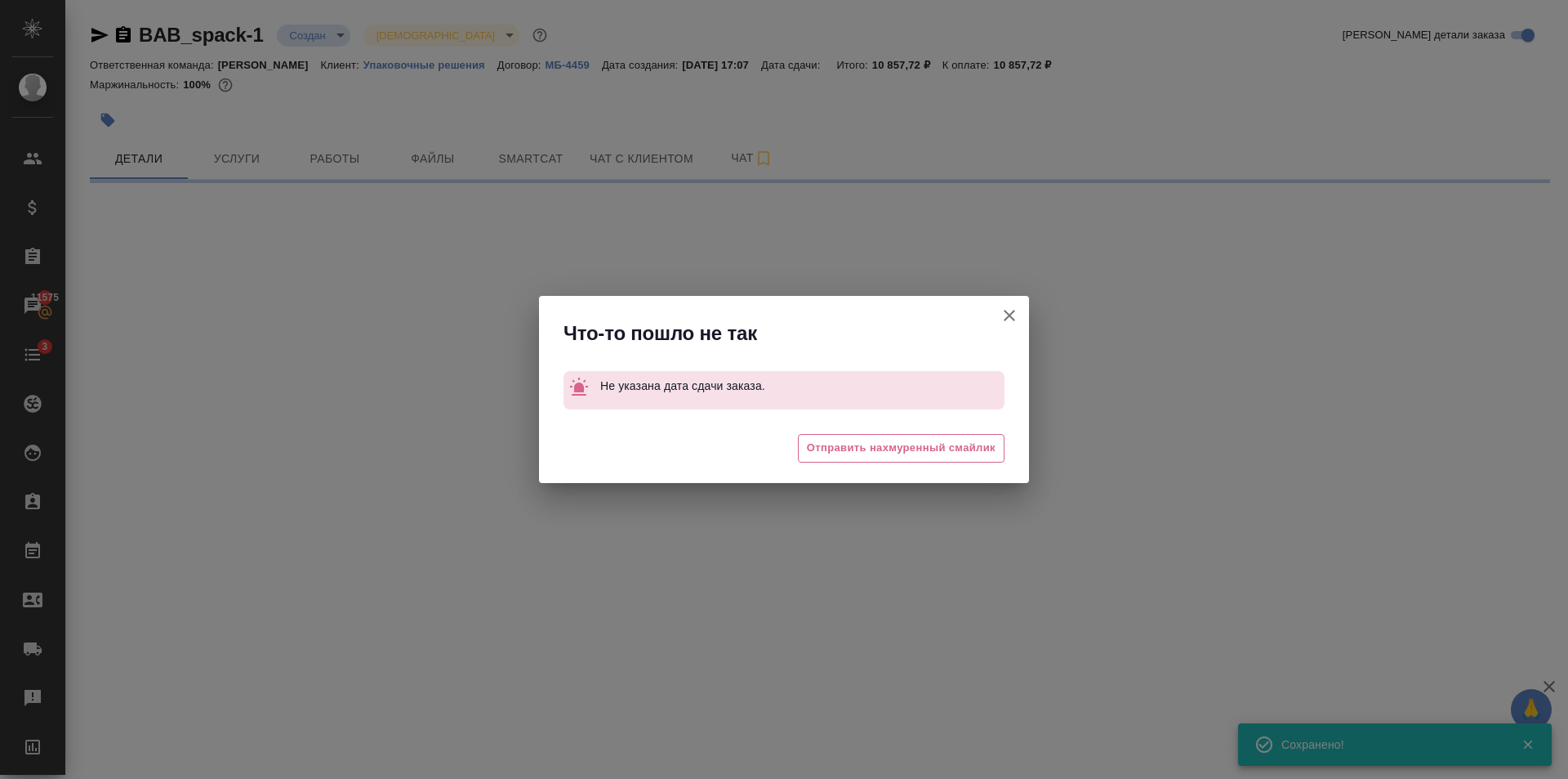
select select "RU"
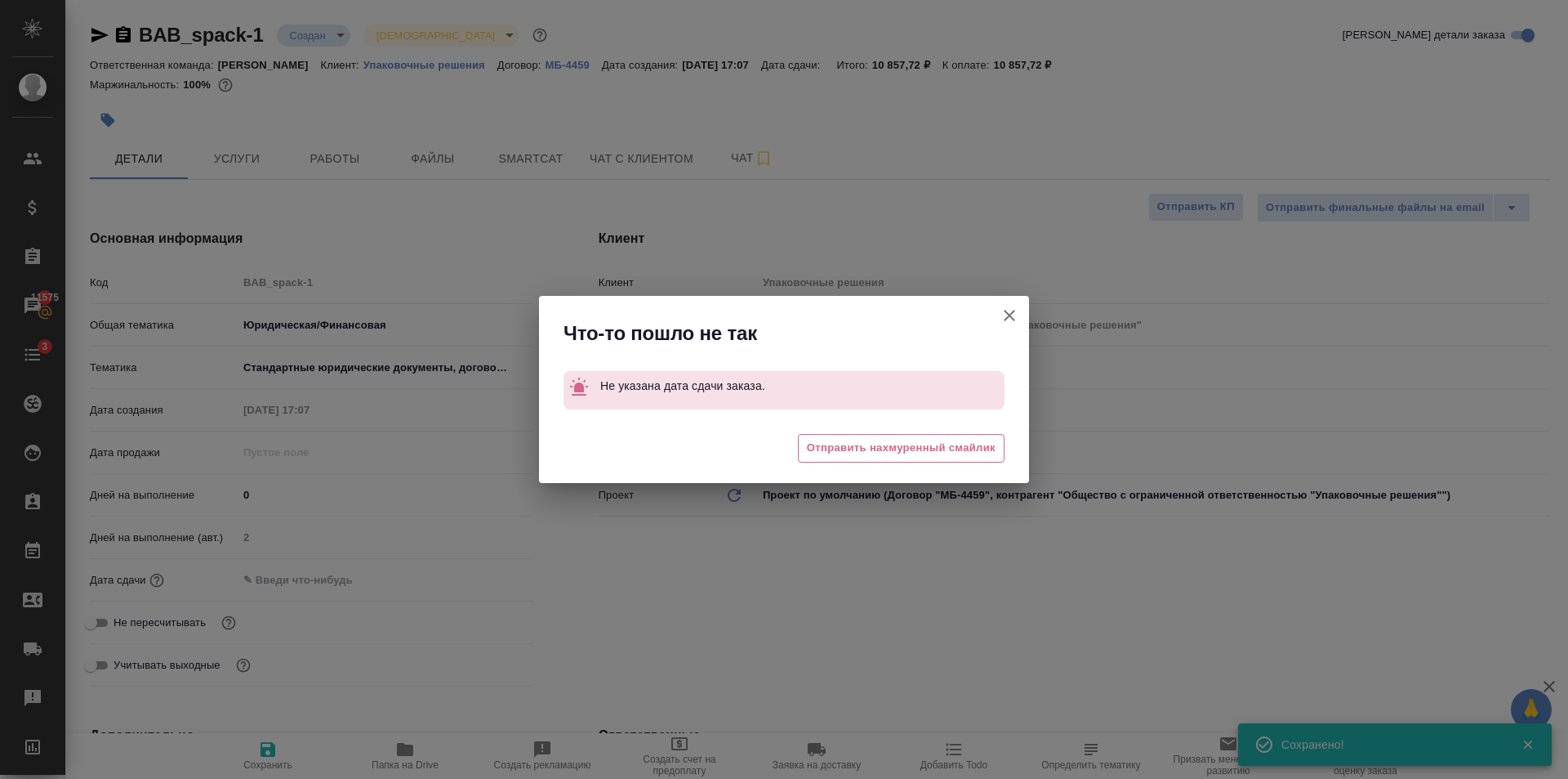
type textarea "x"
click at [1008, 309] on icon "button" at bounding box center [1009, 315] width 19 height 19
type textarea "x"
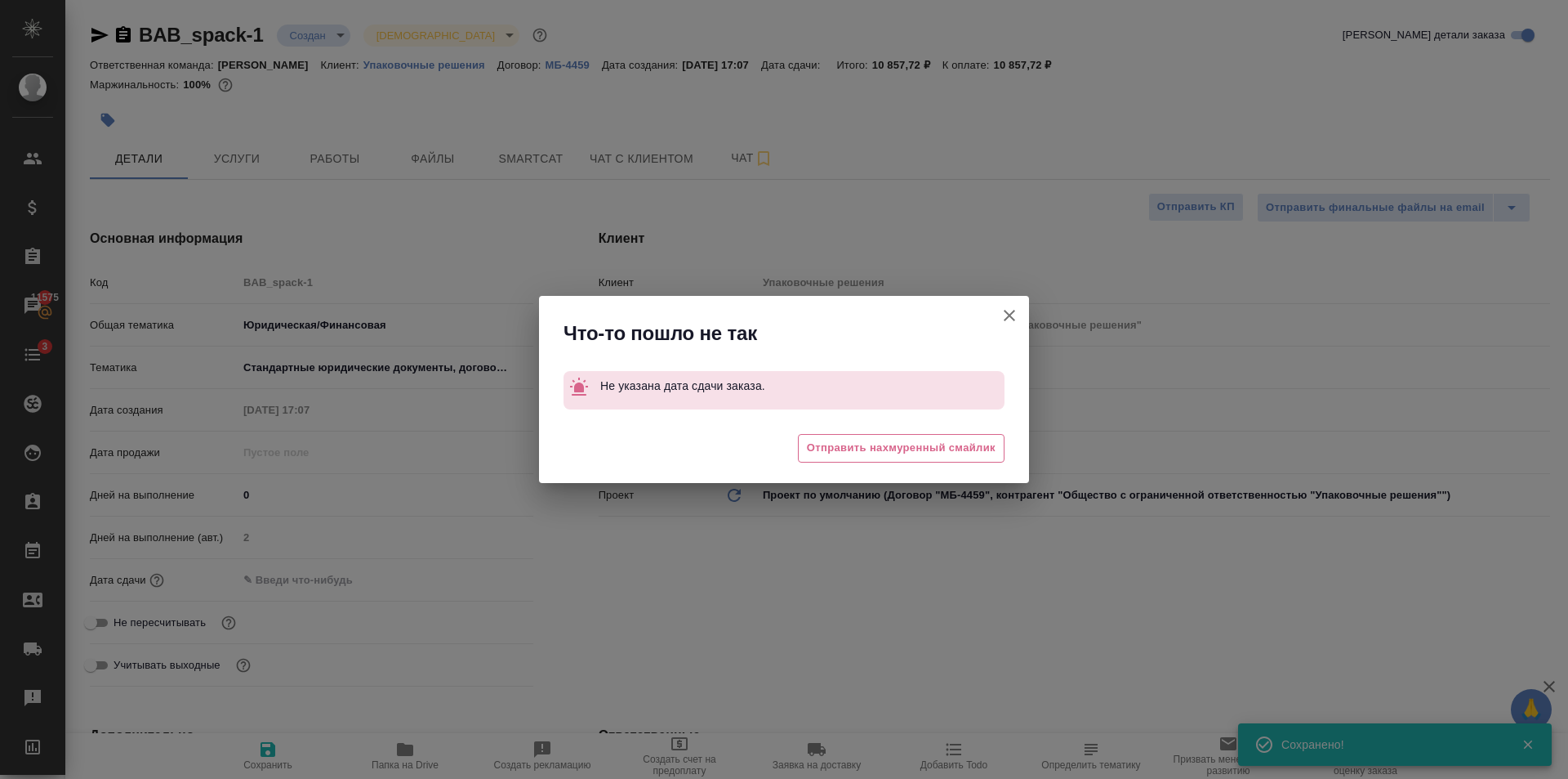
type textarea "x"
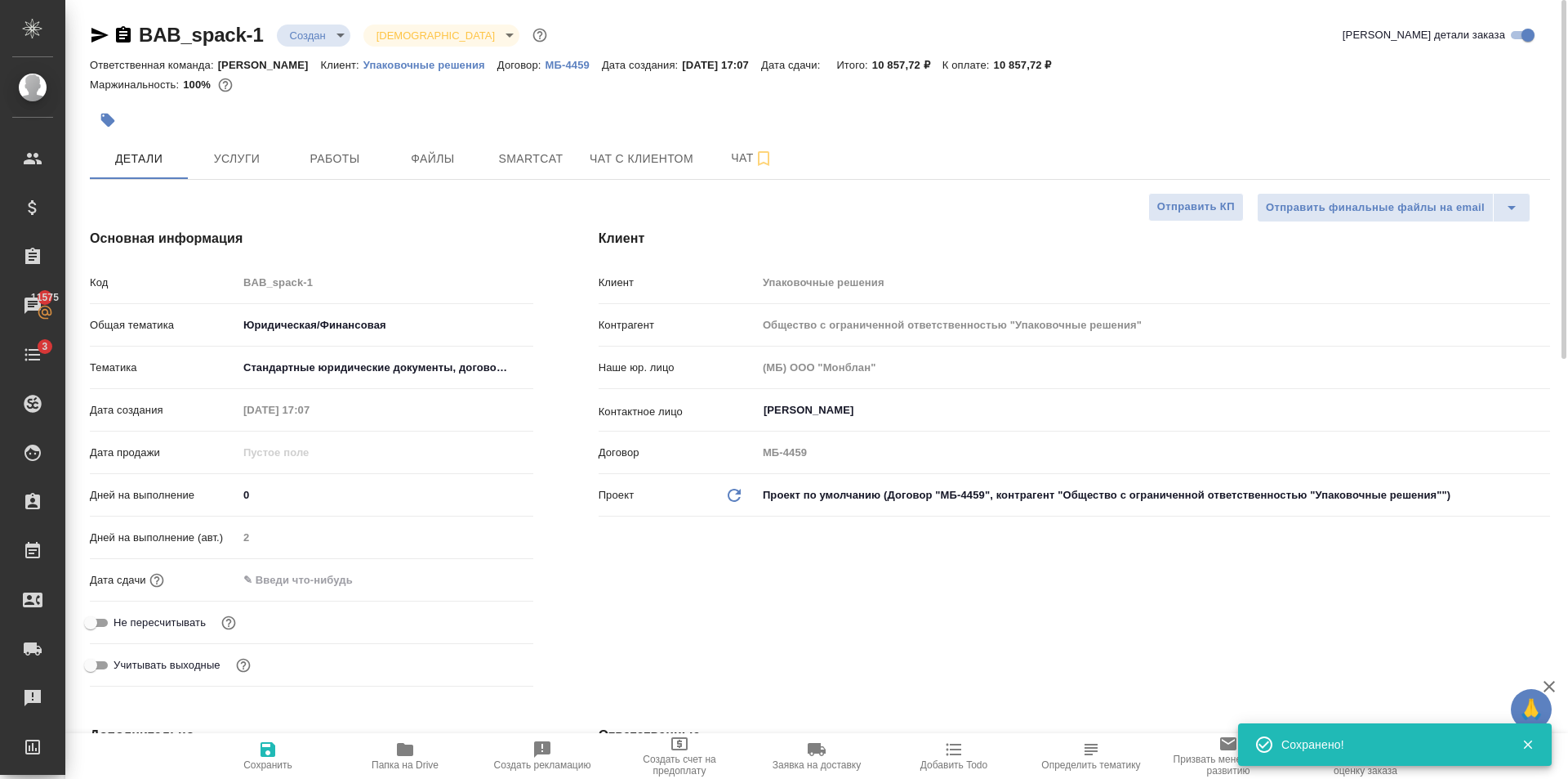
click at [378, 595] on div "Дата сдачи" at bounding box center [311, 586] width 444 height 42
click at [361, 583] on input "text" at bounding box center [309, 579] width 143 height 24
click at [482, 577] on icon "button" at bounding box center [486, 578] width 19 height 19
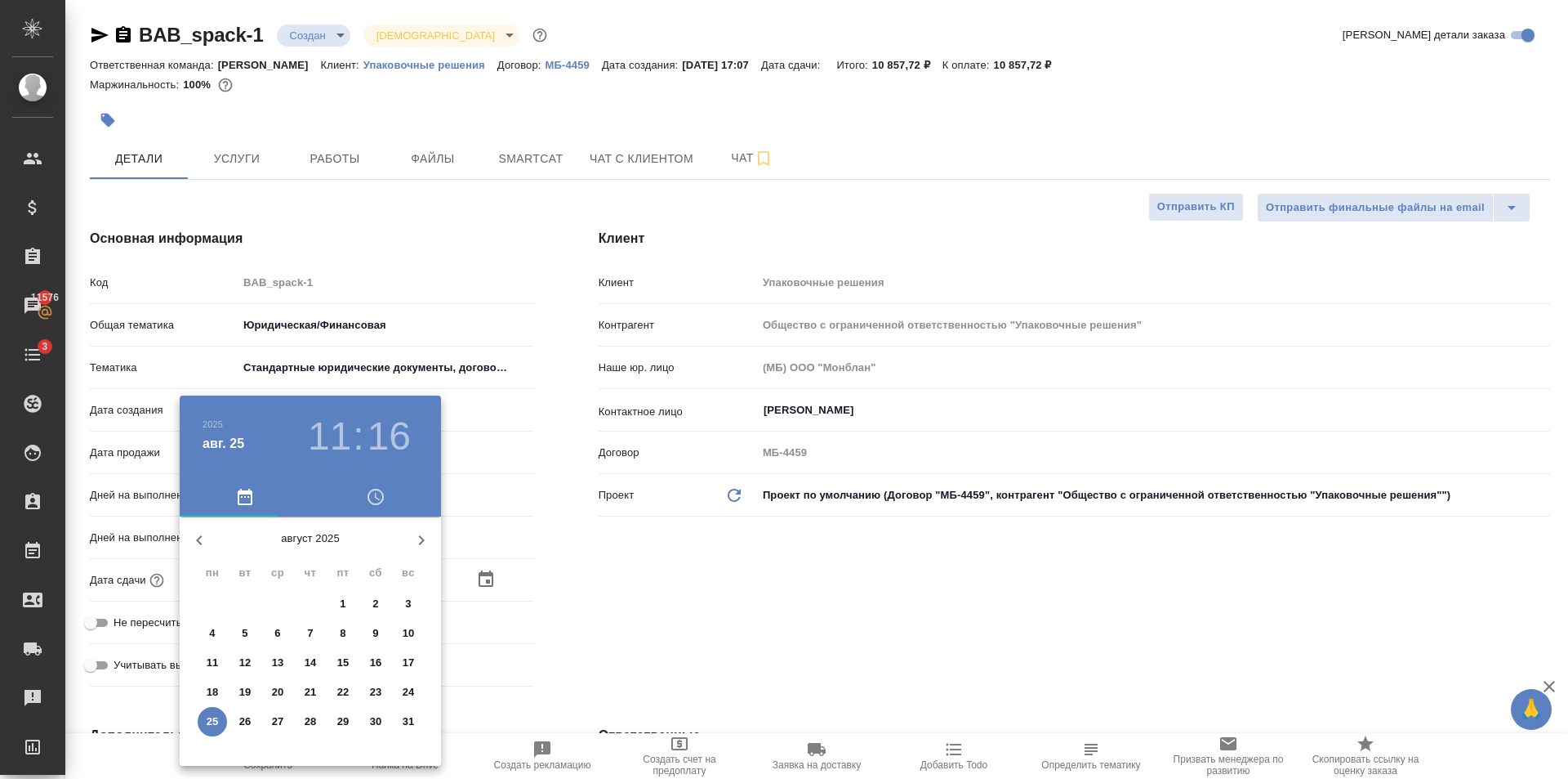
click at [279, 723] on p "27" at bounding box center [278, 721] width 13 height 16
type input "27.08.2025 11:16"
type textarea "x"
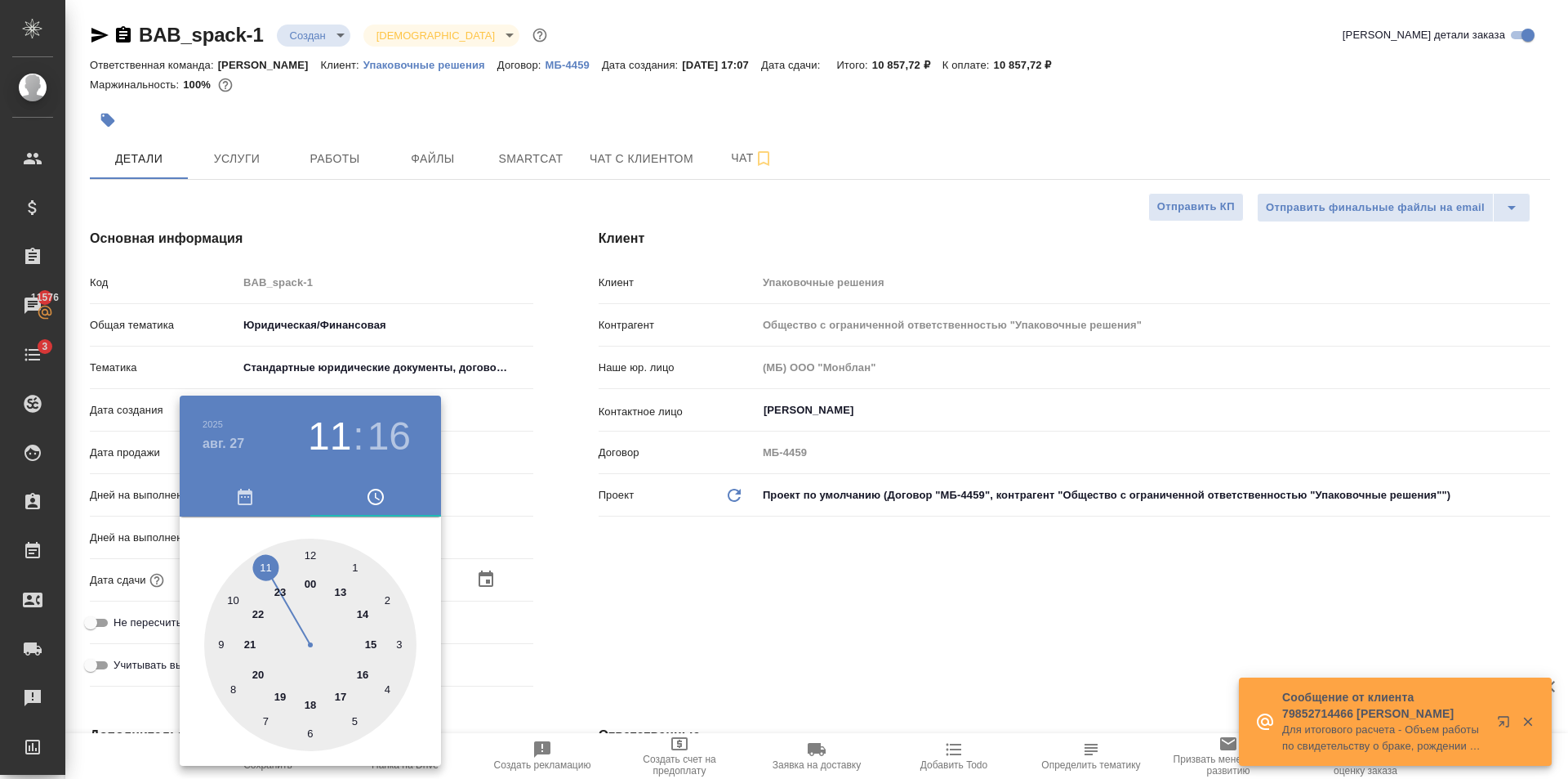
click at [365, 616] on div at bounding box center [311, 644] width 212 height 212
type input "27.08.2025 14:16"
type textarea "x"
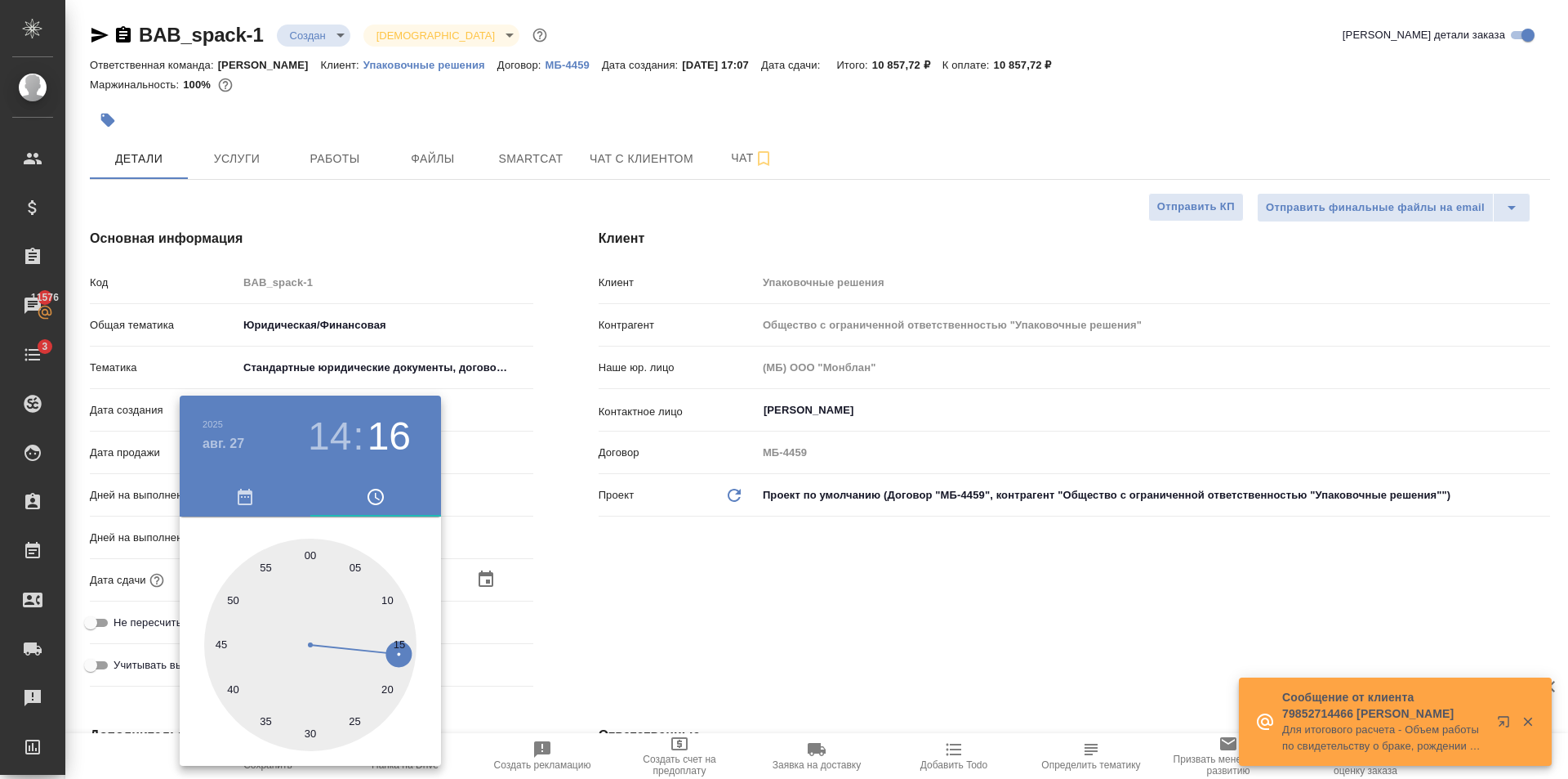
click at [314, 556] on div at bounding box center [311, 644] width 212 height 212
type input "27.08.2025 14:00"
type textarea "x"
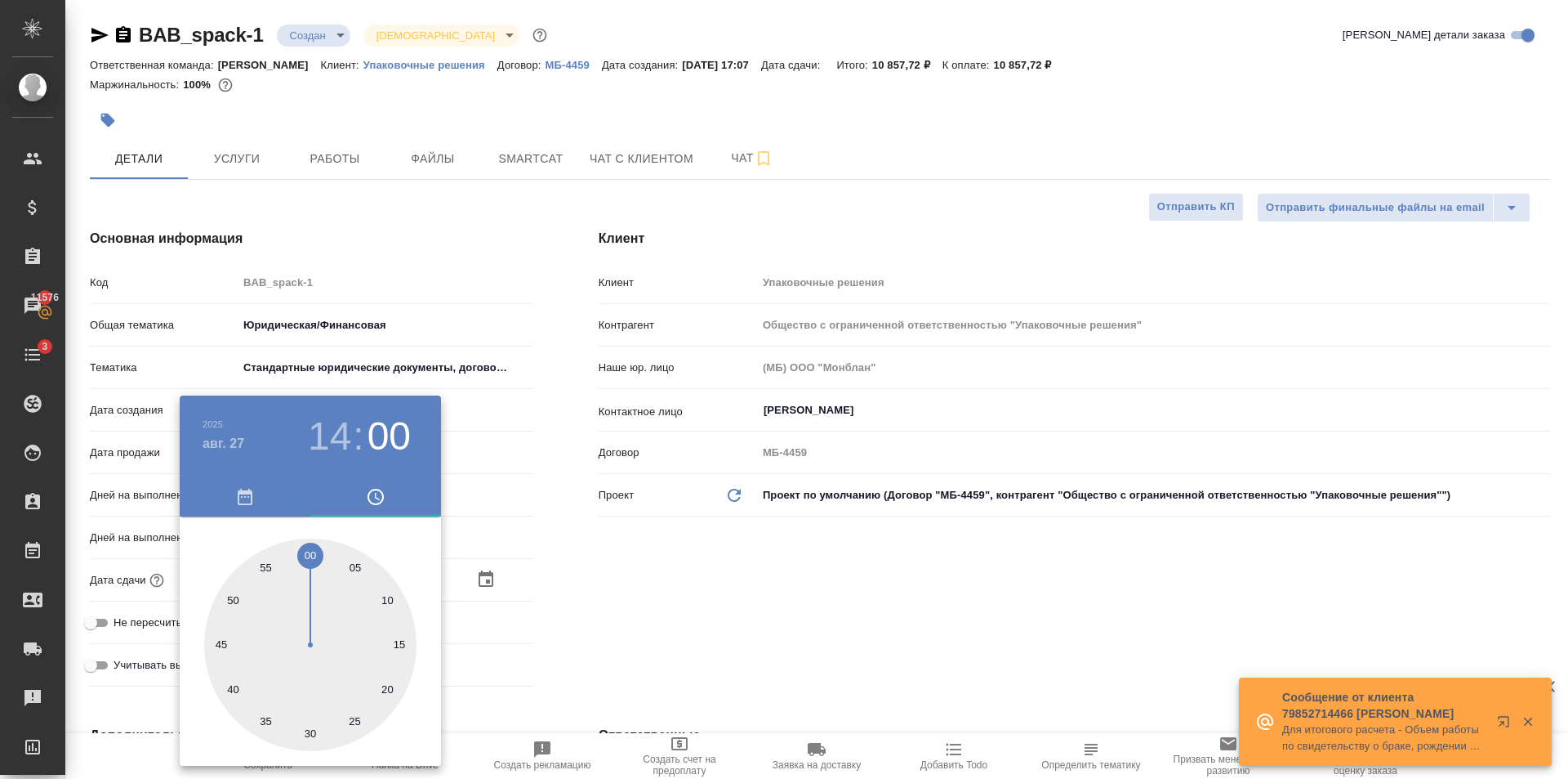
click at [311, 554] on div at bounding box center [311, 644] width 212 height 212
type textarea "x"
drag, startPoint x: 715, startPoint y: 611, endPoint x: 693, endPoint y: 620, distance: 23.8
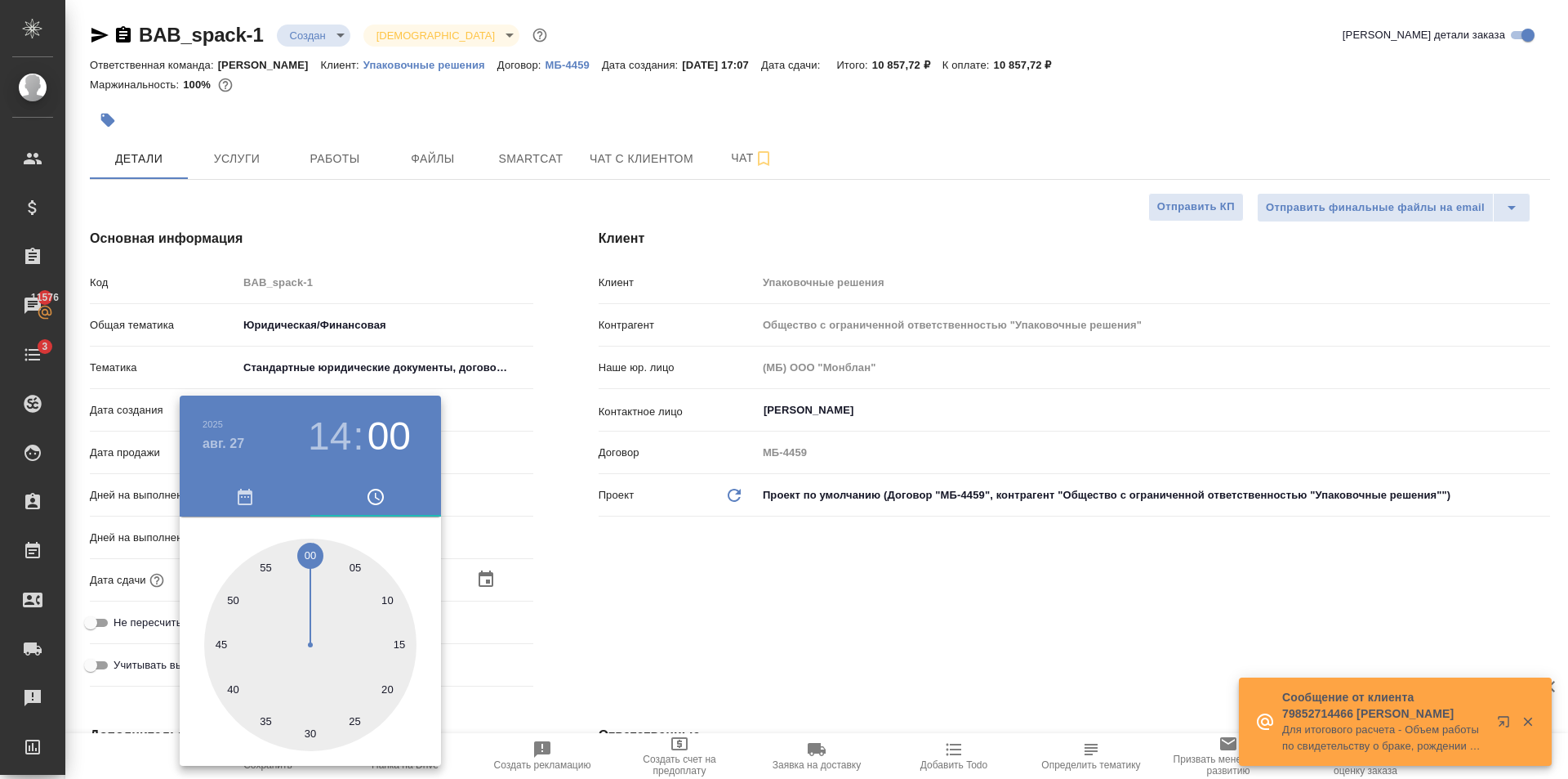
click at [702, 616] on div at bounding box center [784, 389] width 1568 height 779
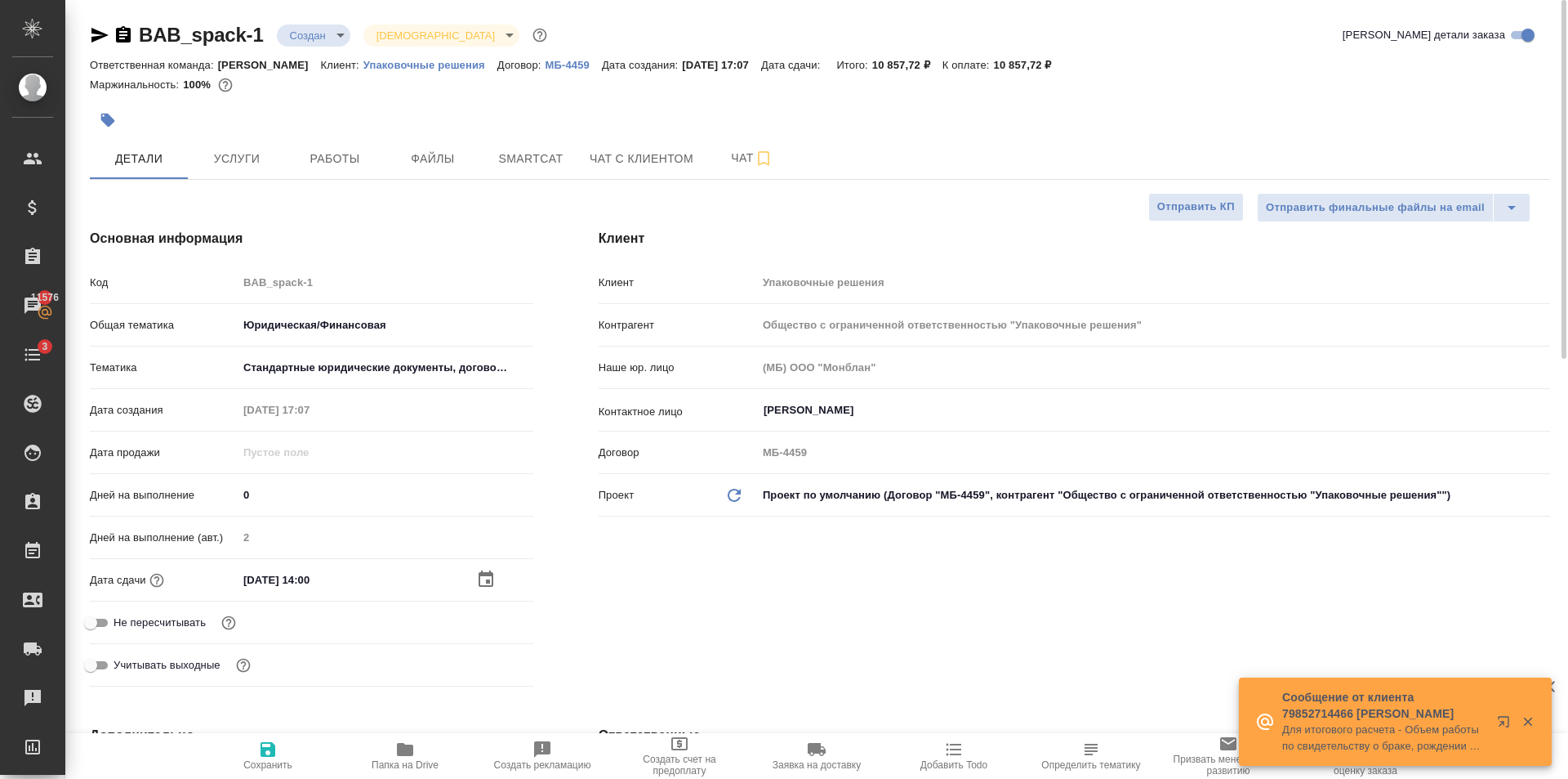
drag, startPoint x: 273, startPoint y: 759, endPoint x: 339, endPoint y: 707, distance: 84.0
click at [273, 760] on span "Сохранить" at bounding box center [268, 765] width 49 height 12
type textarea "x"
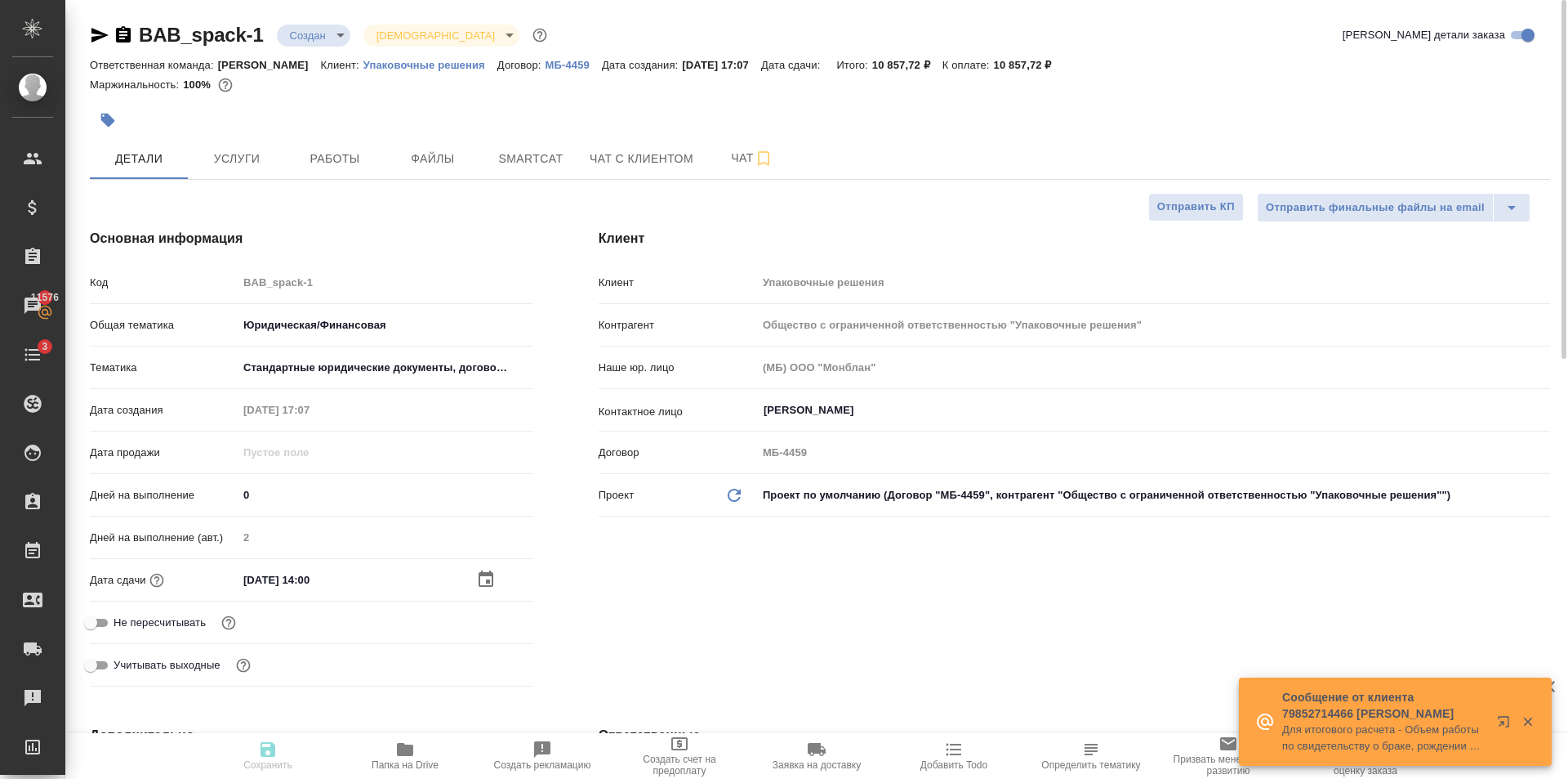
type textarea "x"
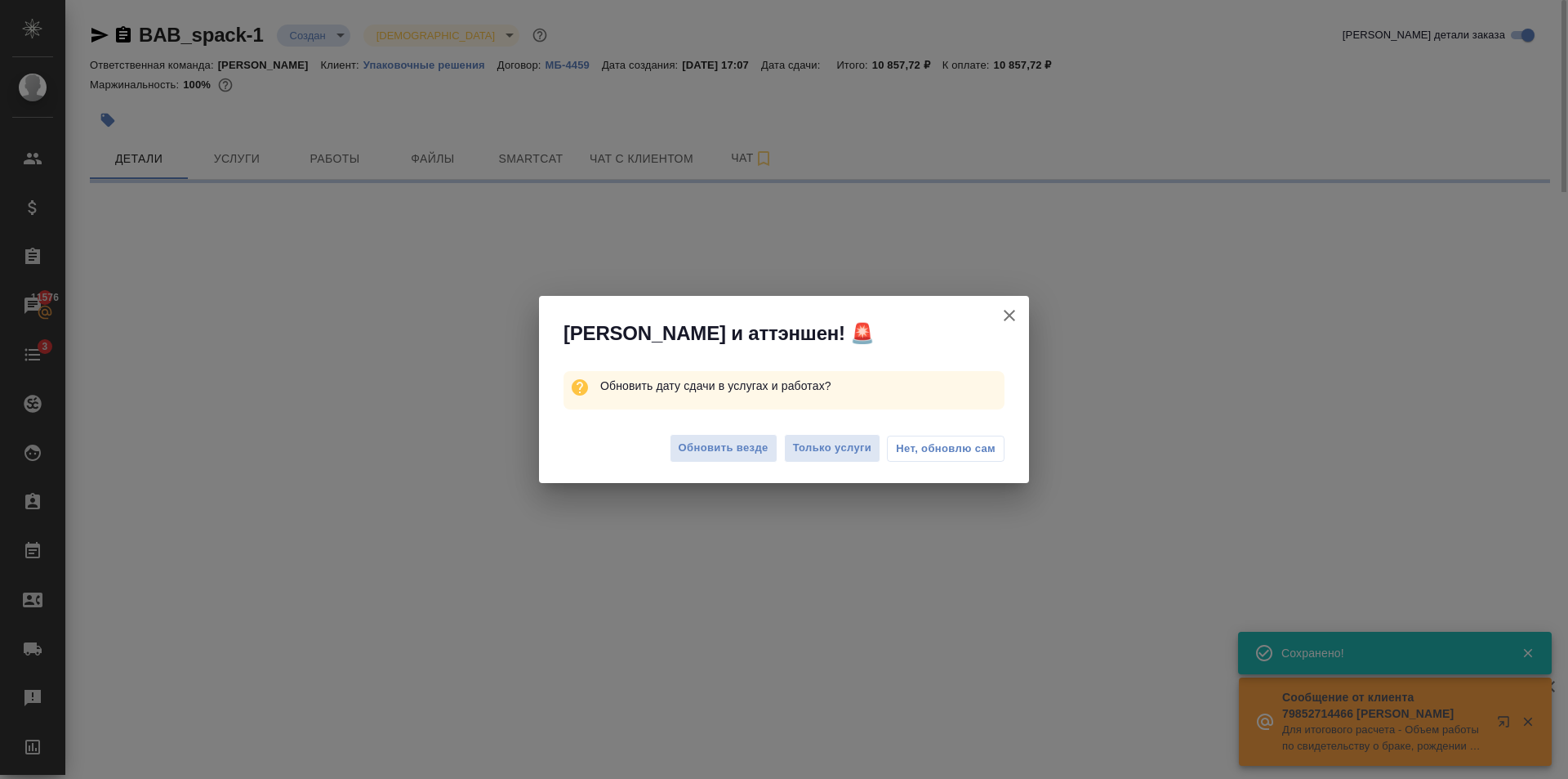
select select "RU"
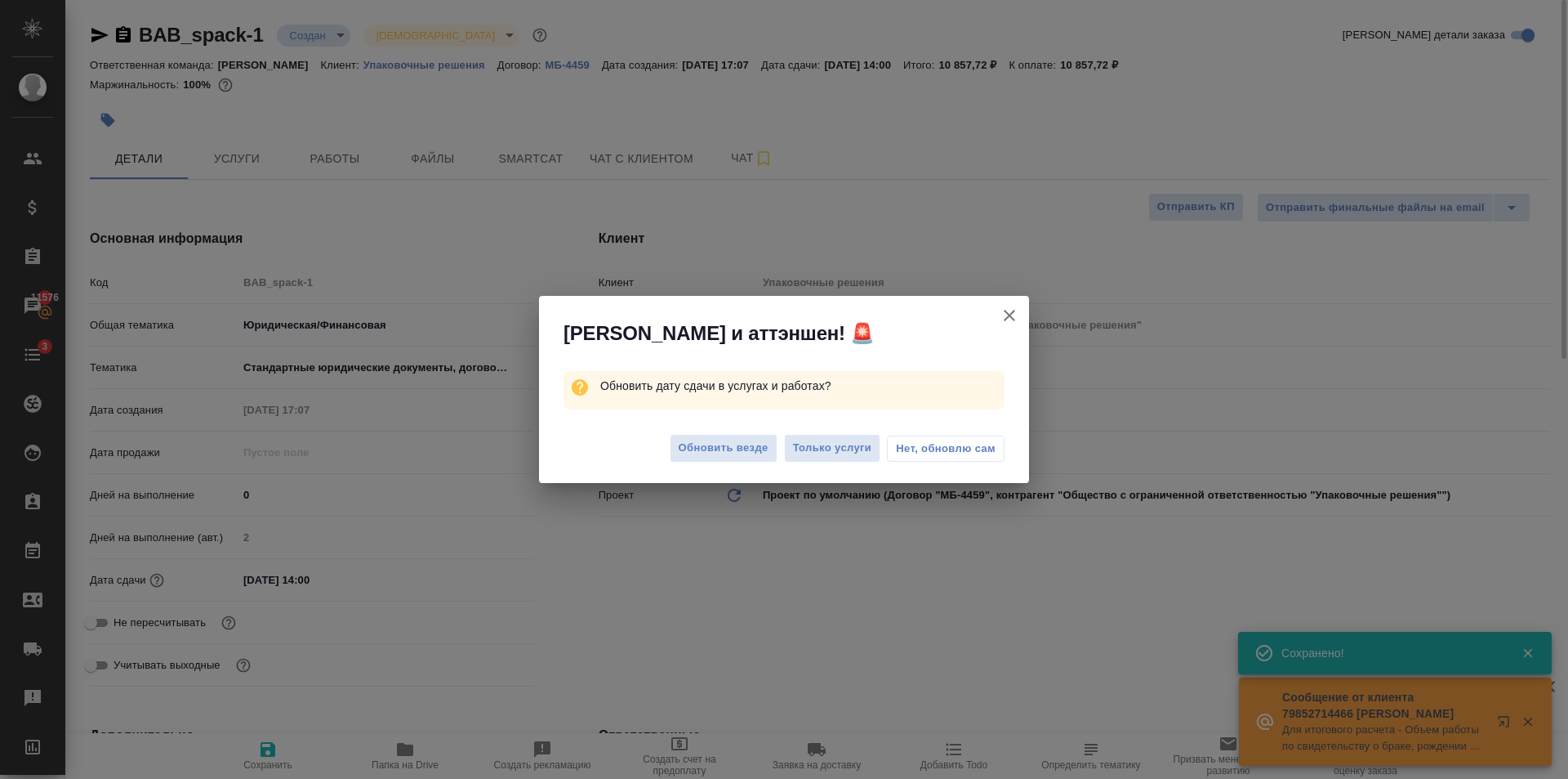
type textarea "x"
click at [722, 444] on span "Обновить везде" at bounding box center [723, 448] width 90 height 19
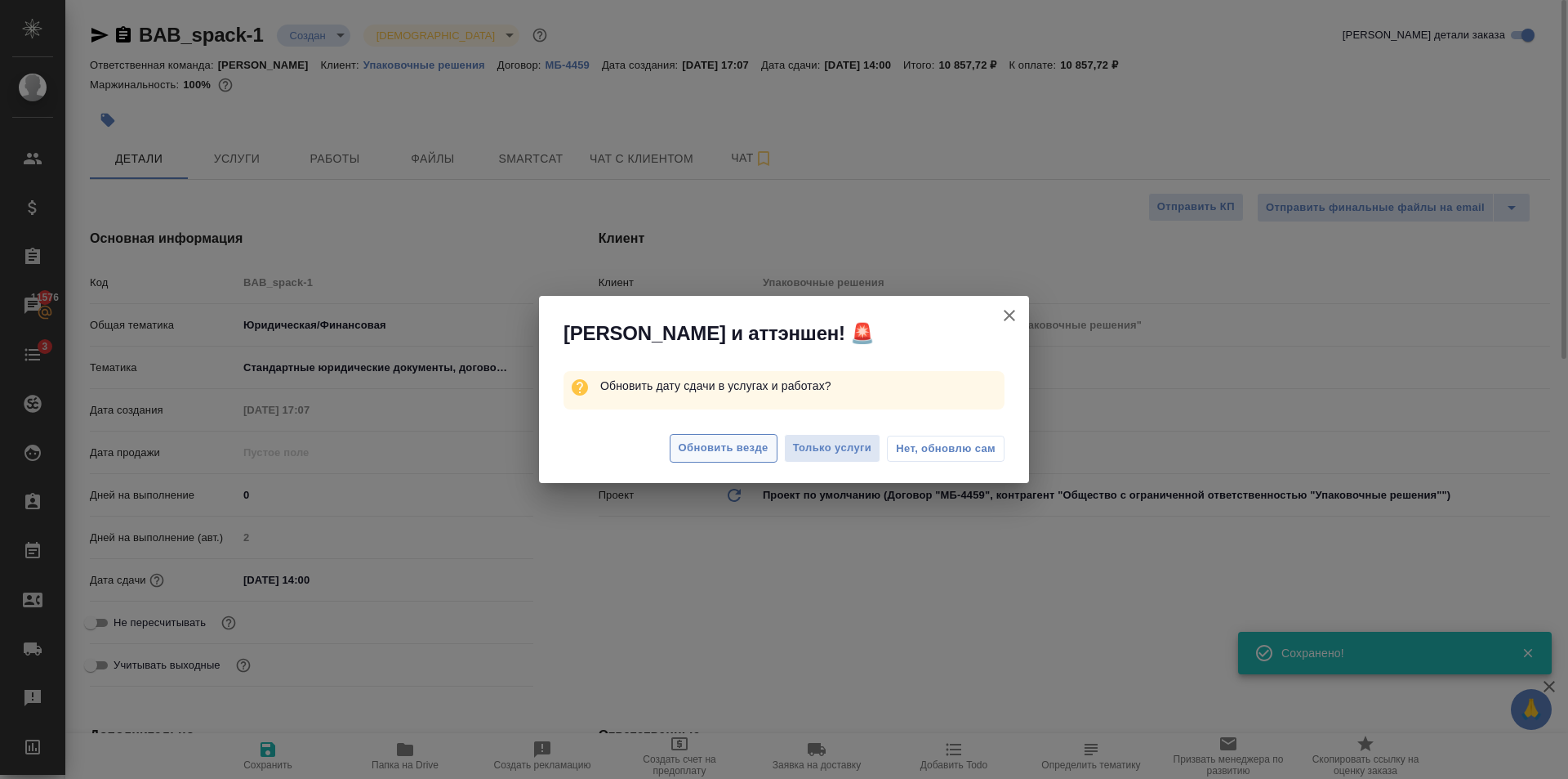
type textarea "x"
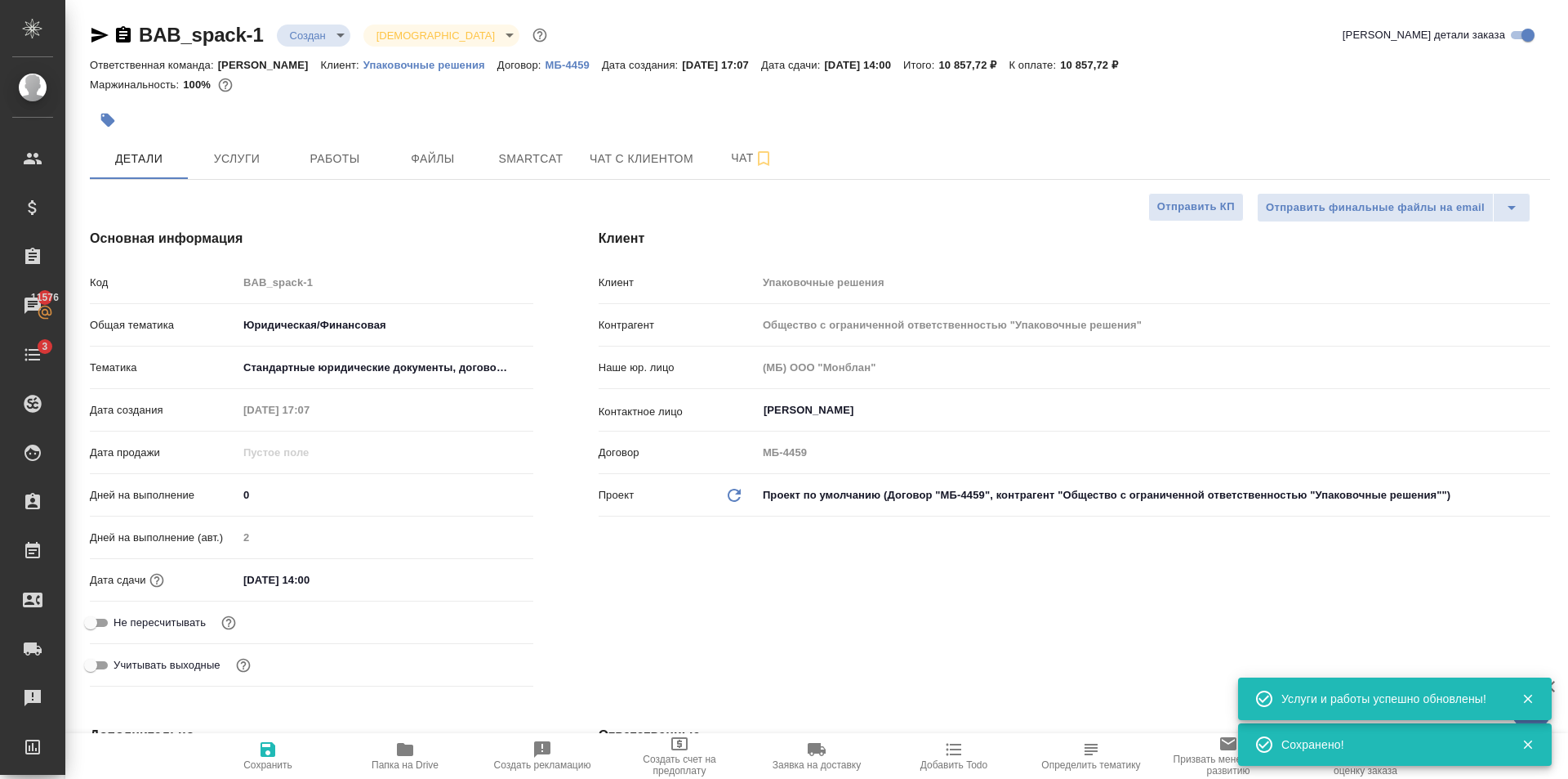
click at [705, 771] on span "Создать счет на предоплату" at bounding box center [679, 765] width 118 height 23
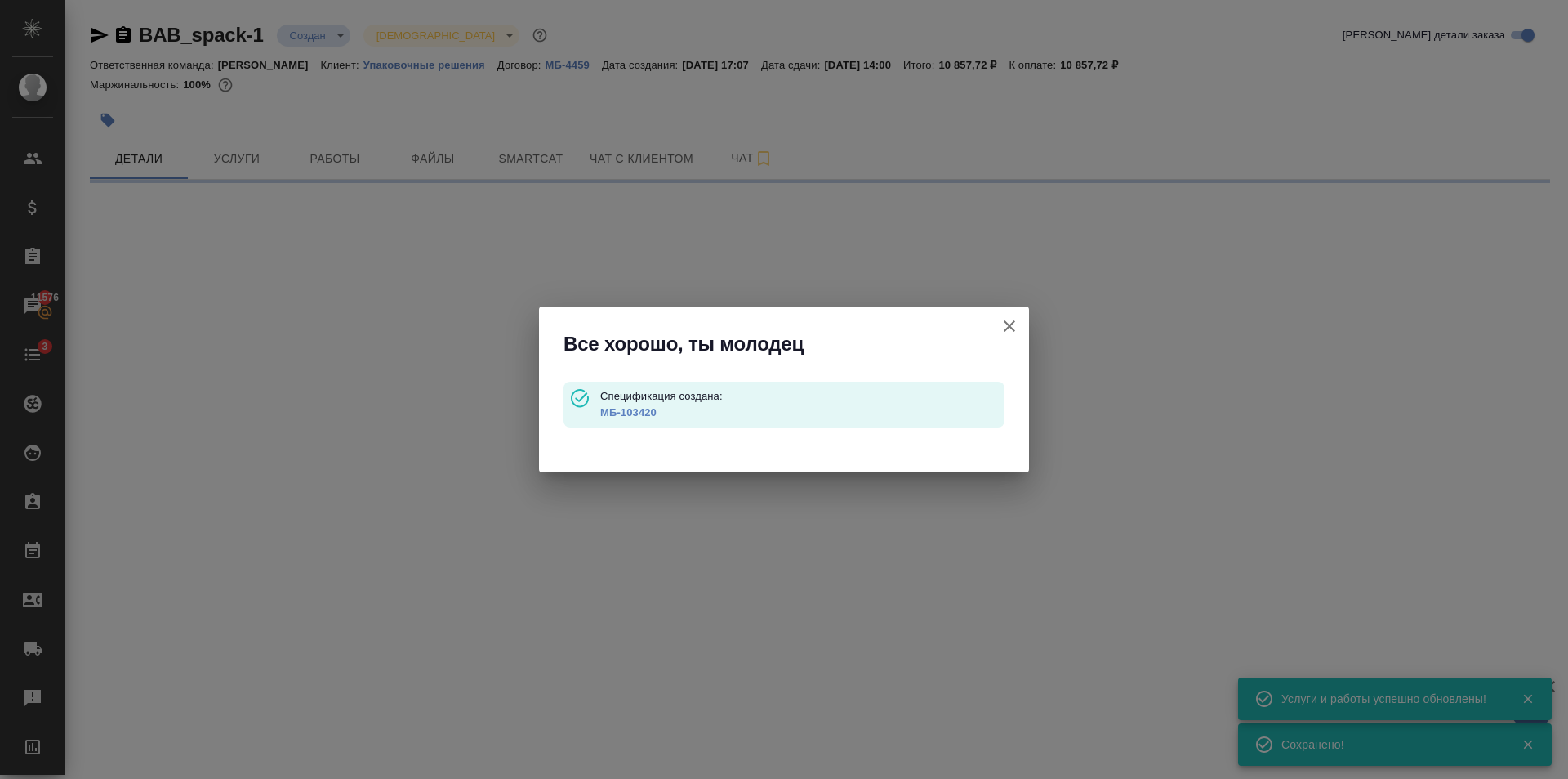
type input "waitingForPrepayment"
select select "RU"
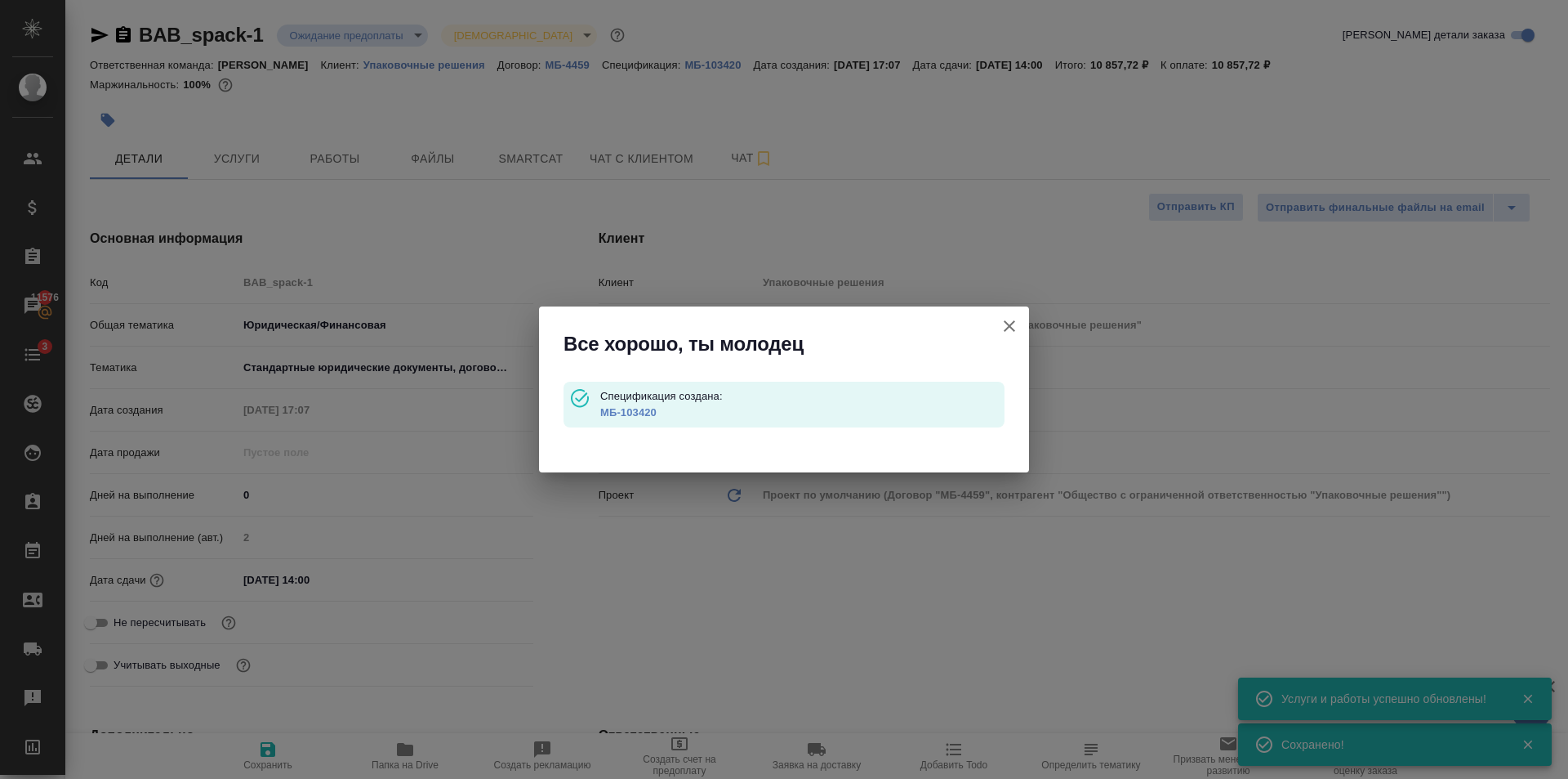
type textarea "x"
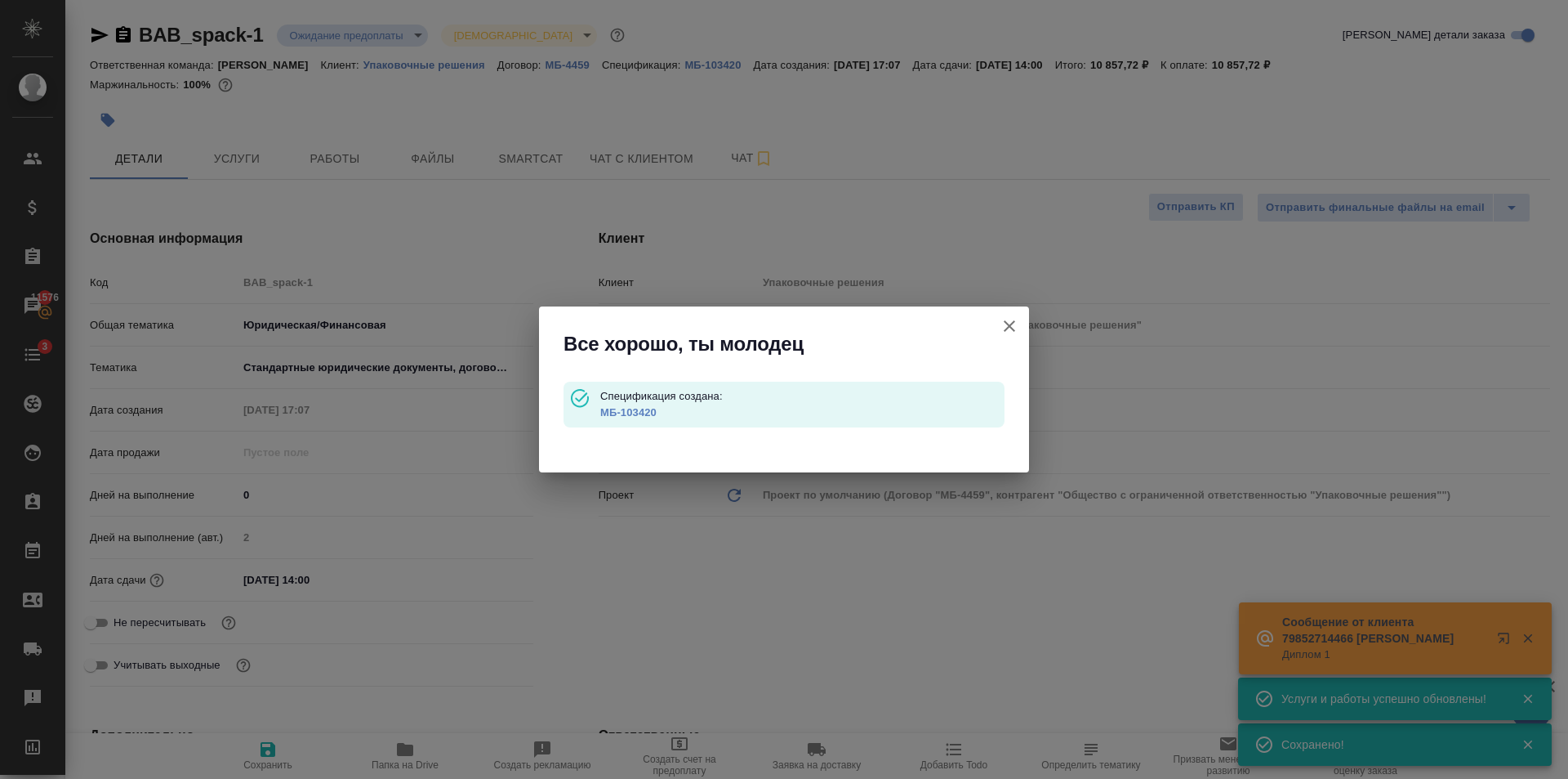
click at [633, 414] on link "МБ-103420" at bounding box center [628, 412] width 56 height 13
type textarea "x"
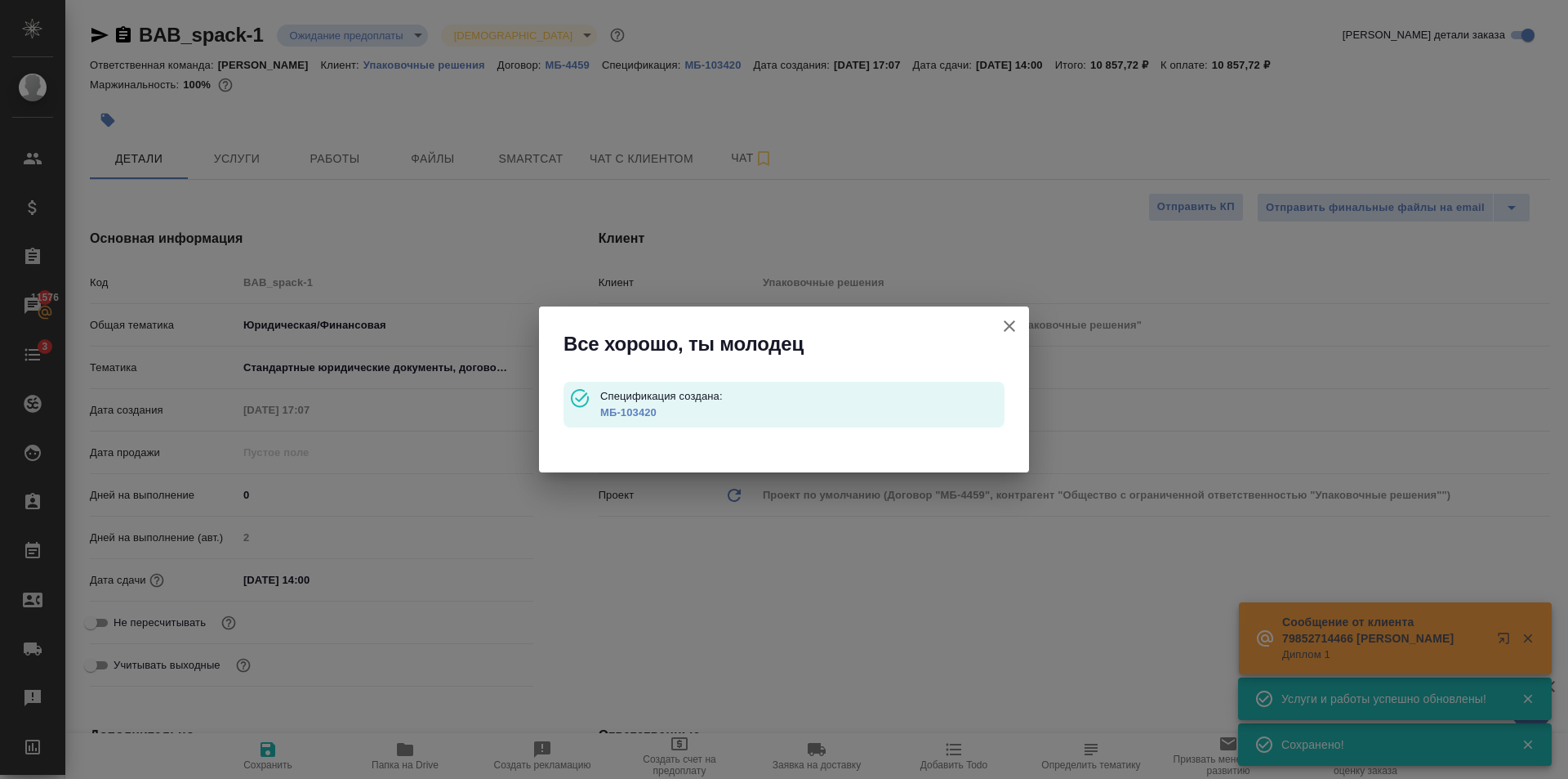
type textarea "x"
click at [1007, 320] on icon "button" at bounding box center [1009, 326] width 19 height 19
type textarea "x"
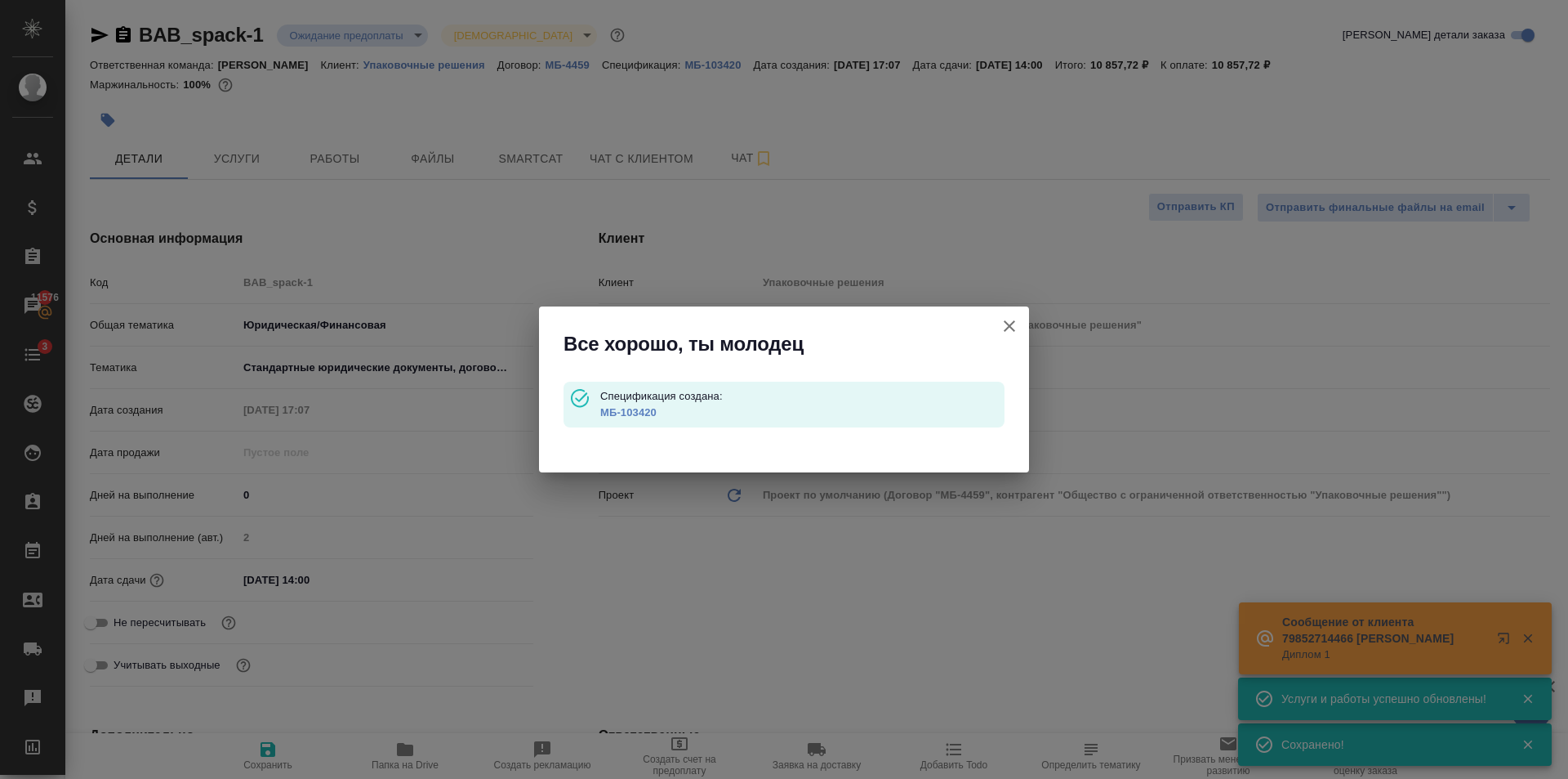
type textarea "x"
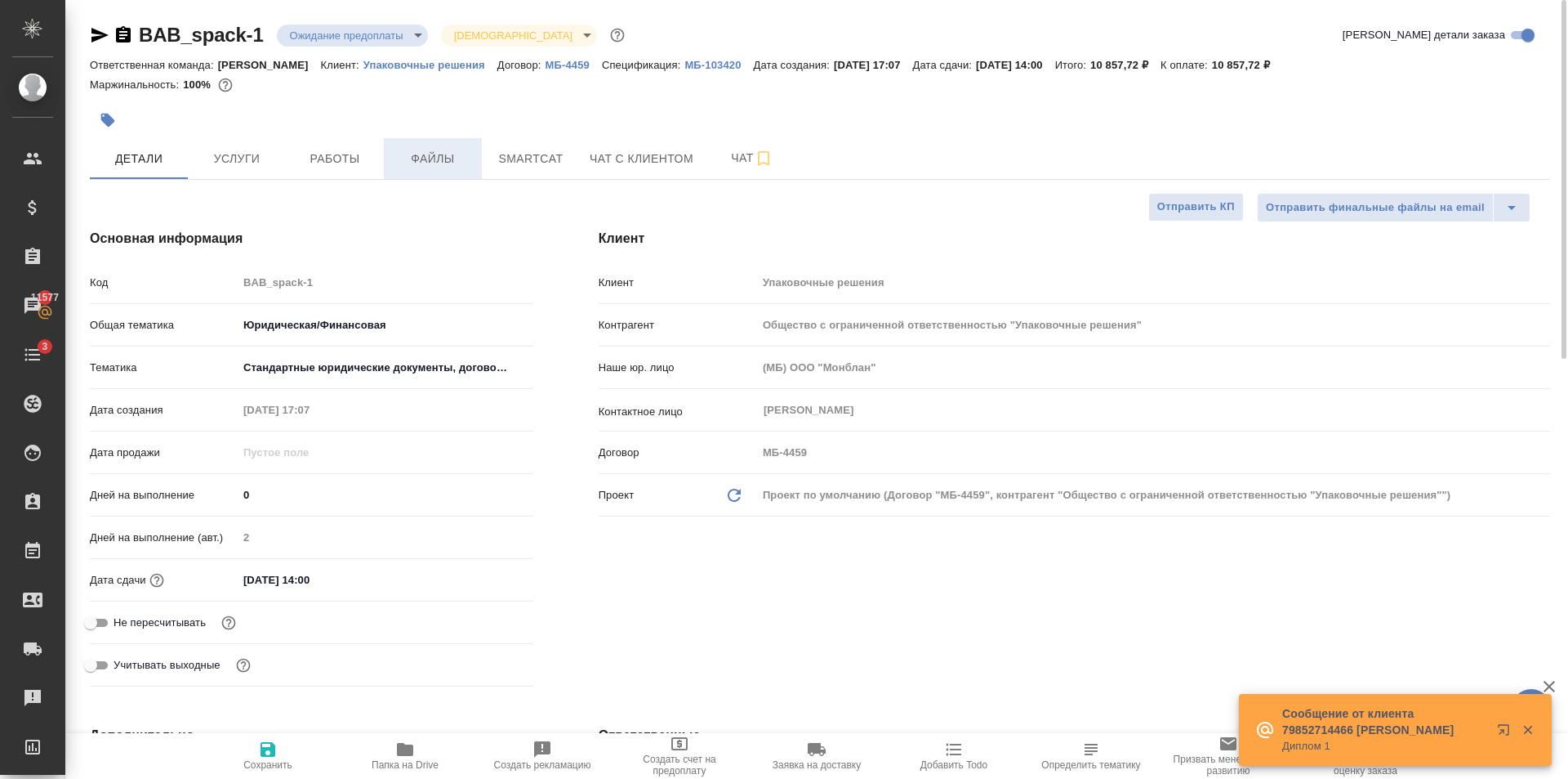
click at [436, 157] on span "Файлы" at bounding box center [433, 159] width 78 height 20
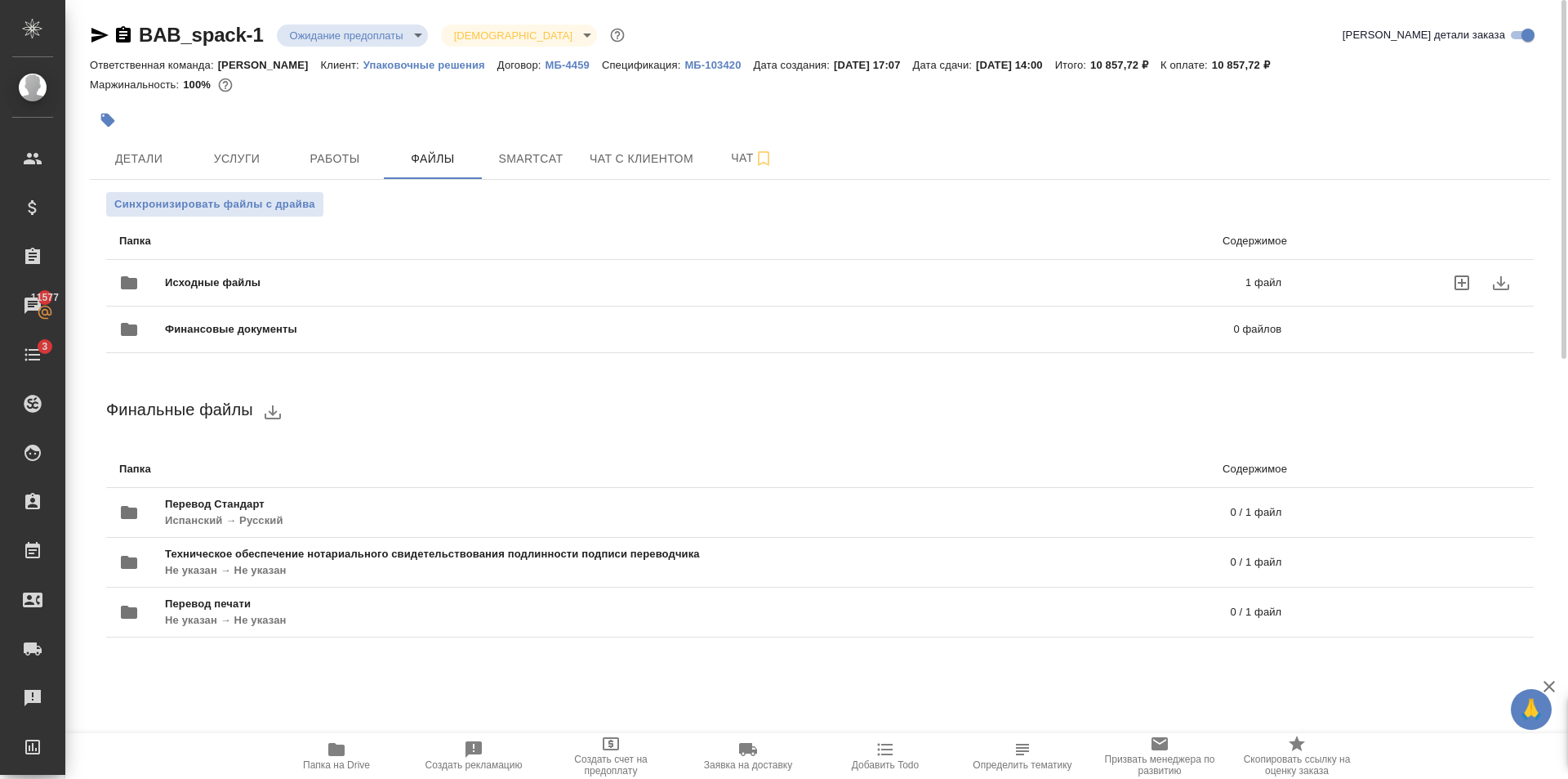
click at [329, 277] on span "Исходные файлы" at bounding box center [459, 282] width 588 height 16
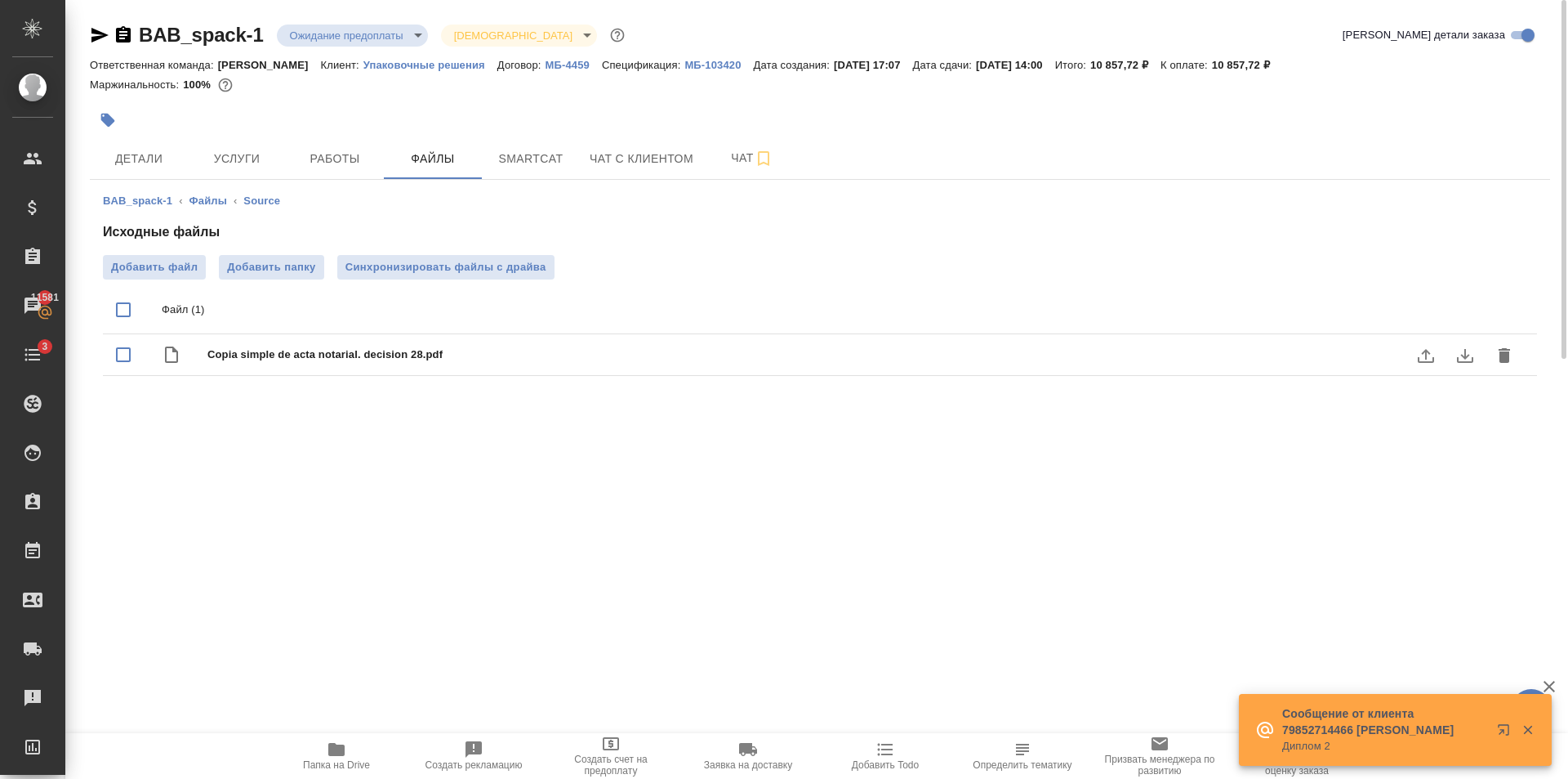
click at [415, 344] on div "Copia simple de acta notarial. decision 28.pdf" at bounding box center [852, 355] width 1290 height 23
checkbox input "true"
click at [1469, 356] on icon "download" at bounding box center [1464, 355] width 19 height 19
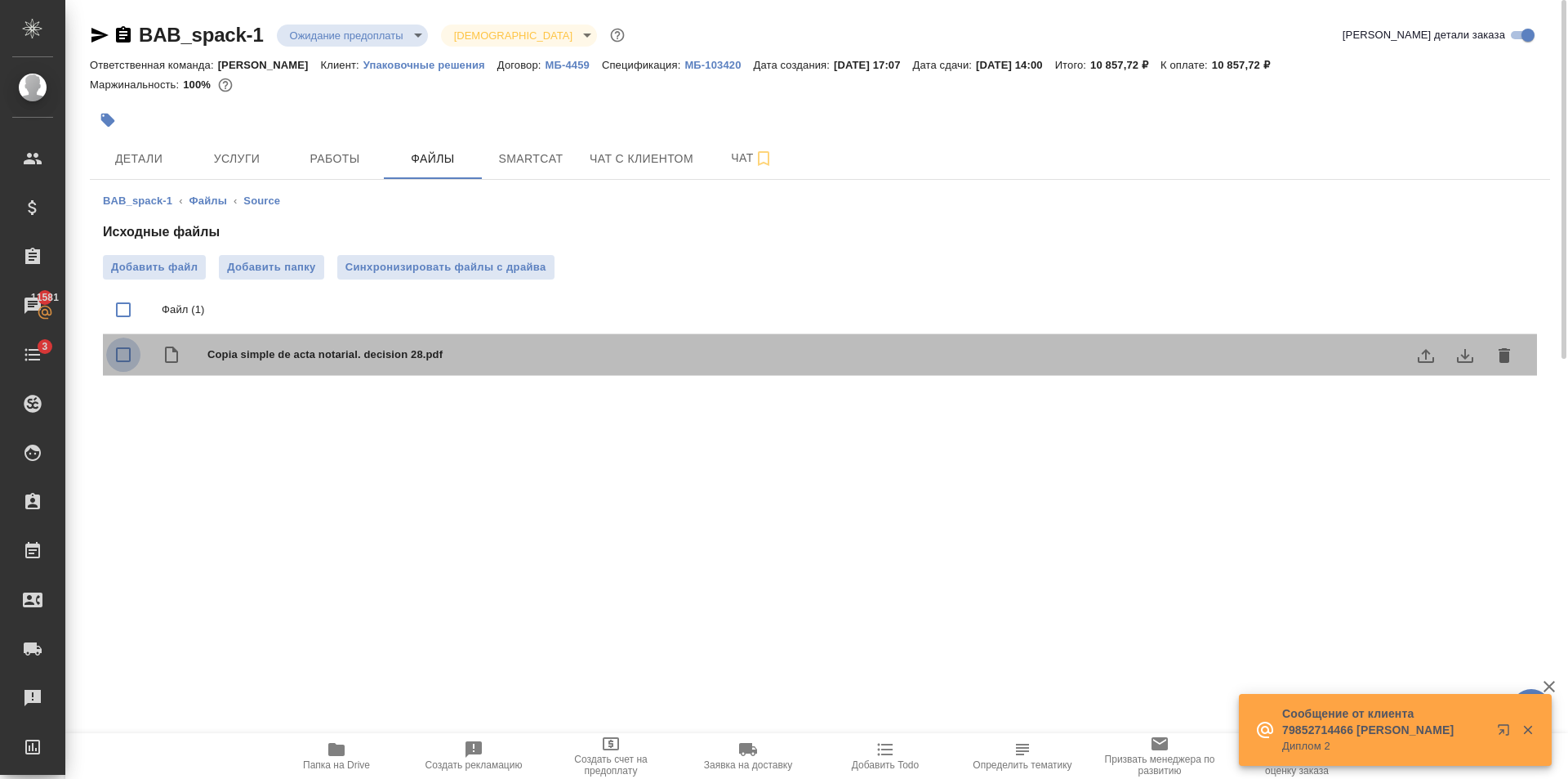
click at [125, 355] on input "checkbox" at bounding box center [123, 355] width 35 height 35
checkbox input "true"
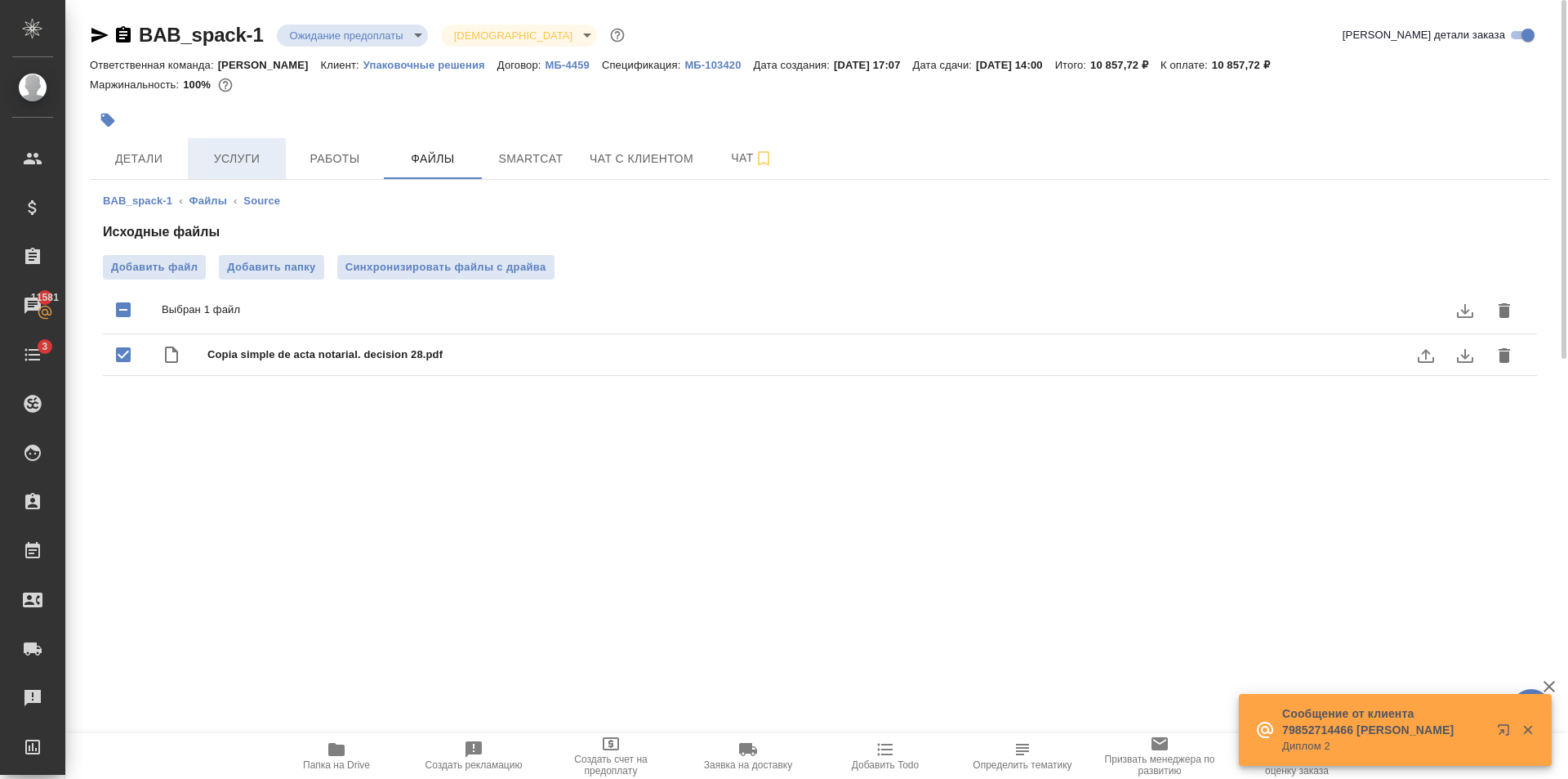
click at [258, 168] on span "Услуги" at bounding box center [237, 159] width 78 height 20
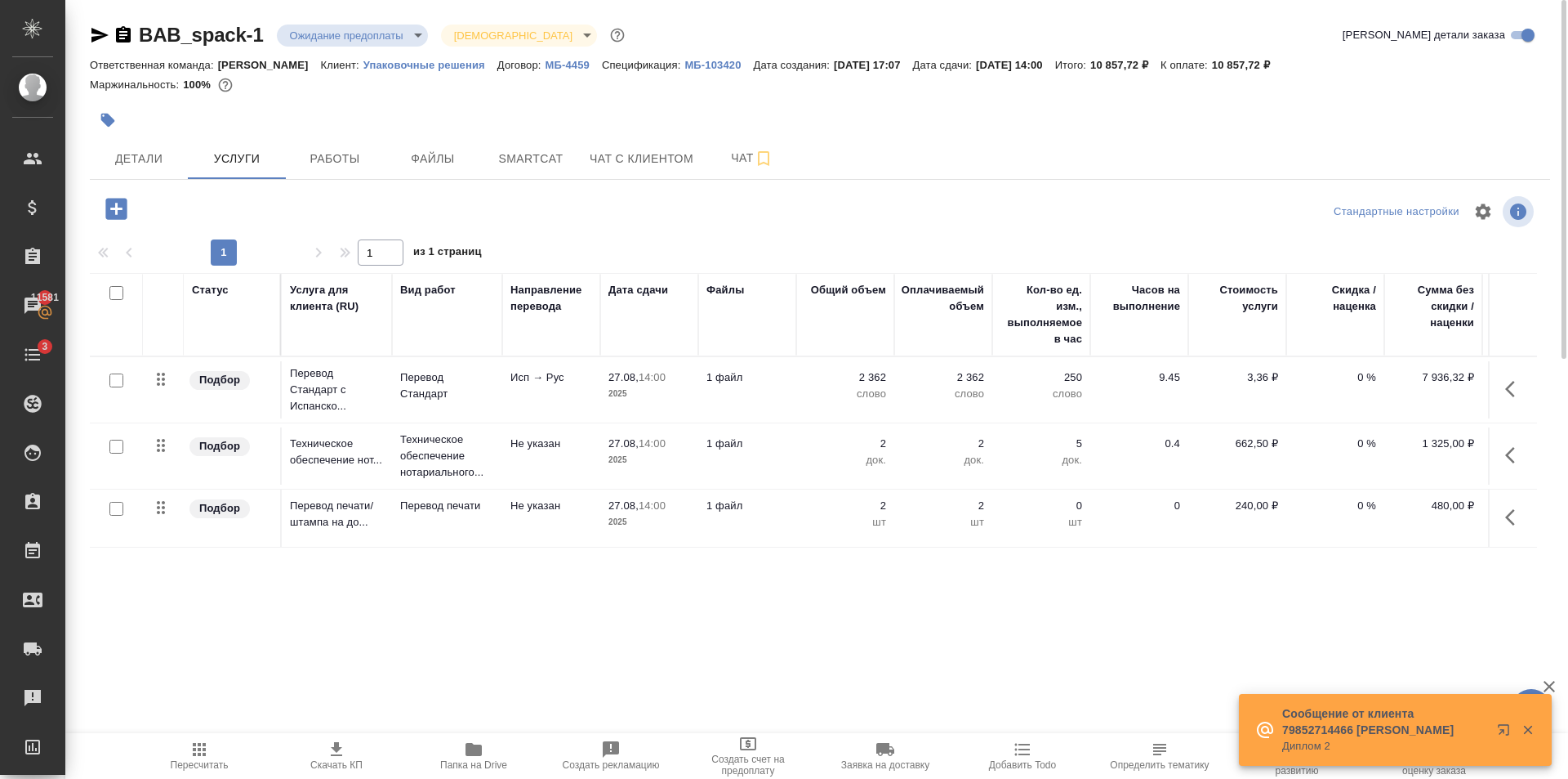
click at [458, 124] on div at bounding box center [577, 120] width 974 height 36
click at [541, 394] on td "Исп → Рус" at bounding box center [551, 390] width 98 height 57
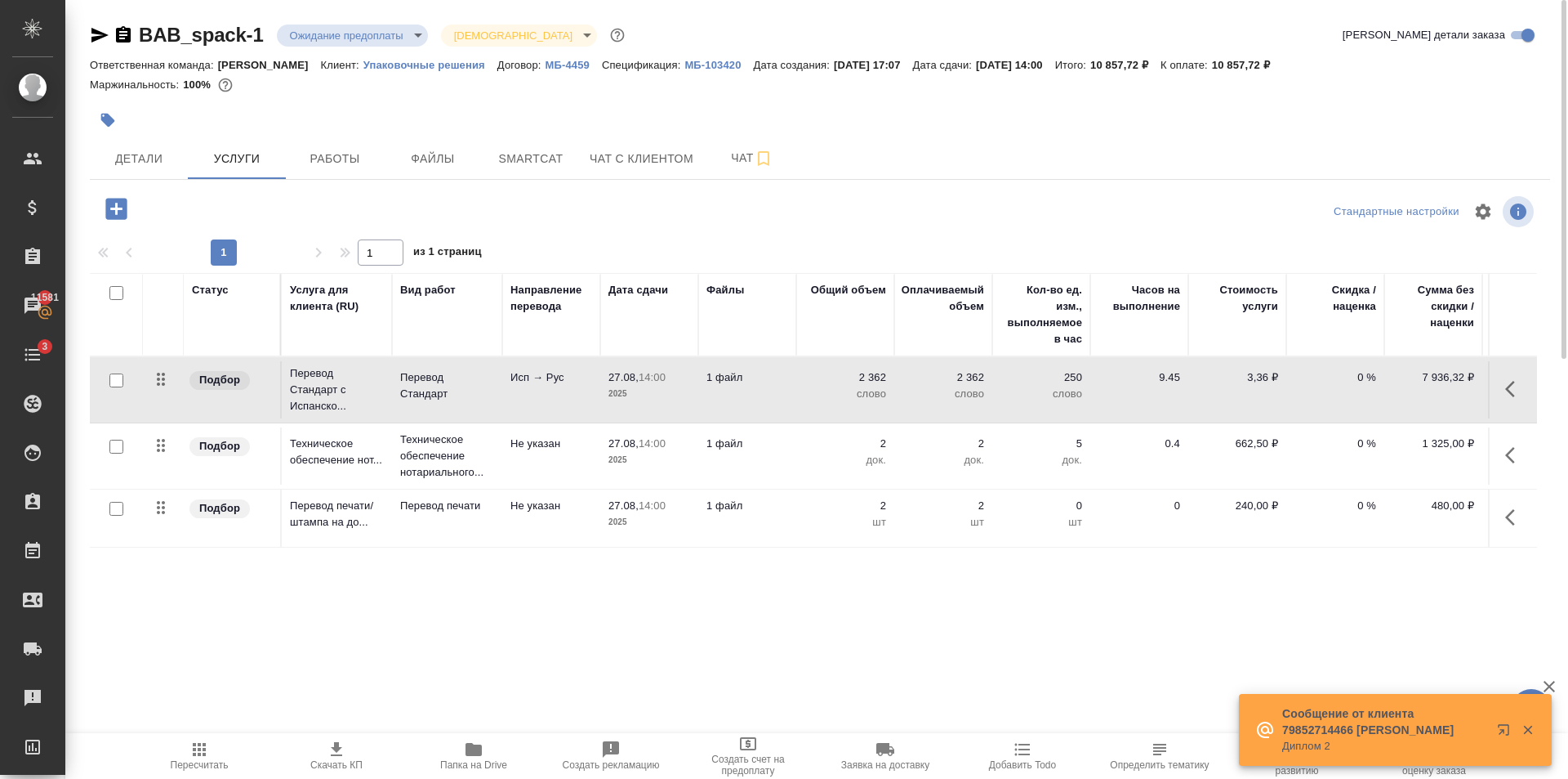
click at [541, 394] on td "Исп → Рус" at bounding box center [551, 390] width 98 height 57
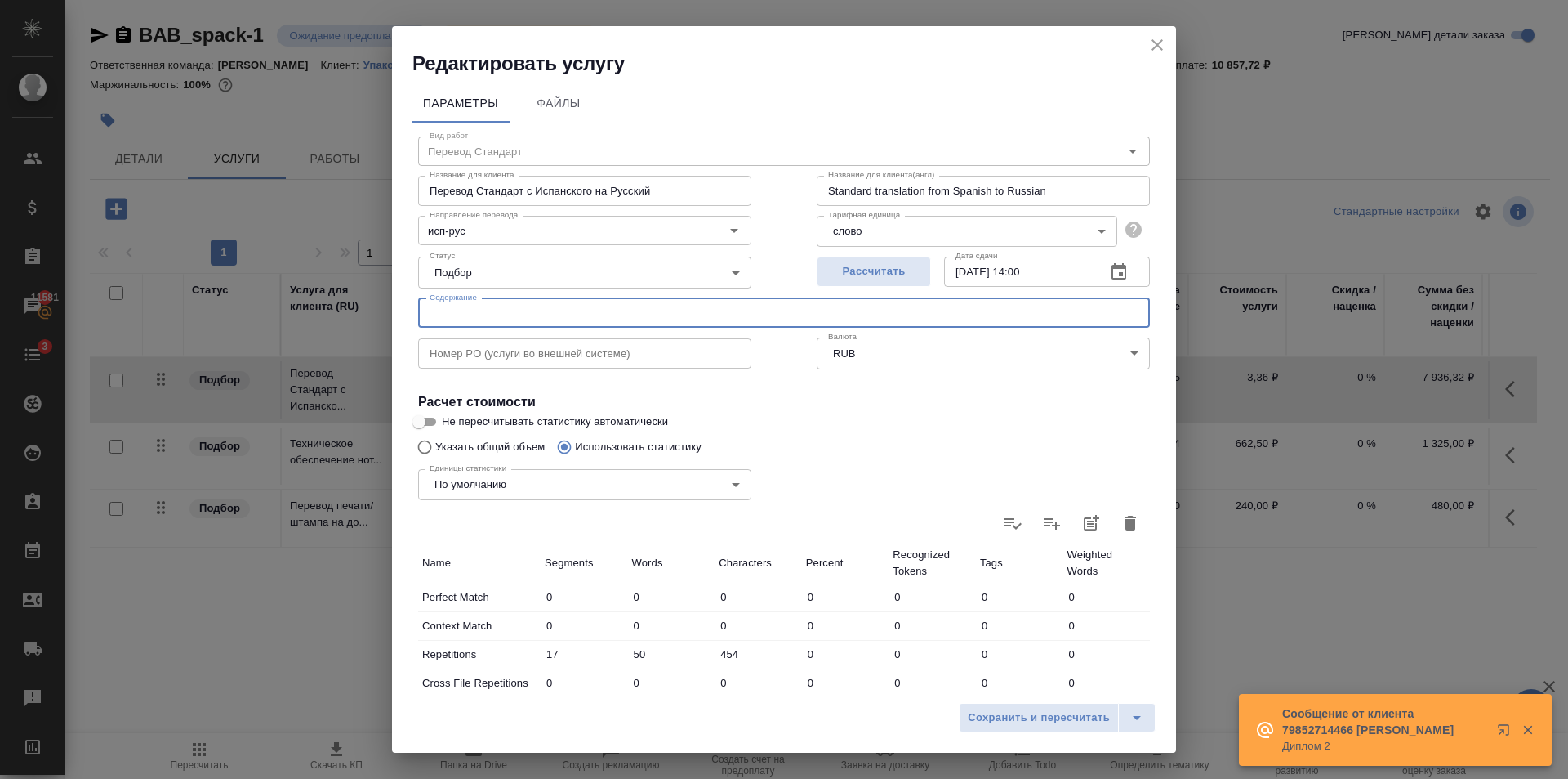
click at [486, 322] on input "text" at bounding box center [784, 312] width 731 height 29
paste input "Copia simple de acta notarial. decision 28"
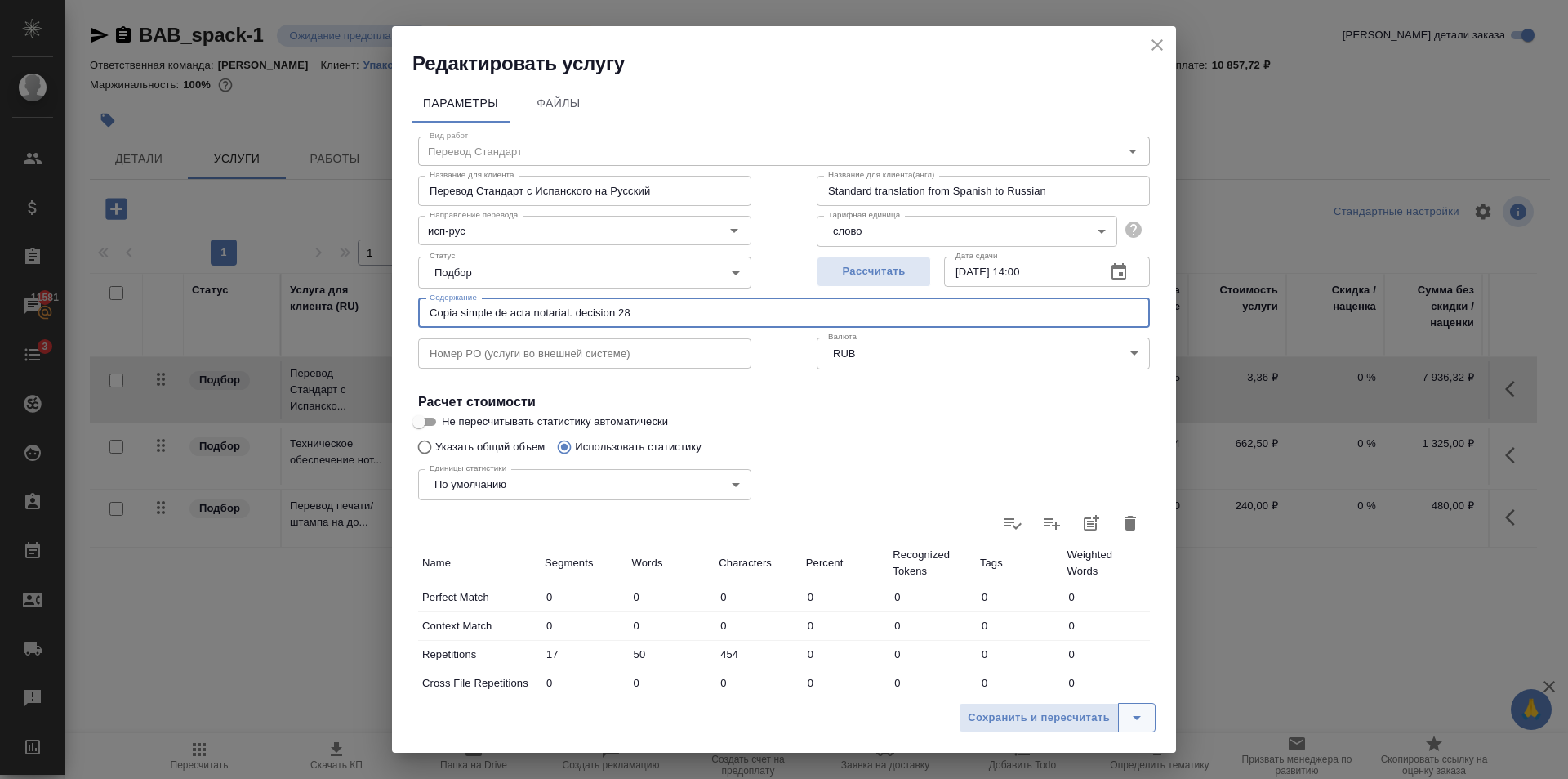
type input "Copia simple de acta notarial. decision 28"
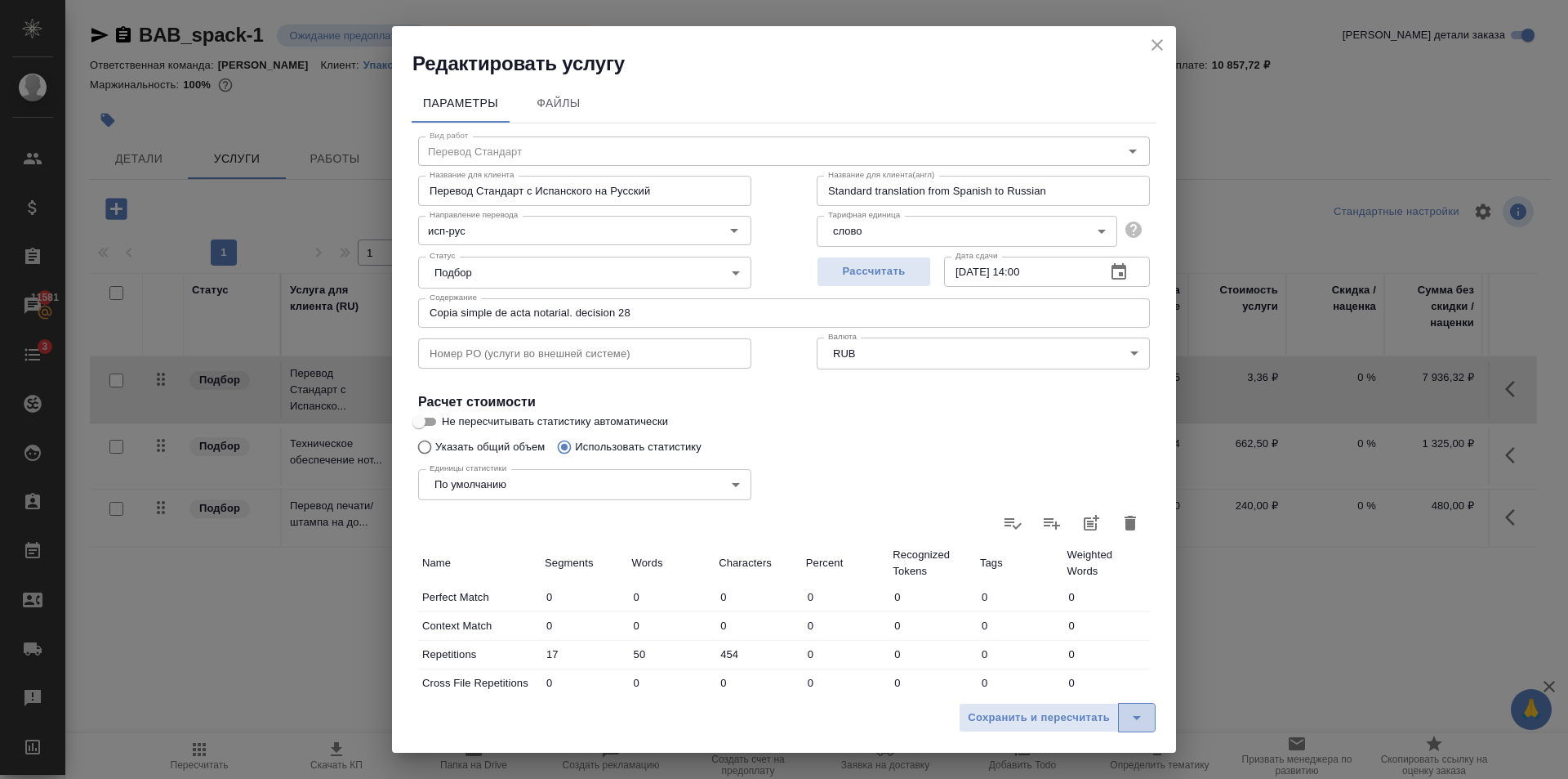
click at [1123, 723] on button "split button" at bounding box center [1136, 717] width 38 height 29
click at [1101, 683] on li "Сохранить" at bounding box center [1060, 683] width 197 height 26
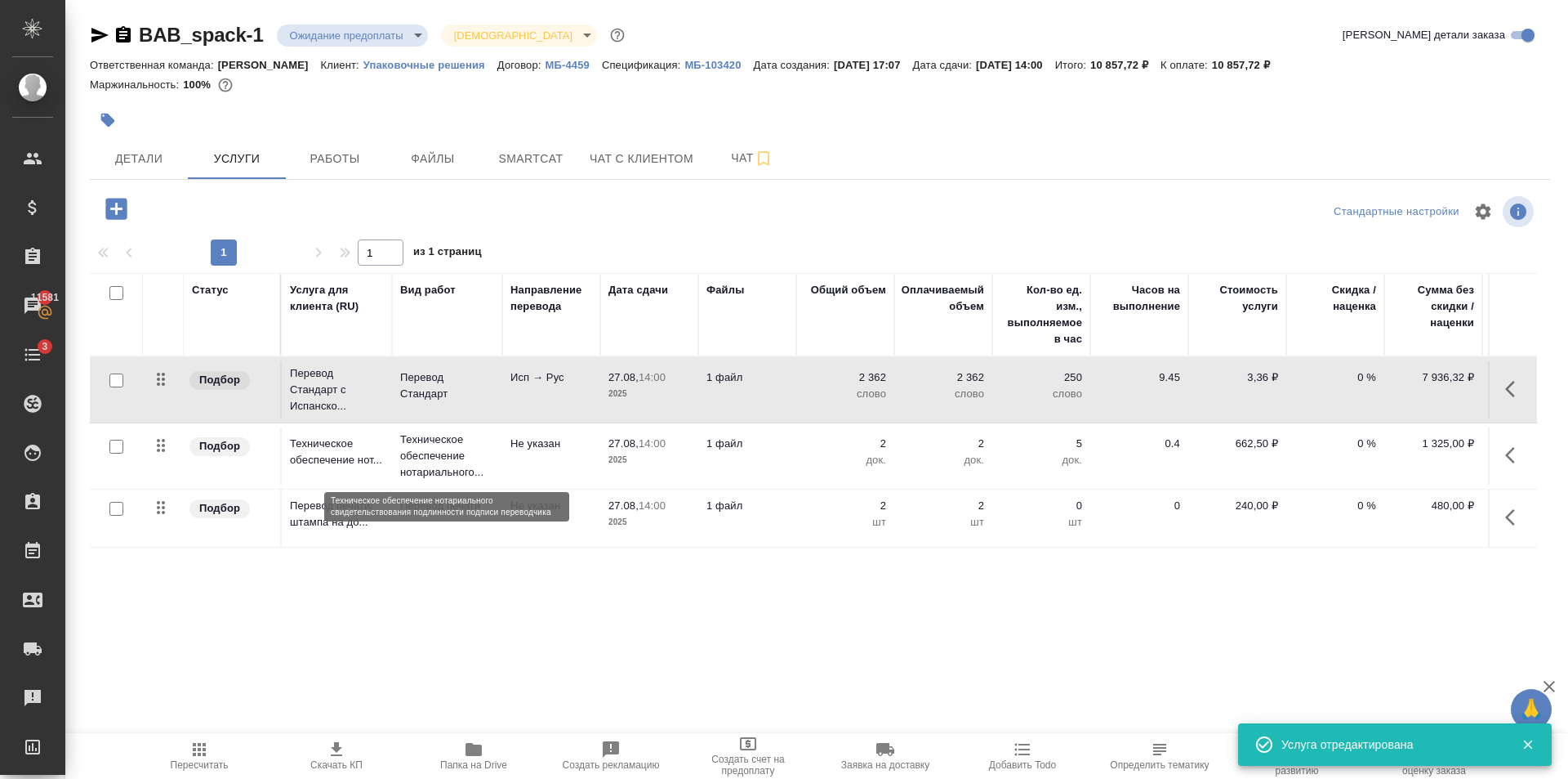
click at [442, 450] on p "Техническое обеспечение нотариального..." at bounding box center [447, 456] width 94 height 49
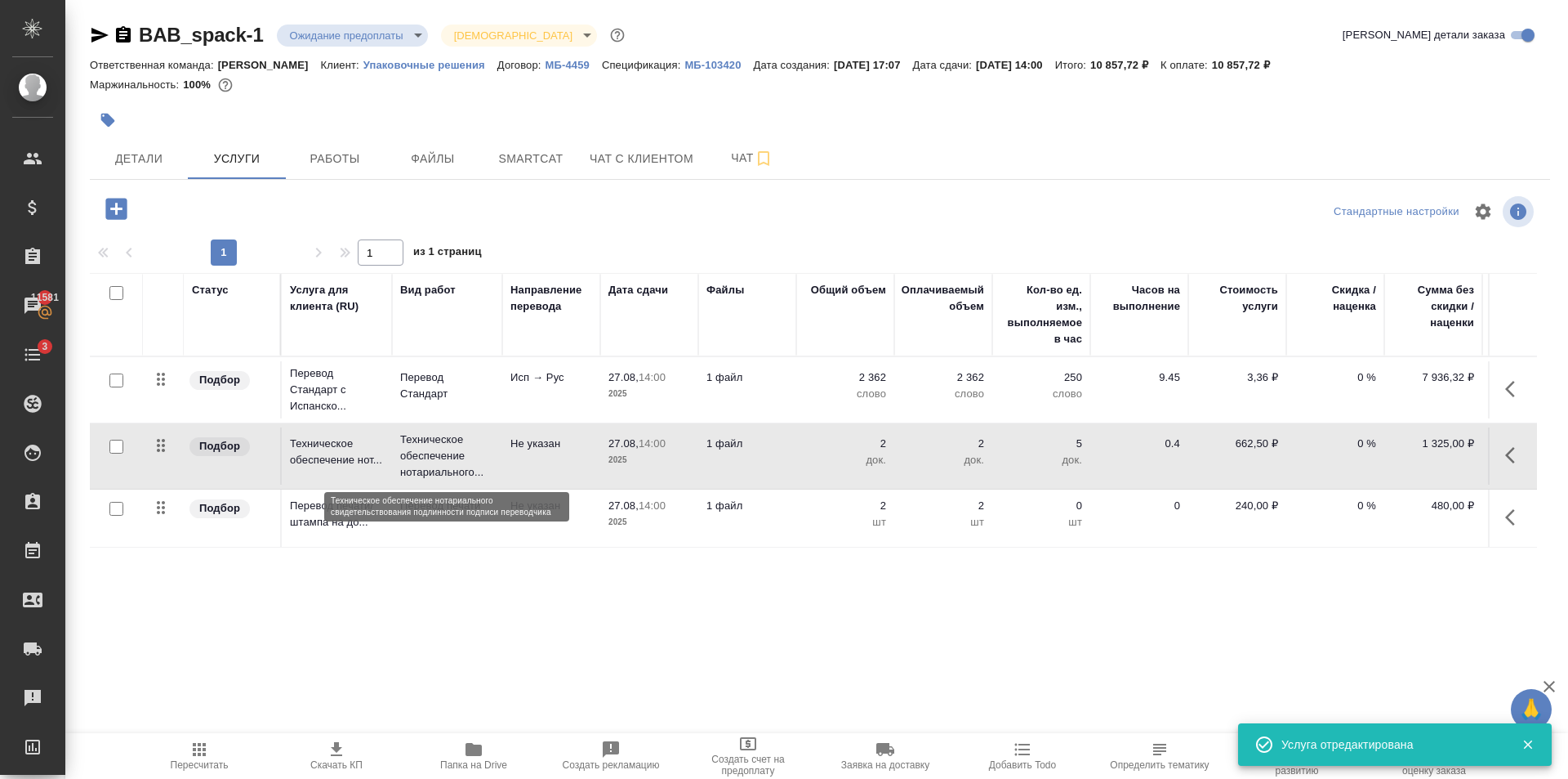
click at [442, 450] on p "Техническое обеспечение нотариального..." at bounding box center [447, 456] width 94 height 49
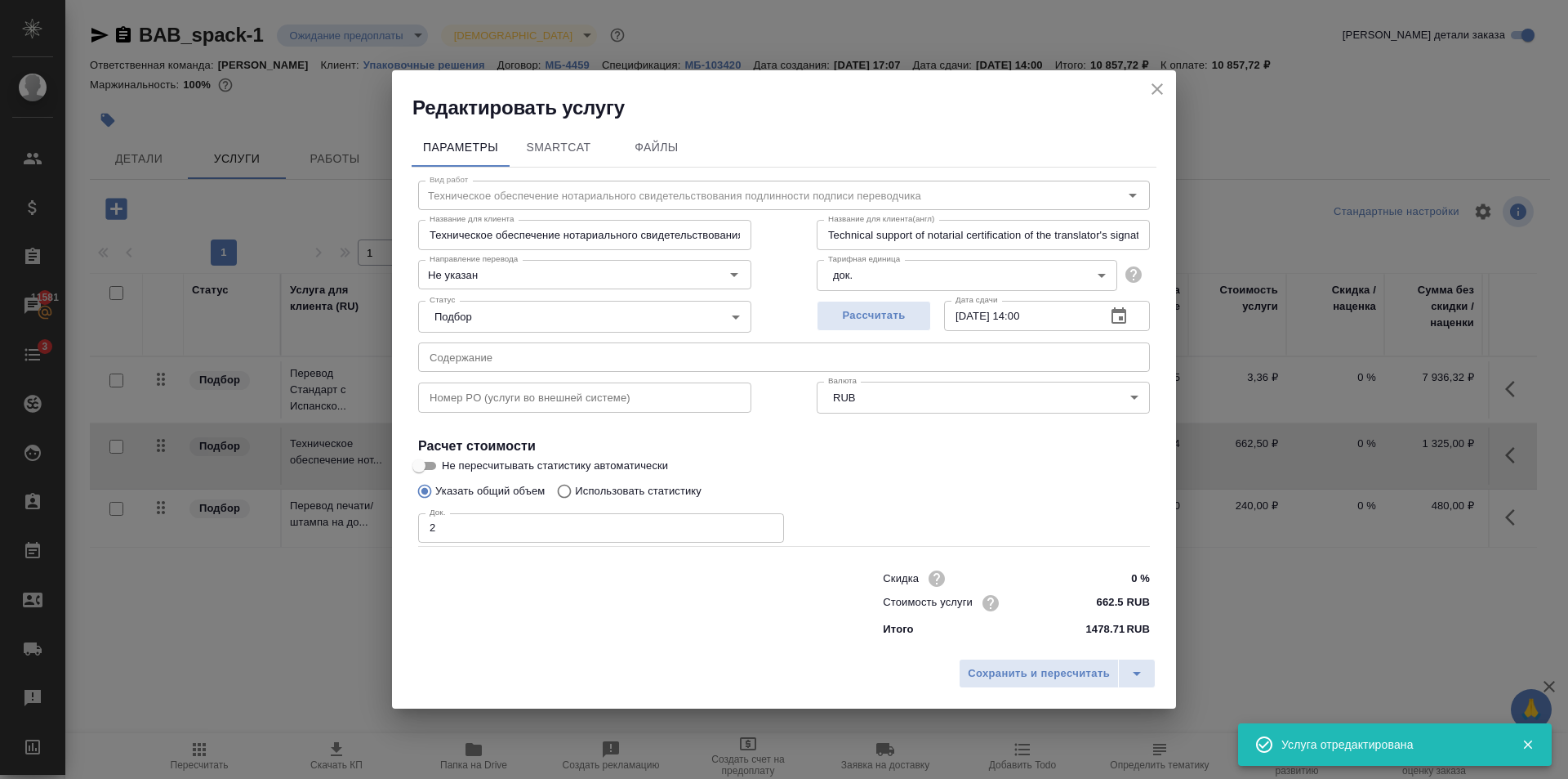
click at [507, 353] on input "text" at bounding box center [784, 357] width 731 height 29
paste input "Copia simple de acta notarial. decision 28"
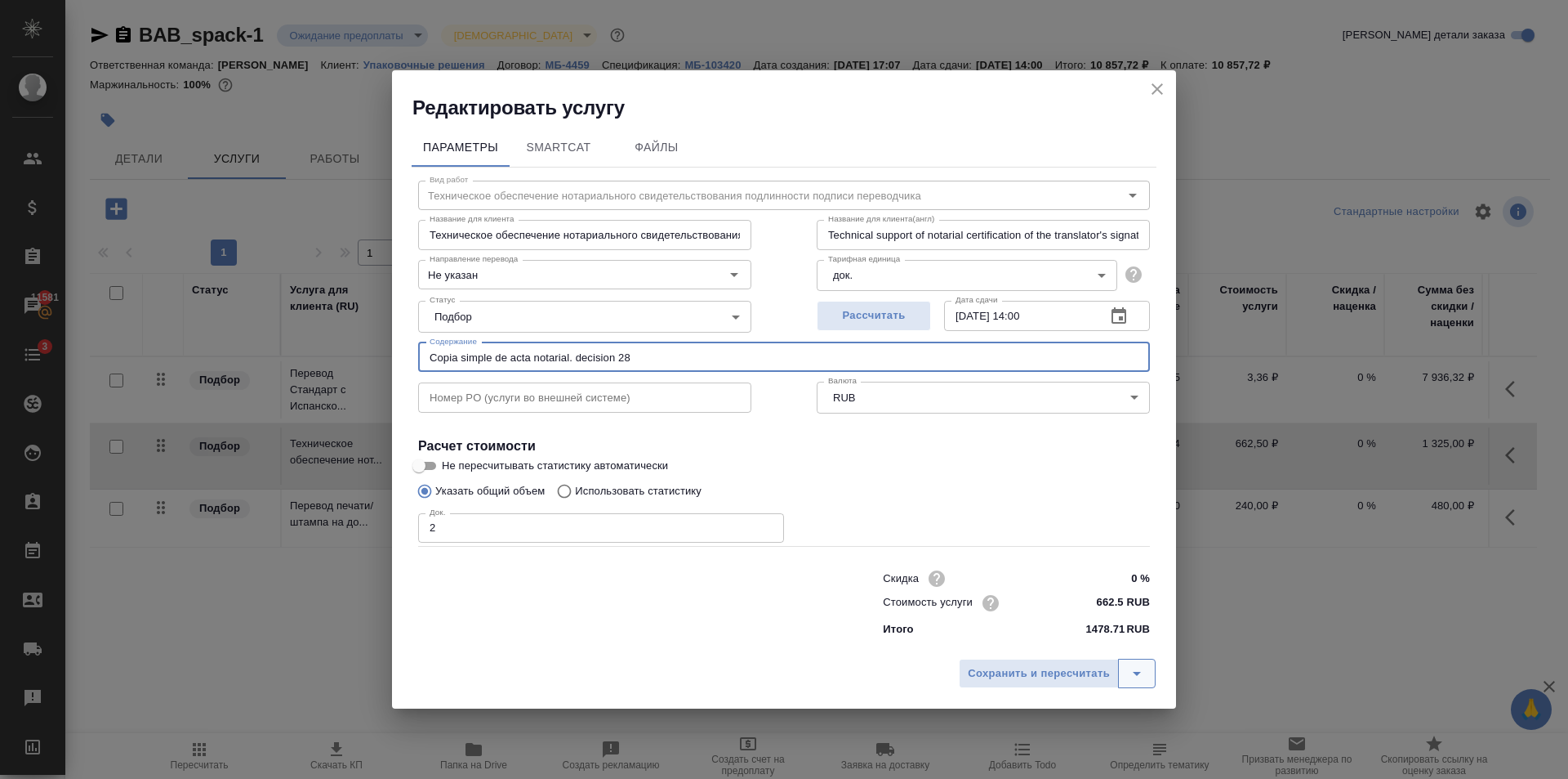
type input "Copia simple de acta notarial. decision 28"
click at [1142, 675] on icon "split button" at bounding box center [1136, 673] width 19 height 19
click at [1057, 641] on li "Сохранить" at bounding box center [1060, 638] width 197 height 26
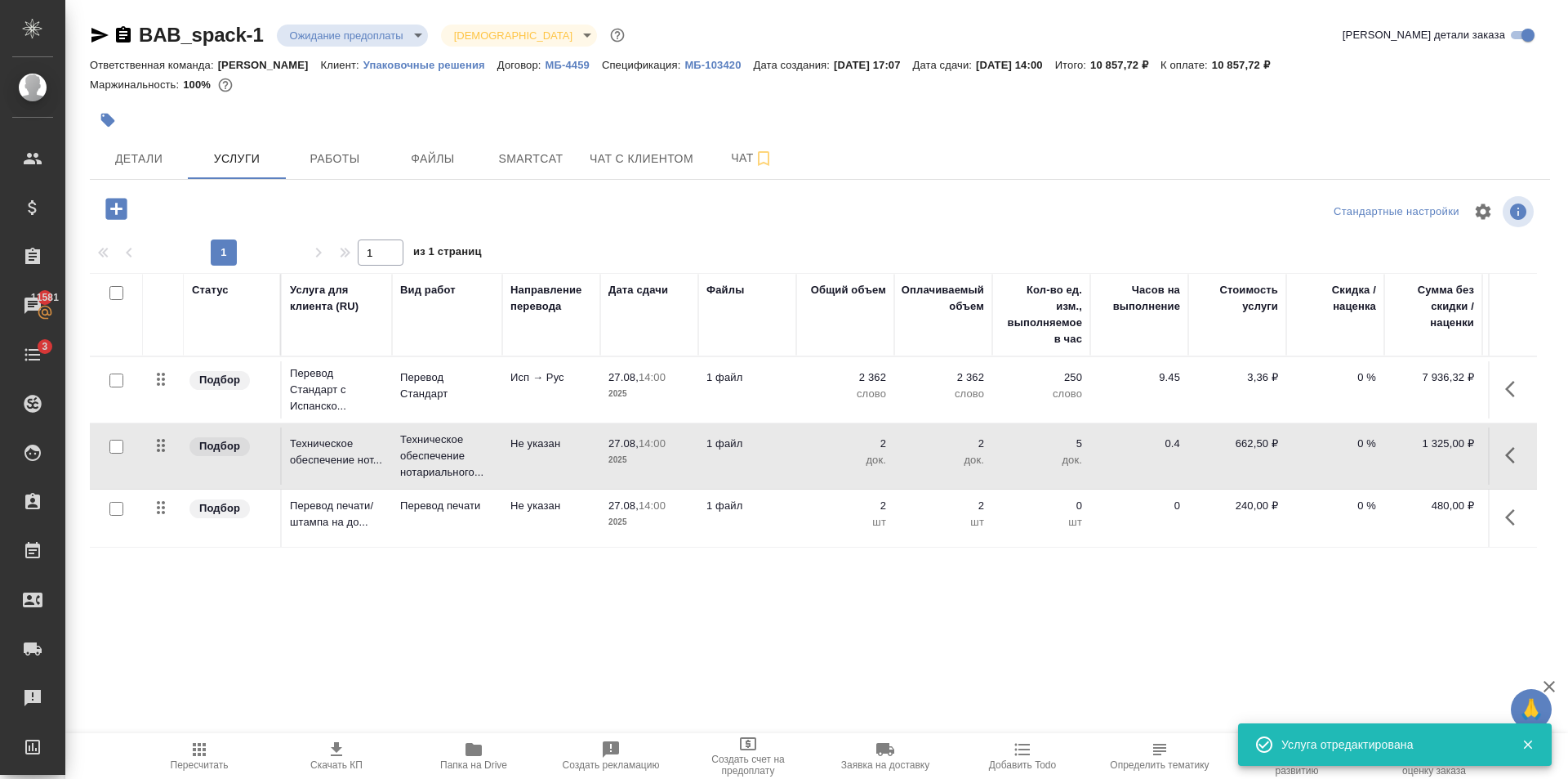
click at [512, 523] on td "Не указан" at bounding box center [551, 518] width 98 height 57
click at [513, 523] on td "Не указан" at bounding box center [551, 518] width 98 height 57
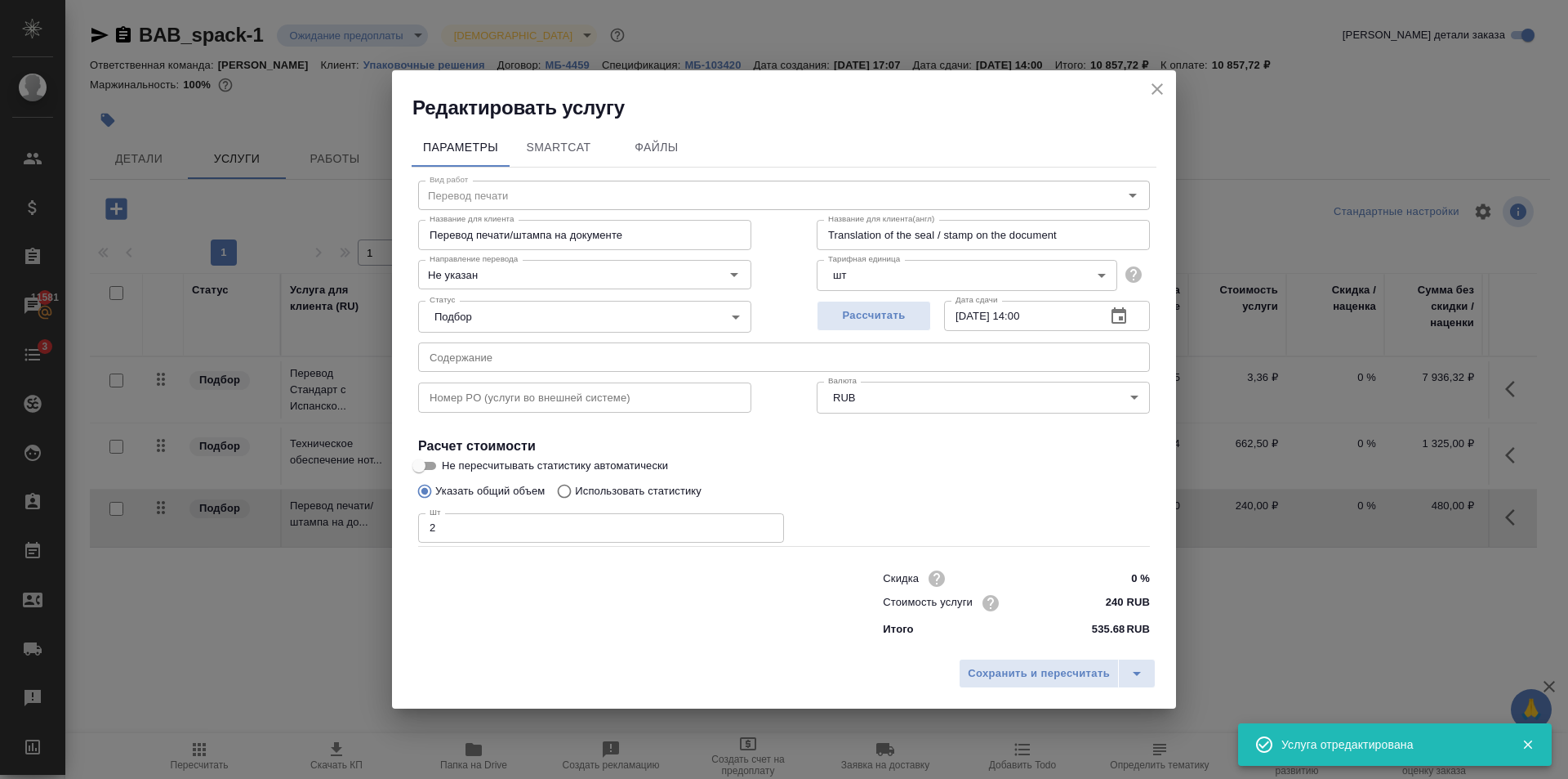
click at [470, 348] on input "text" at bounding box center [784, 357] width 731 height 29
paste input "Copia simple de acta notarial. decision 28"
type input "Copia simple de acta notarial. decision 28"
click at [1132, 664] on icon "split button" at bounding box center [1136, 673] width 19 height 19
click at [1029, 643] on li "Сохранить" at bounding box center [1060, 638] width 197 height 26
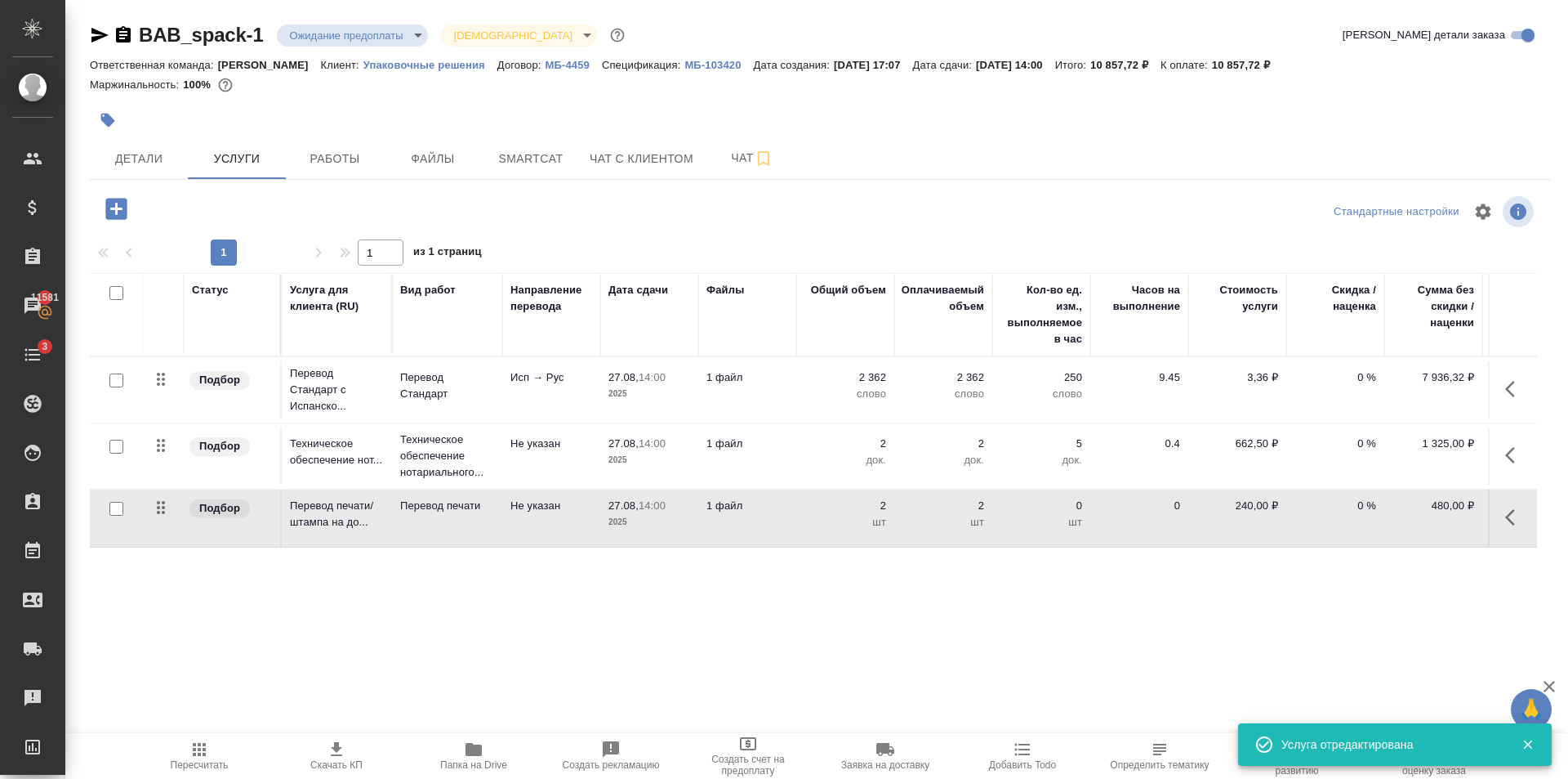
click at [125, 206] on icon "button" at bounding box center [115, 208] width 21 height 21
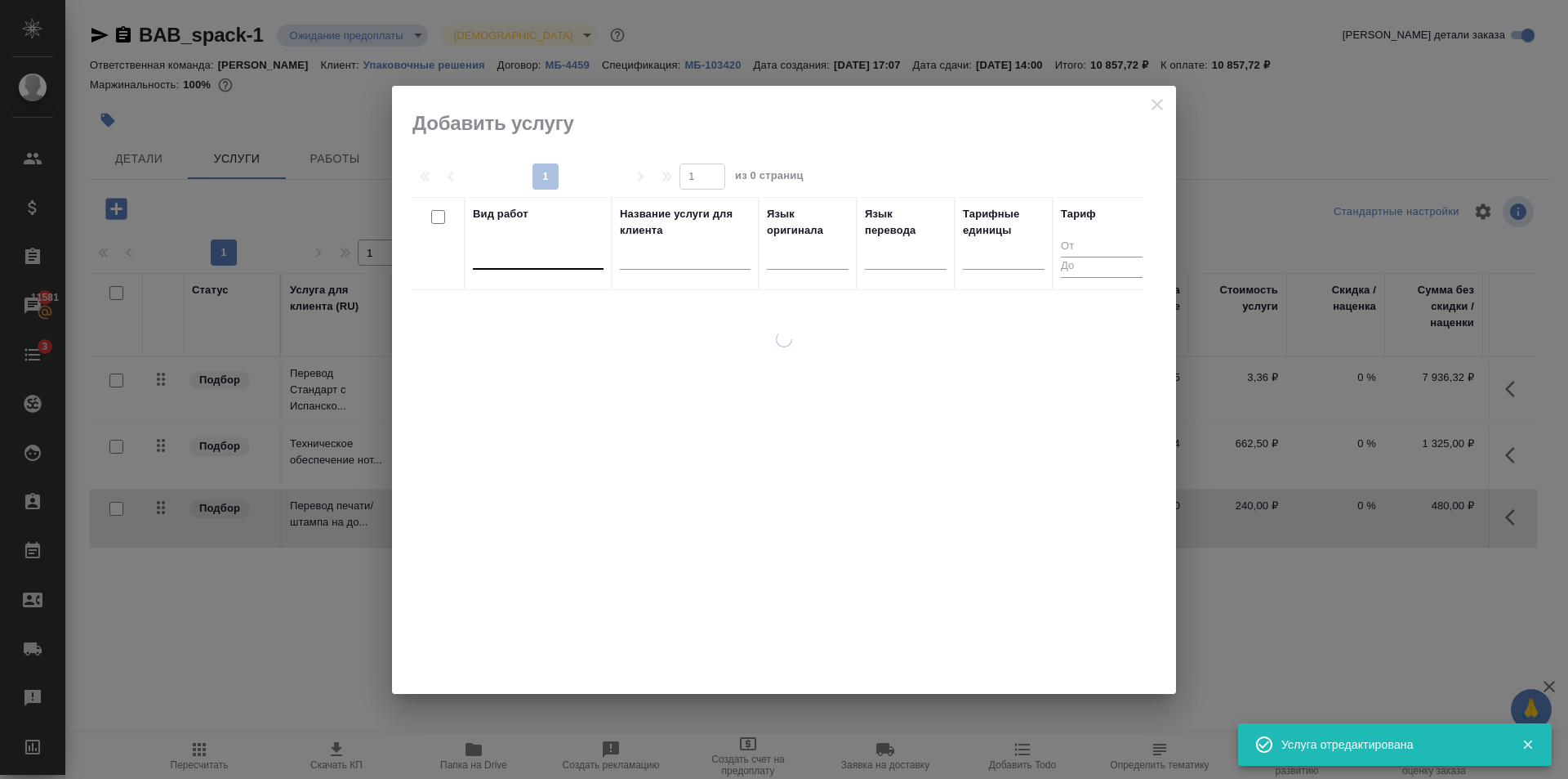
click at [507, 269] on div at bounding box center [538, 253] width 130 height 31
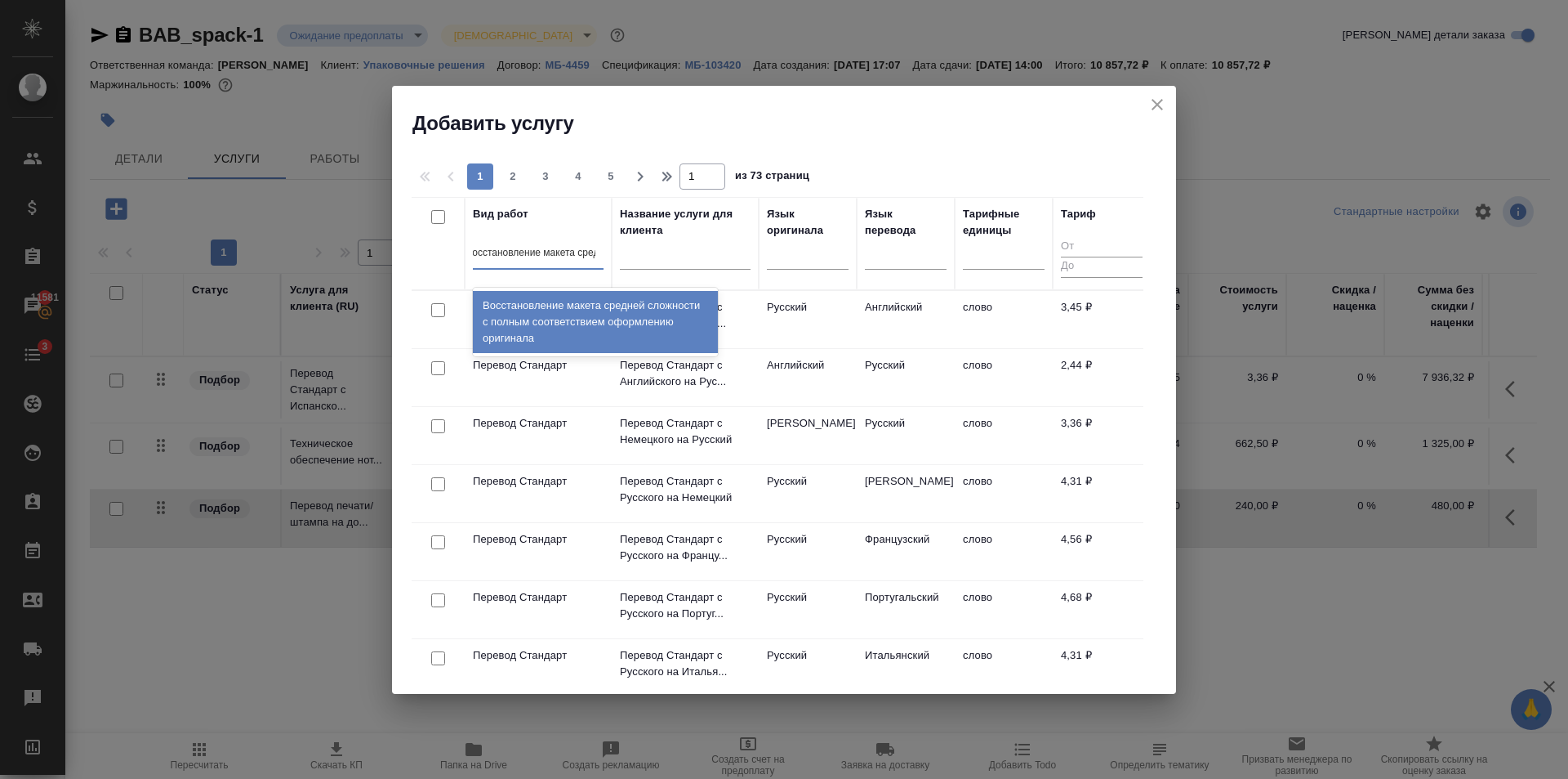
type input "восстановление макета средне"
click at [570, 318] on div "Восстановление макета средней сложности с полным соответствием оформлению ориги…" at bounding box center [595, 322] width 245 height 62
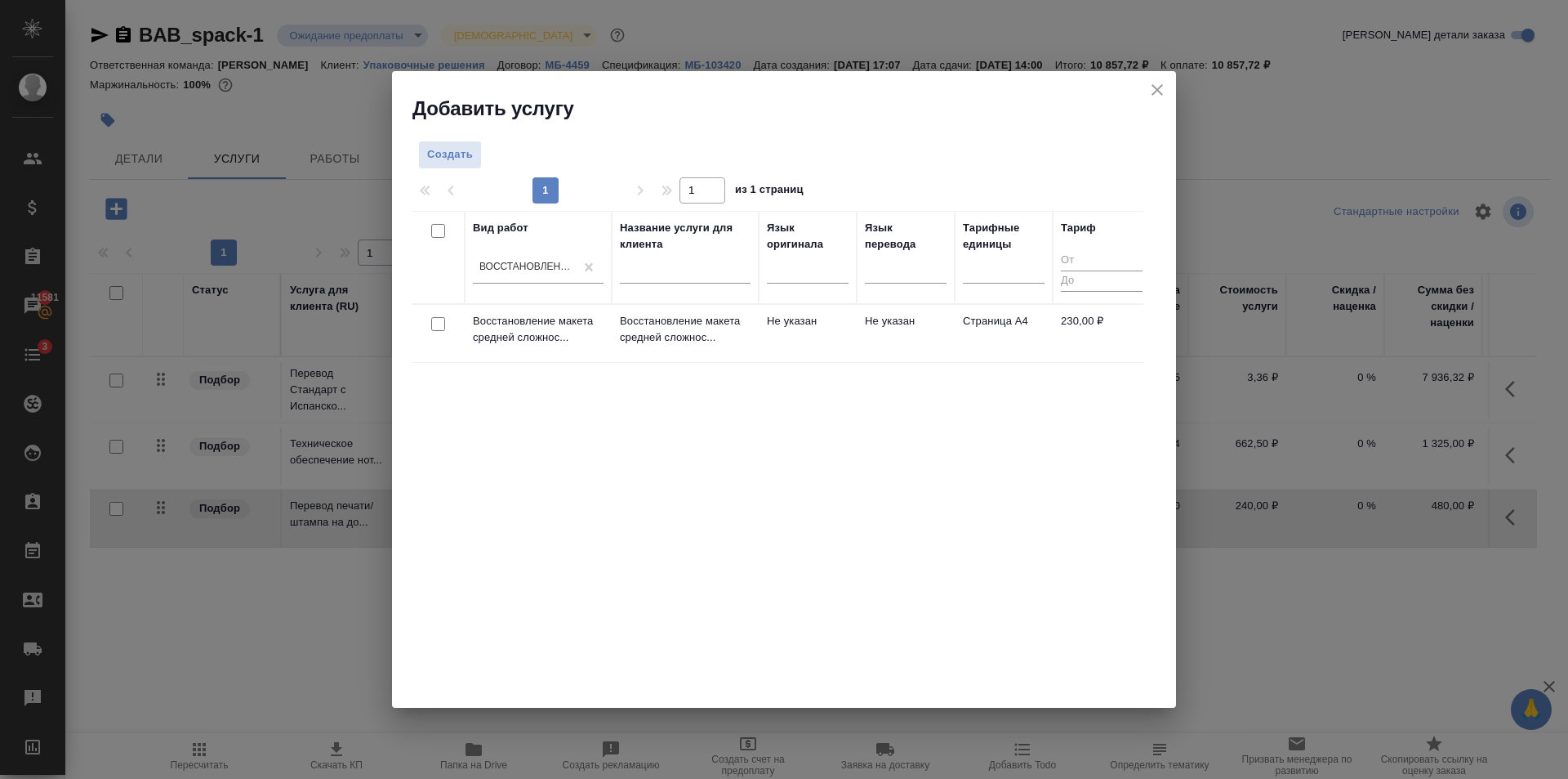
click at [822, 328] on td "Не указан" at bounding box center [807, 333] width 98 height 57
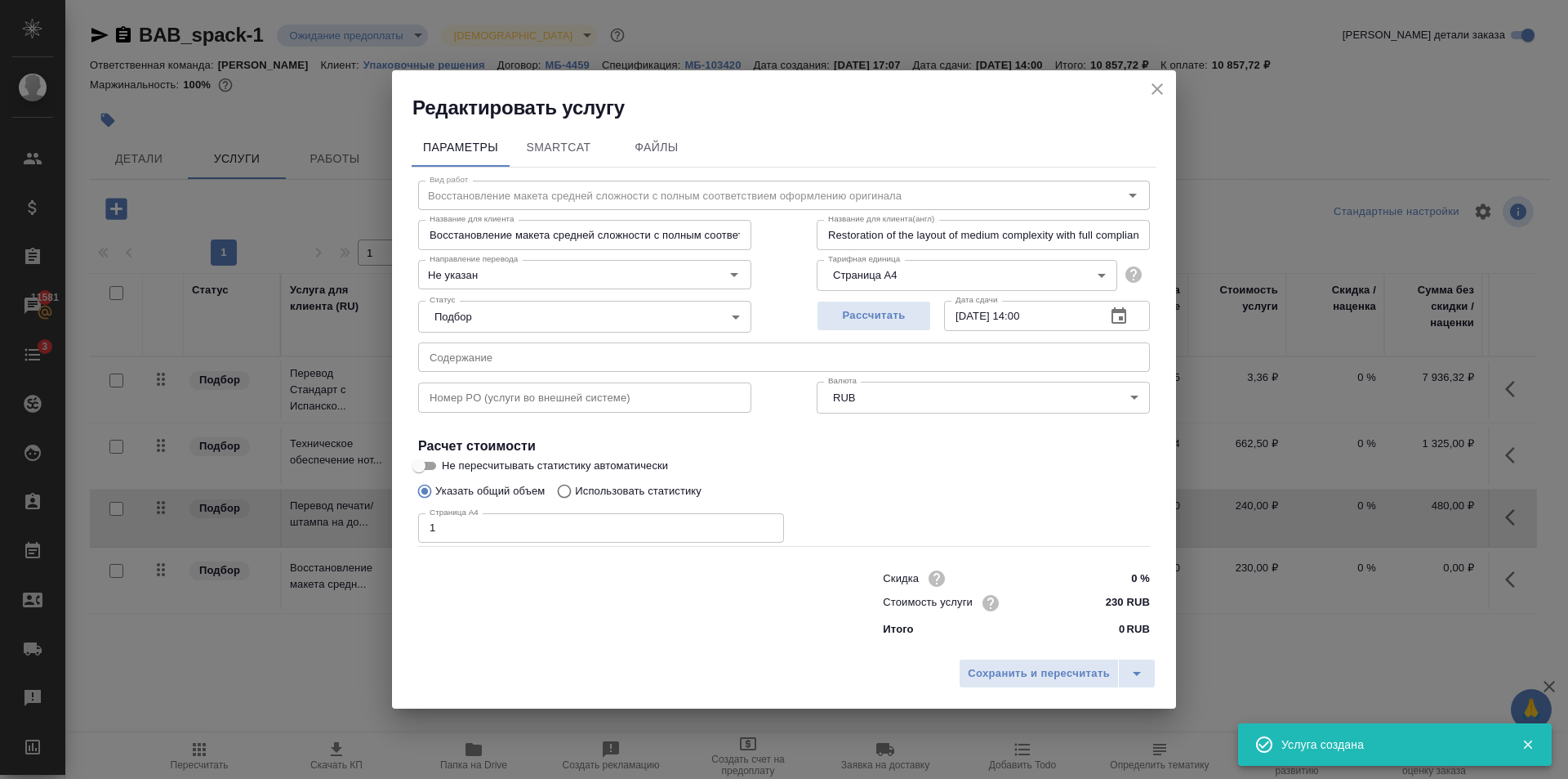
click at [768, 522] on input "1" at bounding box center [601, 527] width 366 height 29
click at [768, 522] on input "2" at bounding box center [601, 527] width 366 height 29
click at [768, 522] on input "3" at bounding box center [601, 527] width 366 height 29
click at [768, 522] on input "4" at bounding box center [601, 527] width 366 height 29
type input "5"
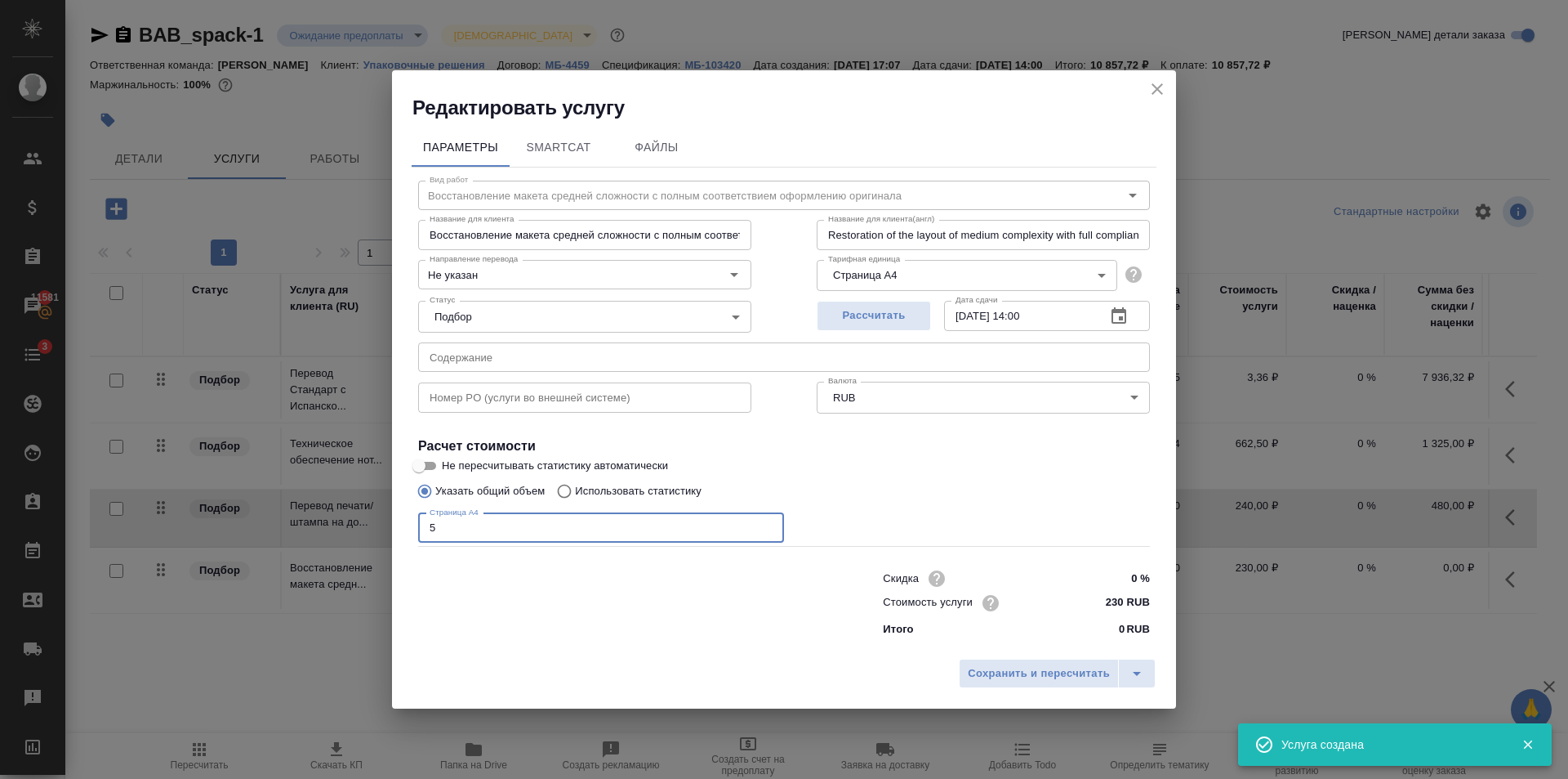
click at [768, 522] on input "5" at bounding box center [601, 527] width 366 height 29
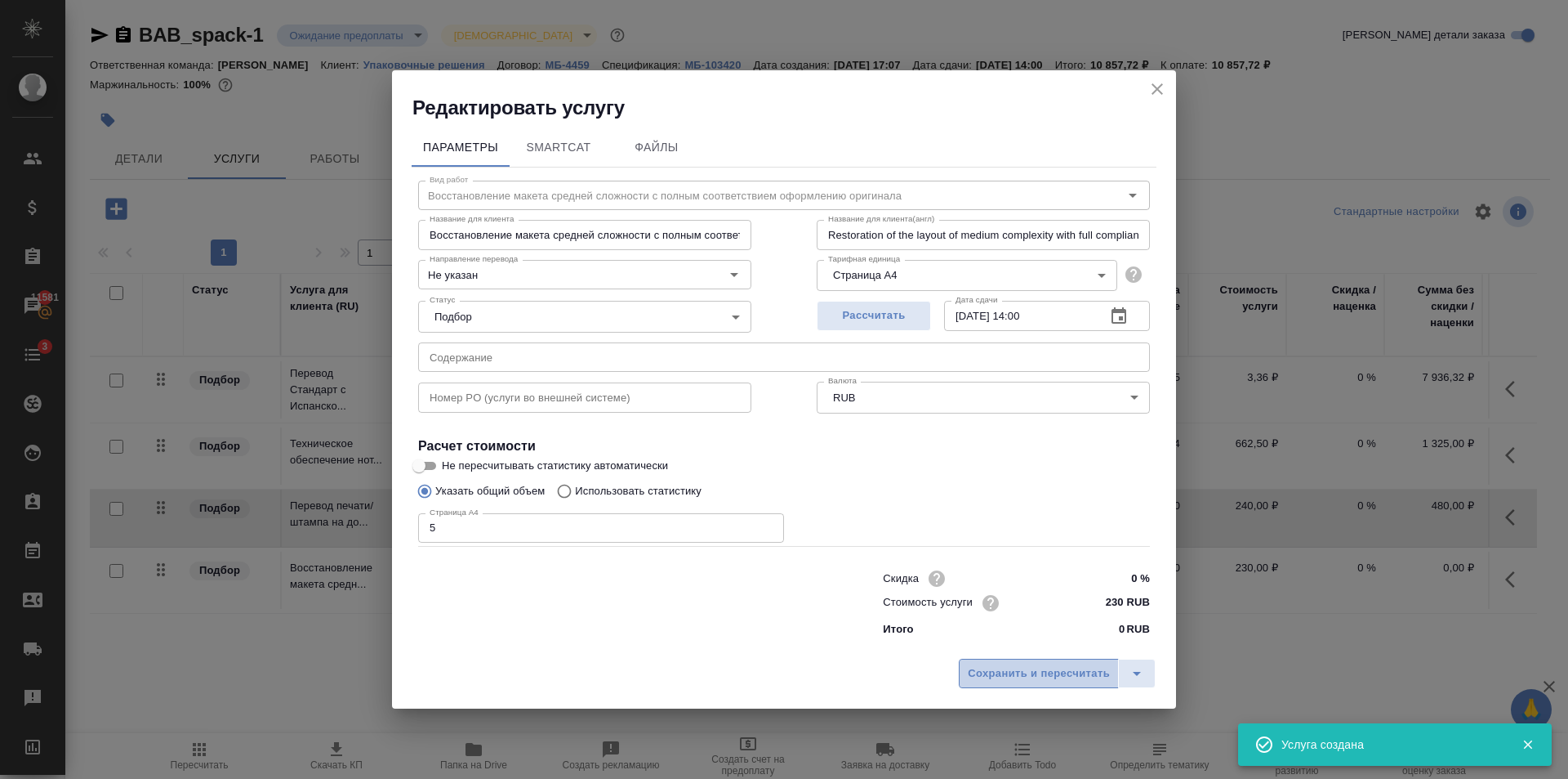
click at [1034, 681] on span "Сохранить и пересчитать" at bounding box center [1039, 674] width 142 height 19
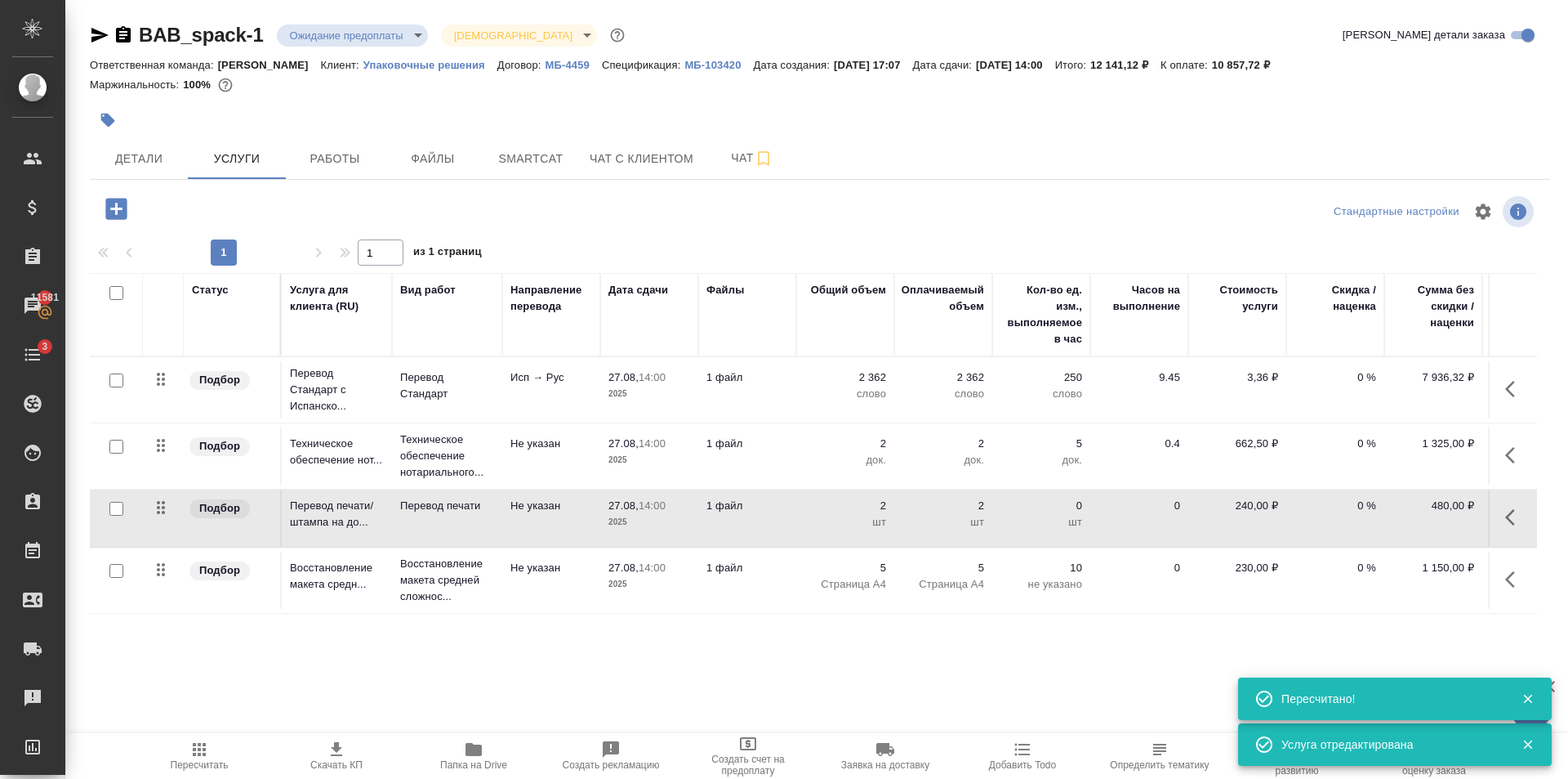
click at [116, 574] on input "checkbox" at bounding box center [116, 571] width 13 height 13
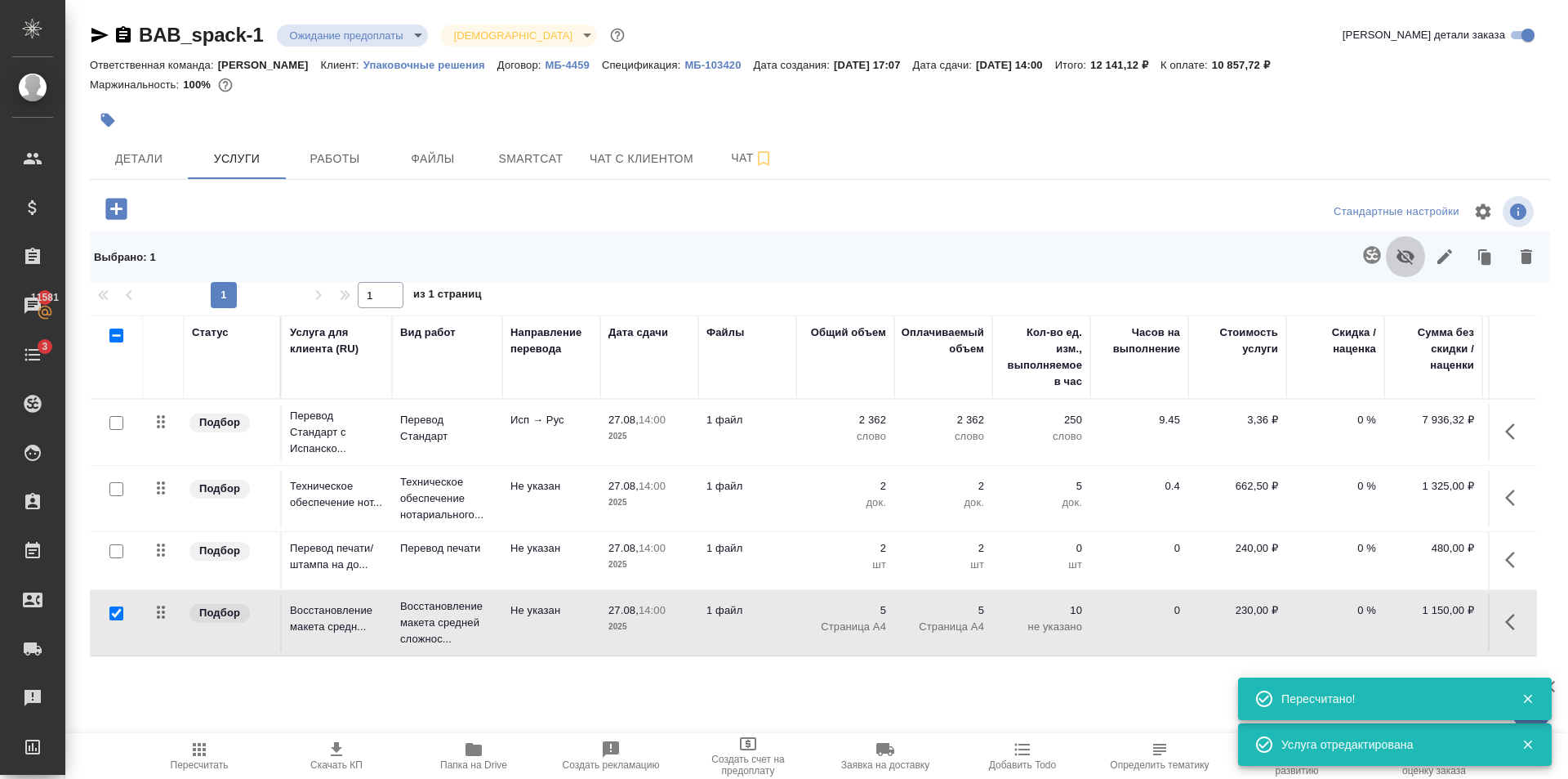
click at [1409, 260] on icon "button" at bounding box center [1405, 257] width 18 height 15
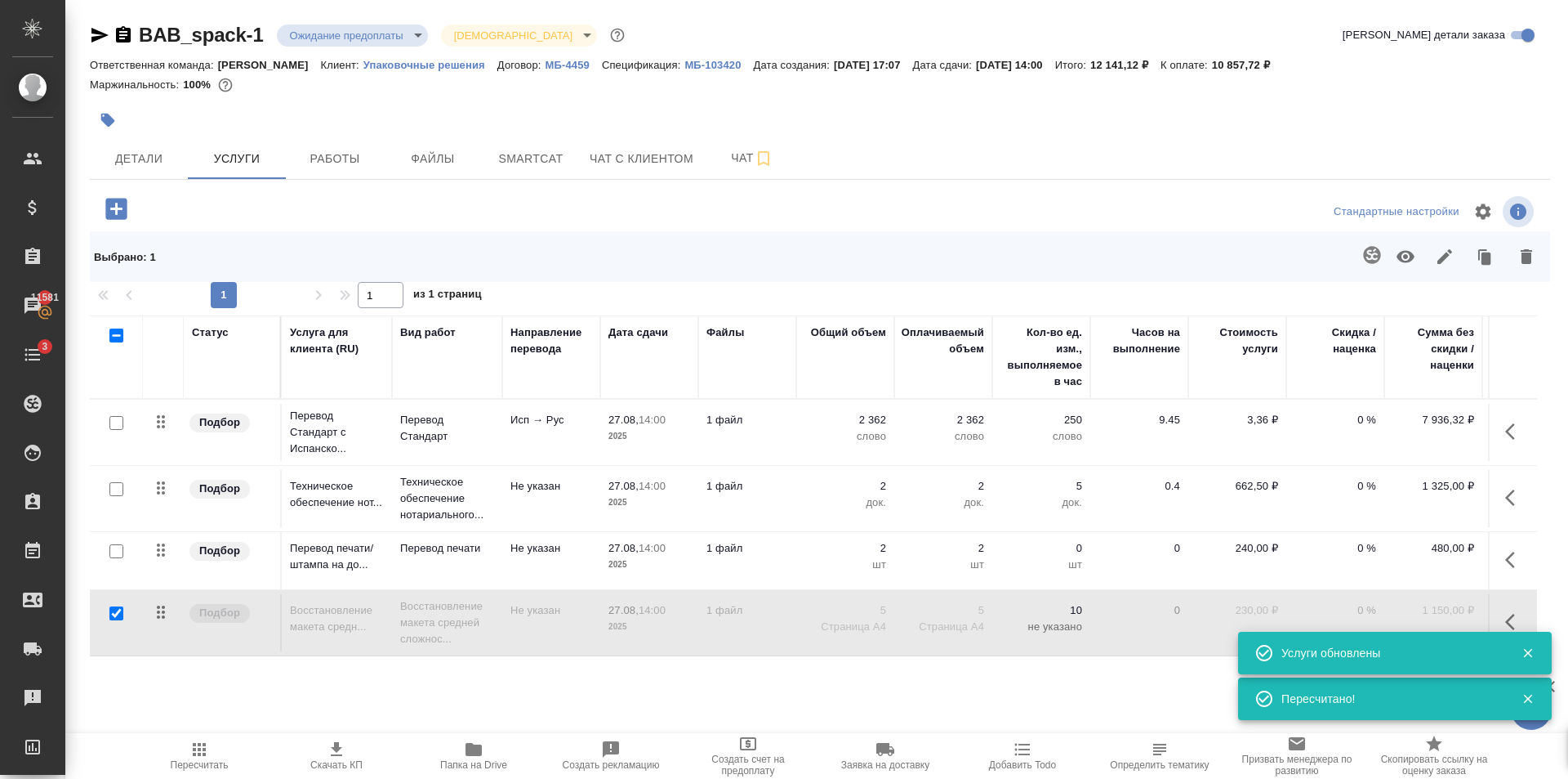
click at [934, 124] on div at bounding box center [577, 120] width 974 height 36
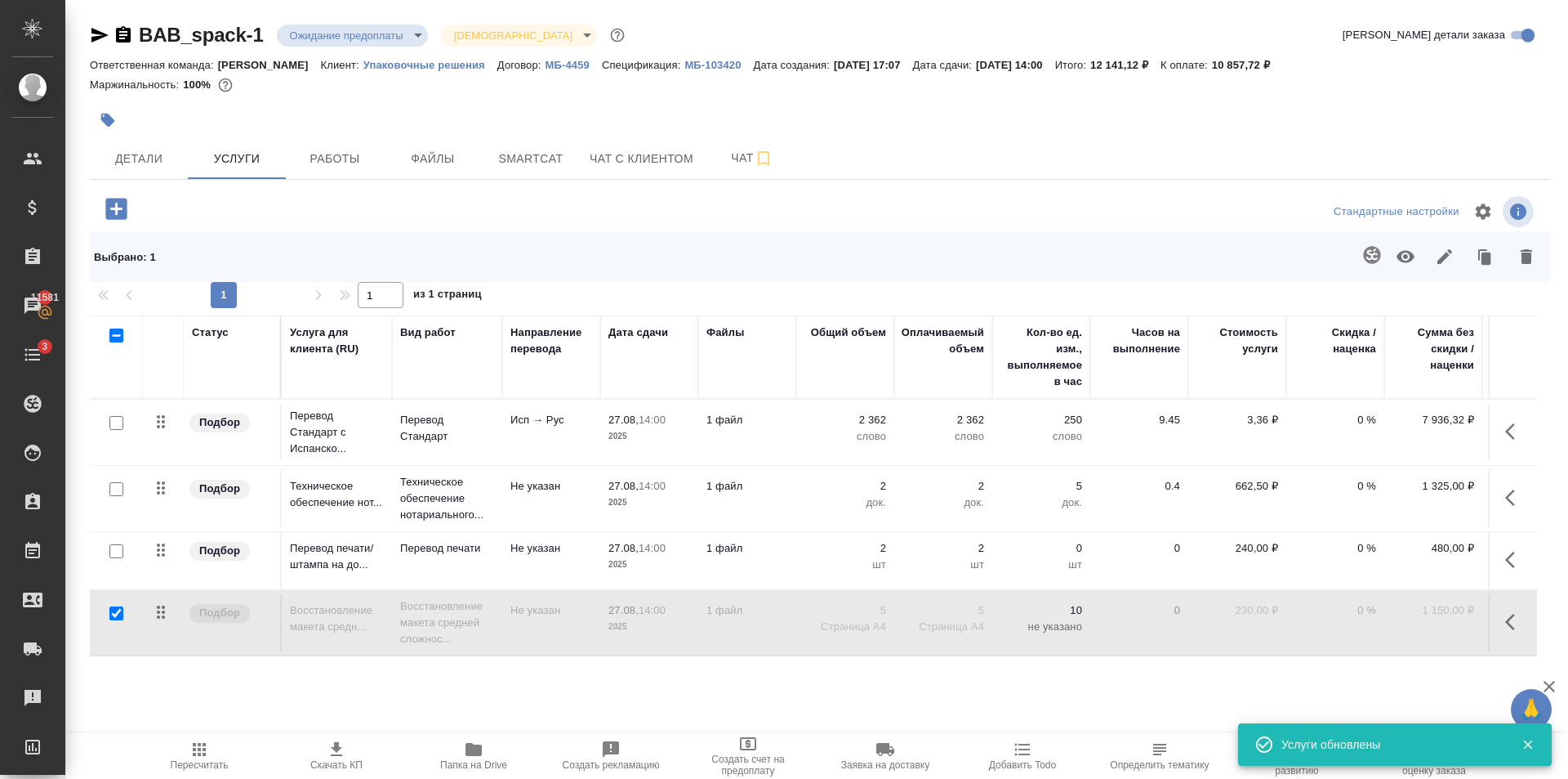
click at [111, 611] on input "checkbox" at bounding box center [116, 613] width 13 height 13
checkbox input "false"
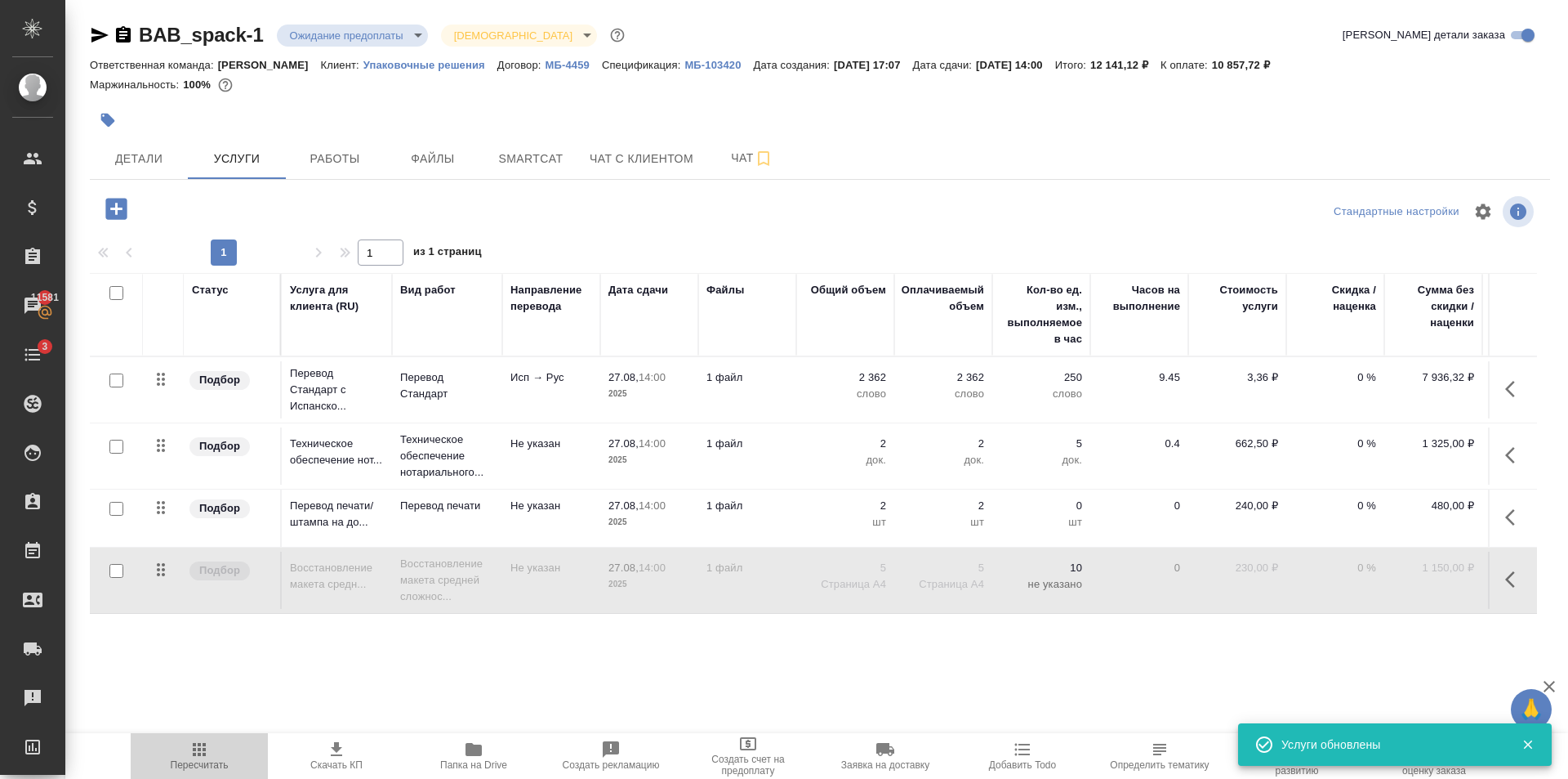
click at [194, 753] on icon "button" at bounding box center [199, 750] width 13 height 13
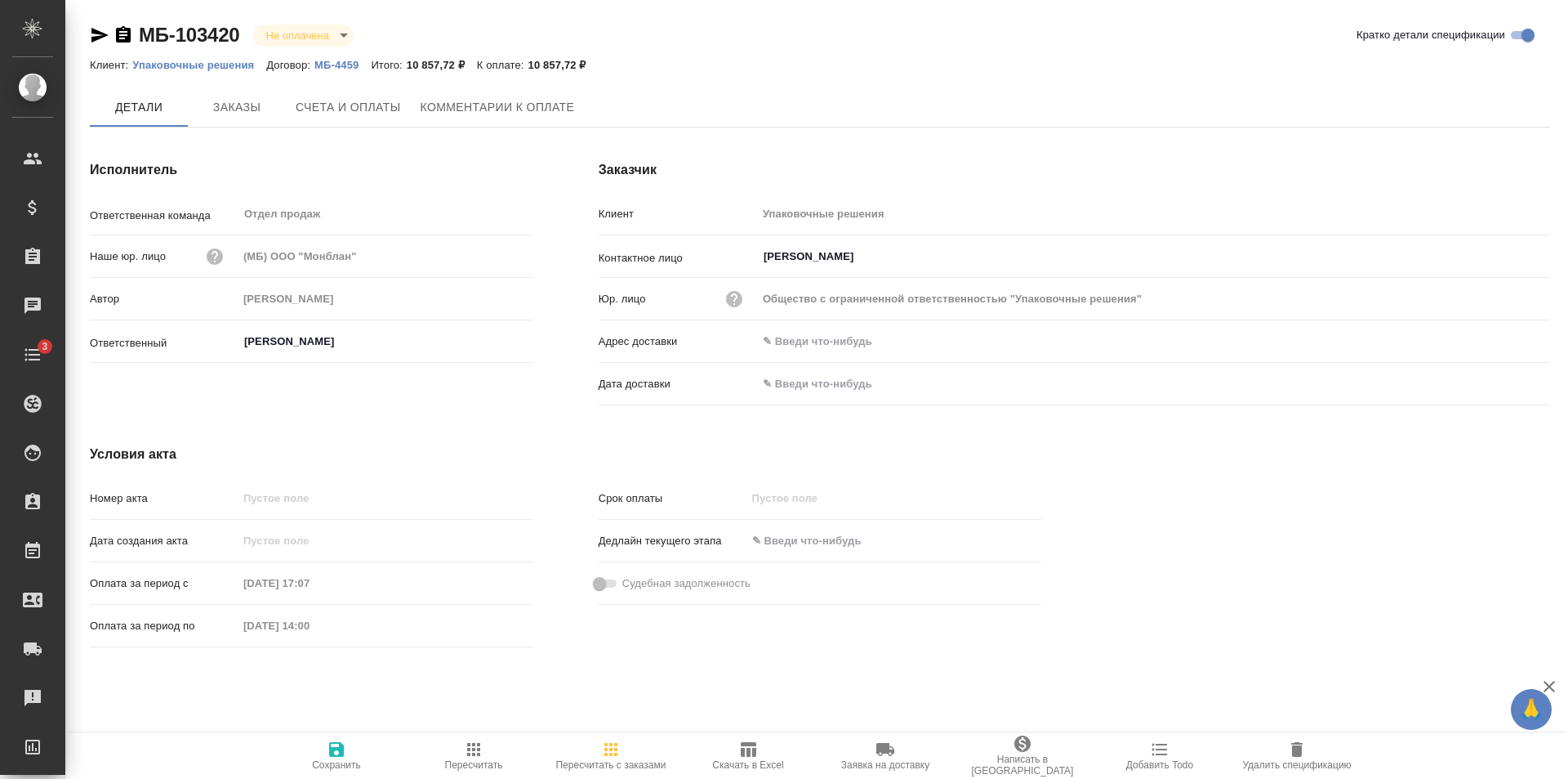
click at [248, 113] on span "Заказы" at bounding box center [237, 107] width 78 height 20
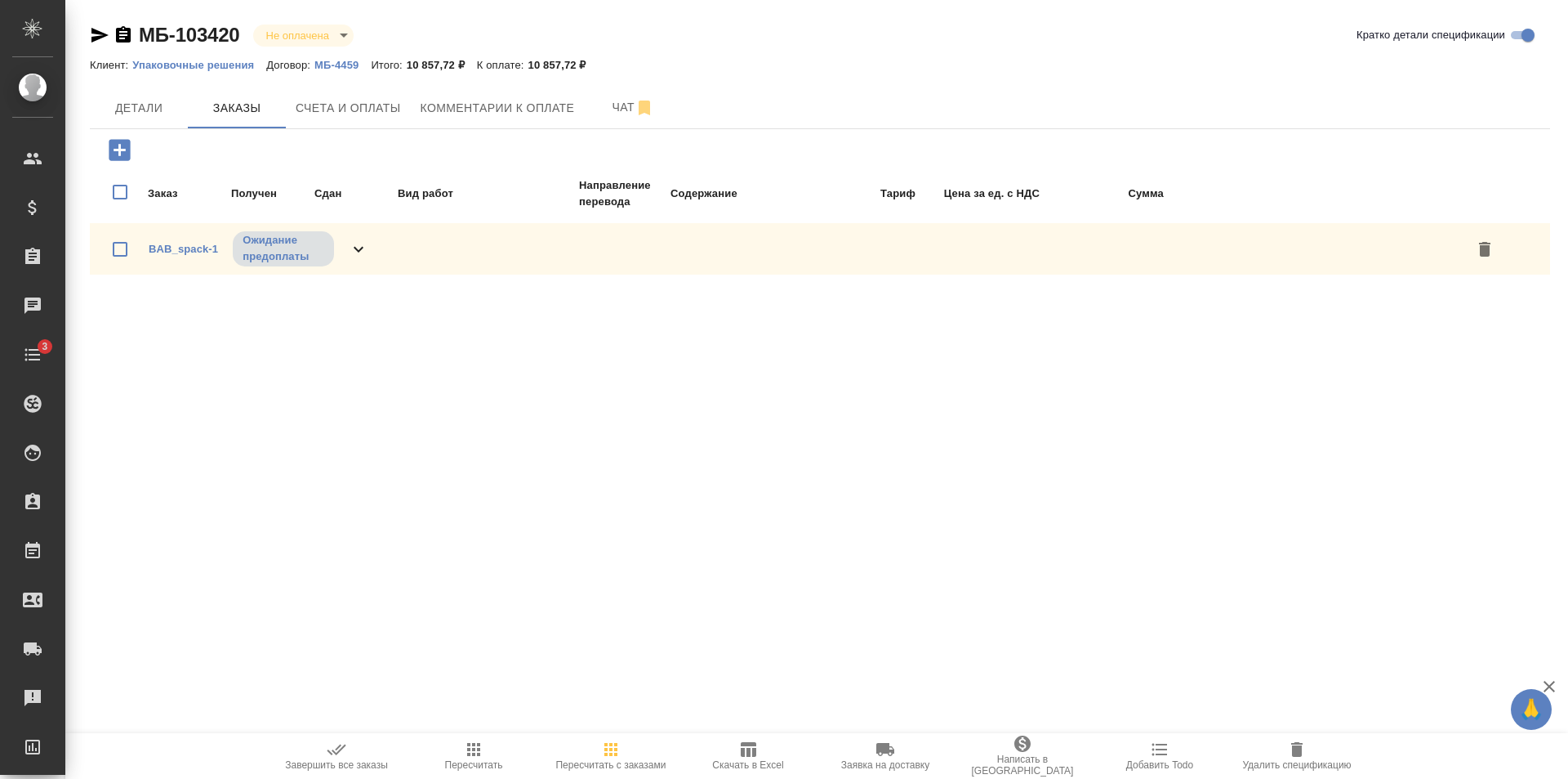
click at [359, 245] on icon at bounding box center [358, 248] width 19 height 19
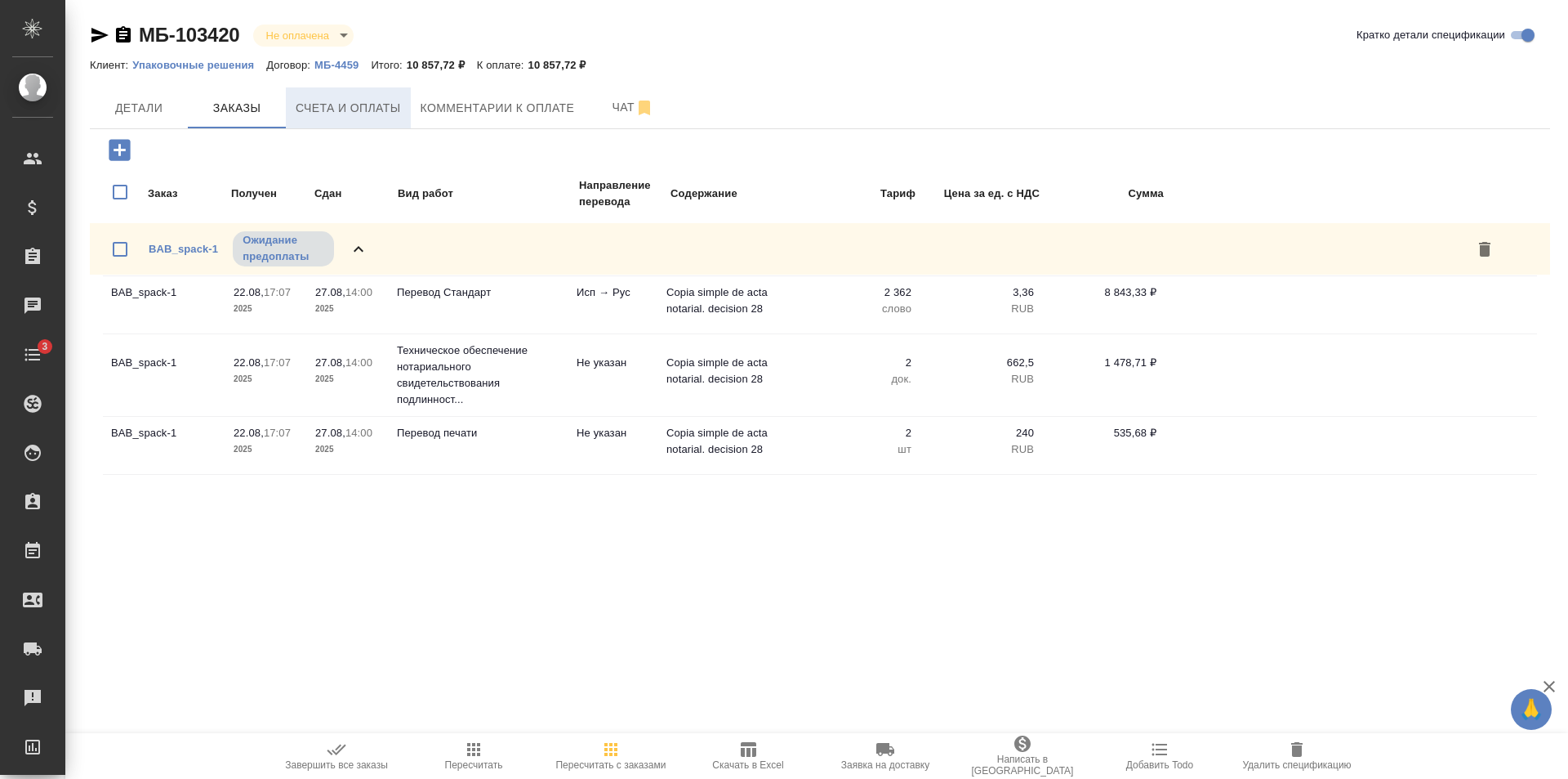
click at [382, 115] on span "Счета и оплаты" at bounding box center [348, 108] width 105 height 20
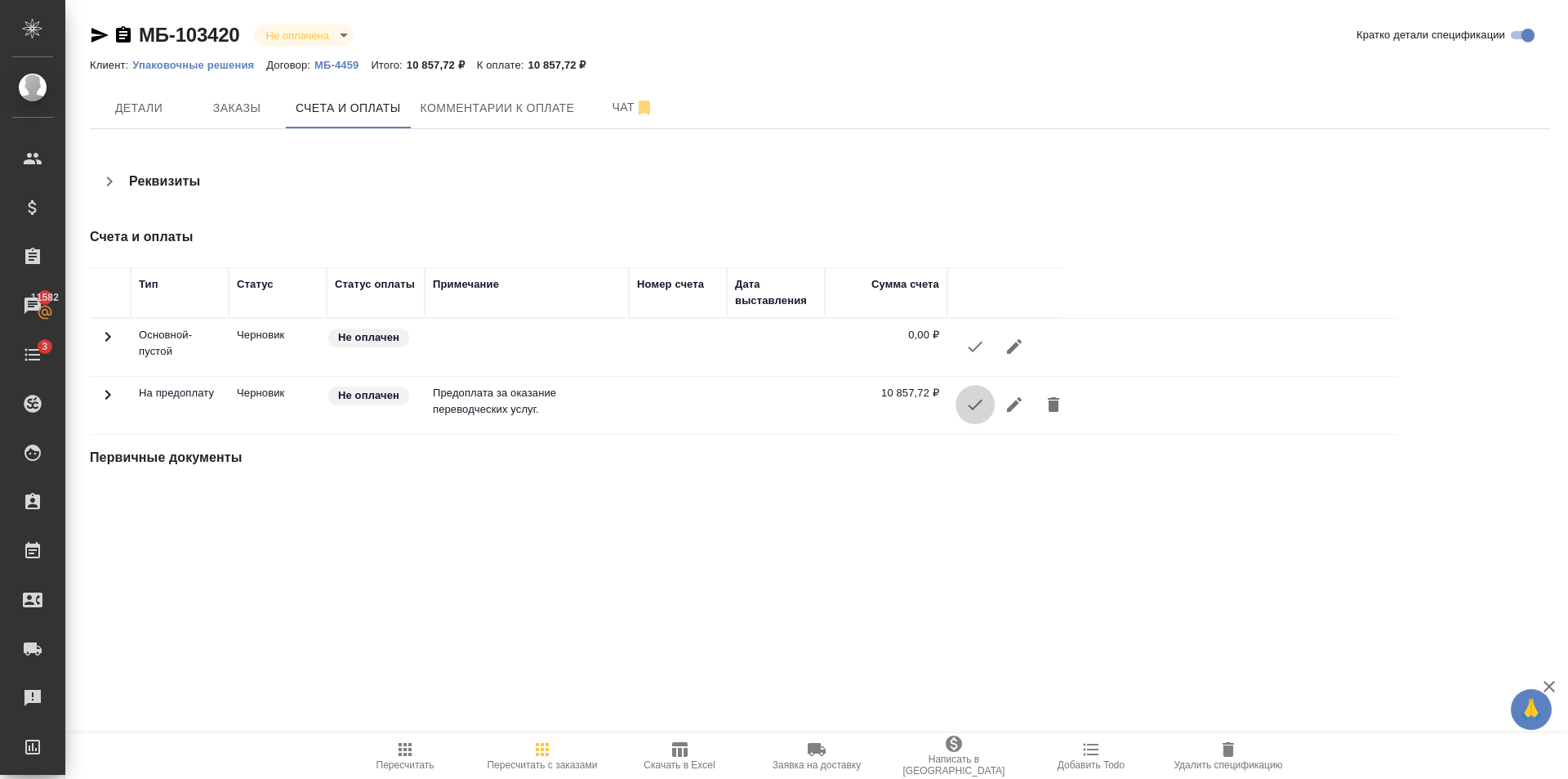
click at [975, 404] on icon "button" at bounding box center [975, 404] width 19 height 19
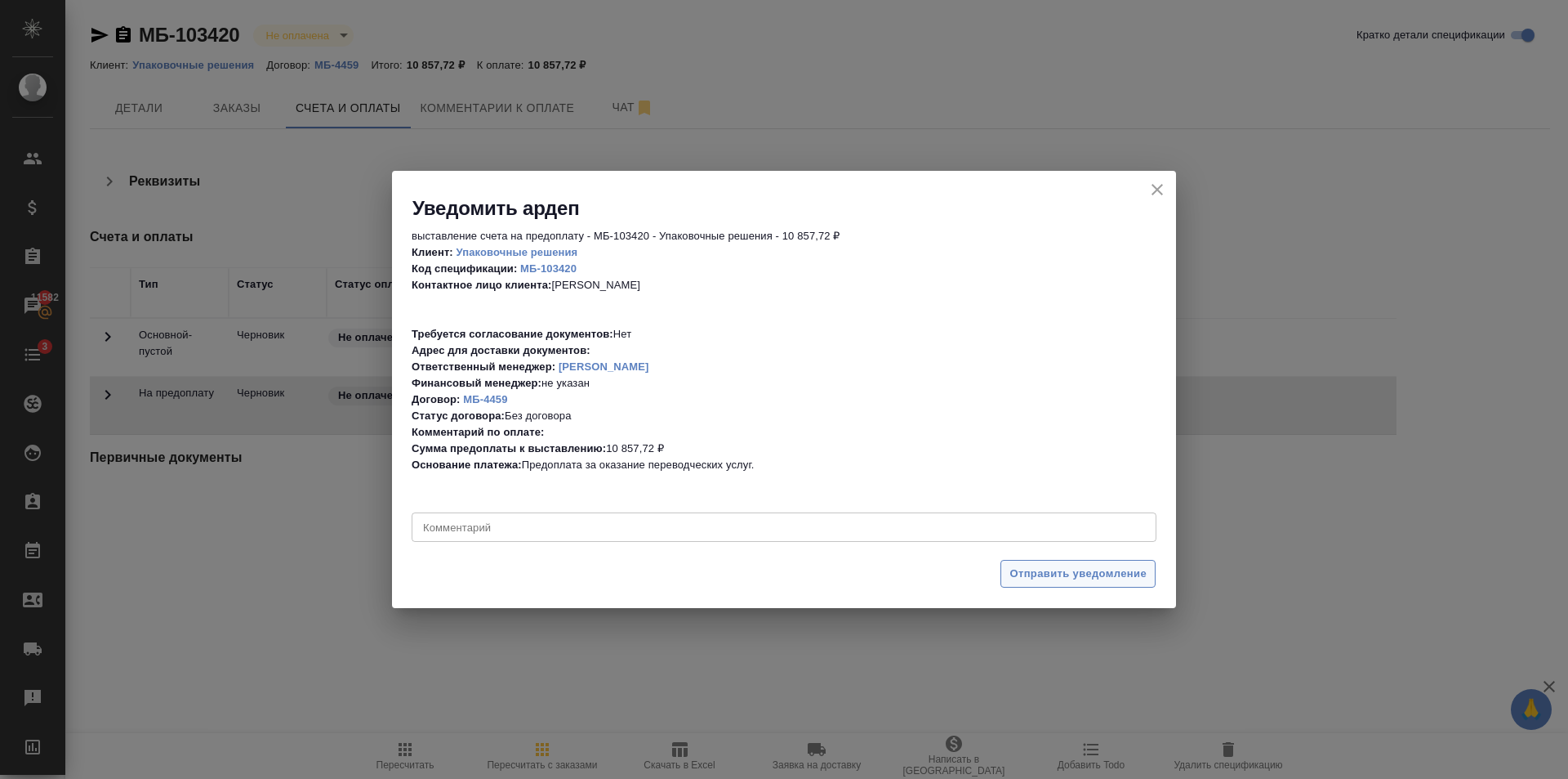
click at [1123, 578] on span "Отправить уведомление" at bounding box center [1077, 574] width 137 height 19
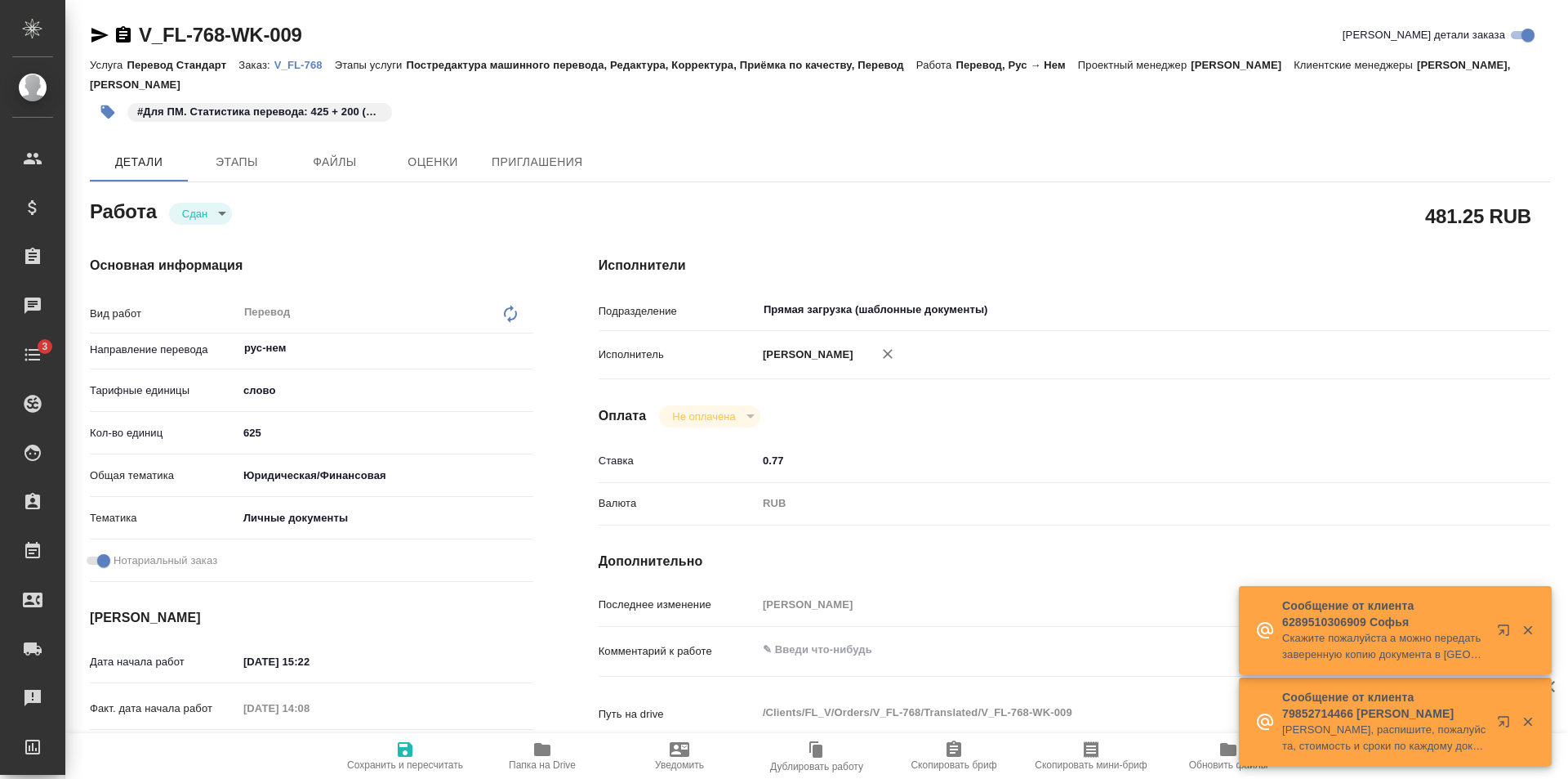
type textarea "x"
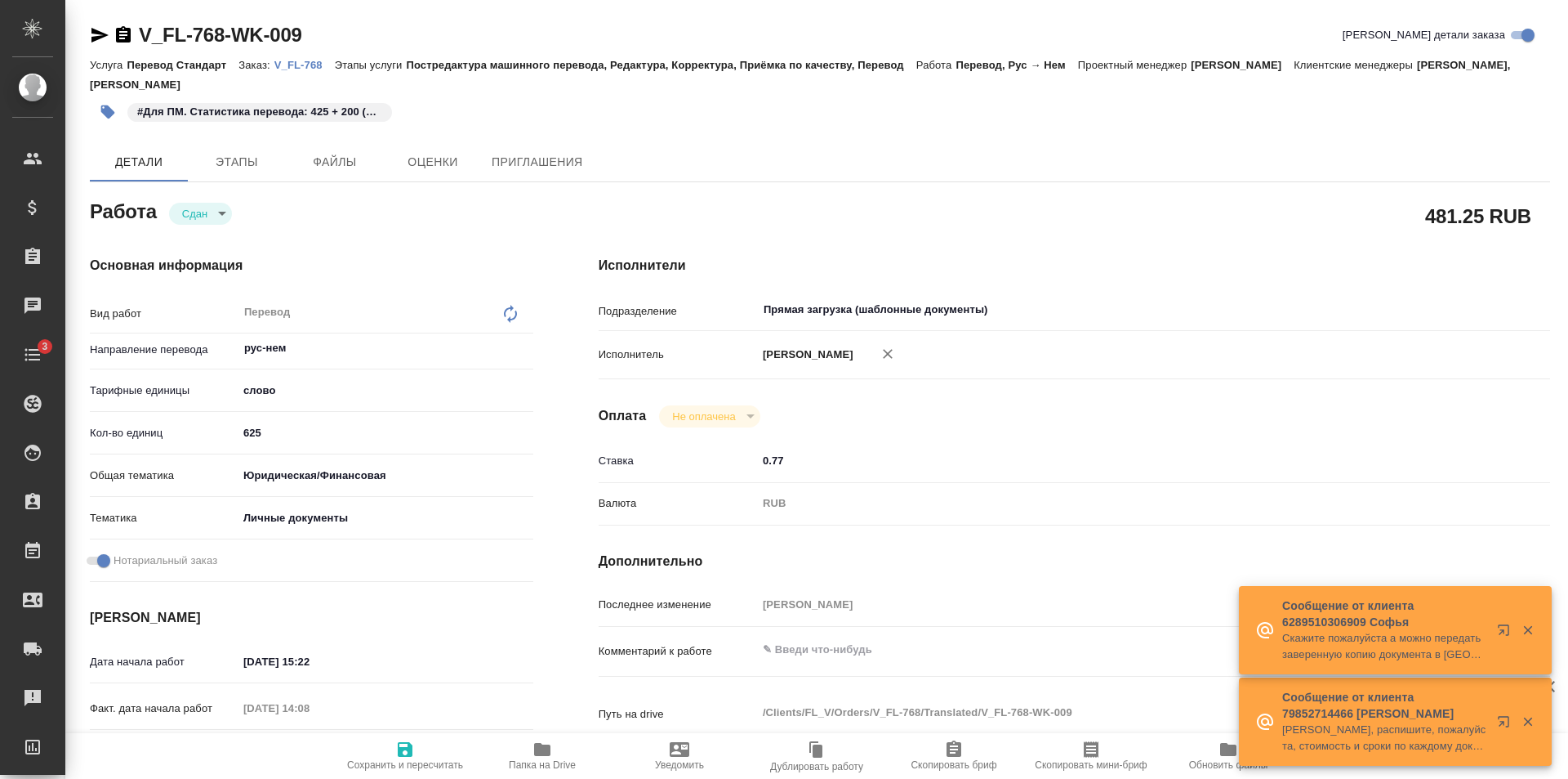
type textarea "x"
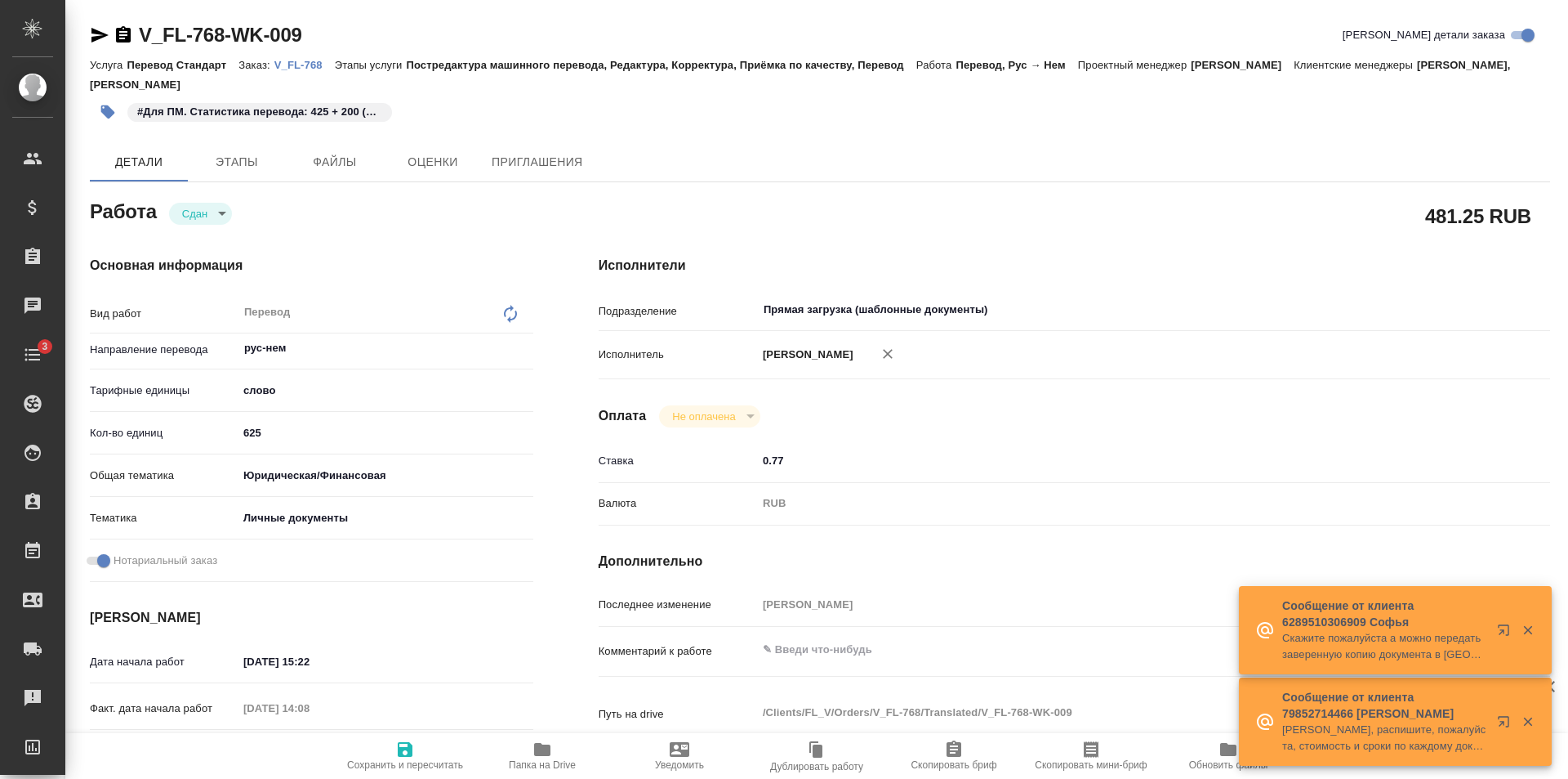
type textarea "x"
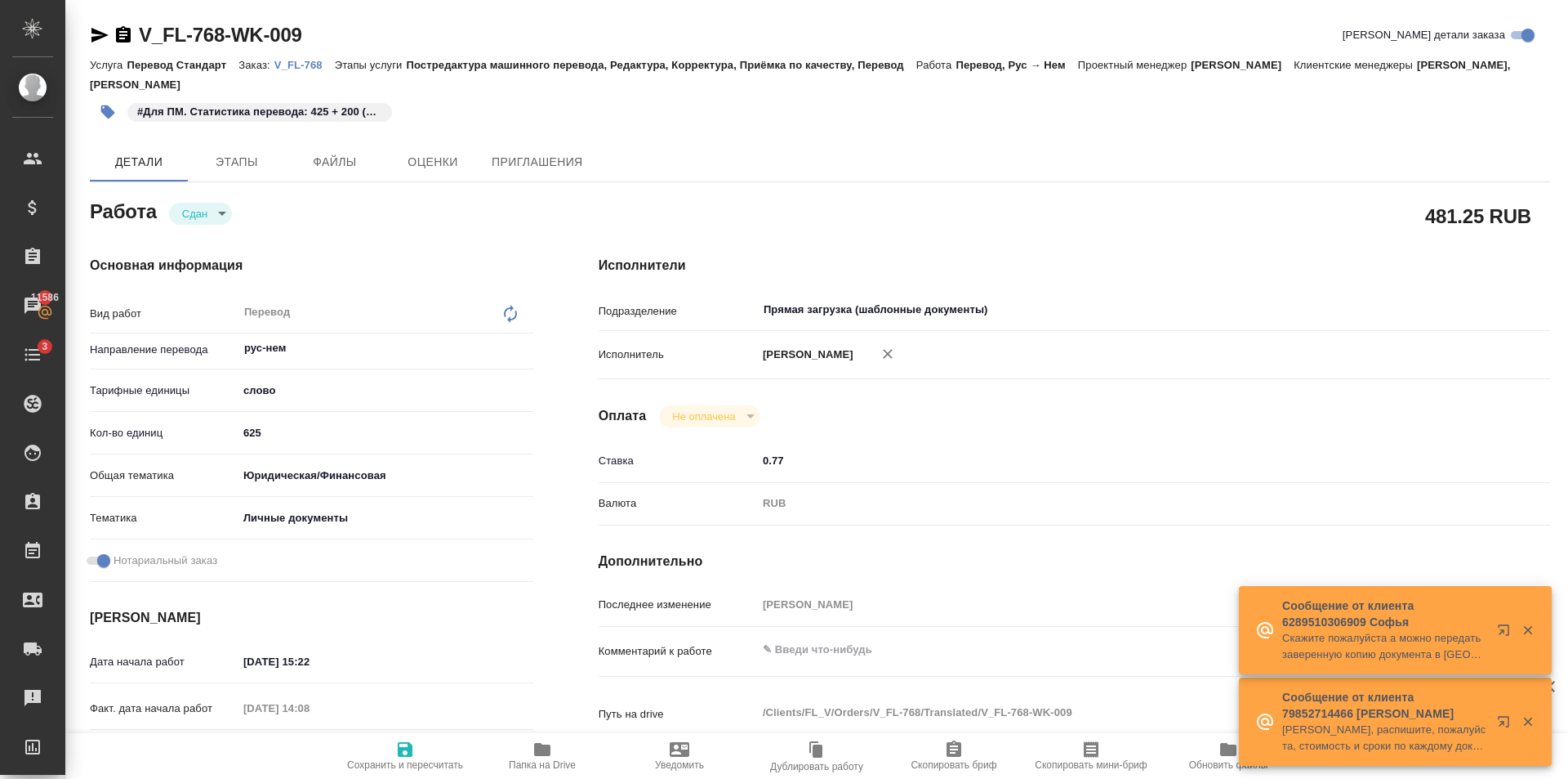
click at [304, 59] on p "V_FL-768" at bounding box center [305, 65] width 61 height 13
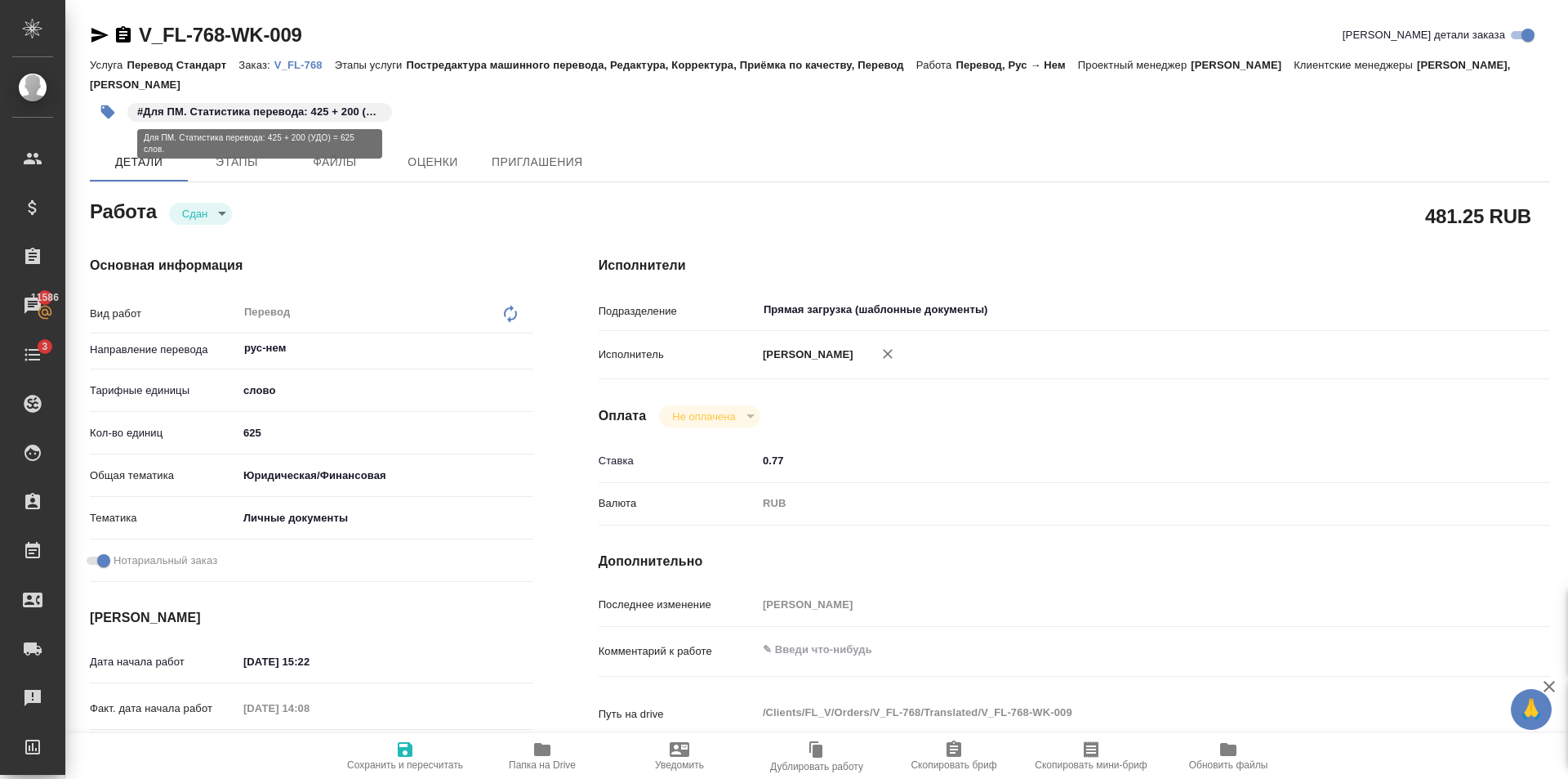
click at [379, 110] on p "#Для ПМ. Статистика перевода: 425 + 200 (УДО) = 625 слов." at bounding box center [259, 111] width 245 height 16
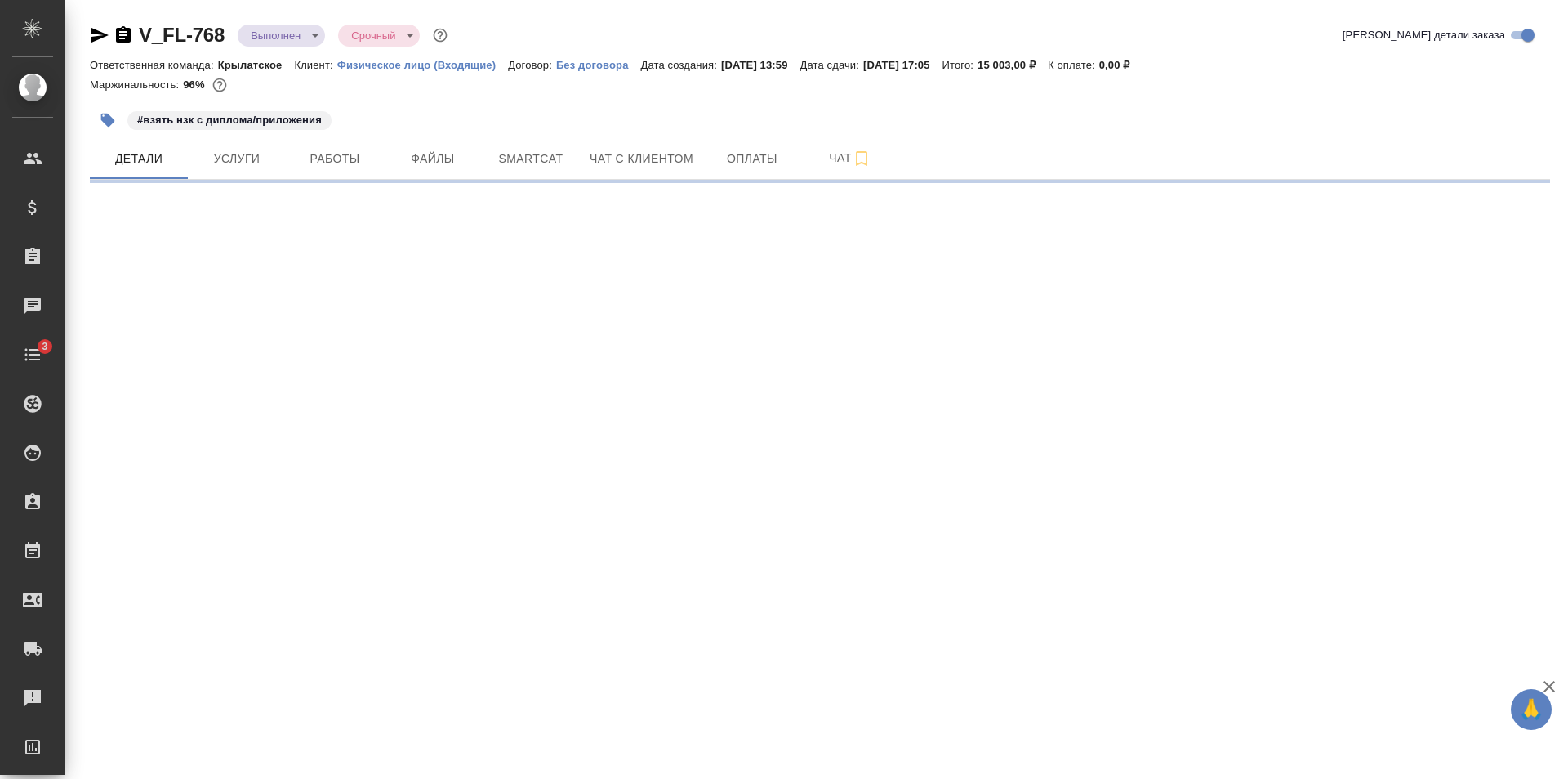
select select "RU"
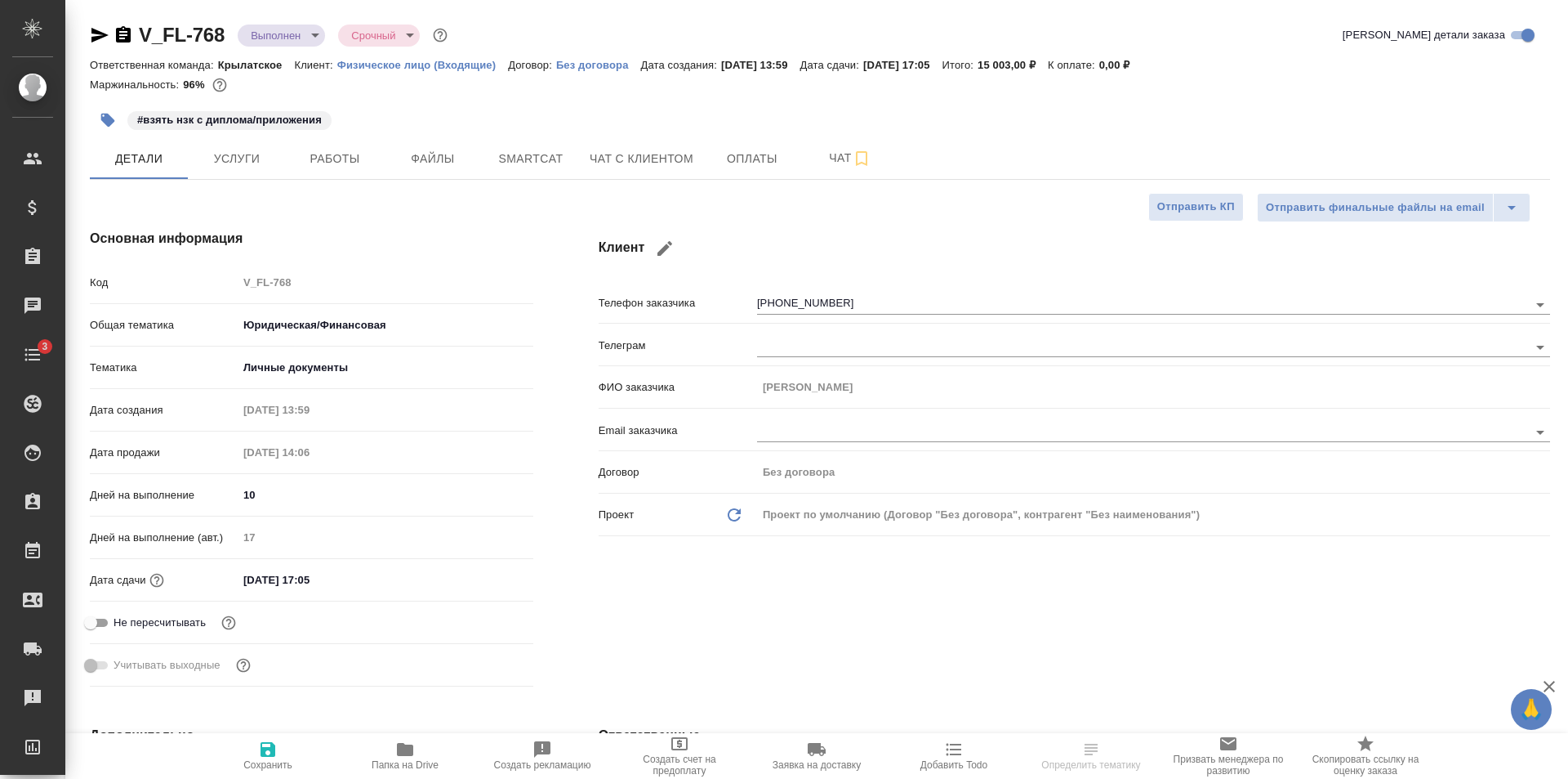
type textarea "x"
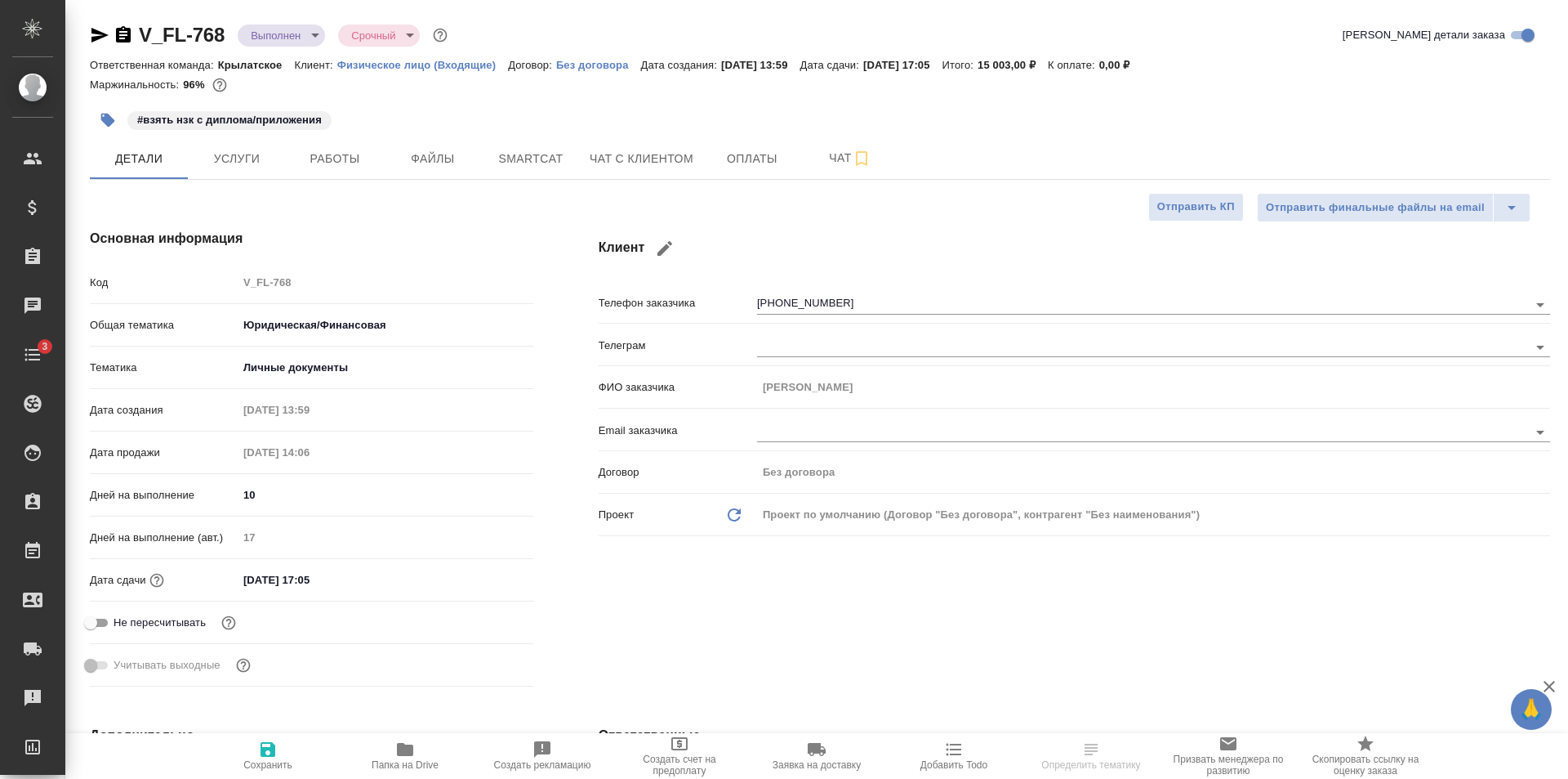
type textarea "x"
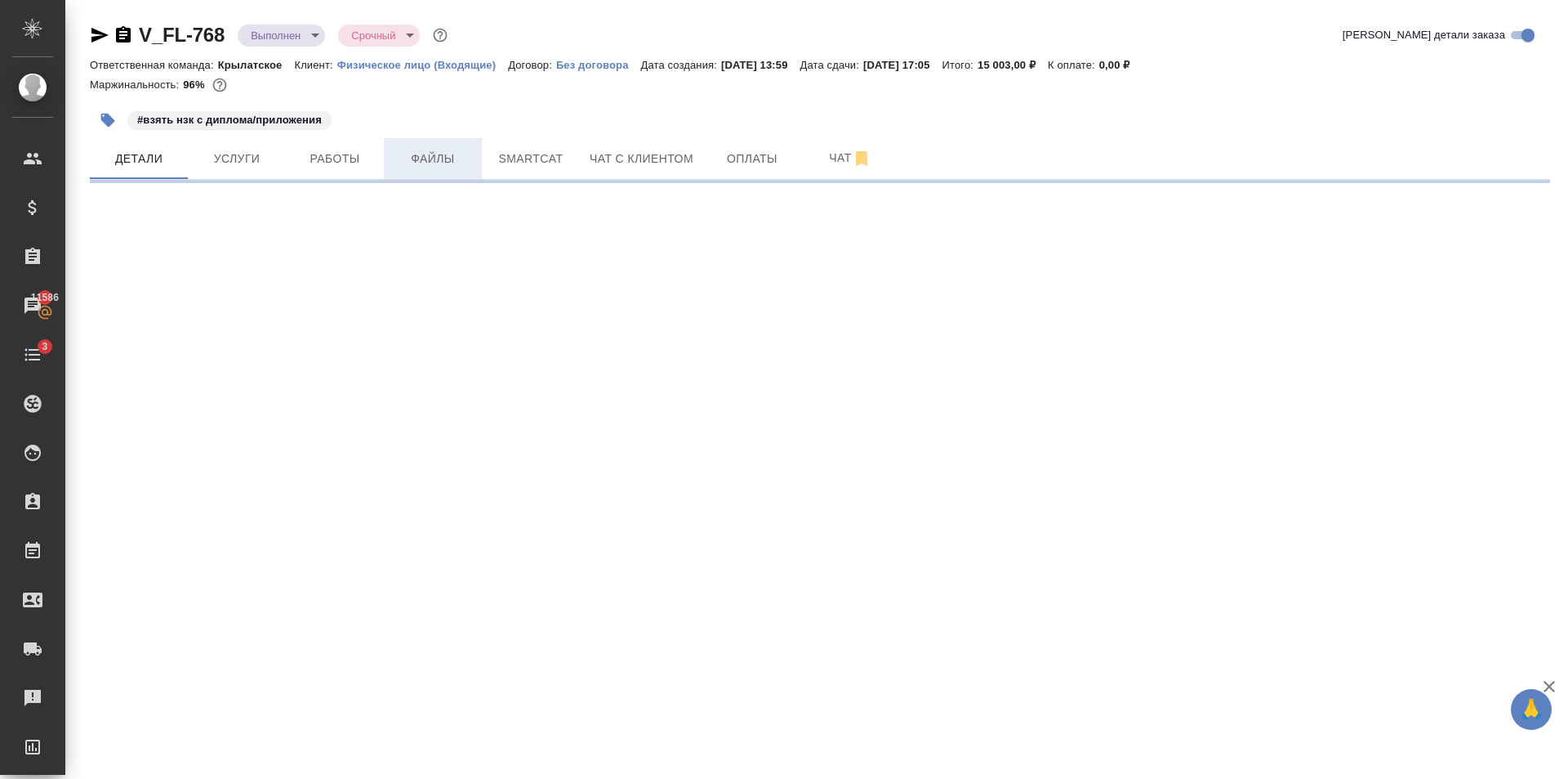
select select "RU"
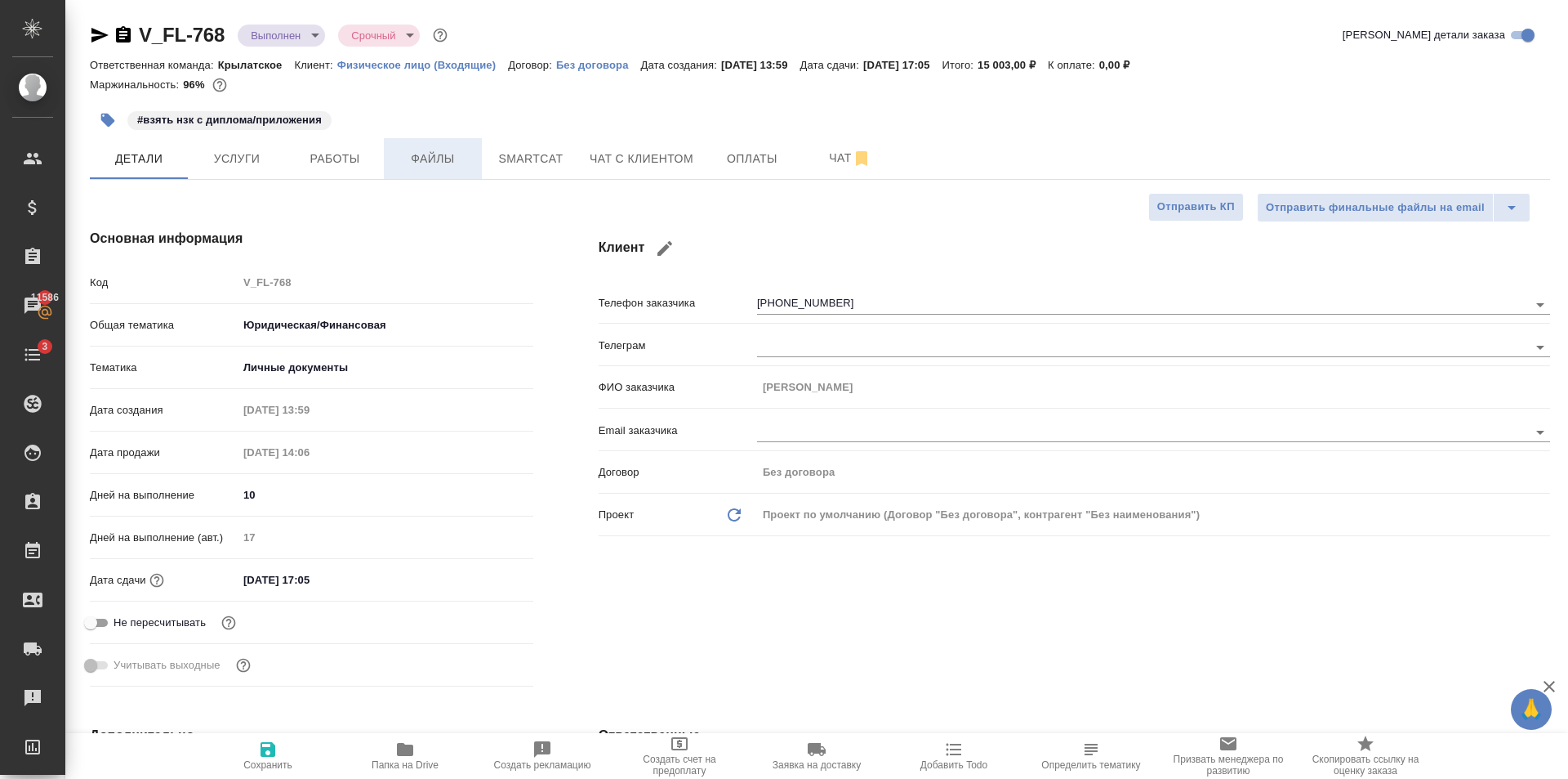
type textarea "x"
click at [407, 753] on icon "button" at bounding box center [405, 750] width 16 height 13
type textarea "x"
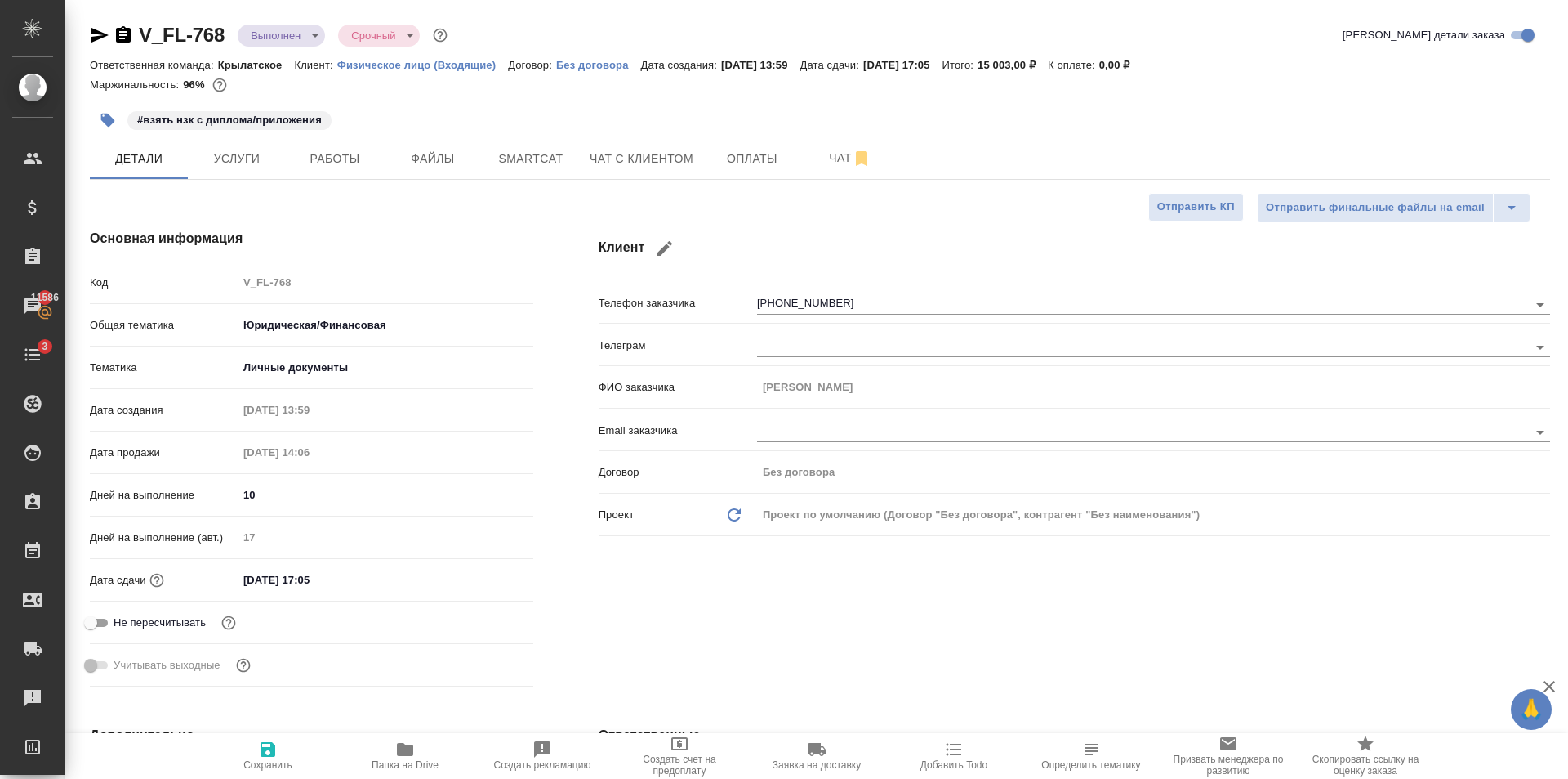
type textarea "x"
